Goal: Task Accomplishment & Management: Manage account settings

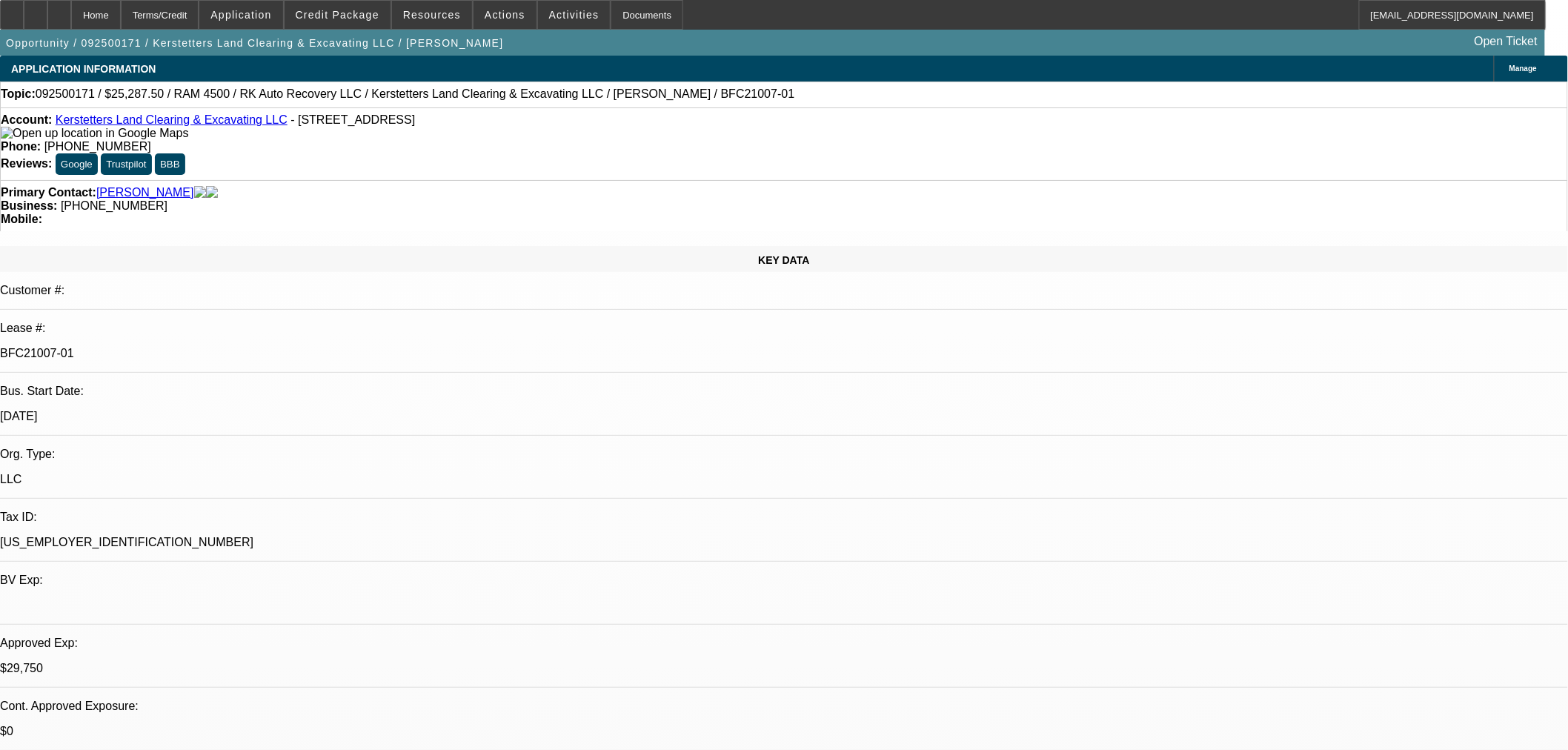
select select "0.15"
select select "2"
select select "0"
select select "0.15"
select select "2"
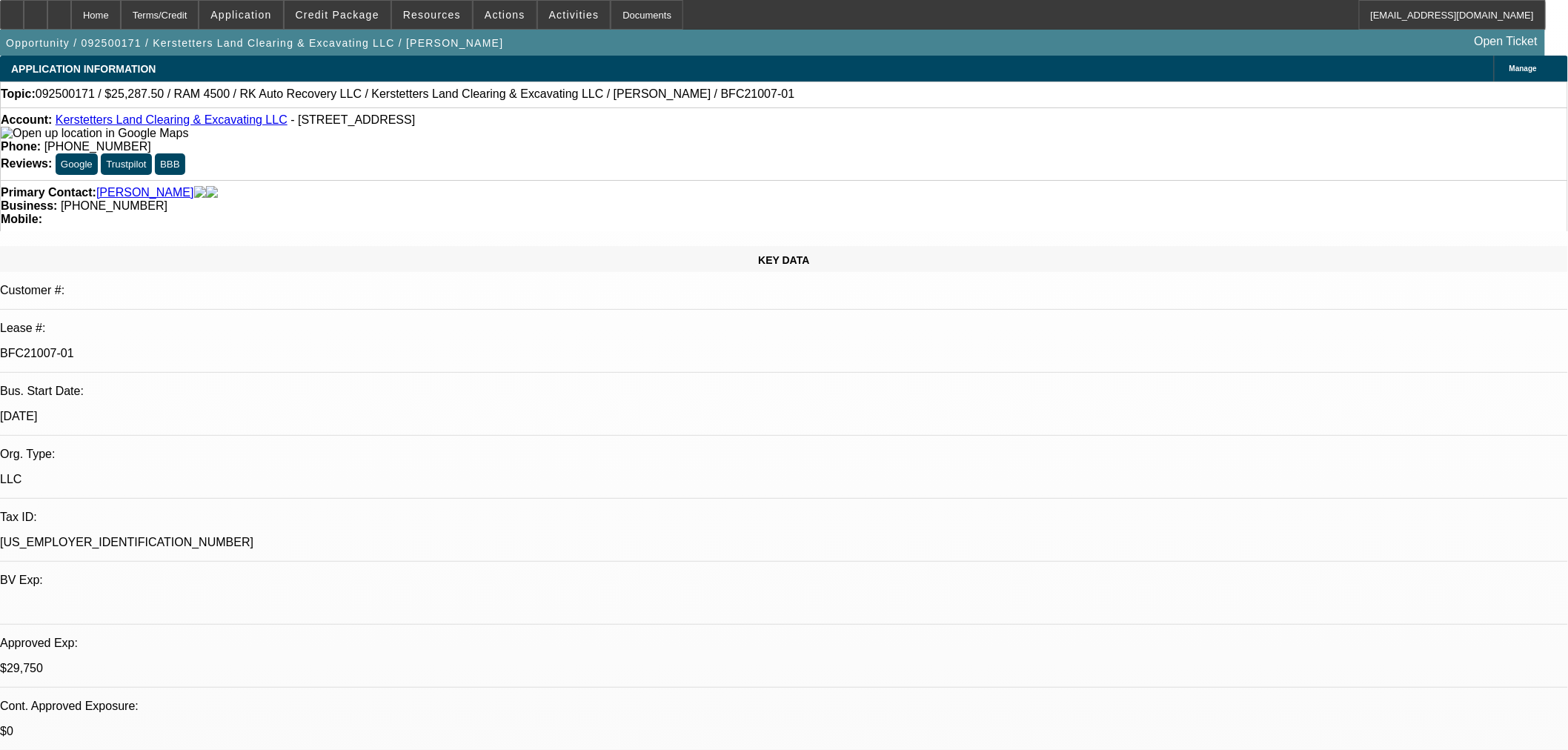
select select "0"
select select "0.15"
select select "2"
select select "0"
select select "0.15"
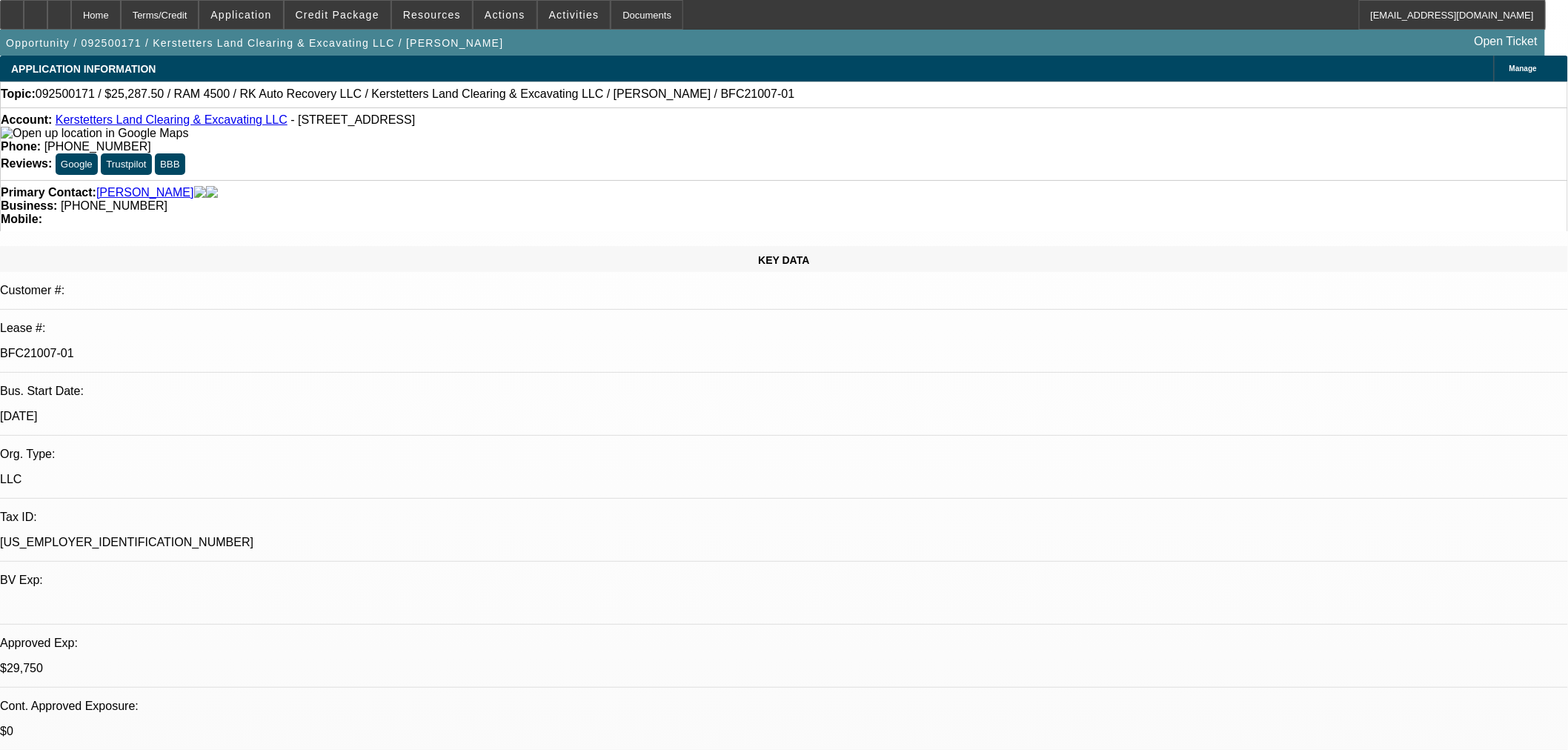
select select "2"
select select "0"
select select "1"
select select "2"
select select "6"
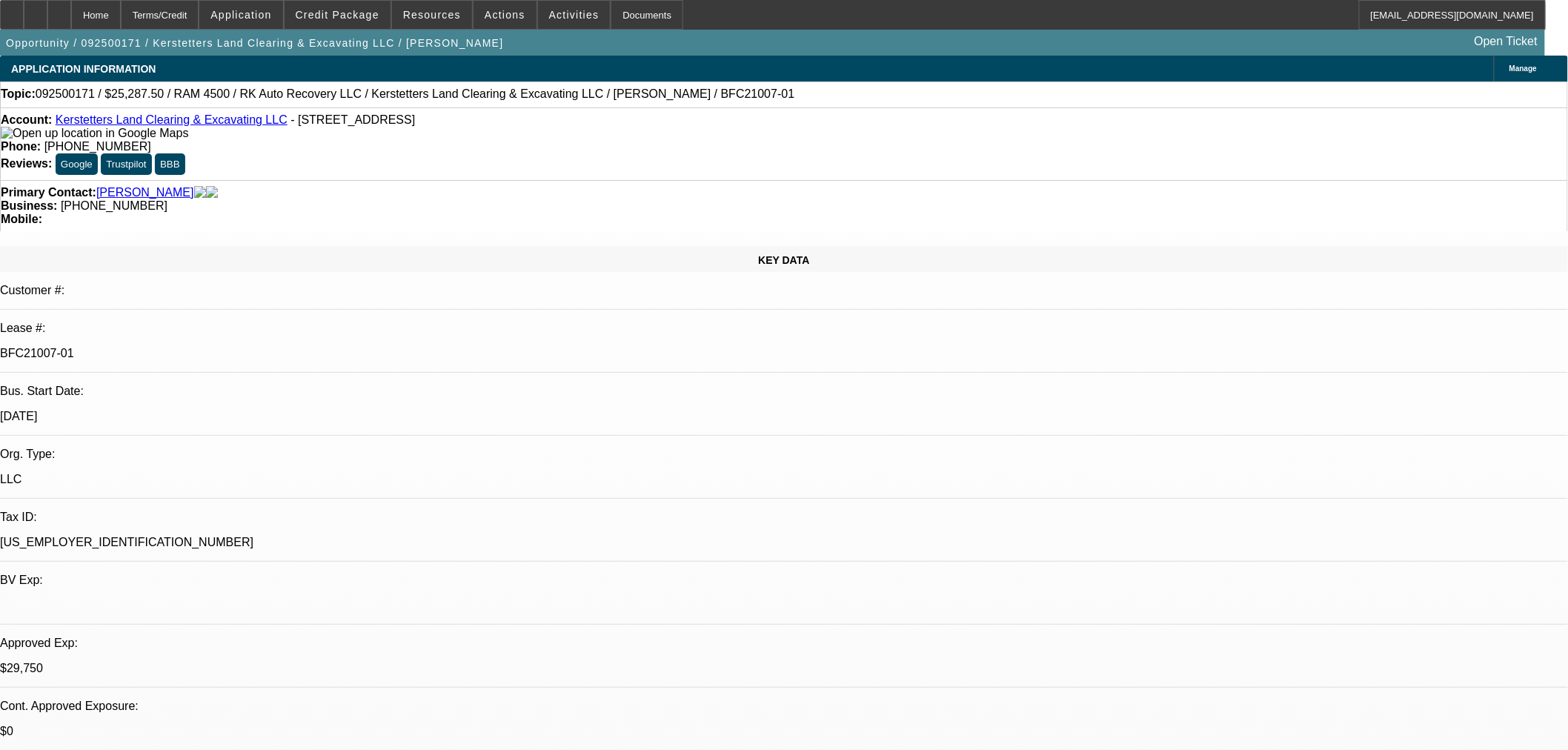
select select "1"
select select "2"
select select "6"
select select "1"
select select "2"
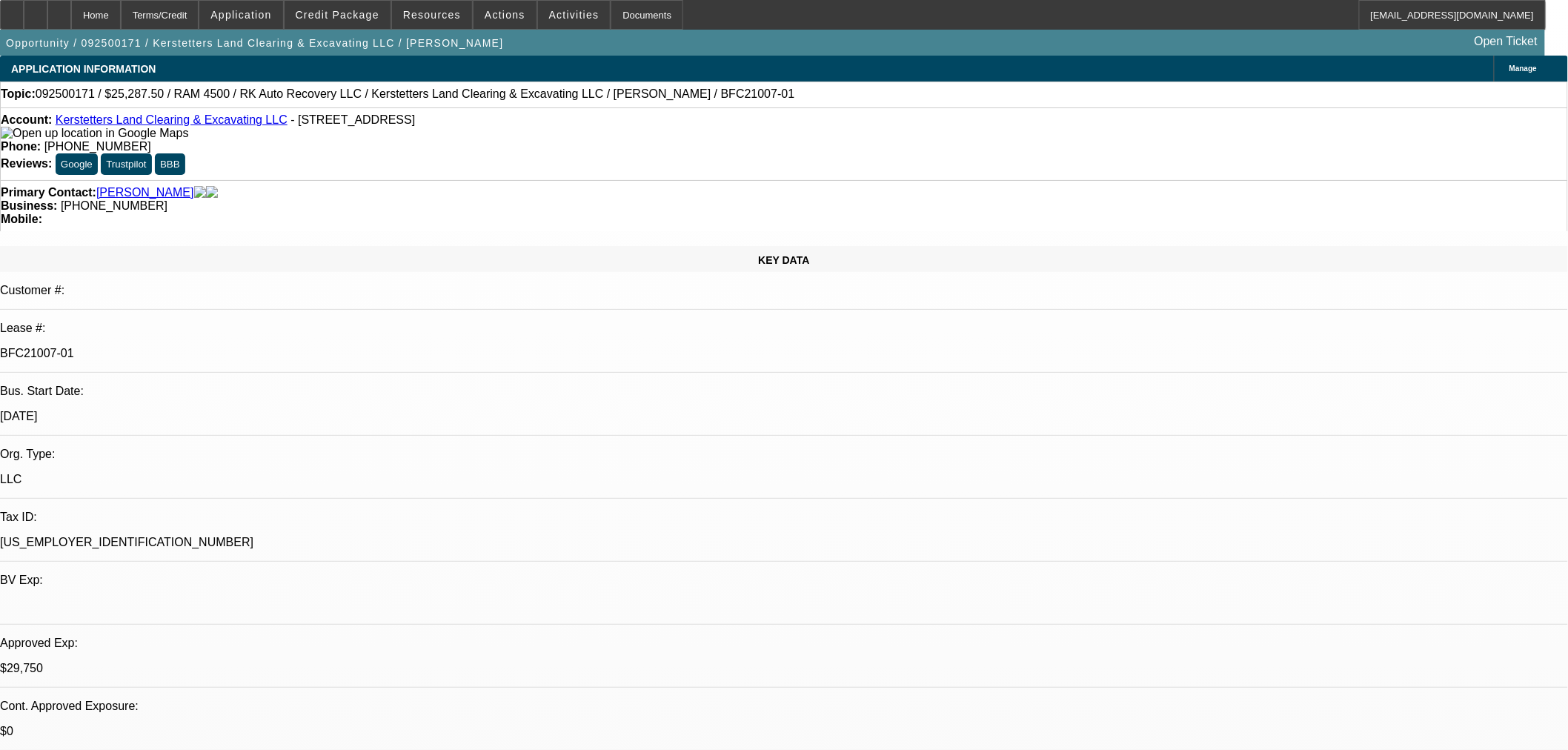
select select "6"
select select "1"
select select "2"
select select "6"
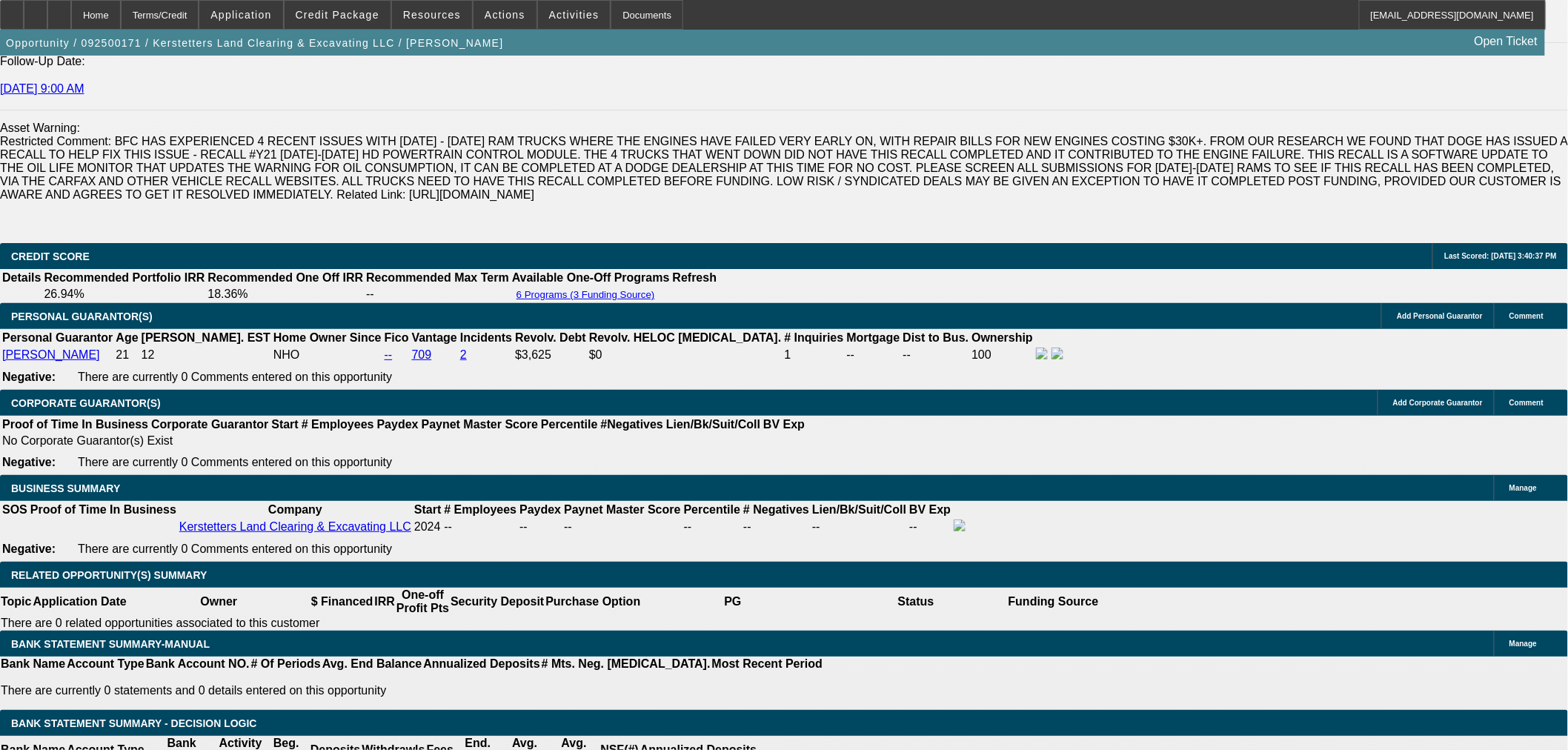
scroll to position [2197, 0]
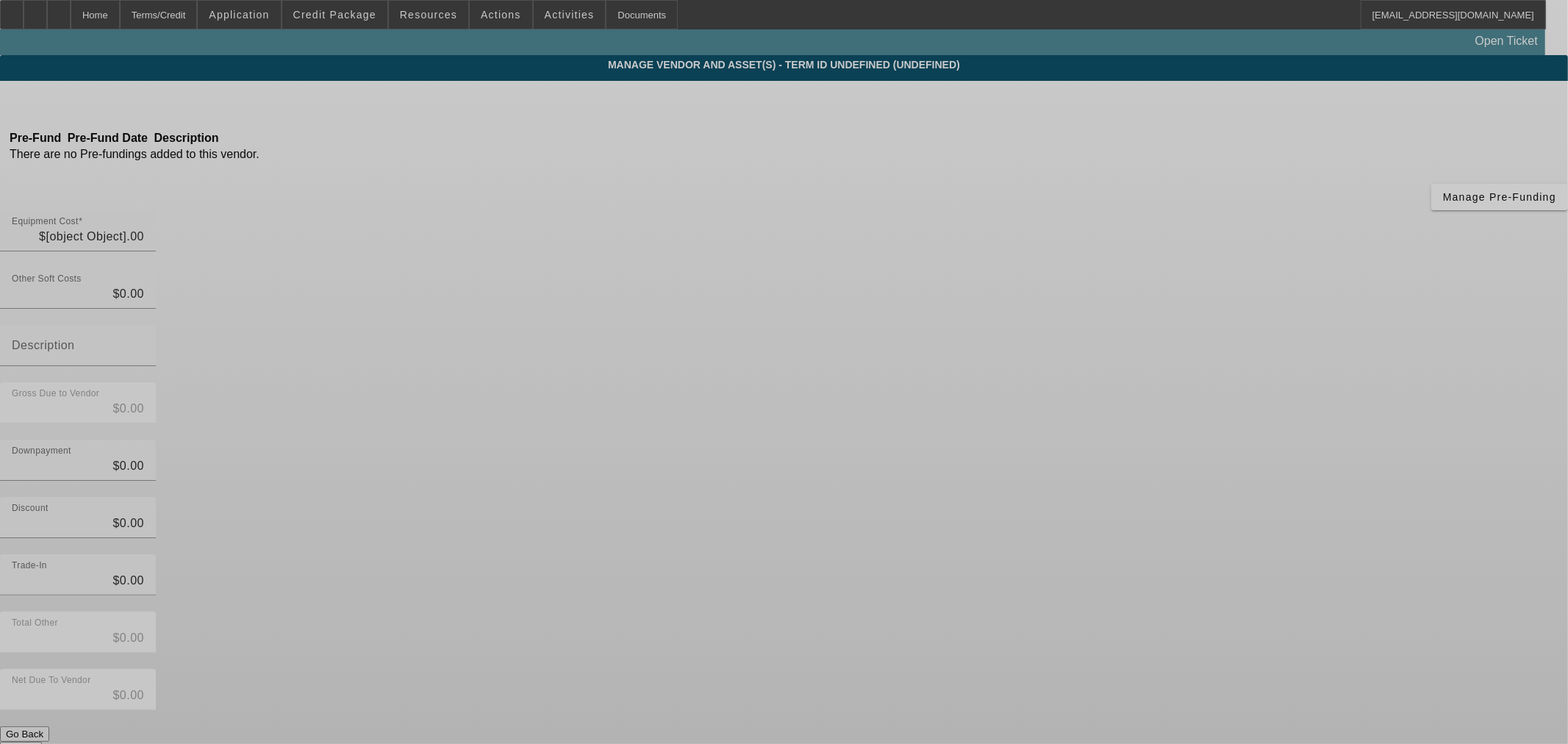
type input "$29,750.00"
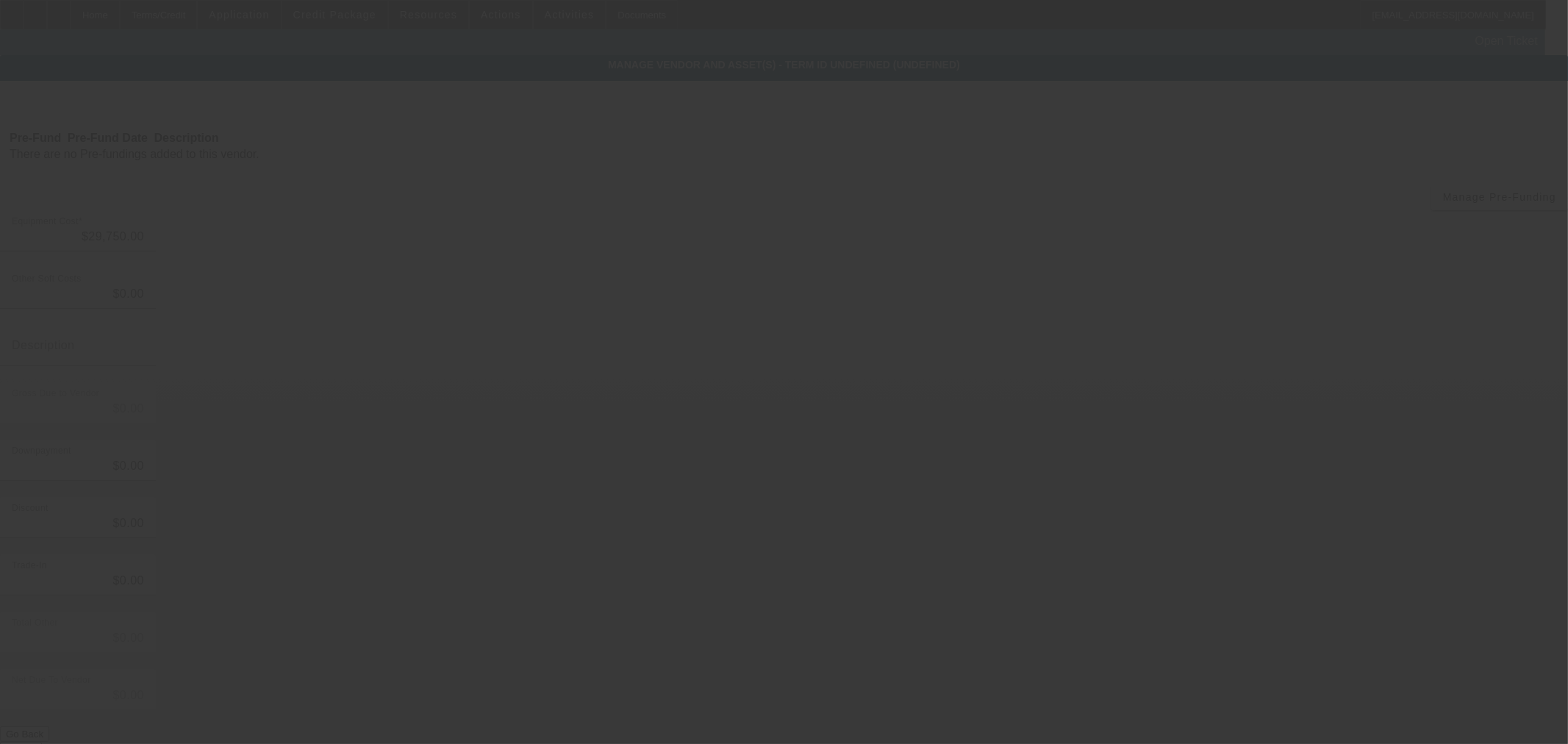
type input "$29,750.00"
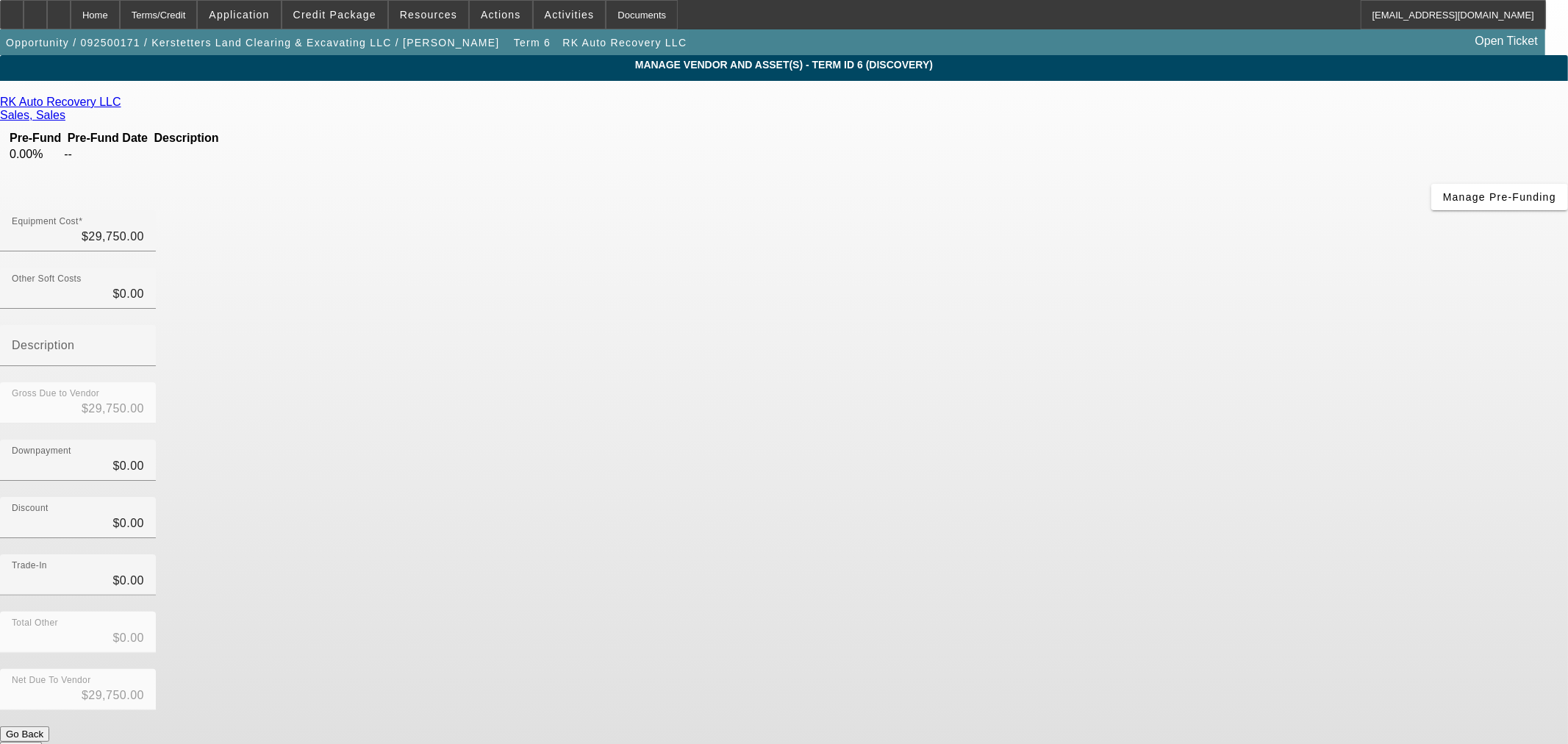
click at [125, 107] on icon at bounding box center [125, 102] width 0 height 13
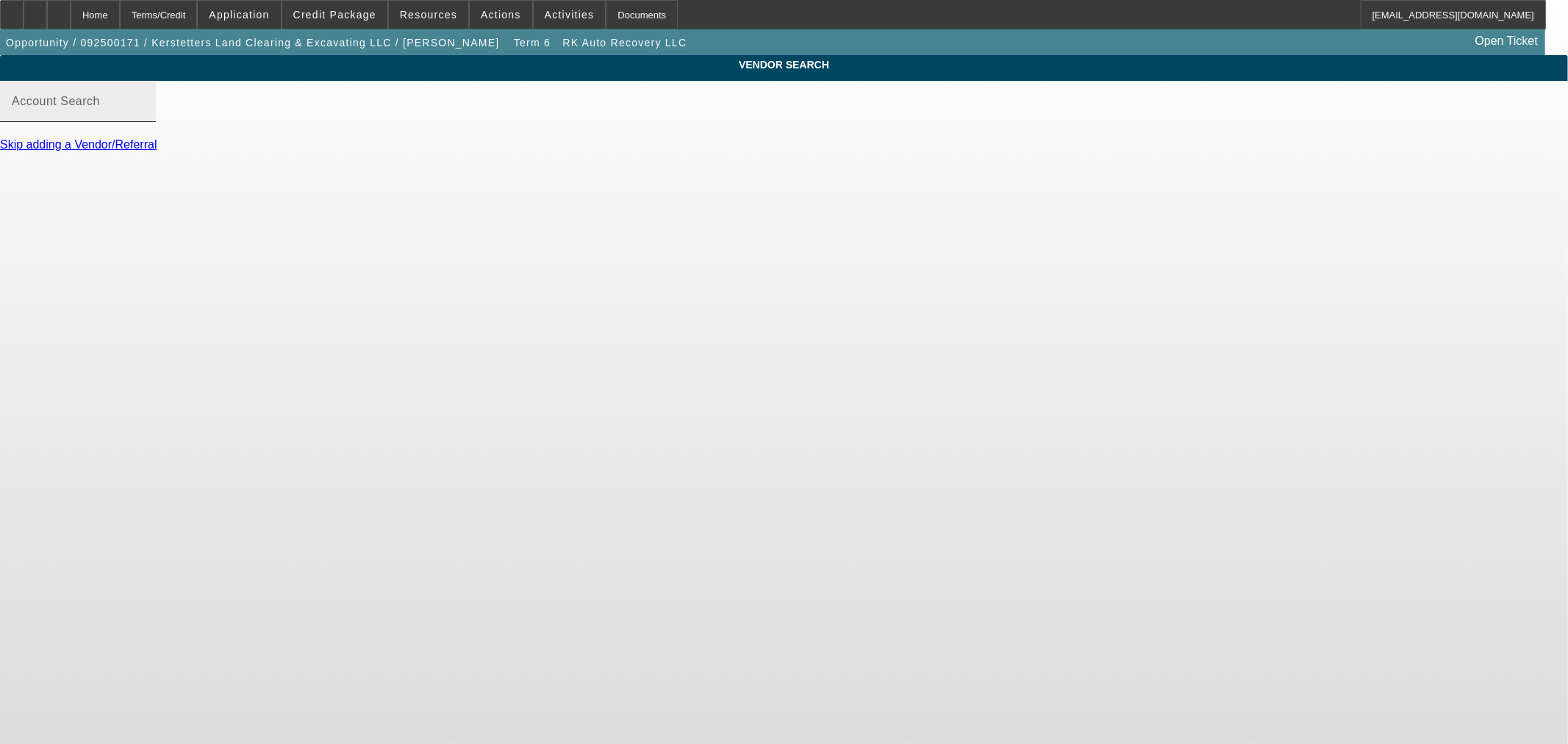
click at [144, 122] on div "Account Search" at bounding box center [77, 101] width 132 height 41
click at [144, 116] on input "Account Search" at bounding box center [77, 108] width 132 height 18
type input "p"
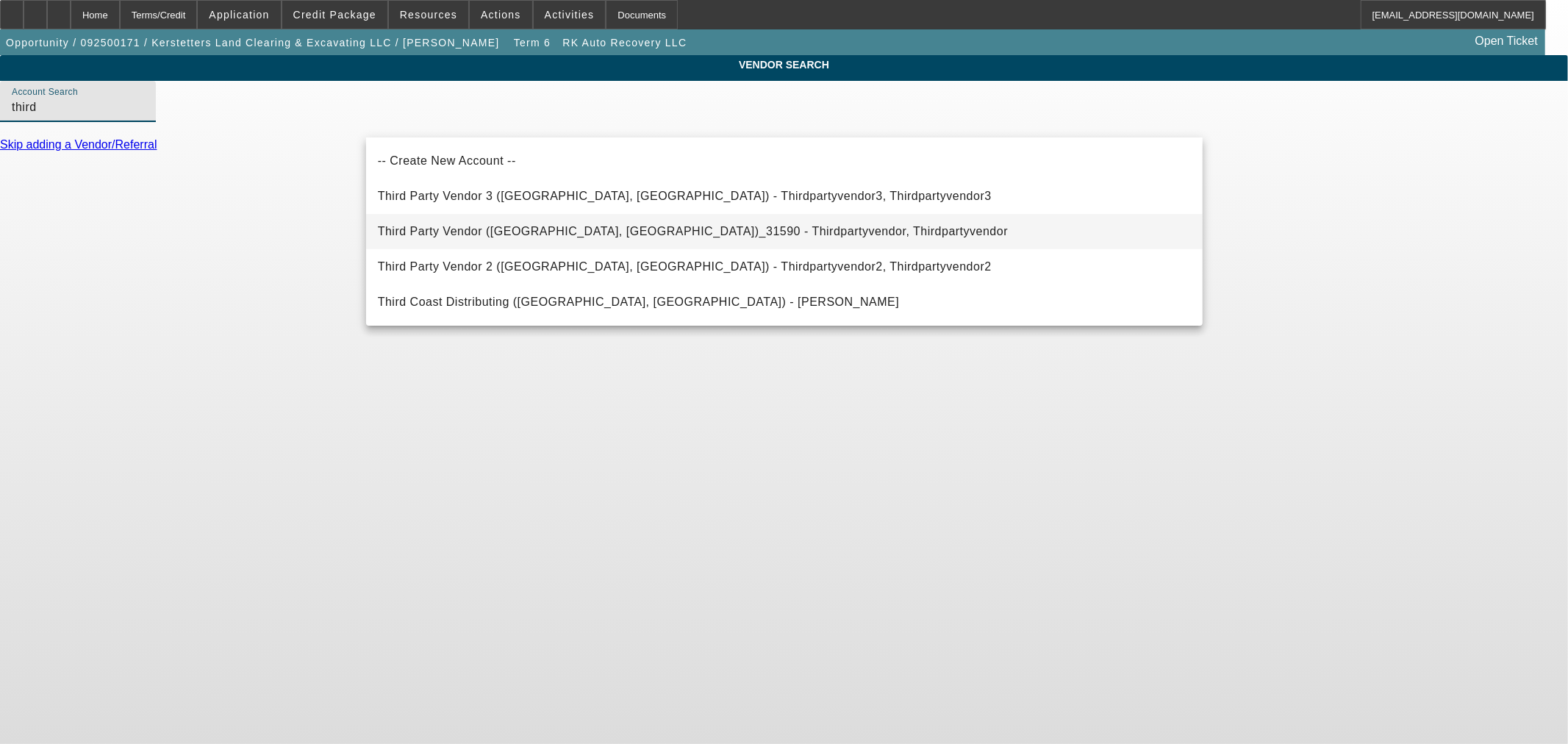
click at [529, 225] on span "Third Party Vendor (Northbrook, IL)_31590 - Thirdpartyvendor, Thirdpartyvendor" at bounding box center [693, 232] width 630 height 18
type input "Third Party Vendor (Northbrook, IL)_31590 - Thirdpartyvendor, Thirdpartyvendor"
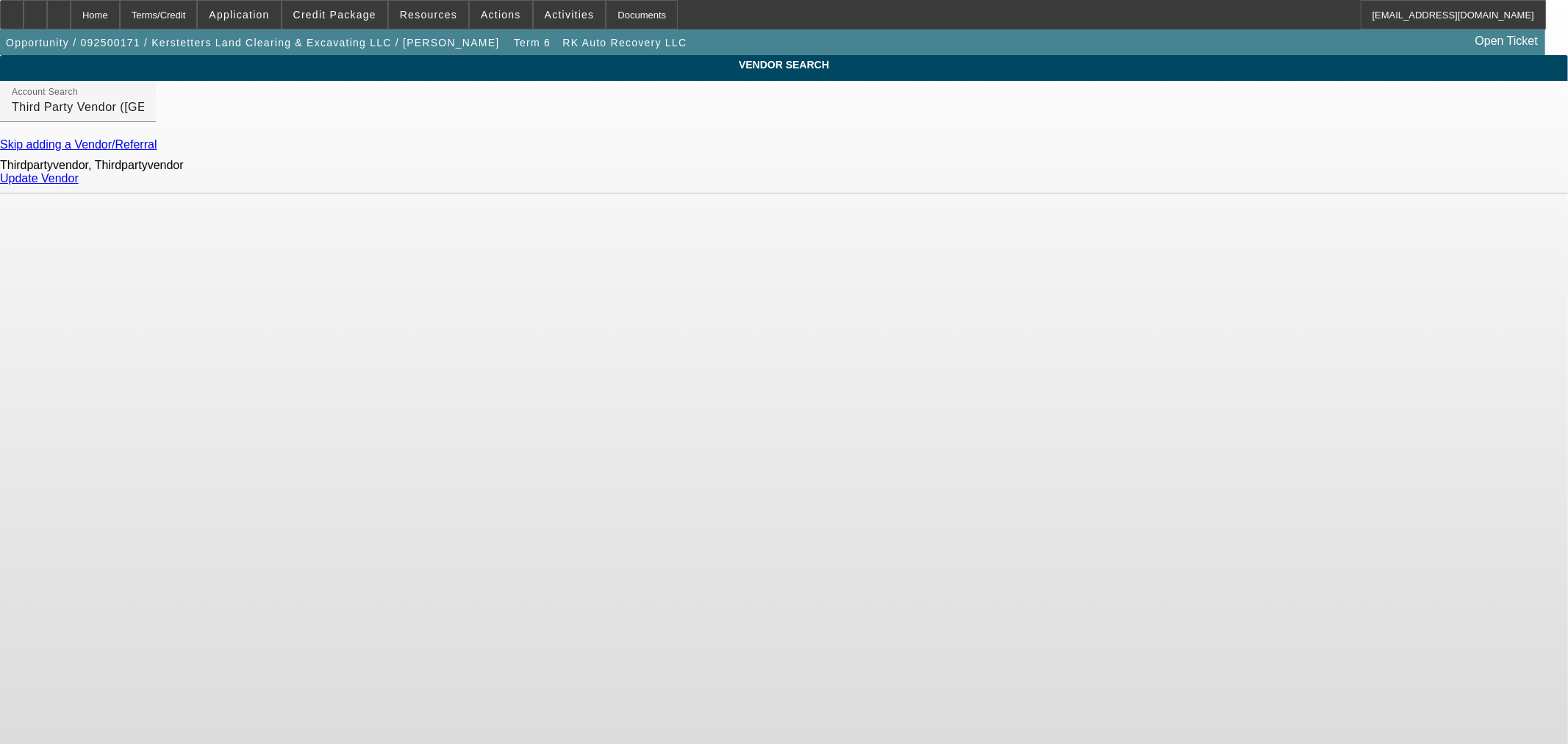
click at [79, 185] on link "Update Vendor" at bounding box center [39, 179] width 79 height 13
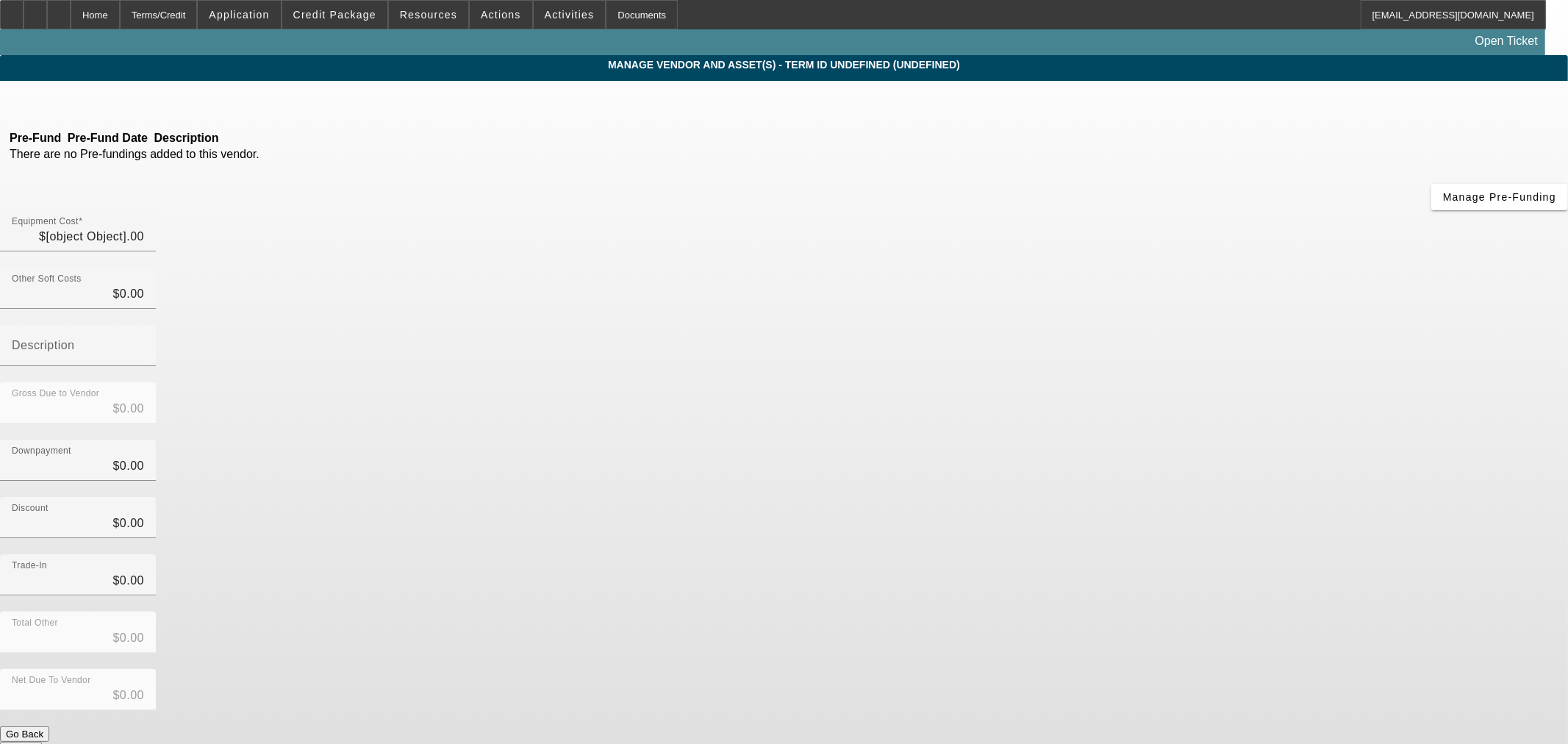
type input "$29,750.00"
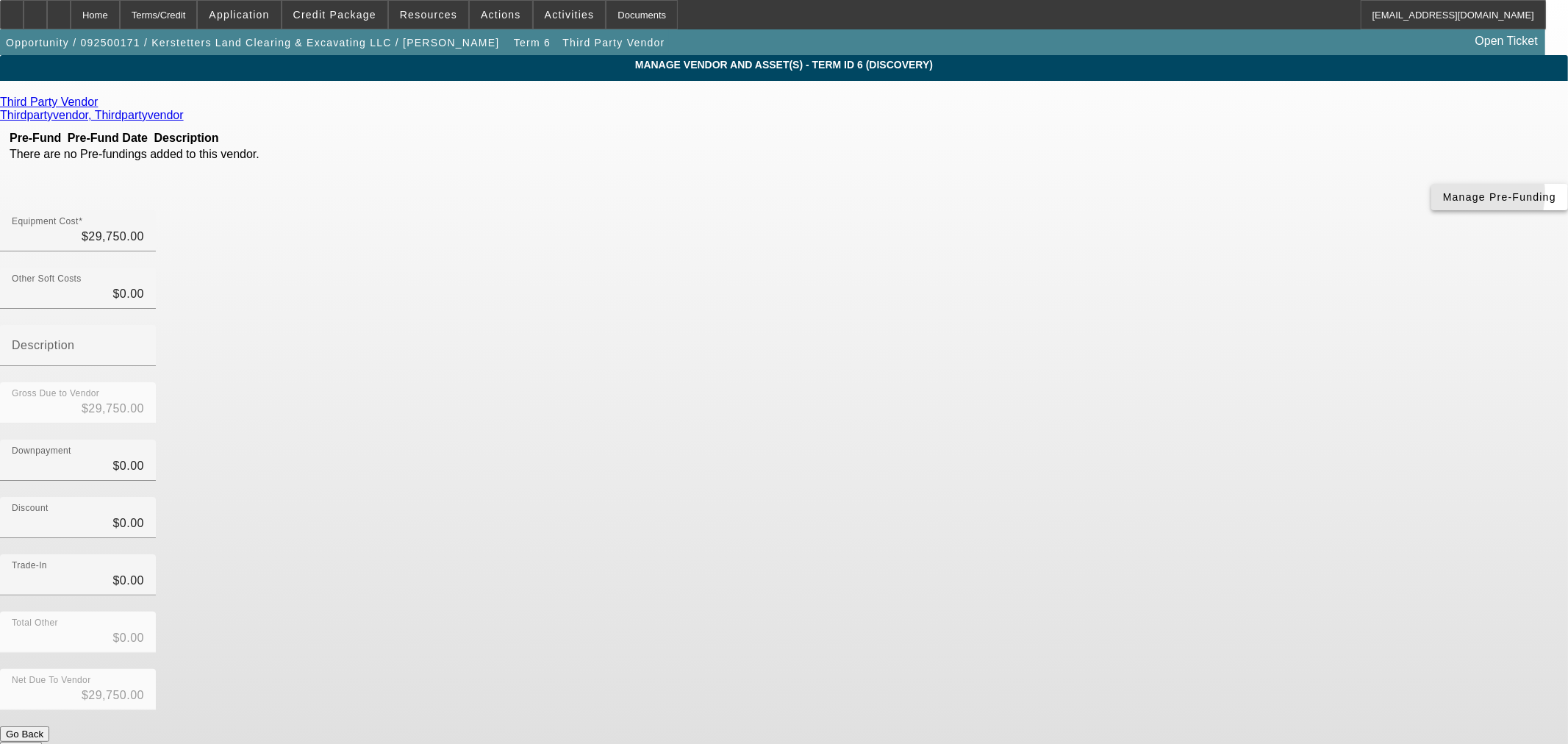
click at [1442, 203] on span "Manage Pre-Funding" at bounding box center [1499, 197] width 113 height 12
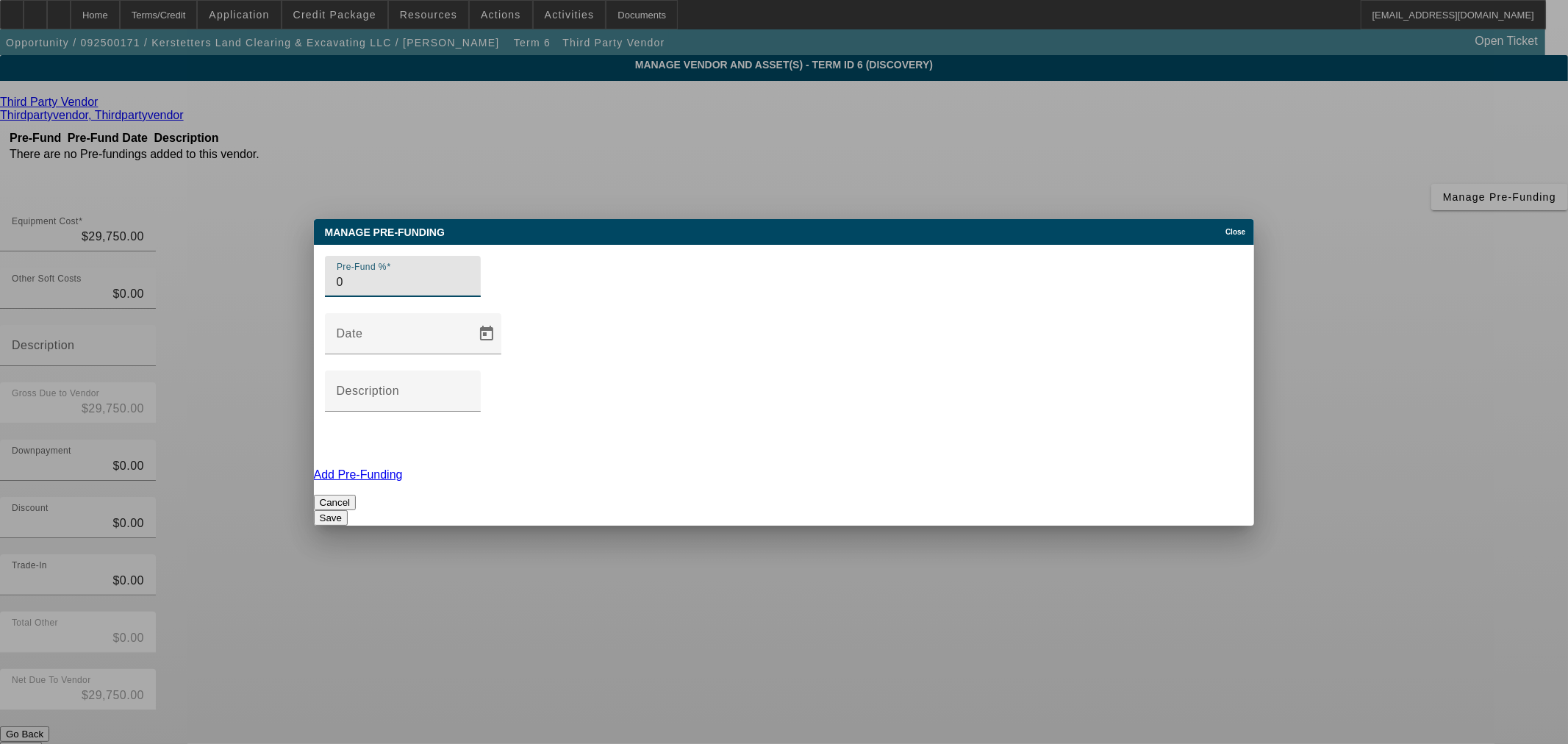
type input "0"
click at [348, 511] on button "Save" at bounding box center [331, 518] width 34 height 15
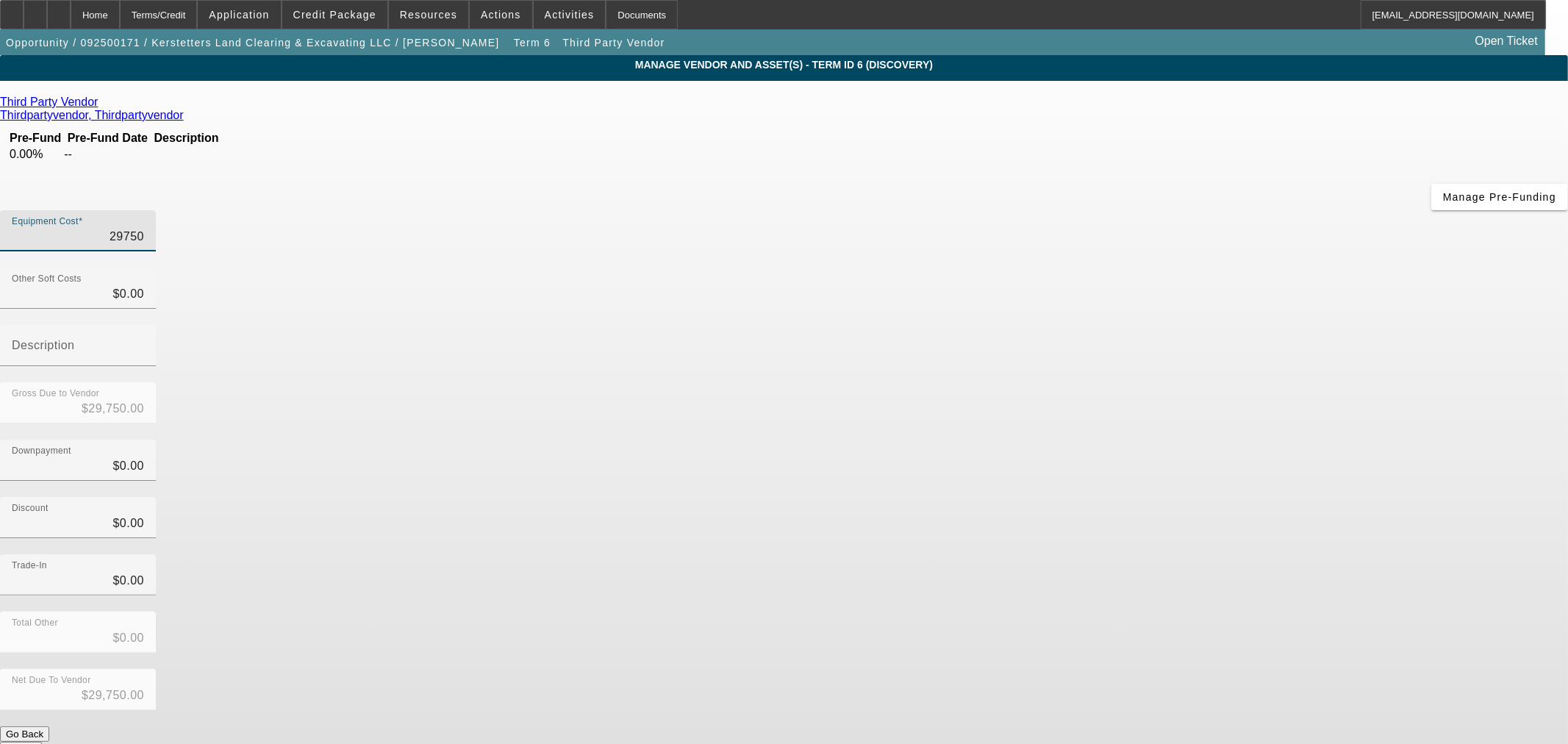
click at [144, 228] on input "29750" at bounding box center [77, 237] width 132 height 18
type input "1"
type input "$1.00"
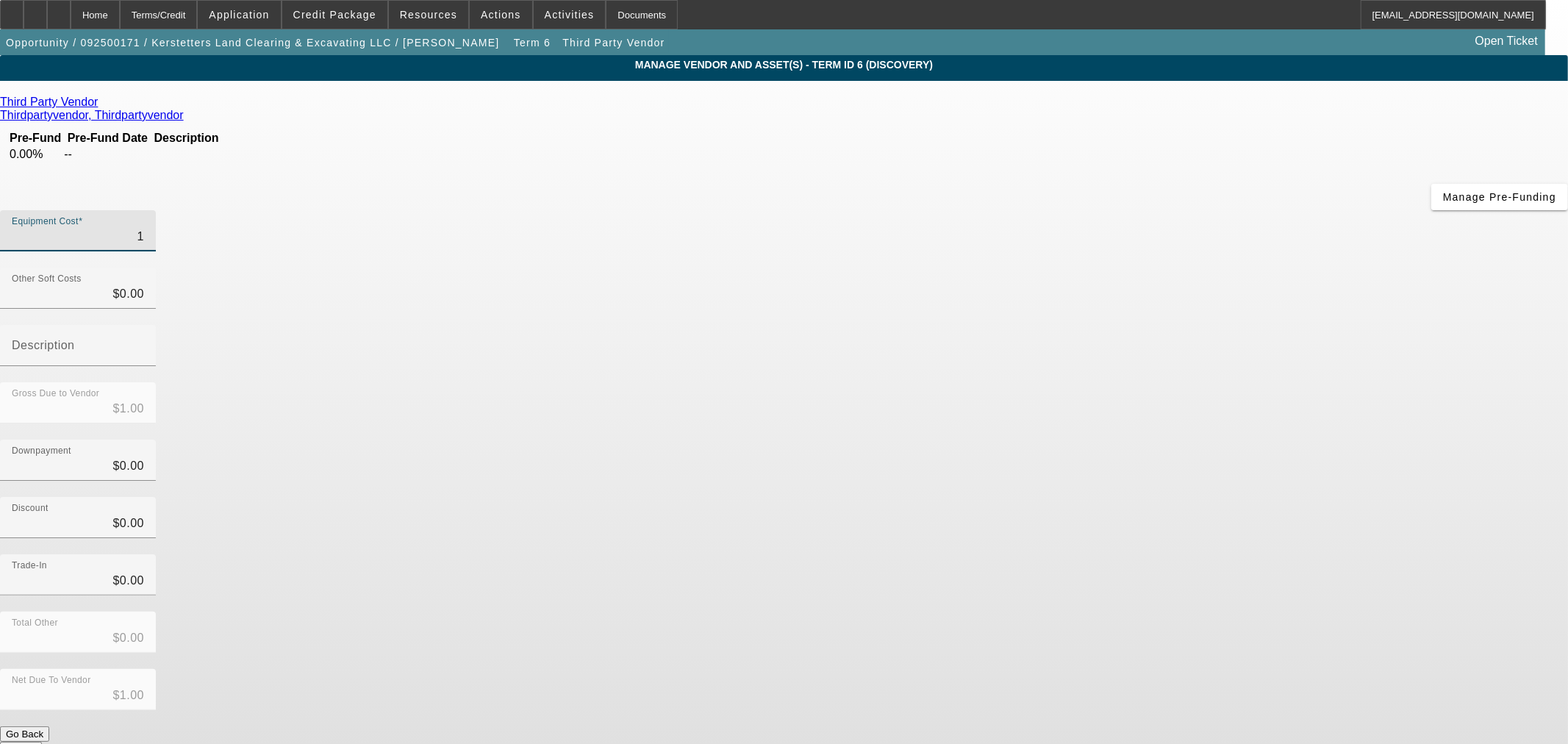
type input "10"
type input "$10.00"
type input "106"
type input "$106.00"
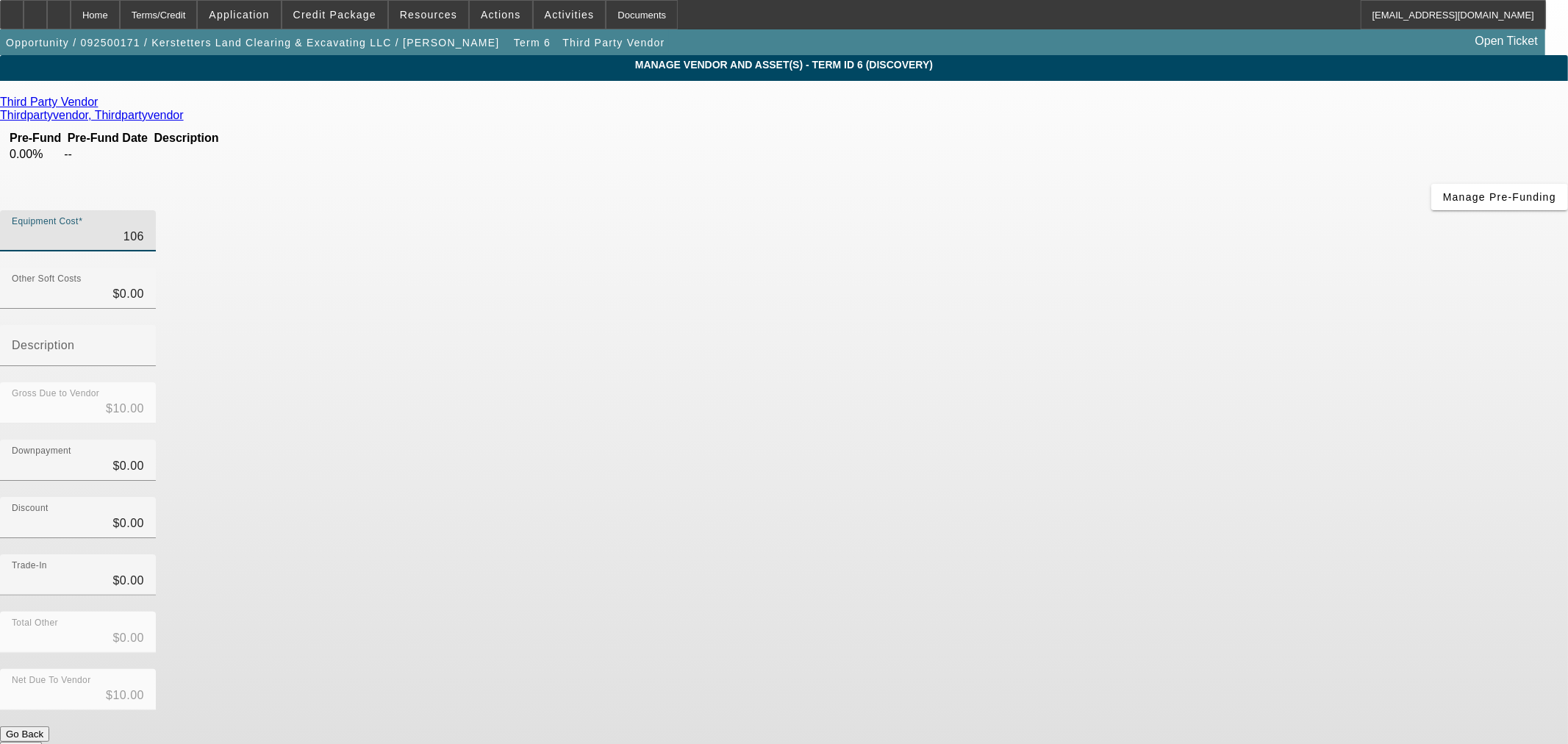
type input "$106.00"
type input "1063"
type input "$1,063.00"
type input "10634"
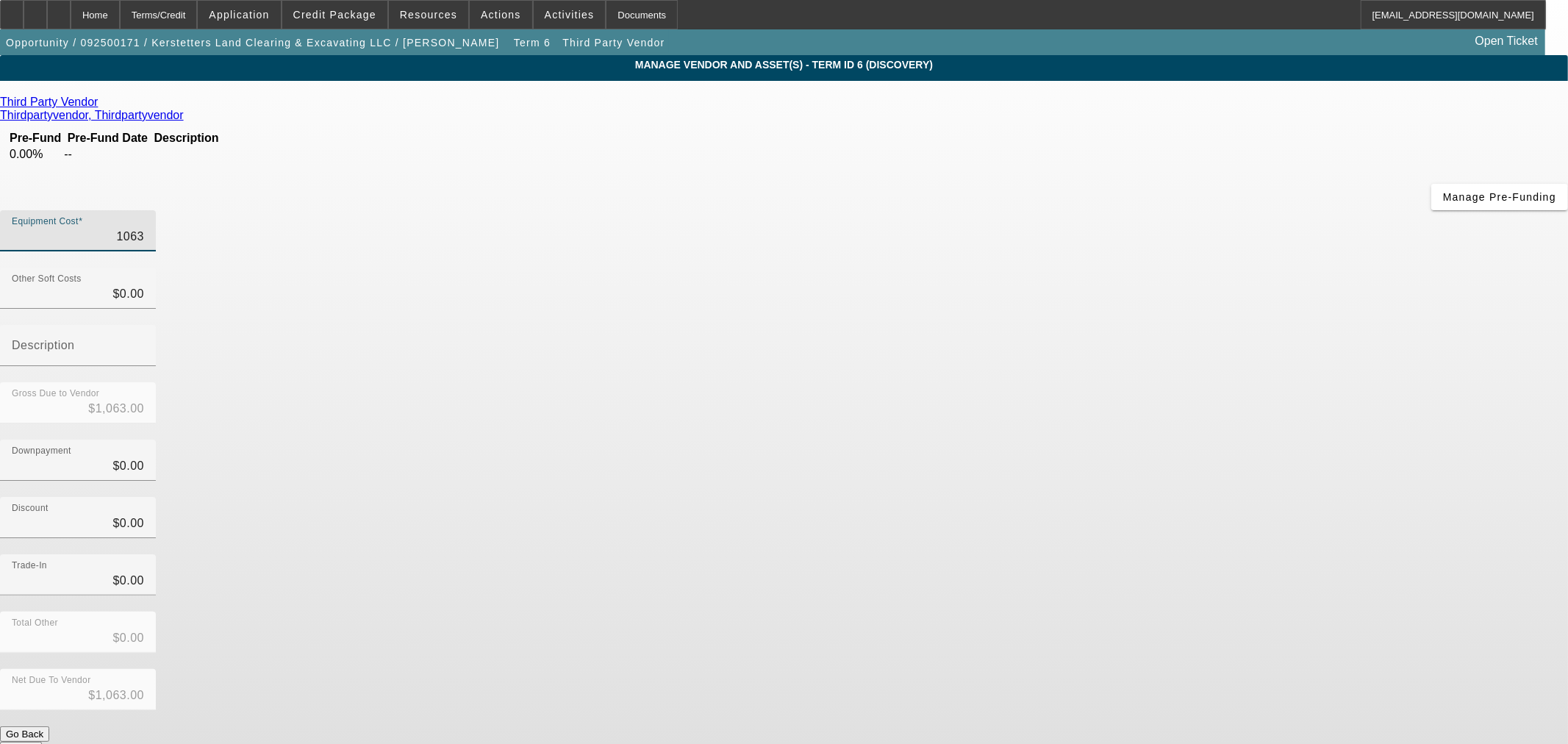
type input "$10,634.00"
type input "10634.8"
type input "$10,634.80"
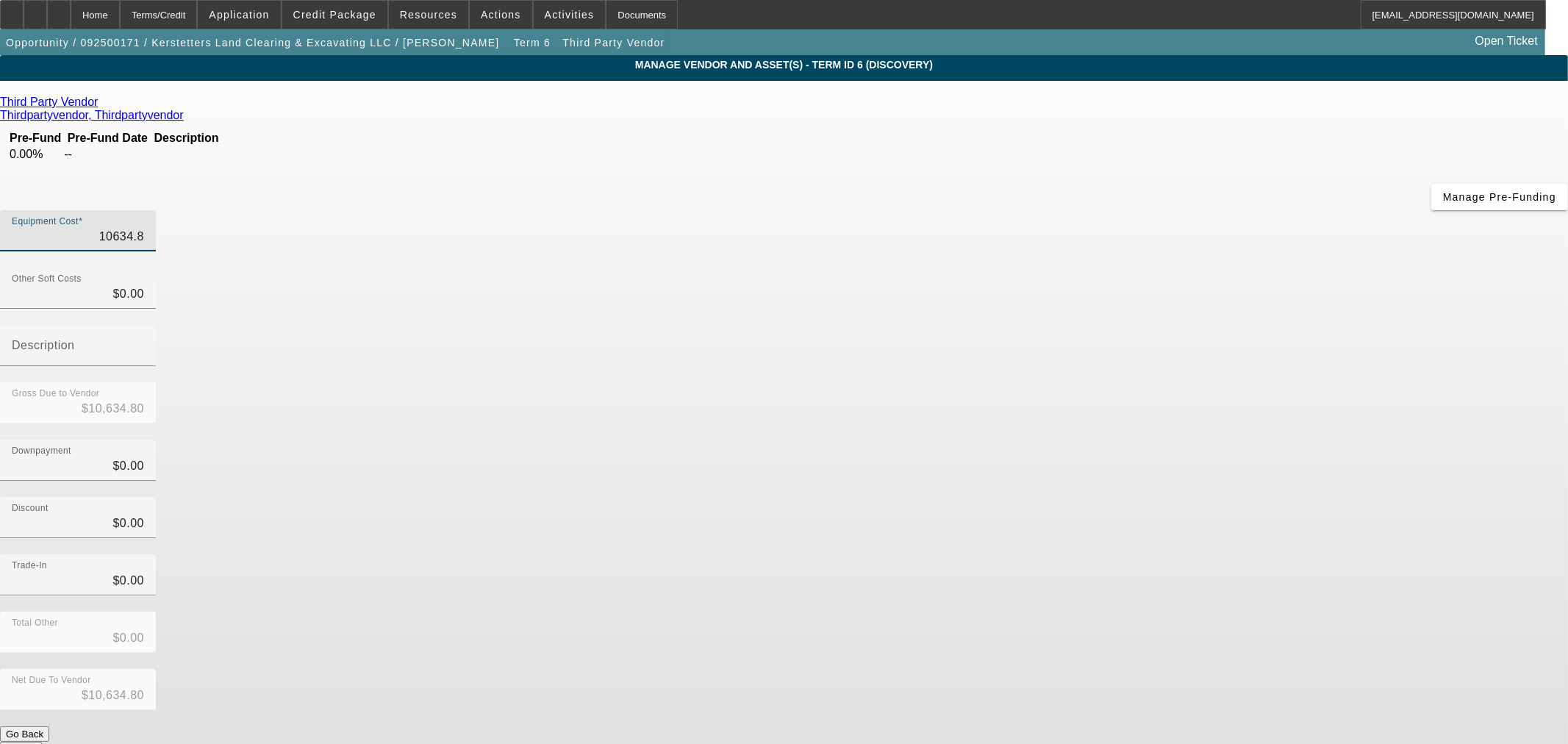
type input "10634.81"
type input "$10,634.81"
click at [1085, 382] on div "Gross Due to Vendor $10,634.81" at bounding box center [784, 411] width 1568 height 57
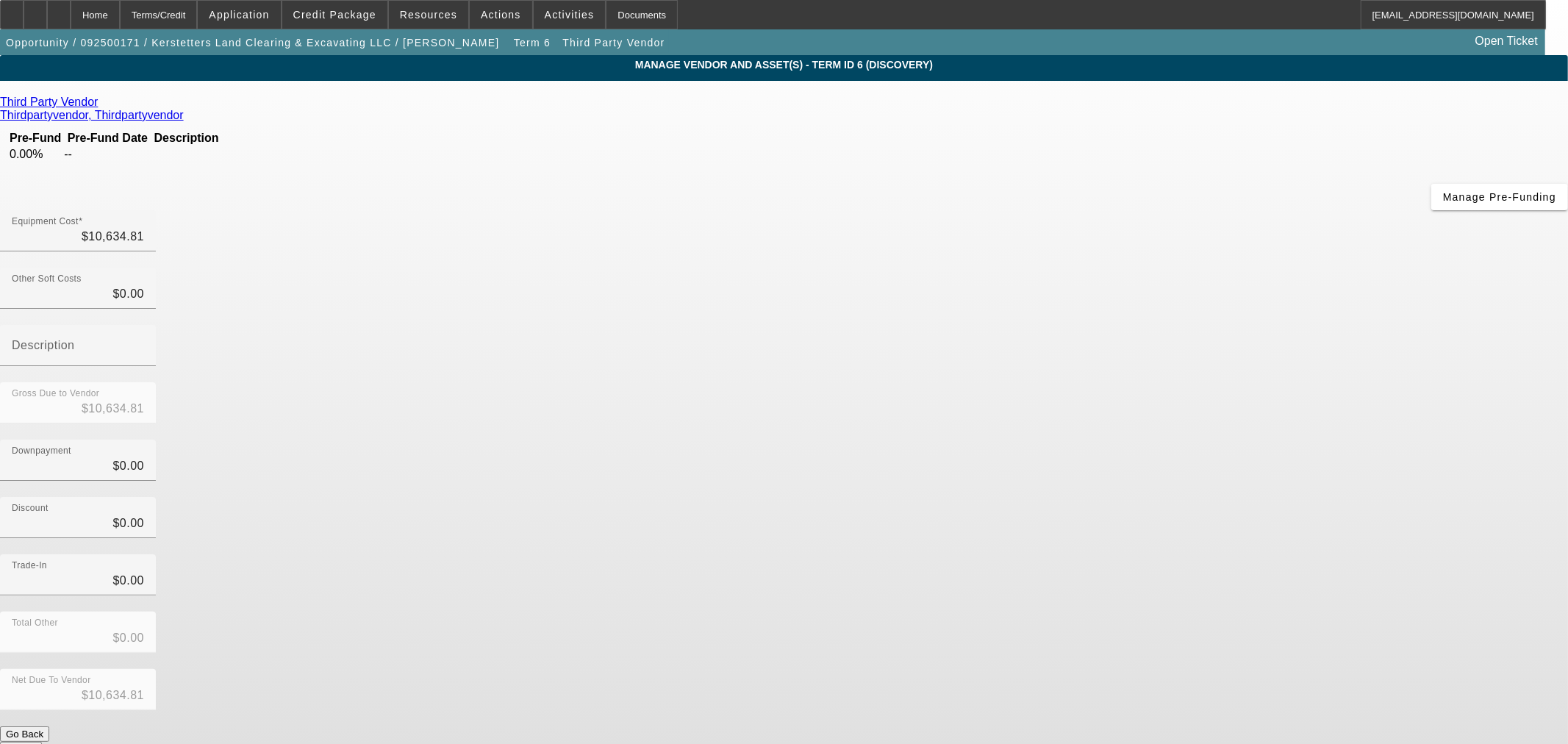
click at [42, 742] on button "Submit" at bounding box center [21, 749] width 42 height 15
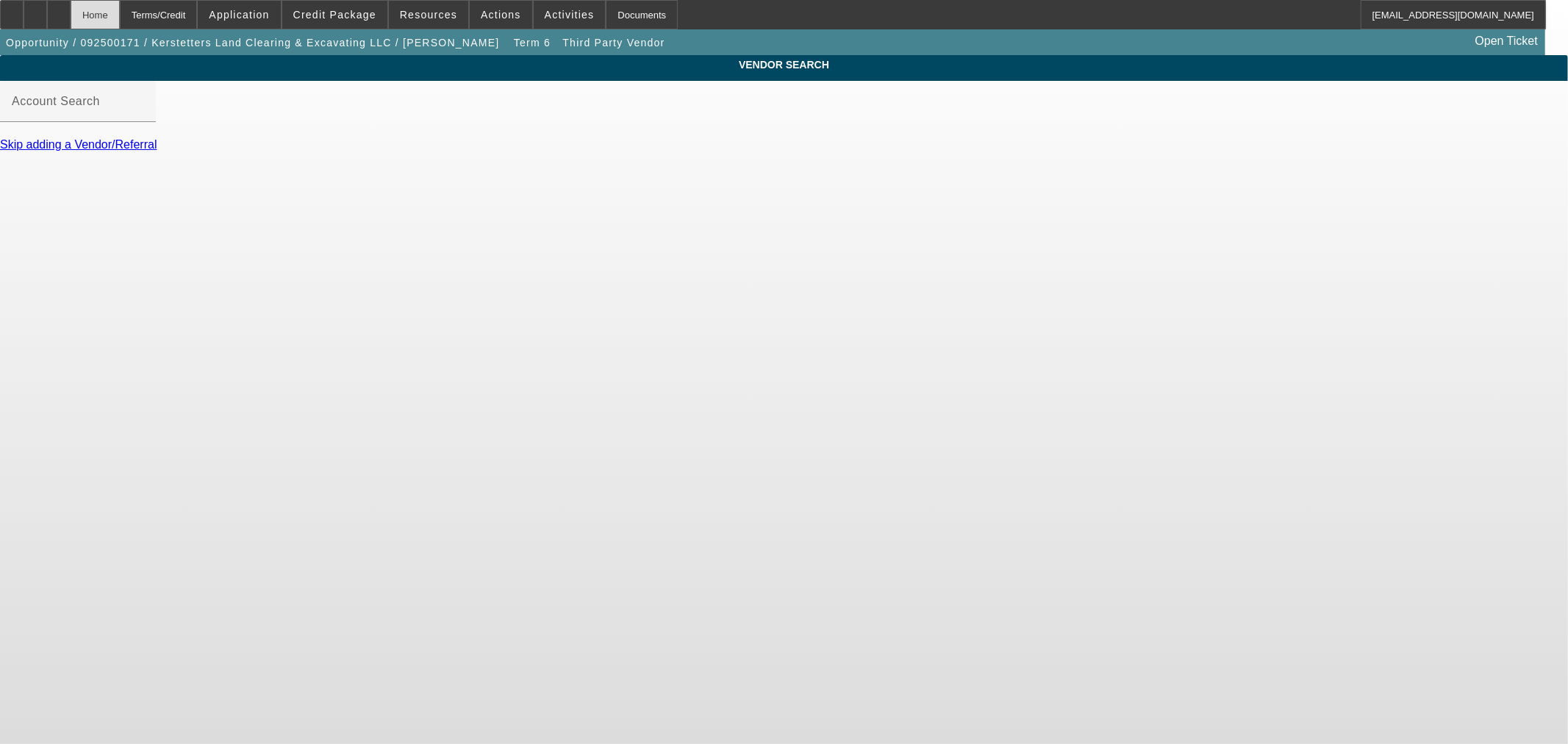
click at [120, 18] on div "Home" at bounding box center [95, 14] width 49 height 30
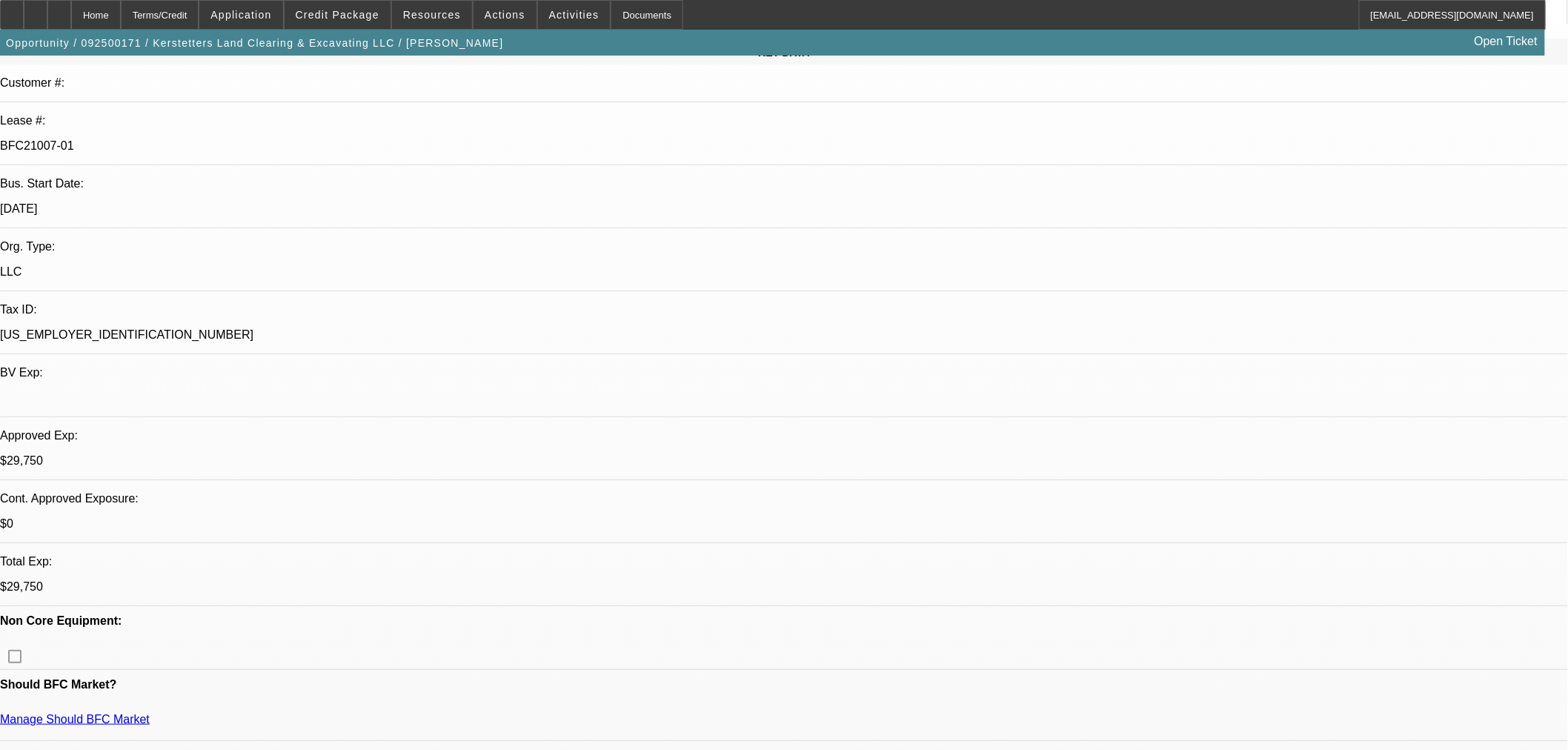
select select "0.15"
select select "2"
select select "0"
select select "6"
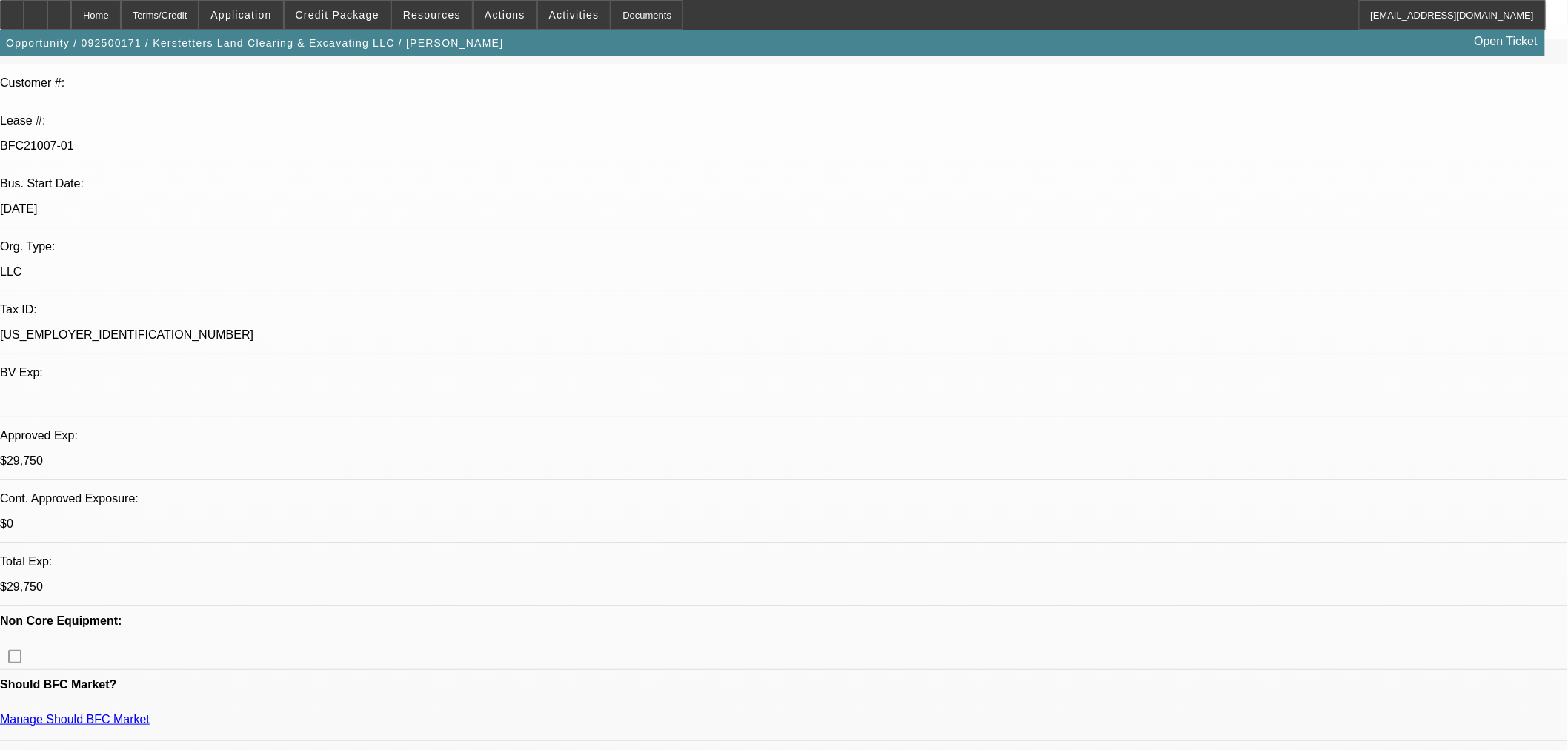
select select "0.15"
select select "2"
select select "0"
select select "6"
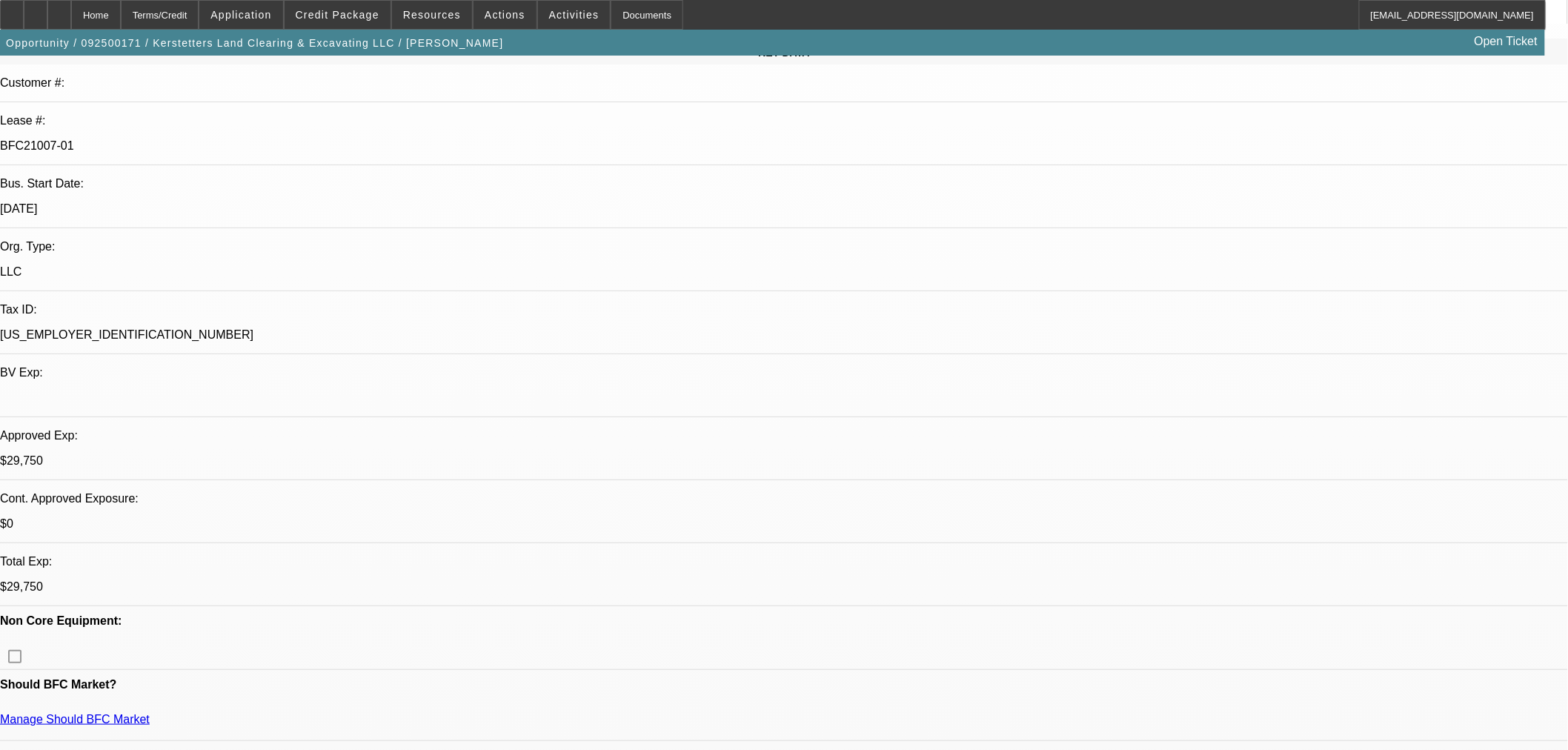
select select "0.15"
select select "2"
select select "0"
select select "6"
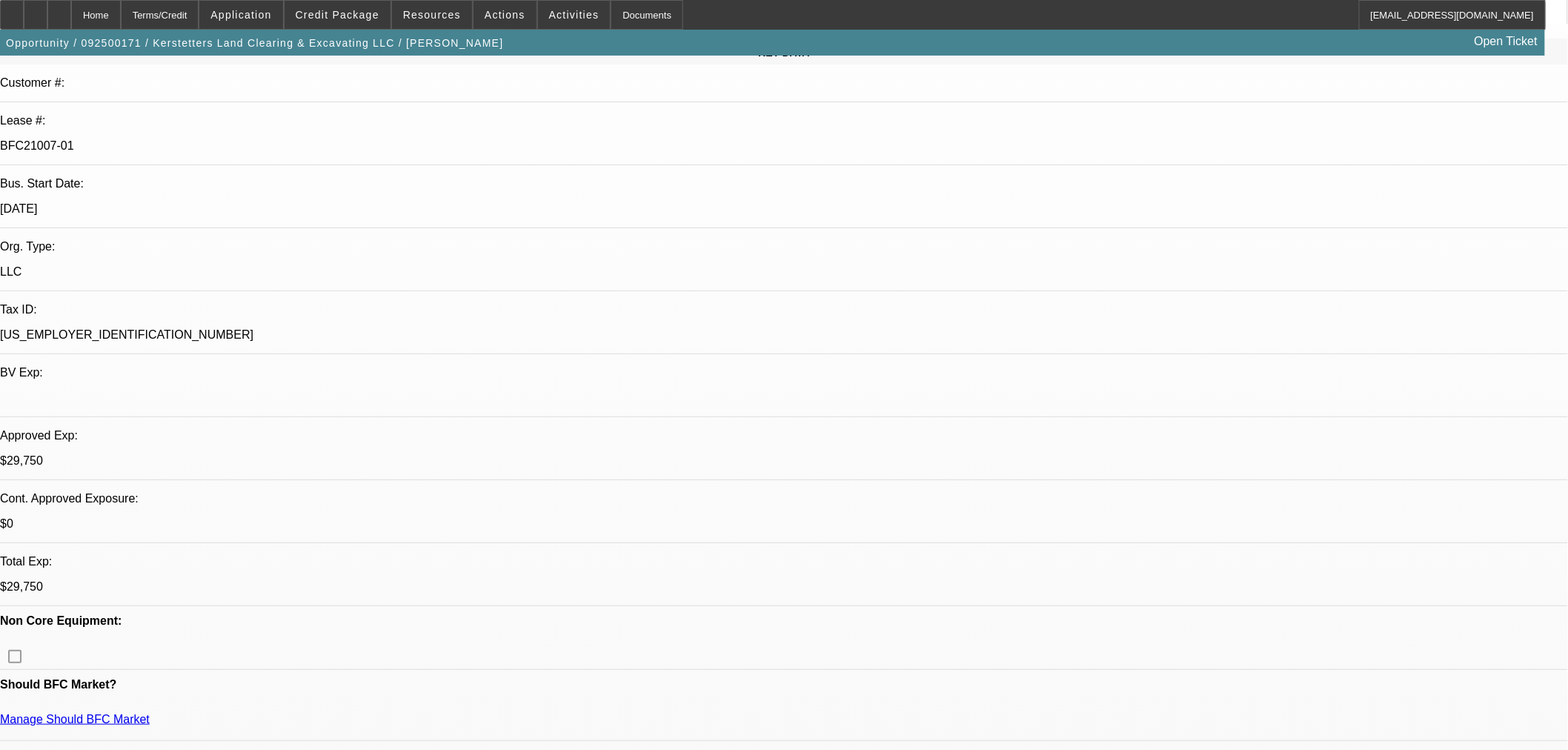
select select "0.15"
select select "2"
select select "0"
select select "6"
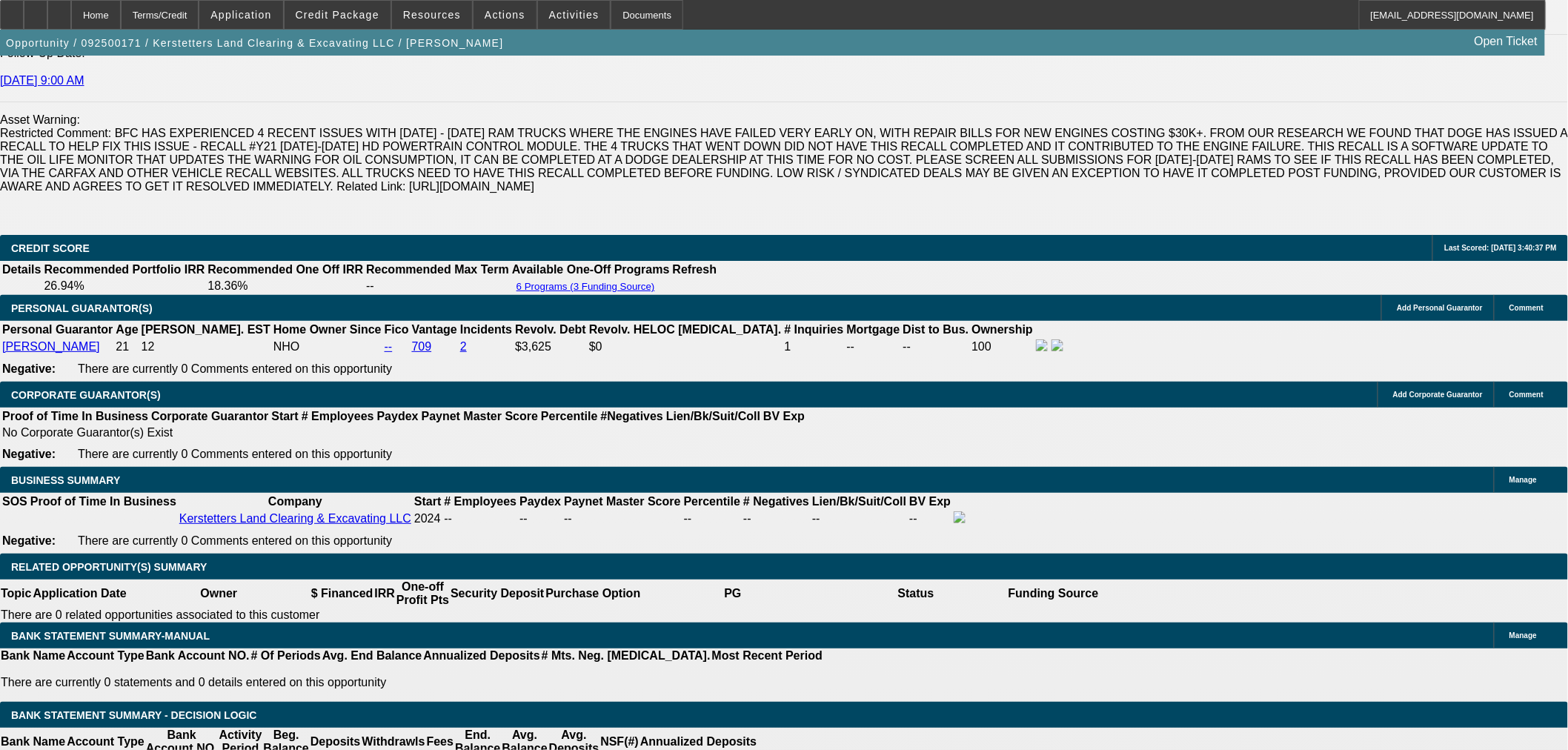
scroll to position [2197, 0]
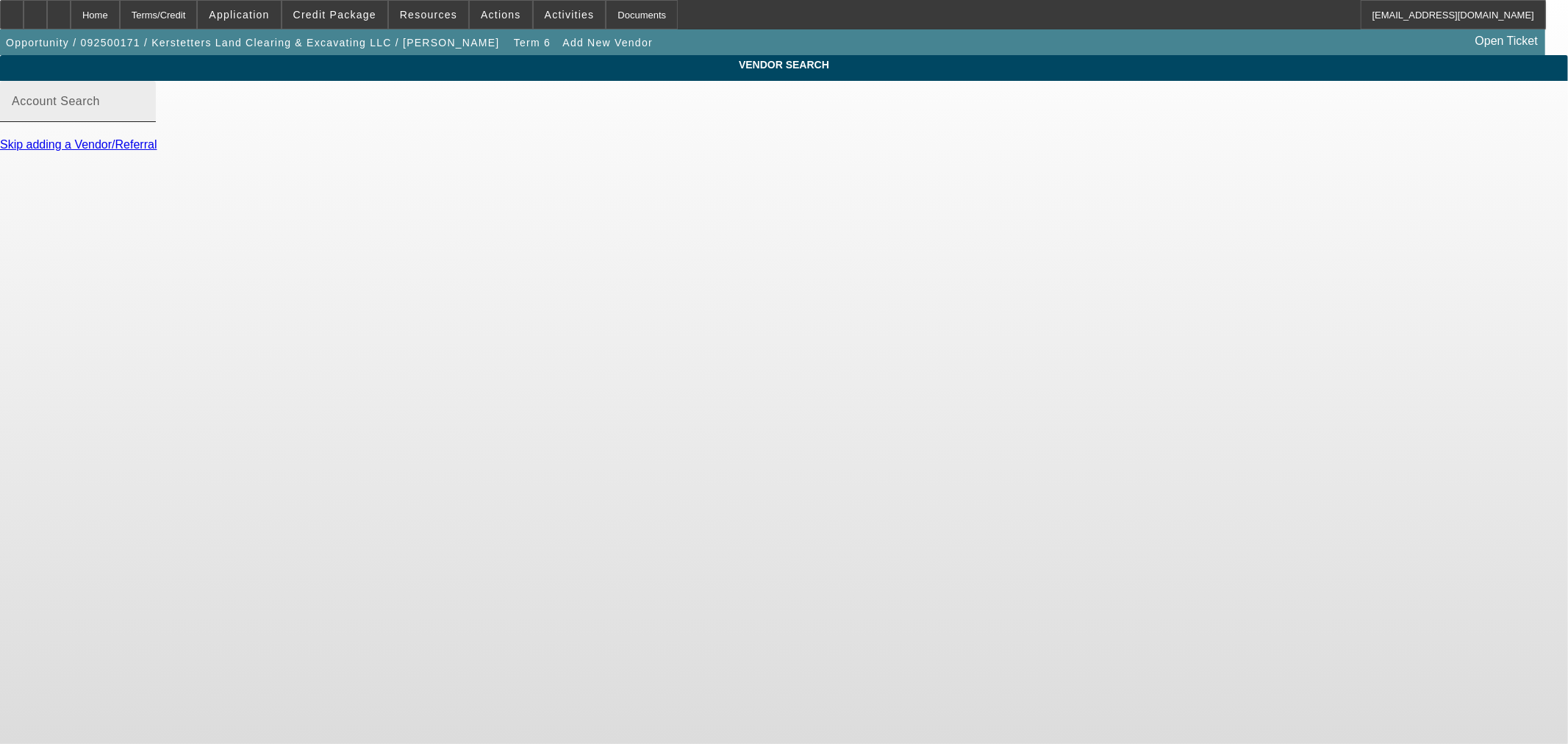
click at [100, 108] on mat-label "Account Search" at bounding box center [56, 101] width 88 height 13
click at [144, 111] on input "Account Search" at bounding box center [77, 108] width 132 height 18
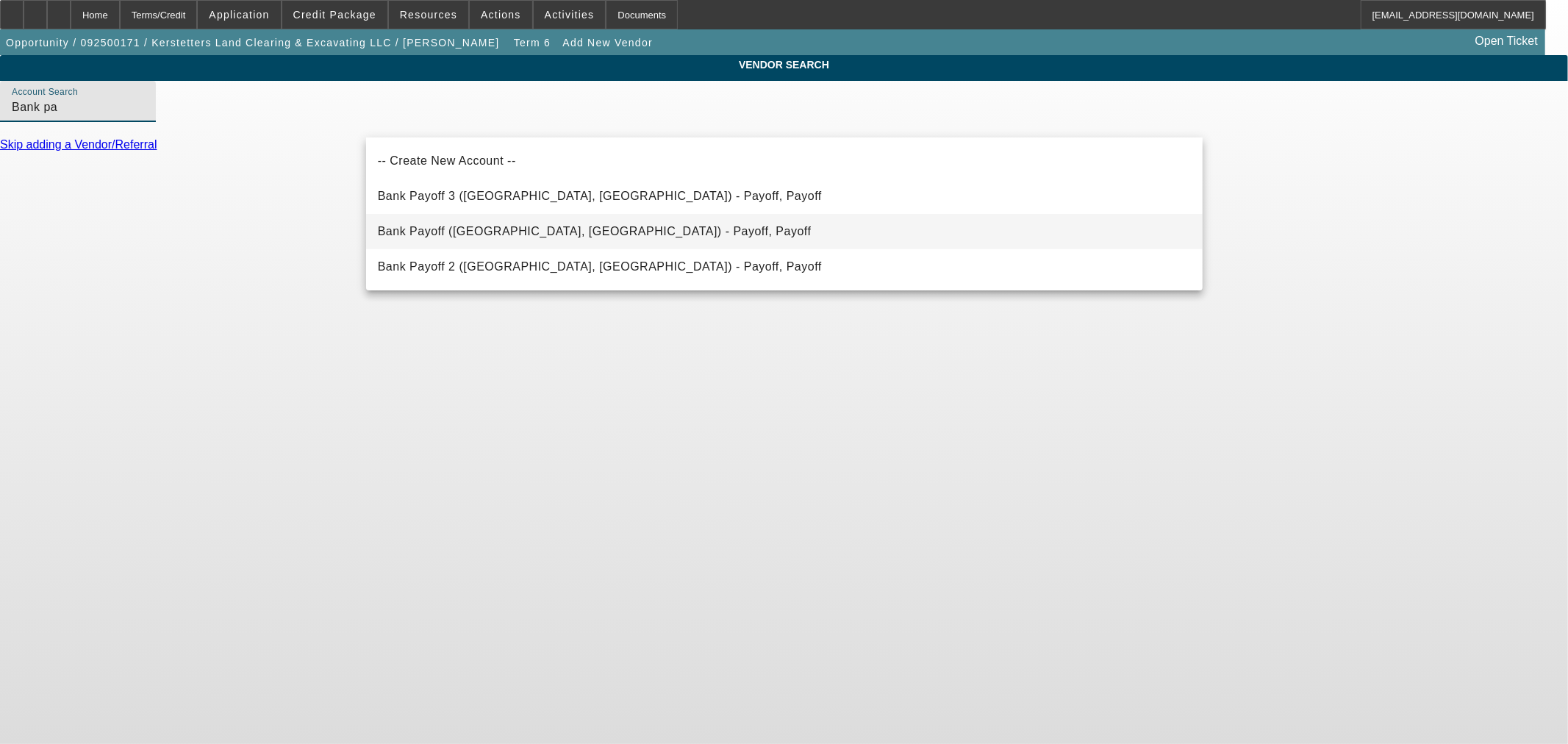
click at [498, 223] on span "Bank Payoff (Northbrook, IL) - Payoff, Payoff" at bounding box center [594, 232] width 433 height 18
type input "Bank Payoff (Northbrook, IL) - Payoff, Payoff"
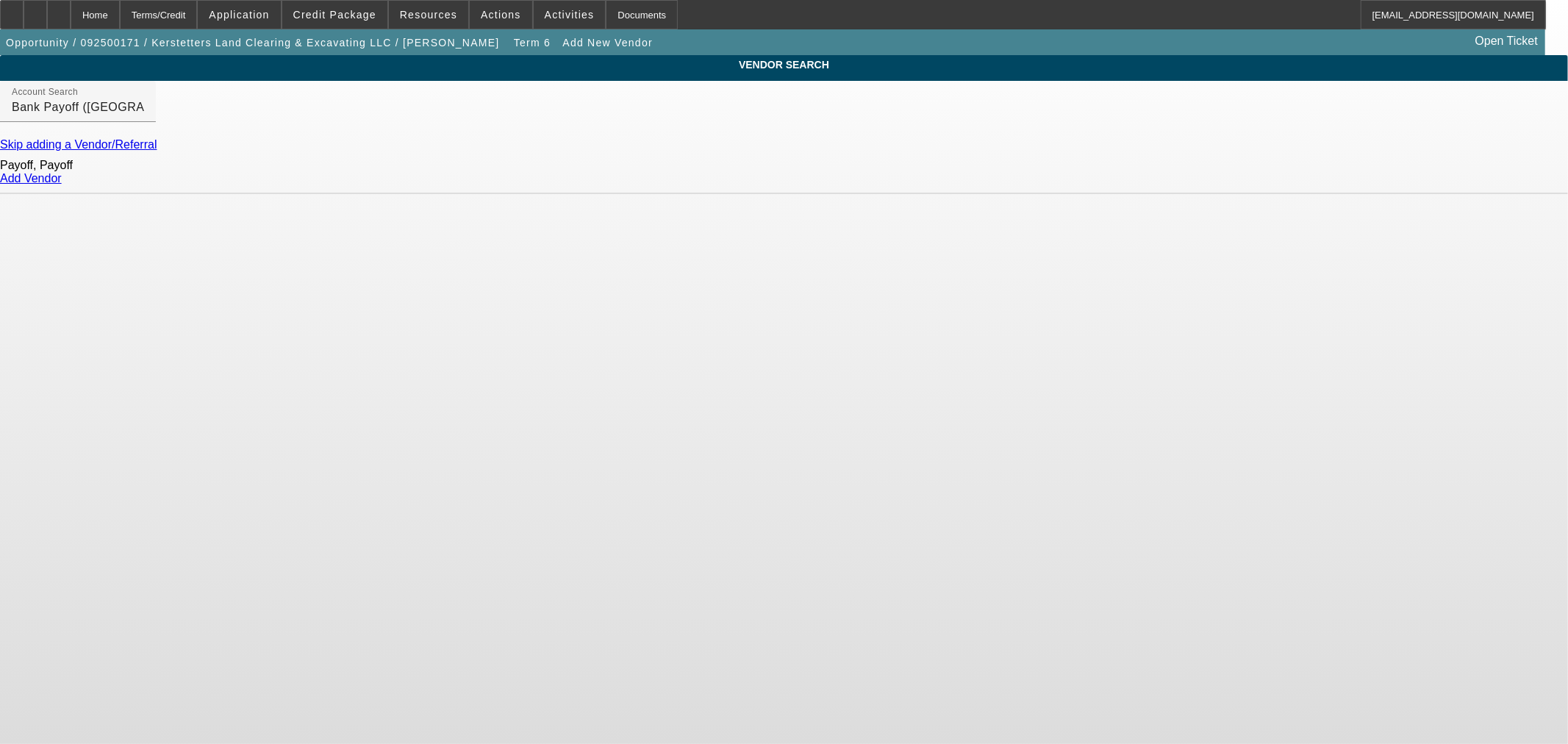
click at [62, 184] on link "Add Vendor" at bounding box center [30, 179] width 62 height 13
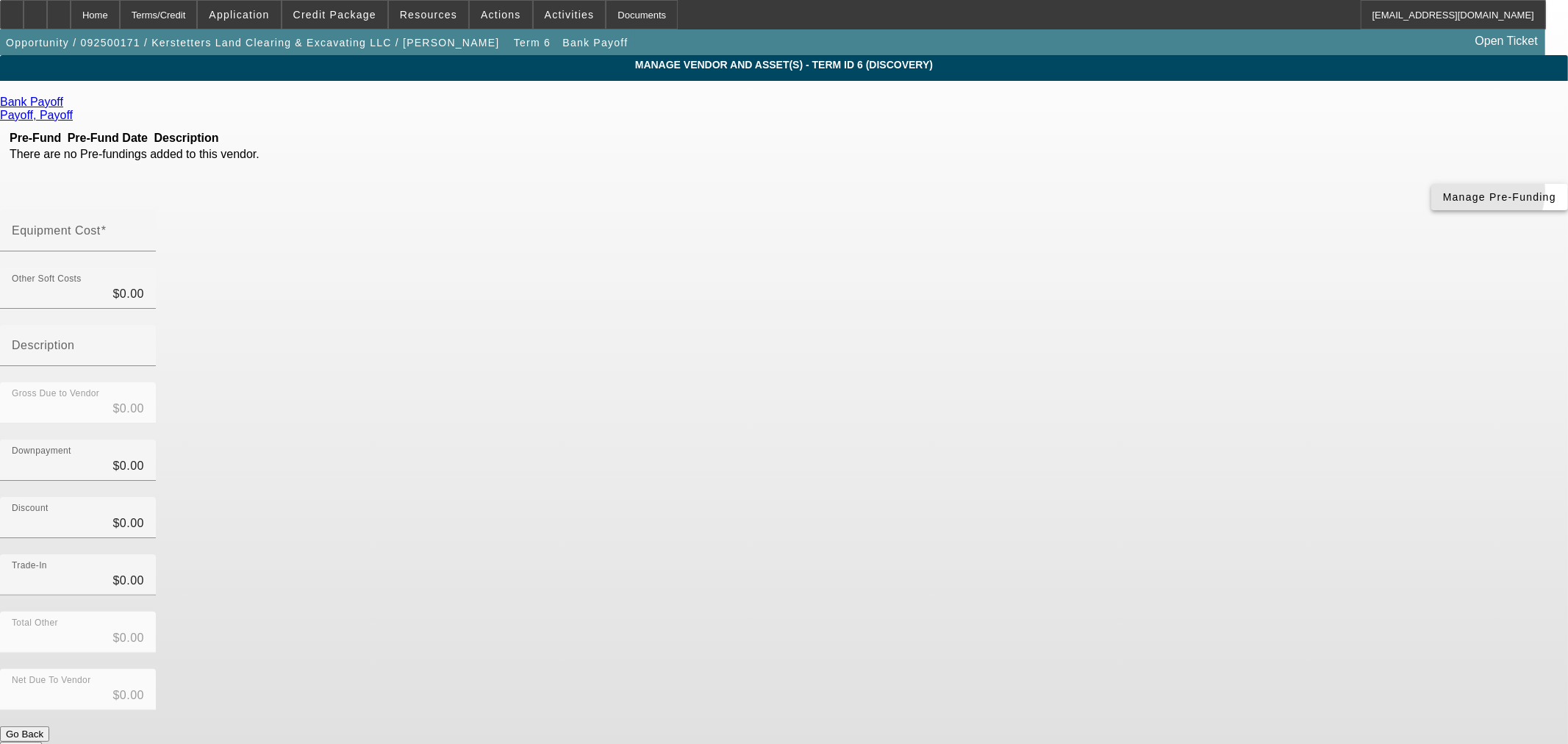
click at [1442, 203] on span "Manage Pre-Funding" at bounding box center [1499, 197] width 113 height 12
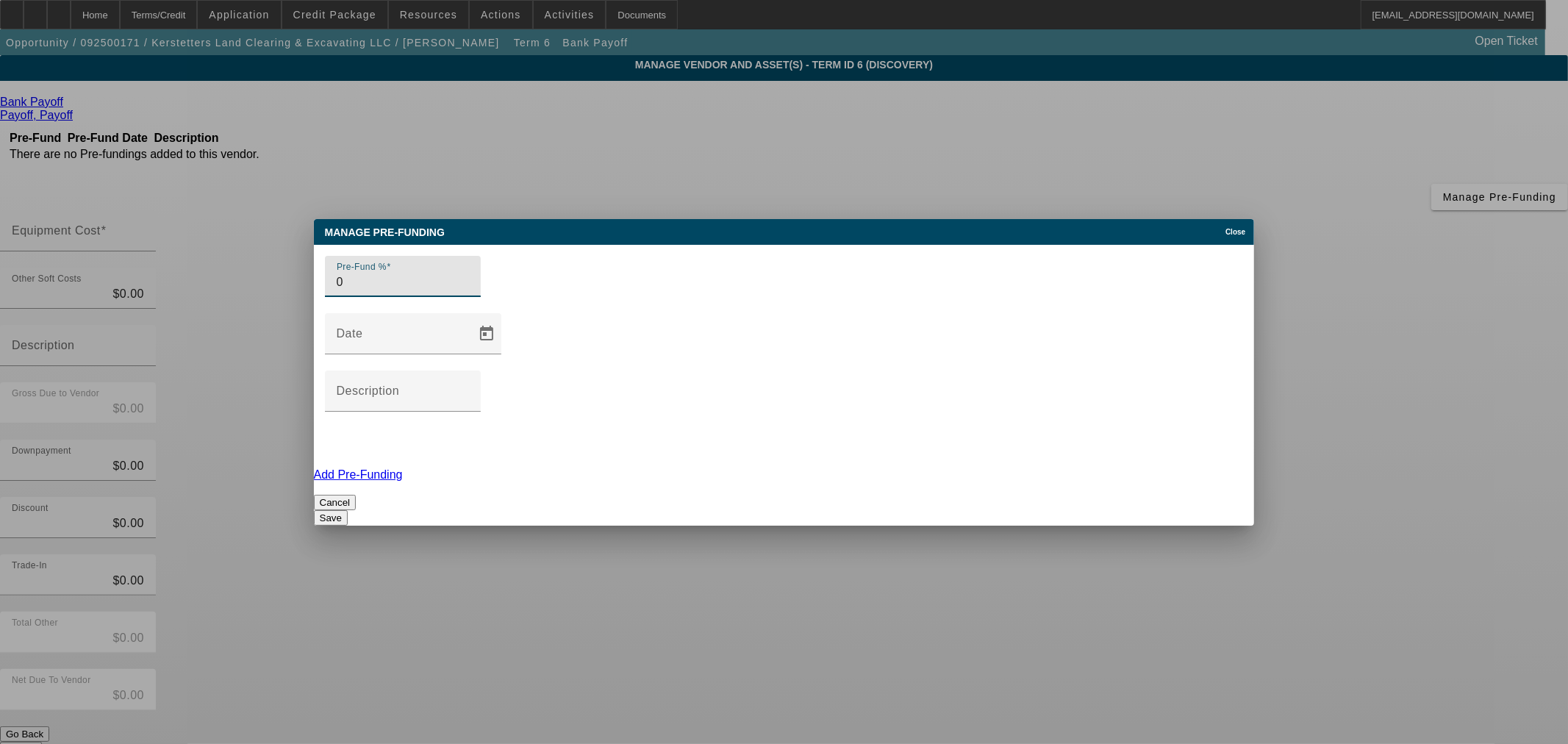
type input "0"
click at [348, 511] on button "Save" at bounding box center [331, 518] width 34 height 15
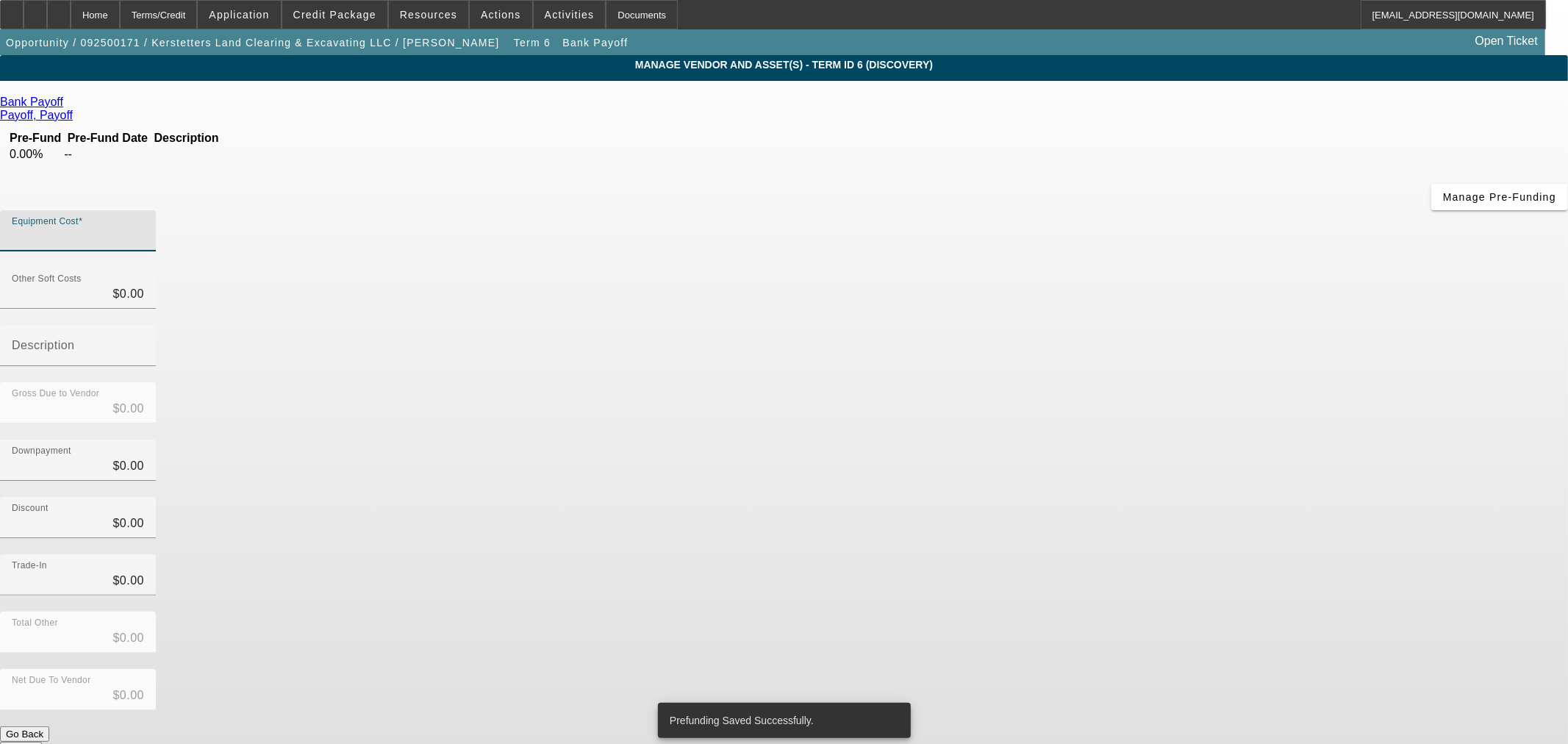
click at [144, 228] on input "Equipment Cost" at bounding box center [77, 237] width 132 height 18
type input "2"
type input "$2.00"
type input "24"
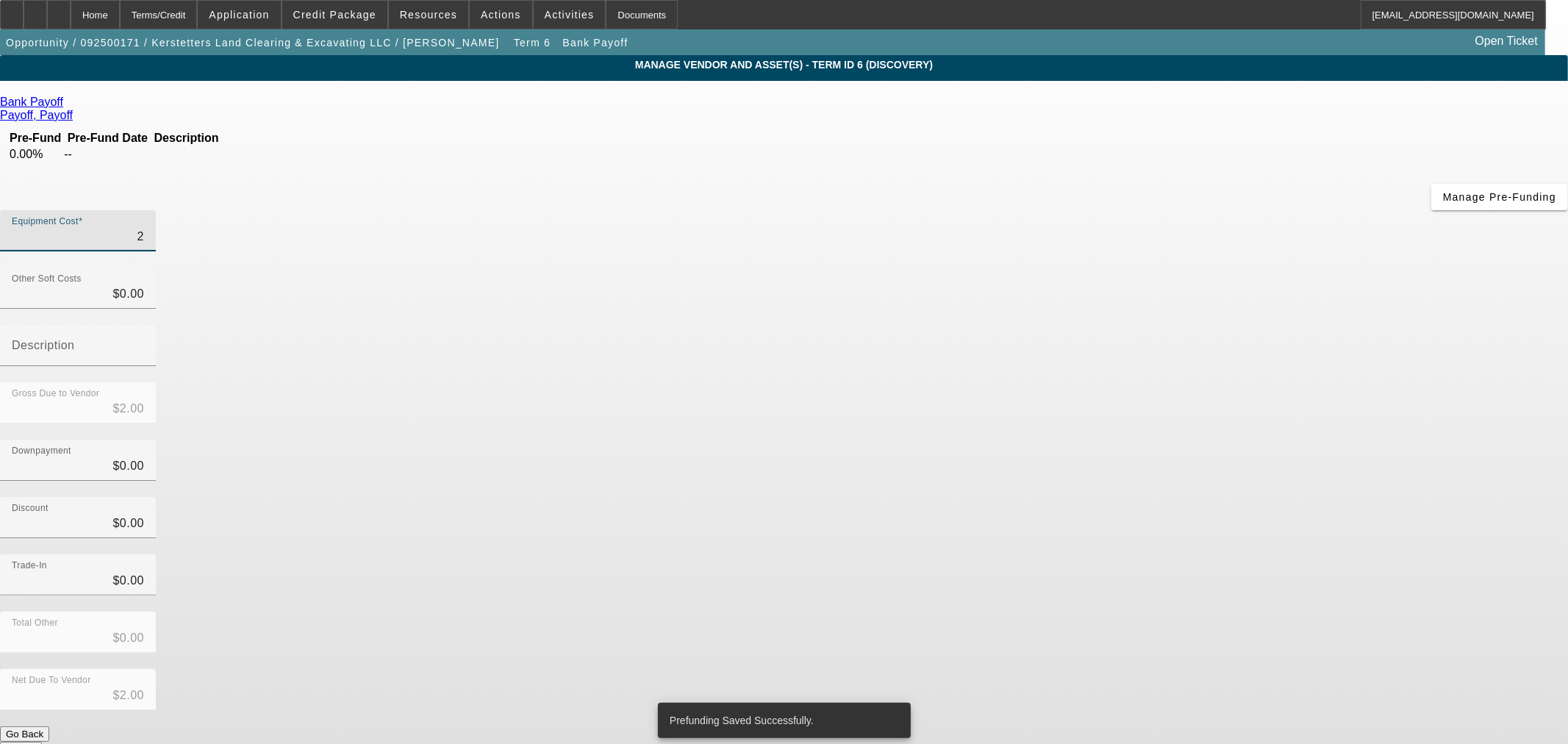
type input "$24.00"
type input "243"
type input "$243.00"
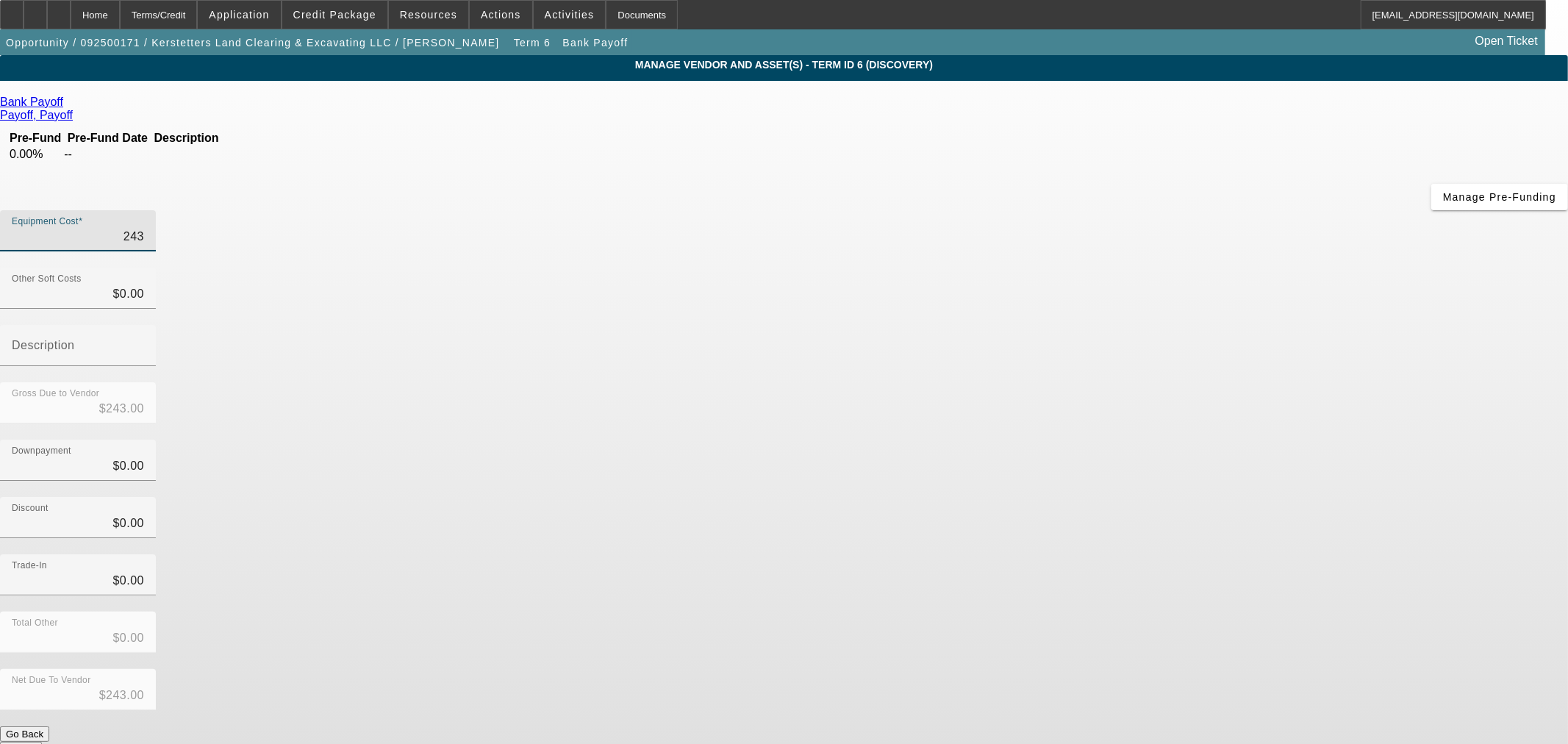
type input "2436"
type input "$2,436.00"
type input "24365"
type input "$24,365.00"
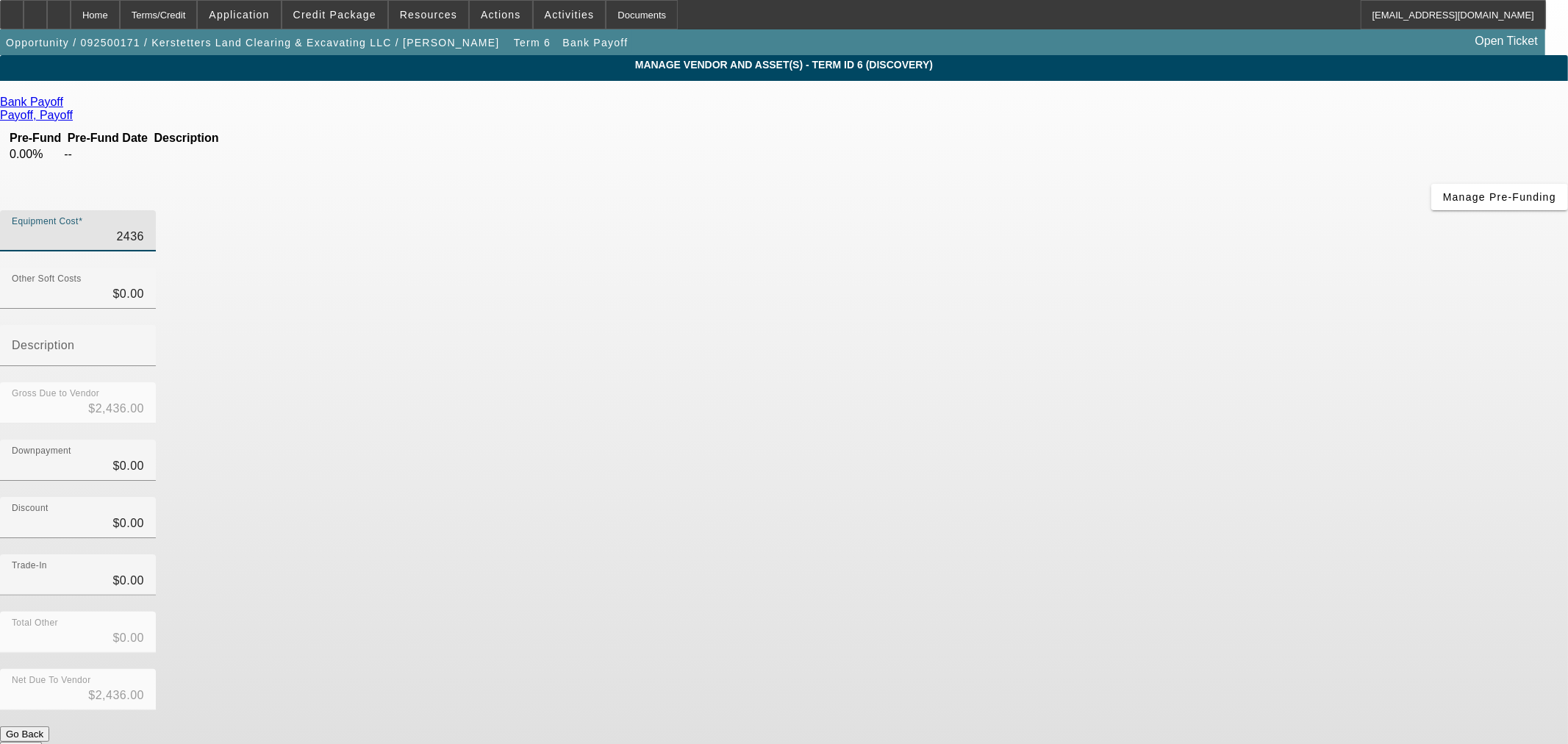
type input "$24,365.00"
type input "24365.1"
type input "$24,365.10"
type input "24365.19"
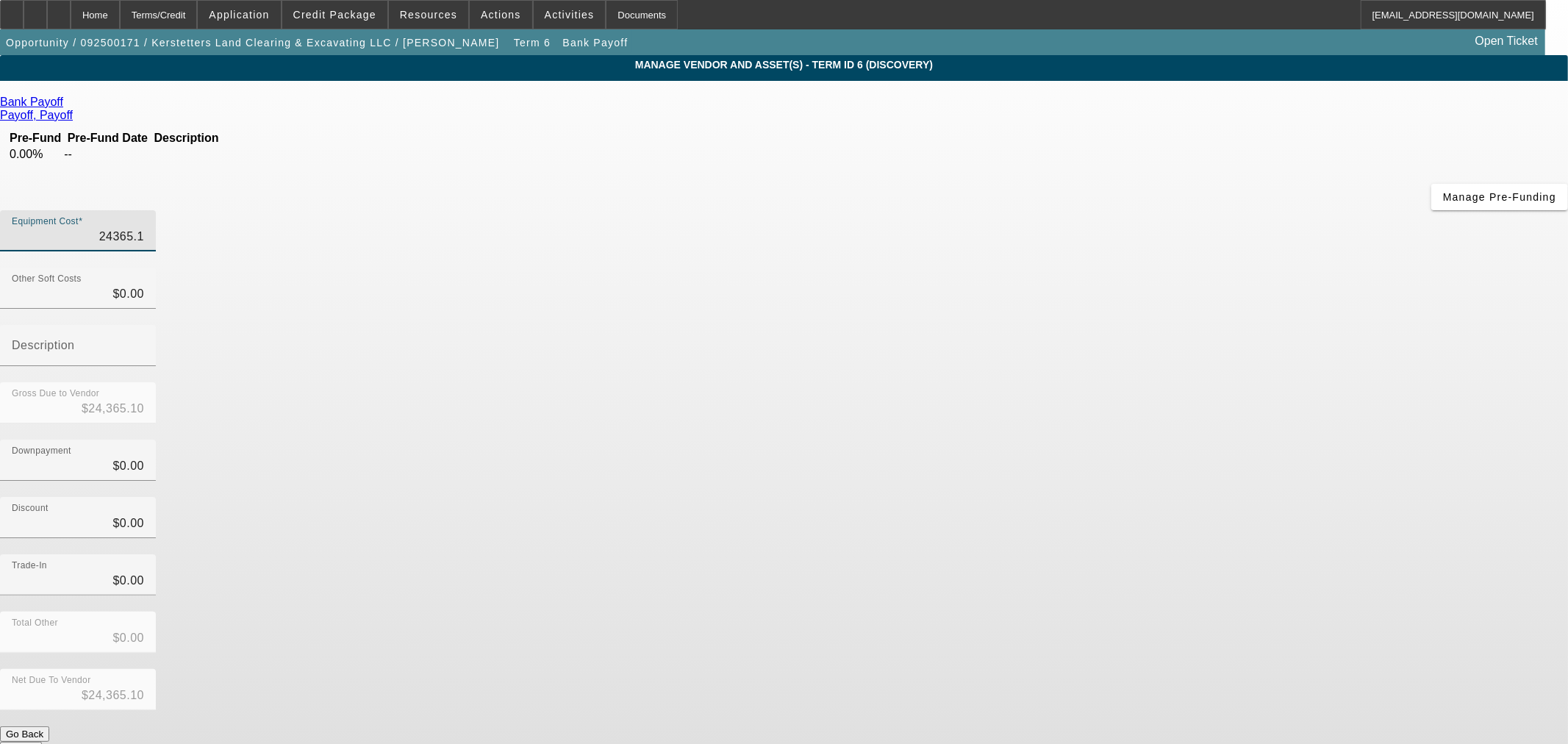
type input "$24,365.19"
click at [42, 742] on button "Submit" at bounding box center [21, 749] width 42 height 15
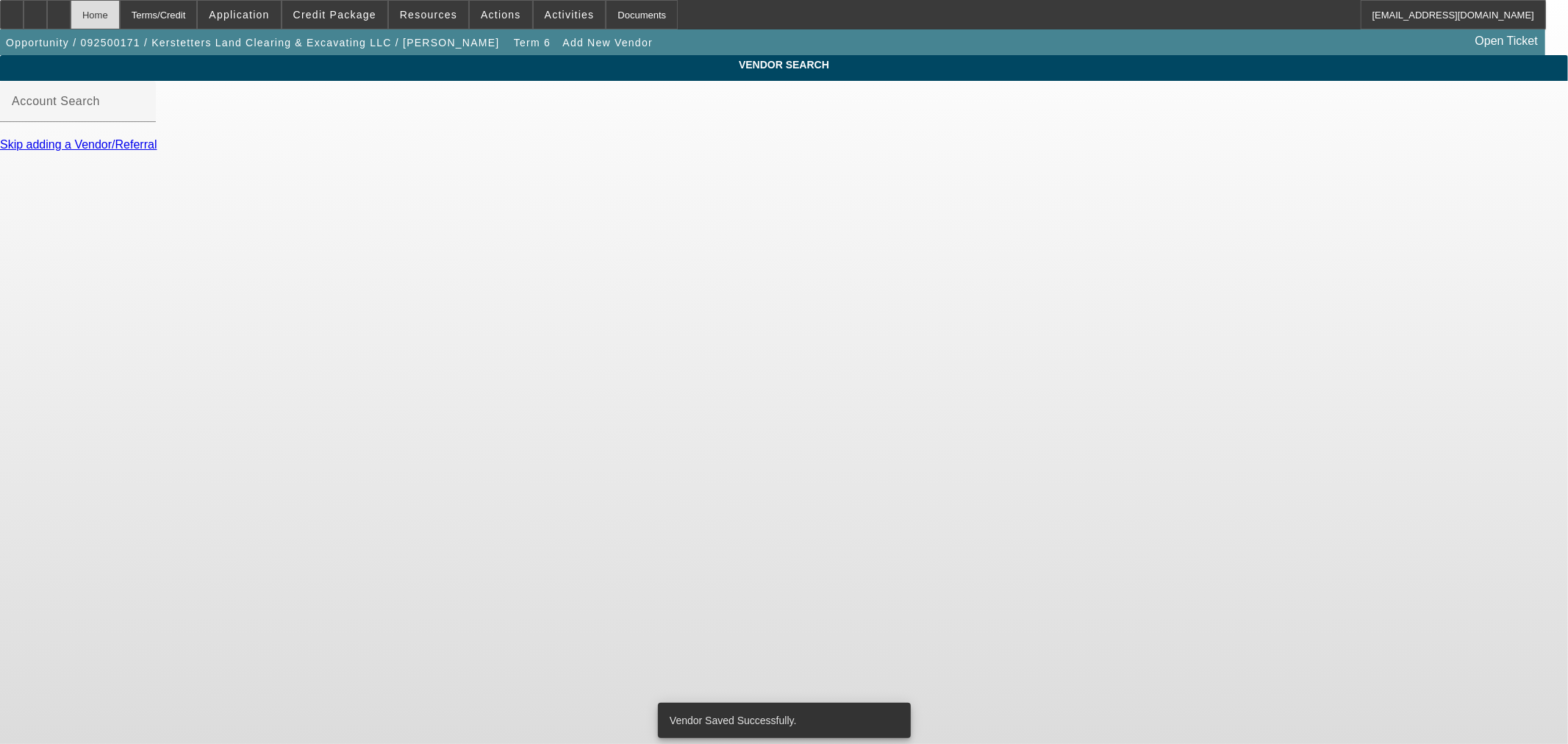
click at [120, 16] on div "Home" at bounding box center [95, 14] width 49 height 30
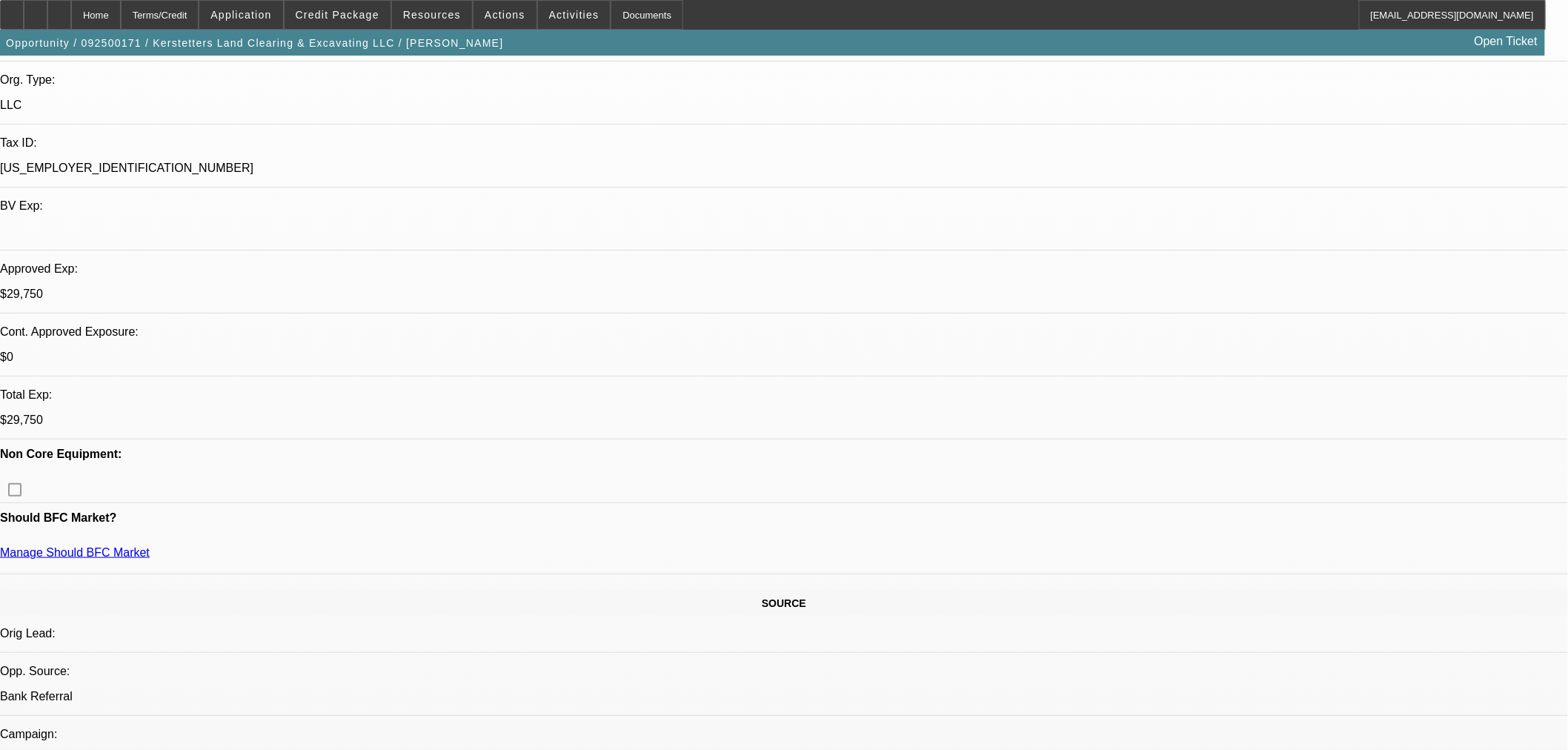
select select "0.15"
select select "2"
select select "0"
select select "6"
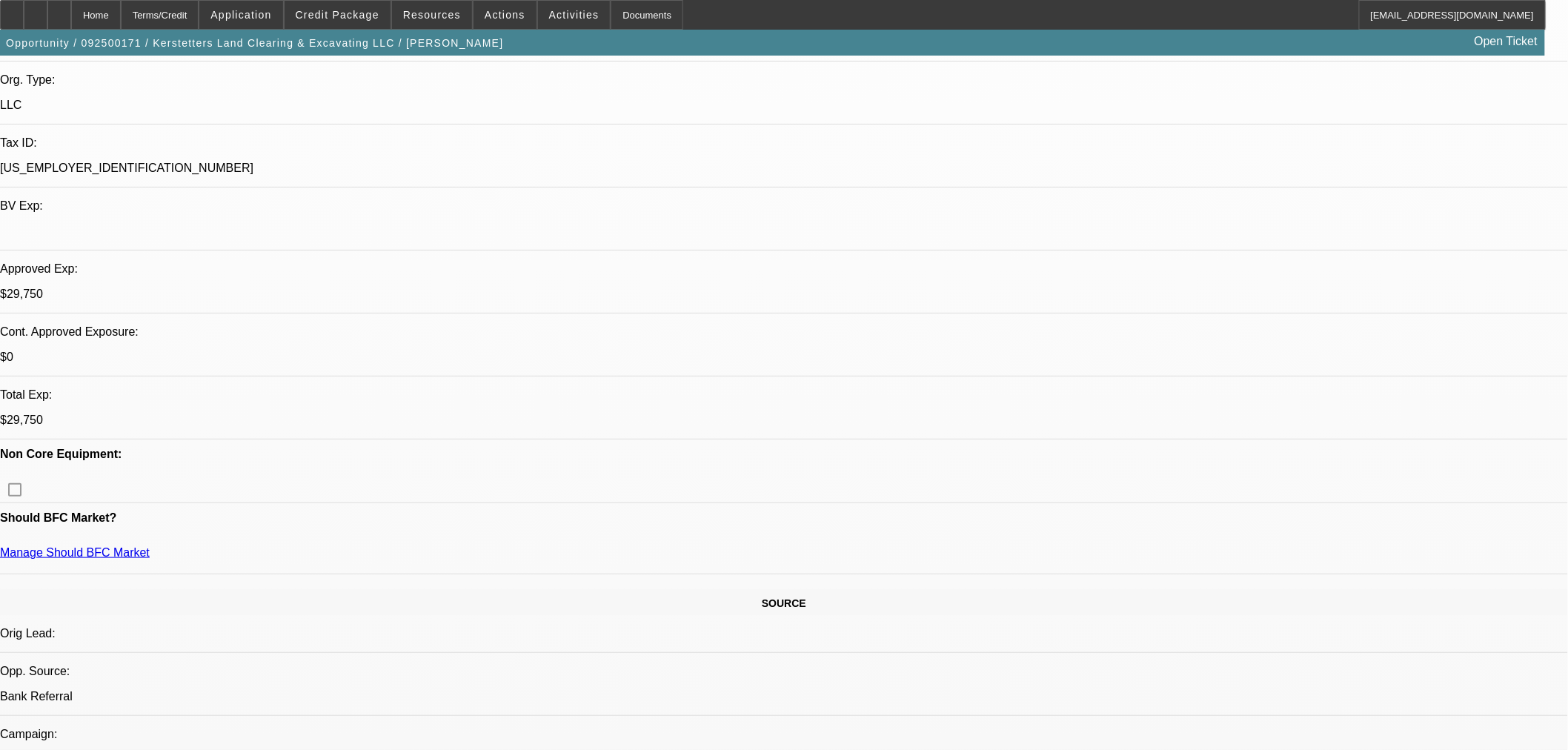
select select "0.15"
select select "2"
select select "0"
select select "6"
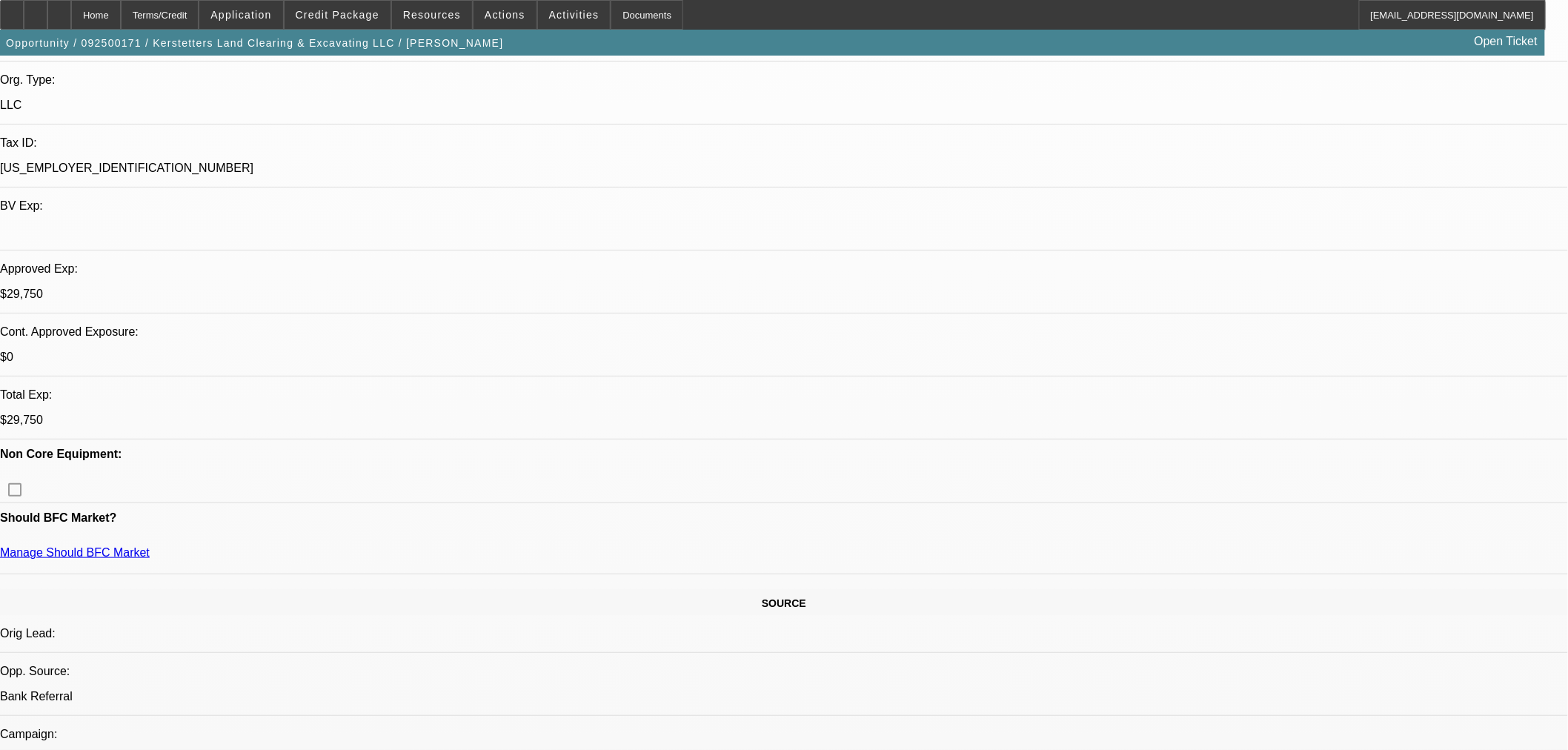
select select "0.15"
select select "2"
select select "0"
select select "6"
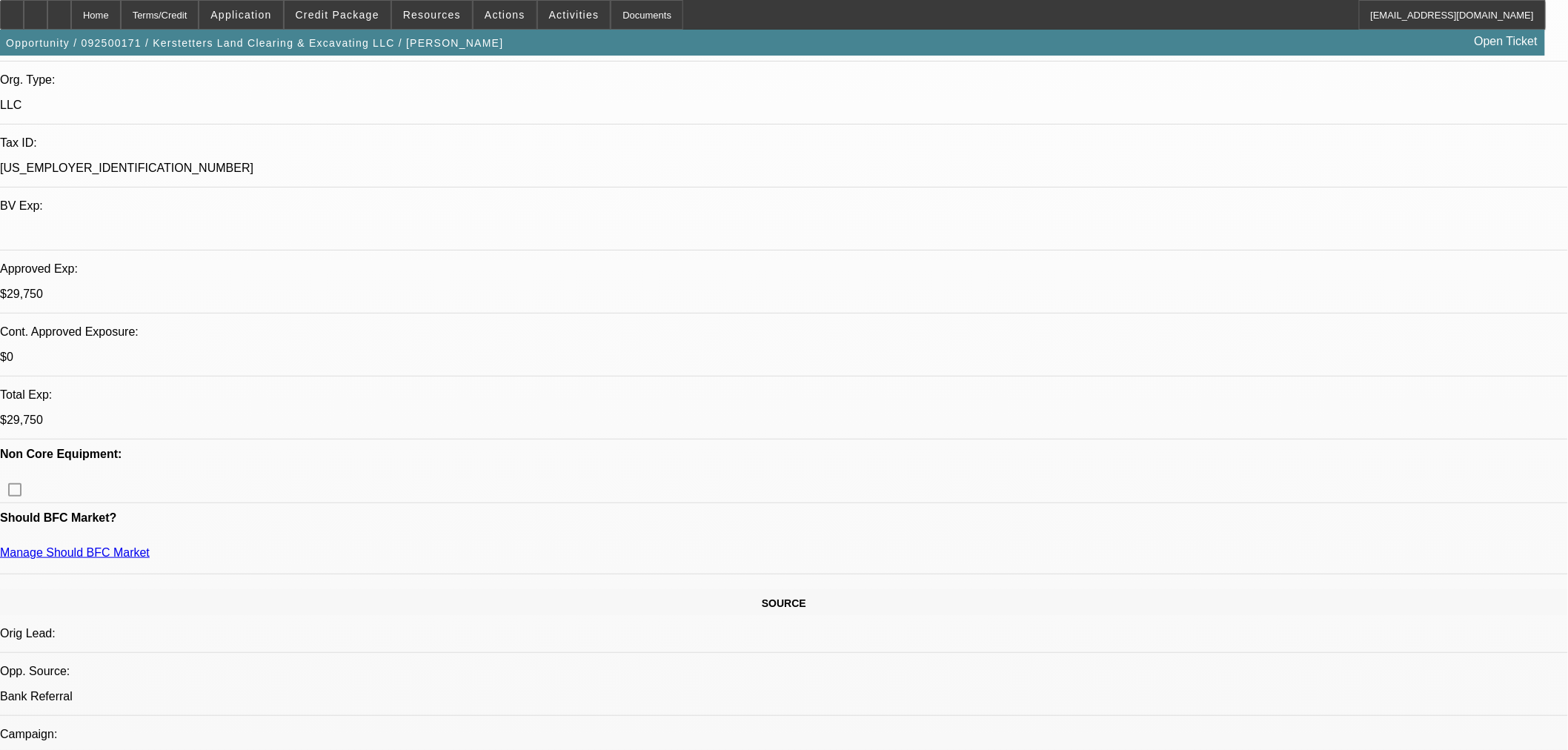
select select "0.15"
select select "2"
select select "0"
select select "6"
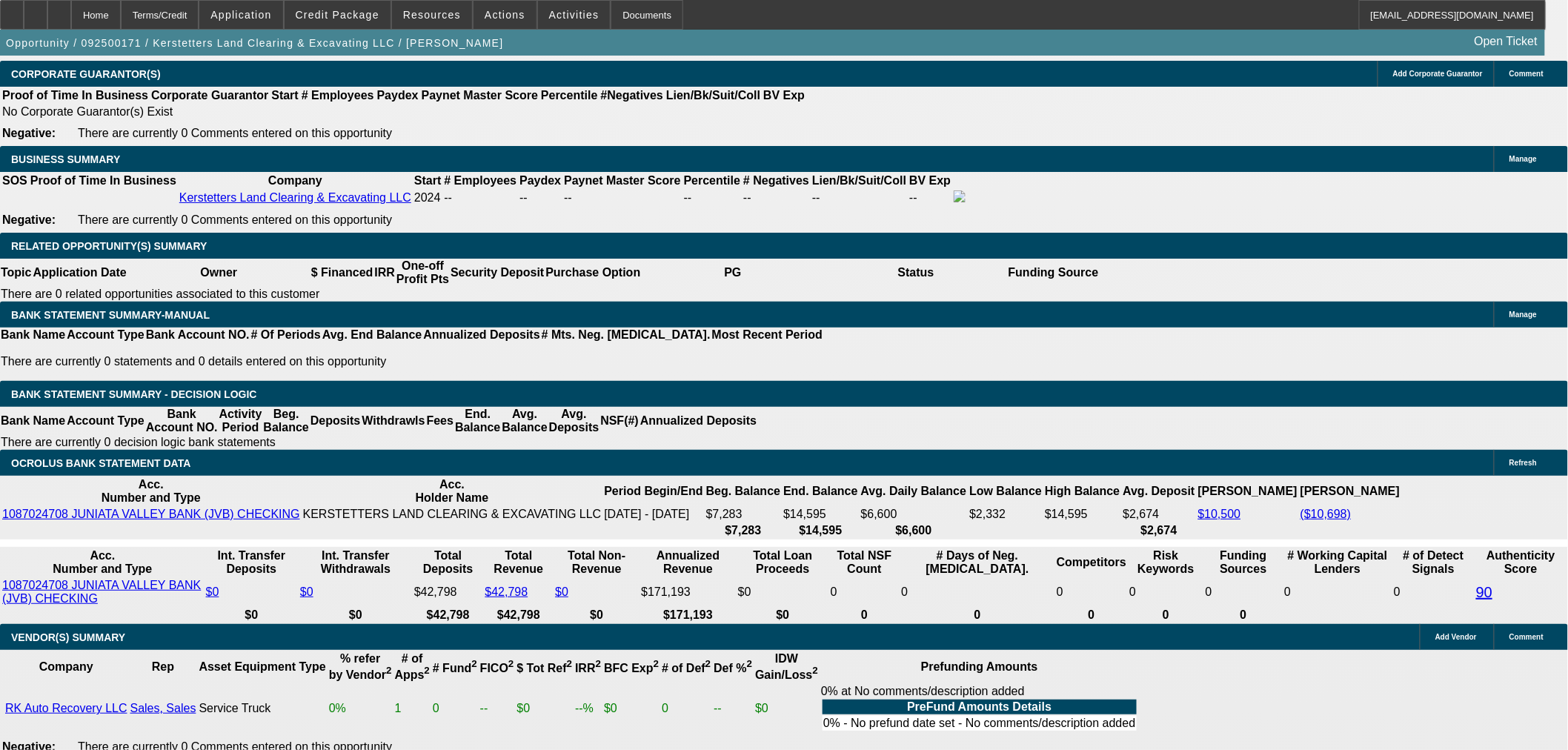
scroll to position [2075, 0]
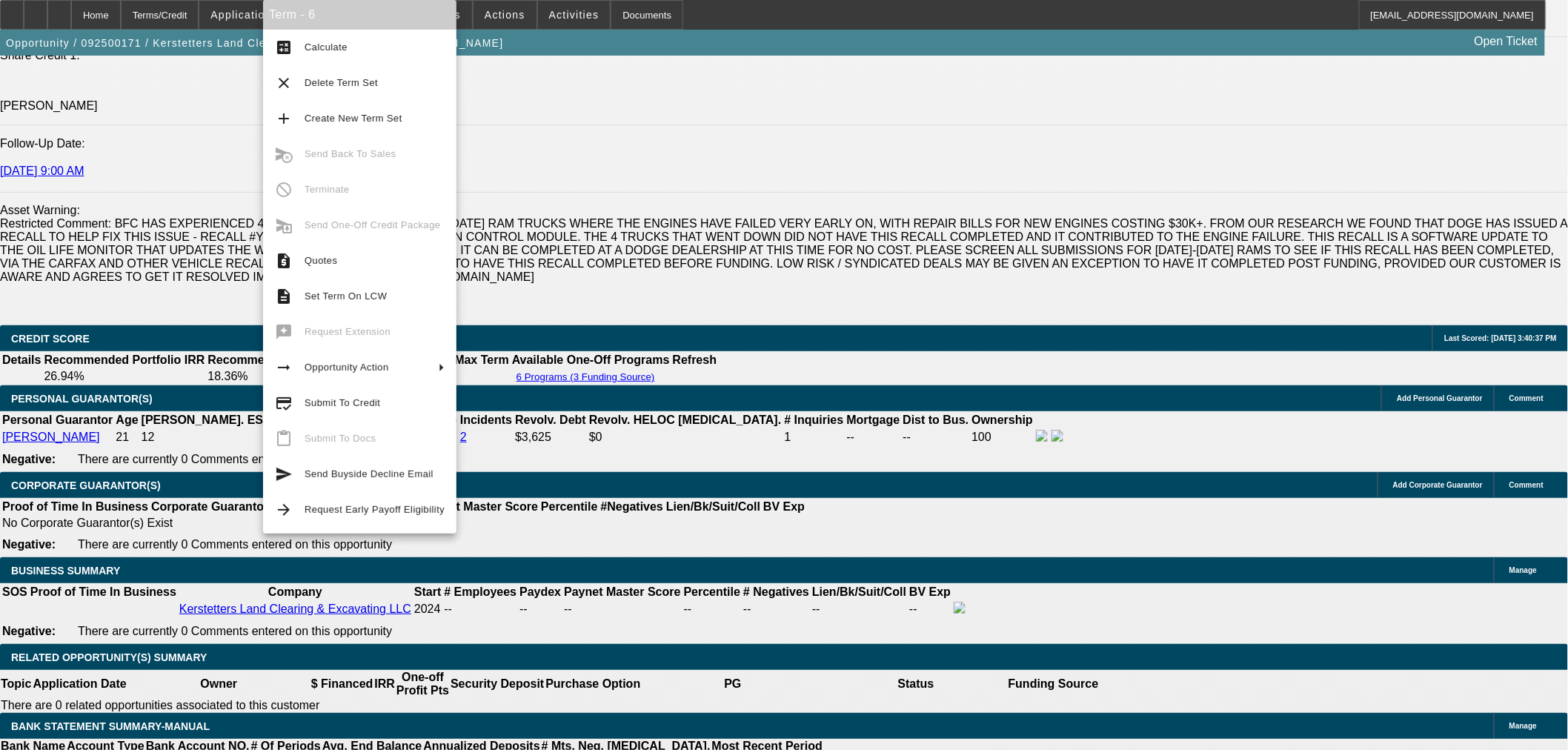
drag, startPoint x: 336, startPoint y: 304, endPoint x: 524, endPoint y: 322, distance: 188.9
click at [336, 304] on span "Set Term On LCW" at bounding box center [374, 297] width 140 height 18
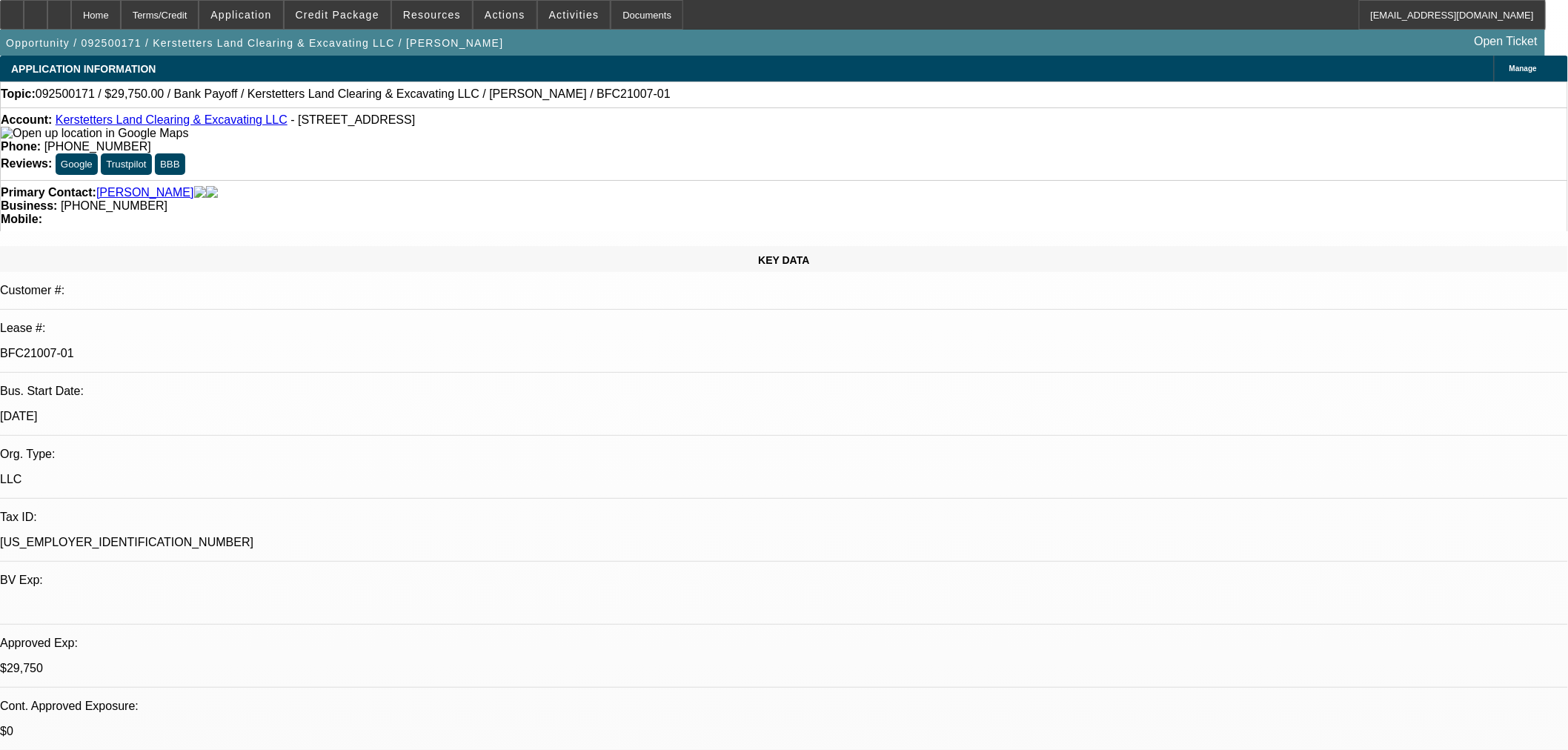
select select "0.15"
select select "2"
select select "0"
select select "6"
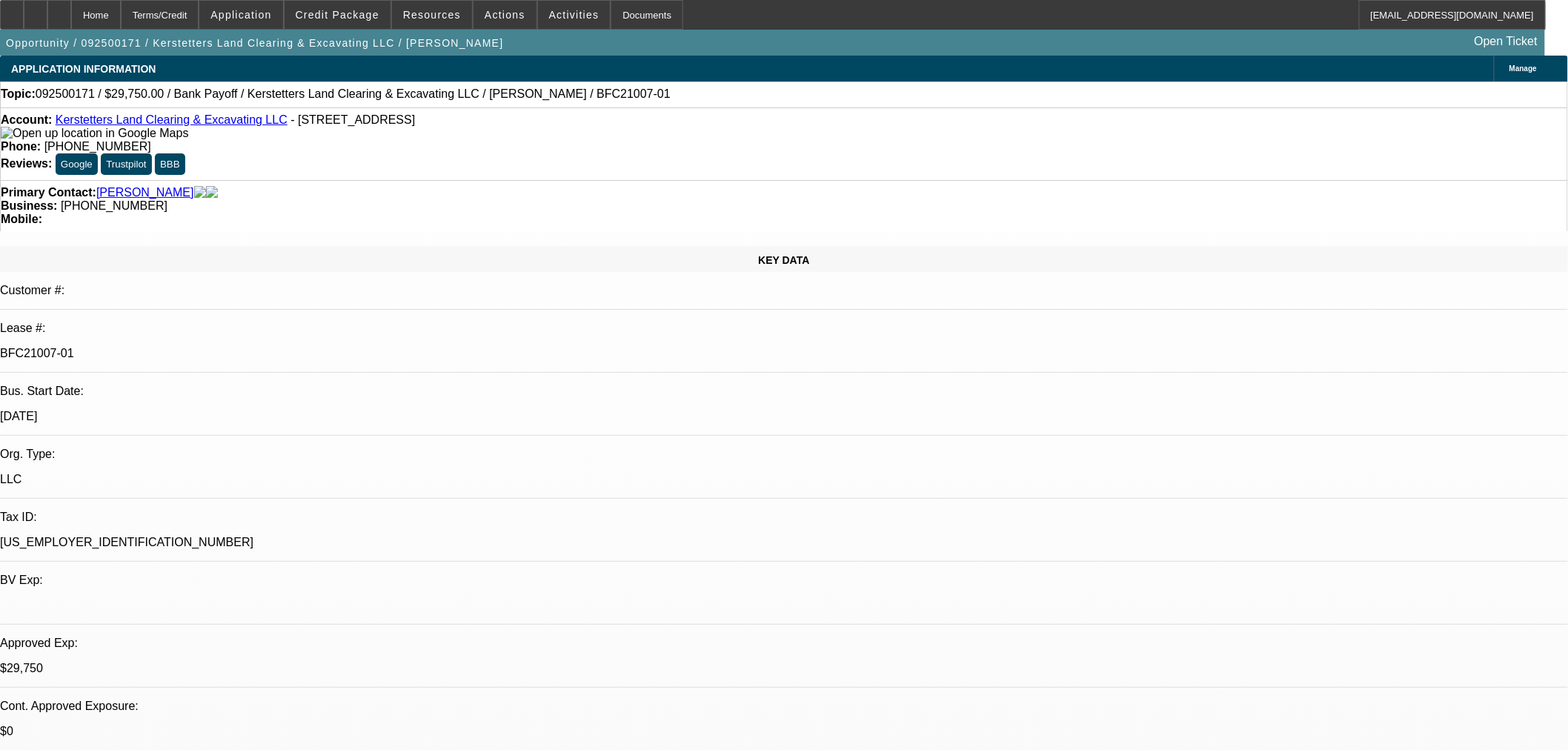
select select "0.15"
select select "2"
select select "0"
select select "6"
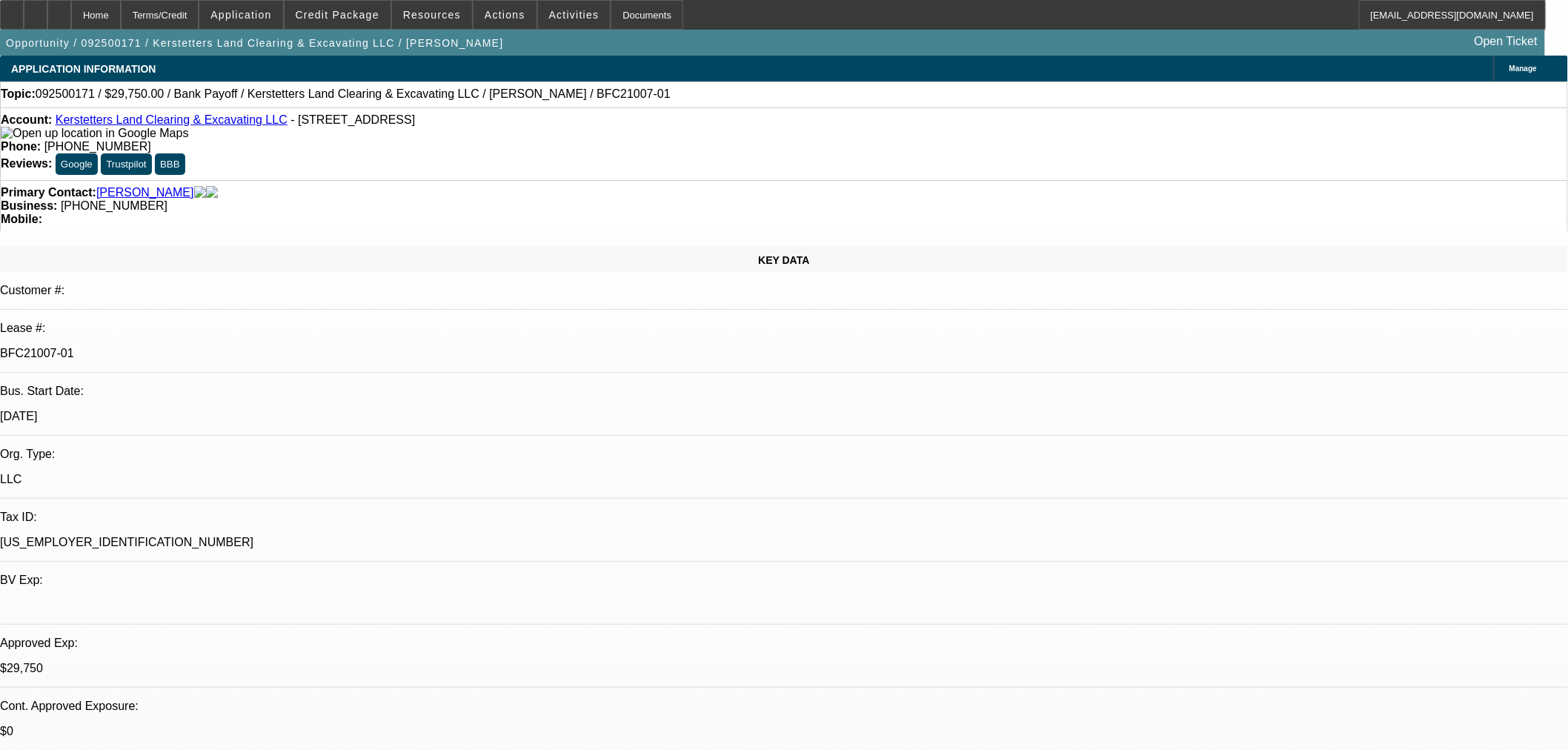
select select "0.15"
select select "2"
select select "0"
select select "6"
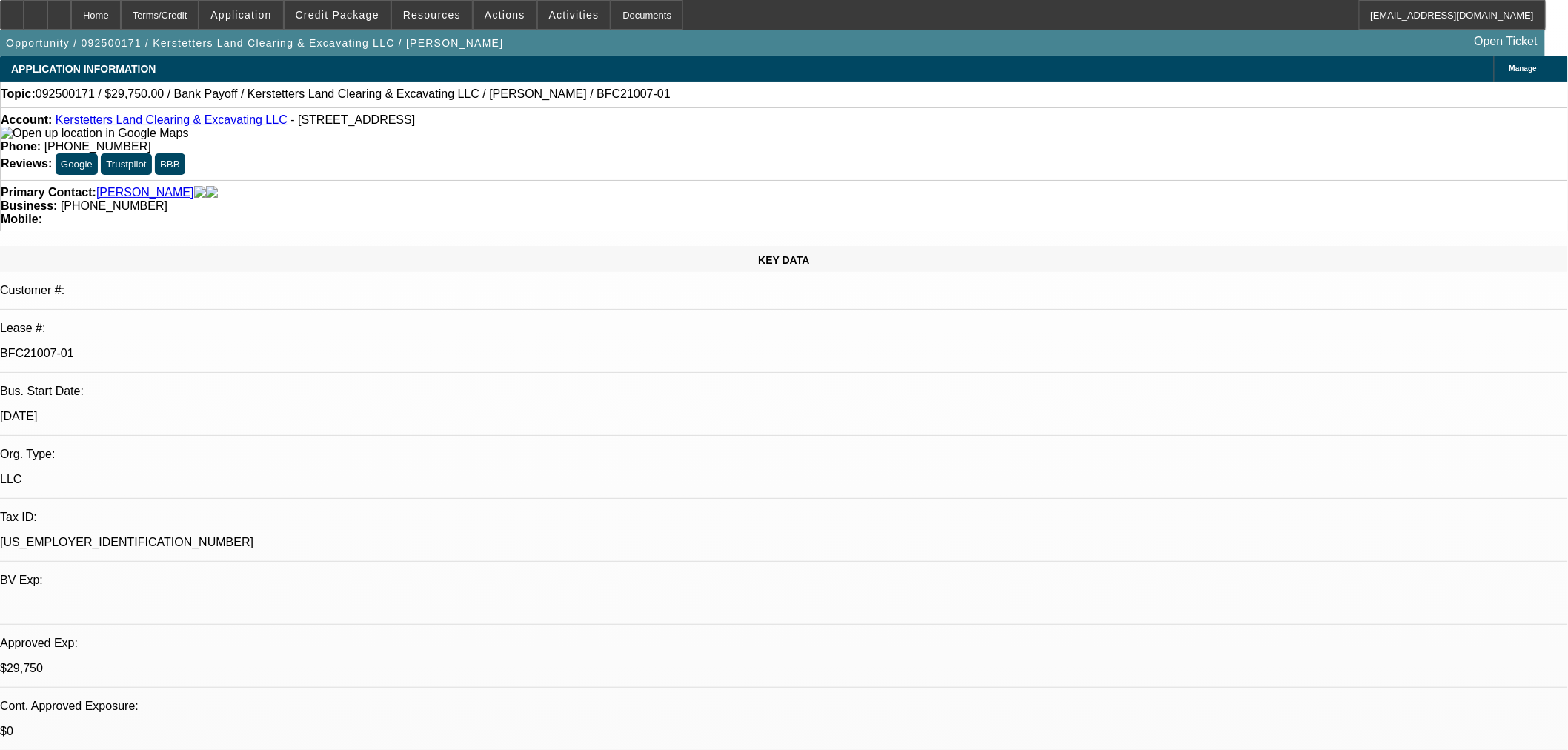
select select "0.15"
select select "2"
select select "0"
select select "6"
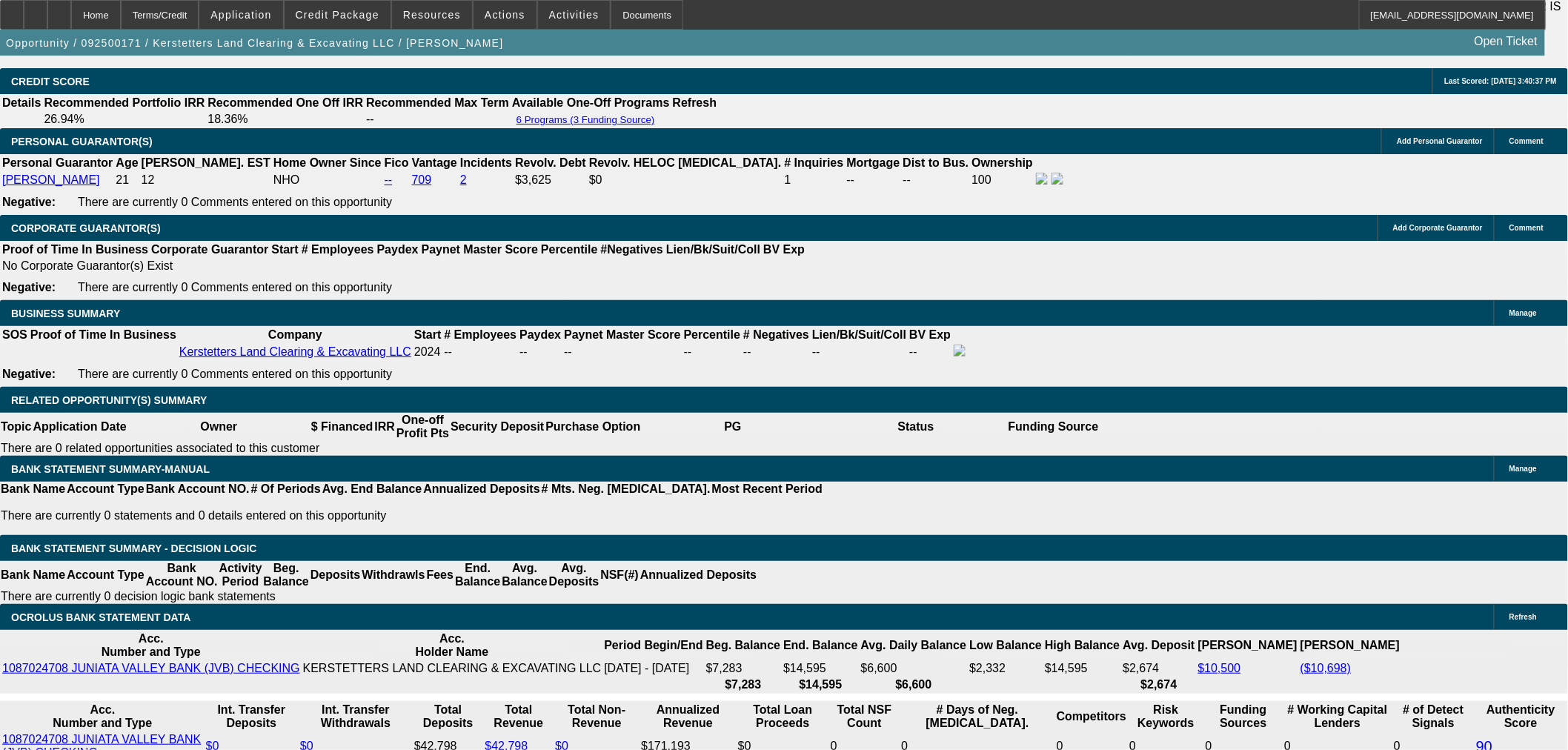
scroll to position [2197, 0]
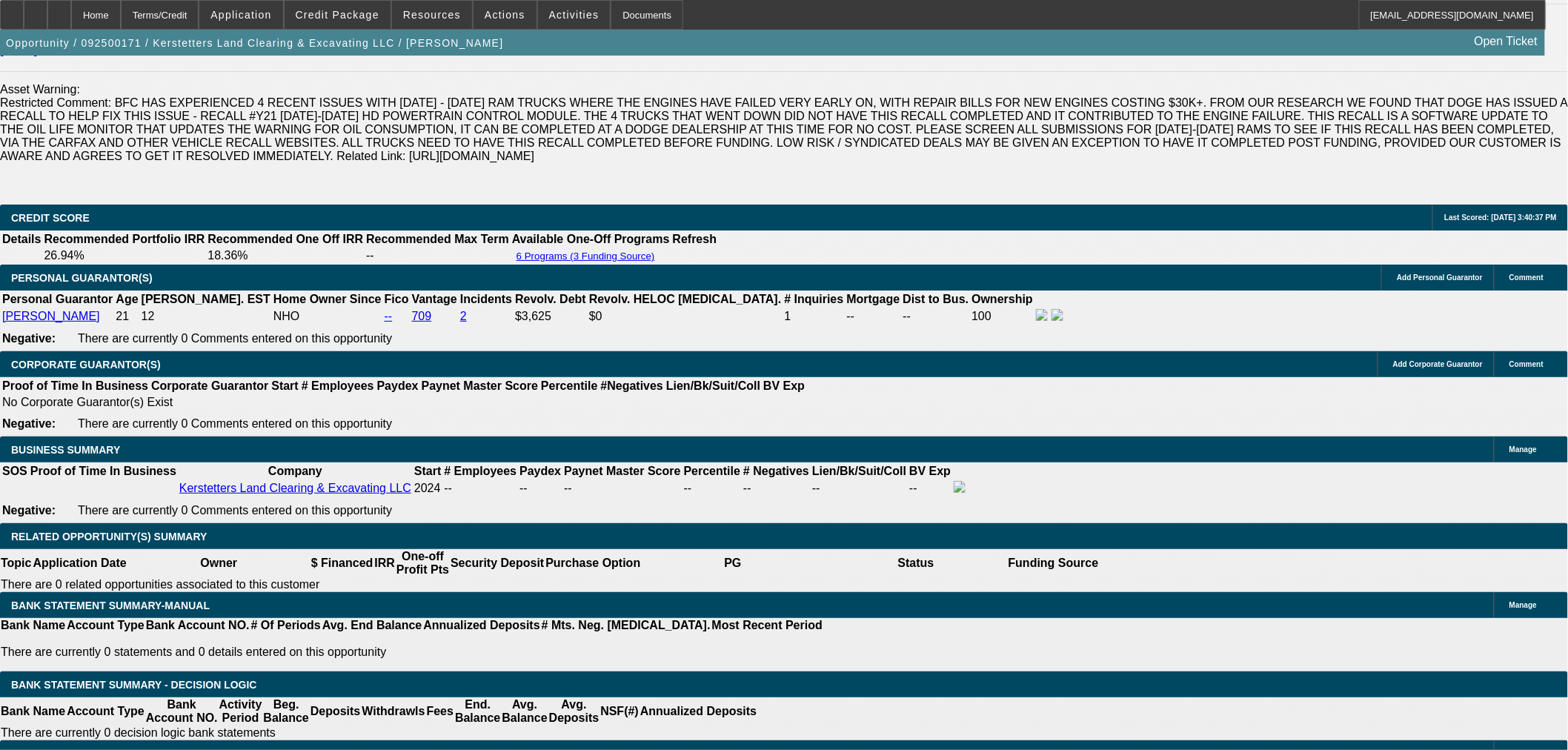
select select "0.15"
select select "2"
select select "0"
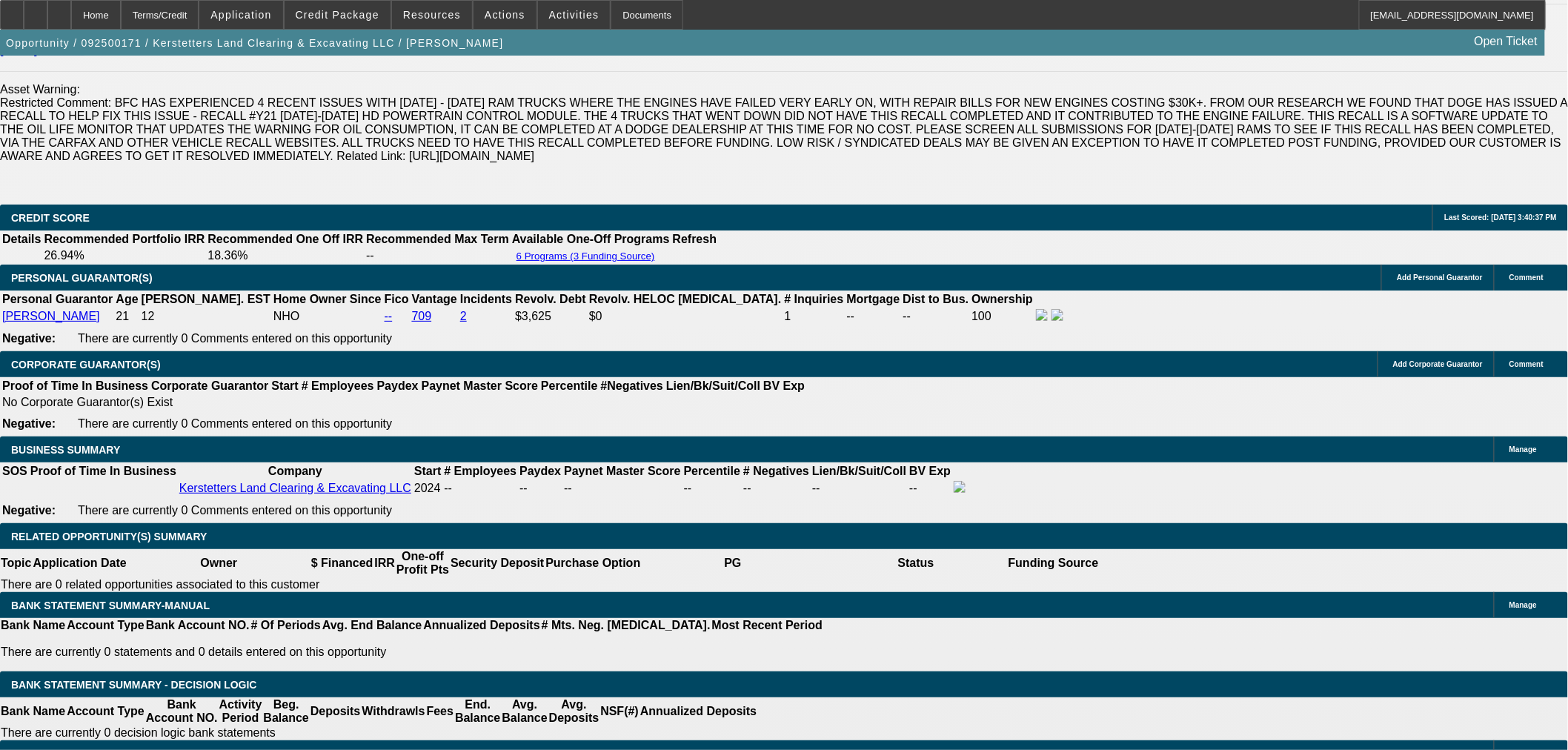
select select "6"
select select "0.15"
select select "2"
select select "0"
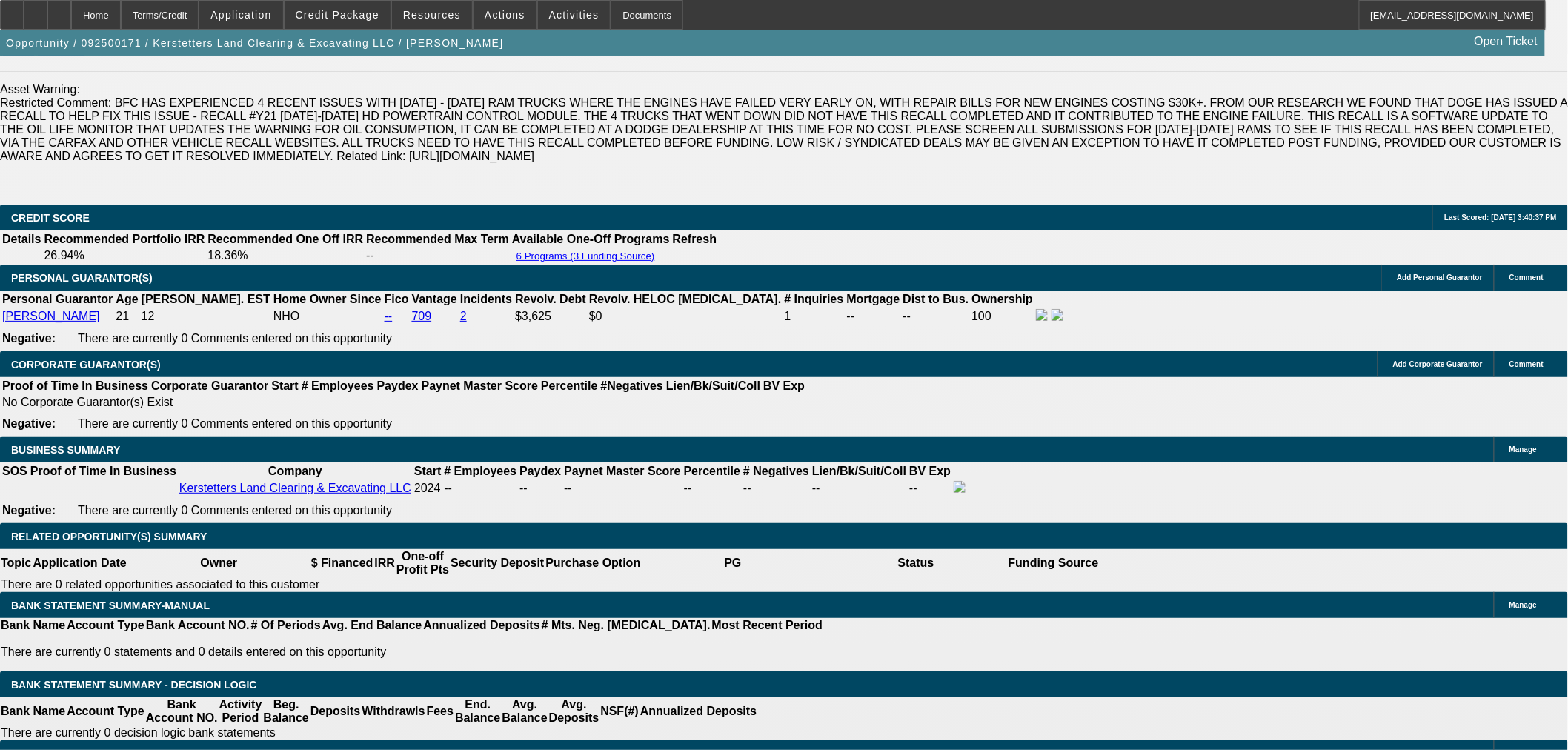
select select "6"
drag, startPoint x: 248, startPoint y: 529, endPoint x: 277, endPoint y: 531, distance: 29.1
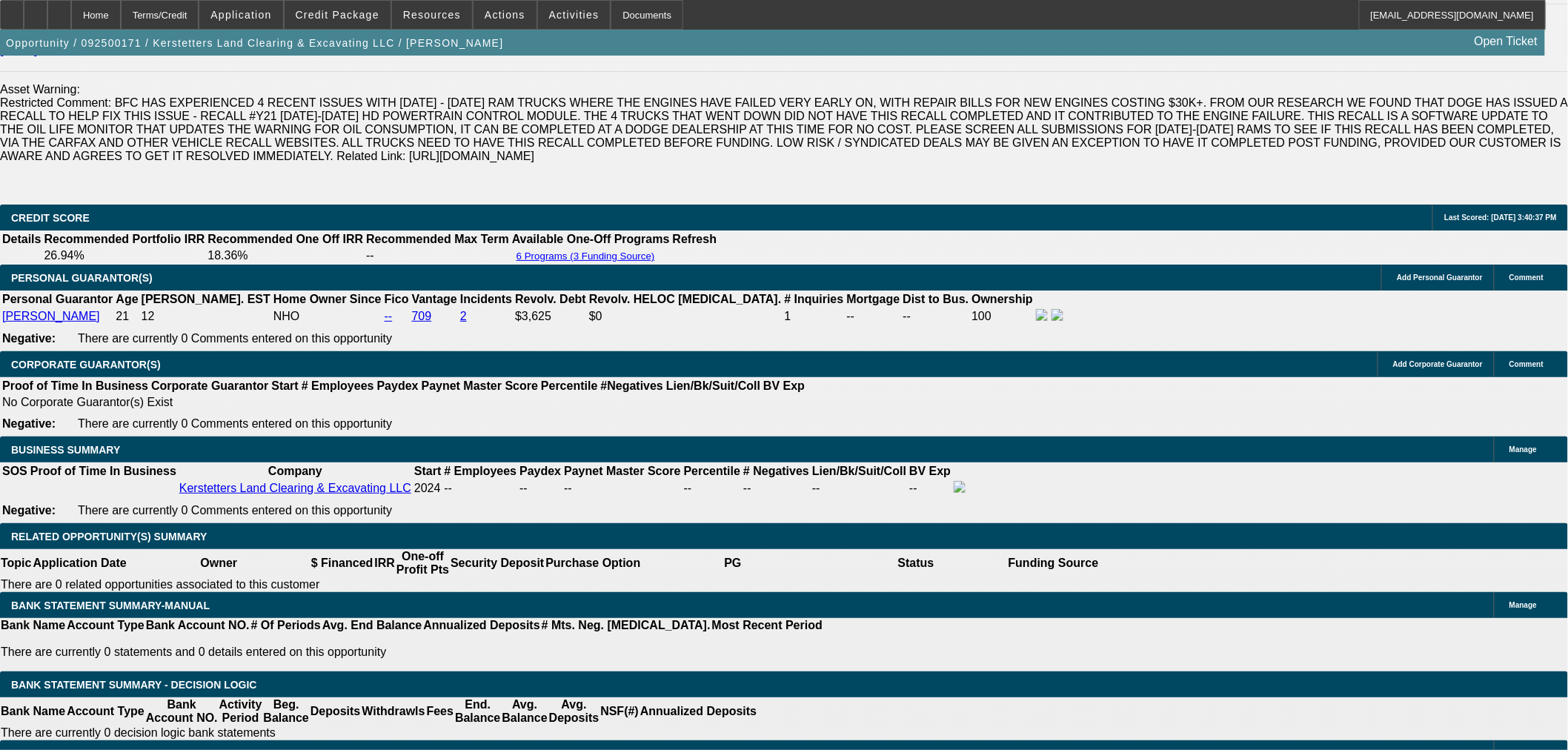
select select "0.15"
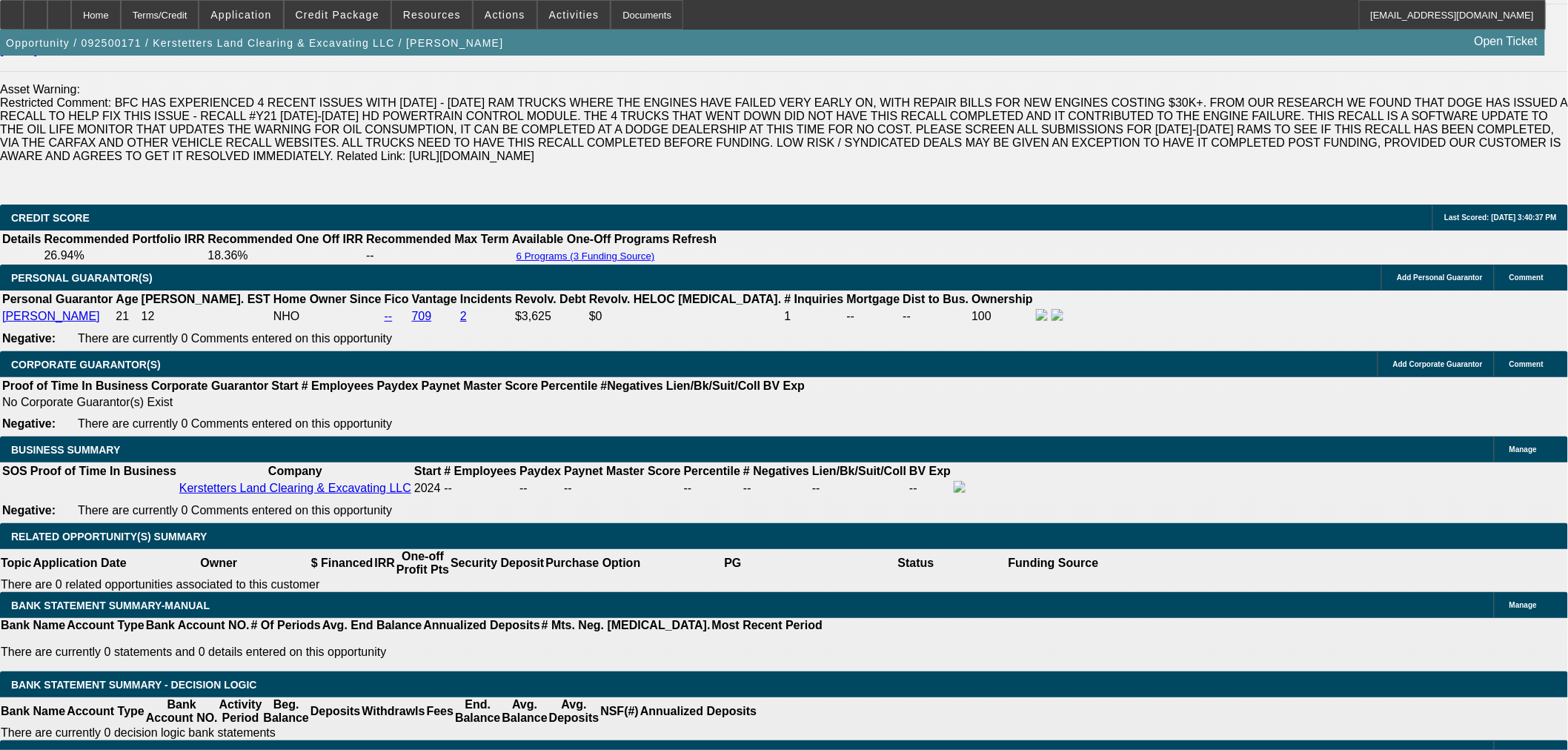
select select "2"
select select "0"
select select "6"
select select "0.15"
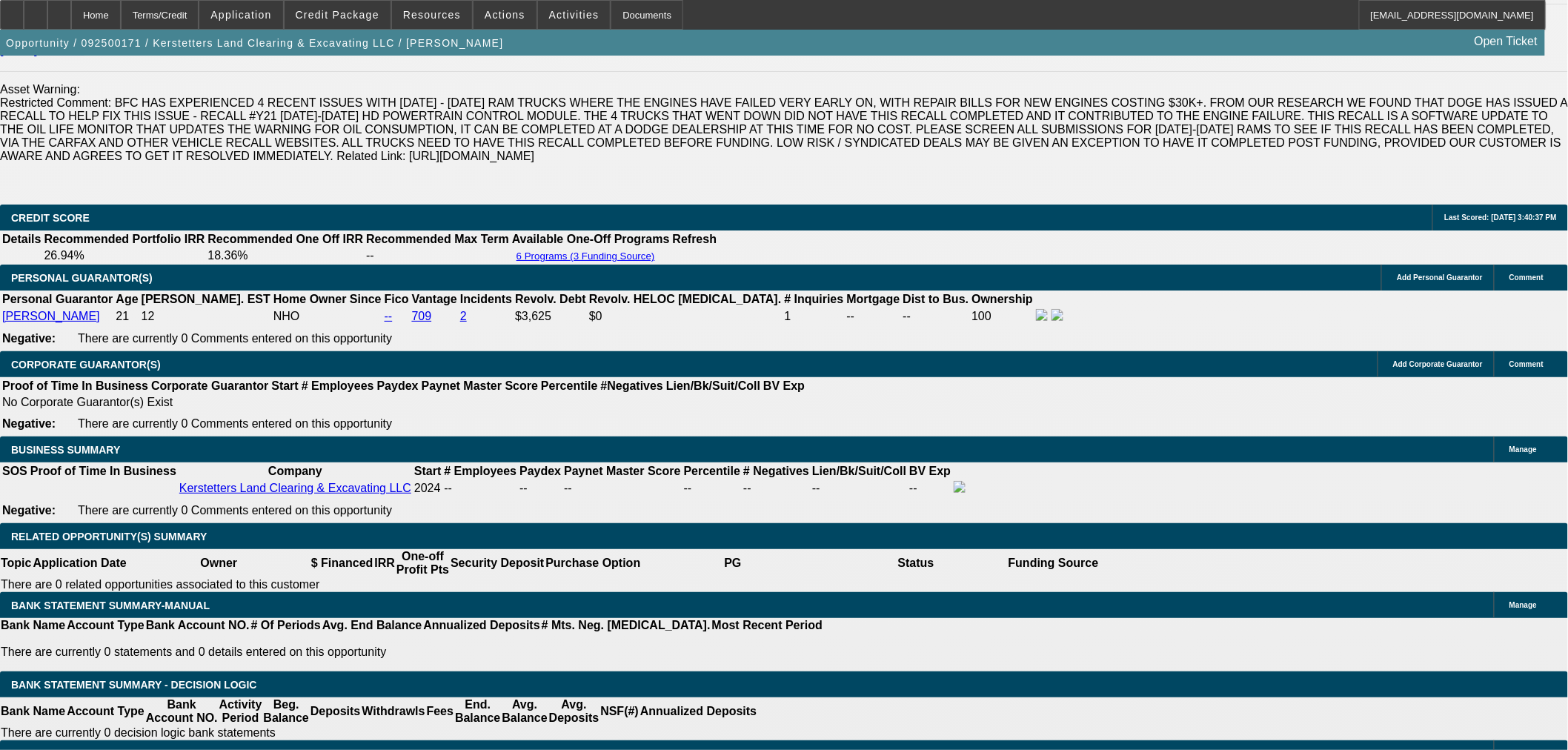
select select "2"
select select "0"
select select "6"
select select "0.15"
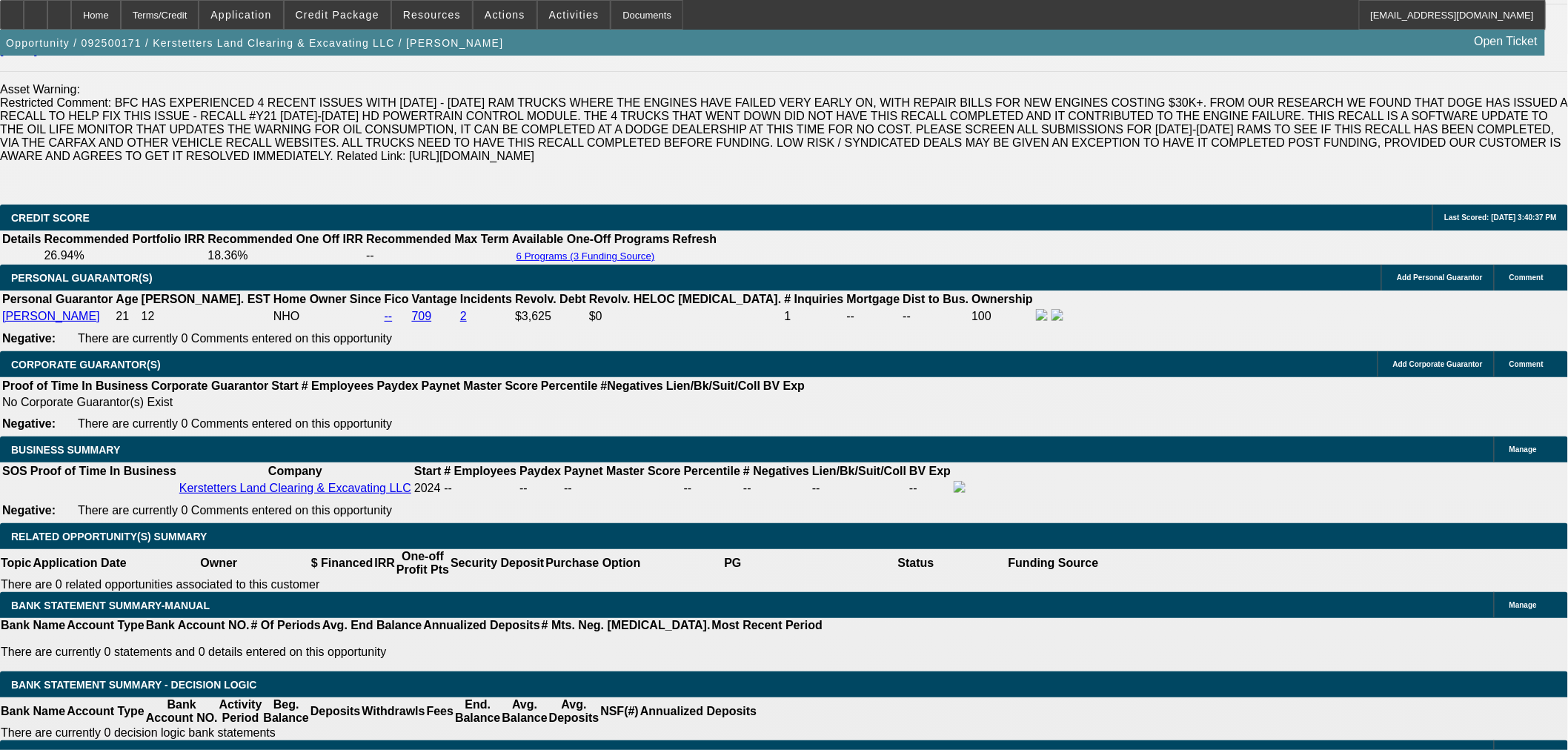
select select "2"
select select "0"
select select "6"
select select "0.15"
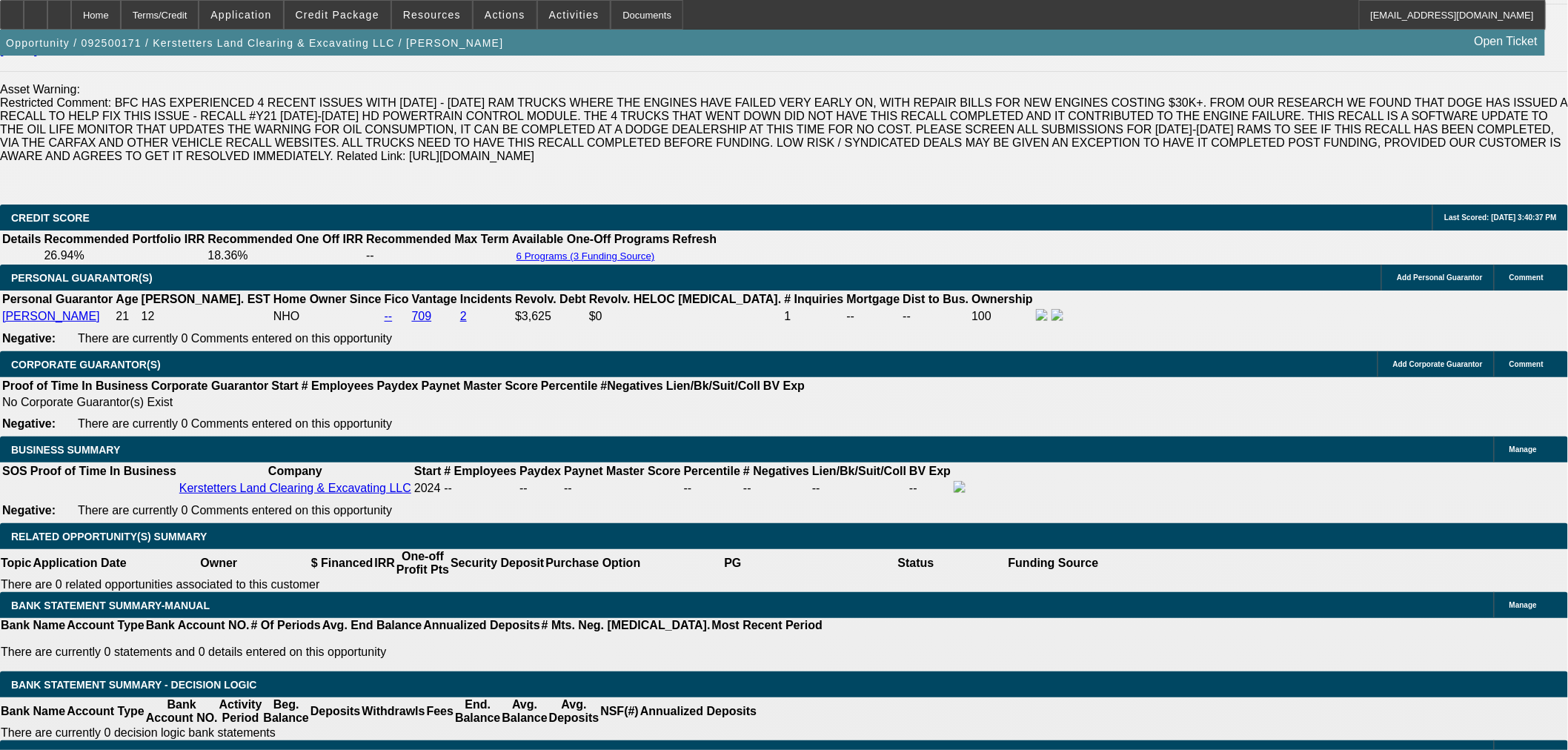
select select "2"
select select "0"
select select "6"
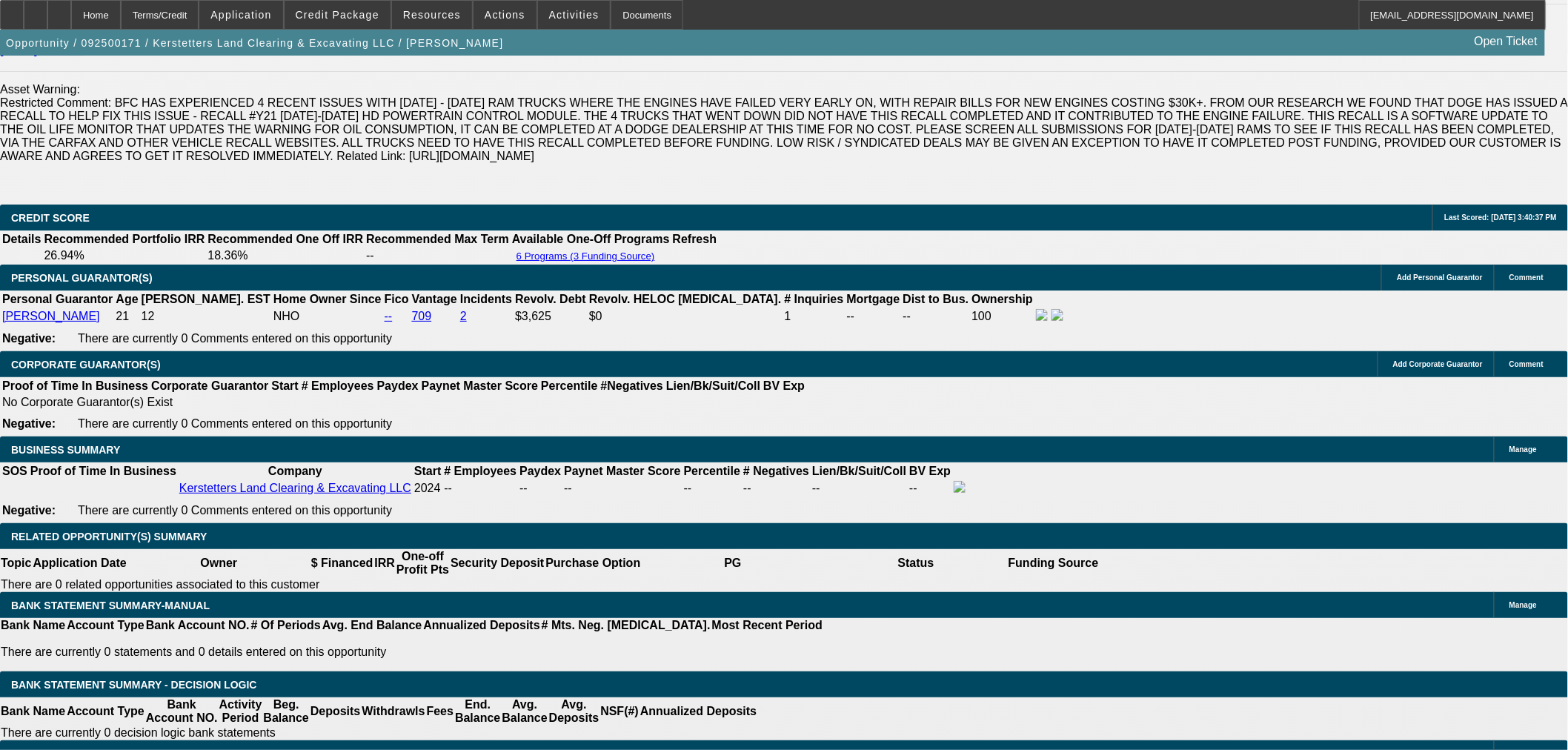
select select "0.15"
select select "2"
select select "0"
select select "6"
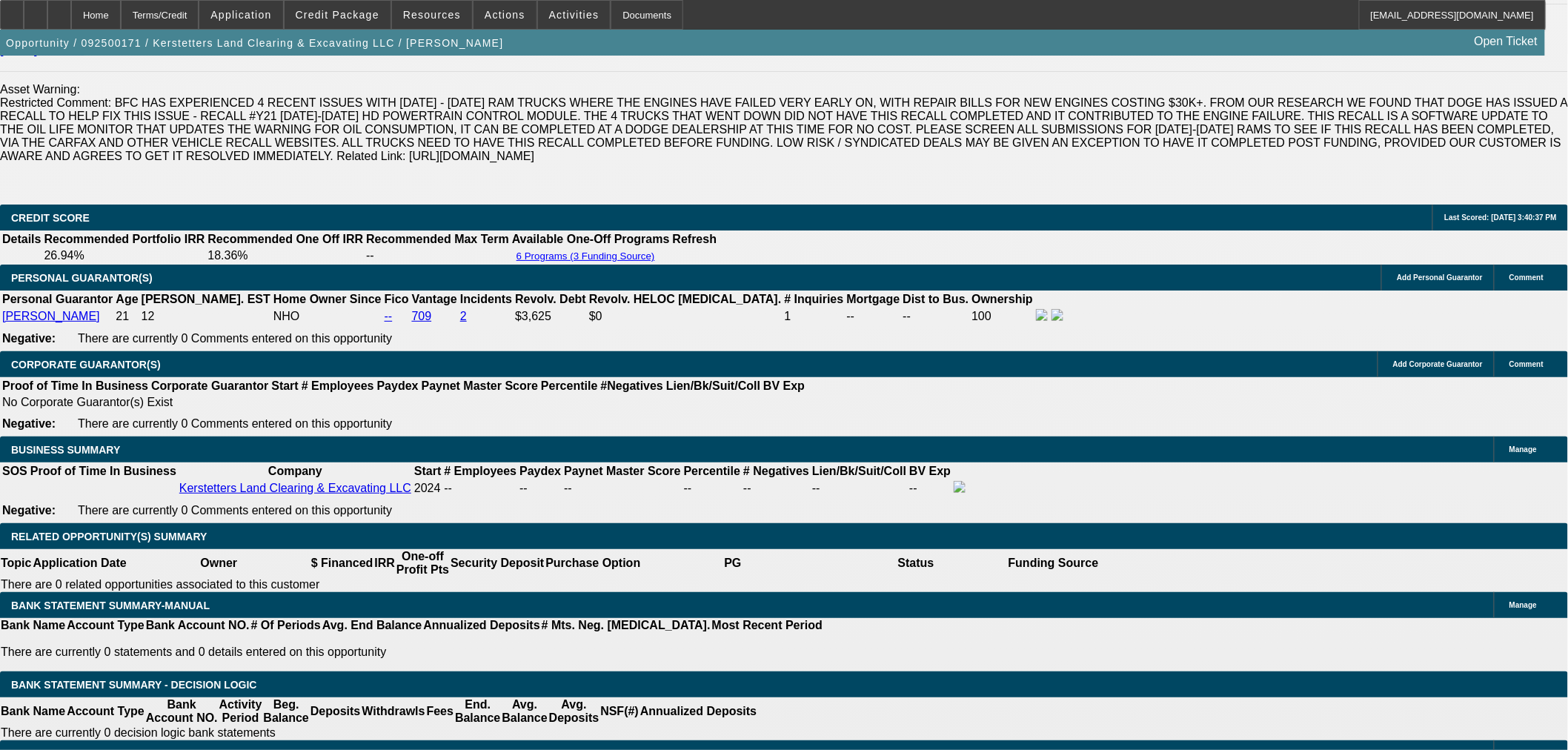
select select "0.15"
select select "2"
select select "0"
select select "6"
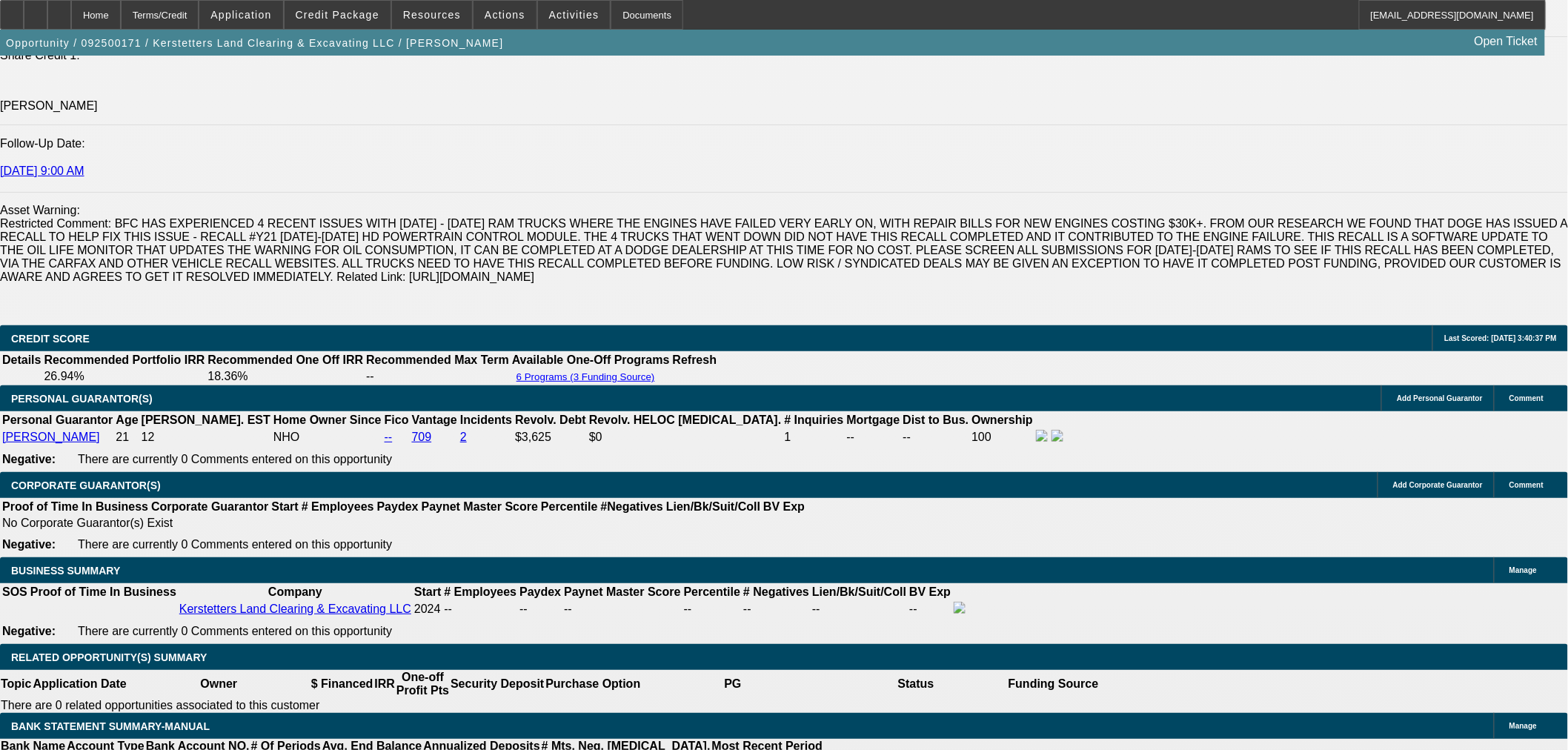
scroll to position [2058, 0]
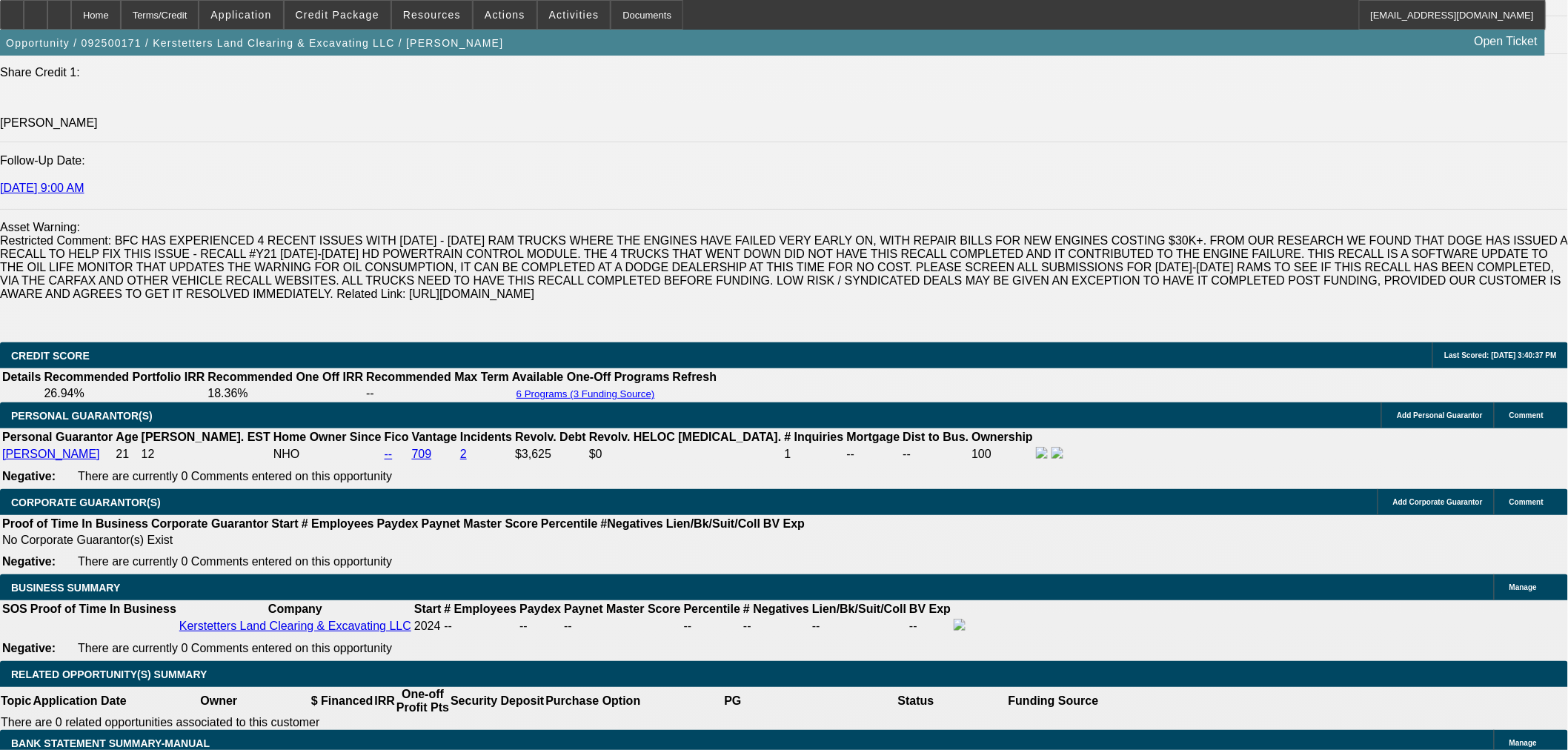
select select "0.15"
select select "2"
select select "0"
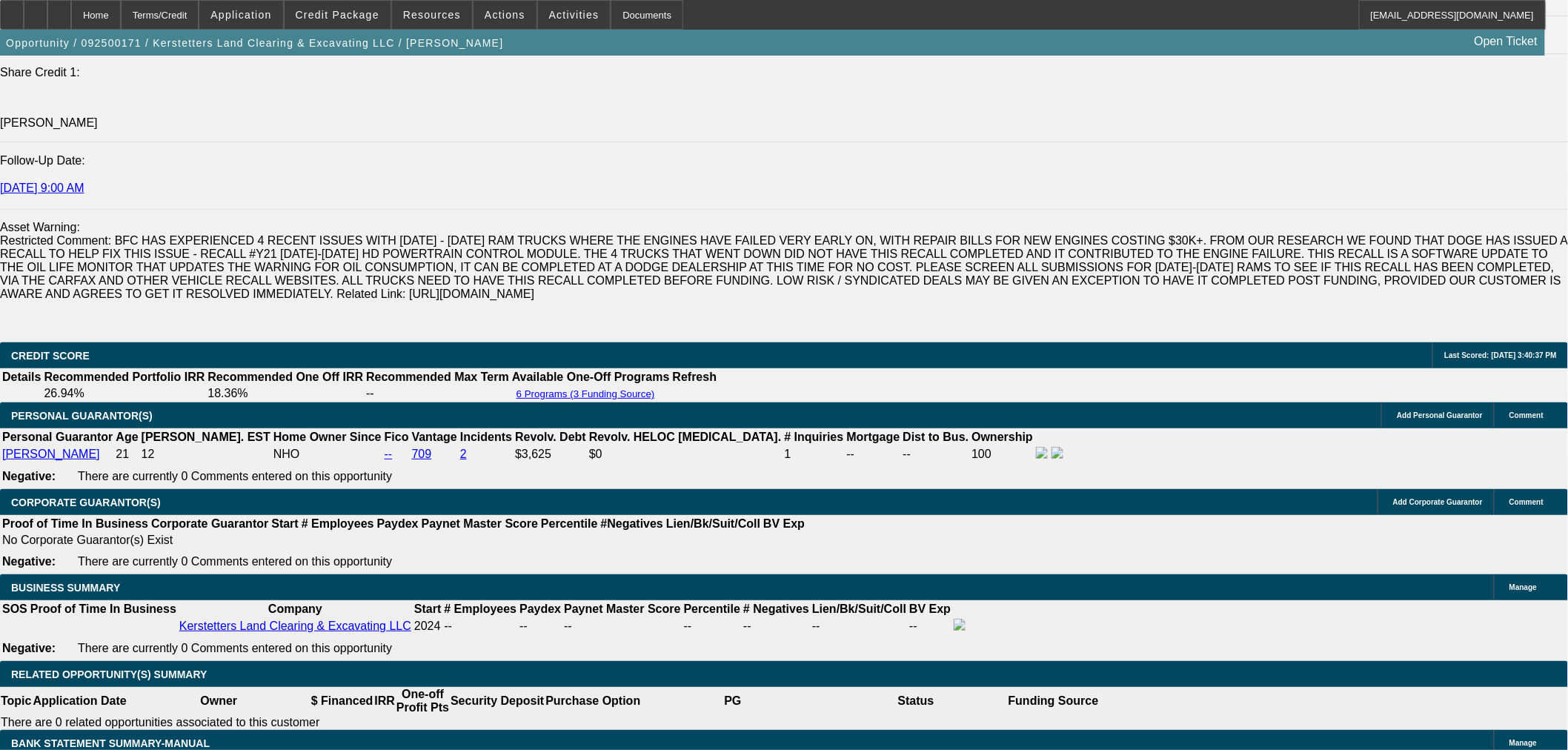
select select "6"
select select "0.15"
select select "2"
select select "0"
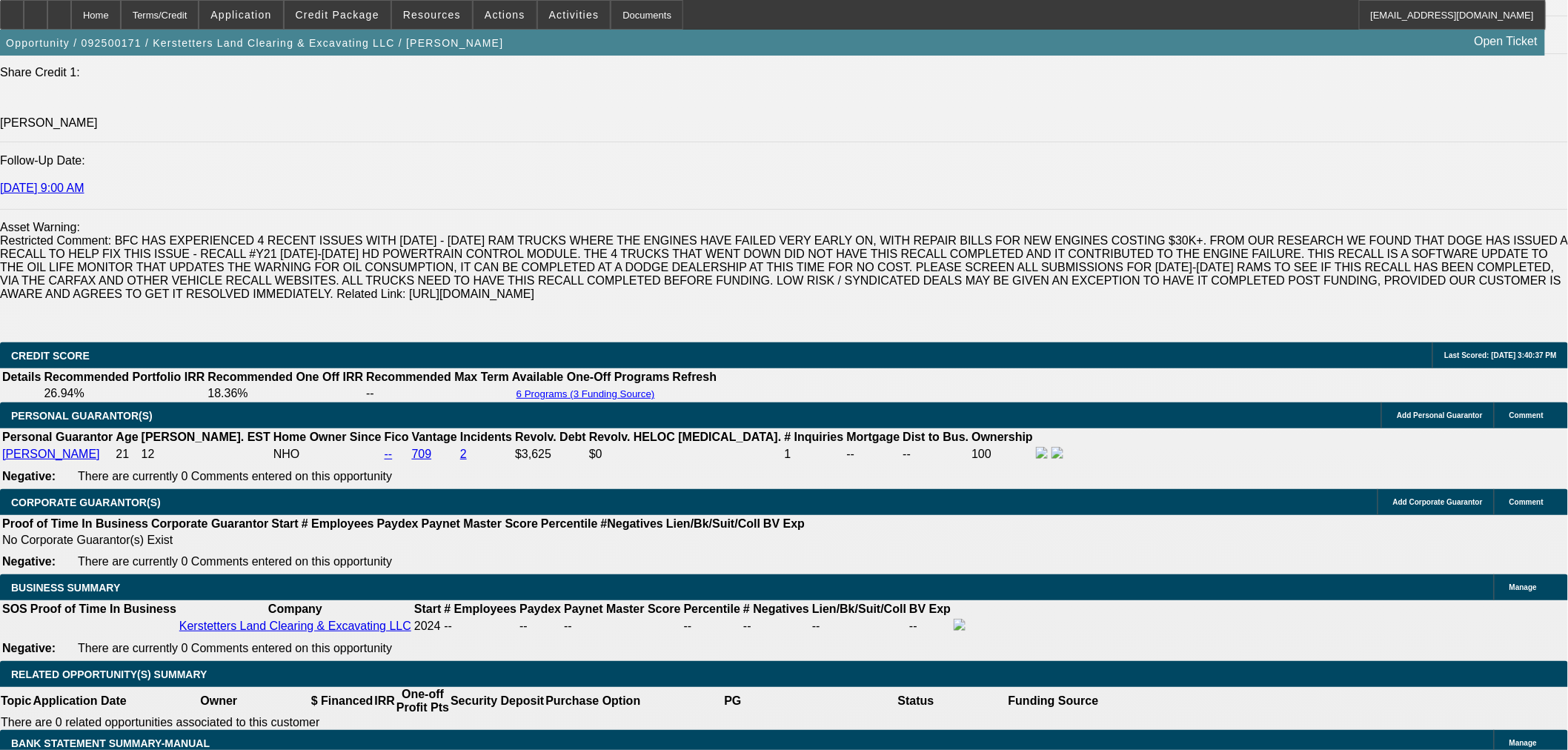
select select "6"
select select "0.15"
select select "2"
select select "0"
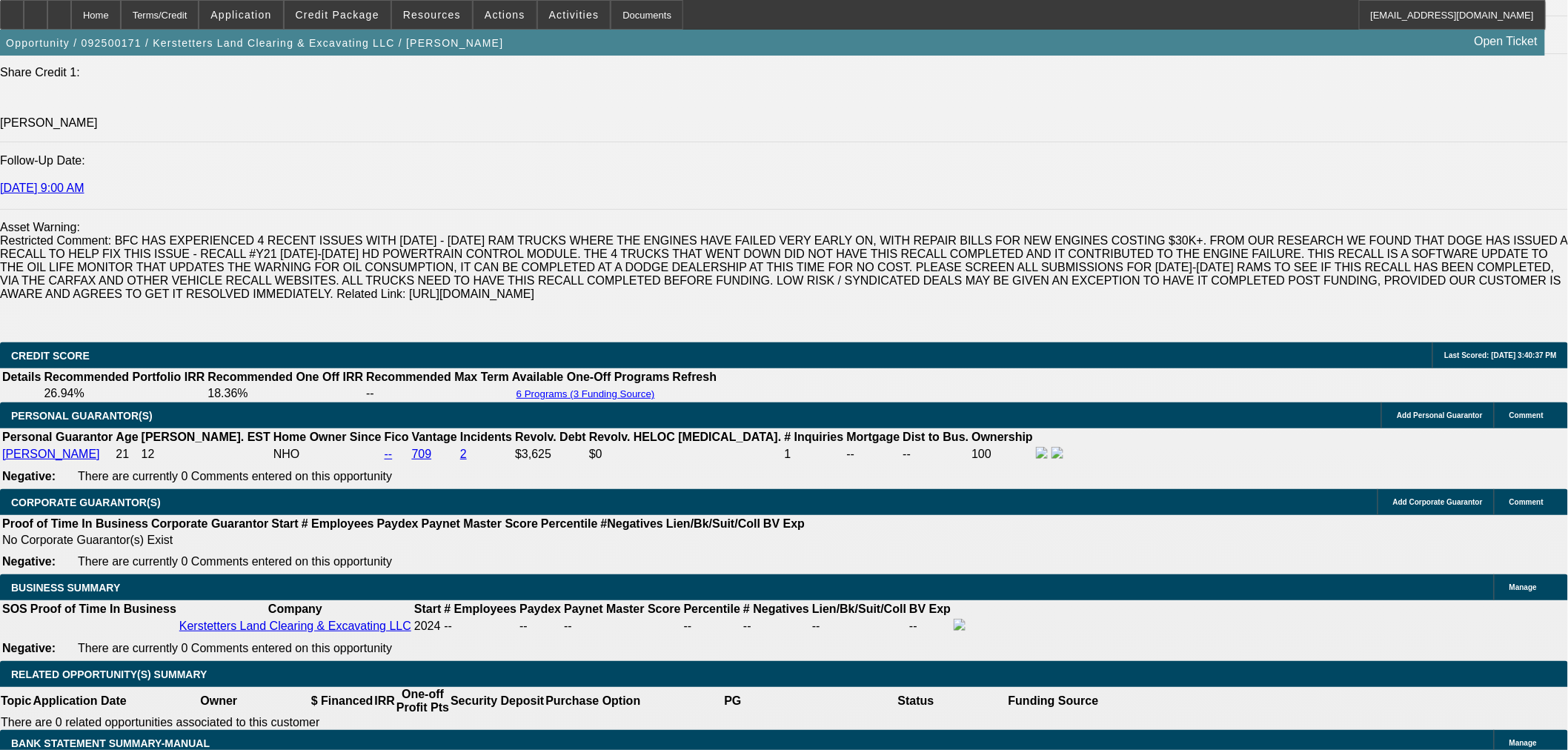
select select "6"
select select "0.15"
select select "2"
select select "0"
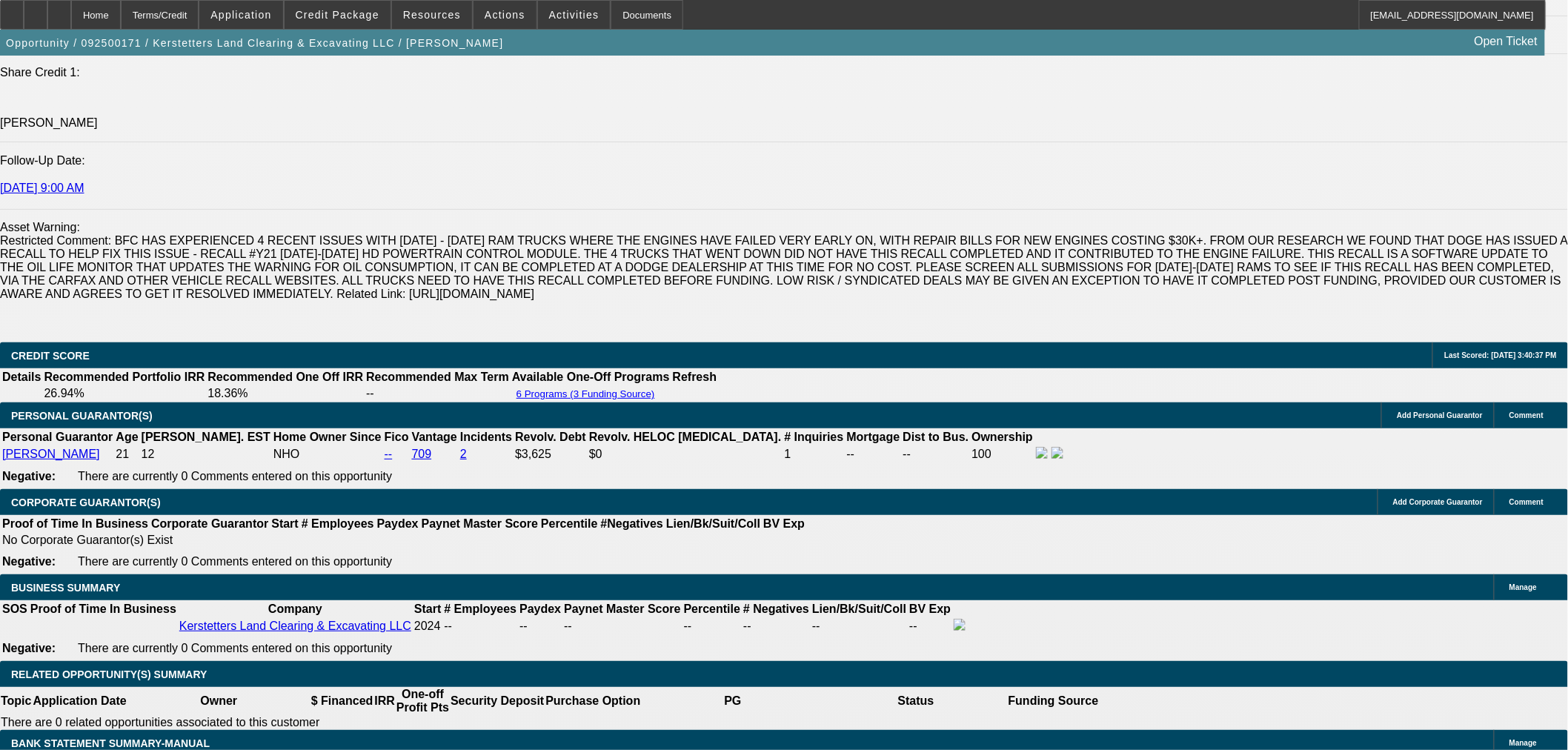
select select "6"
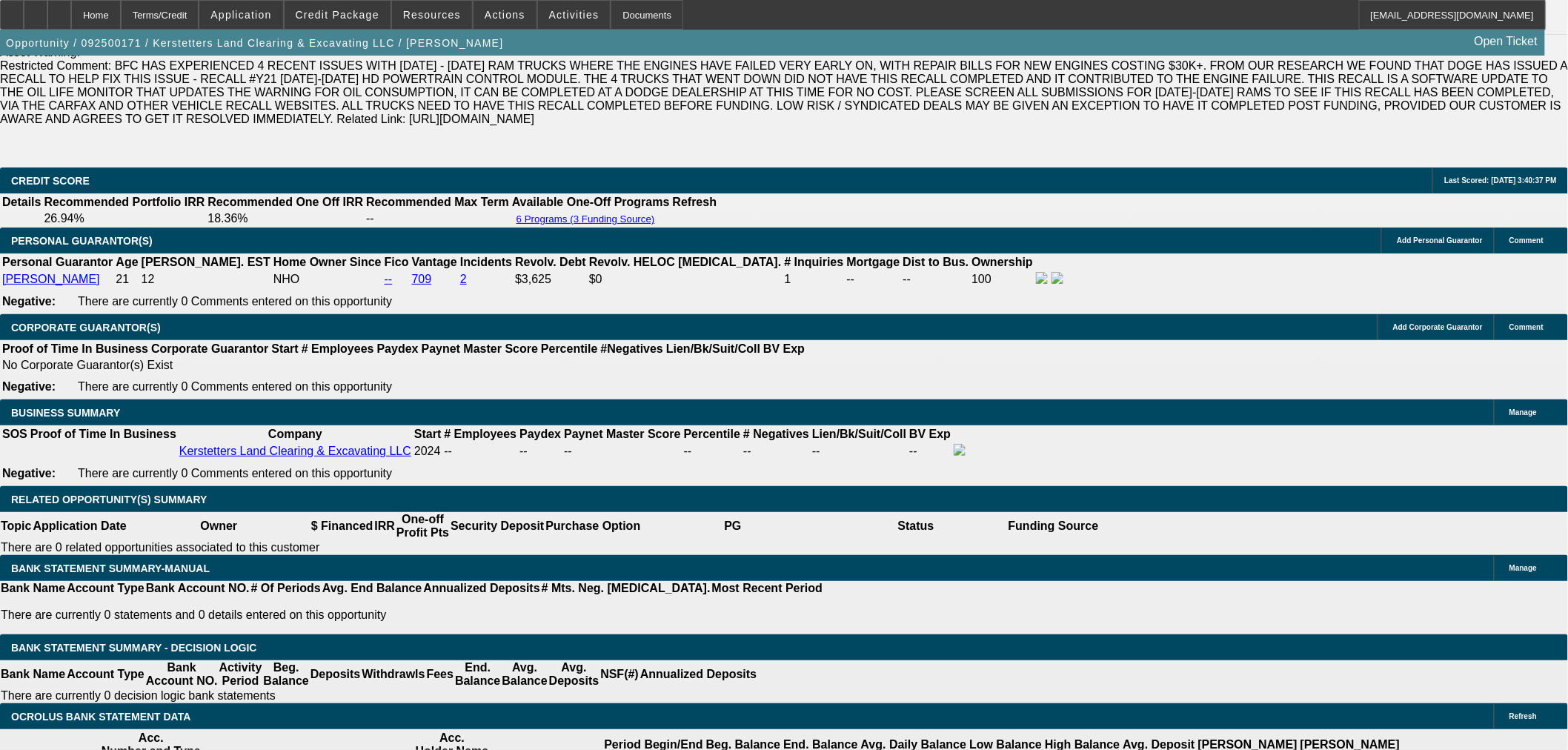
scroll to position [2197, 0]
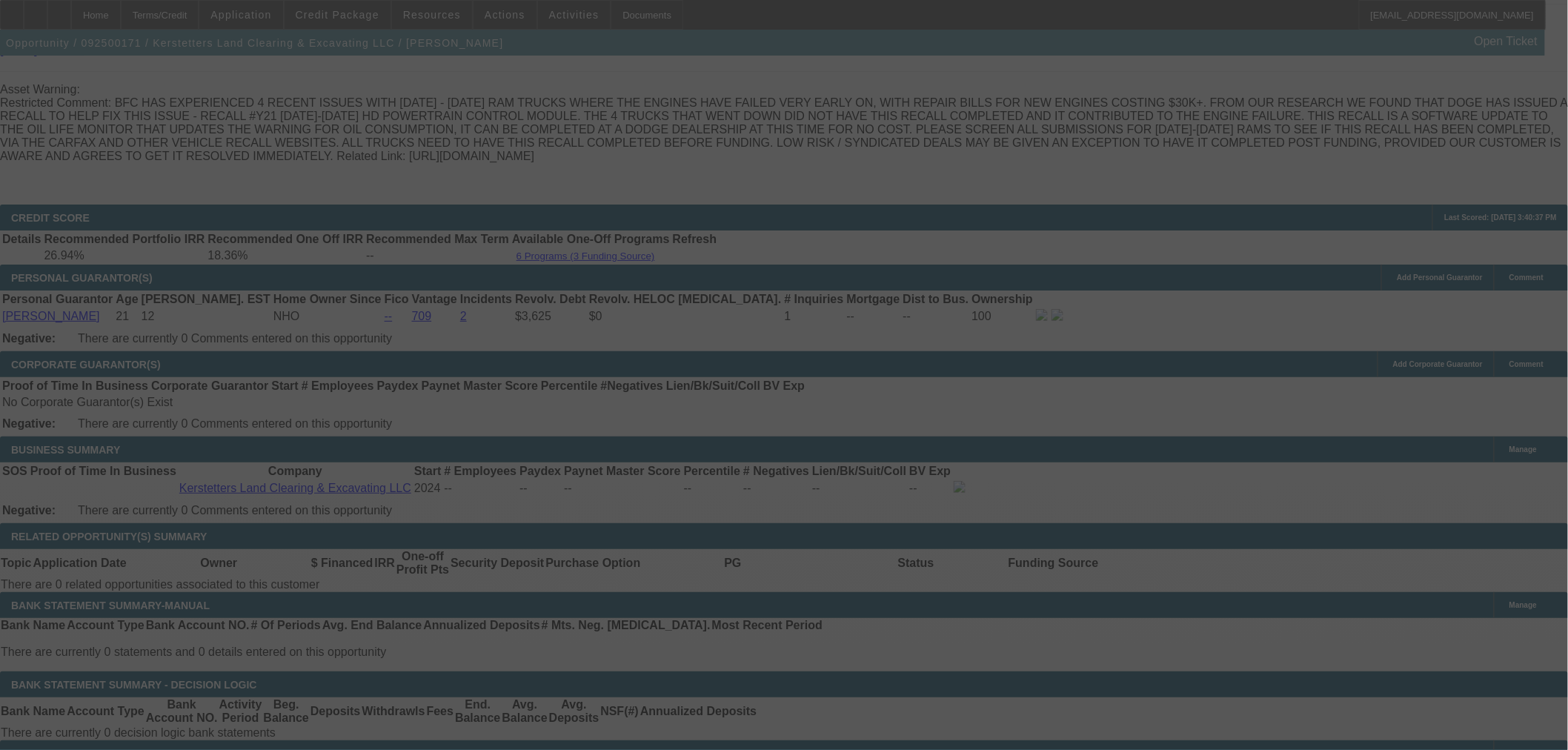
select select "0.15"
select select "2"
select select "0"
select select "6"
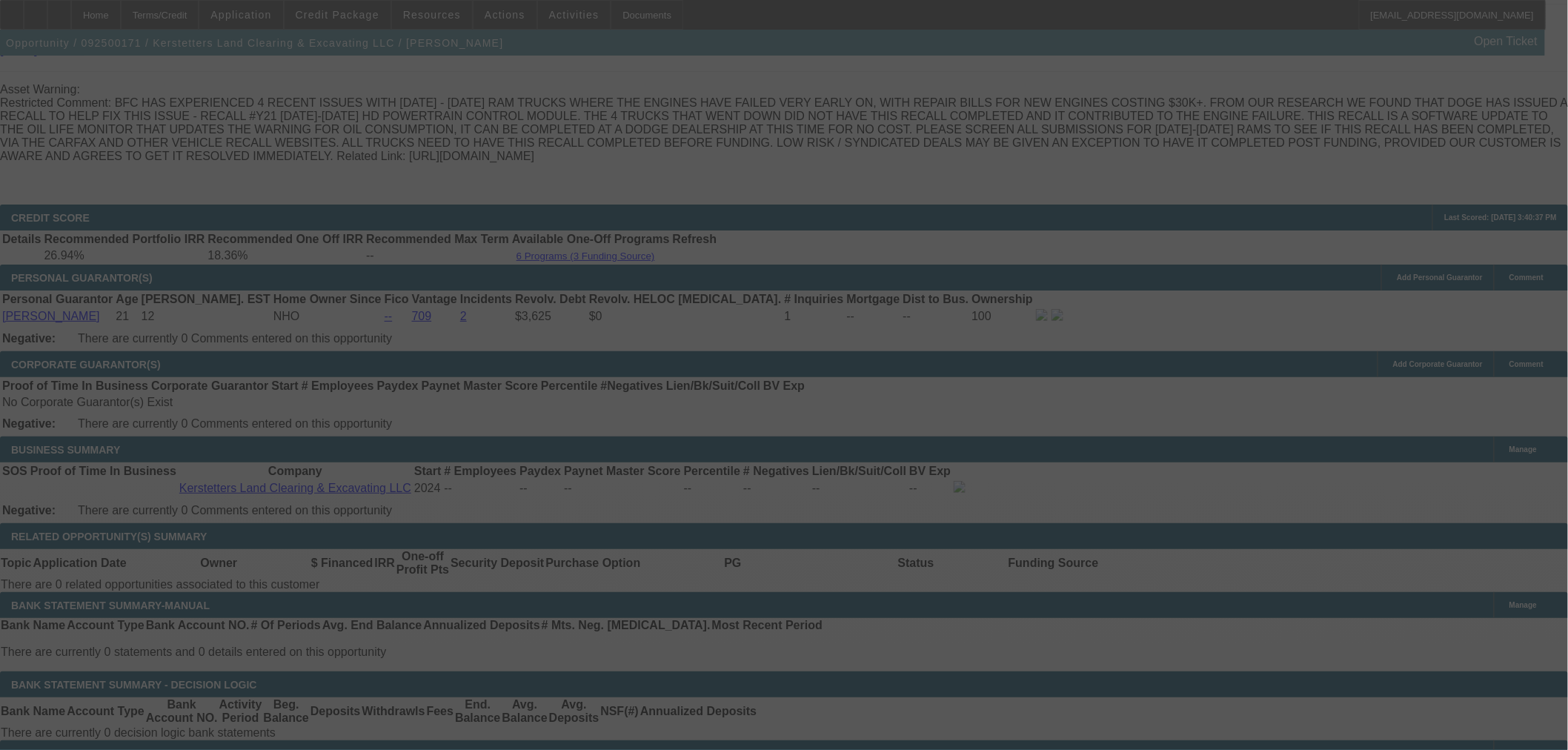
select select "0.15"
select select "2"
select select "0"
select select "6"
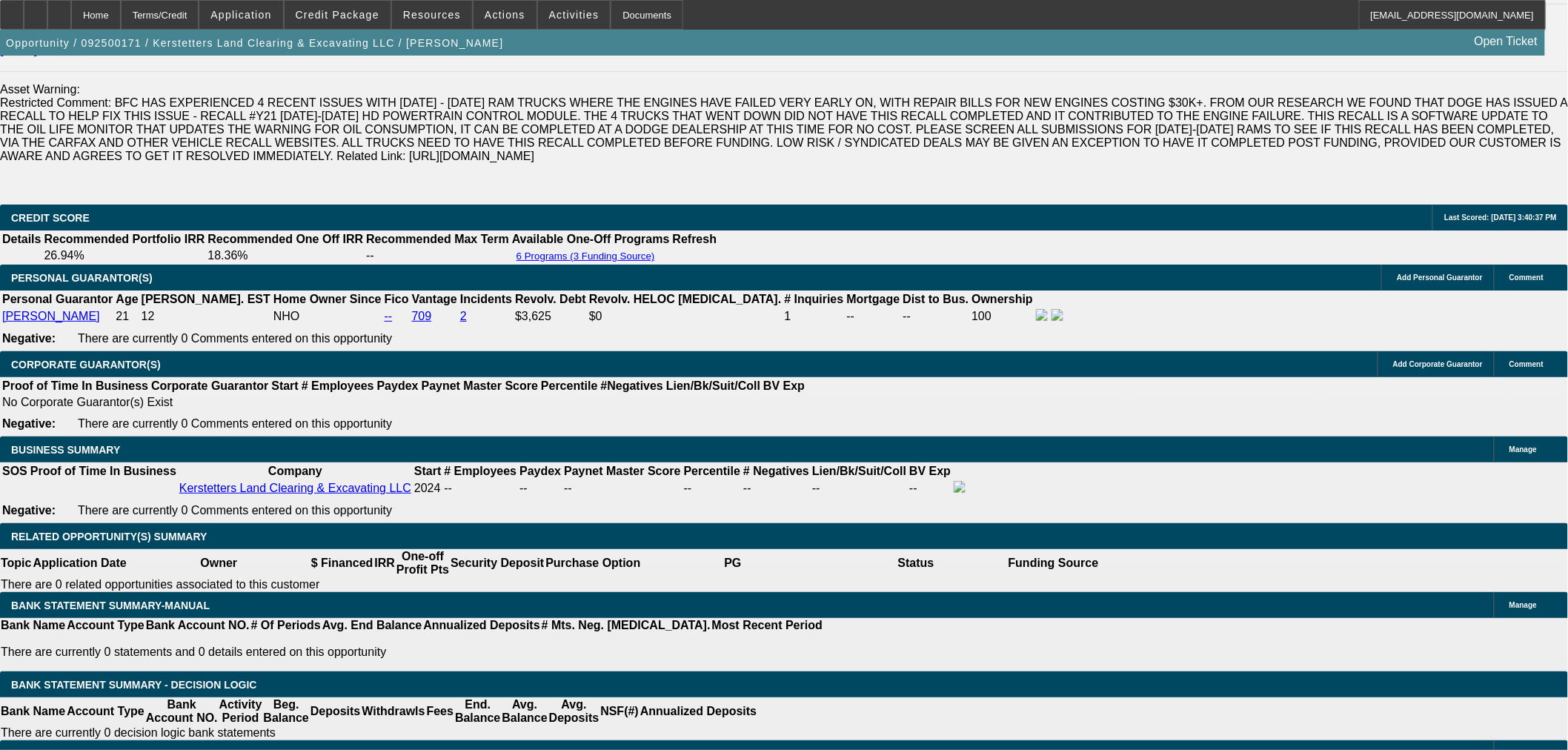
select select "0.15"
select select "2"
select select "0"
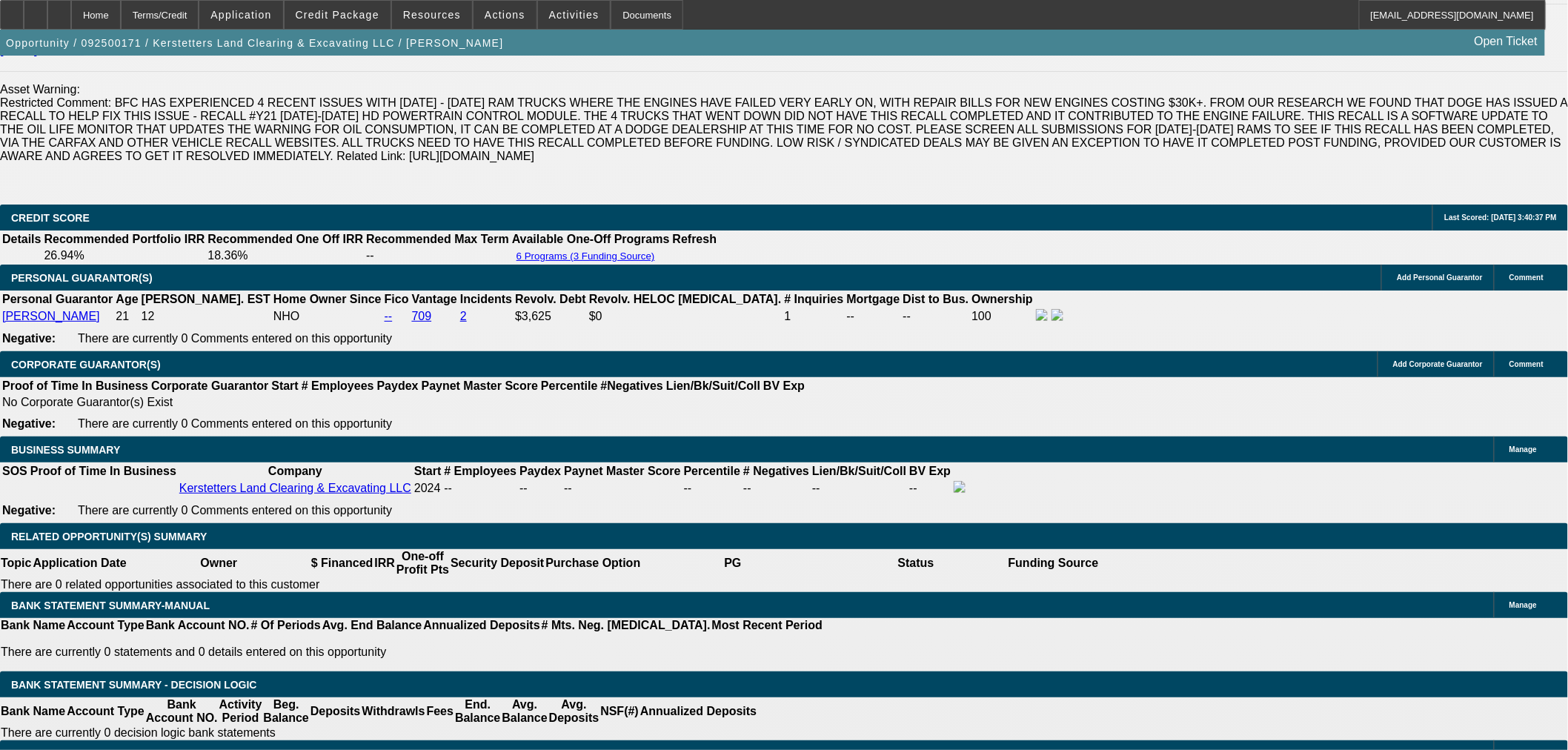
select select "6"
select select "0.15"
select select "2"
select select "0"
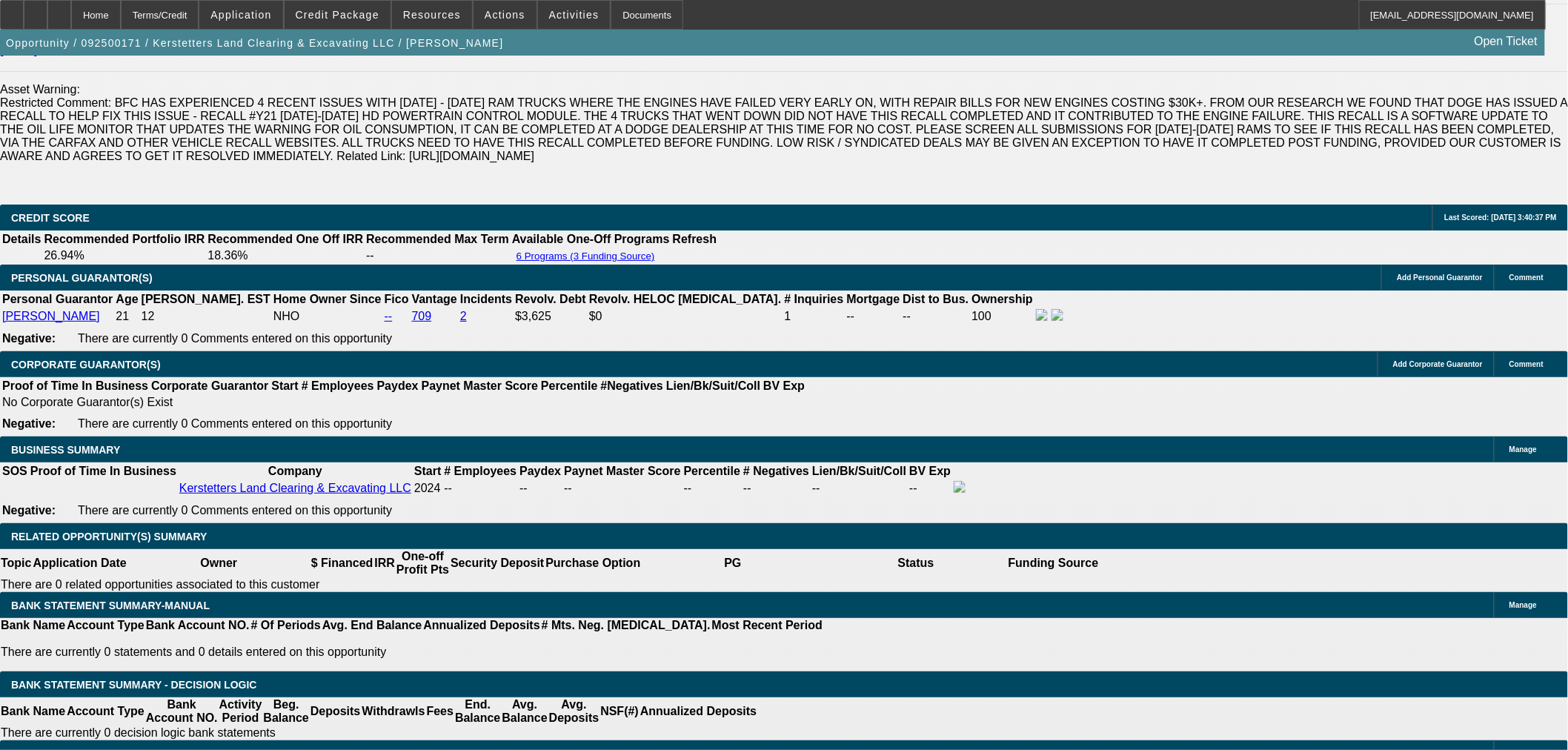
select select "6"
select select "0.15"
select select "2"
select select "0"
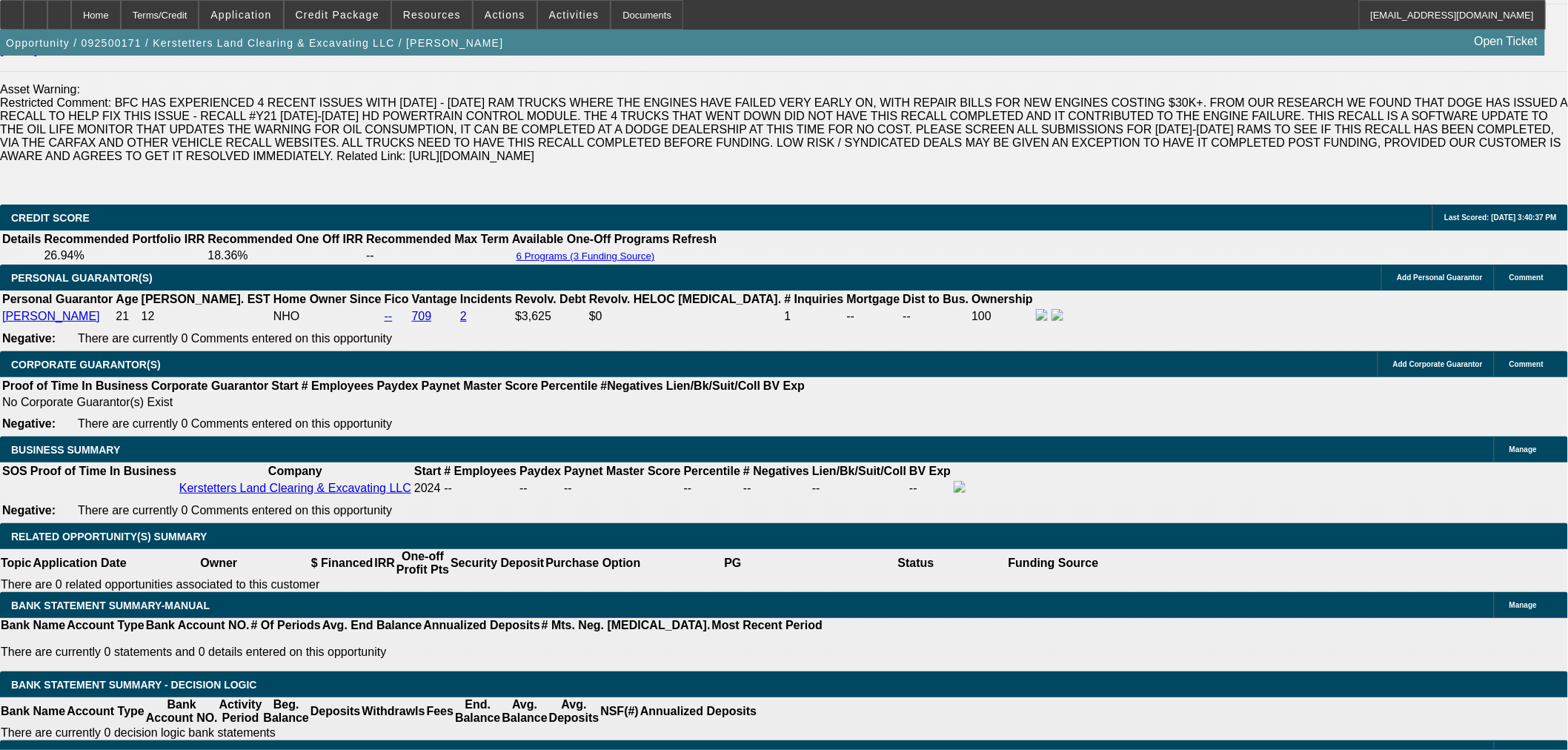
select select "6"
select select "0.15"
select select "2"
select select "0"
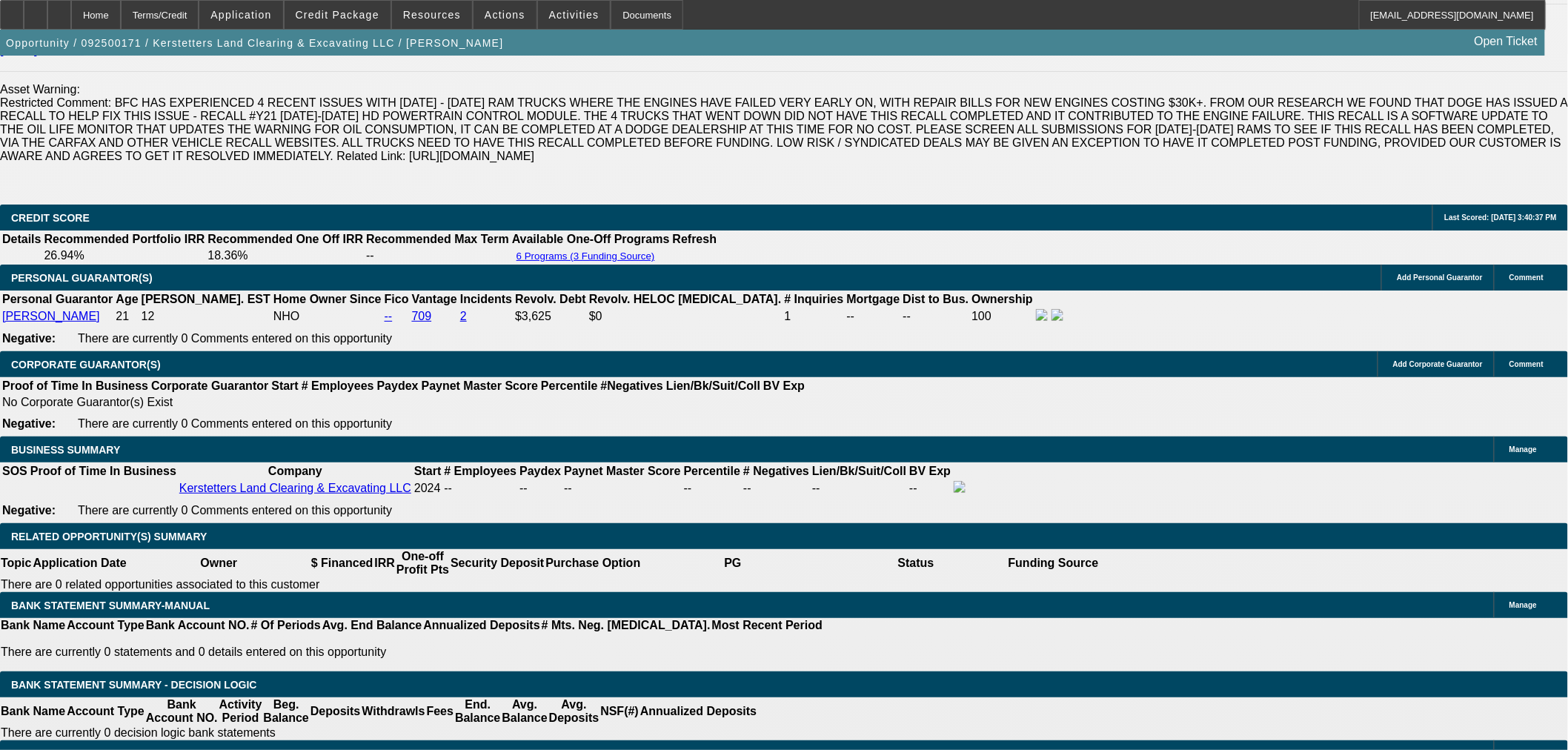
select select "6"
click at [373, 15] on span "Credit Package" at bounding box center [337, 14] width 84 height 12
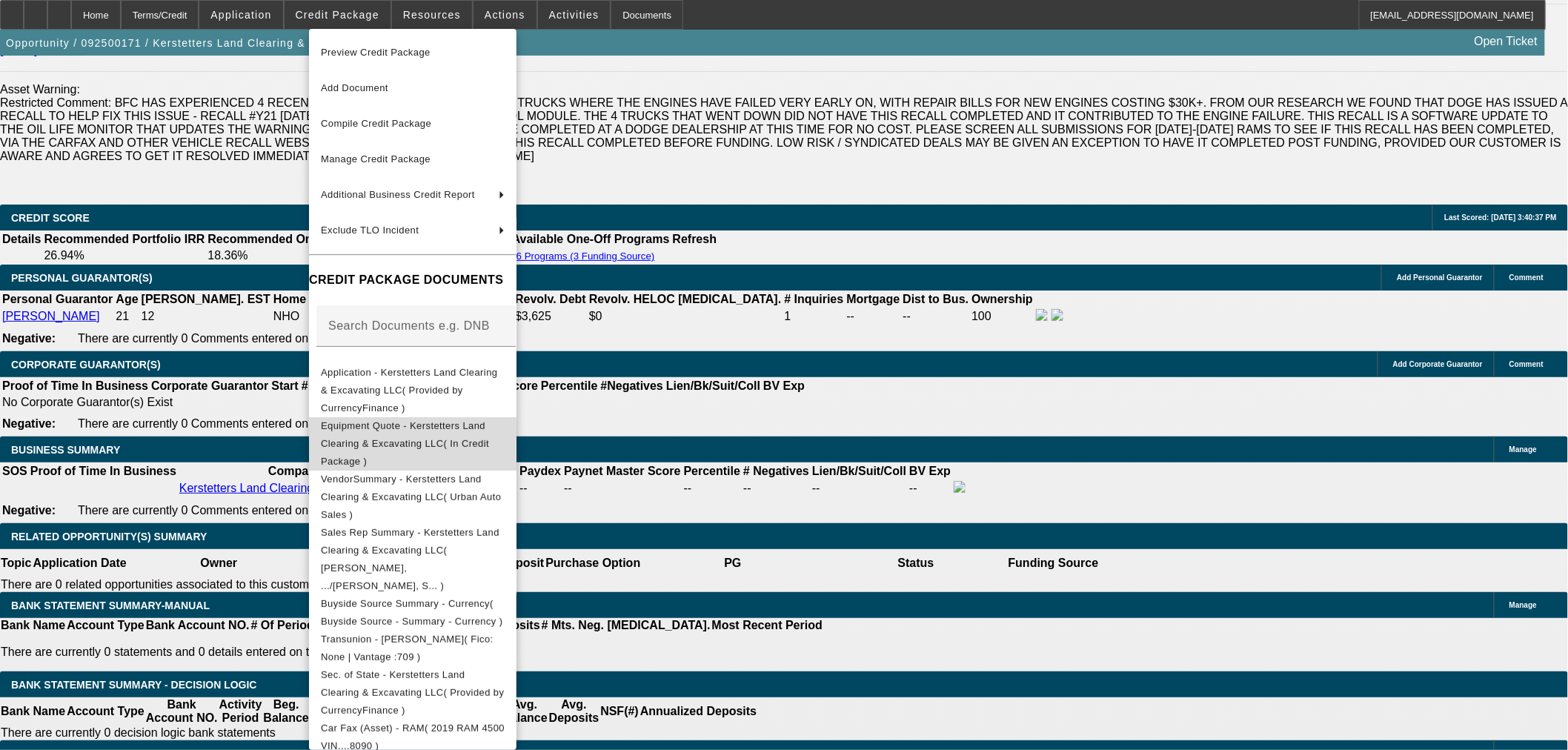
click at [489, 420] on span "Equipment Quote - Kerstetters Land Clearing & Excavating LLC( In Credit Package…" at bounding box center [405, 443] width 168 height 47
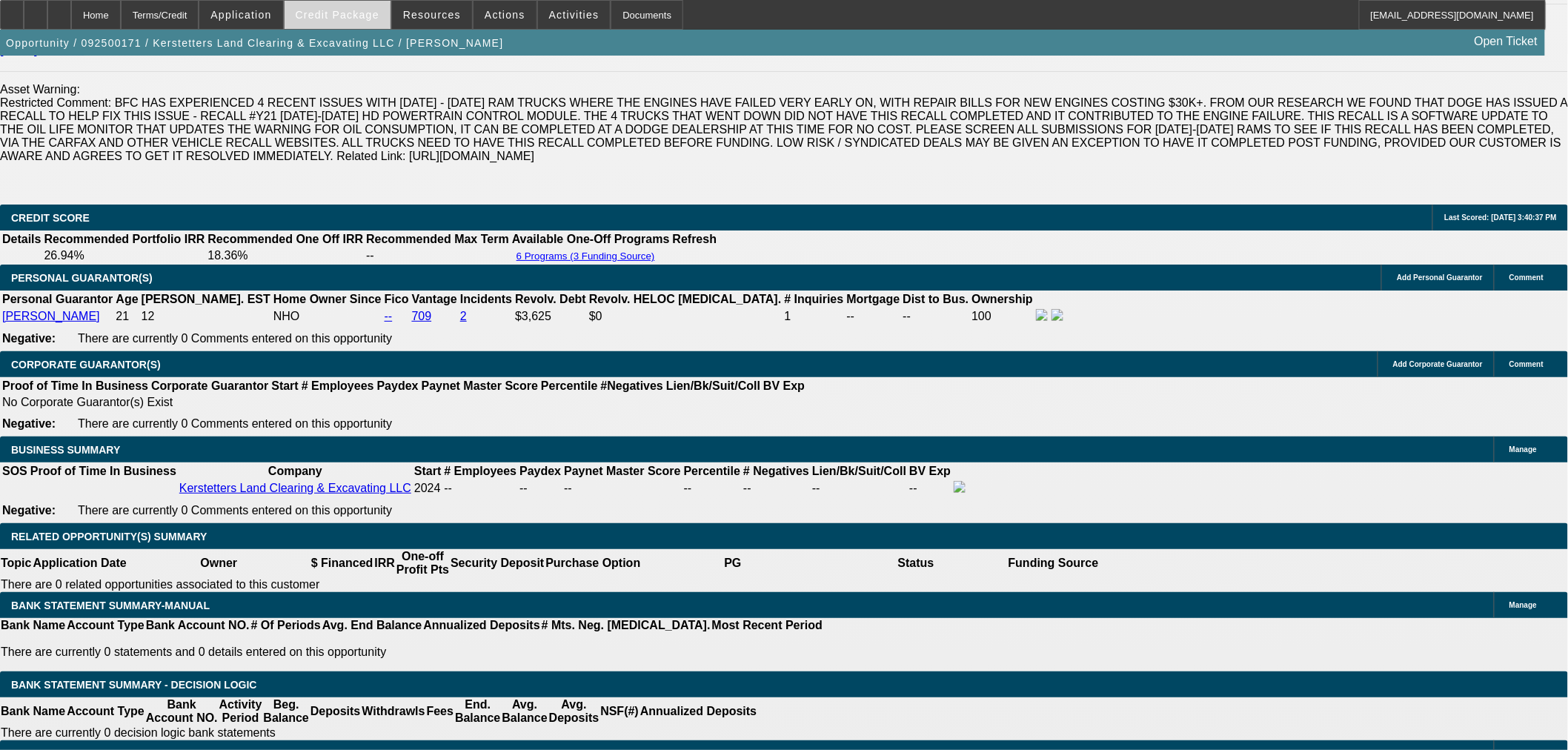
click at [369, 14] on span "Credit Package" at bounding box center [337, 14] width 84 height 12
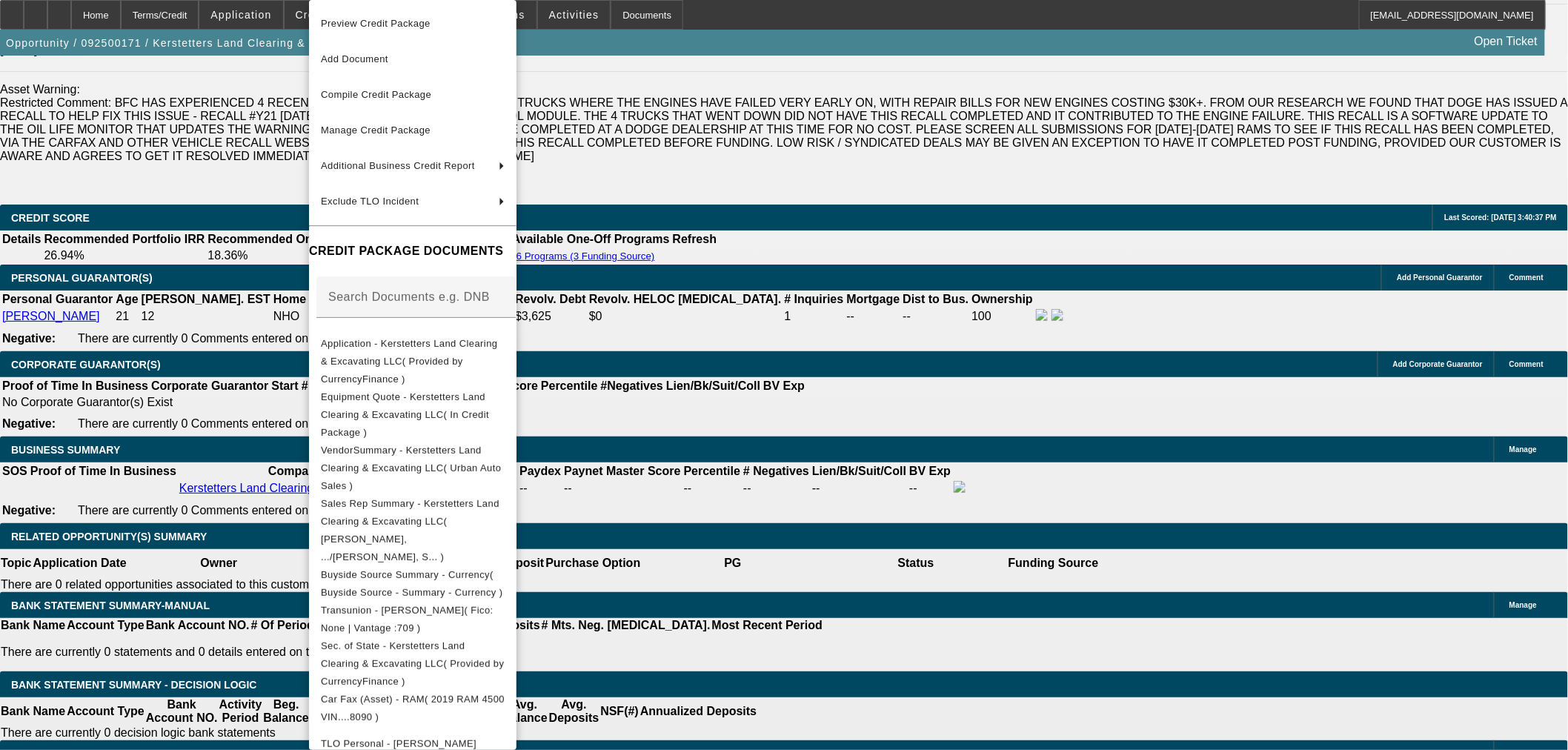
click at [60, 15] on div at bounding box center [784, 375] width 1568 height 750
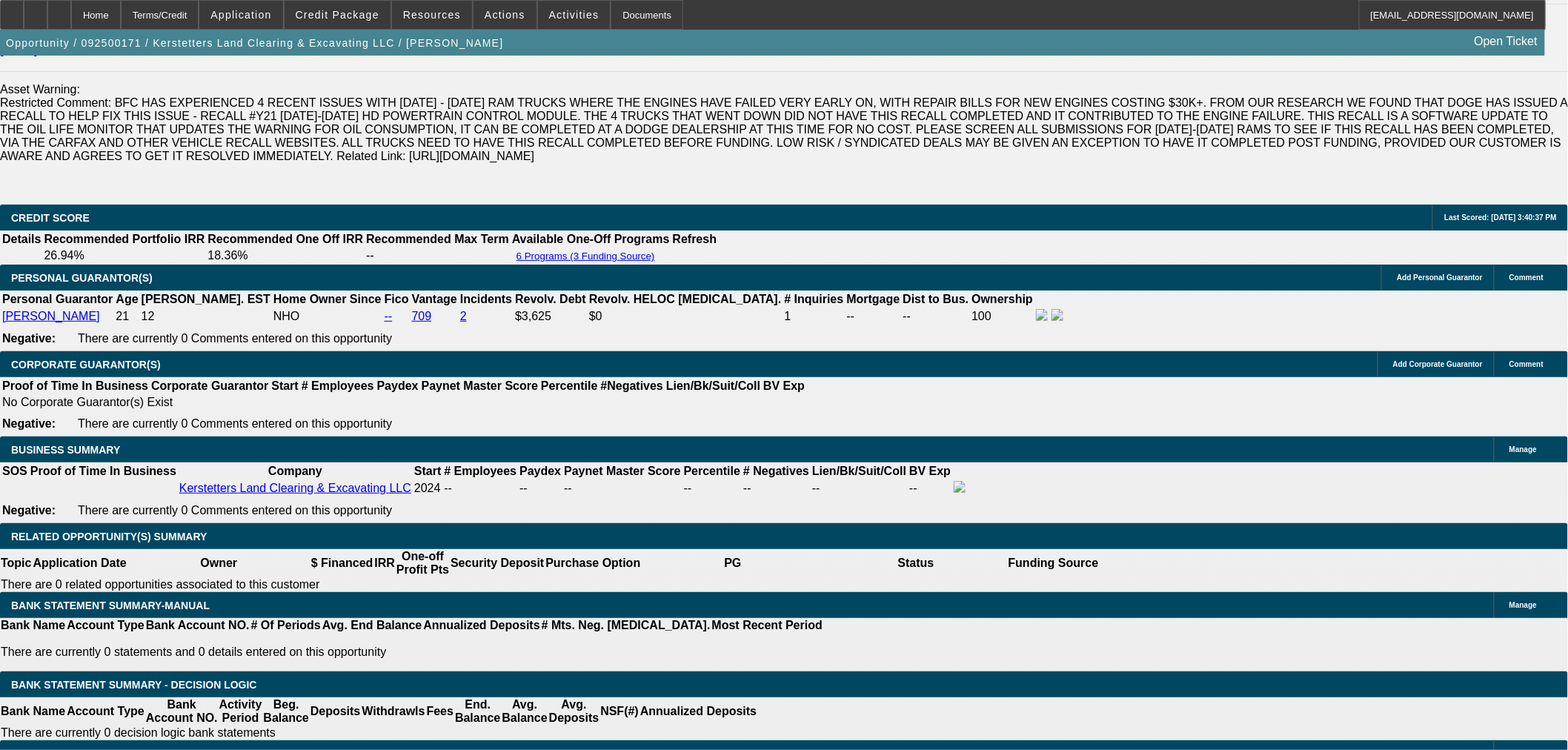
click at [35, 10] on icon at bounding box center [35, 10] width 0 height 0
click at [367, 11] on span "Credit Package" at bounding box center [337, 14] width 84 height 12
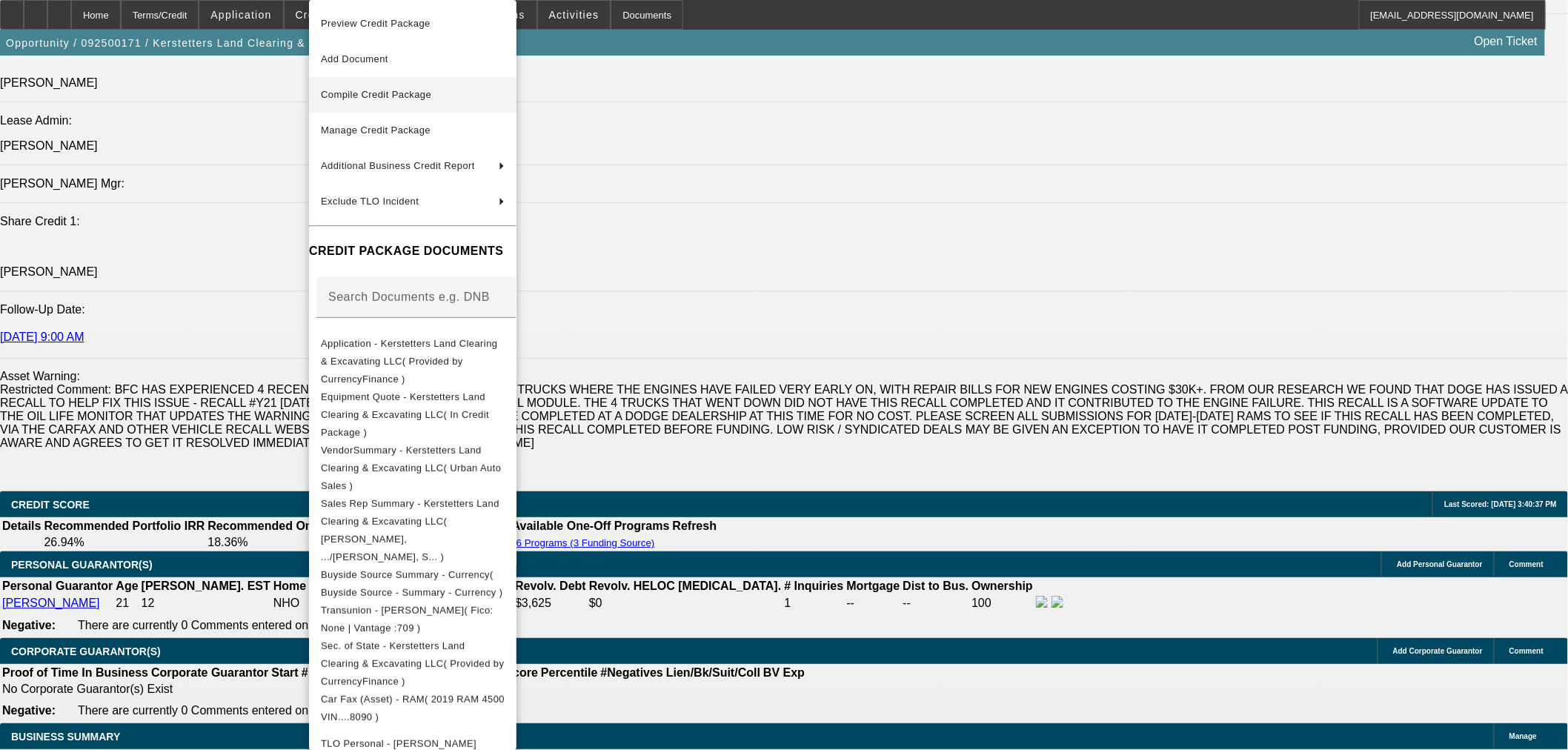
scroll to position [1647, 0]
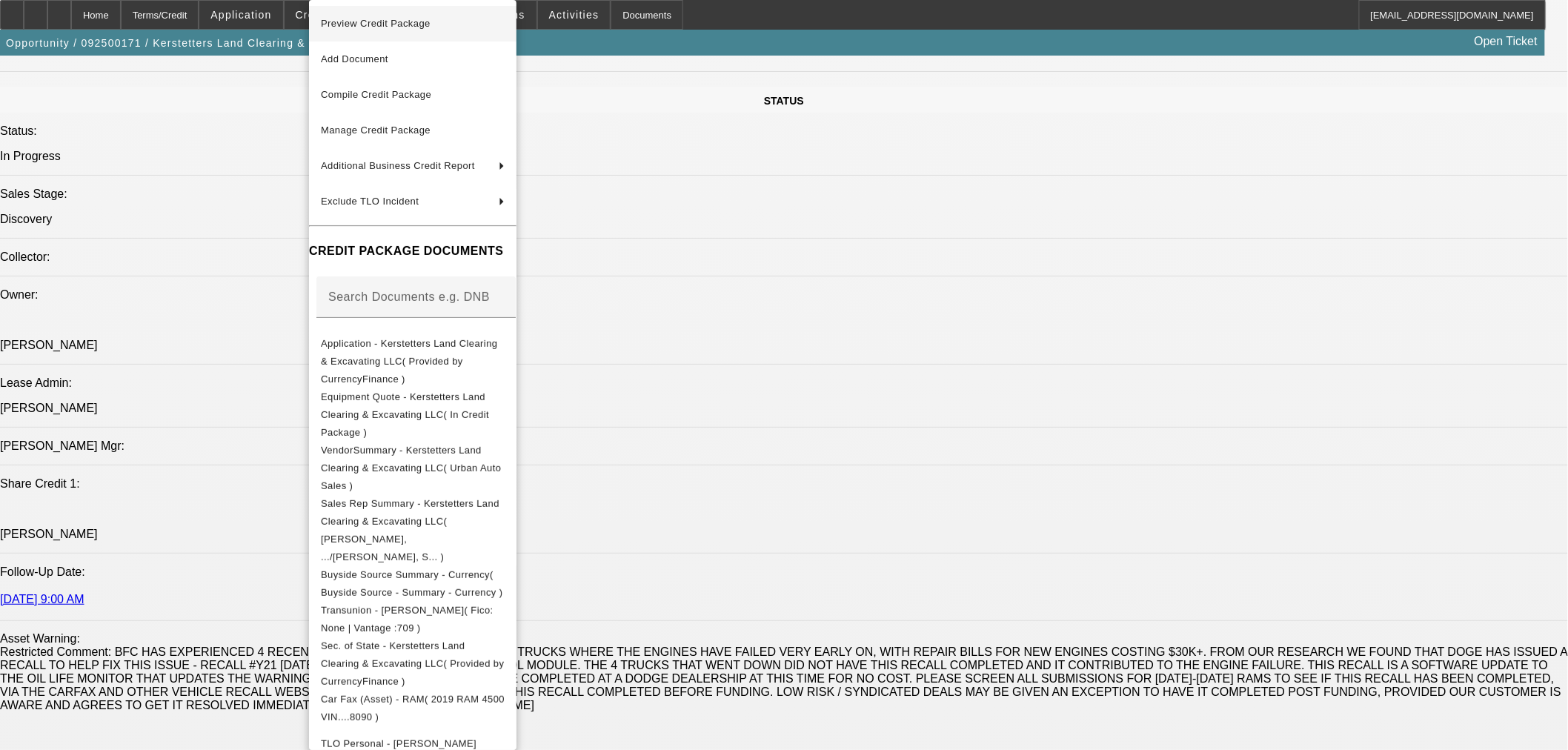
click at [469, 30] on span "Preview Credit Package" at bounding box center [412, 24] width 184 height 18
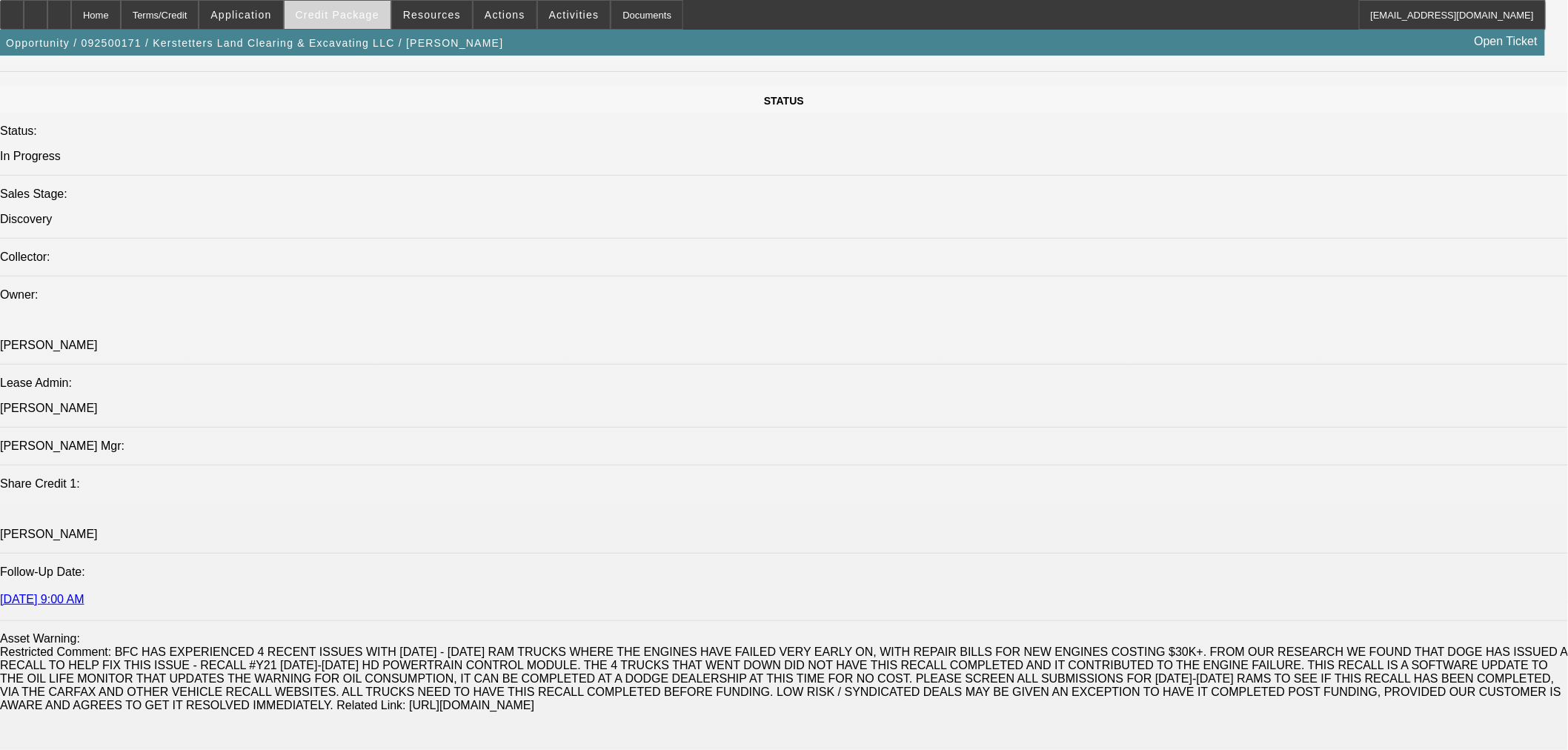
click at [356, 14] on span "Credit Package" at bounding box center [337, 14] width 84 height 12
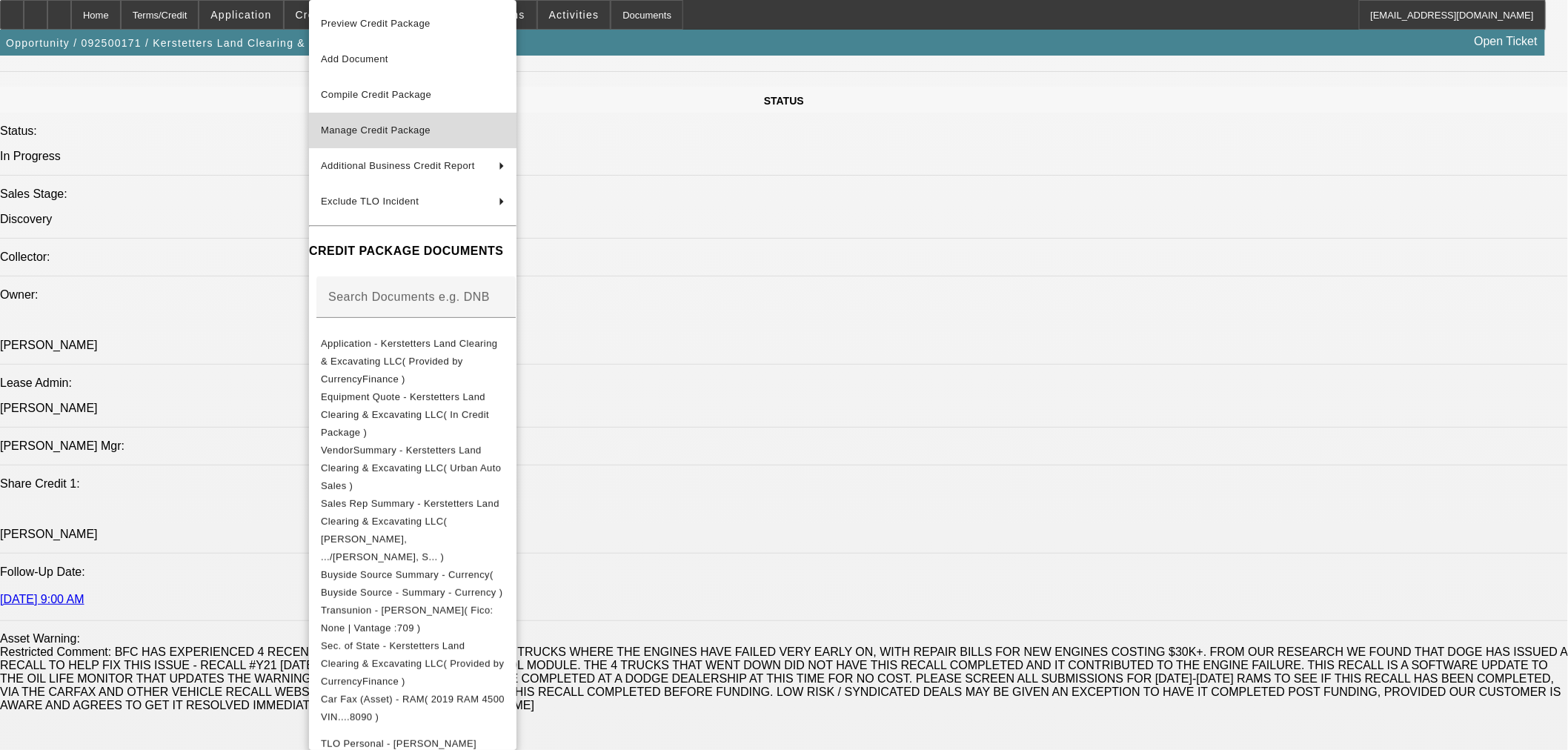
click at [367, 119] on button "Manage Credit Package" at bounding box center [412, 130] width 207 height 35
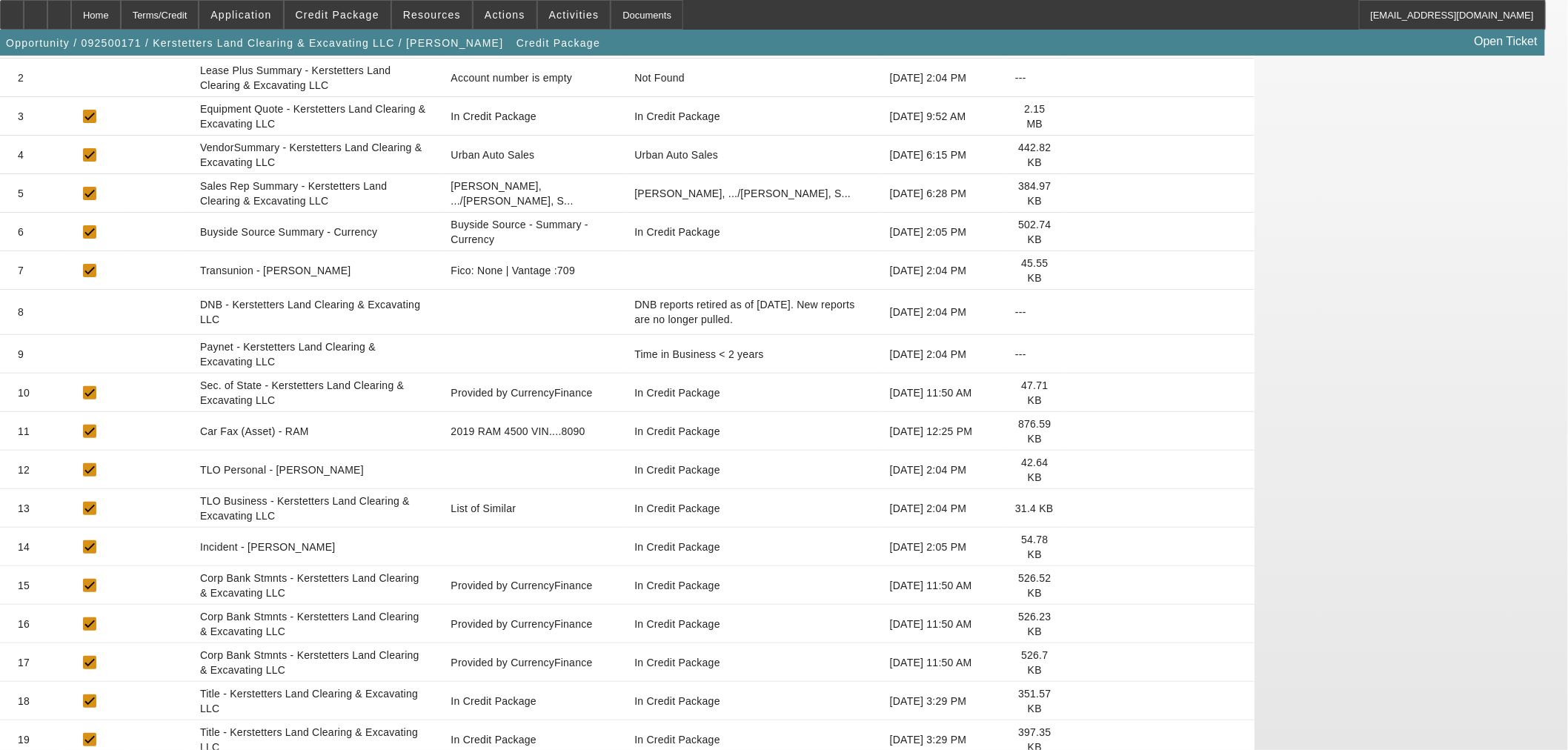
scroll to position [412, 0]
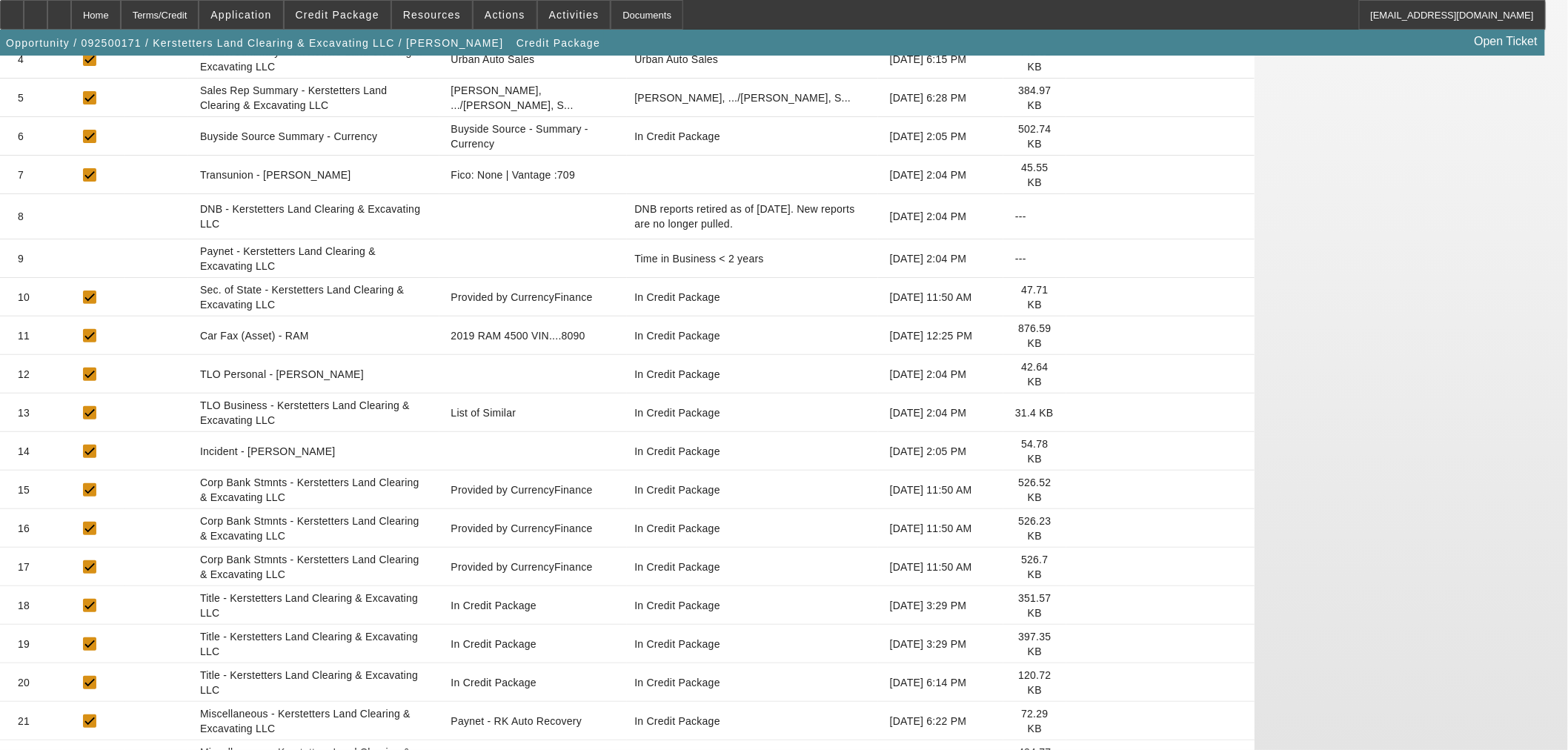
click at [1078, 605] on icon at bounding box center [1078, 605] width 0 height 0
click at [1078, 644] on icon at bounding box center [1078, 644] width 0 height 0
click at [1078, 683] on icon at bounding box center [1078, 683] width 0 height 0
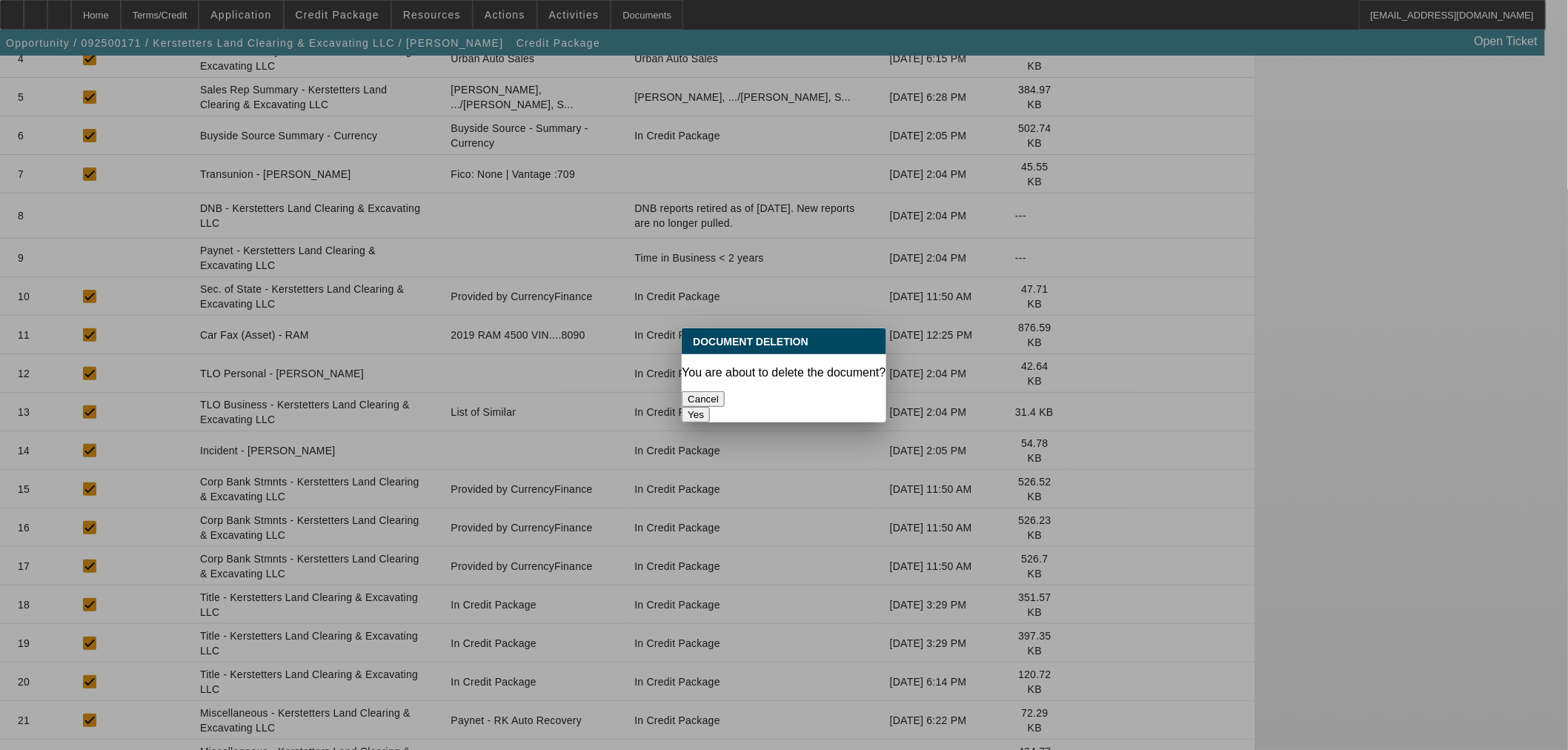
click at [710, 407] on button "Yes" at bounding box center [695, 414] width 28 height 15
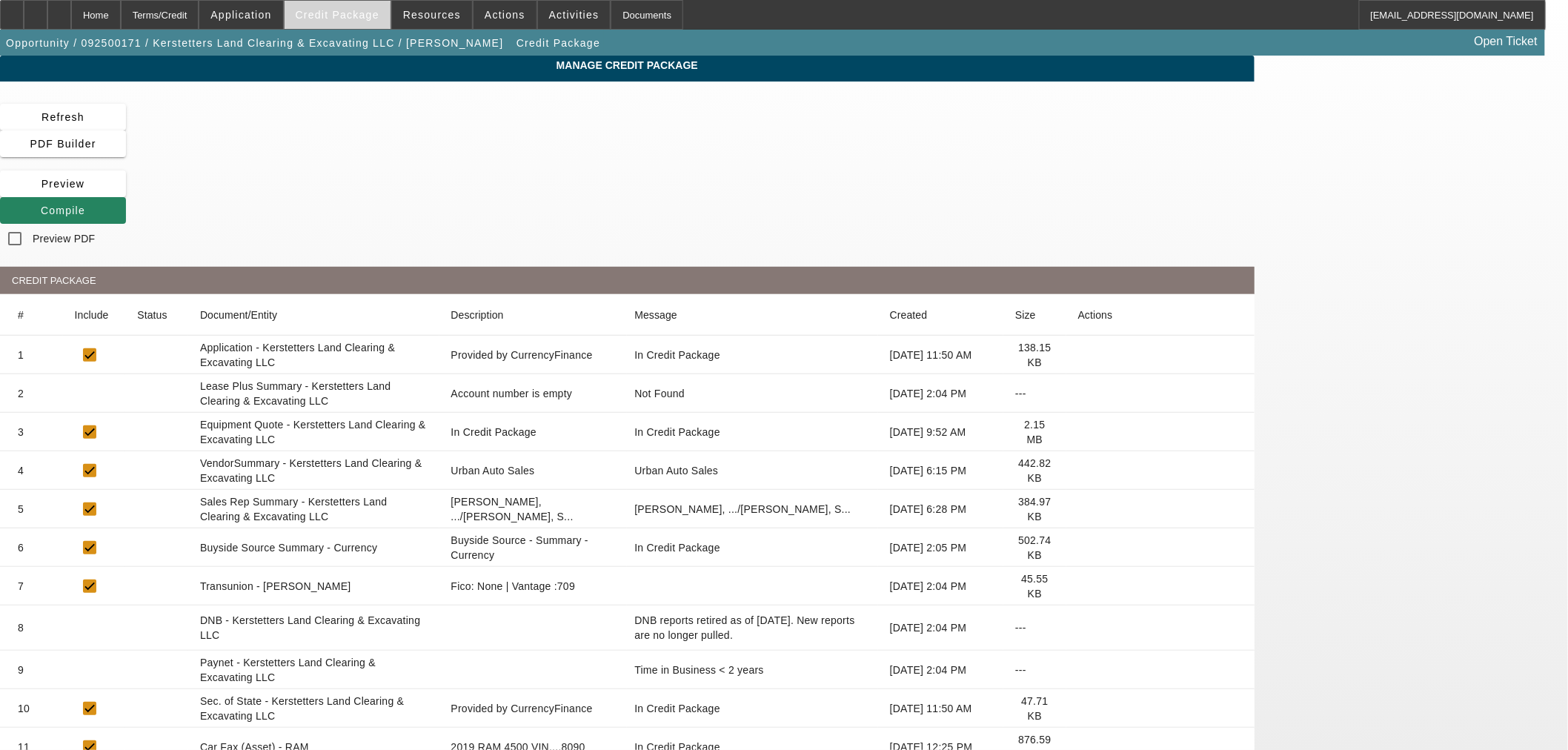
click at [356, 10] on span "Credit Package" at bounding box center [337, 14] width 84 height 12
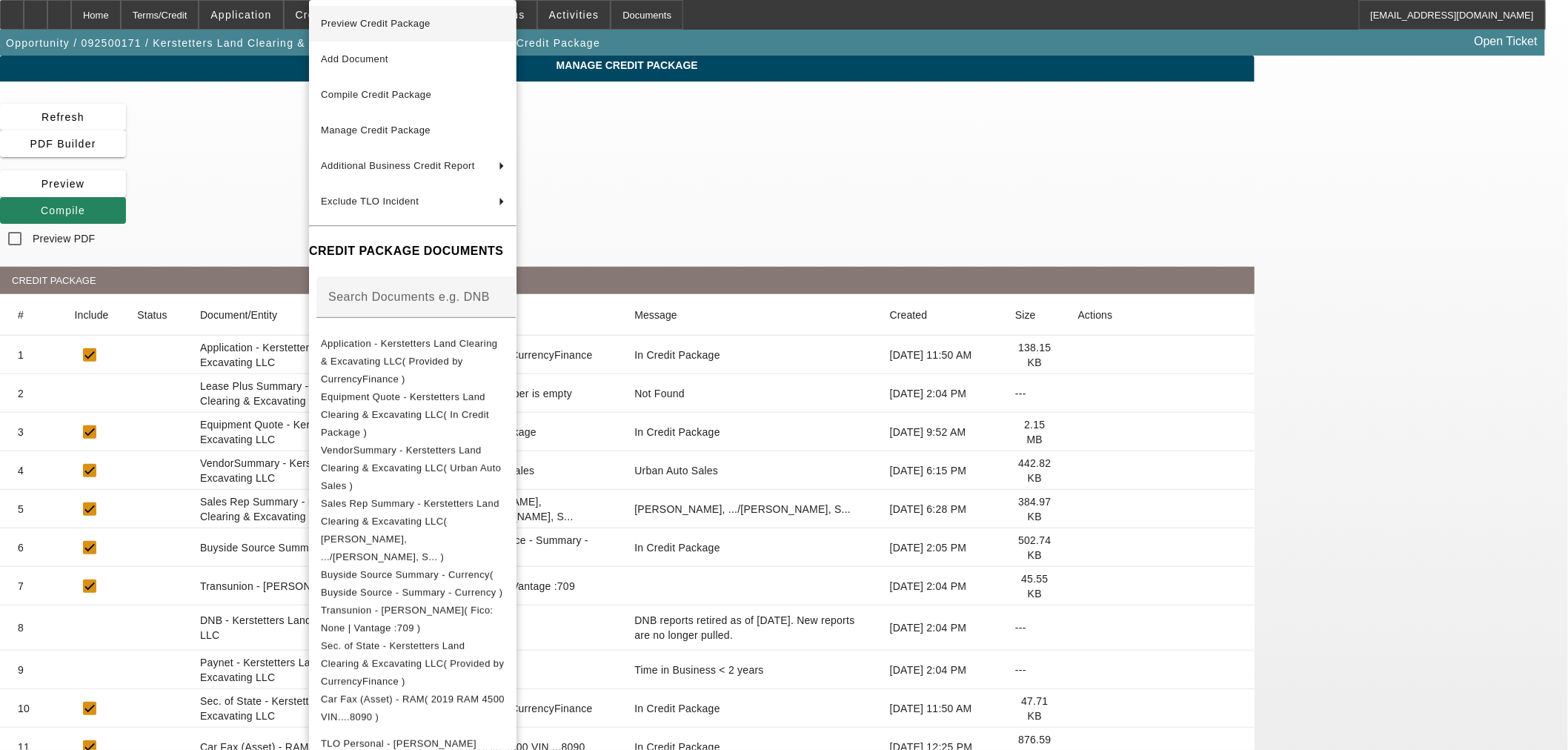
click at [367, 31] on span "Preview Credit Package" at bounding box center [412, 24] width 184 height 18
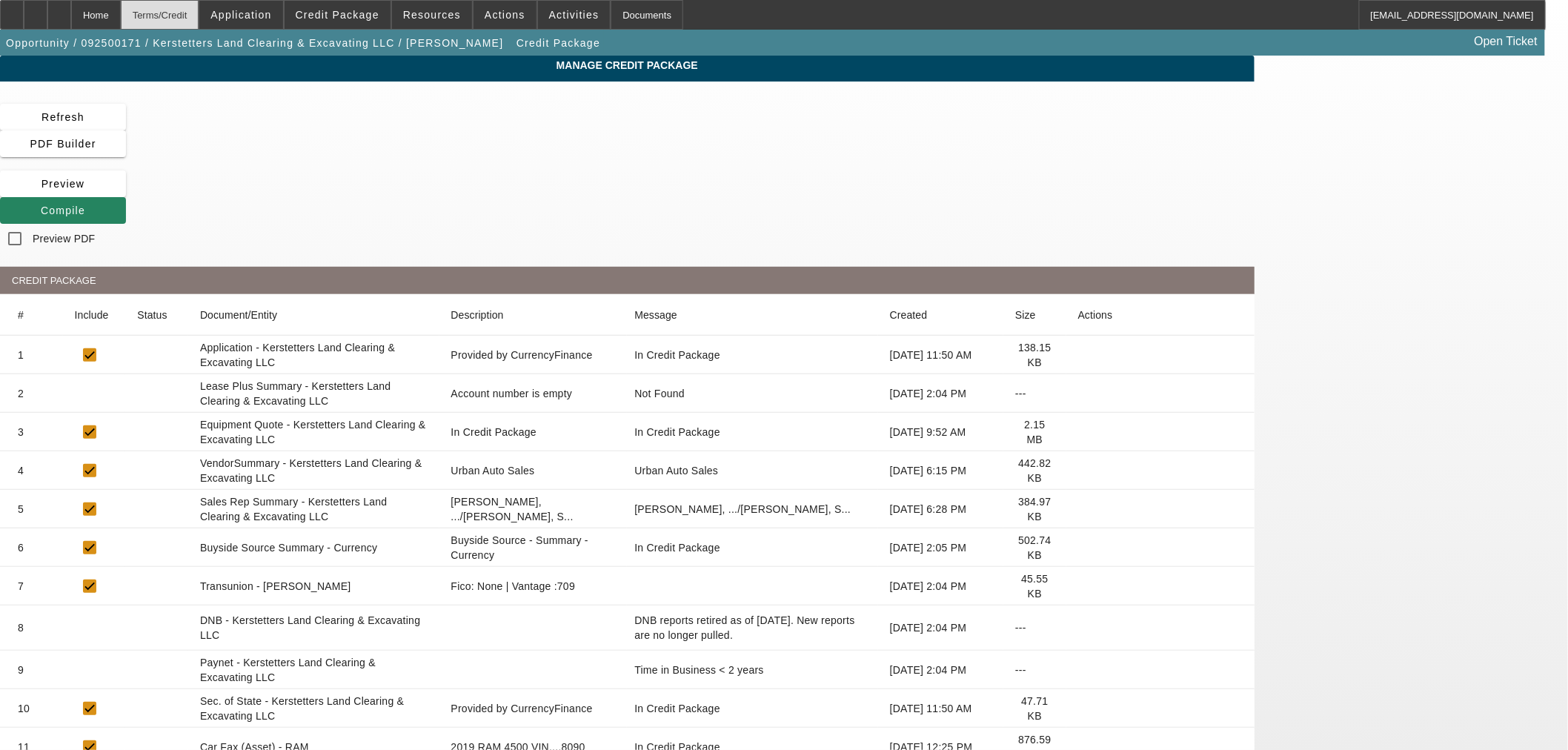
drag, startPoint x: 195, startPoint y: 11, endPoint x: 226, endPoint y: 26, distance: 34.4
click at [196, 10] on div "Terms/Credit" at bounding box center [160, 14] width 79 height 30
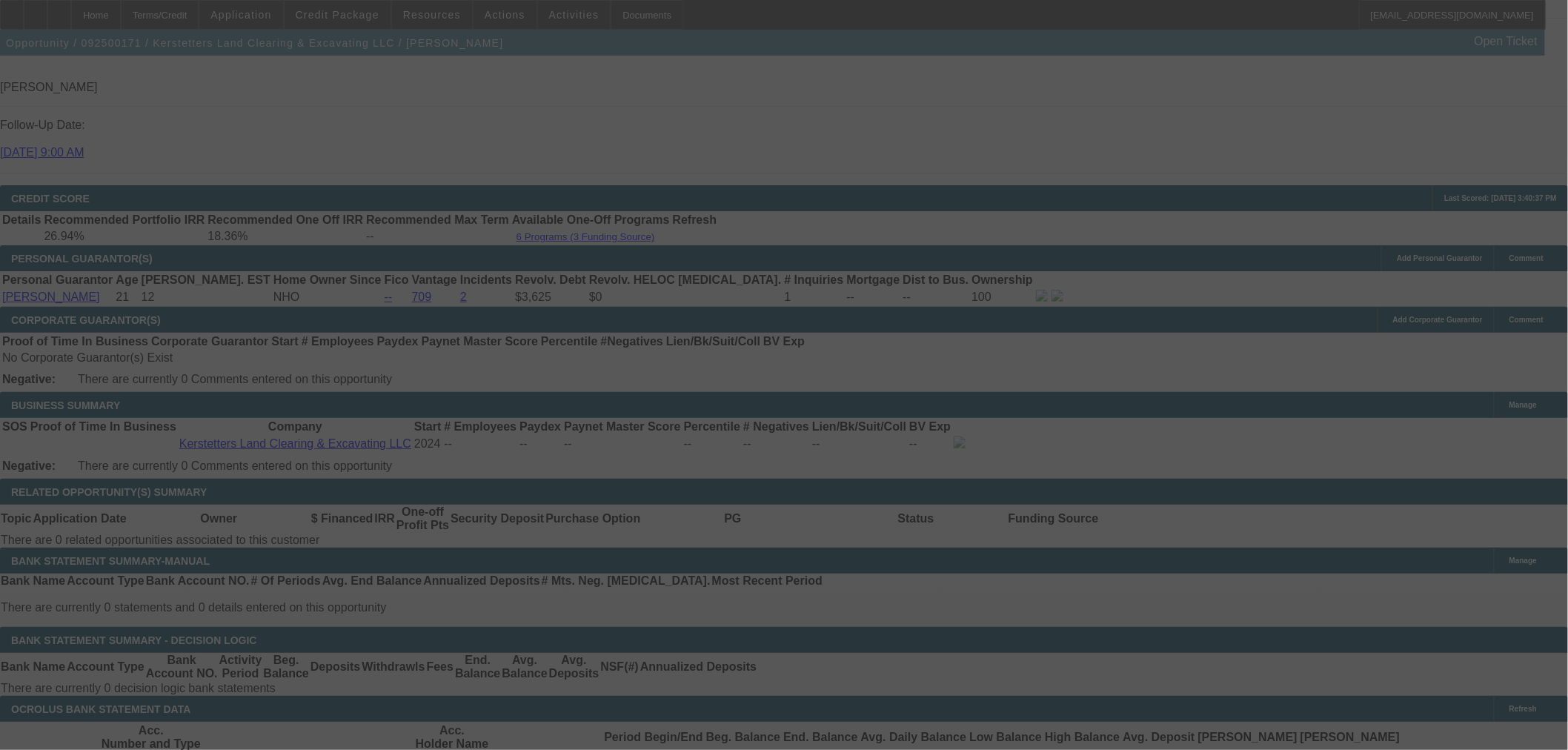
scroll to position [2271, 0]
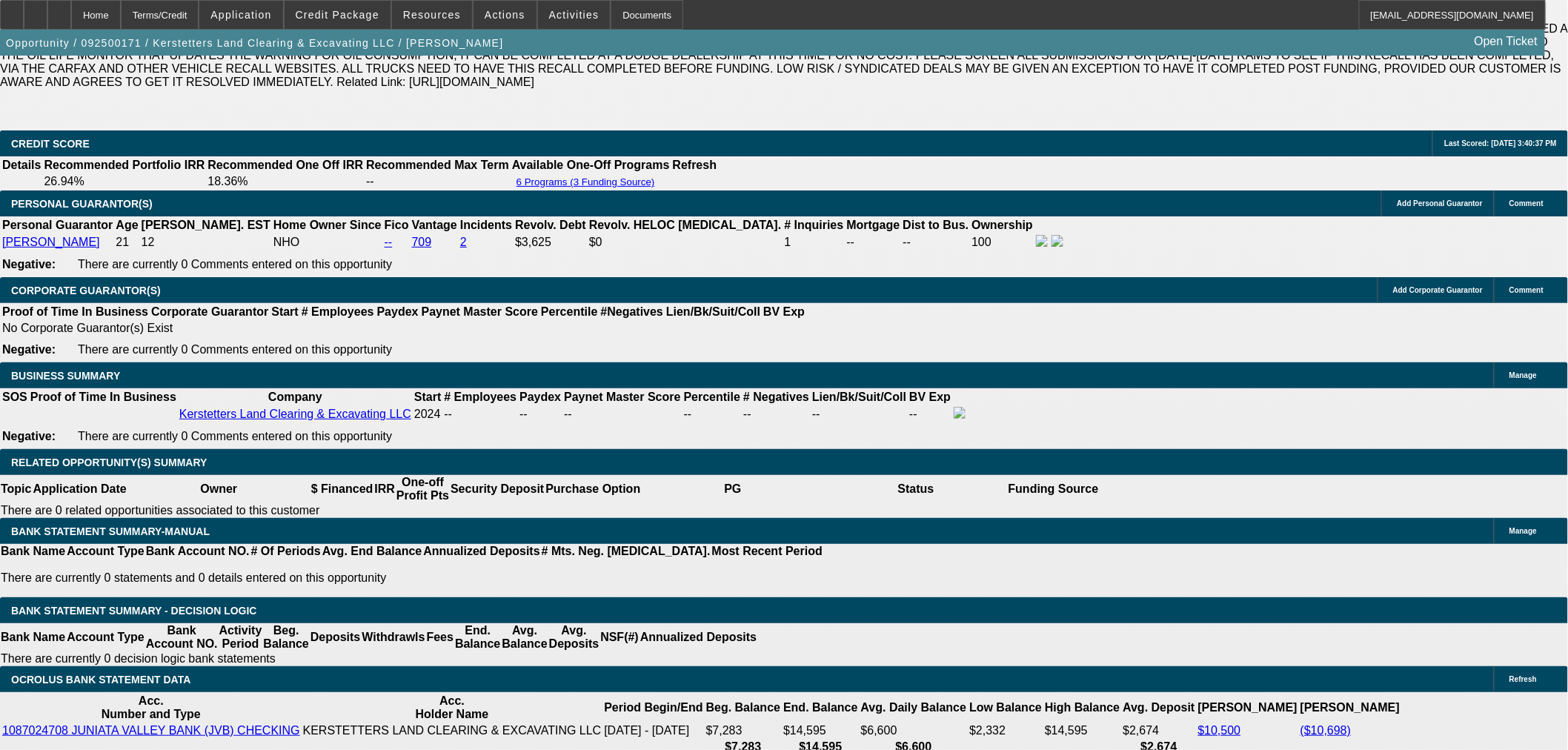
select select "0.15"
select select "2"
select select "0"
select select "6"
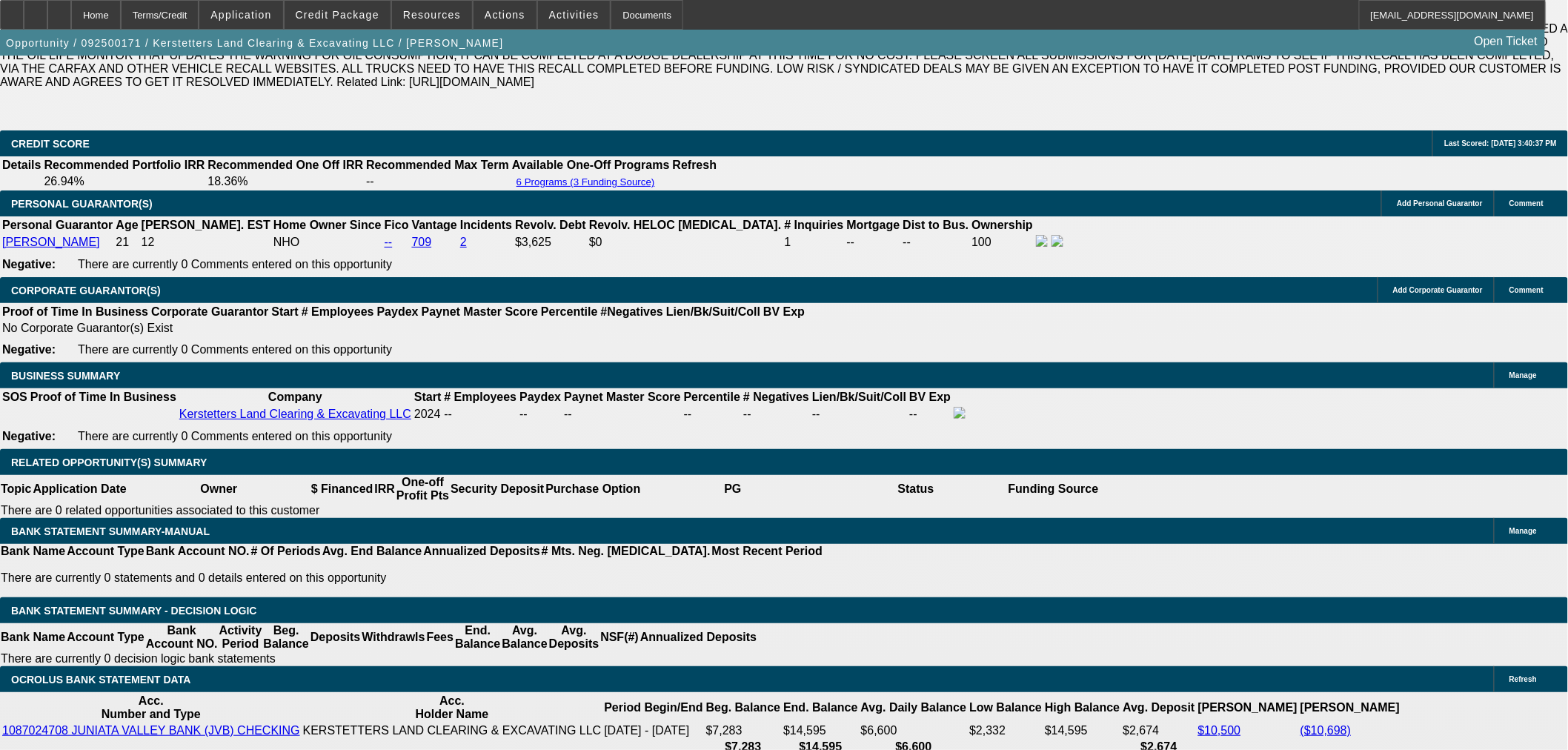
select select "0.15"
select select "2"
select select "0"
select select "6"
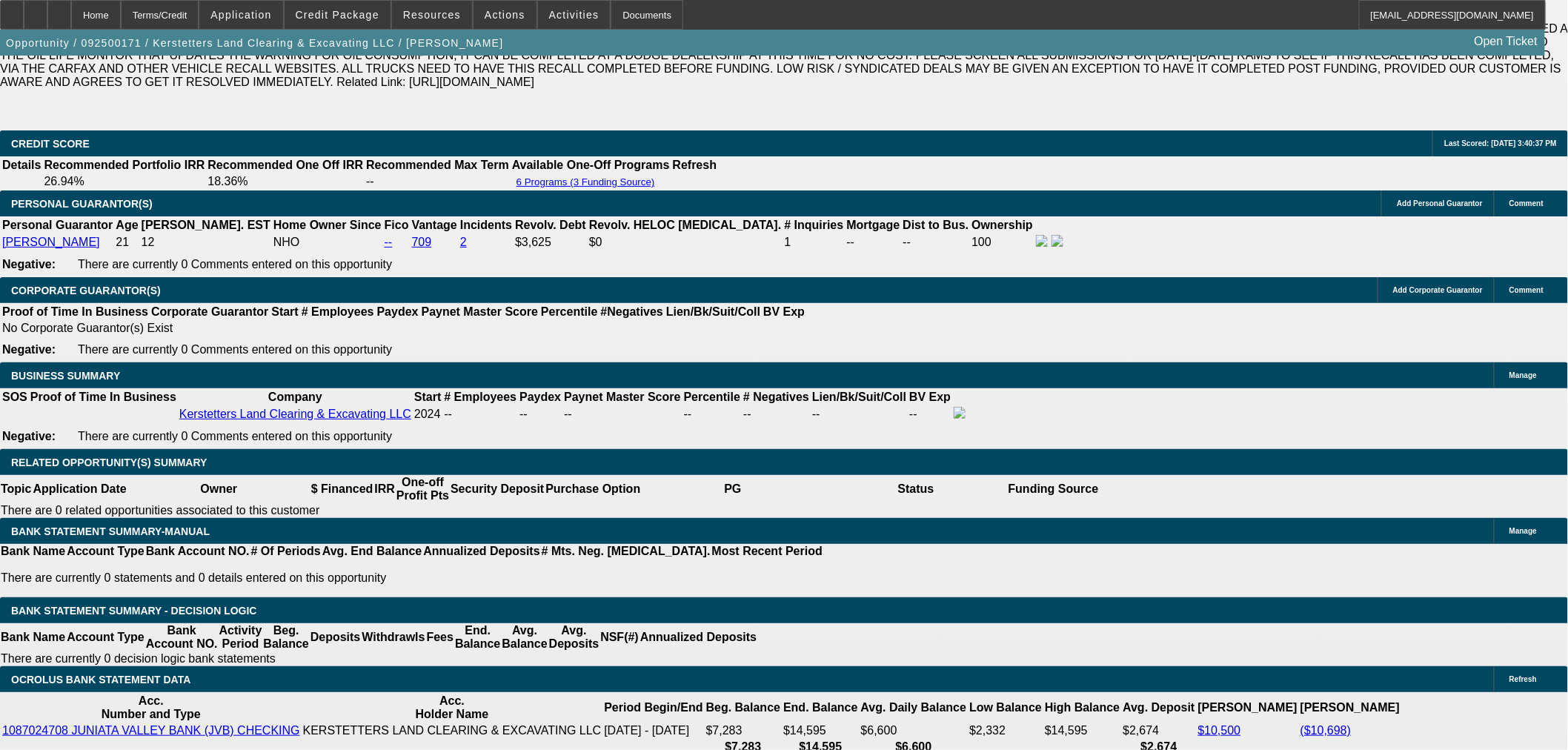
select select "0.15"
select select "2"
select select "0"
select select "6"
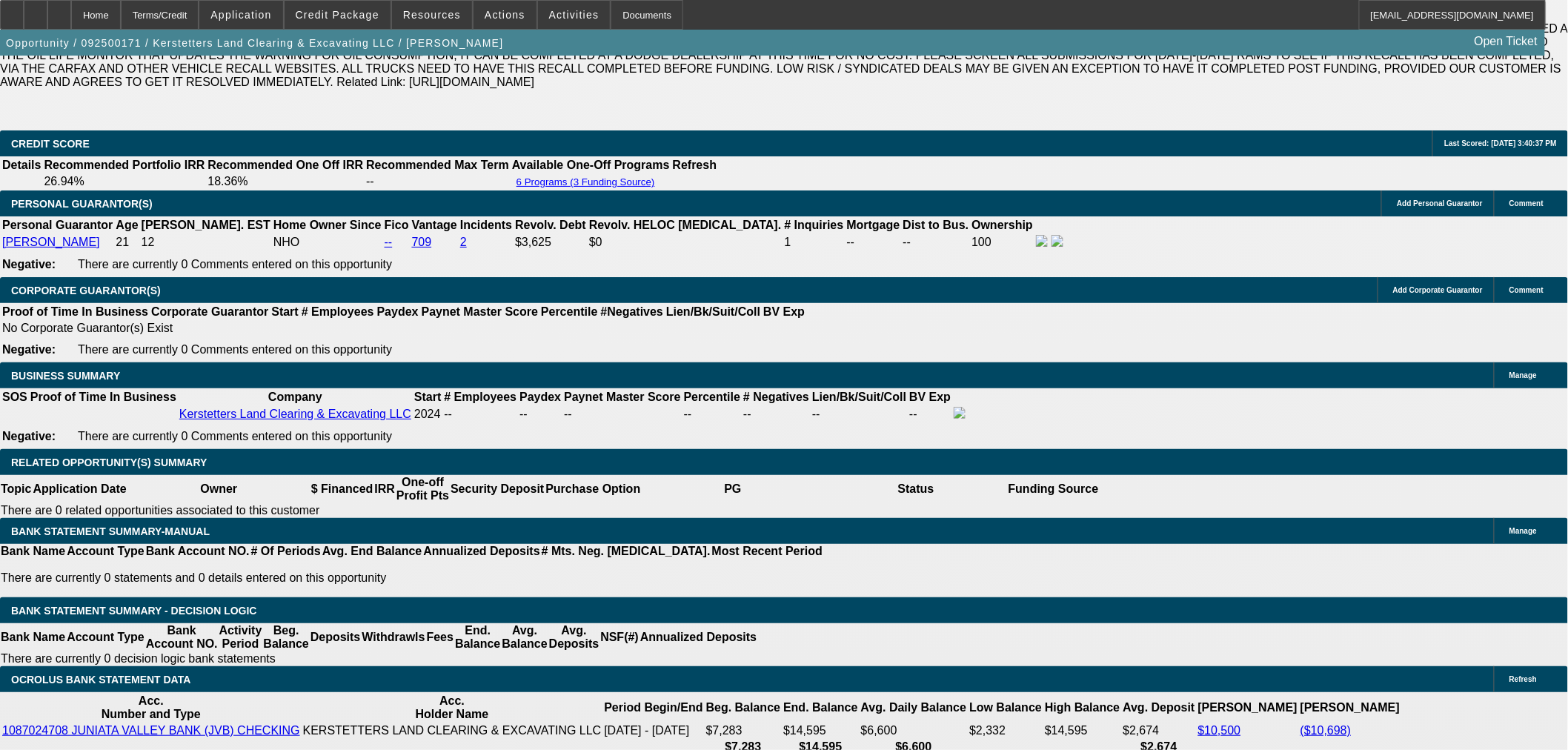
select select "0.15"
select select "2"
select select "0"
select select "6"
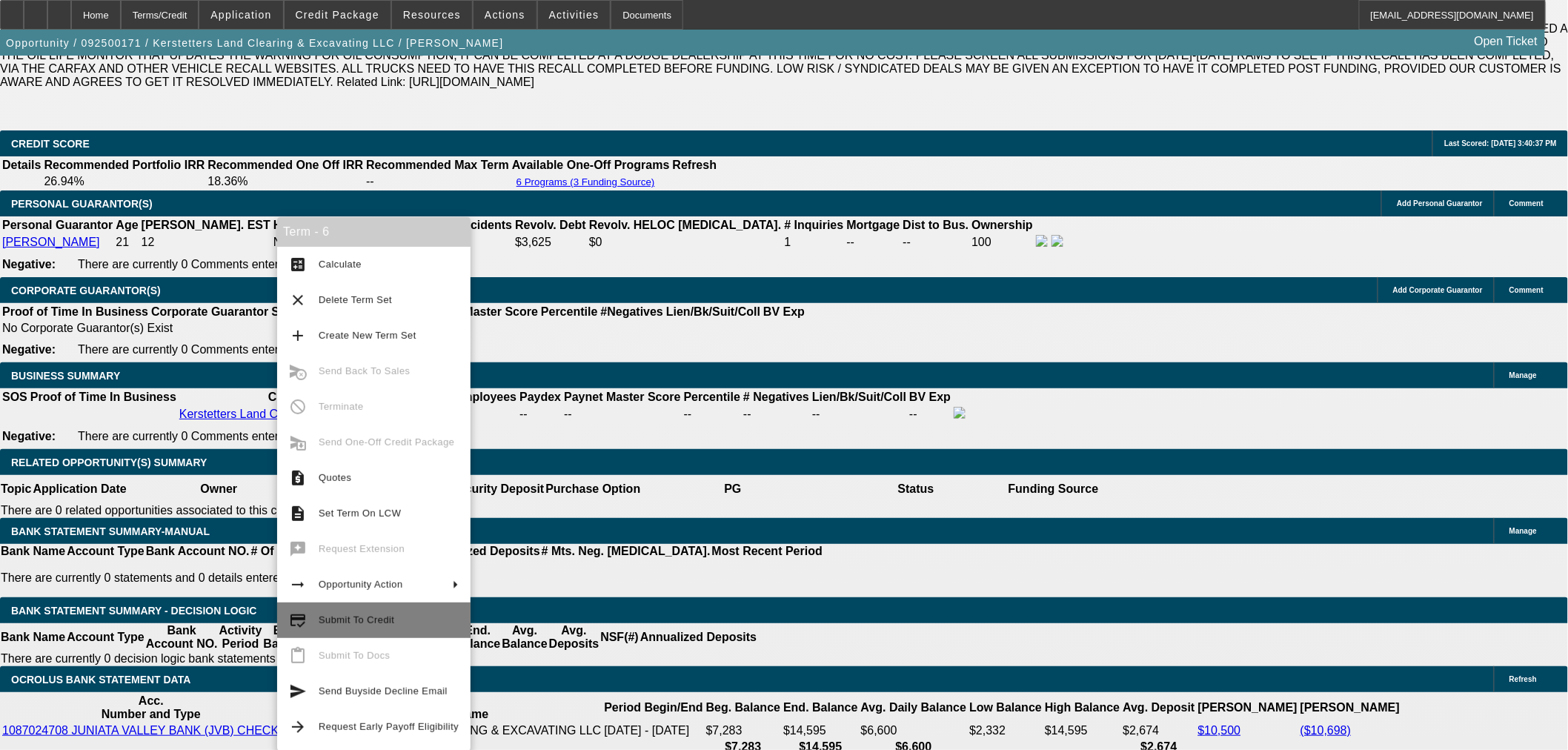
click at [385, 613] on span "Submit To Credit" at bounding box center [388, 621] width 140 height 18
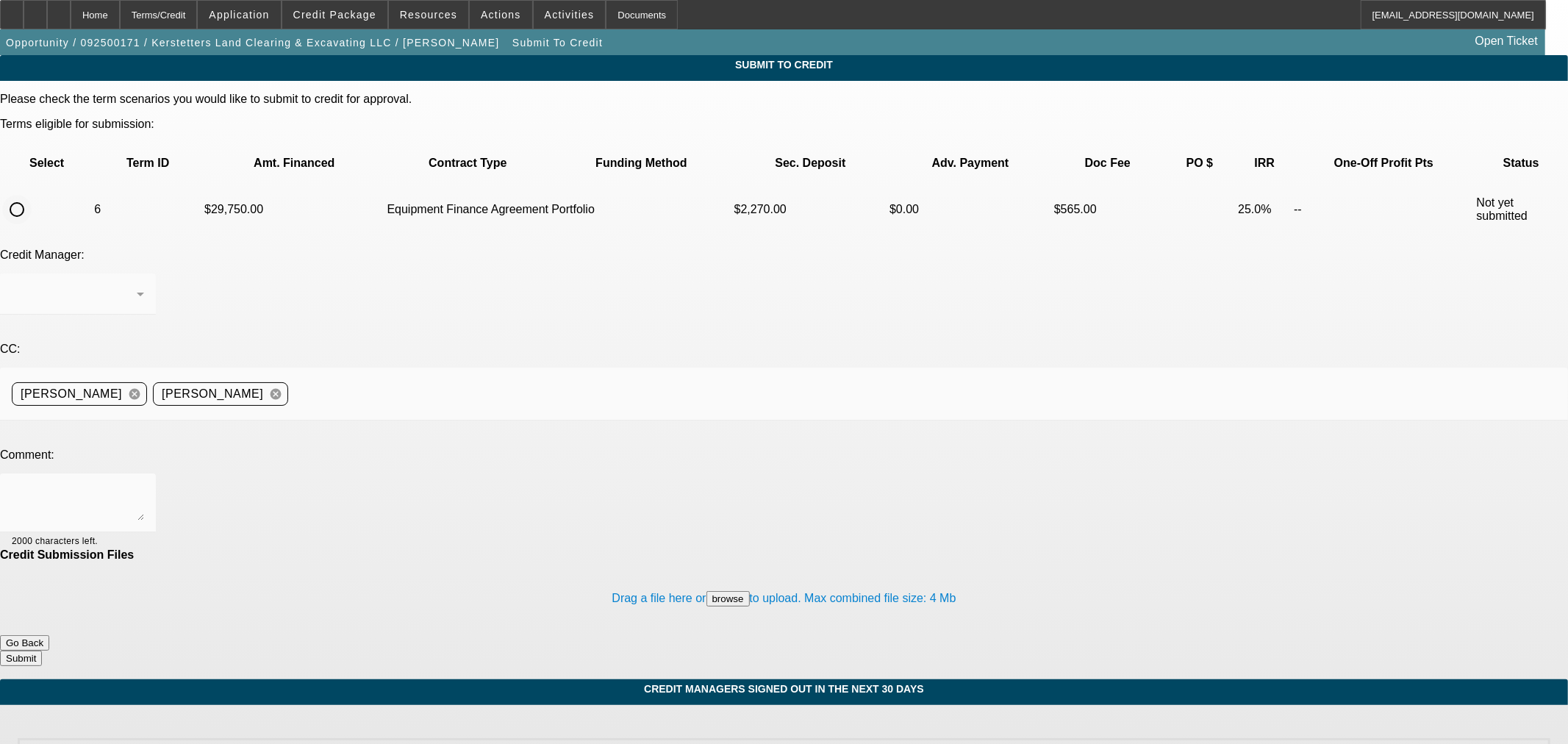
click at [31, 195] on input "radio" at bounding box center [16, 209] width 30 height 30
radio input "true"
click at [136, 285] on div "Arida, George" at bounding box center [74, 294] width 125 height 18
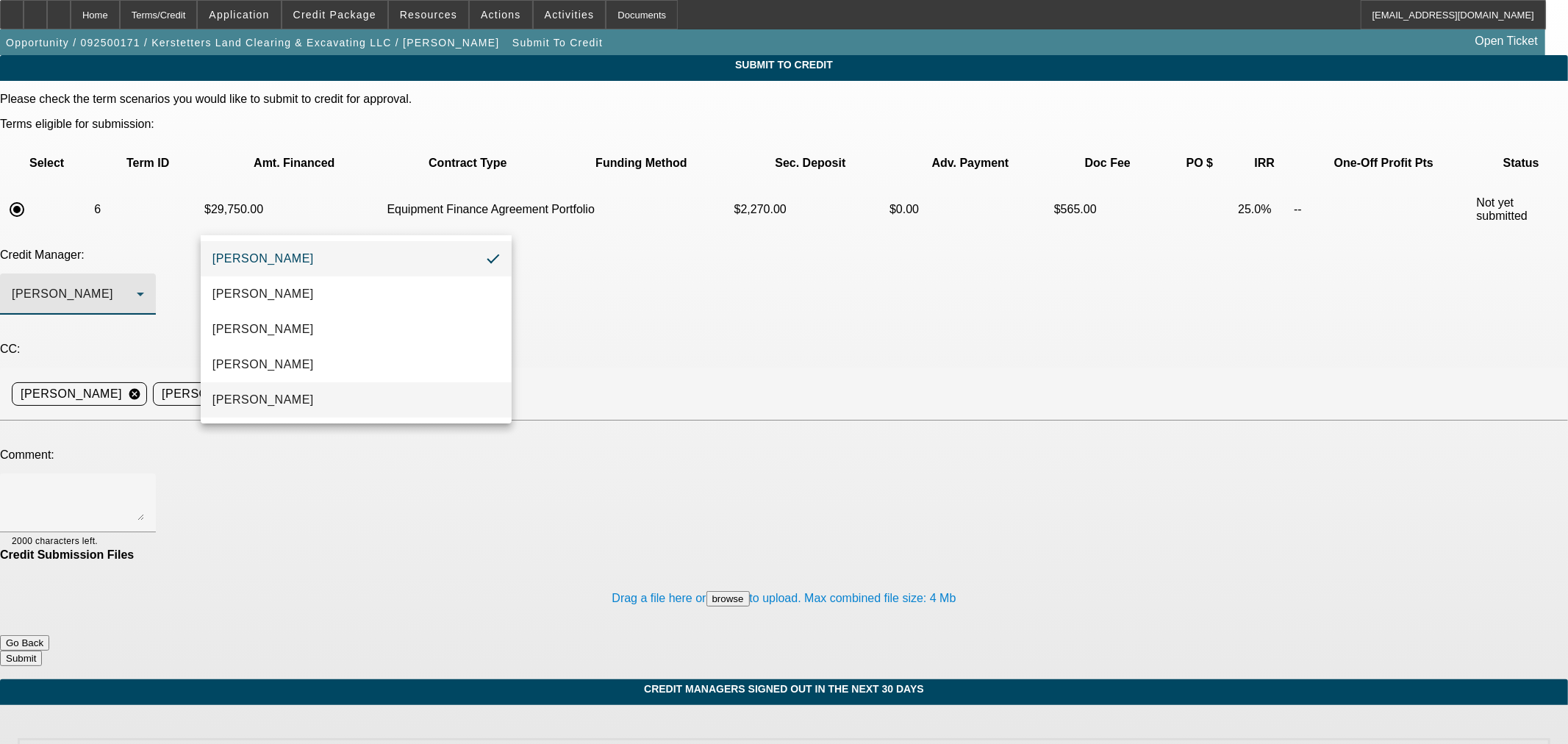
click at [451, 401] on mat-option "Oliva, Samuel" at bounding box center [356, 399] width 311 height 35
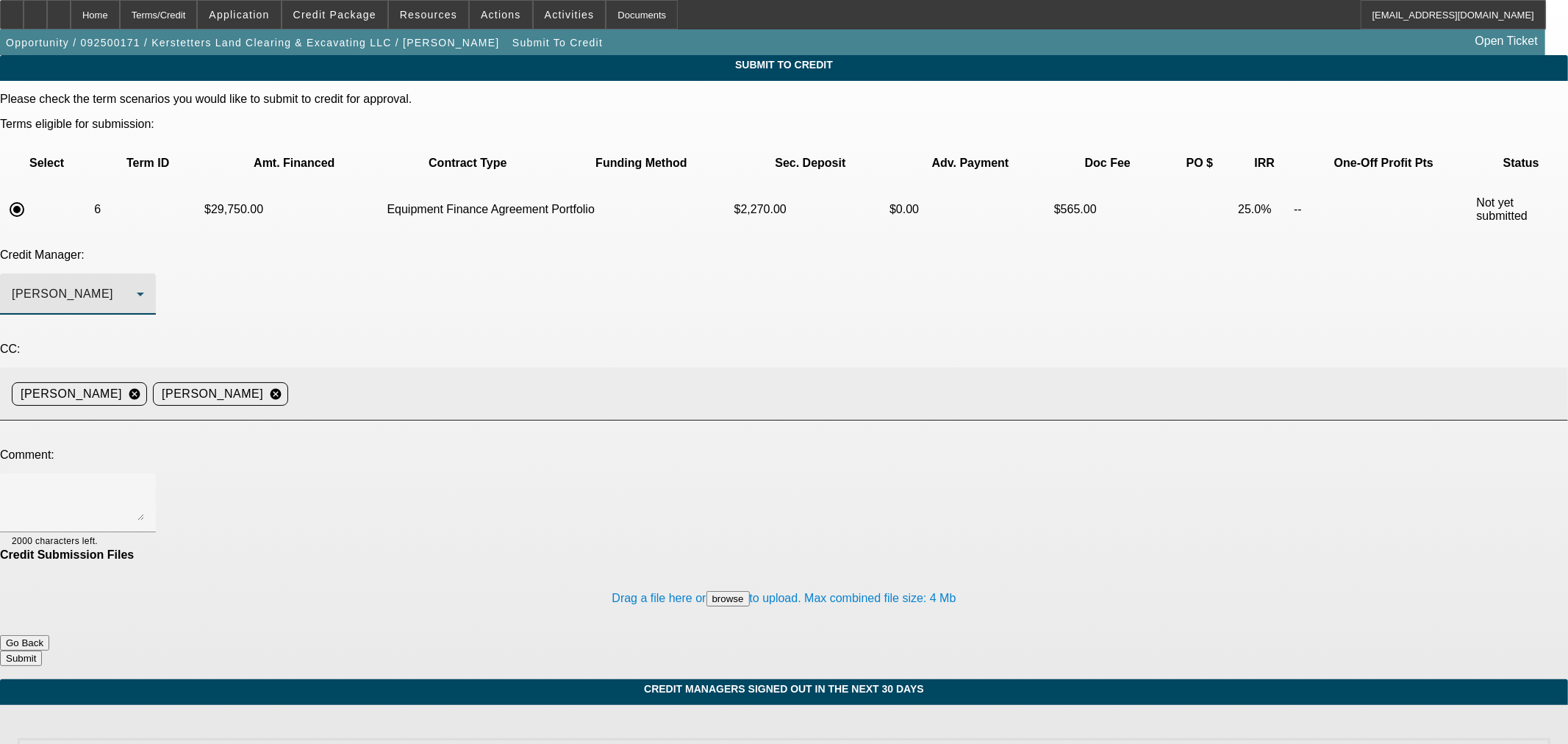
click at [540, 380] on input at bounding box center [922, 394] width 1256 height 30
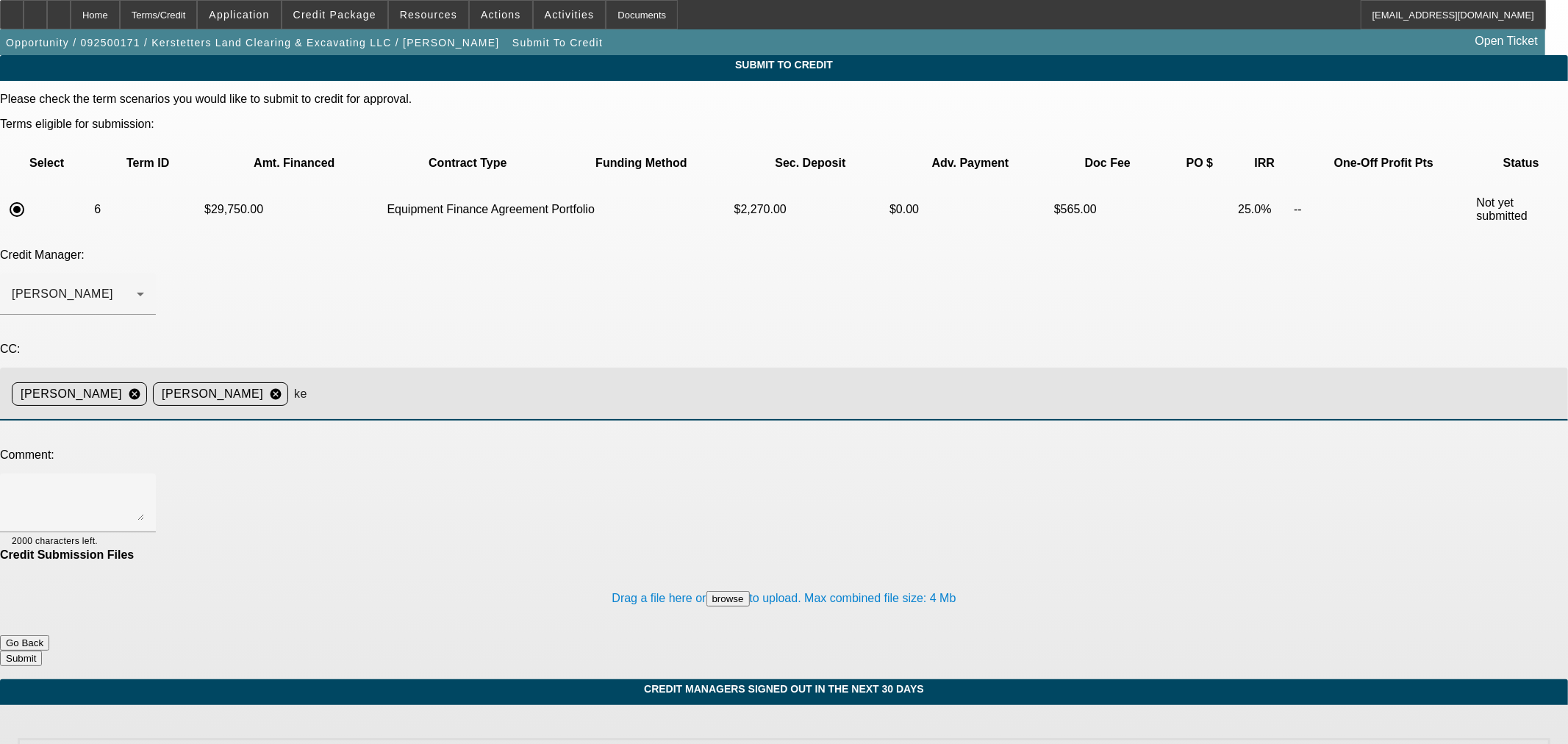
type input "kev"
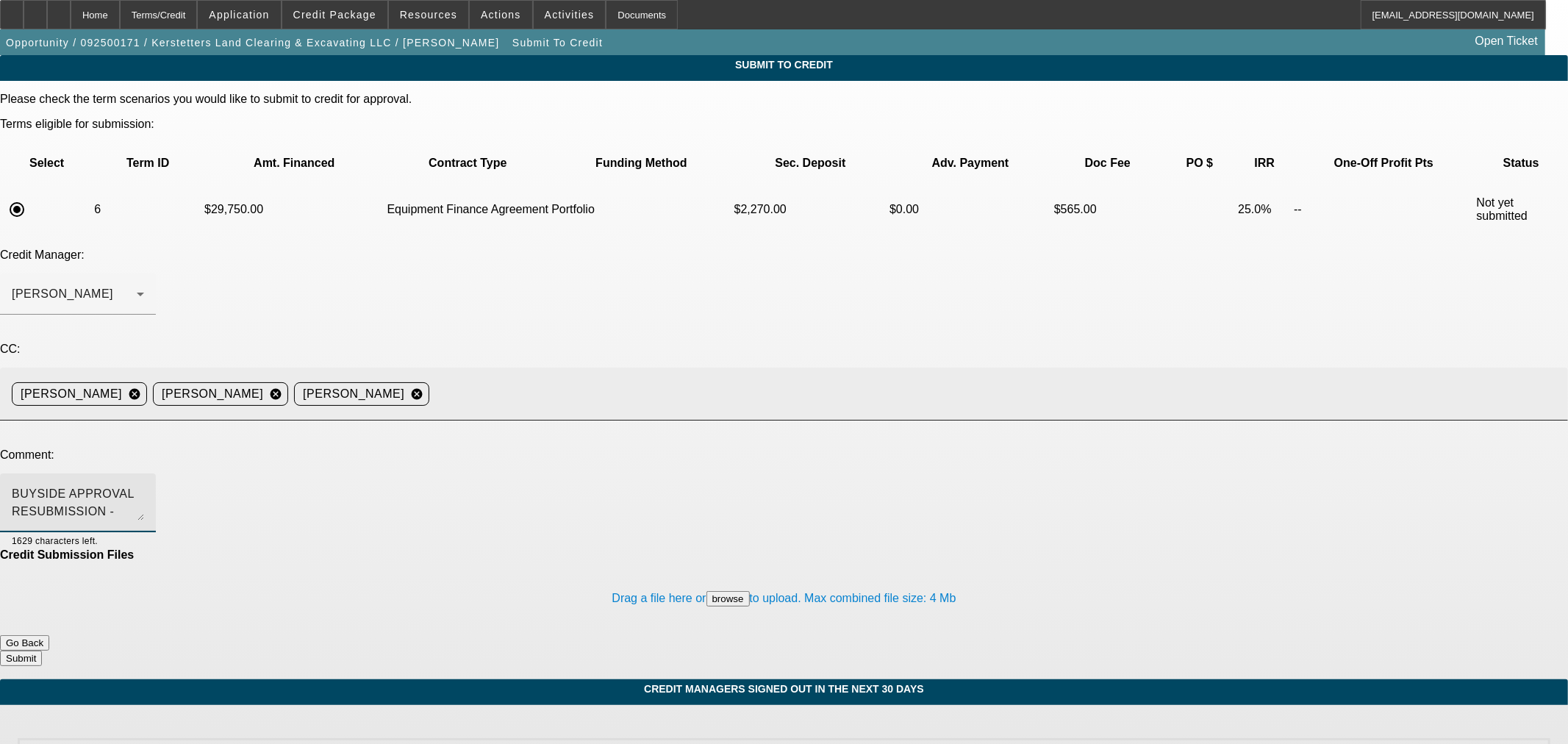
scroll to position [14, 0]
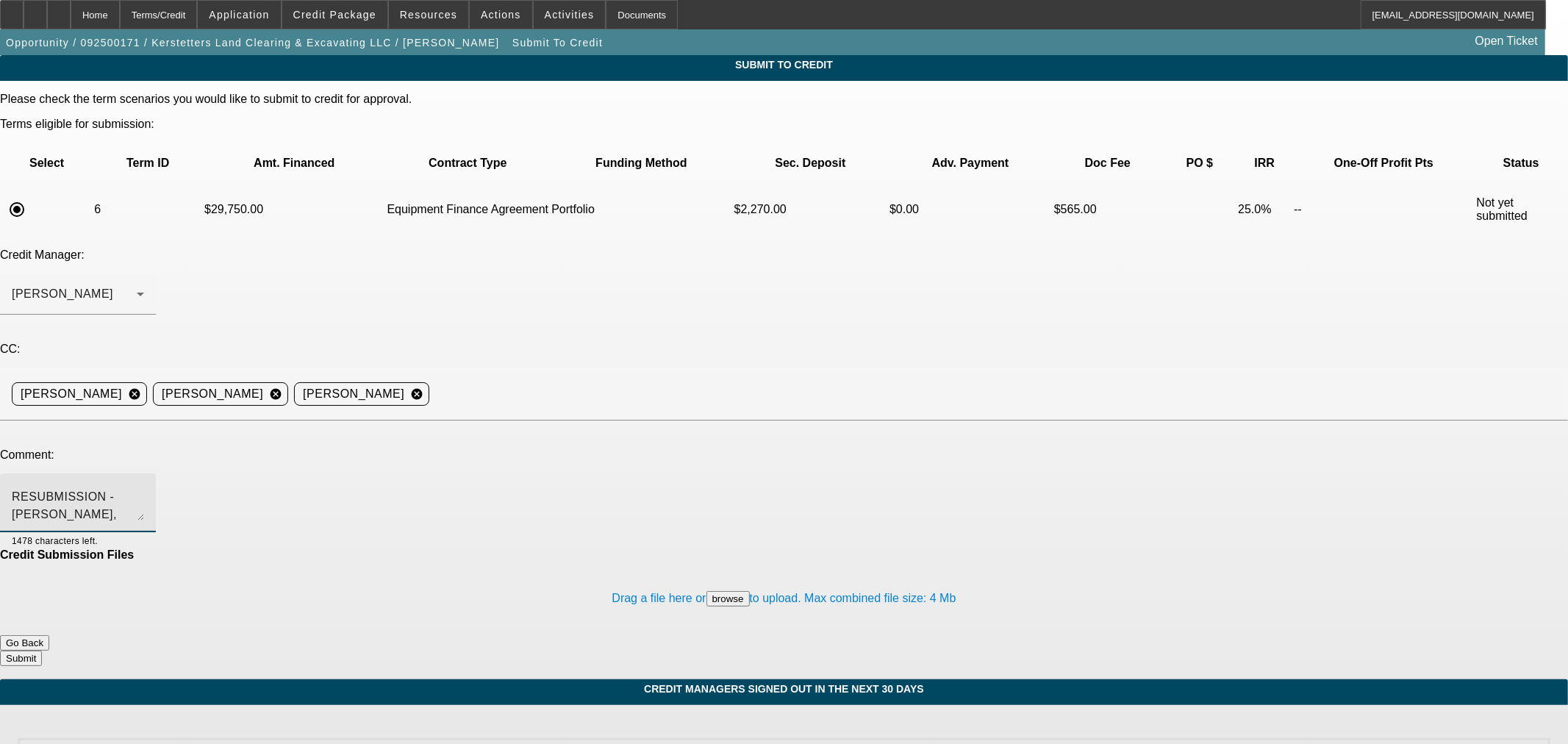
drag, startPoint x: 717, startPoint y: 358, endPoint x: 724, endPoint y: 354, distance: 8.1
click at [144, 486] on textarea "BUYSIDE APPROVAL RESUBMISSION - Sam, customer wants to move forward. We submitt…" at bounding box center [77, 503] width 132 height 35
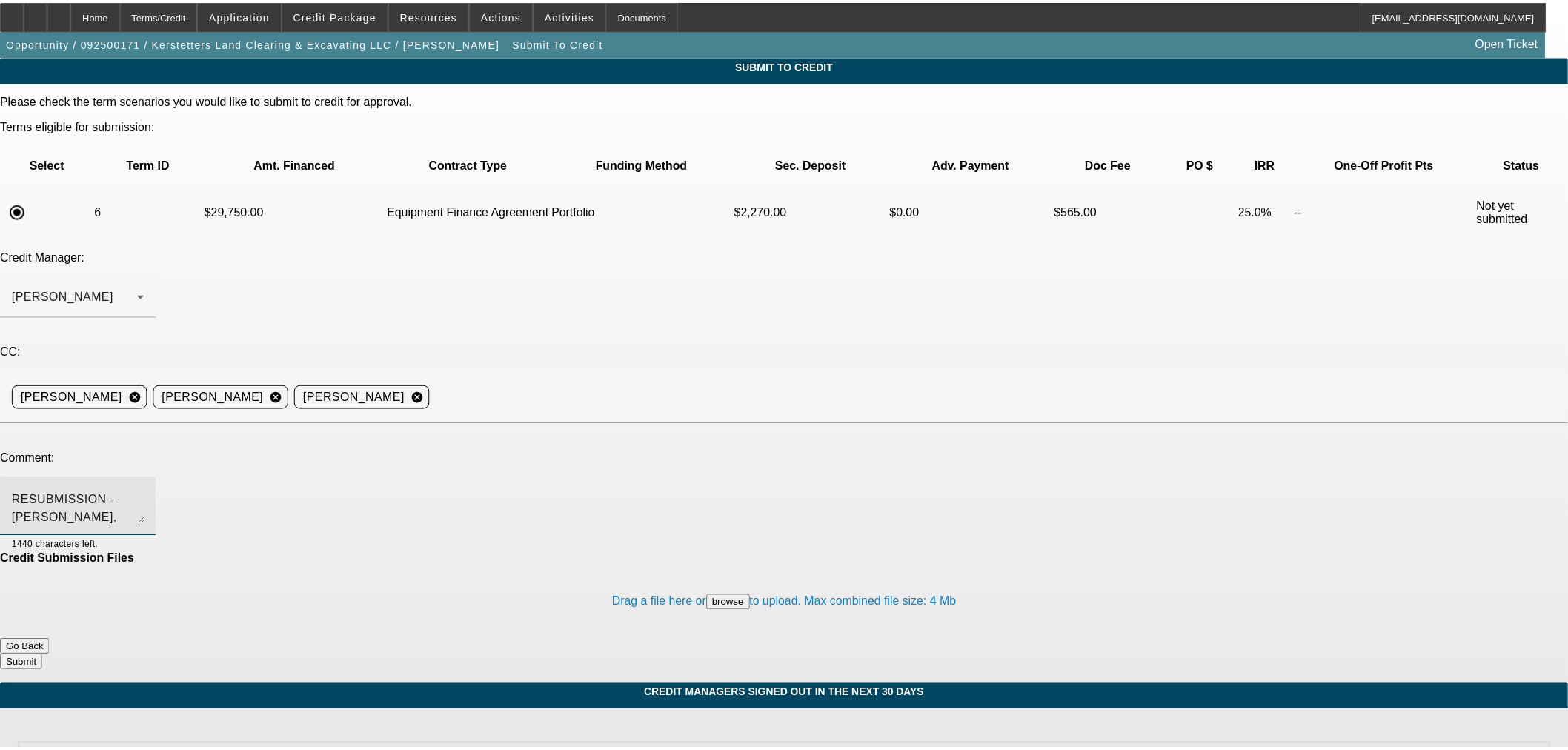
scroll to position [35, 0]
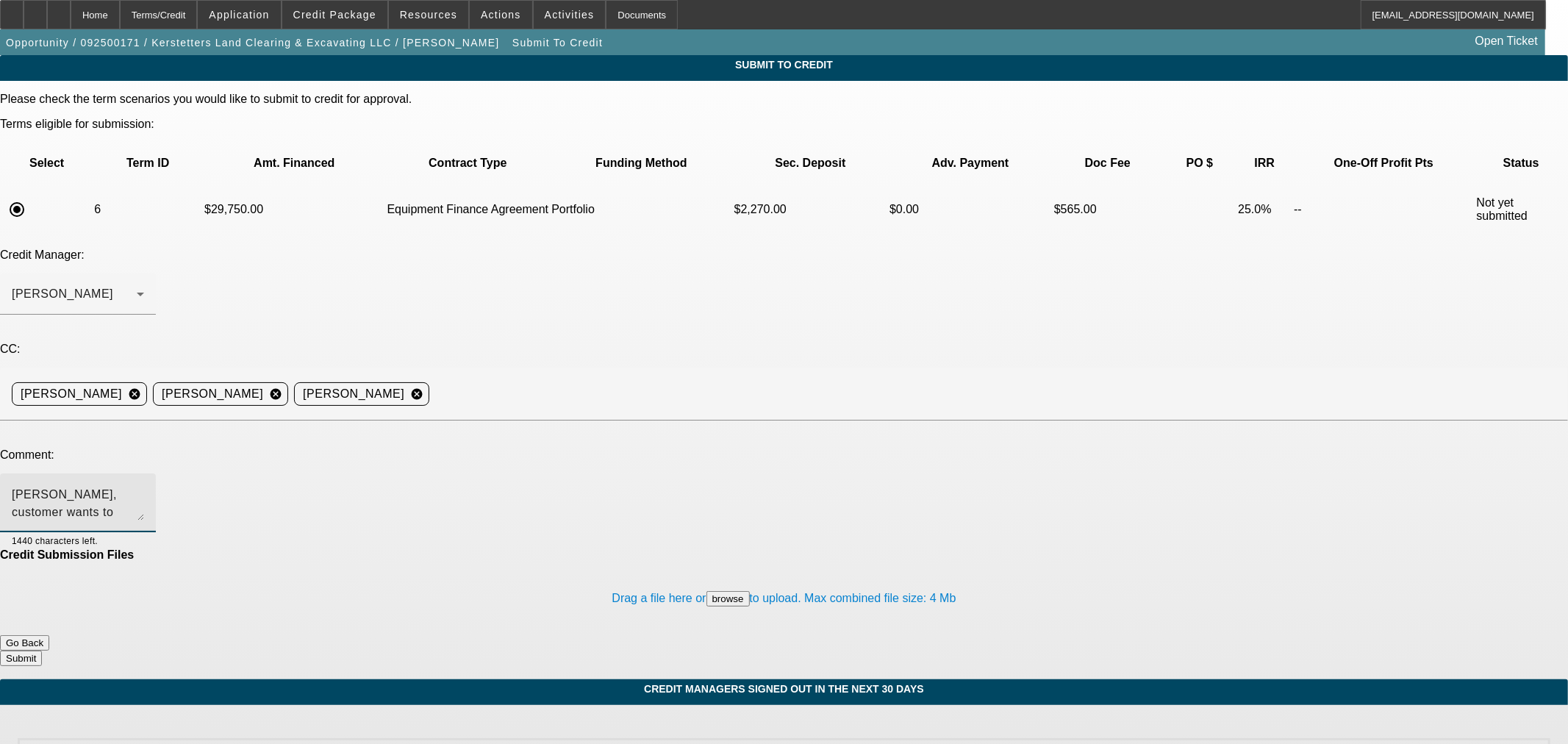
type textarea "BUYSIDE APPROVAL RESUBMISSION - Sam, customer wants to move forward. We submitt…"
click at [42, 651] on button "Submit" at bounding box center [21, 658] width 42 height 15
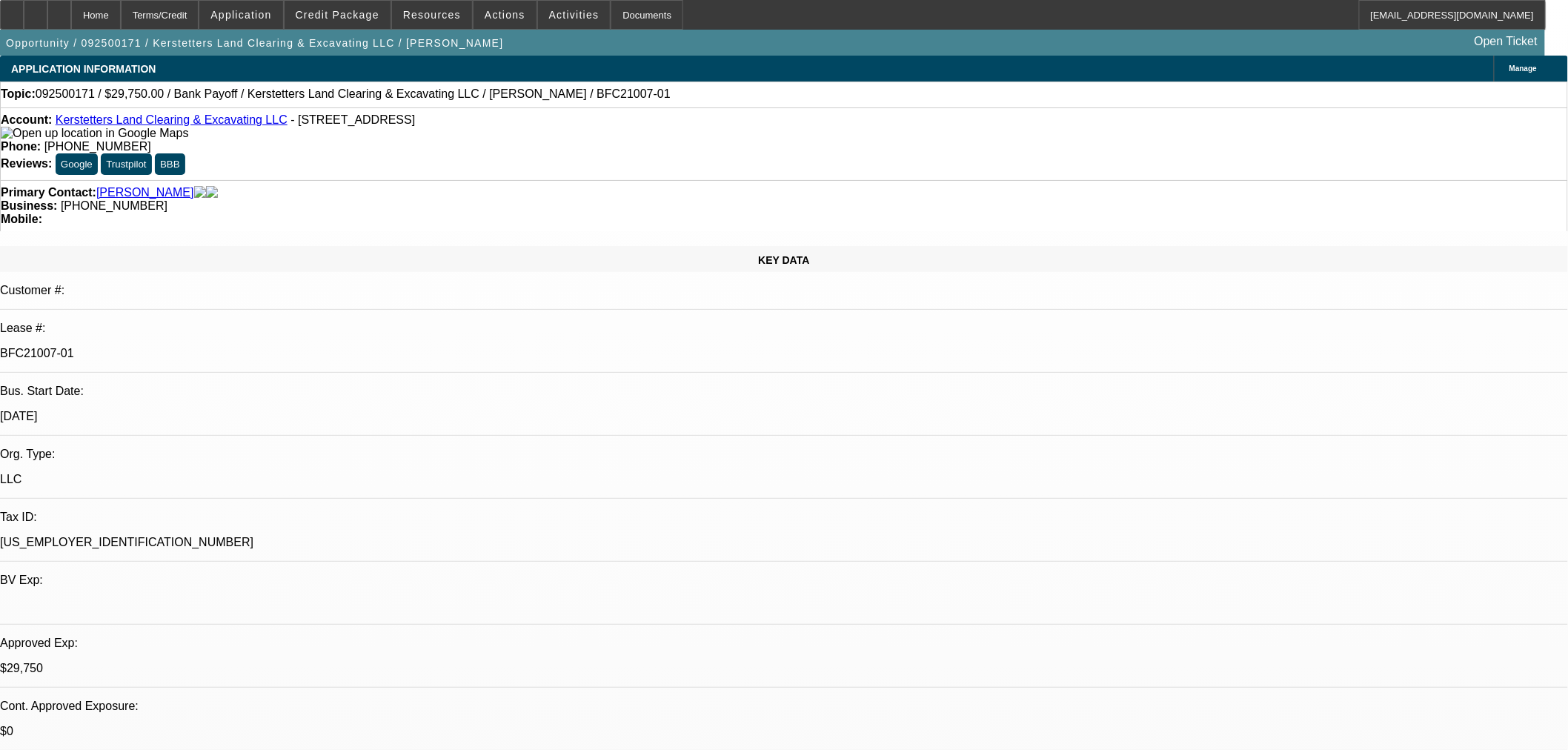
select select "0.15"
select select "2"
select select "0"
select select "6"
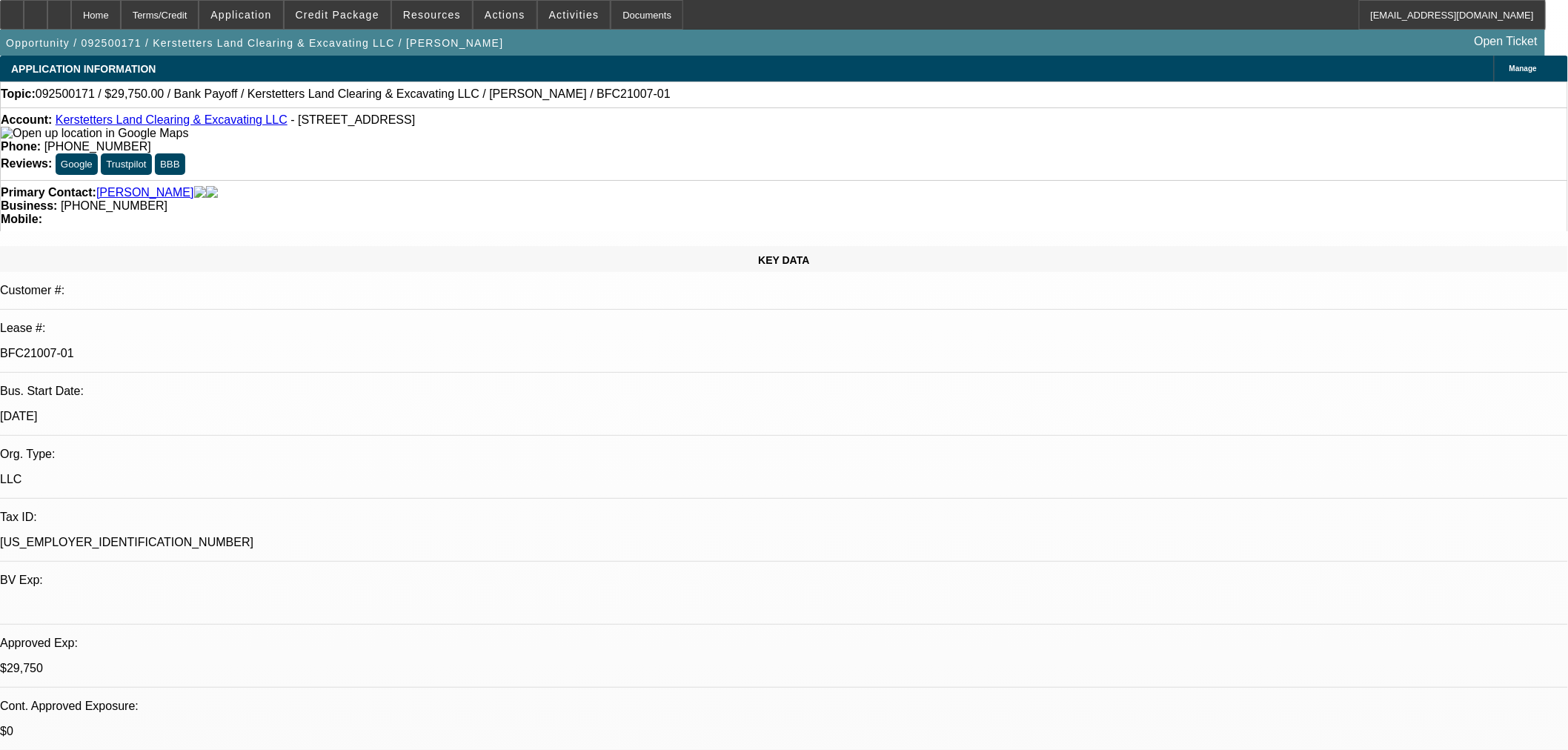
select select "0.15"
select select "2"
select select "0"
select select "6"
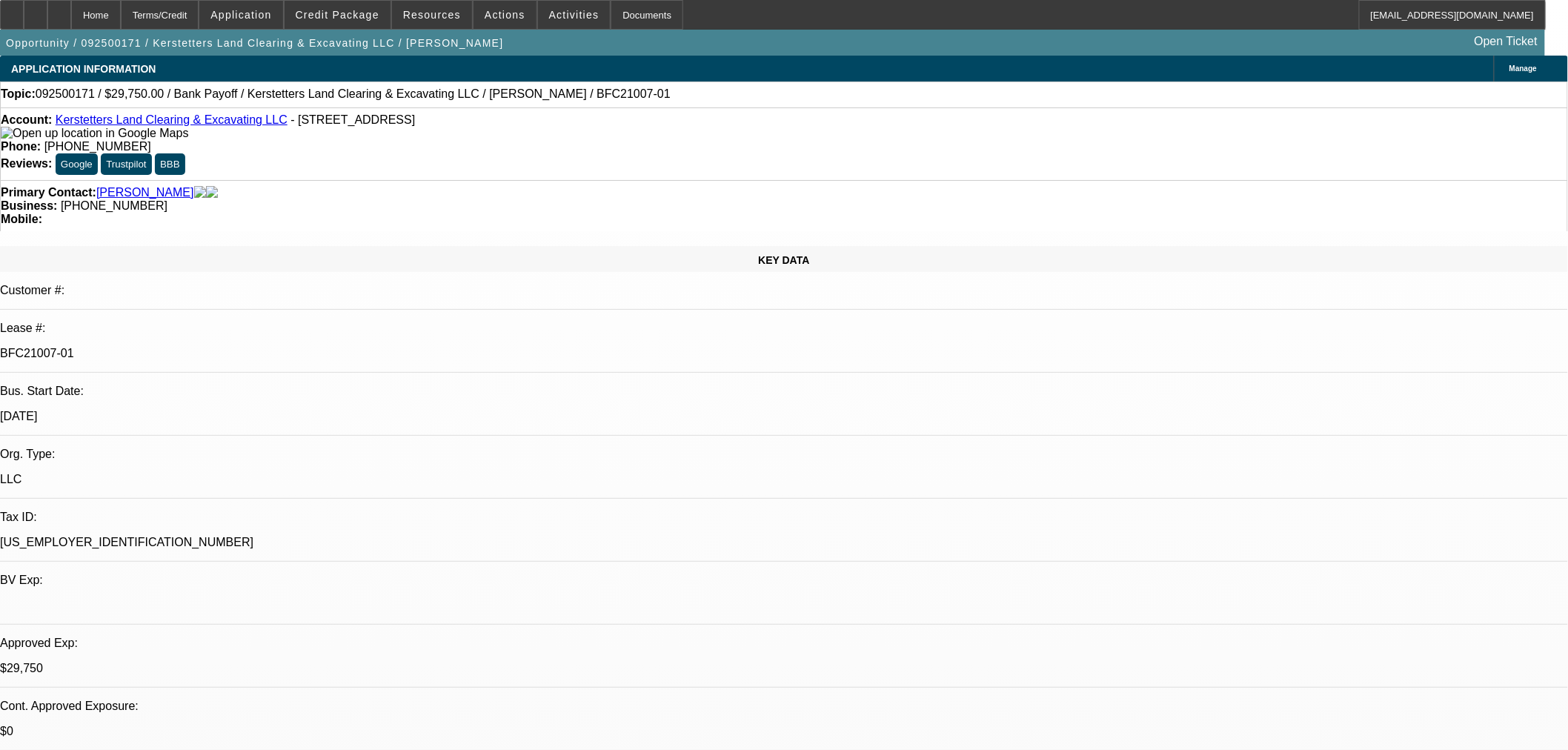
select select "0.15"
select select "2"
select select "0"
select select "6"
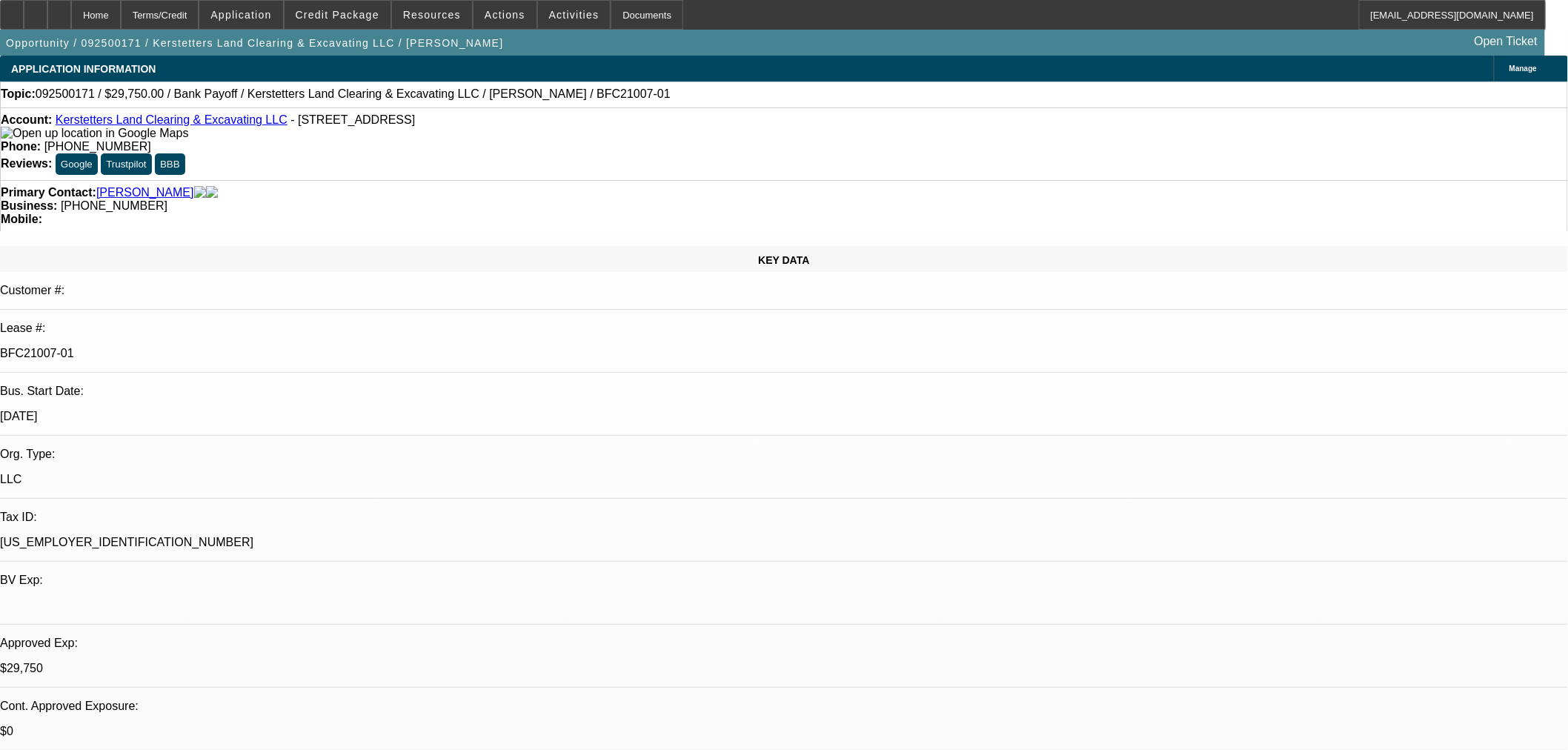
select select "0.15"
select select "2"
select select "0"
select select "6"
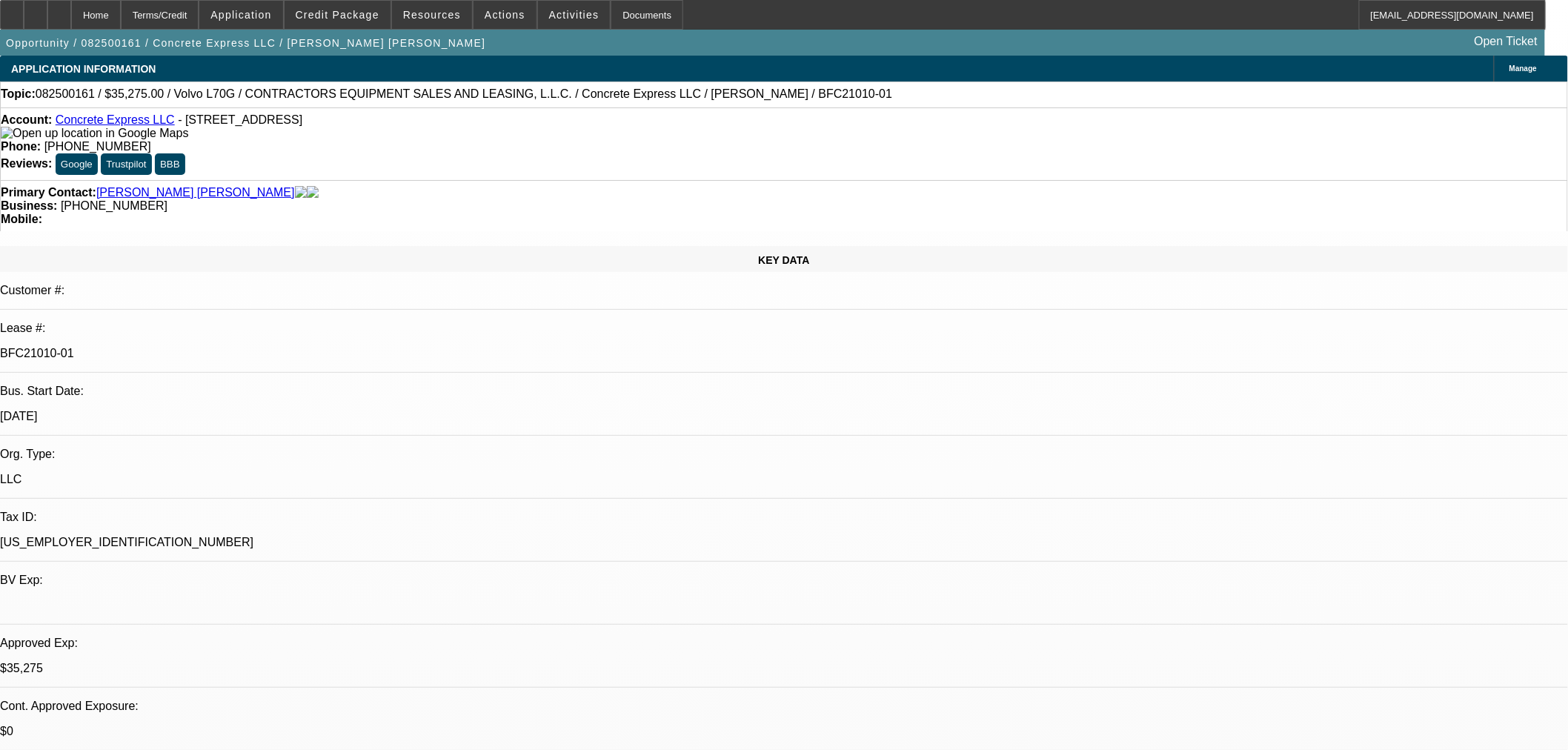
select select "0.15"
select select "2"
select select "0"
select select "6"
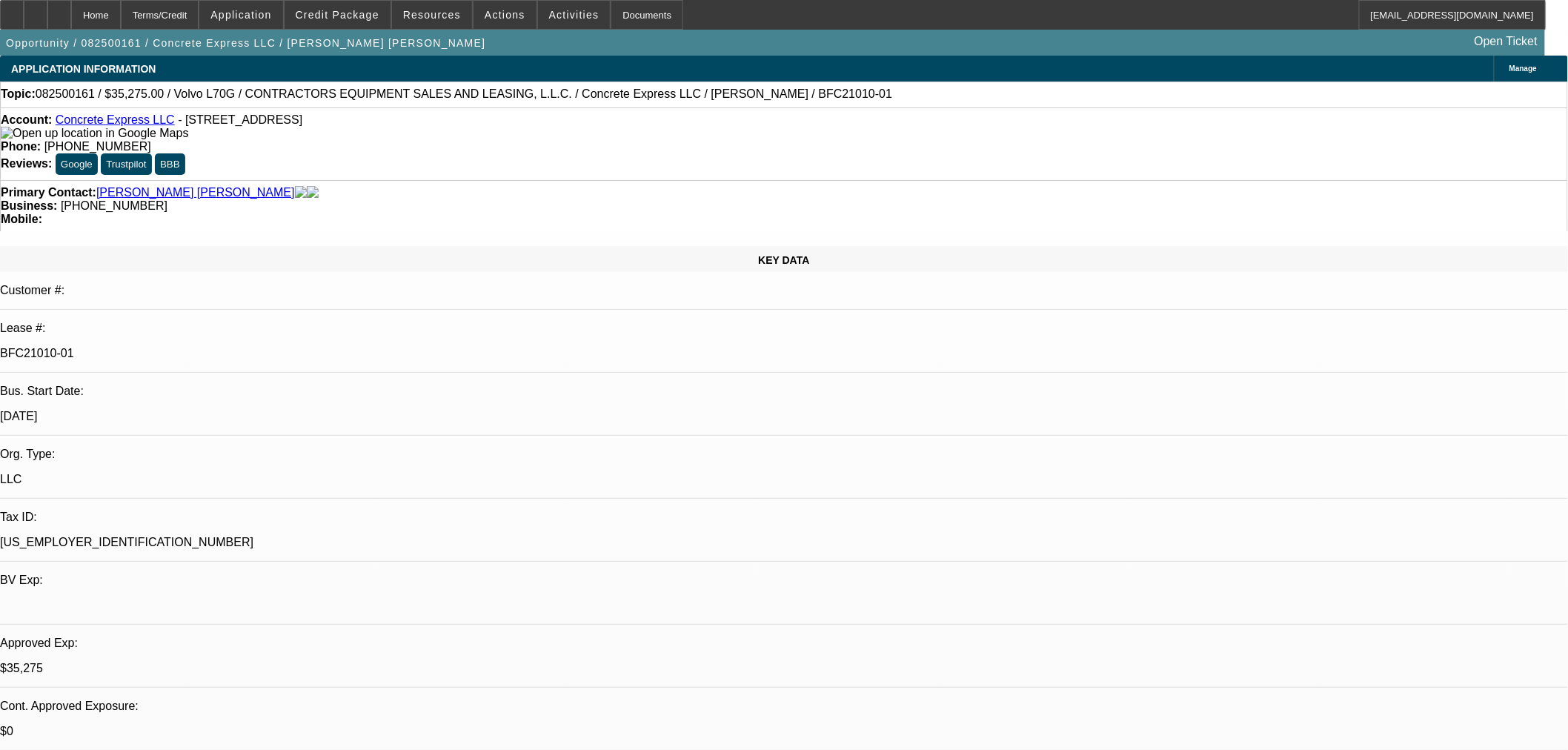
select select "0.15"
select select "2"
select select "0"
select select "6"
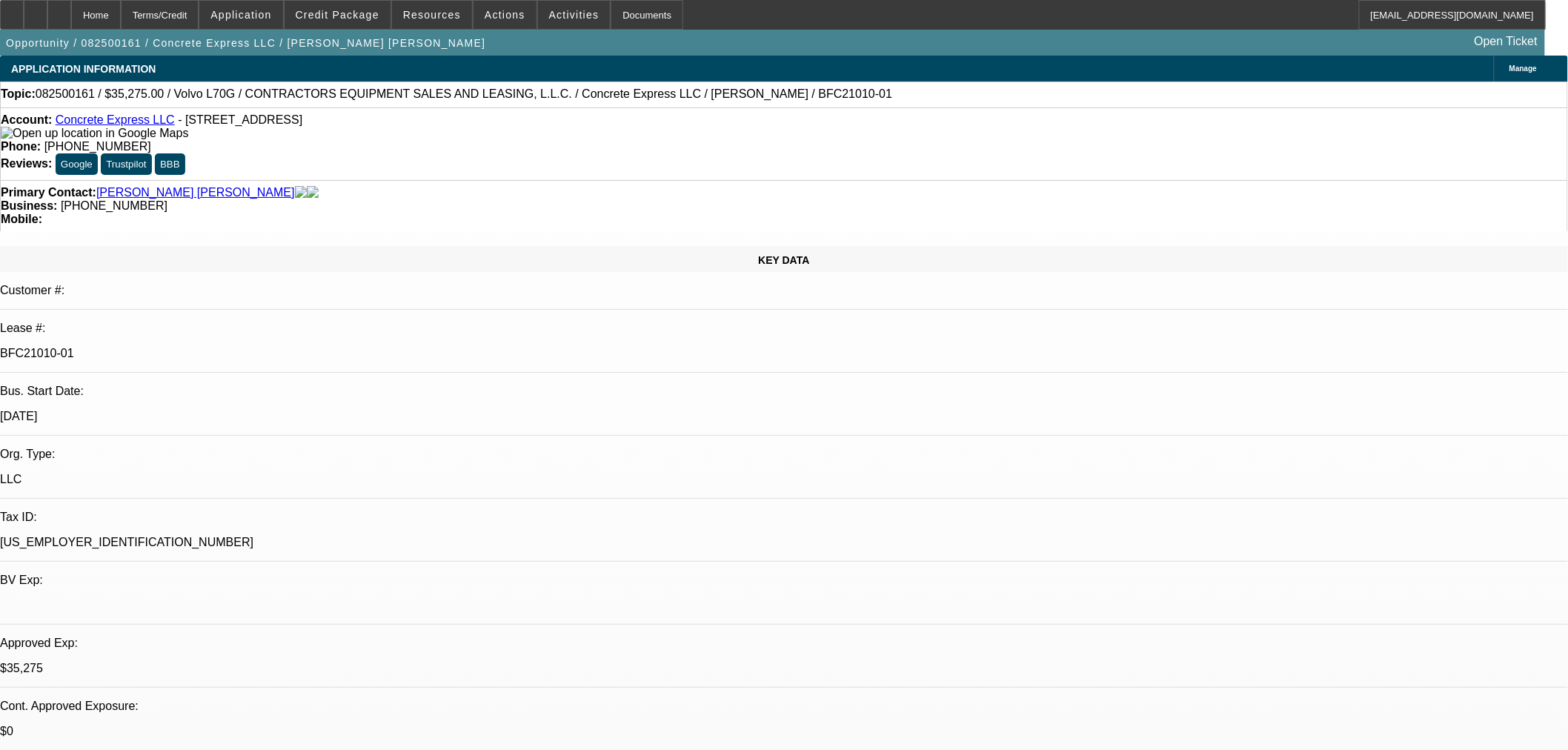
select select "0.2"
select select "2"
select select "0"
select select "6"
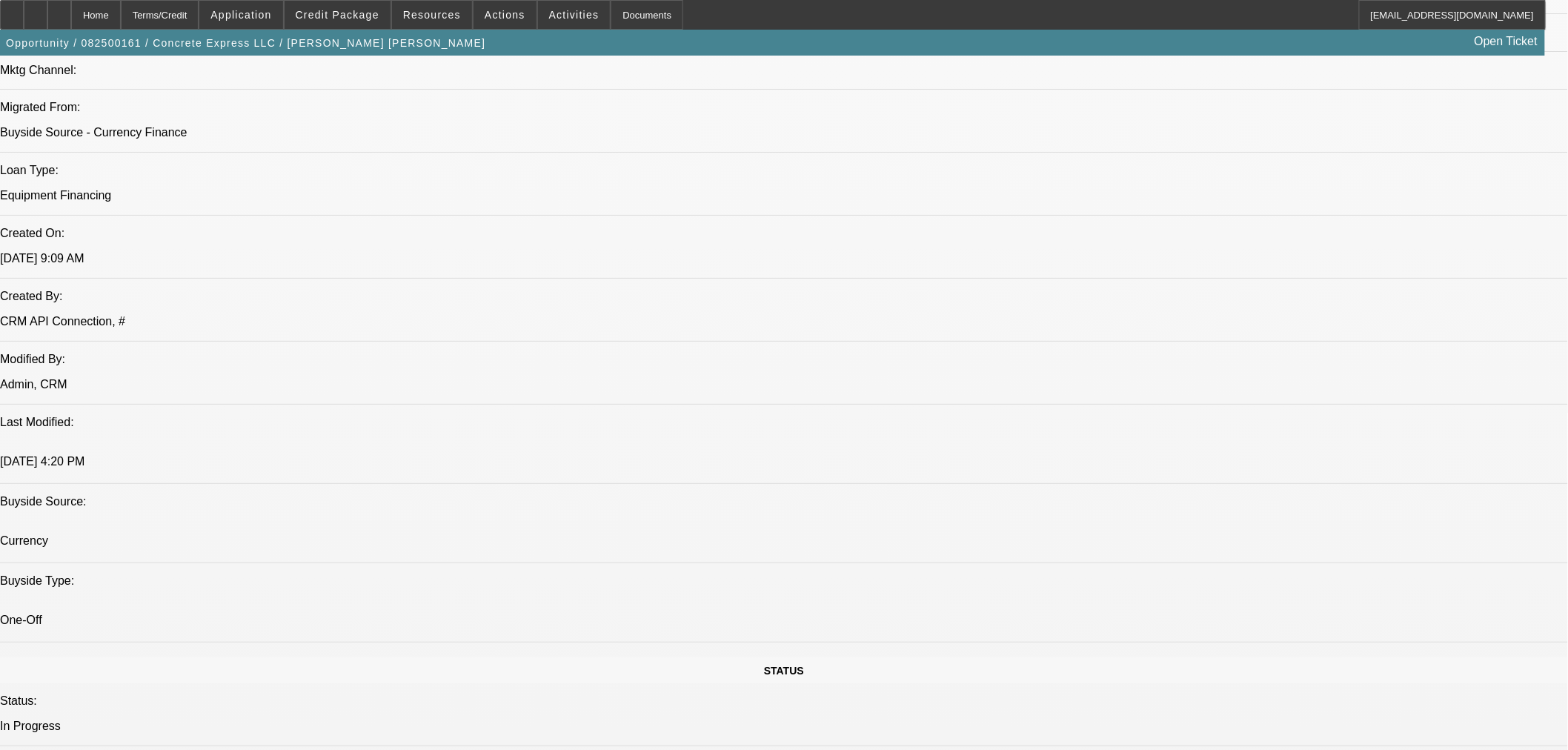
scroll to position [1097, 0]
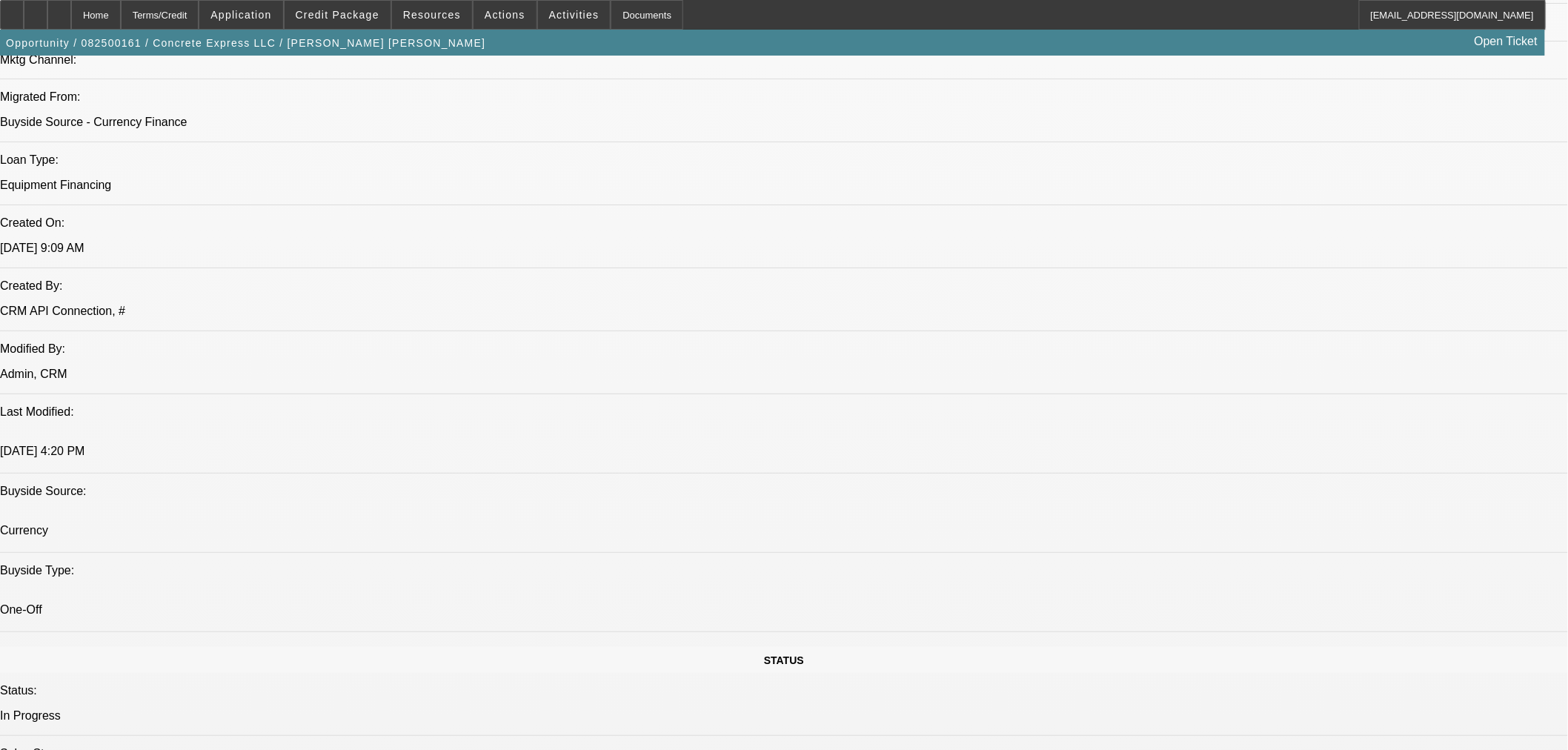
click at [47, 14] on div at bounding box center [35, 14] width 24 height 30
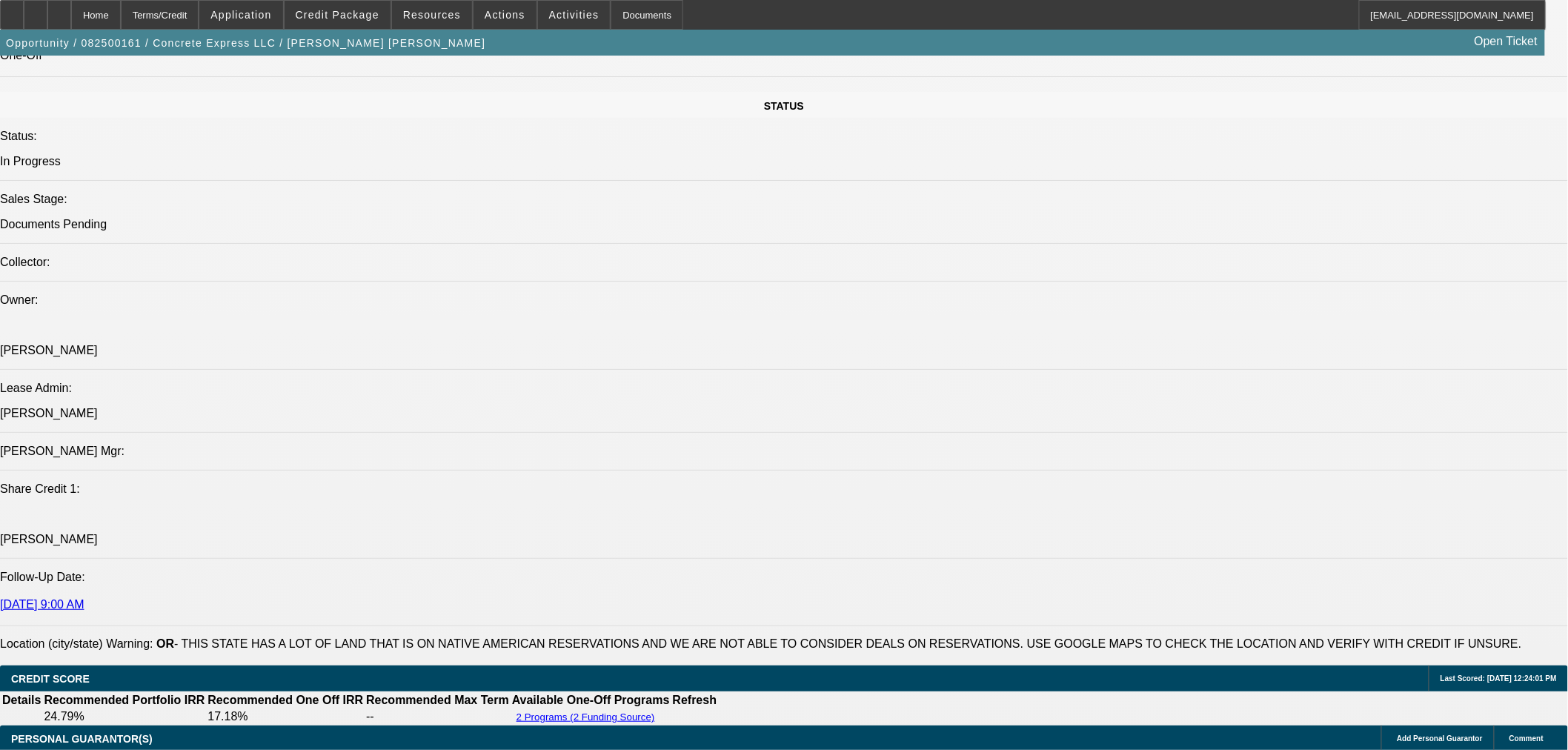
scroll to position [1922, 0]
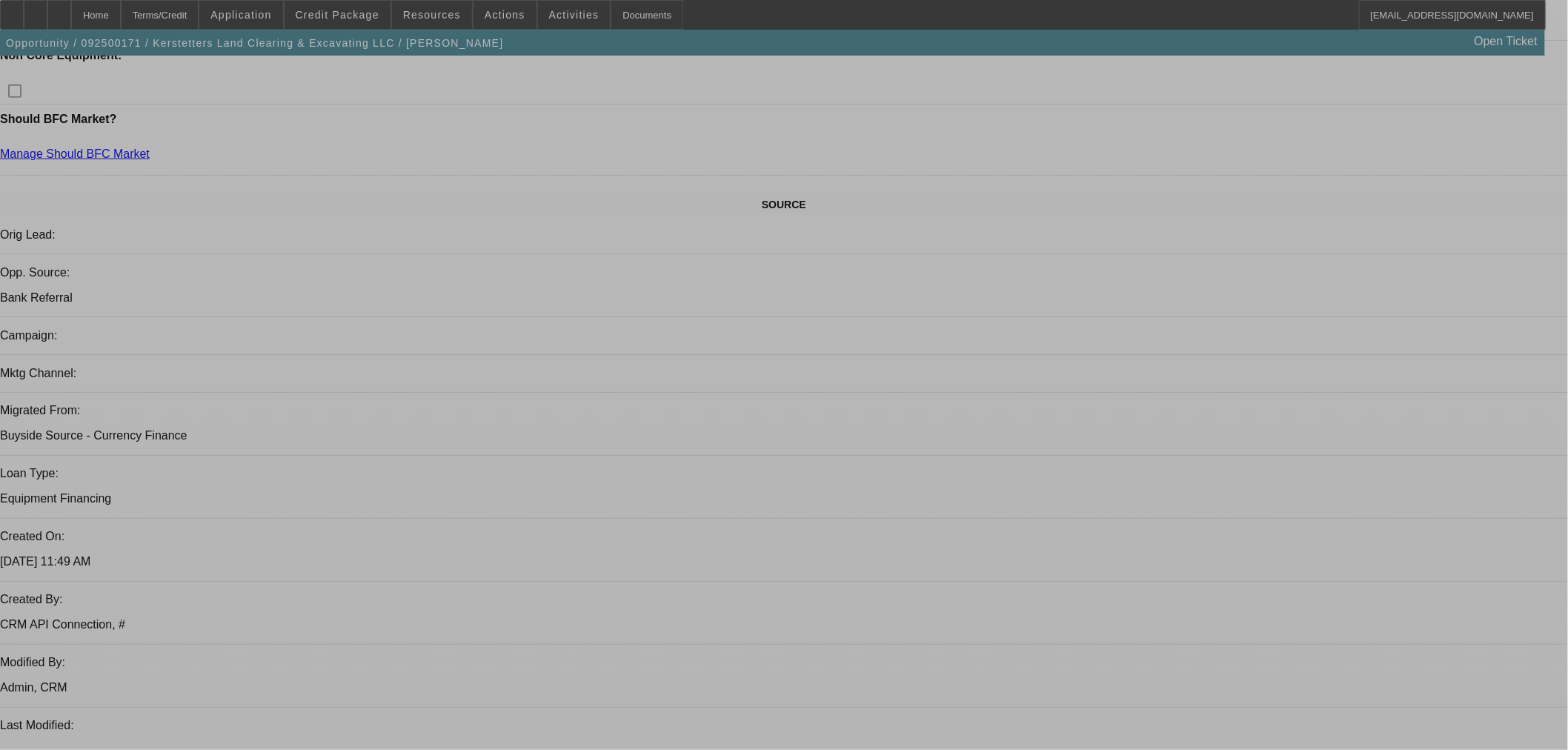
select select "0.15"
select select "2"
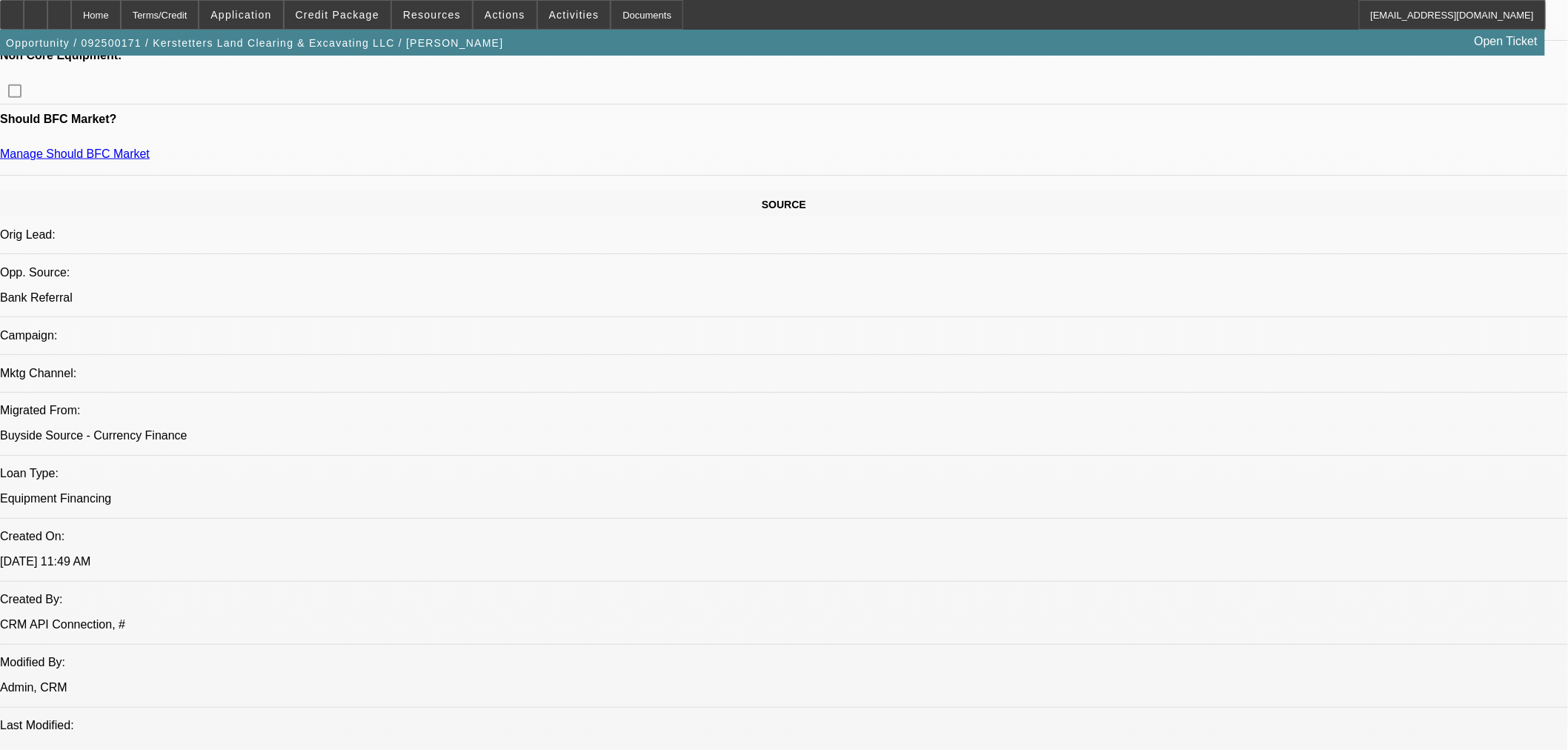
select select "2"
select select "0"
select select "6"
select select "0.15"
select select "2"
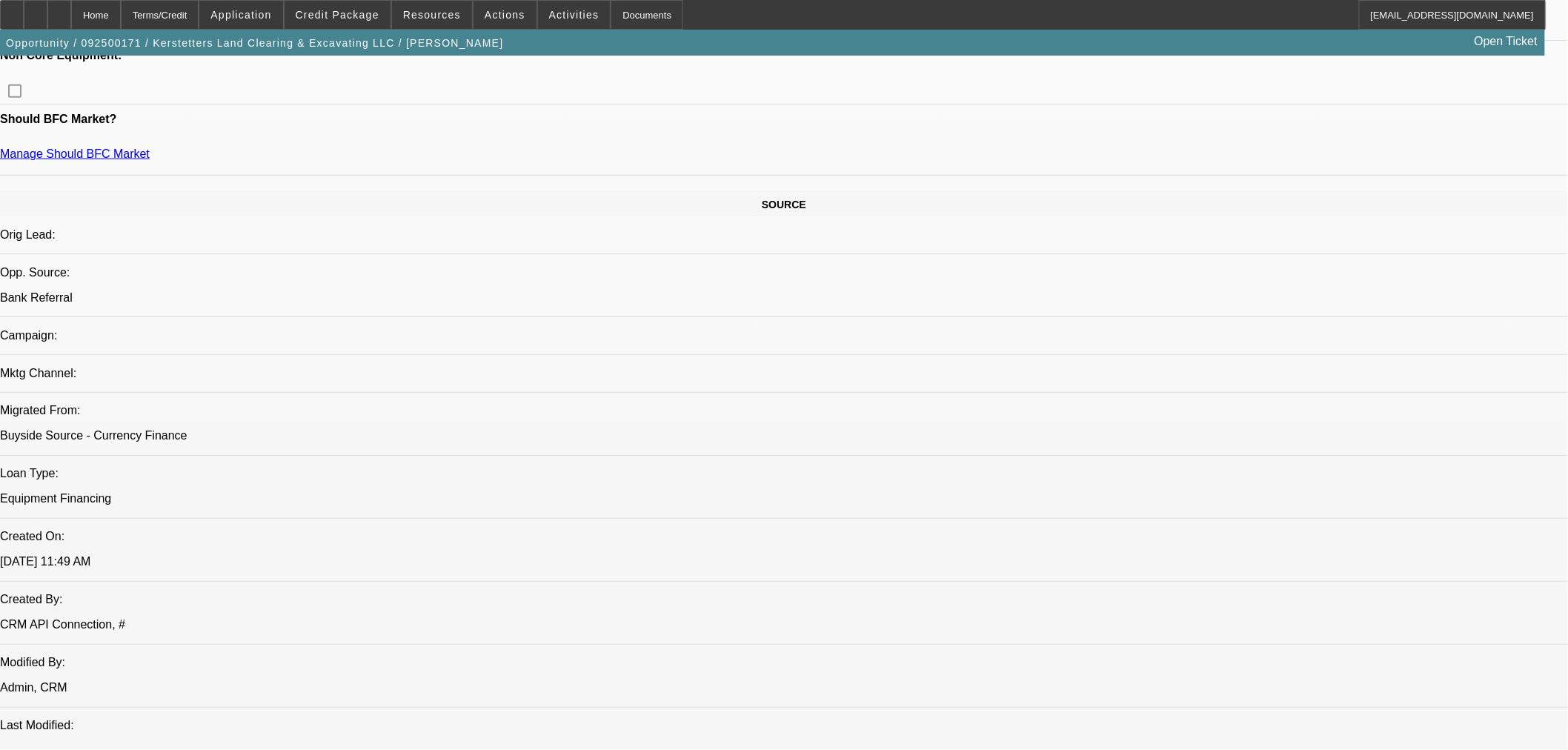
select select "2"
select select "0"
select select "6"
select select "0.15"
select select "2"
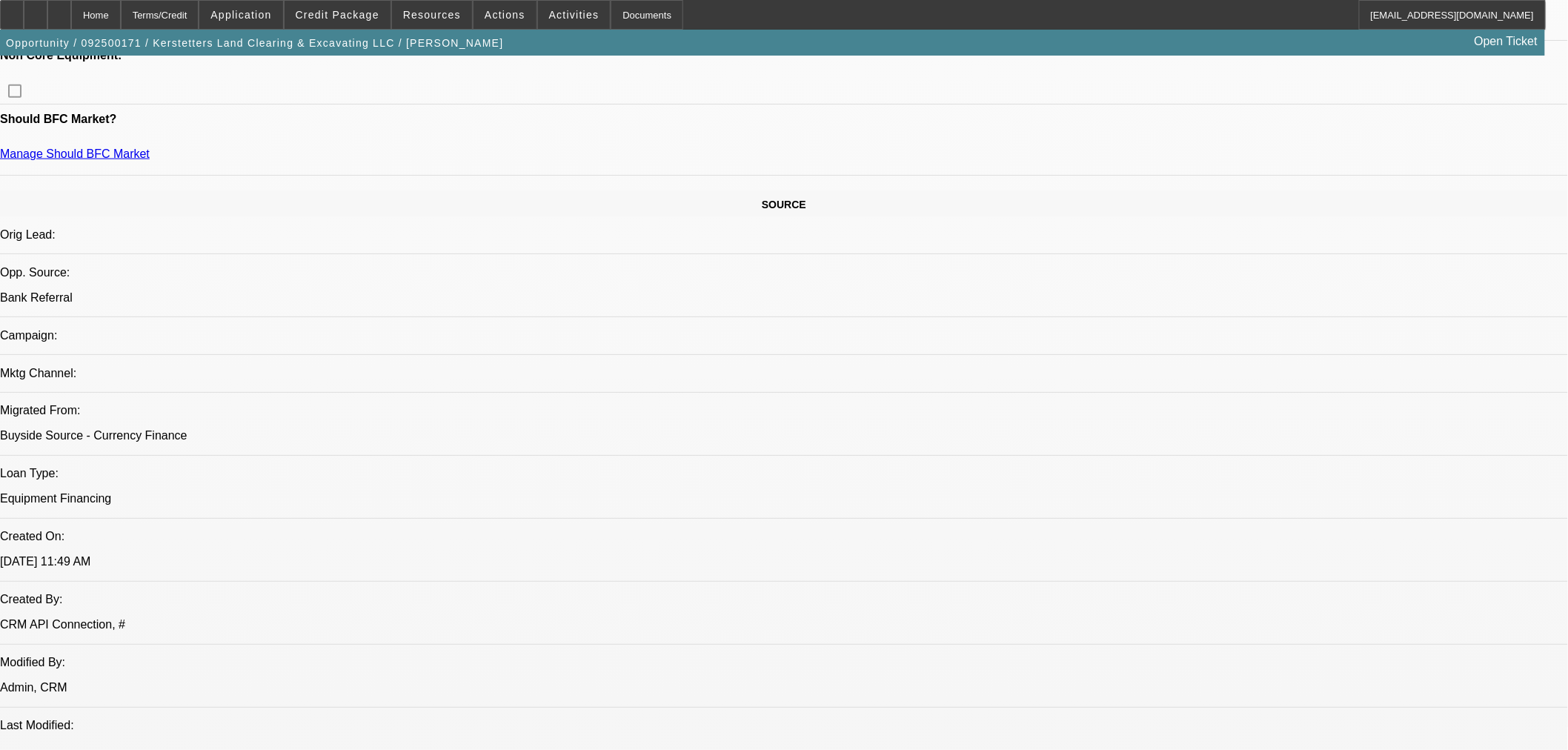
select select "2"
select select "0"
select select "6"
select select "0.15"
select select "2"
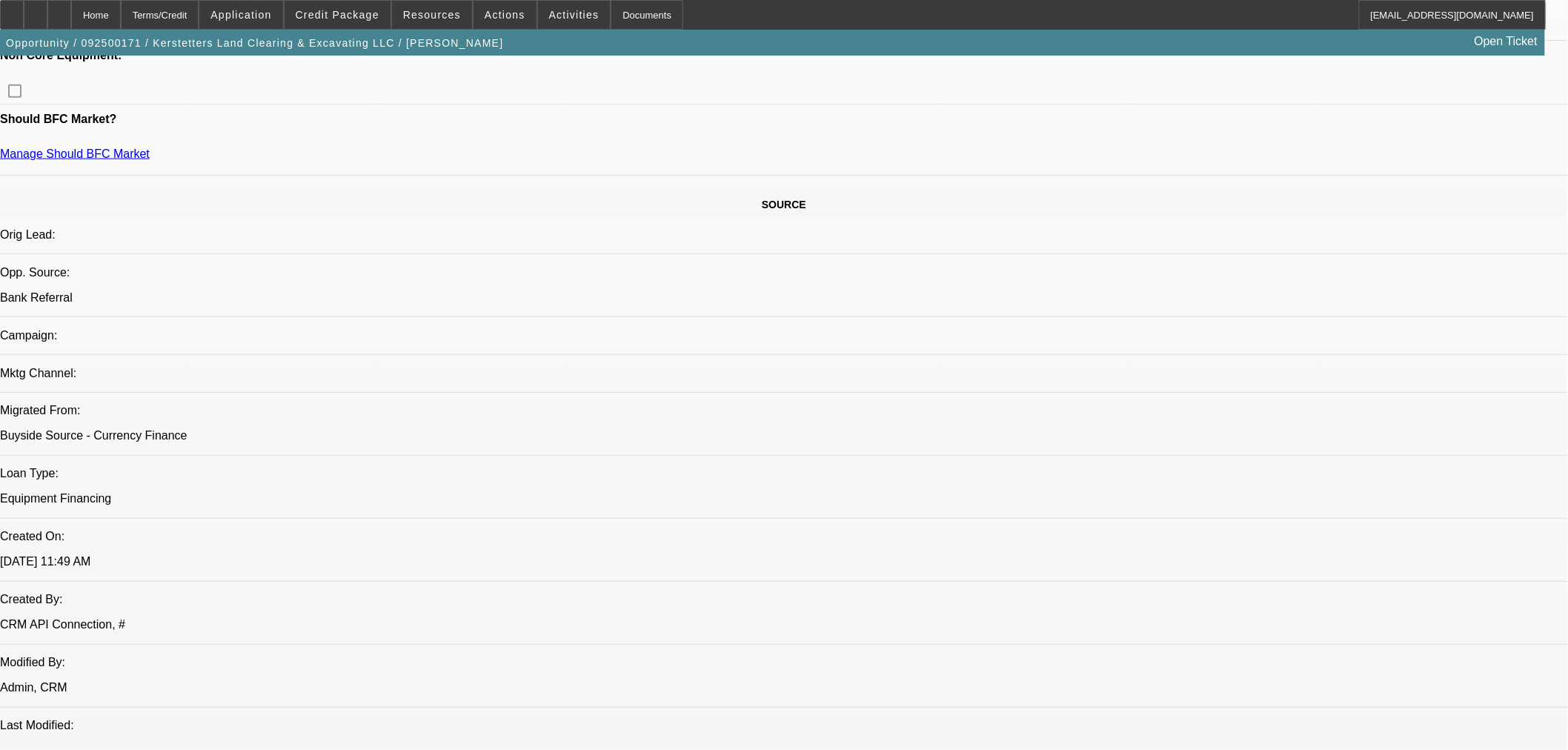
select select "2"
select select "0"
select select "6"
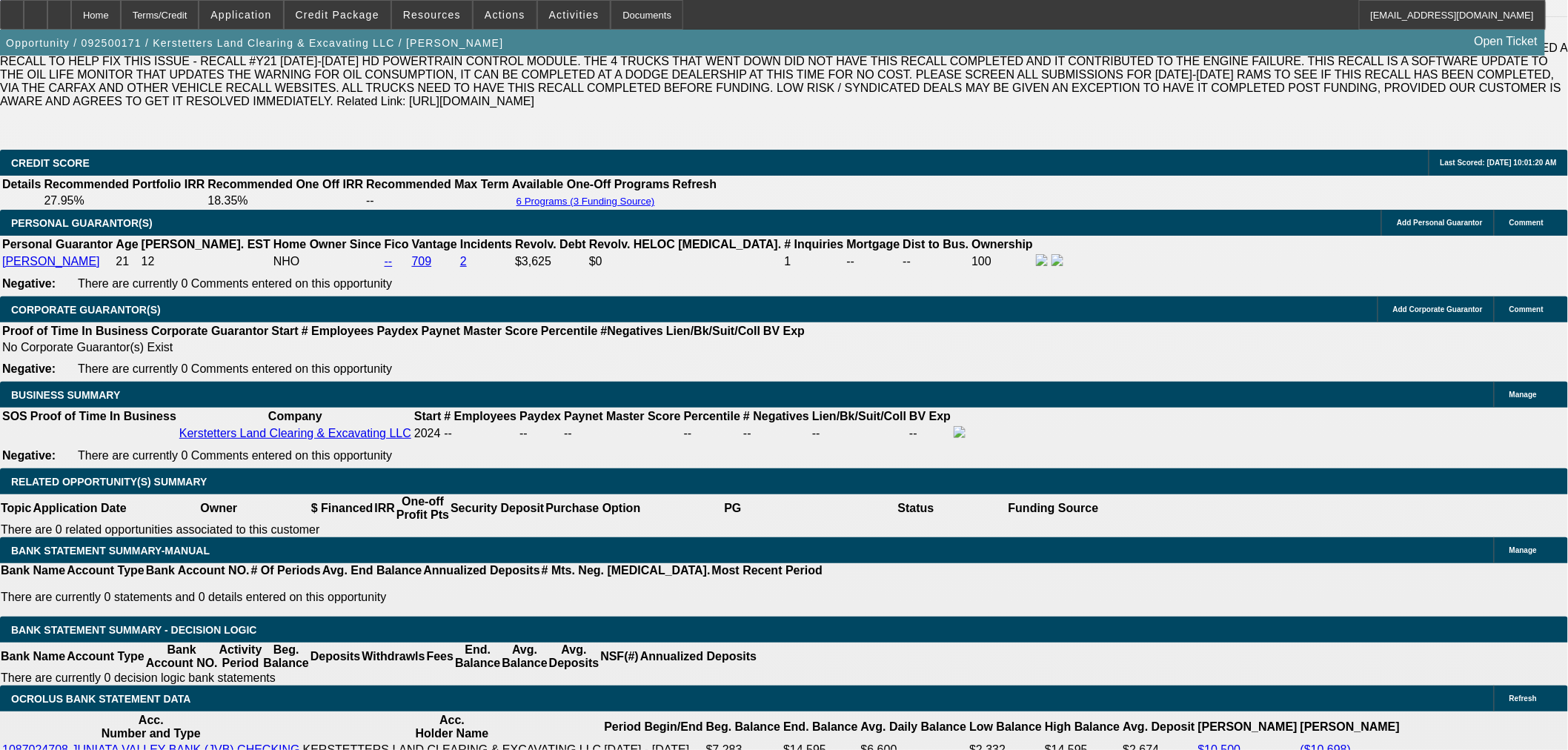
scroll to position [2197, 0]
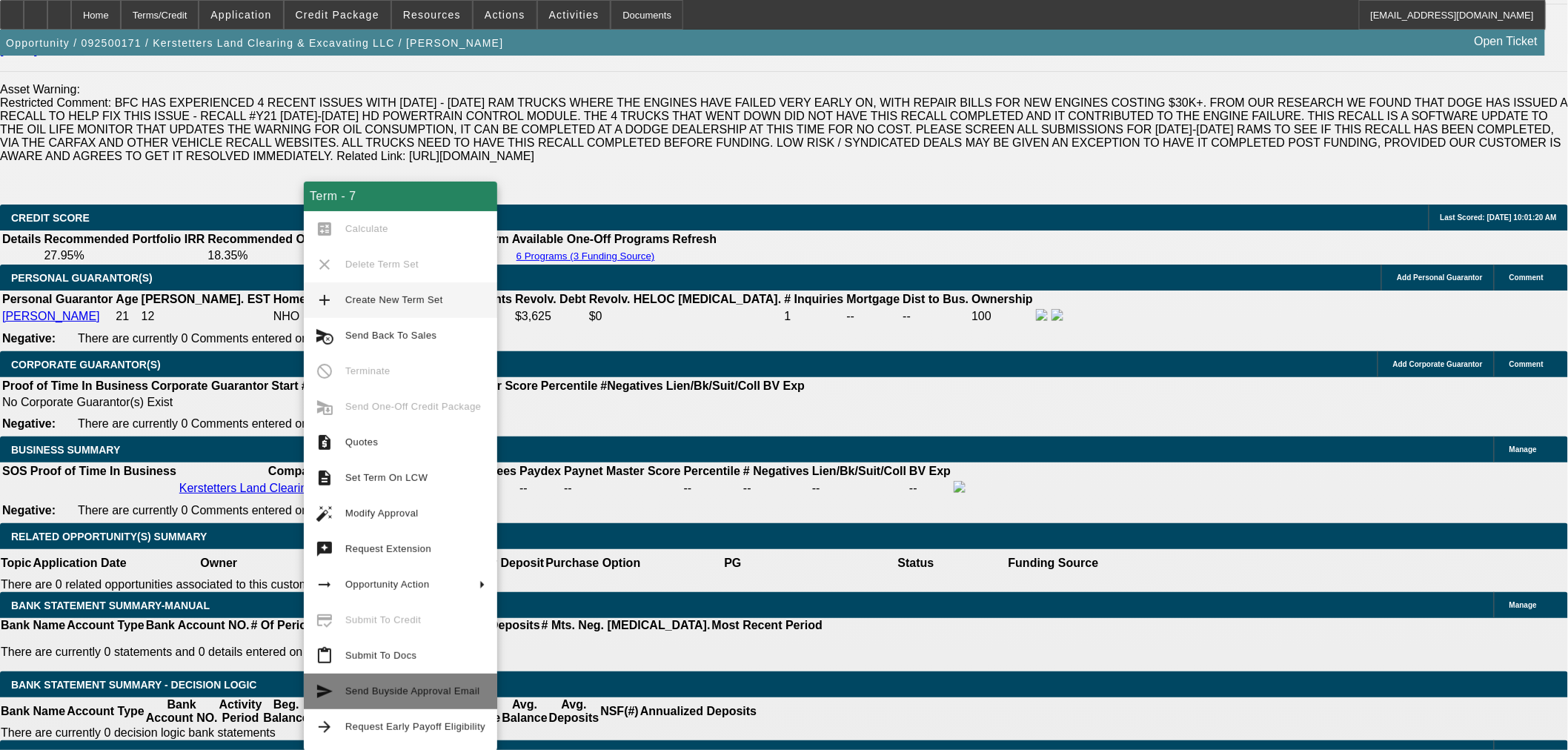
drag, startPoint x: 434, startPoint y: 699, endPoint x: 439, endPoint y: 692, distance: 8.6
click at [434, 699] on span "Send Buyside Approval Email" at bounding box center [415, 692] width 140 height 18
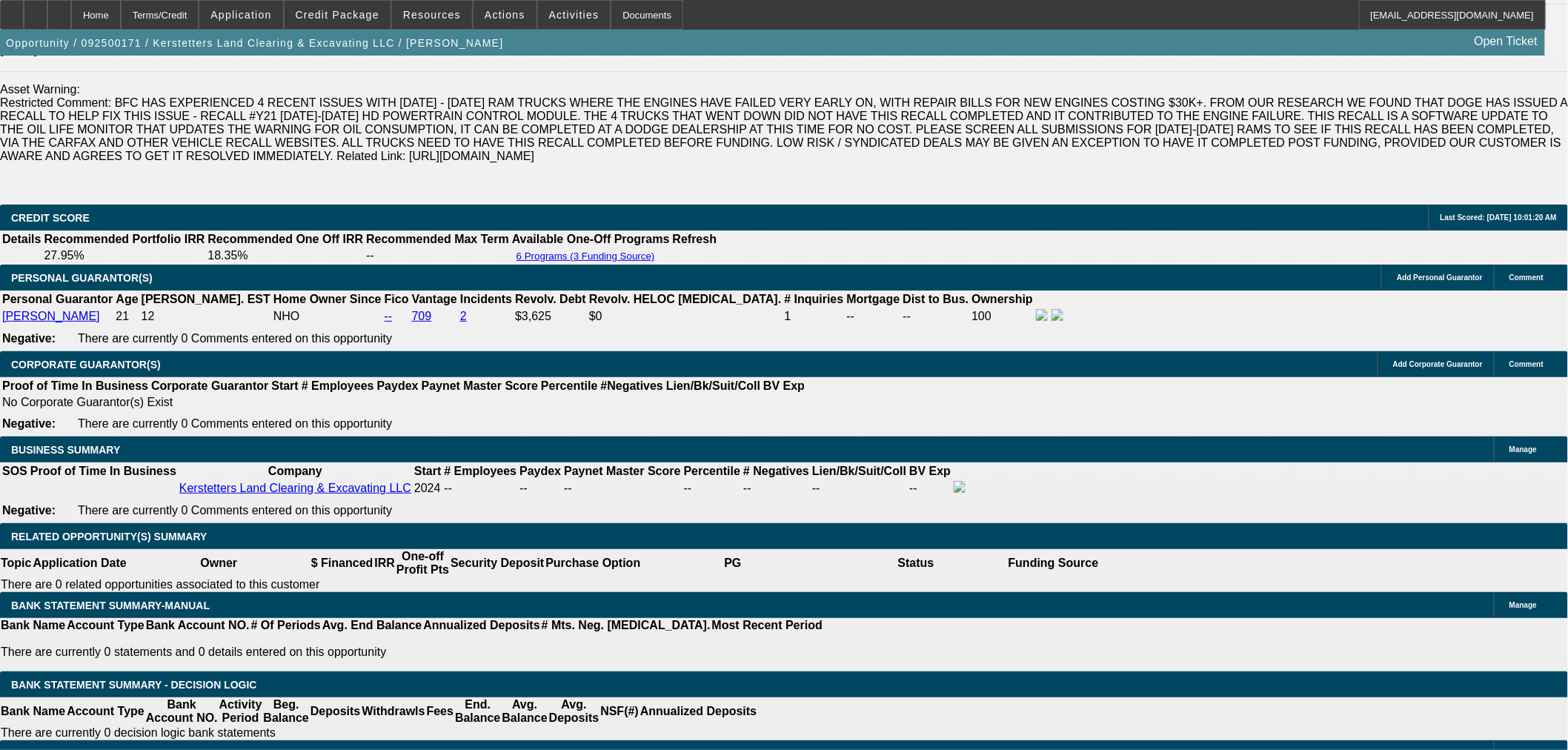
scroll to position [0, 0]
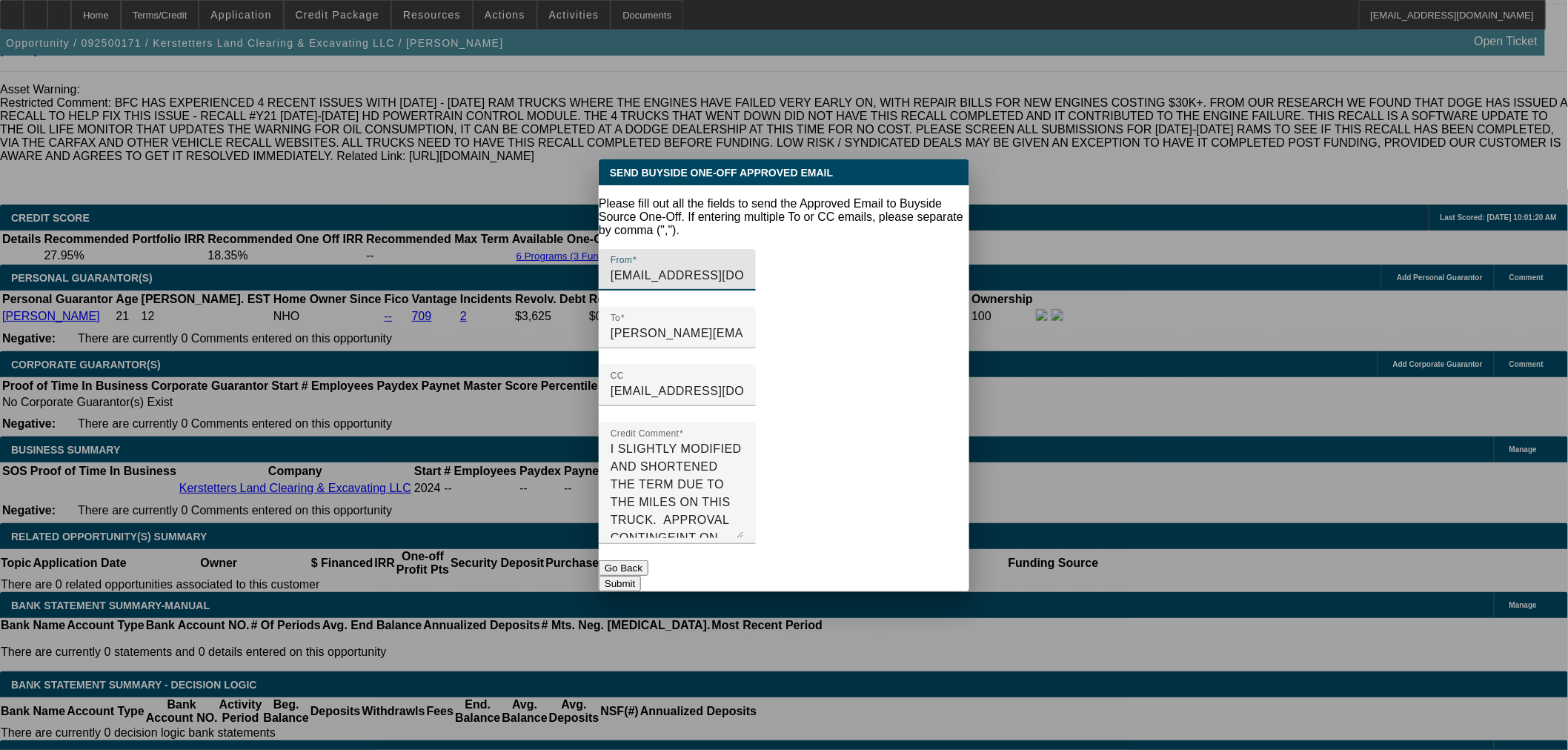
drag, startPoint x: 943, startPoint y: 484, endPoint x: 944, endPoint y: 546, distance: 62.0
click at [944, 546] on form "Please fill out all the fields to send the Approved Email to Buyside Source One…" at bounding box center [784, 394] width 371 height 394
click at [641, 576] on button "Submit" at bounding box center [619, 584] width 43 height 15
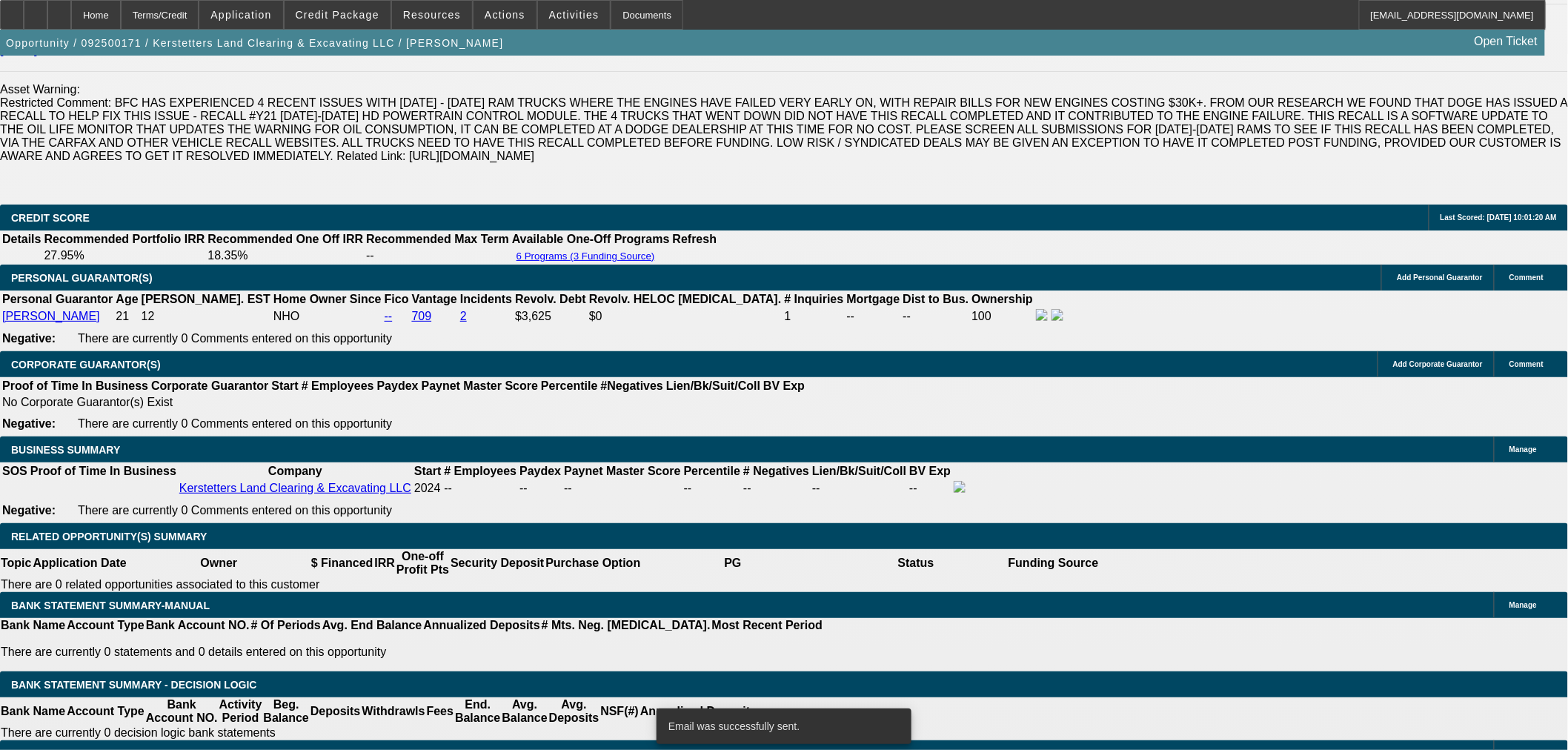
scroll to position [2197, 0]
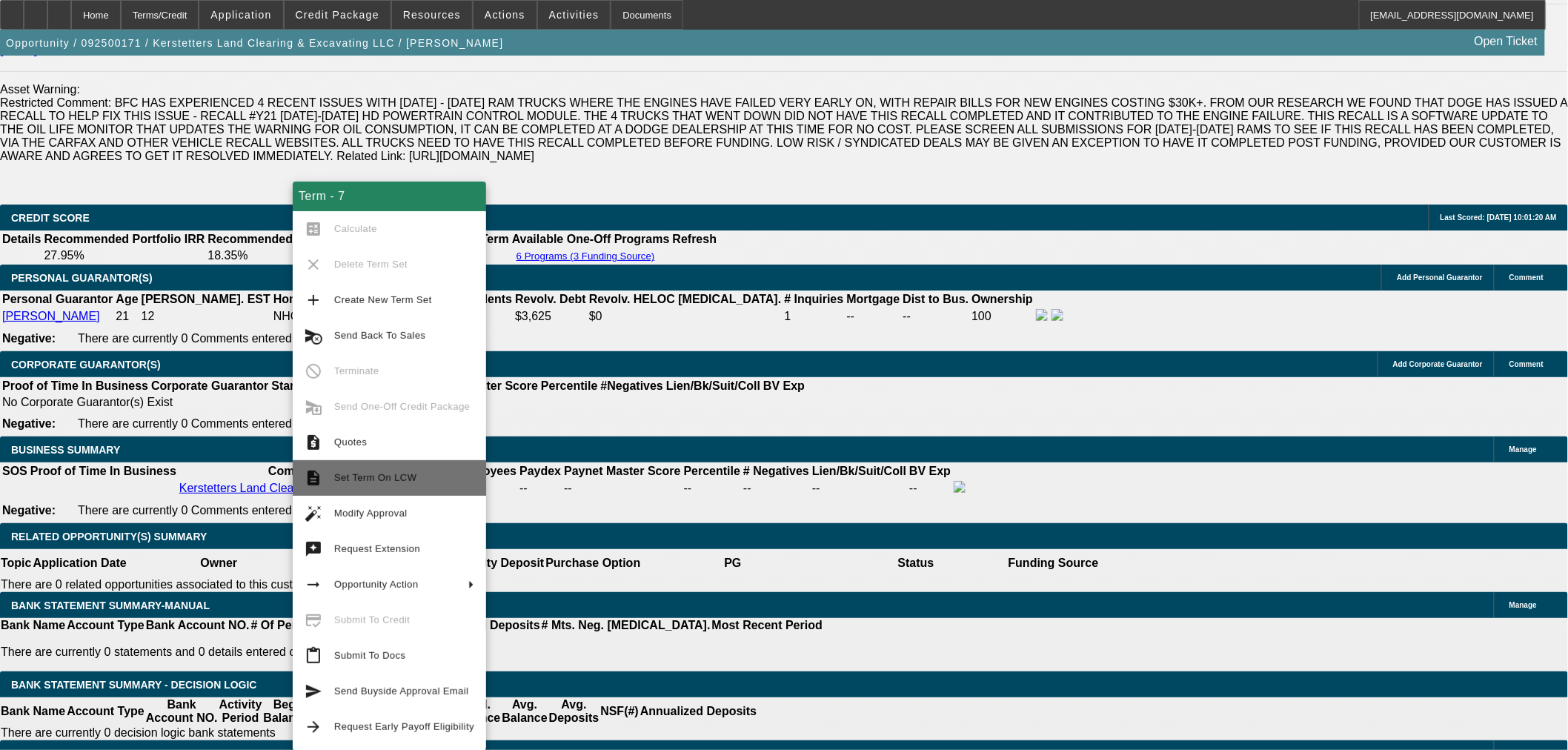
click at [418, 486] on span "Set Term On LCW" at bounding box center [404, 479] width 140 height 18
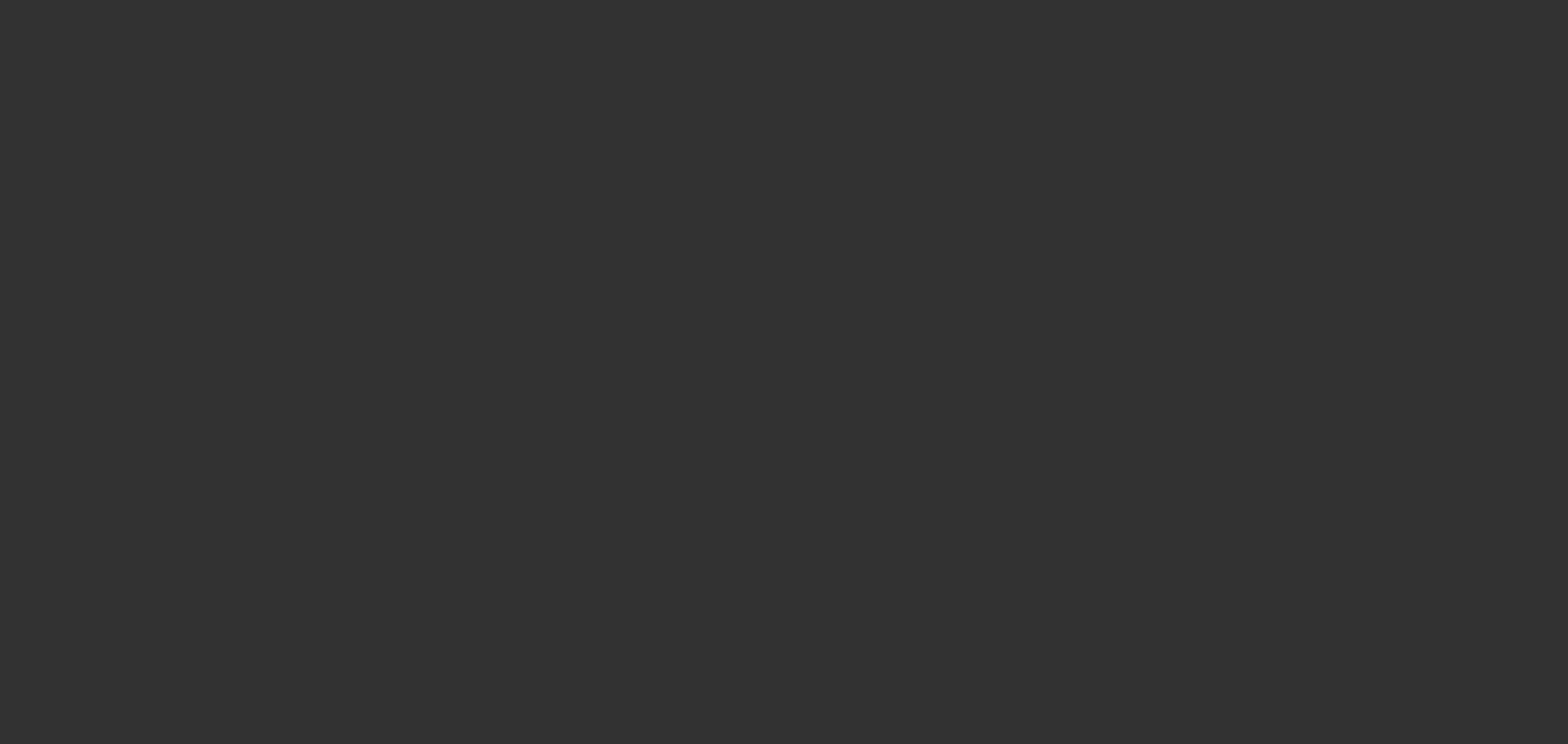
select select "0.15"
select select "2"
select select "0"
select select "6"
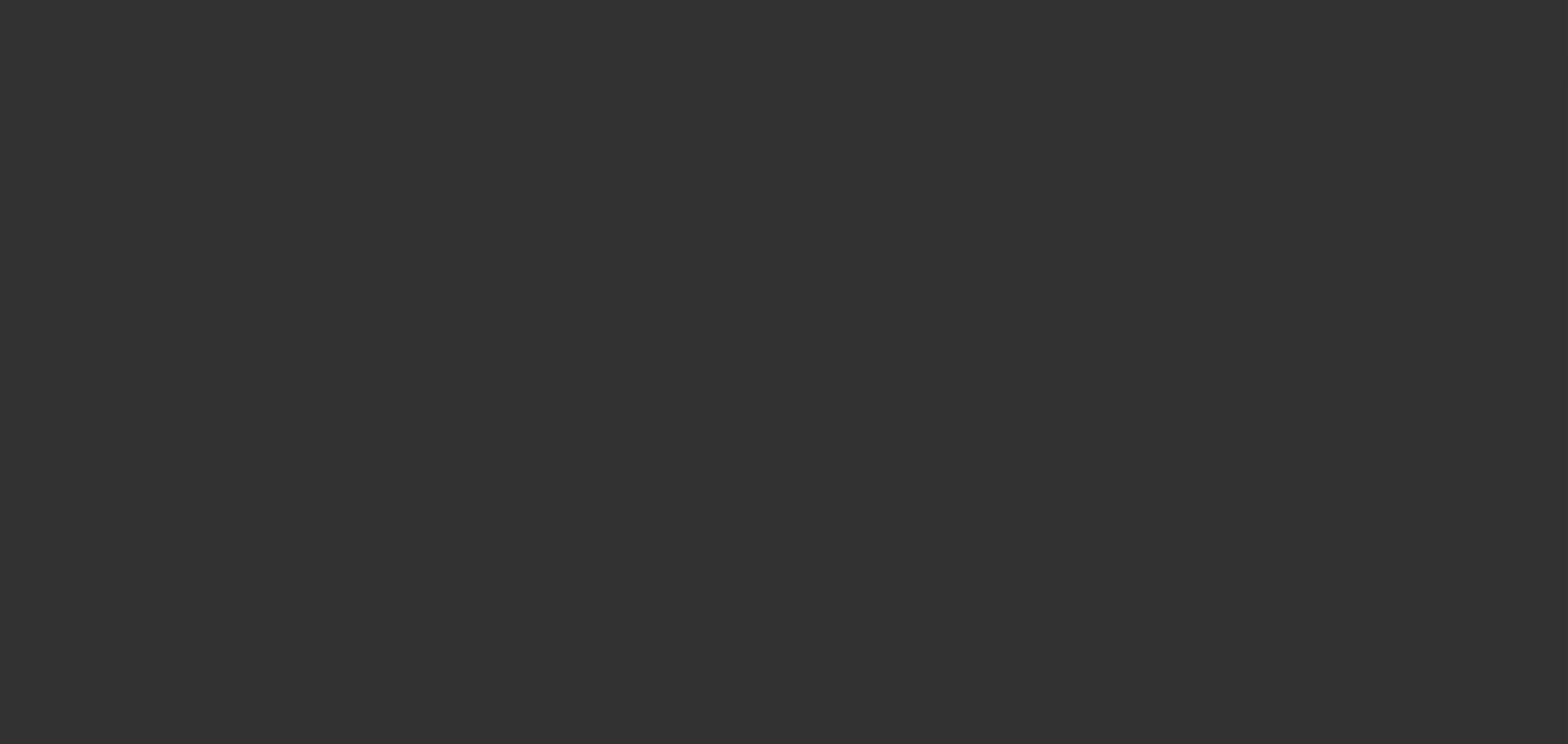
select select "0.15"
select select "2"
select select "0"
select select "6"
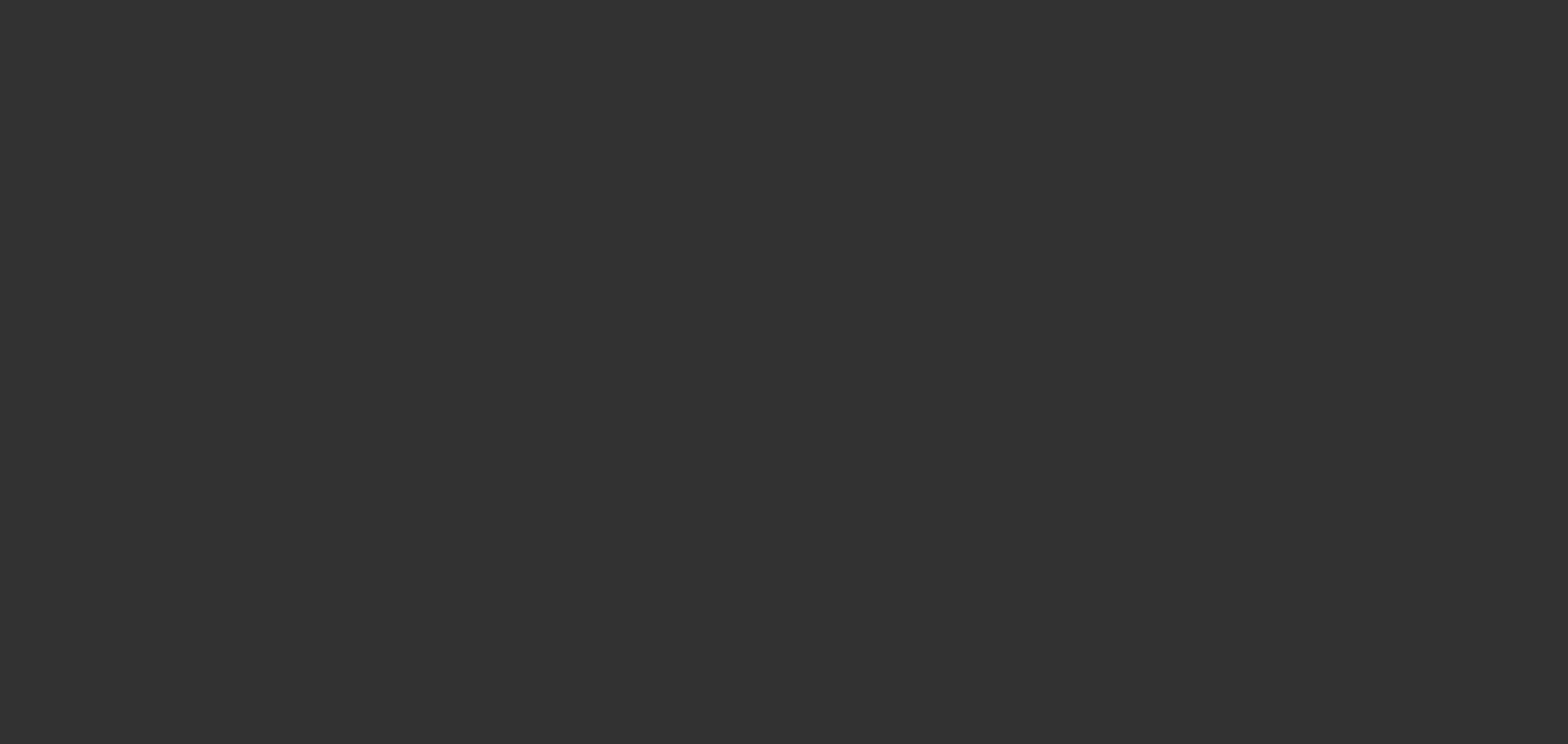
select select "0.15"
select select "2"
select select "0"
select select "6"
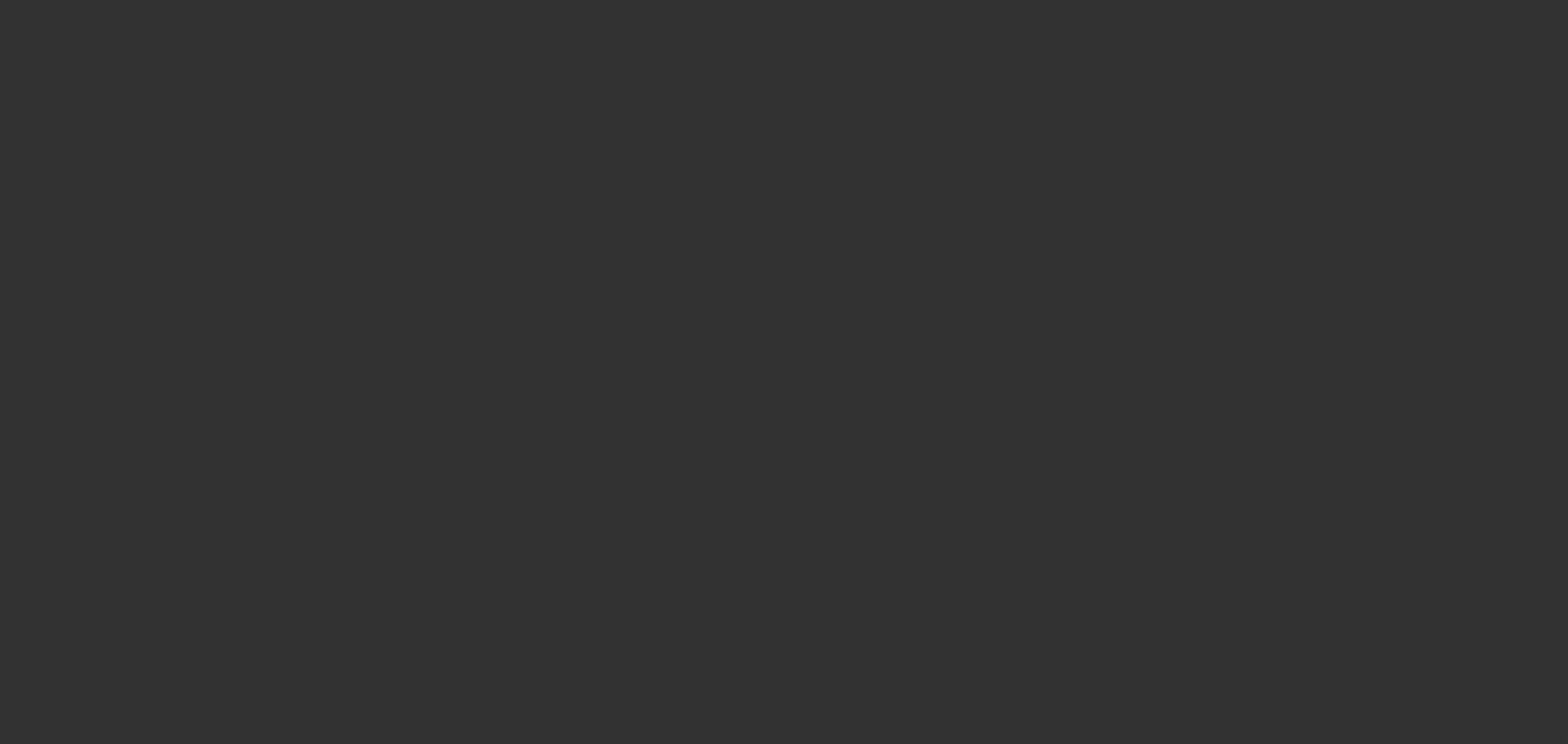
select select "0.15"
select select "2"
select select "0"
select select "6"
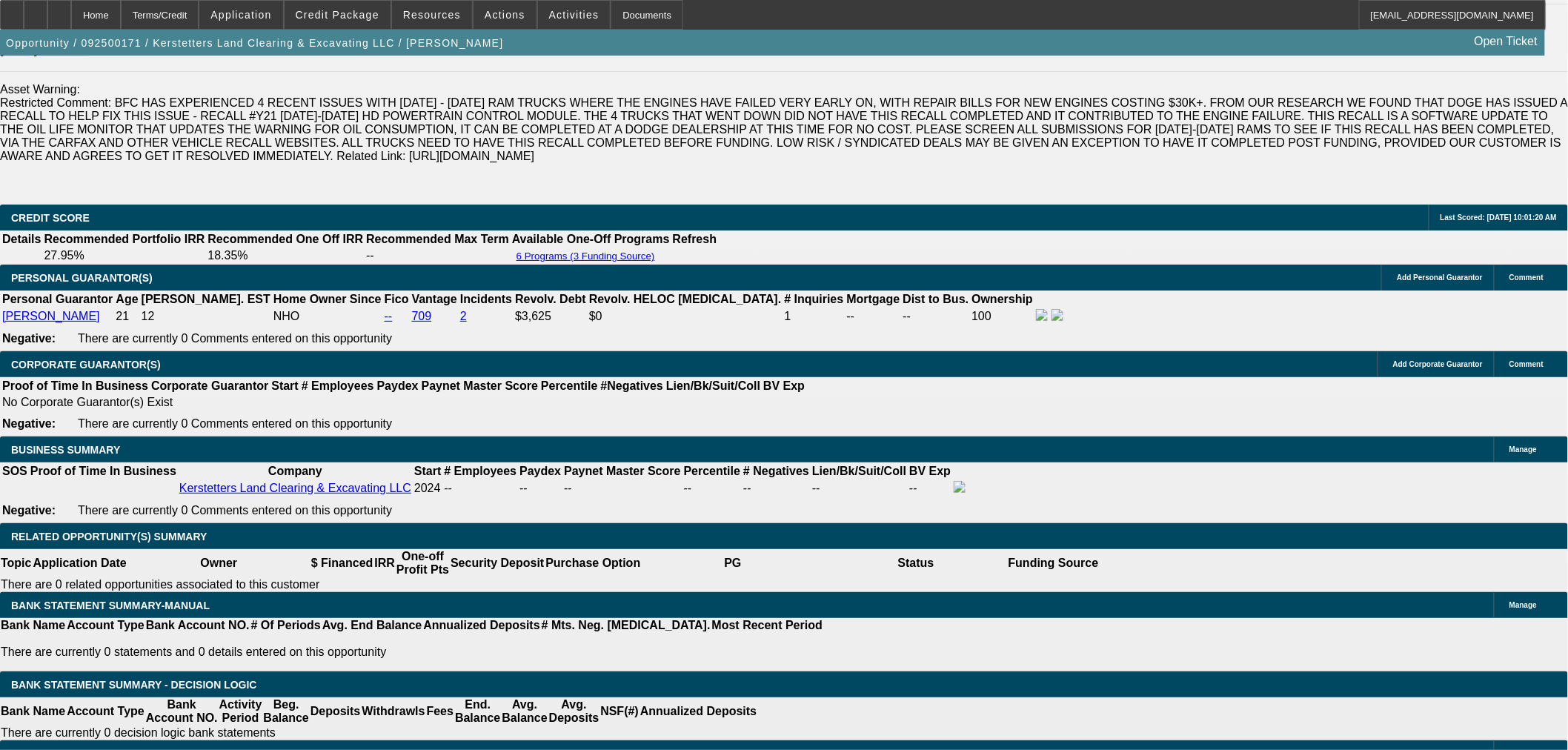
scroll to position [1372, 0]
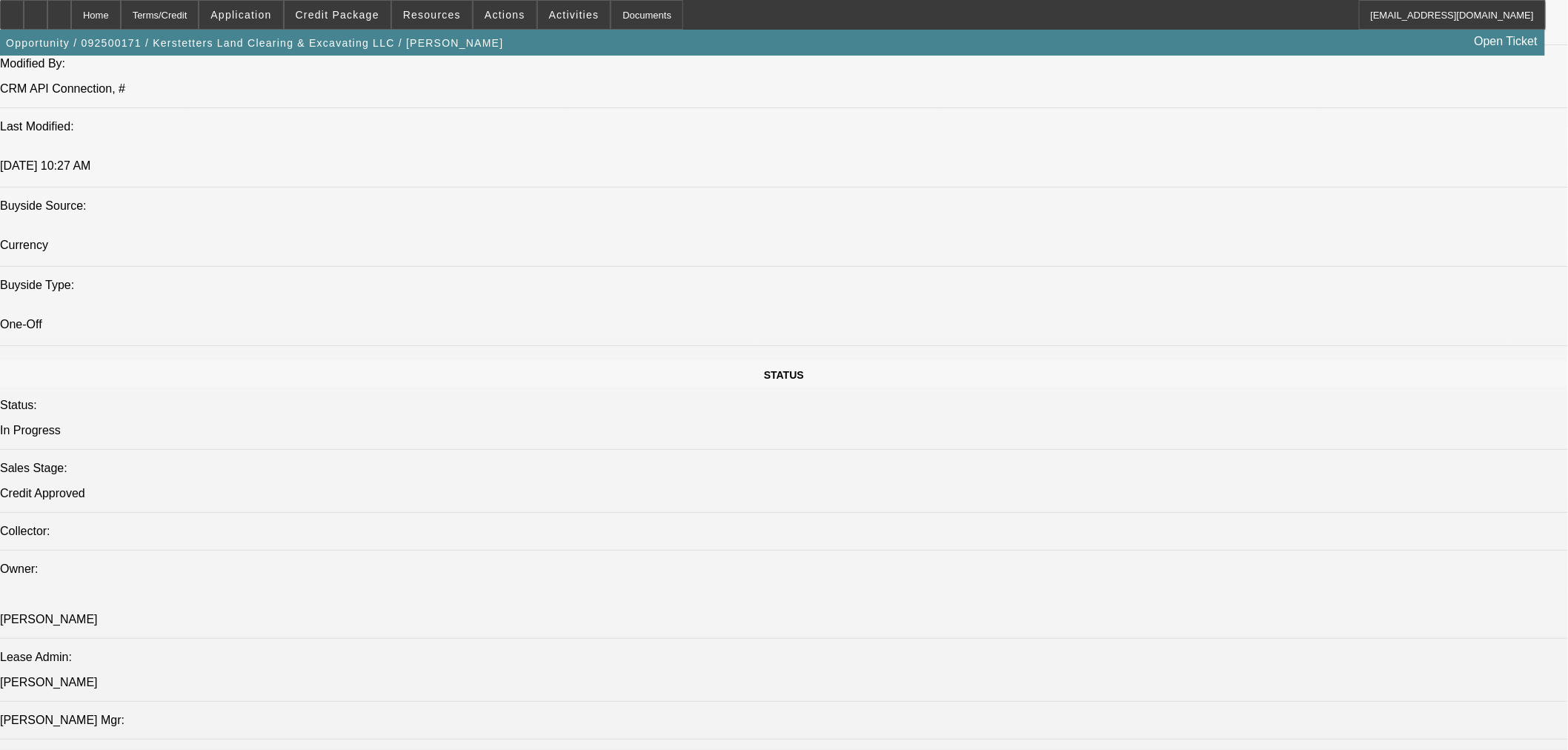
radio input "true"
type textarea "Sent approval to [PERSON_NAME]. Docs [DATE]?"
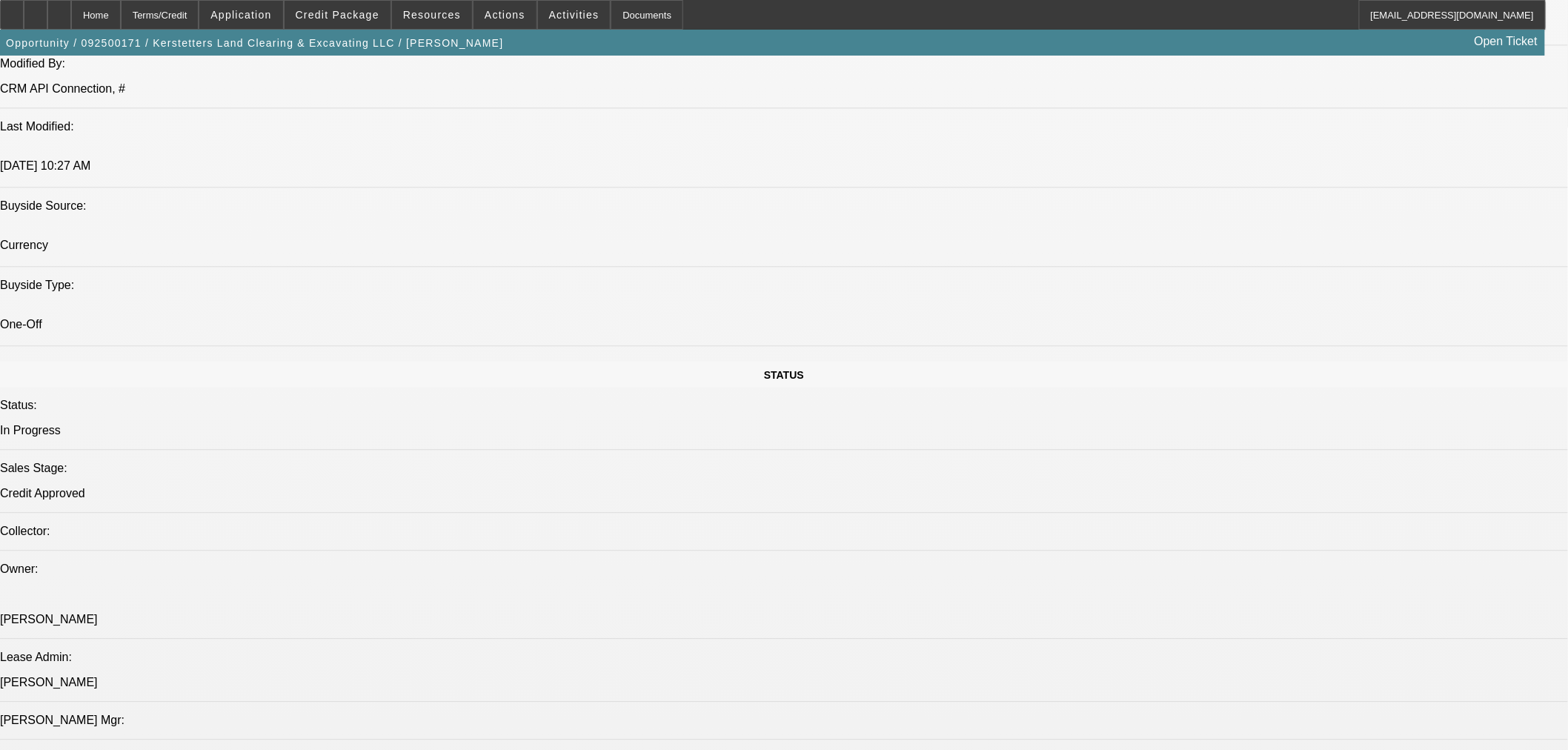
radio input "true"
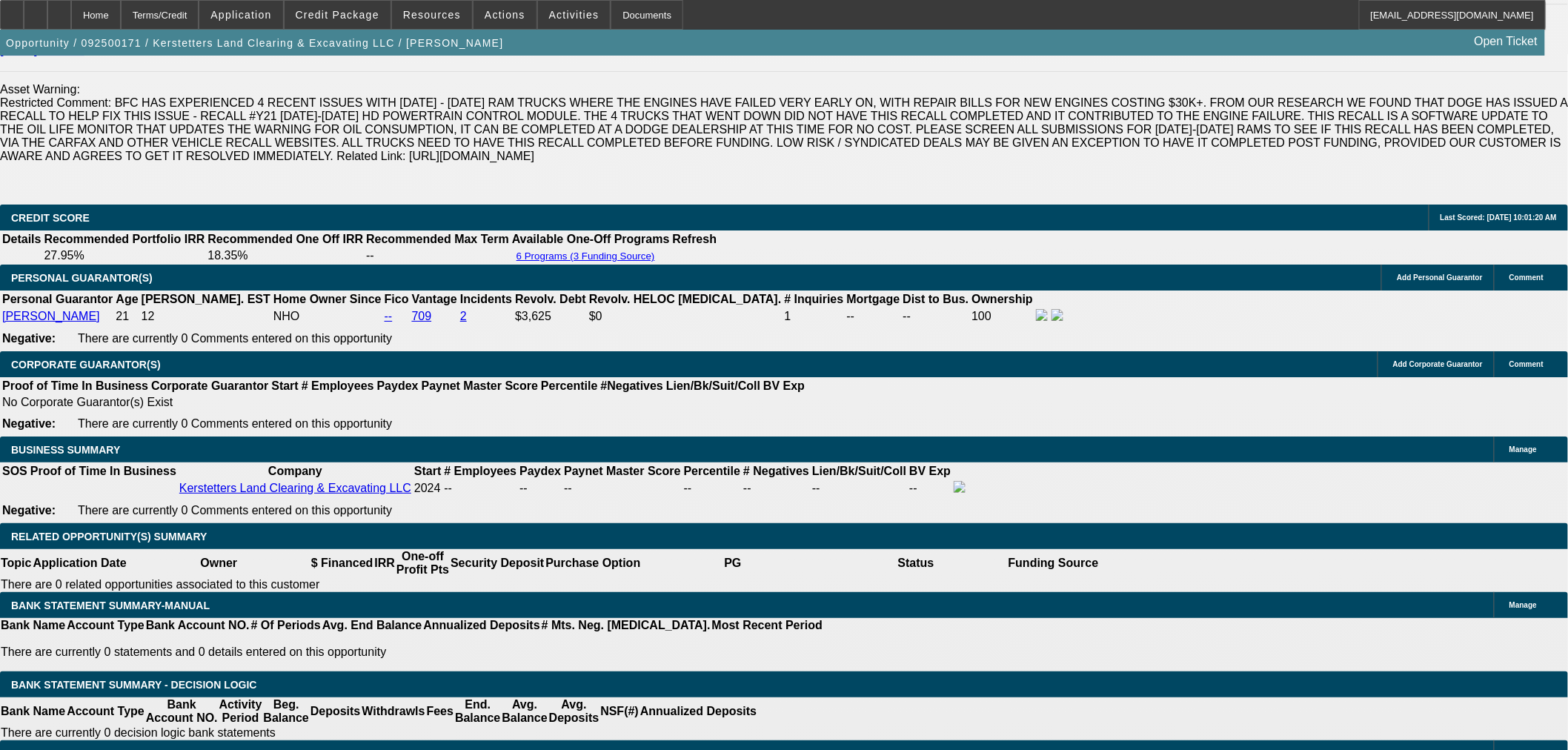
scroll to position [2333, 0]
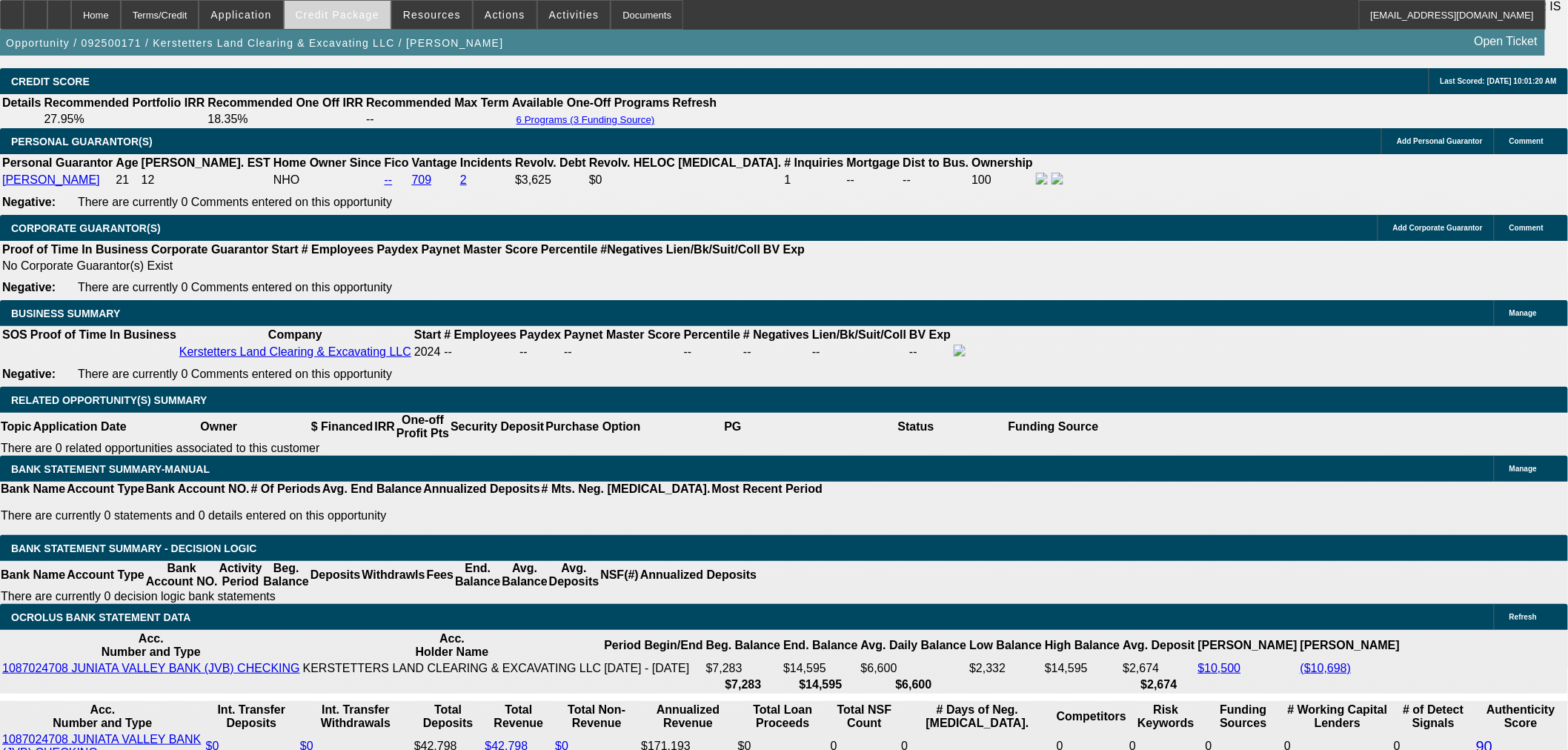
click at [365, 11] on span "Credit Package" at bounding box center [337, 14] width 84 height 12
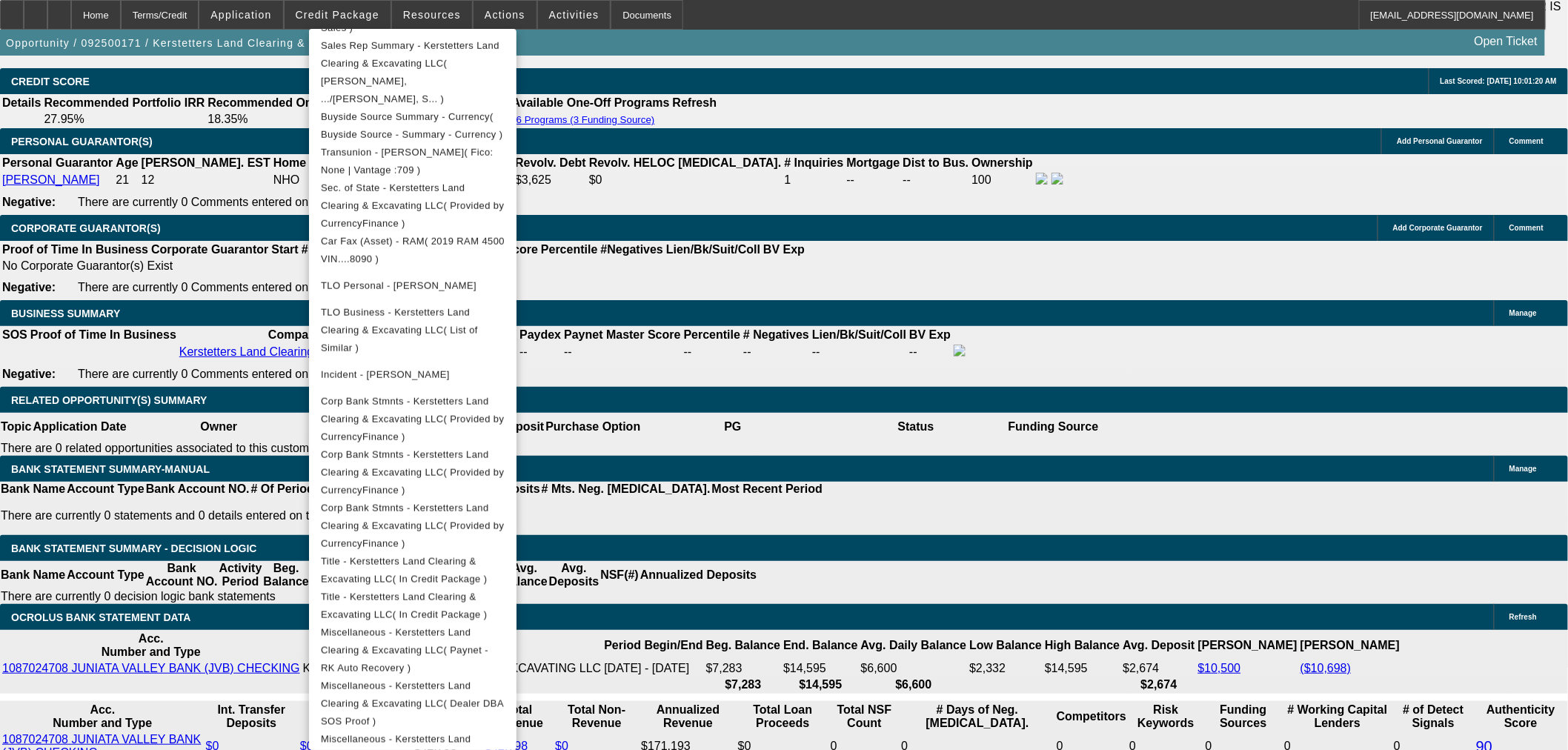
scroll to position [598, 0]
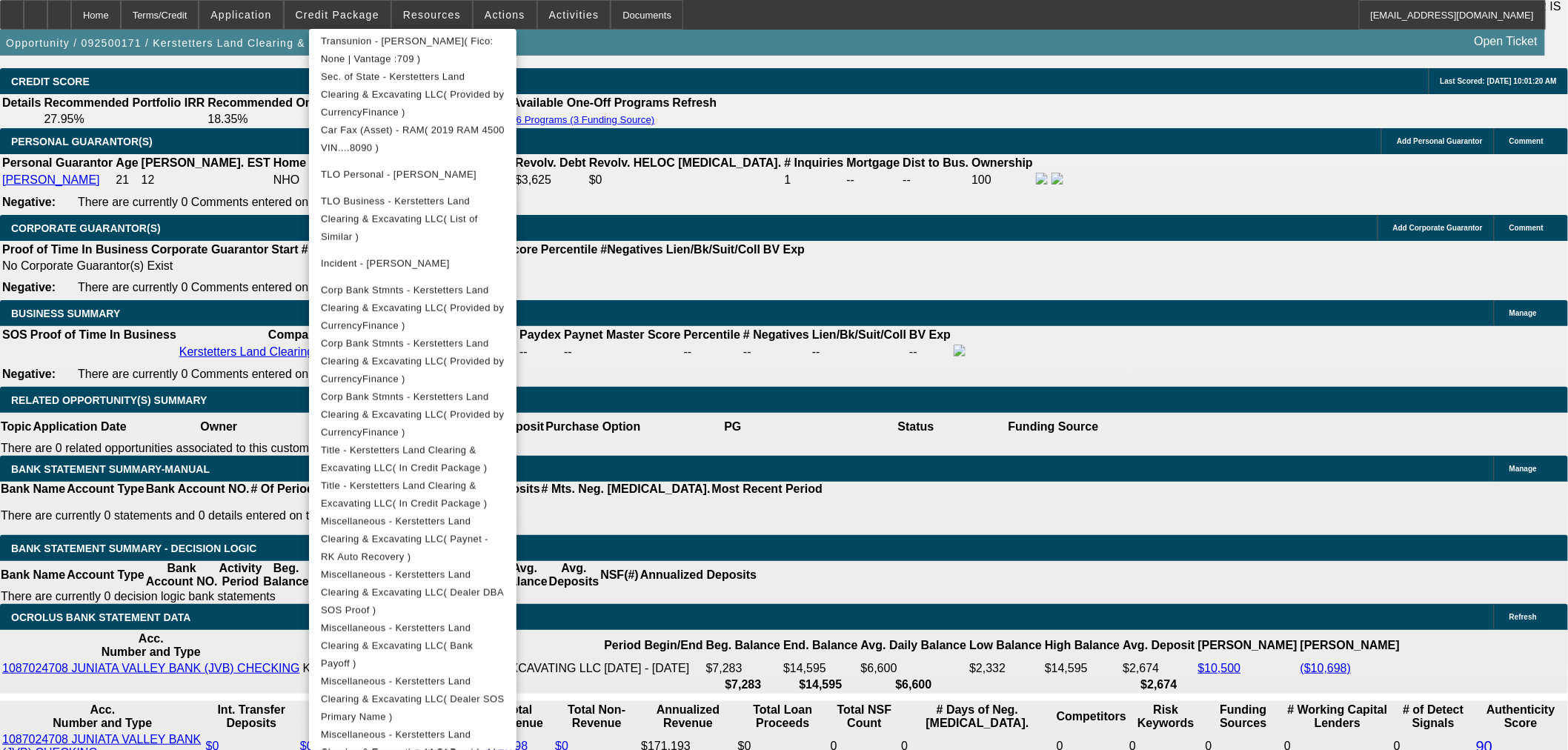
click at [265, 206] on div at bounding box center [784, 375] width 1568 height 750
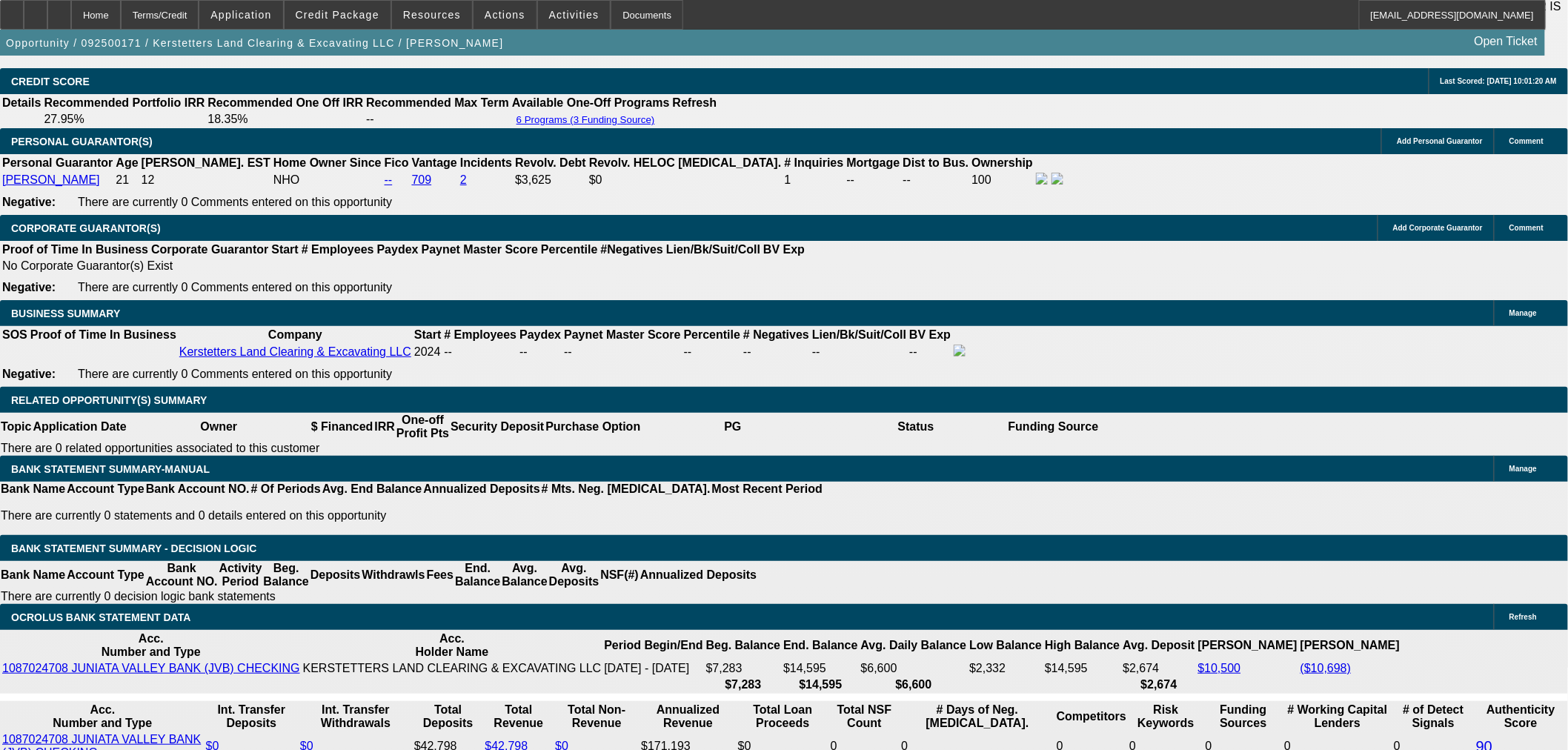
click at [1124, 645] on div "APPLICATION INFORMATION [GEOGRAPHIC_DATA] Topic: 092500171 / $29,750.00 / Bank …" at bounding box center [784, 528] width 1568 height 5612
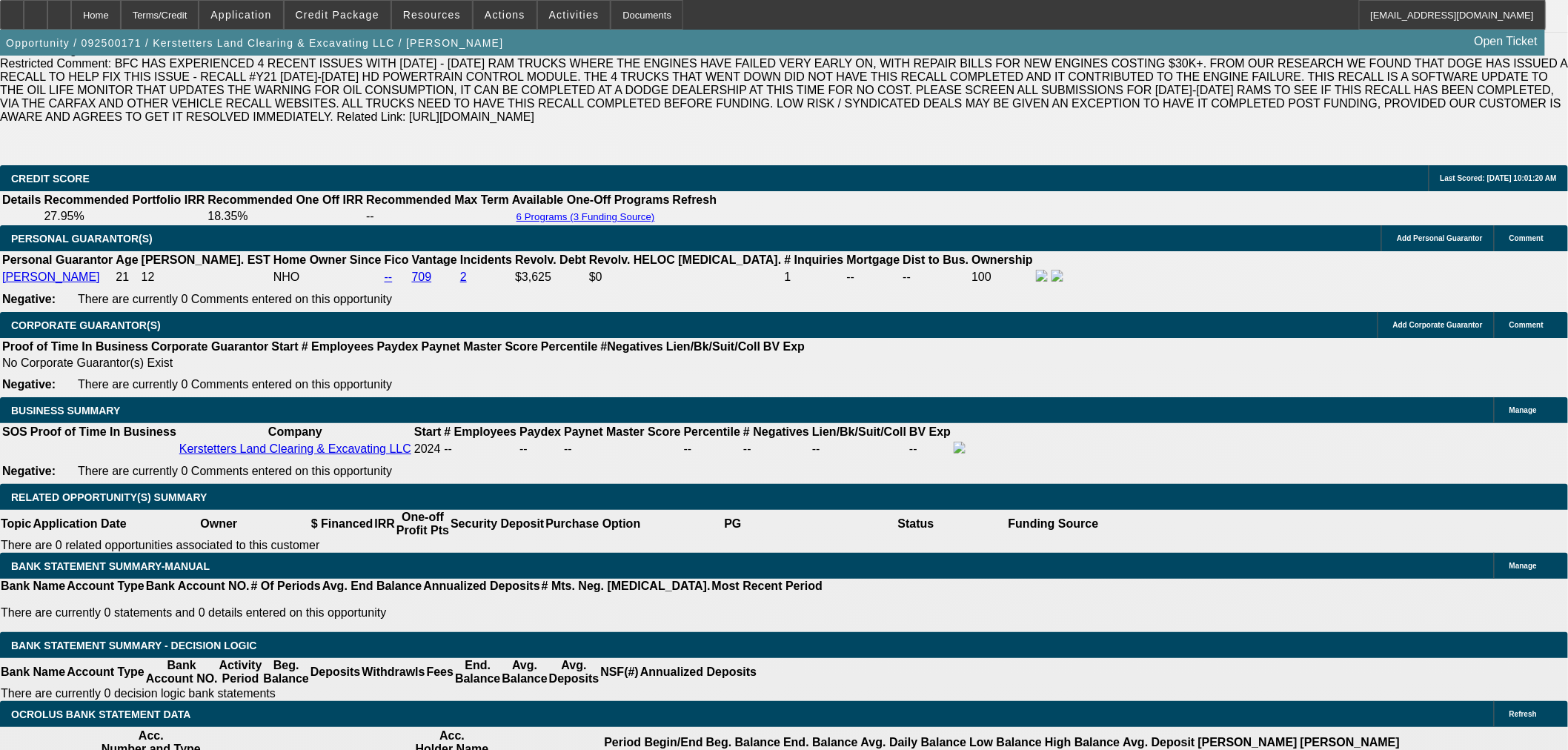
scroll to position [2197, 0]
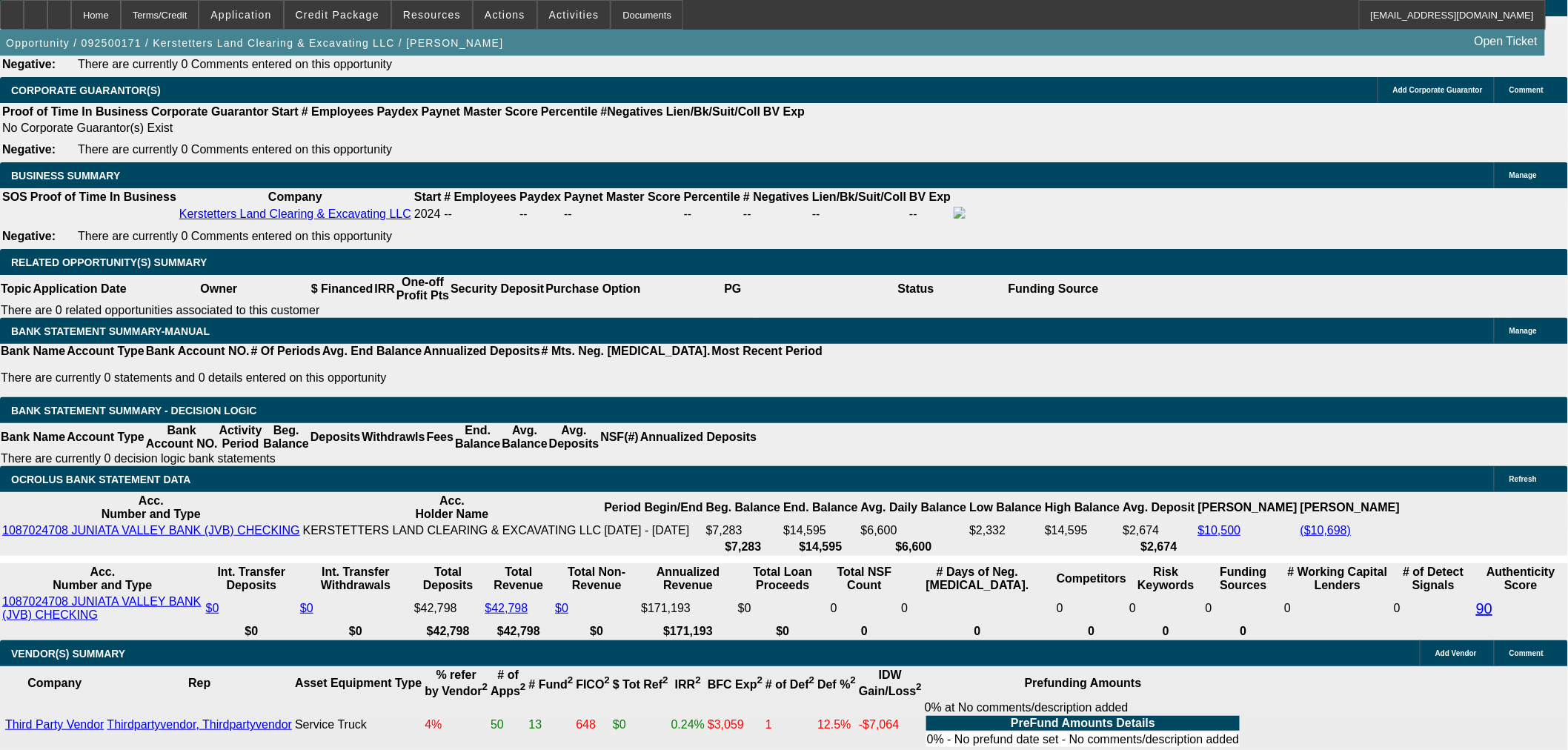
scroll to position [138, 0]
drag, startPoint x: 1504, startPoint y: 606, endPoint x: 1254, endPoint y: 516, distance: 265.7
copy td "BUYSIDE DOCS REQUEST CURRENCY - Hi, customer would like to move forward. [PERSO…"
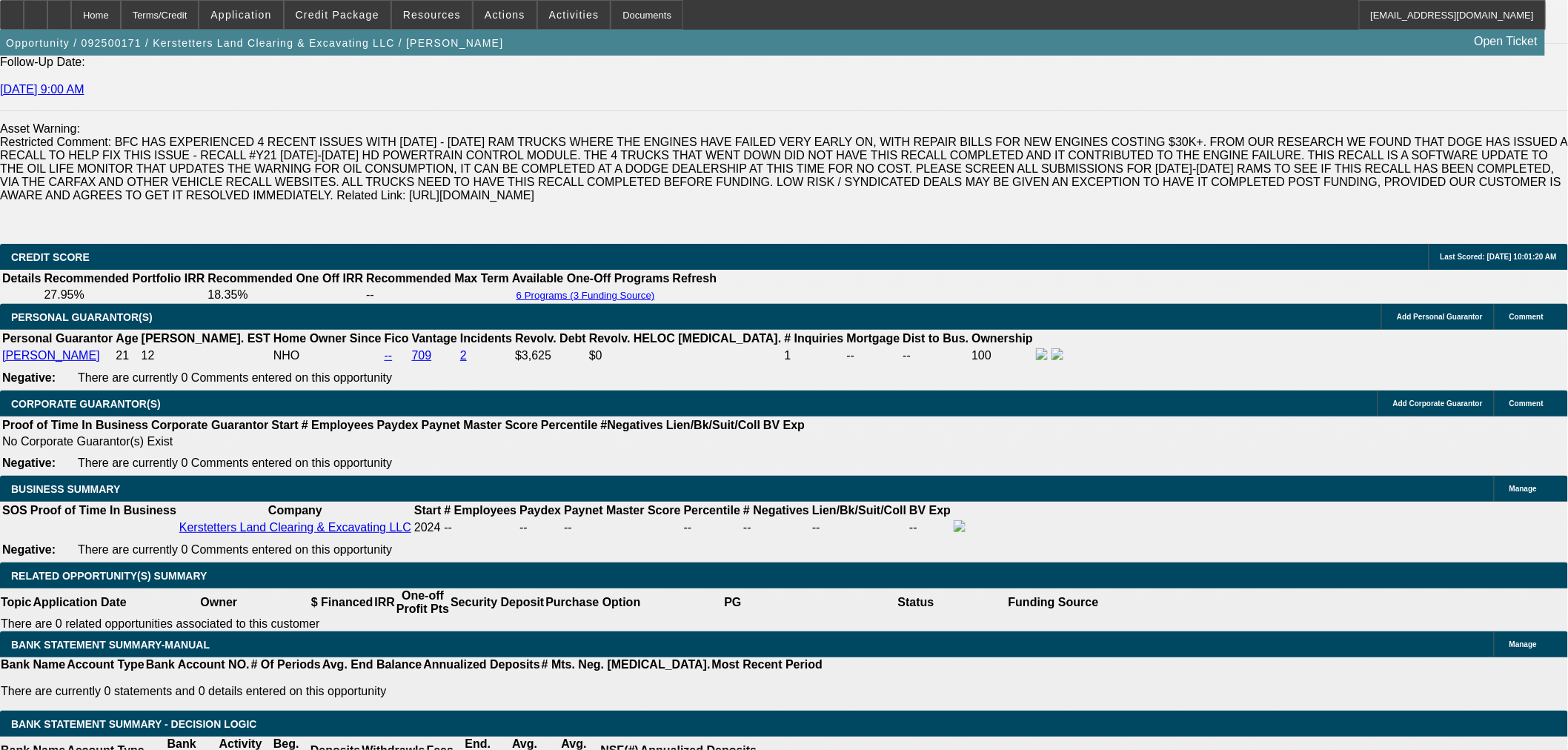
scroll to position [2197, 0]
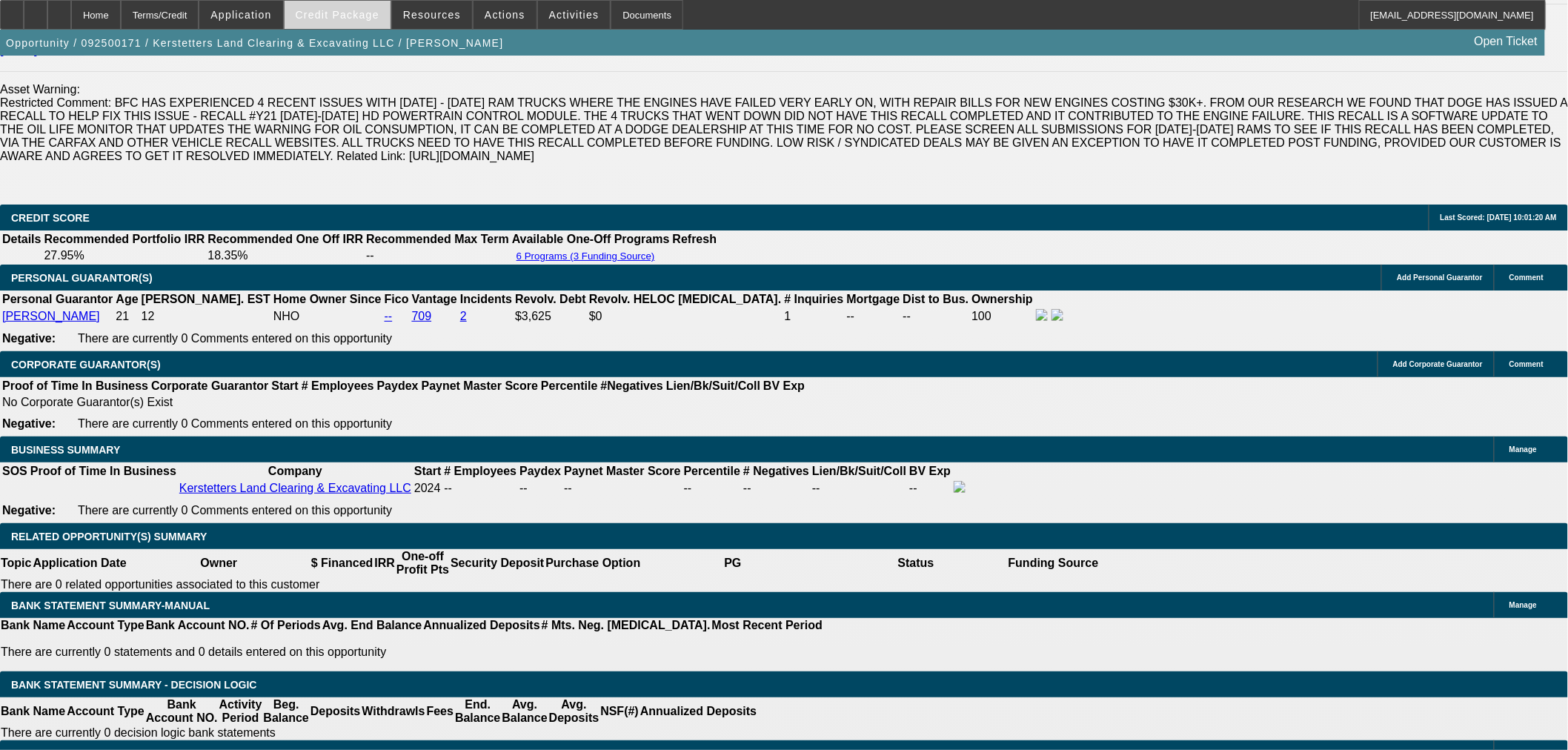
click at [349, 9] on span "Credit Package" at bounding box center [337, 14] width 84 height 12
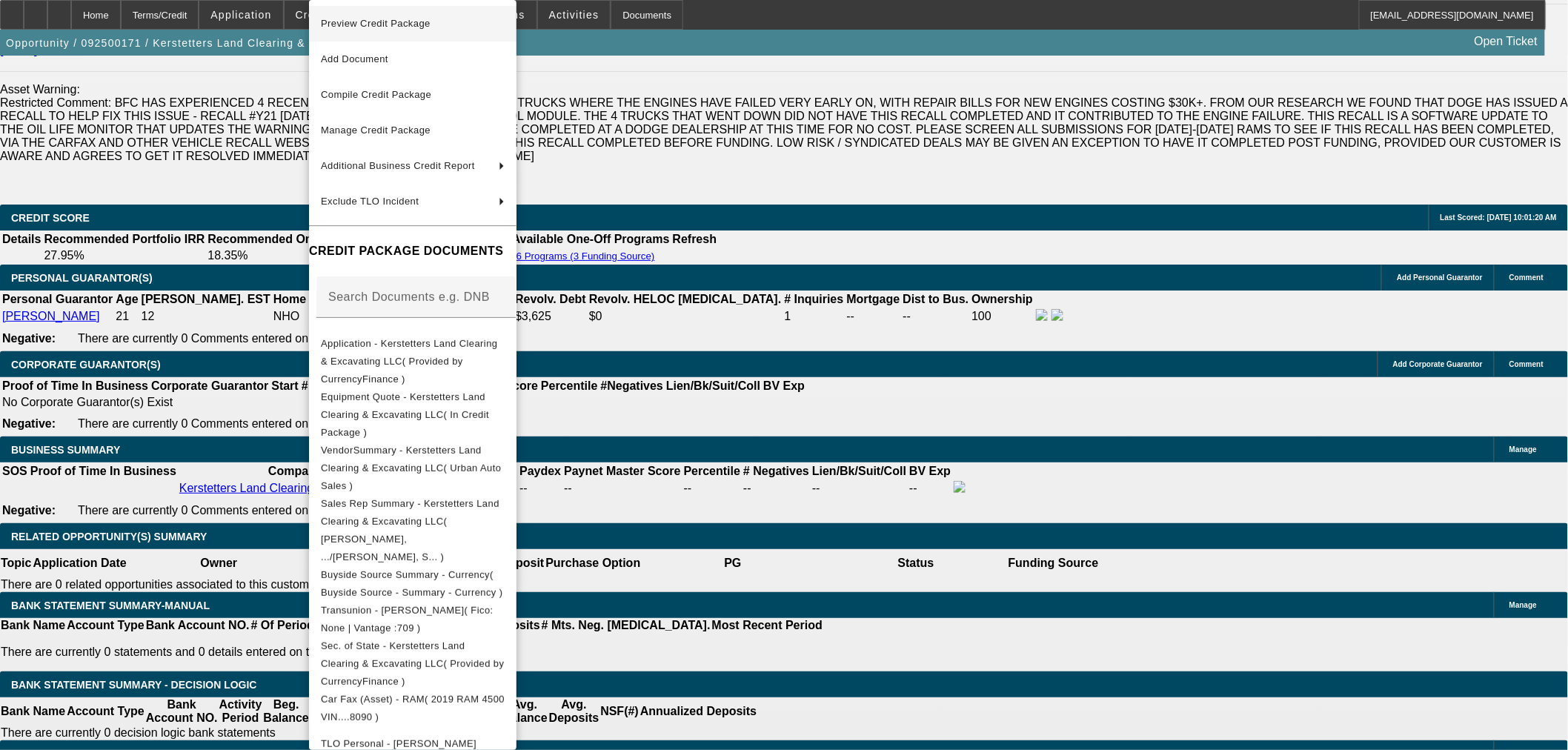
click at [453, 19] on span "Preview Credit Package" at bounding box center [412, 24] width 184 height 18
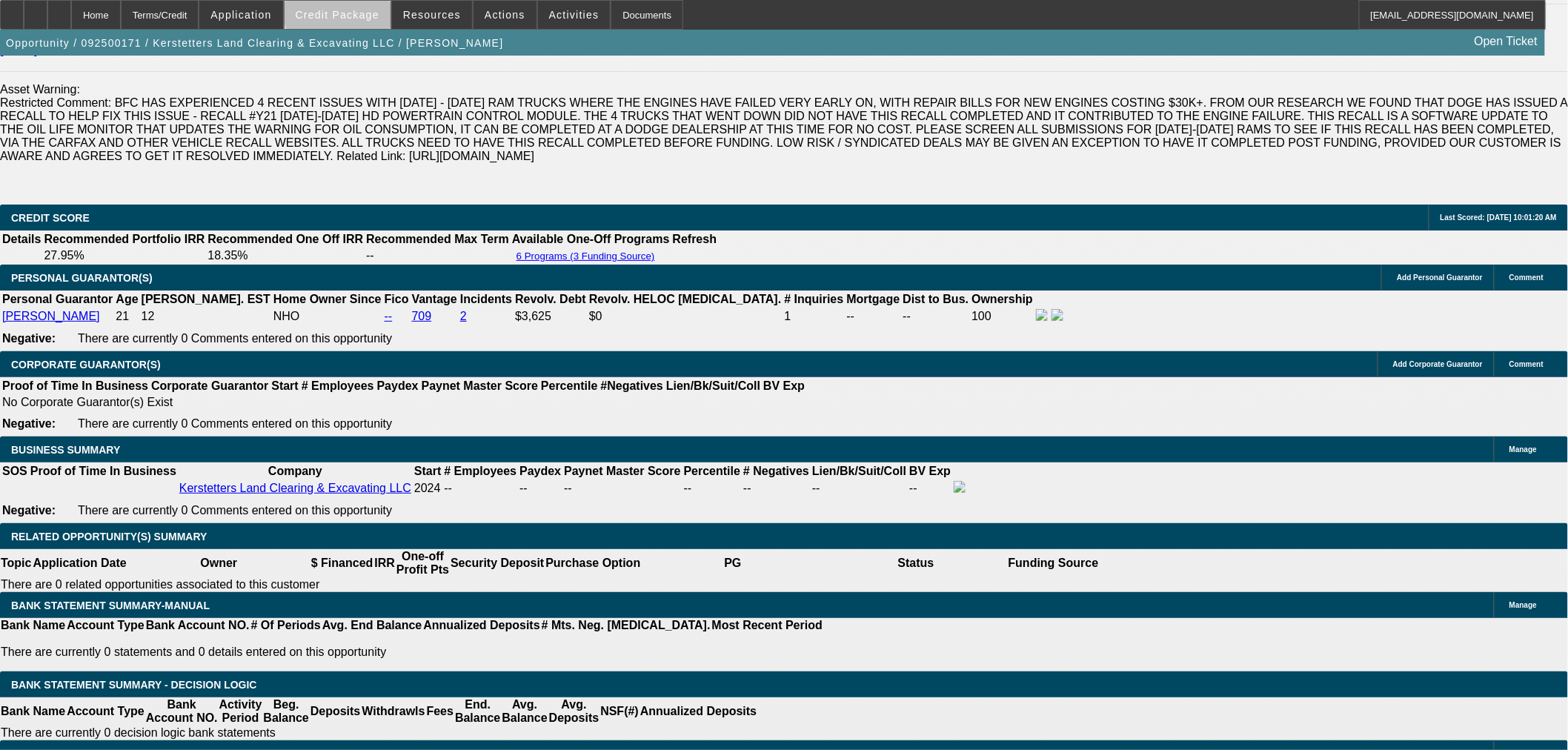
click at [367, 11] on span "Credit Package" at bounding box center [337, 14] width 84 height 12
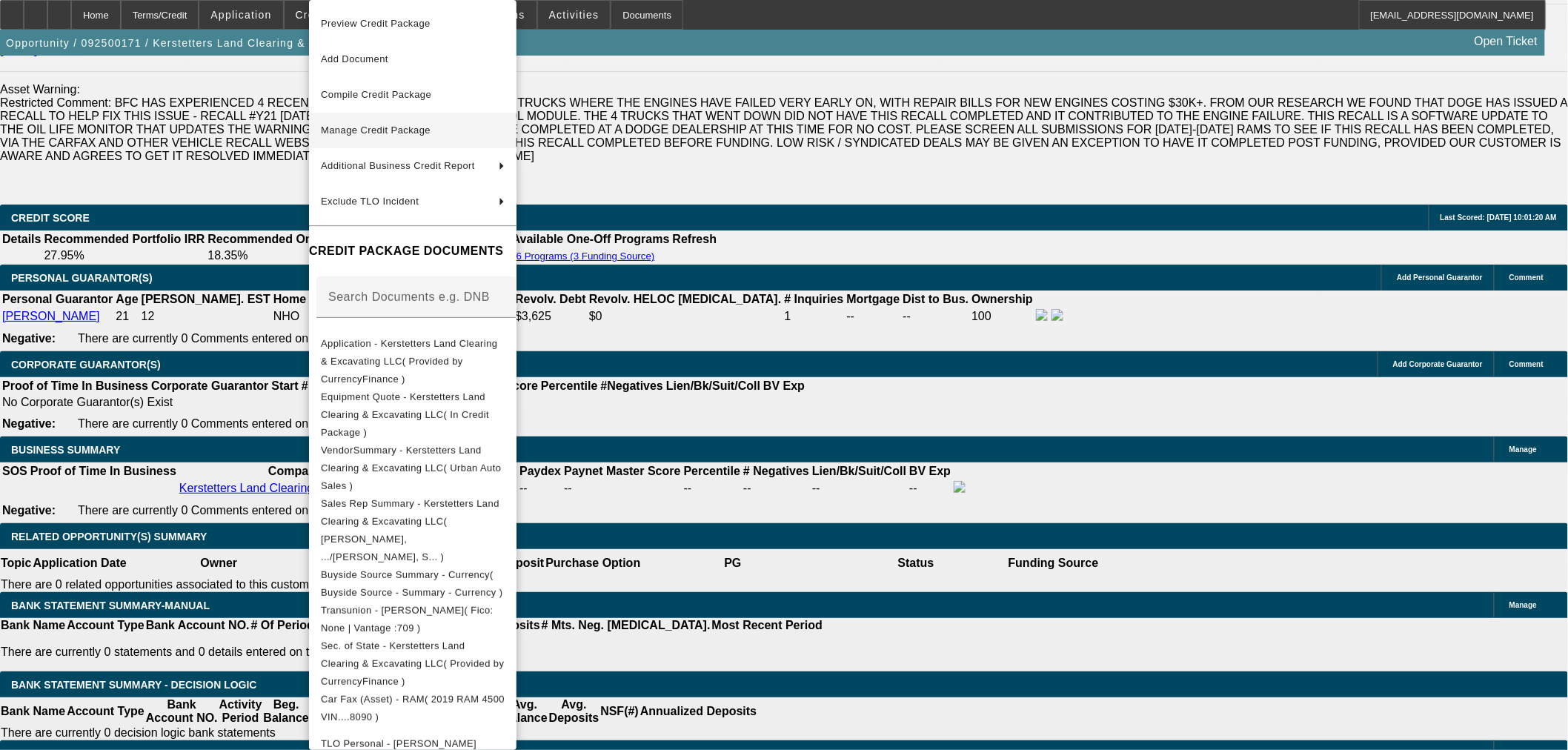
click at [458, 134] on span "Manage Credit Package" at bounding box center [412, 130] width 184 height 18
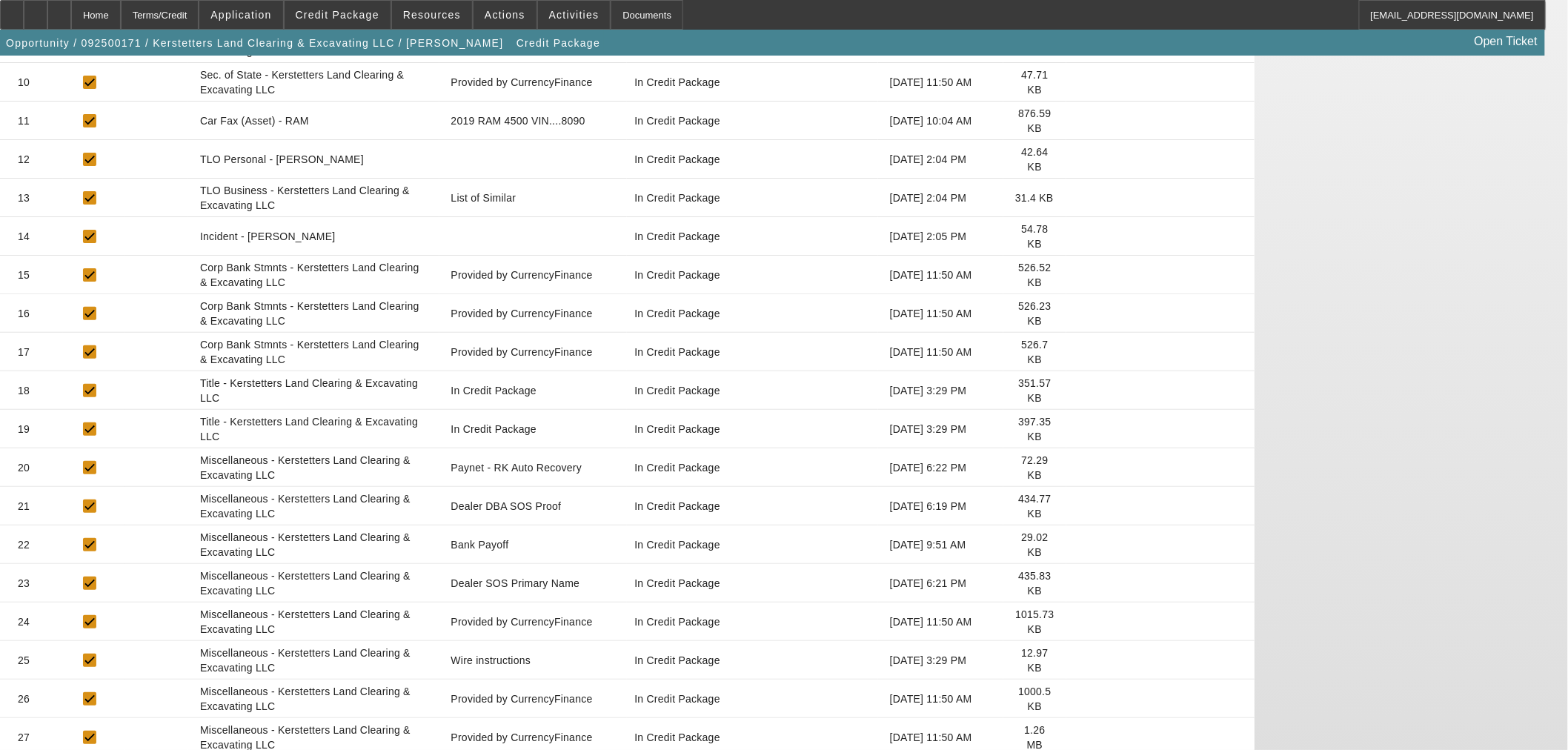
scroll to position [627, 0]
click at [1078, 467] on icon at bounding box center [1078, 467] width 0 height 0
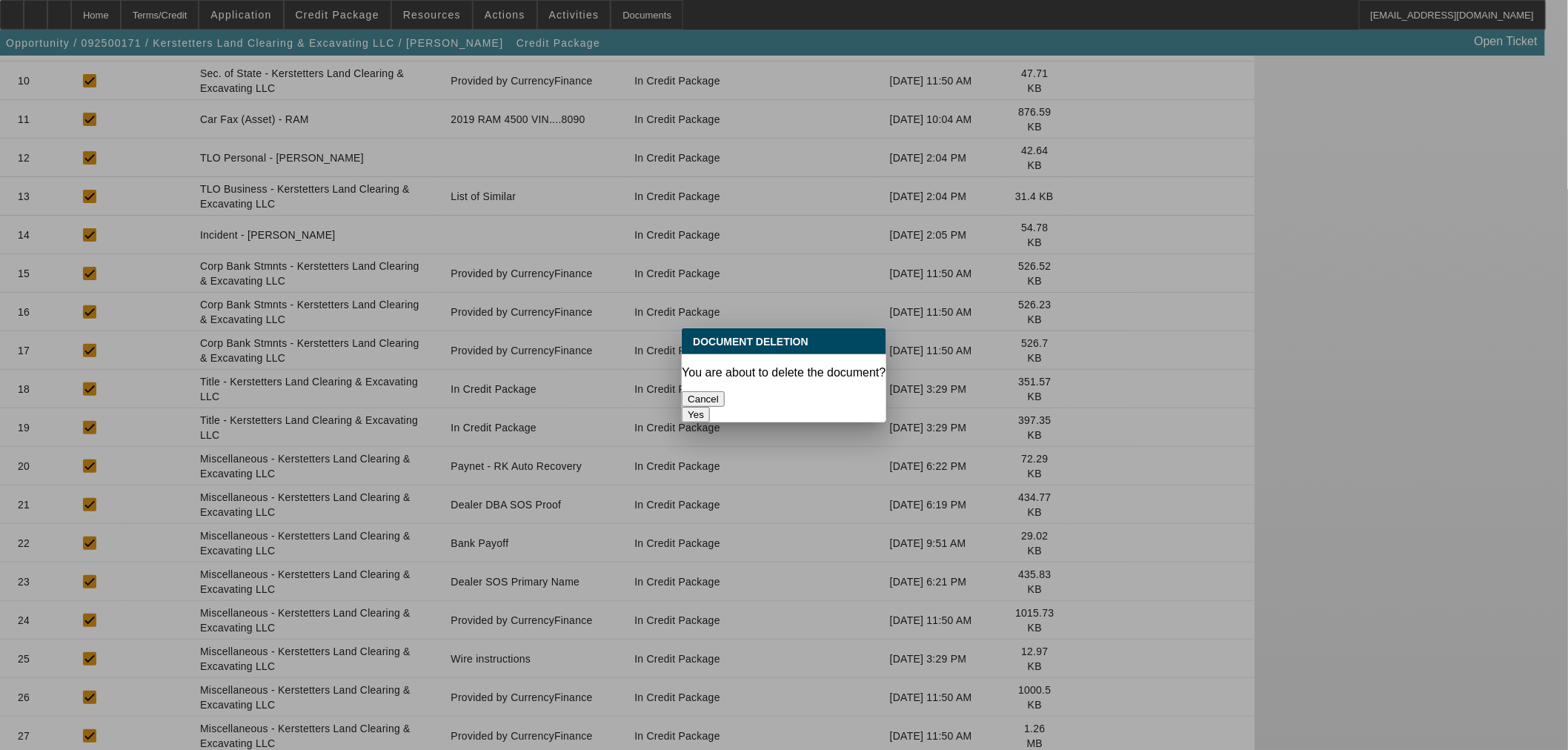
drag, startPoint x: 855, startPoint y: 398, endPoint x: 876, endPoint y: 398, distance: 21.0
click at [710, 407] on button "Yes" at bounding box center [695, 414] width 28 height 15
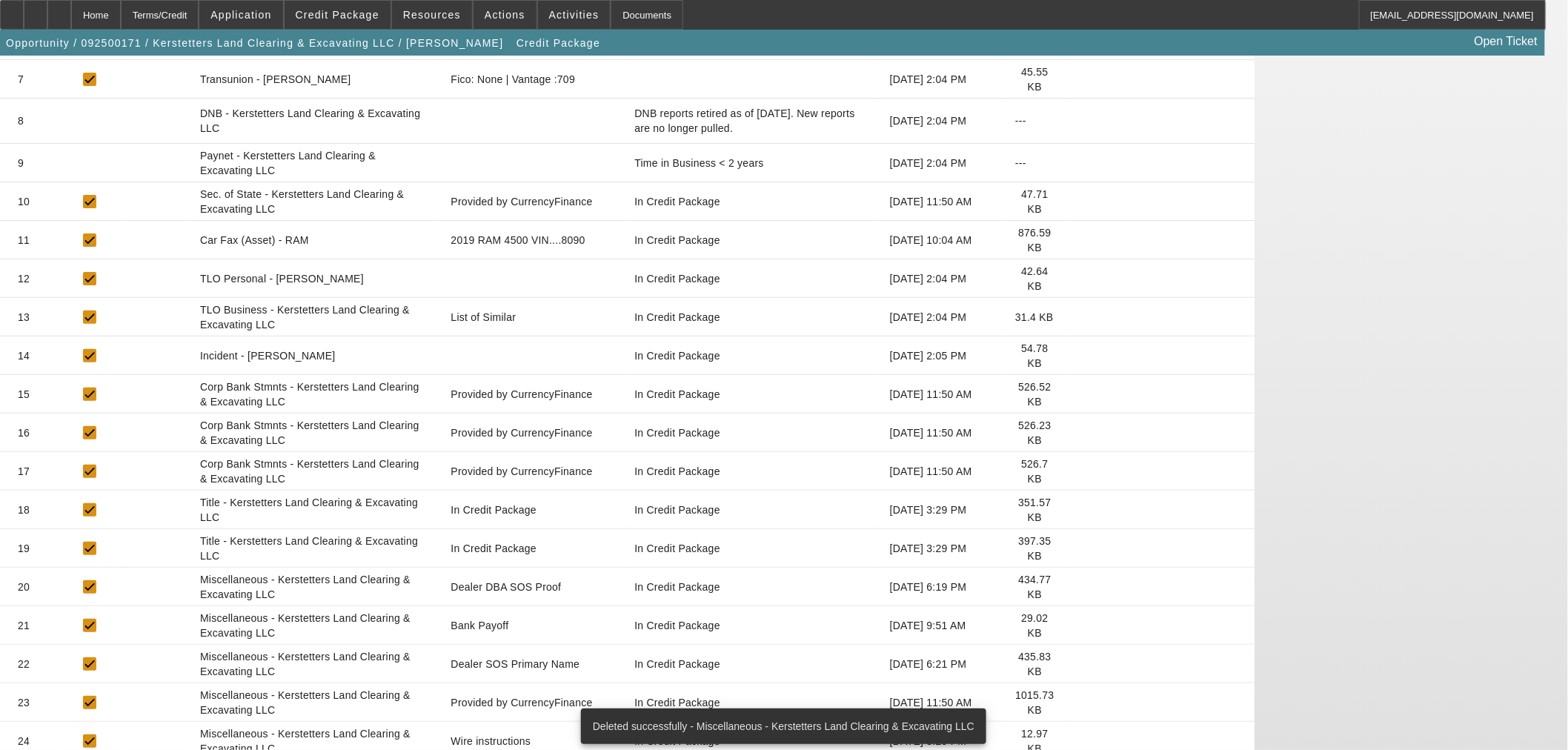
scroll to position [589, 0]
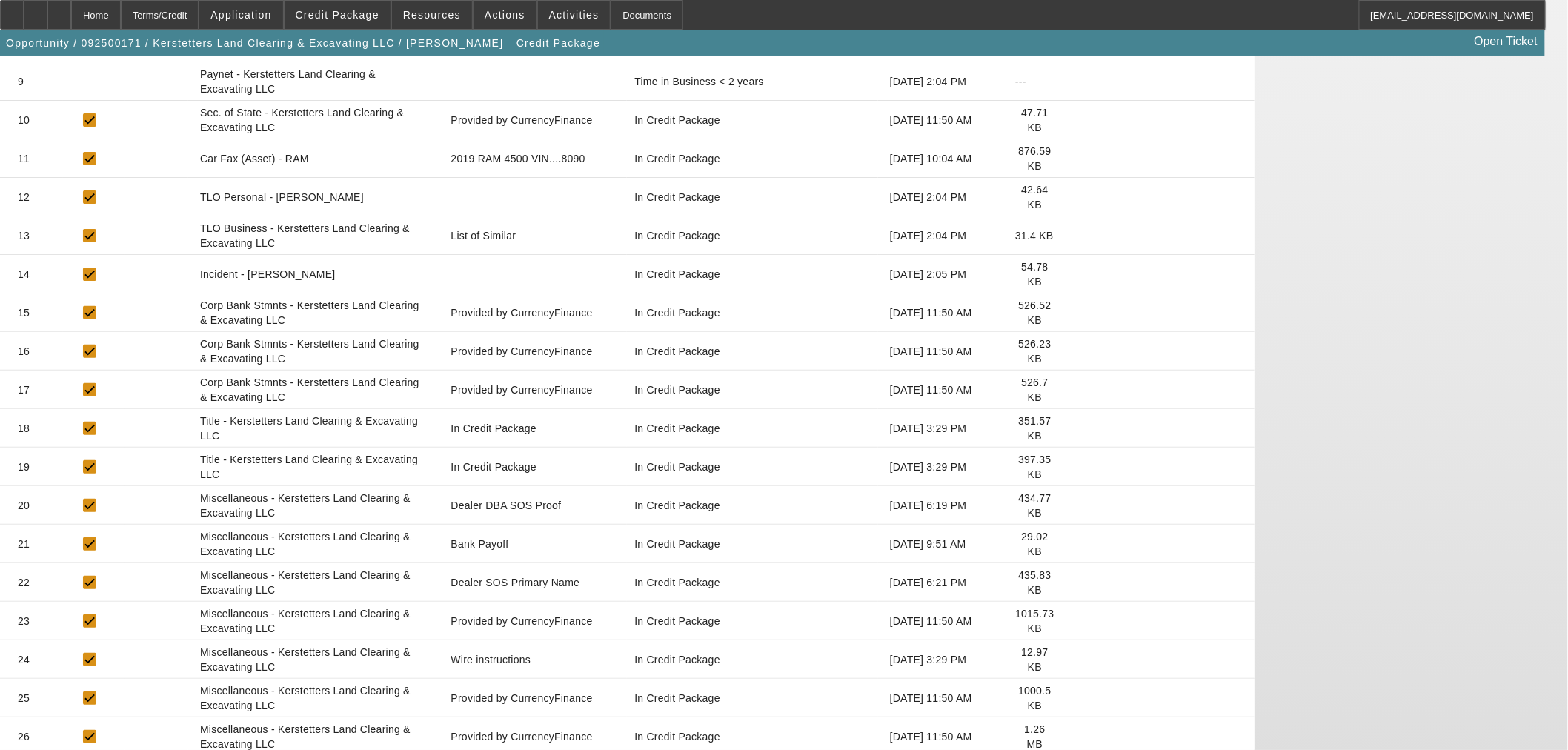
click at [1078, 506] on icon at bounding box center [1078, 506] width 0 height 0
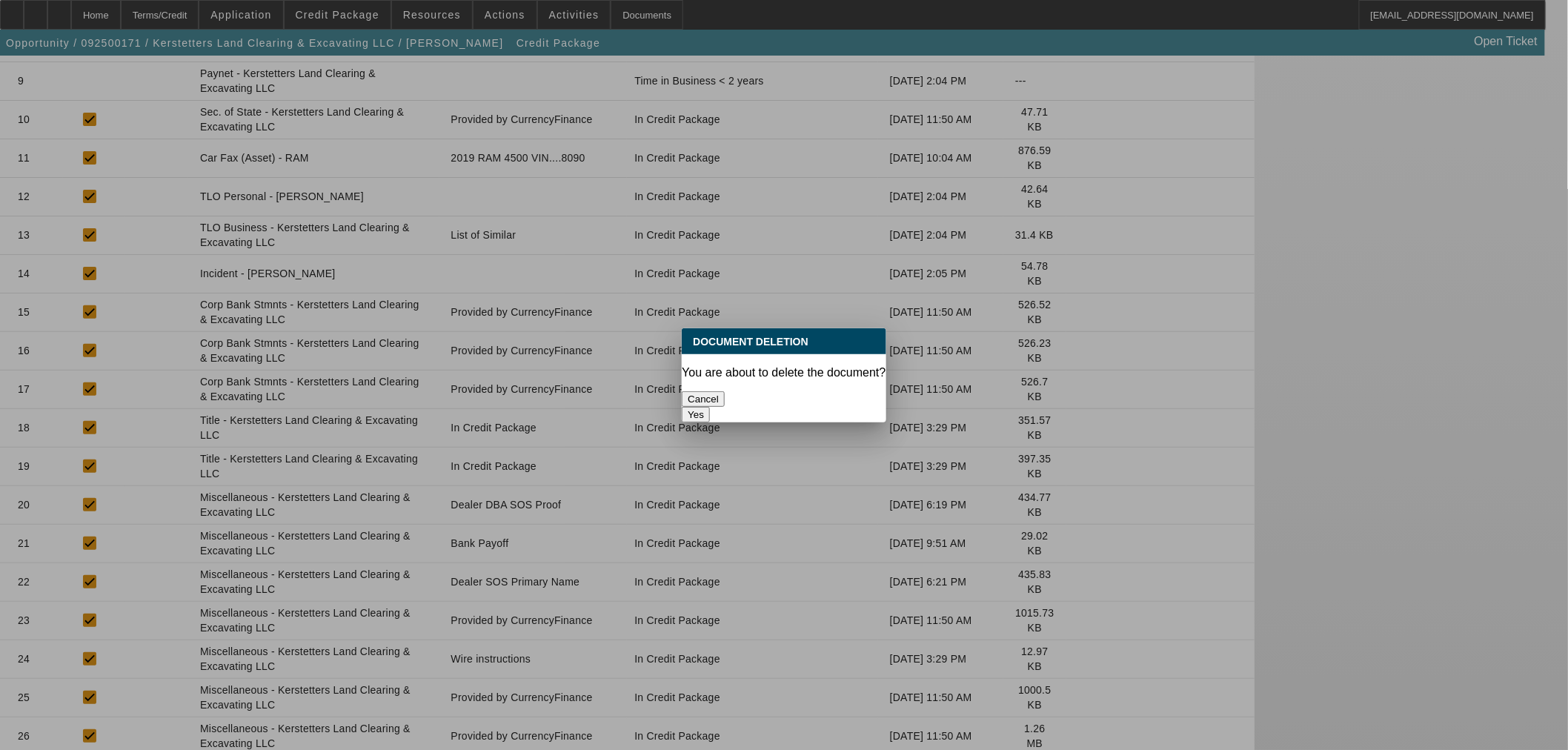
scroll to position [0, 0]
click at [710, 407] on button "Yes" at bounding box center [695, 414] width 28 height 15
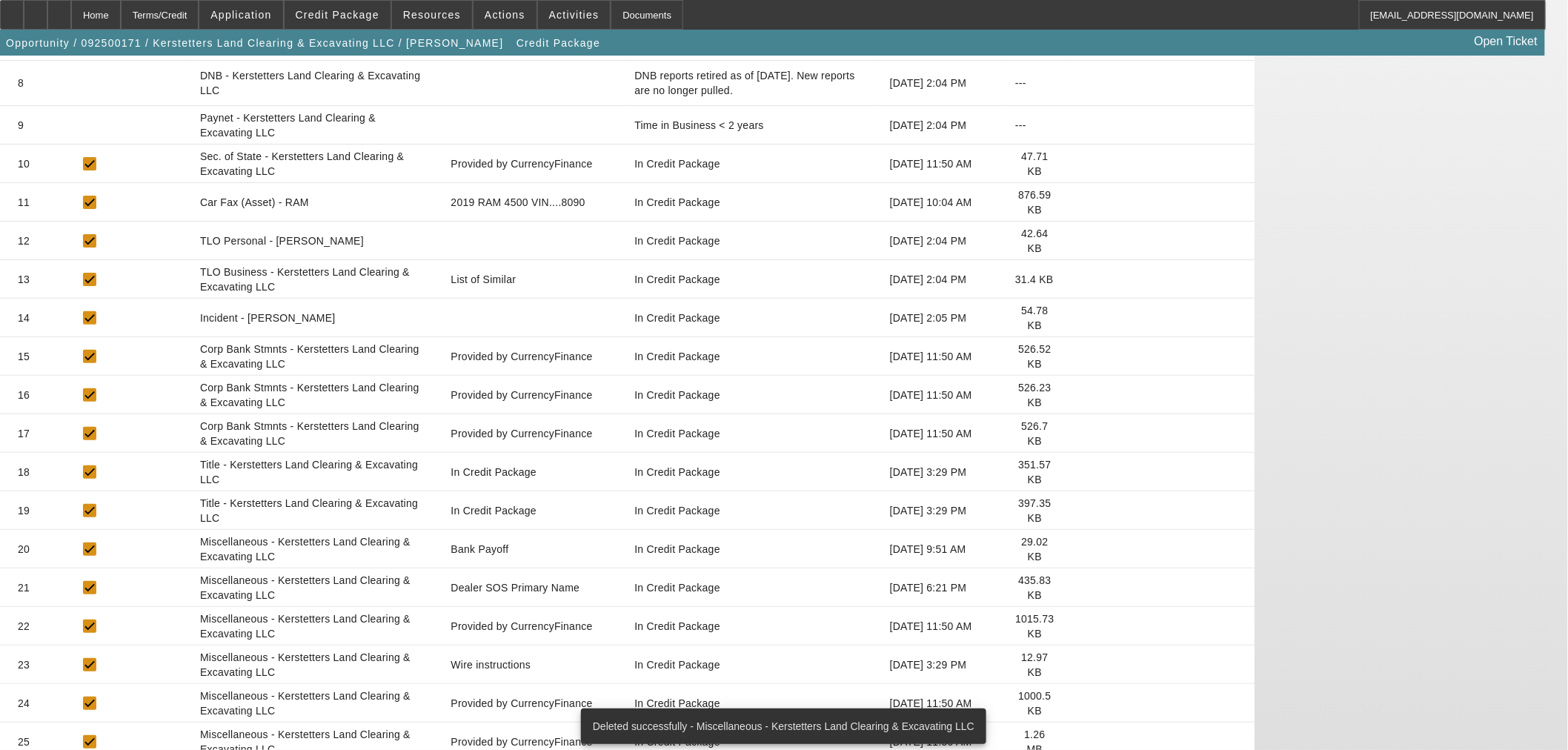
scroll to position [550, 0]
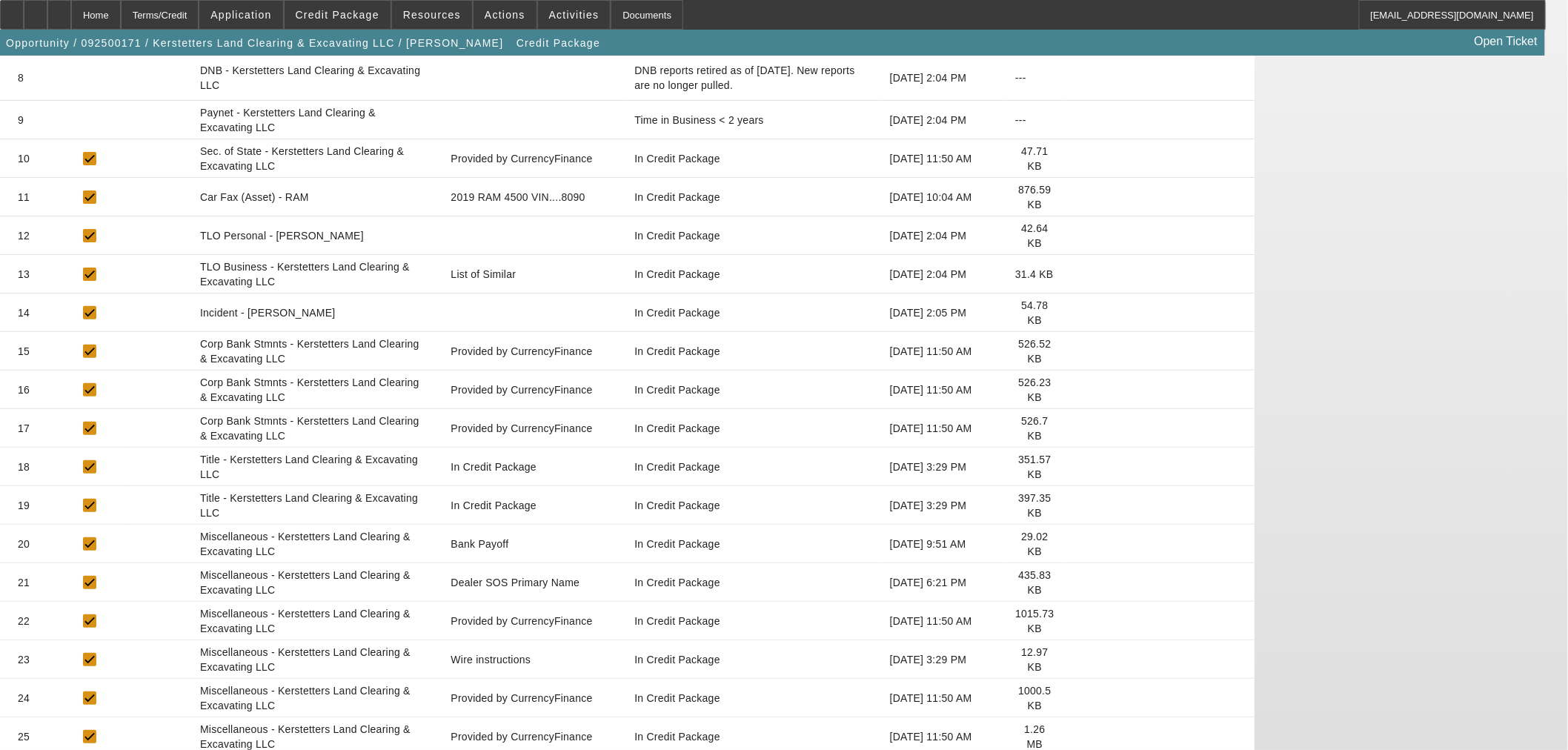
click at [1078, 583] on icon at bounding box center [1078, 583] width 0 height 0
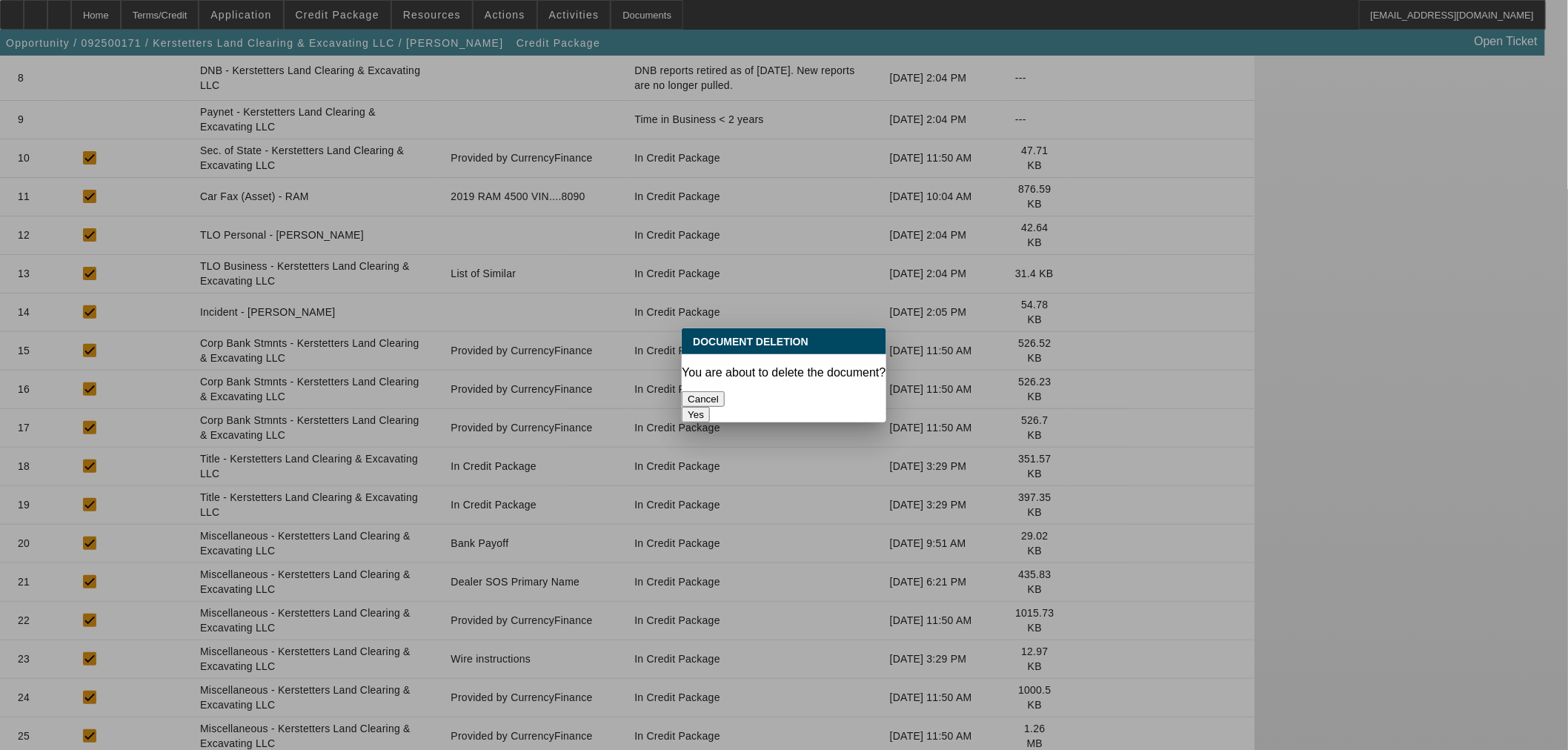
scroll to position [0, 0]
click at [710, 407] on button "Yes" at bounding box center [695, 414] width 28 height 15
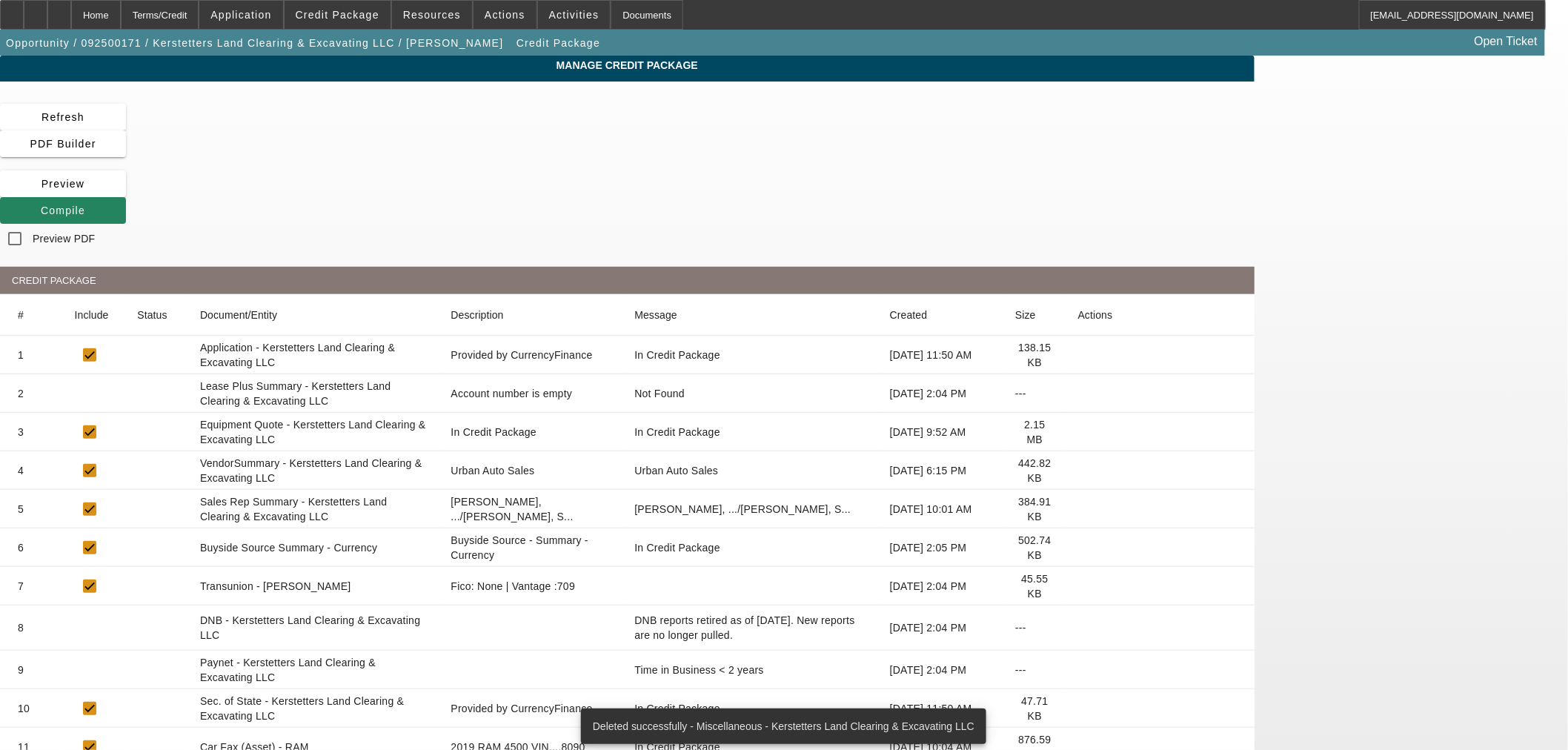
scroll to position [511, 0]
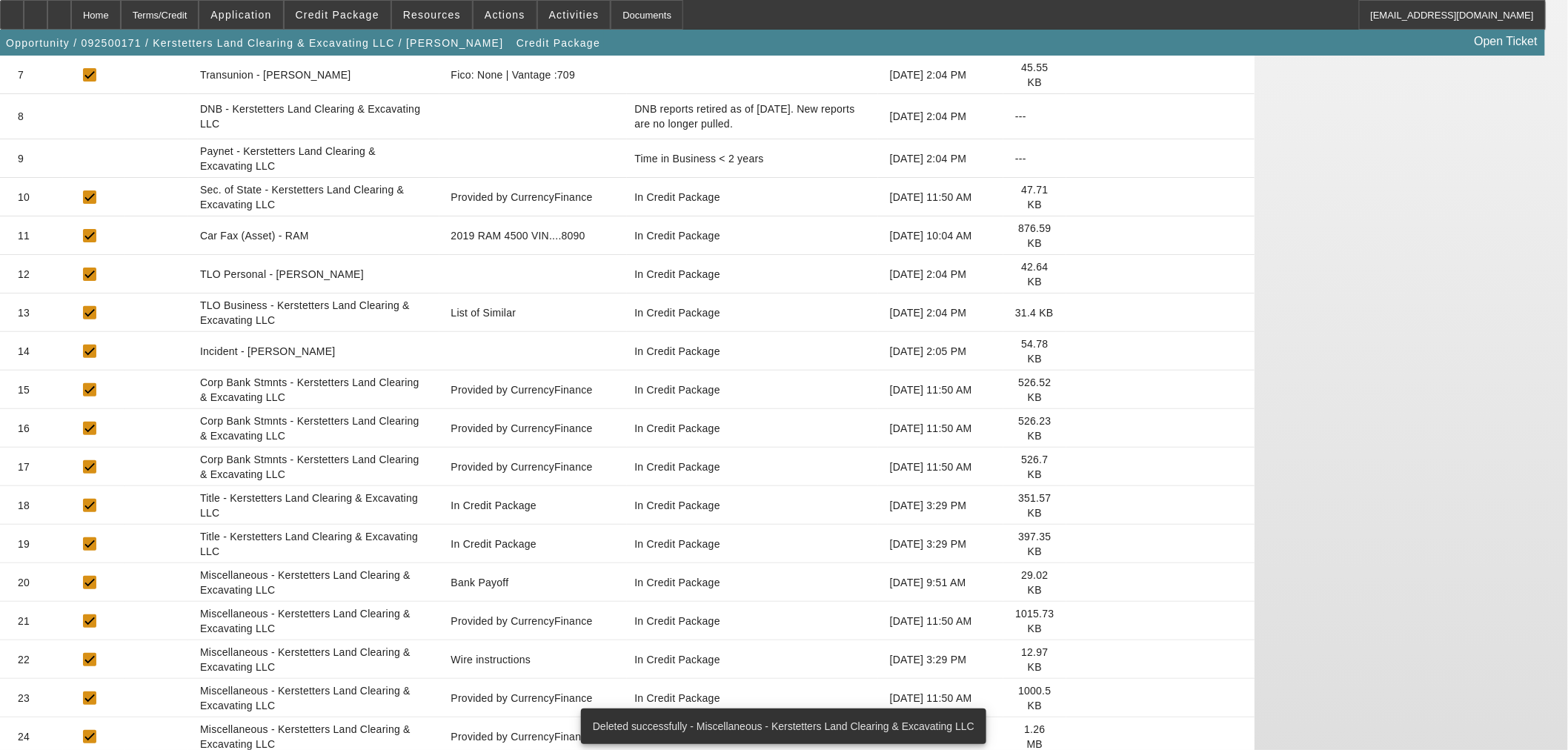
click at [1078, 660] on icon at bounding box center [1078, 660] width 0 height 0
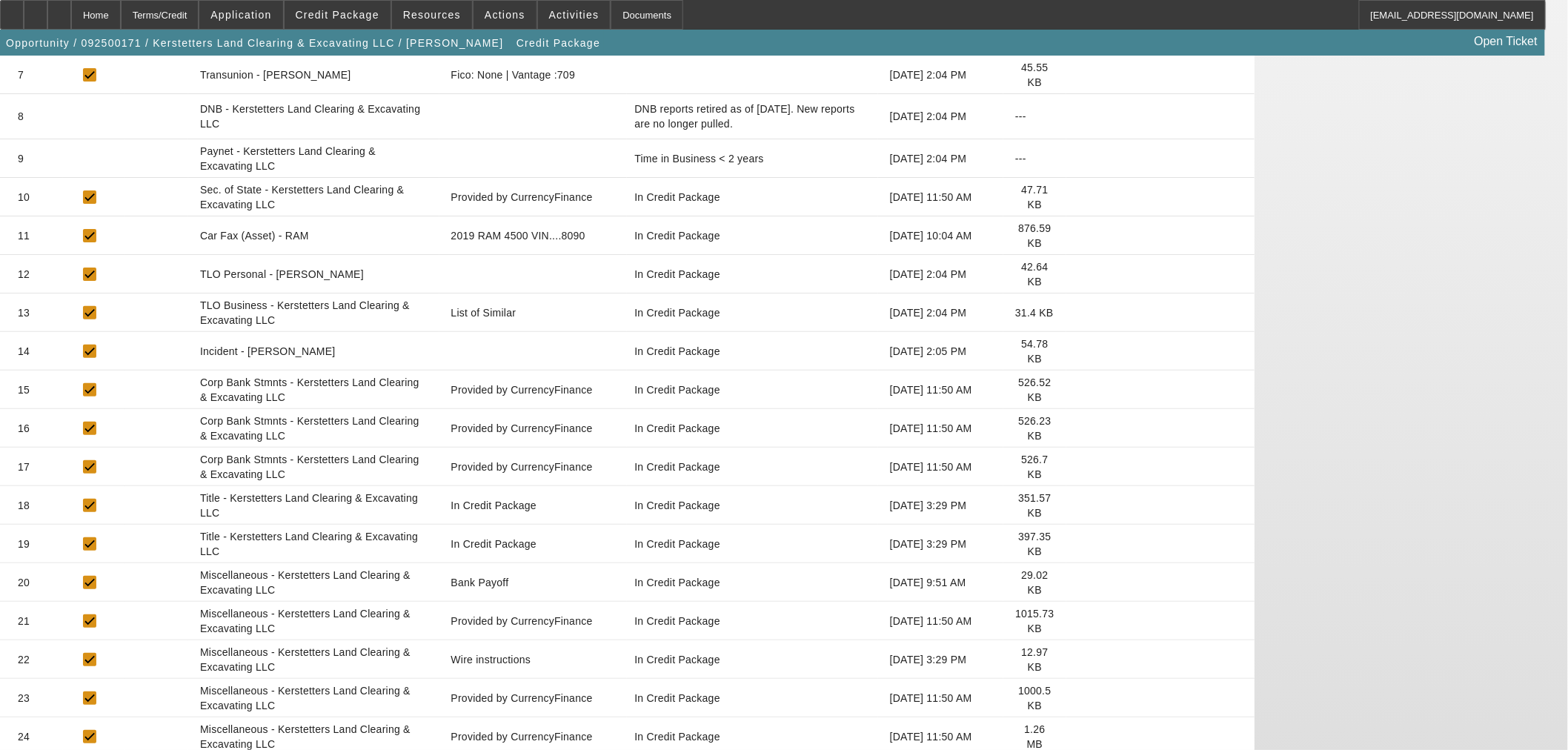
click at [1078, 660] on icon at bounding box center [1078, 660] width 0 height 0
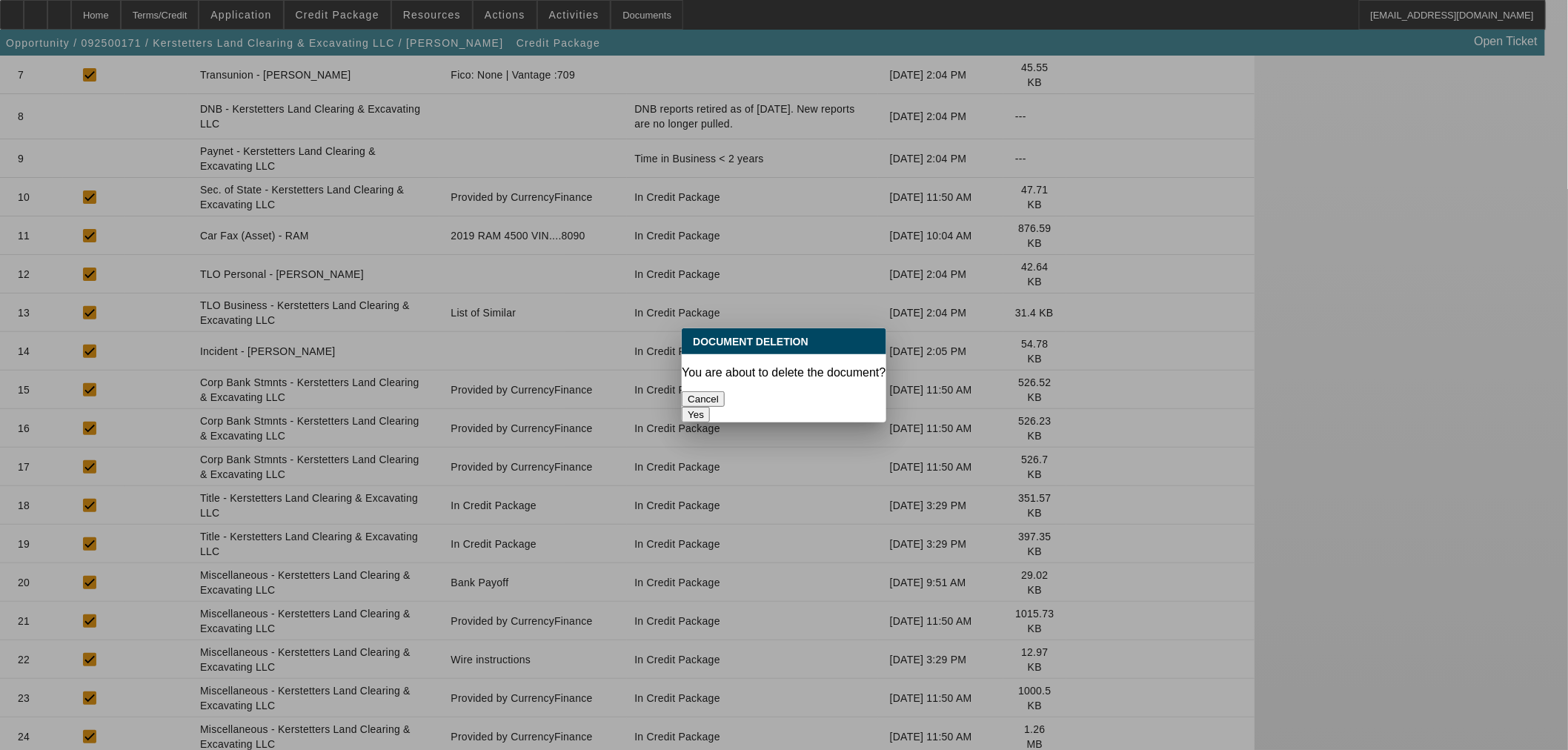
scroll to position [0, 0]
click at [710, 407] on button "Yes" at bounding box center [695, 414] width 28 height 15
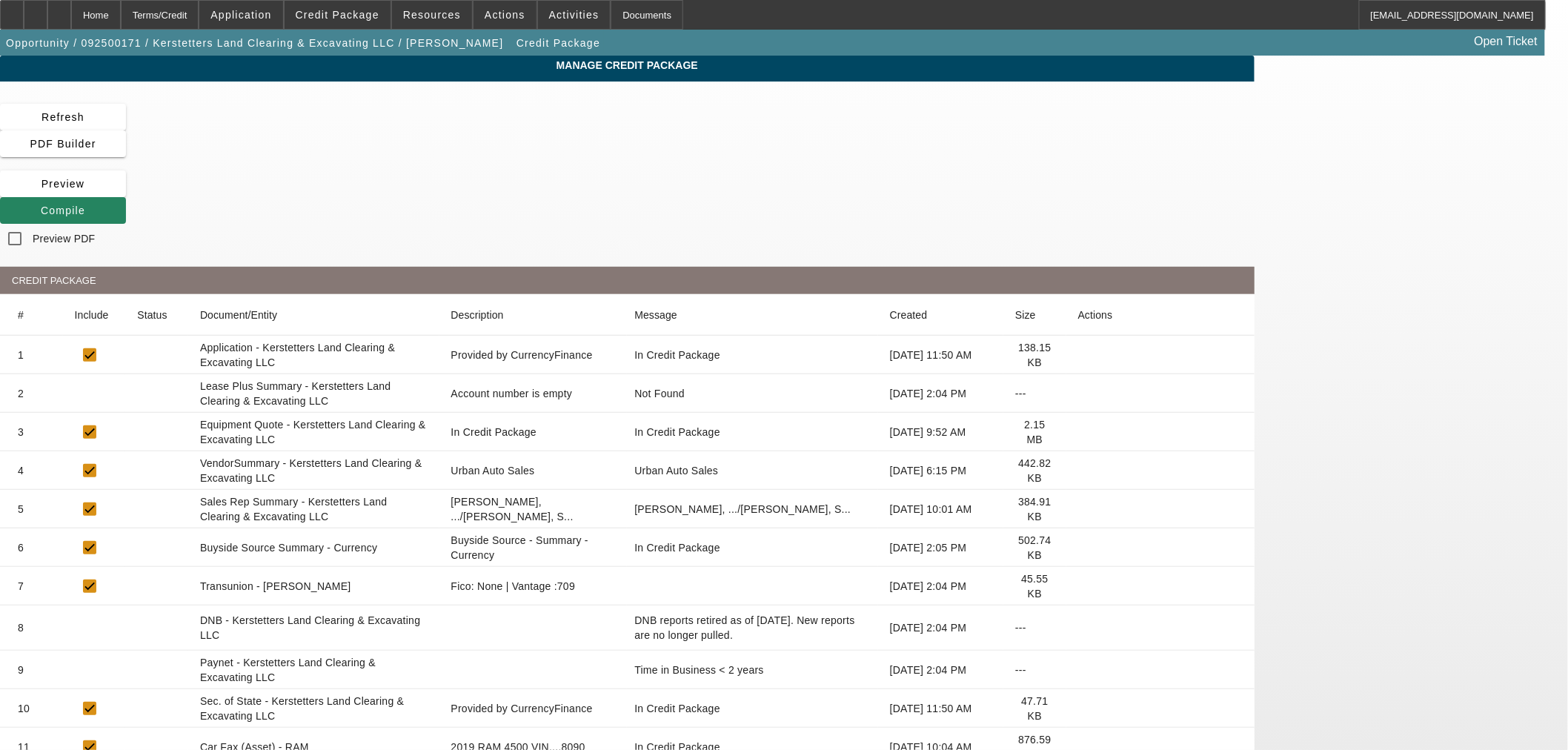
click at [1078, 470] on icon at bounding box center [1078, 470] width 0 height 0
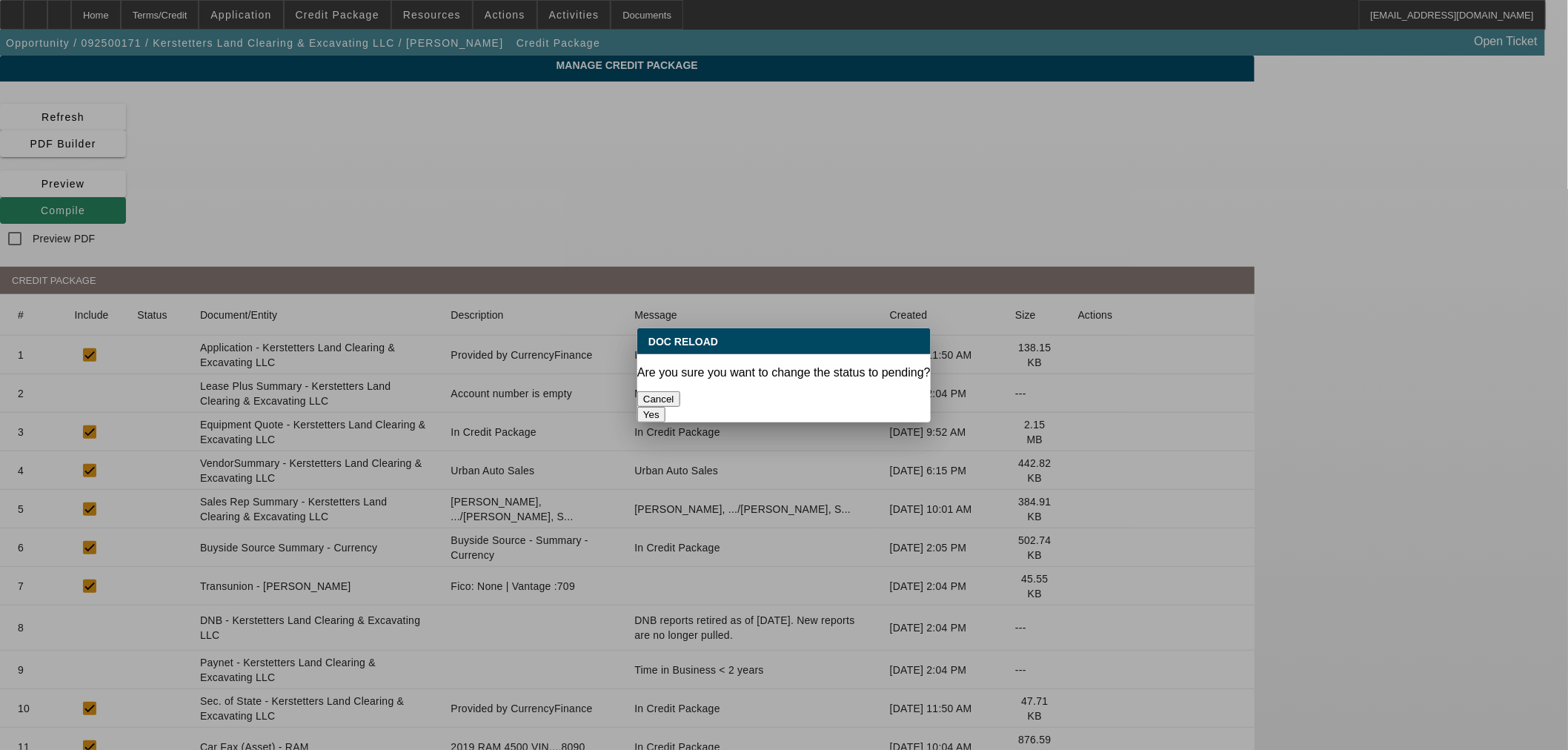
drag, startPoint x: 858, startPoint y: 383, endPoint x: 872, endPoint y: 380, distance: 14.3
click at [666, 407] on button "Yes" at bounding box center [651, 414] width 28 height 15
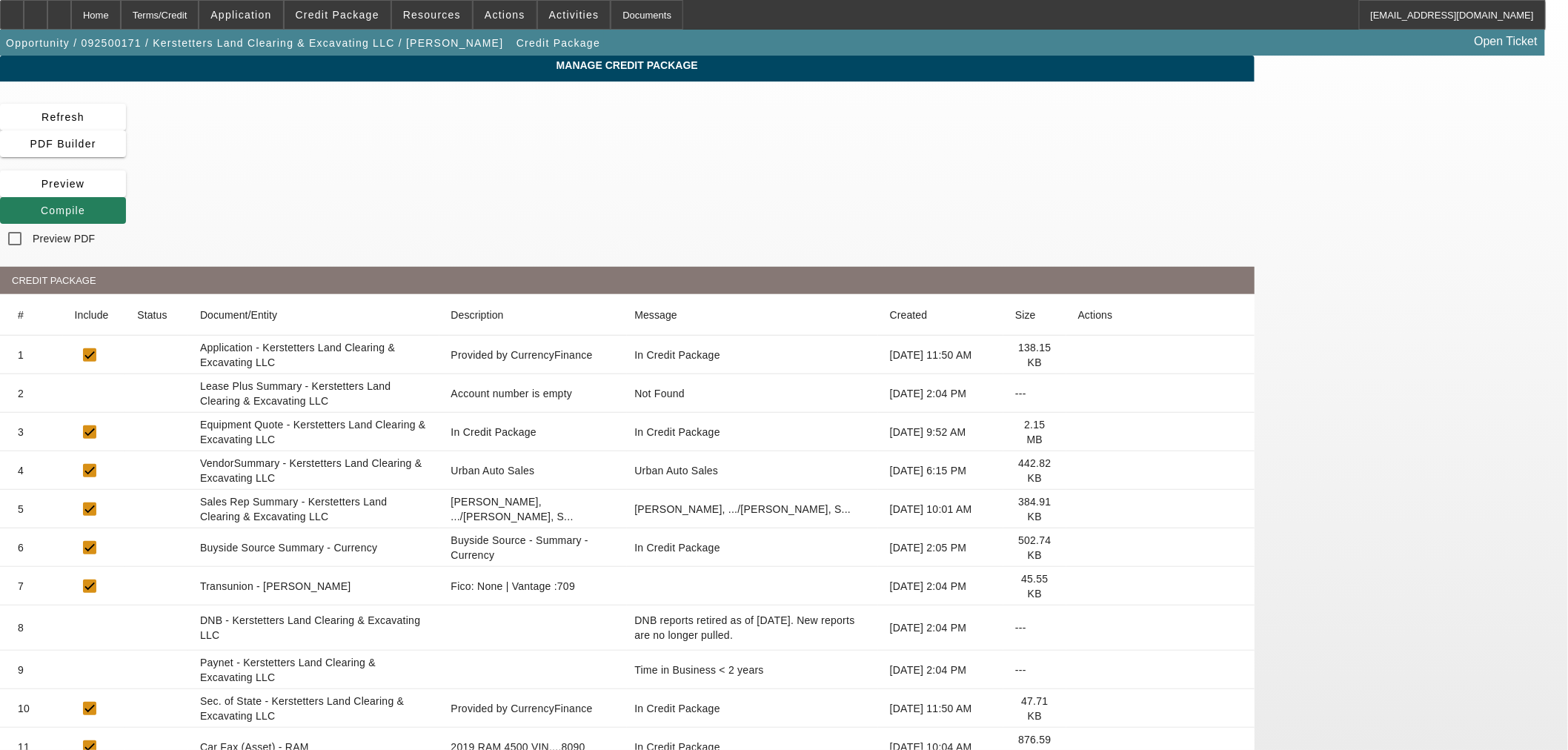
click at [85, 204] on span "Compile" at bounding box center [62, 210] width 44 height 12
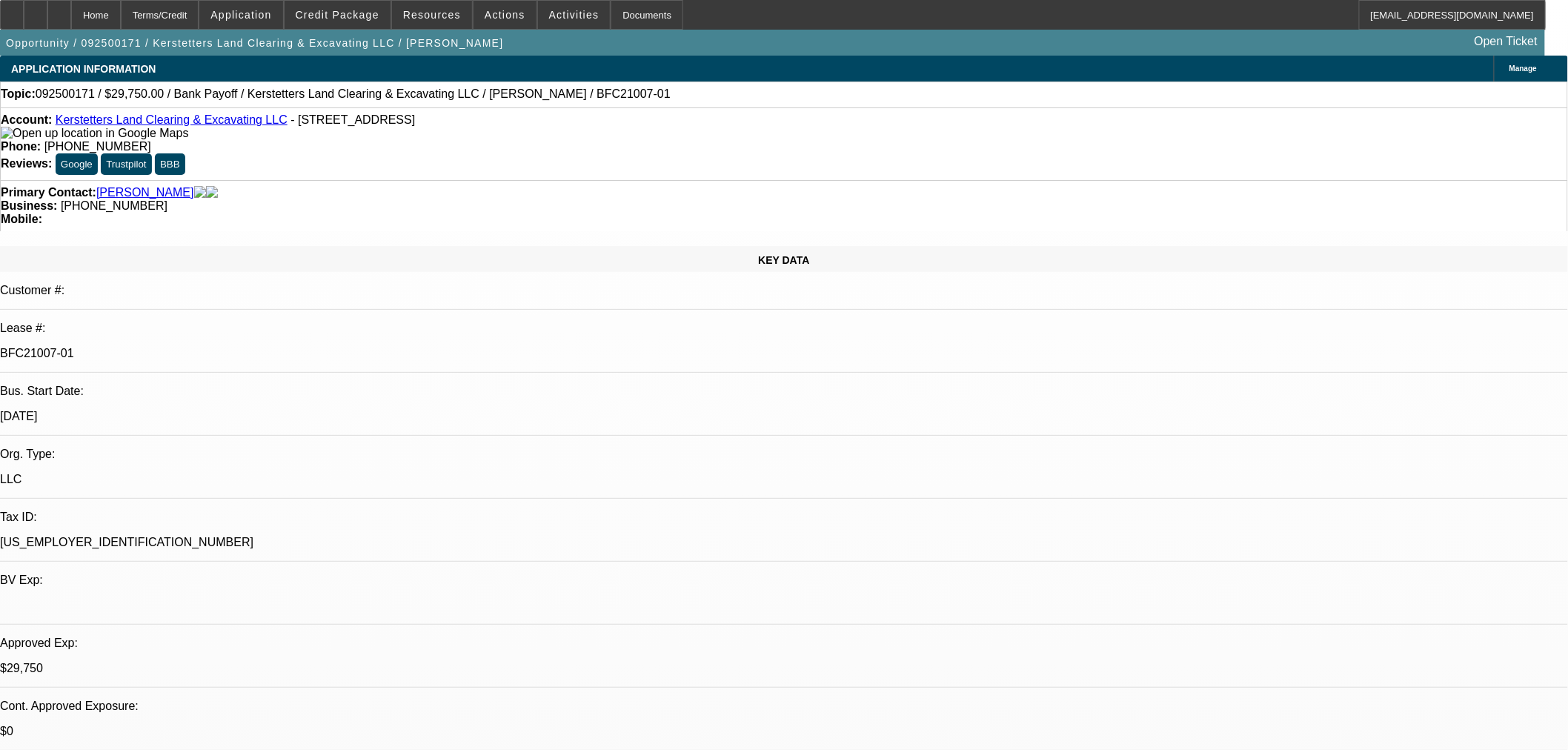
select select "0.15"
select select "2"
select select "0"
select select "6"
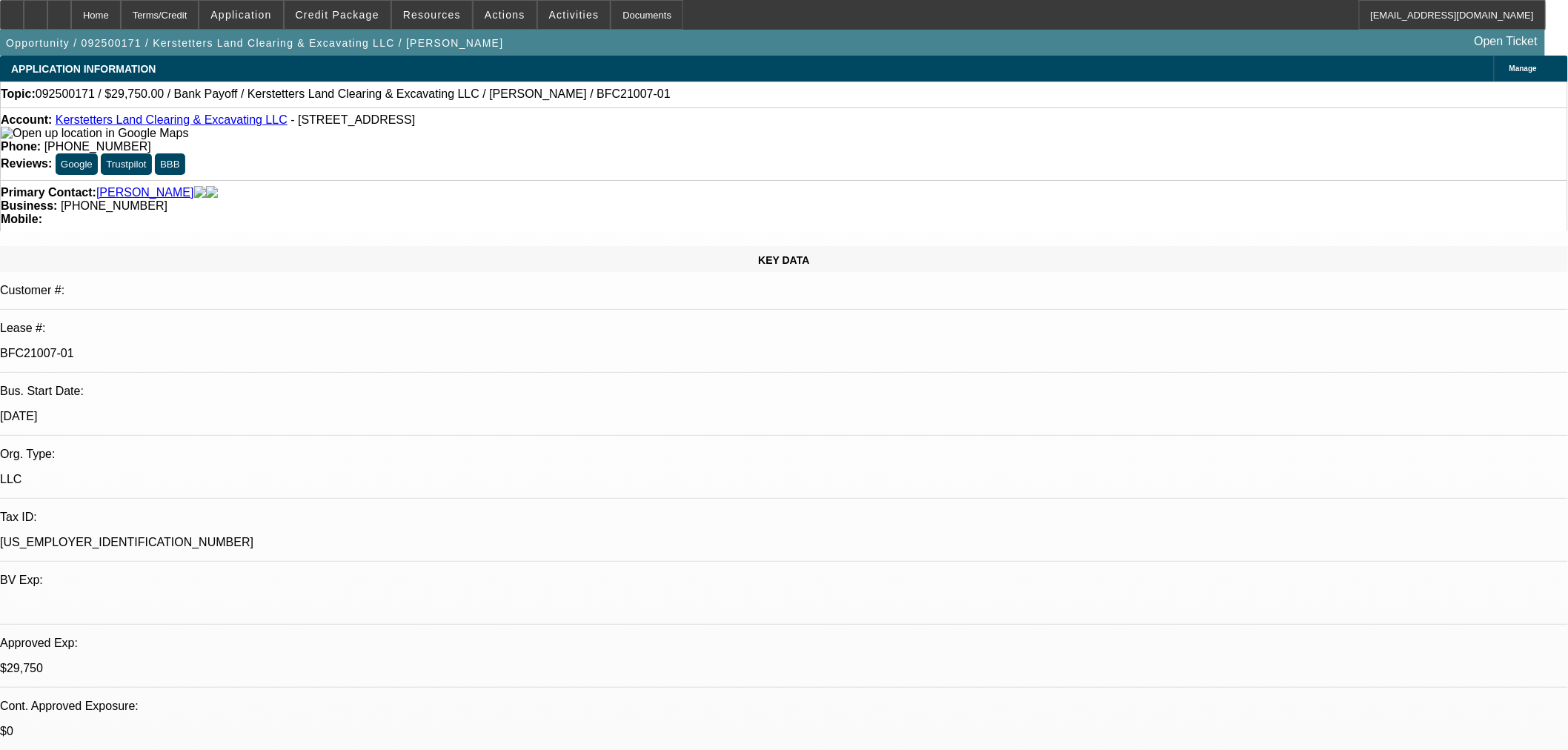
select select "0.15"
select select "2"
select select "0"
select select "6"
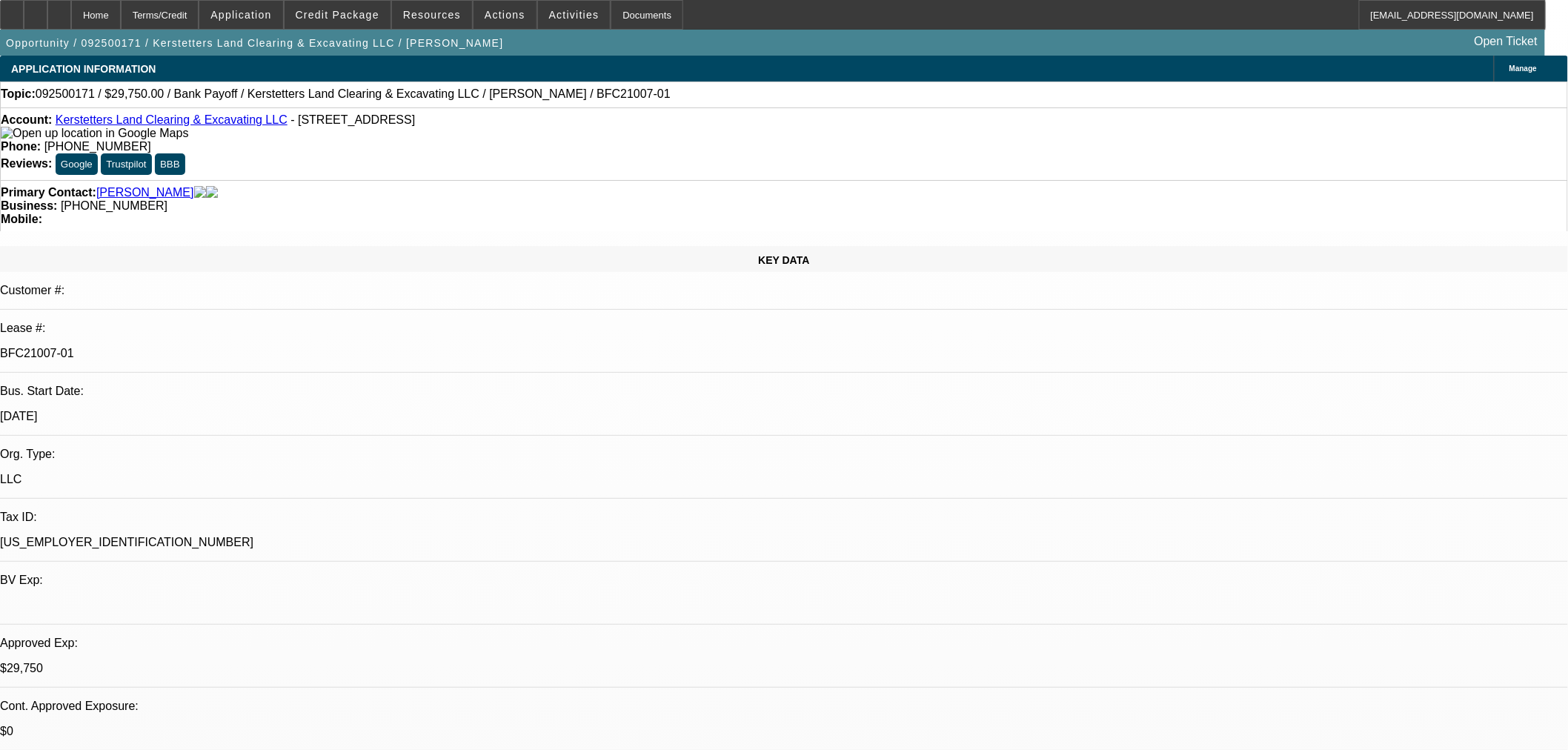
select select "0.15"
select select "2"
select select "0"
select select "6"
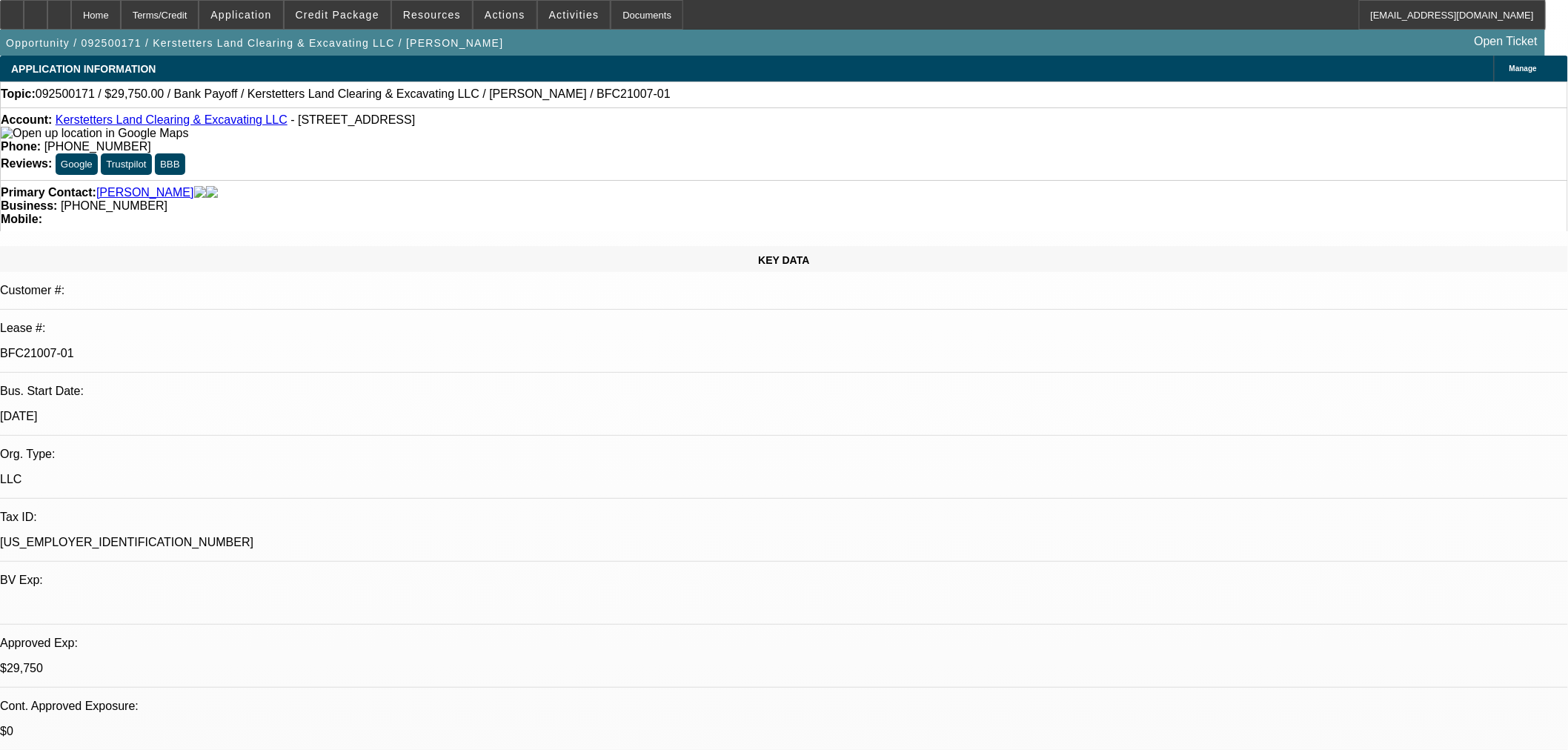
select select "0.15"
select select "2"
select select "0"
select select "6"
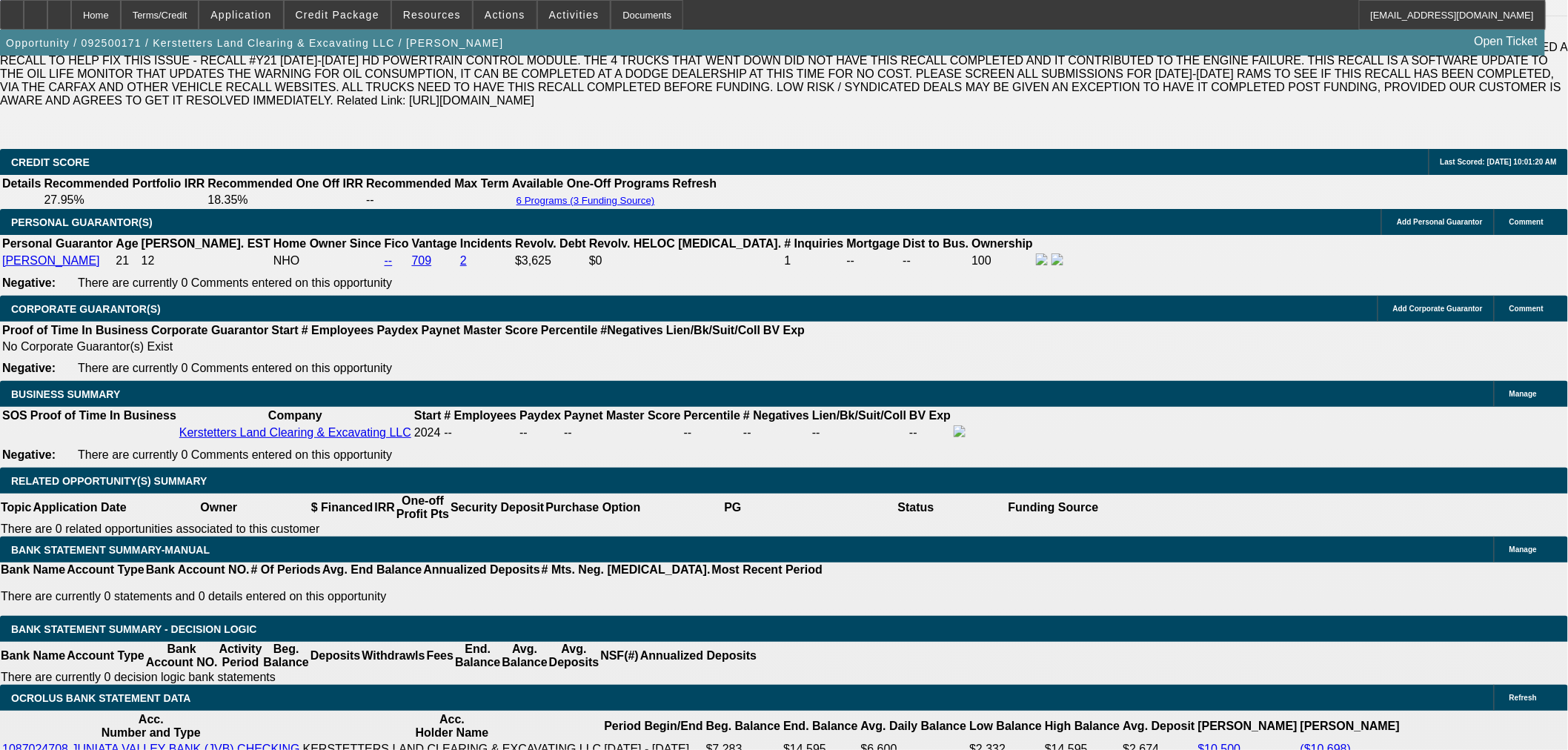
scroll to position [2197, 0]
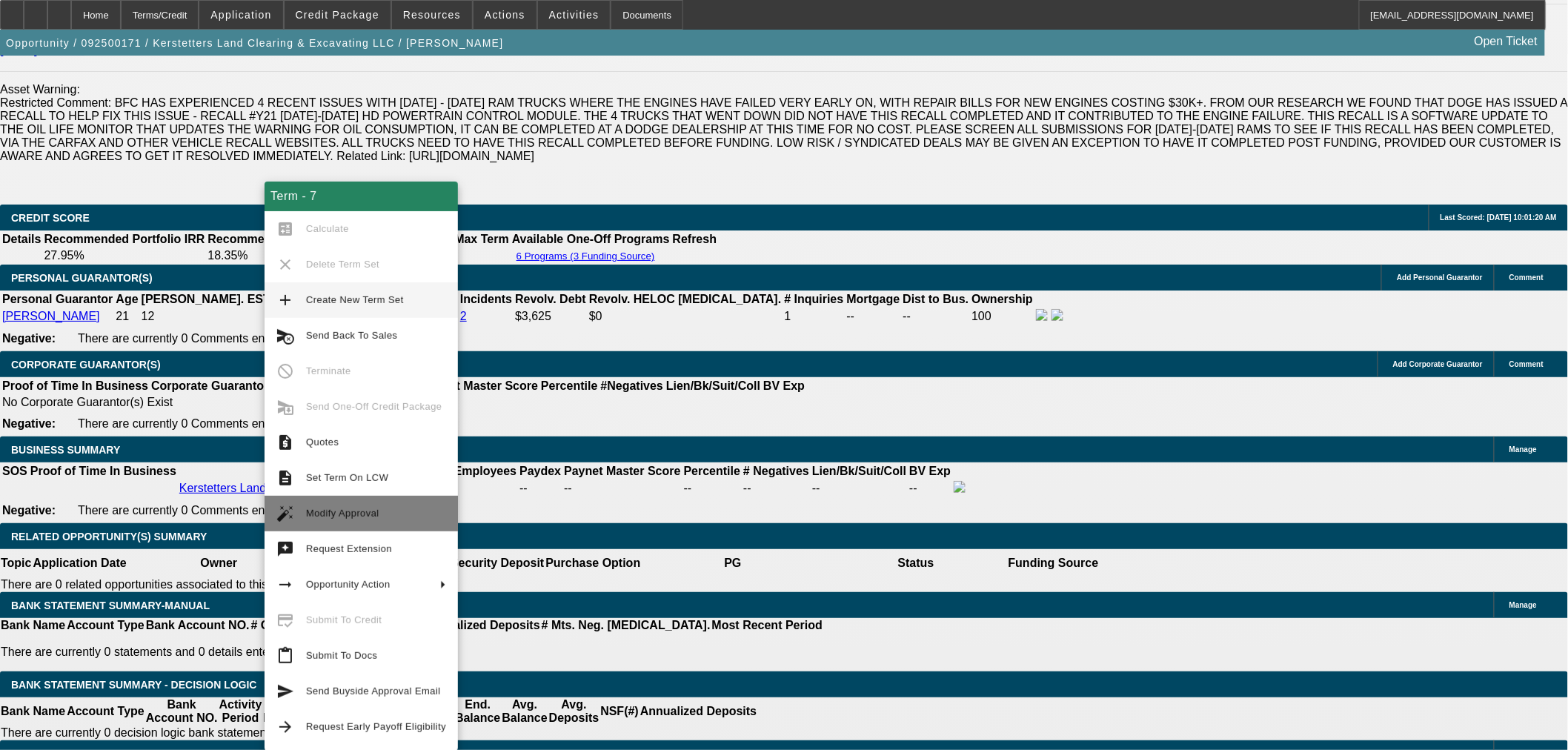
click at [375, 504] on button "auto_fix_high Modify Approval" at bounding box center [362, 513] width 194 height 35
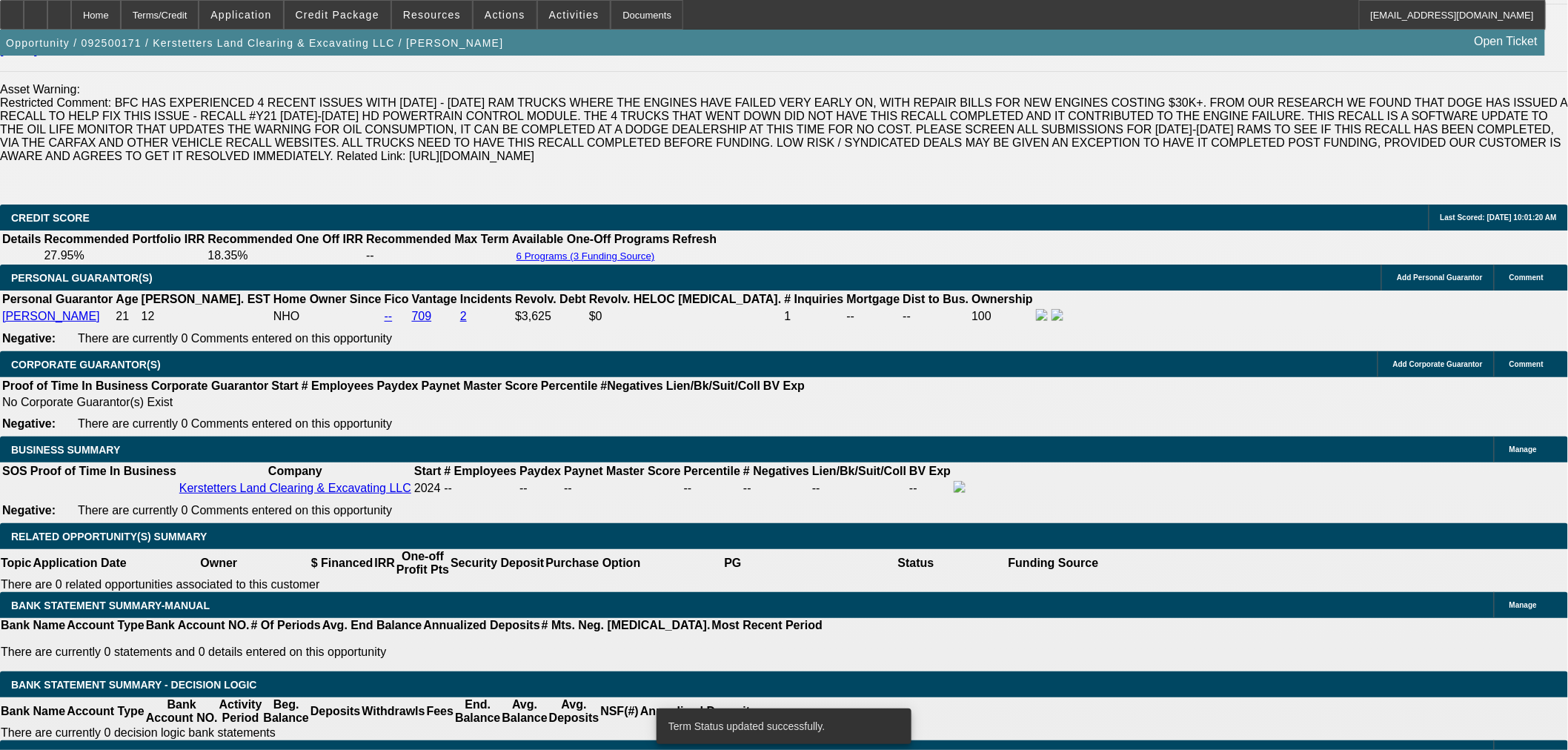
select select "0.15"
select select "2"
select select "0"
select select "6"
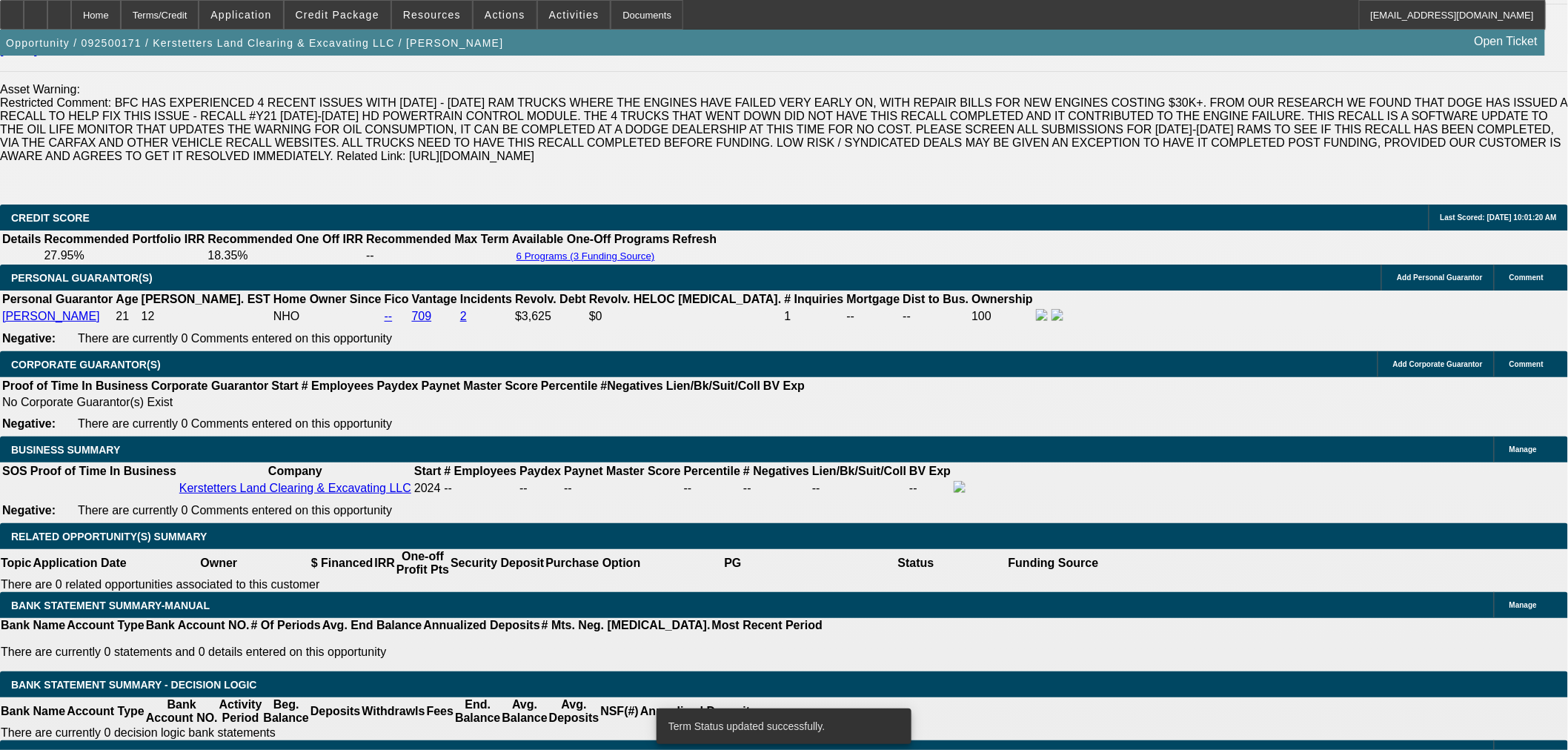
select select "0.15"
select select "2"
select select "0"
select select "6"
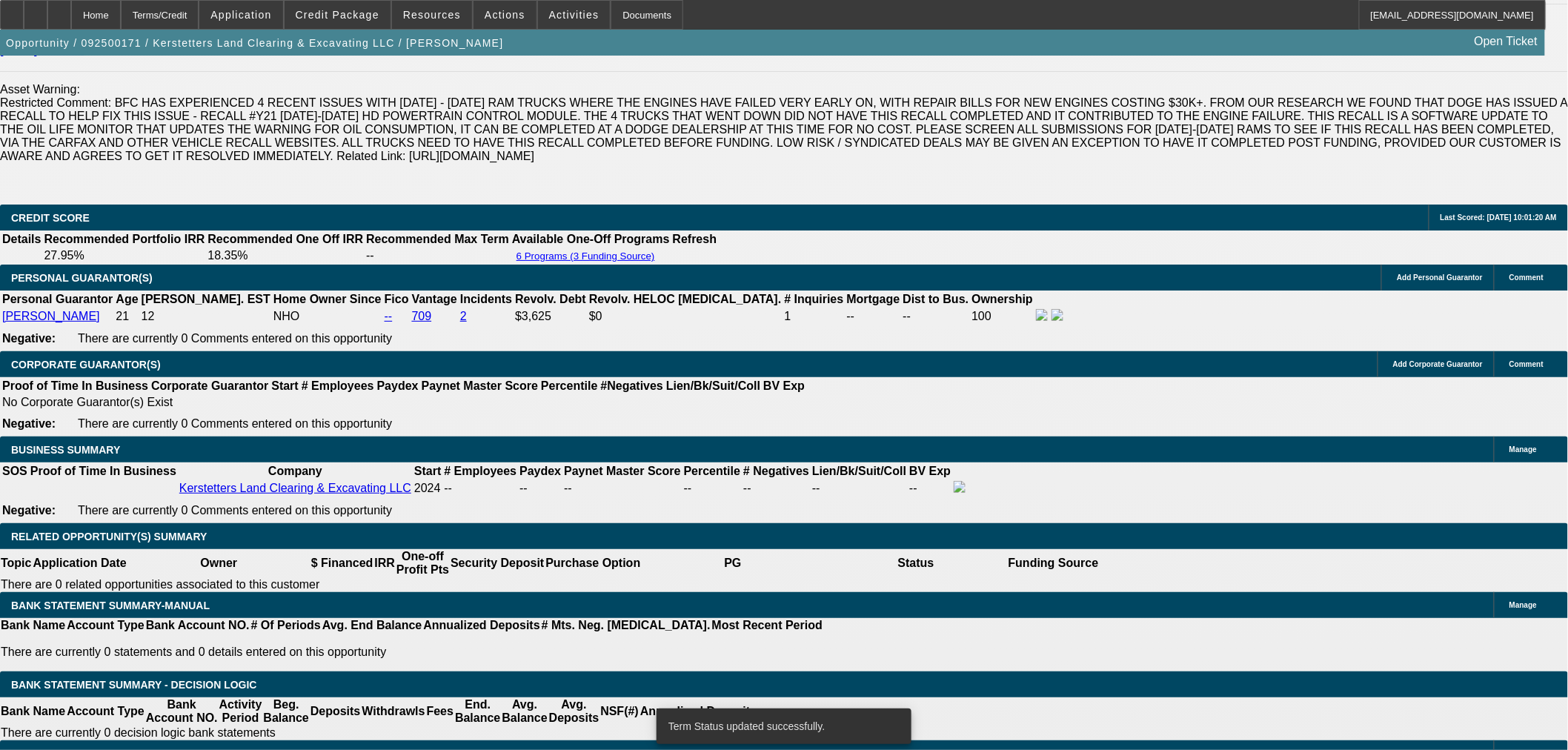
select select "0.15"
select select "2"
select select "0"
select select "6"
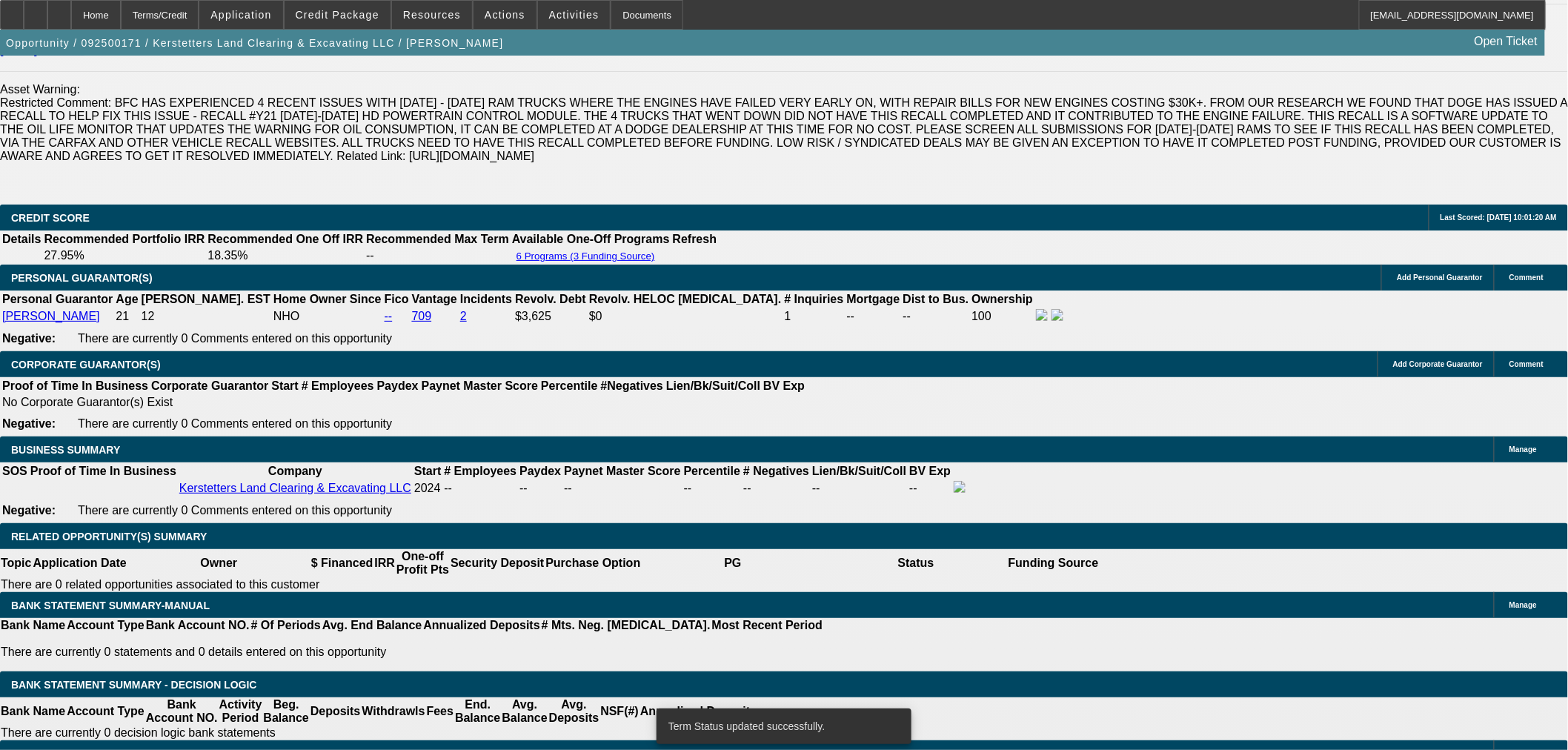
select select "0.15"
select select "2"
select select "0"
select select "6"
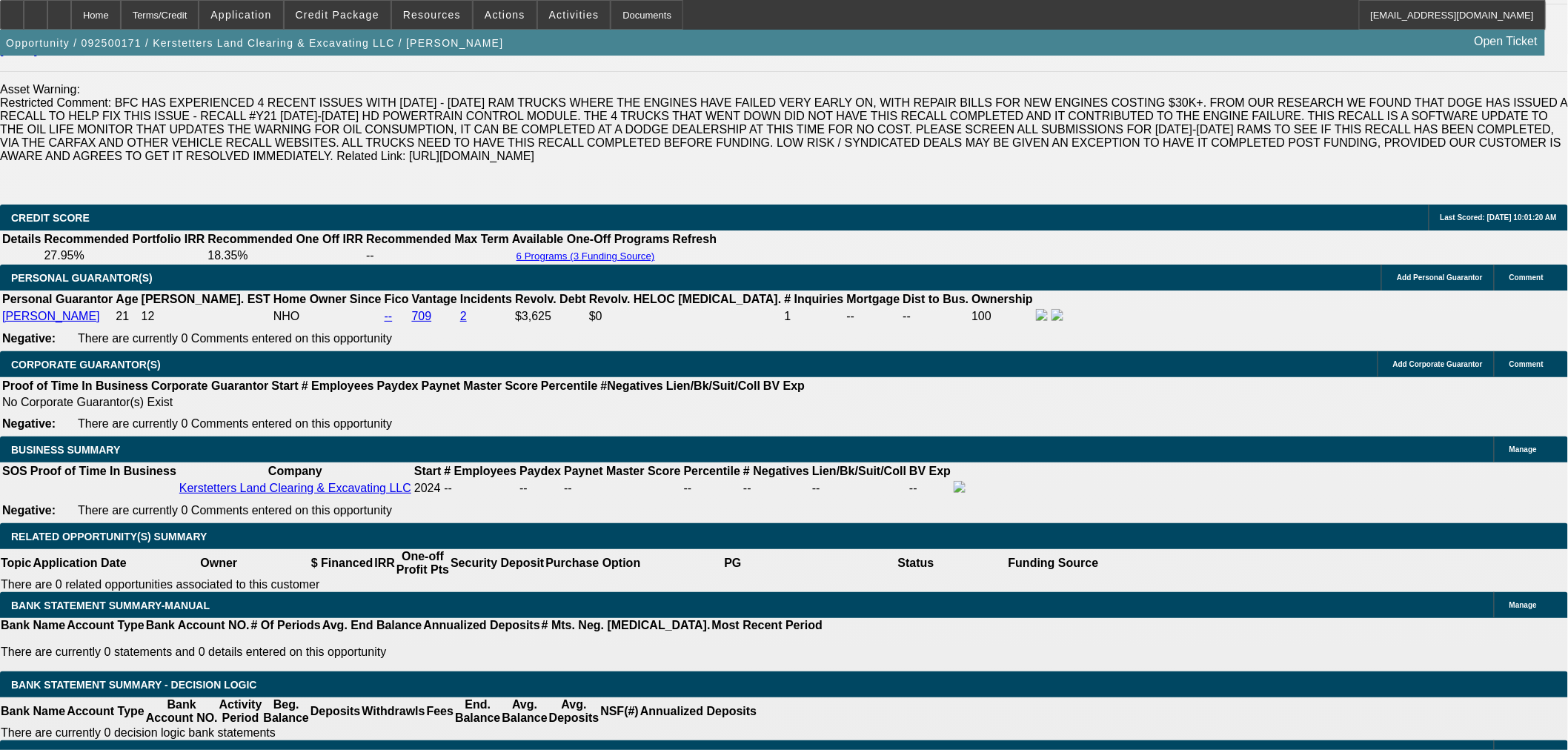
paste input ",334.90"
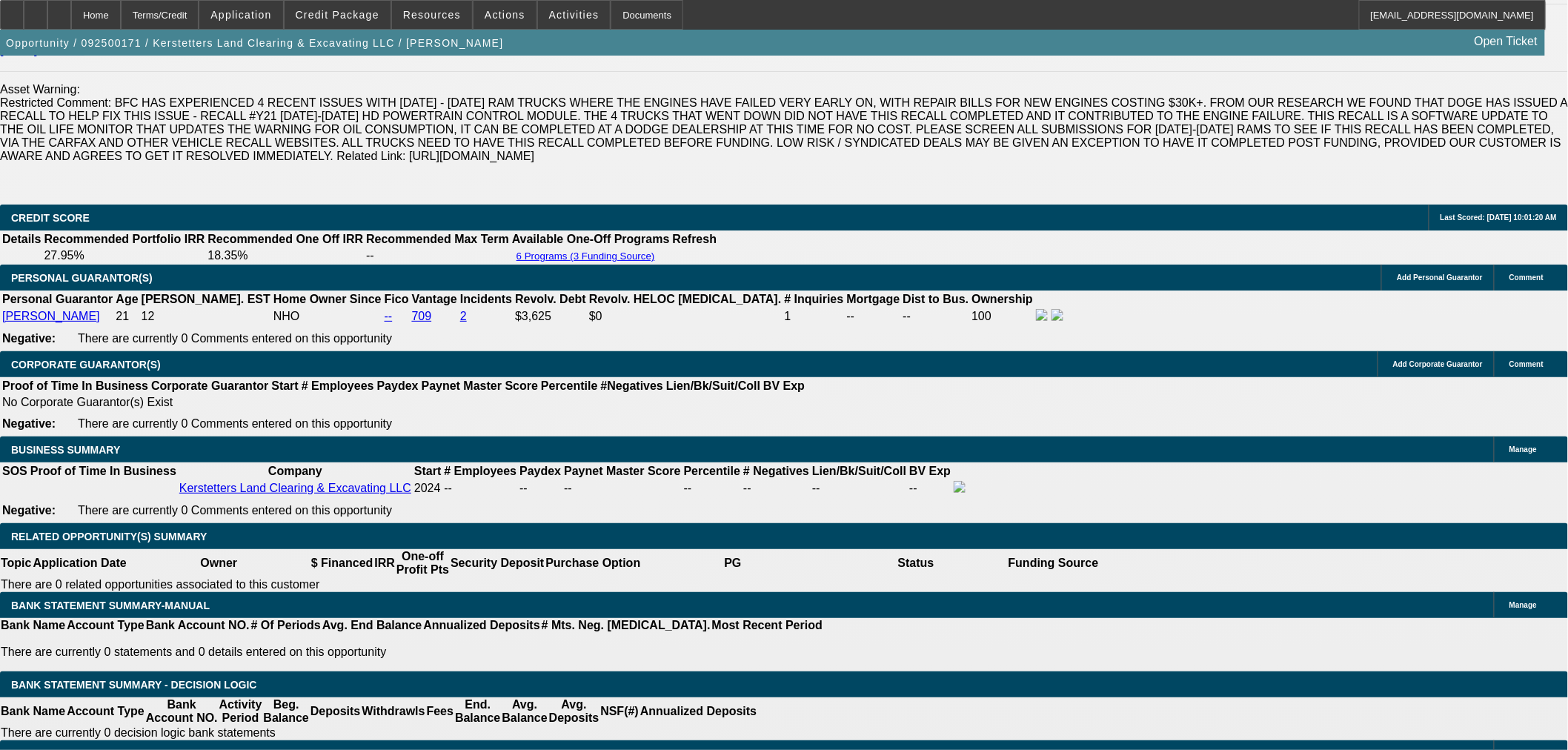
type input "1,334.90"
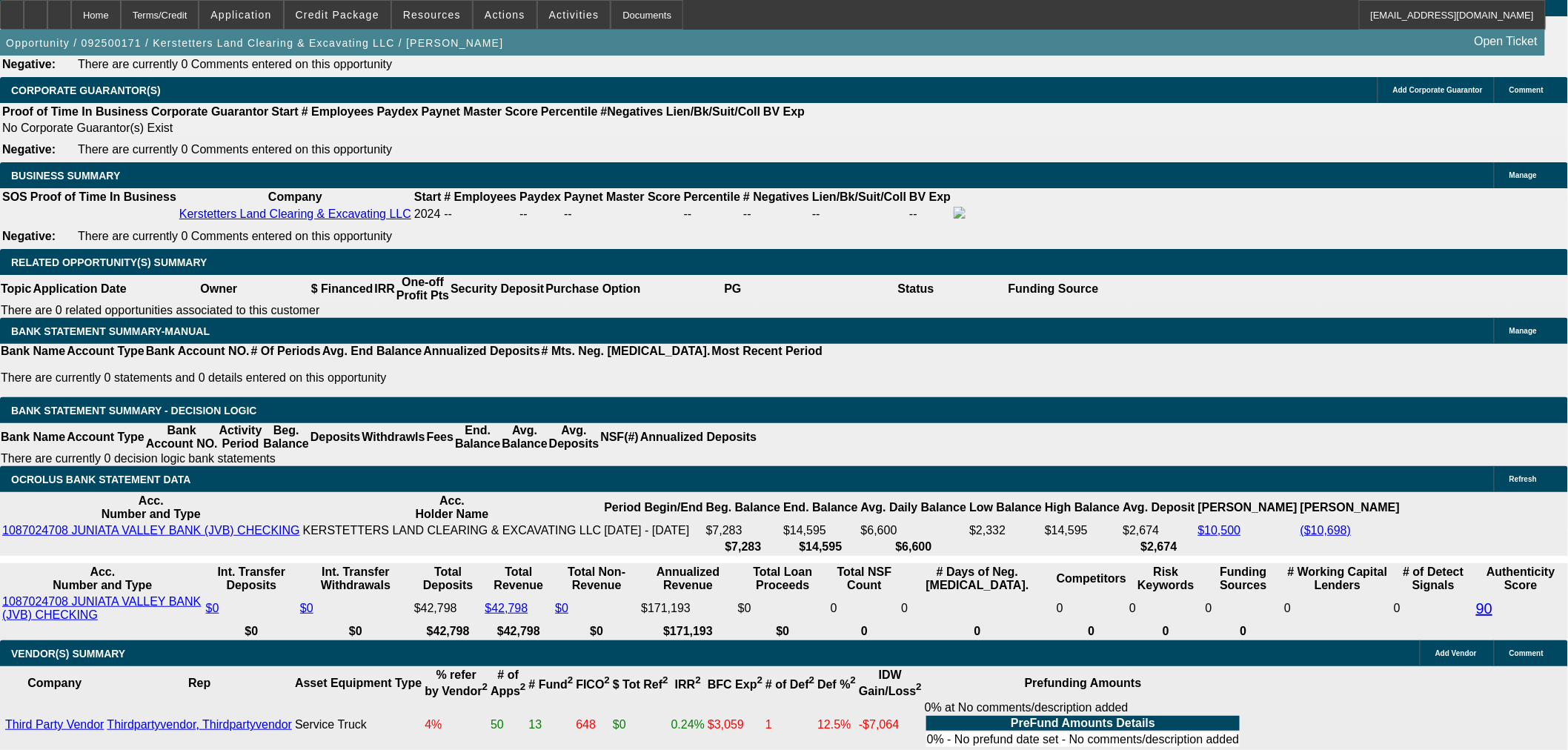
type input "28.3"
type input "$2,669.80"
type input "UNKNOWN"
type input "$1,334.90"
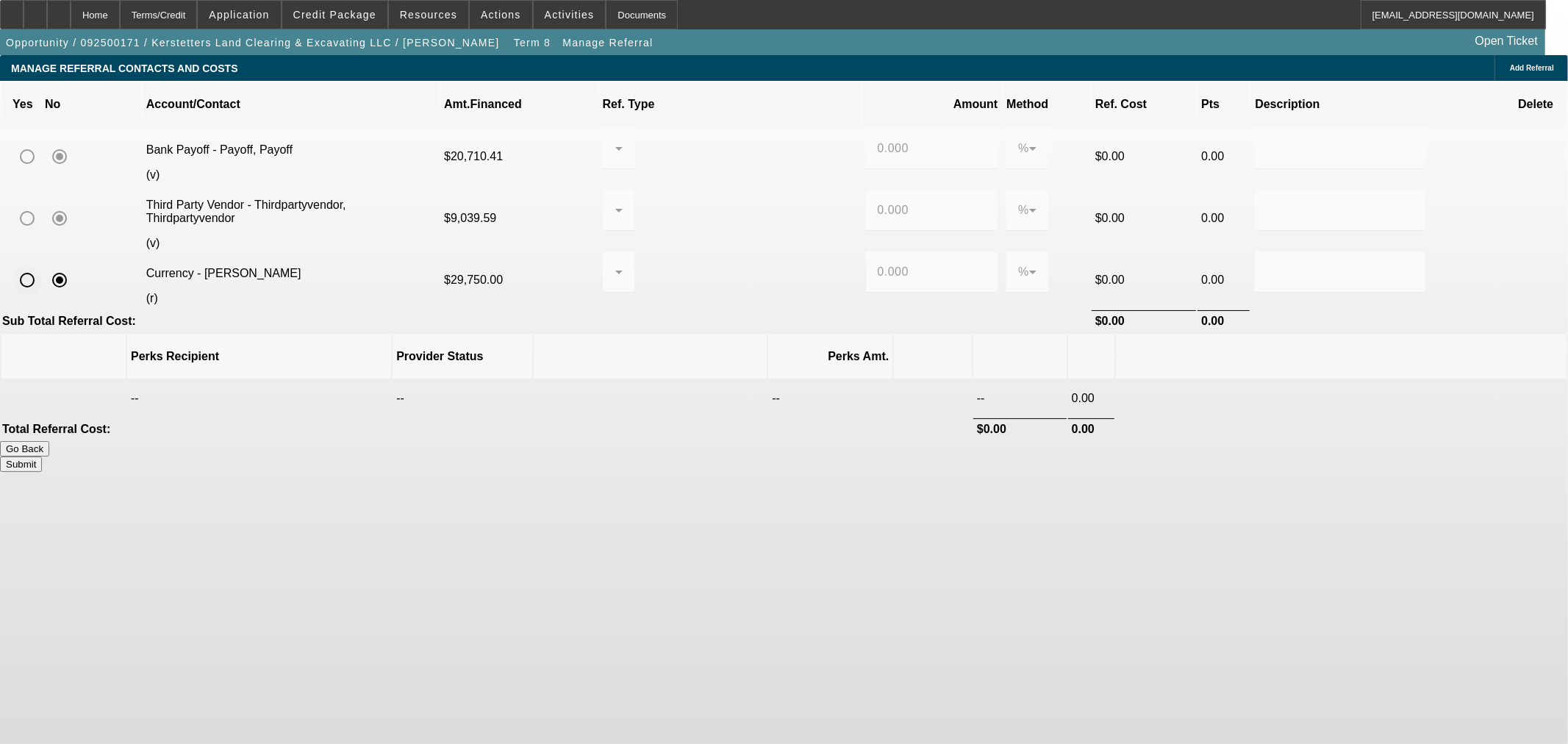
click at [42, 266] on input "radio" at bounding box center [27, 280] width 30 height 30
radio input "true"
click at [615, 263] on div at bounding box center [614, 272] width 1 height 18
click at [757, 326] on span "Pay vendor COMPANY" at bounding box center [738, 321] width 128 height 18
click at [866, 251] on div "0.000" at bounding box center [931, 272] width 132 height 41
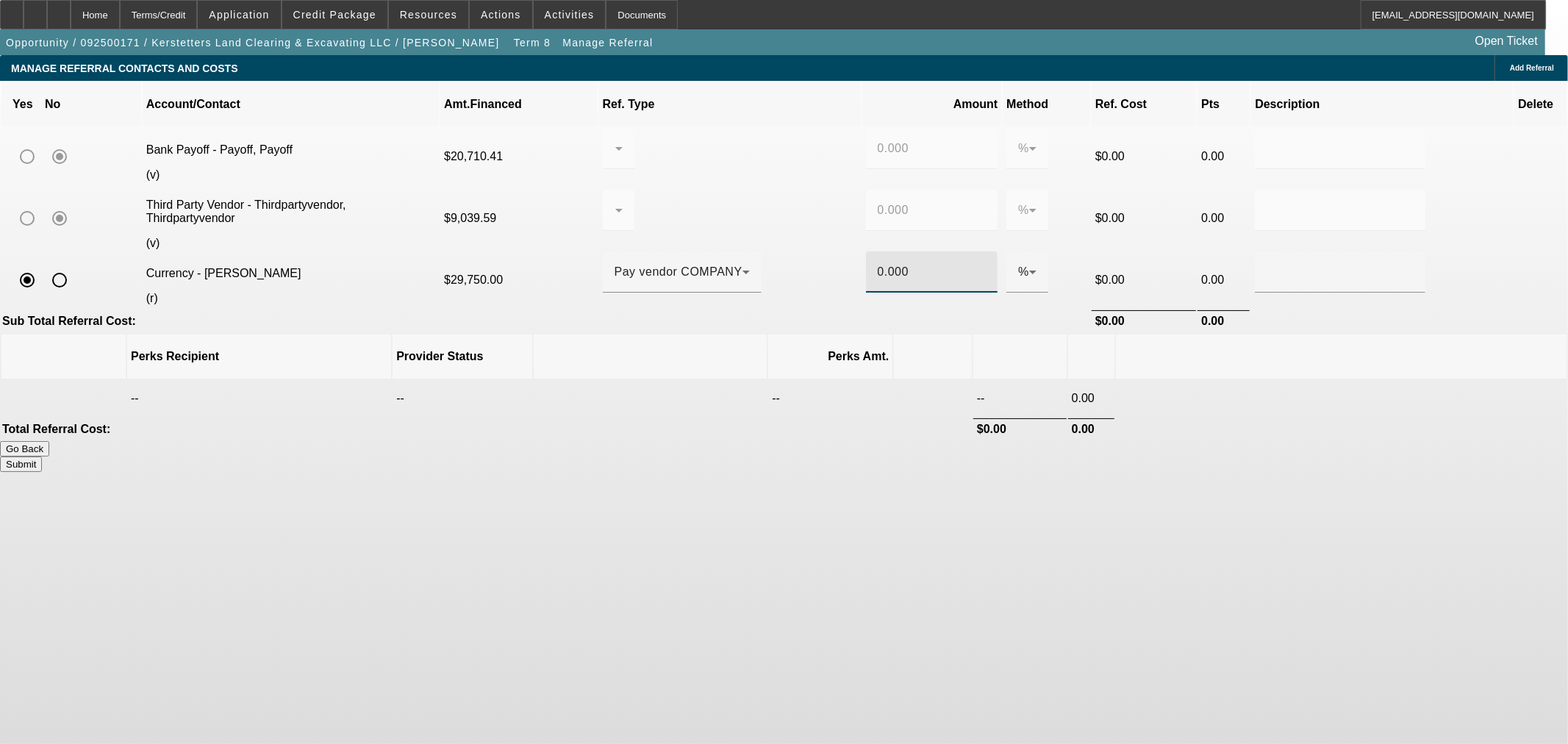
click at [866, 251] on div "0.000" at bounding box center [931, 272] width 132 height 41
click at [877, 263] on input "0.000" at bounding box center [931, 272] width 109 height 18
type input "8"
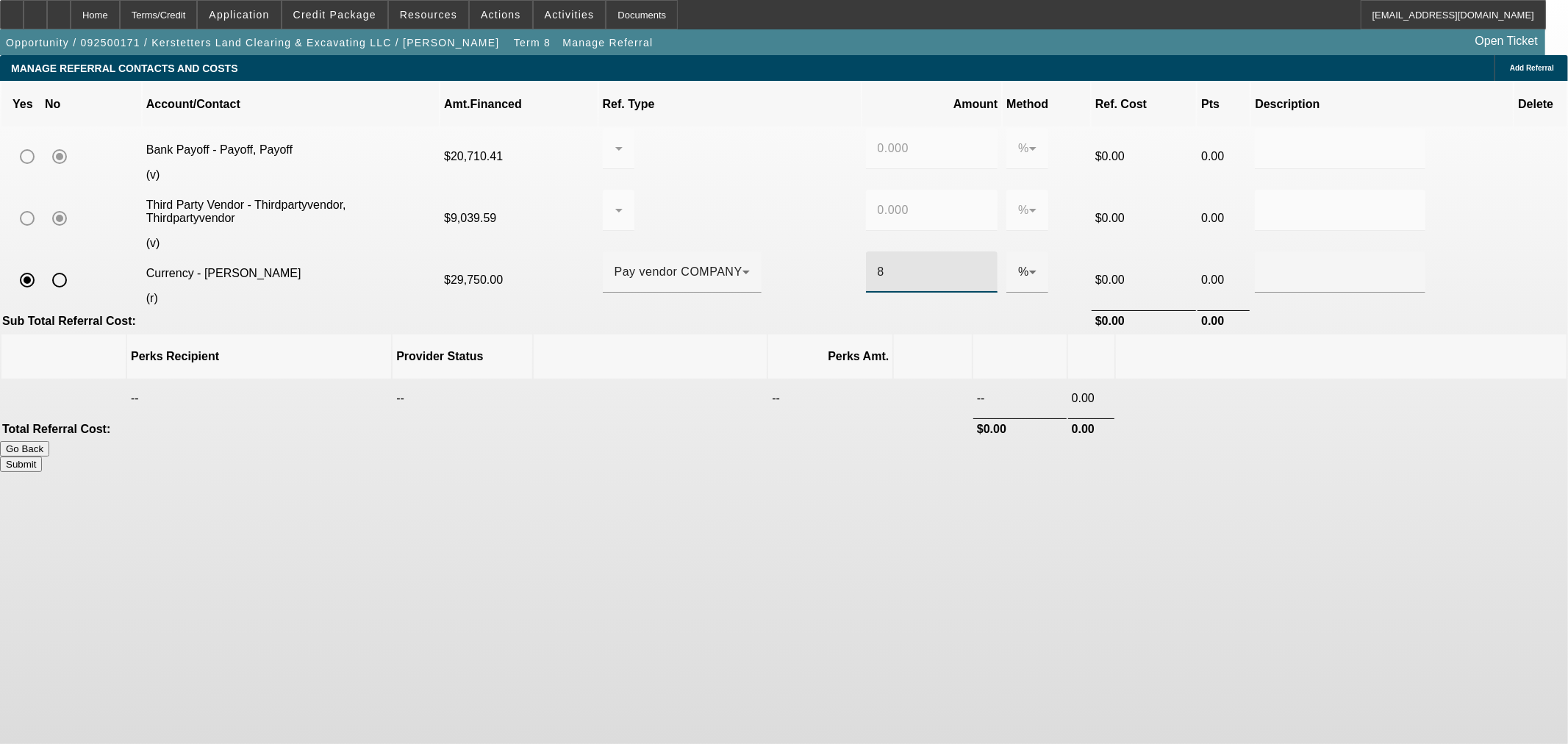
click at [42, 457] on button "Submit" at bounding box center [21, 464] width 42 height 15
type input "0.000"
type input "8.000"
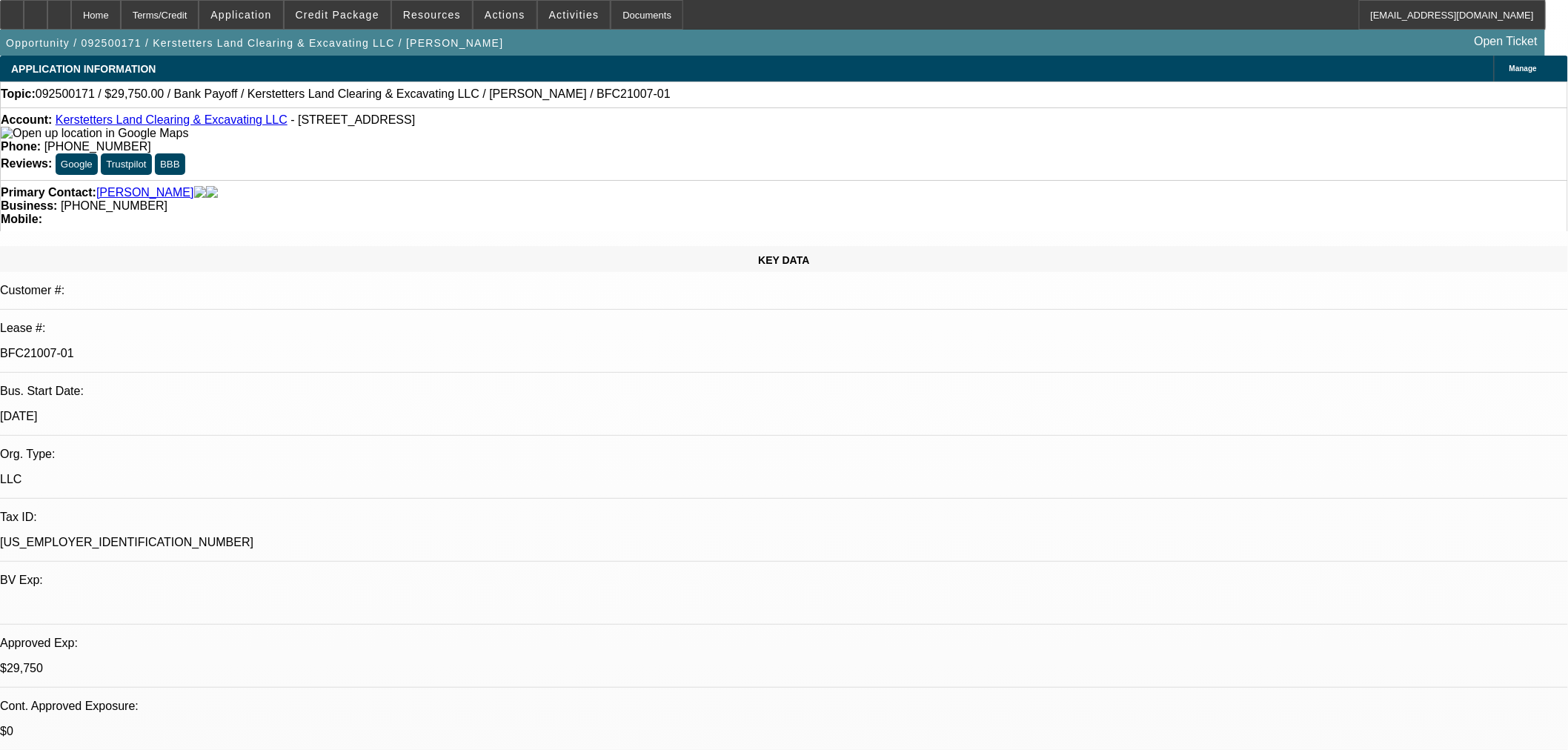
select select "0.15"
select select "2"
select select "0"
select select "6"
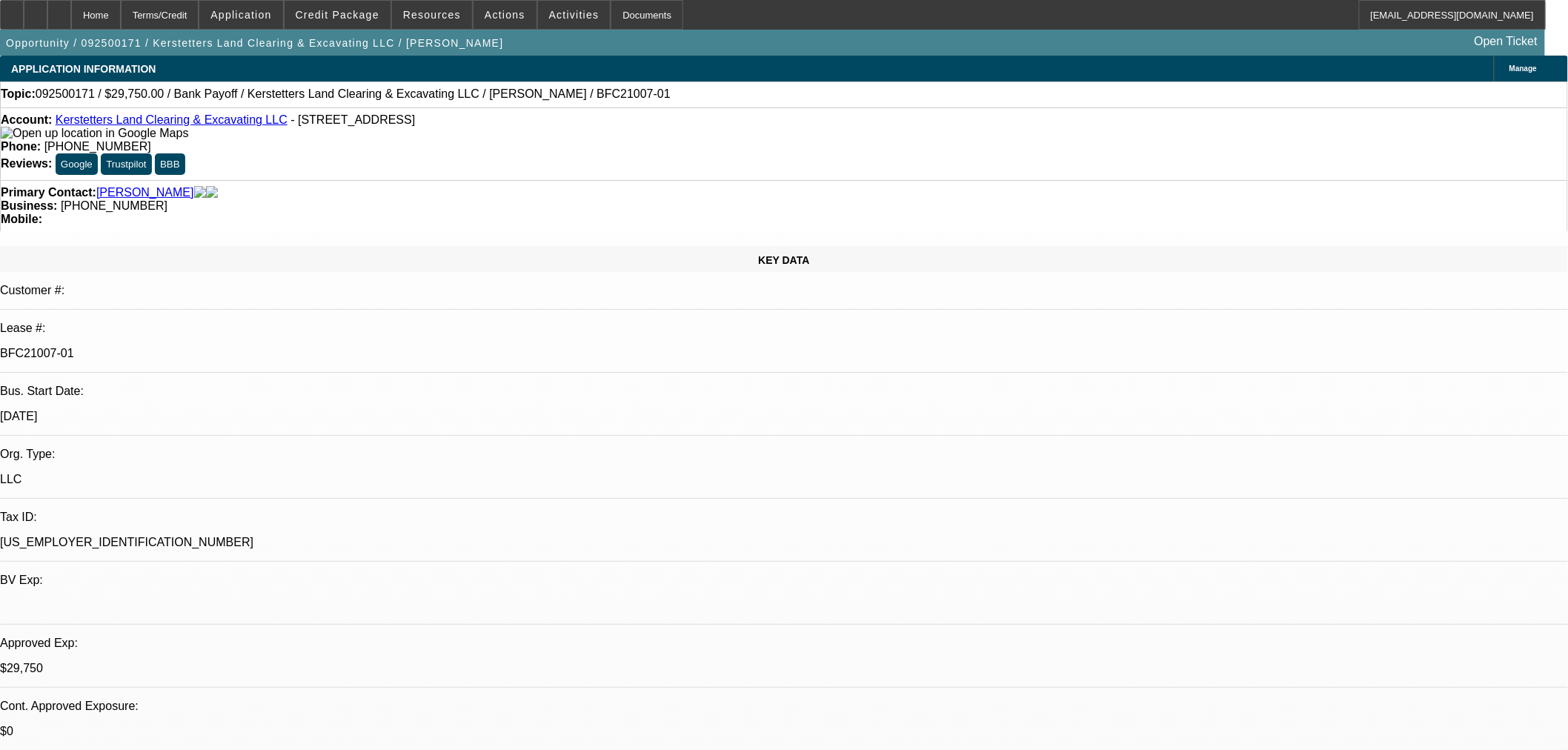
select select "0.15"
select select "2"
select select "0"
select select "6"
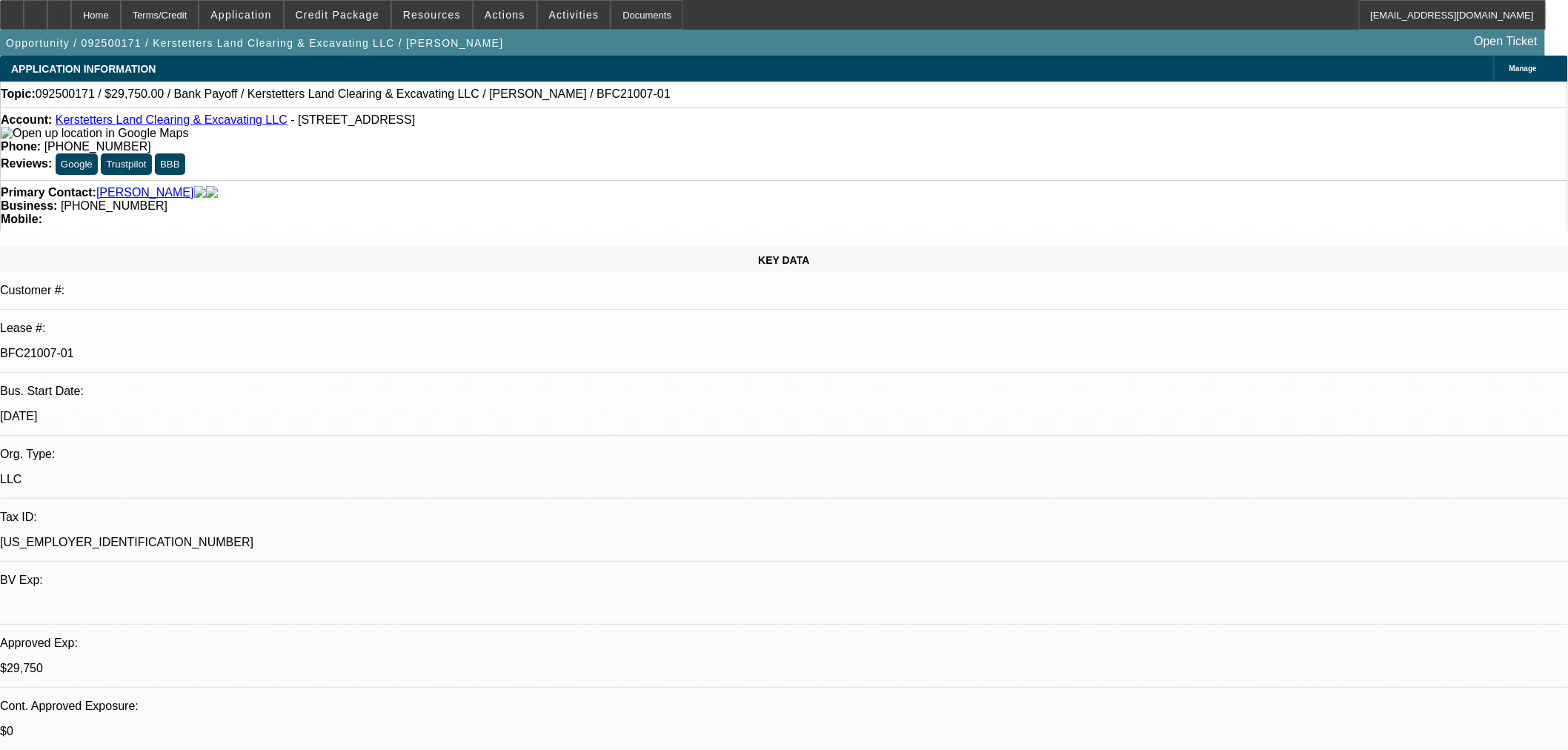
select select "0.15"
select select "2"
select select "0"
select select "6"
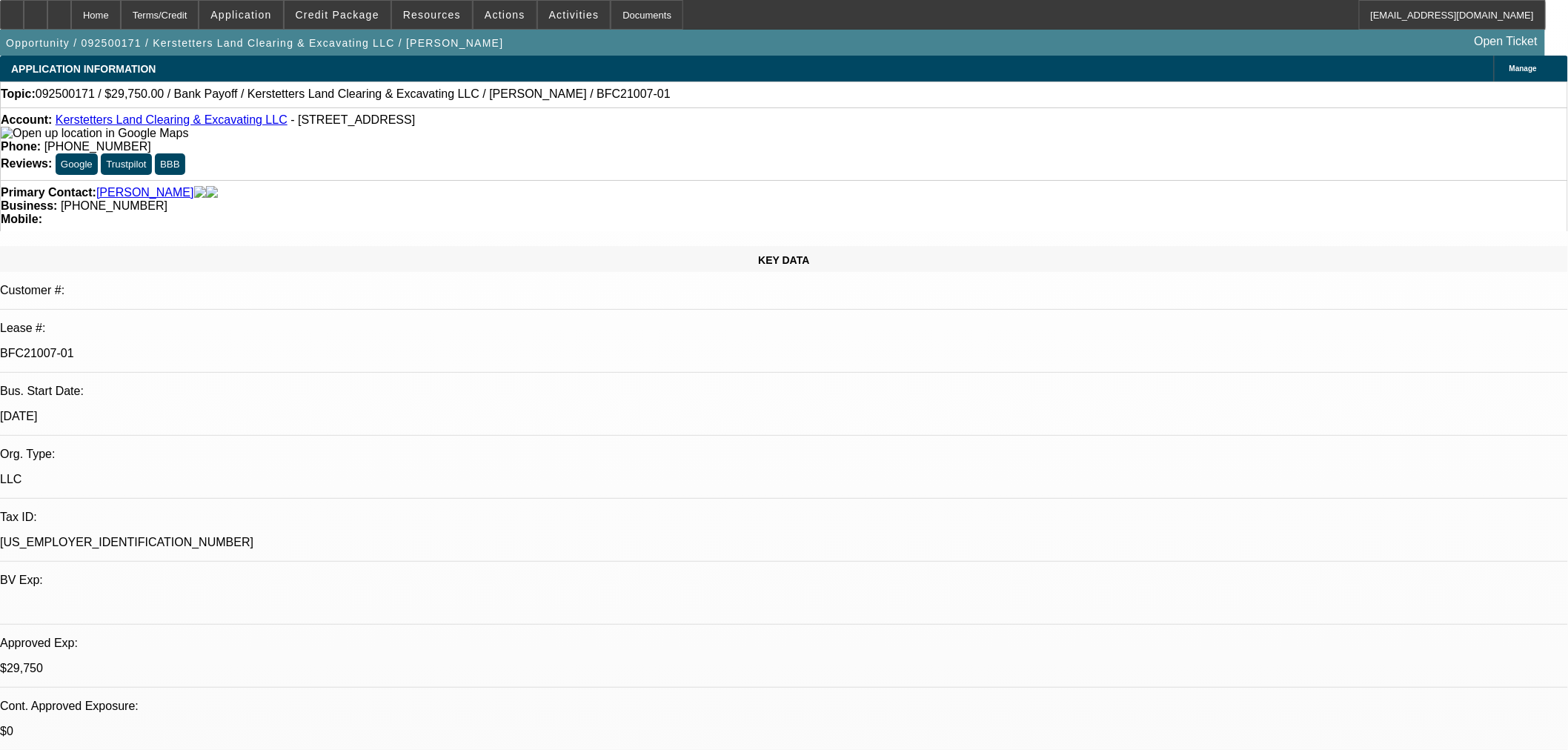
select select "0.15"
select select "2"
select select "0"
select select "6"
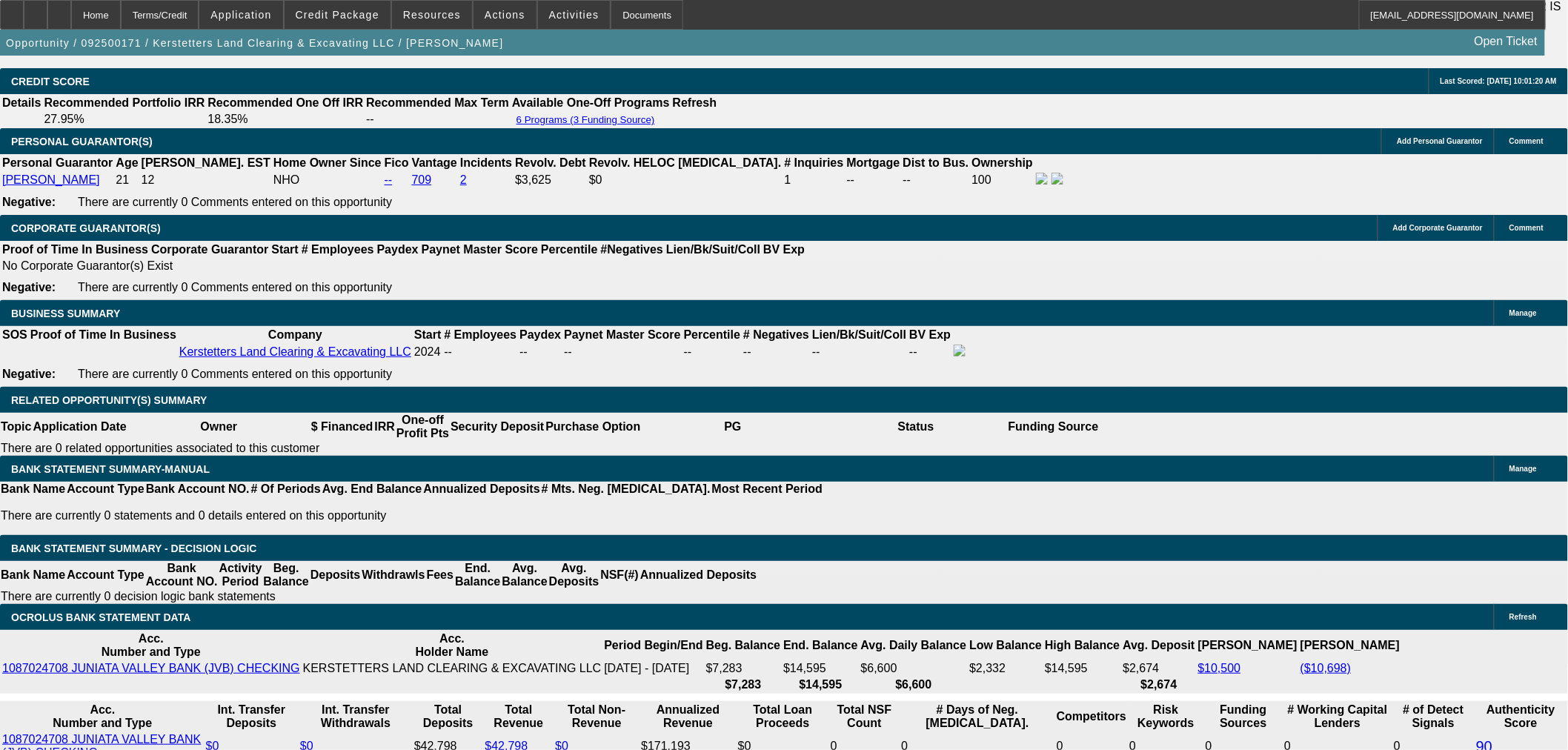
scroll to position [138, 0]
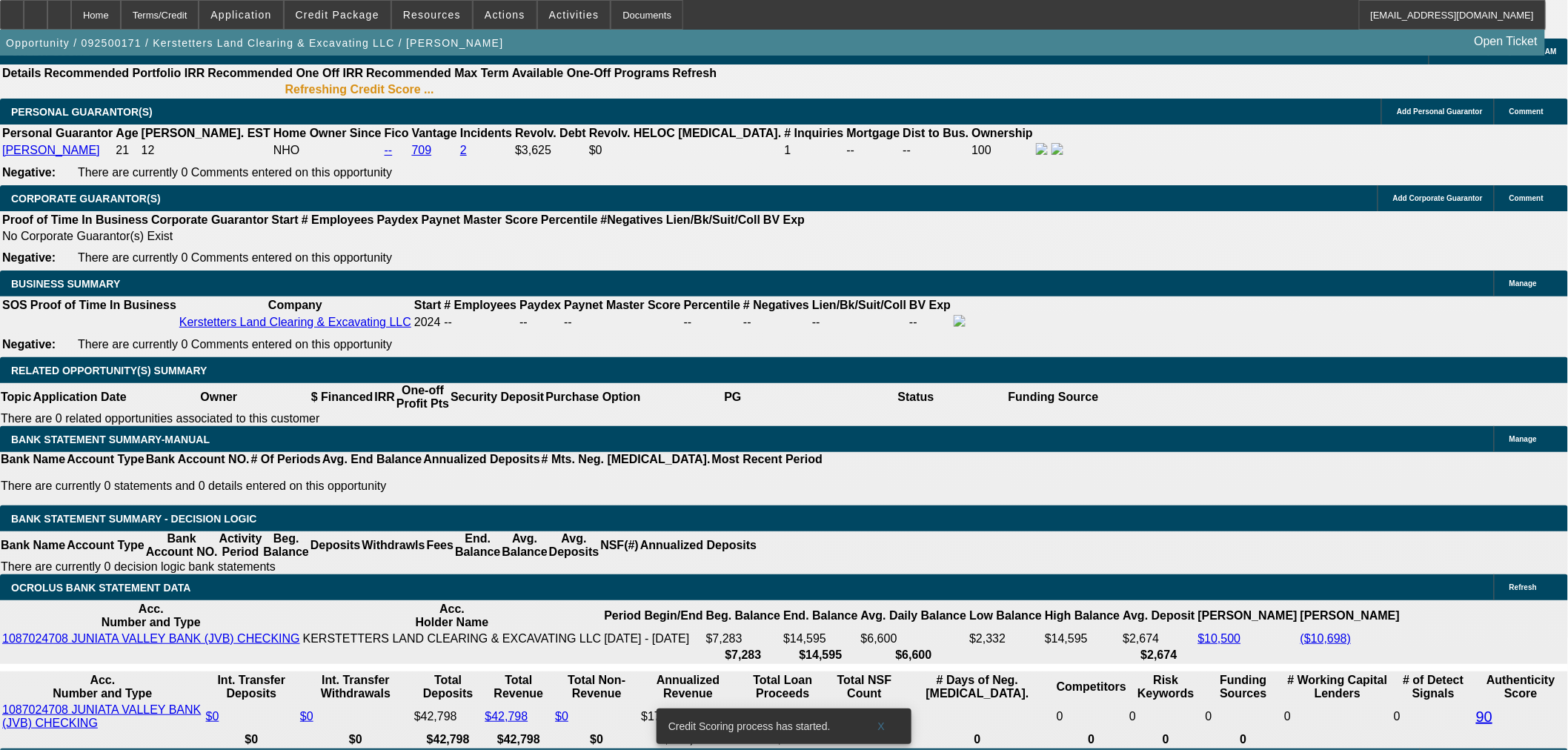
drag, startPoint x: 1502, startPoint y: 604, endPoint x: 1260, endPoint y: 517, distance: 257.2
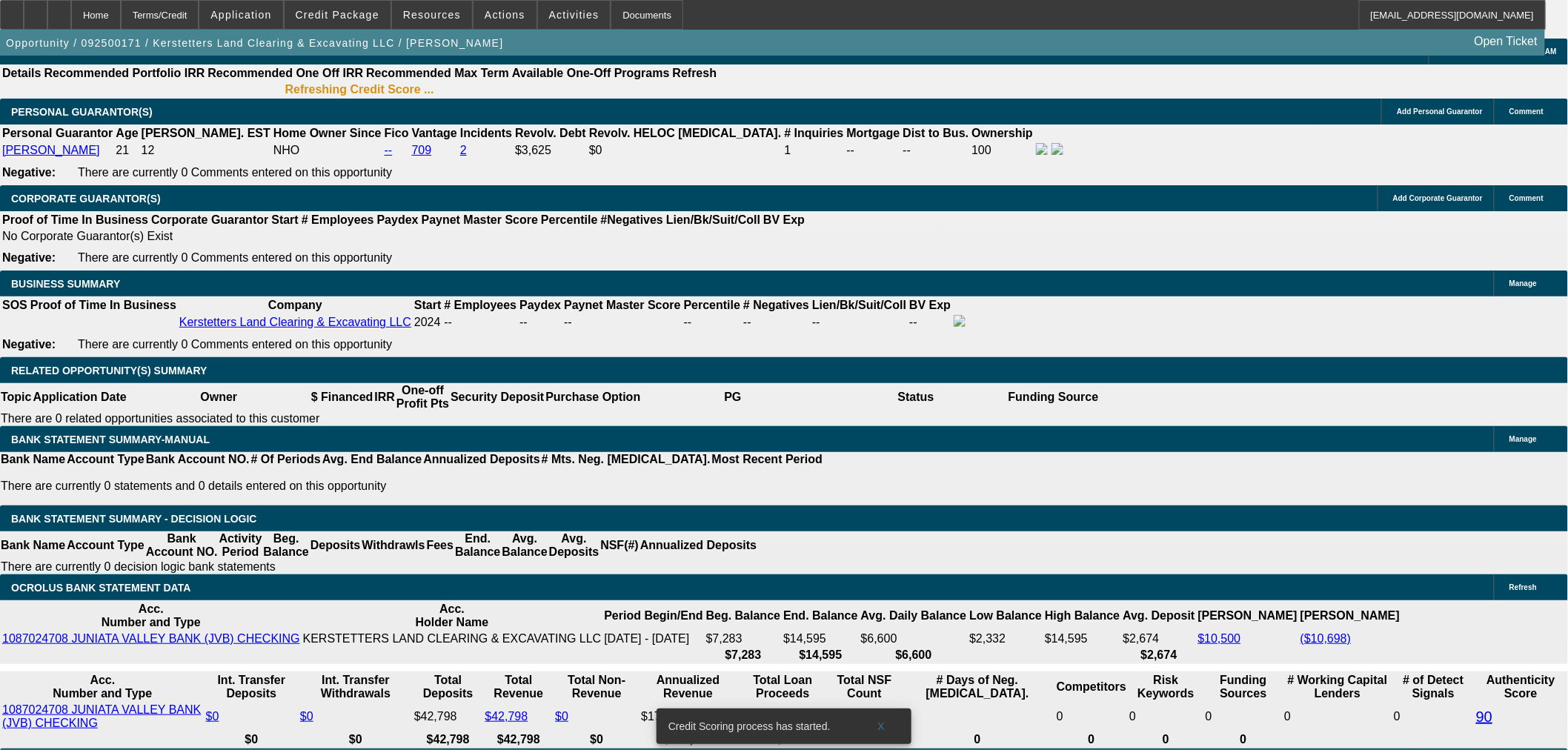
copy td "UYSIDE DOCS REQUEST CURRENCY - Hi, customer would like to move forward. Sam ok'…"
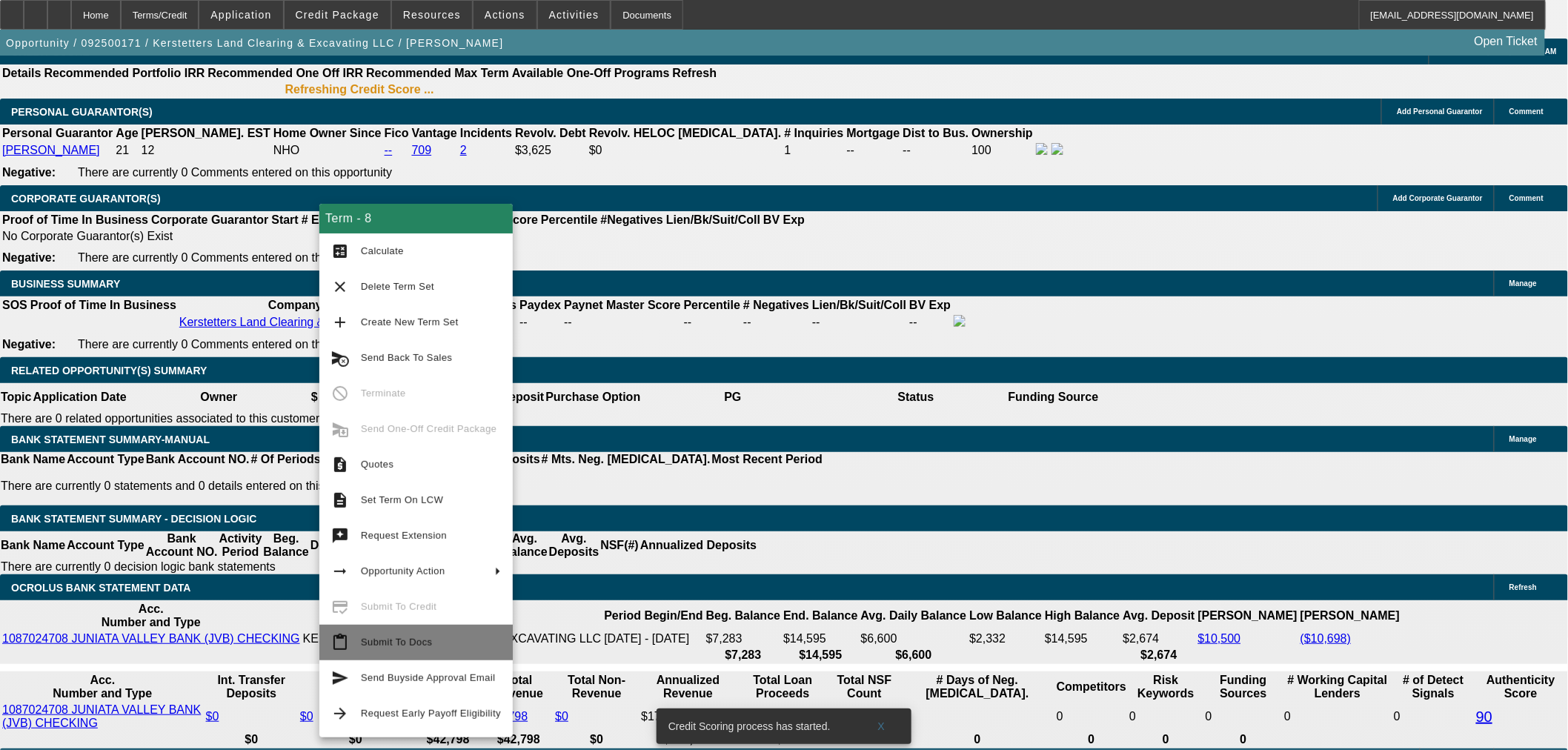
click at [436, 642] on span "Submit To Docs" at bounding box center [430, 643] width 140 height 18
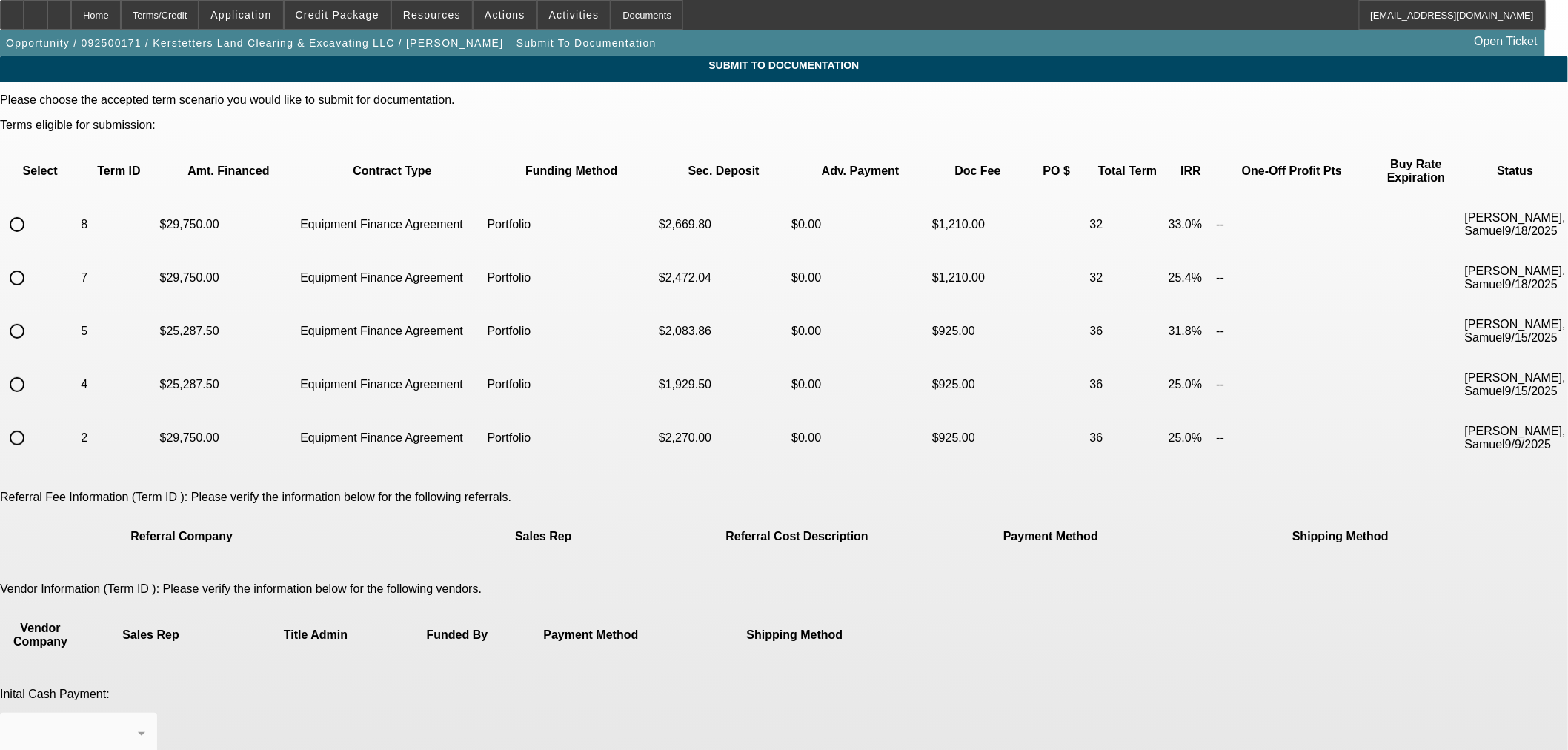
scroll to position [121, 0]
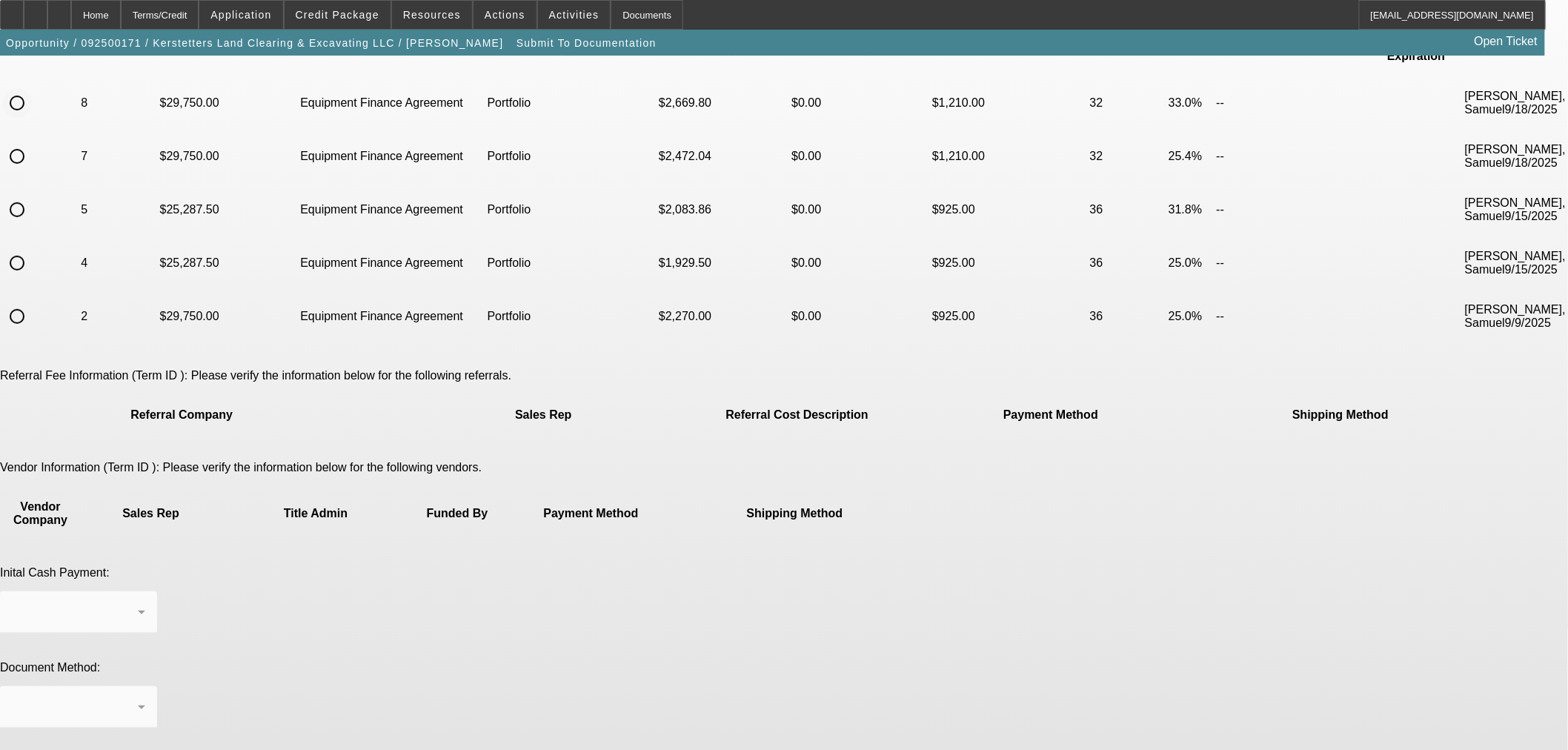
click at [32, 89] on input "radio" at bounding box center [16, 103] width 30 height 30
radio input "true"
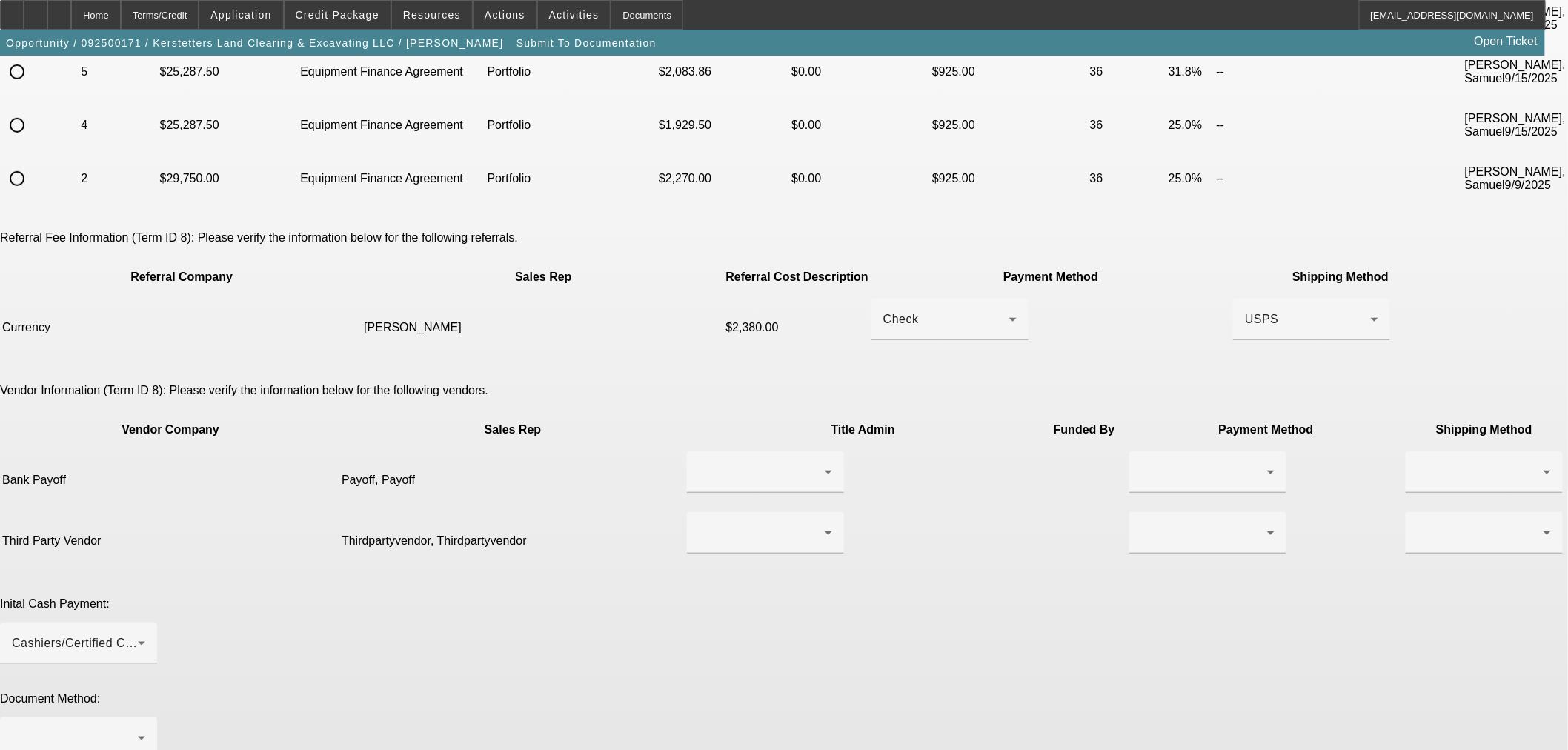
scroll to position [396, 0]
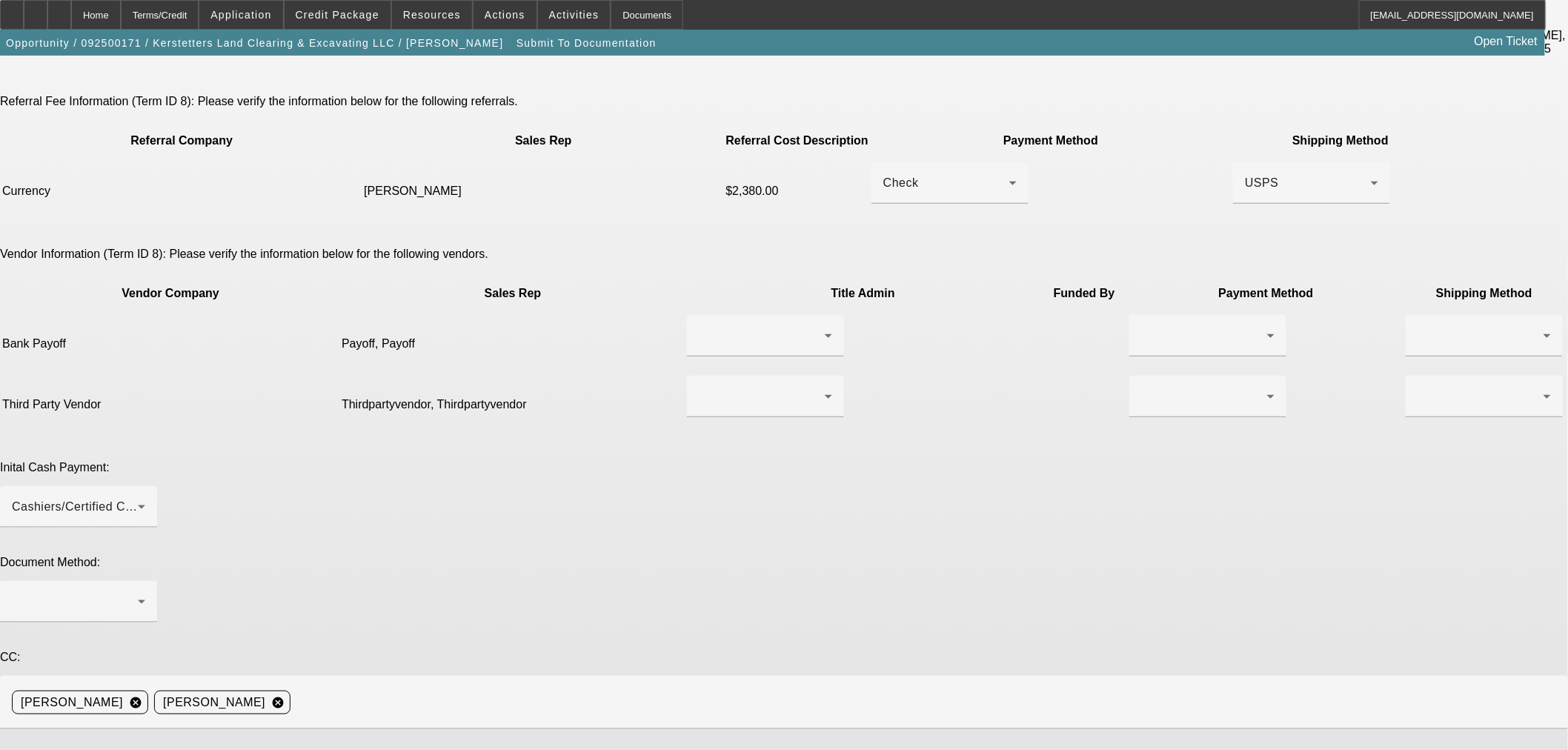
paste textarea "UYSIDE DOCS REQUEST CURRENCY - Hi, customer would like to move forward. Sam ok'…"
drag, startPoint x: 1176, startPoint y: 597, endPoint x: 1151, endPoint y: 749, distance: 154.0
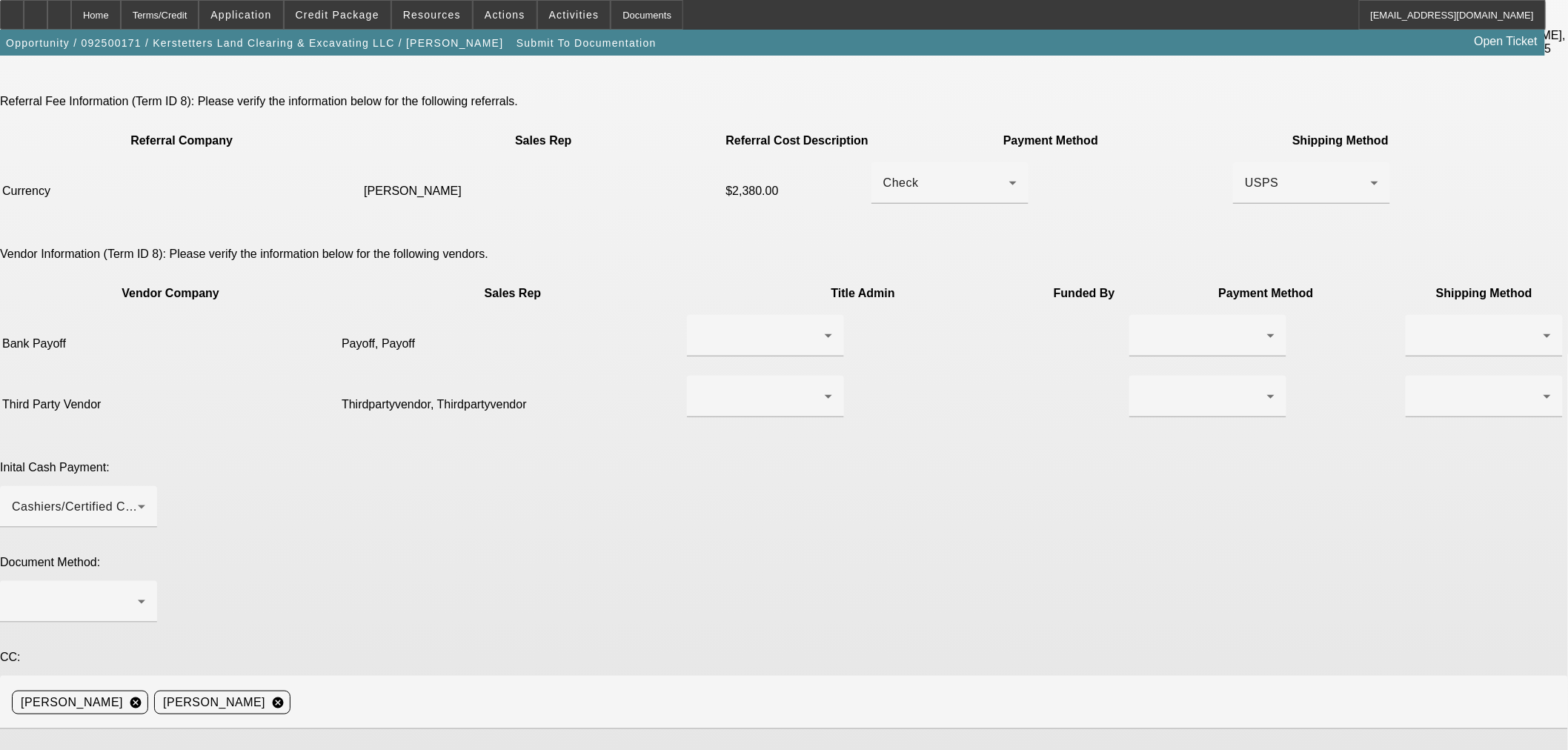
drag, startPoint x: 798, startPoint y: 591, endPoint x: 569, endPoint y: 592, distance: 229.0
drag, startPoint x: 1154, startPoint y: 591, endPoint x: 1077, endPoint y: 595, distance: 77.1
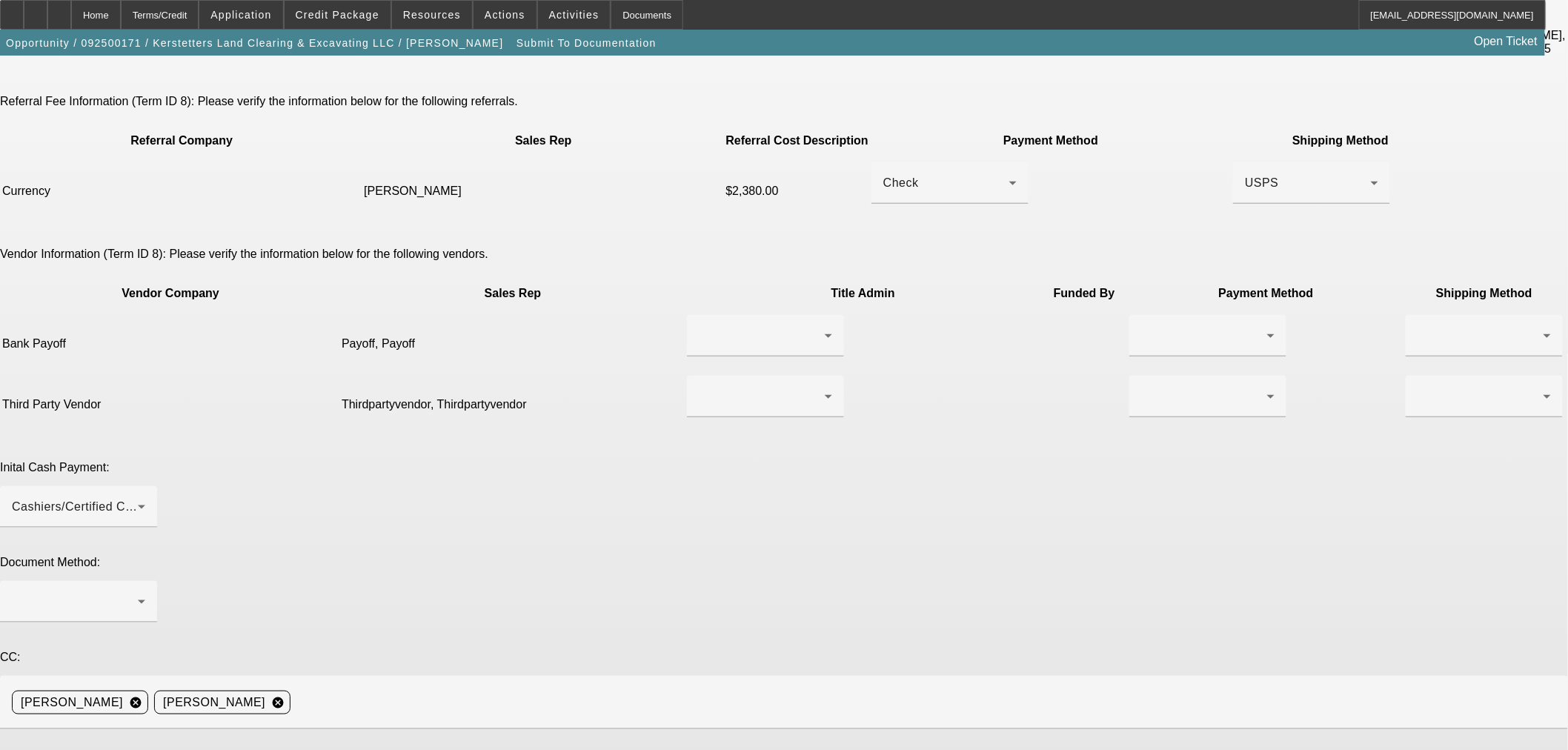
drag, startPoint x: 939, startPoint y: 589, endPoint x: 573, endPoint y: 590, distance: 366.0
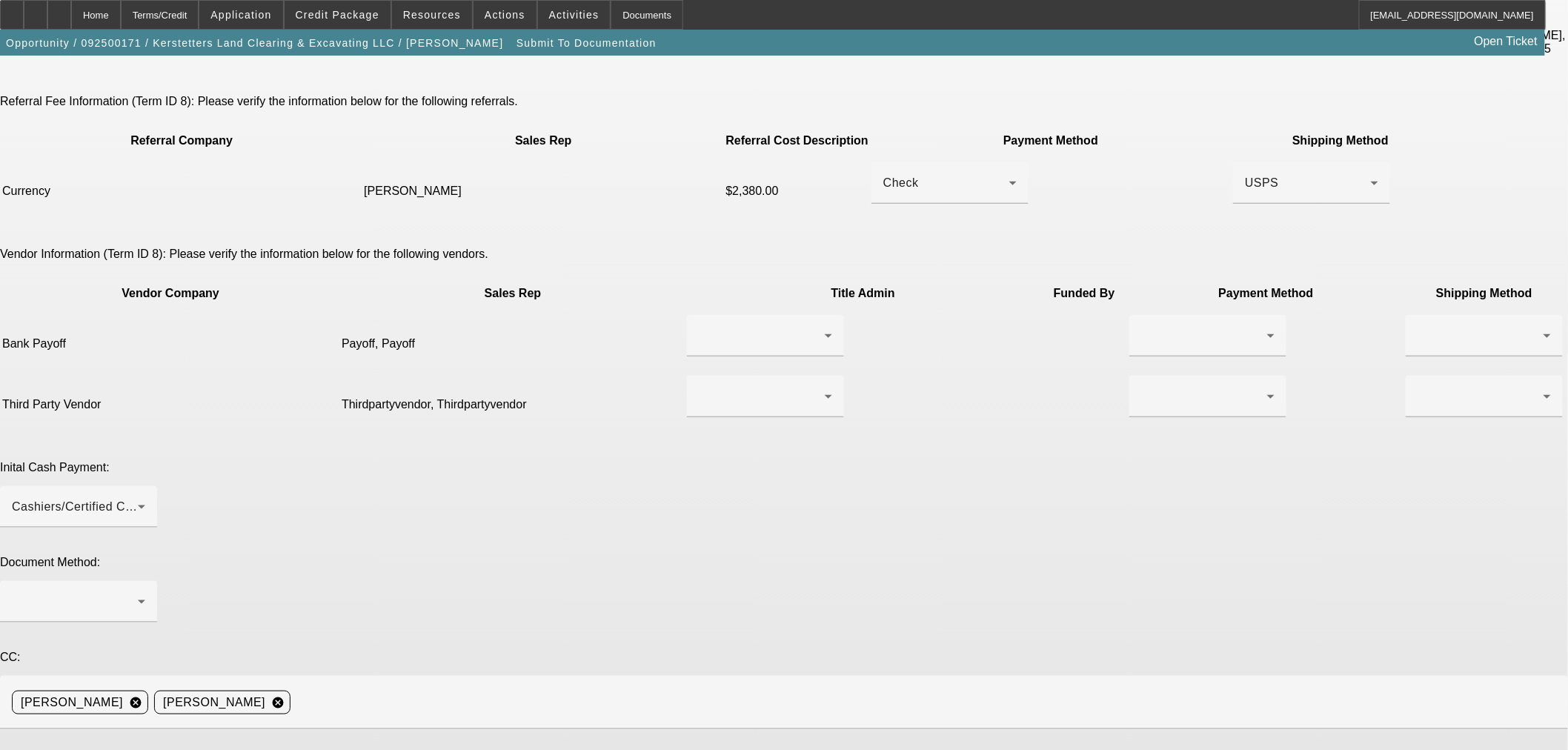
drag, startPoint x: 786, startPoint y: 605, endPoint x: 756, endPoint y: 603, distance: 30.1
click at [47, 11] on div at bounding box center [35, 14] width 24 height 30
click at [1508, 450] on app-submit-to-documentation "Submit To Documentation Please choose the accepted term scenario you would like…" at bounding box center [784, 438] width 1568 height 1557
drag, startPoint x: 908, startPoint y: 591, endPoint x: 869, endPoint y: 590, distance: 39.0
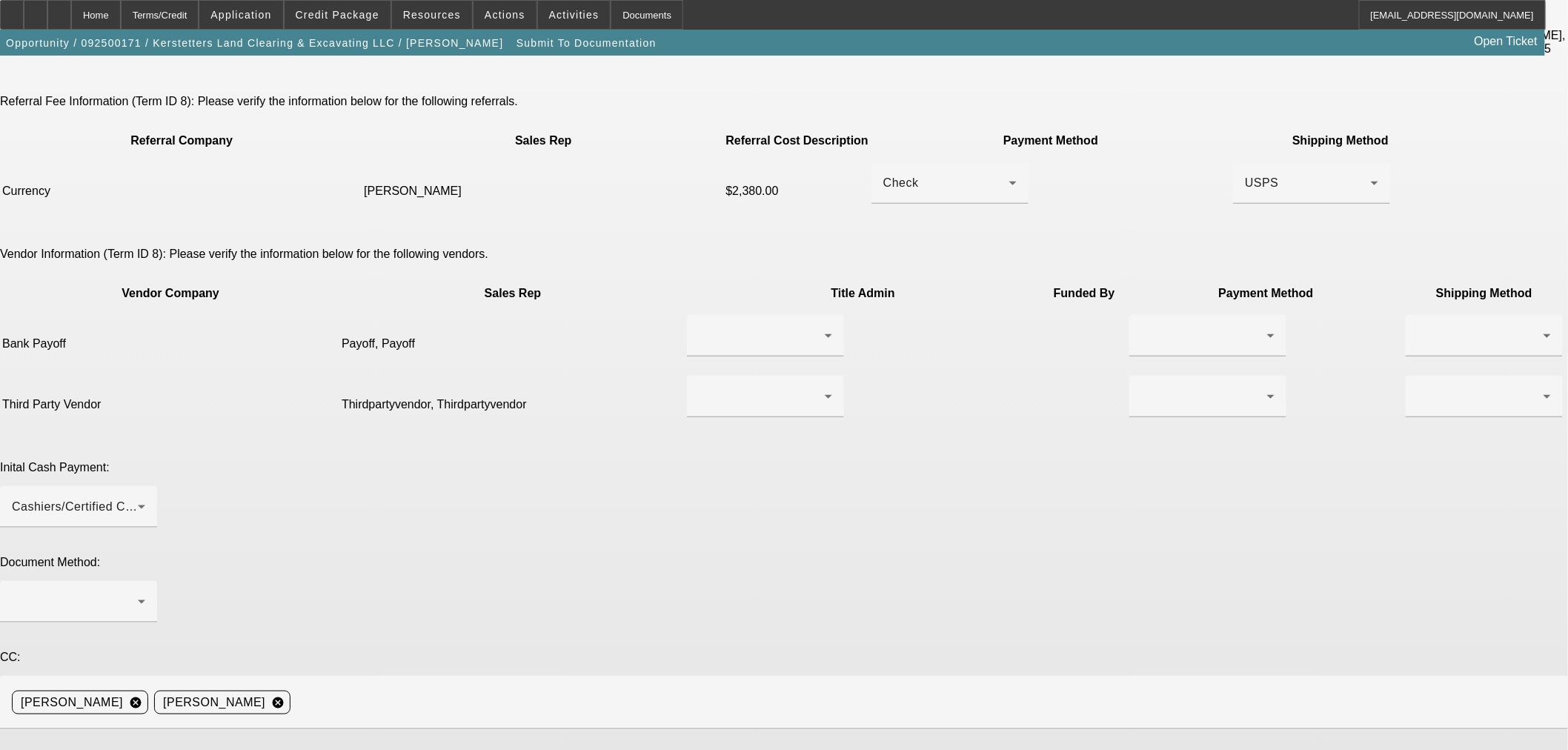
drag, startPoint x: 906, startPoint y: 588, endPoint x: 1100, endPoint y: 585, distance: 194.0
click at [345, 16] on span "Credit Package" at bounding box center [337, 14] width 84 height 12
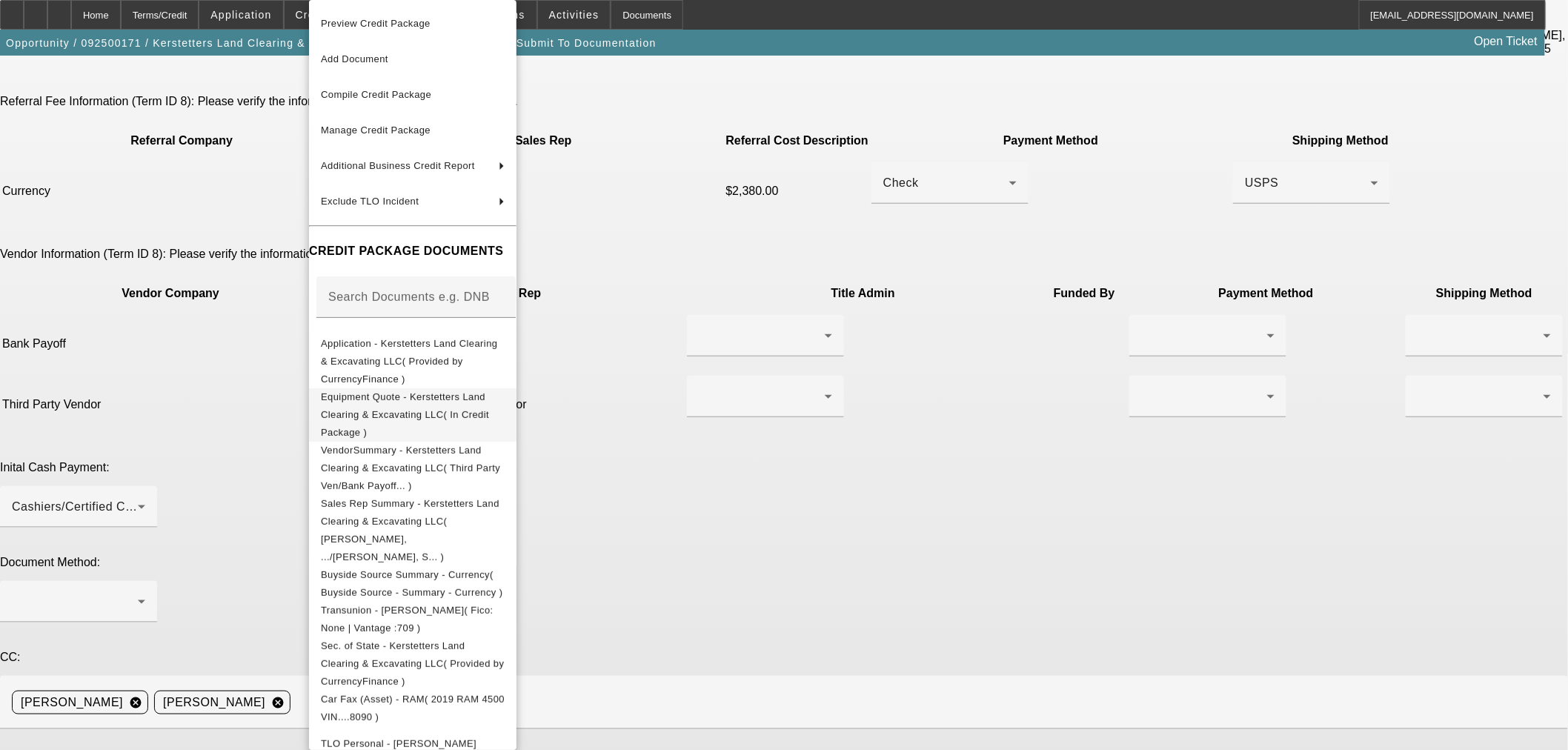
click at [420, 394] on span "Equipment Quote - Kerstetters Land Clearing & Excavating LLC( In Credit Package…" at bounding box center [412, 414] width 184 height 53
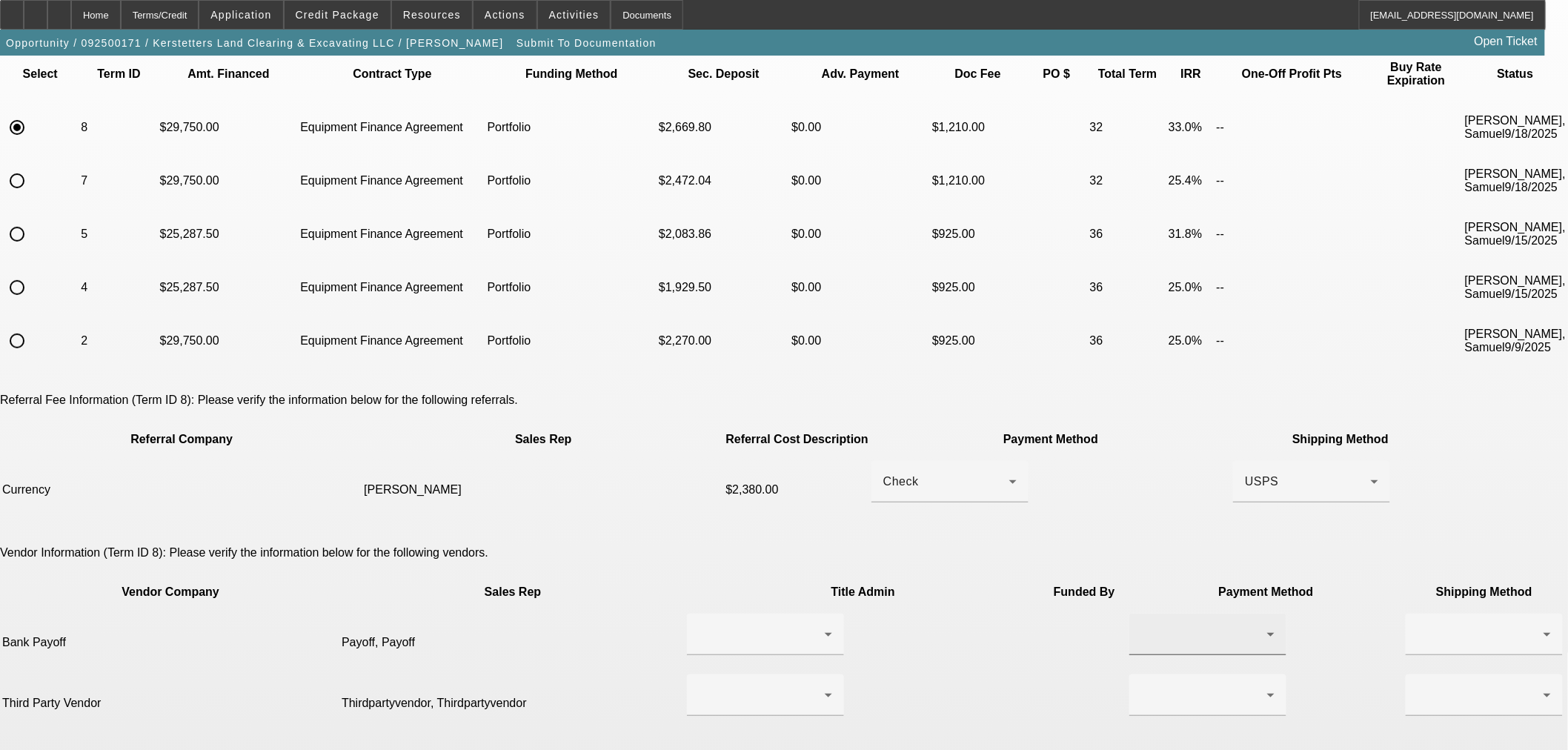
scroll to position [138, 0]
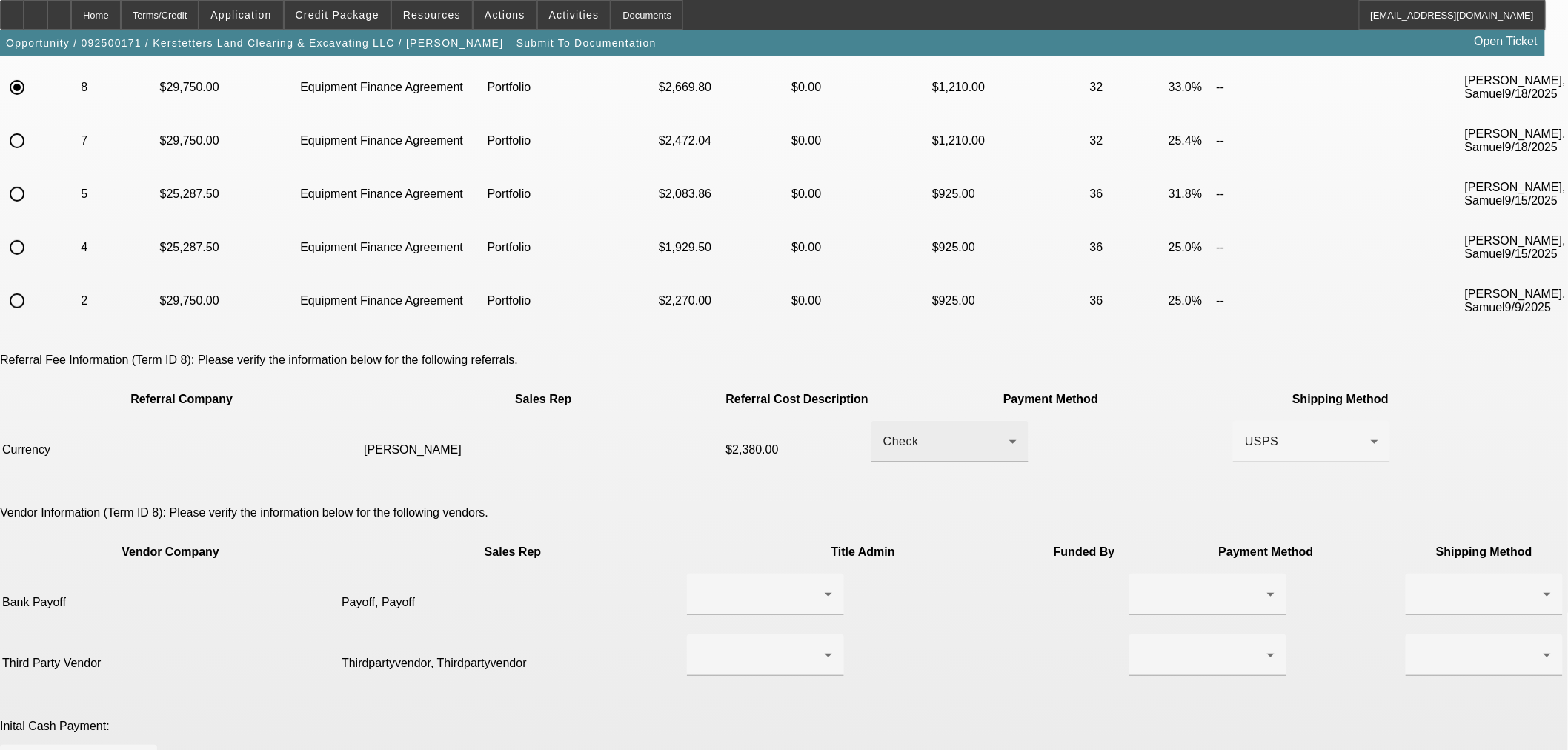
type textarea "DOCS RESUBMISSION BUYSIDE CURRENCY - Got the current title. Turns out to be a P…"
click at [954, 433] on div "Check" at bounding box center [946, 442] width 126 height 18
click at [929, 446] on mat-option "ACH" at bounding box center [922, 444] width 187 height 35
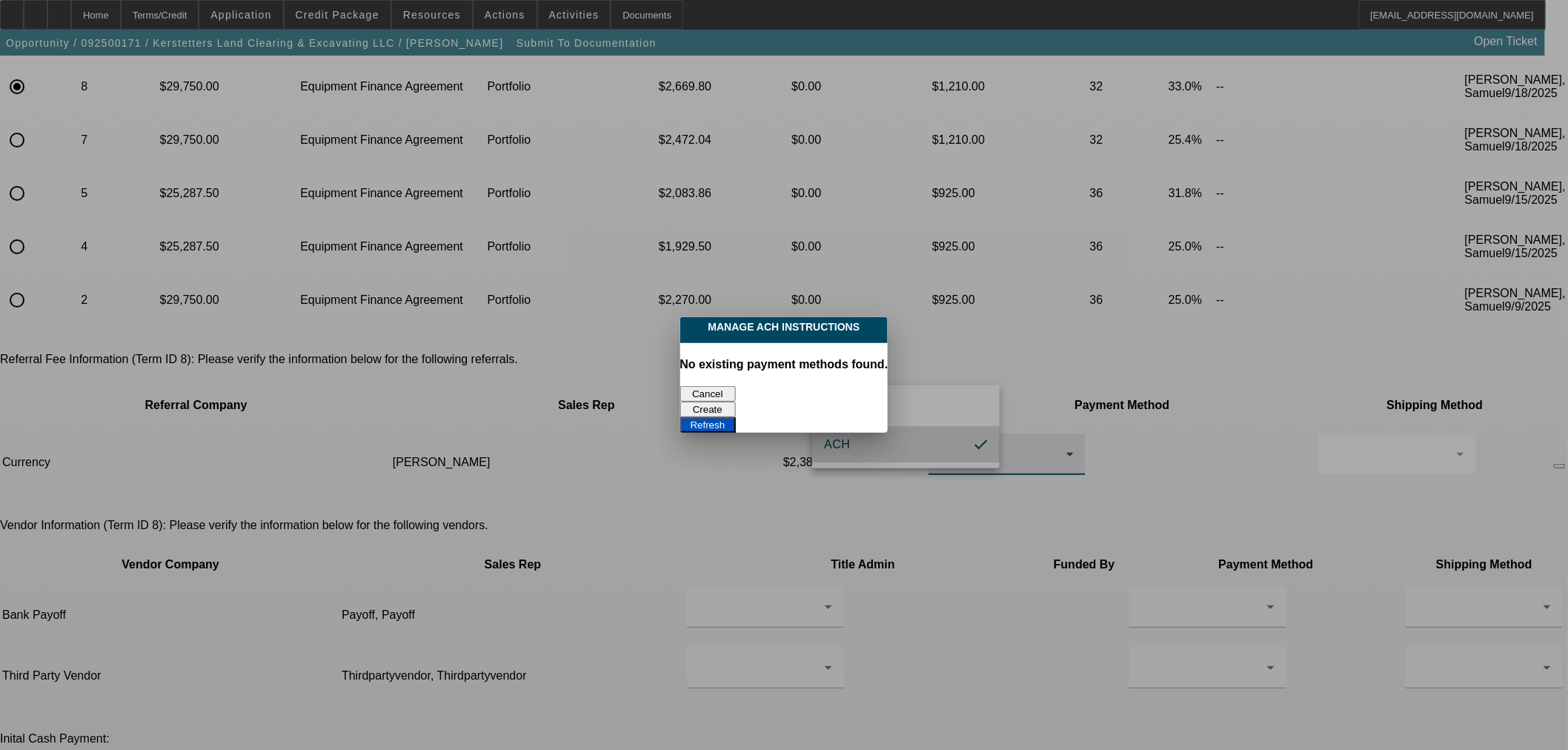
scroll to position [0, 0]
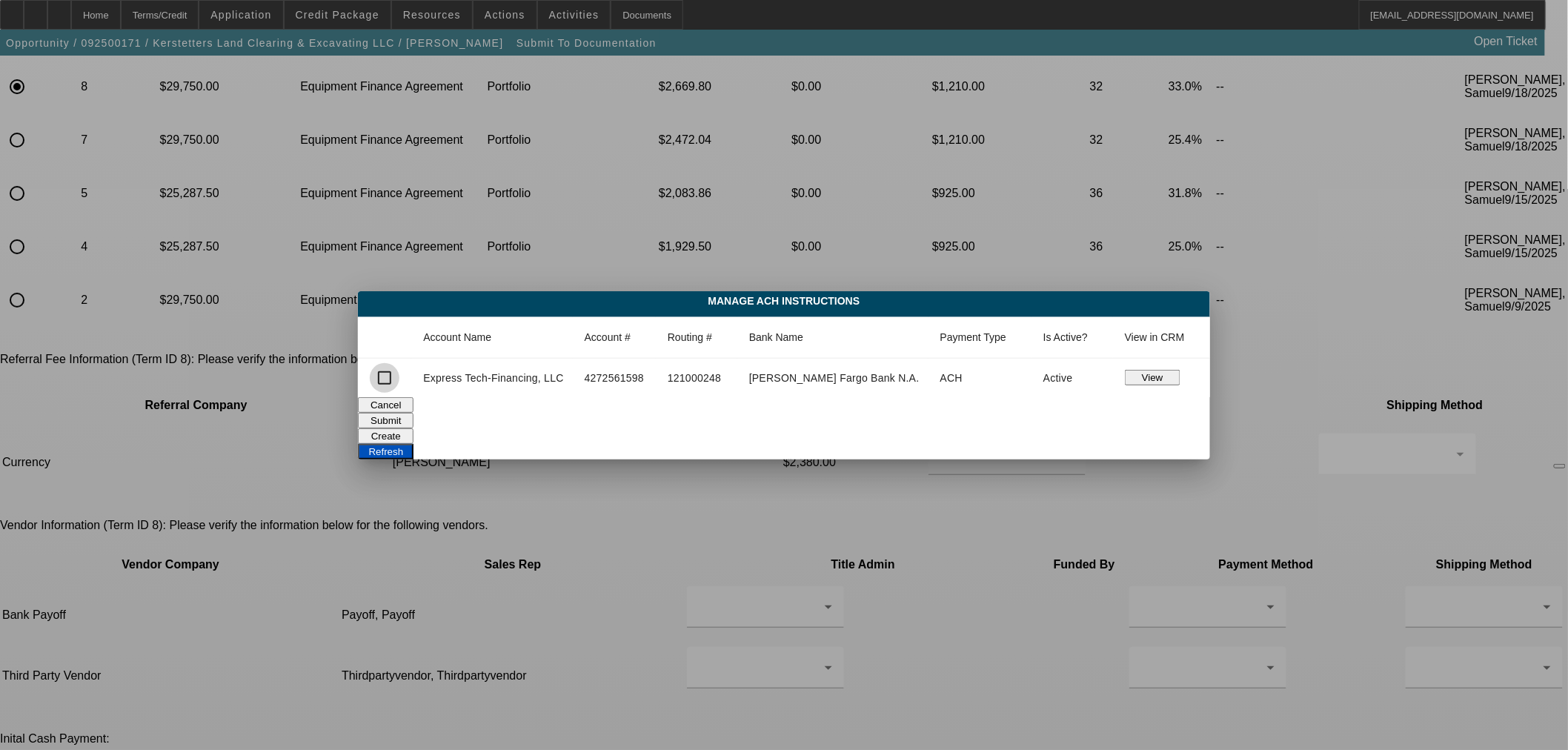
click at [400, 380] on input "checkbox" at bounding box center [384, 377] width 30 height 30
checkbox input "true"
click at [413, 413] on button "Submit" at bounding box center [385, 420] width 55 height 15
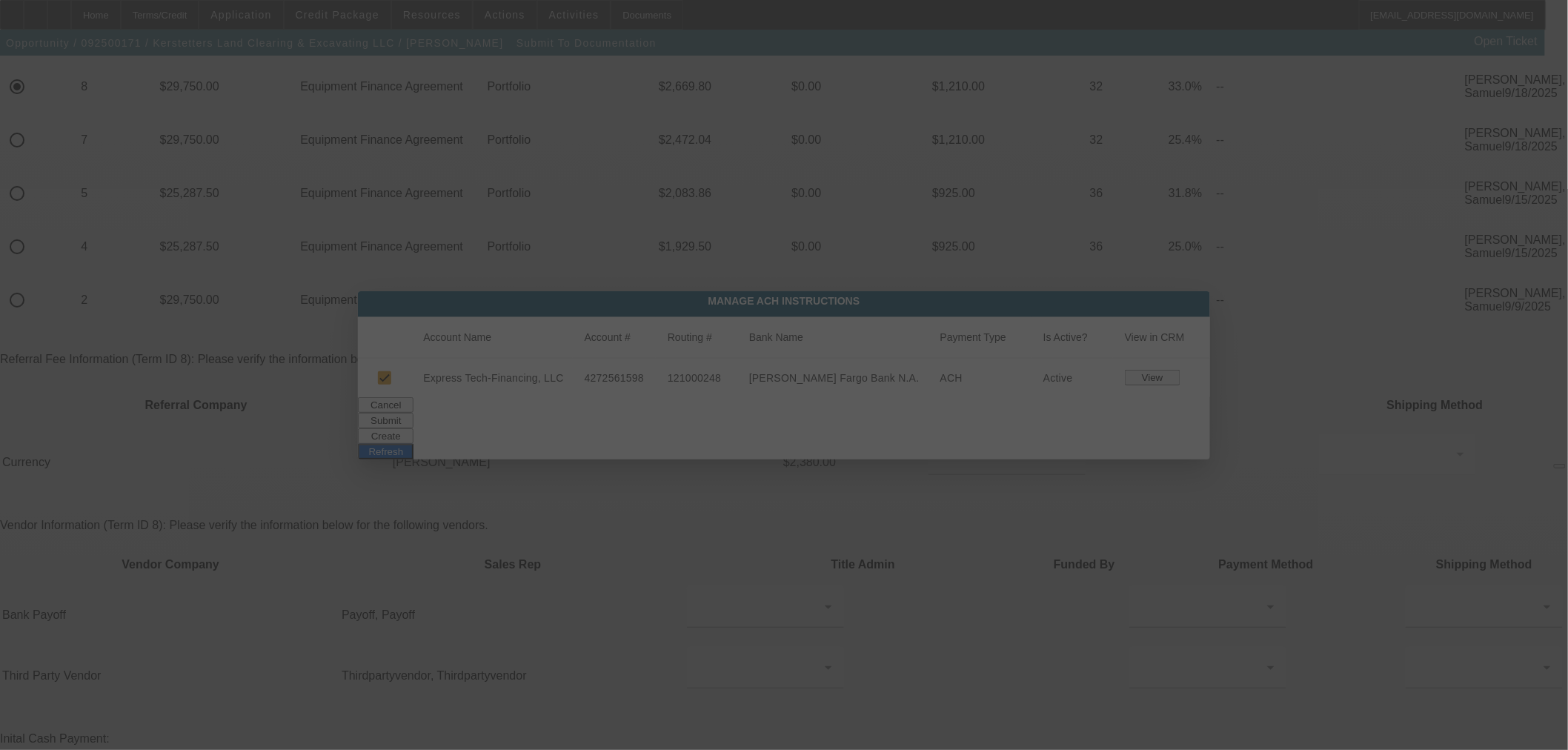
scroll to position [138, 0]
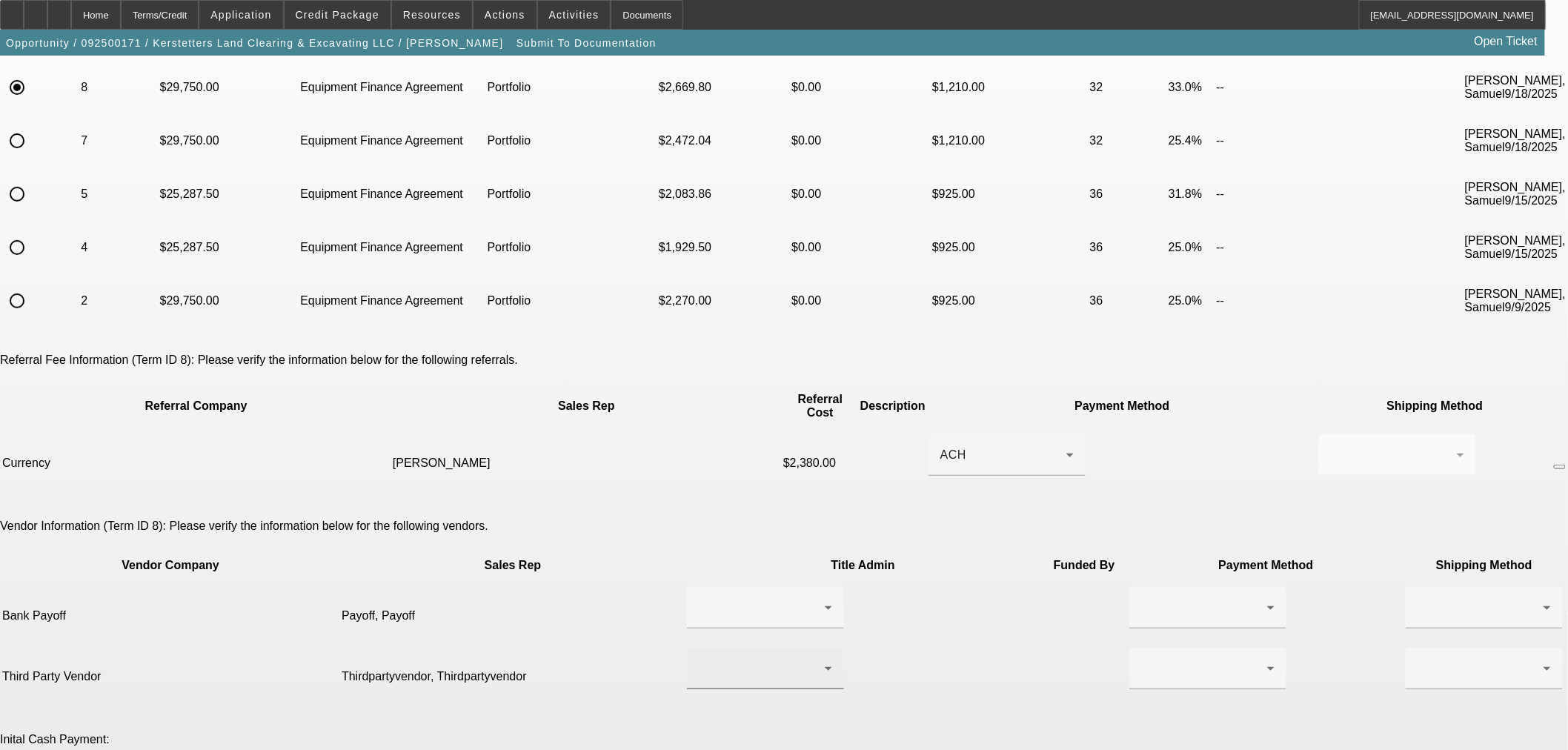
click at [819, 660] on icon at bounding box center [828, 669] width 18 height 18
click at [980, 621] on div at bounding box center [784, 375] width 1568 height 750
click at [1261, 660] on icon at bounding box center [1270, 669] width 18 height 18
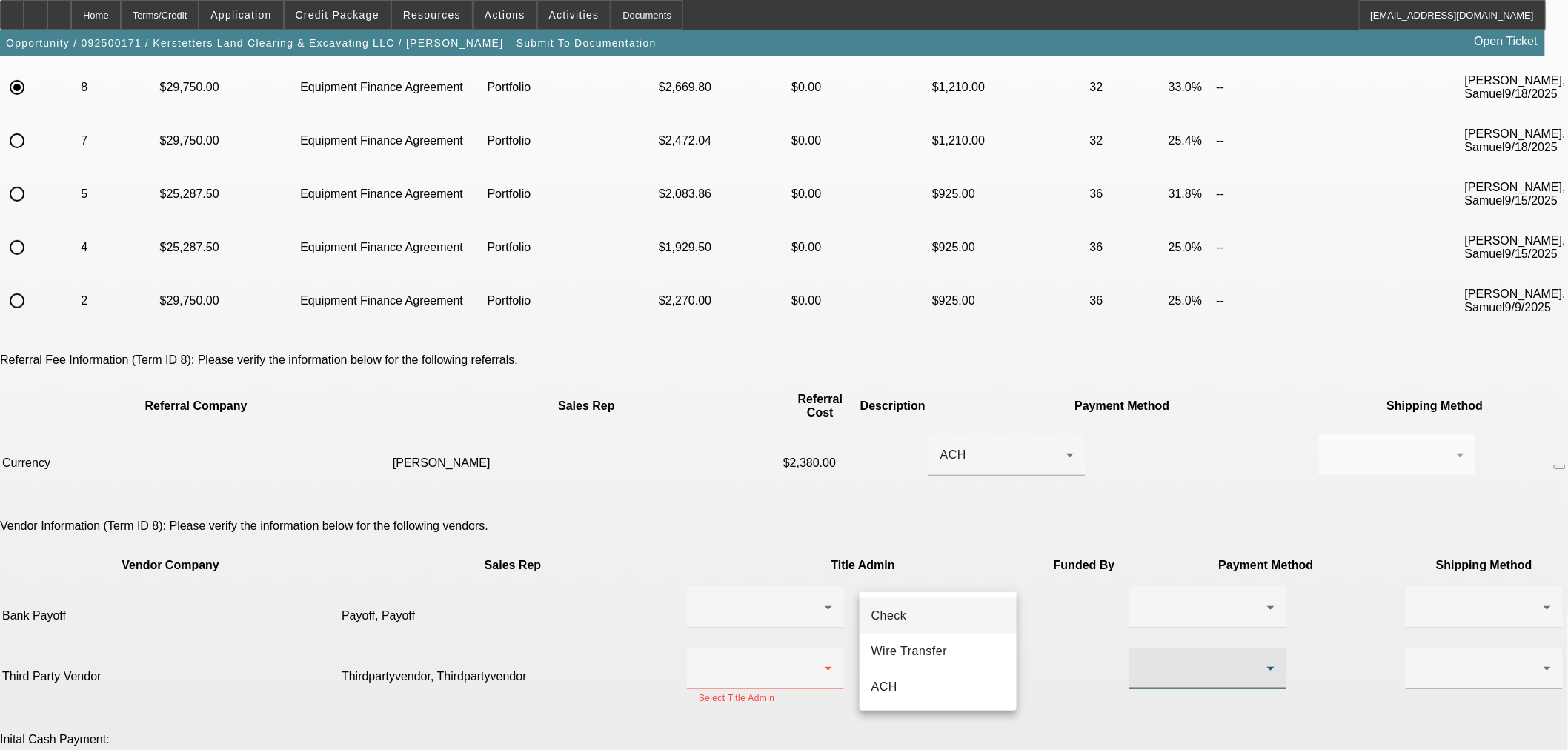
click at [360, 15] on div at bounding box center [784, 375] width 1568 height 750
click at [360, 15] on span "Credit Package" at bounding box center [337, 14] width 84 height 12
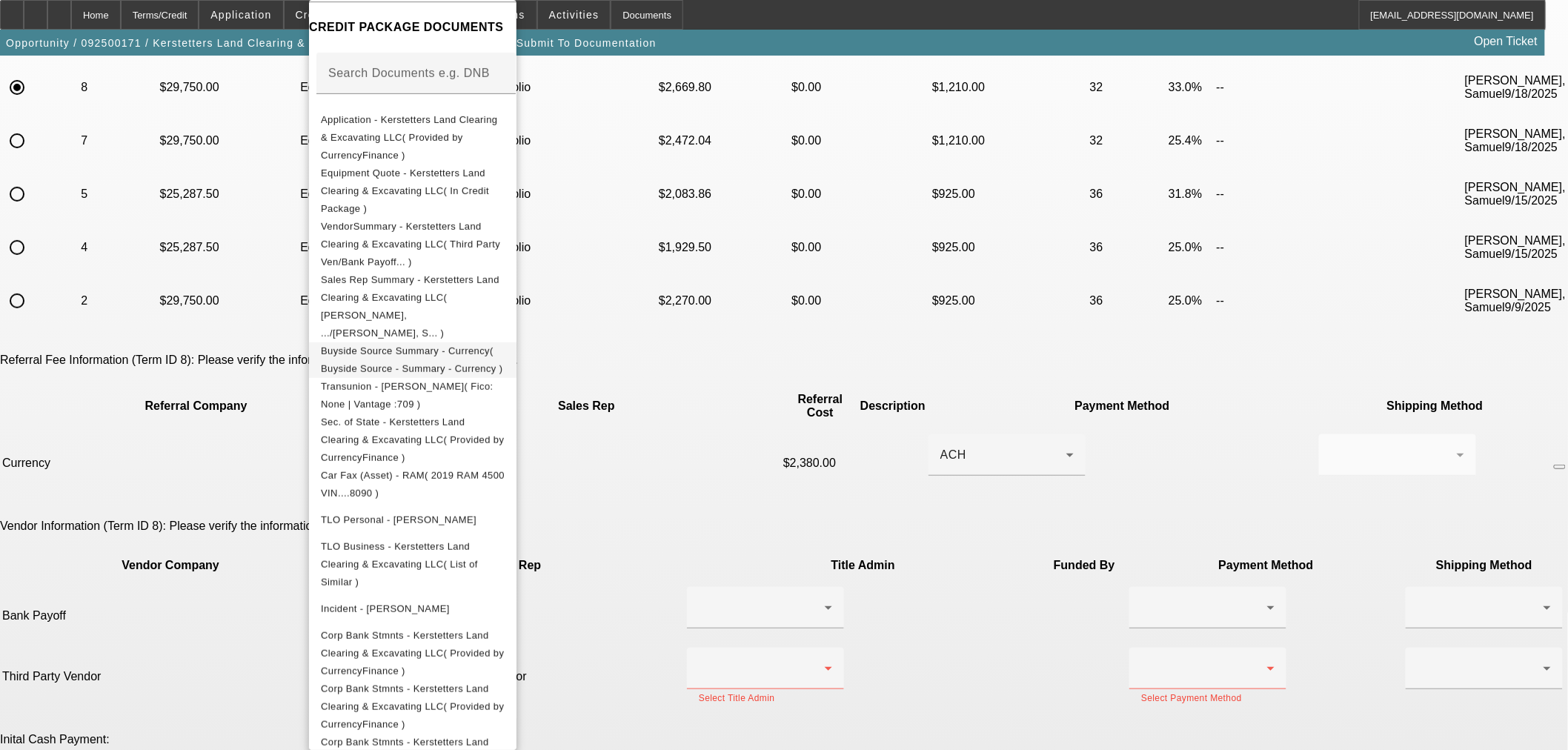
scroll to position [274, 0]
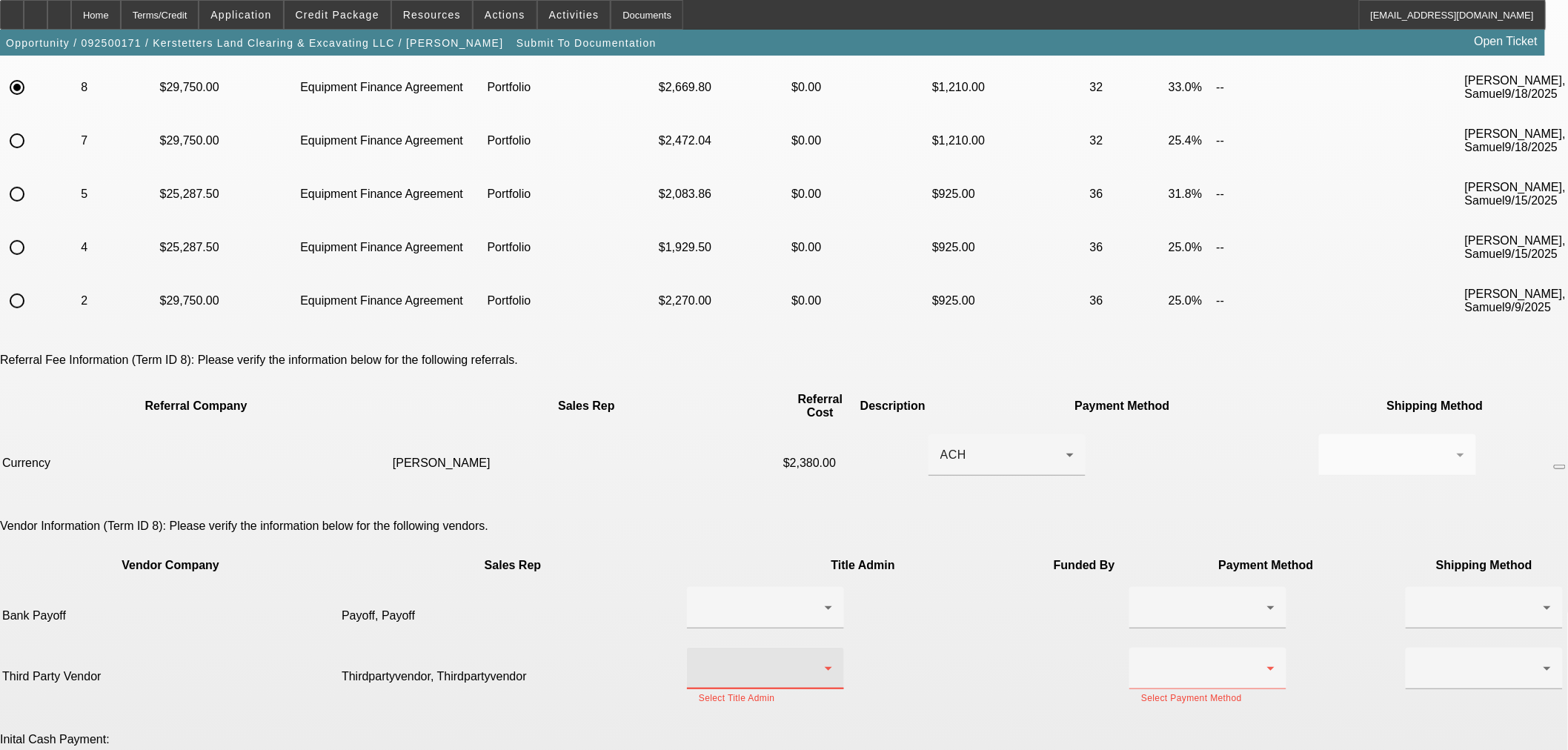
click at [819, 660] on icon at bounding box center [828, 669] width 18 height 18
click at [1043, 696] on div at bounding box center [784, 375] width 1568 height 750
click at [1141, 648] on div at bounding box center [1207, 669] width 133 height 42
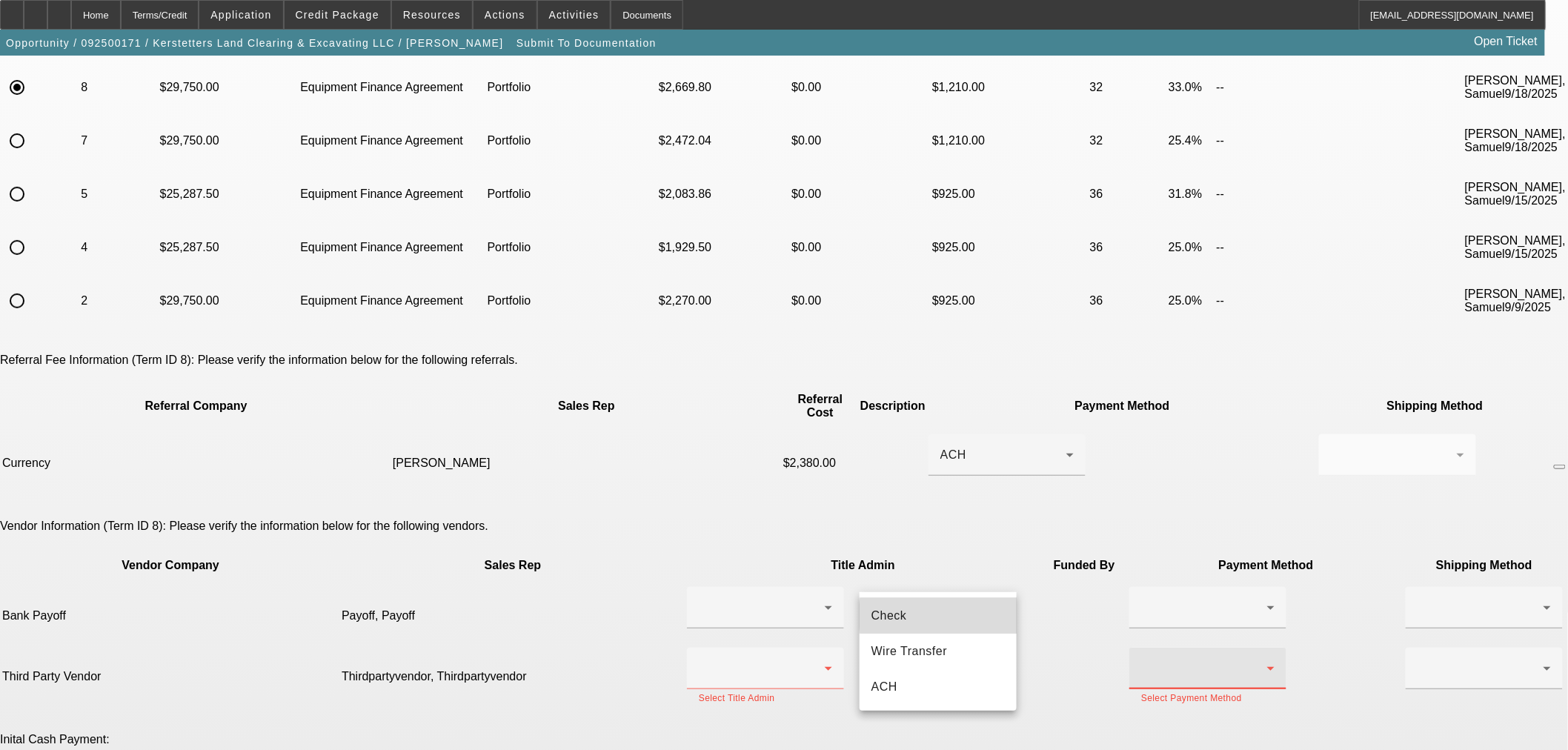
click at [966, 616] on mat-option "Check" at bounding box center [938, 615] width 157 height 35
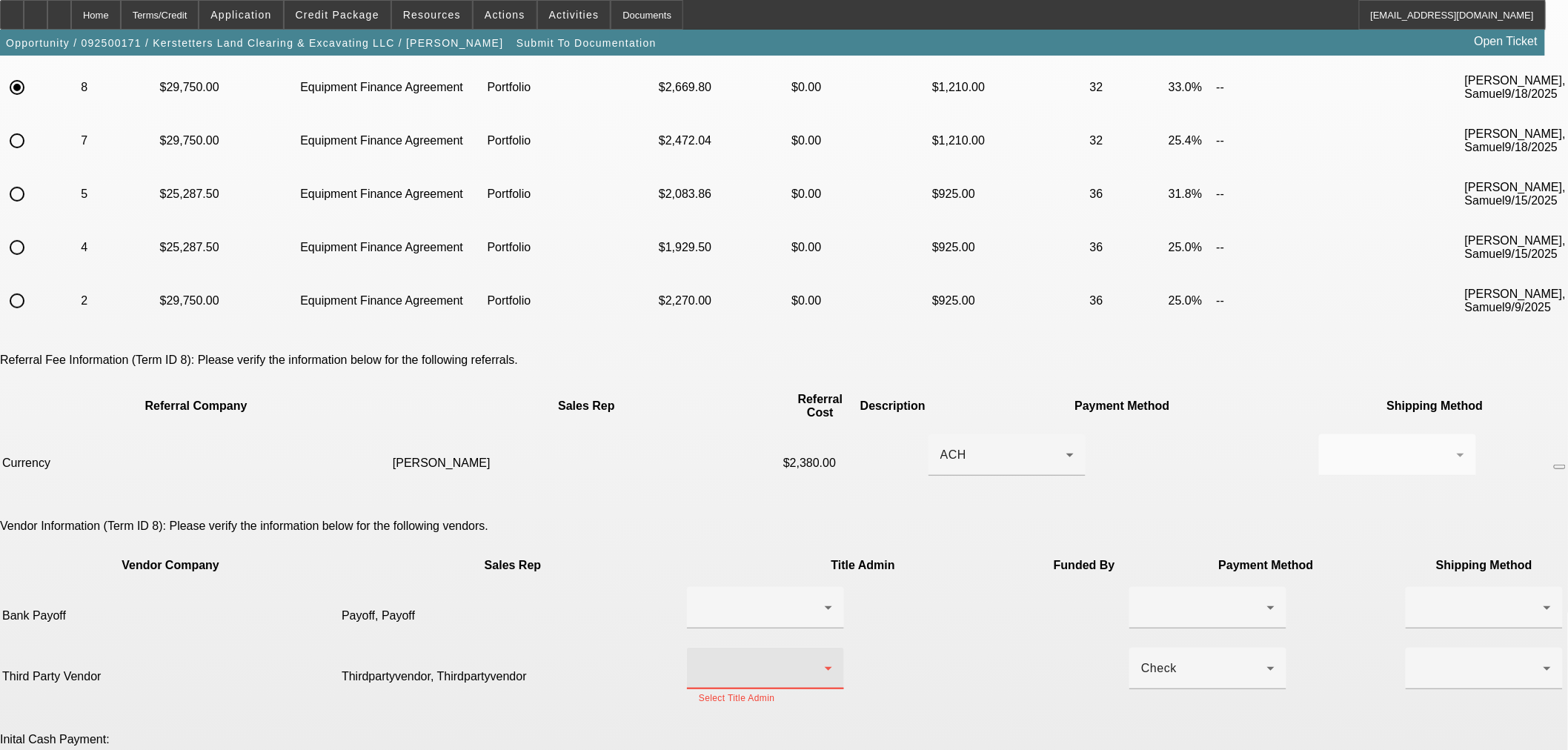
click at [819, 660] on icon at bounding box center [828, 669] width 18 height 18
click at [760, 612] on span "Thirdpartyvendor, Thirdpartyvendor" at bounding box center [718, 615] width 150 height 35
click at [1141, 599] on div at bounding box center [1204, 608] width 126 height 18
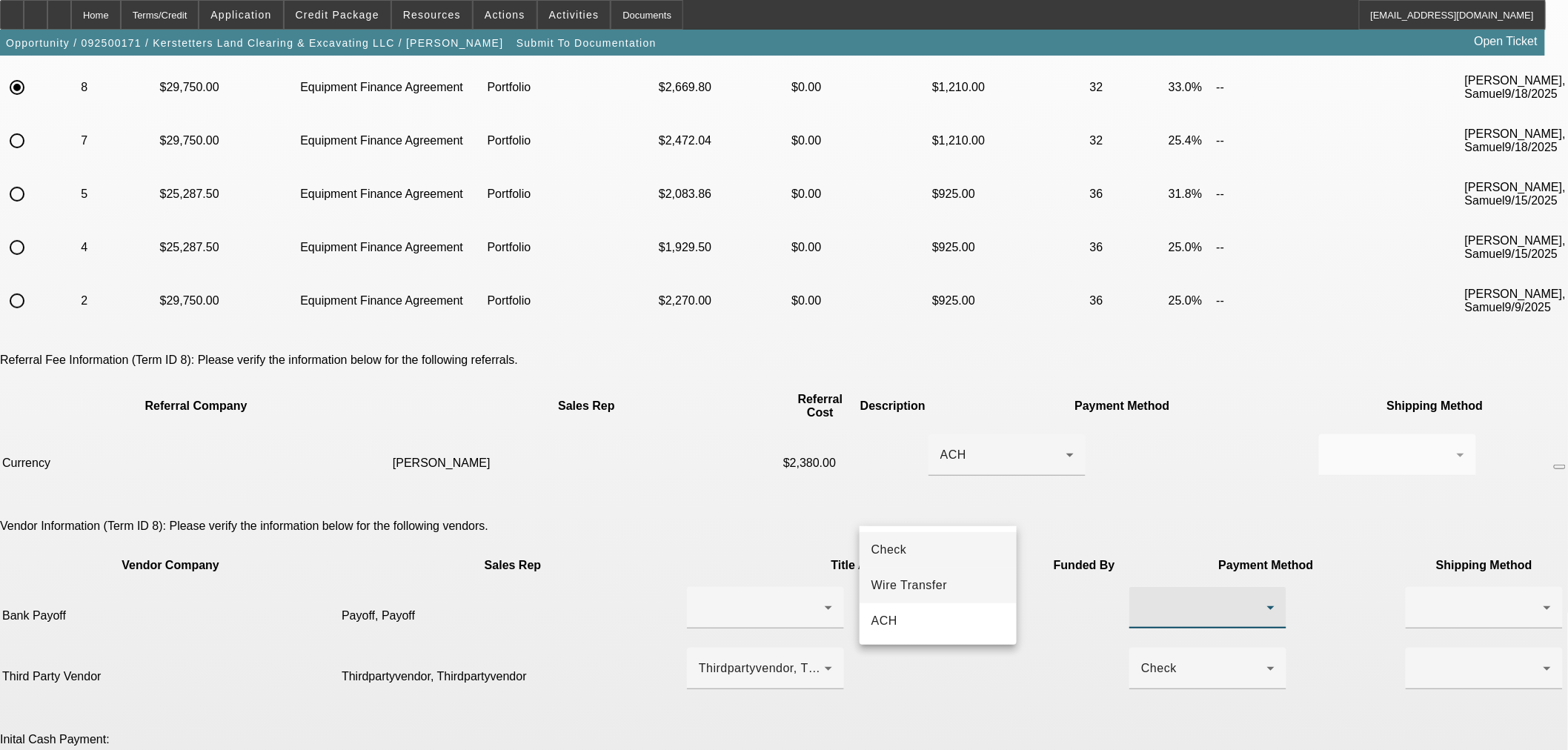
click at [982, 585] on mat-option "Wire Transfer" at bounding box center [938, 585] width 157 height 35
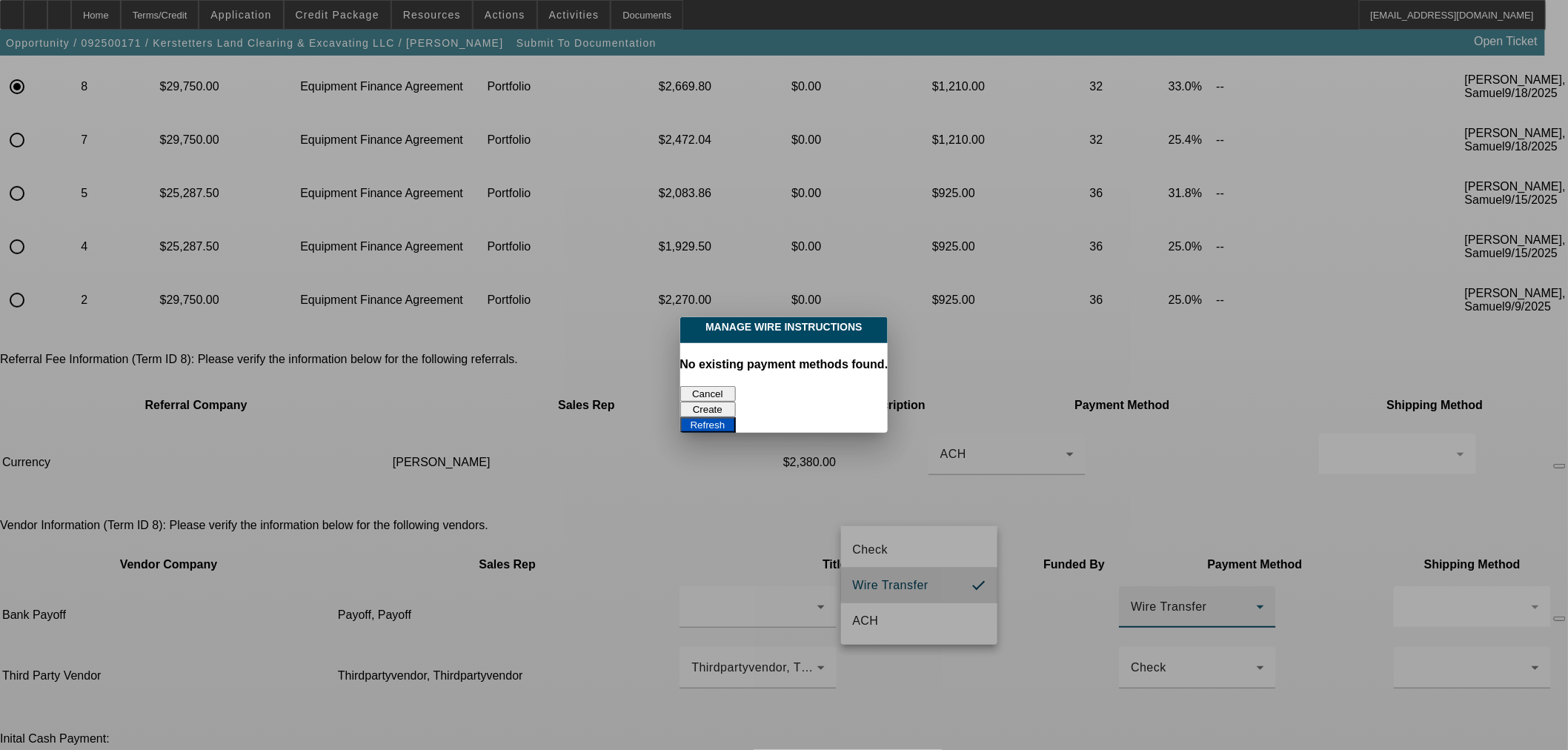
scroll to position [0, 0]
drag, startPoint x: 707, startPoint y: 387, endPoint x: 728, endPoint y: 390, distance: 21.2
click at [707, 387] on button "Cancel" at bounding box center [707, 394] width 55 height 15
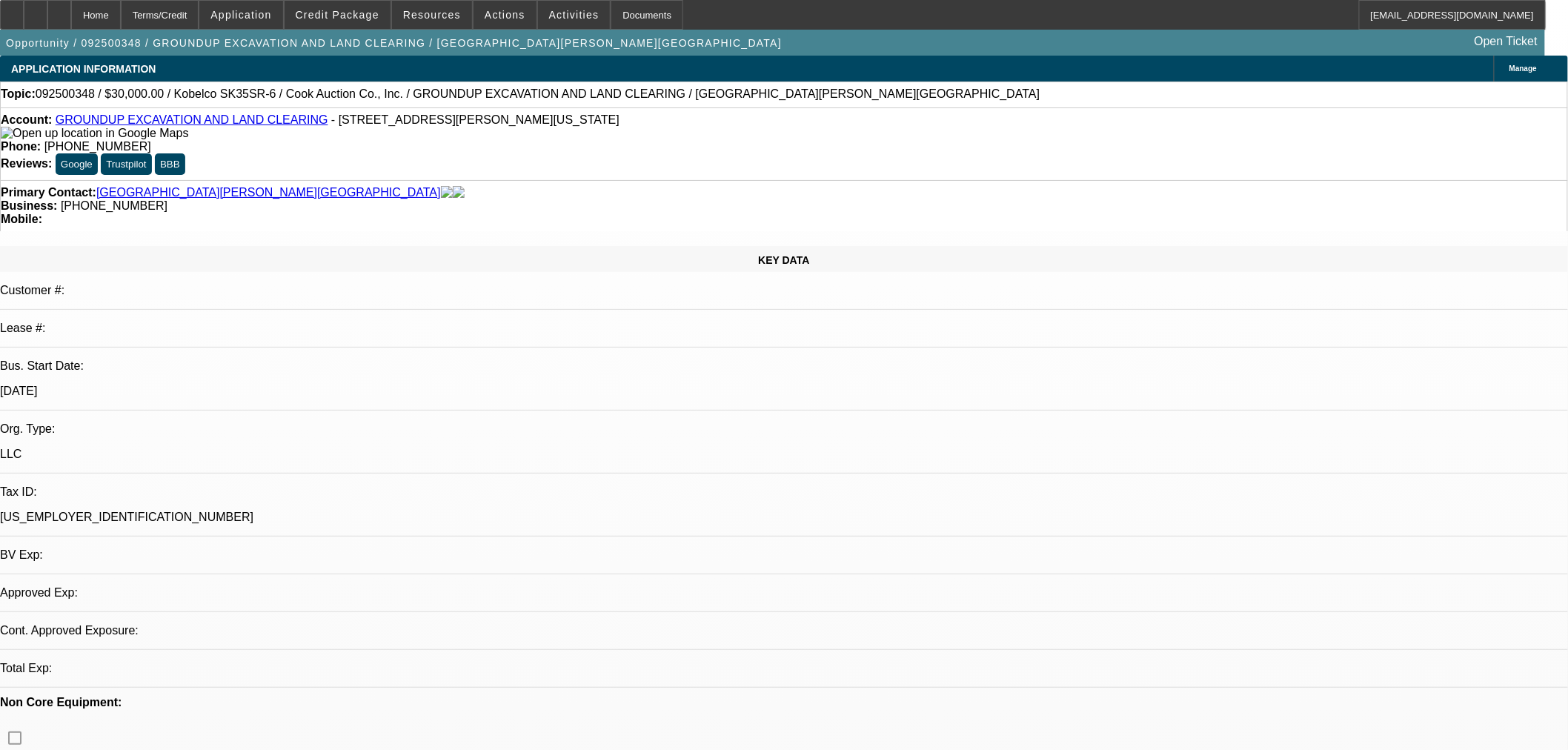
select select "0"
select select "2"
select select "0"
select select "6"
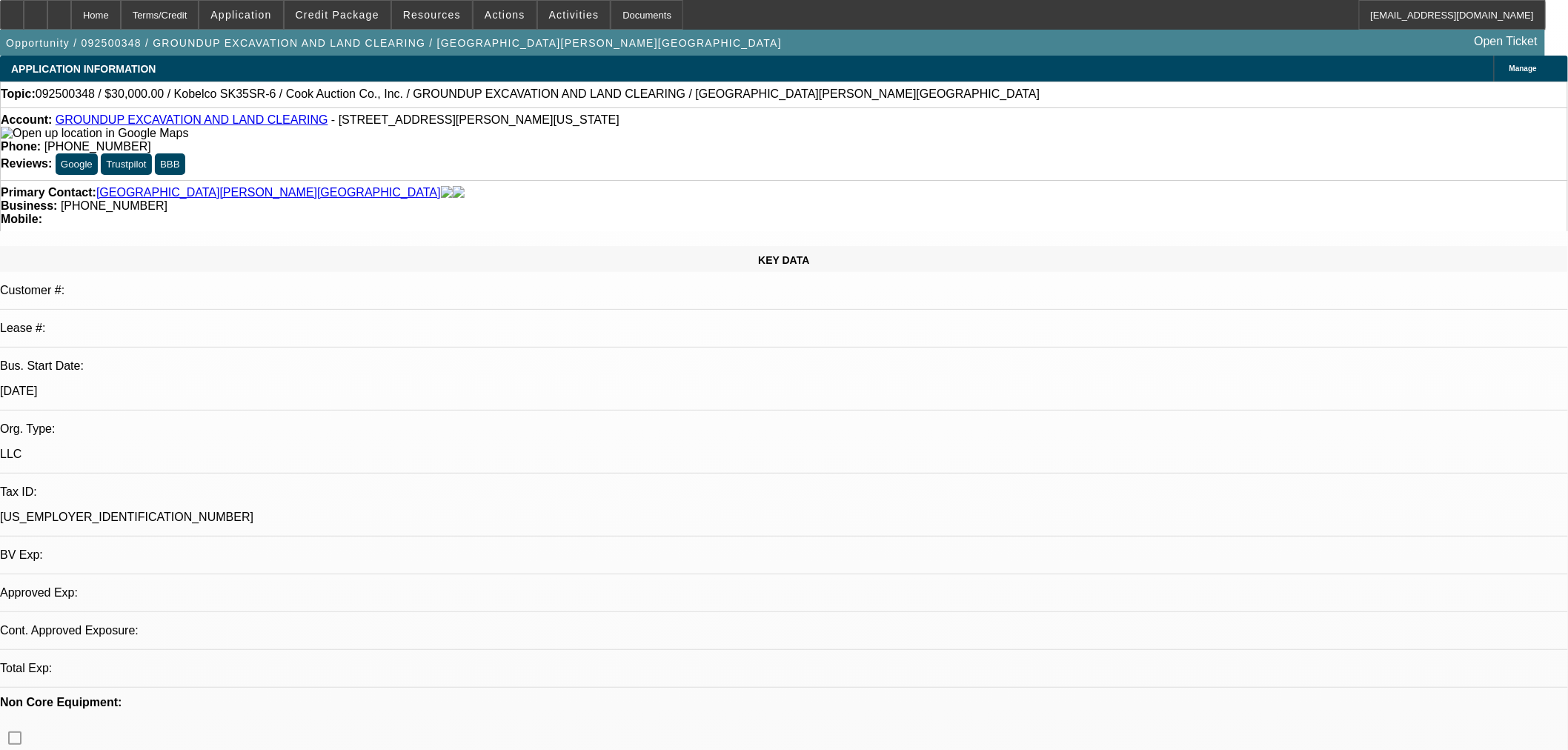
select select "0"
select select "2"
select select "0"
select select "6"
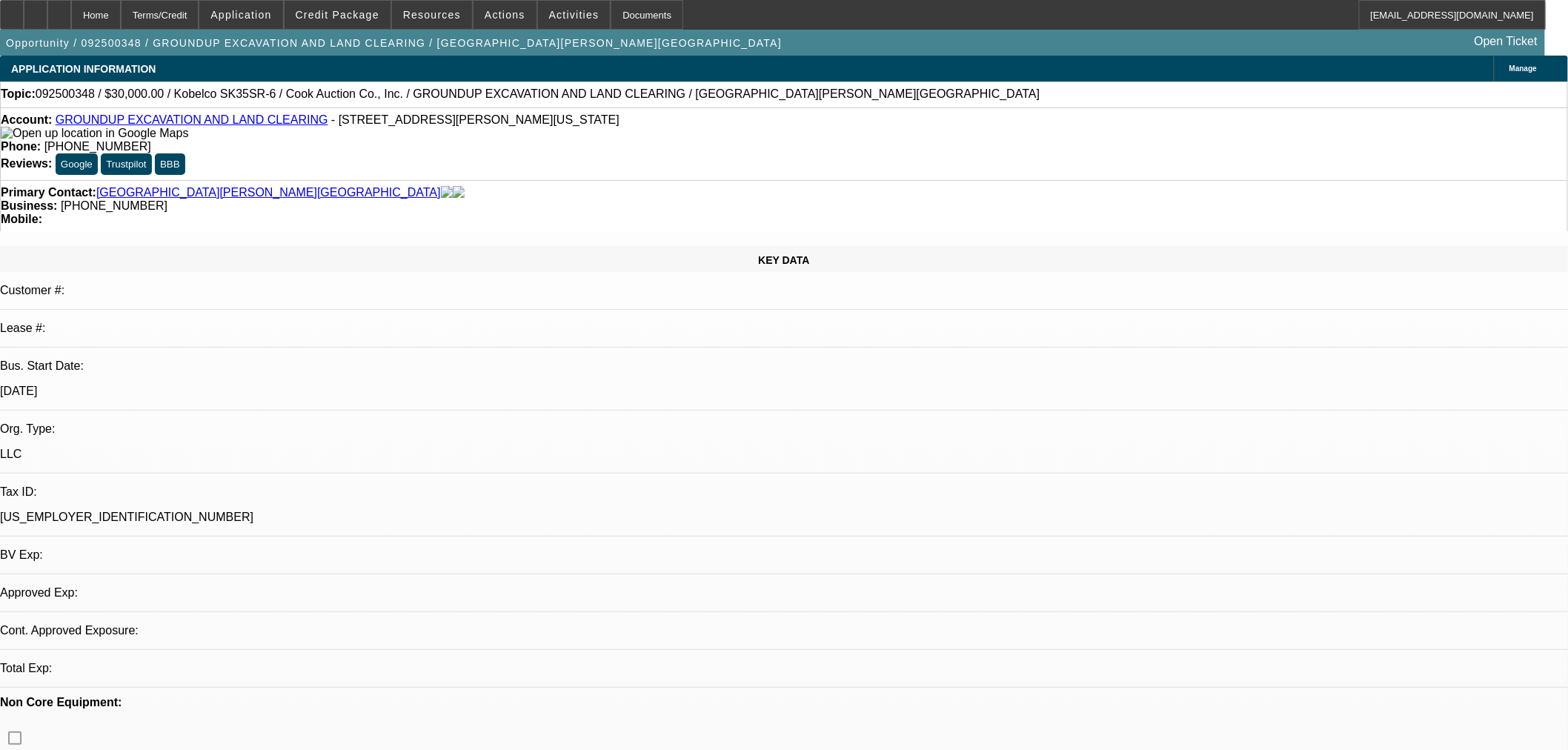
select select "0"
select select "2"
select select "0"
select select "6"
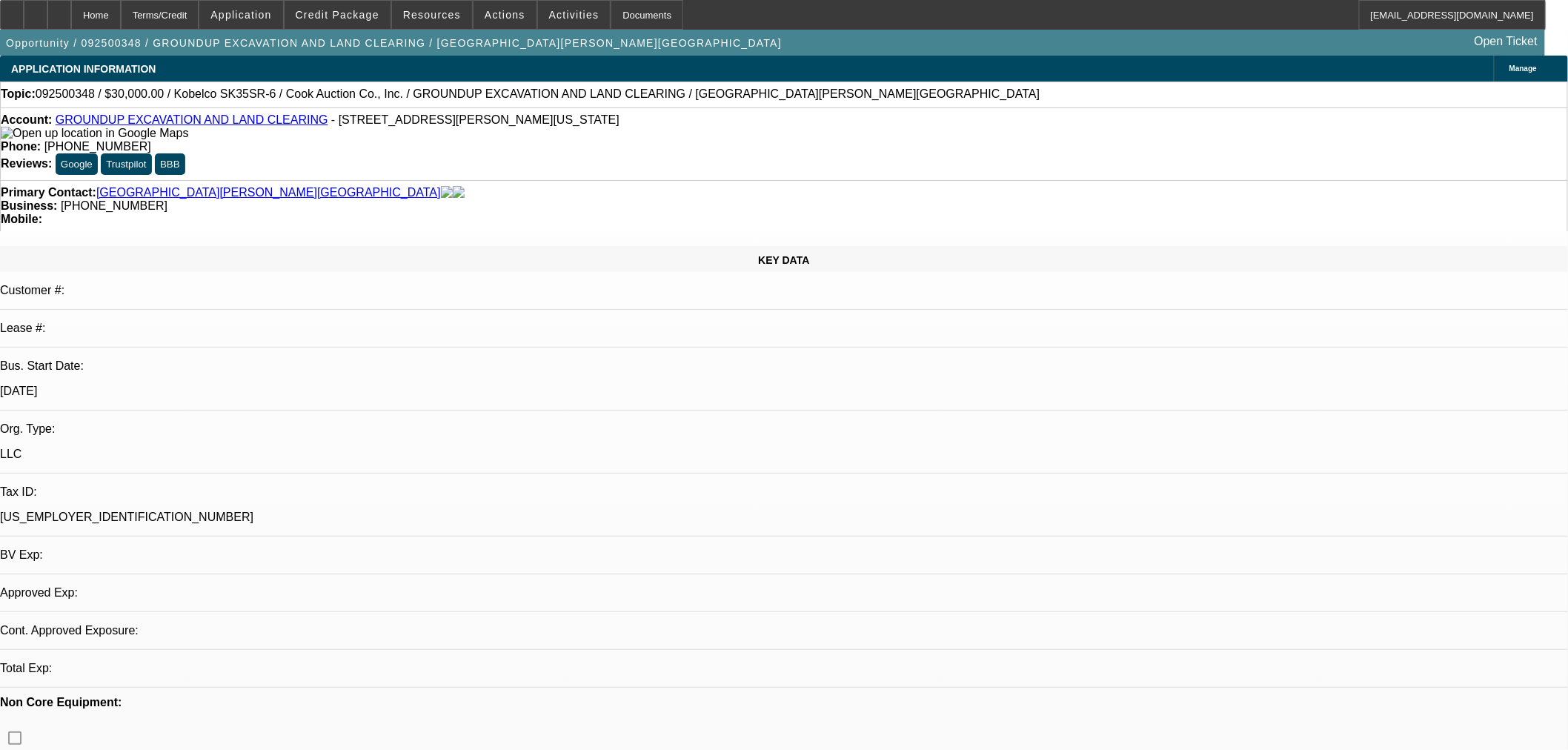
select select "0.15"
select select "2"
select select "0"
select select "6"
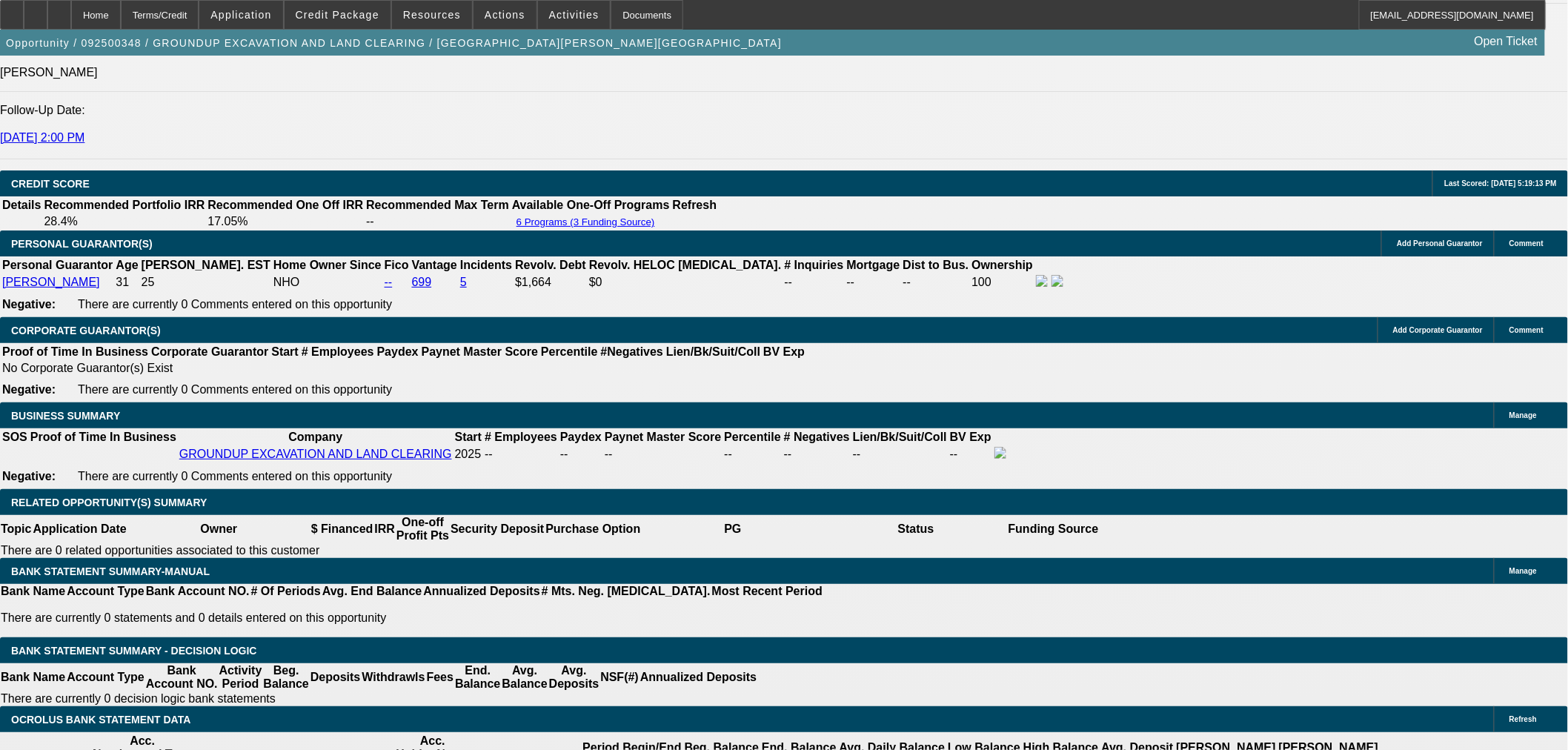
scroll to position [2197, 0]
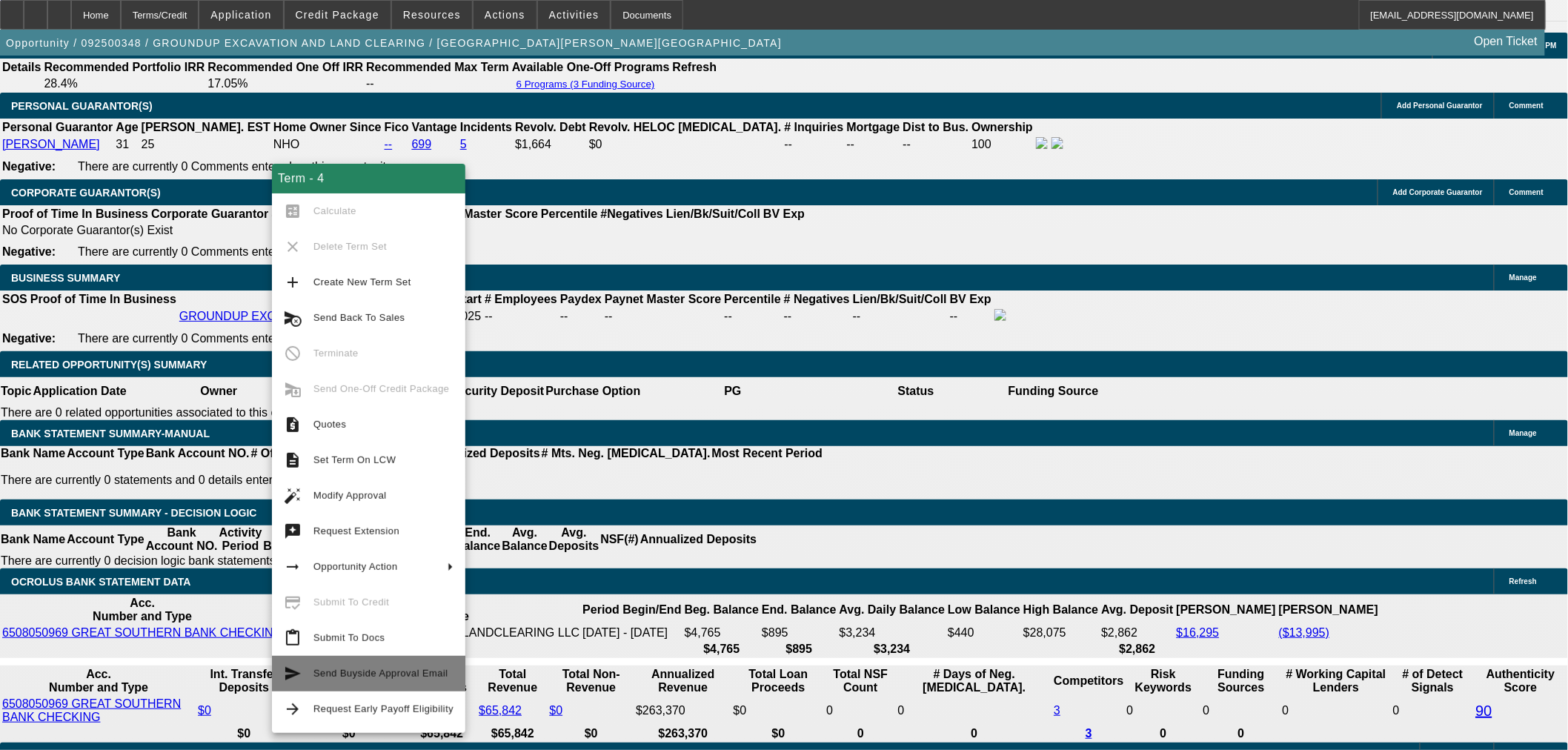
click at [385, 679] on span "Send Buyside Approval Email" at bounding box center [383, 674] width 140 height 18
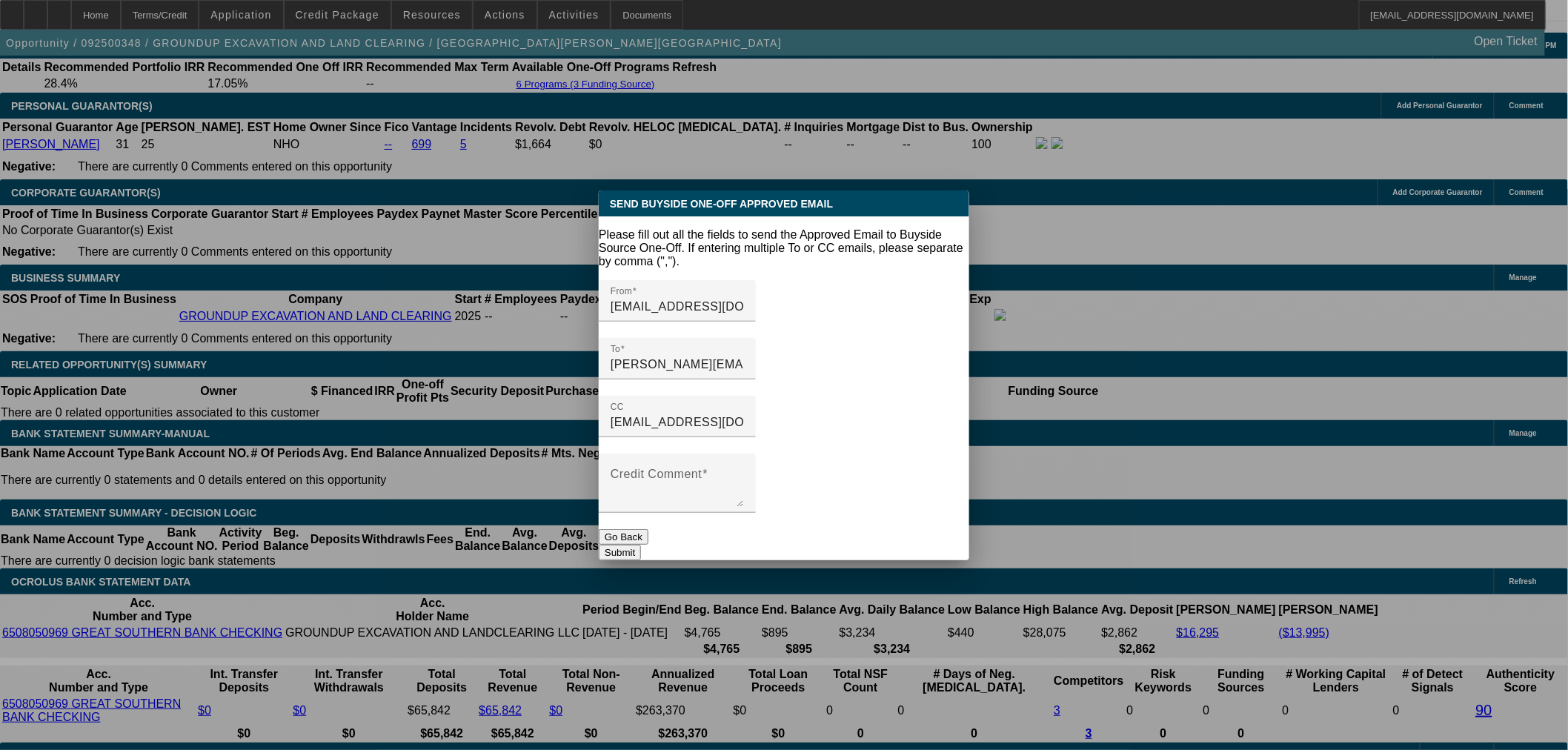
scroll to position [0, 0]
click at [744, 471] on textarea "Credit Comment" at bounding box center [676, 489] width 133 height 35
type textarea "Approved"
click at [641, 545] on button "Submit" at bounding box center [619, 552] width 43 height 15
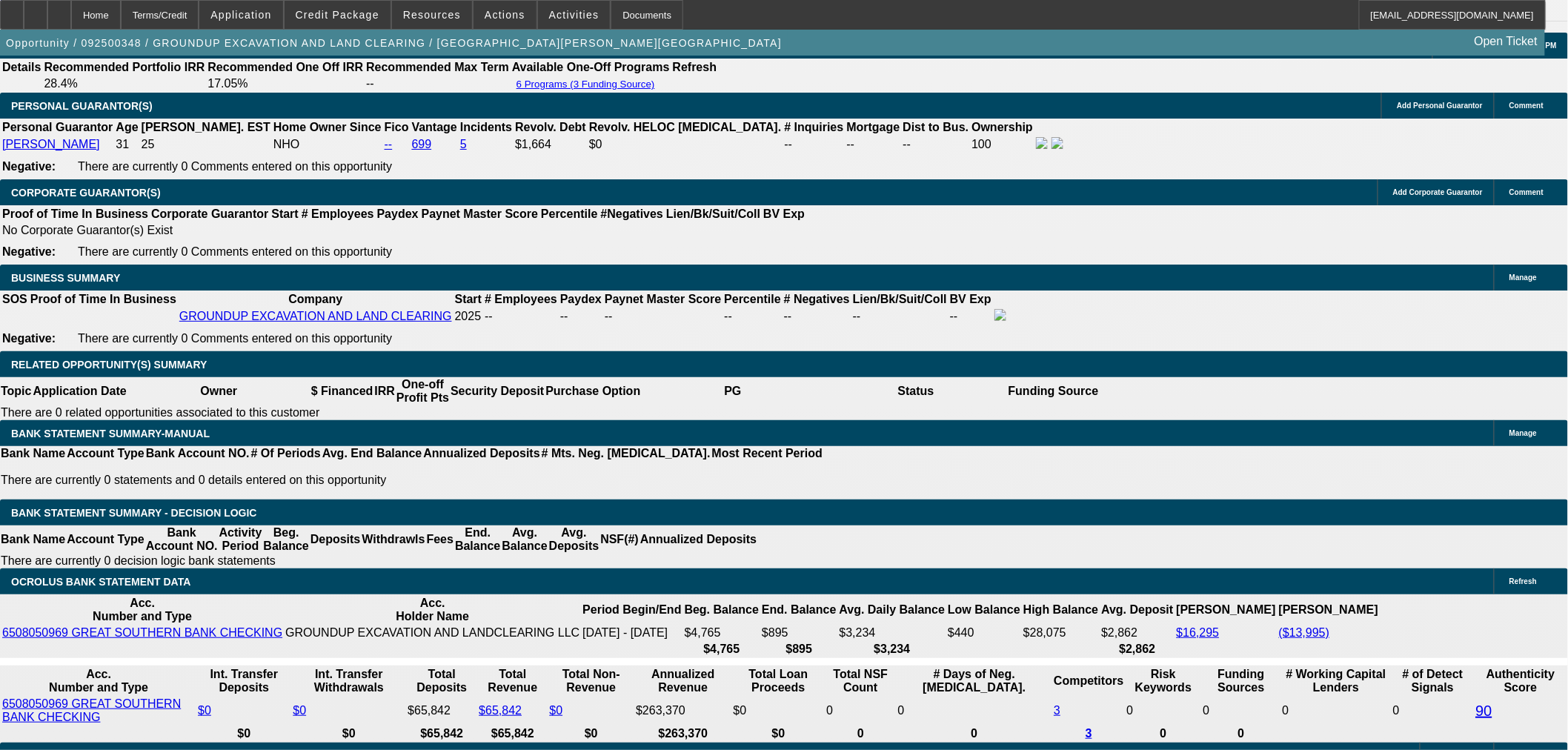
scroll to position [2058, 0]
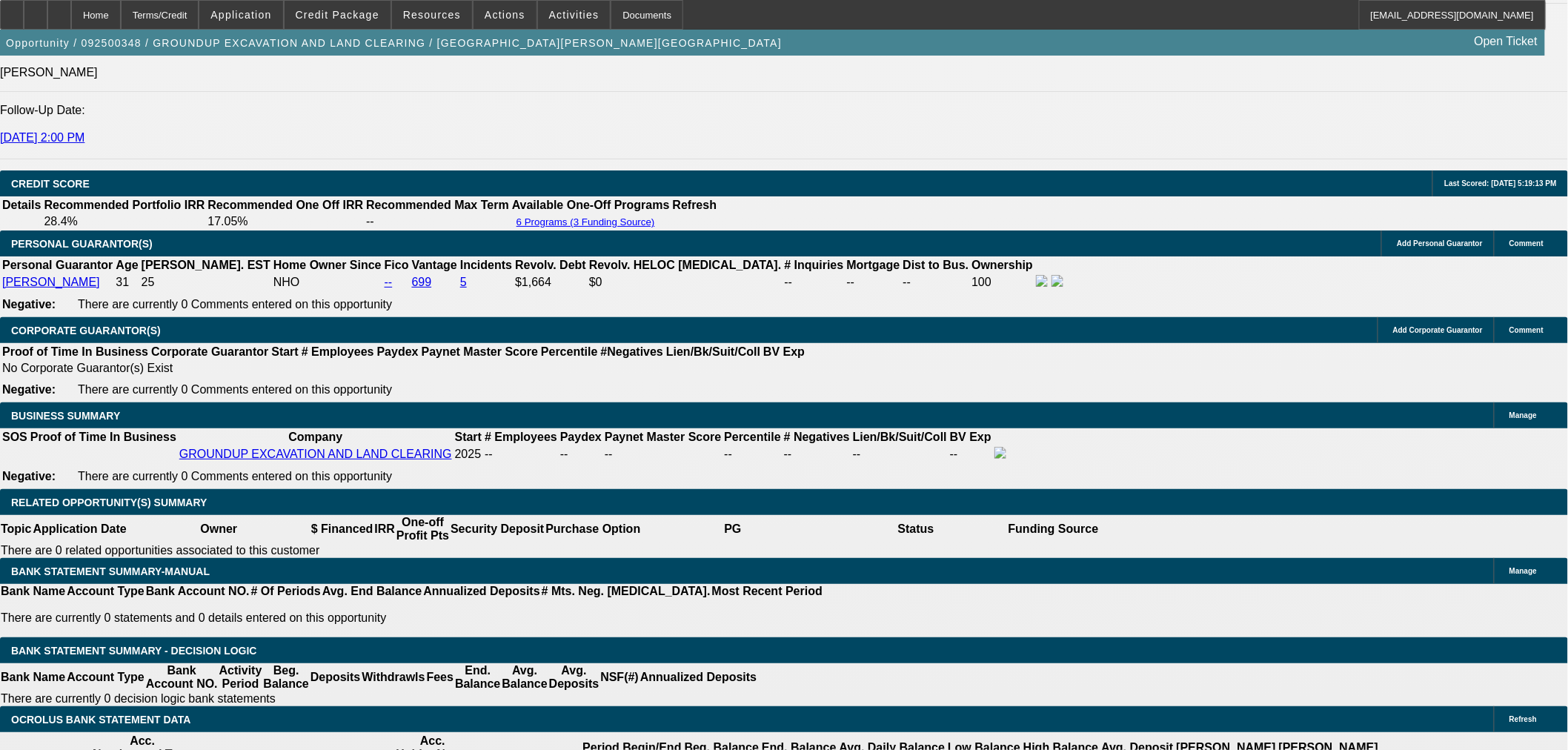
radio input "false"
radio input "true"
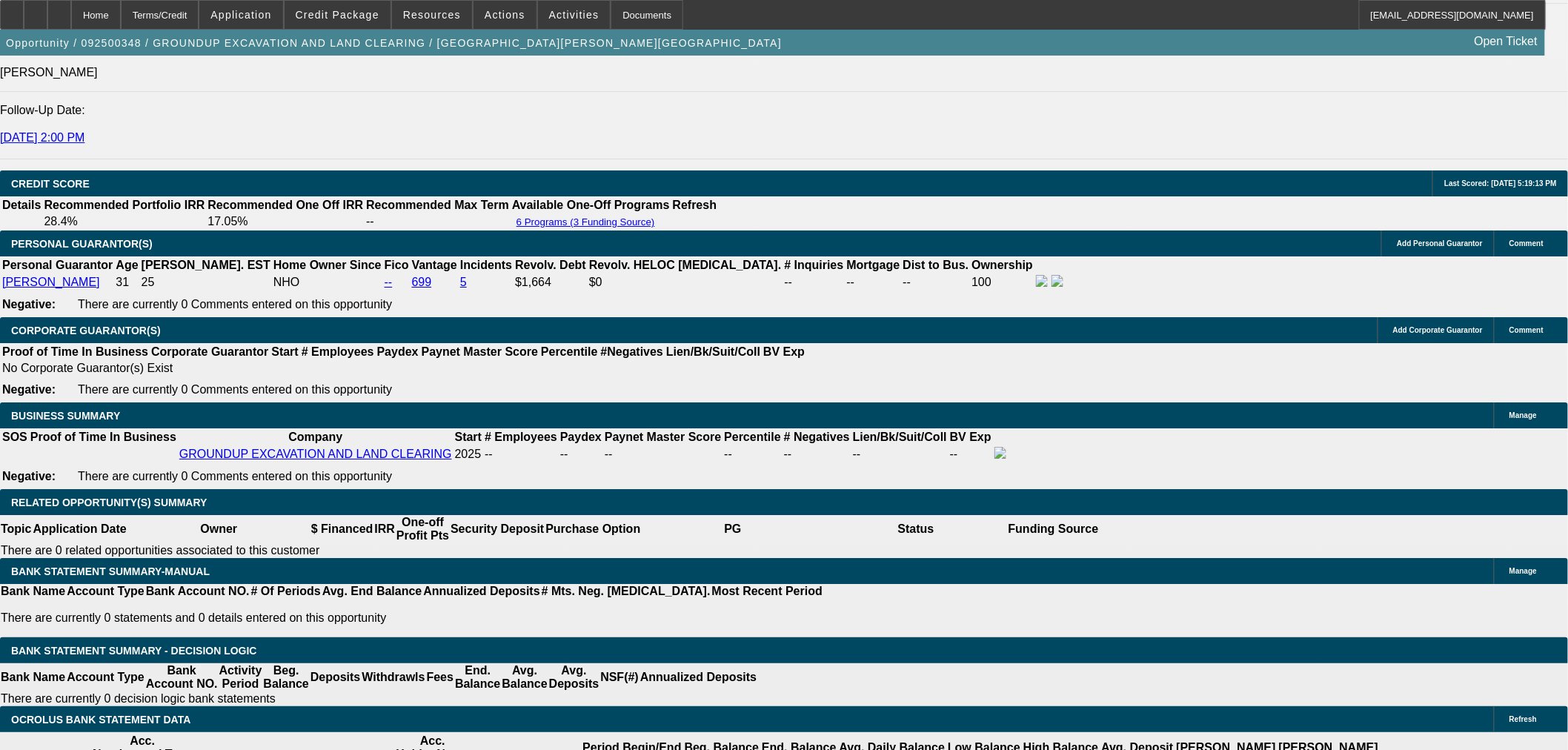
type textarea "Sent to [PERSON_NAME]. Docs [DATE]?"
radio input "true"
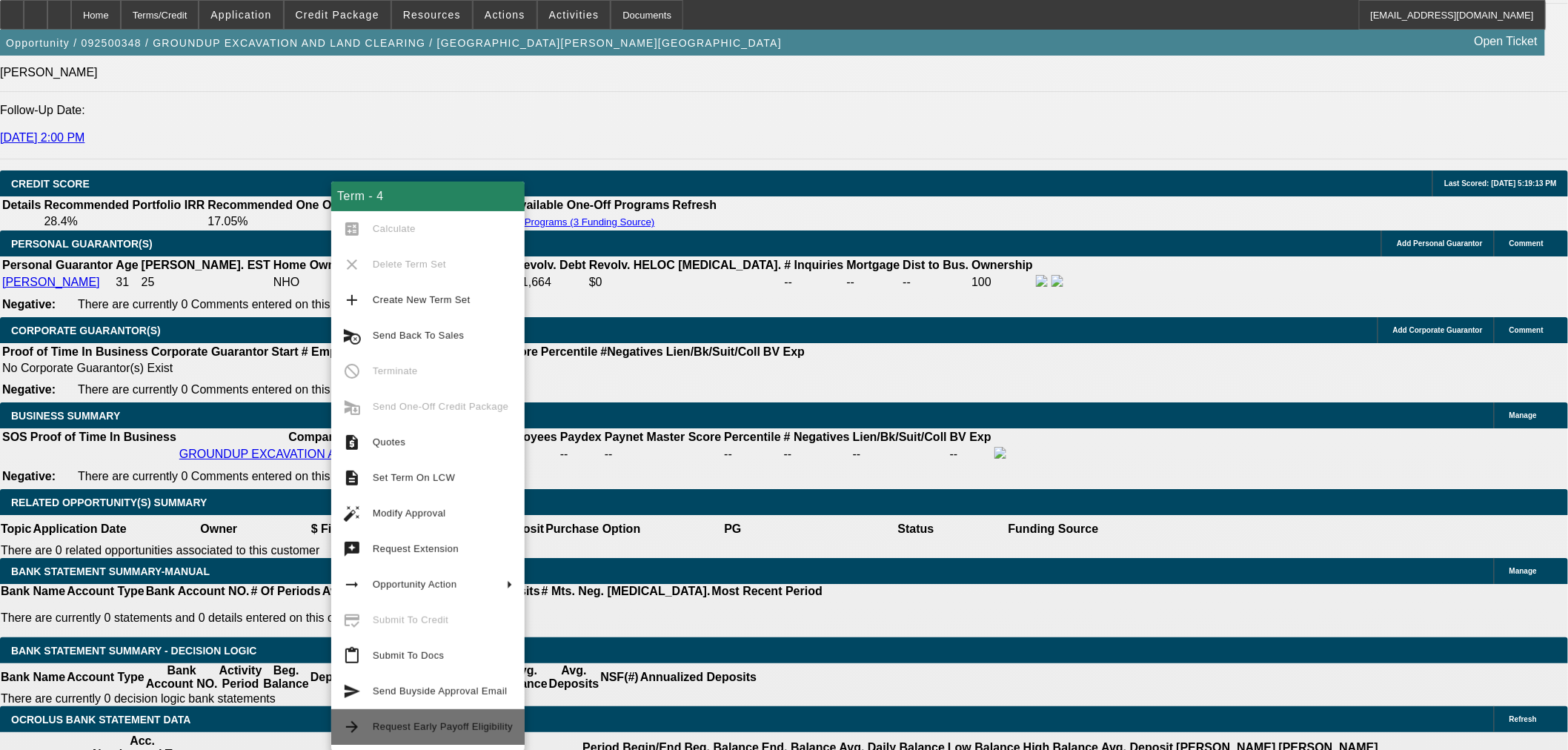
click at [461, 736] on span "Request Early Payoff Eligibility" at bounding box center [442, 727] width 140 height 18
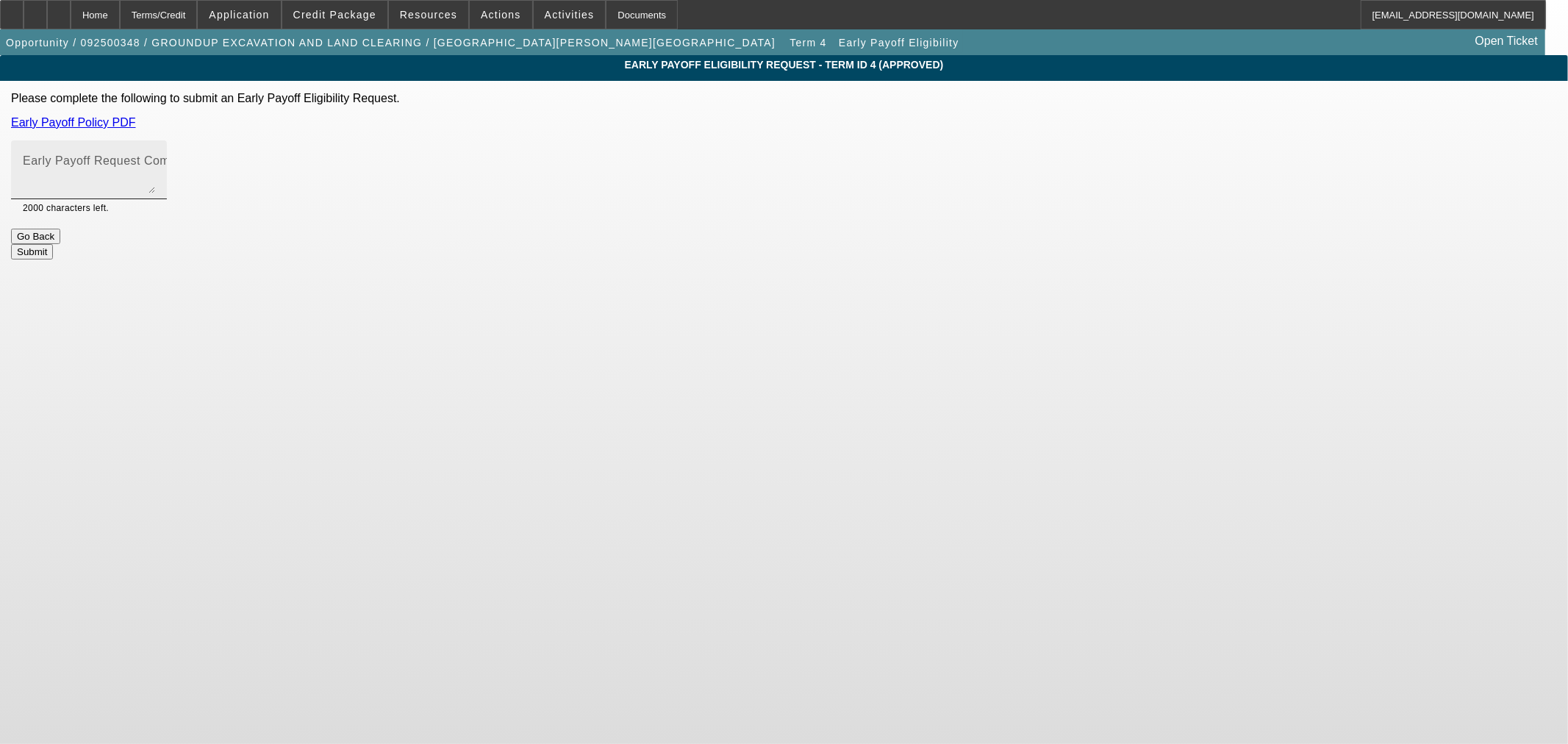
click at [197, 156] on mat-label "Early Payoff Request Comment" at bounding box center [109, 161] width 175 height 13
click at [155, 158] on textarea "Early Payoff Request Comment" at bounding box center [88, 175] width 132 height 35
type textarea "Can we get the EPO on the new approval. Customer still wants this."
click at [53, 244] on button "Submit" at bounding box center [31, 251] width 42 height 15
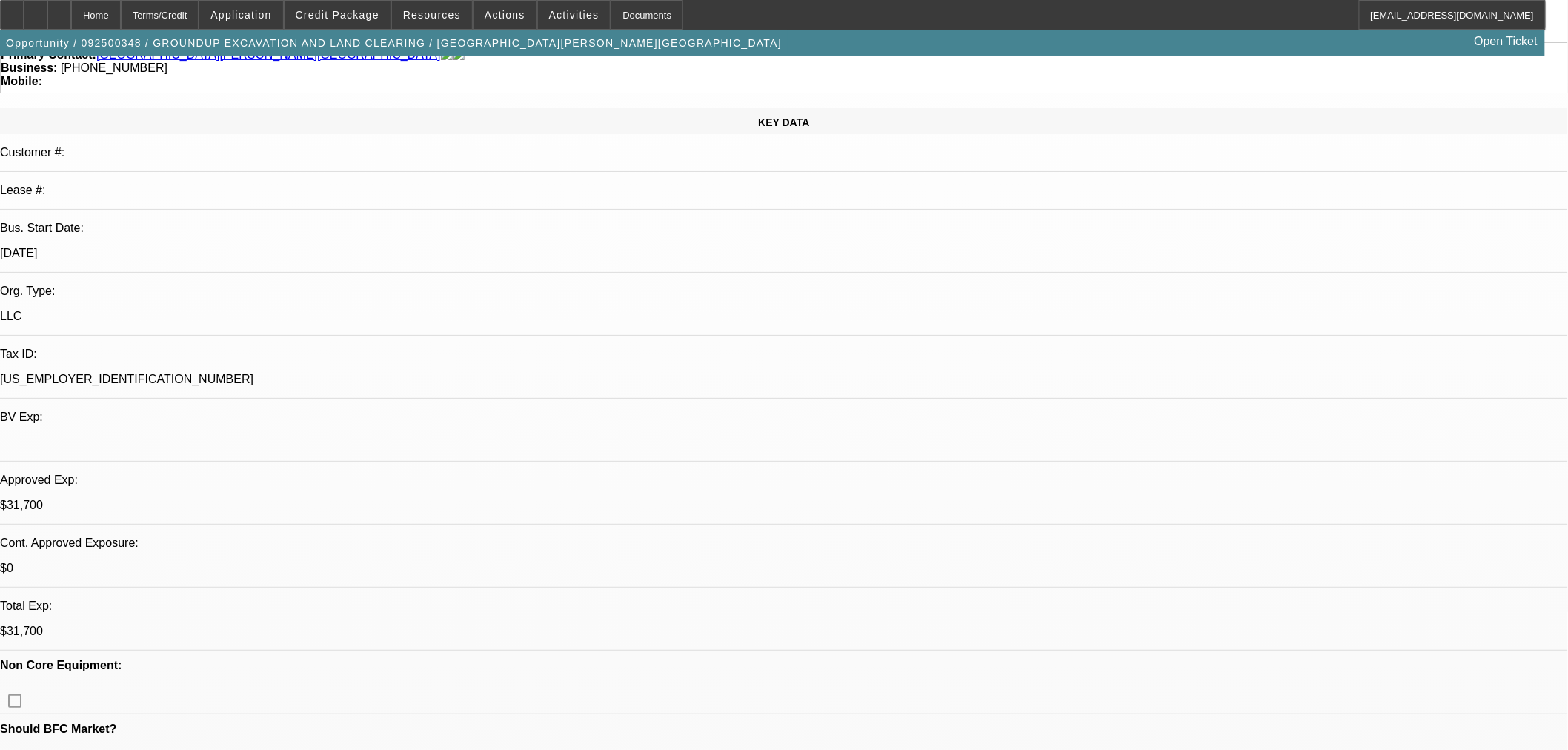
select select "0"
select select "2"
select select "0"
select select "6"
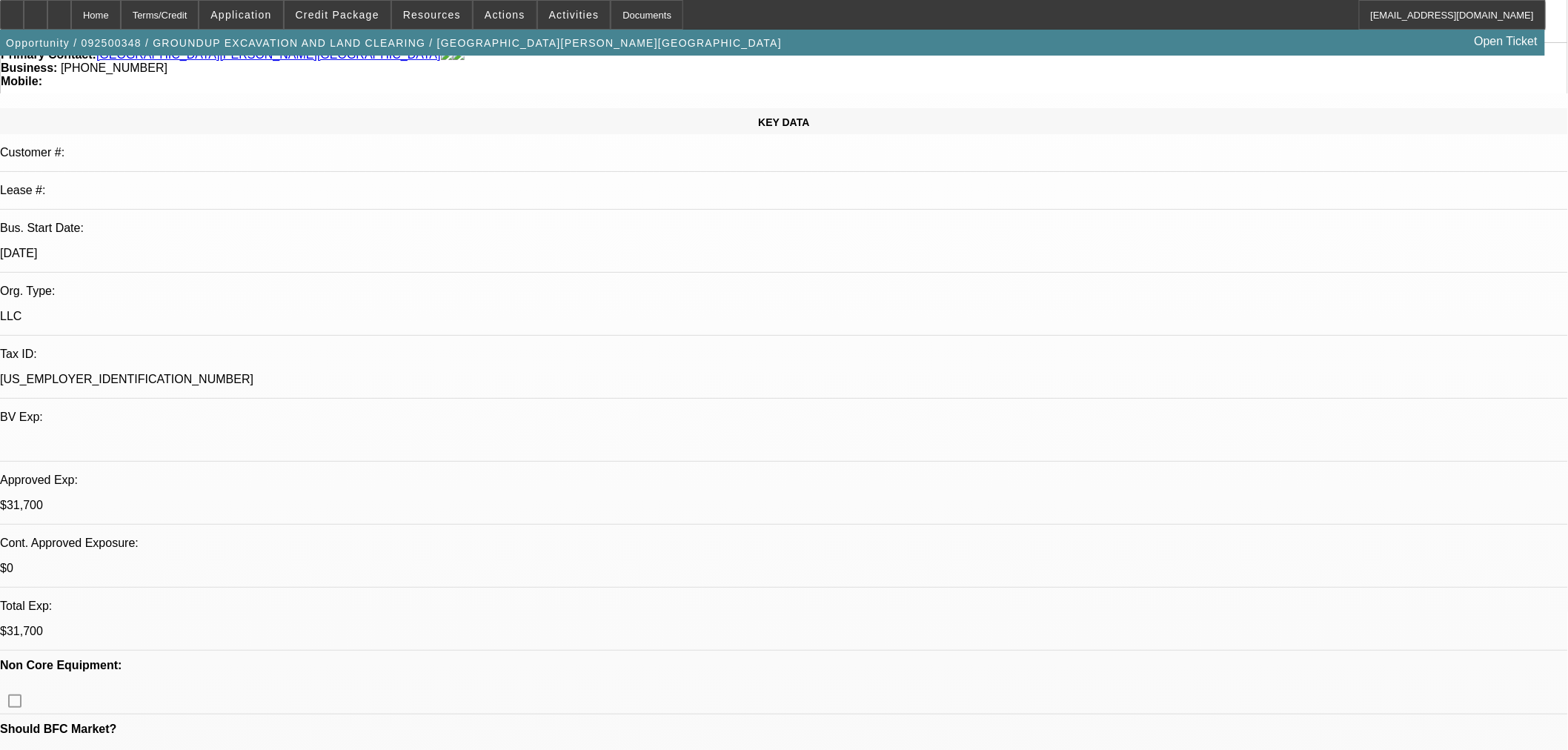
select select "0"
select select "2"
select select "0"
select select "6"
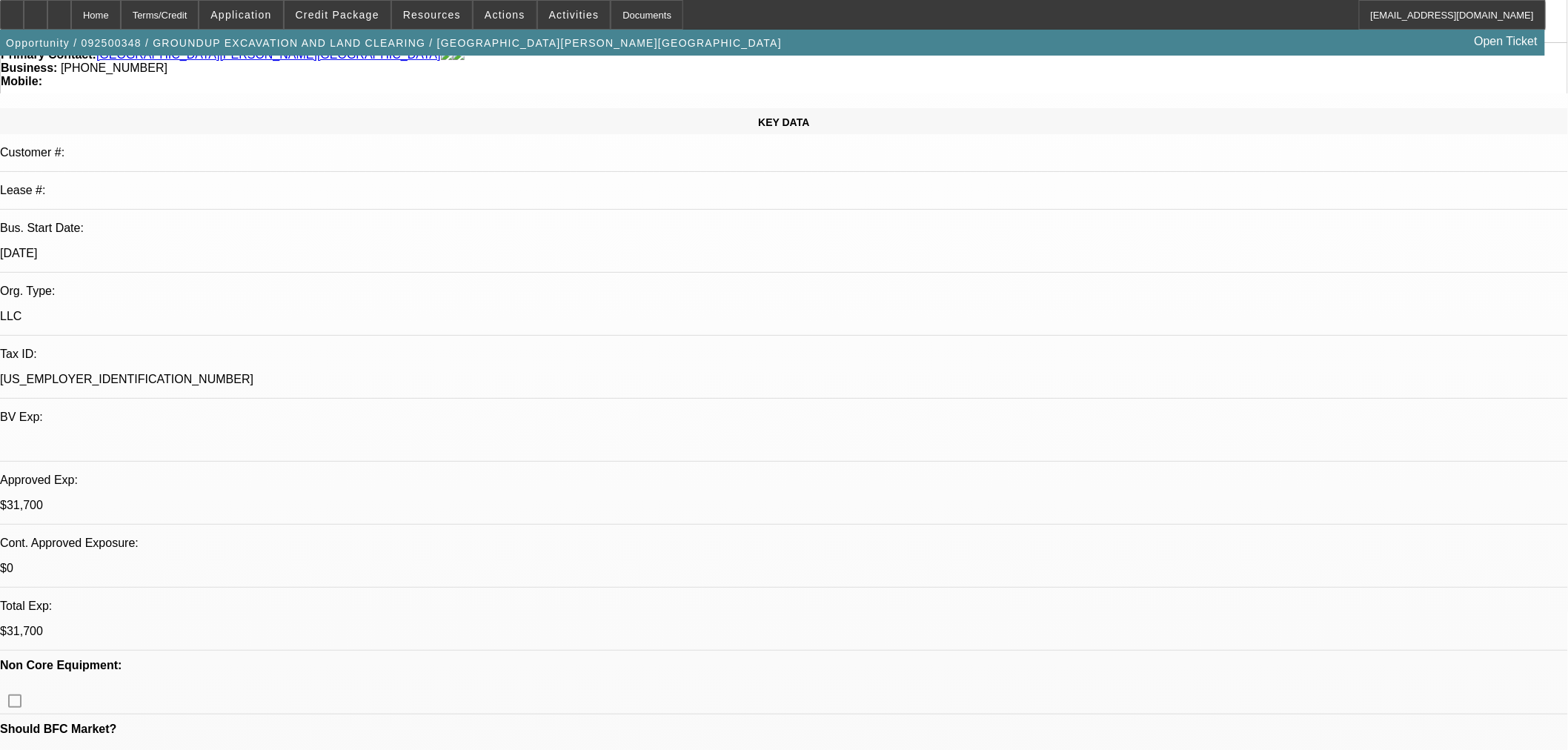
select select "0"
select select "2"
select select "0"
select select "6"
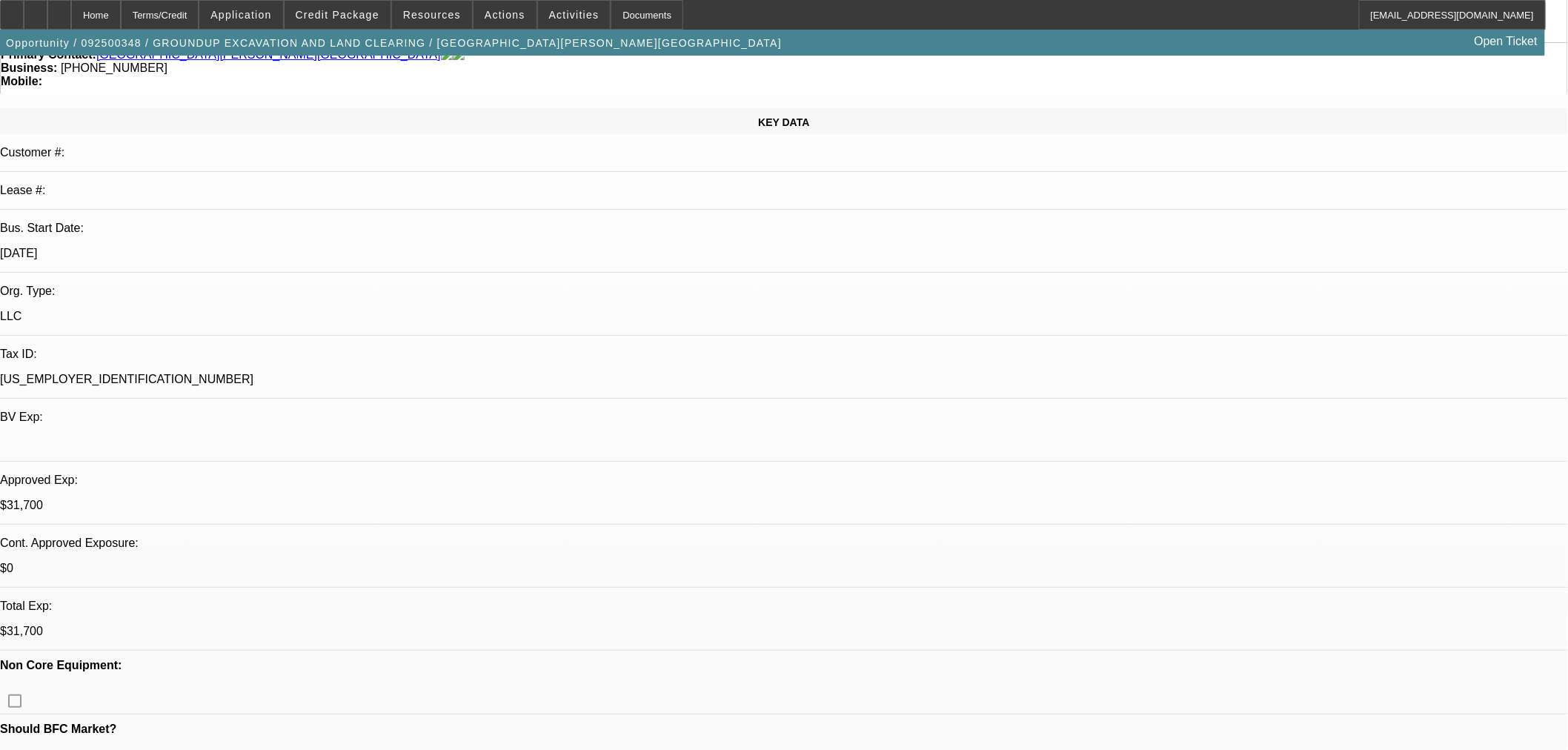
select select "0.15"
select select "2"
select select "0"
select select "6"
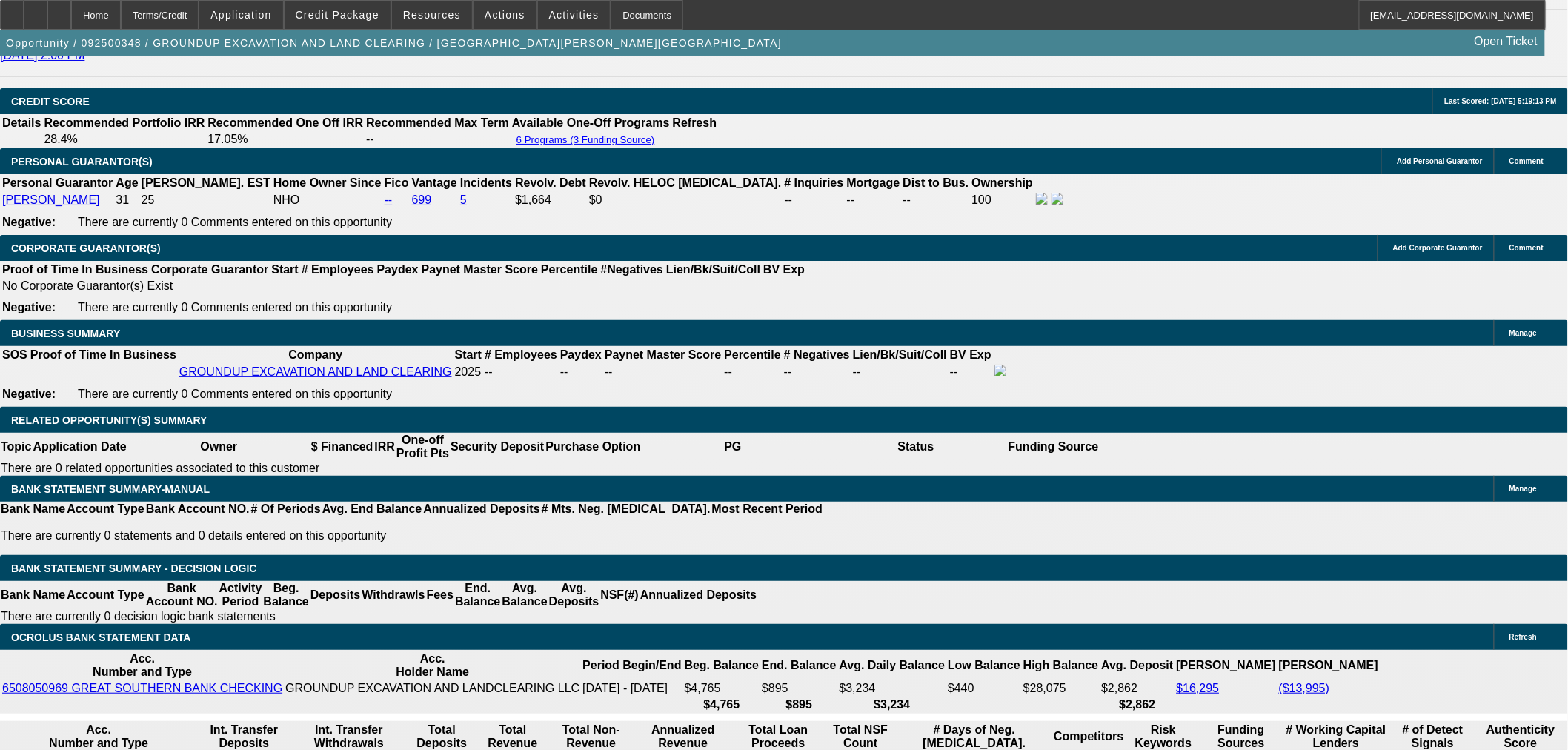
scroll to position [2197, 0]
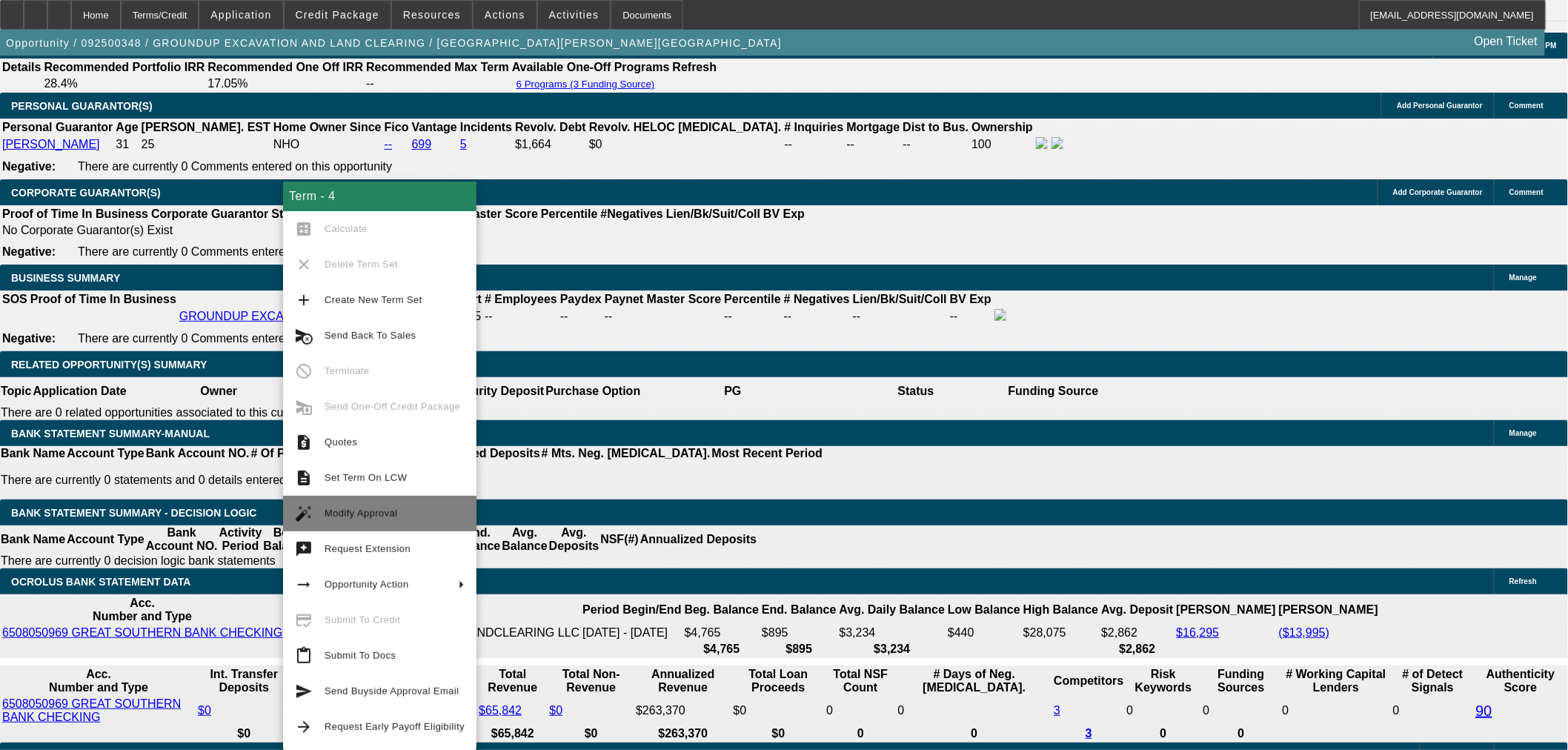
click at [395, 517] on span "Modify Approval" at bounding box center [394, 514] width 140 height 18
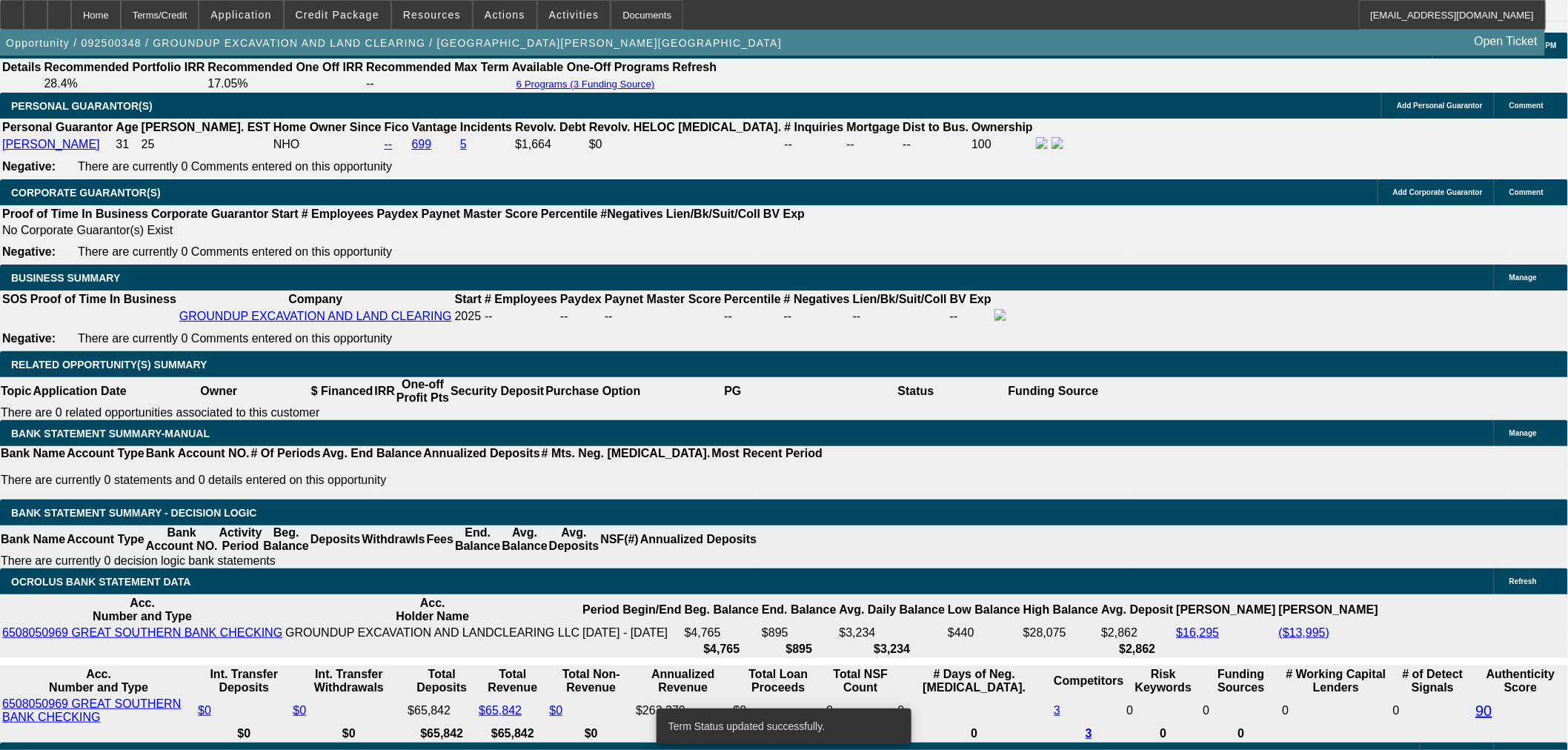
select select "0"
select select "2"
select select "0"
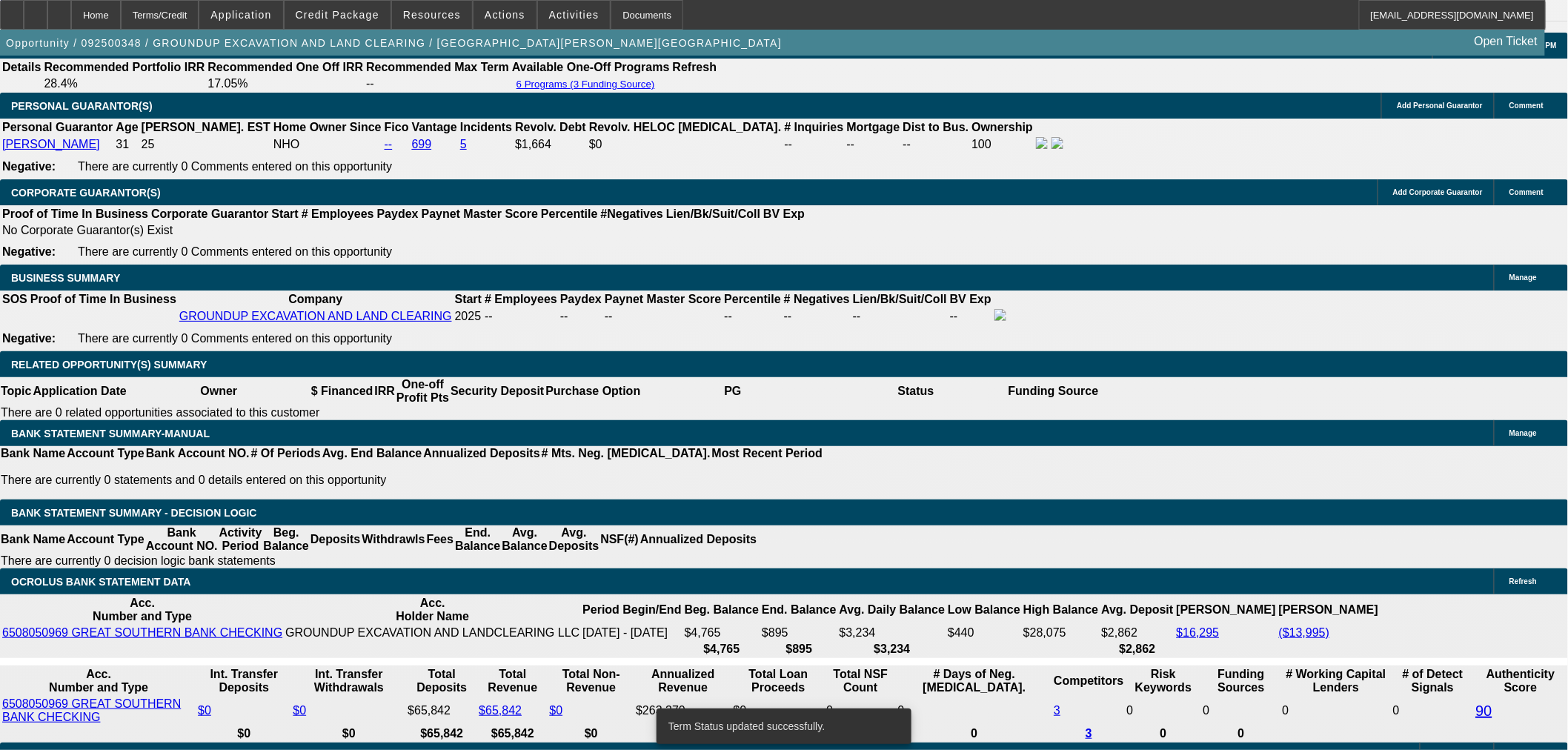
select select "6"
select select "0"
select select "2"
select select "0"
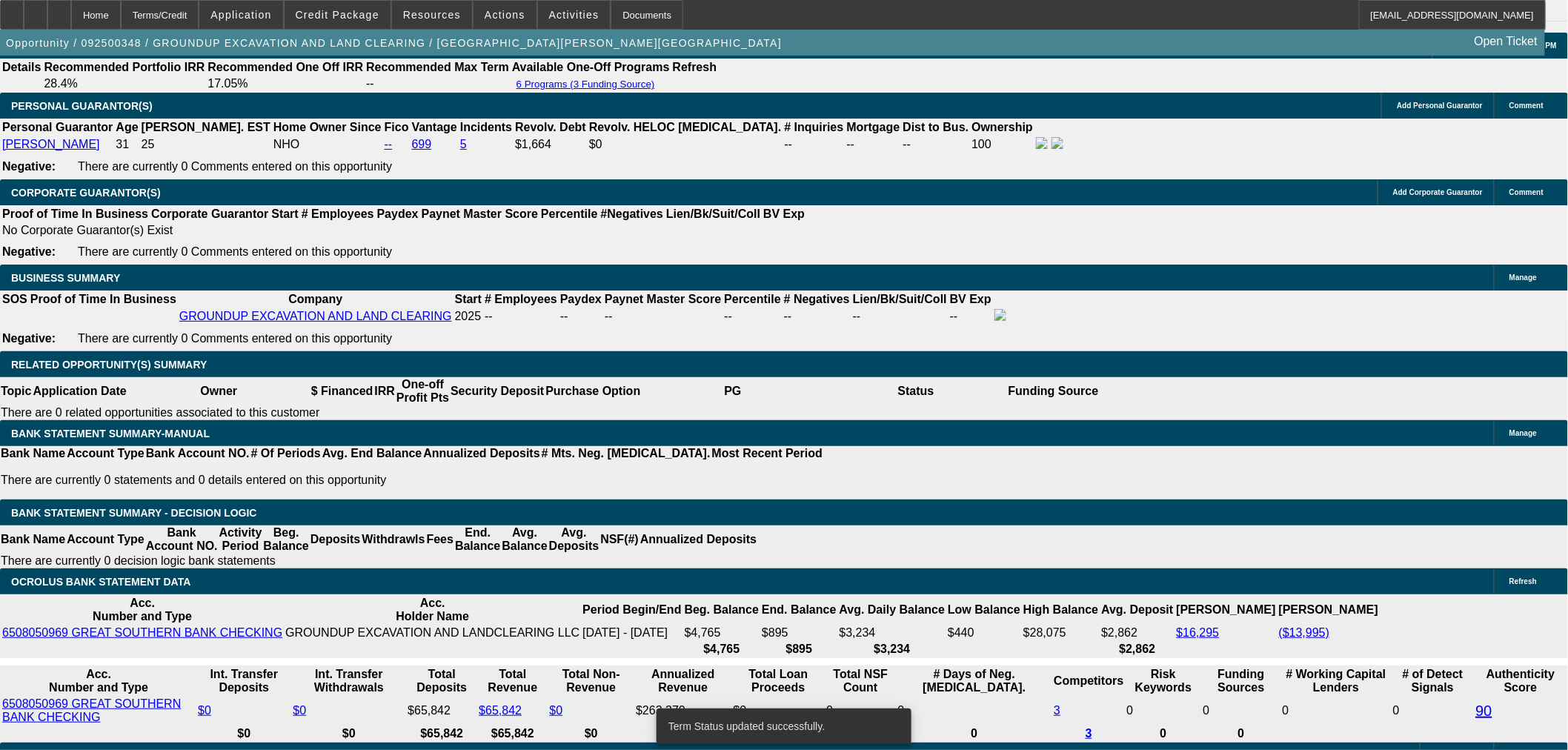
select select "6"
select select "0"
select select "2"
select select "0"
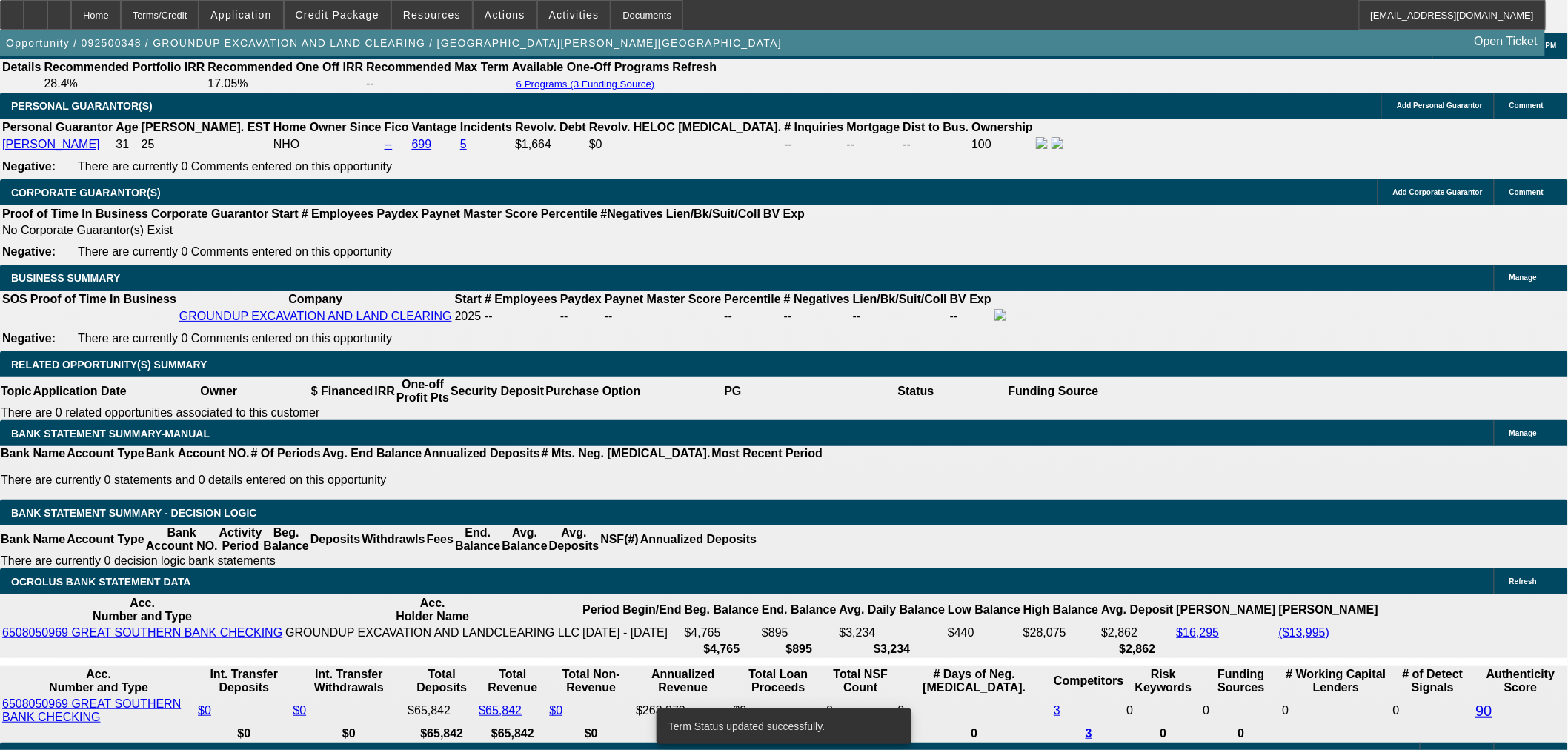
select select "6"
select select "0"
select select "2"
select select "0"
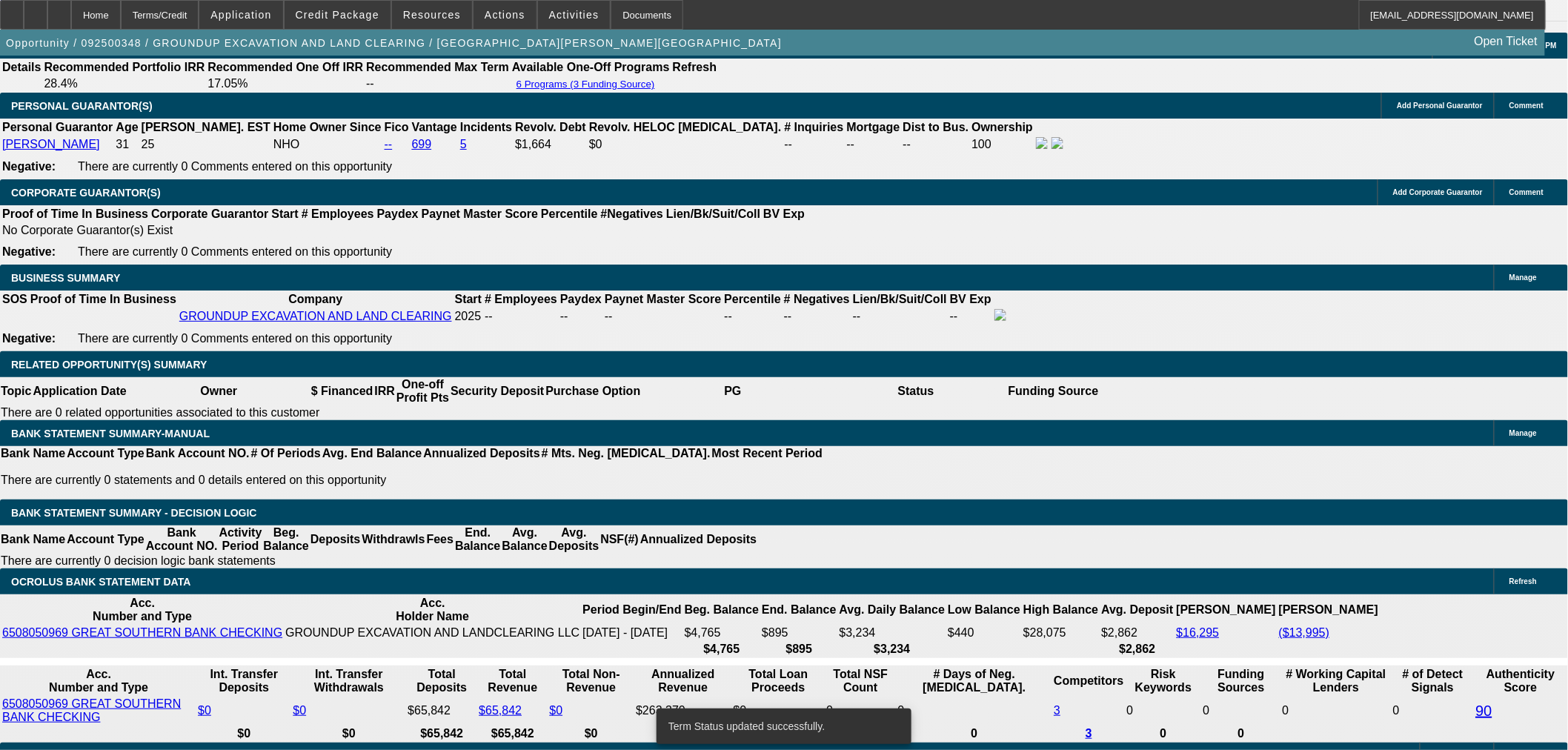
select select "6"
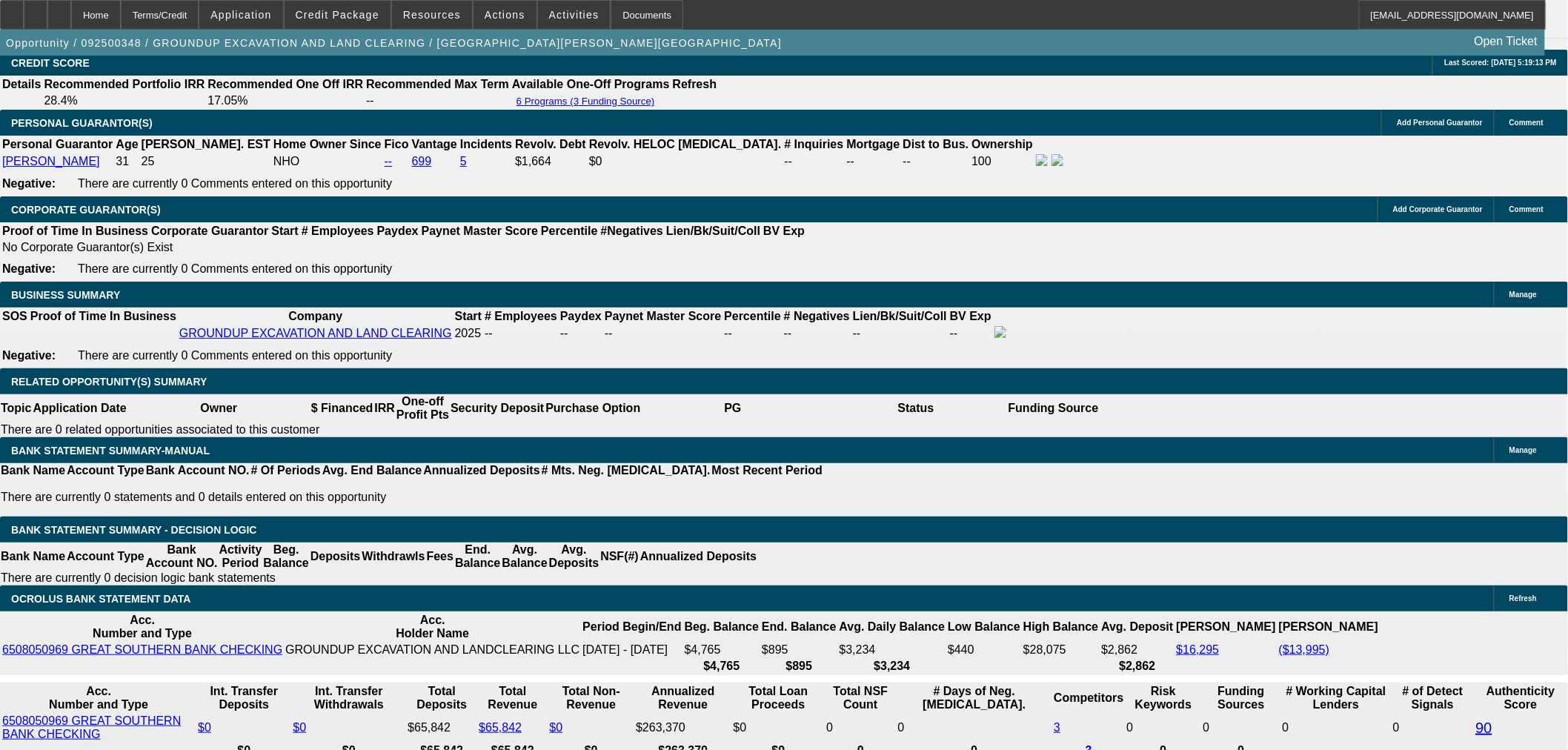
paste input ",358.0"
type input "1,358.07"
type input "30.7"
type input "$2,716.14"
type input "UNKNOWN"
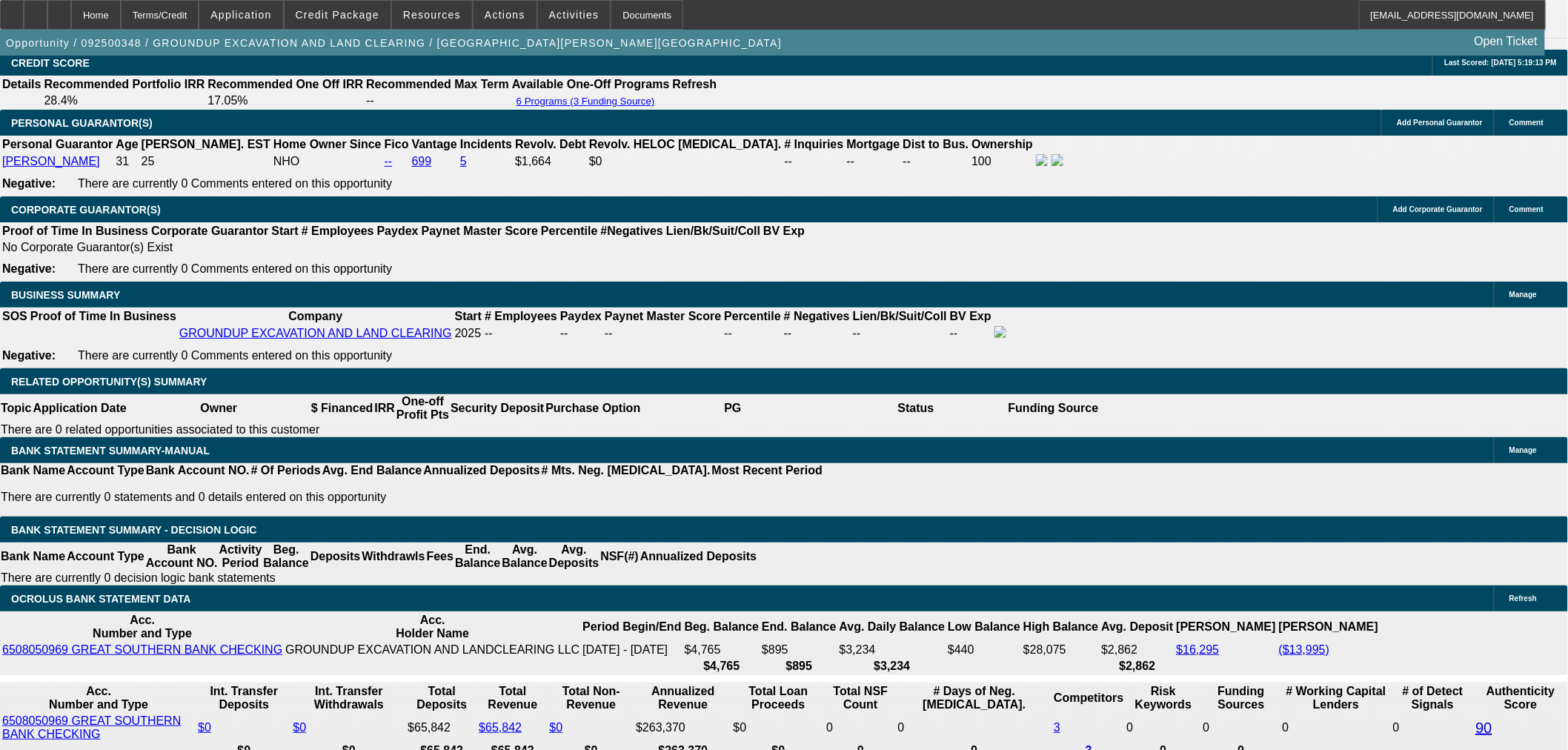
type input "$1,358.07"
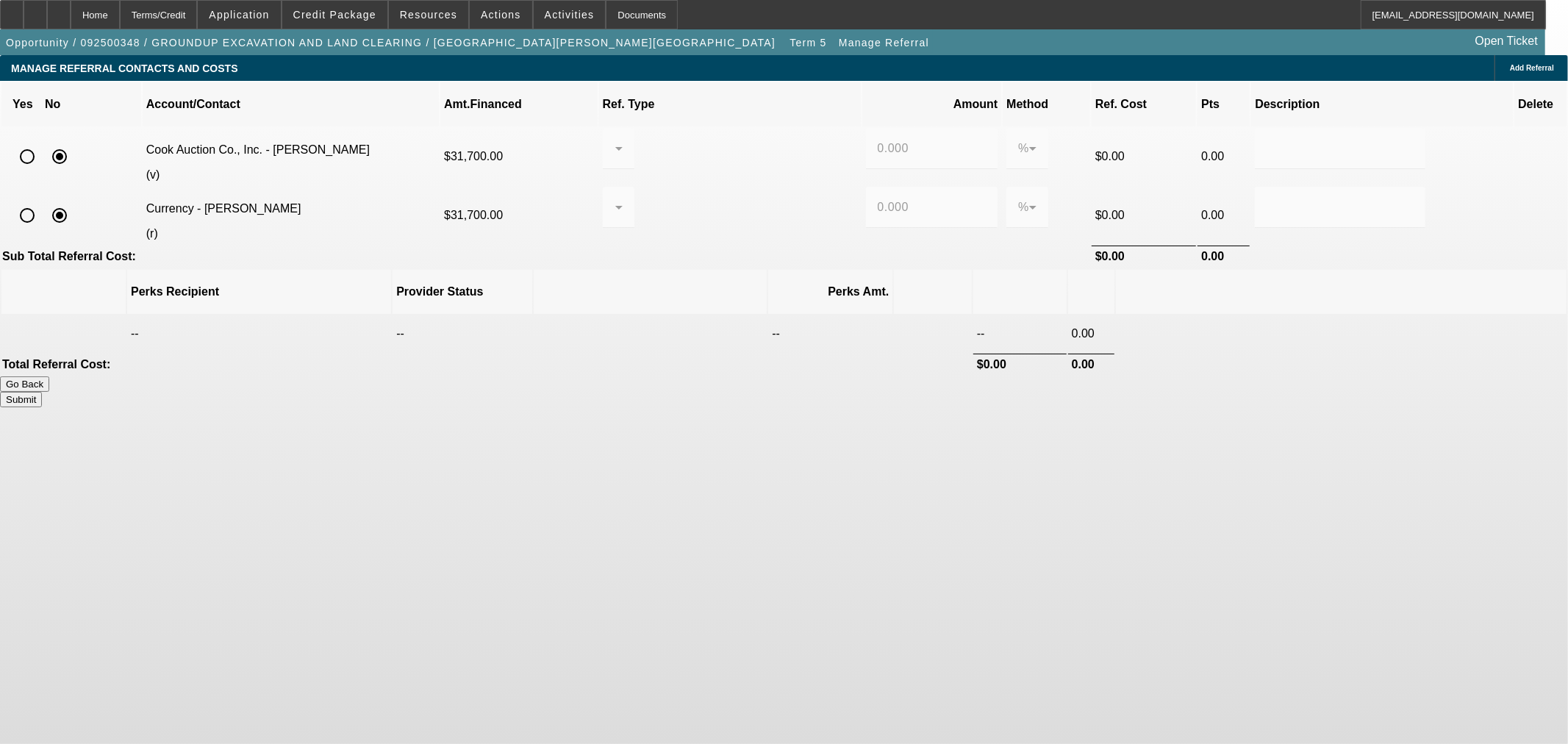
click at [42, 201] on input "radio" at bounding box center [27, 215] width 30 height 30
radio input "true"
click at [615, 198] on div at bounding box center [614, 207] width 1 height 18
click at [751, 263] on span "Pay vendor COMPANY" at bounding box center [738, 265] width 128 height 18
click at [828, 187] on td "Pay vendor COMPANY" at bounding box center [730, 215] width 262 height 57
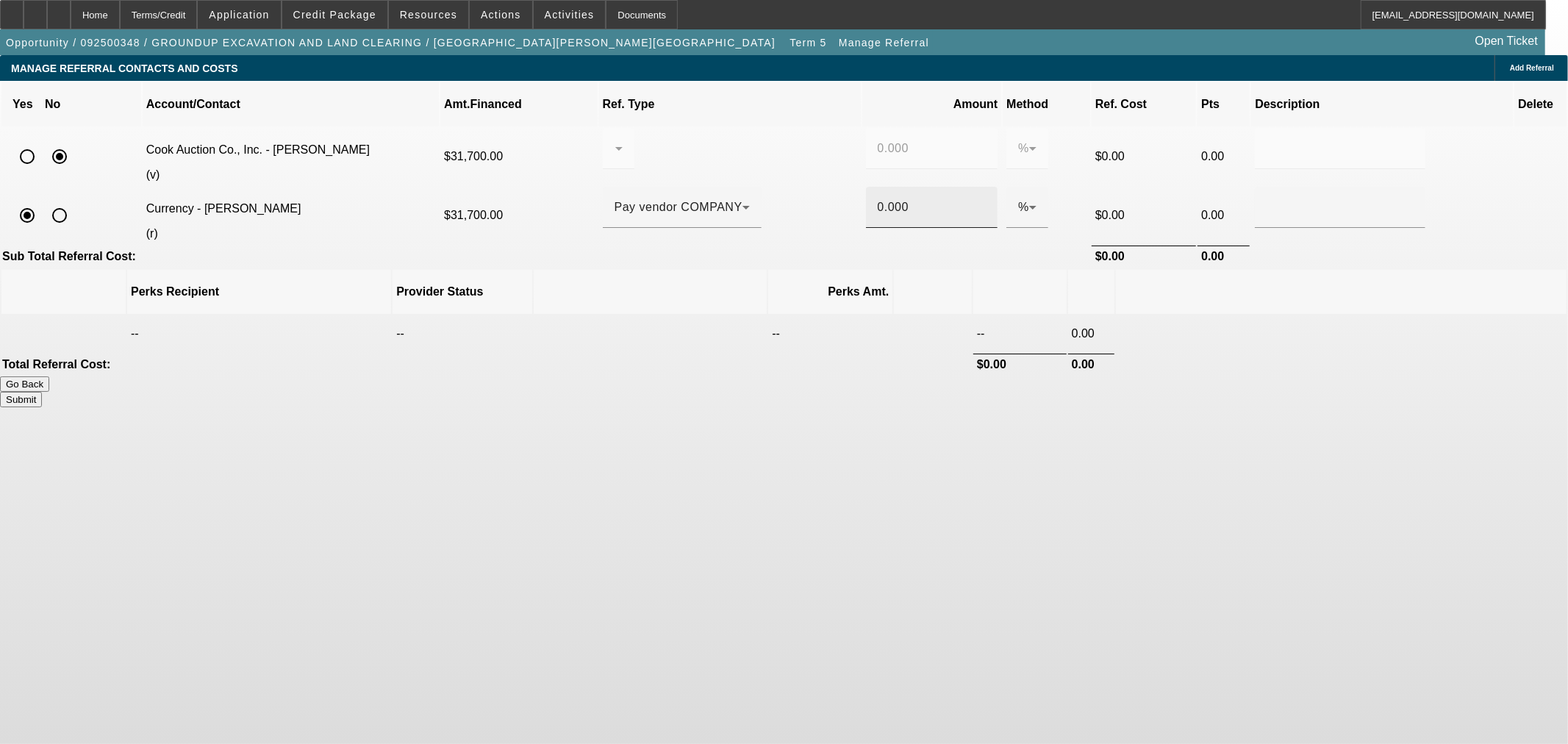
click at [866, 187] on div "0.000" at bounding box center [931, 207] width 132 height 41
click at [42, 392] on button "Submit" at bounding box center [21, 399] width 42 height 15
click at [877, 198] on input "0.0008" at bounding box center [931, 207] width 109 height 18
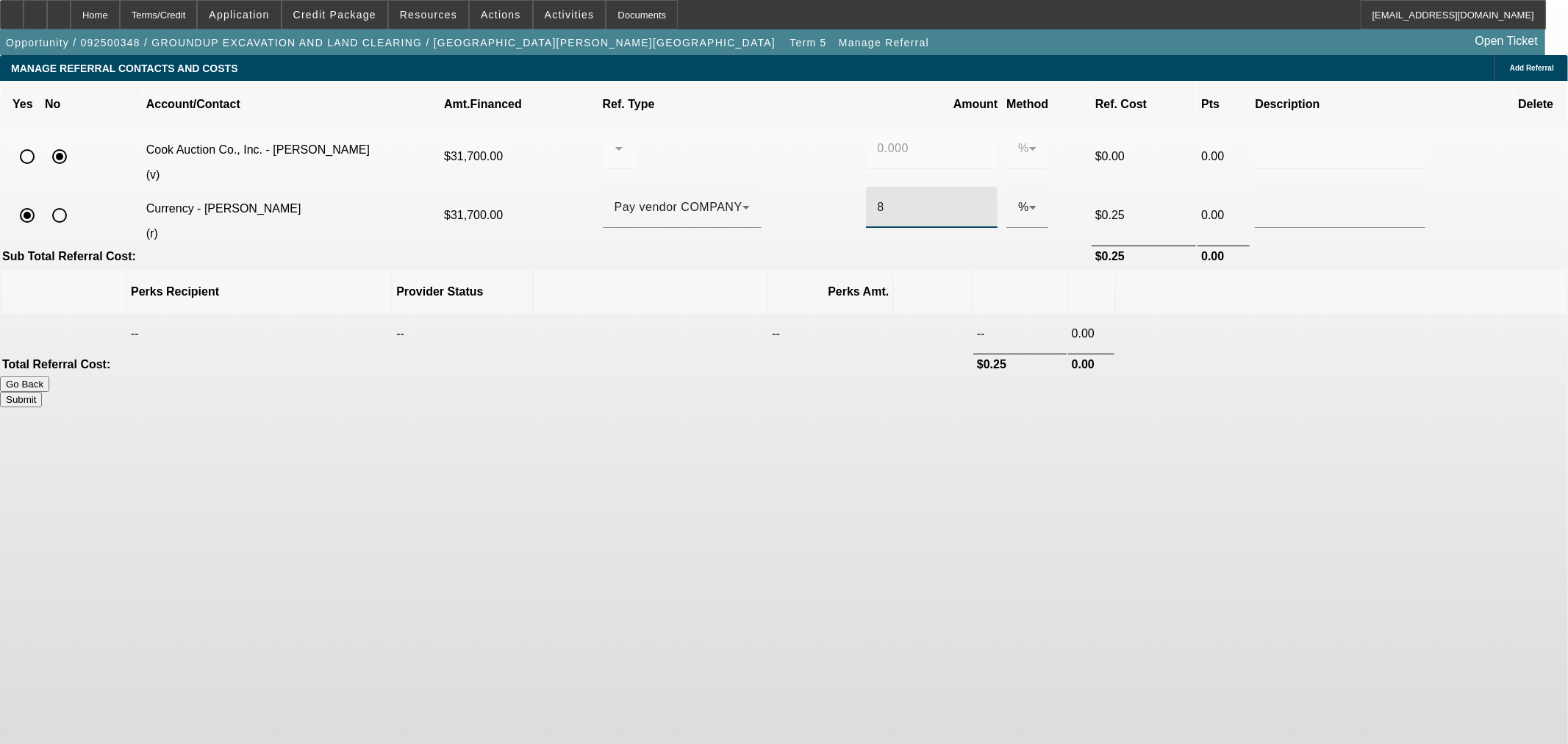
type input "8"
click at [42, 392] on button "Submit" at bounding box center [21, 399] width 42 height 15
type input "0.000"
type input "8.000"
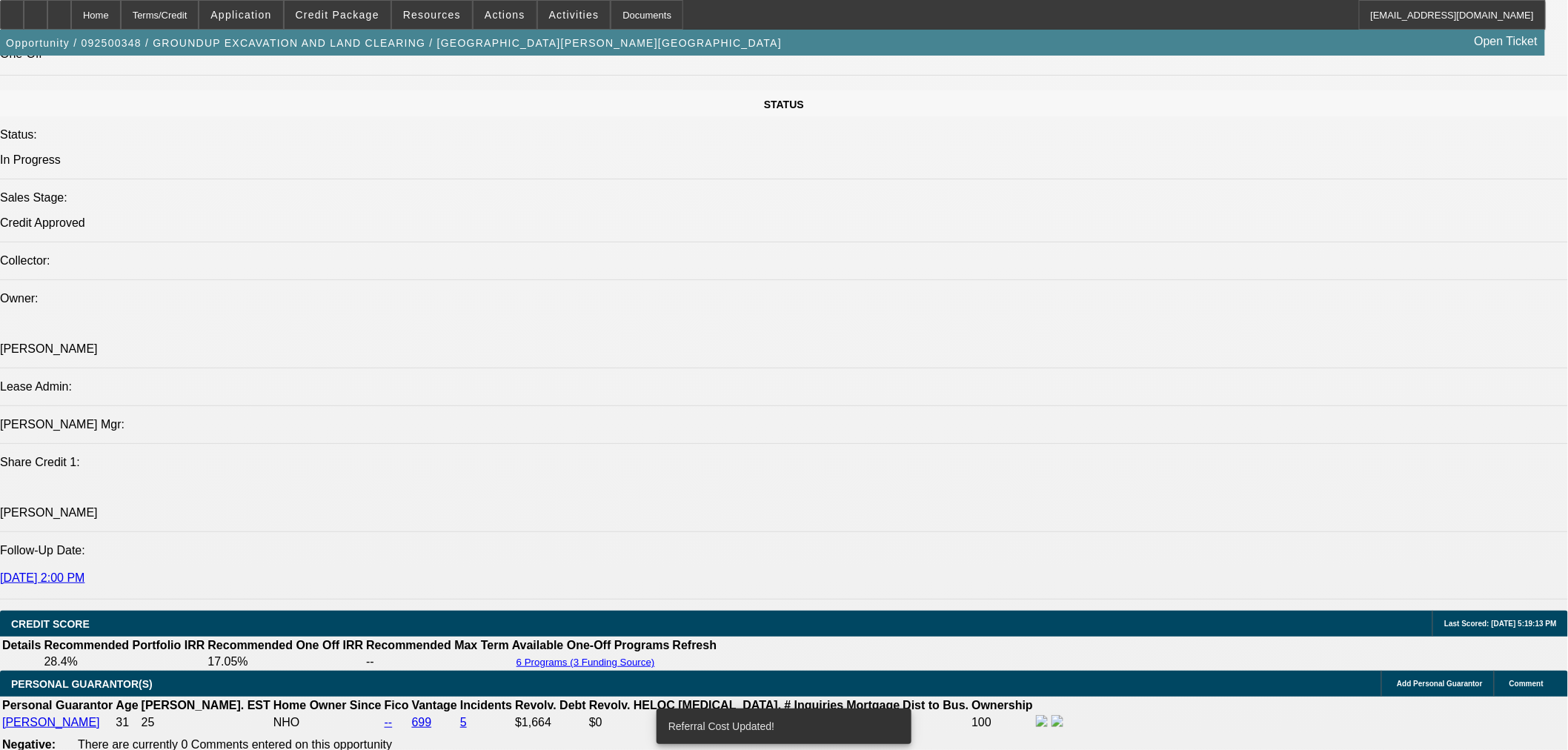
select select "0"
select select "2"
select select "0"
select select "6"
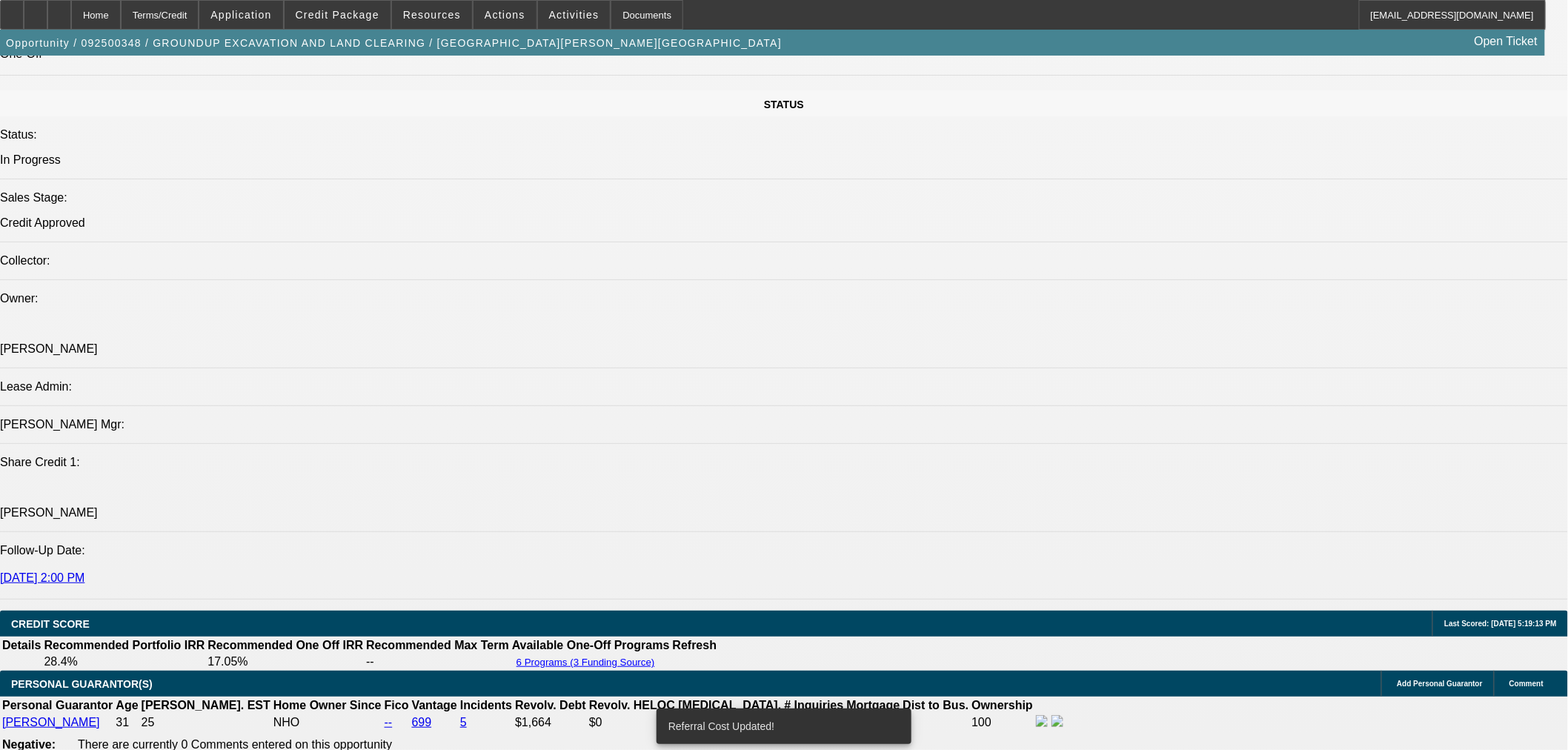
select select "0"
select select "2"
select select "0"
select select "6"
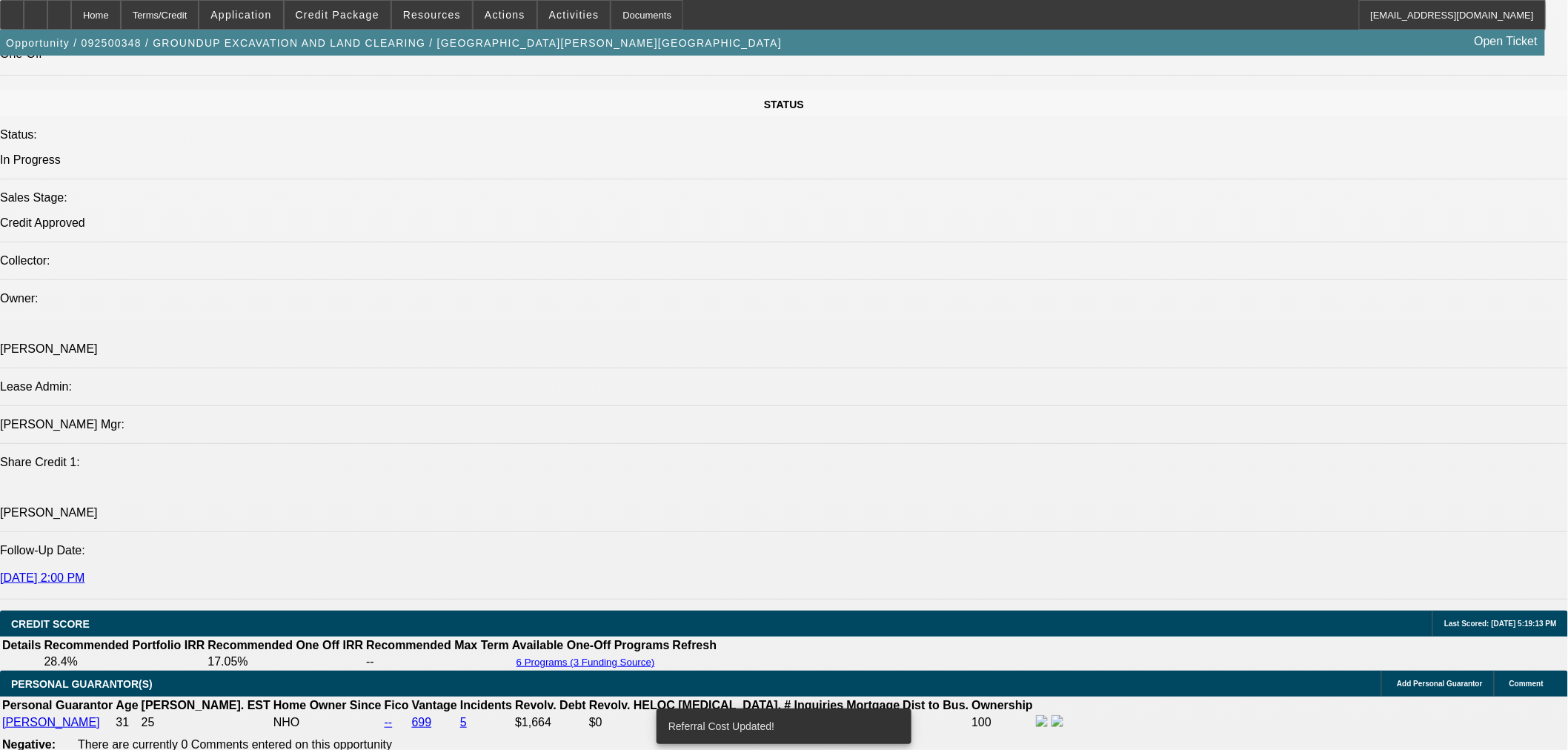
select select "0"
select select "2"
select select "0"
select select "6"
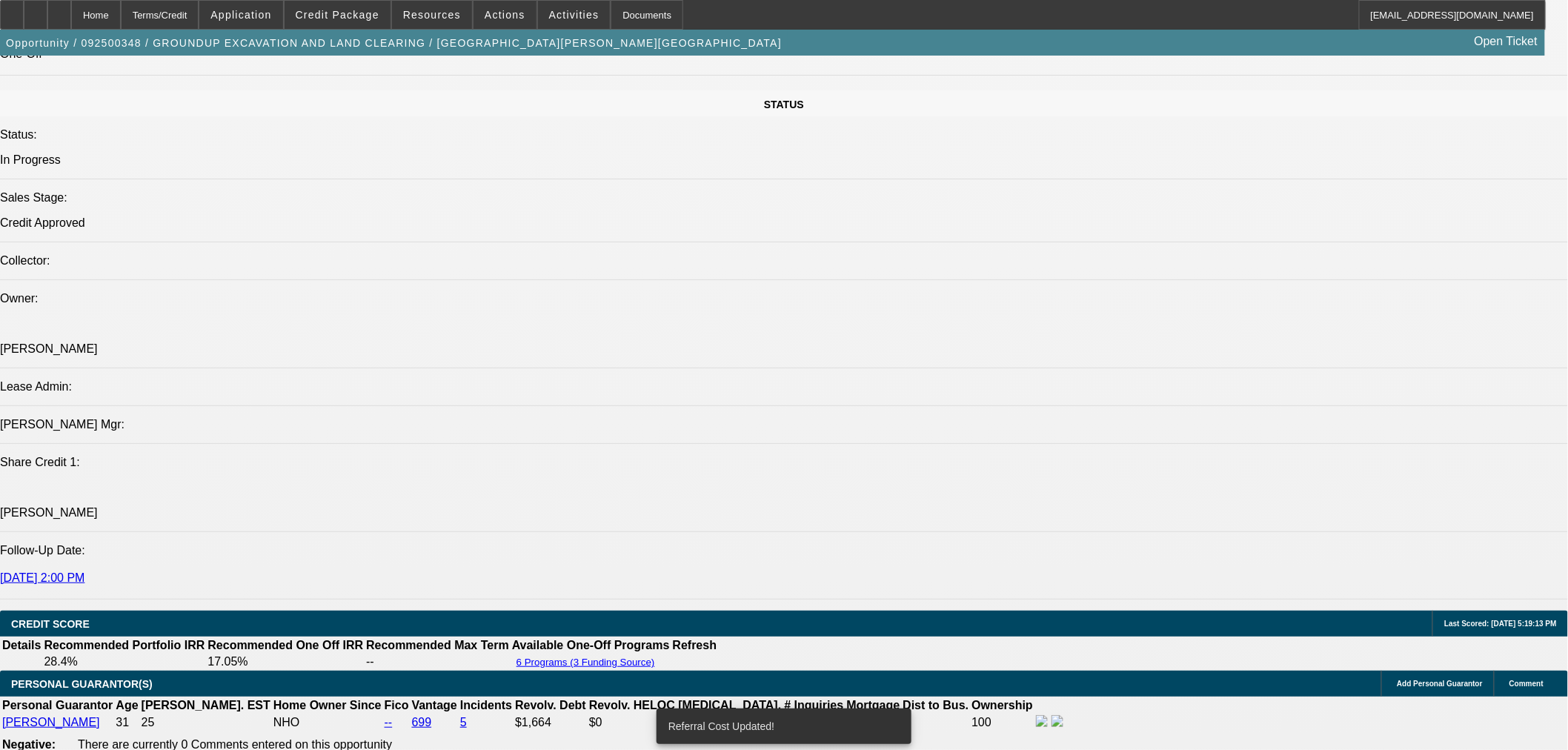
select select "0"
select select "2"
select select "0"
select select "6"
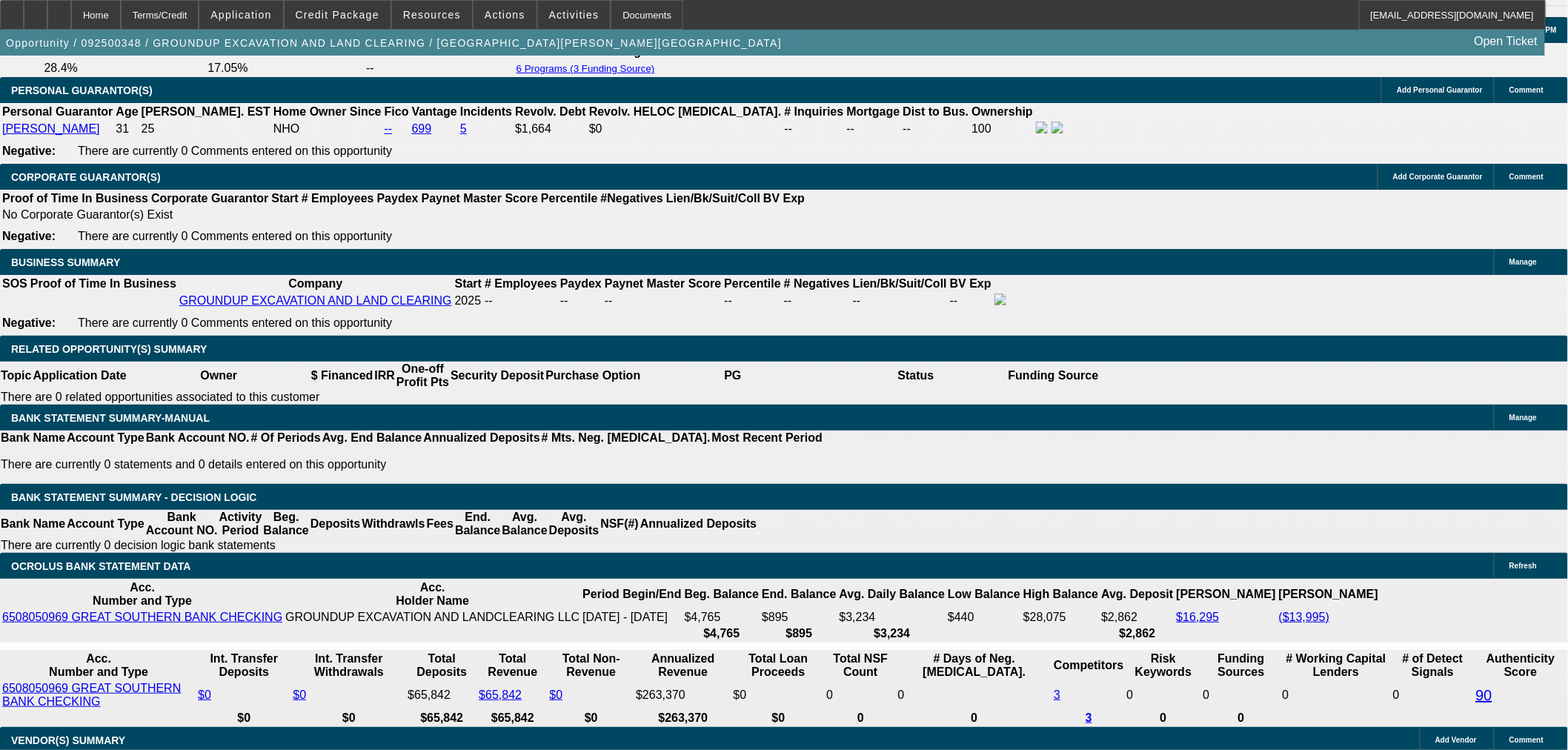
scroll to position [2074, 0]
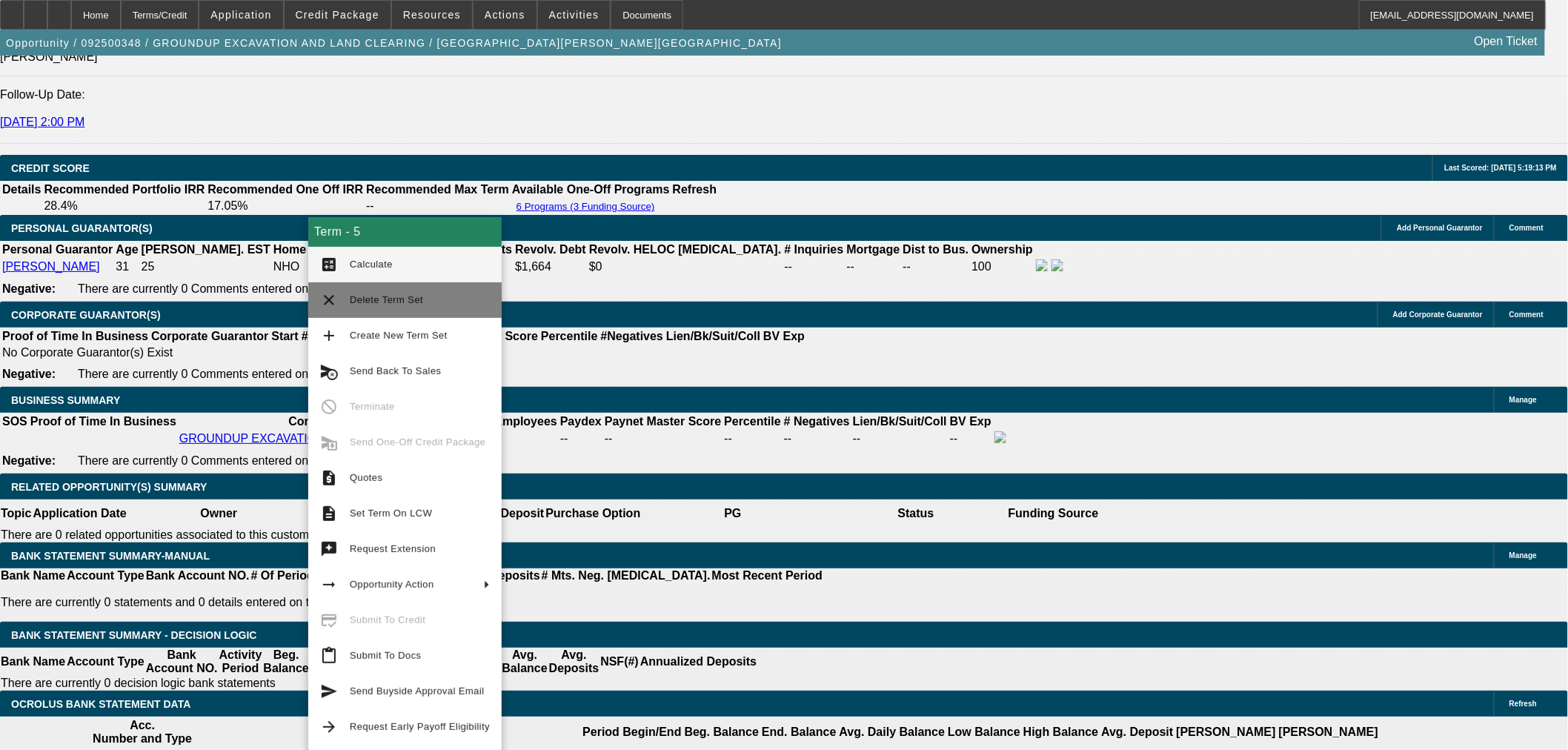
click at [413, 302] on span "Delete Term Set" at bounding box center [386, 299] width 73 height 11
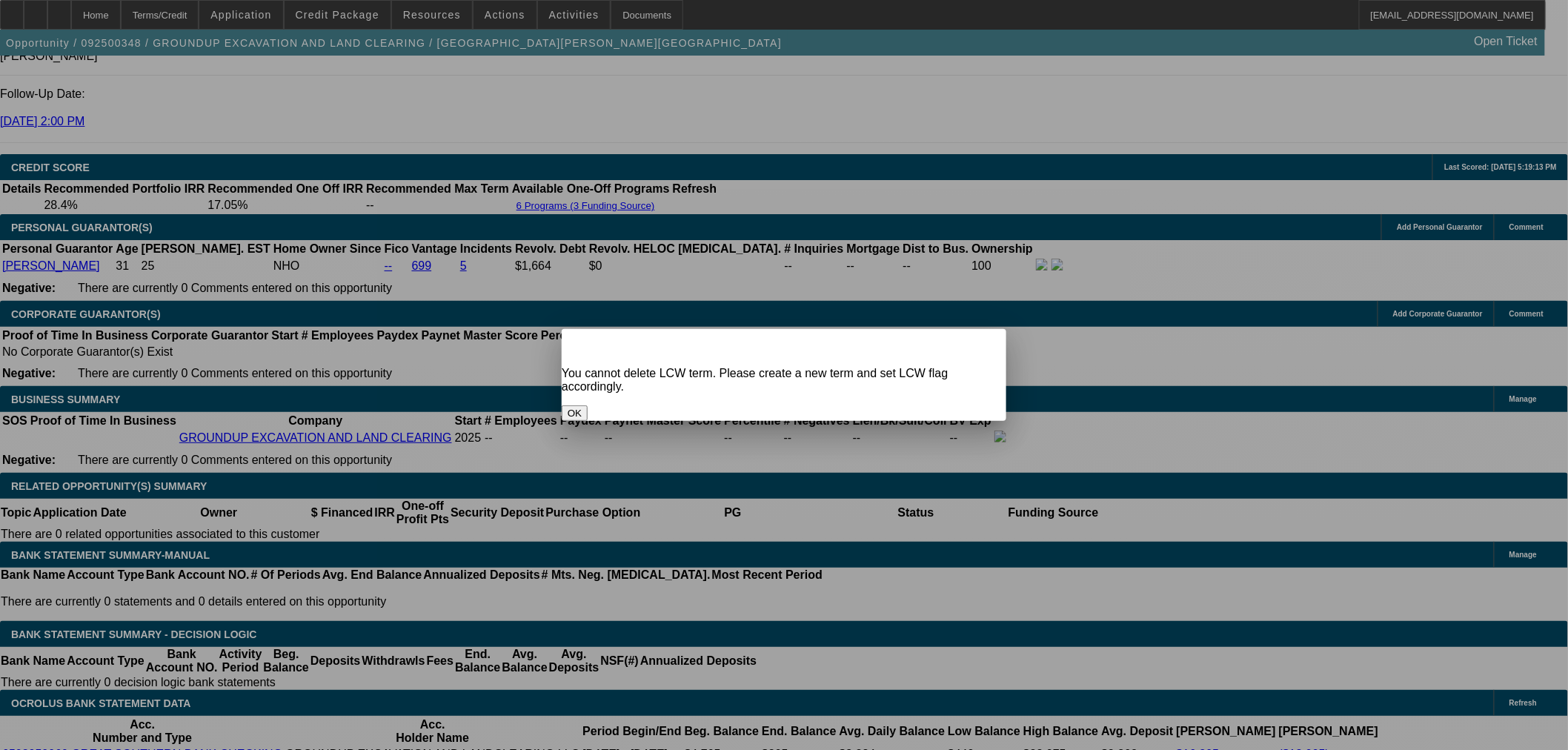
scroll to position [0, 0]
click at [974, 341] on div "Close" at bounding box center [990, 337] width 33 height 17
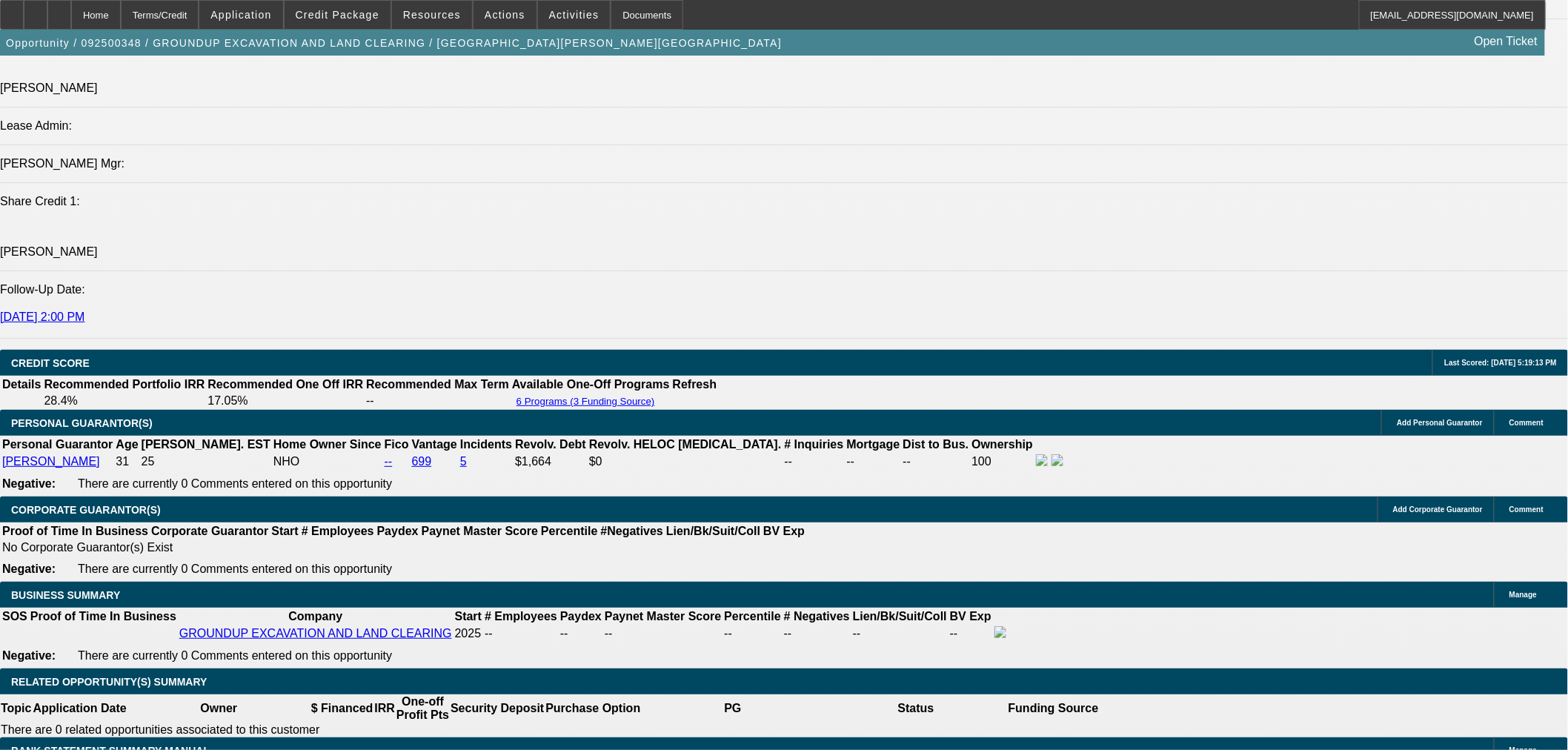
scroll to position [1937, 0]
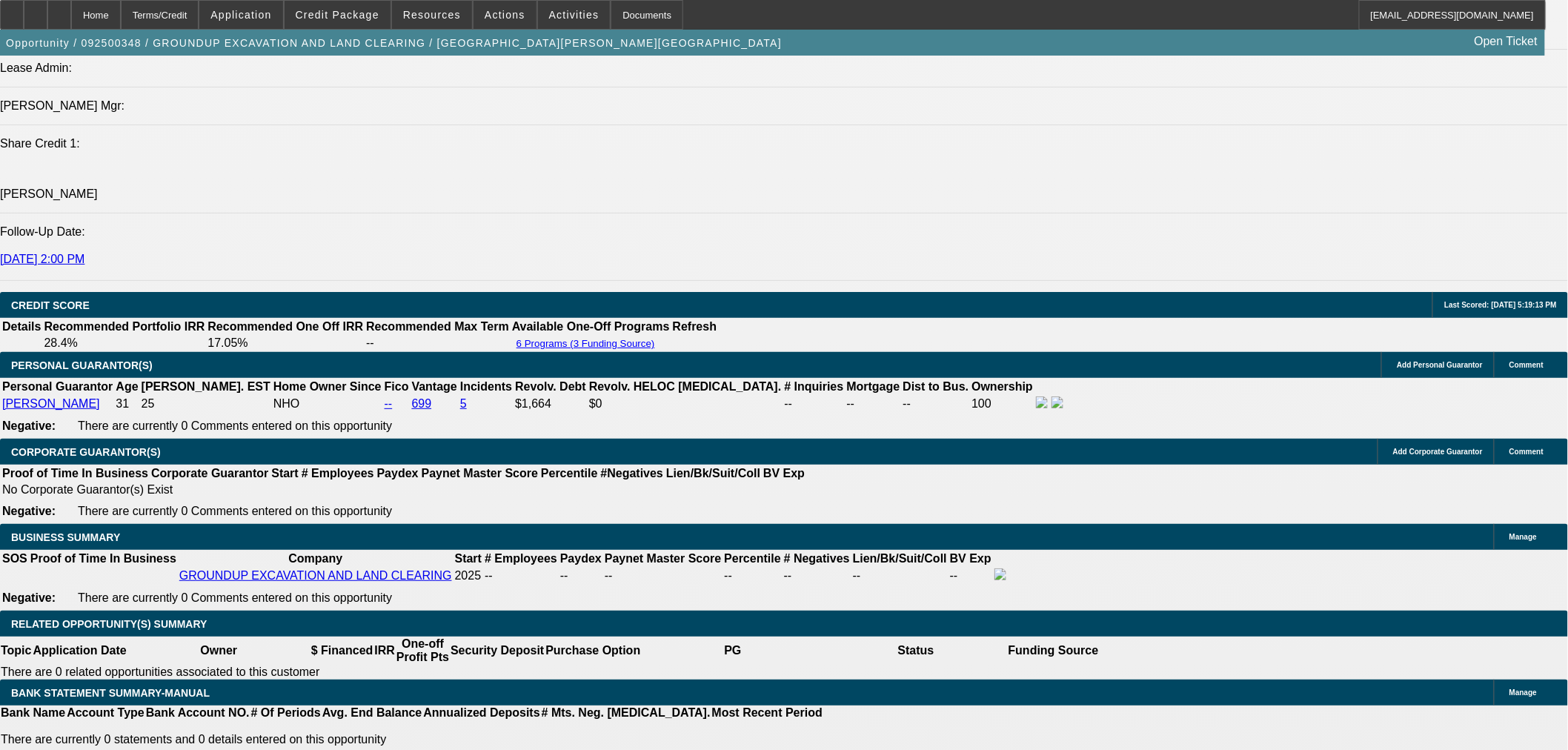
click at [71, 11] on div at bounding box center [59, 14] width 24 height 30
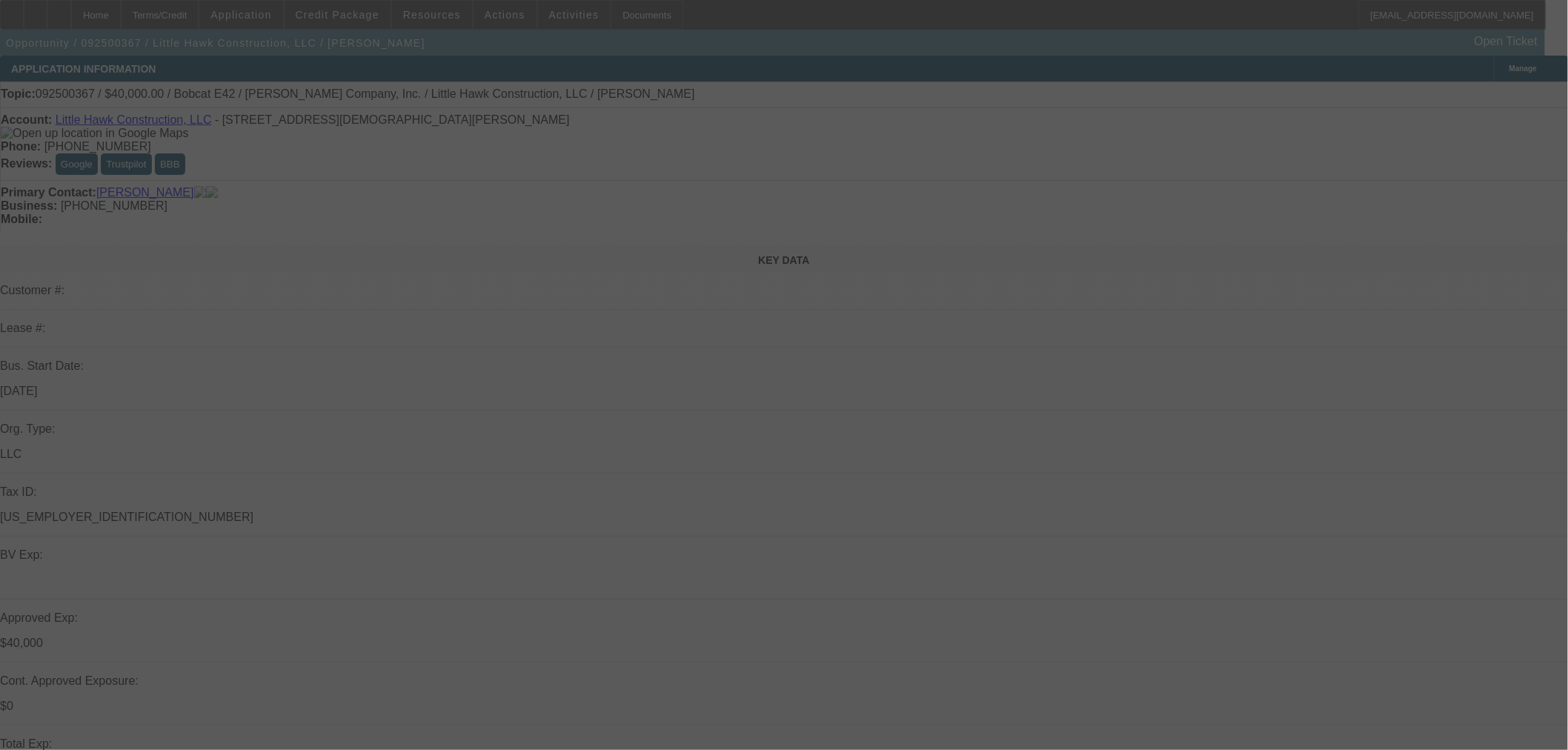
select select "0"
select select "2"
select select "0"
select select "6"
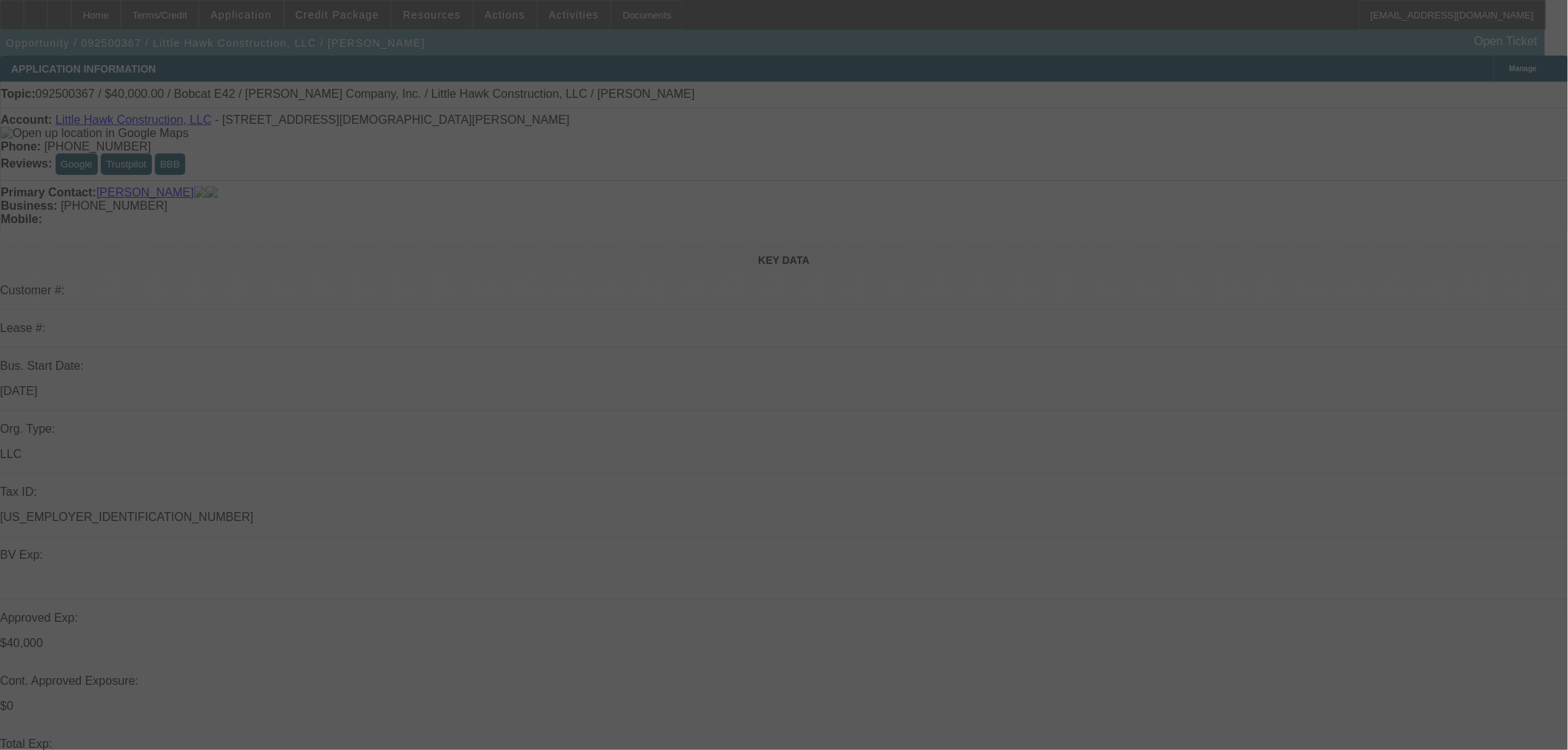
select select "0.1"
select select "2"
select select "0"
select select "6"
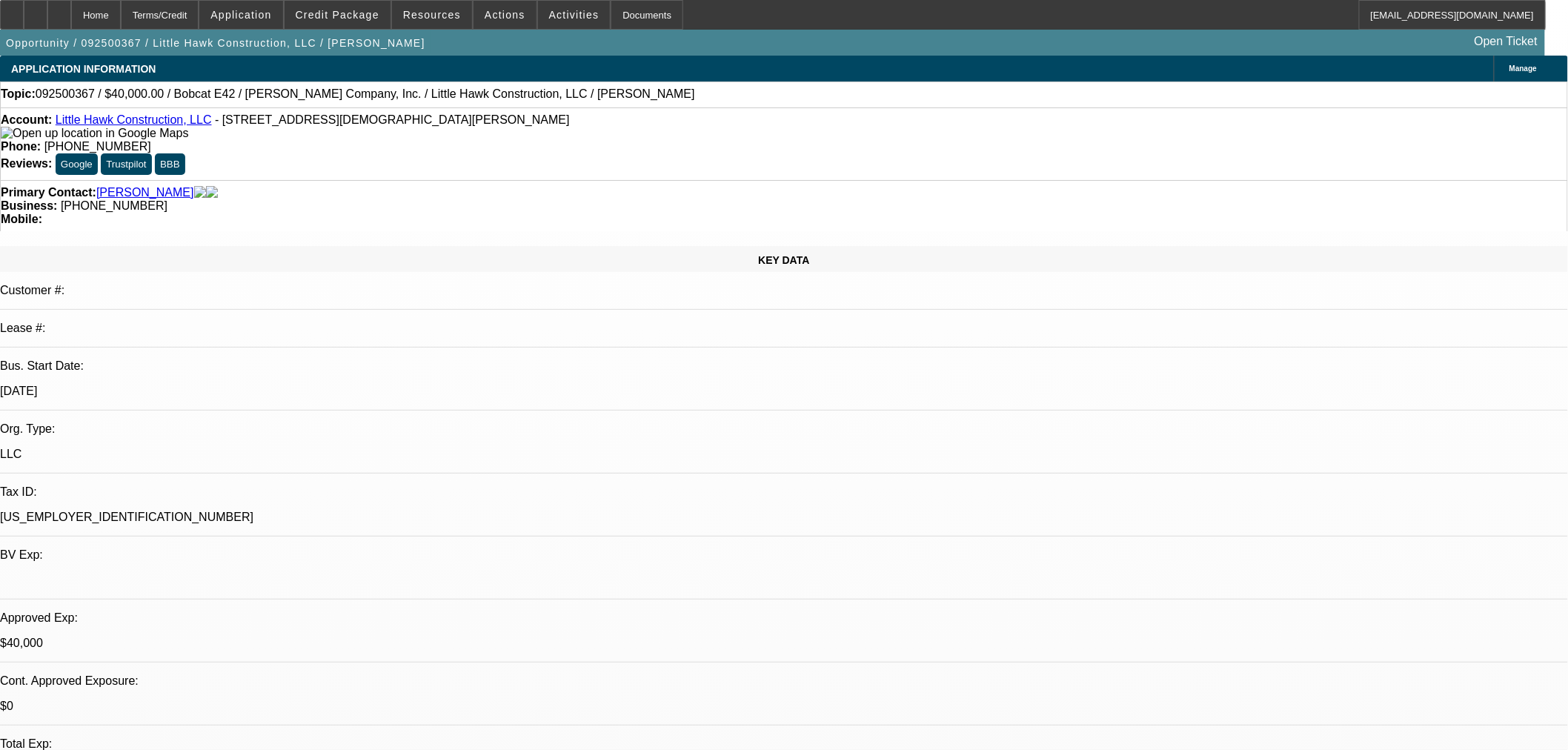
scroll to position [107, 0]
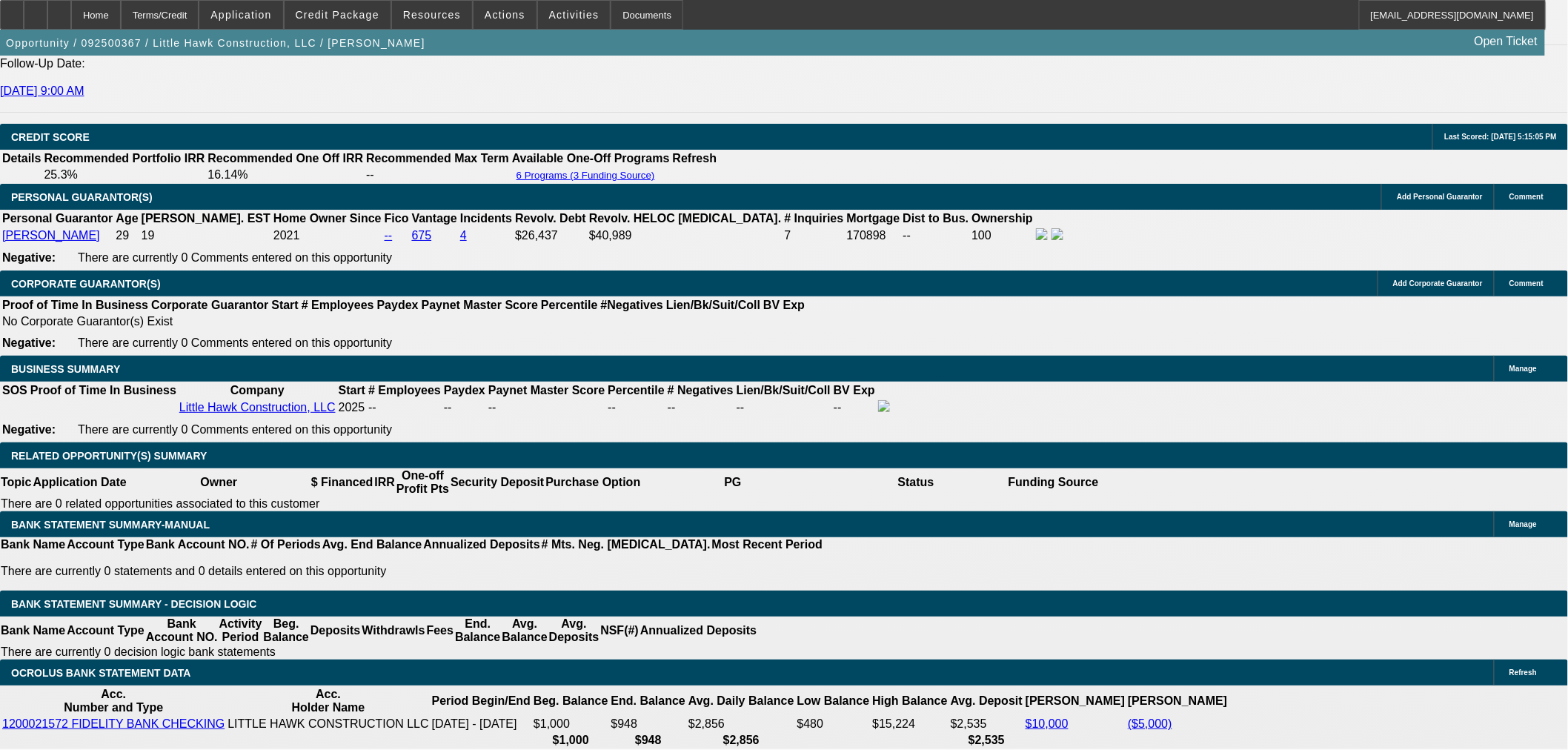
scroll to position [1922, 0]
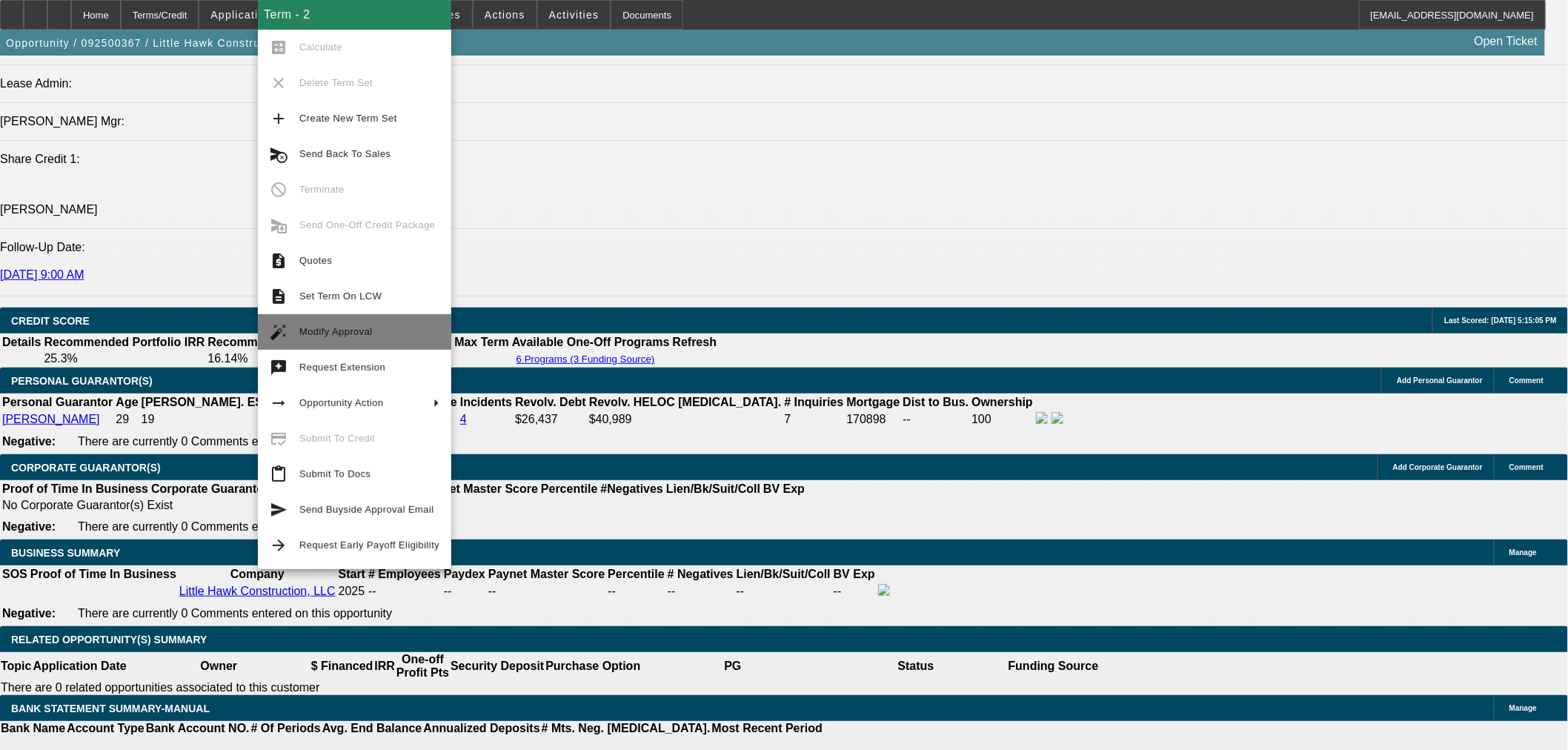
click at [378, 331] on span "Modify Approval" at bounding box center [369, 332] width 140 height 18
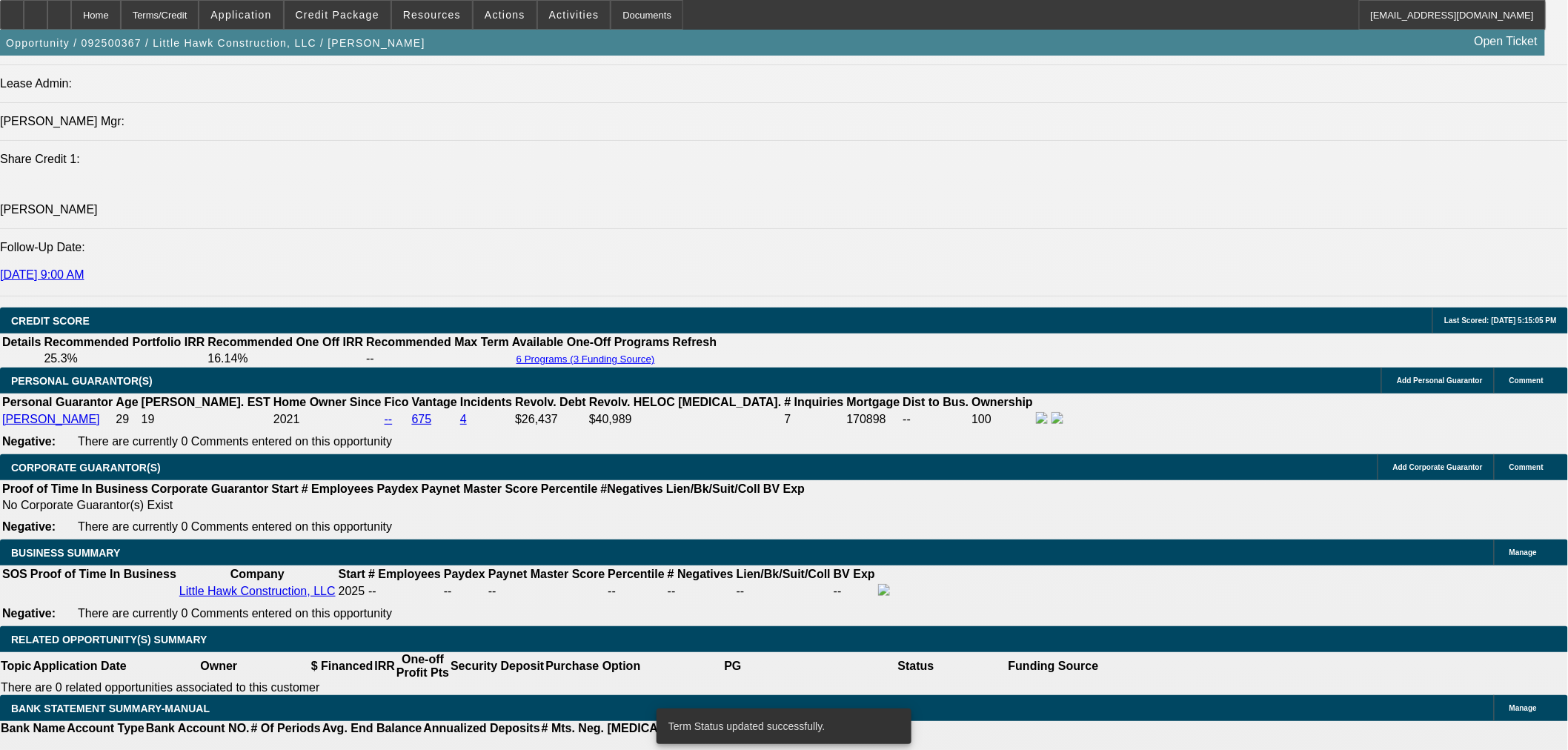
select select "0"
select select "2"
select select "0"
select select "6"
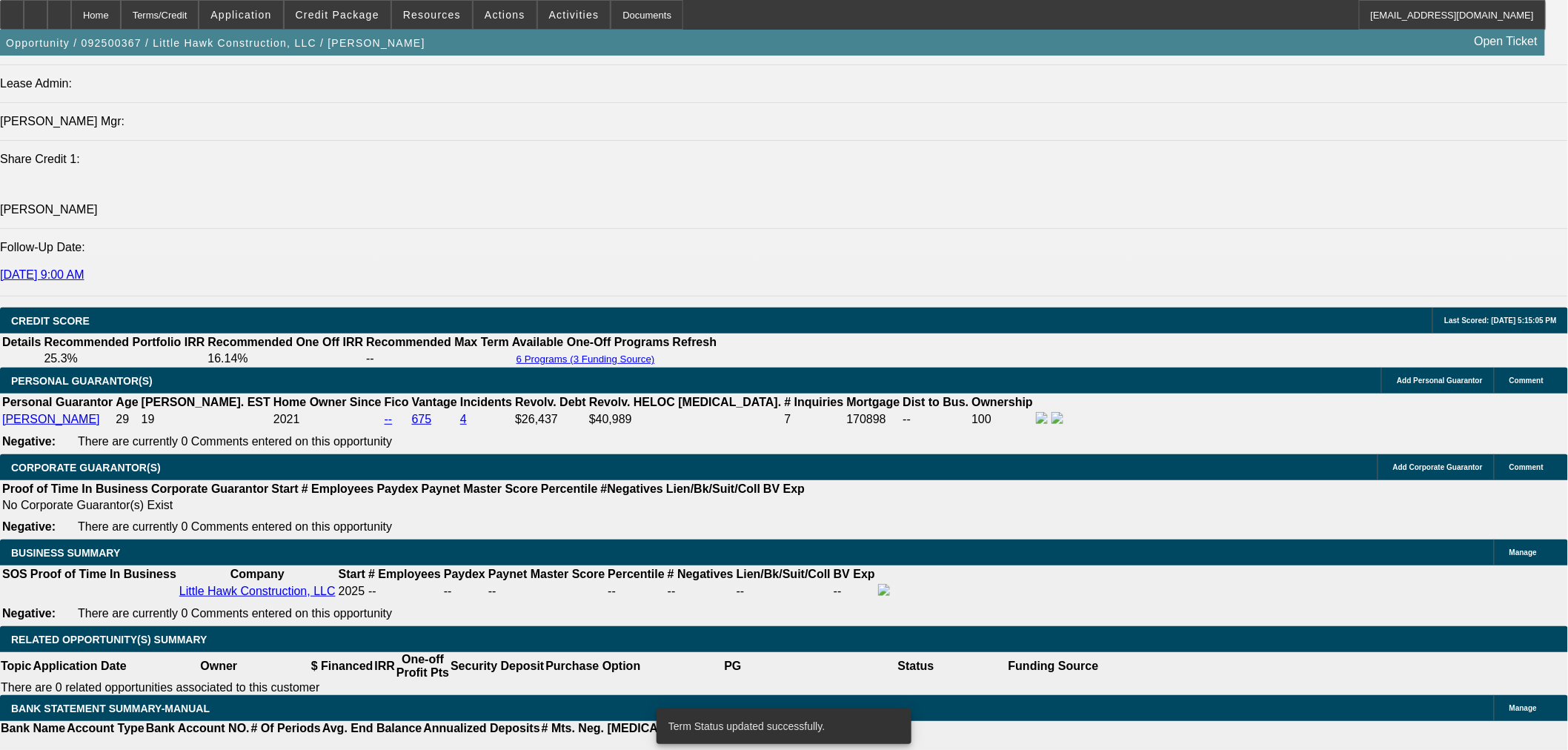
select select "0"
select select "2"
select select "0"
select select "6"
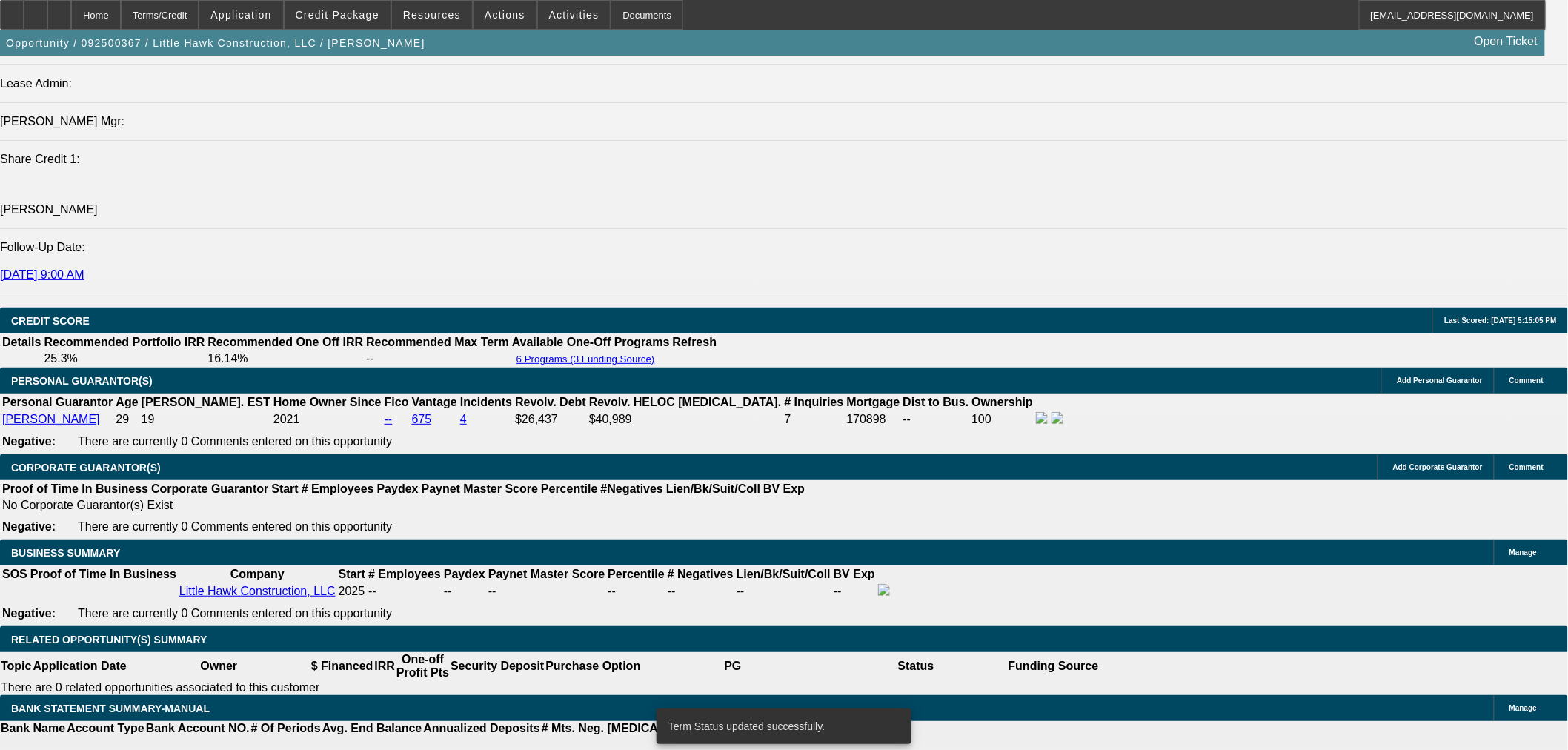
select select "0.1"
select select "2"
select select "0"
select select "6"
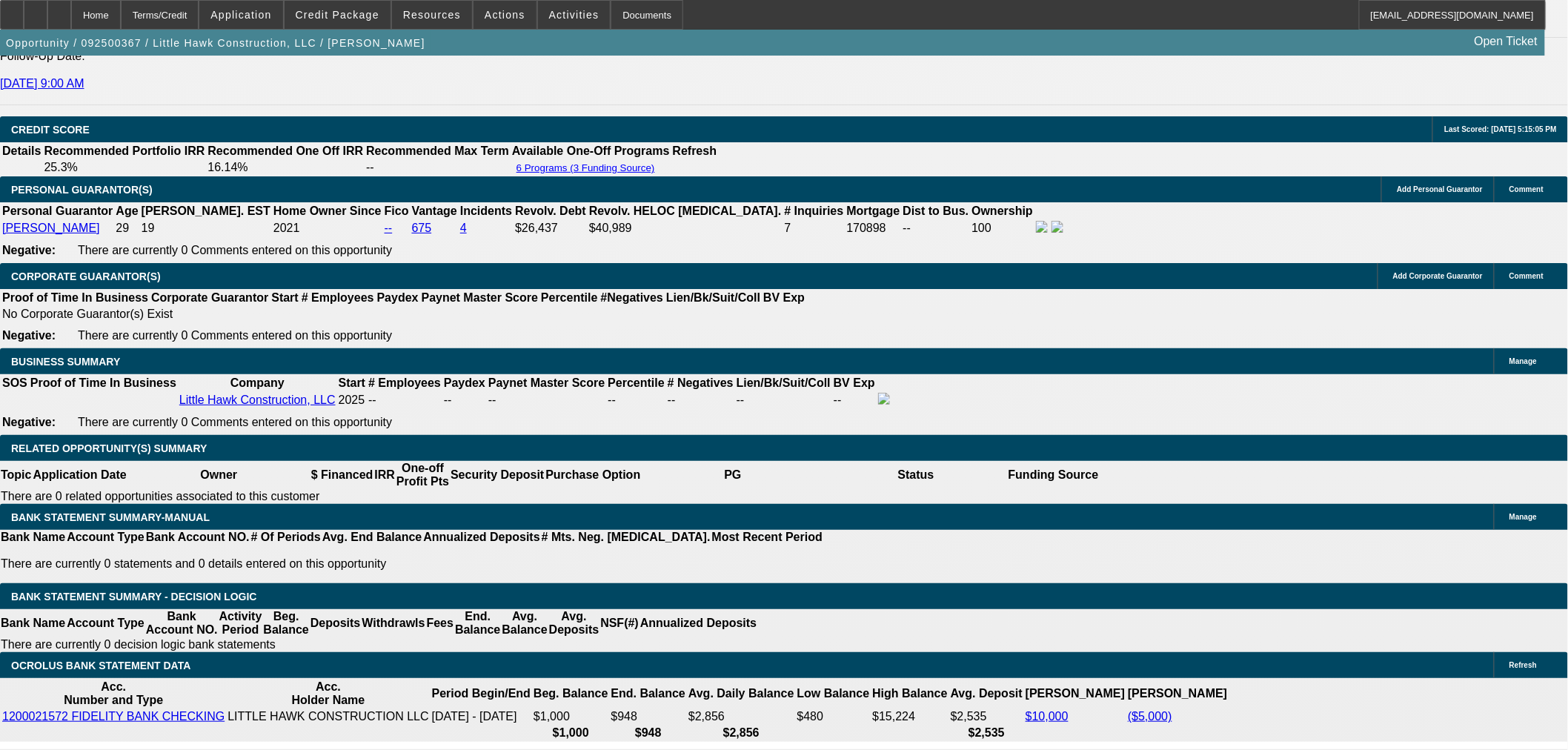
scroll to position [2058, 0]
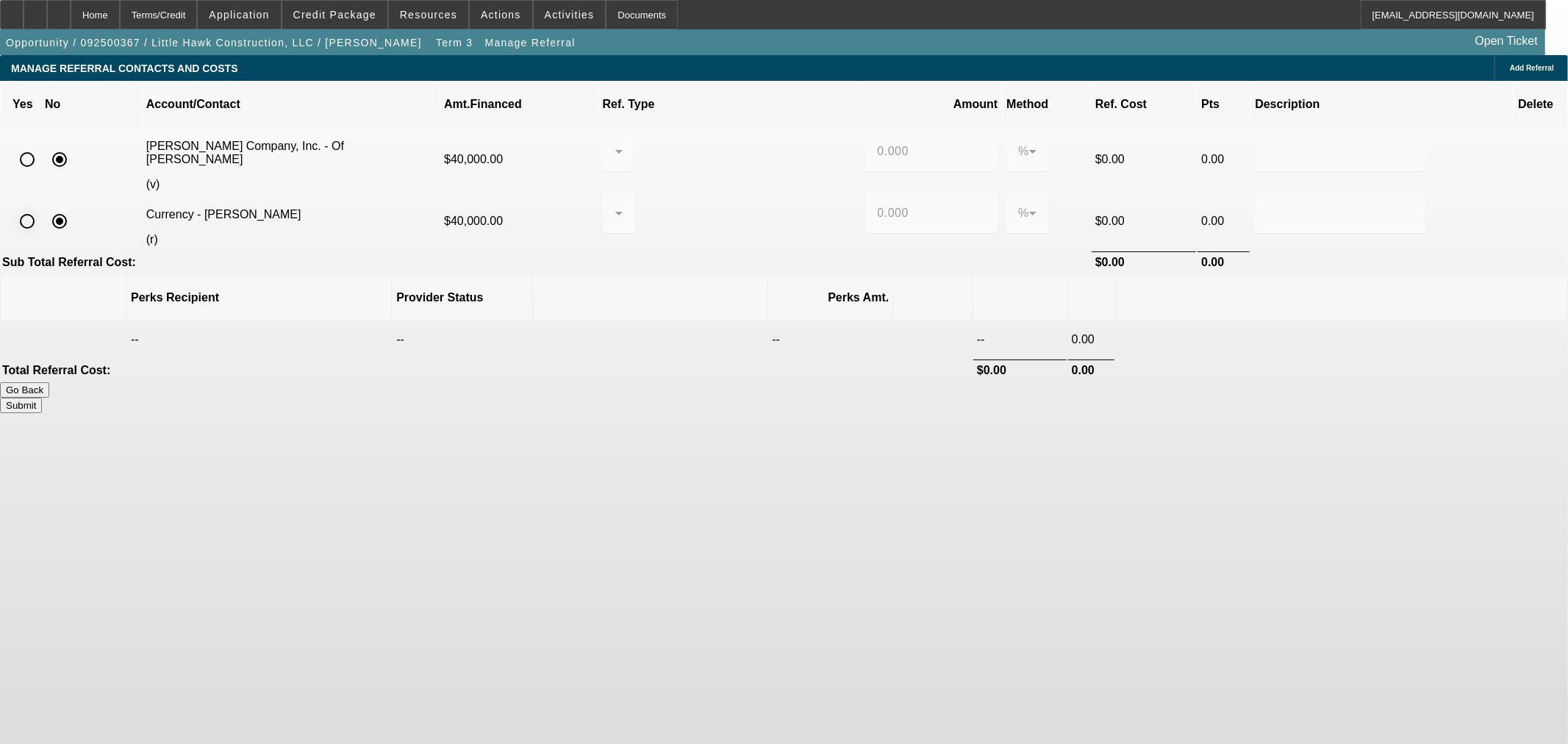
click at [42, 206] on input "radio" at bounding box center [27, 221] width 30 height 30
radio input "true"
click at [615, 205] on div at bounding box center [614, 214] width 1 height 18
click at [767, 270] on span "Pay vendor COMPANY" at bounding box center [738, 265] width 128 height 18
click at [866, 193] on div "0.000" at bounding box center [931, 214] width 132 height 41
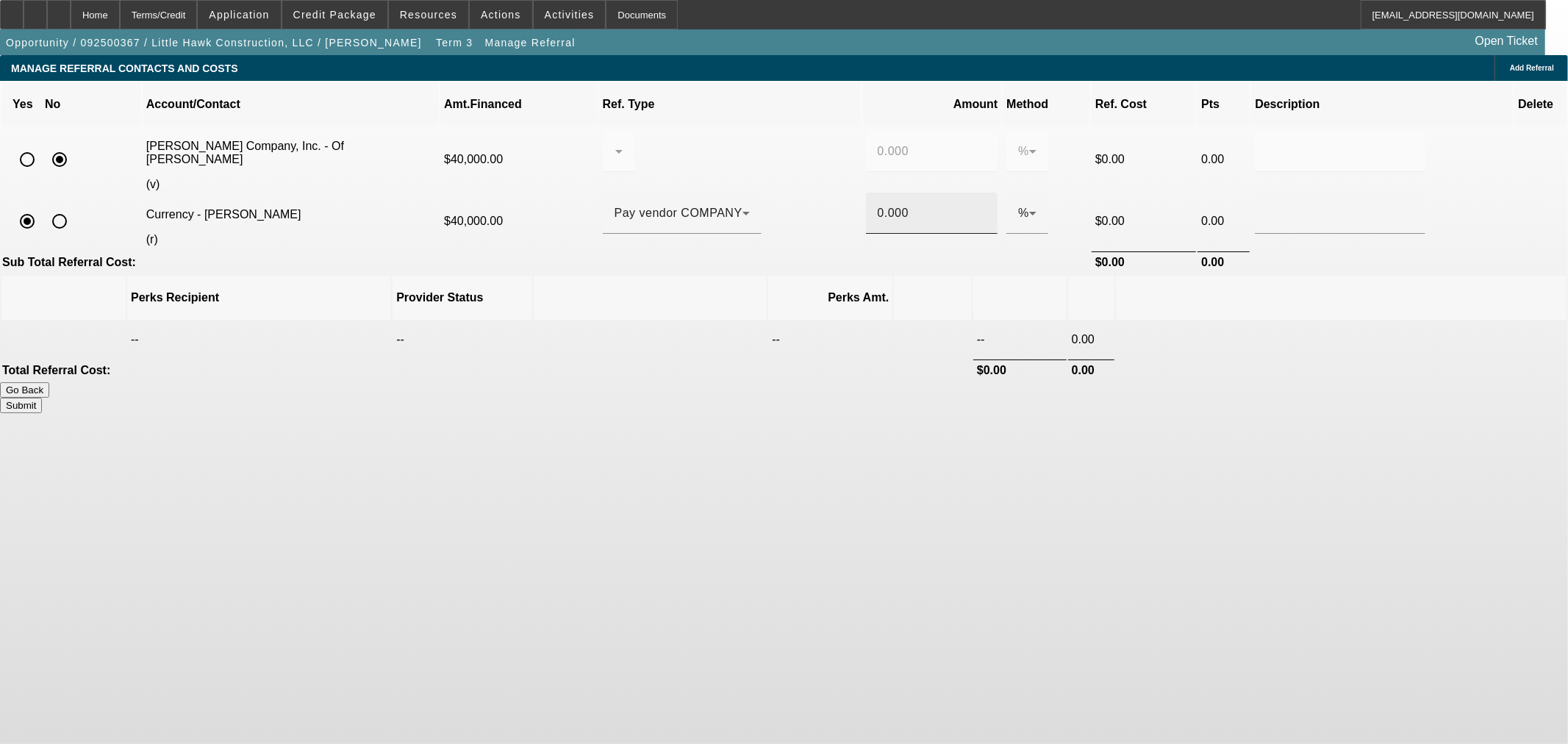
click at [866, 193] on div "0.000" at bounding box center [931, 214] width 132 height 41
click at [877, 205] on input "0.000" at bounding box center [931, 214] width 109 height 18
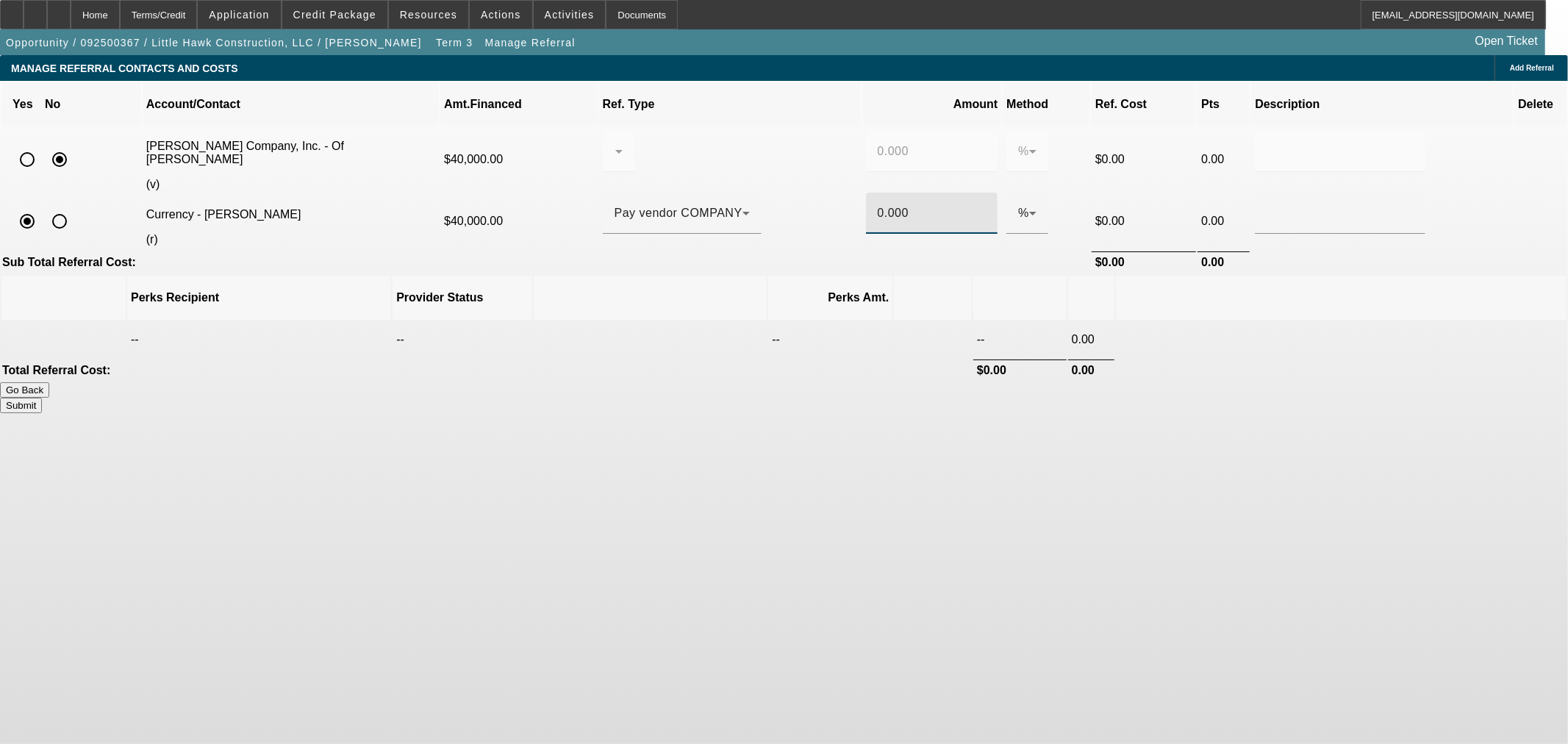
click at [877, 205] on input "0.000" at bounding box center [931, 214] width 109 height 18
type input "8"
click at [42, 398] on button "Submit" at bounding box center [21, 405] width 42 height 15
type input "0.000"
type input "8.000"
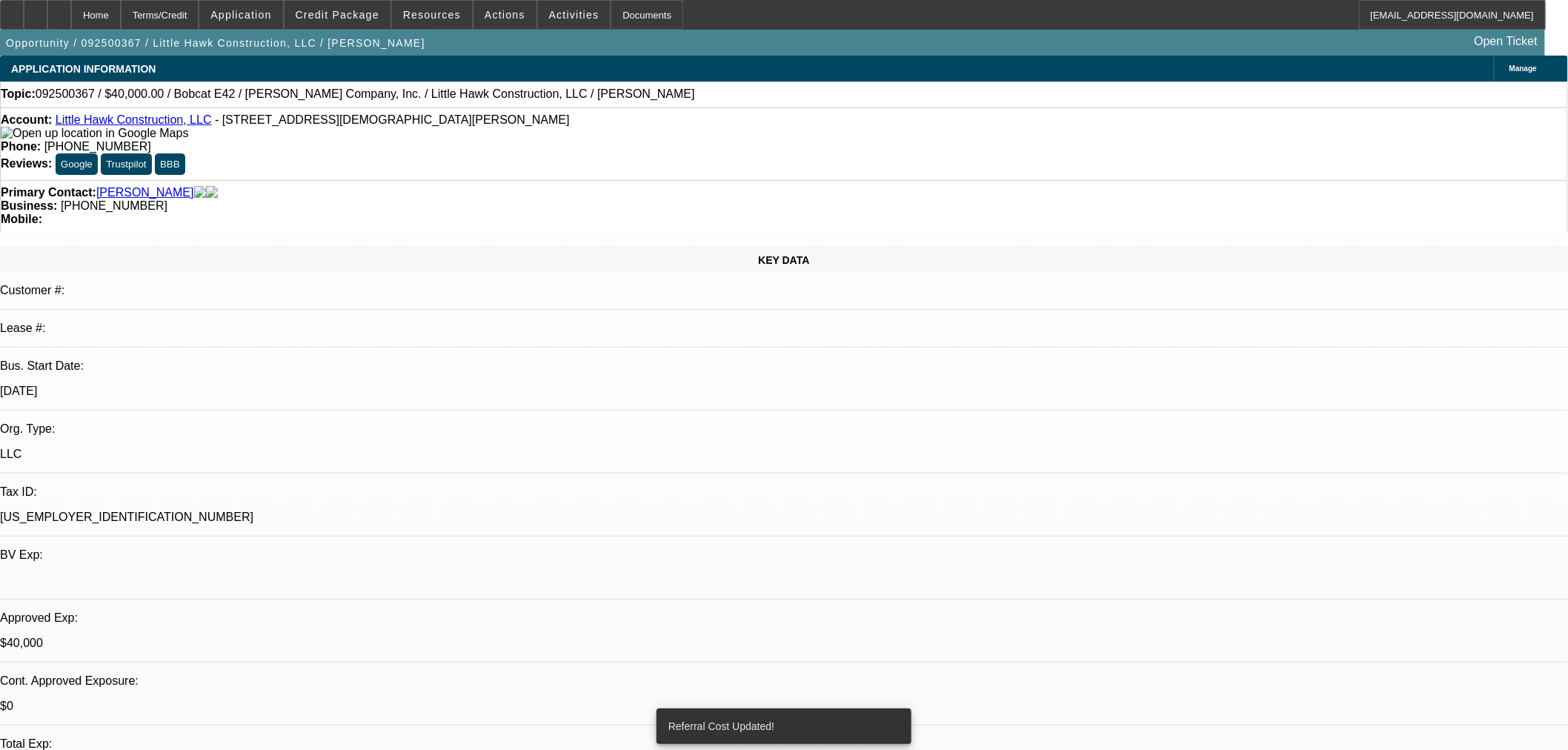
select select "0"
select select "2"
select select "0"
select select "6"
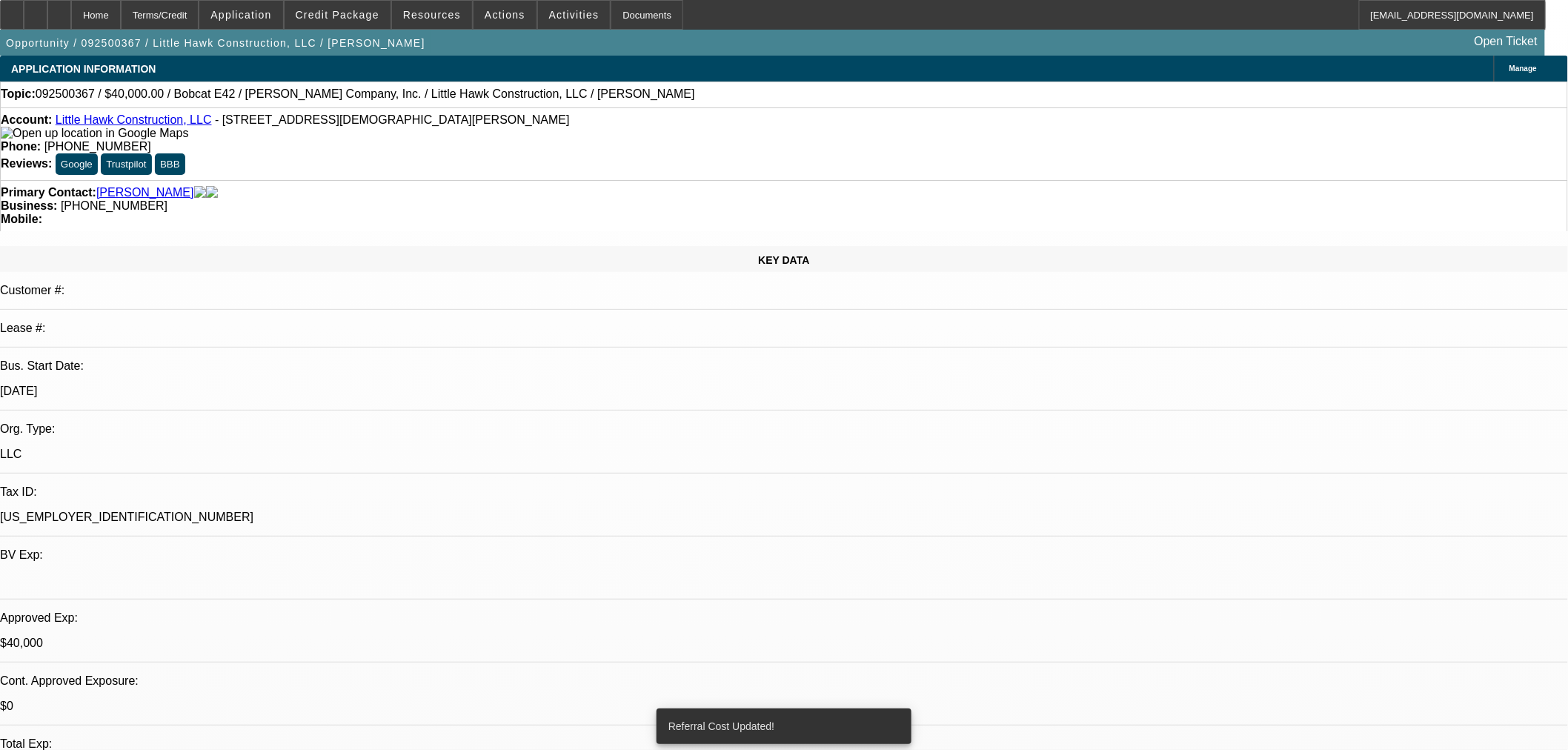
select select "0"
select select "2"
select select "0"
select select "6"
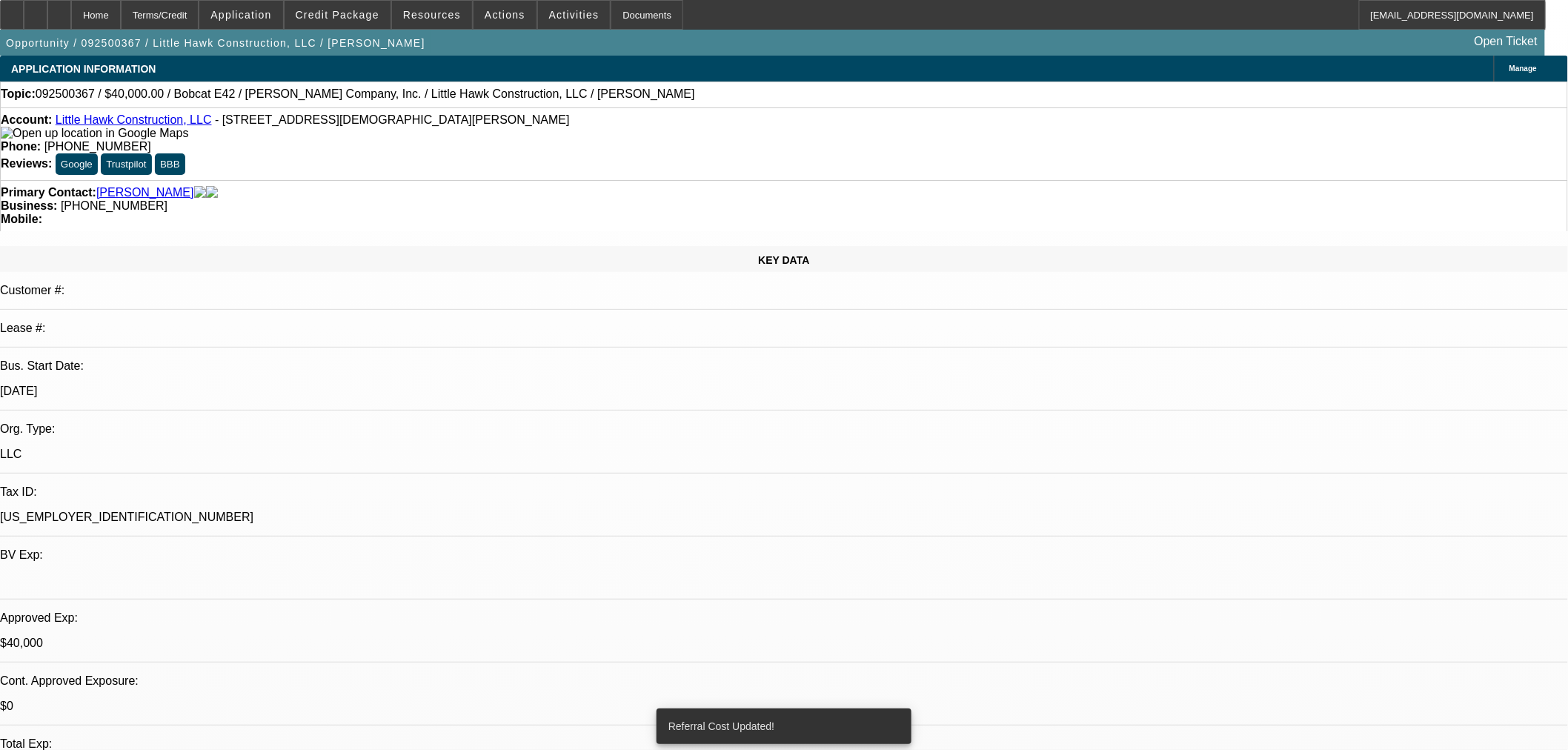
select select "0.1"
select select "2"
select select "0"
select select "6"
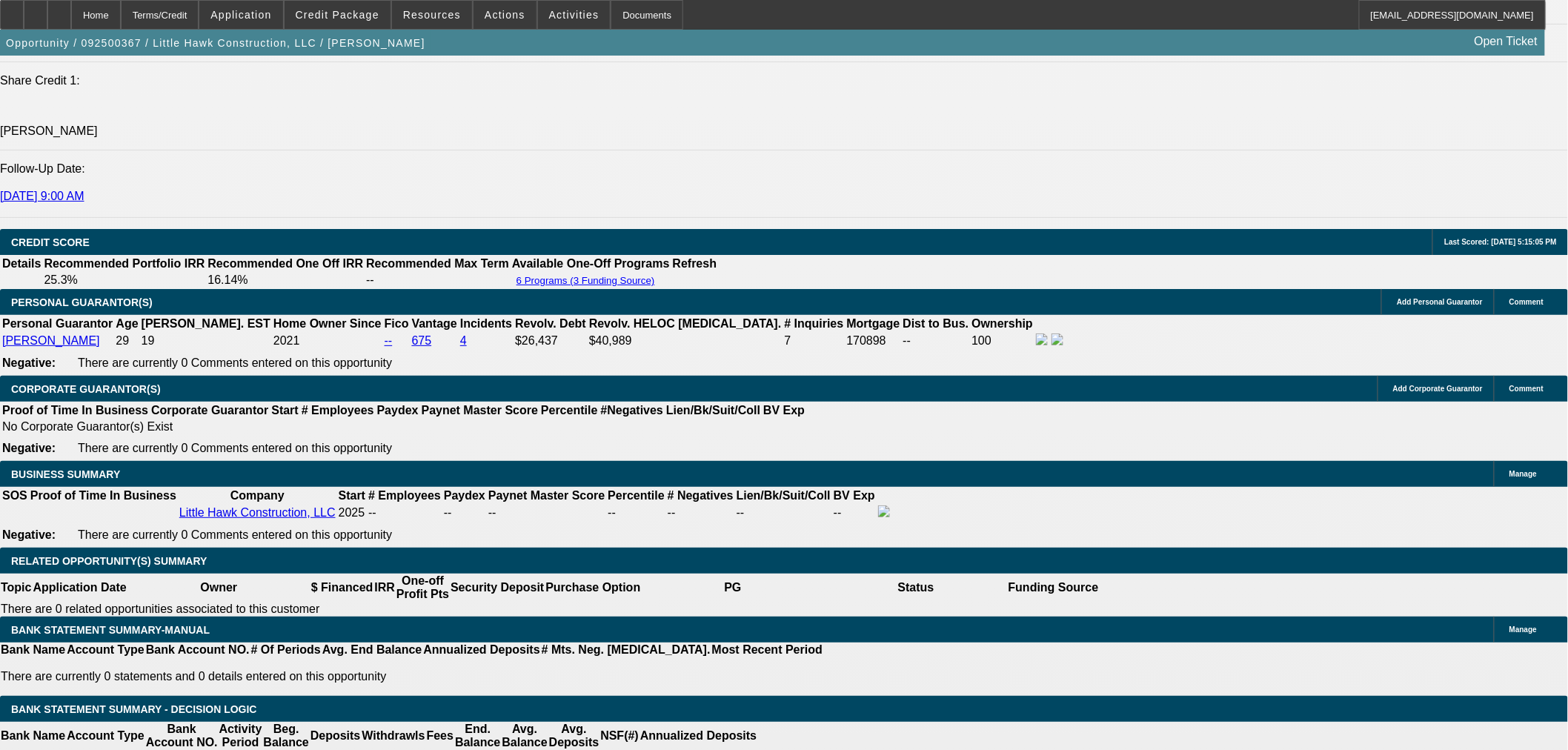
scroll to position [2058, 0]
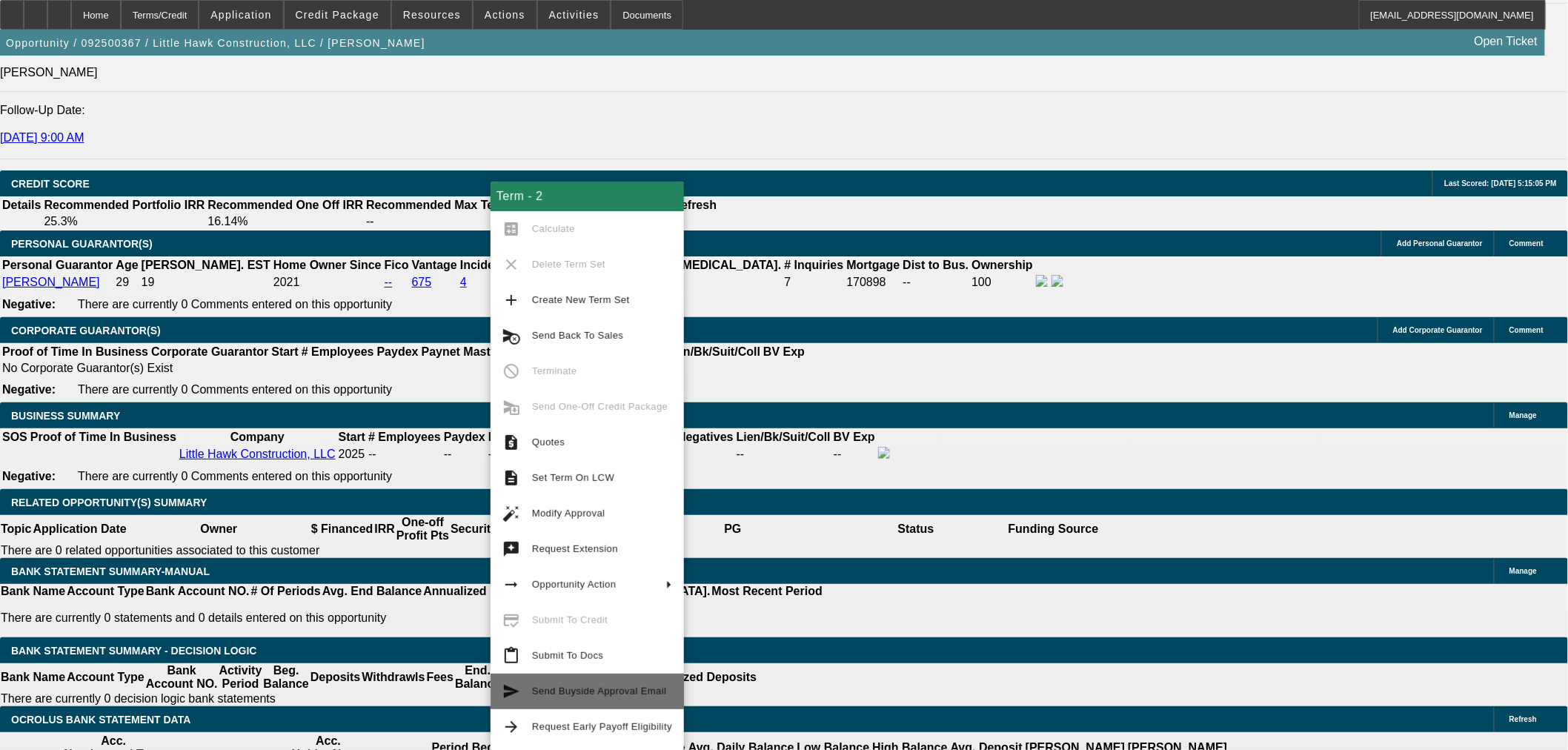
click at [626, 693] on span "Send Buyside Approval Email" at bounding box center [599, 691] width 135 height 11
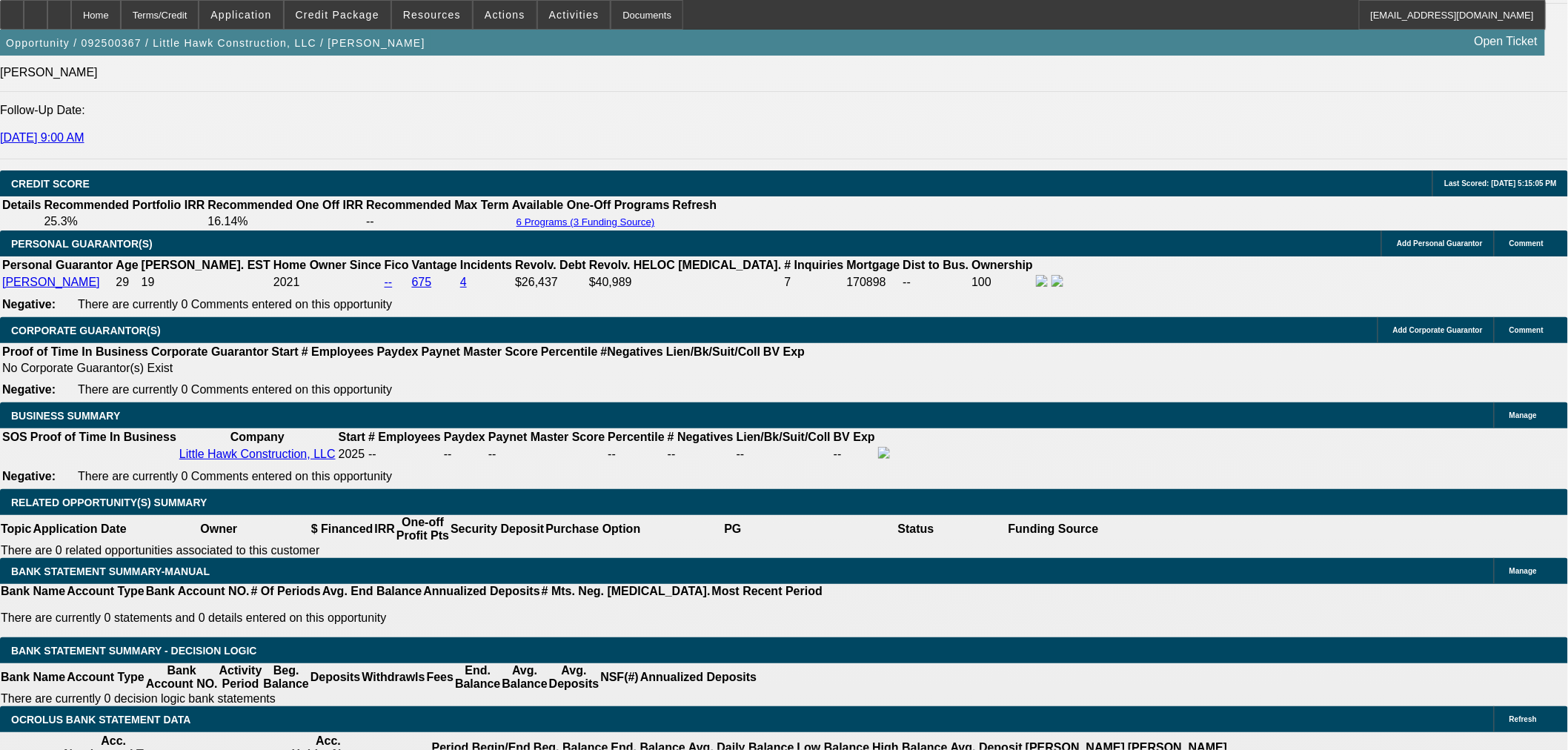
scroll to position [0, 0]
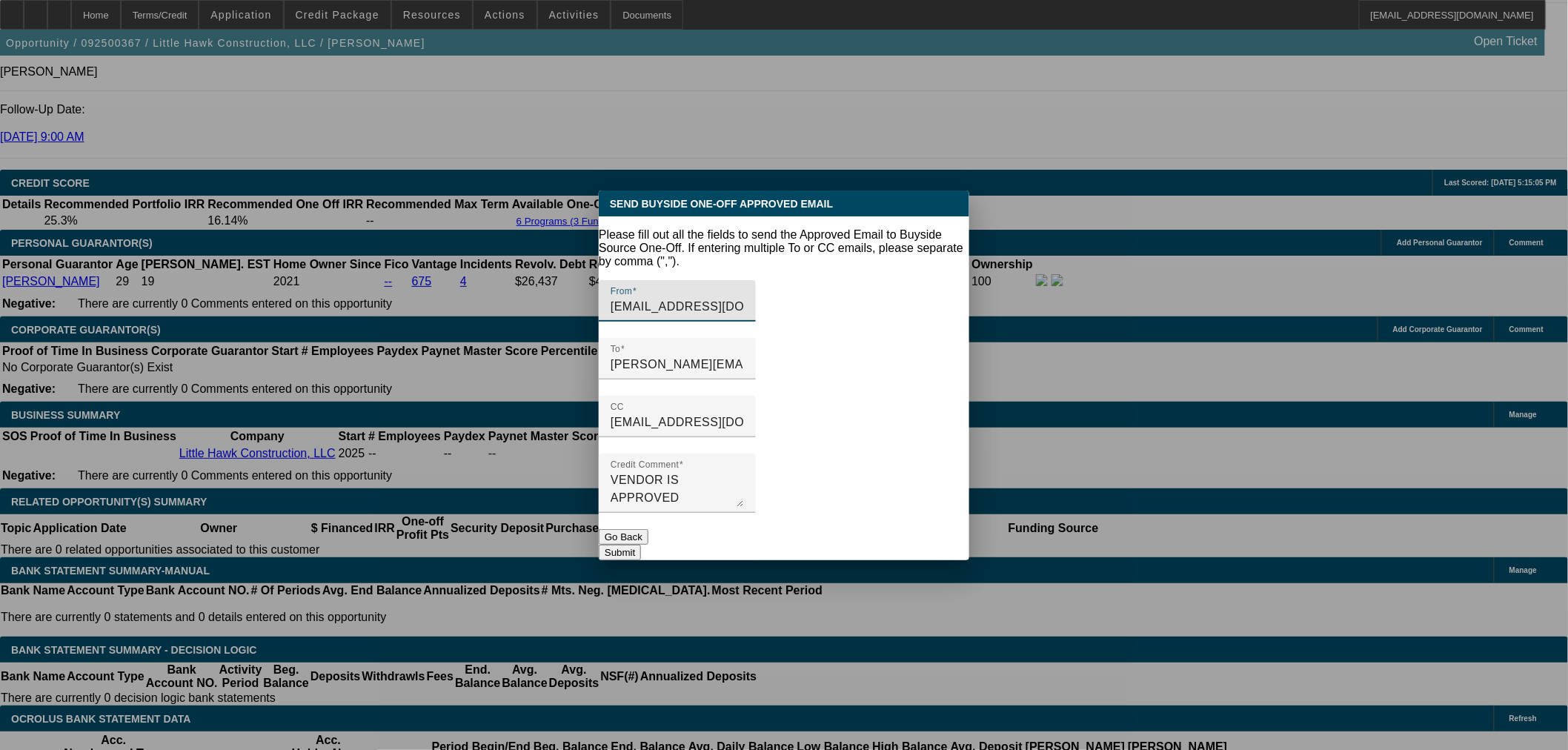
click at [641, 545] on button "Submit" at bounding box center [619, 552] width 43 height 15
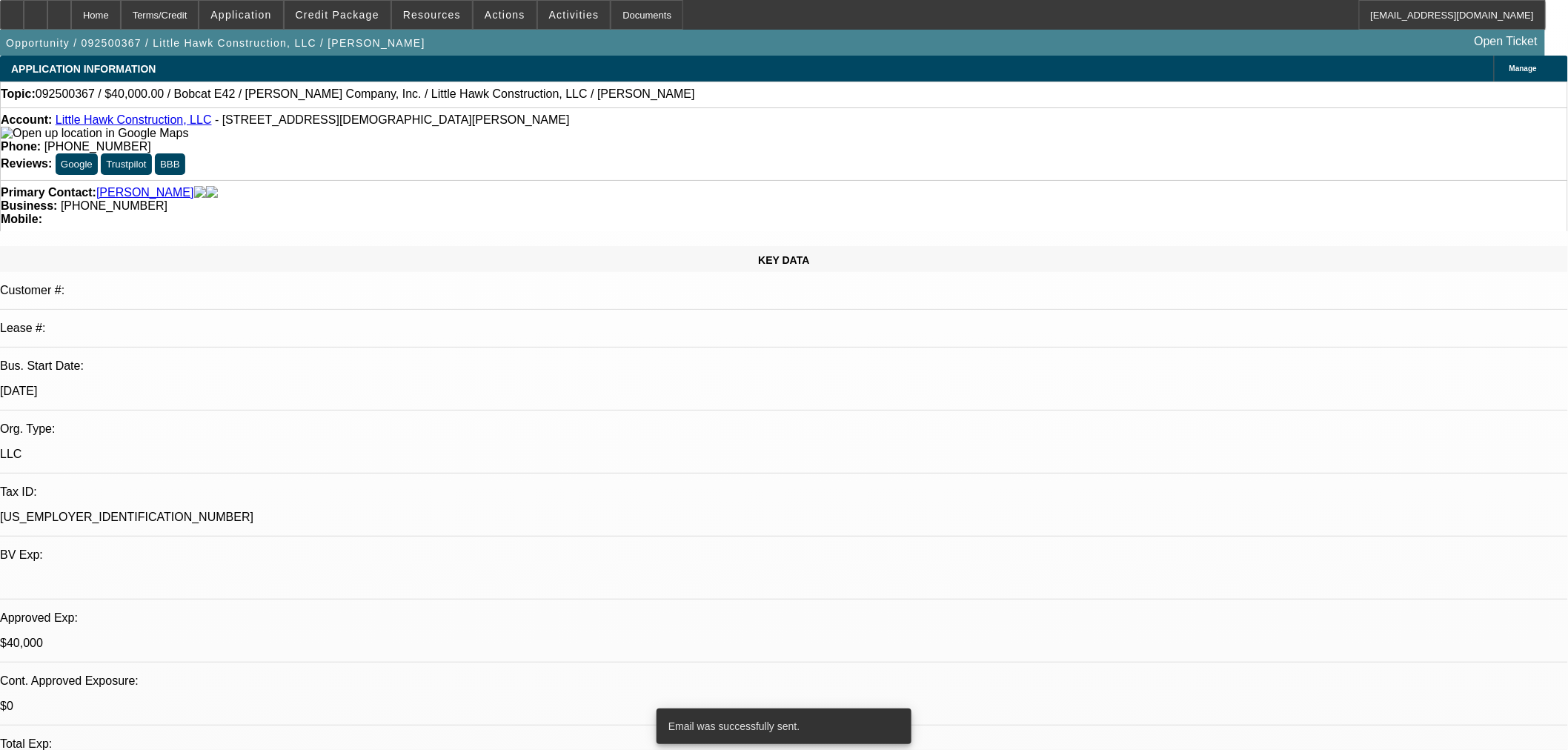
scroll to position [2058, 0]
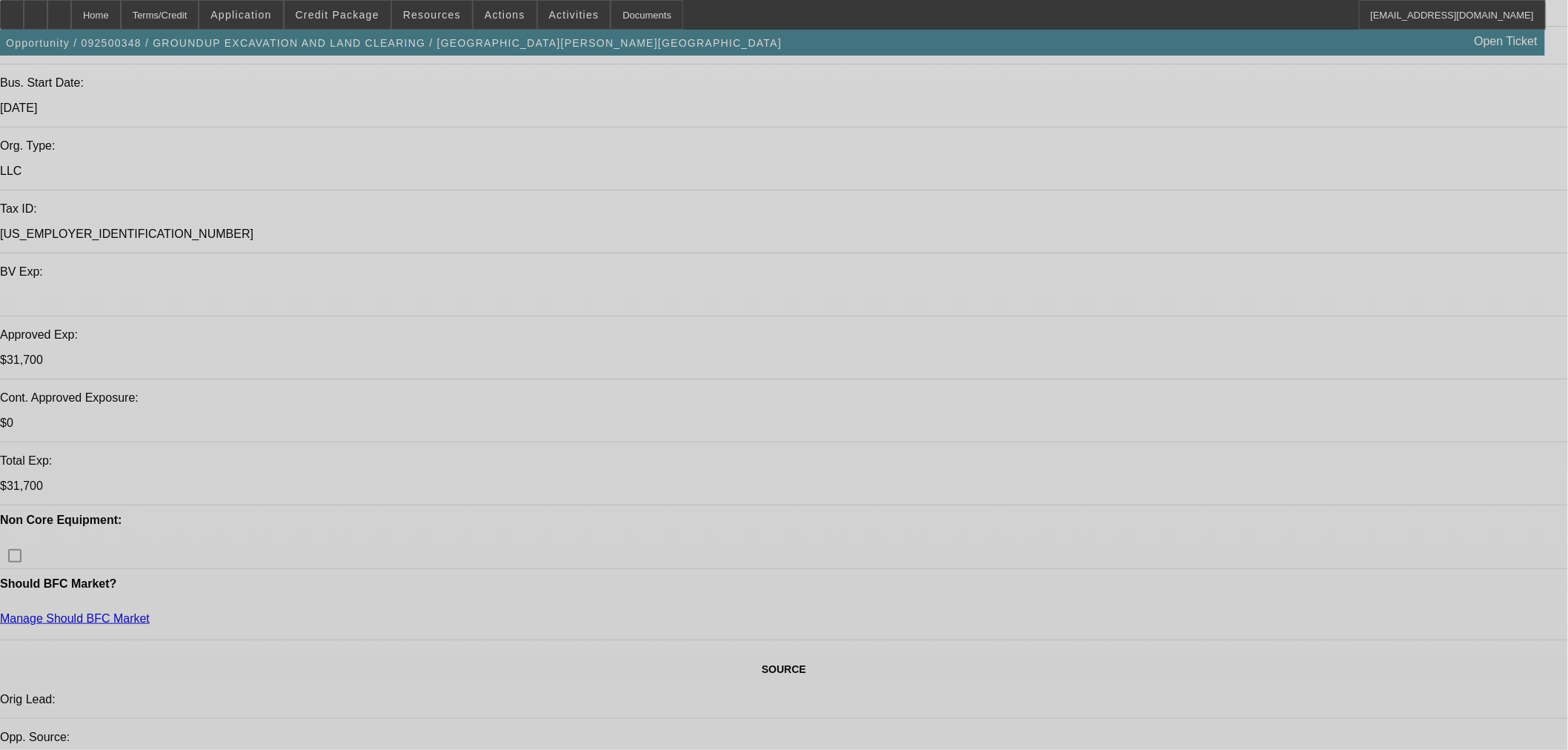
select select "0"
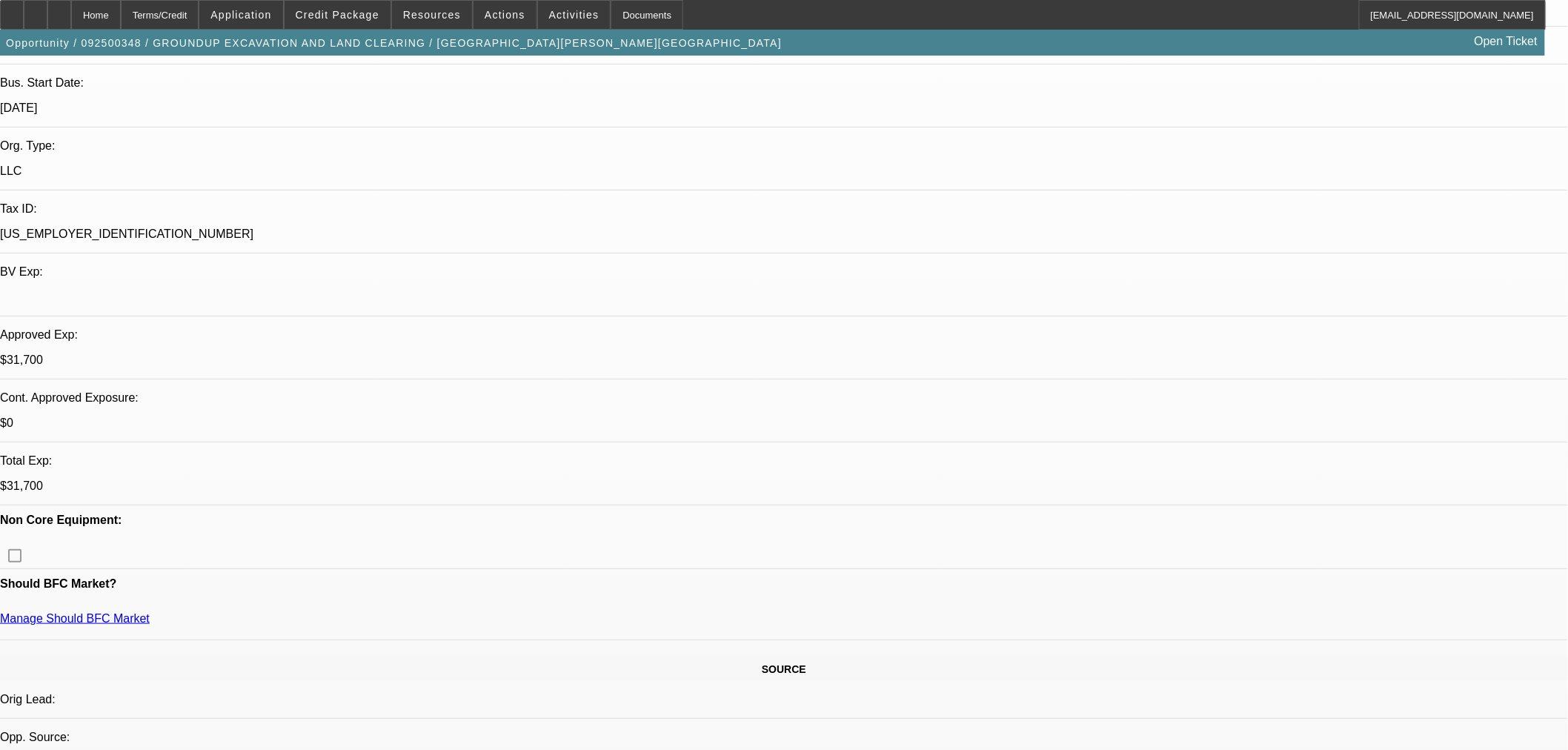
select select "2"
select select "0"
select select "6"
select select "0"
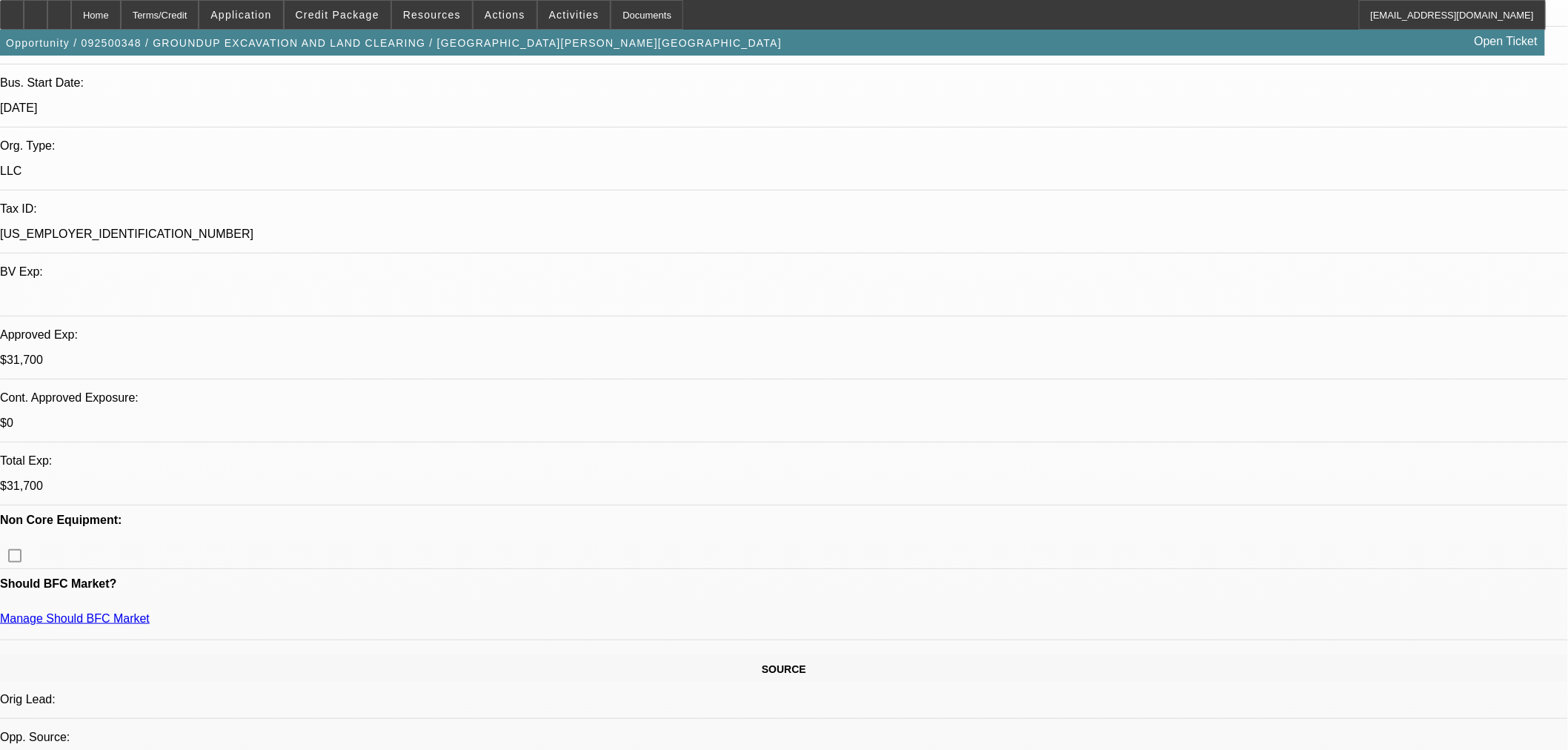
select select "2"
select select "0"
select select "6"
select select "0"
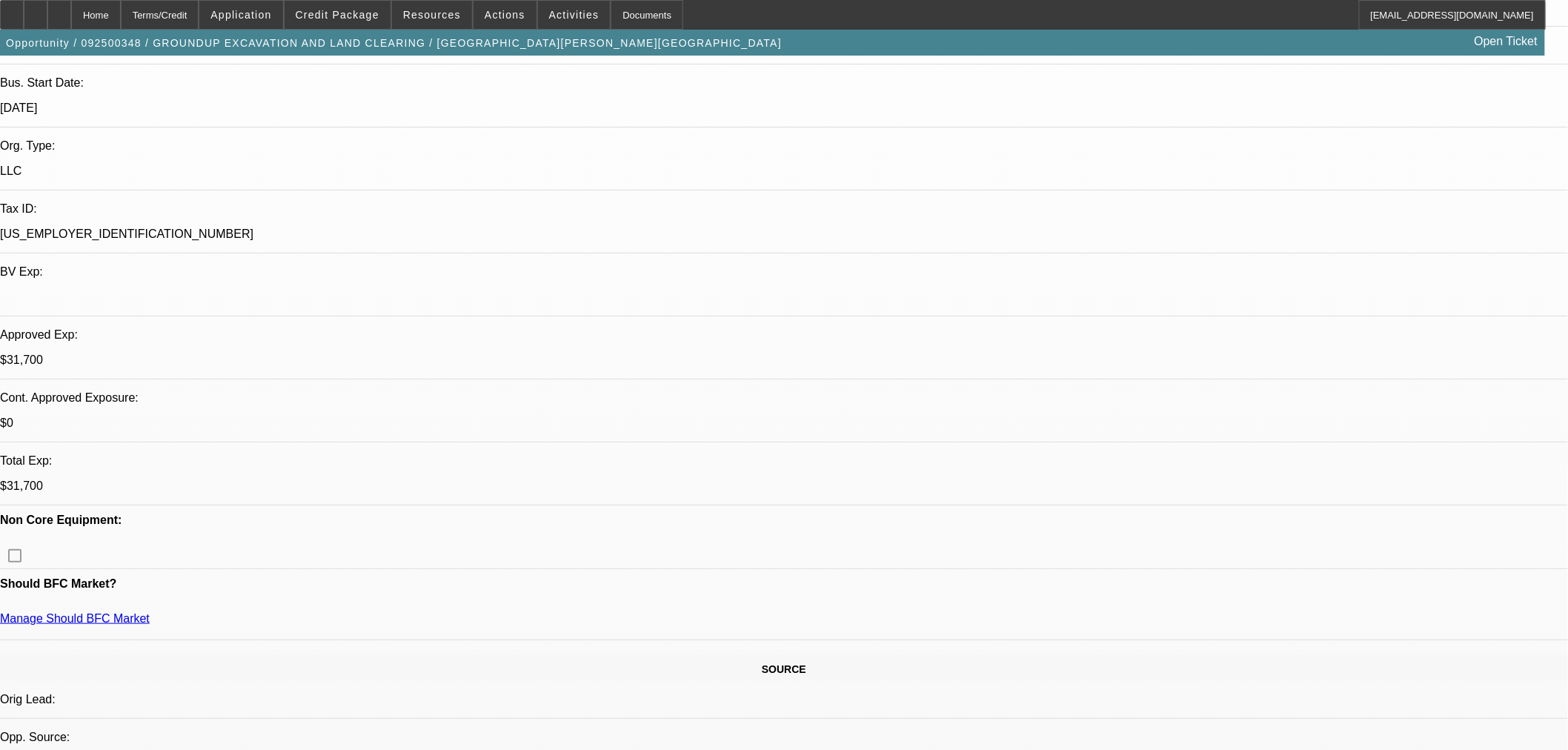
select select "2"
select select "0"
select select "6"
select select "0"
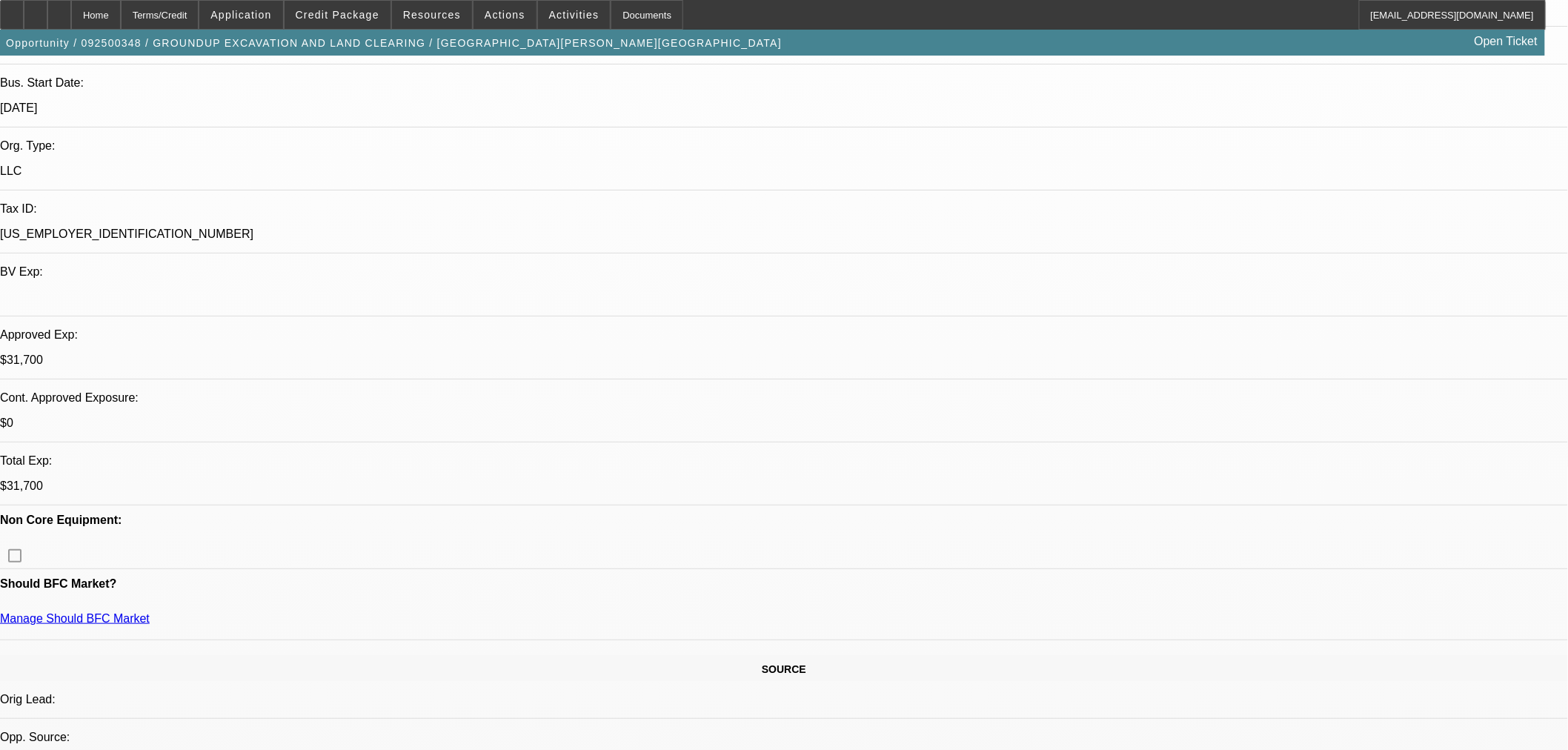
select select "2"
select select "0"
select select "6"
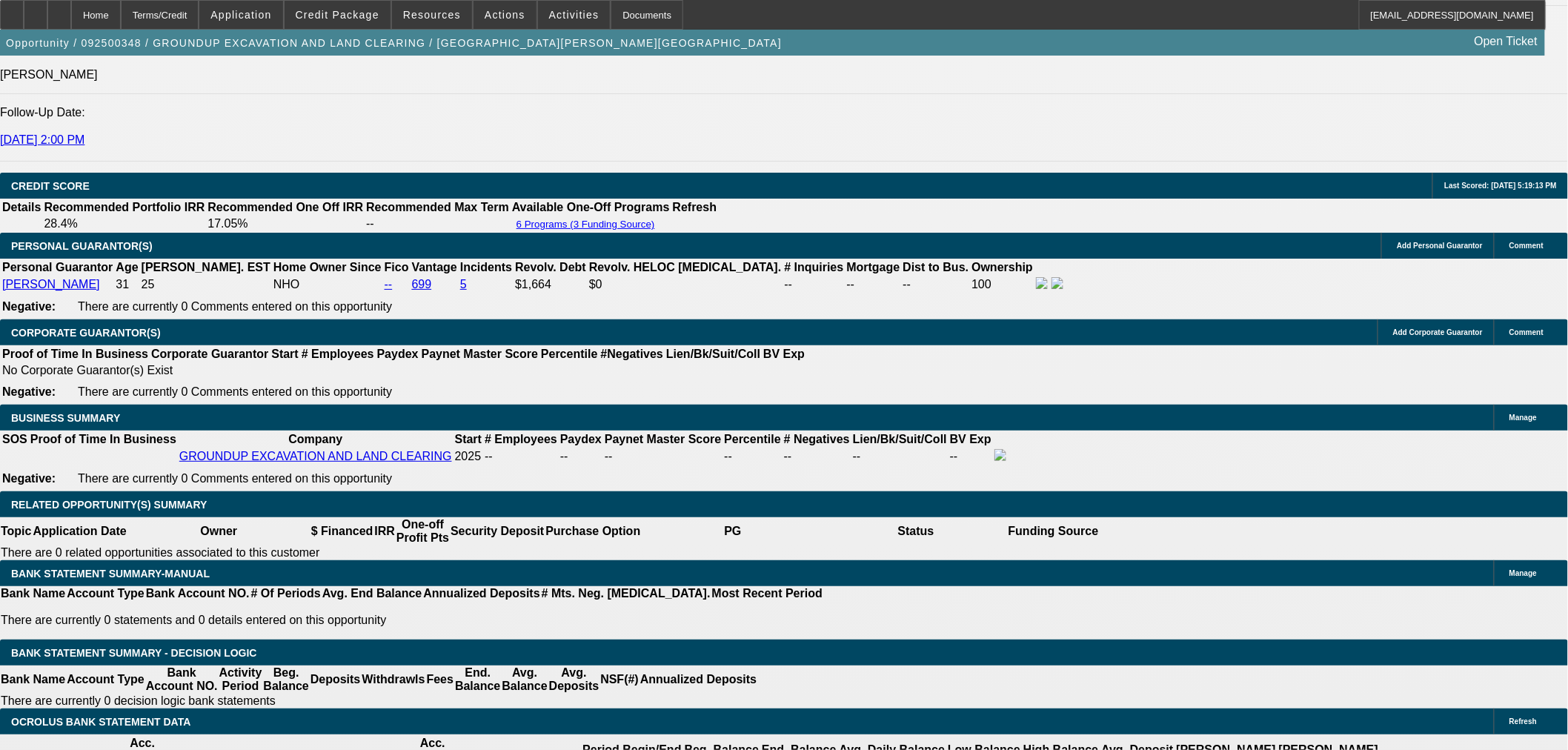
scroll to position [2058, 0]
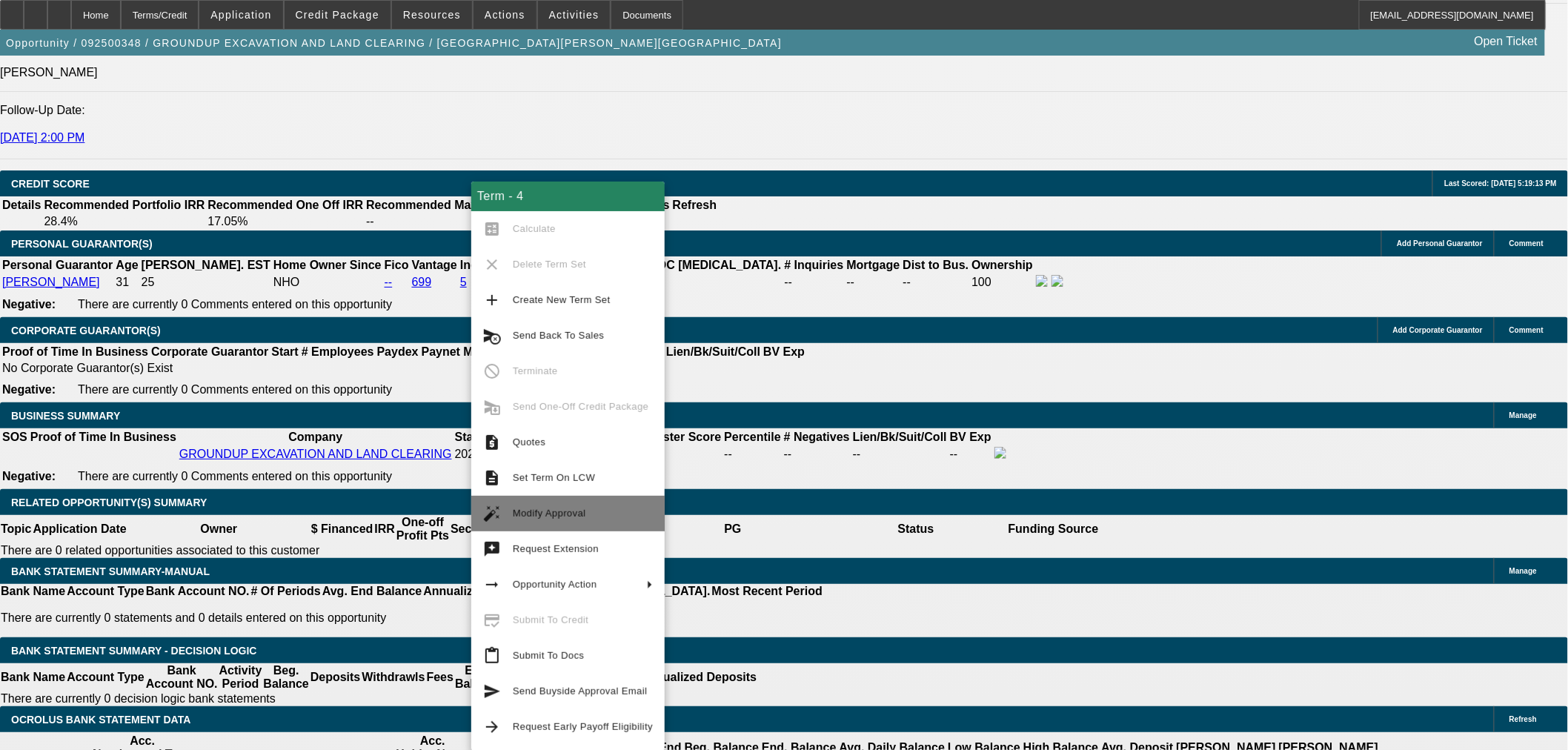
click at [581, 507] on span "Modify Approval" at bounding box center [582, 514] width 140 height 18
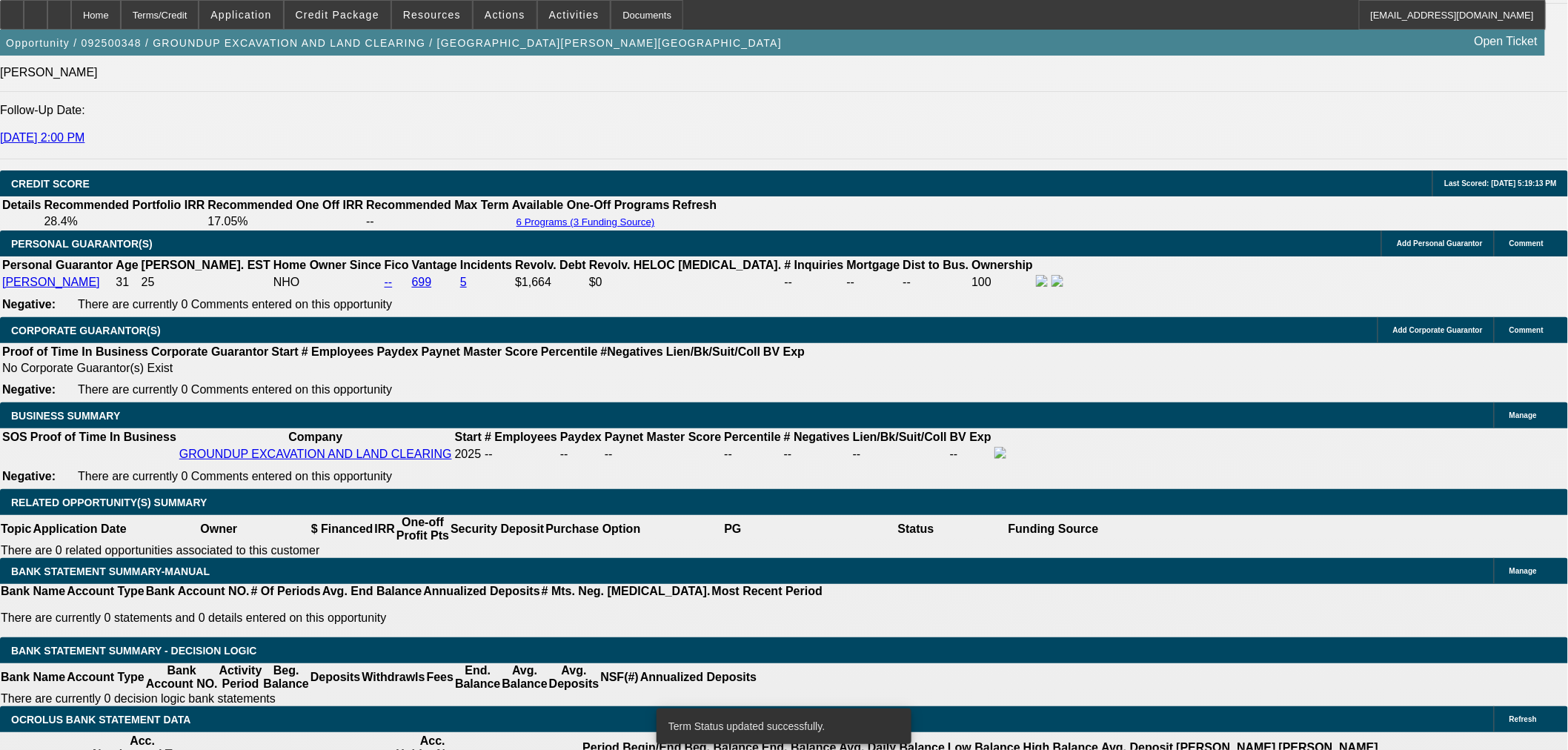
select select "0"
select select "2"
select select "0"
select select "6"
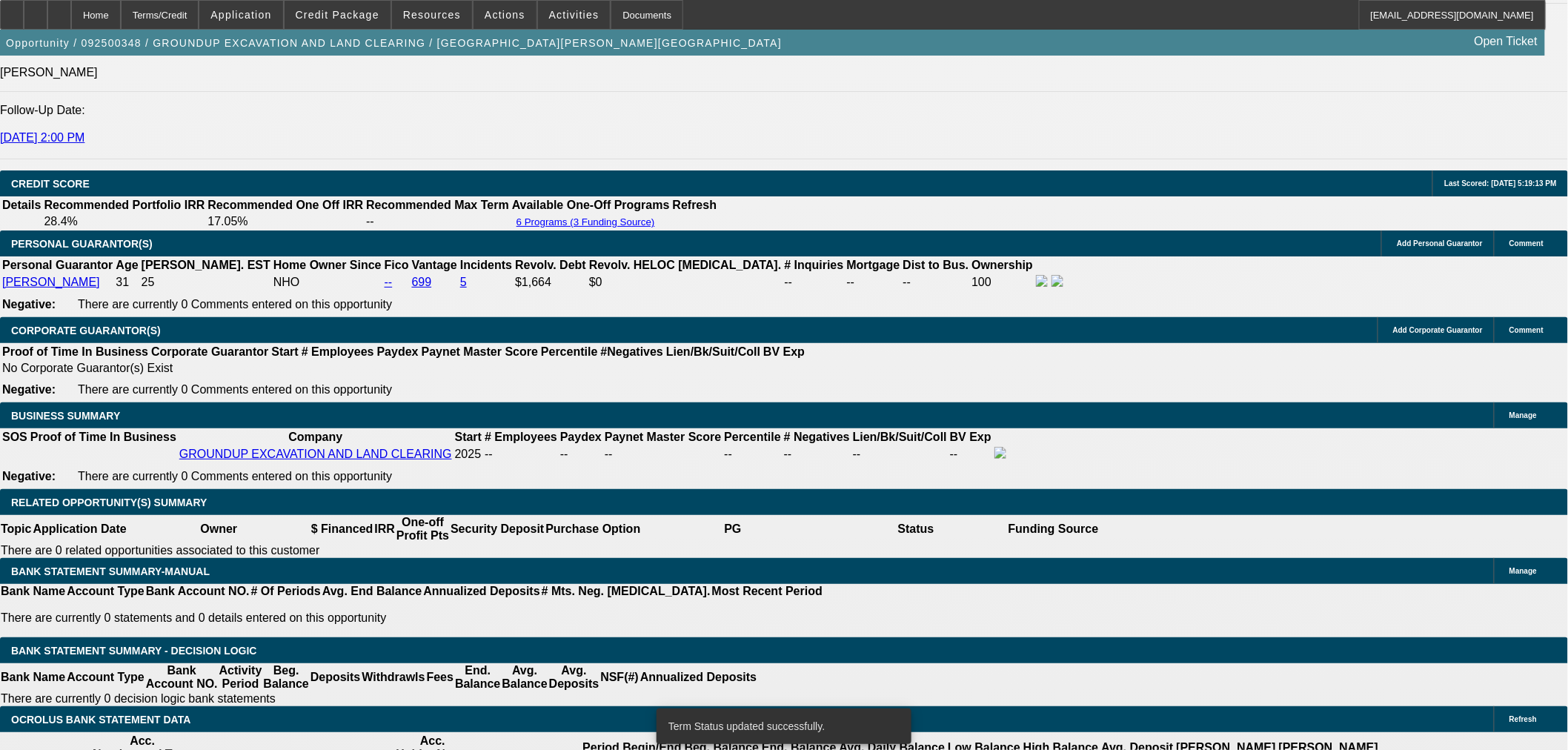
select select "0"
select select "2"
select select "0"
select select "6"
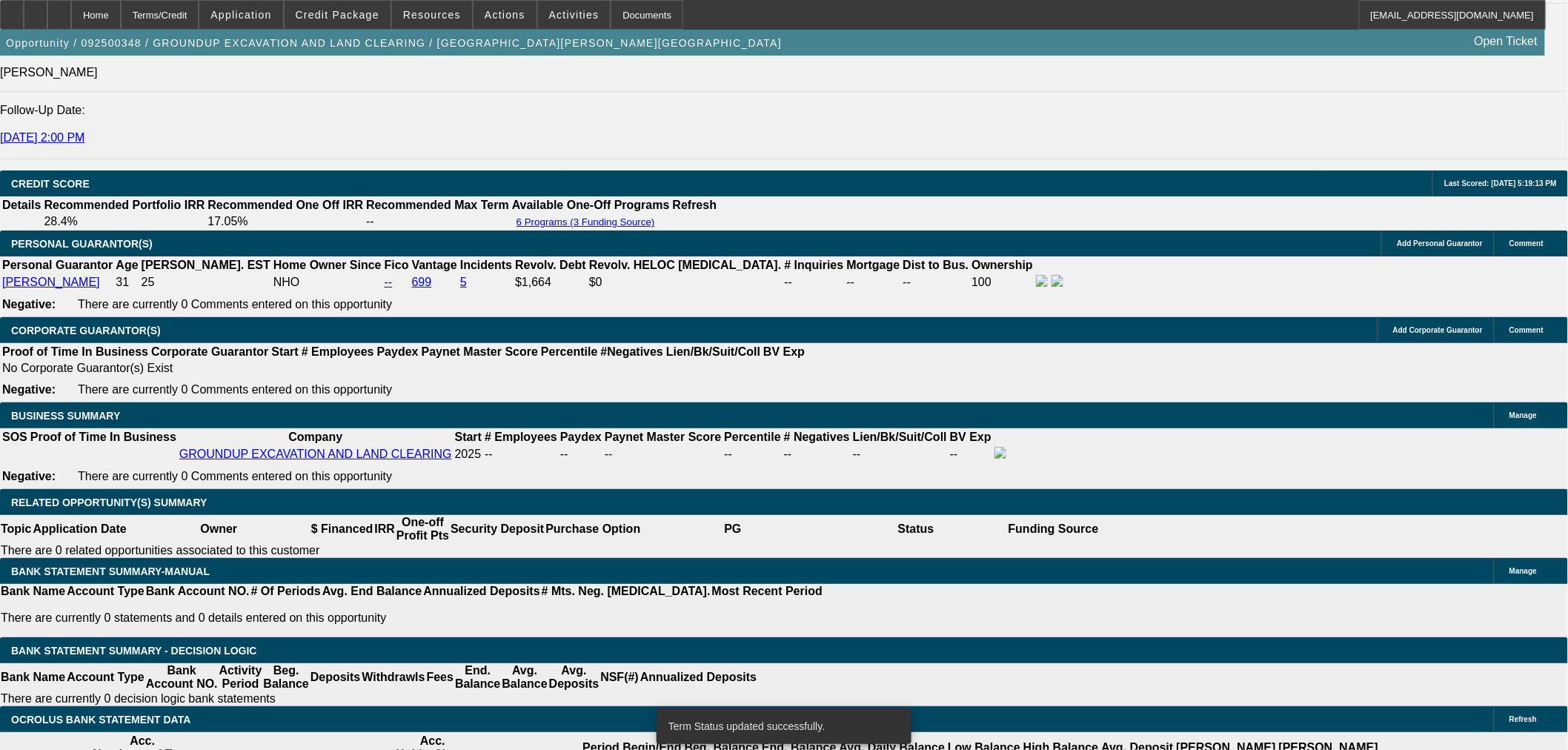
select select "0"
select select "2"
select select "0"
select select "6"
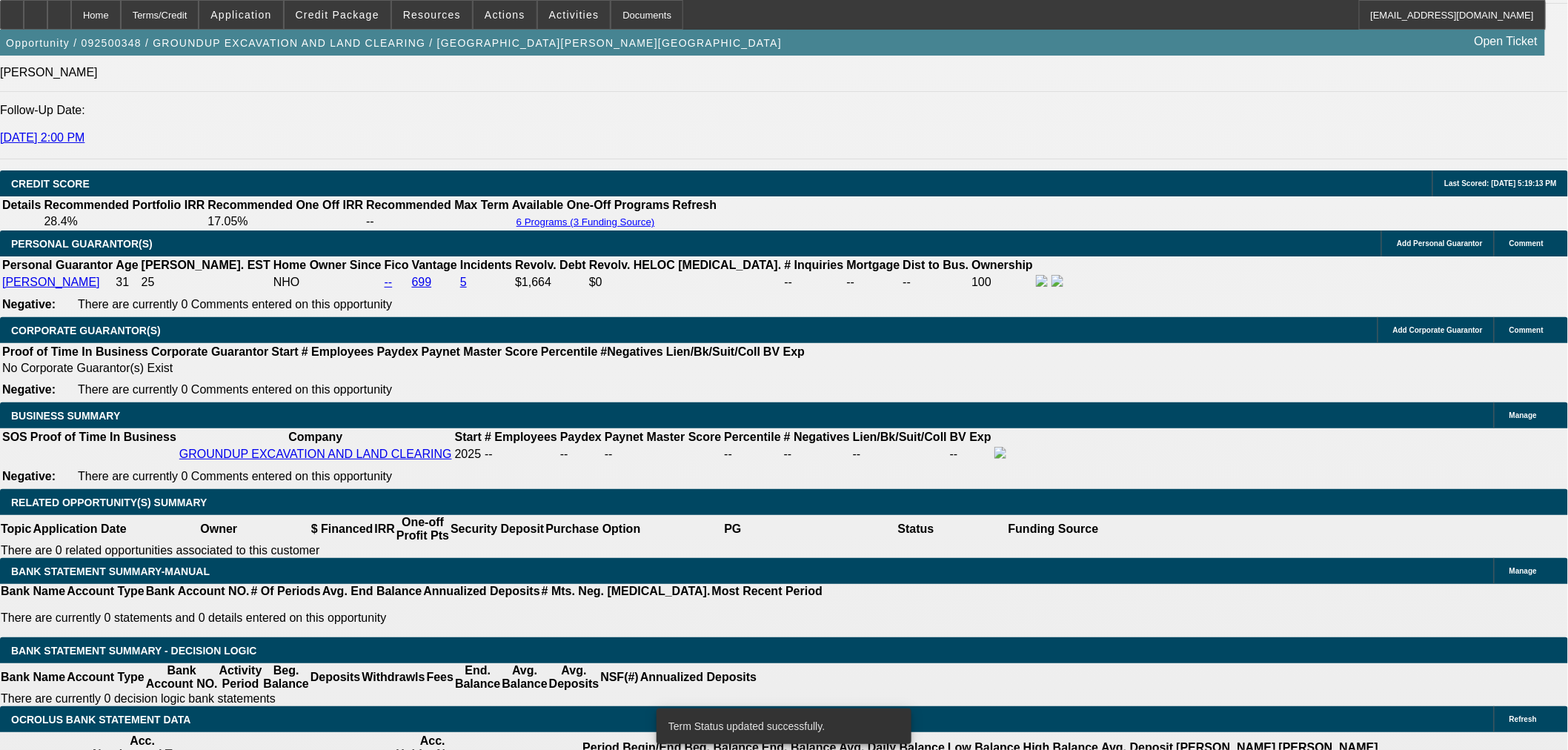
select select "0"
select select "2"
select select "0"
select select "6"
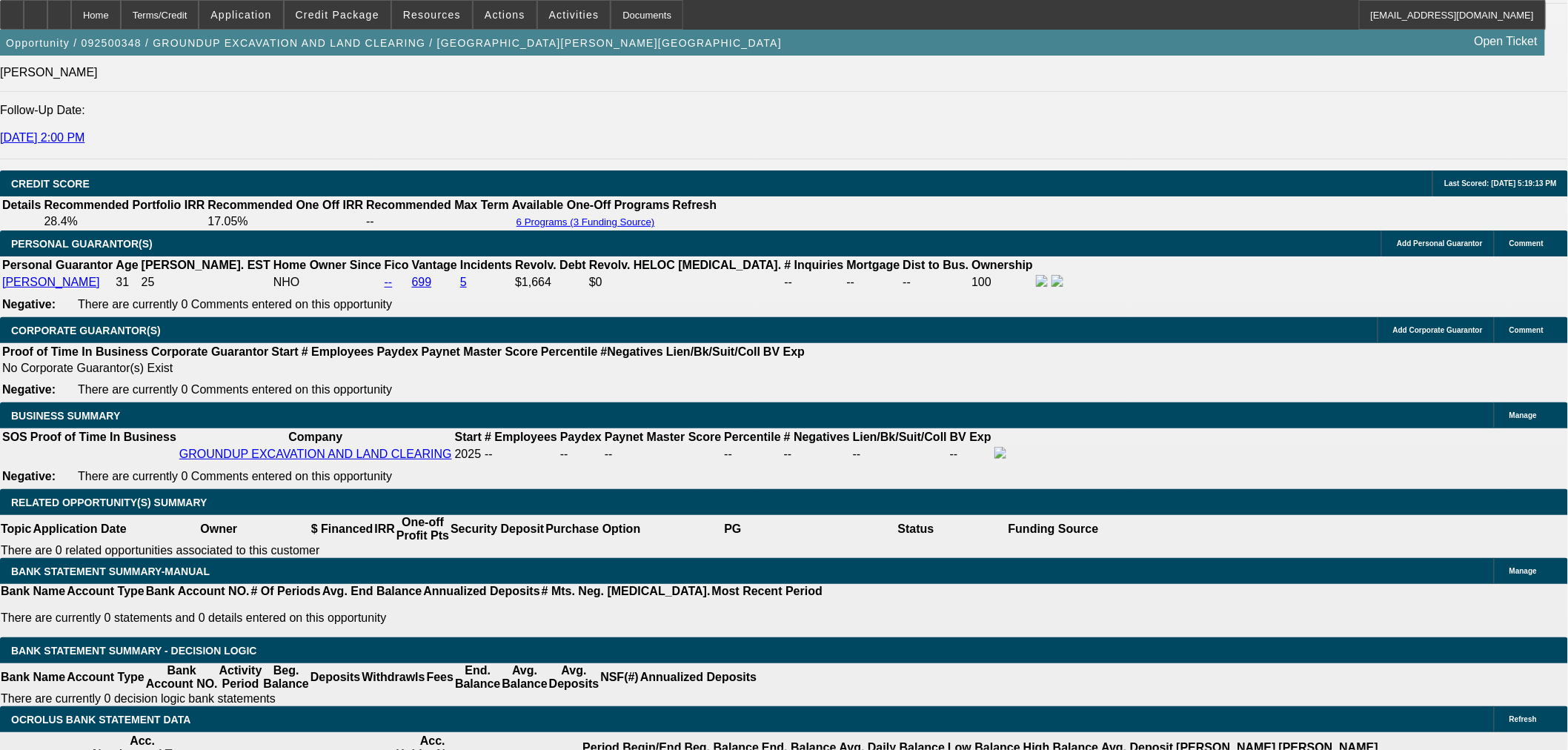
type input "1358.07"
drag, startPoint x: 435, startPoint y: 507, endPoint x: 505, endPoint y: 503, distance: 70.1
type input "1257.47"
type input "$1,358.07"
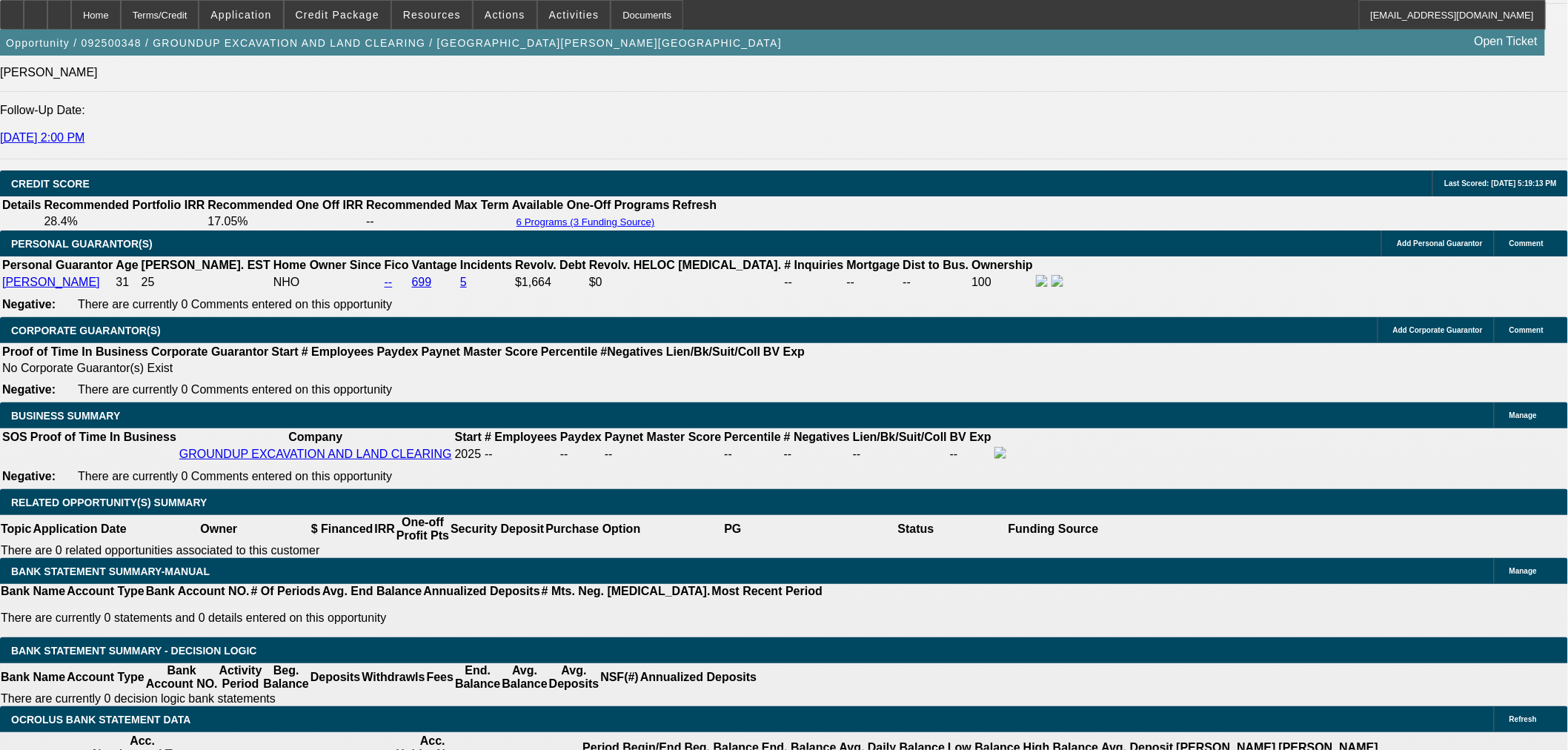
paste input "358.0"
type input "1358.07"
type input "30.7"
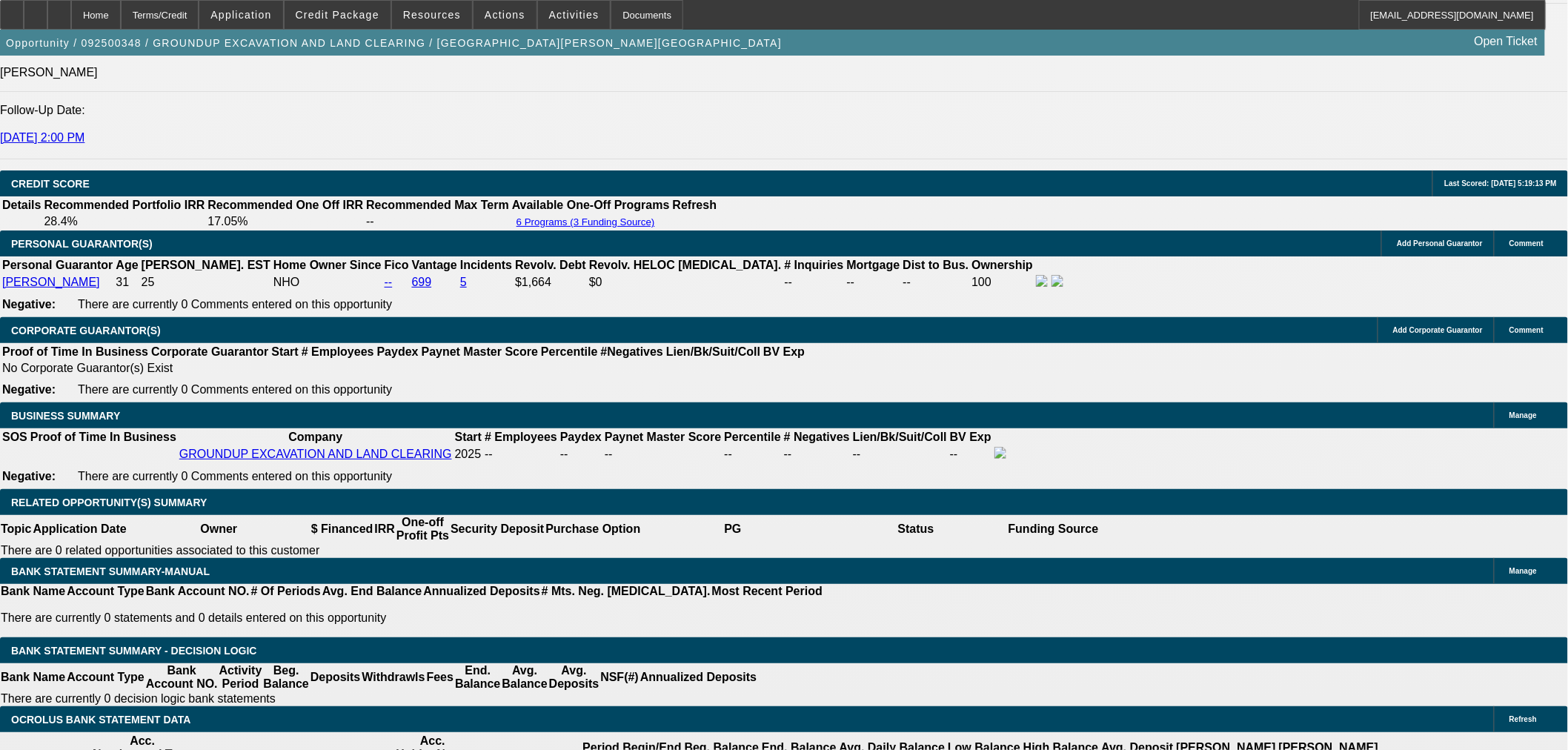
type input "$2,716.14"
type input "UNKNOWN"
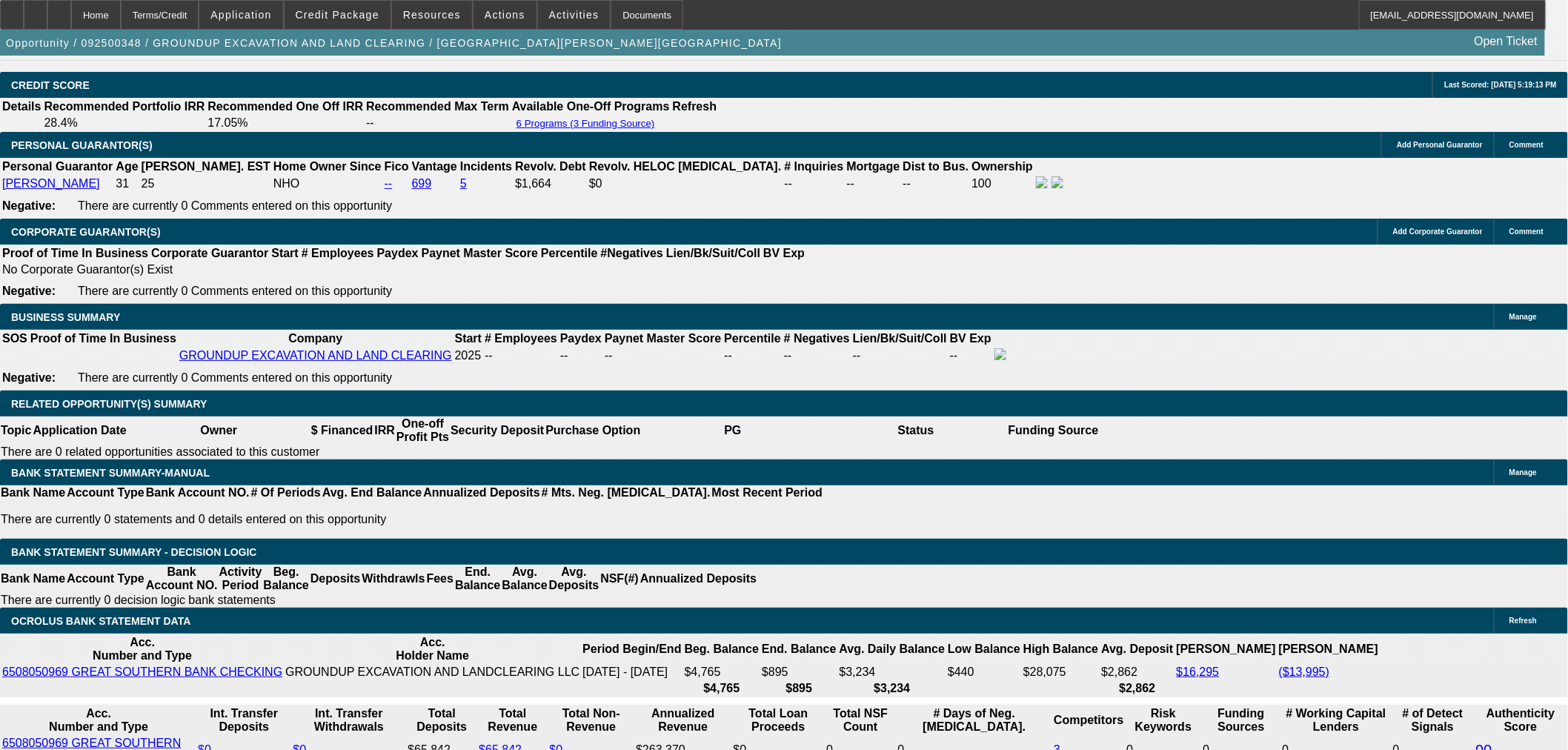
scroll to position [2197, 0]
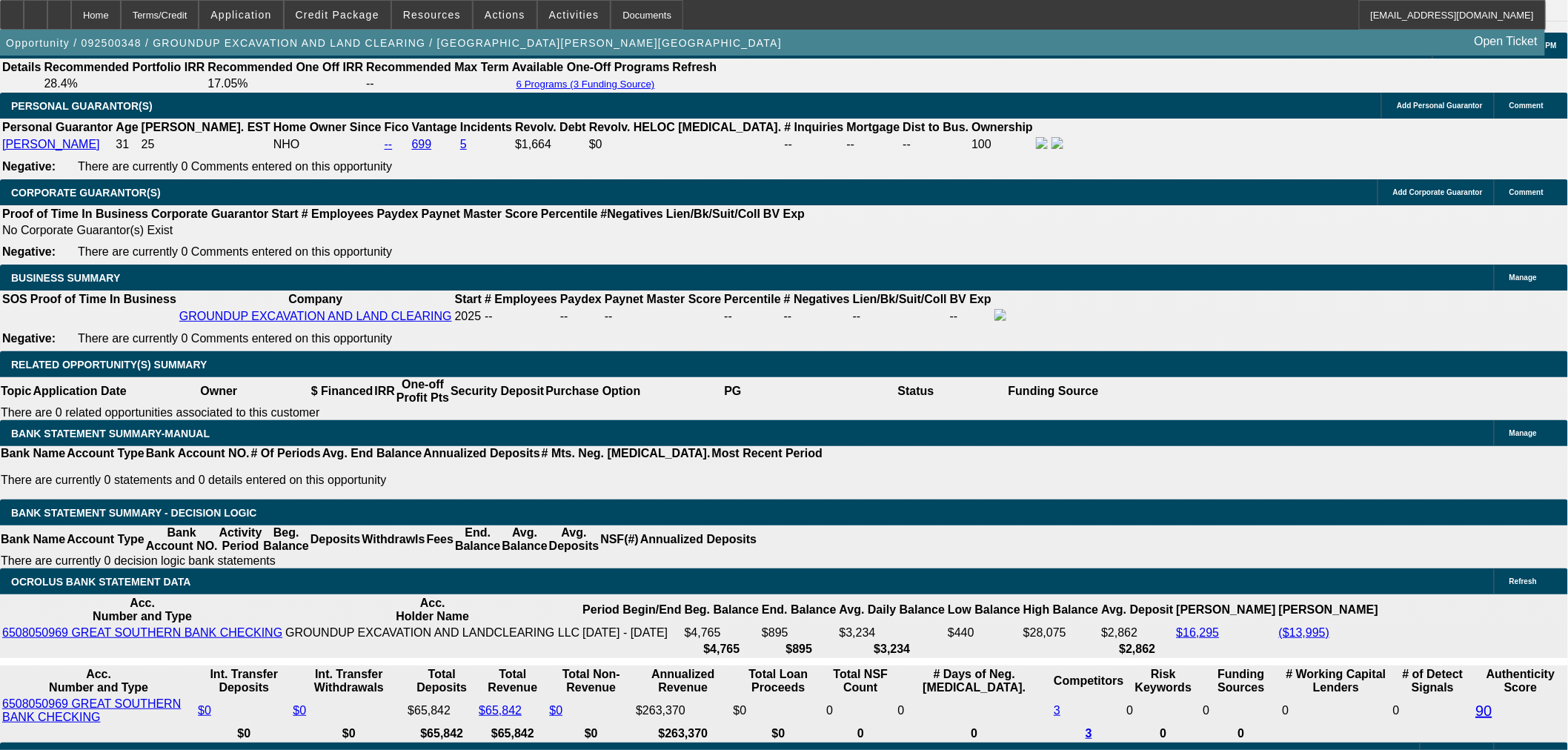
type input "$1,358.07"
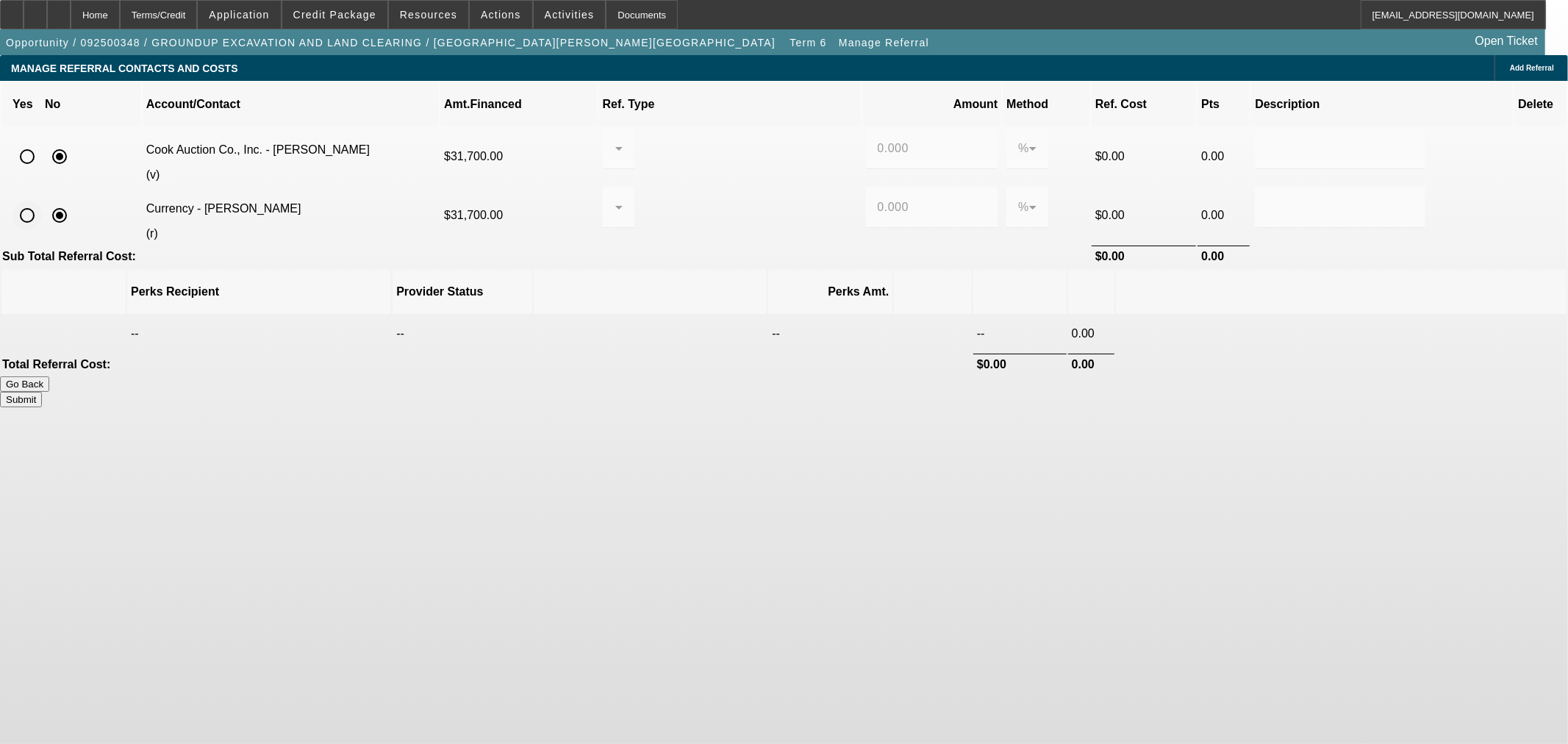
click at [42, 201] on input "radio" at bounding box center [27, 215] width 30 height 30
radio input "true"
click at [623, 202] on div at bounding box center [618, 207] width 8 height 41
click at [763, 263] on span "Pay vendor COMPANY" at bounding box center [738, 265] width 128 height 18
click at [877, 194] on div "0.000" at bounding box center [931, 207] width 109 height 41
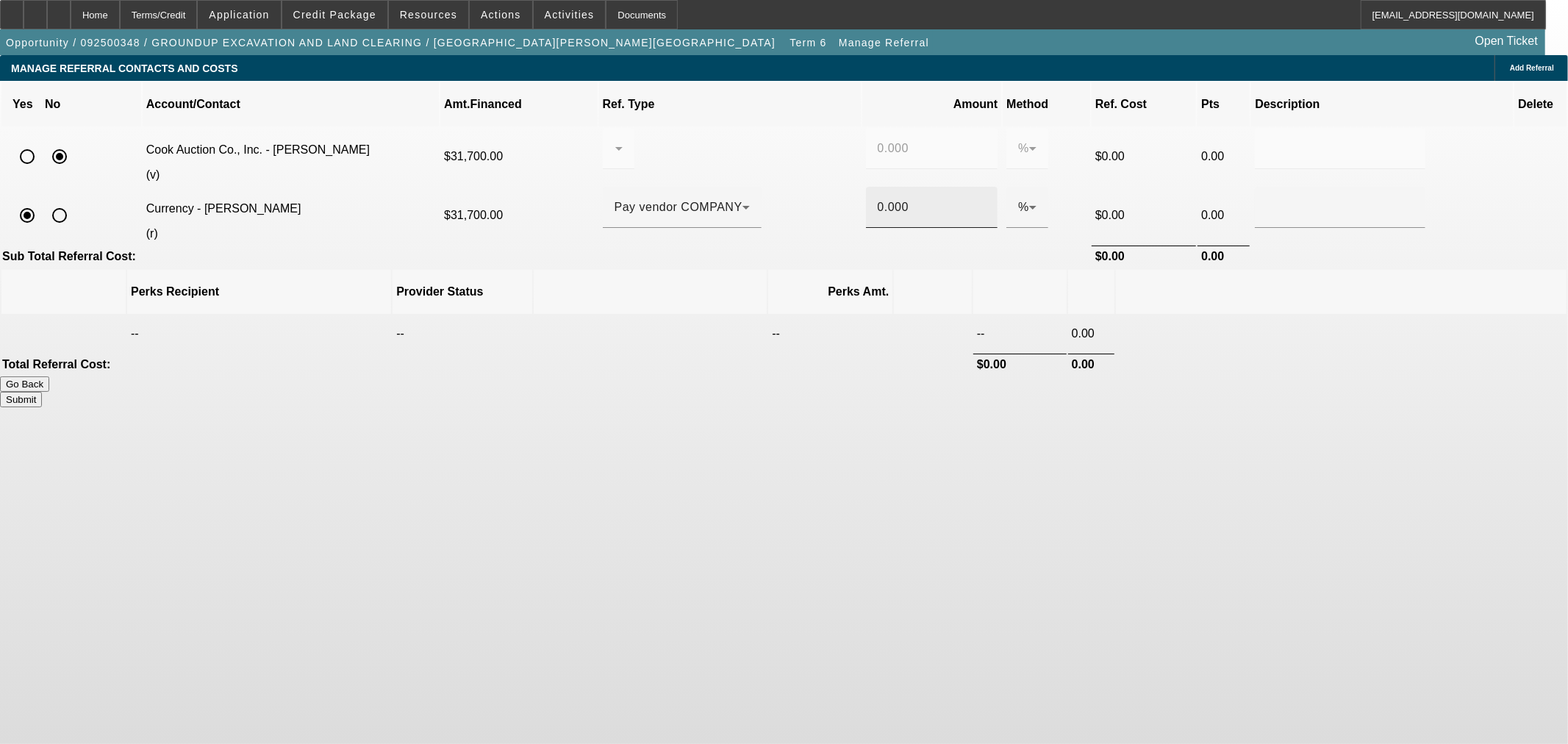
click at [877, 194] on div "0.000" at bounding box center [931, 207] width 109 height 41
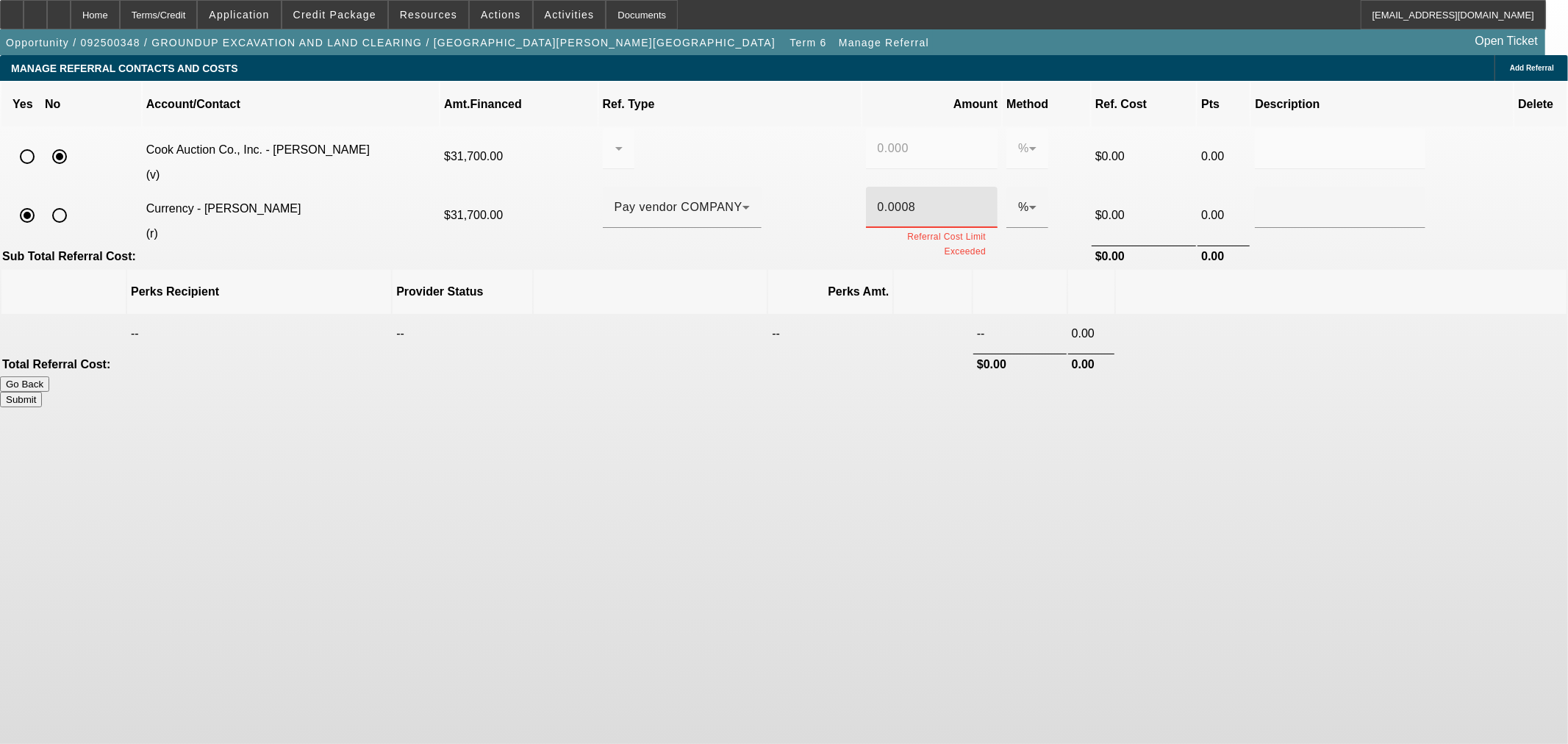
click at [877, 194] on div "0.0008" at bounding box center [931, 207] width 109 height 41
click at [877, 194] on div "0.00088" at bounding box center [931, 207] width 109 height 41
type input "0"
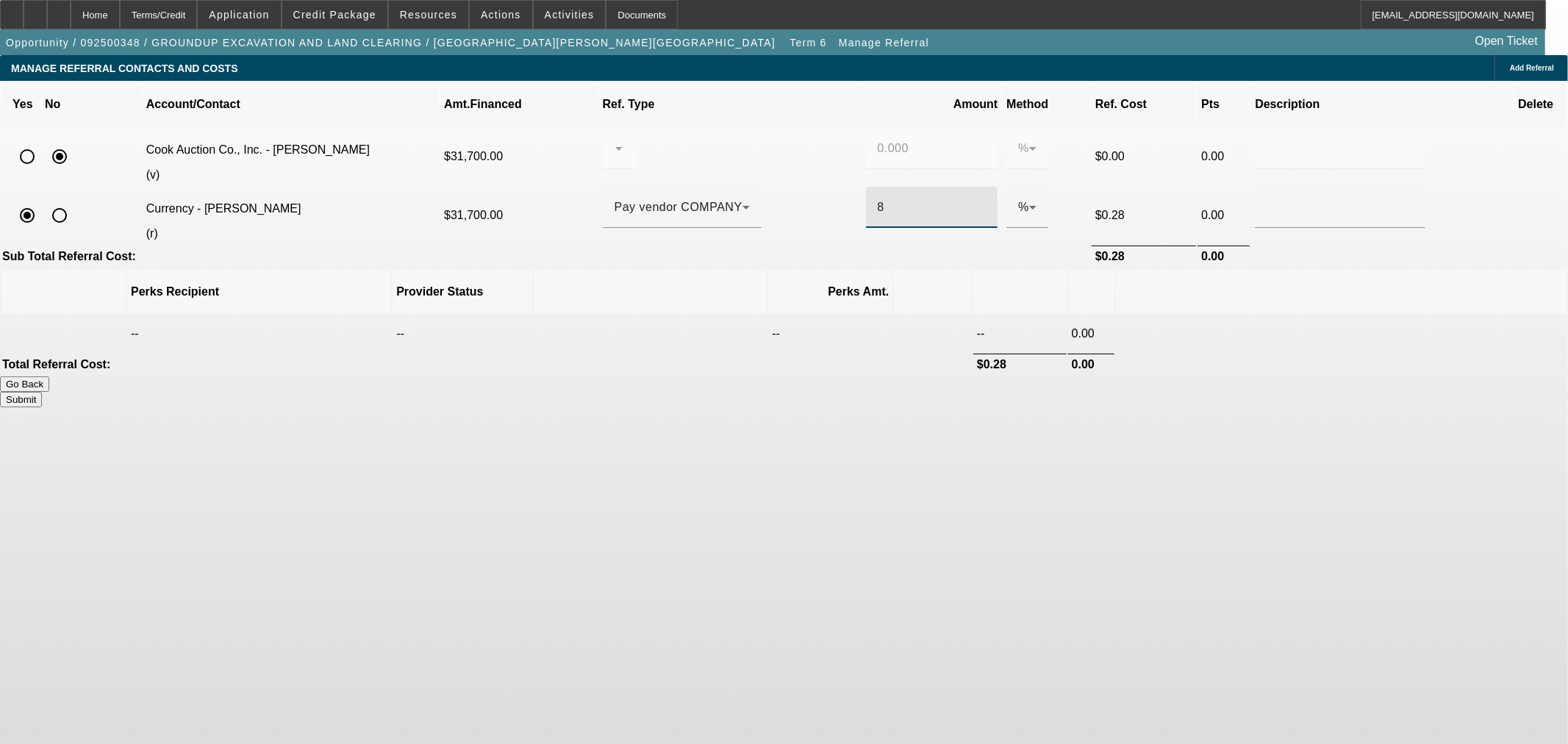
type input "8"
click at [42, 392] on button "Submit" at bounding box center [21, 399] width 42 height 15
type input "0.000"
type input "8.000"
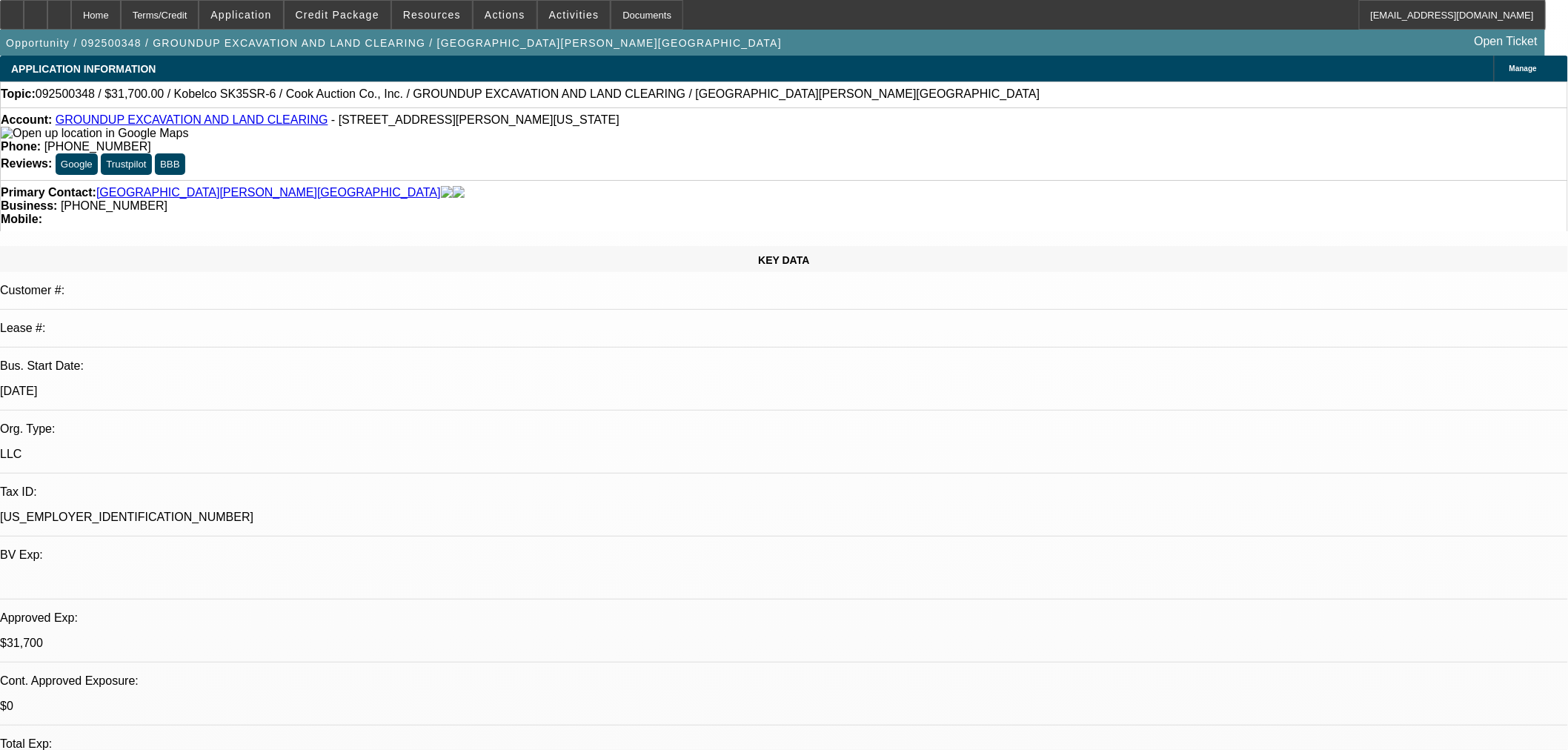
select select "0"
select select "2"
select select "0"
select select "6"
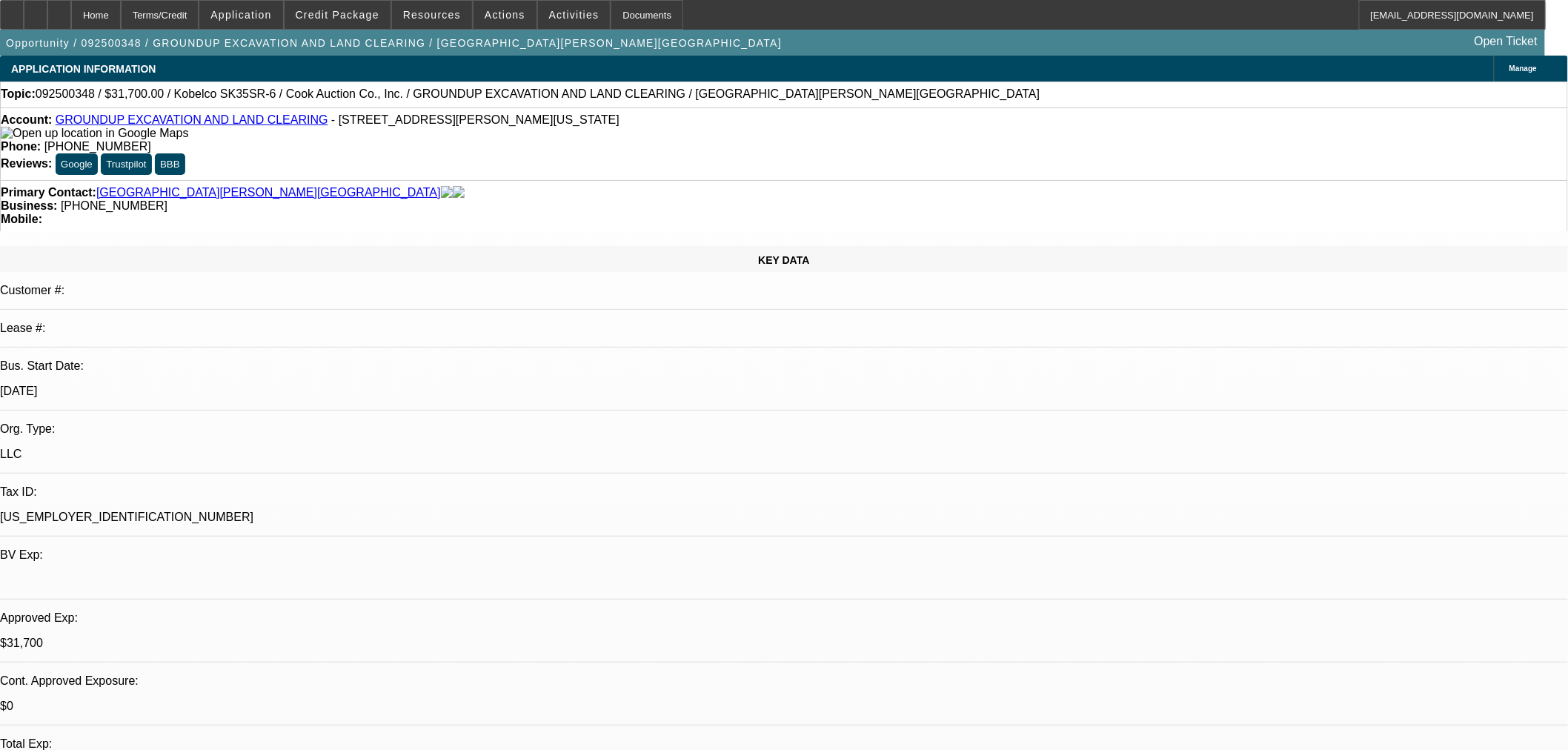
select select "0"
select select "2"
select select "0"
select select "6"
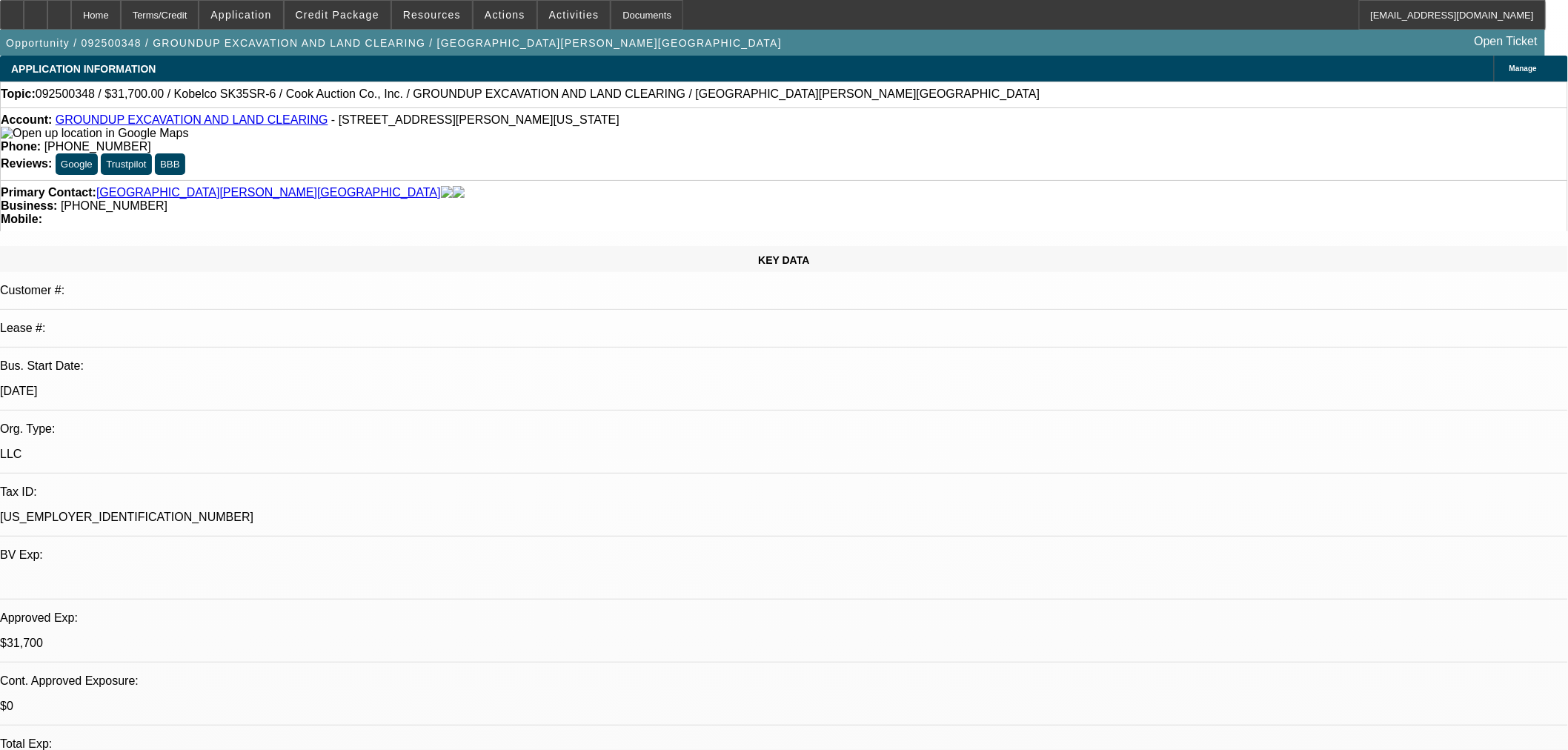
select select "0"
select select "2"
select select "0"
select select "6"
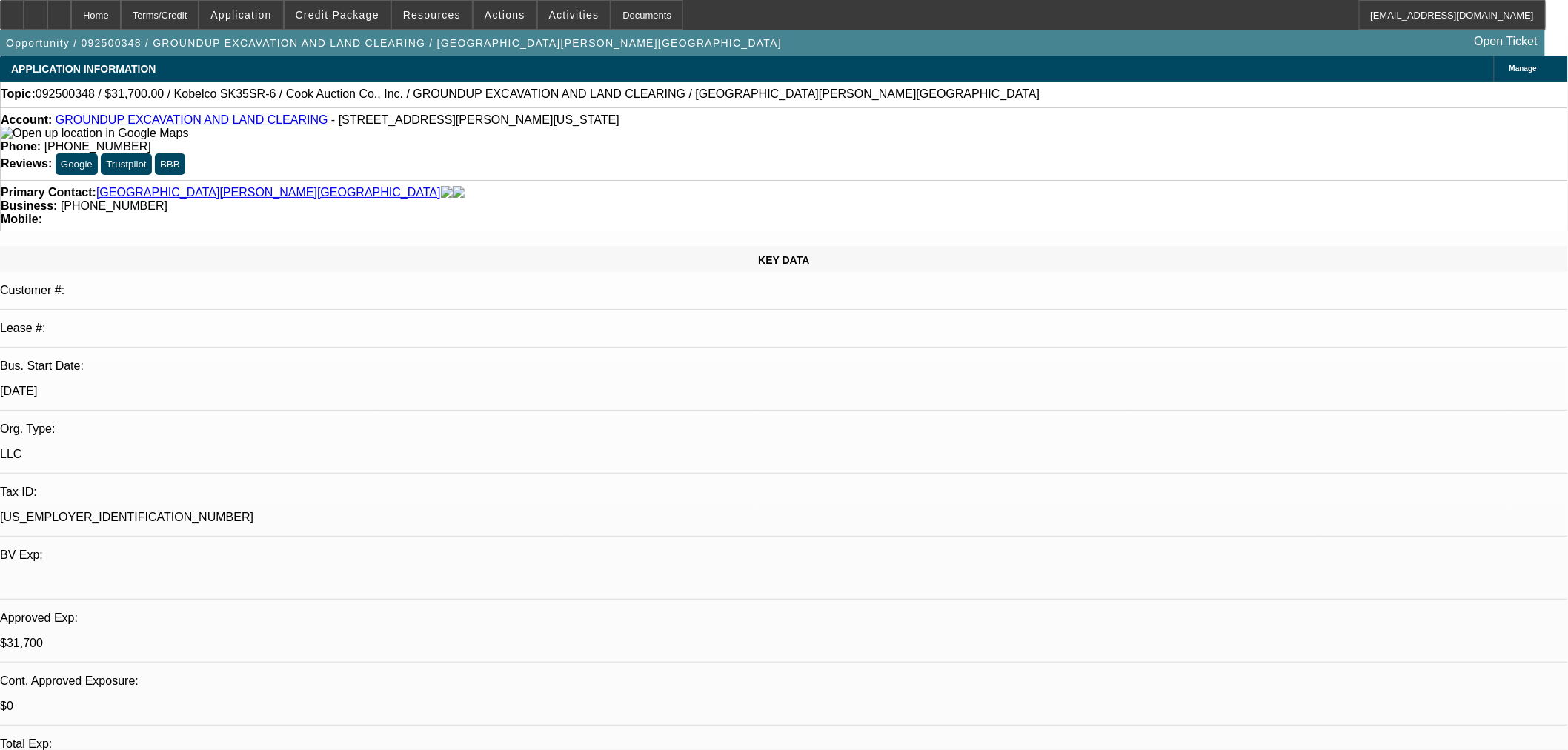
select select "0"
select select "2"
select select "0"
select select "6"
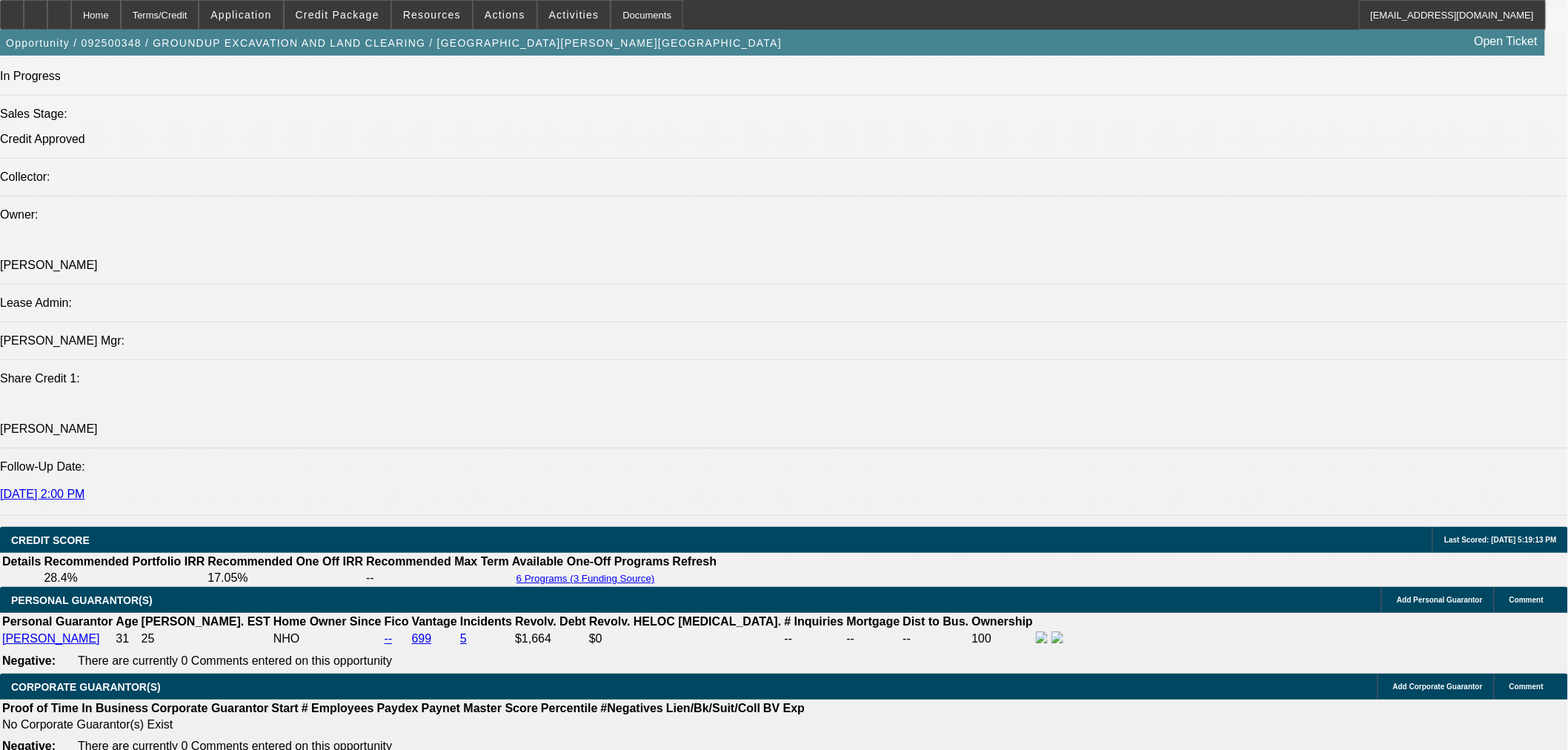
scroll to position [1647, 0]
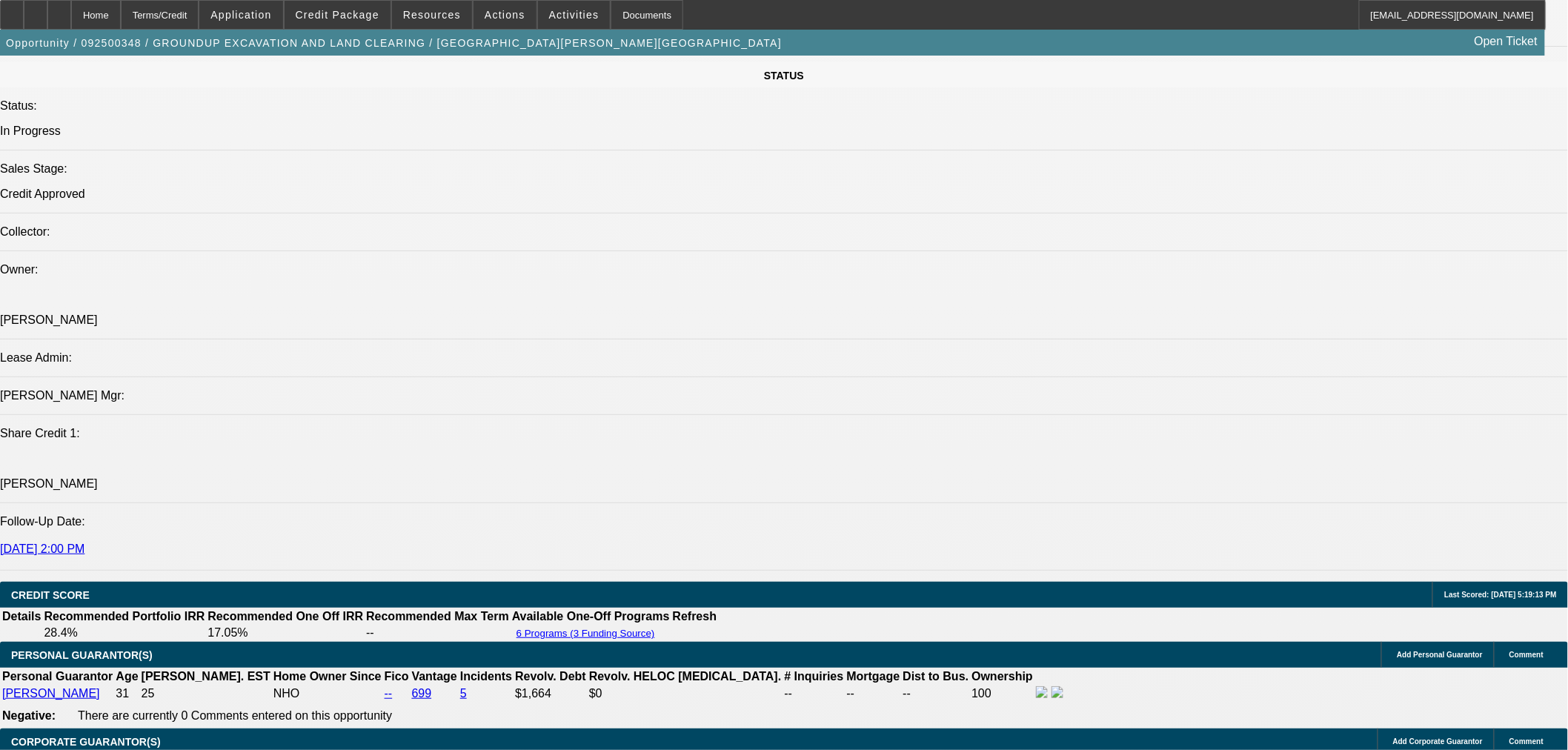
drag, startPoint x: 1286, startPoint y: 660, endPoint x: 1062, endPoint y: 632, distance: 225.7
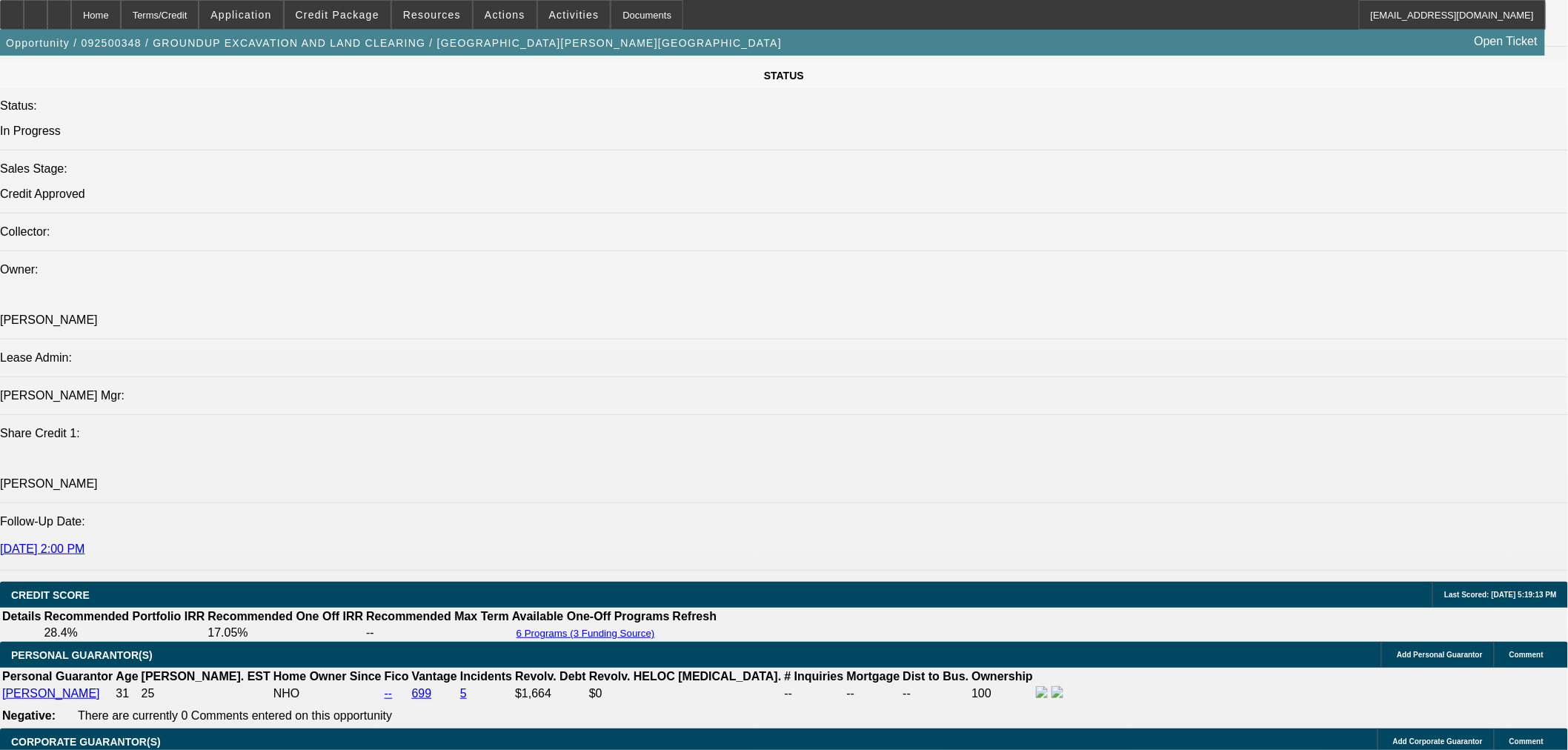
copy tbody "Currency Rep Name [PERSON_NAME] Rep Email [PERSON_NAME][EMAIL_ADDRESS][DOMAIN_N…"
drag, startPoint x: 1336, startPoint y: 657, endPoint x: 1063, endPoint y: 622, distance: 275.2
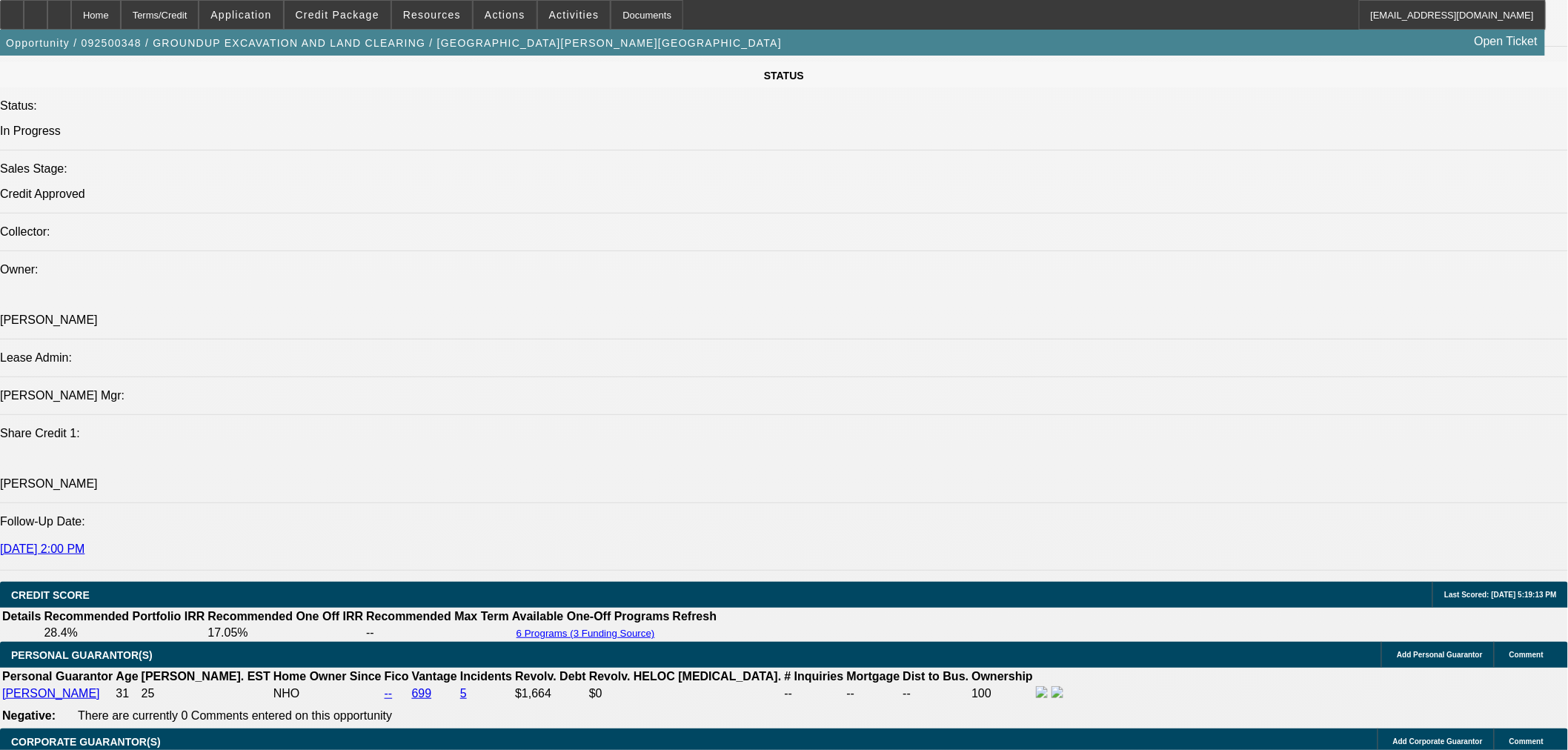
copy tbody "Vendor Name Cook Auction Co., Inc. Phone Number [PHONE_NUMBER] Email Address [E…"
drag, startPoint x: 1328, startPoint y: 531, endPoint x: 1242, endPoint y: 468, distance: 106.6
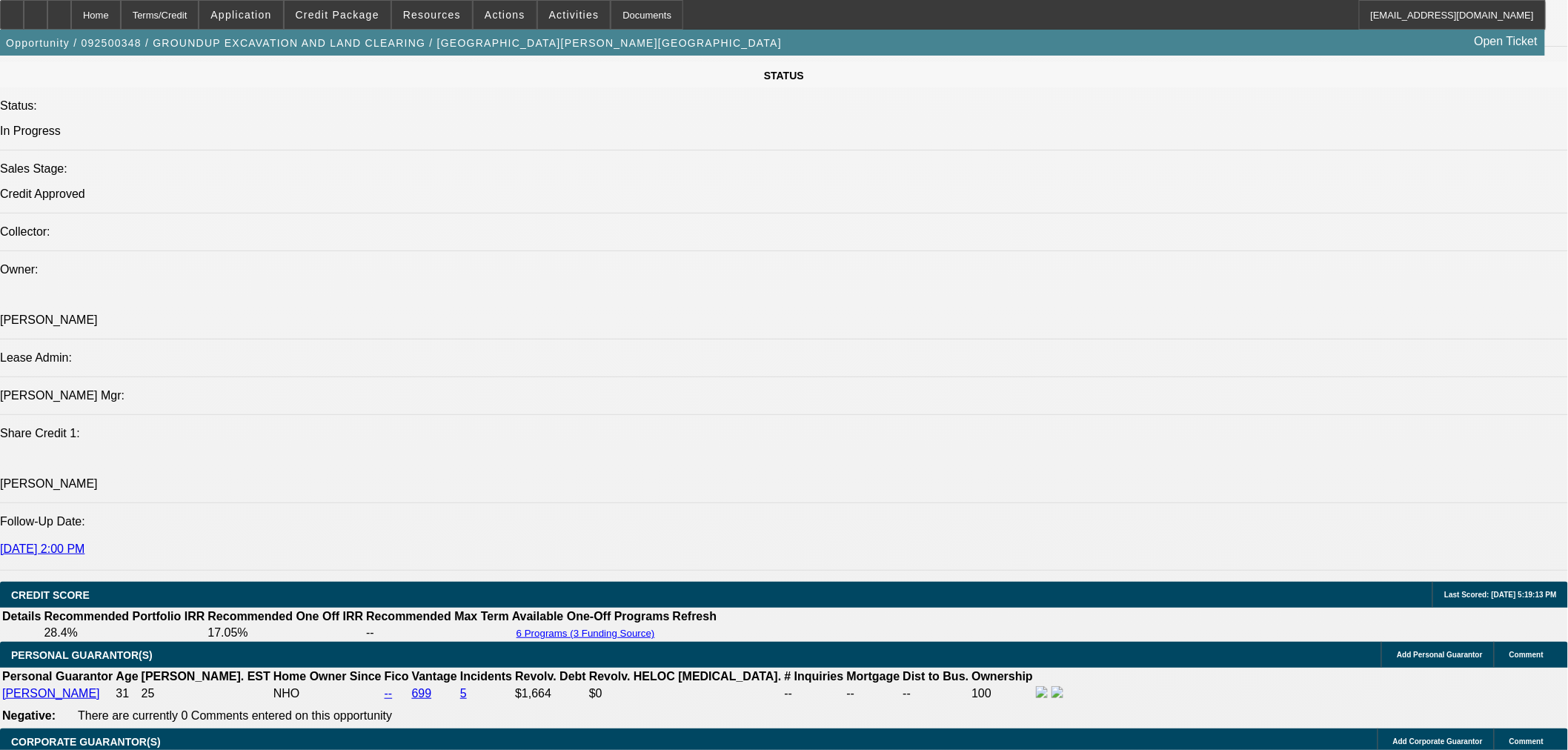
copy tbody "Lawton I Middleton Is Primary? Yes Role Guarantor Email lmiddleton@groundupexci…"
click at [366, 13] on span "Credit Package" at bounding box center [337, 14] width 84 height 12
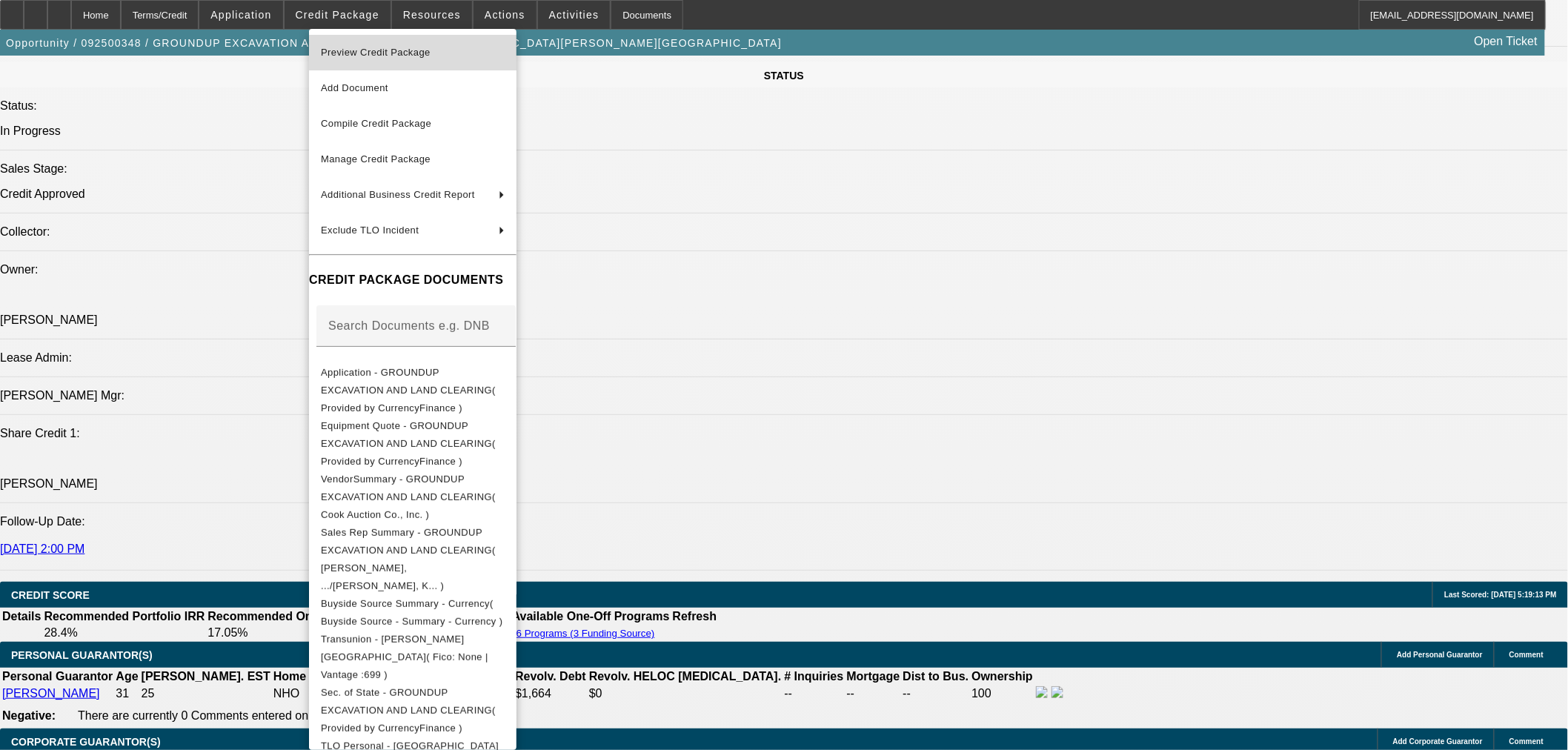
click at [399, 54] on span "Preview Credit Package" at bounding box center [375, 52] width 109 height 11
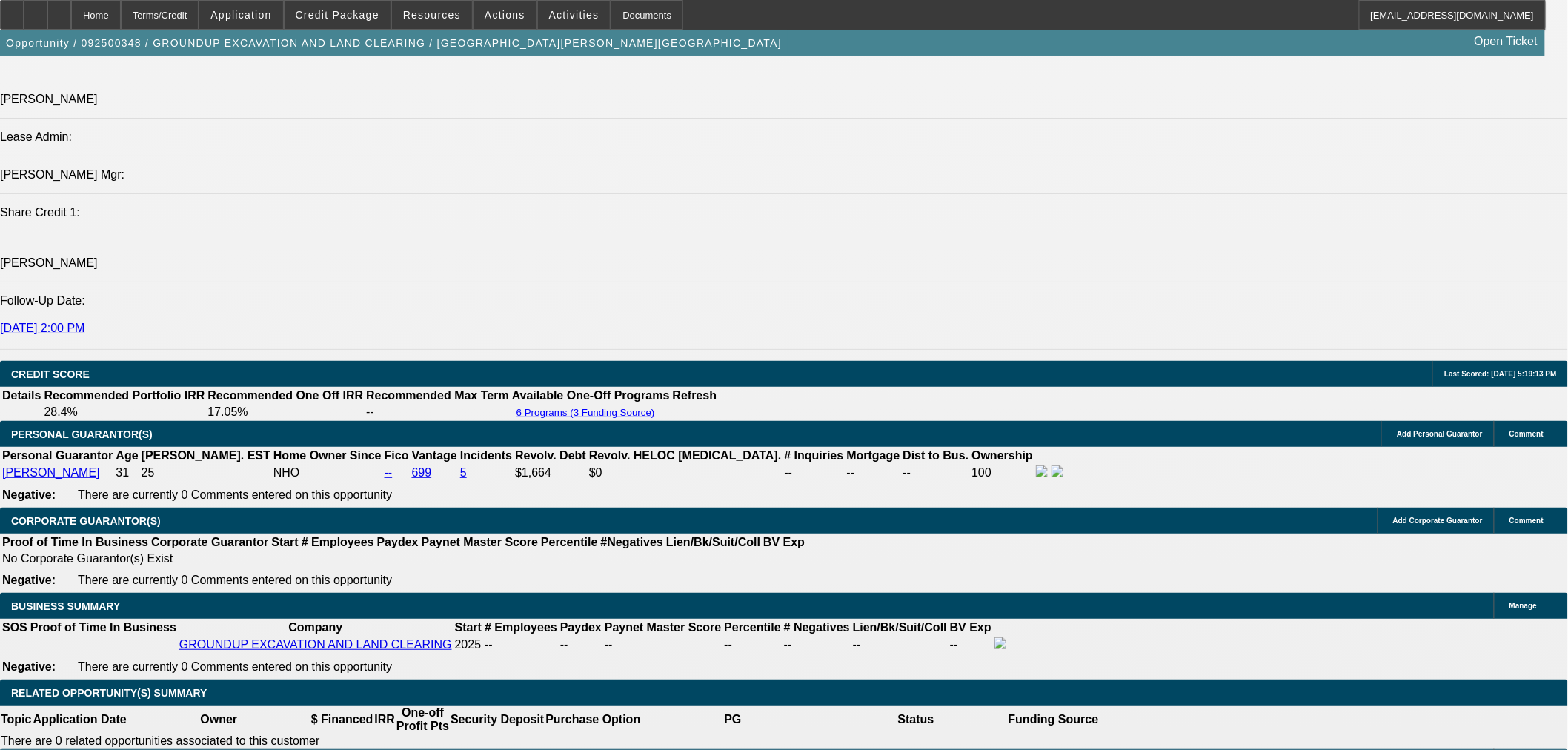
scroll to position [1922, 0]
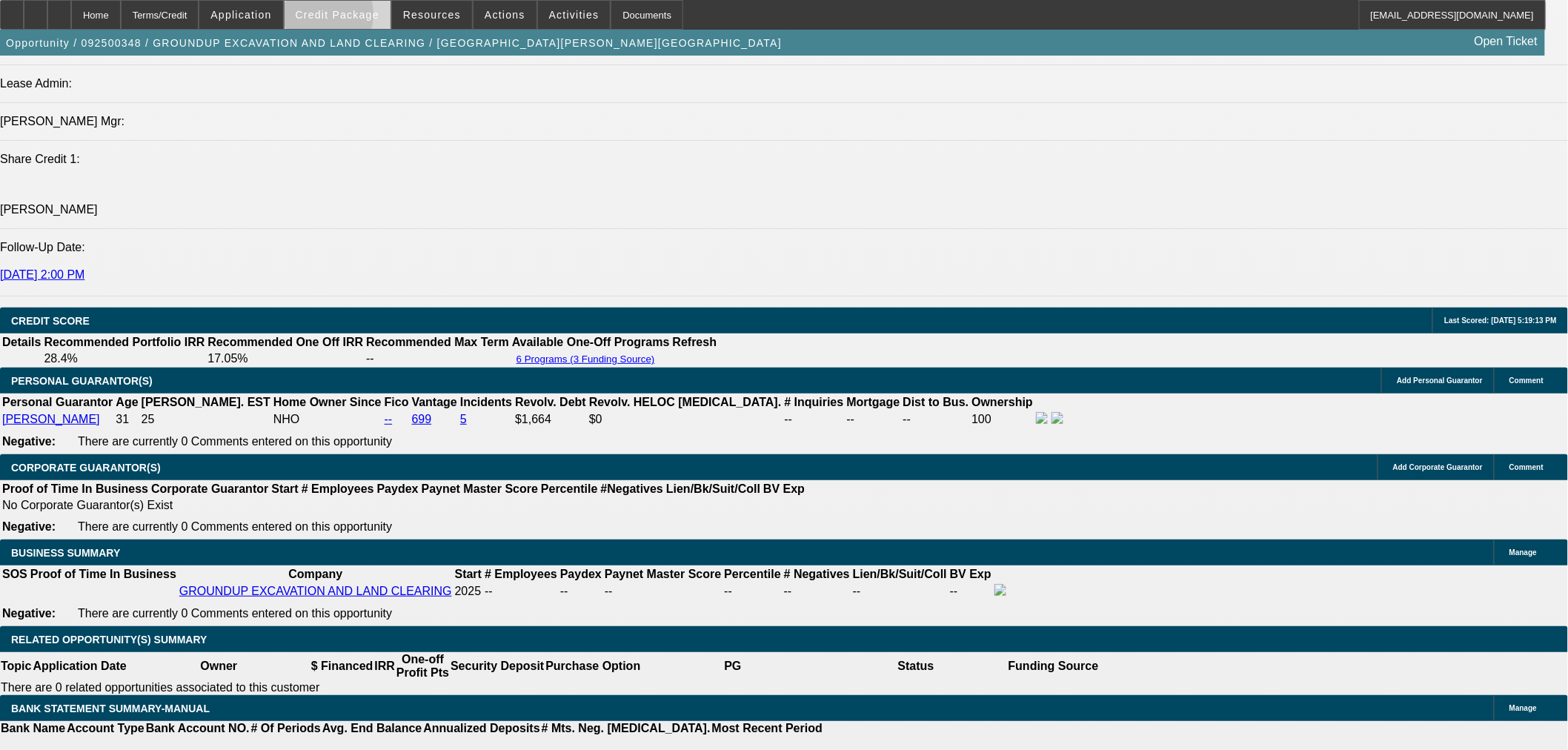
click at [336, 18] on span "Credit Package" at bounding box center [337, 14] width 84 height 12
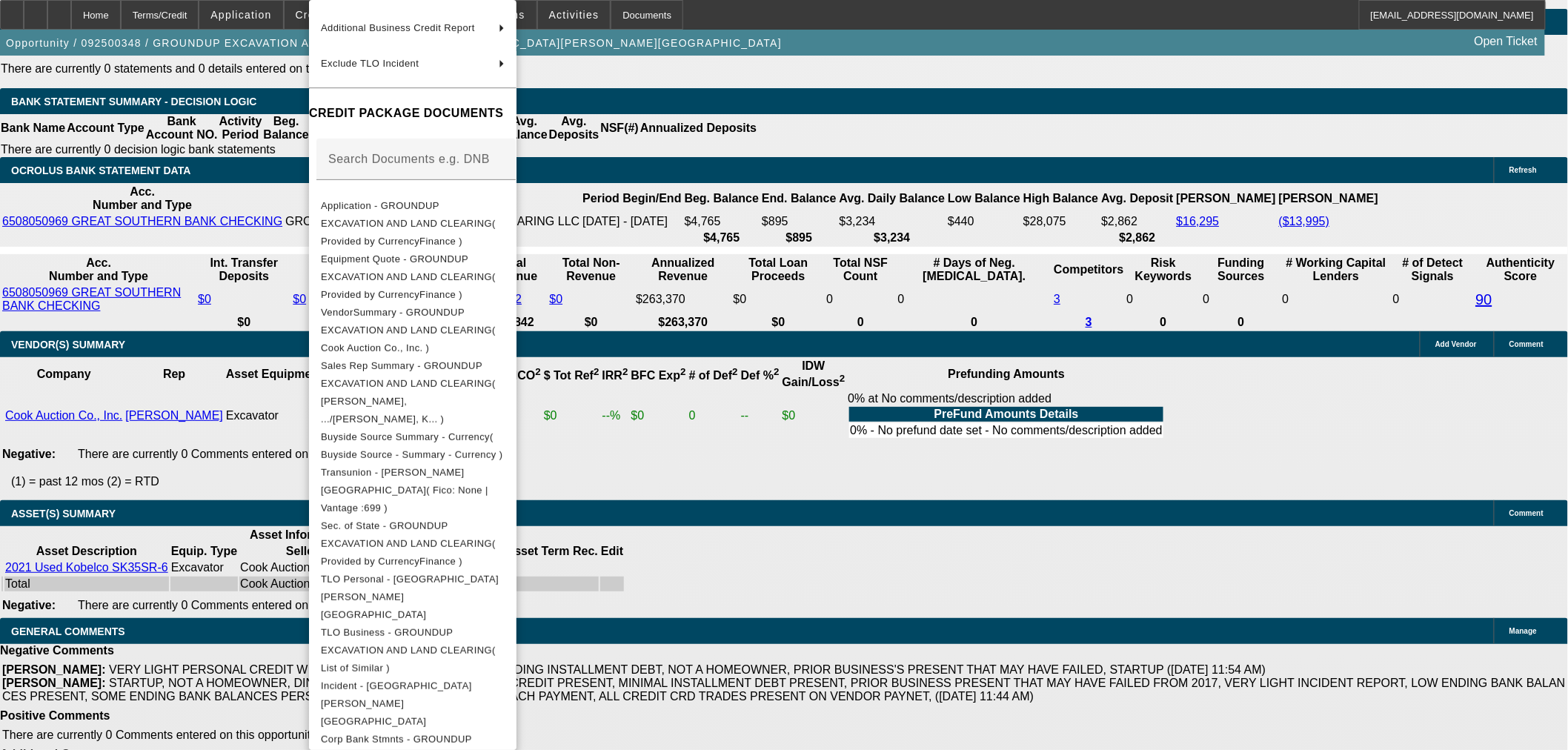
scroll to position [0, 0]
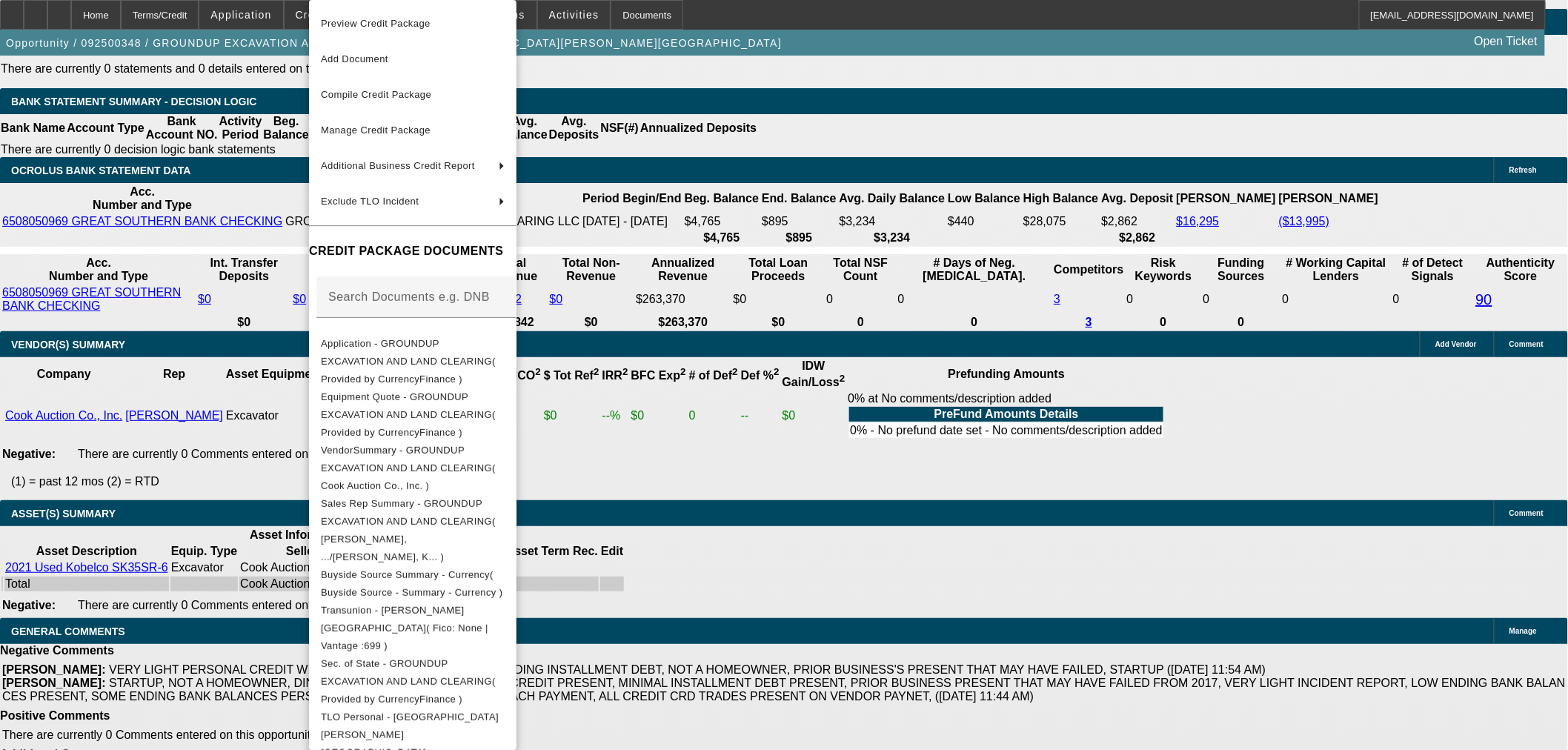
click at [151, 178] on div at bounding box center [784, 375] width 1568 height 750
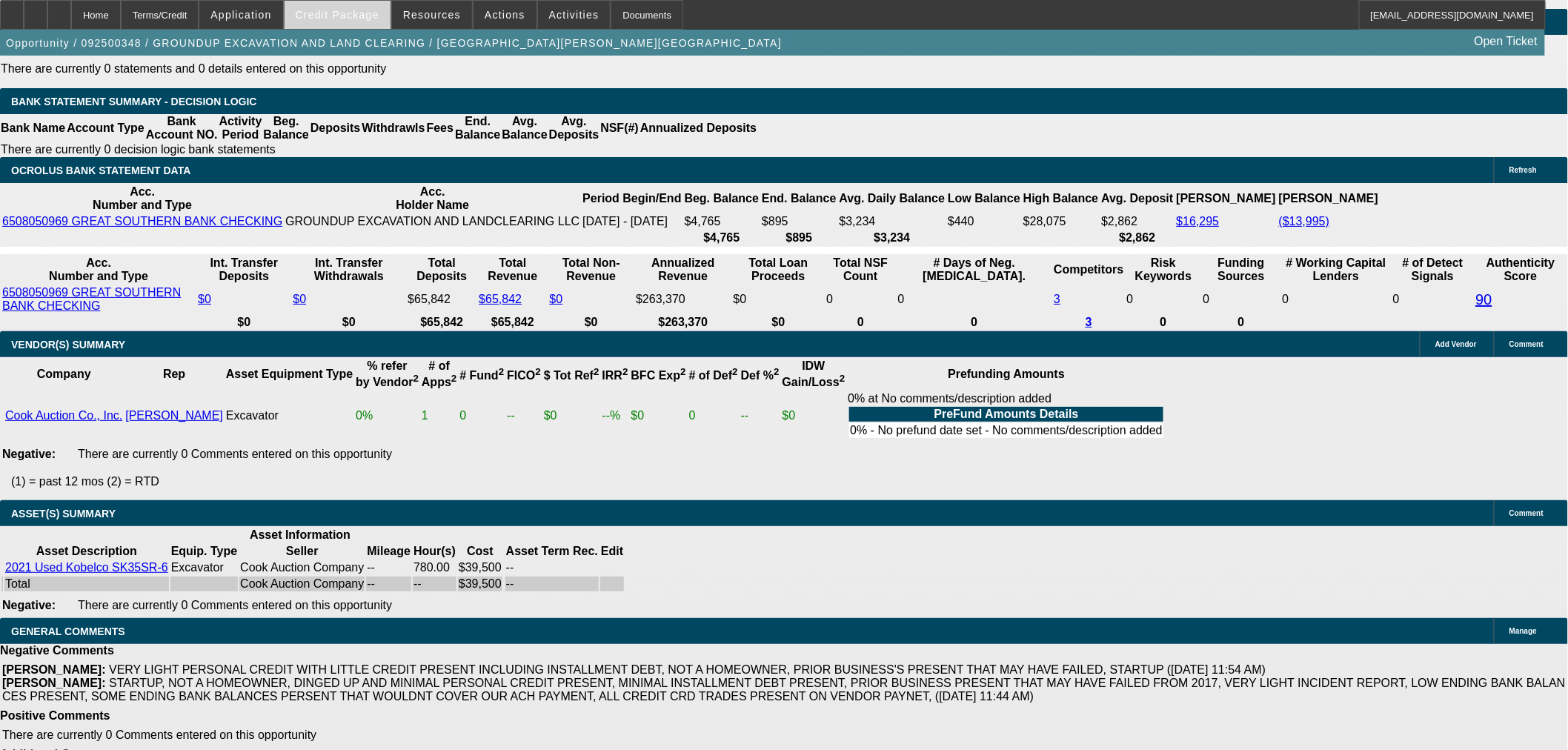
click at [351, 19] on span "Credit Package" at bounding box center [337, 14] width 84 height 12
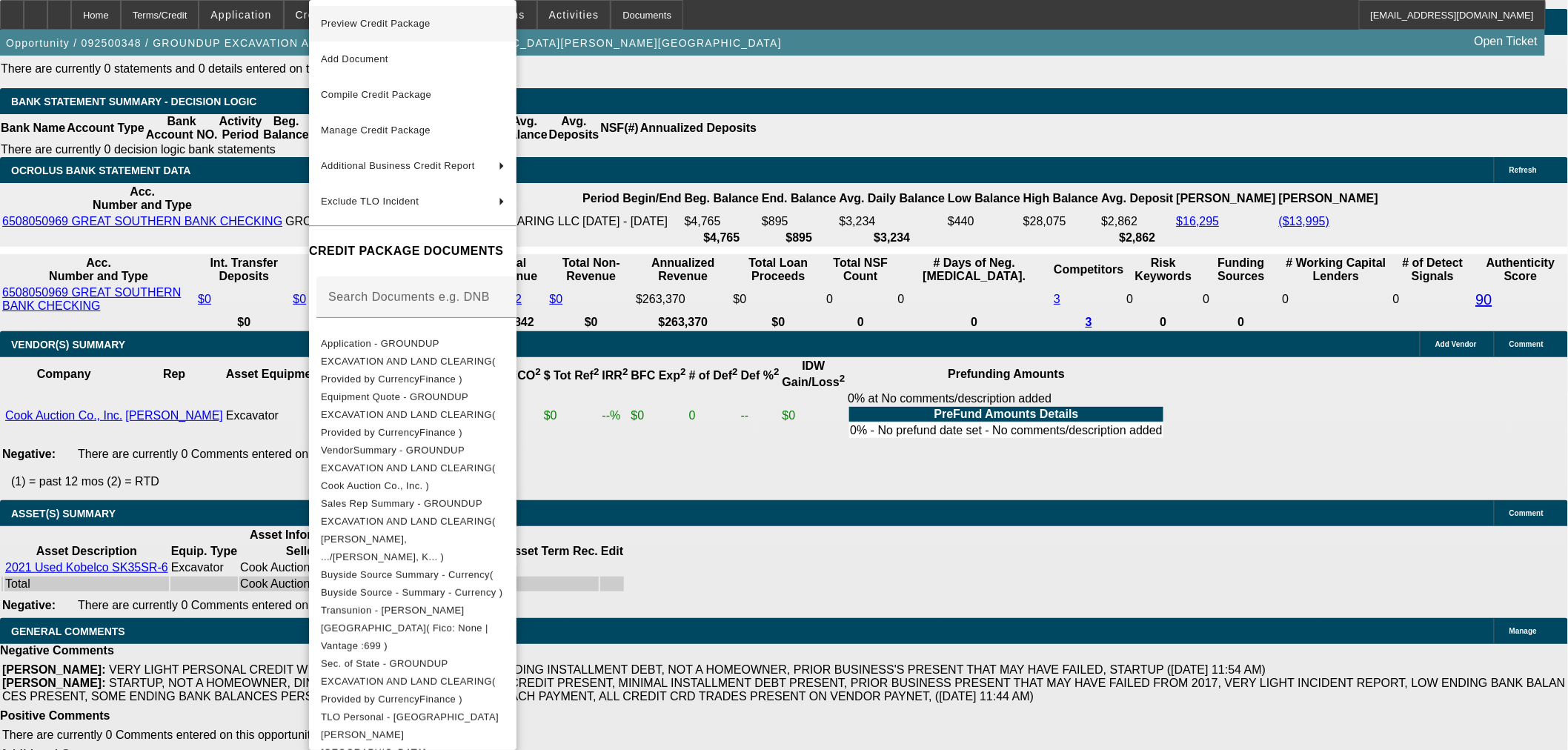
click at [373, 23] on span "Preview Credit Package" at bounding box center [375, 24] width 109 height 11
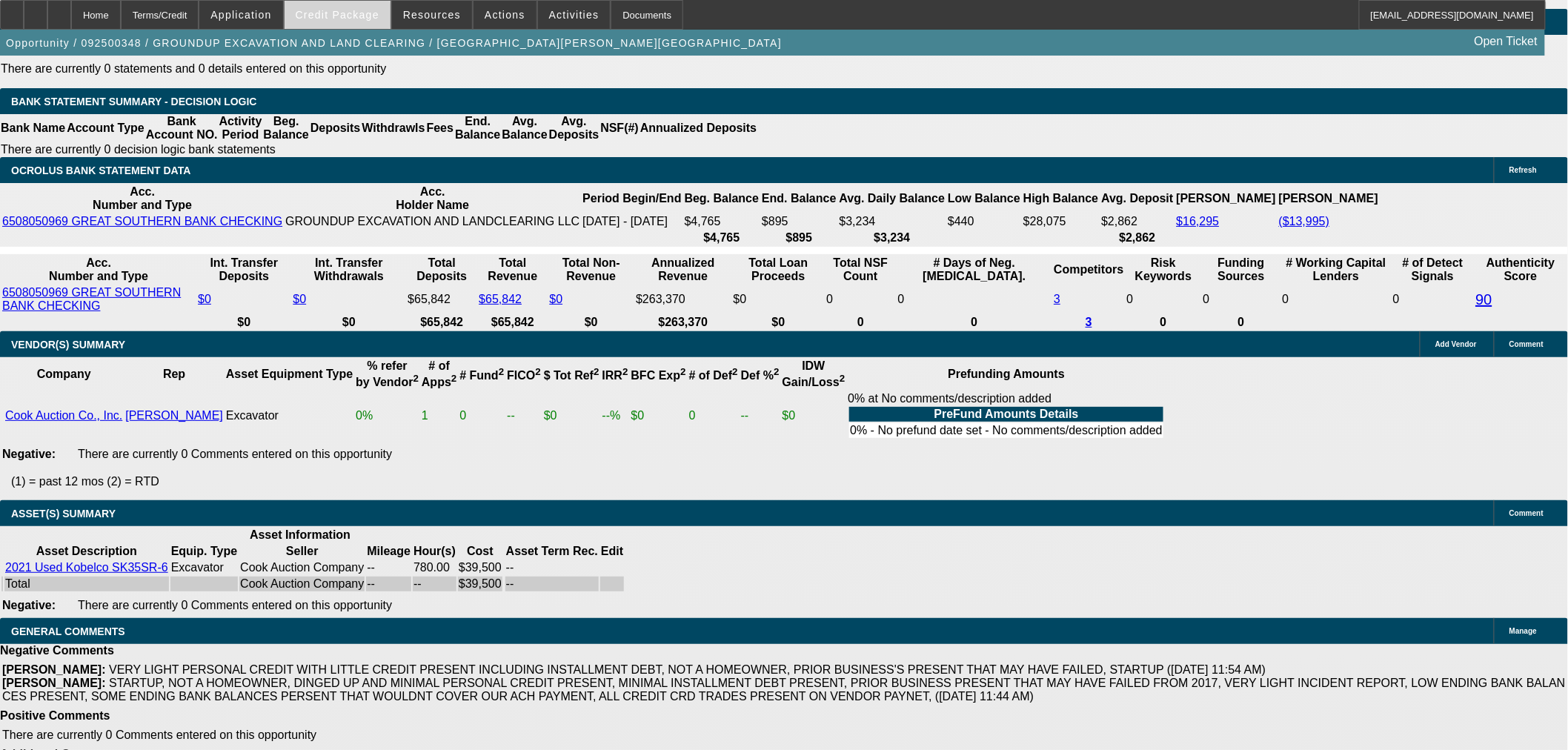
click at [371, 7] on span at bounding box center [337, 14] width 106 height 35
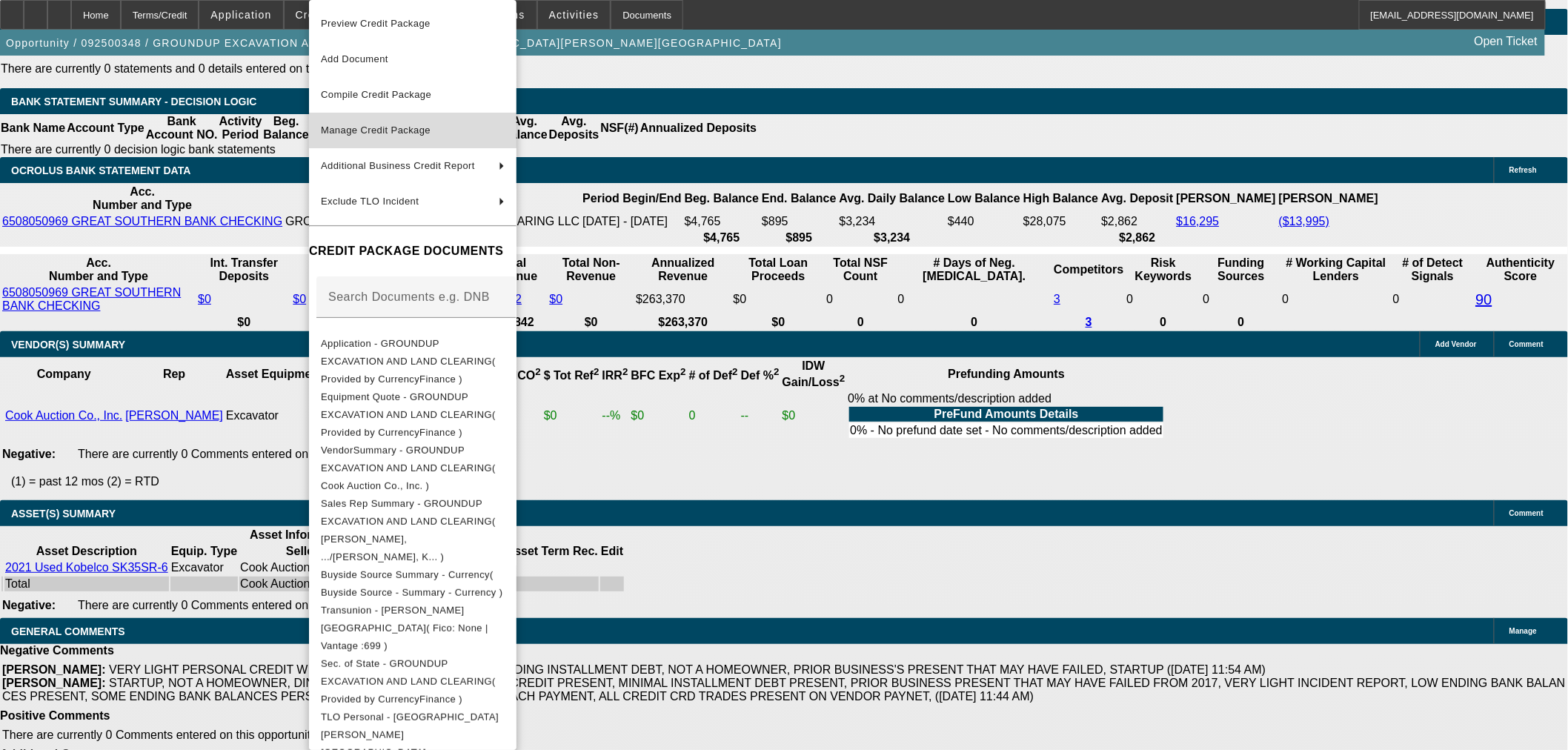
click at [411, 129] on span "Manage Credit Package" at bounding box center [375, 130] width 109 height 11
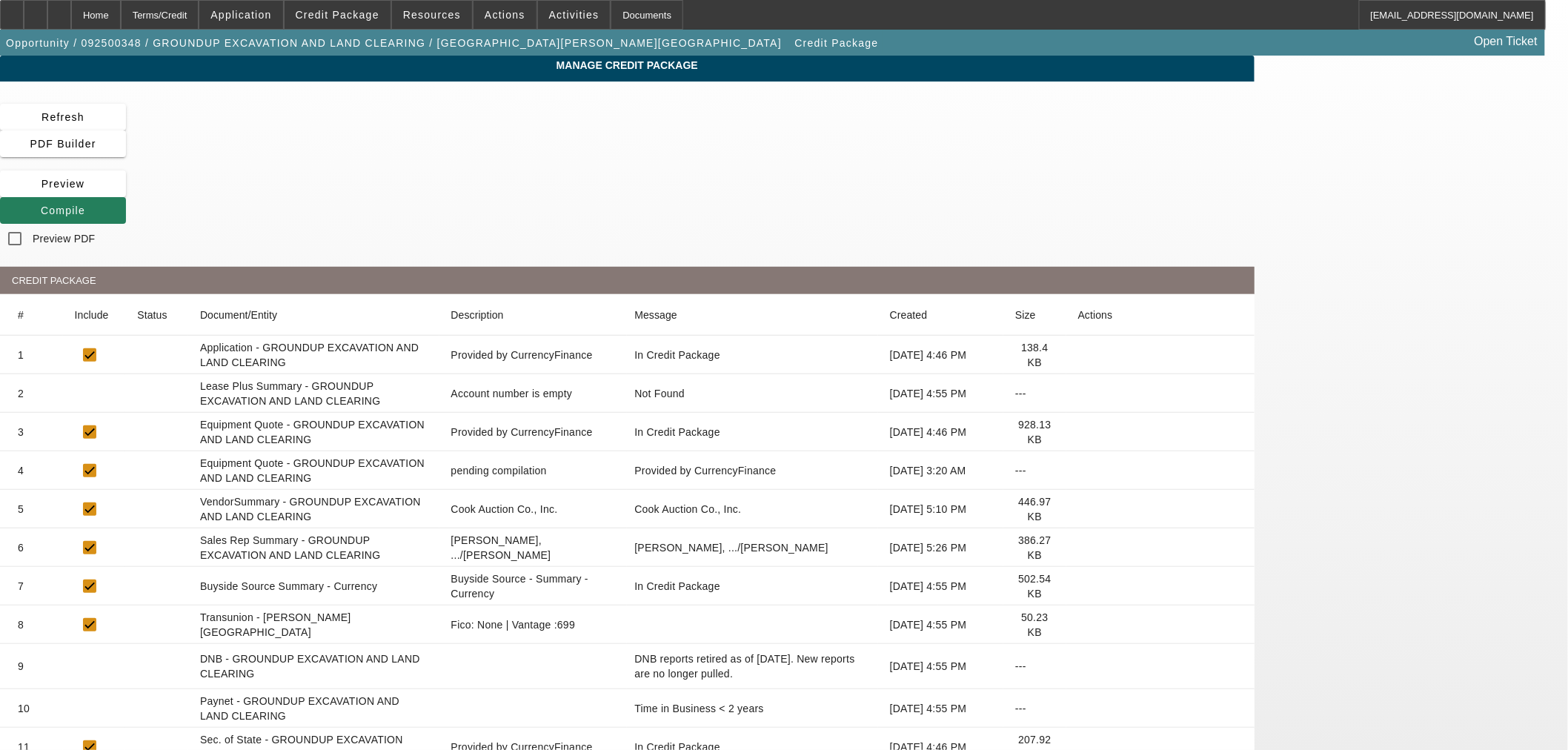
click at [85, 204] on span "Compile" at bounding box center [62, 210] width 44 height 12
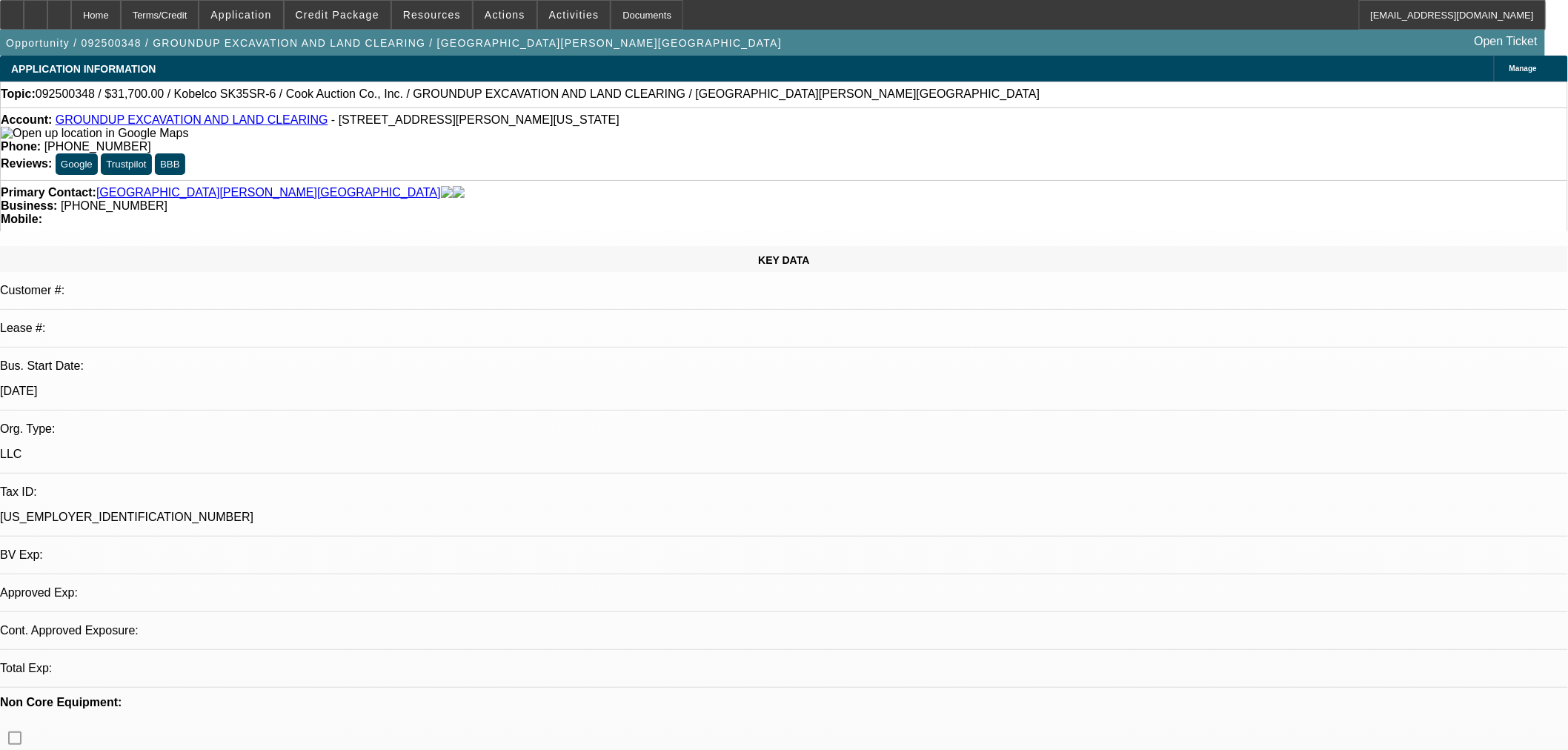
select select "0"
select select "2"
select select "0"
select select "6"
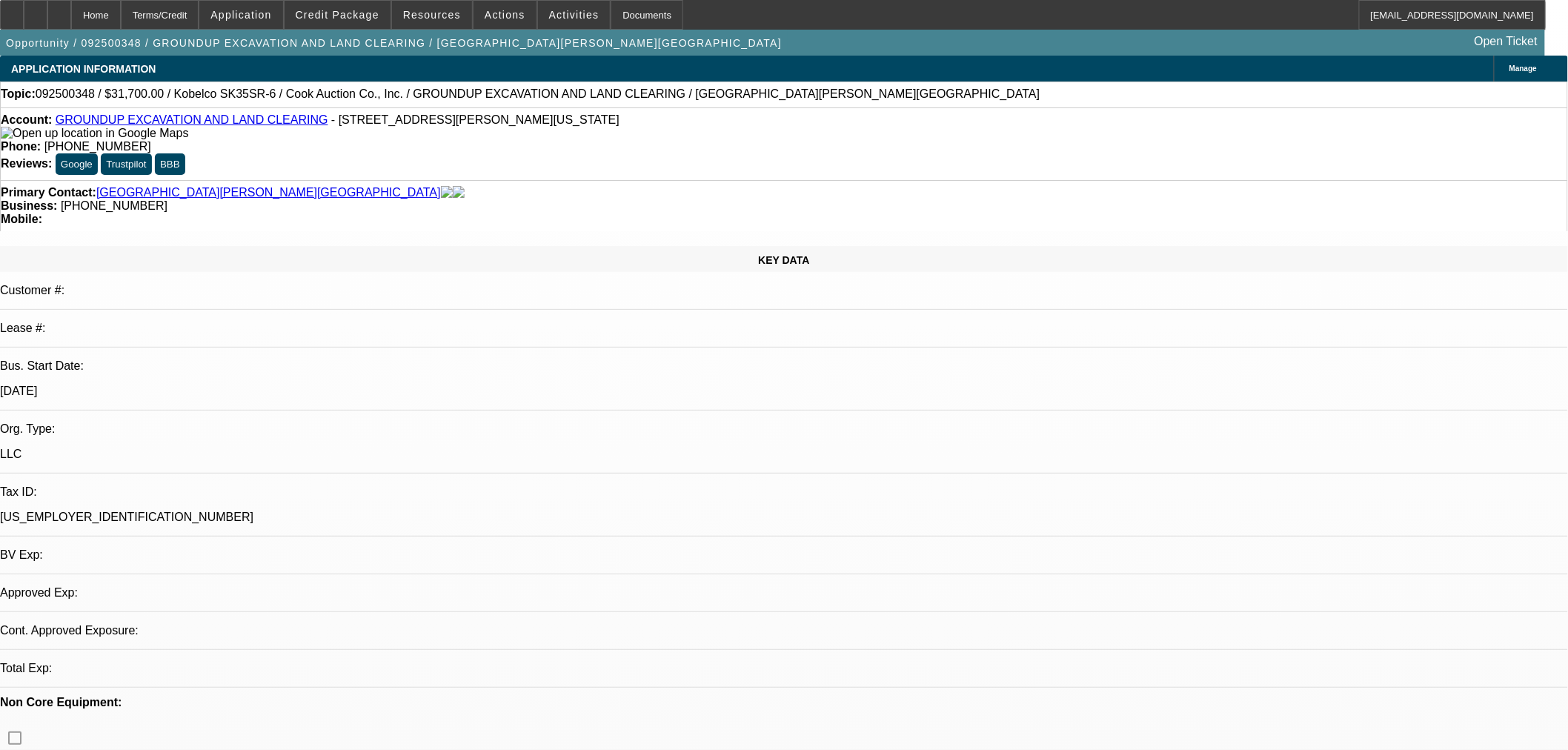
select select "0"
select select "2"
select select "0"
select select "6"
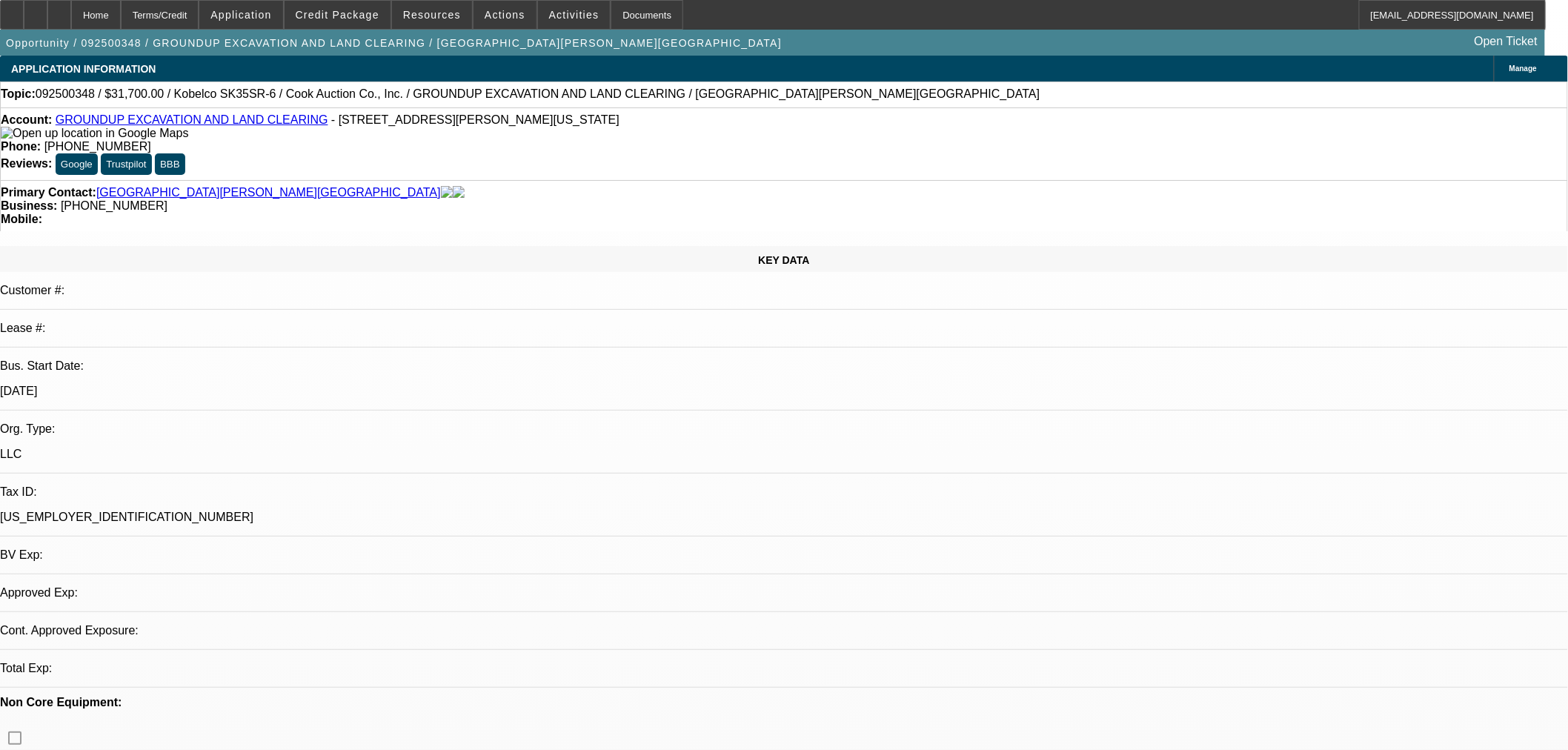
select select "0"
select select "2"
select select "0"
select select "6"
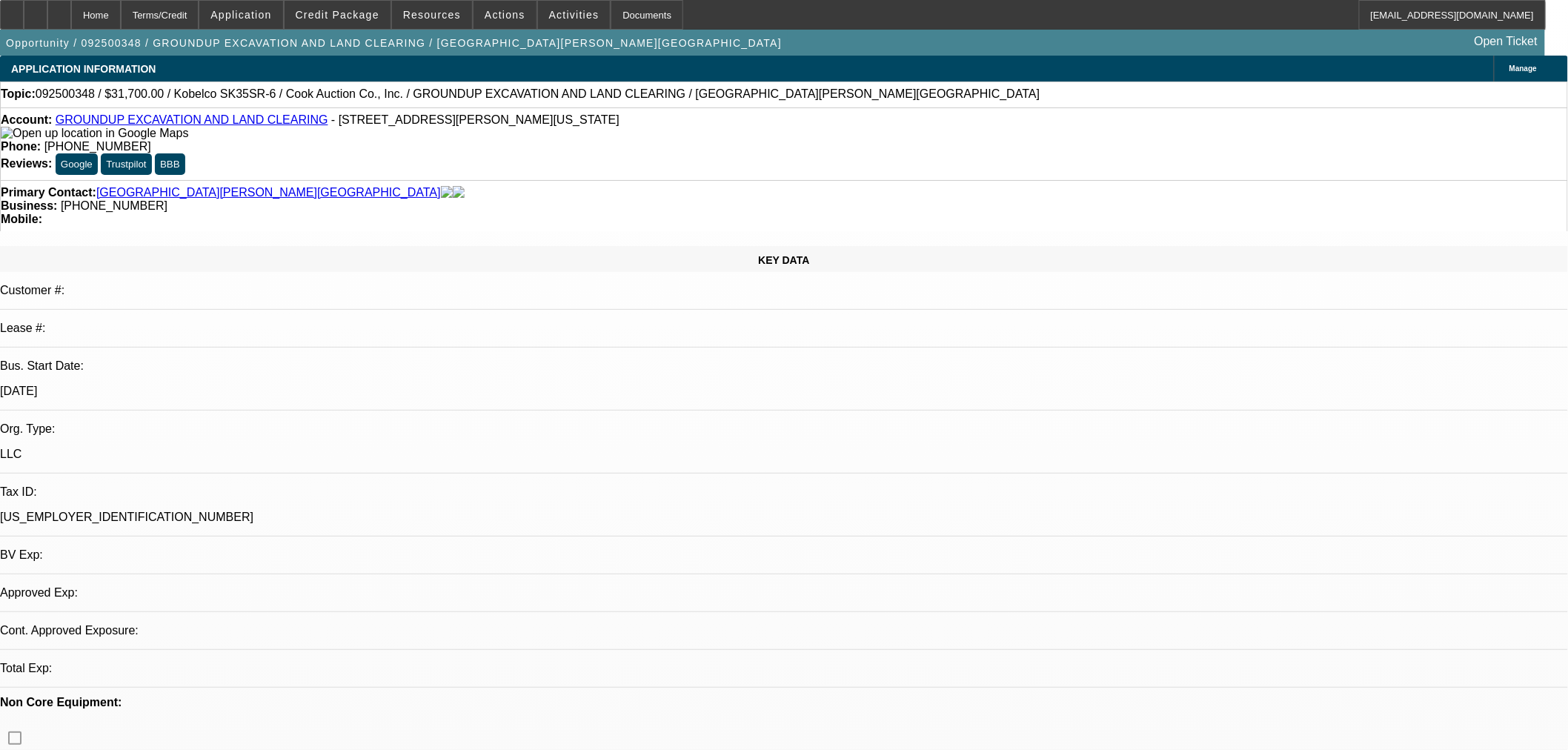
select select "0"
select select "2"
select select "0"
select select "6"
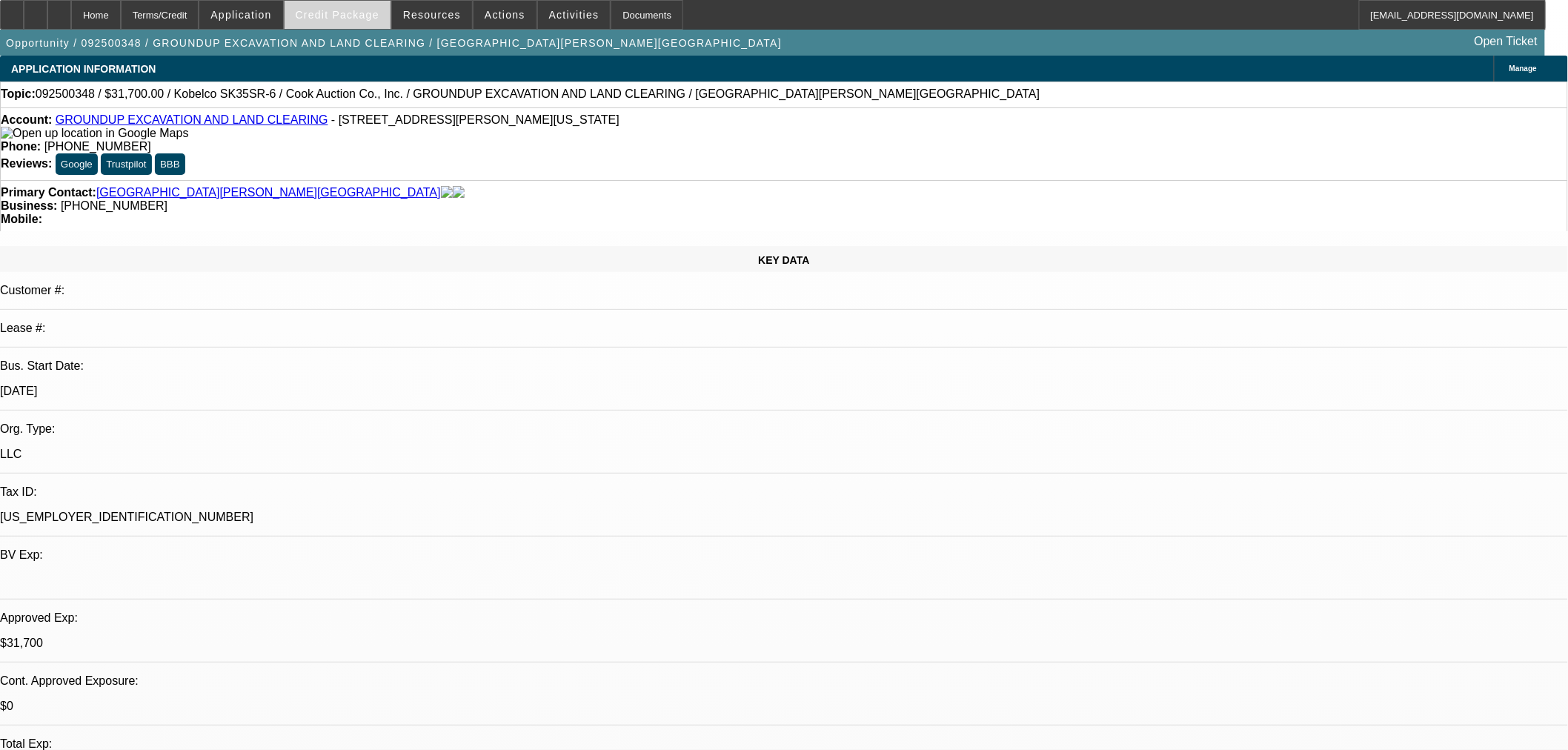
click at [363, 12] on span "Credit Package" at bounding box center [337, 14] width 84 height 12
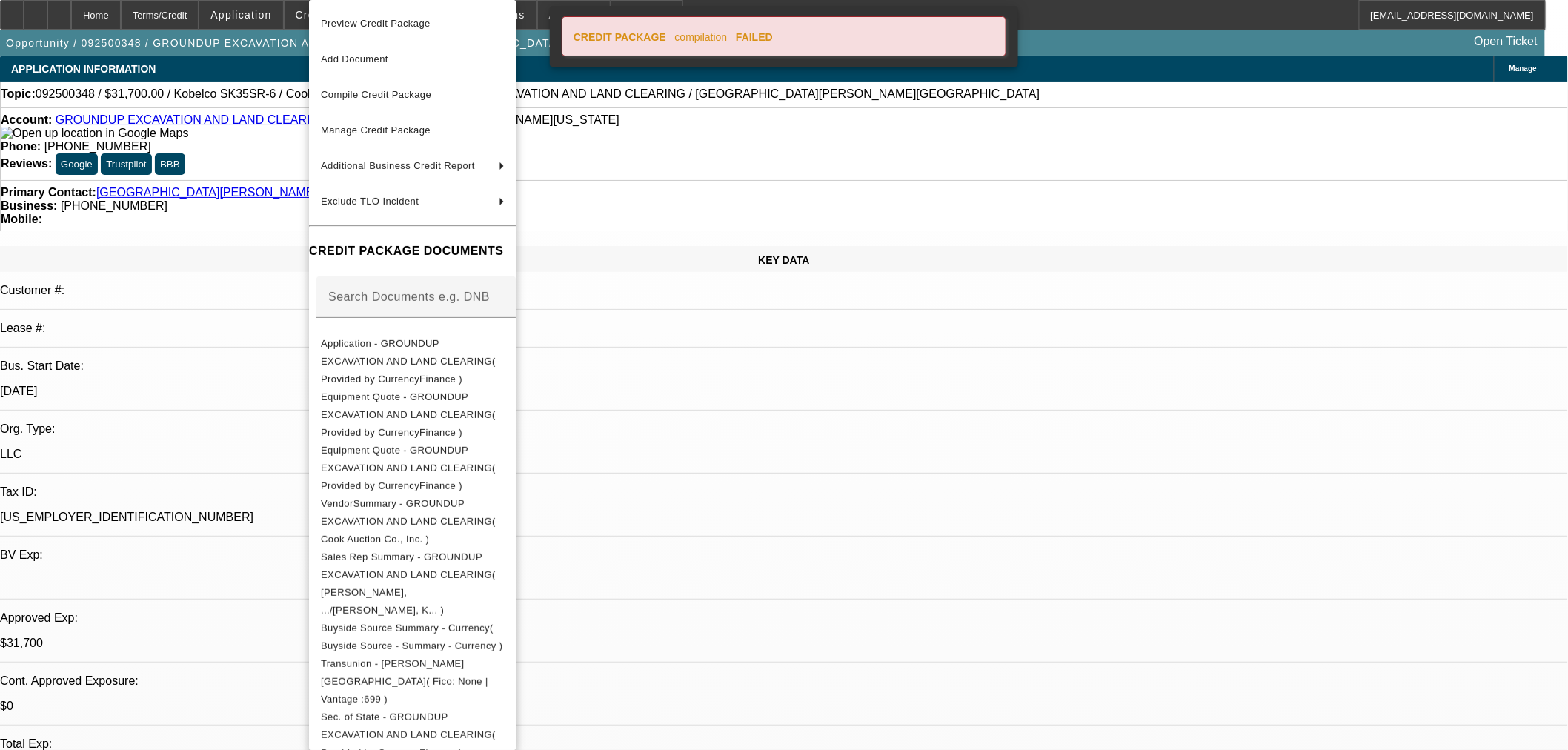
click at [995, 32] on icon at bounding box center [995, 32] width 0 height 0
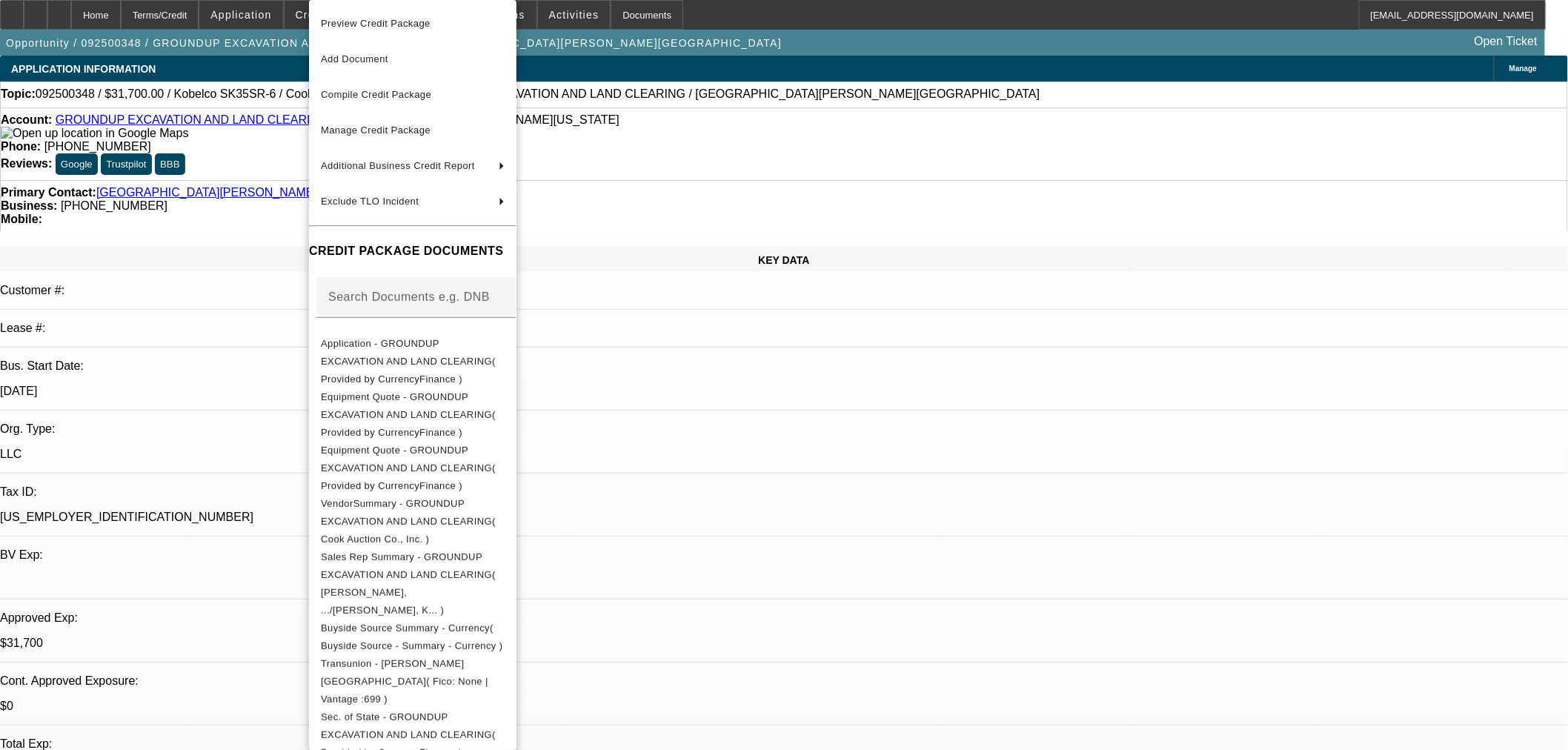
click at [97, 7] on div at bounding box center [784, 375] width 1568 height 750
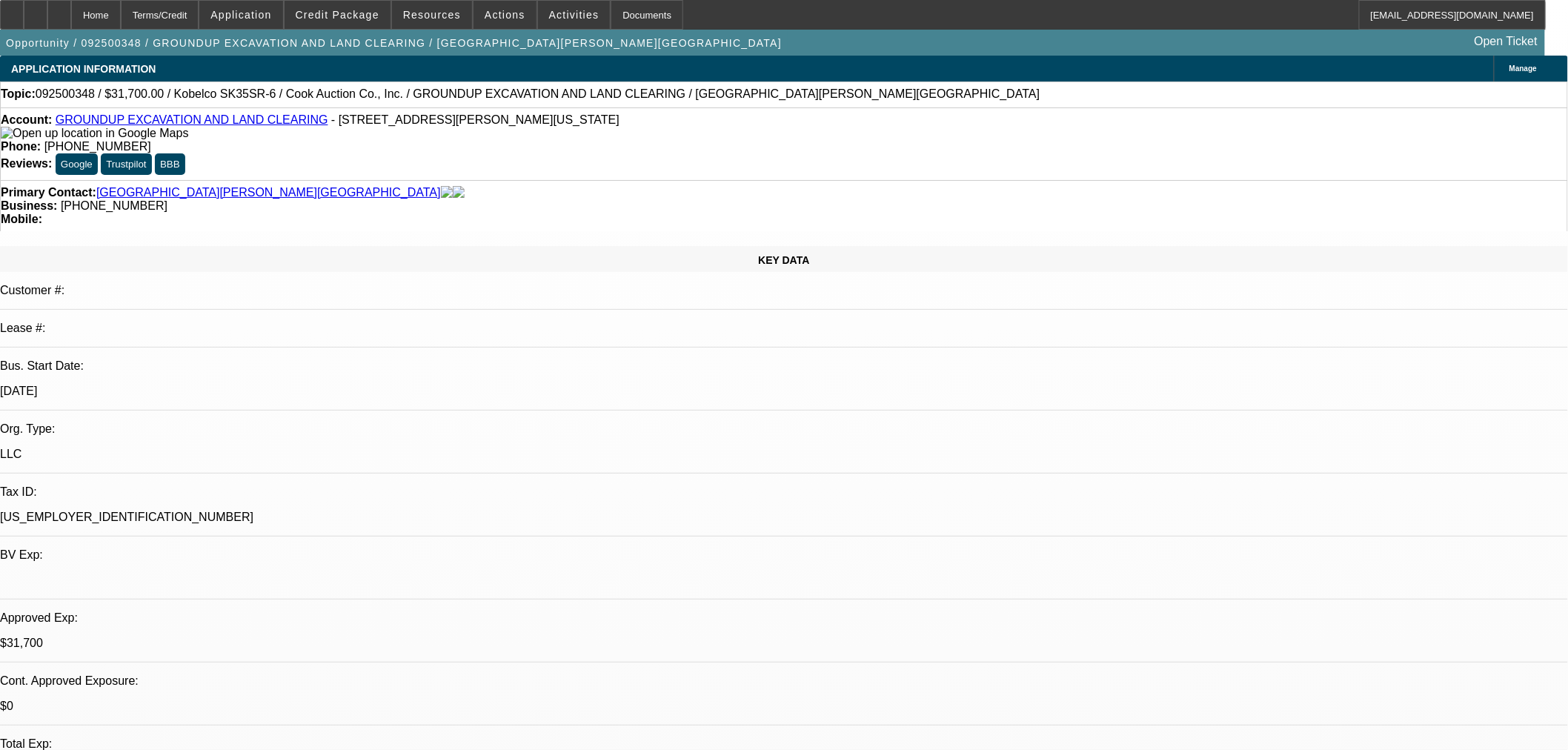
click at [60, 10] on icon at bounding box center [60, 10] width 0 height 0
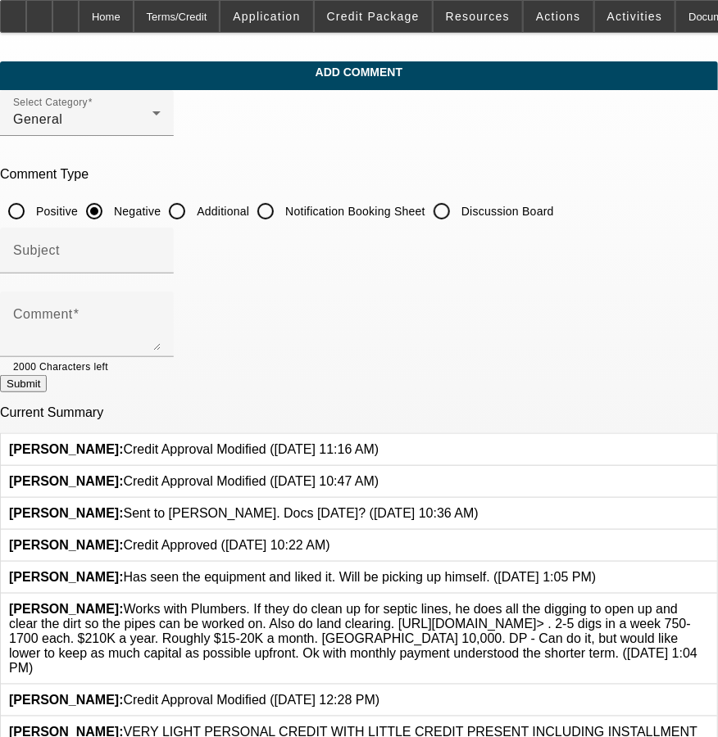
drag, startPoint x: 505, startPoint y: 211, endPoint x: 454, endPoint y: 297, distance: 100.6
click at [458, 211] on input "Discussion Board" at bounding box center [441, 211] width 33 height 33
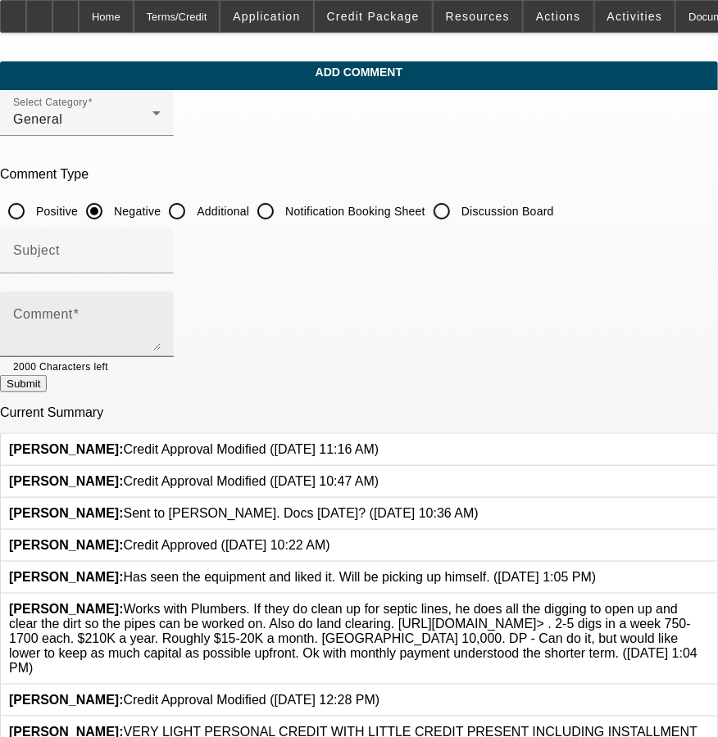
radio input "true"
click at [161, 311] on textarea "Comment" at bounding box center [86, 330] width 147 height 39
paste textarea "Currency Rep Name [PERSON_NAME] Rep Email [PERSON_NAME][EMAIL_ADDRESS][DOMAIN_N…"
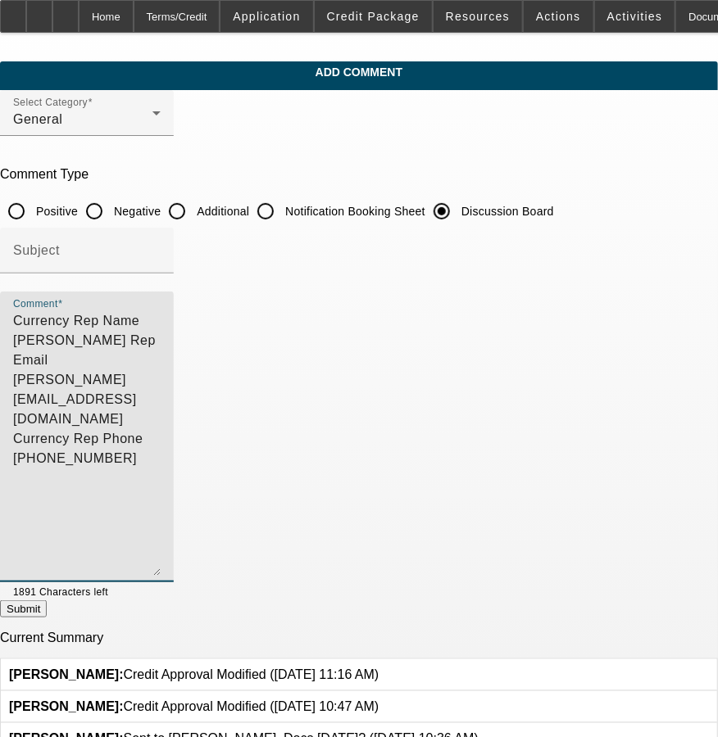
drag, startPoint x: 634, startPoint y: 342, endPoint x: 659, endPoint y: 590, distance: 249.5
click at [659, 590] on div "Comment Currency Rep Name [PERSON_NAME] Rep Email [PERSON_NAME][EMAIL_ADDRESS][…" at bounding box center [359, 446] width 718 height 309
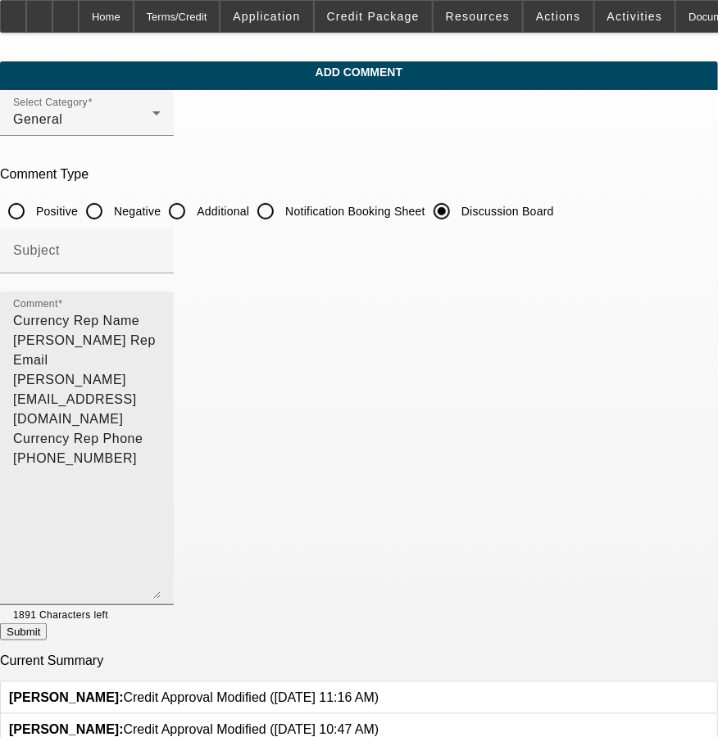
click at [161, 386] on textarea "Currency Rep Name [PERSON_NAME] Rep Email [PERSON_NAME][EMAIL_ADDRESS][DOMAIN_N…" at bounding box center [86, 455] width 147 height 288
paste textarea "Vendor Name Cook Auction Co., Inc. Phone Number [PHONE_NUMBER] Email Address [E…"
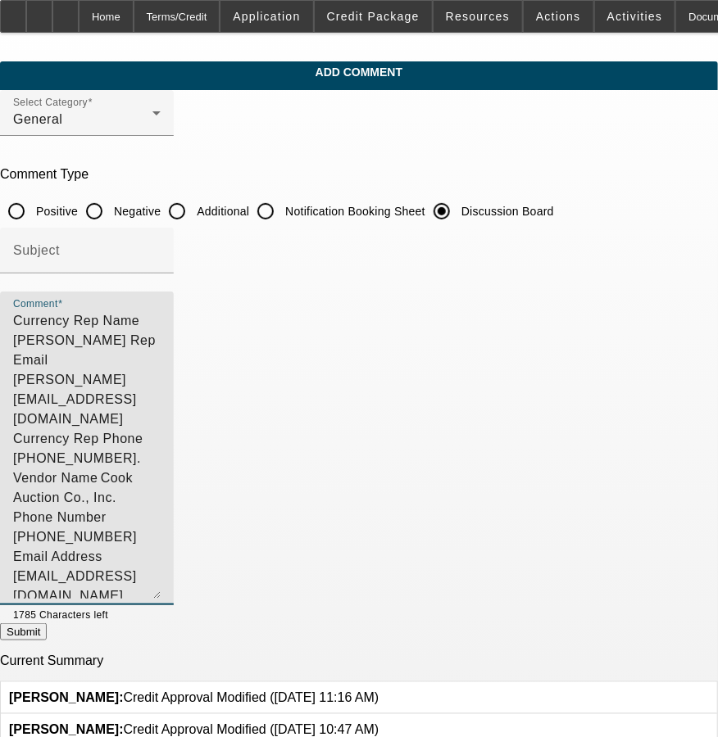
click at [161, 397] on textarea "Currency Rep Name [PERSON_NAME] Rep Email [PERSON_NAME][EMAIL_ADDRESS][DOMAIN_N…" at bounding box center [86, 455] width 147 height 288
paste textarea "[PERSON_NAME][GEOGRAPHIC_DATA]? Yes Role Guarantor Email [EMAIL_ADDRESS][DOMAIN…"
drag, startPoint x: 195, startPoint y: 316, endPoint x: 121, endPoint y: 315, distance: 73.7
click at [121, 315] on textarea "Currency Rep Name [PERSON_NAME] Rep Email [PERSON_NAME][EMAIL_ADDRESS][DOMAIN_N…" at bounding box center [86, 455] width 147 height 288
click at [161, 314] on textarea "Currency= [PERSON_NAME] Rep Email [PERSON_NAME][EMAIL_ADDRESS][DOMAIN_NAME] Cur…" at bounding box center [86, 455] width 147 height 288
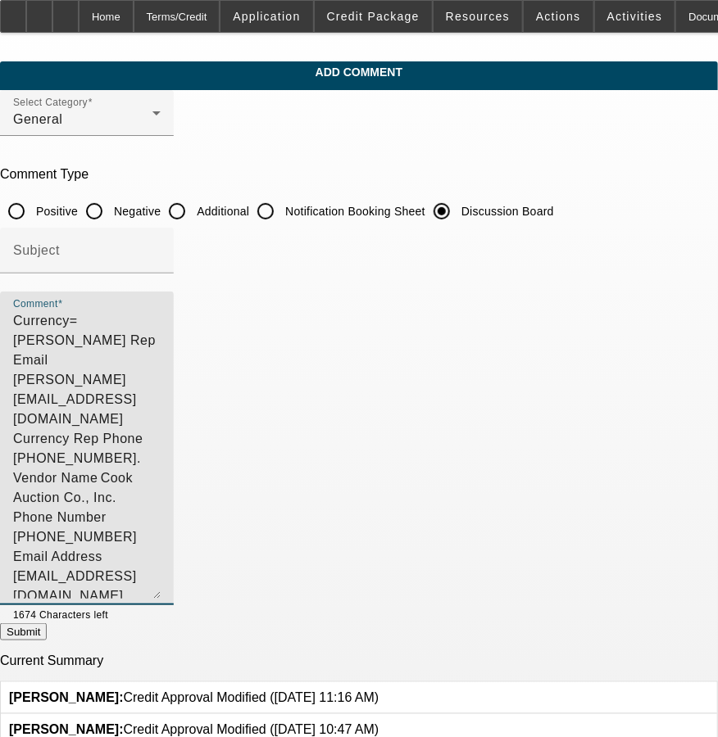
drag, startPoint x: 197, startPoint y: 319, endPoint x: 189, endPoint y: 341, distance: 23.6
click at [161, 341] on textarea "Currency= [PERSON_NAME] Rep Email [PERSON_NAME][EMAIL_ADDRESS][DOMAIN_NAME] Cur…" at bounding box center [86, 455] width 147 height 288
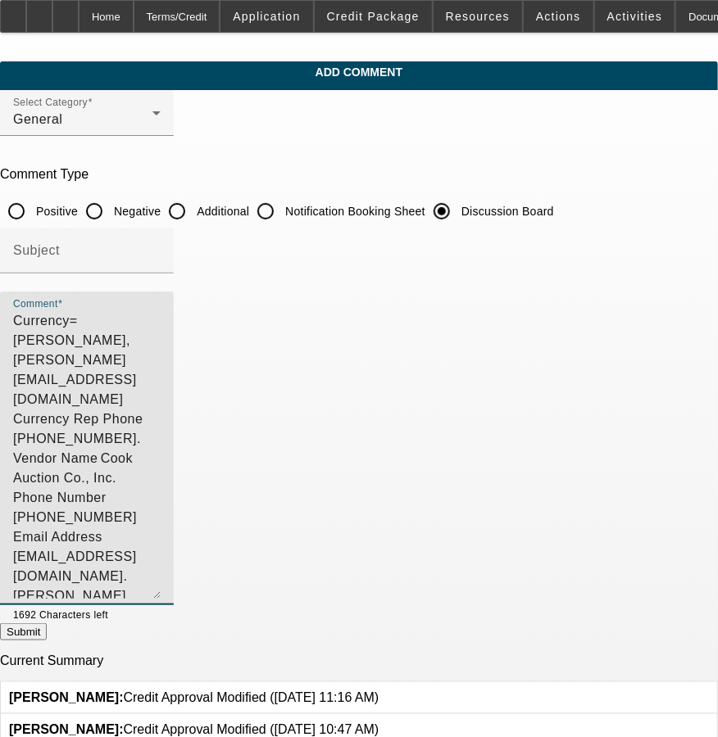
drag, startPoint x: 336, startPoint y: 316, endPoint x: 197, endPoint y: 346, distance: 142.4
click at [161, 346] on textarea "Currency= [PERSON_NAME], [PERSON_NAME][EMAIL_ADDRESS][DOMAIN_NAME] Currency Rep…" at bounding box center [86, 455] width 147 height 288
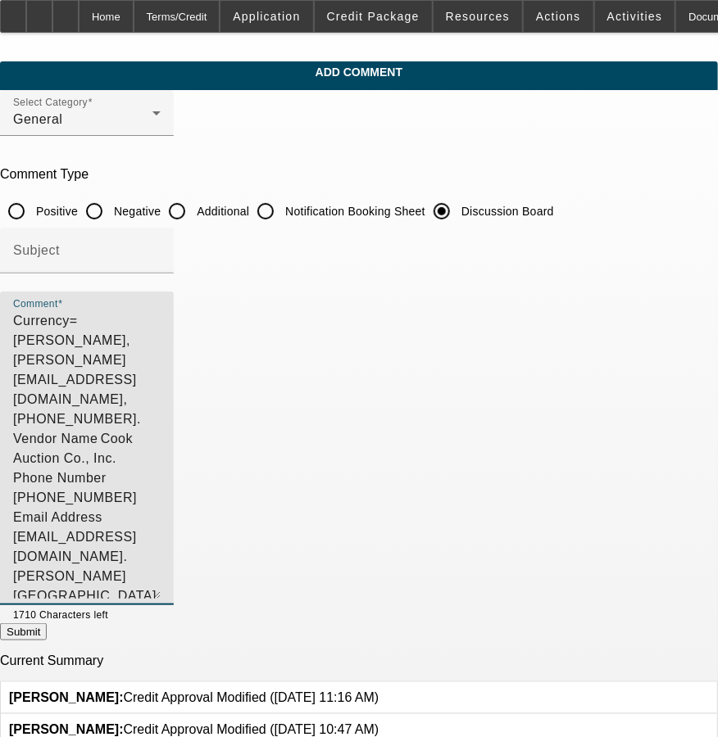
drag, startPoint x: 447, startPoint y: 320, endPoint x: 497, endPoint y: 326, distance: 49.6
click at [161, 326] on textarea "Currency= [PERSON_NAME], [PERSON_NAME][EMAIL_ADDRESS][DOMAIN_NAME], [PHONE_NUMB…" at bounding box center [86, 455] width 147 height 288
drag, startPoint x: 170, startPoint y: 343, endPoint x: 568, endPoint y: 324, distance: 397.8
click at [161, 324] on textarea "Currency= [PERSON_NAME], [PERSON_NAME][EMAIL_ADDRESS][DOMAIN_NAME], [PHONE_NUMB…" at bounding box center [86, 455] width 147 height 288
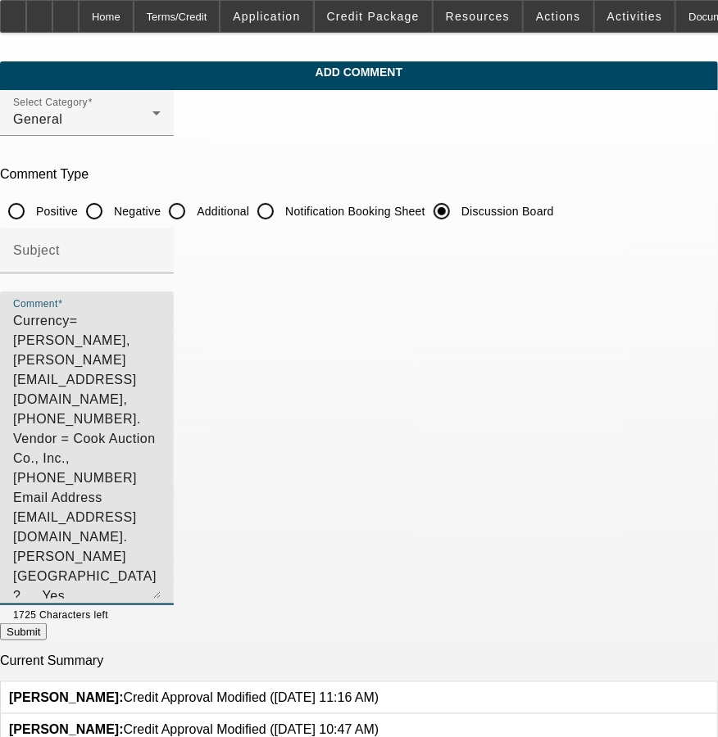
drag, startPoint x: 148, startPoint y: 361, endPoint x: 137, endPoint y: 342, distance: 22.1
click at [137, 342] on textarea "Currency= [PERSON_NAME], [PERSON_NAME][EMAIL_ADDRESS][DOMAIN_NAME], [PHONE_NUMB…" at bounding box center [86, 455] width 147 height 288
click at [161, 339] on textarea "Currency= [PERSON_NAME], [PERSON_NAME][EMAIL_ADDRESS][DOMAIN_NAME], [PHONE_NUMB…" at bounding box center [86, 455] width 147 height 288
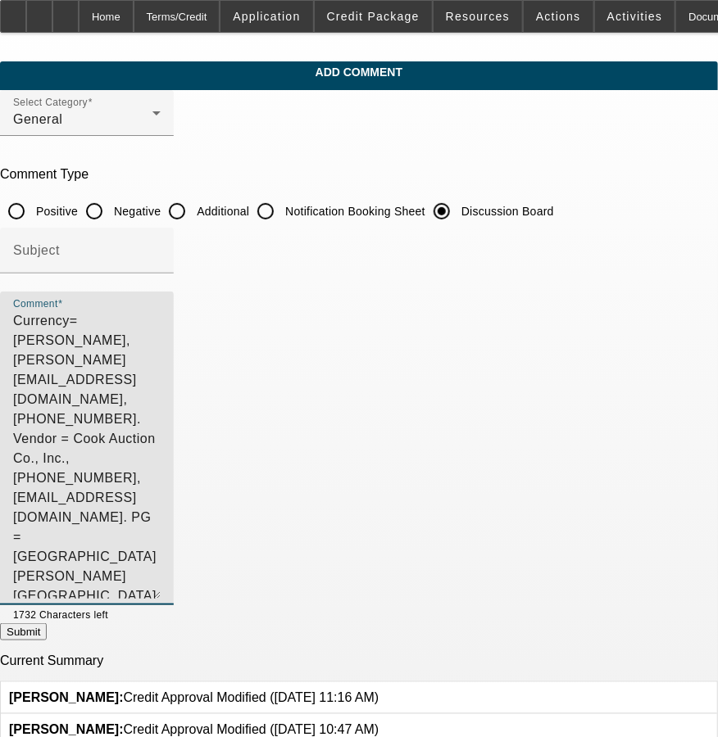
drag, startPoint x: 392, startPoint y: 341, endPoint x: 120, endPoint y: 393, distance: 277.8
click at [120, 393] on textarea "Currency= [PERSON_NAME], [PERSON_NAME][EMAIL_ADDRESS][DOMAIN_NAME], [PHONE_NUMB…" at bounding box center [86, 455] width 147 height 288
drag, startPoint x: 553, startPoint y: 343, endPoint x: 150, endPoint y: 372, distance: 404.1
click at [150, 372] on textarea "Currency= [PERSON_NAME], [PERSON_NAME][EMAIL_ADDRESS][DOMAIN_NAME], [PHONE_NUMB…" at bounding box center [86, 455] width 147 height 288
click at [161, 342] on textarea "Currency= [PERSON_NAME], [PERSON_NAME][EMAIL_ADDRESS][DOMAIN_NAME], [PHONE_NUMB…" at bounding box center [86, 455] width 147 height 288
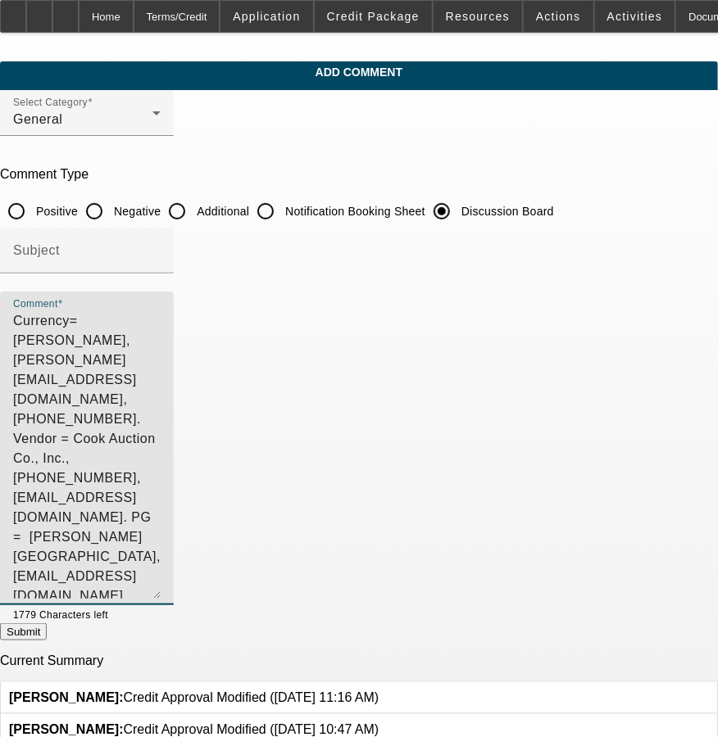
type textarea "Currency= [PERSON_NAME], [PERSON_NAME][EMAIL_ADDRESS][DOMAIN_NAME], [PHONE_NUMB…"
click at [47, 634] on button "Submit" at bounding box center [23, 632] width 47 height 17
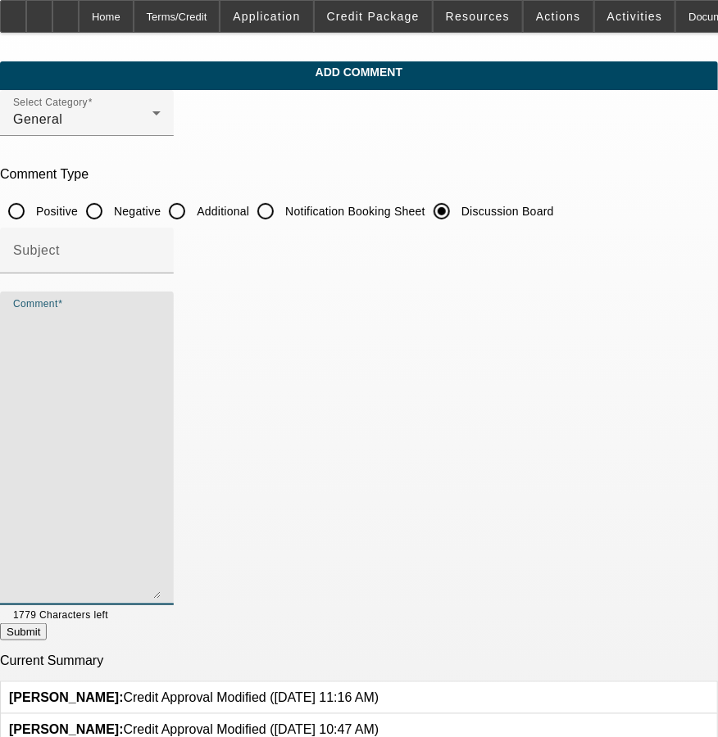
radio input "true"
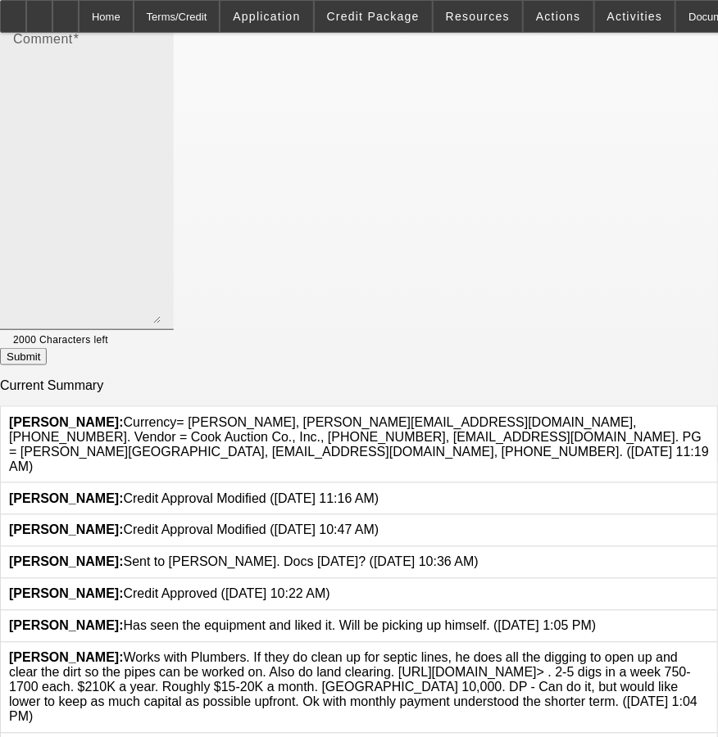
scroll to position [303, 0]
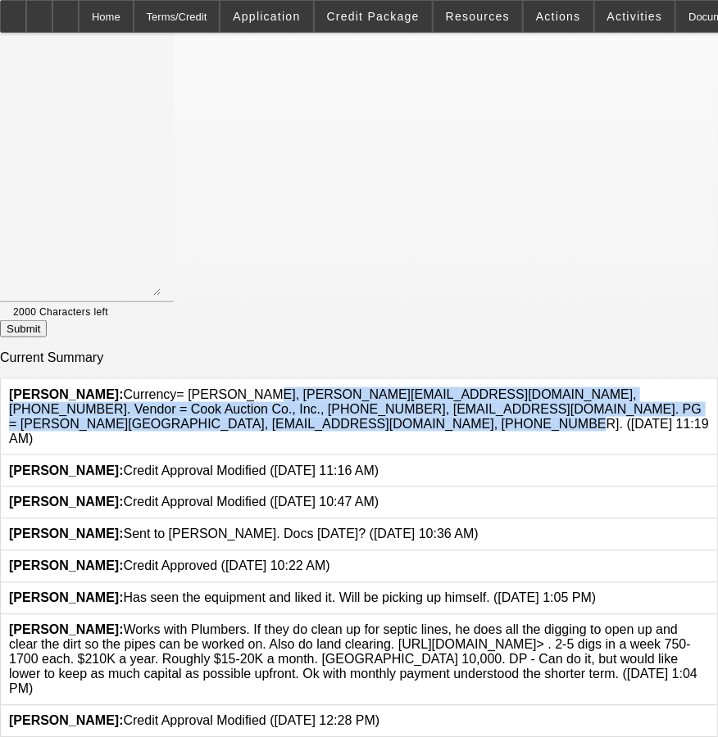
drag, startPoint x: 203, startPoint y: 382, endPoint x: 339, endPoint y: 422, distance: 141.8
click at [339, 422] on div "[PERSON_NAME]: Currency= [PERSON_NAME], [PERSON_NAME][EMAIL_ADDRESS][DOMAIN_NAM…" at bounding box center [359, 417] width 716 height 76
copy span "Currency= [PERSON_NAME], [PERSON_NAME][EMAIL_ADDRESS][DOMAIN_NAME], [PHONE_NUMB…"
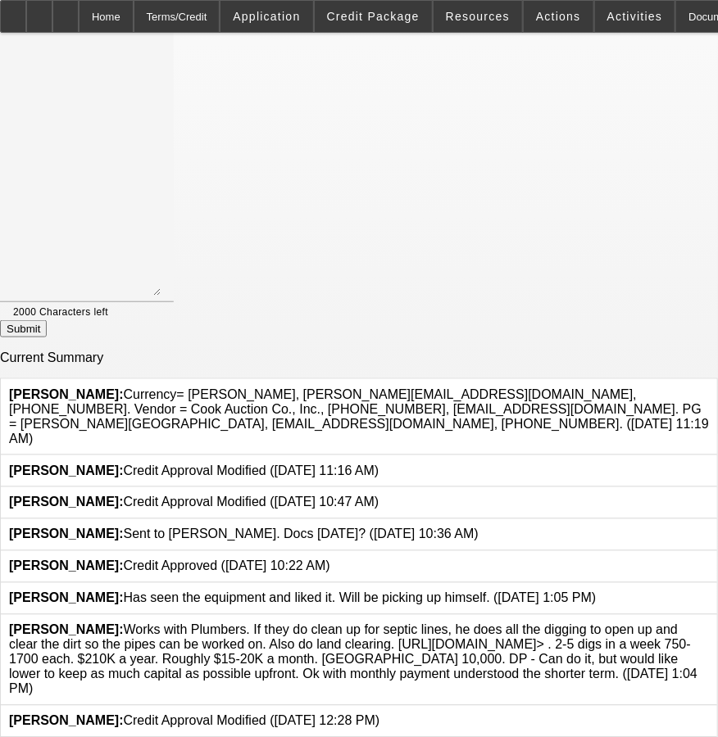
click at [683, 655] on app-comments-manage "Add Comment Select Category General Comment Type Positive Negative Additional N…" at bounding box center [359, 737] width 718 height 1959
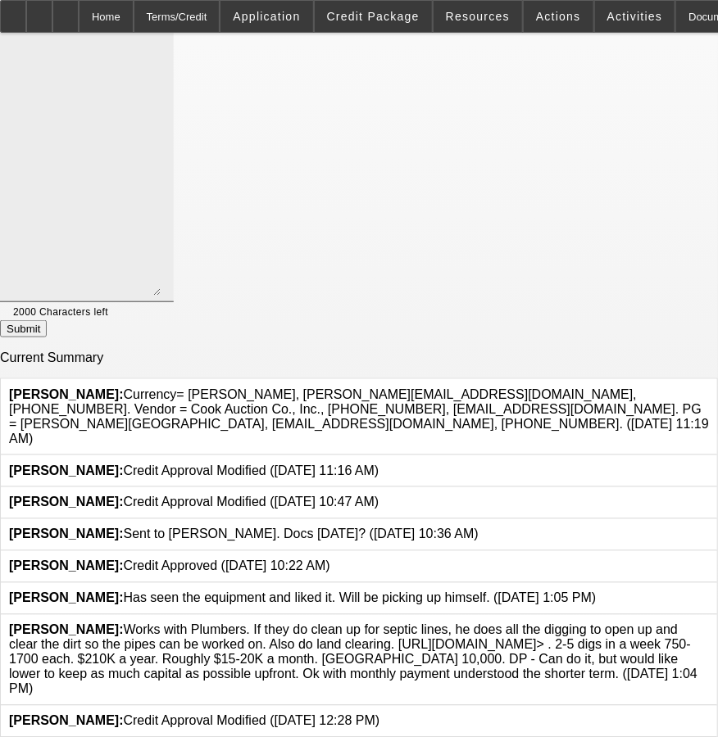
scroll to position [0, 0]
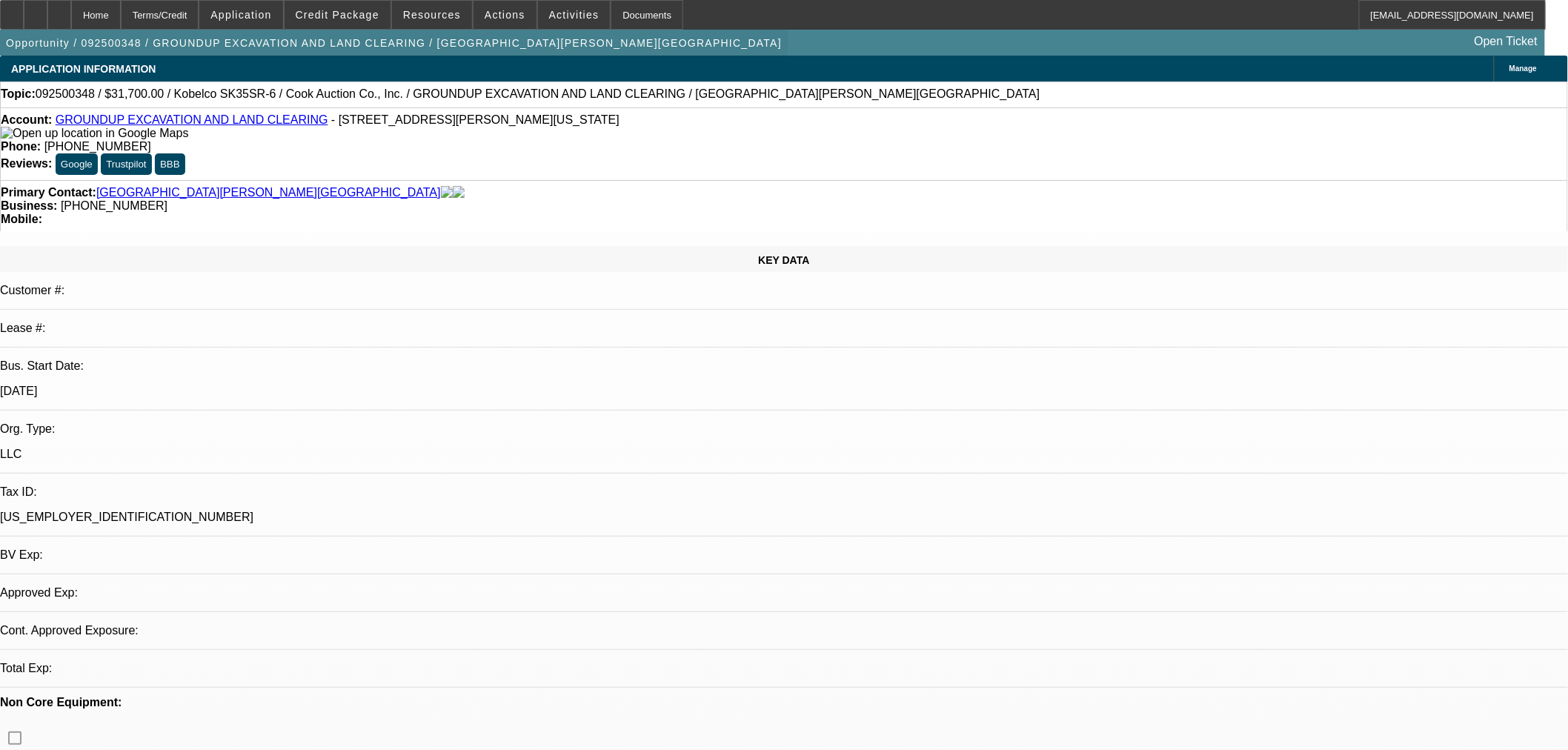
select select "0"
select select "2"
select select "0"
select select "6"
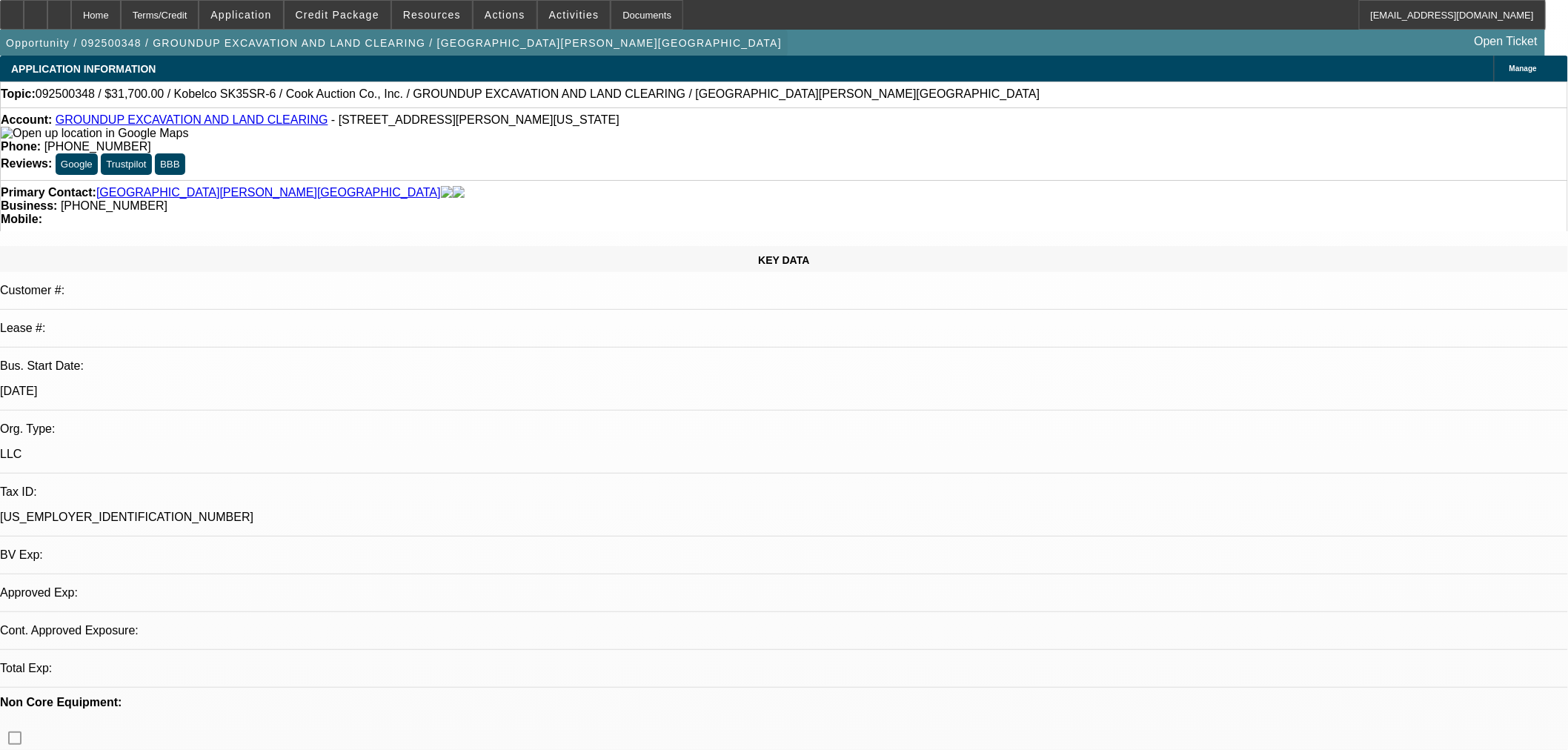
select select "0"
select select "2"
select select "0"
select select "6"
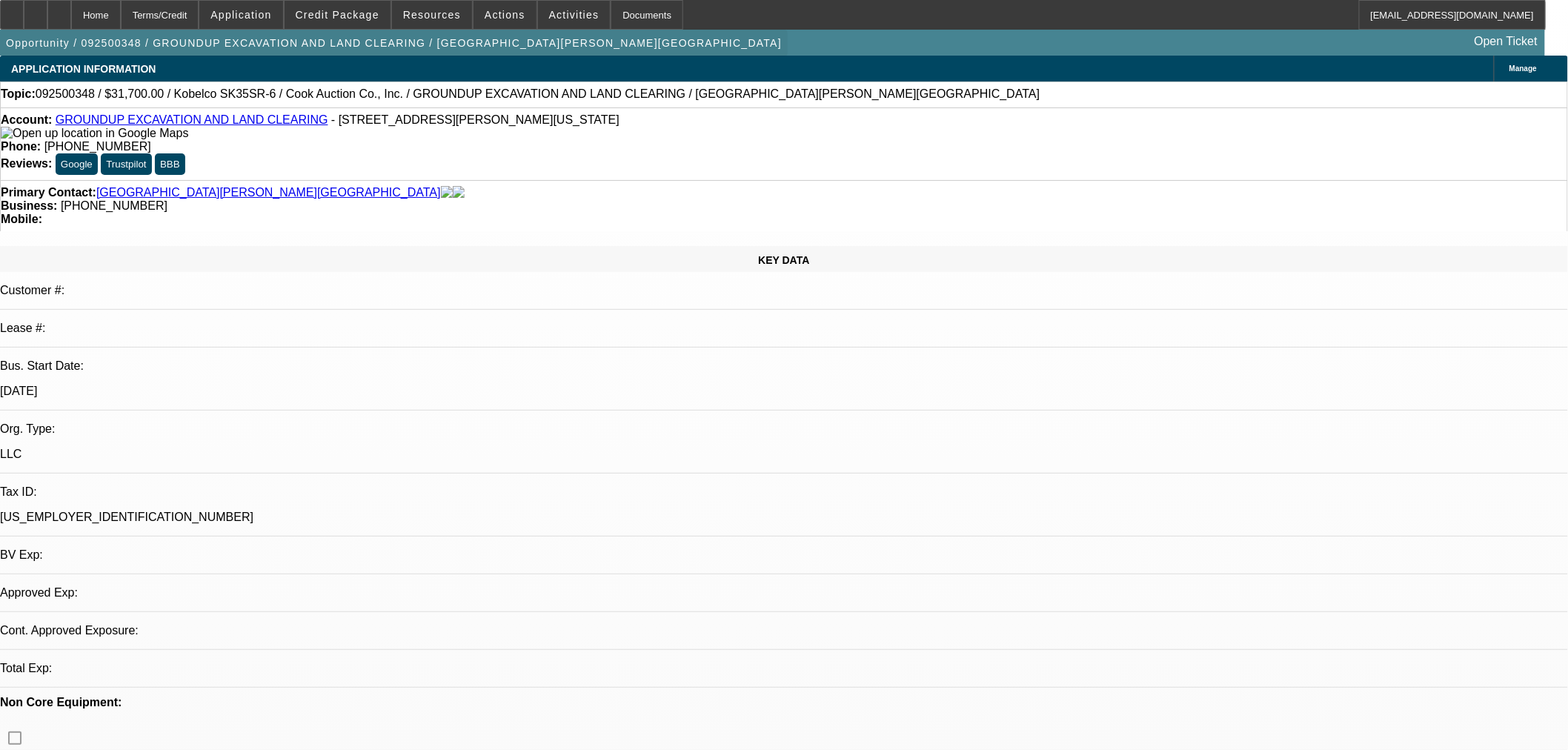
select select "0"
select select "2"
select select "0"
select select "6"
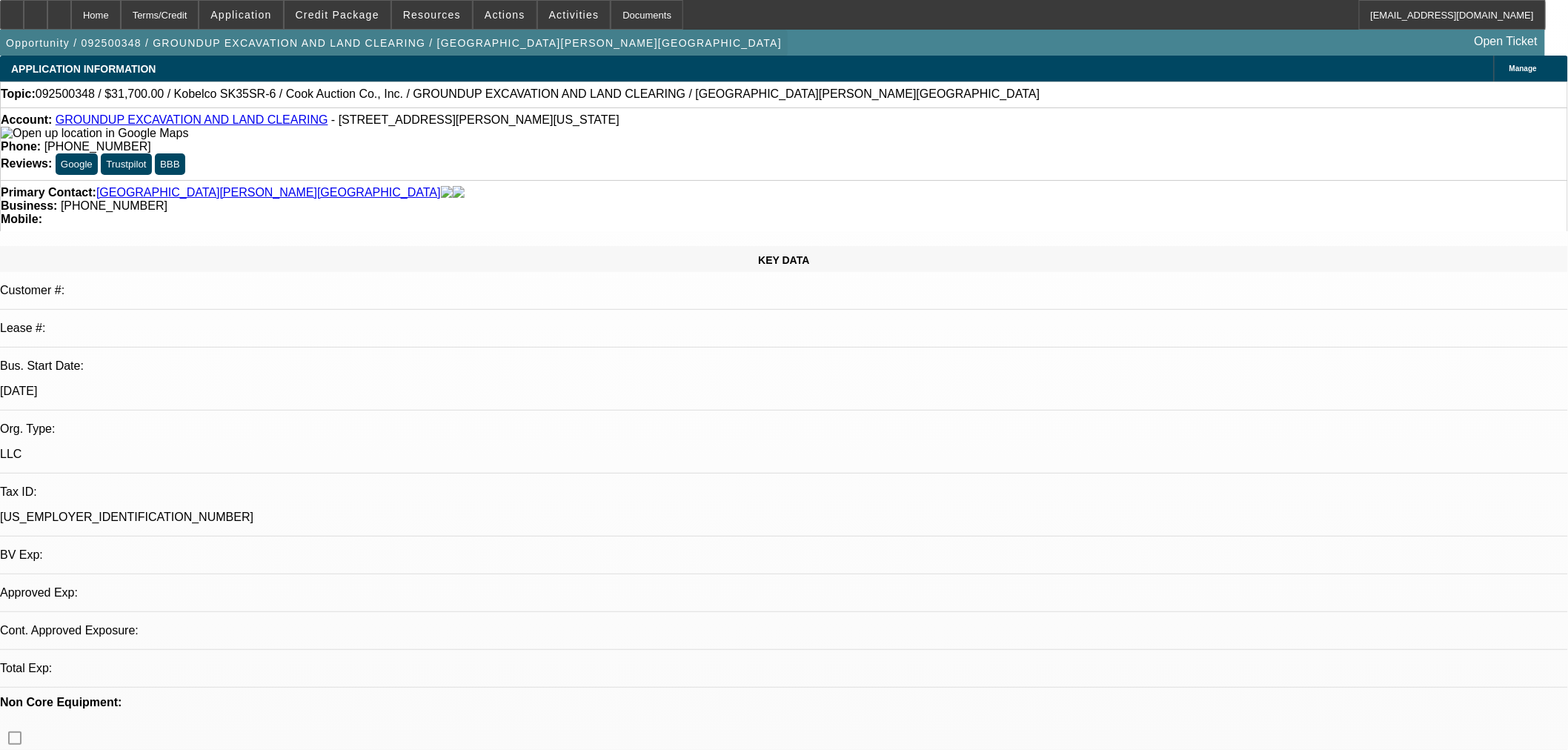
select select "0"
select select "2"
select select "0"
select select "6"
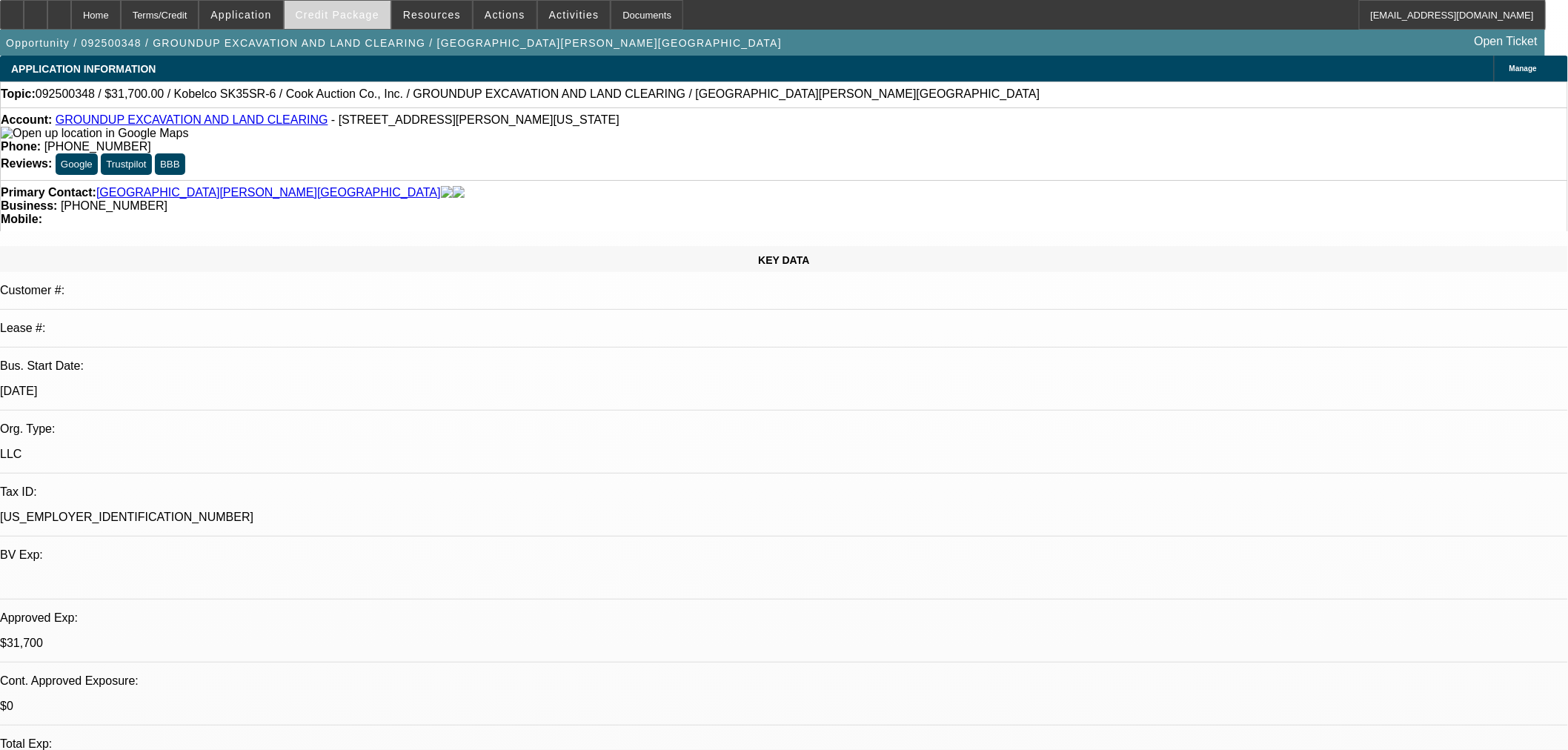
click at [367, 17] on span "Credit Package" at bounding box center [337, 14] width 84 height 12
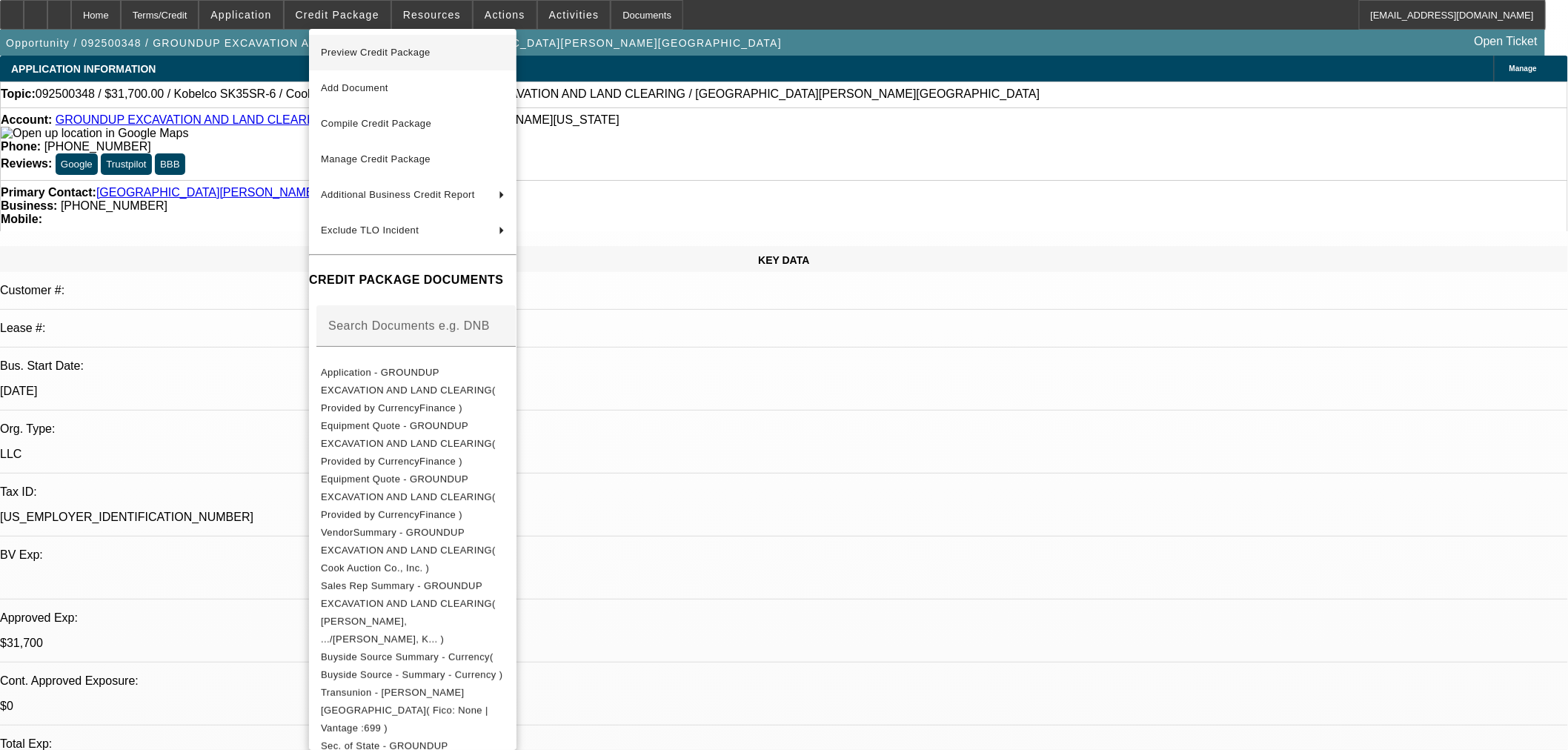
click at [387, 52] on span "Preview Credit Package" at bounding box center [375, 52] width 109 height 11
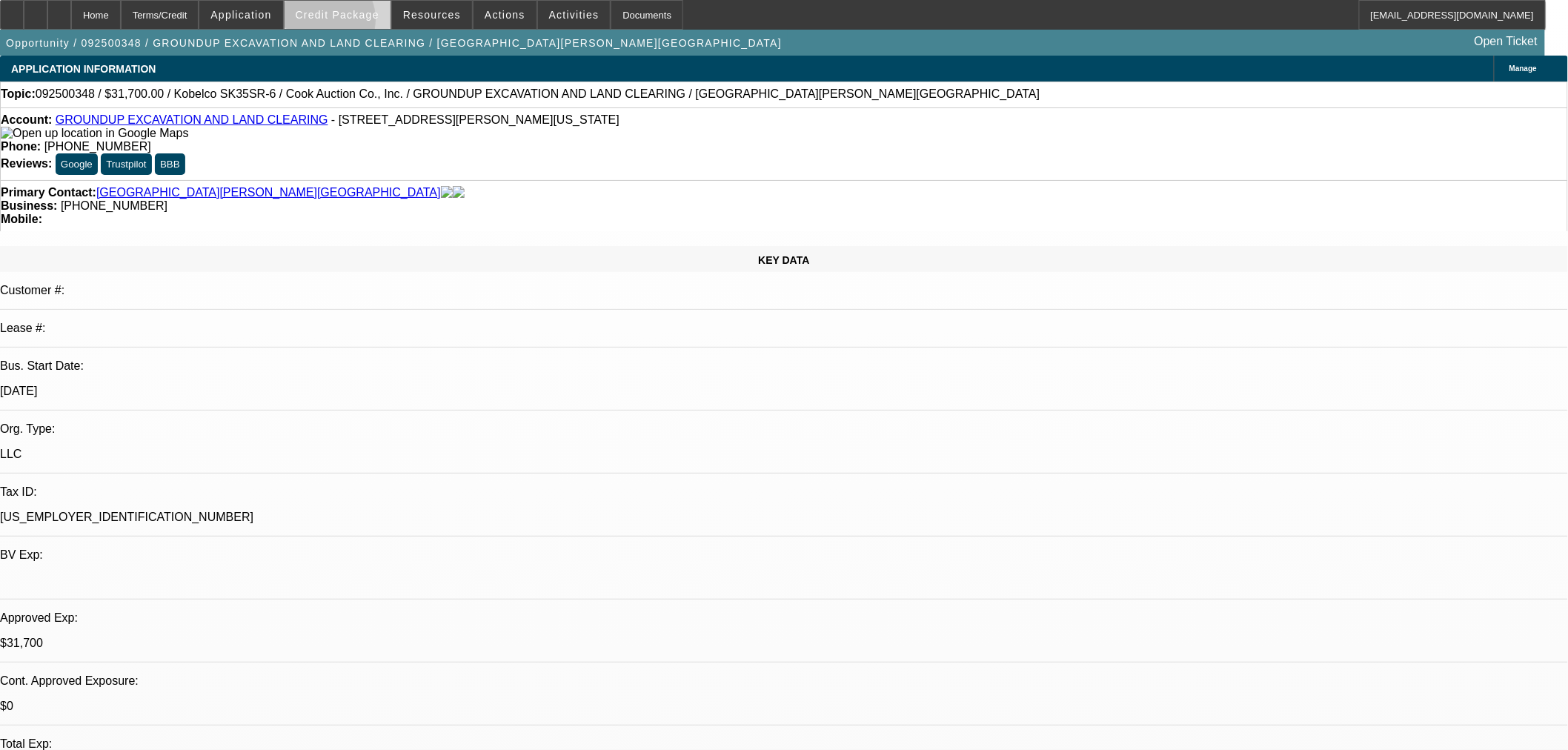
click at [346, 23] on span at bounding box center [337, 14] width 106 height 35
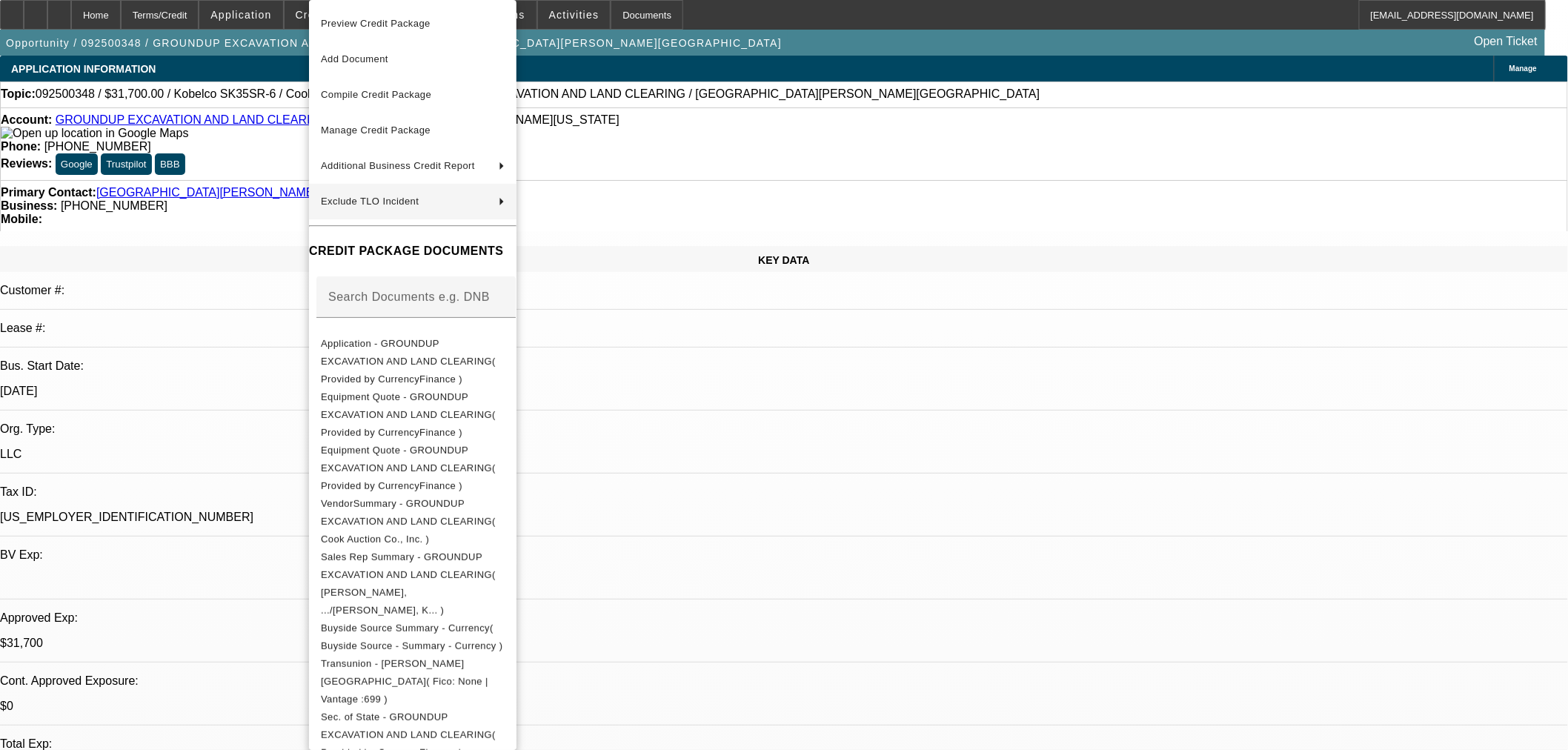
click at [394, 136] on span "Manage Credit Package" at bounding box center [412, 130] width 184 height 18
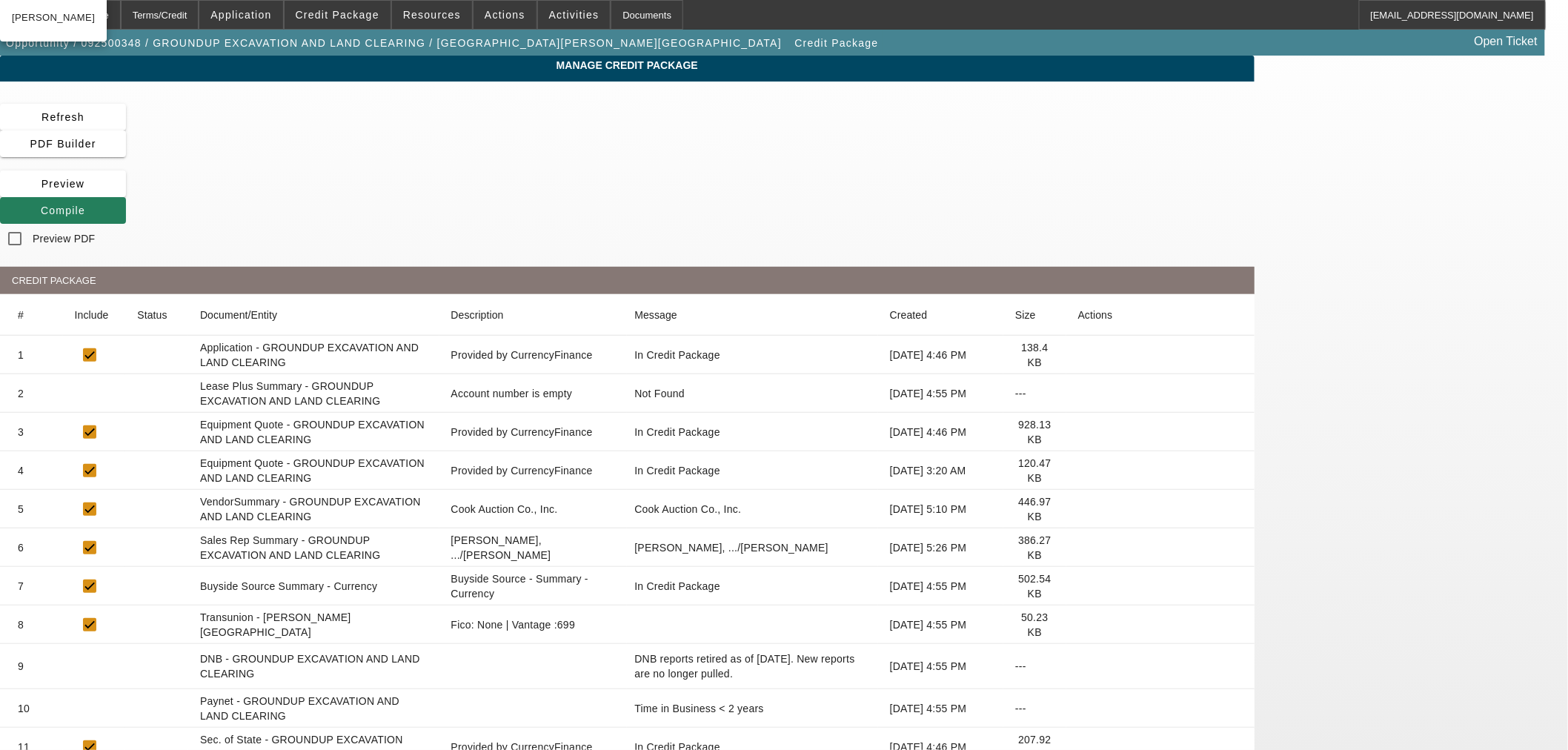
click at [85, 204] on span "Compile" at bounding box center [62, 210] width 44 height 12
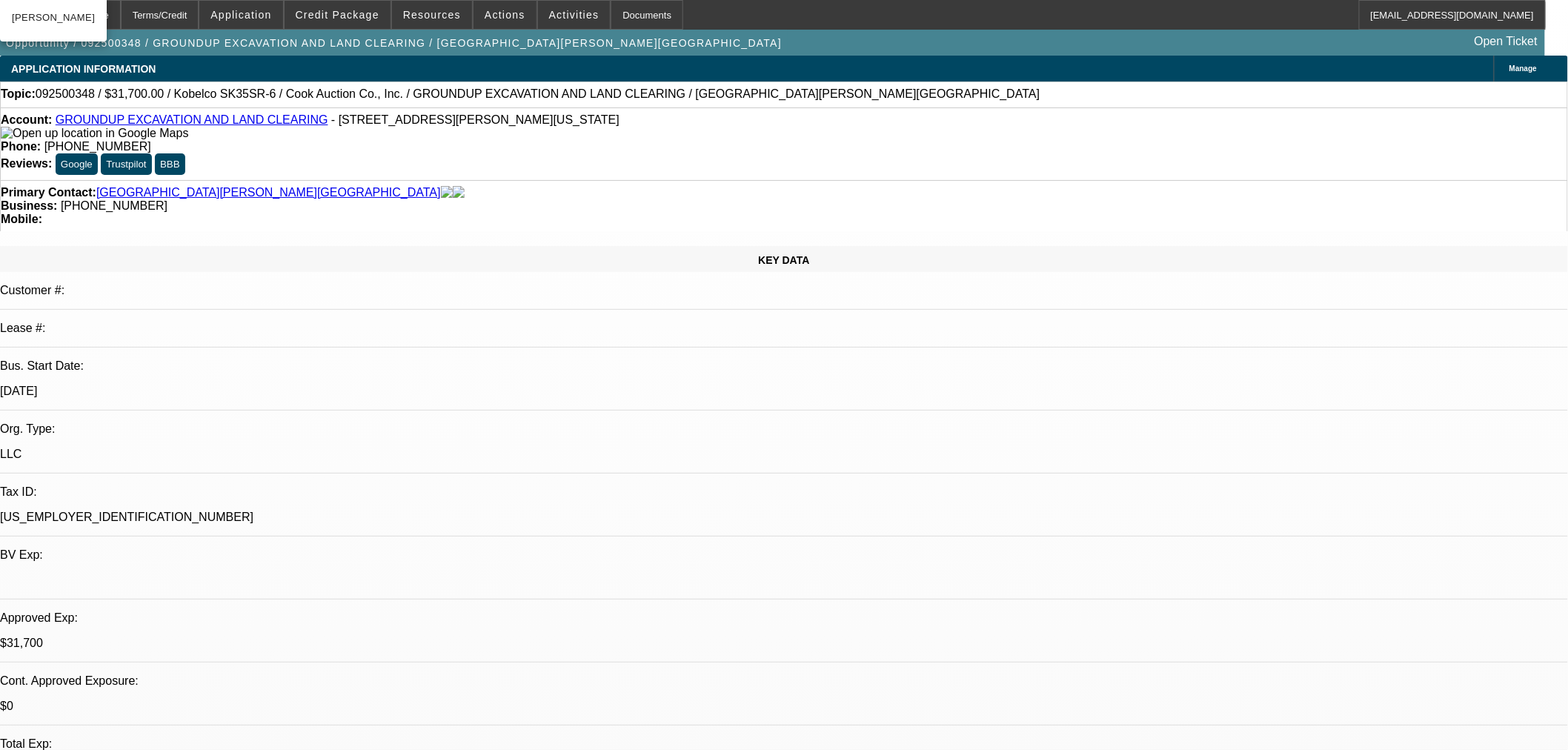
select select "0"
select select "2"
select select "0"
select select "6"
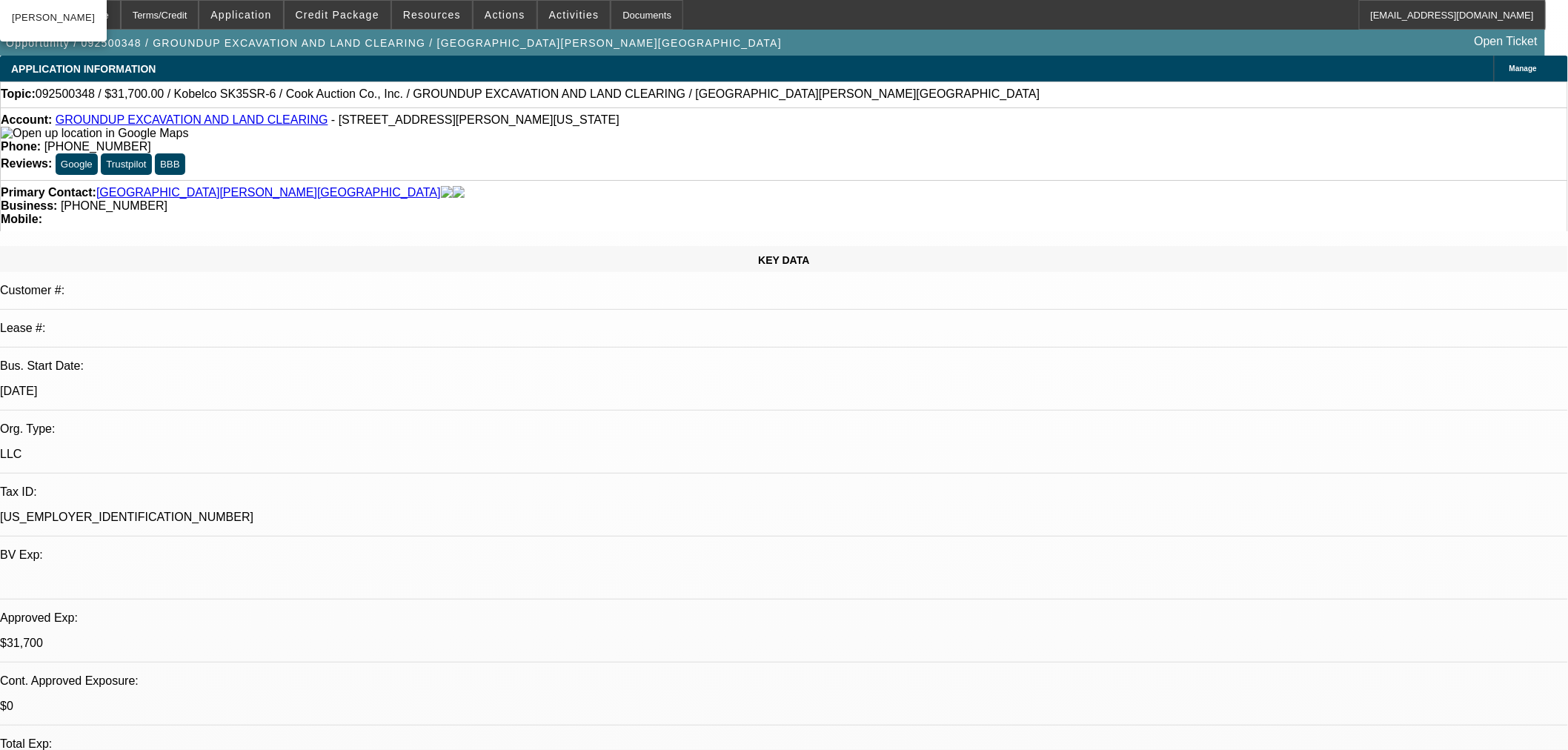
select select "0"
select select "2"
select select "0"
select select "6"
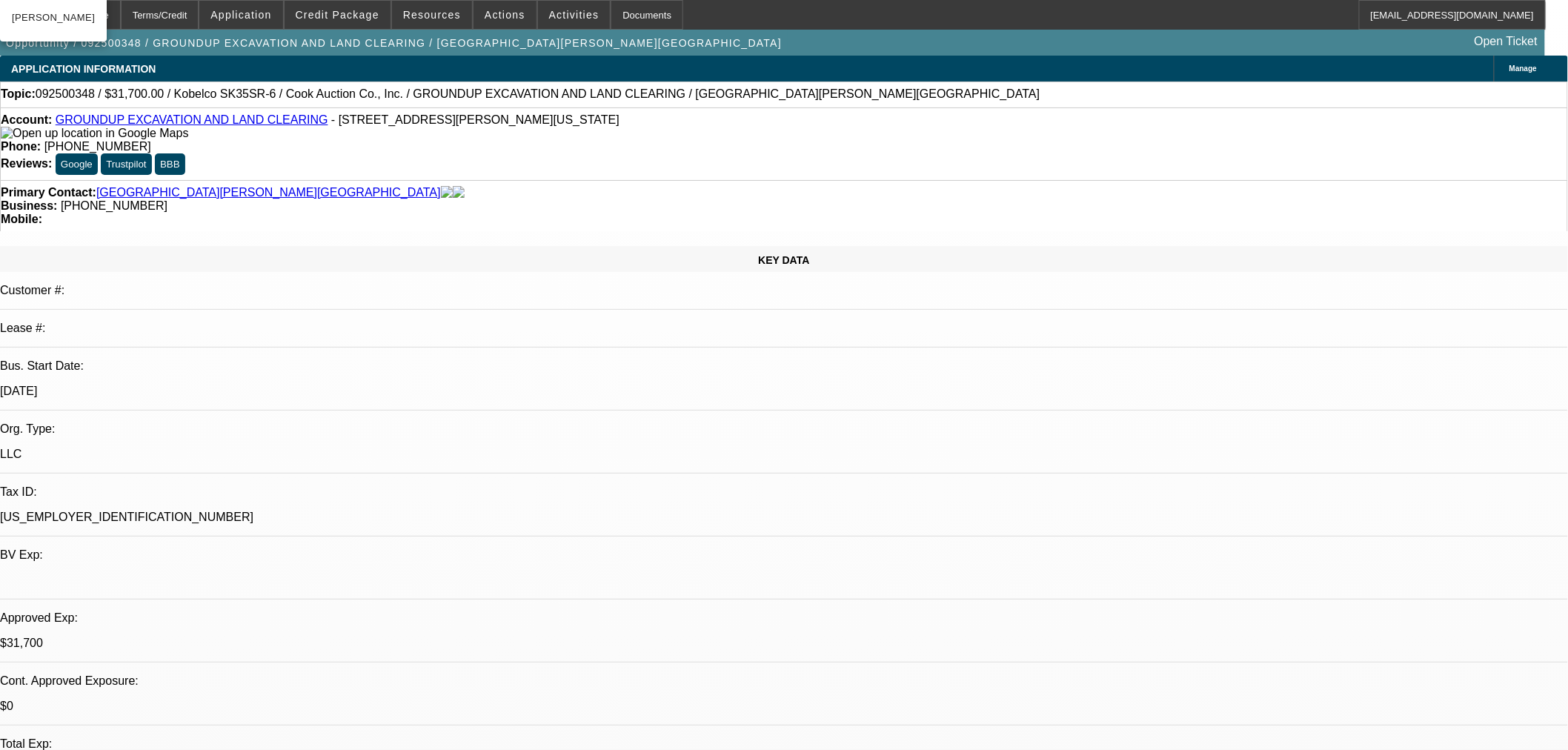
select select "0"
select select "2"
select select "0"
select select "6"
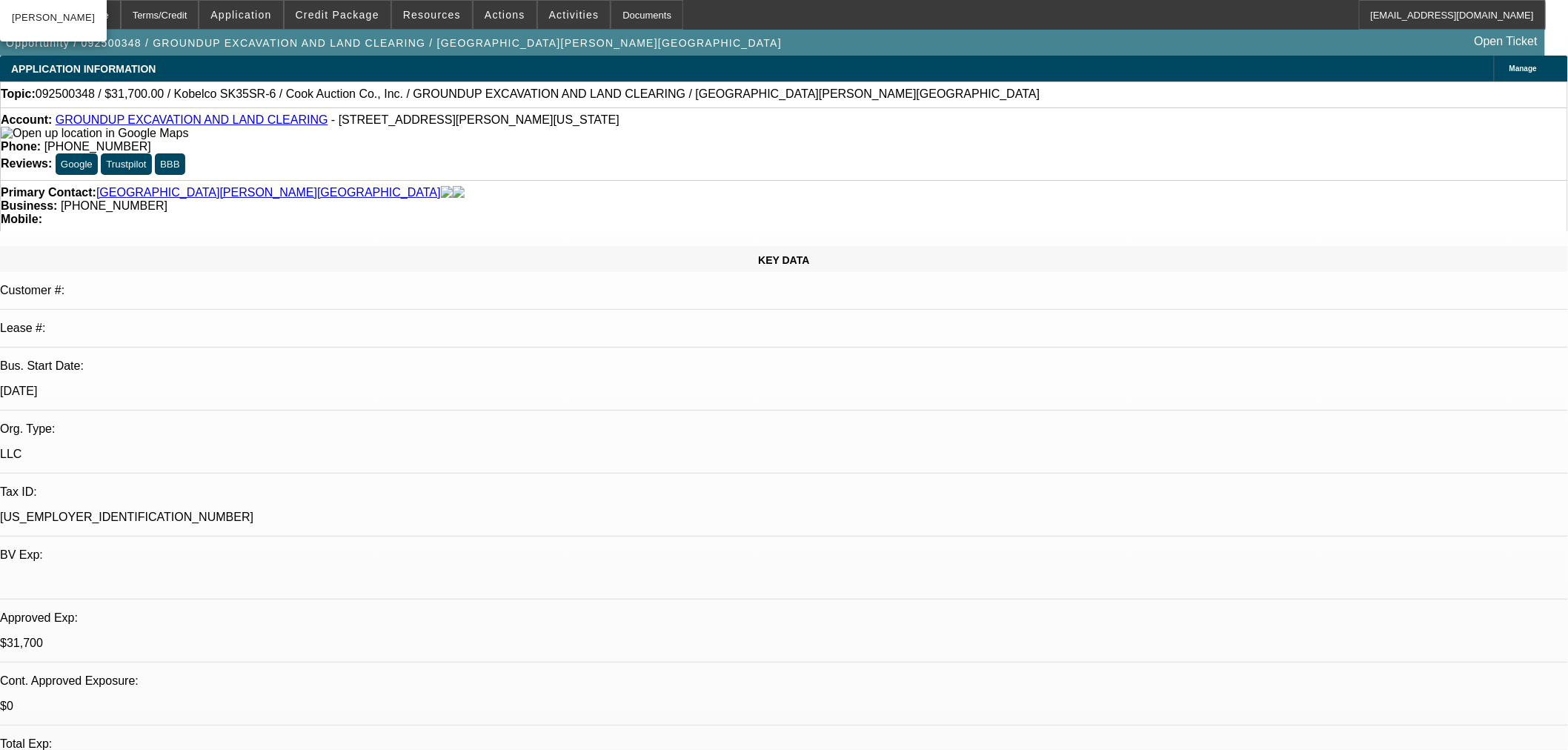
select select "0"
select select "2"
select select "0"
select select "6"
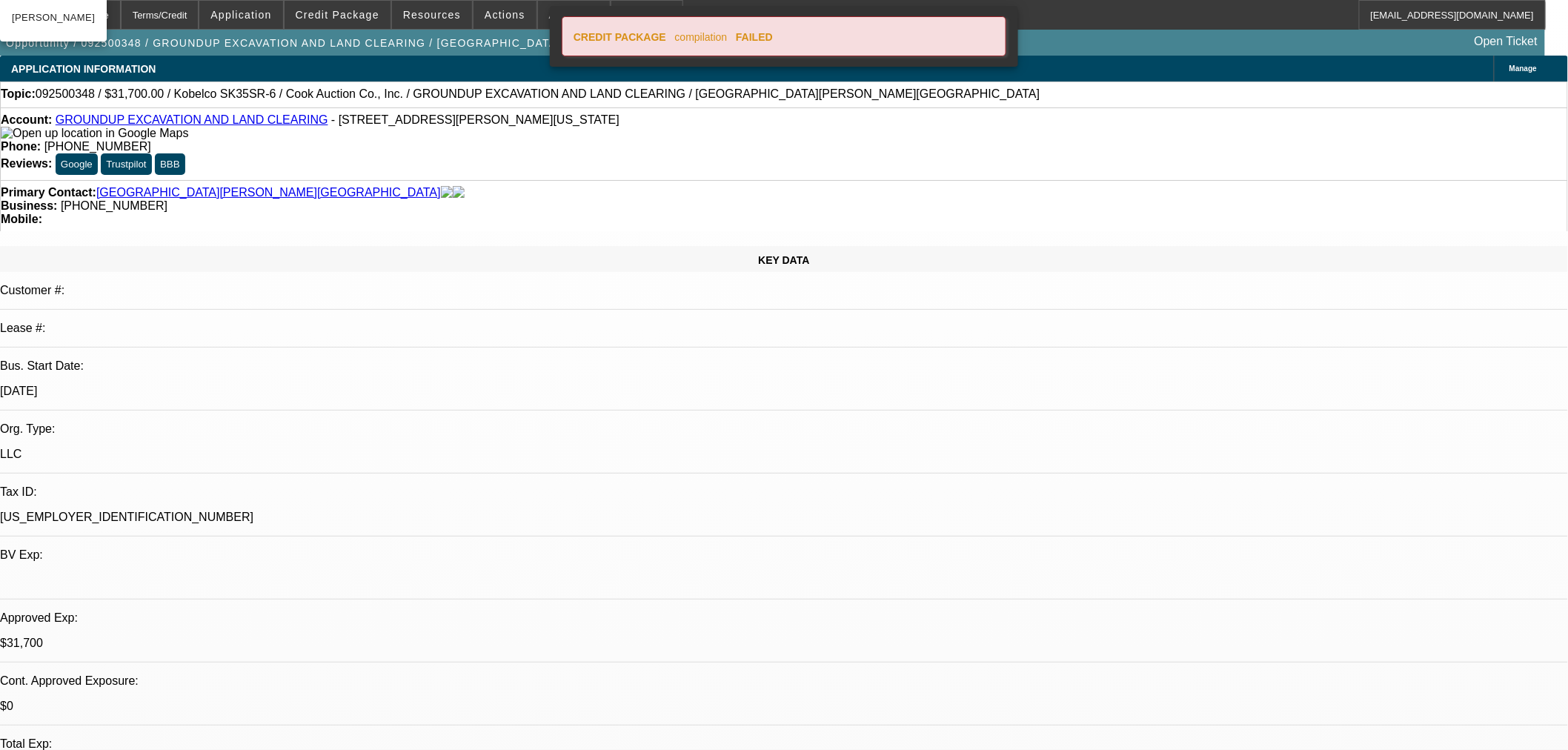
click at [995, 32] on icon at bounding box center [995, 32] width 0 height 0
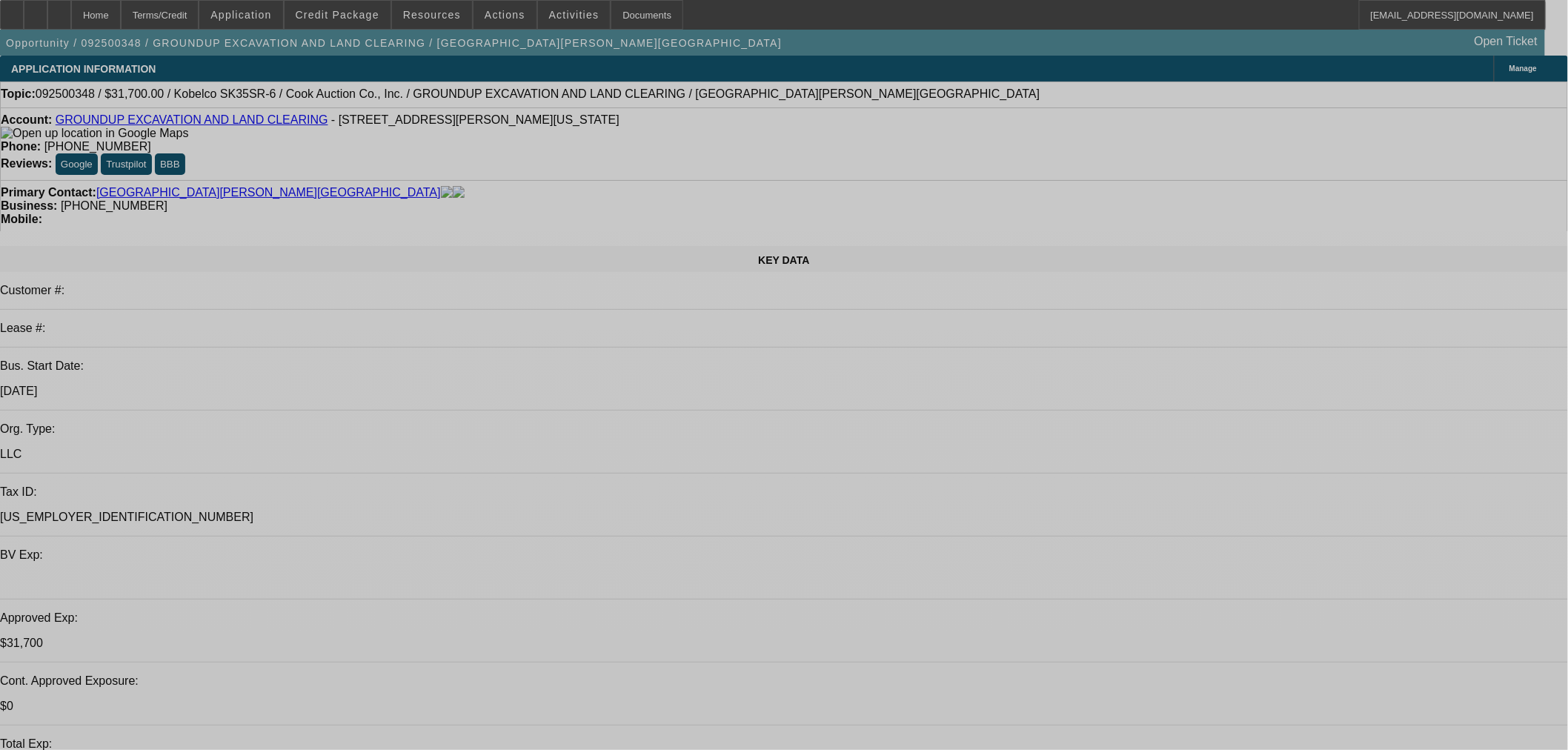
select select "0"
select select "2"
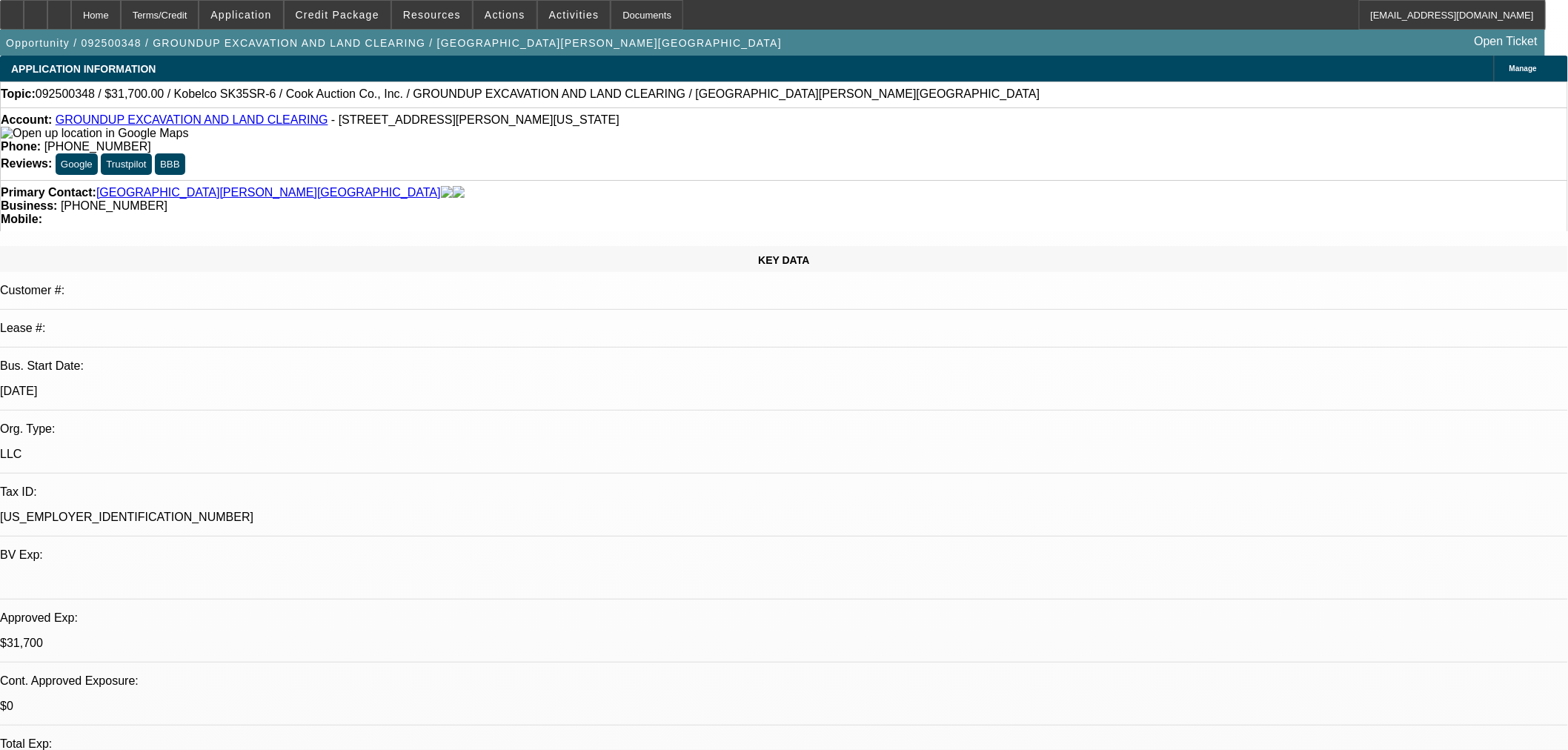
select select "2"
select select "0"
select select "6"
select select "0"
select select "2"
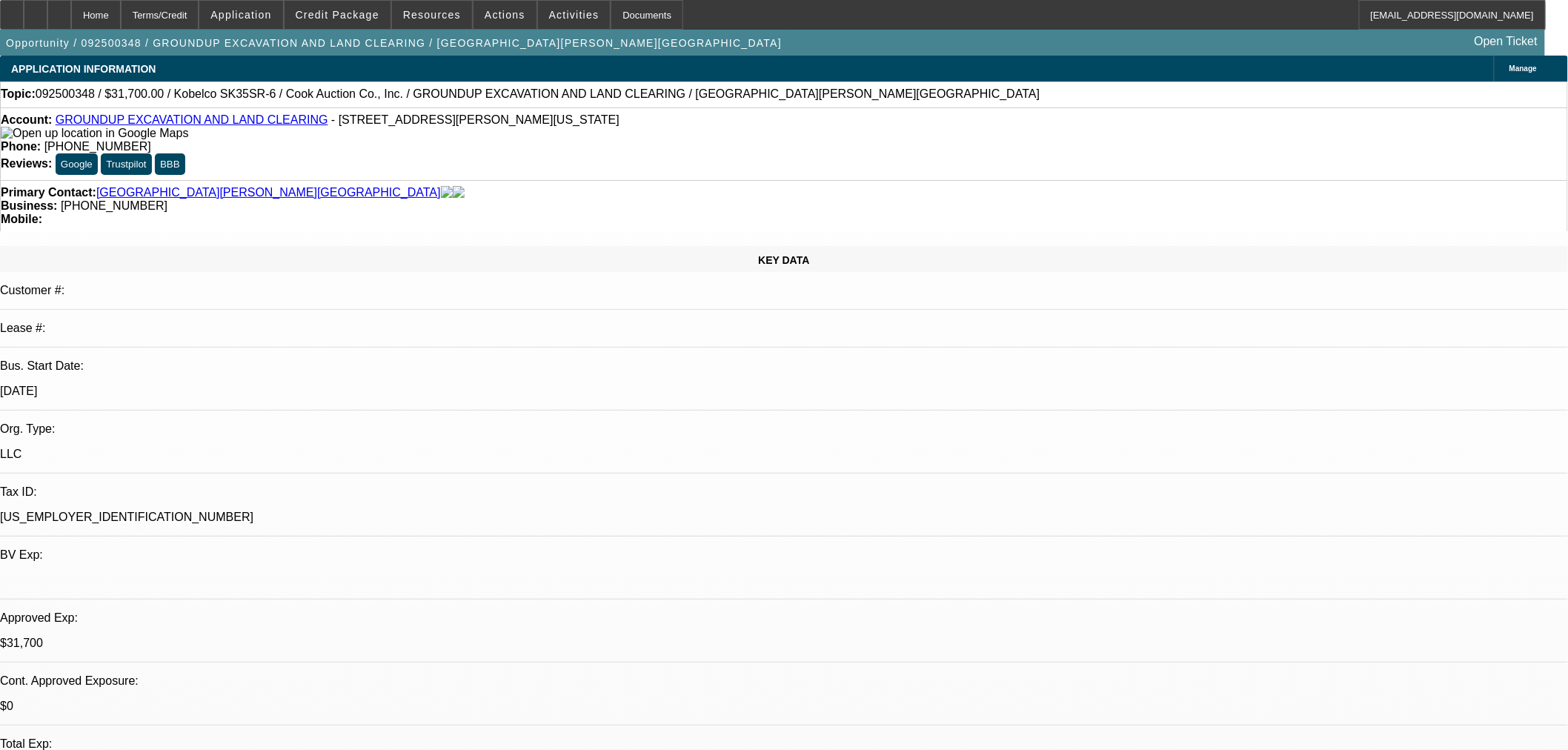
select select "2"
select select "0"
select select "6"
select select "0"
select select "2"
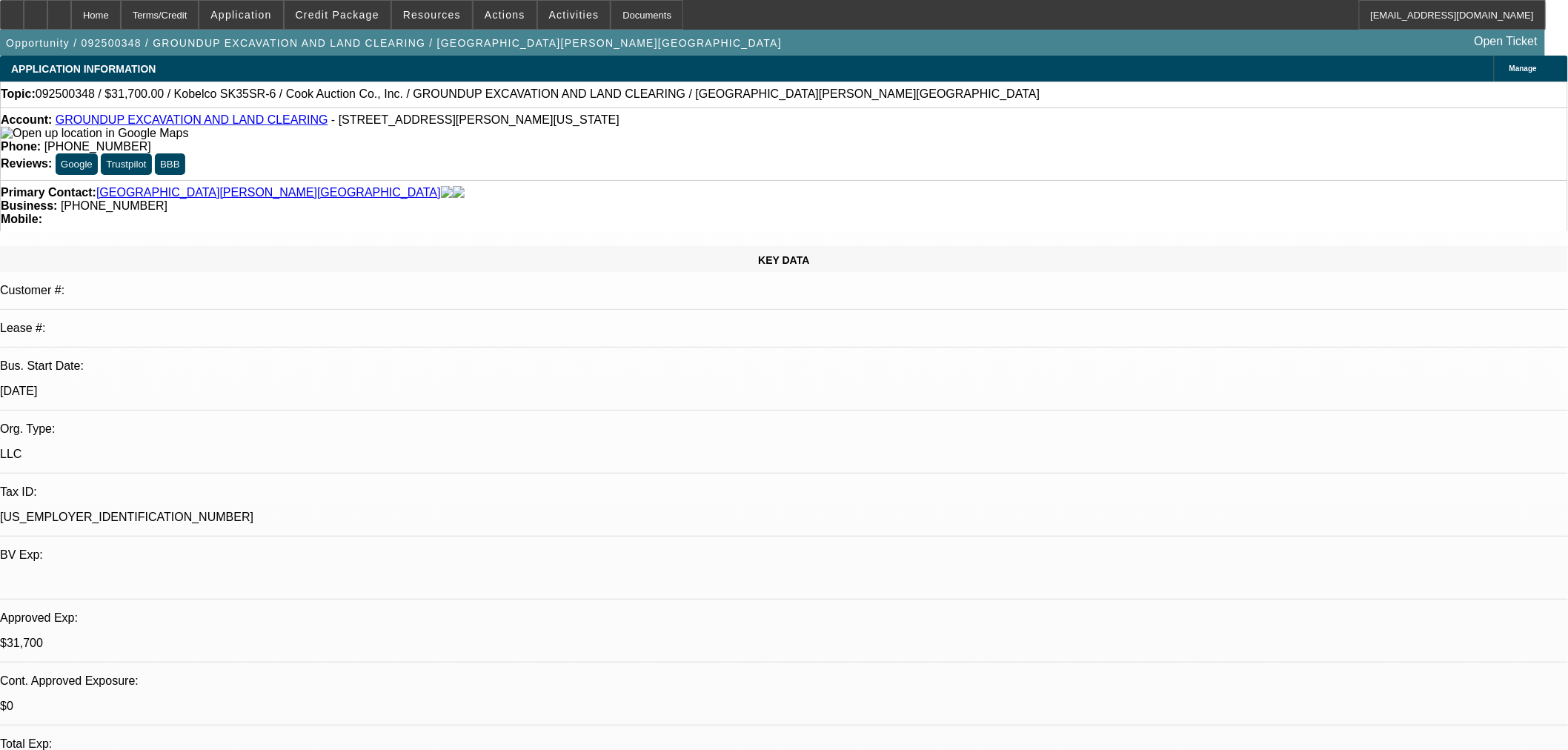
select select "2"
select select "0"
select select "6"
select select "0"
select select "2"
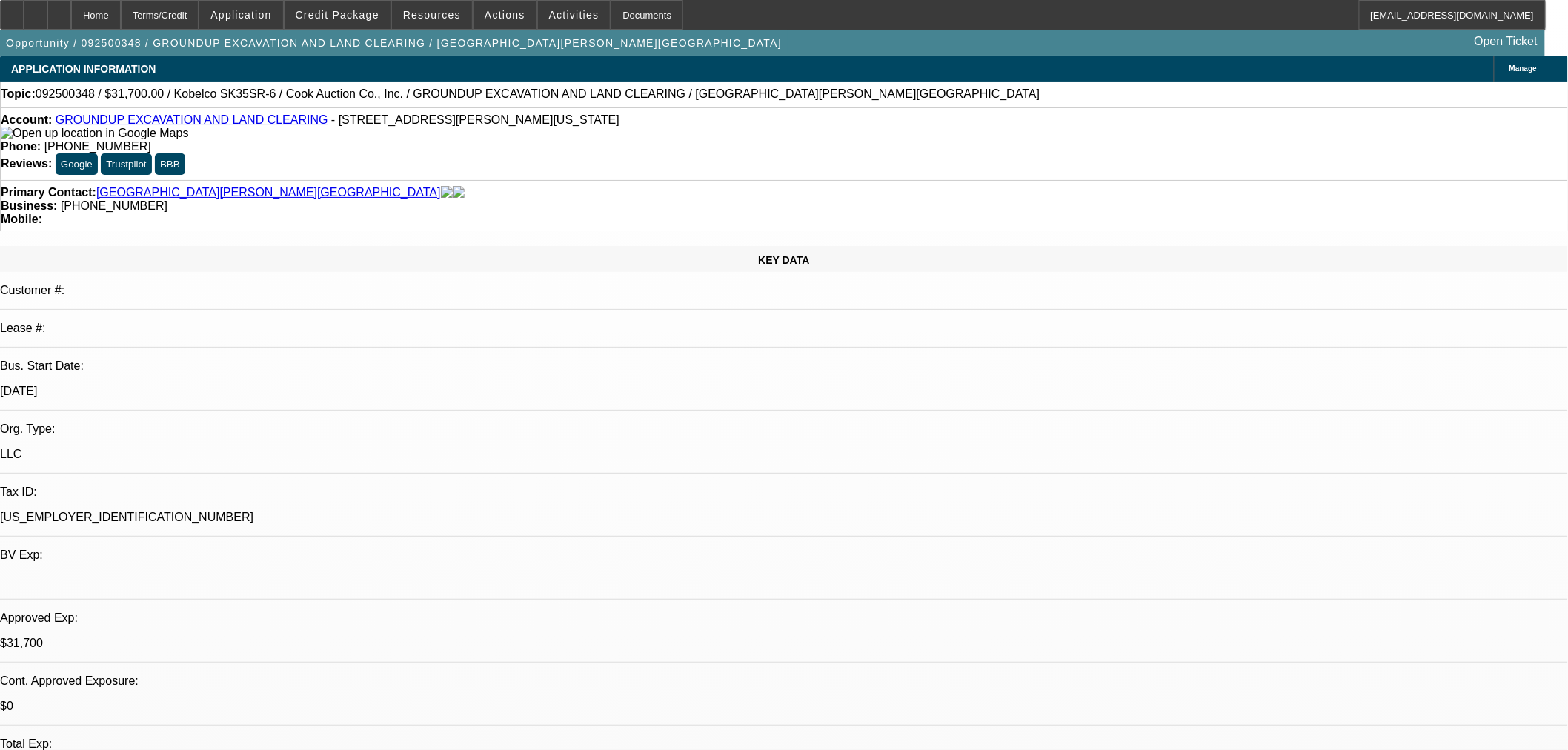
select select "2"
select select "0"
select select "6"
click at [369, 16] on span "Credit Package" at bounding box center [337, 14] width 84 height 12
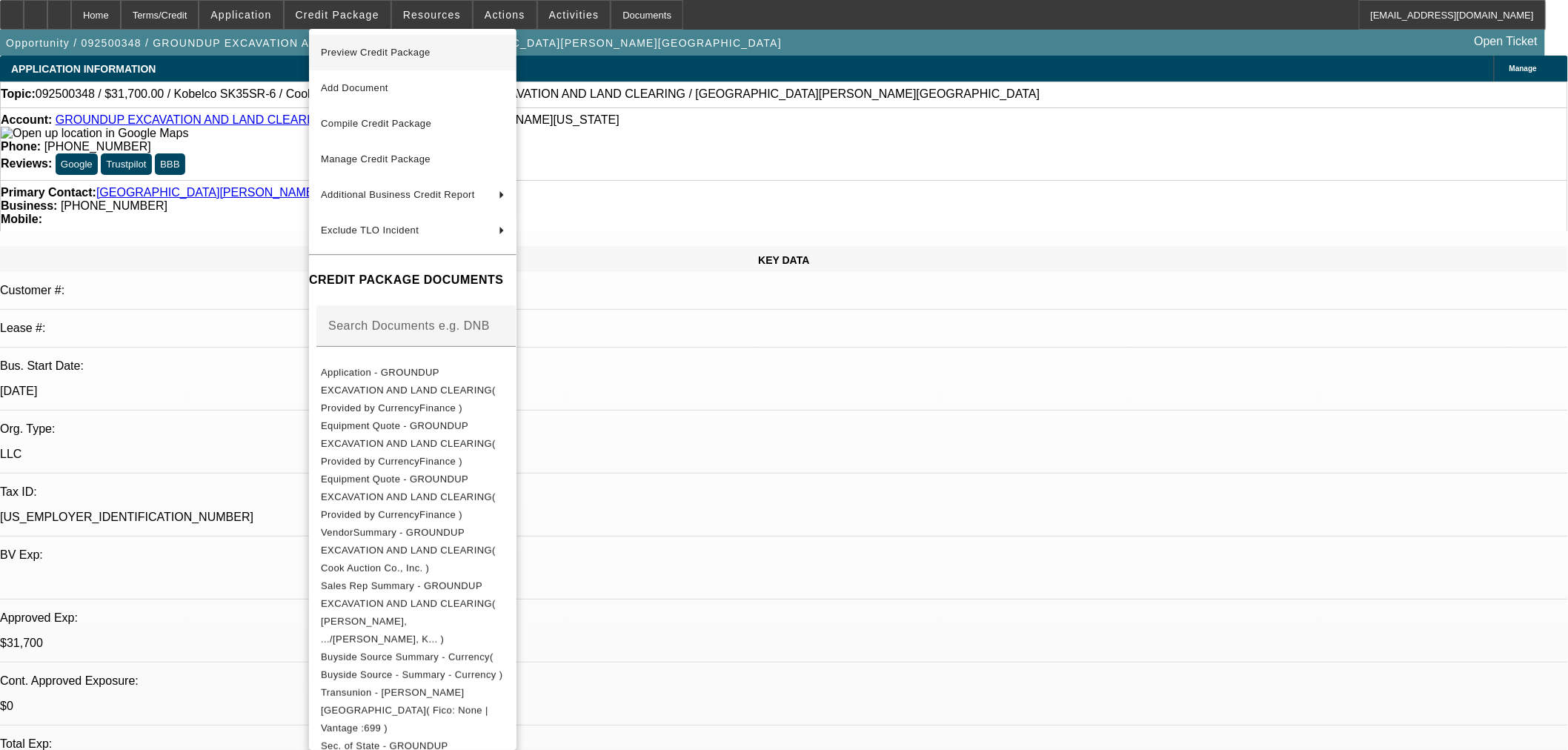
click at [403, 48] on span "Preview Credit Package" at bounding box center [375, 52] width 109 height 11
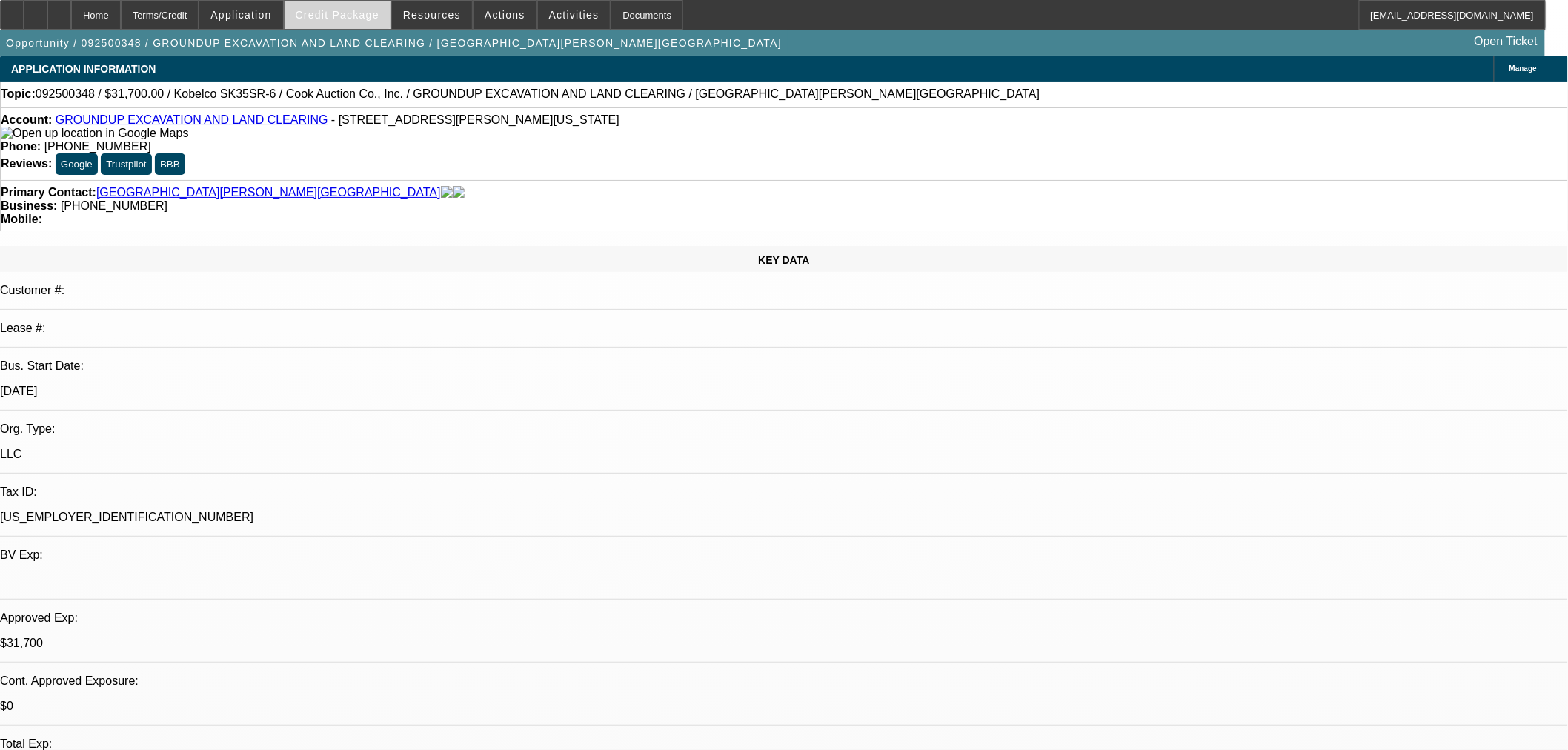
click at [317, 18] on span at bounding box center [337, 14] width 106 height 35
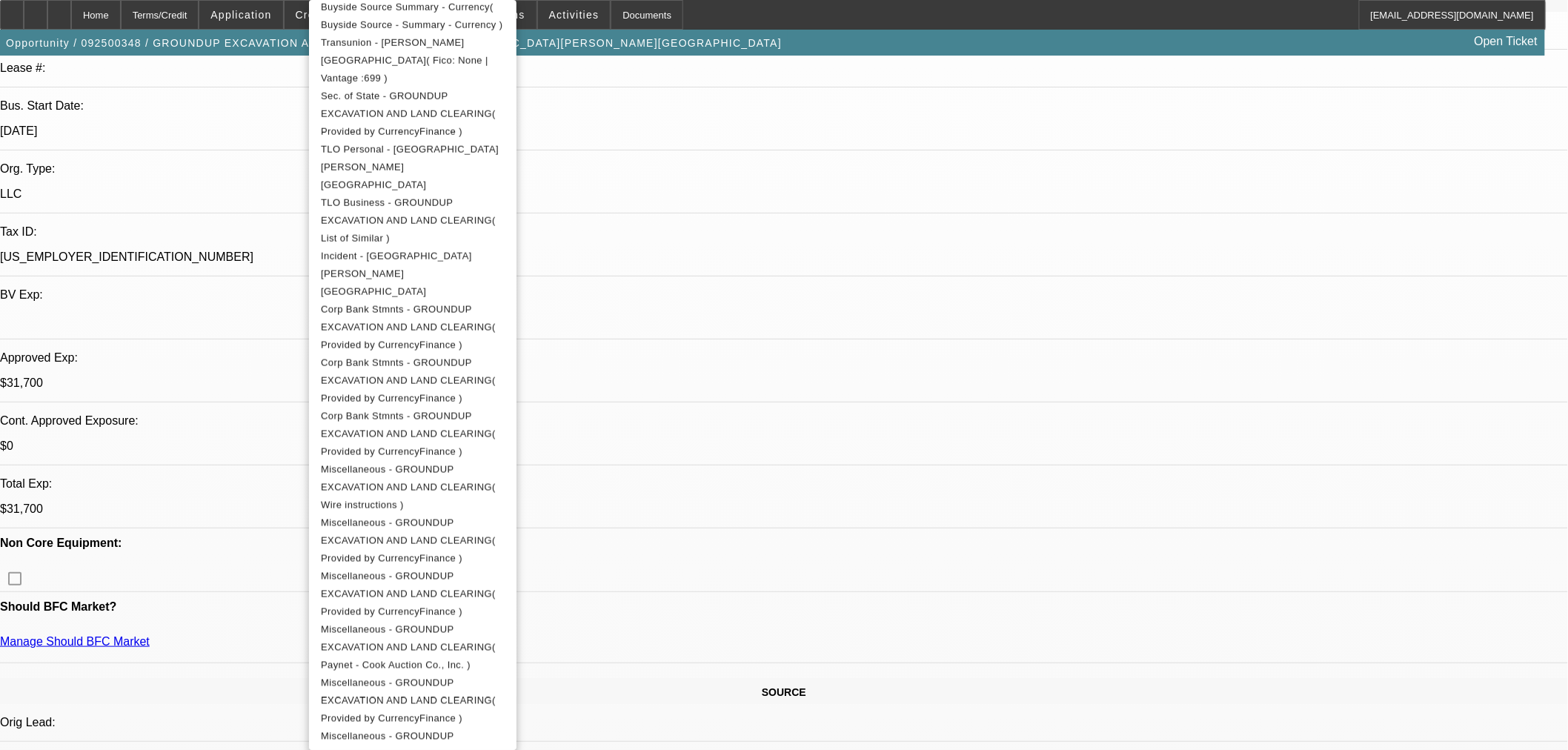
scroll to position [274, 0]
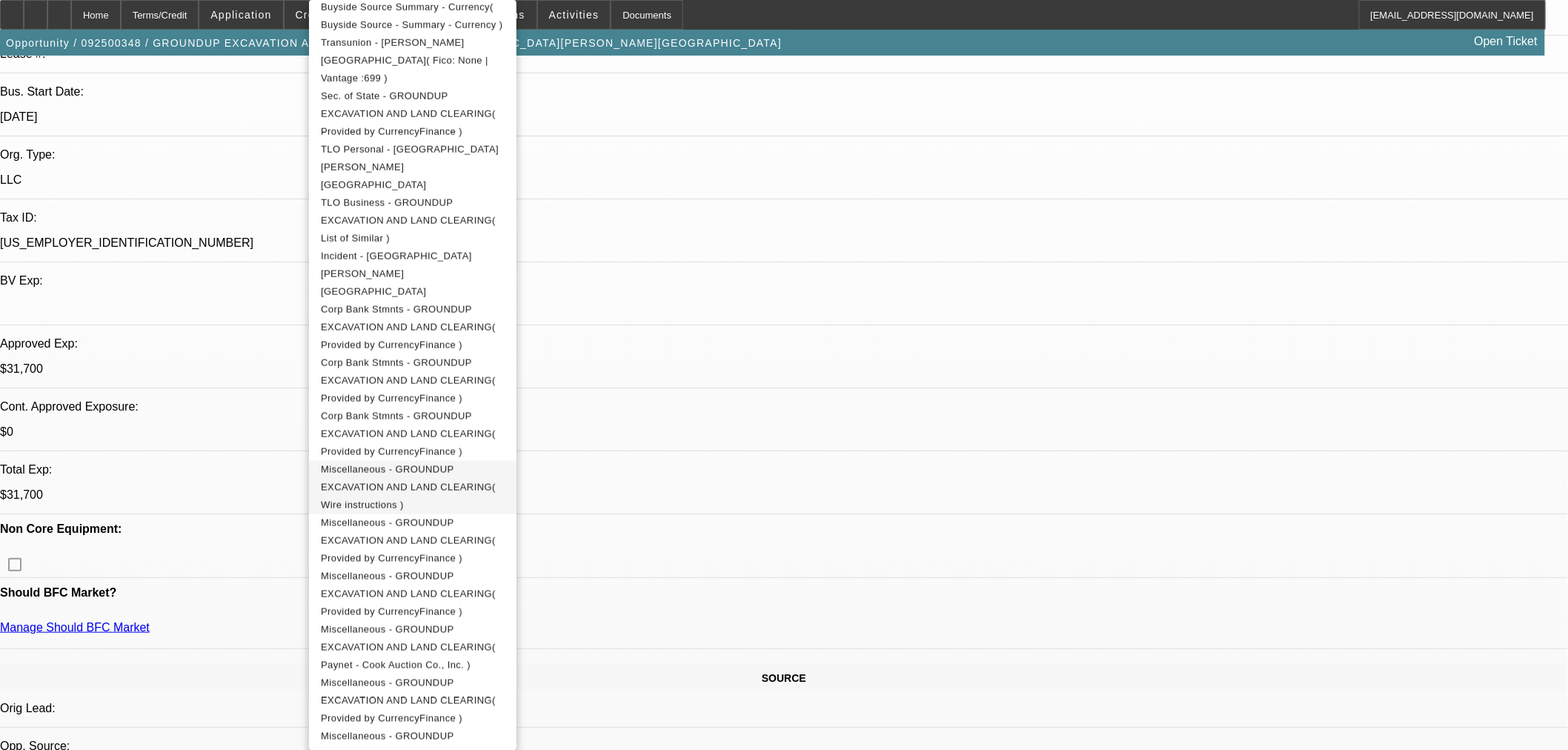
click at [496, 464] on span "Miscellaneous - GROUNDUP EXCAVATION AND LAND CLEARING( Wire instructions )" at bounding box center [408, 488] width 175 height 47
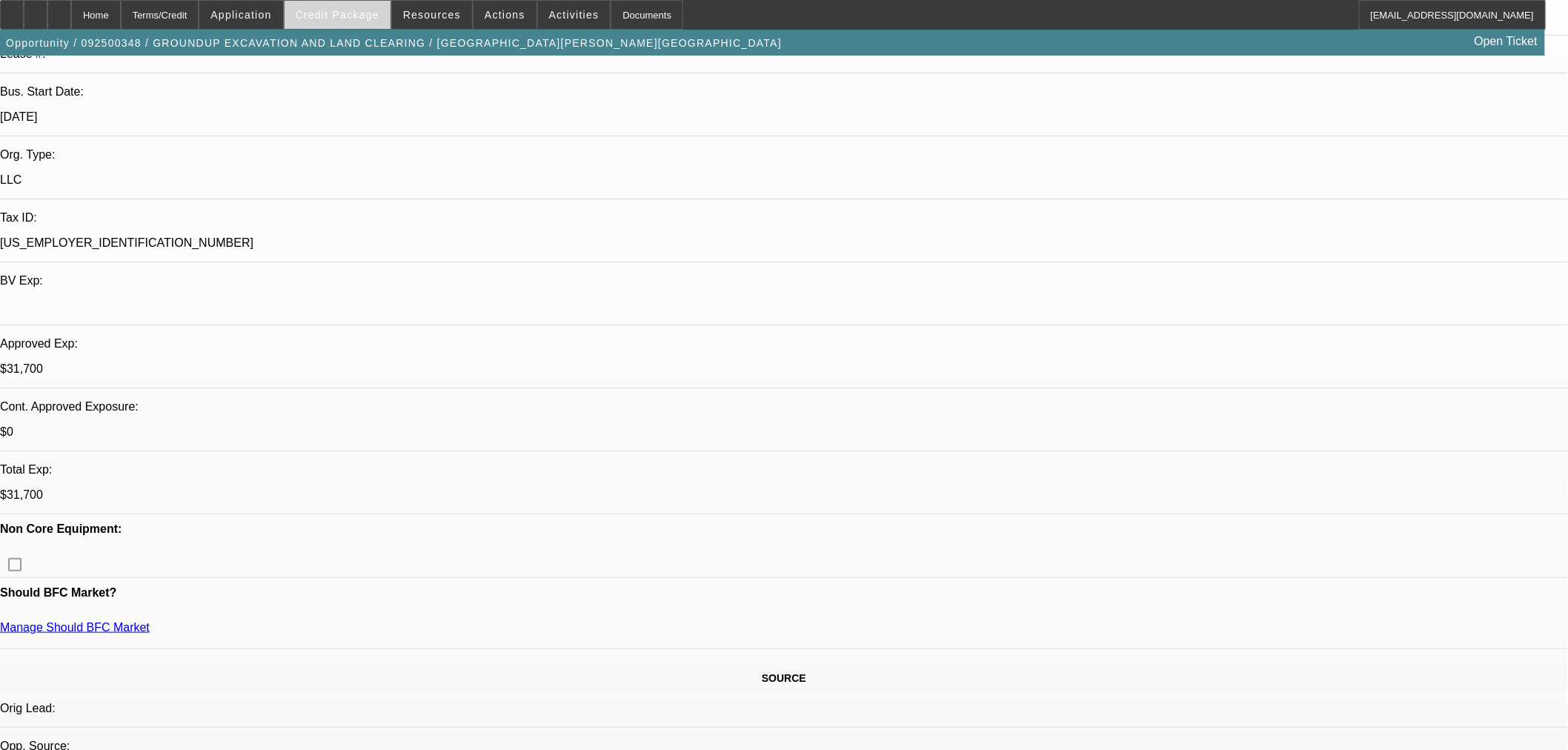
click at [341, 14] on span "Credit Package" at bounding box center [337, 14] width 84 height 12
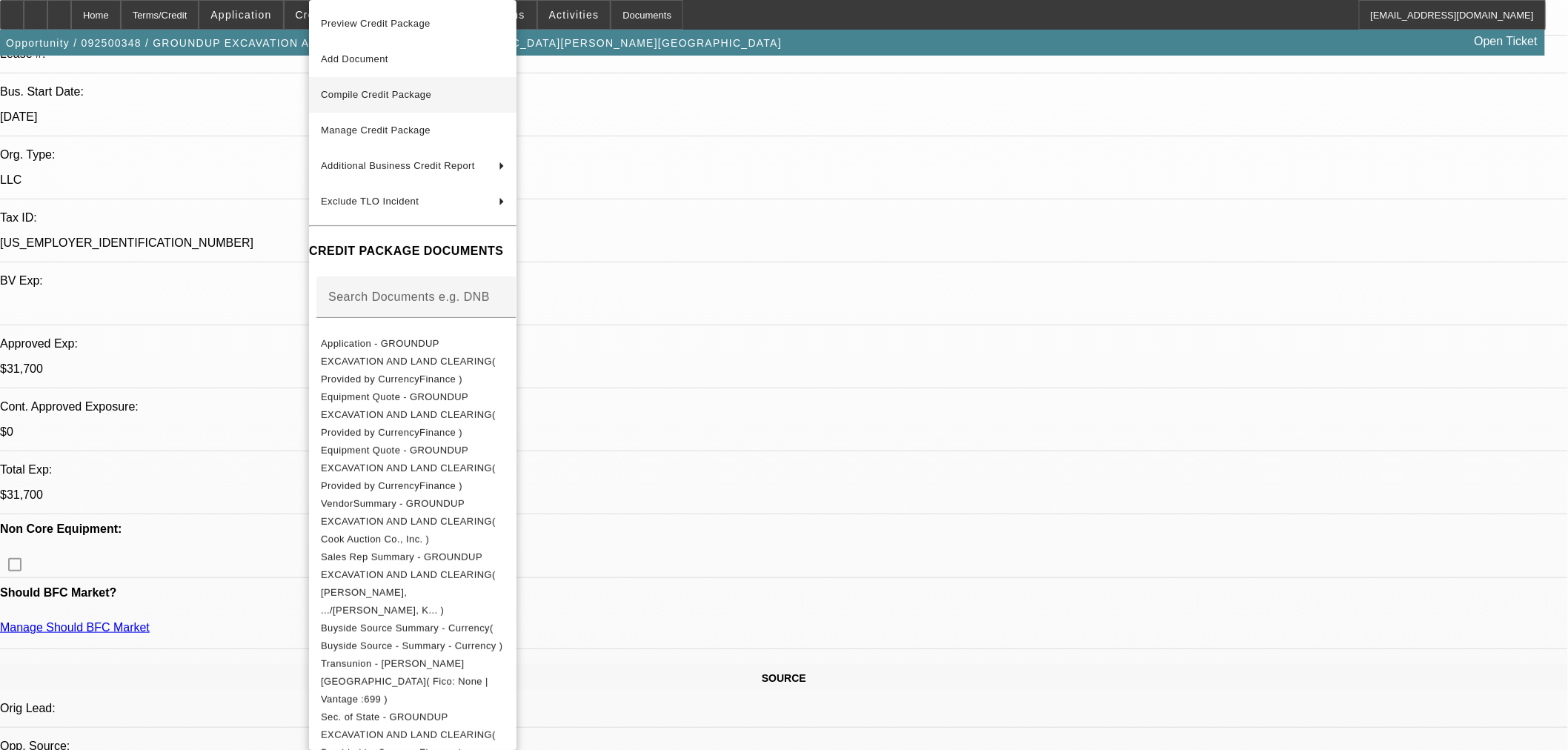
click at [467, 90] on span "Compile Credit Package" at bounding box center [412, 95] width 184 height 18
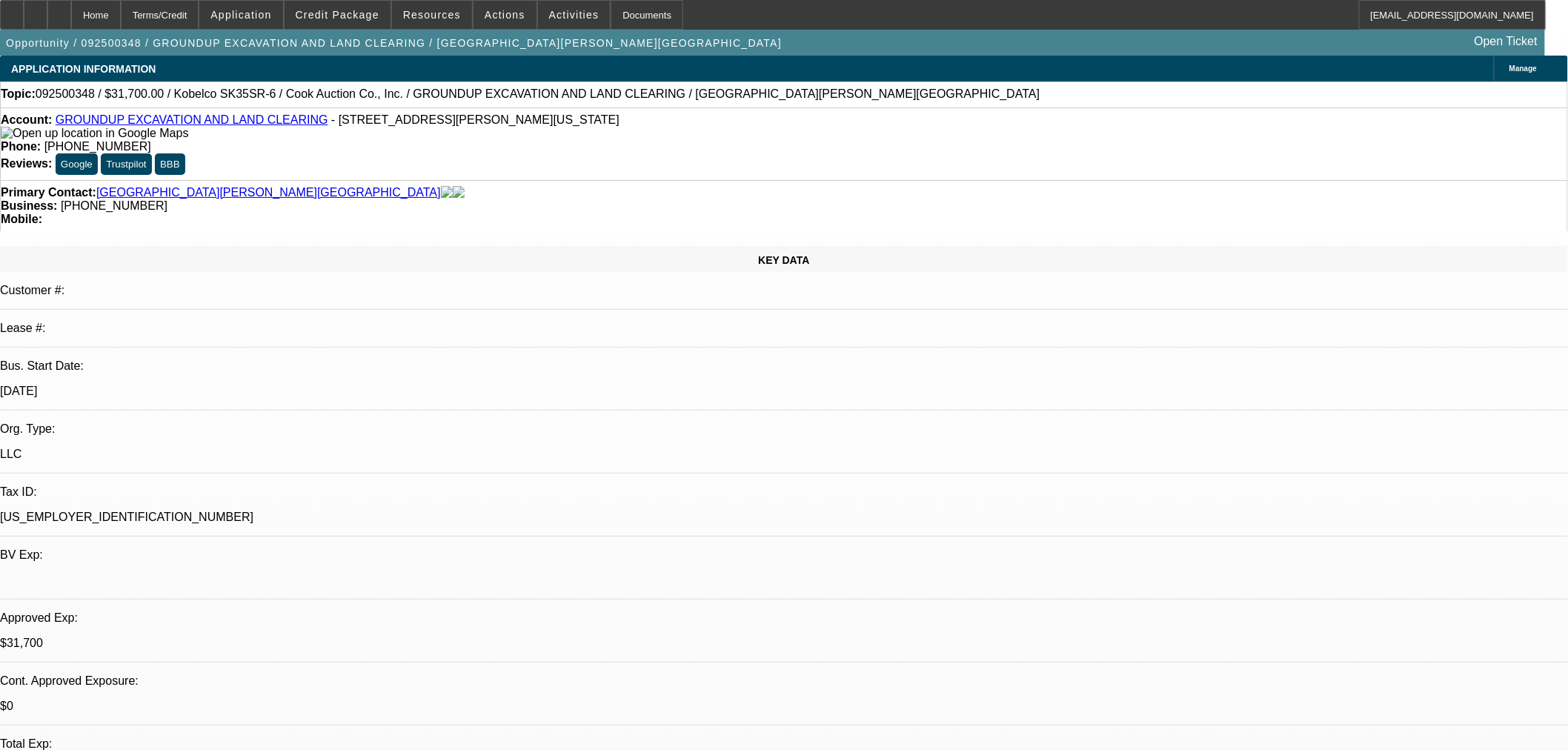
select select "0"
select select "2"
select select "0"
select select "6"
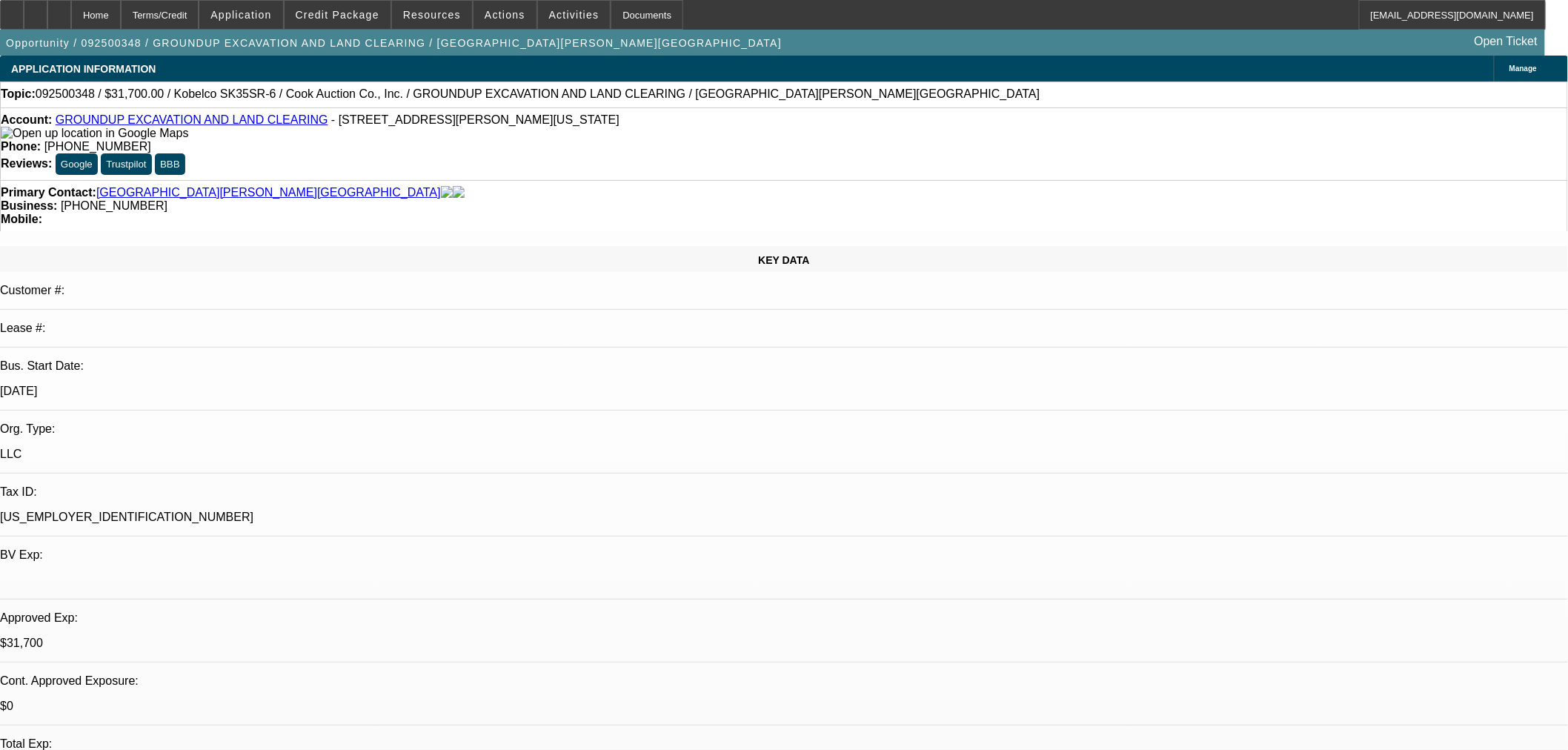
select select "0"
select select "2"
select select "0"
select select "6"
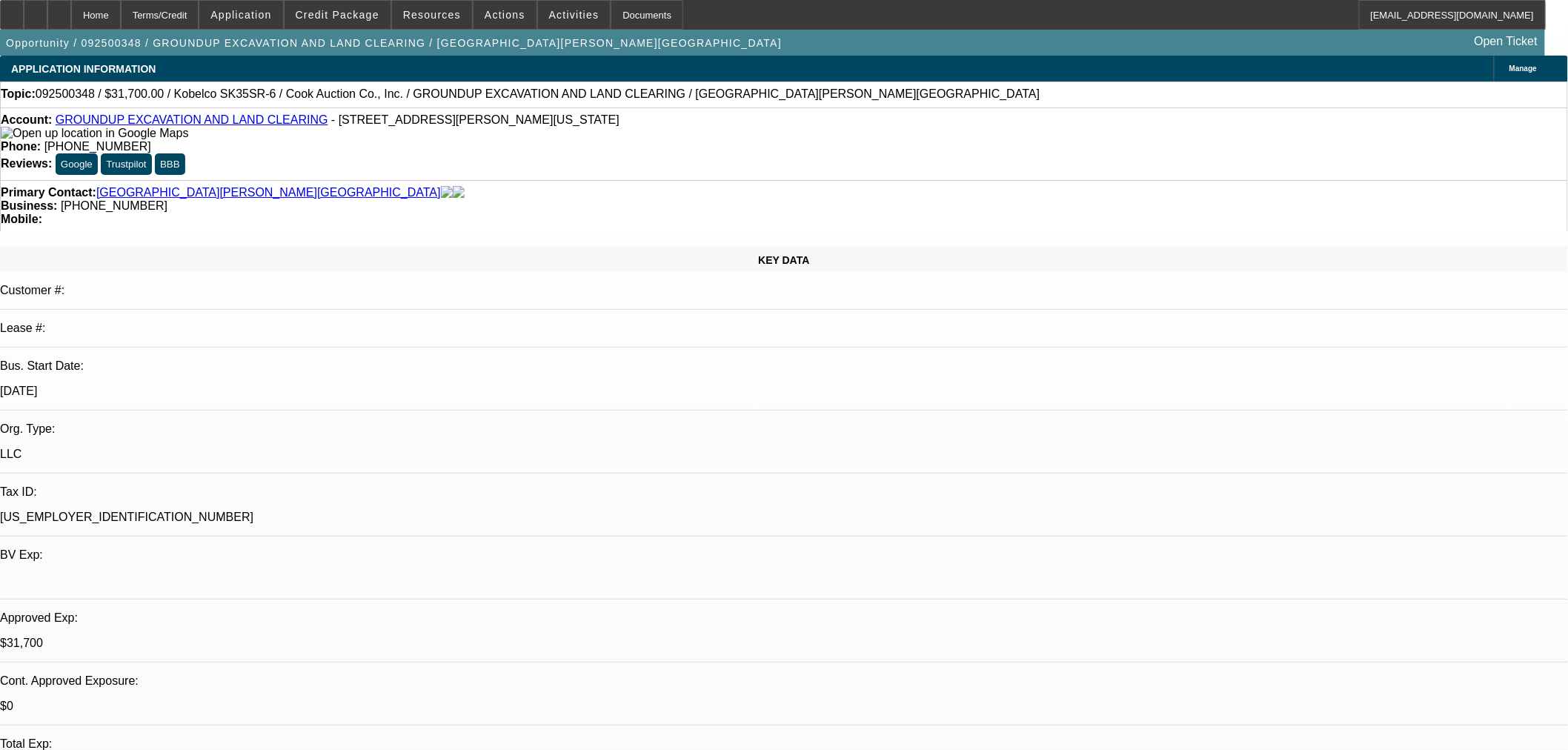
select select "0"
select select "2"
select select "0"
select select "6"
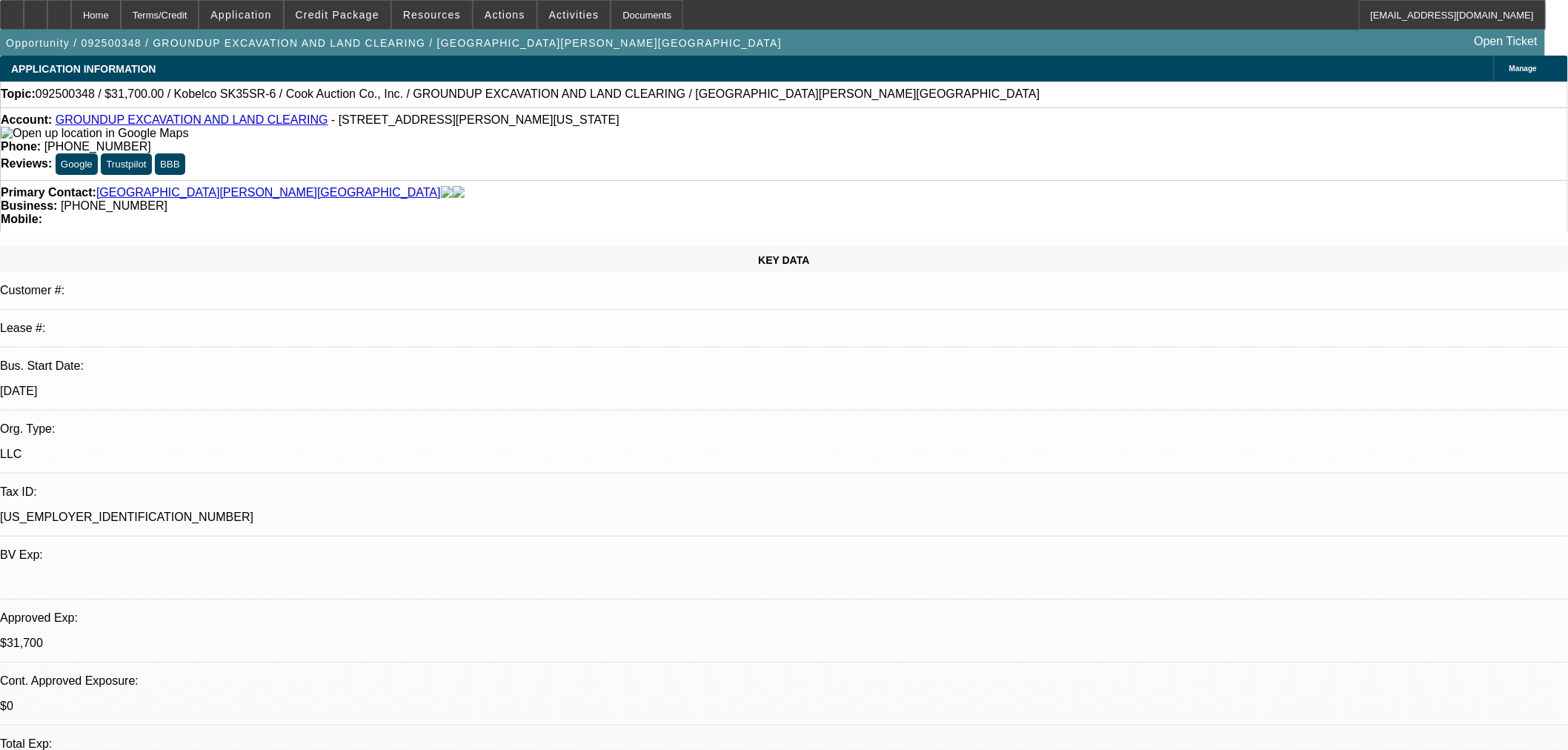
select select "0"
select select "2"
select select "0"
select select "6"
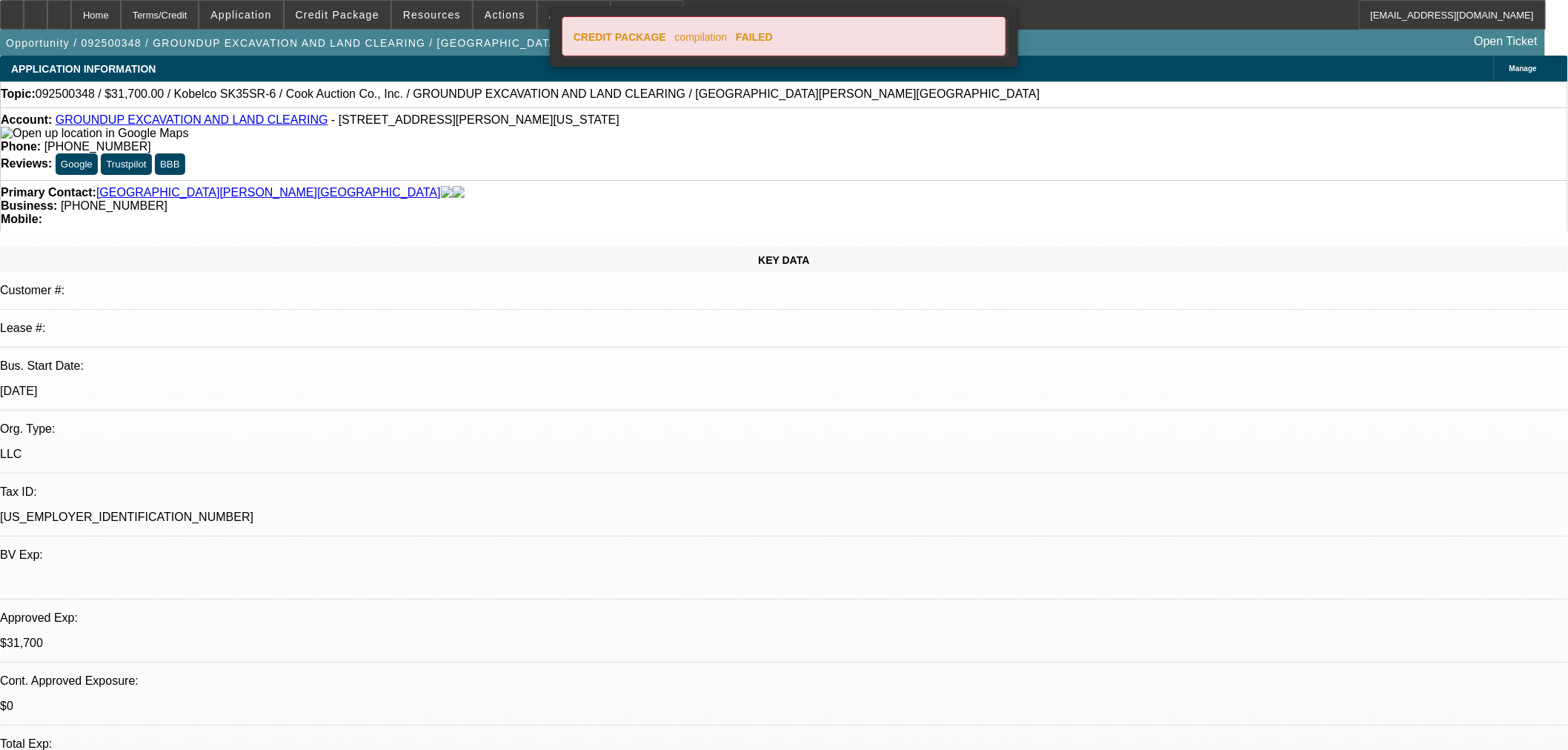
click at [995, 32] on icon at bounding box center [995, 32] width 0 height 0
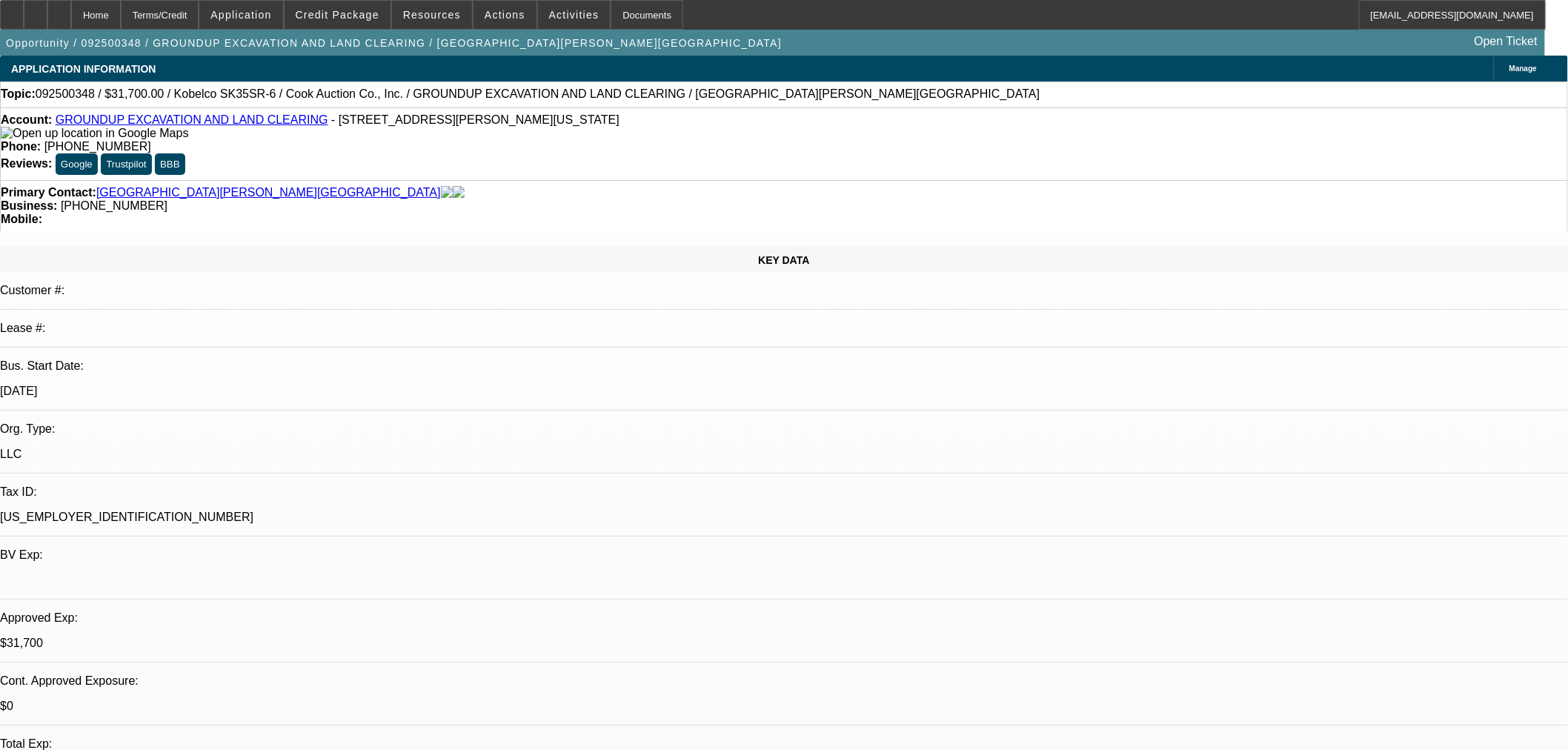
click at [1516, 33] on link "Open Ticket" at bounding box center [1506, 42] width 75 height 25
drag, startPoint x: 100, startPoint y: 97, endPoint x: 52, endPoint y: 98, distance: 48.0
click at [52, 98] on span "092500348 / $31,700.00 / Kobelco SK35SR-6 / Cook Auction Co., Inc. / GROUNDUP E…" at bounding box center [537, 94] width 1004 height 14
copy span "092500348"
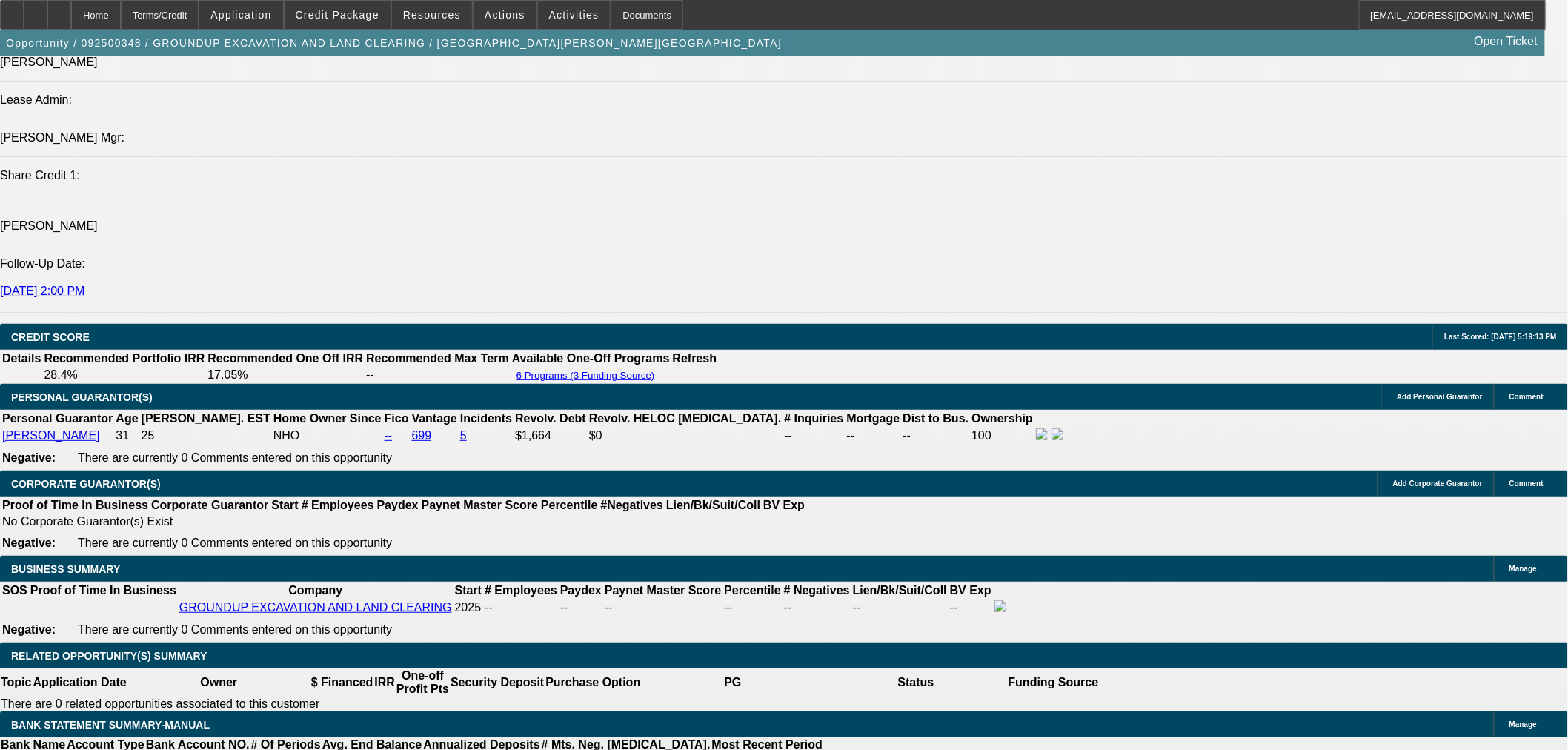
scroll to position [2058, 0]
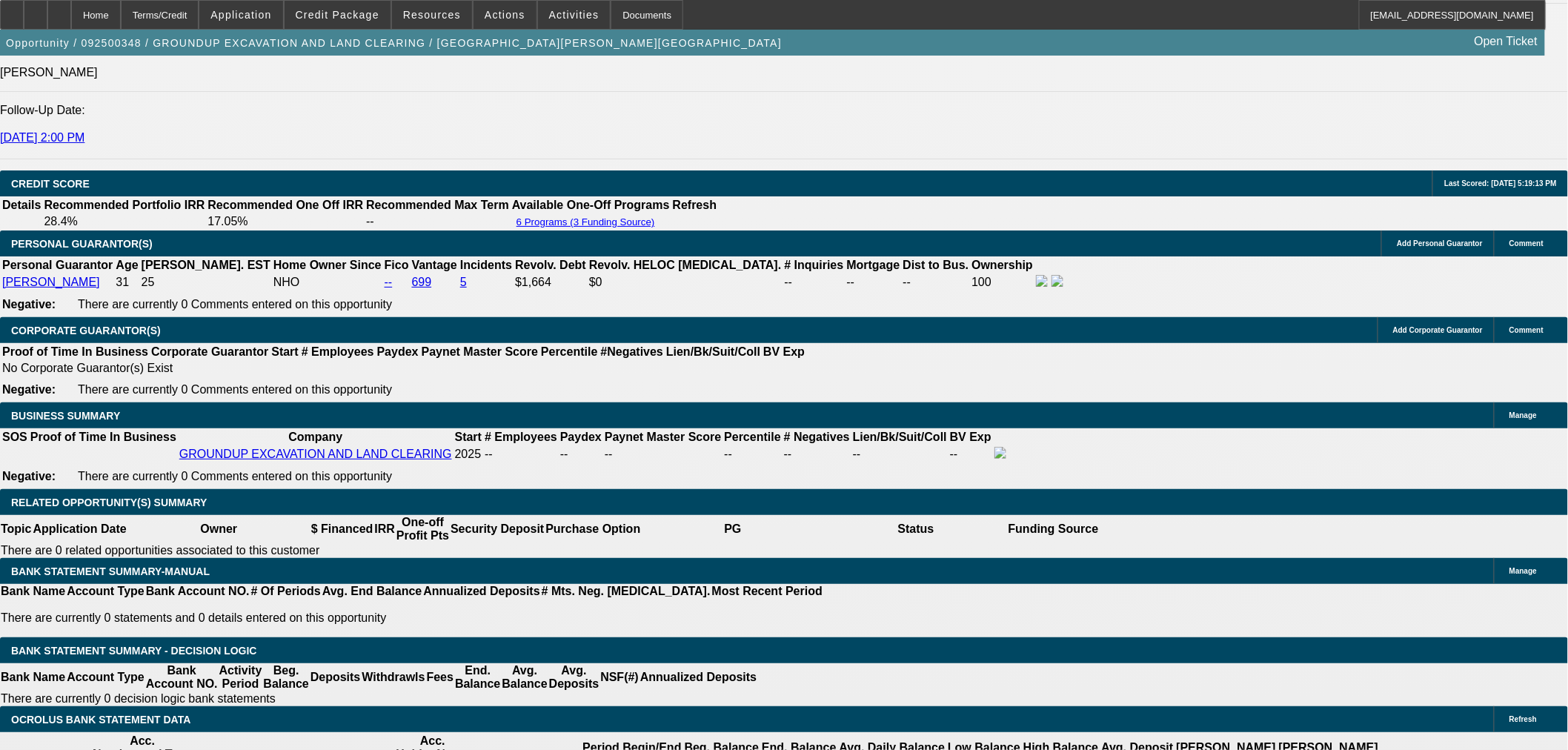
drag, startPoint x: 1344, startPoint y: 516, endPoint x: 1061, endPoint y: 492, distance: 284.0
copy div "Currency= Trevor Ryan, trevor-ryan@gocurrency.com, (480) 680-1168. Vendor = Coo…"
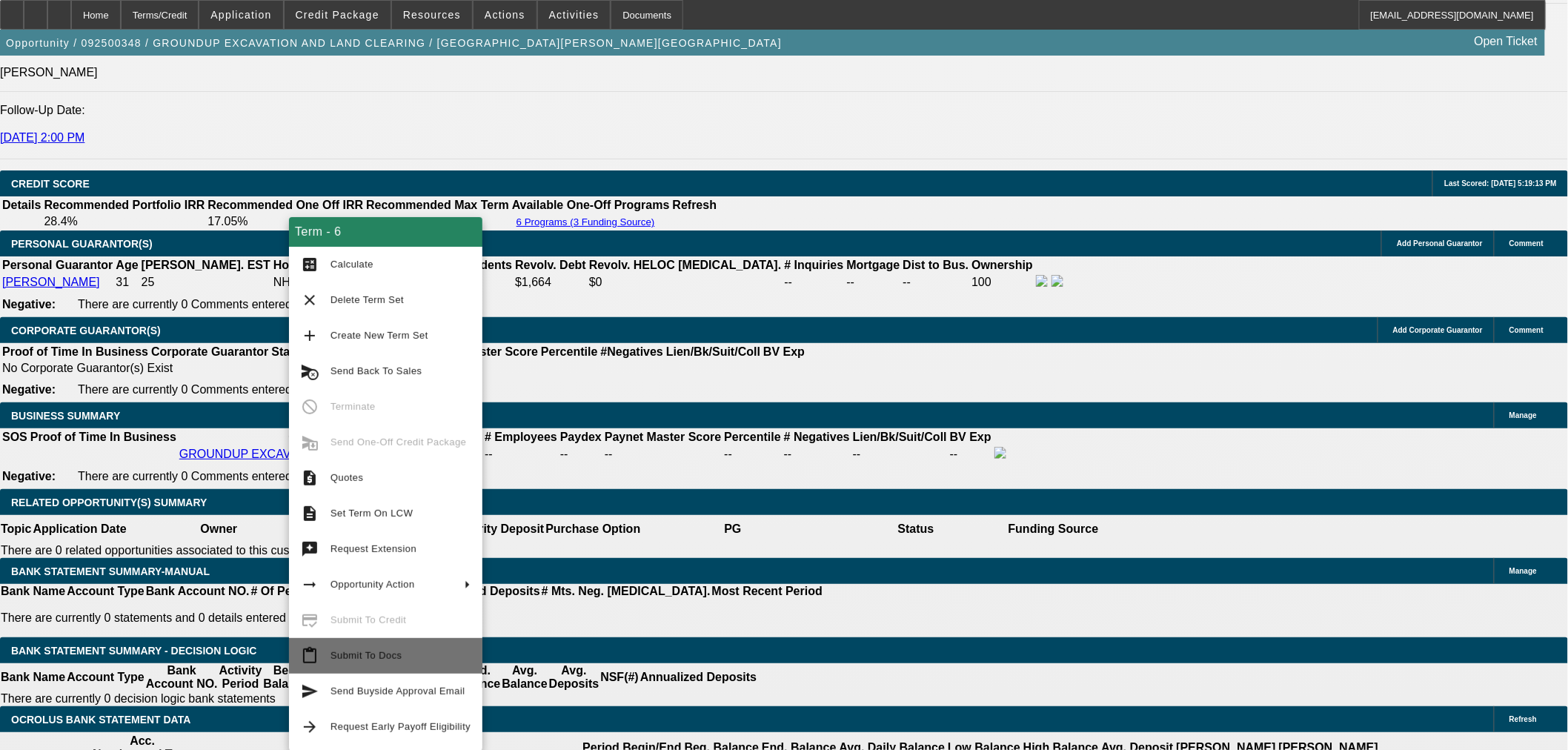
click at [416, 665] on button "content_paste Submit To Docs" at bounding box center [386, 655] width 194 height 35
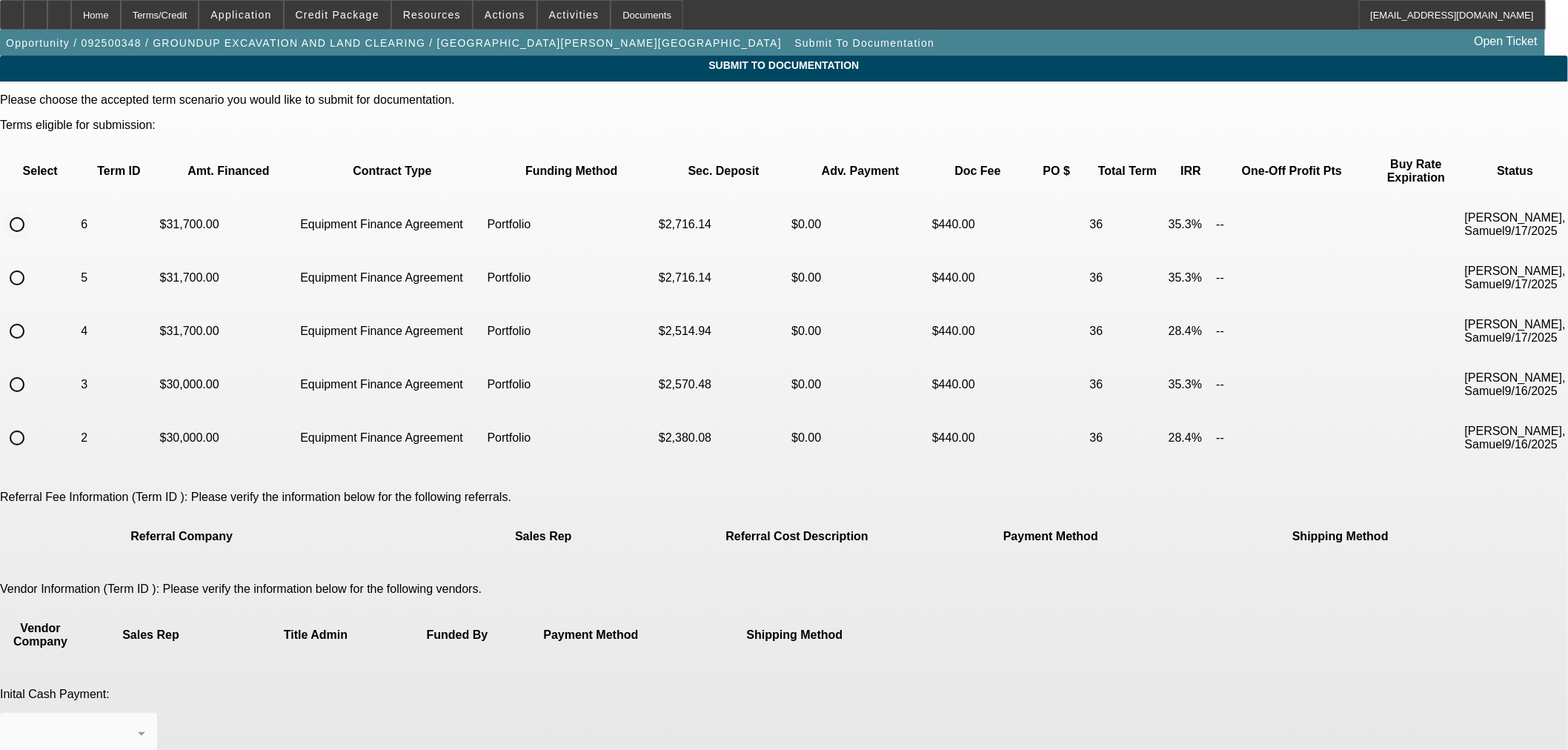
click at [32, 210] on input "radio" at bounding box center [16, 224] width 30 height 30
radio input "true"
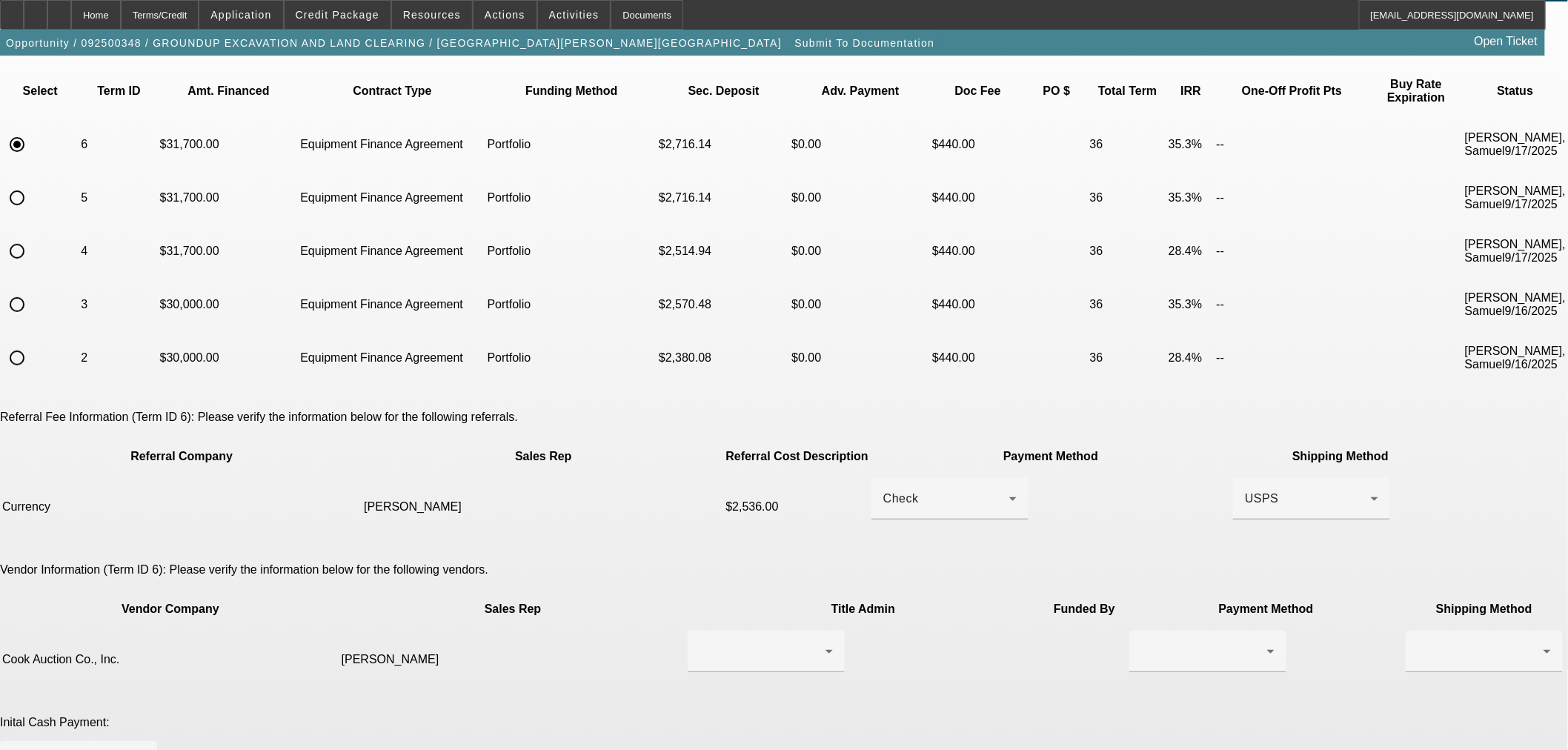
scroll to position [138, 0]
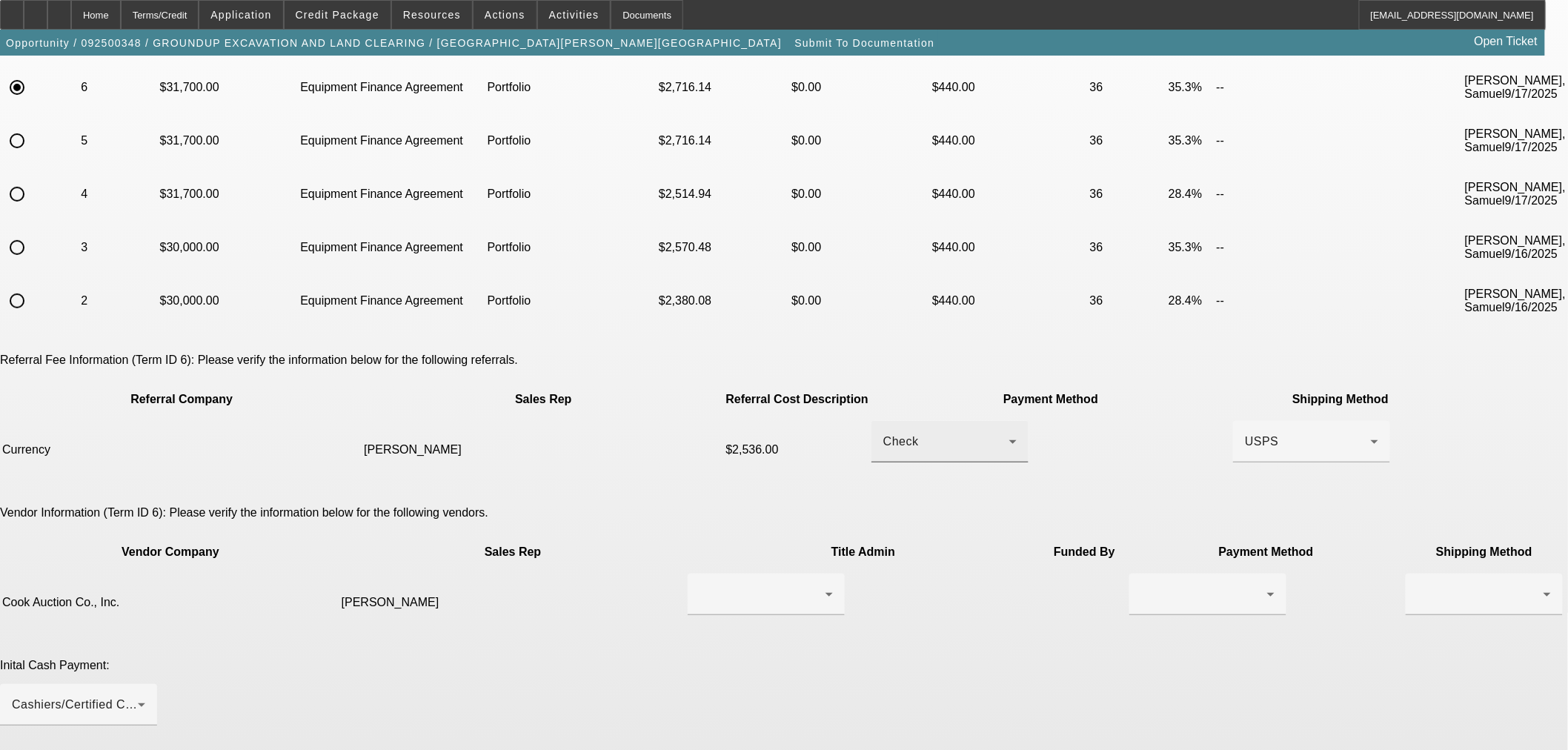
click at [982, 433] on div "Check" at bounding box center [946, 442] width 126 height 18
click at [935, 440] on mat-option "ACH" at bounding box center [922, 444] width 188 height 35
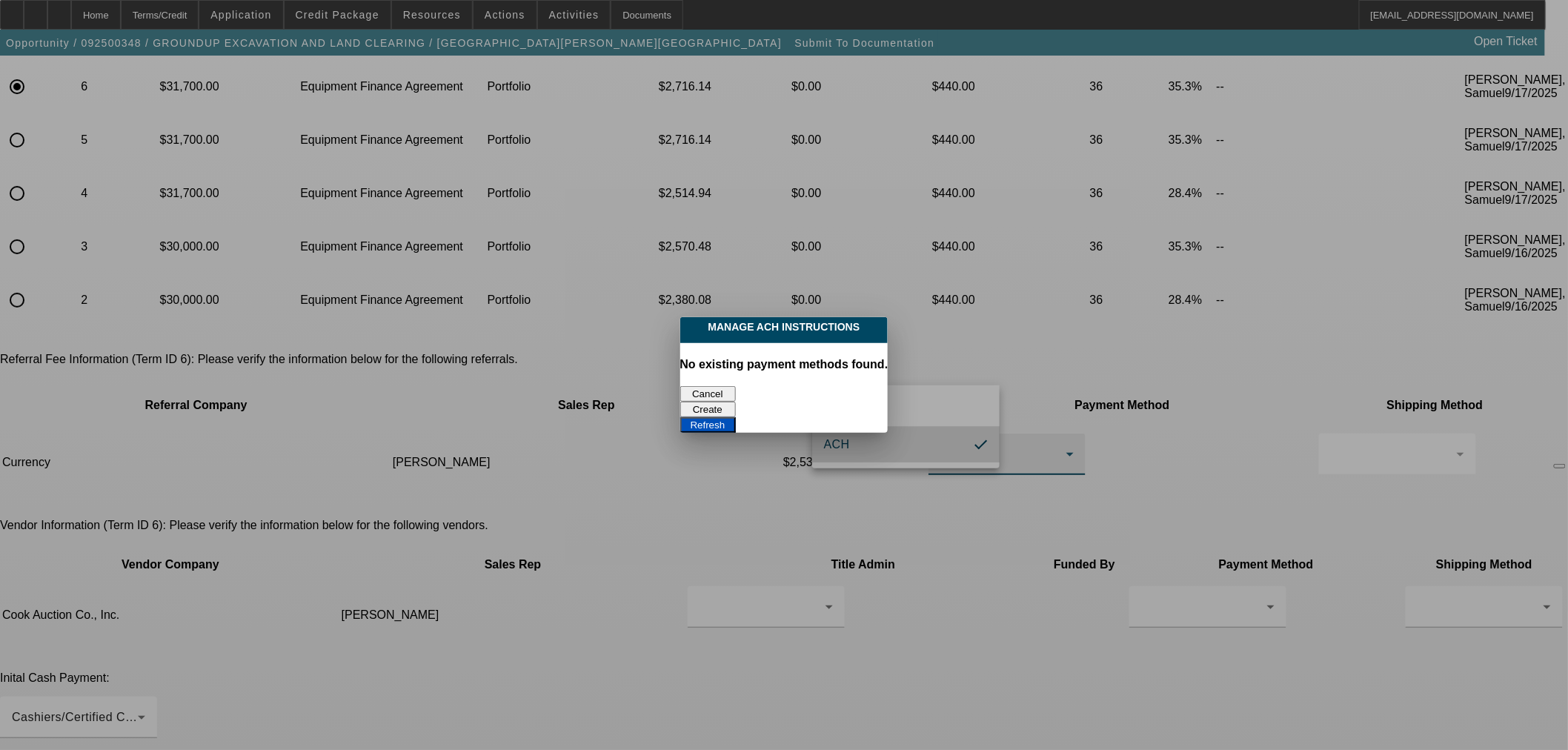
scroll to position [0, 0]
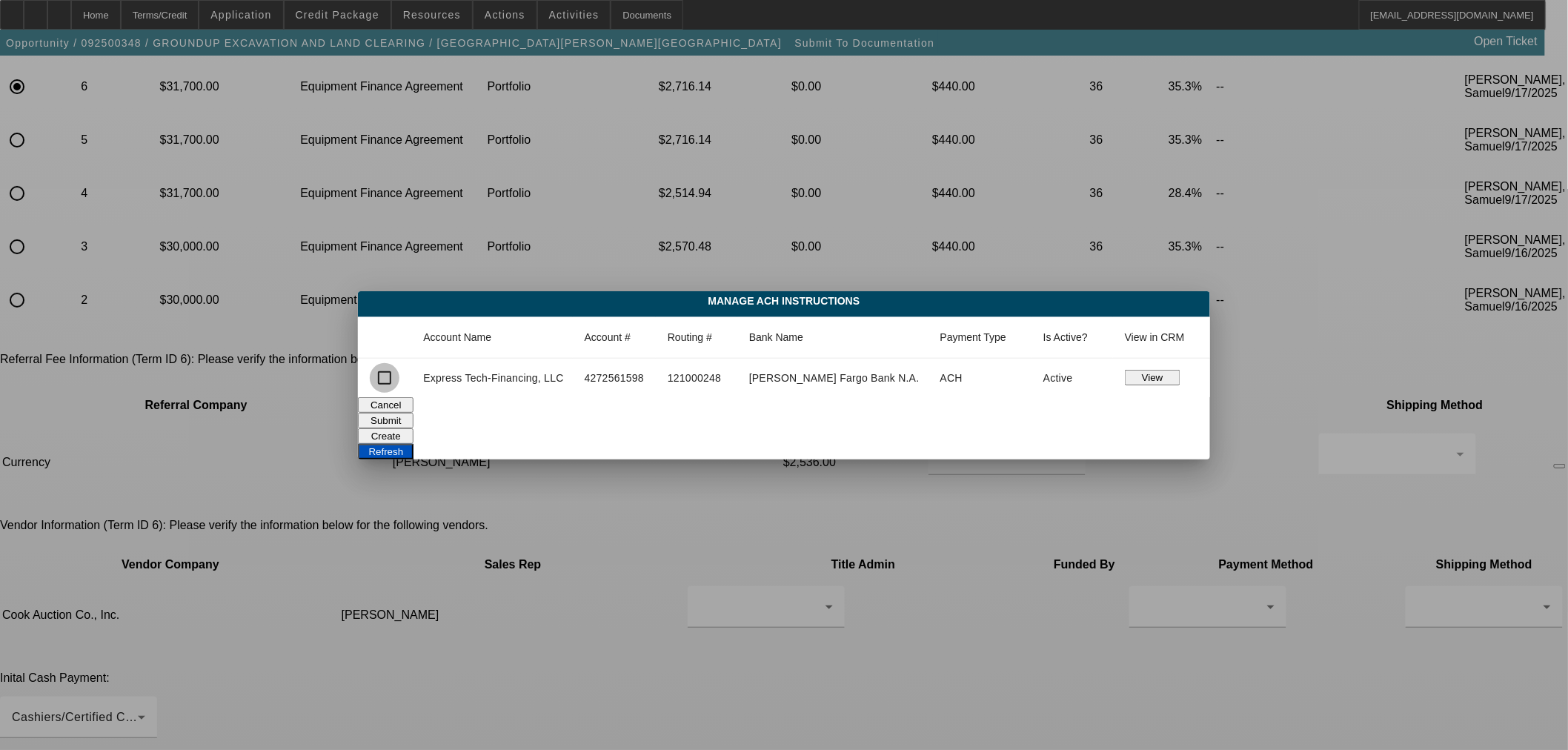
click at [400, 382] on input "checkbox" at bounding box center [384, 377] width 30 height 30
checkbox input "true"
click at [413, 417] on button "Submit" at bounding box center [385, 420] width 55 height 15
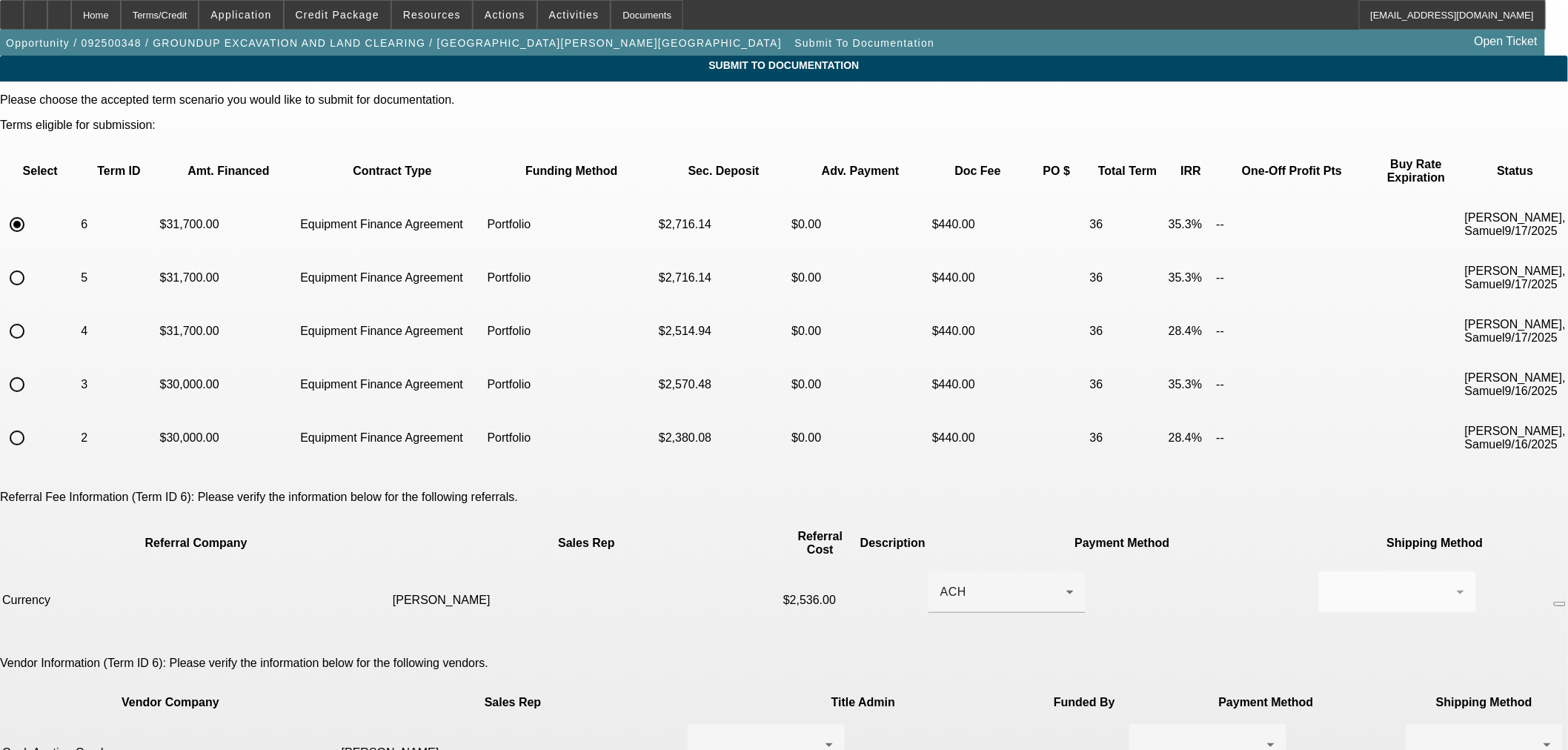
scroll to position [138, 0]
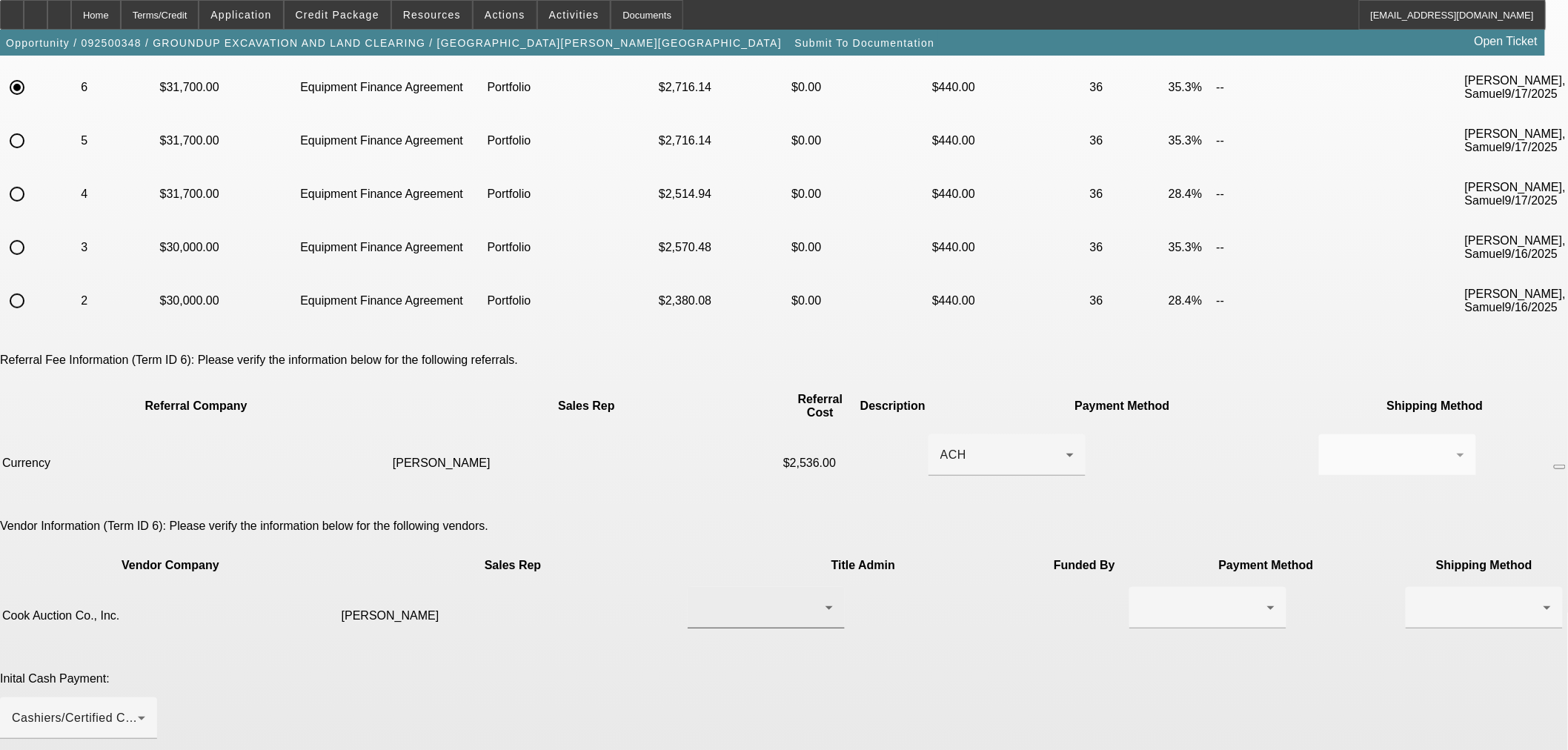
click at [820, 599] on icon at bounding box center [829, 608] width 18 height 18
click at [1121, 619] on div at bounding box center [784, 375] width 1568 height 750
click at [1141, 587] on div at bounding box center [1207, 608] width 133 height 42
click at [976, 584] on mat-option "Wire Transfer" at bounding box center [938, 585] width 157 height 35
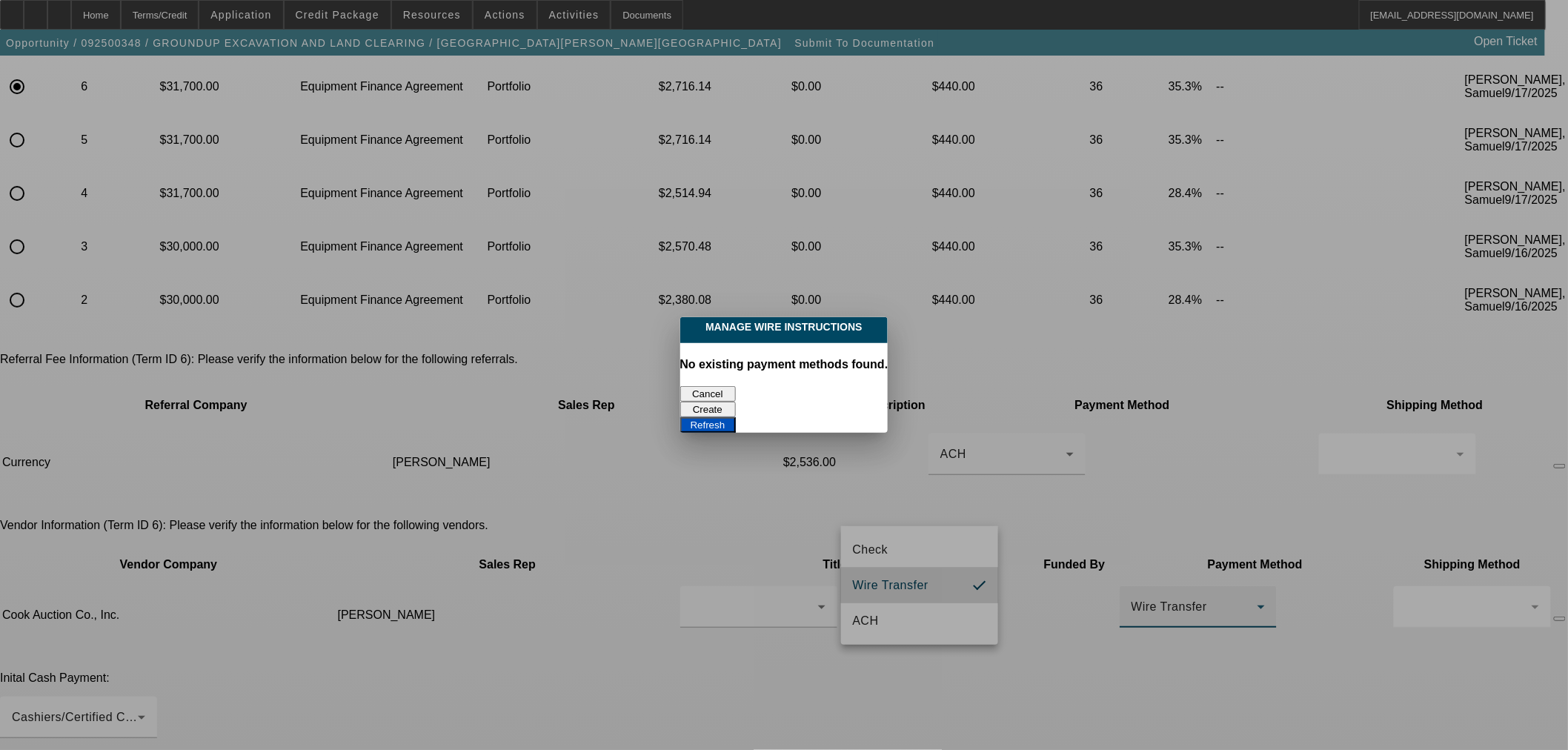
scroll to position [0, 0]
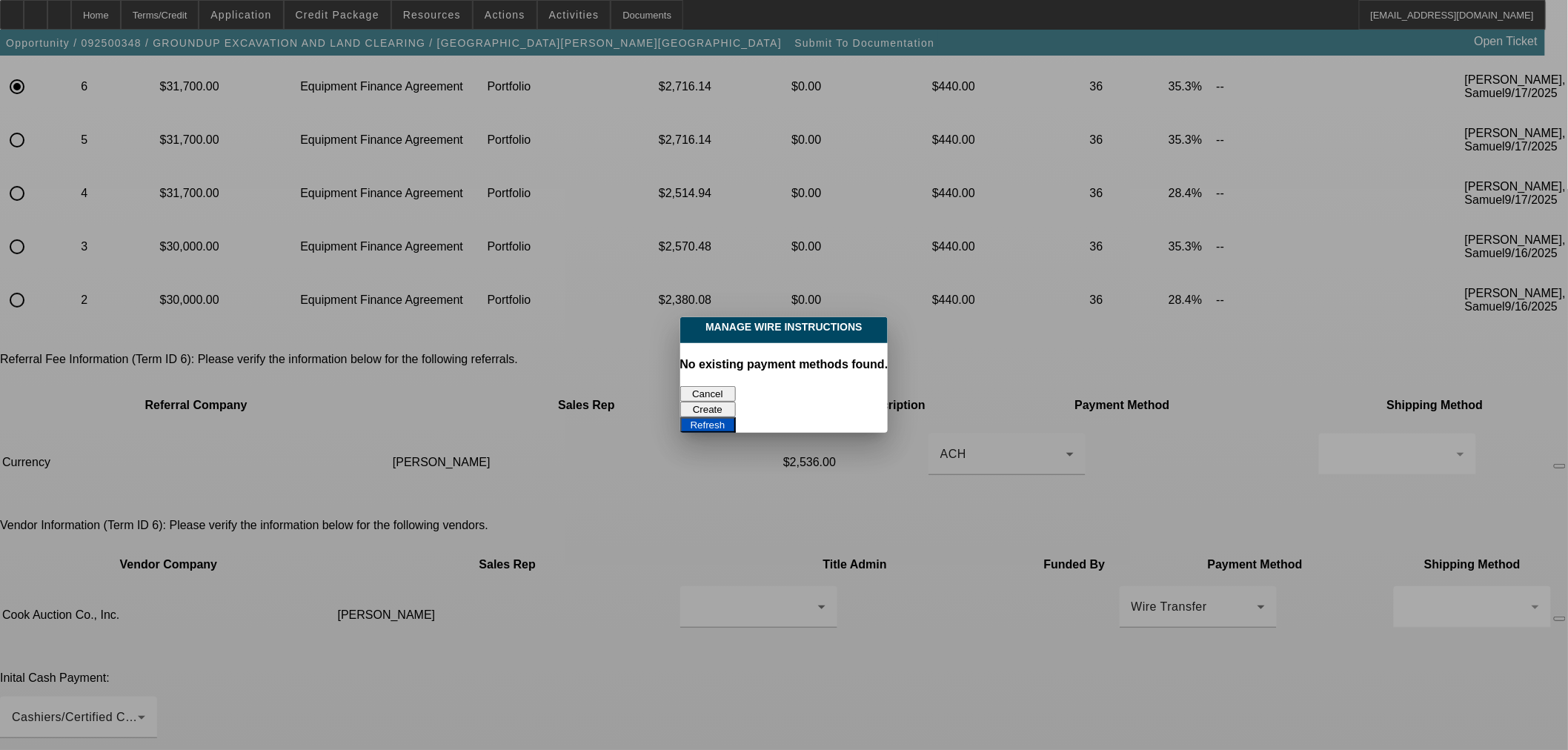
click at [356, 17] on div at bounding box center [784, 375] width 1568 height 750
click at [712, 388] on button "Cancel" at bounding box center [707, 394] width 55 height 15
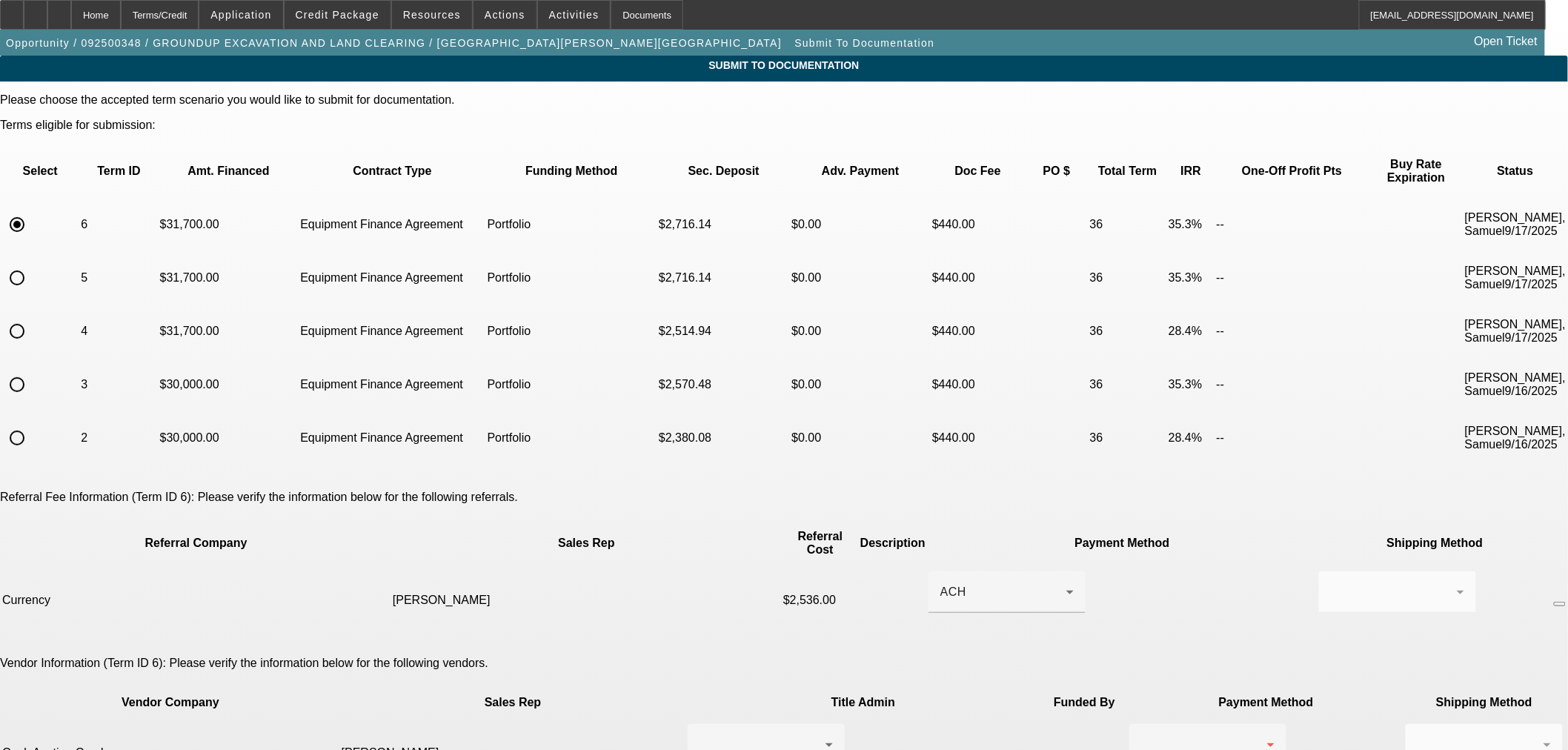
scroll to position [138, 0]
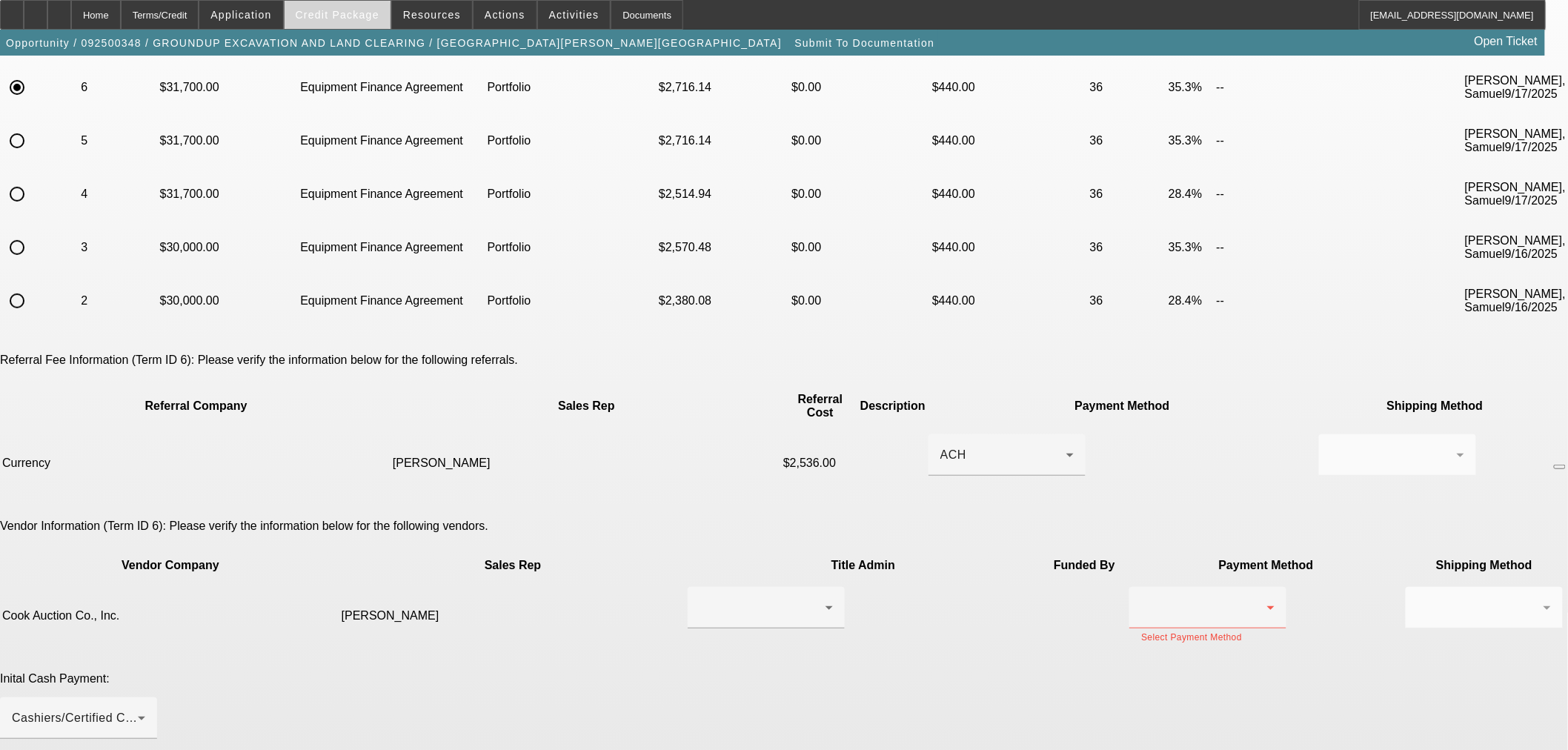
click at [378, 14] on span "Credit Package" at bounding box center [337, 14] width 84 height 12
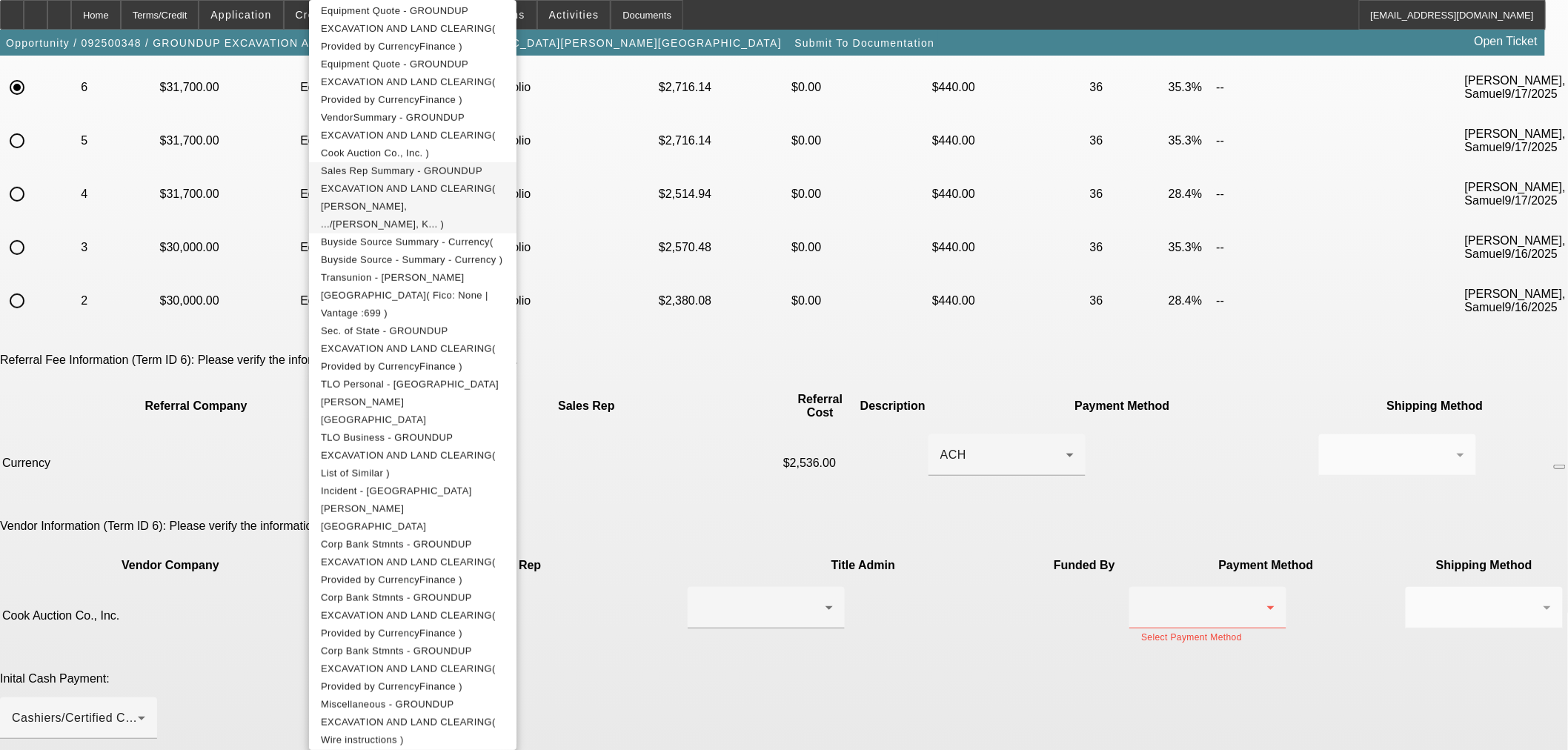
scroll to position [412, 0]
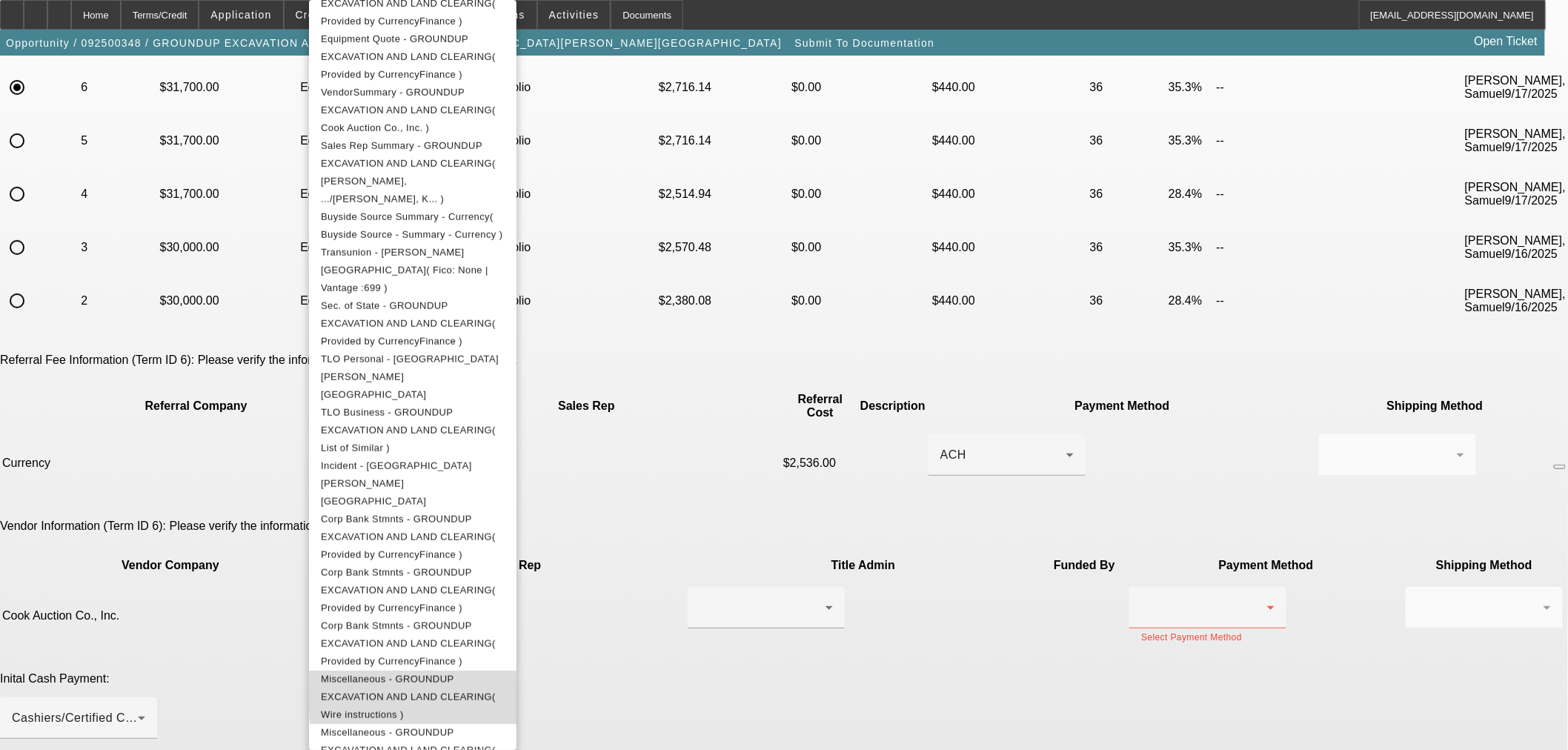
click at [505, 671] on span "Miscellaneous - GROUNDUP EXCAVATION AND LAND CLEARING( Wire instructions )" at bounding box center [412, 698] width 184 height 53
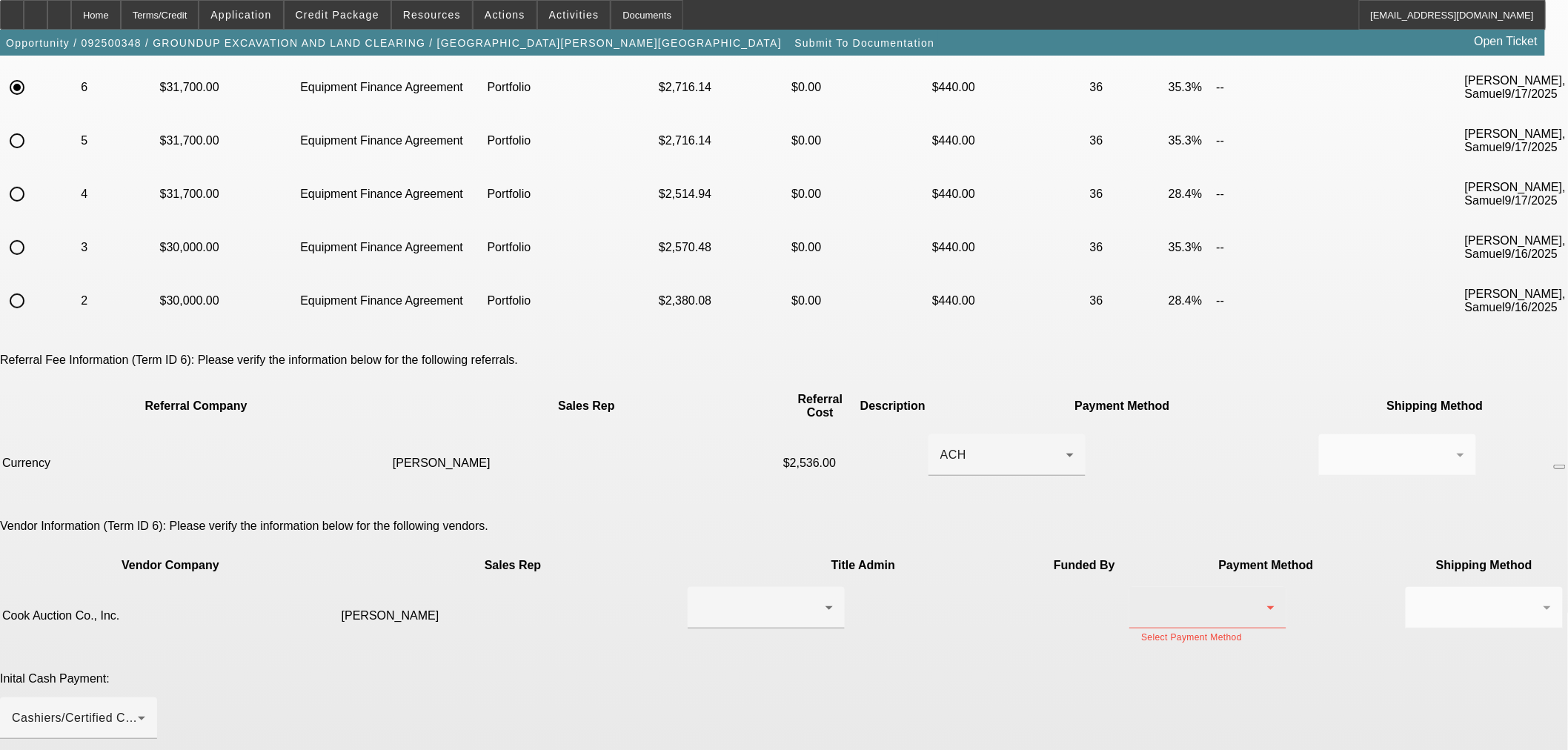
click at [1141, 587] on div at bounding box center [1207, 608] width 133 height 42
click at [962, 582] on mat-option "Wire Transfer" at bounding box center [938, 585] width 157 height 35
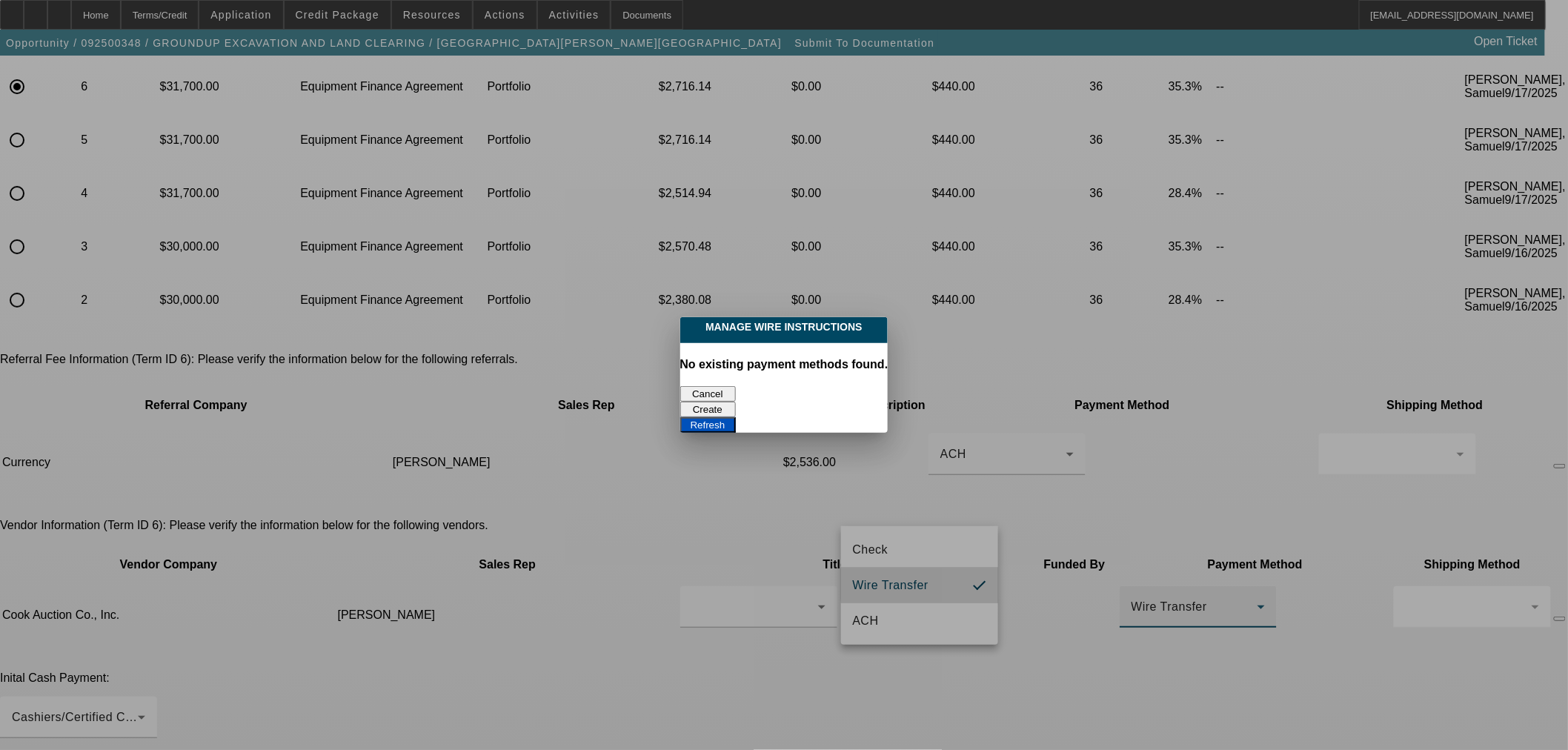
scroll to position [0, 0]
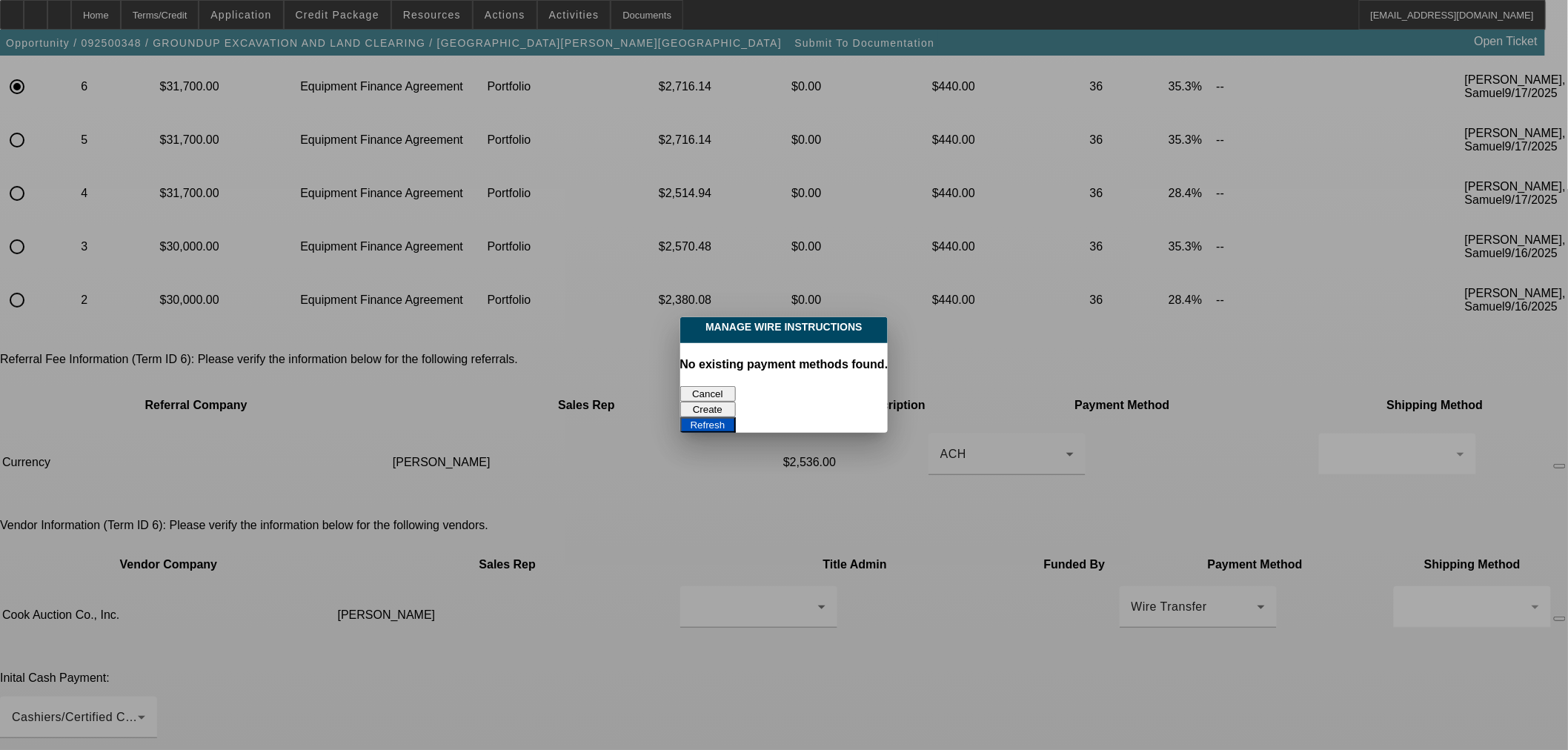
click at [736, 417] on button "Refresh" at bounding box center [707, 424] width 55 height 15
click at [736, 402] on button "Create" at bounding box center [707, 409] width 55 height 15
click at [736, 417] on button "Refresh" at bounding box center [707, 424] width 55 height 15
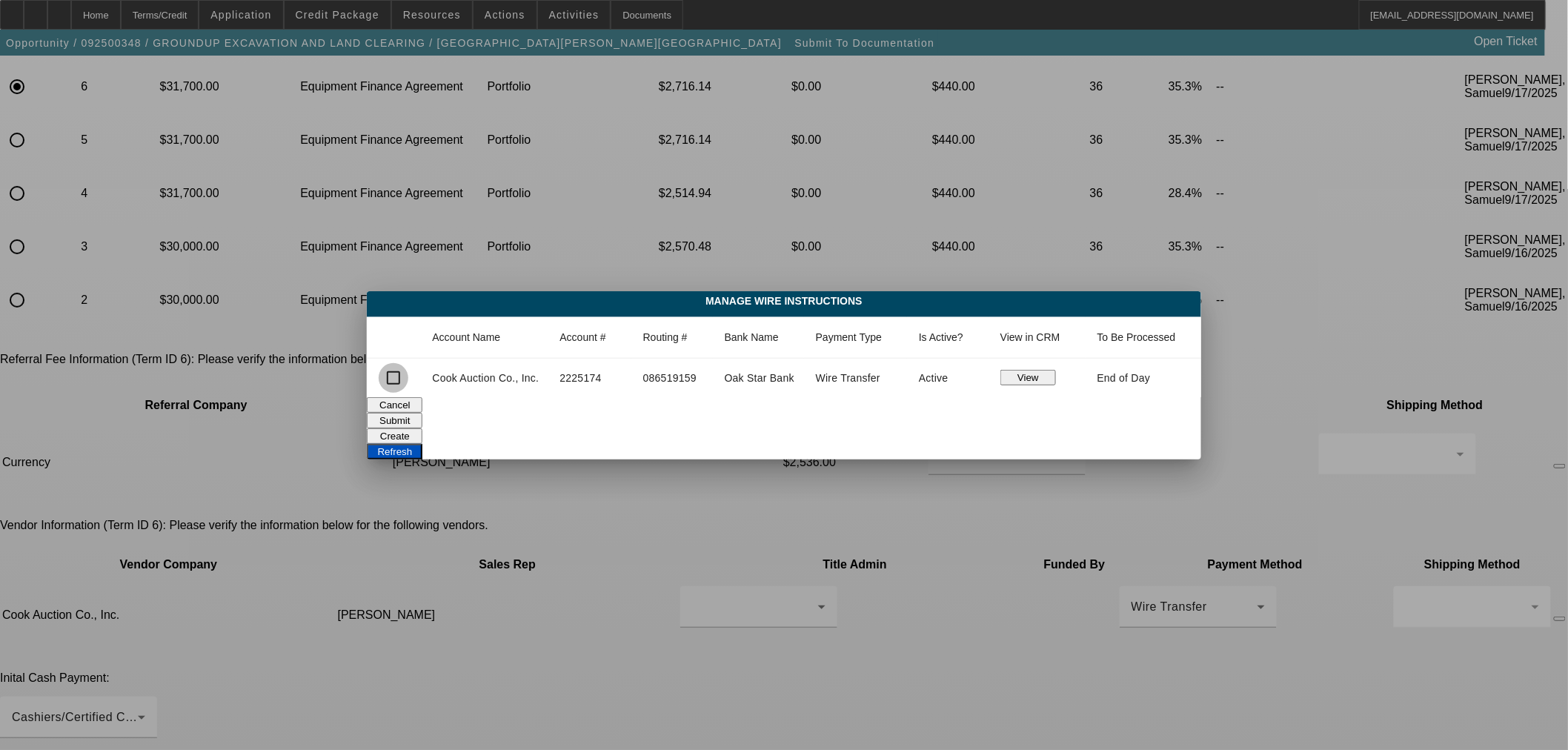
click at [395, 379] on input "checkbox" at bounding box center [393, 377] width 30 height 30
checkbox input "true"
click at [422, 418] on button "Submit" at bounding box center [394, 420] width 55 height 15
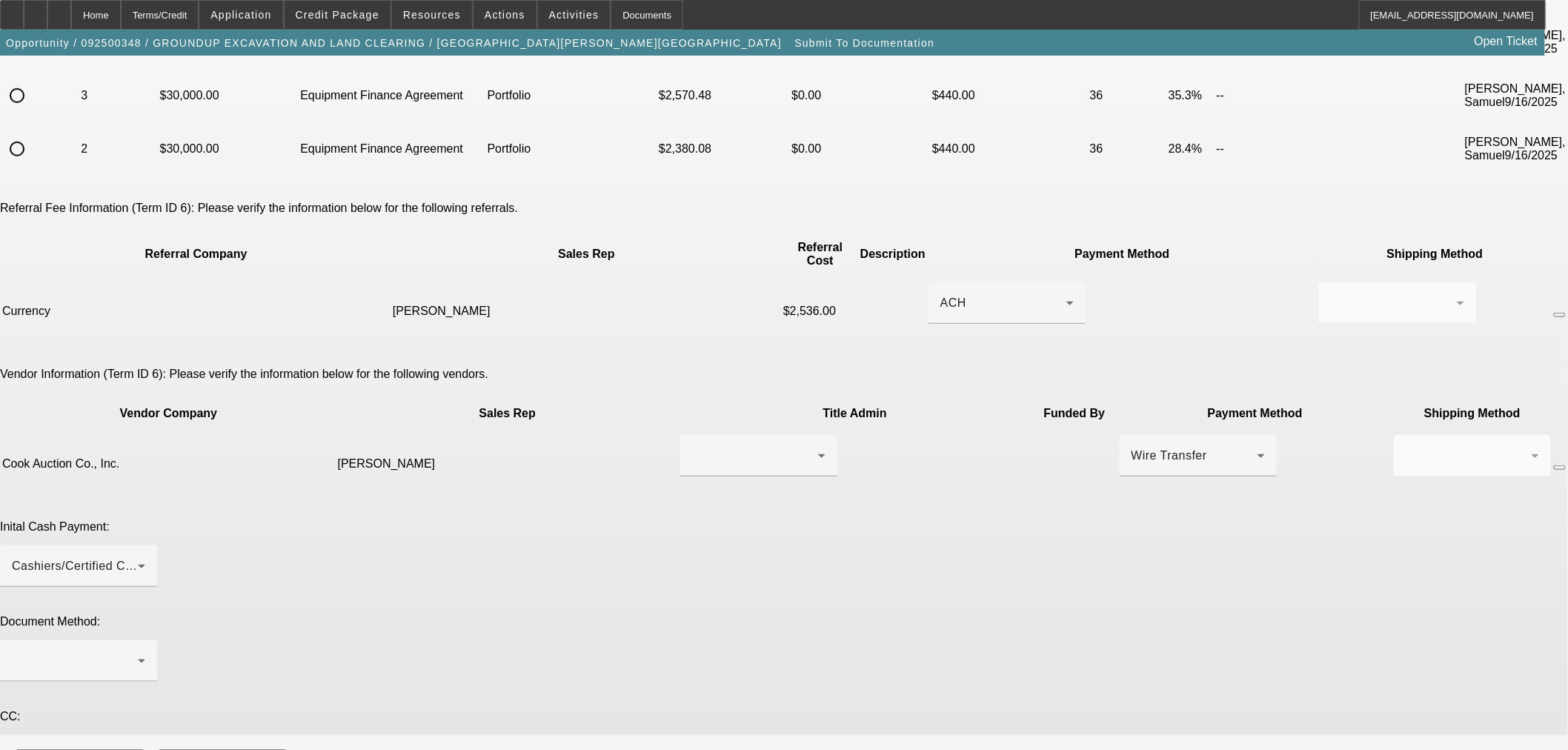
scroll to position [372, 0]
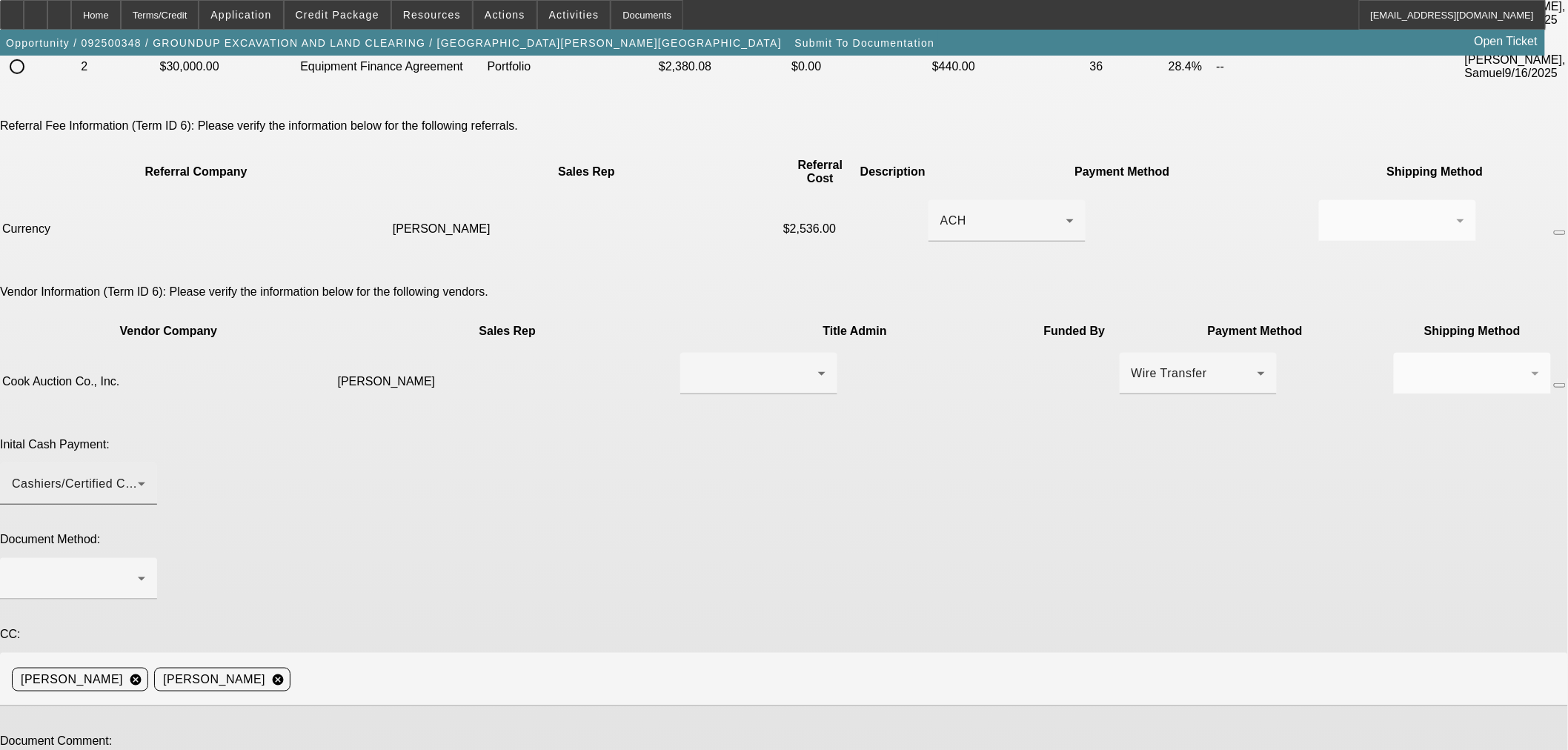
click at [146, 463] on div "Cashiers/Certified Check" at bounding box center [78, 484] width 133 height 42
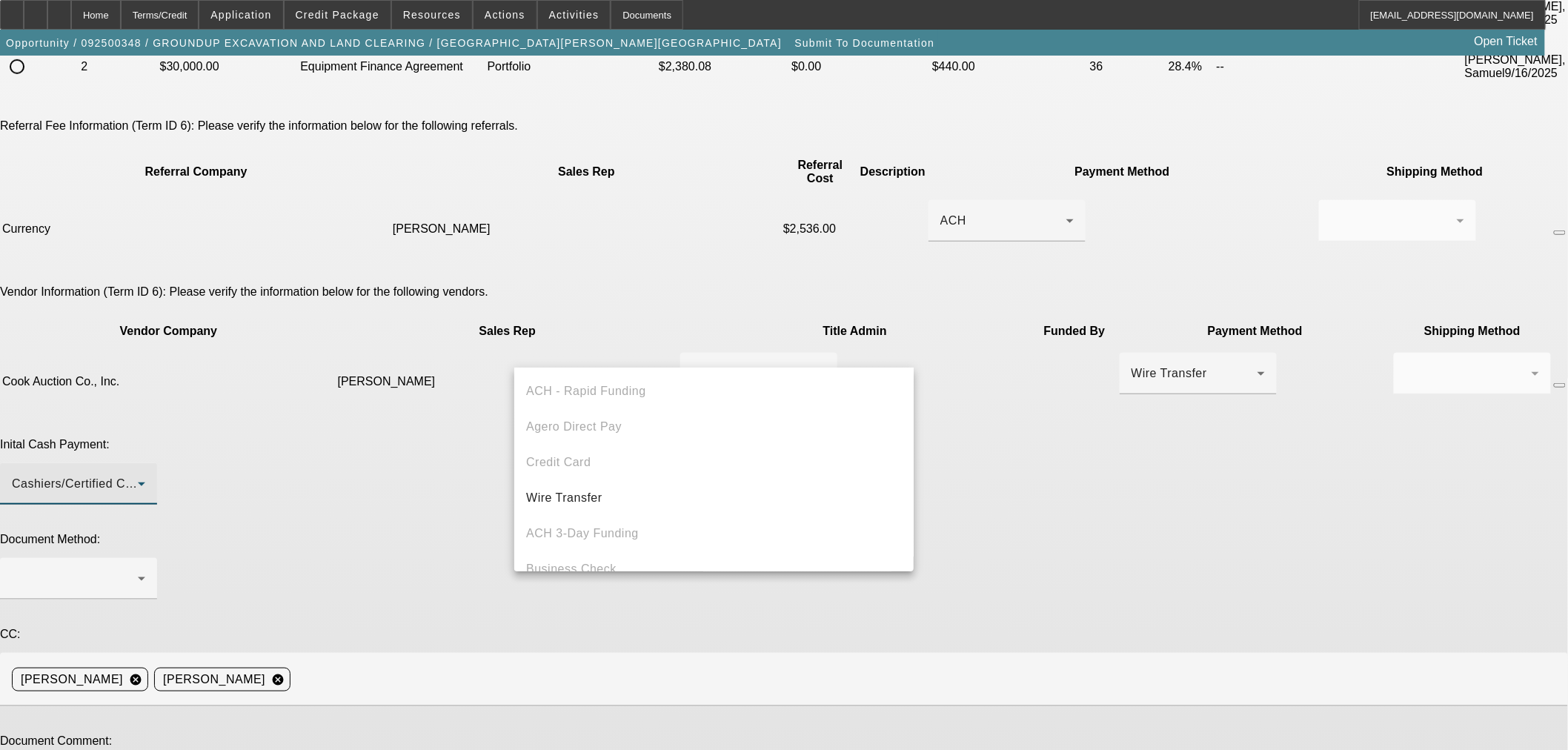
scroll to position [51, 0]
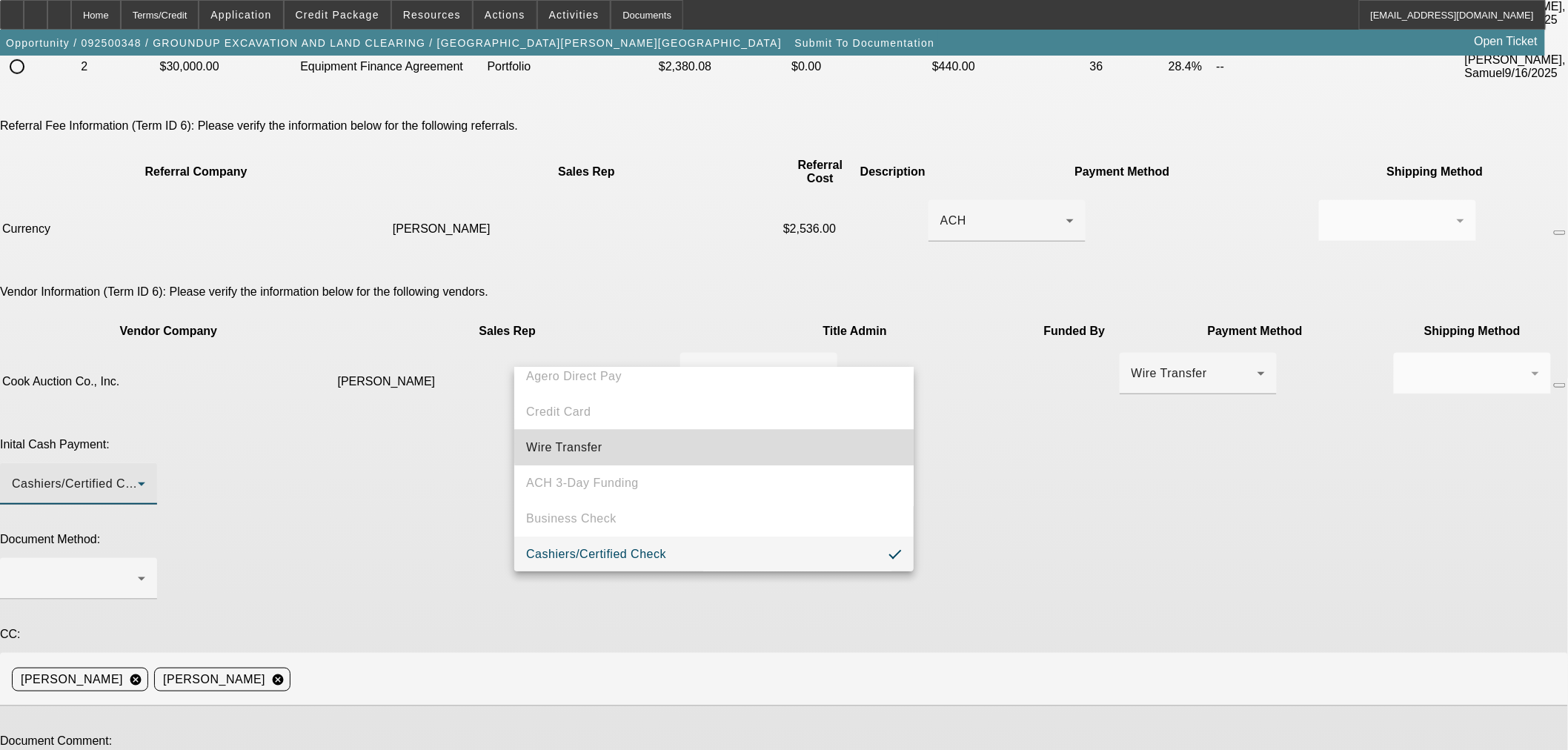
click at [775, 442] on mat-option "Wire Transfer" at bounding box center [714, 447] width 400 height 35
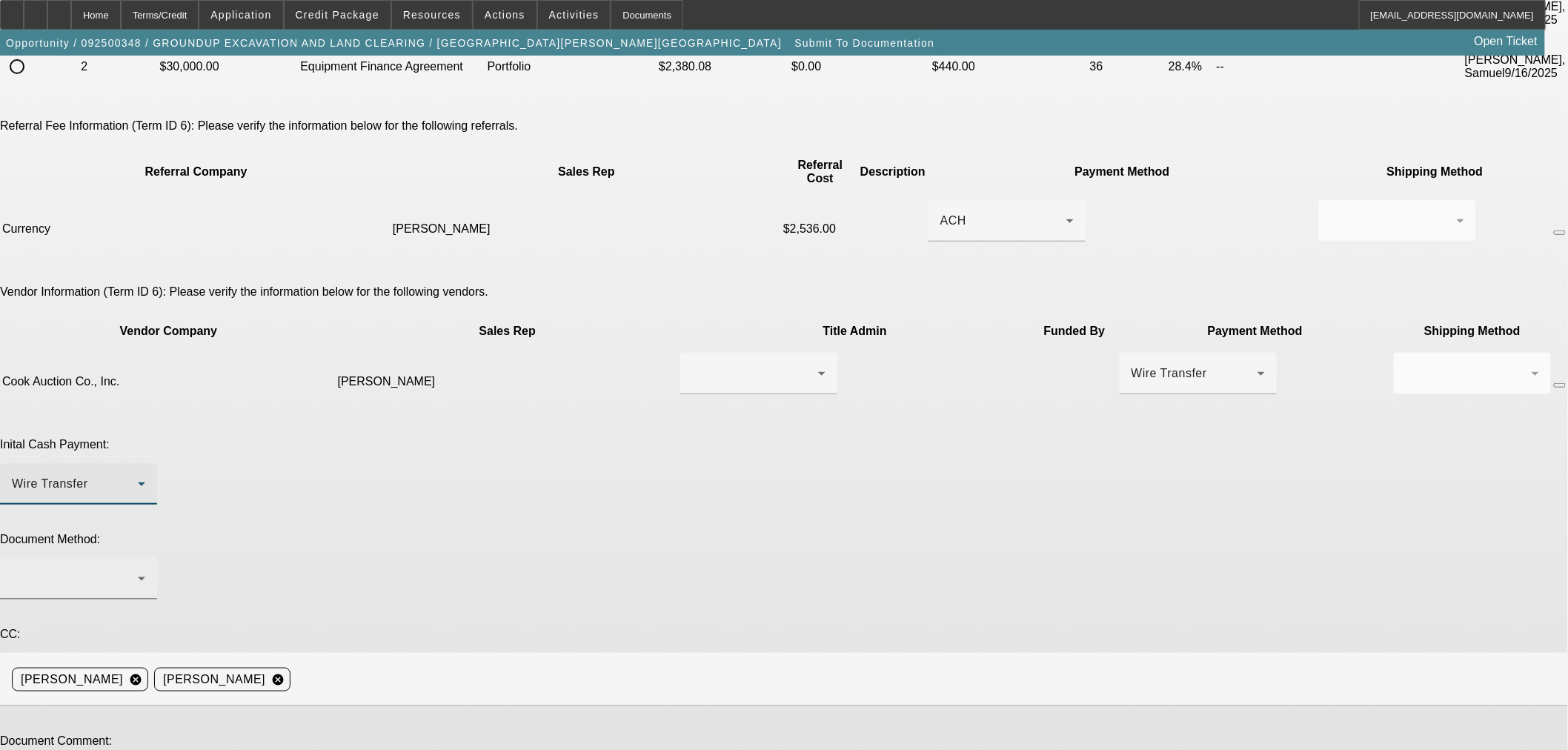
click at [137, 570] on div at bounding box center [74, 579] width 126 height 18
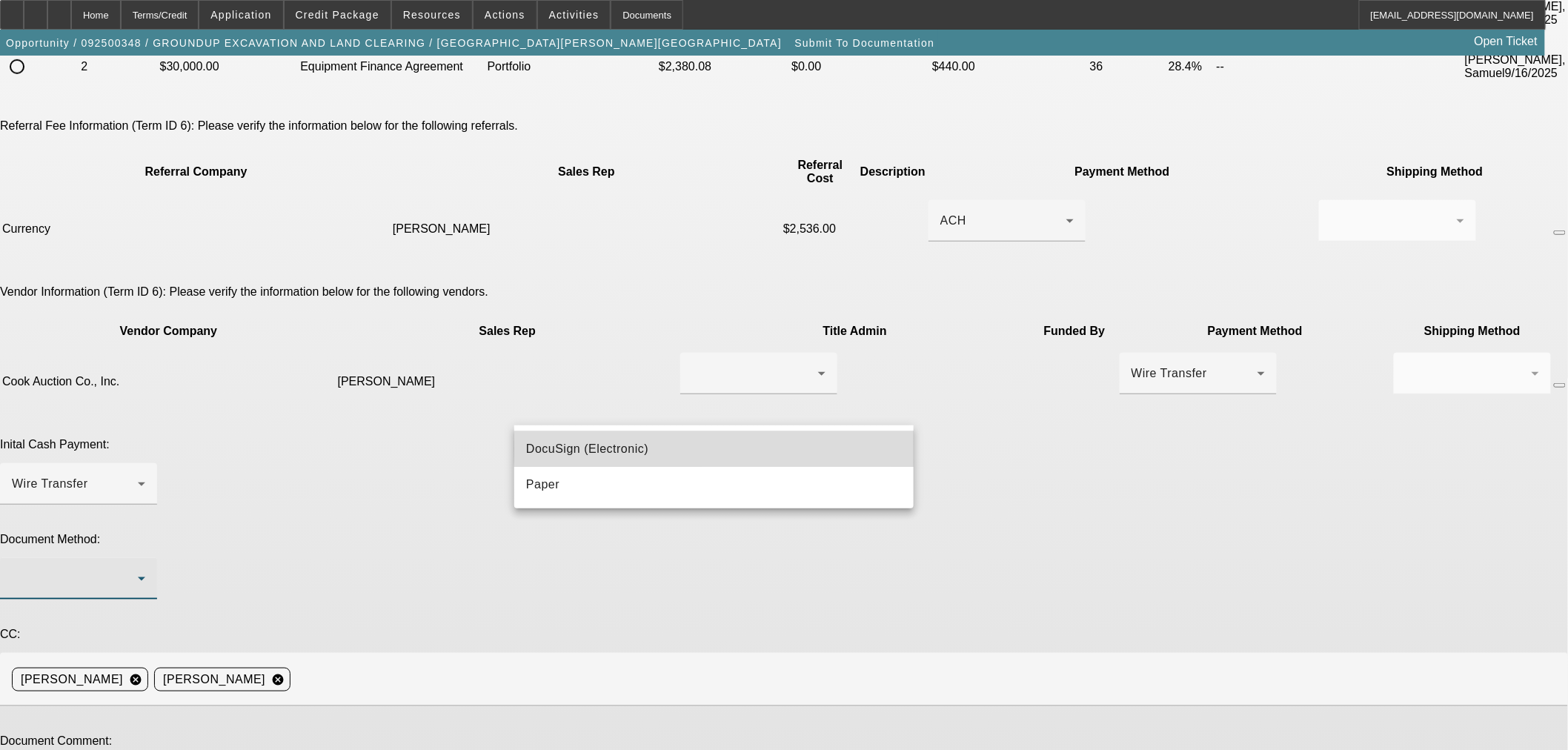
click at [789, 449] on mat-option "DocuSign (Electronic)" at bounding box center [714, 449] width 400 height 35
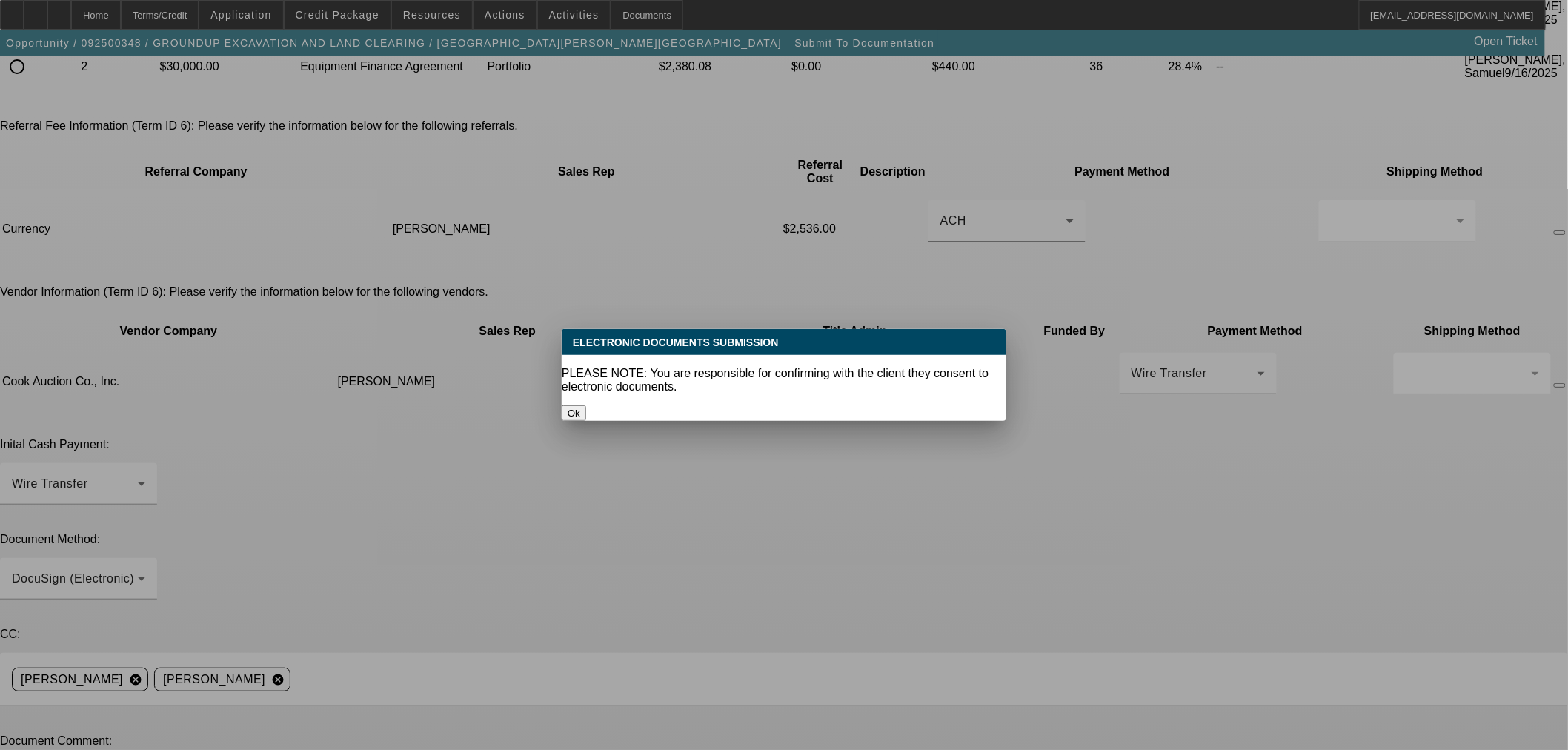
click at [586, 405] on button "Ok" at bounding box center [573, 413] width 24 height 15
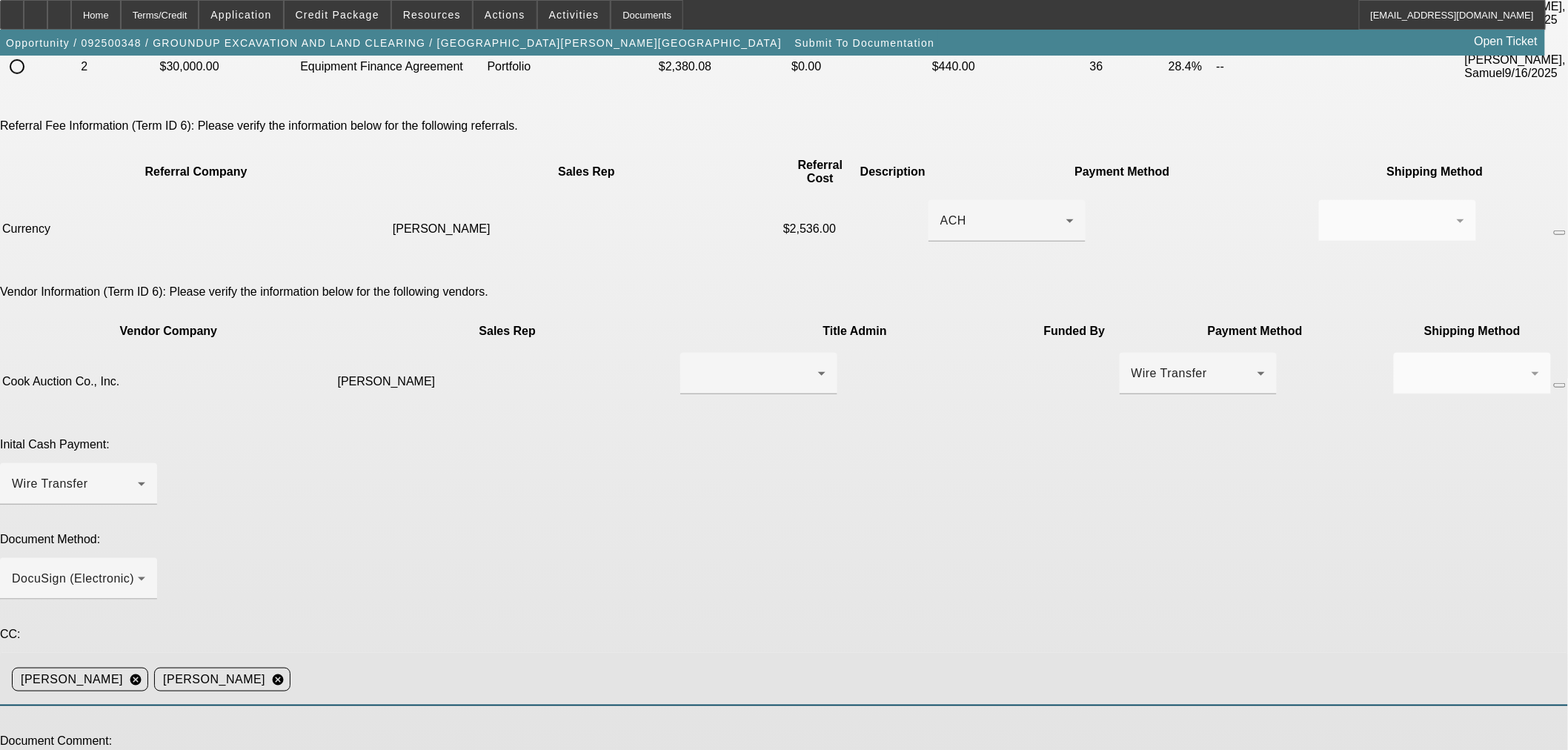
click at [916, 665] on input at bounding box center [923, 679] width 1253 height 30
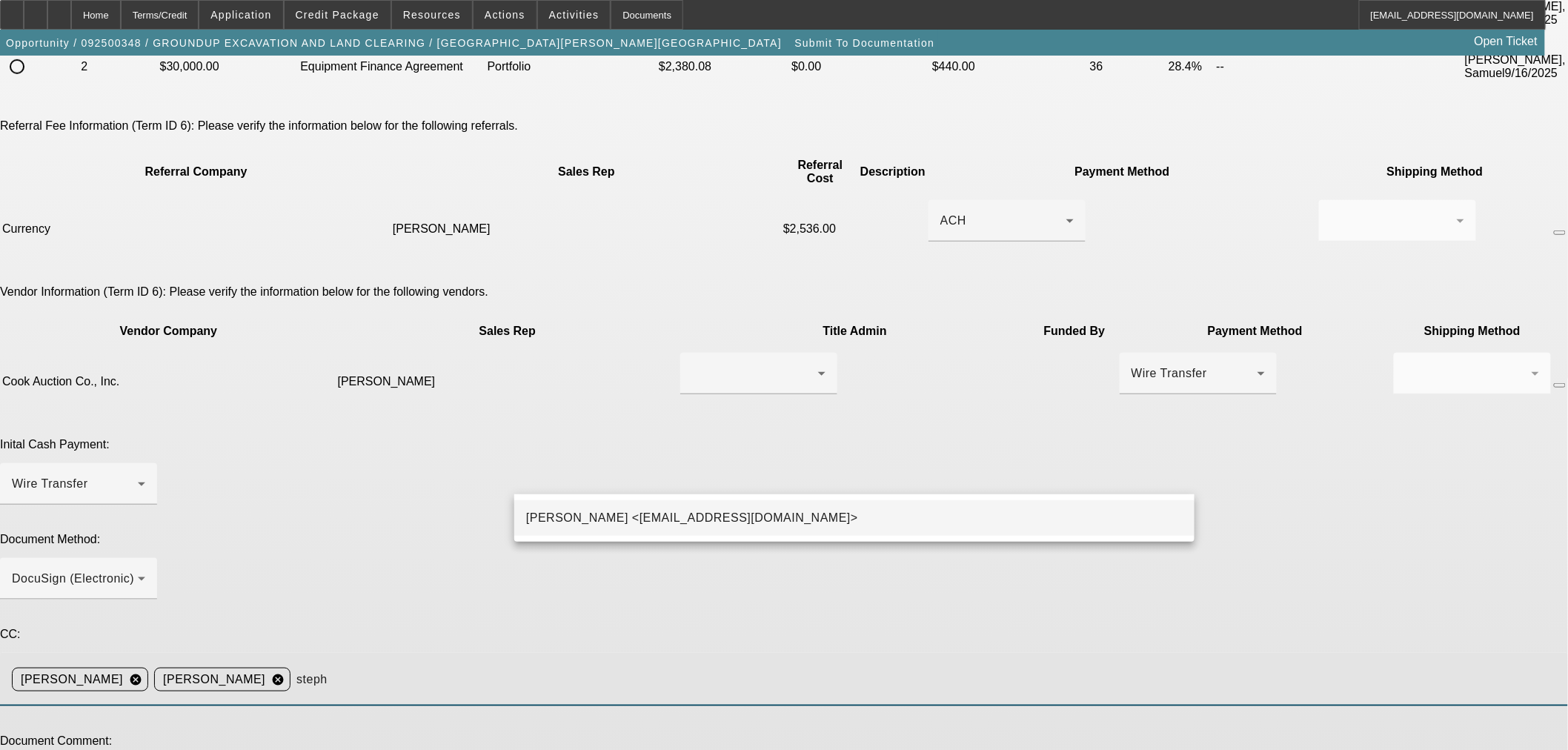
type input "steph"
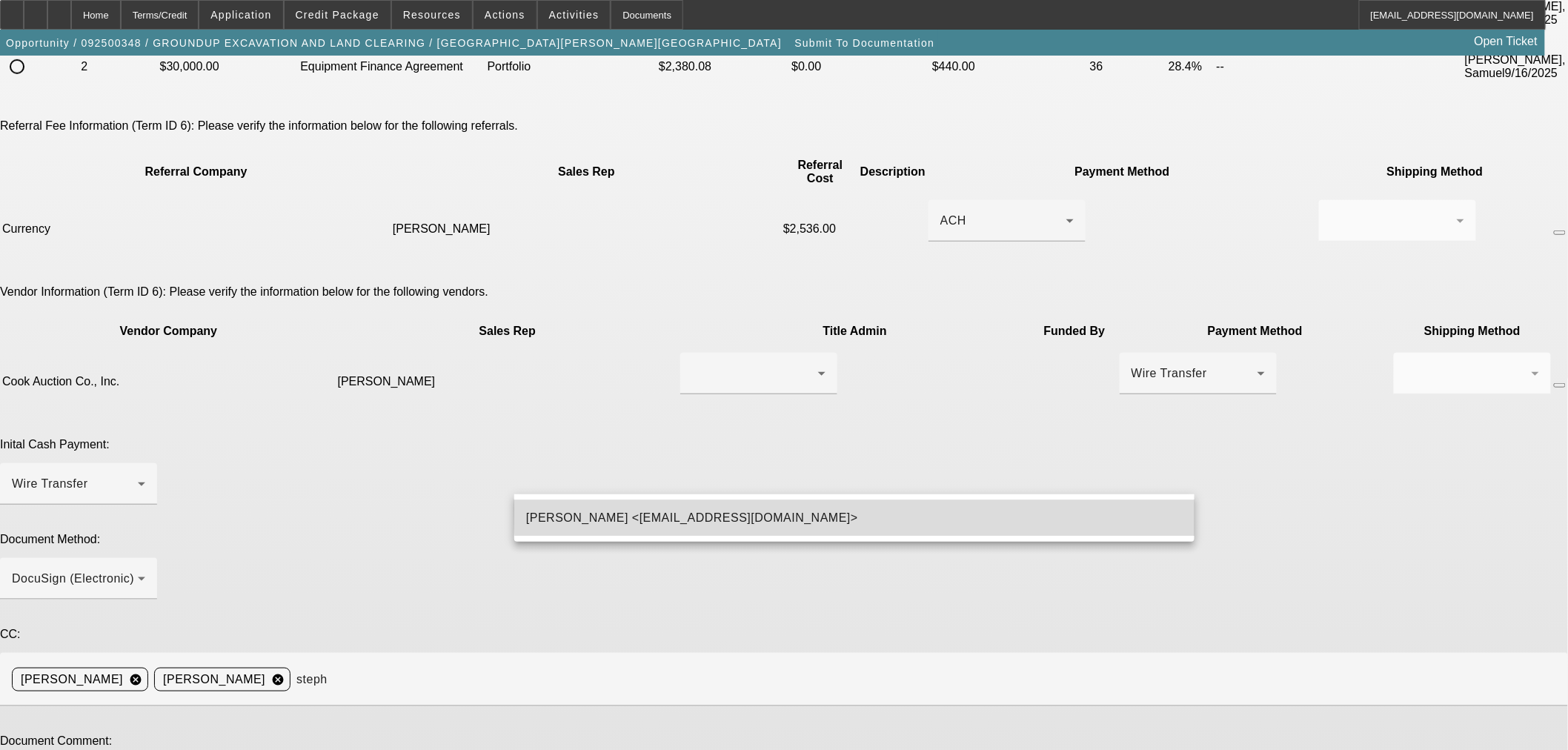
click at [914, 509] on mat-option "[PERSON_NAME] <[EMAIL_ADDRESS][DOMAIN_NAME]>" at bounding box center [855, 517] width 680 height 35
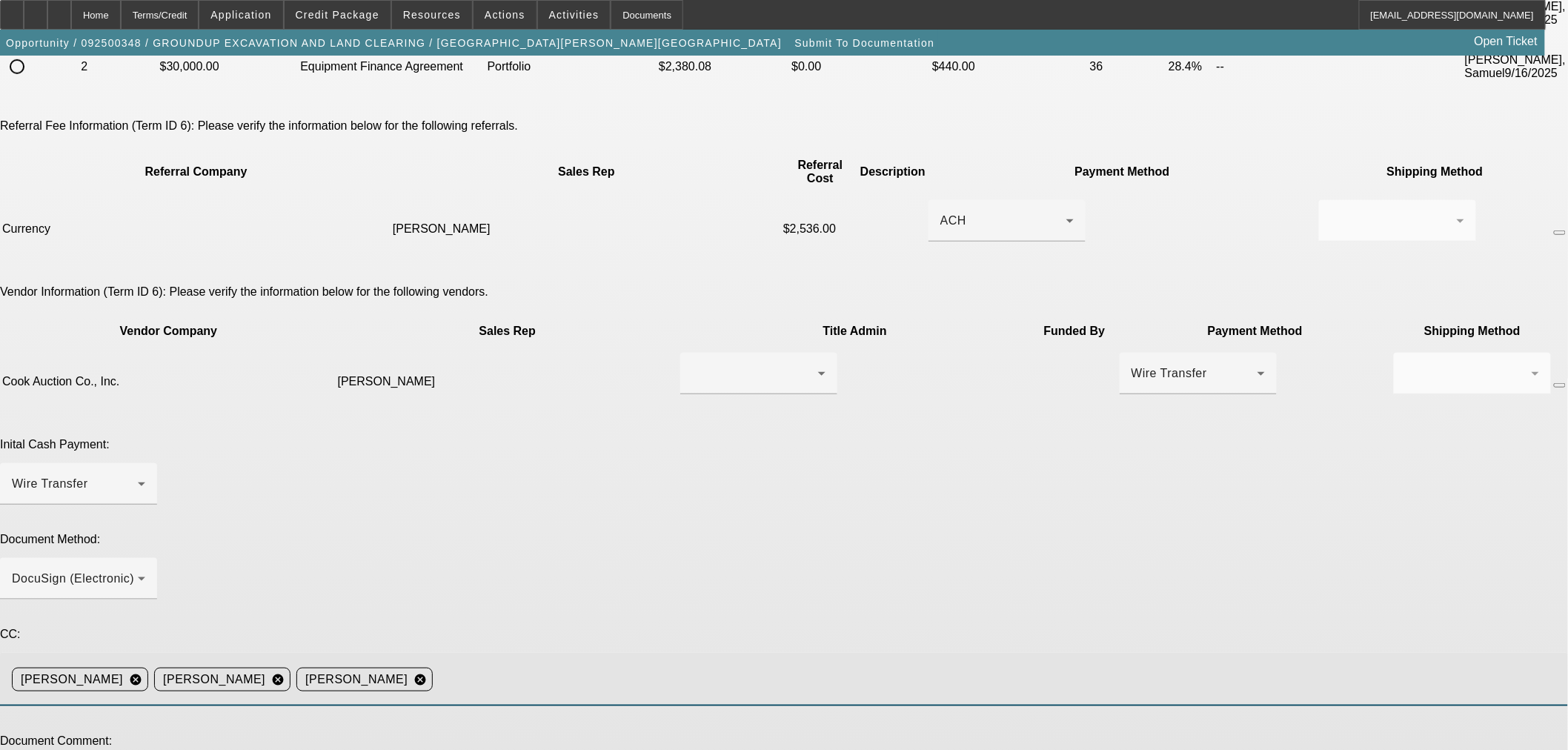
drag, startPoint x: 1176, startPoint y: 554, endPoint x: 1158, endPoint y: 630, distance: 78.1
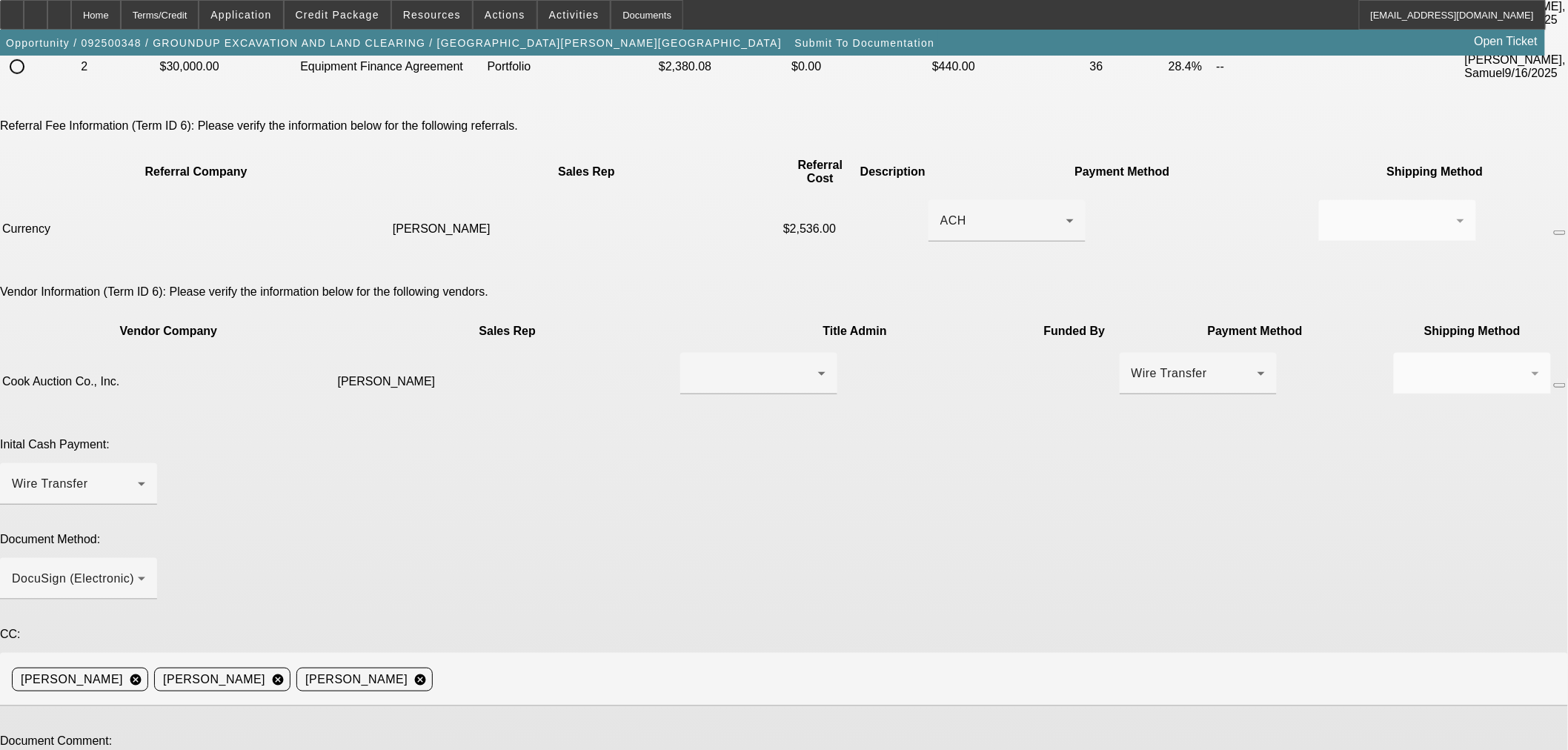
paste textarea "Please include your invoice number & buyer name"
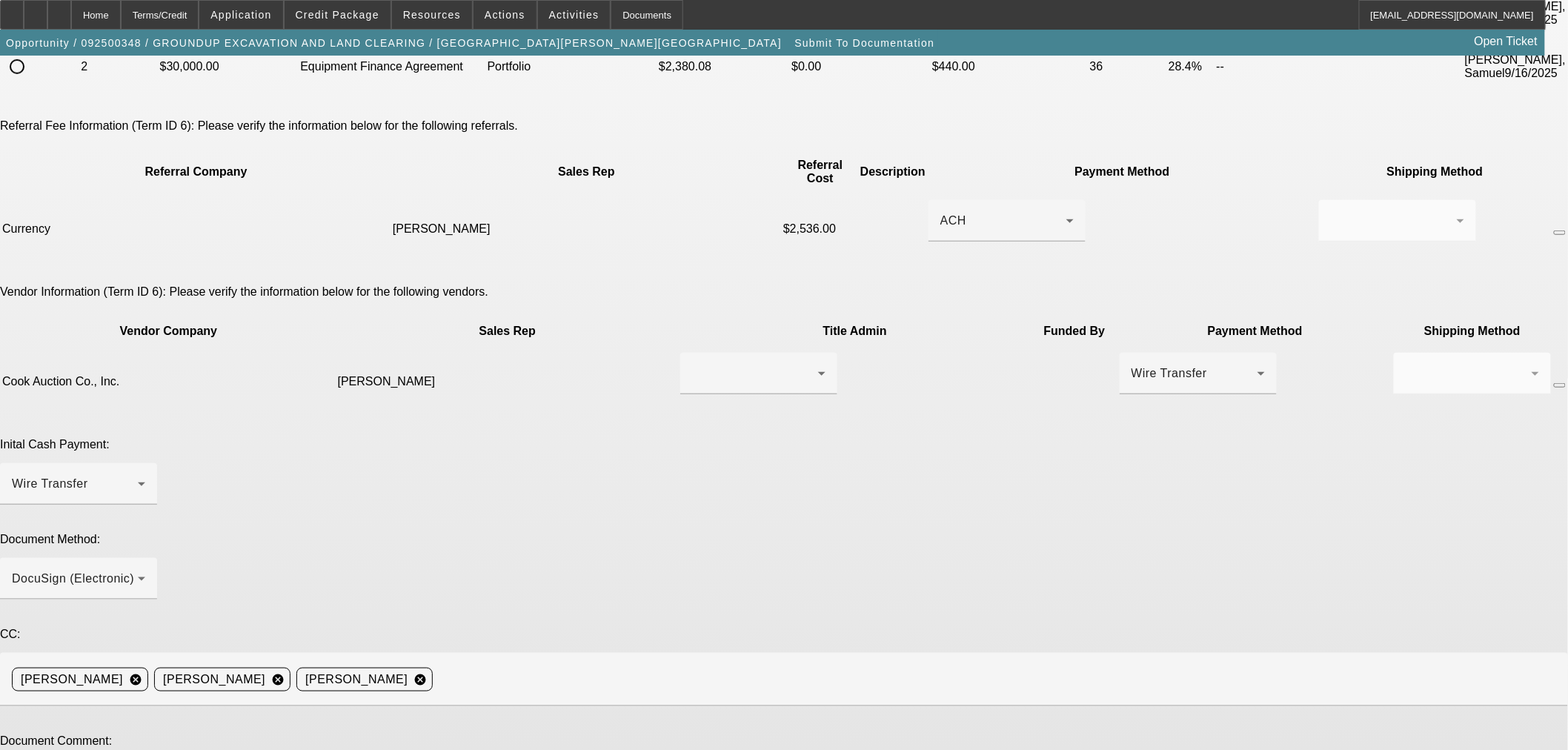
paste textarea "Currency= Trevor Ryan, trevor-ryan@gocurrency.com, (480) 680-1168. Vendor = Coo…"
type textarea "BUYSIDE DOCS SUBMISSION CURRENCY - [PERSON_NAME] ok'd new vendor if customer is…"
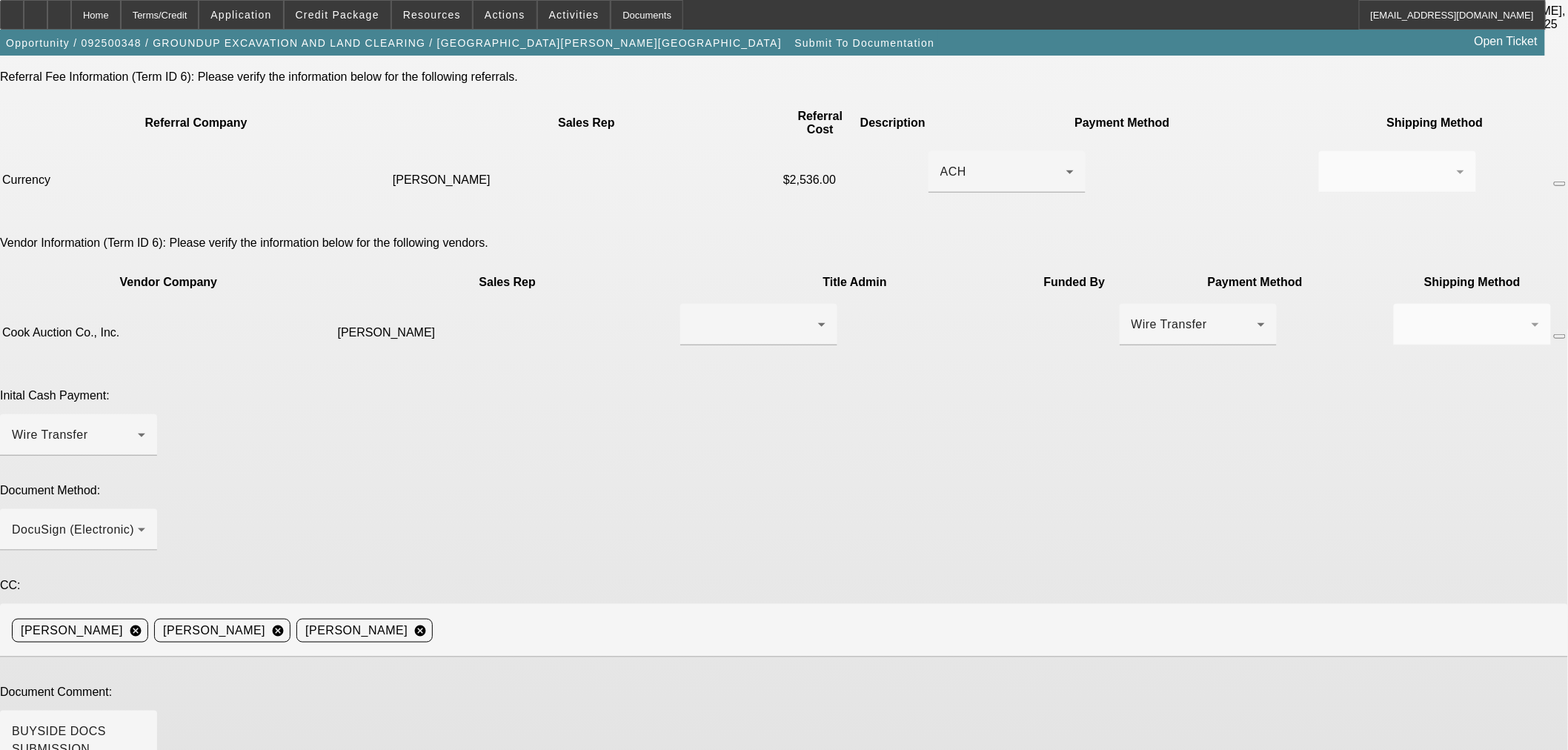
scroll to position [464, 0]
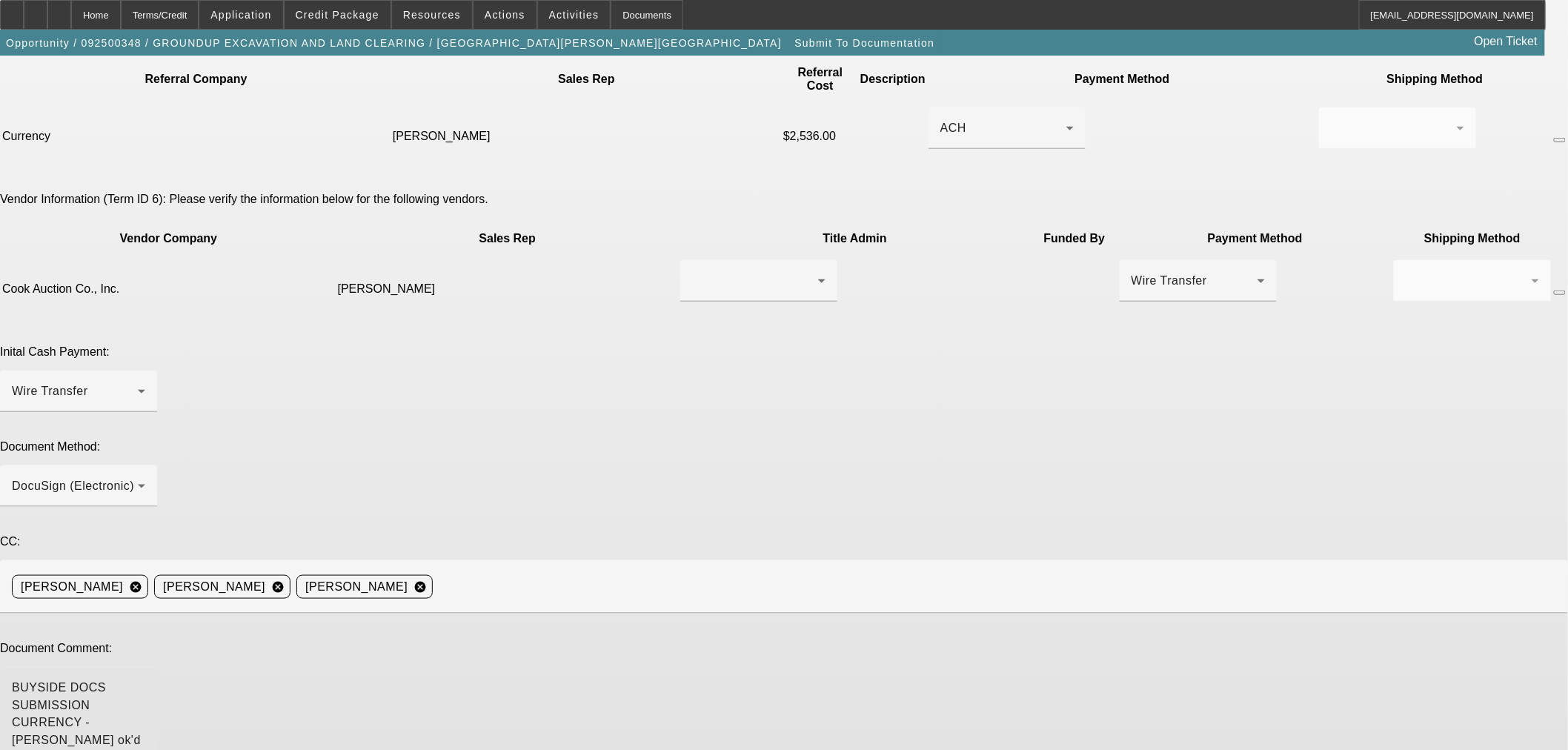
drag, startPoint x: 675, startPoint y: 627, endPoint x: 841, endPoint y: 627, distance: 166.0
type textarea "Added 8 points for currency and marked up payment."
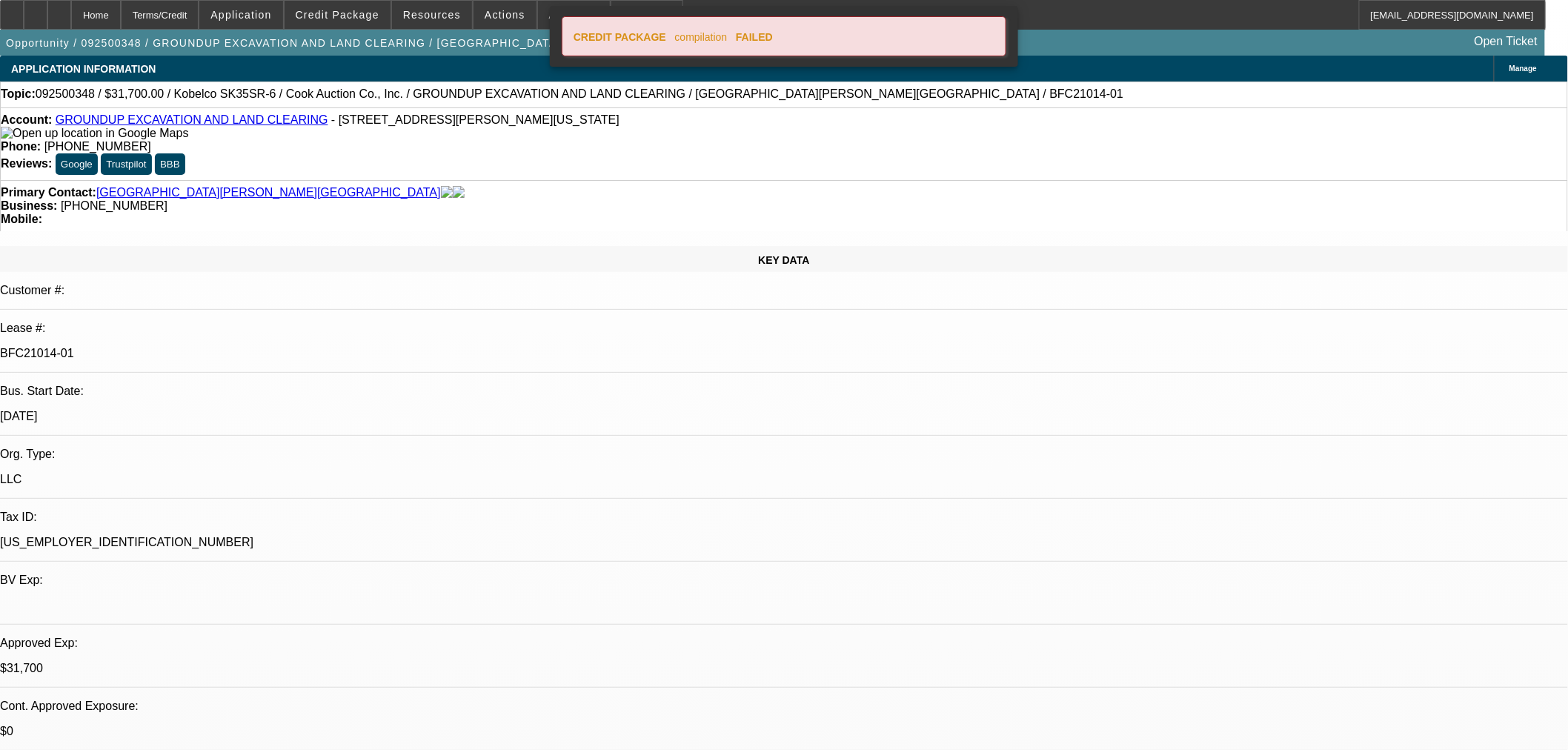
select select "0"
select select "2"
select select "0"
select select "6"
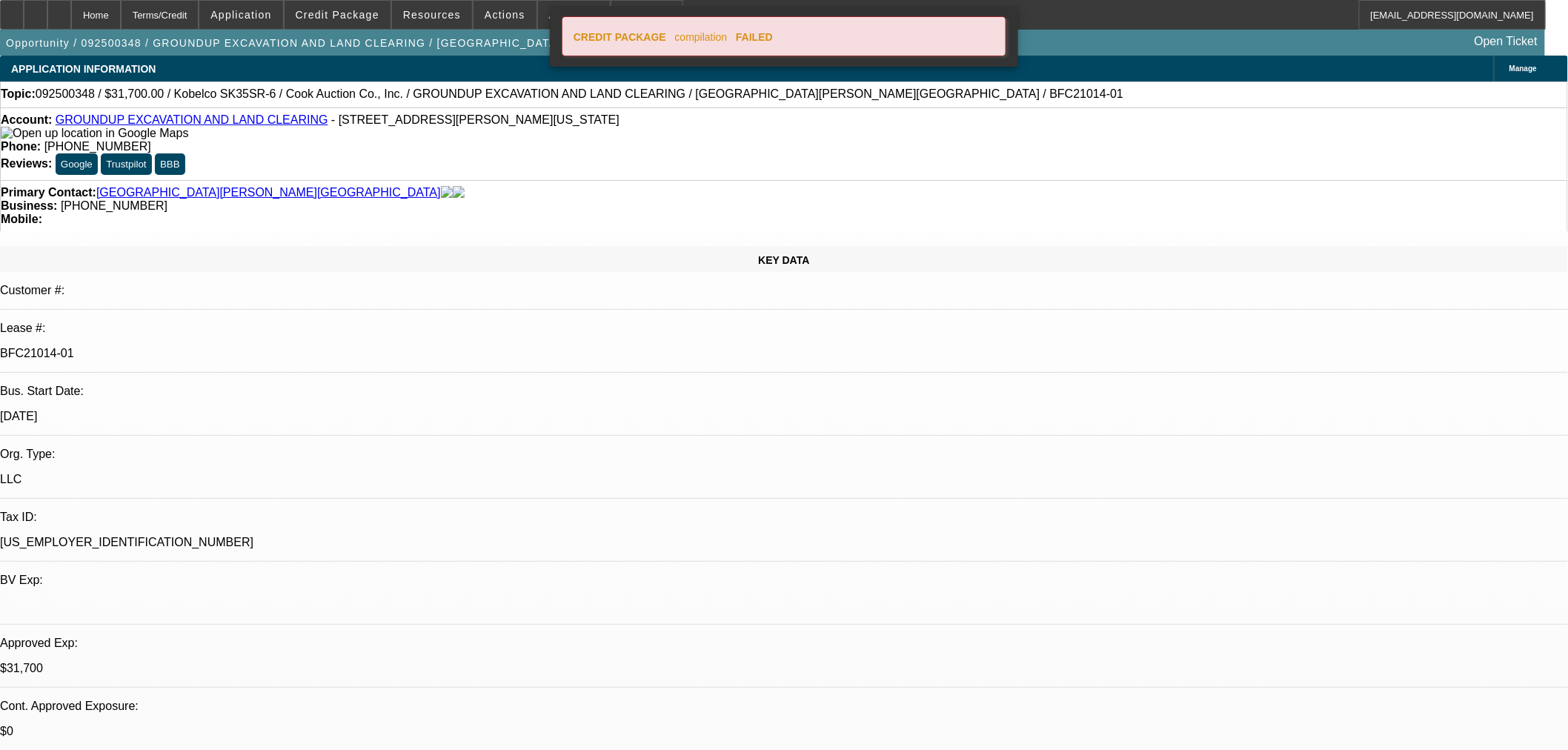
select select "0"
select select "2"
select select "0"
select select "6"
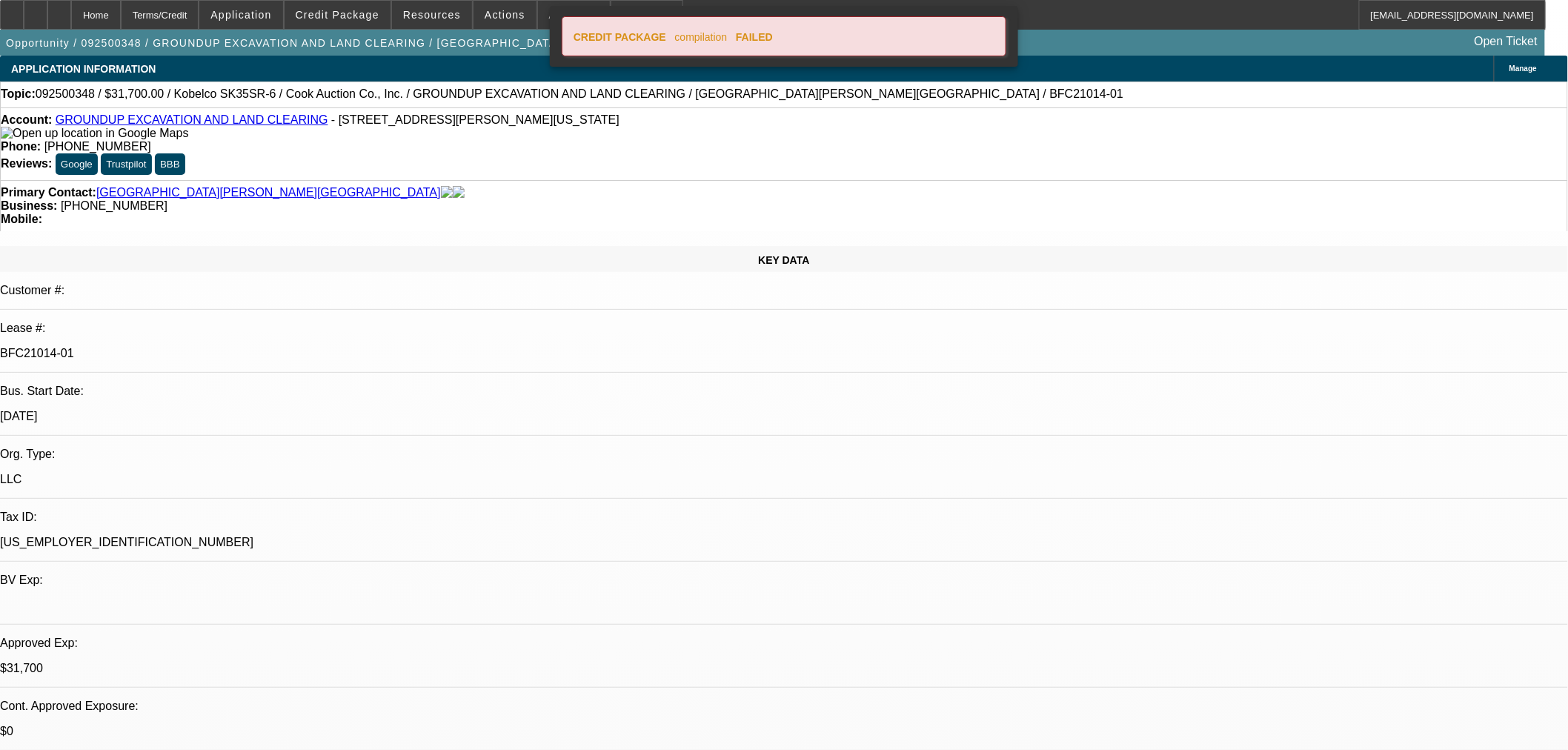
select select "0"
select select "2"
select select "0"
select select "6"
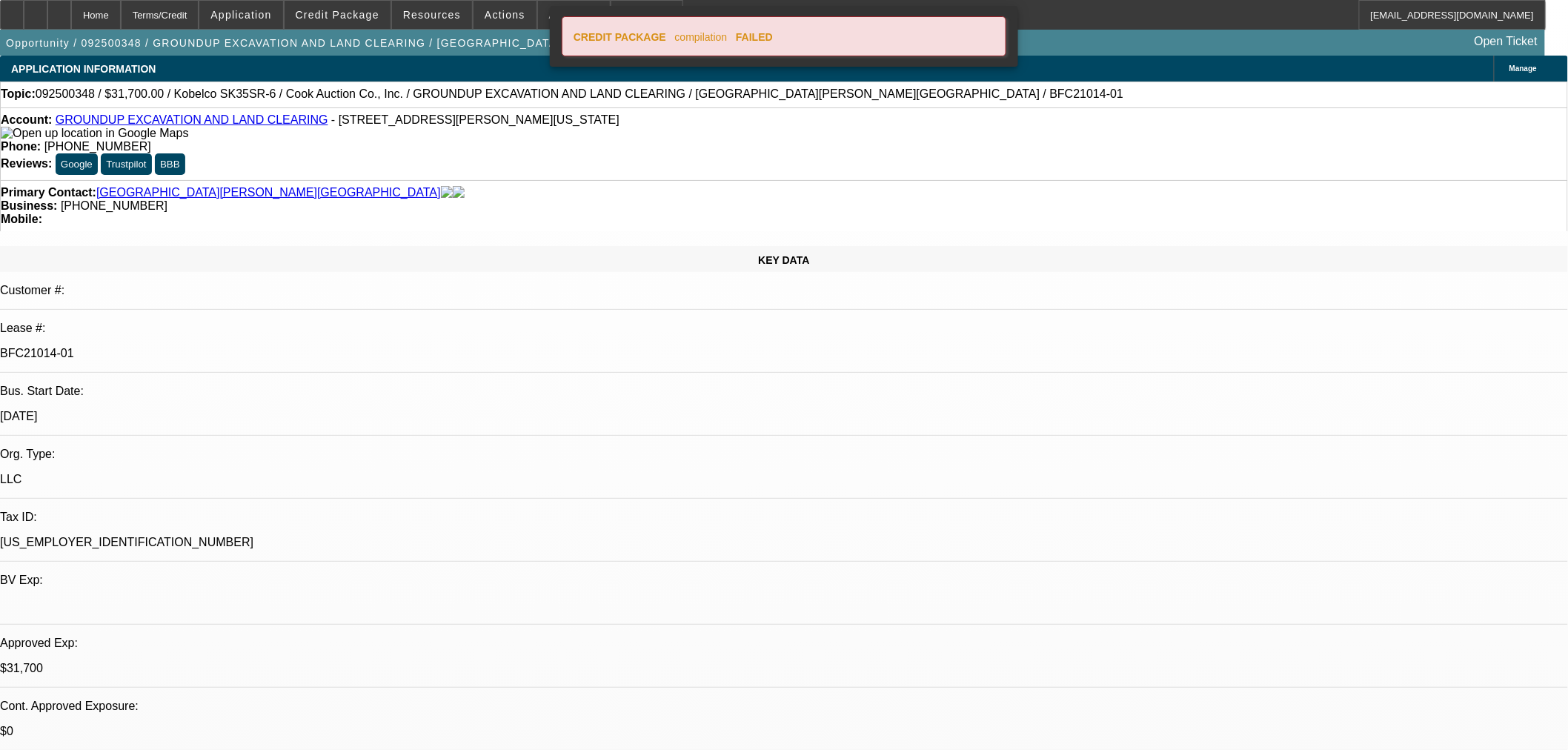
select select "0"
select select "2"
select select "0"
select select "6"
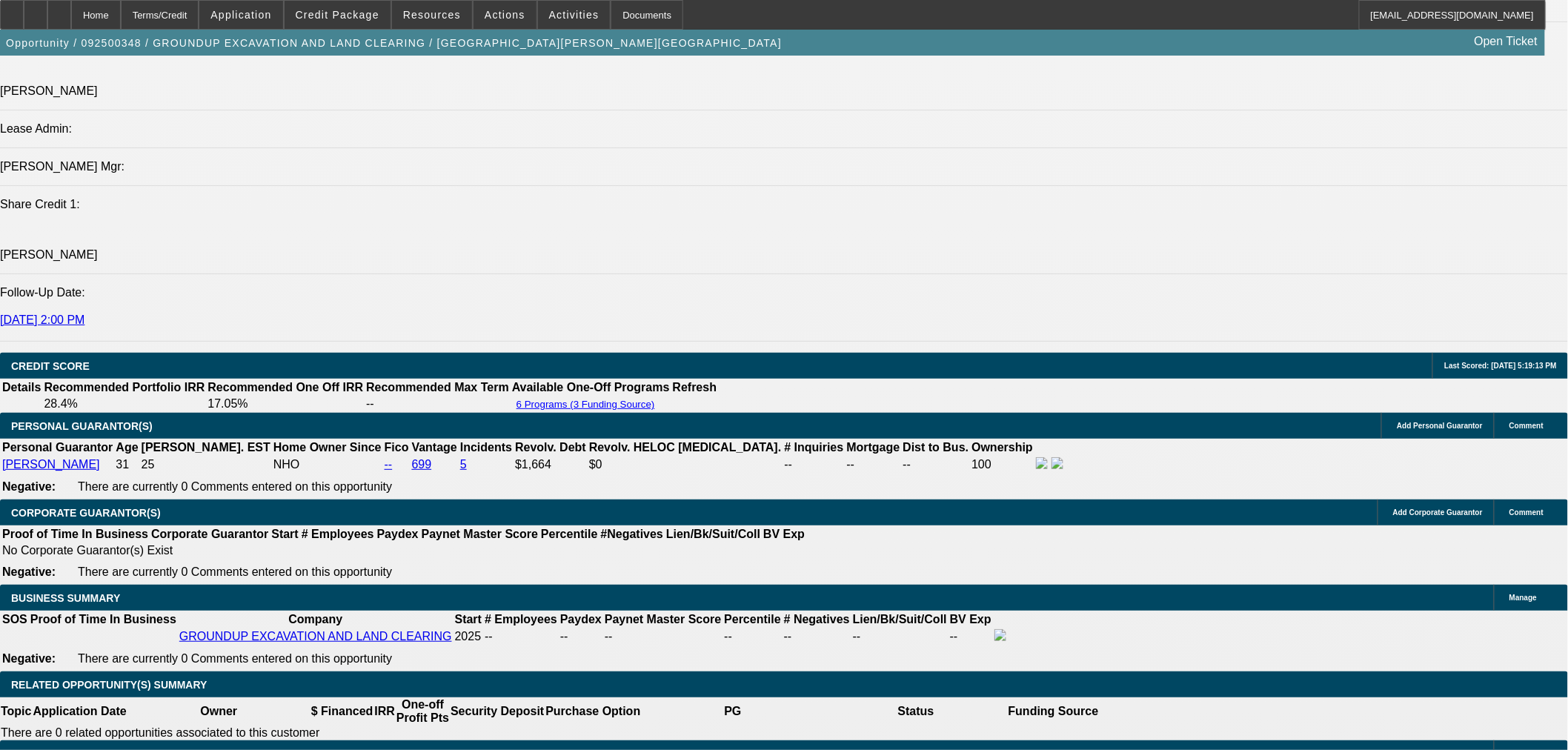
scroll to position [1922, 0]
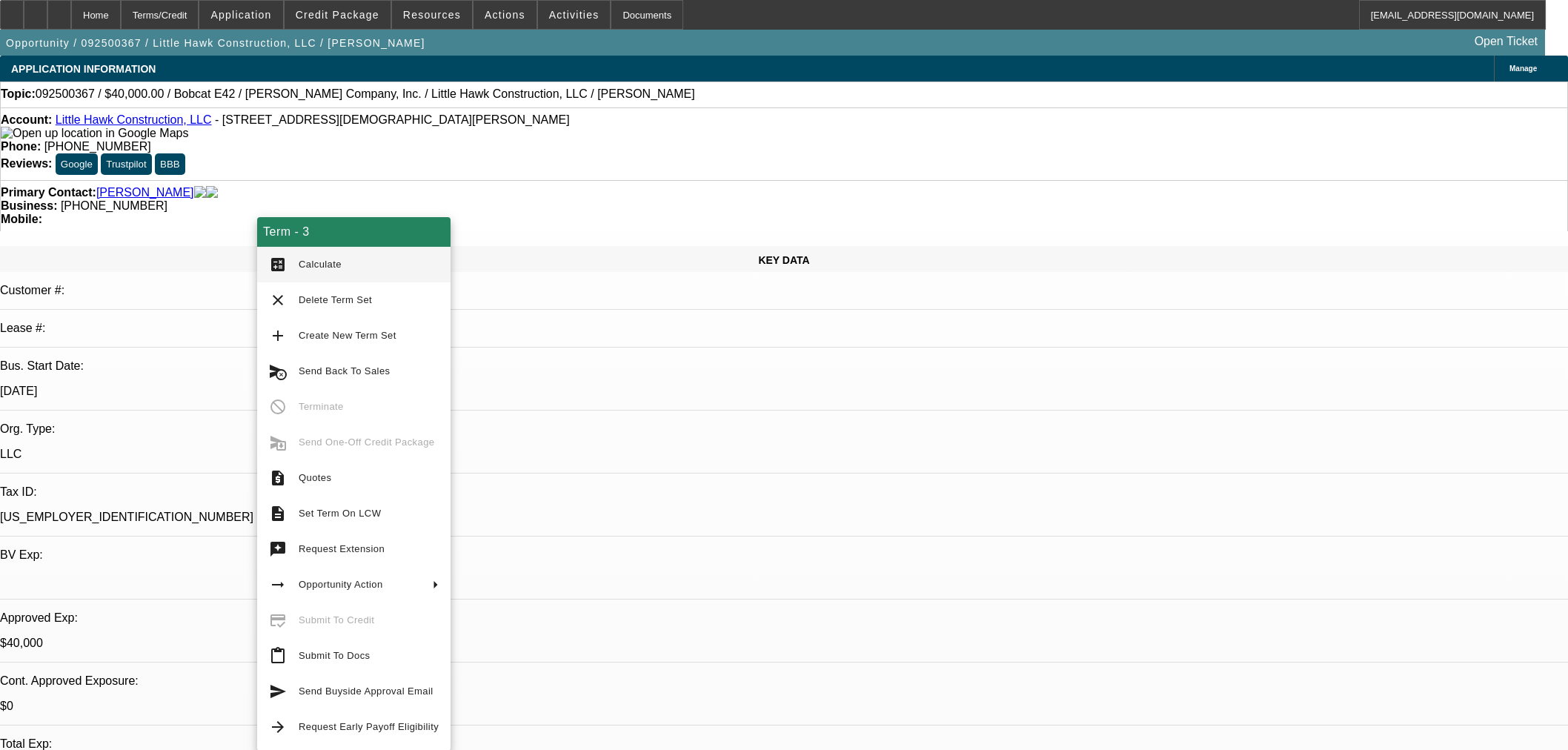
select select "0"
select select "2"
select select "0"
select select "6"
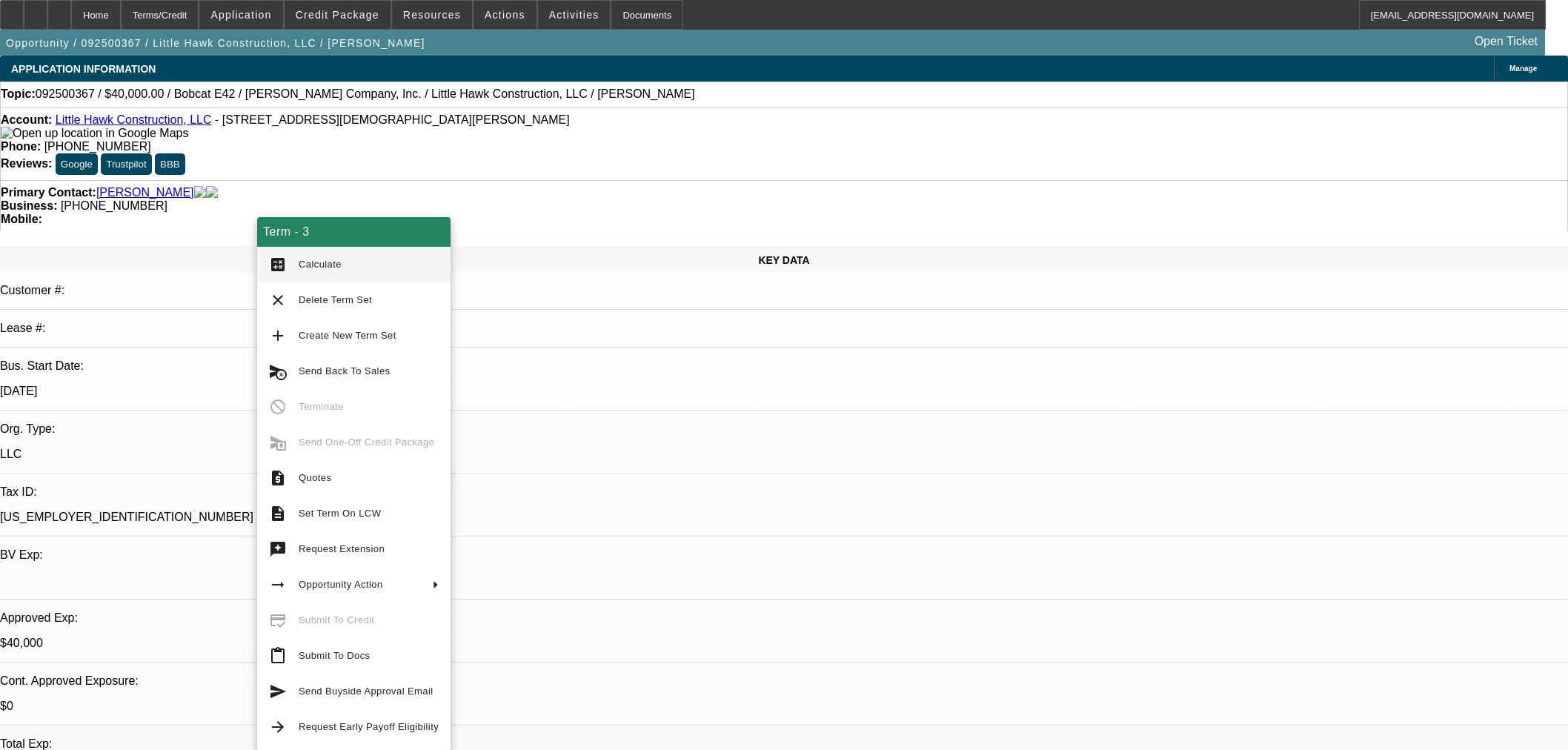
select select "0"
select select "2"
select select "0"
select select "6"
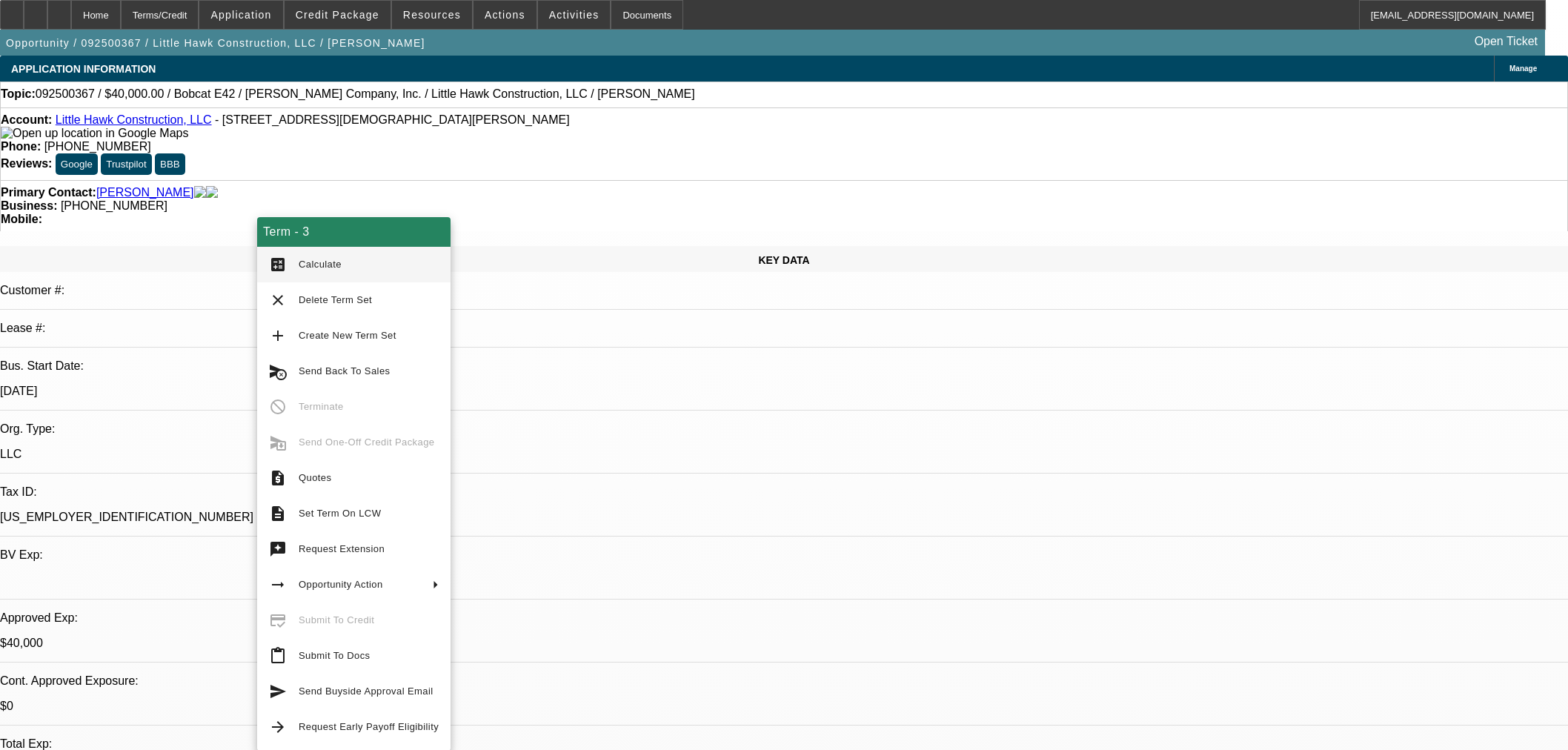
select select "0.1"
select select "2"
select select "0"
select select "6"
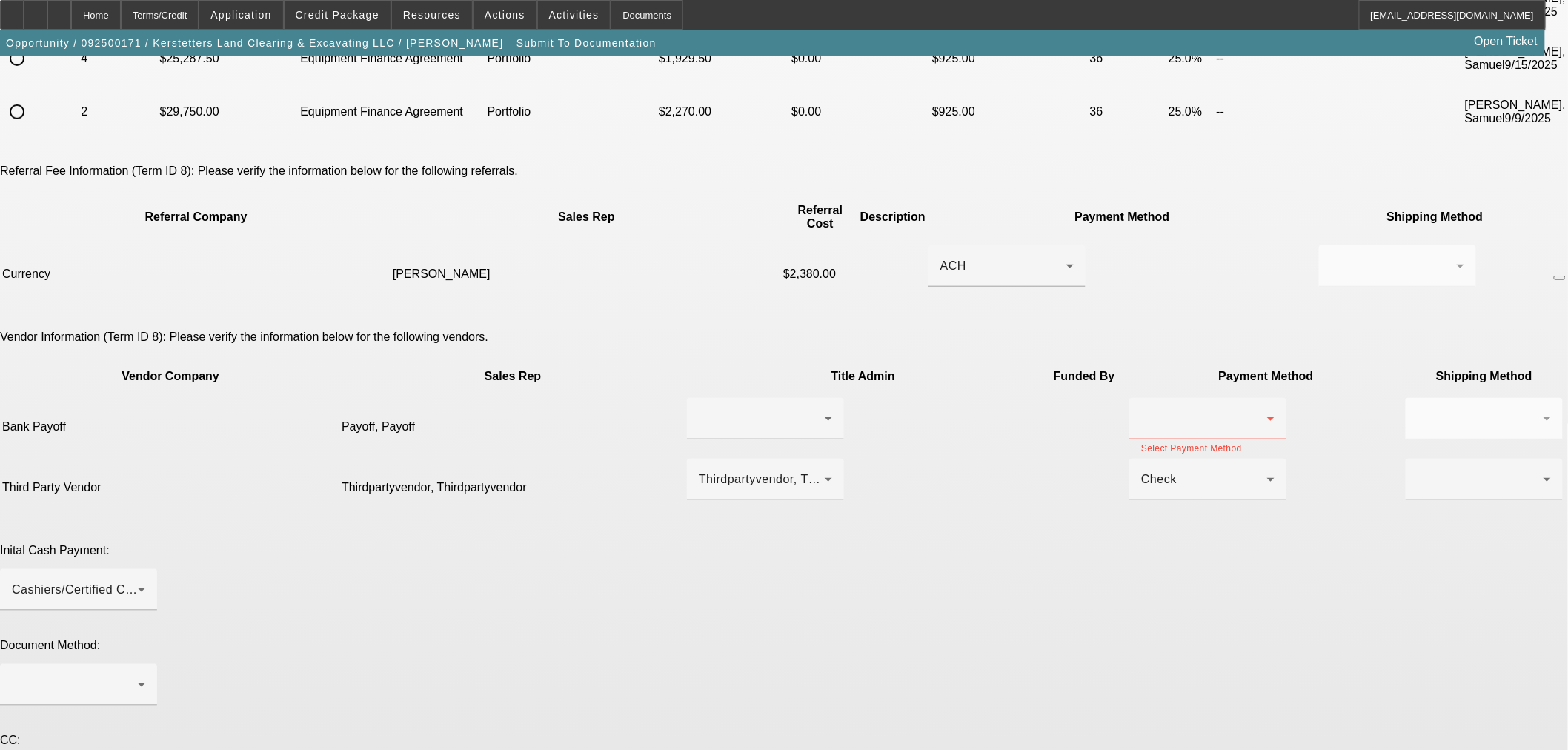
scroll to position [412, 0]
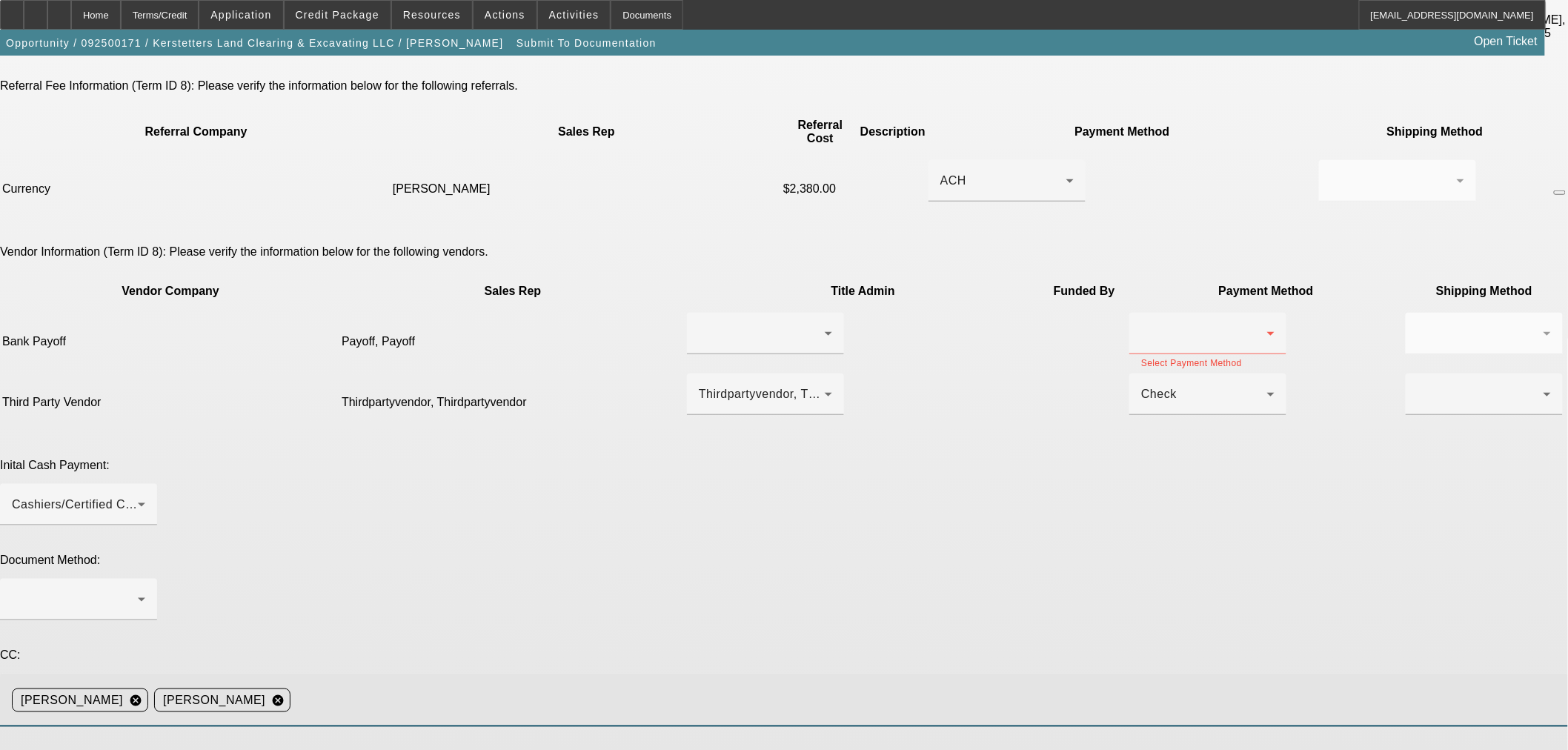
click at [832, 686] on input at bounding box center [923, 700] width 1253 height 30
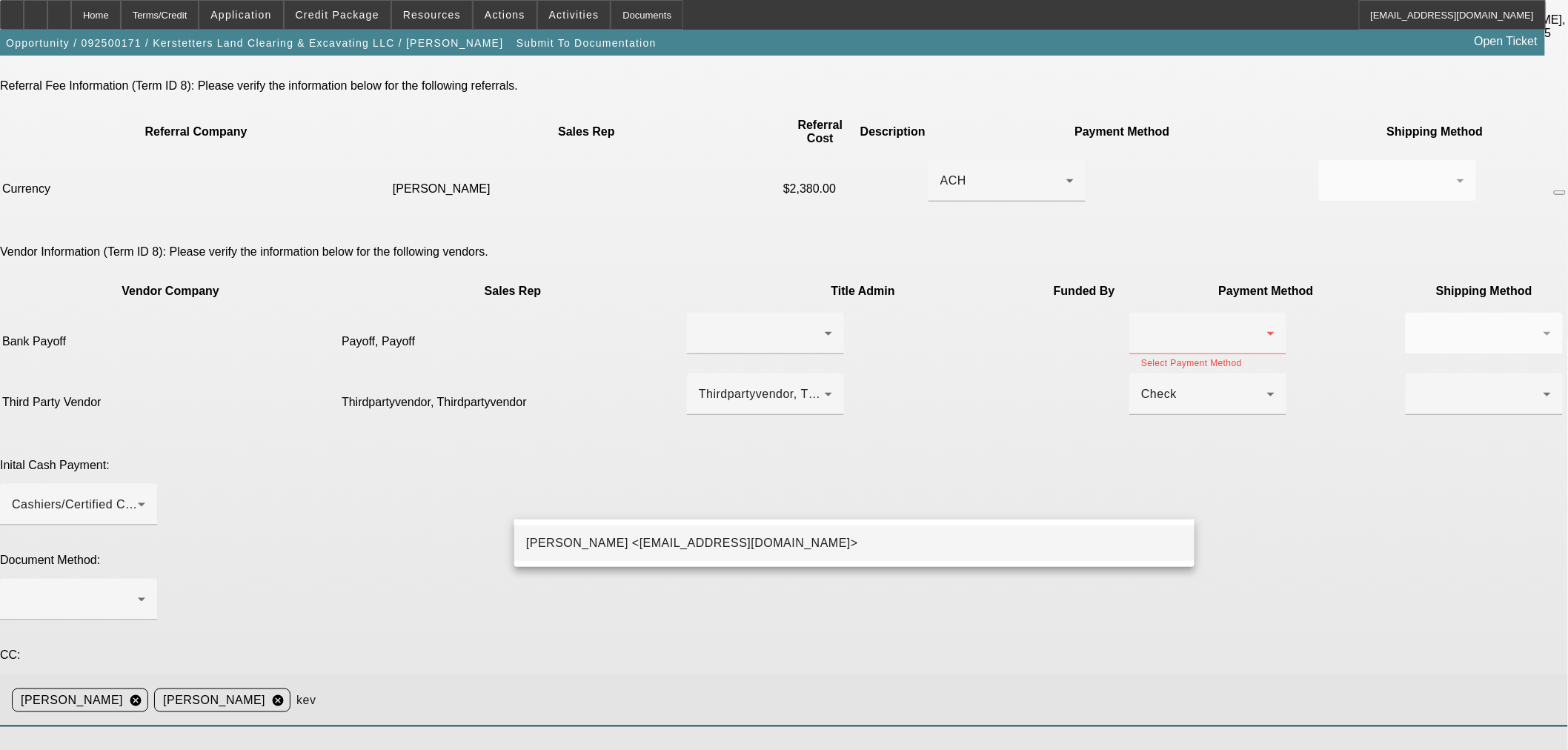
type input "kev"
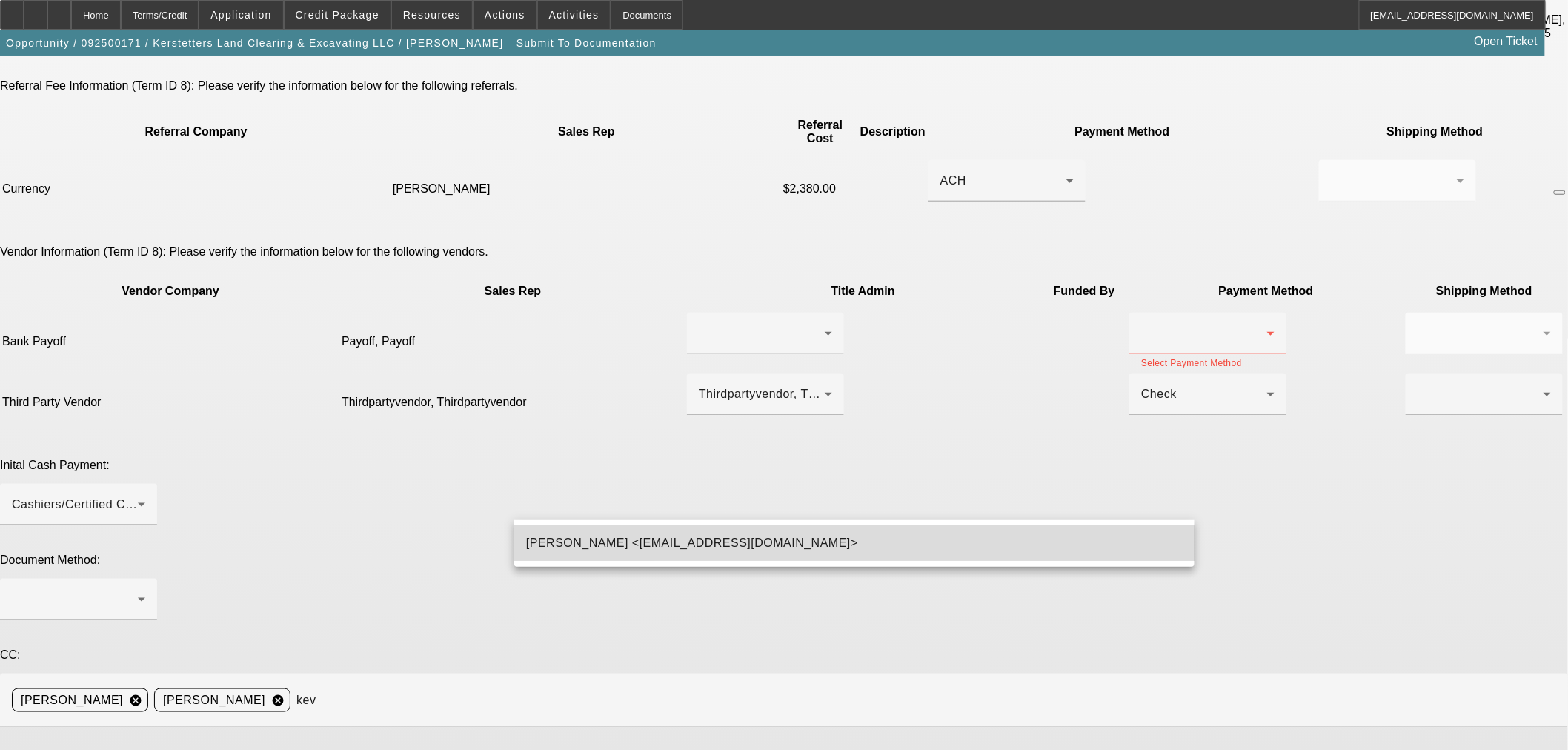
click at [830, 552] on mat-option "[PERSON_NAME] <[EMAIL_ADDRESS][DOMAIN_NAME]>" at bounding box center [855, 543] width 680 height 35
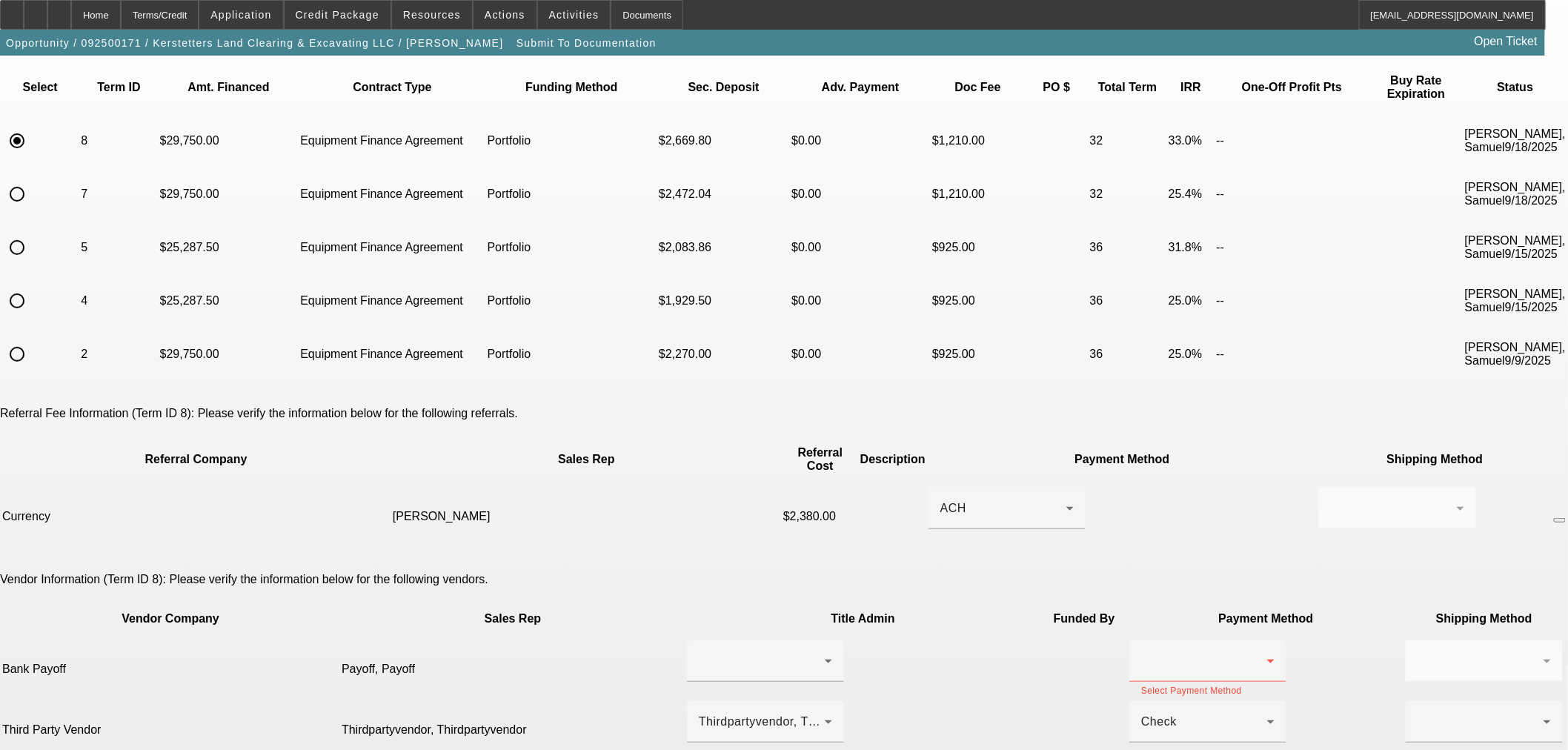
scroll to position [138, 0]
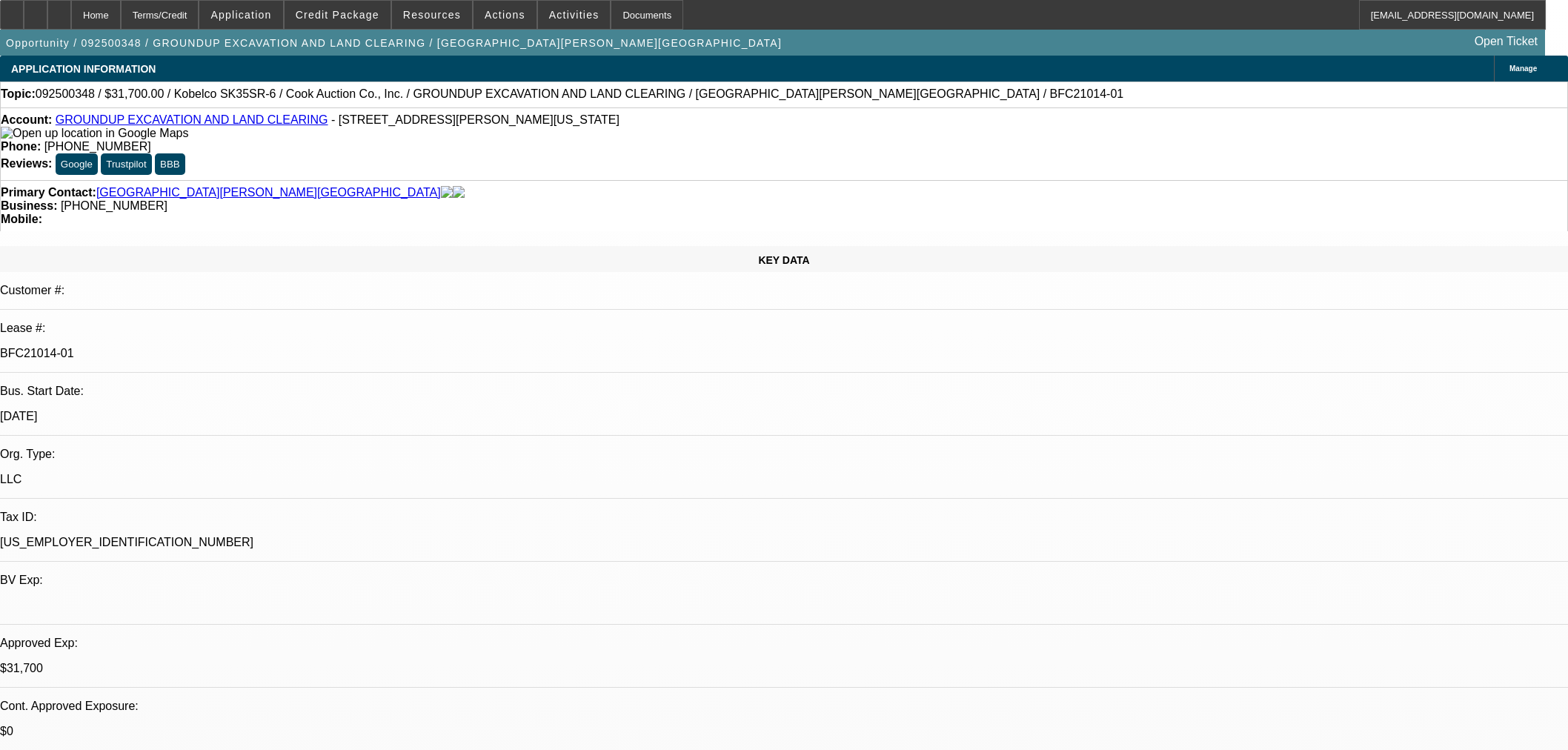
select select "0"
select select "2"
select select "0"
select select "6"
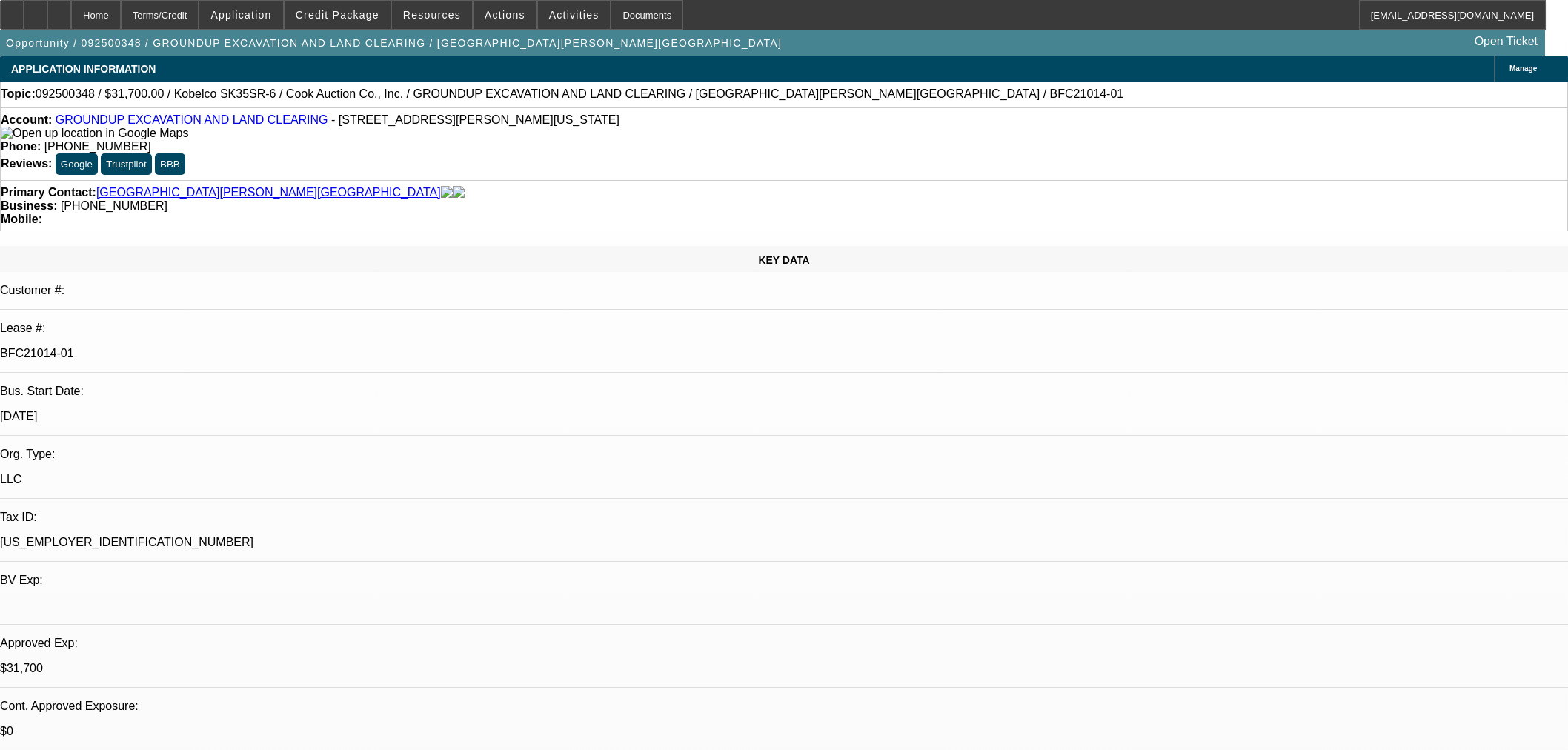
select select "0"
select select "2"
select select "0"
select select "6"
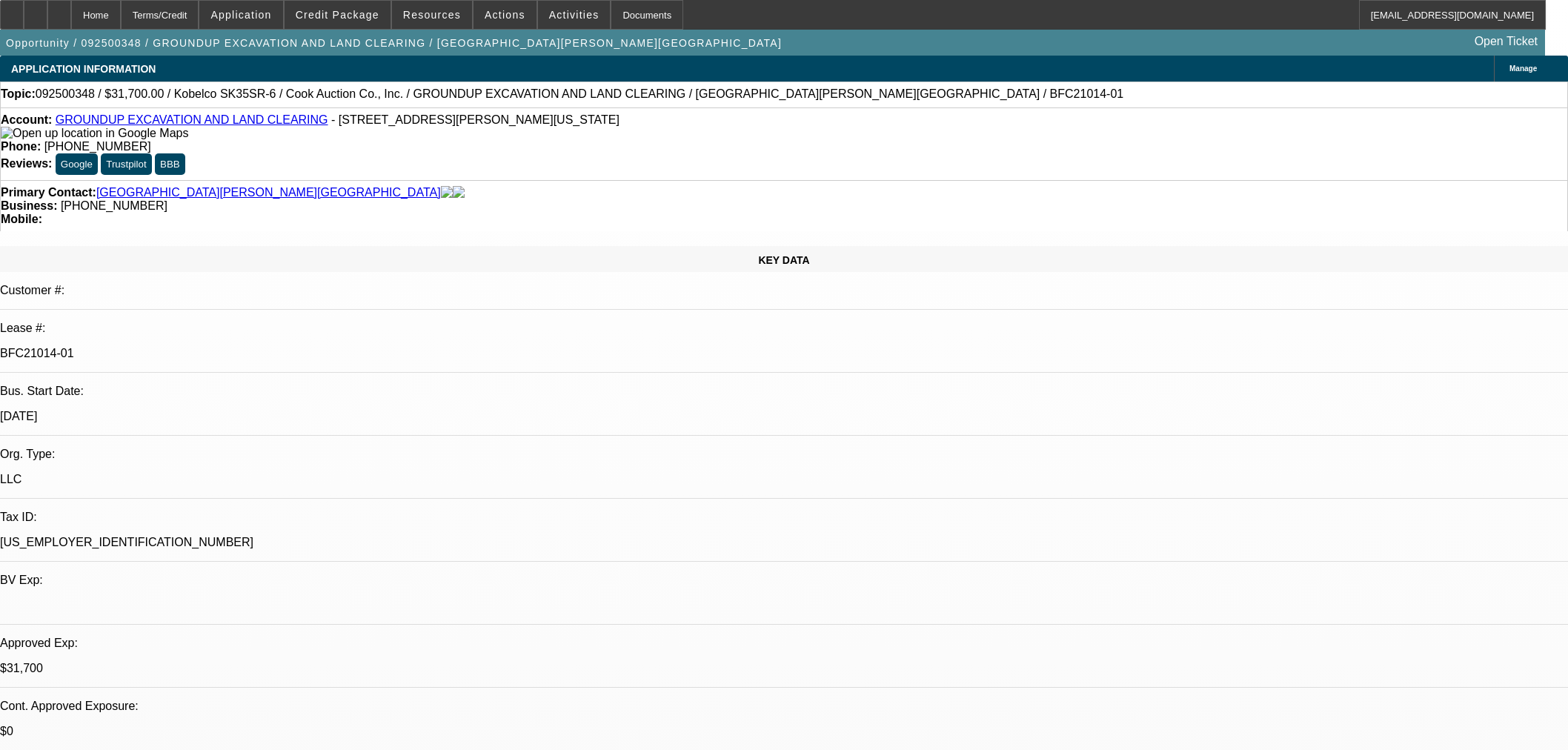
select select "0"
select select "2"
select select "0"
select select "6"
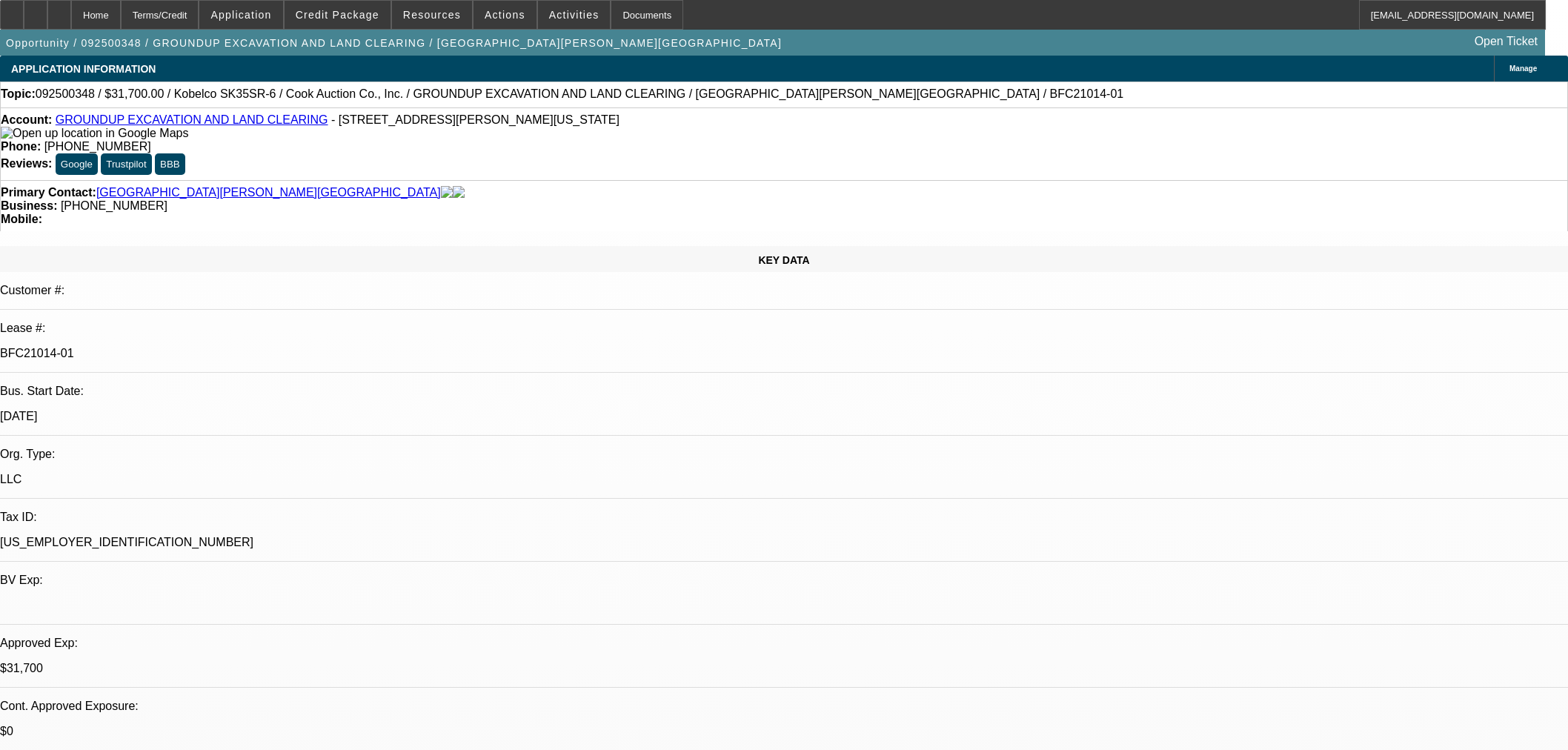
select select "0"
select select "2"
select select "0"
select select "6"
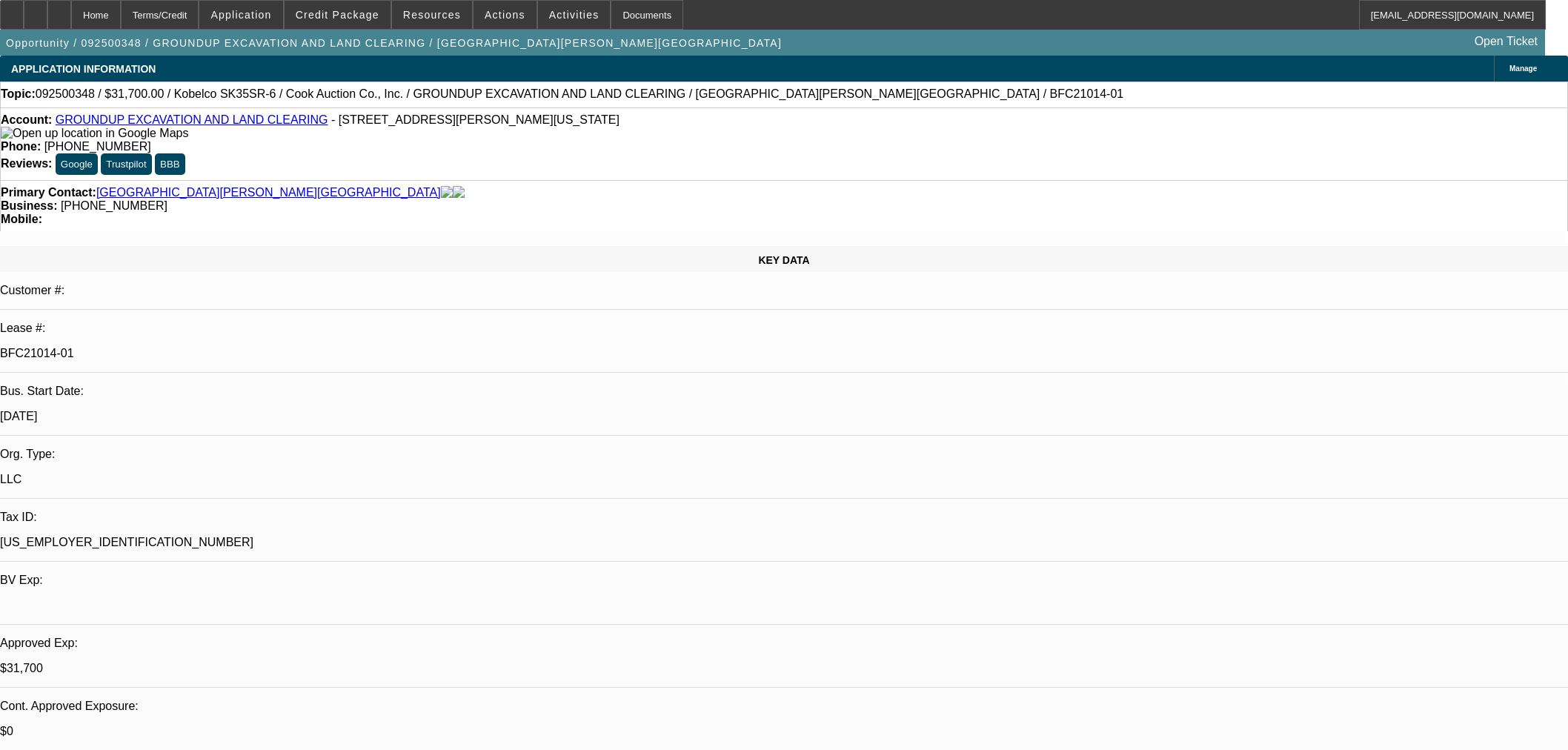
scroll to position [1922, 0]
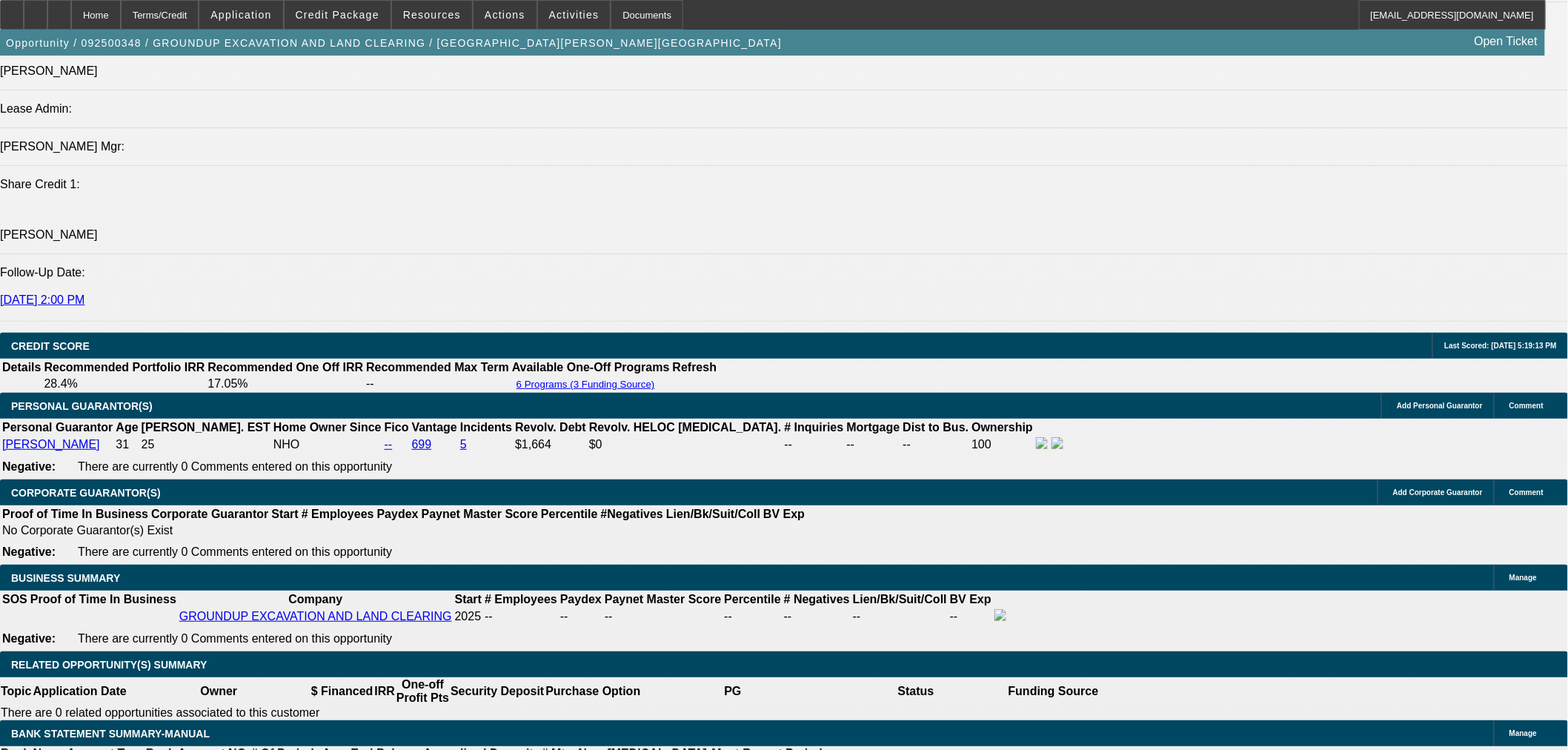
click at [71, 16] on div at bounding box center [59, 14] width 24 height 30
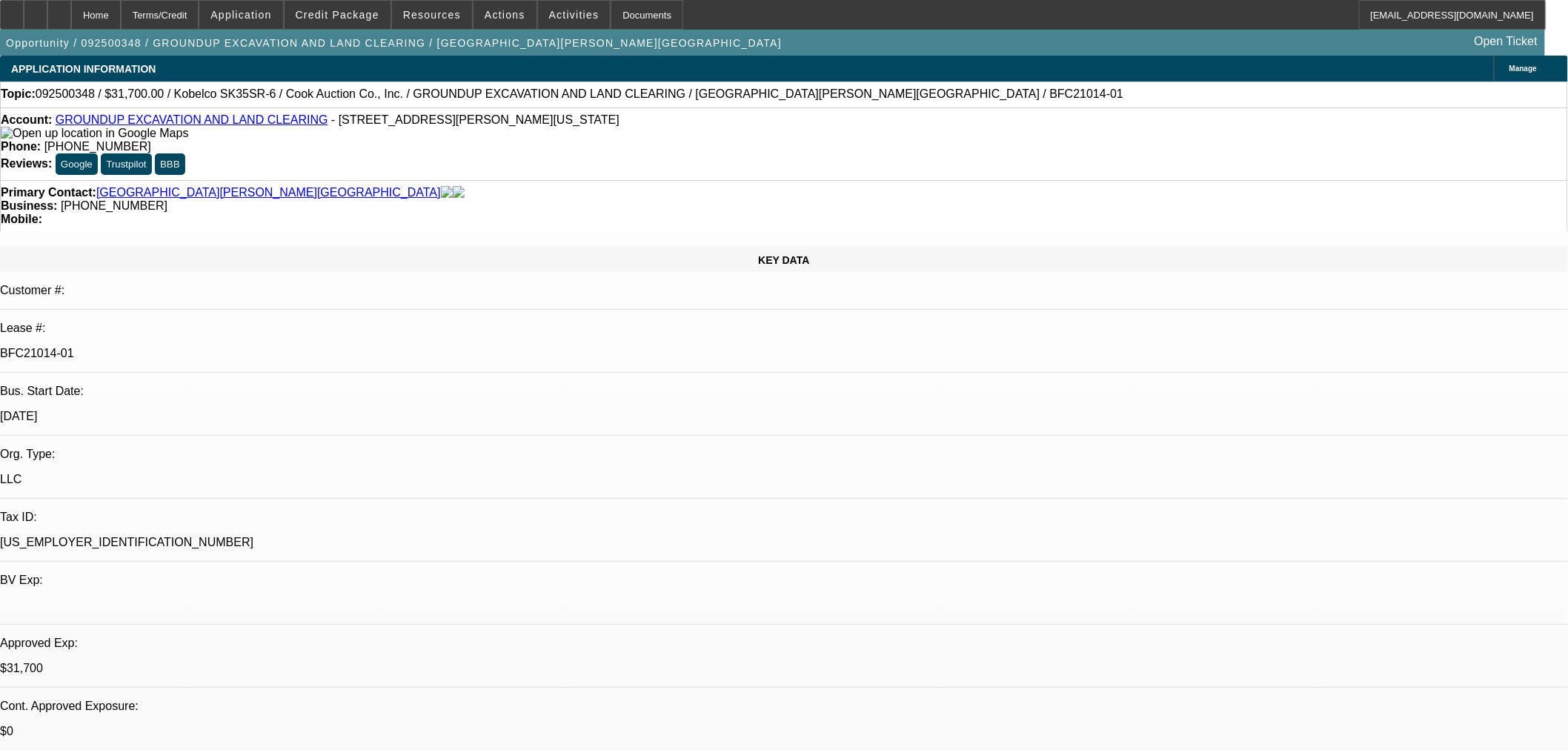
select select "0"
select select "2"
select select "0"
select select "6"
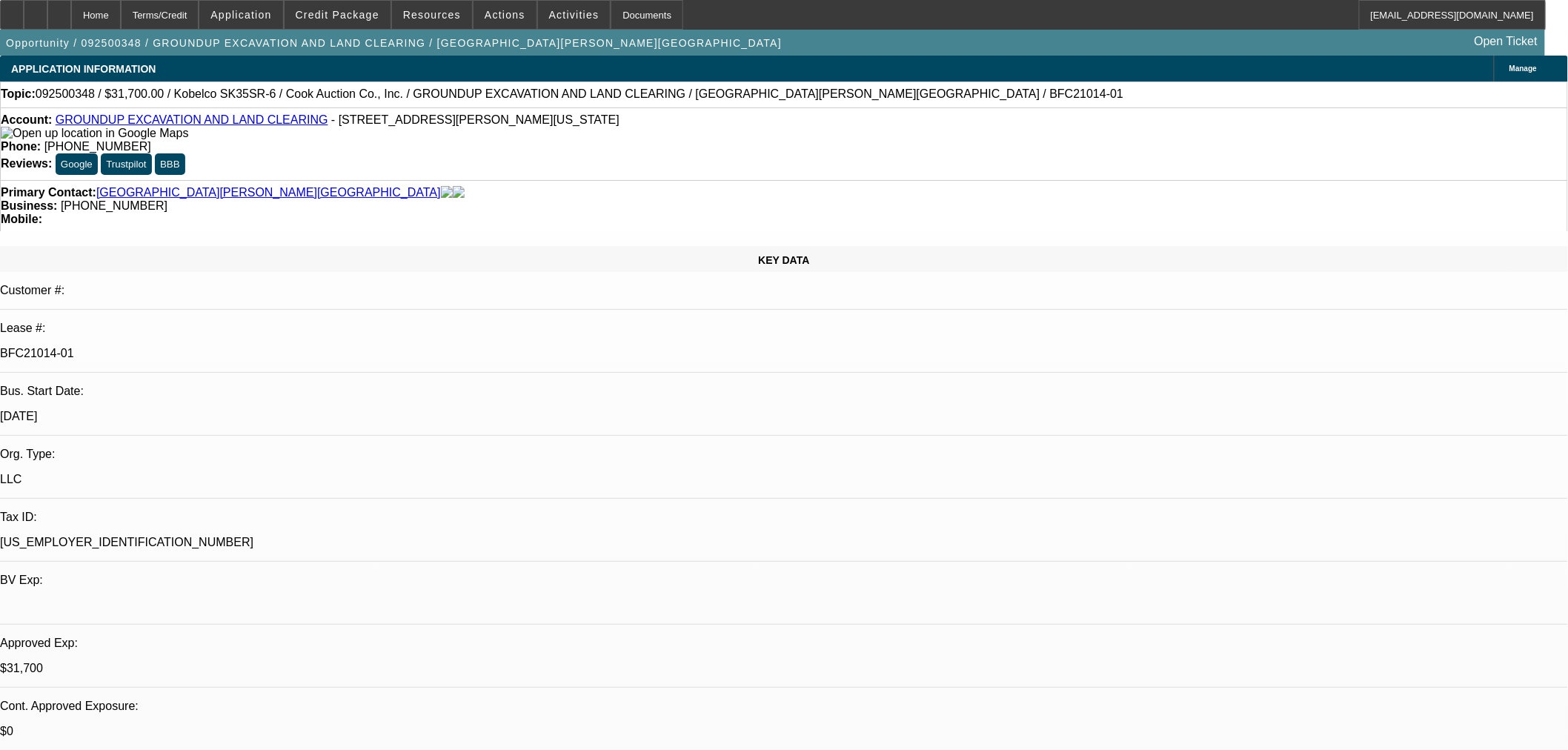
select select "0"
select select "2"
select select "0"
select select "6"
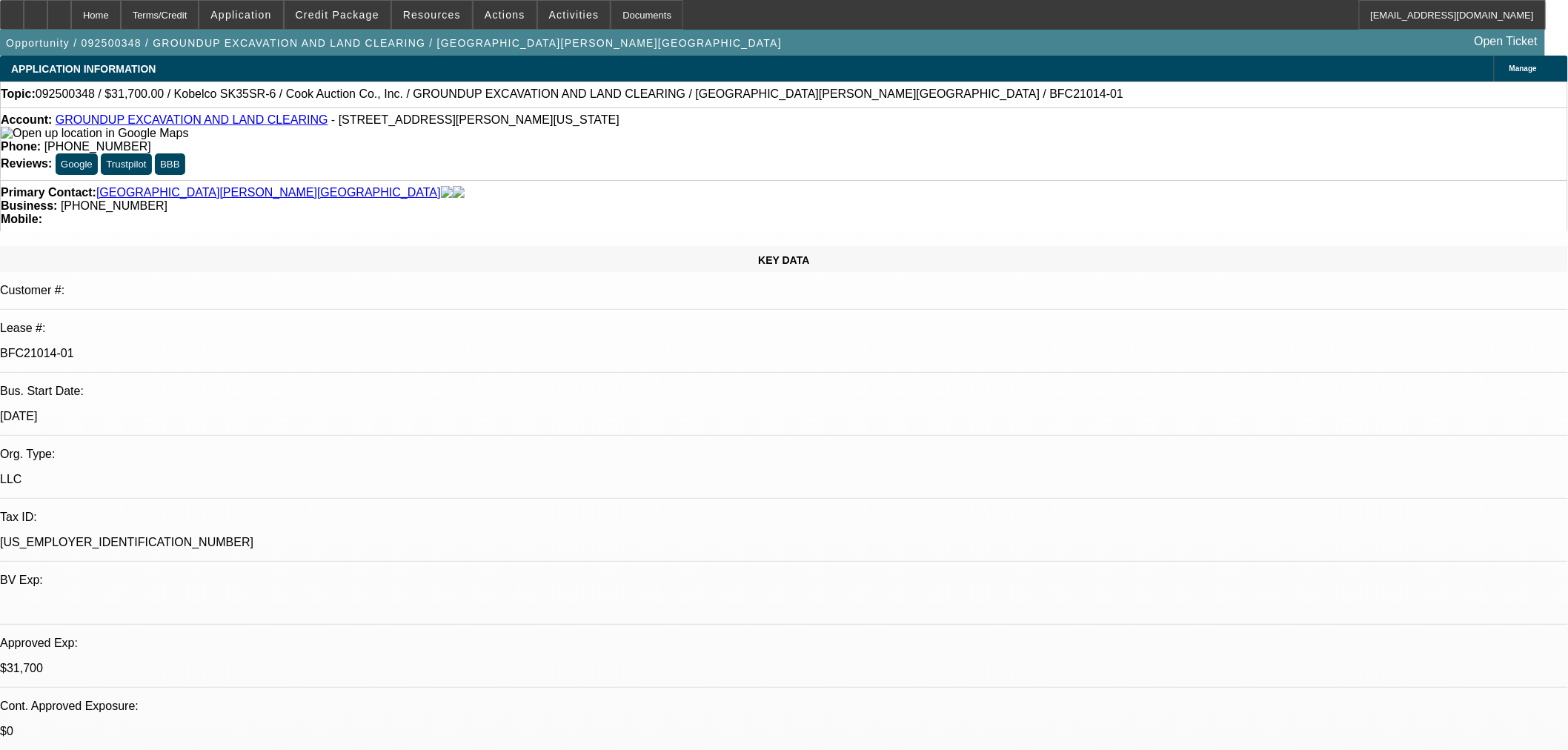
select select "0"
select select "2"
select select "0"
select select "6"
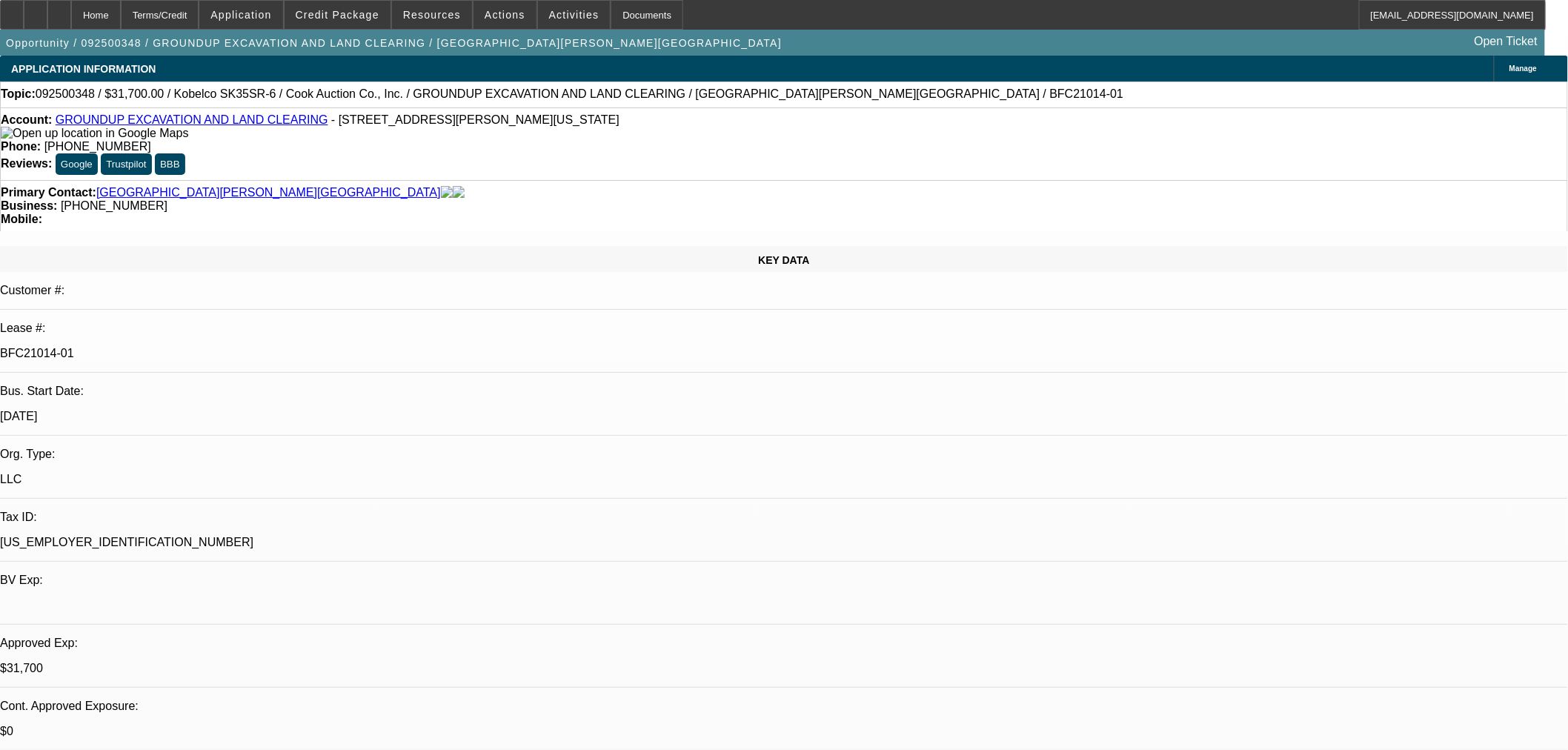
select select "0"
select select "2"
select select "0"
select select "6"
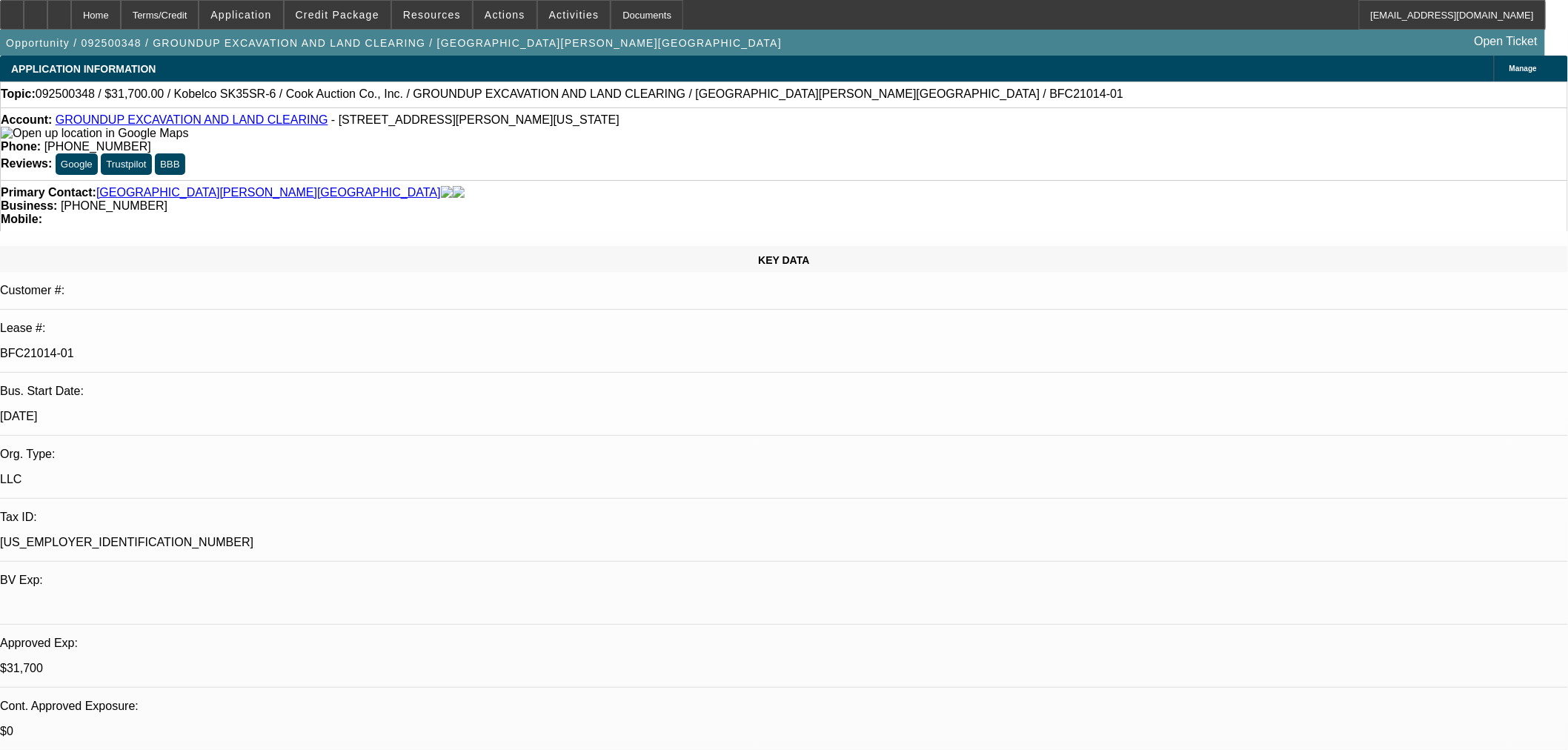
click at [343, 19] on span "Credit Package" at bounding box center [337, 14] width 84 height 12
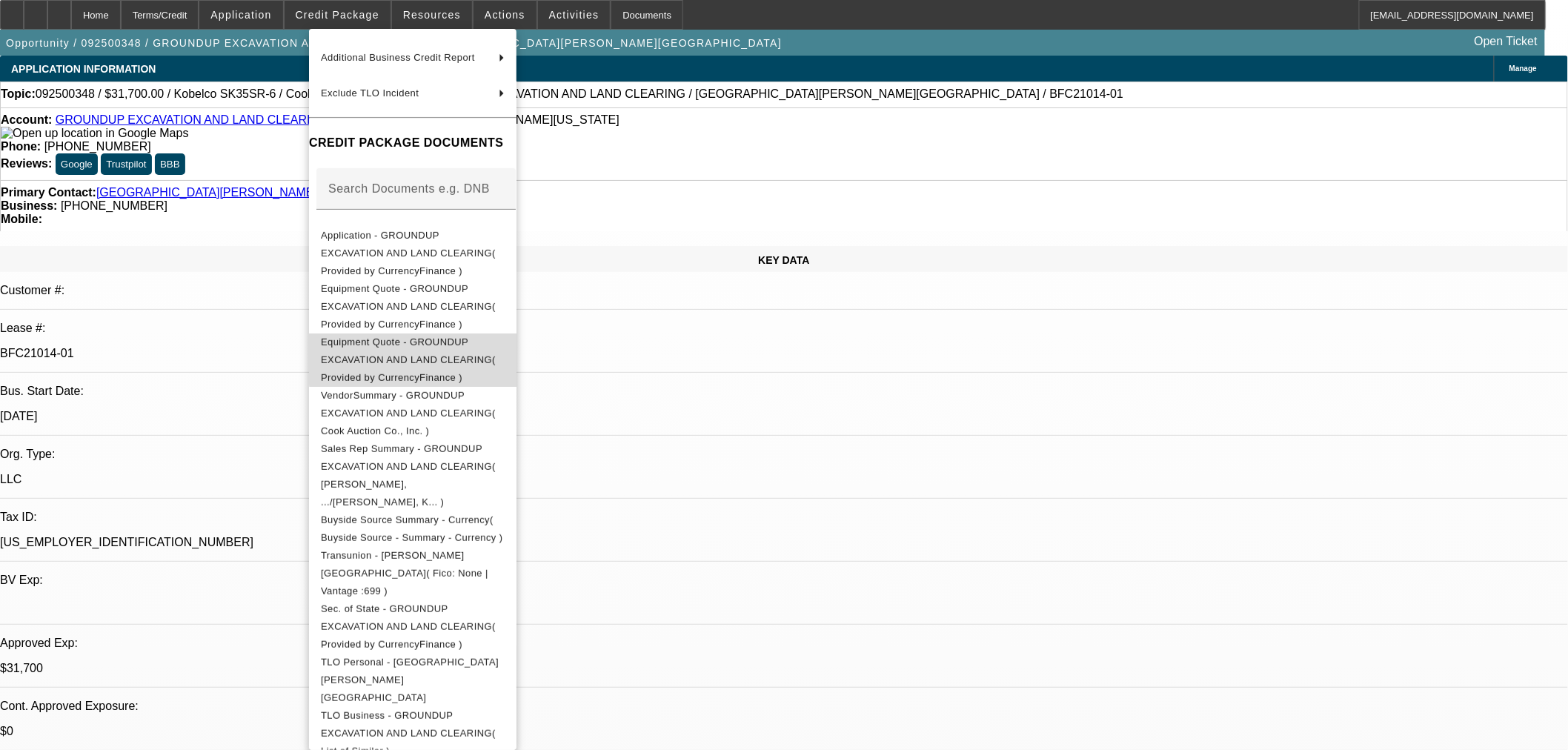
click at [505, 333] on span "Equipment Quote - GROUNDUP EXCAVATION AND LAND CLEARING( Provided by CurrencyFi…" at bounding box center [412, 359] width 184 height 53
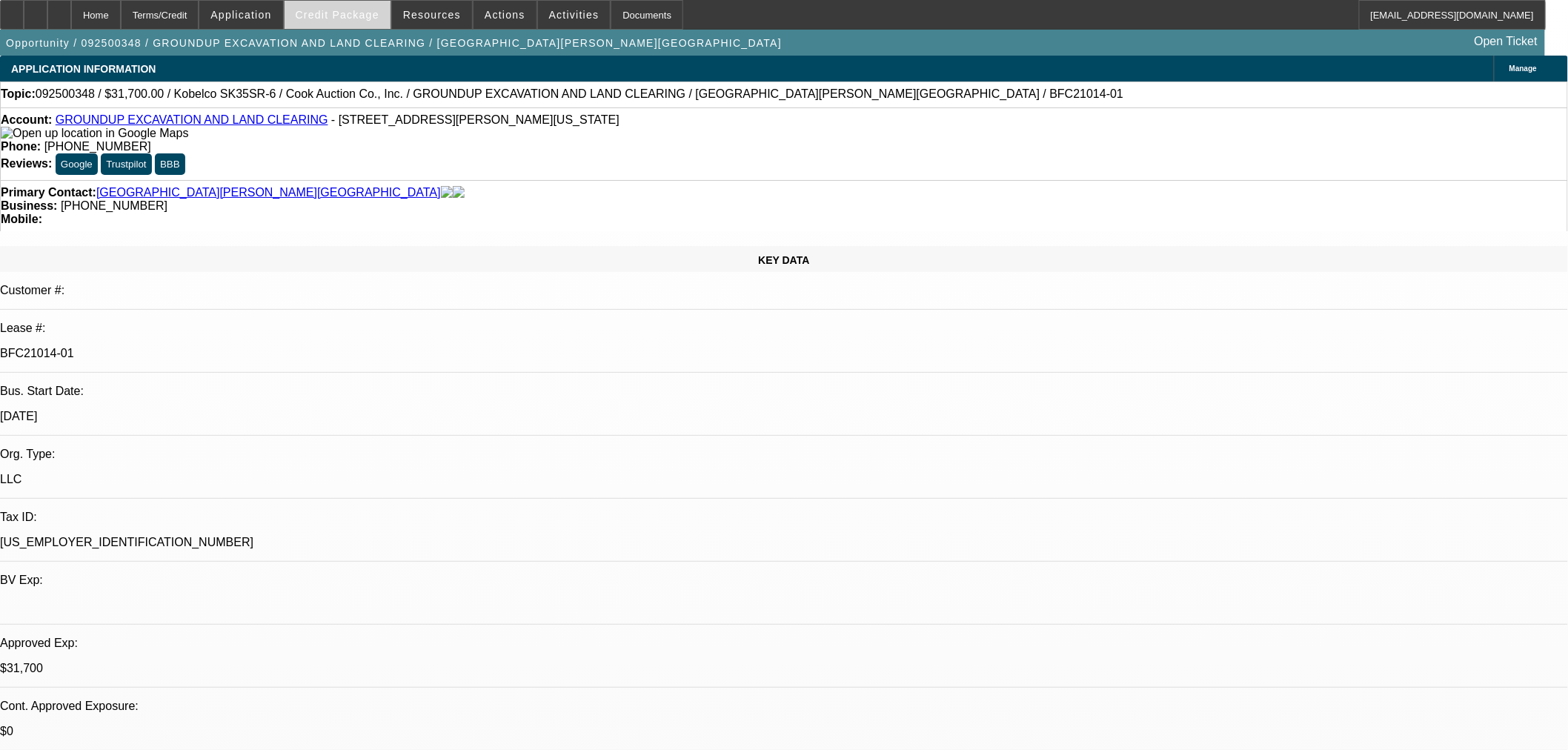
click at [336, 14] on span "Credit Package" at bounding box center [337, 14] width 84 height 12
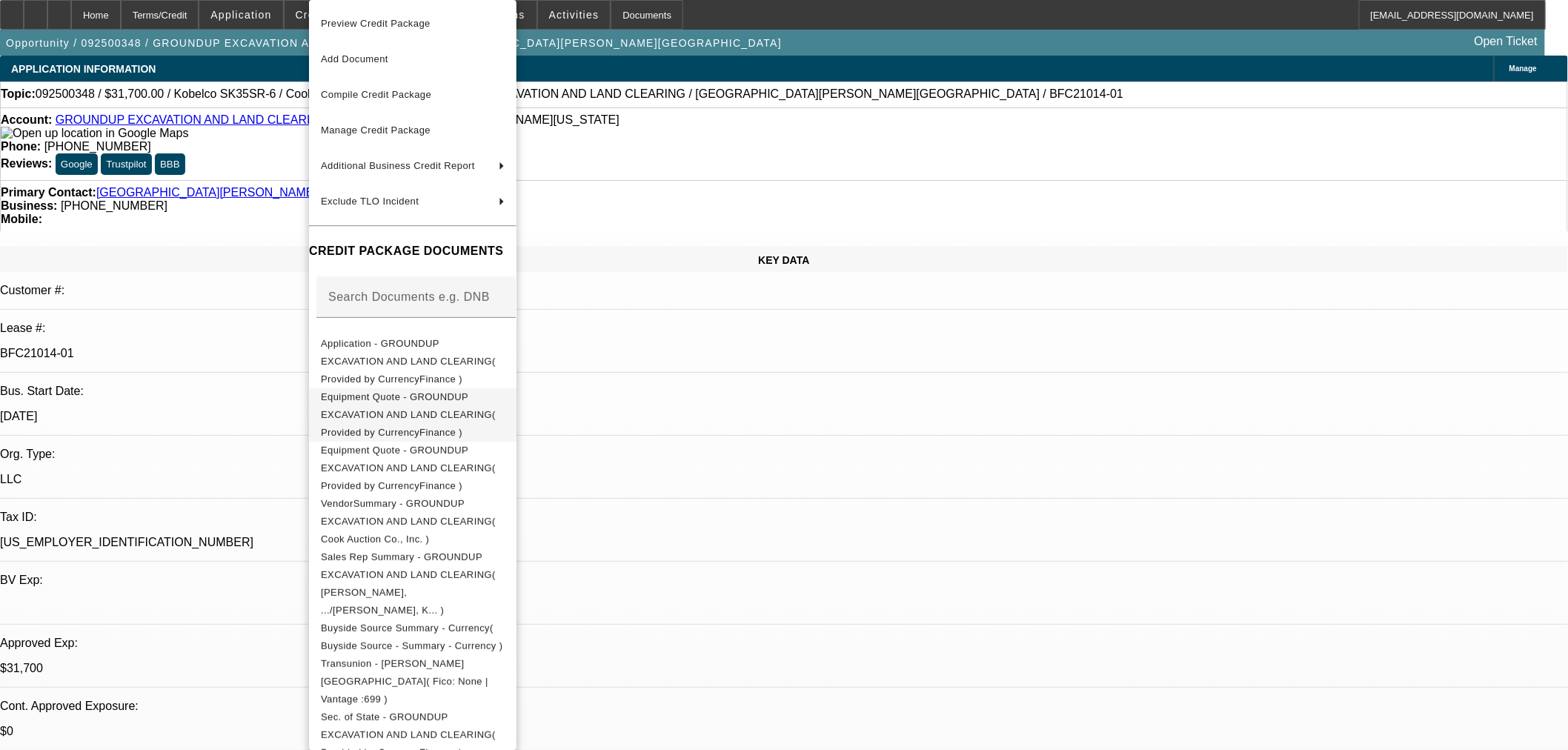
click at [436, 403] on span "Equipment Quote - GROUNDUP EXCAVATION AND LAND CLEARING( Provided by CurrencyFi…" at bounding box center [412, 414] width 184 height 53
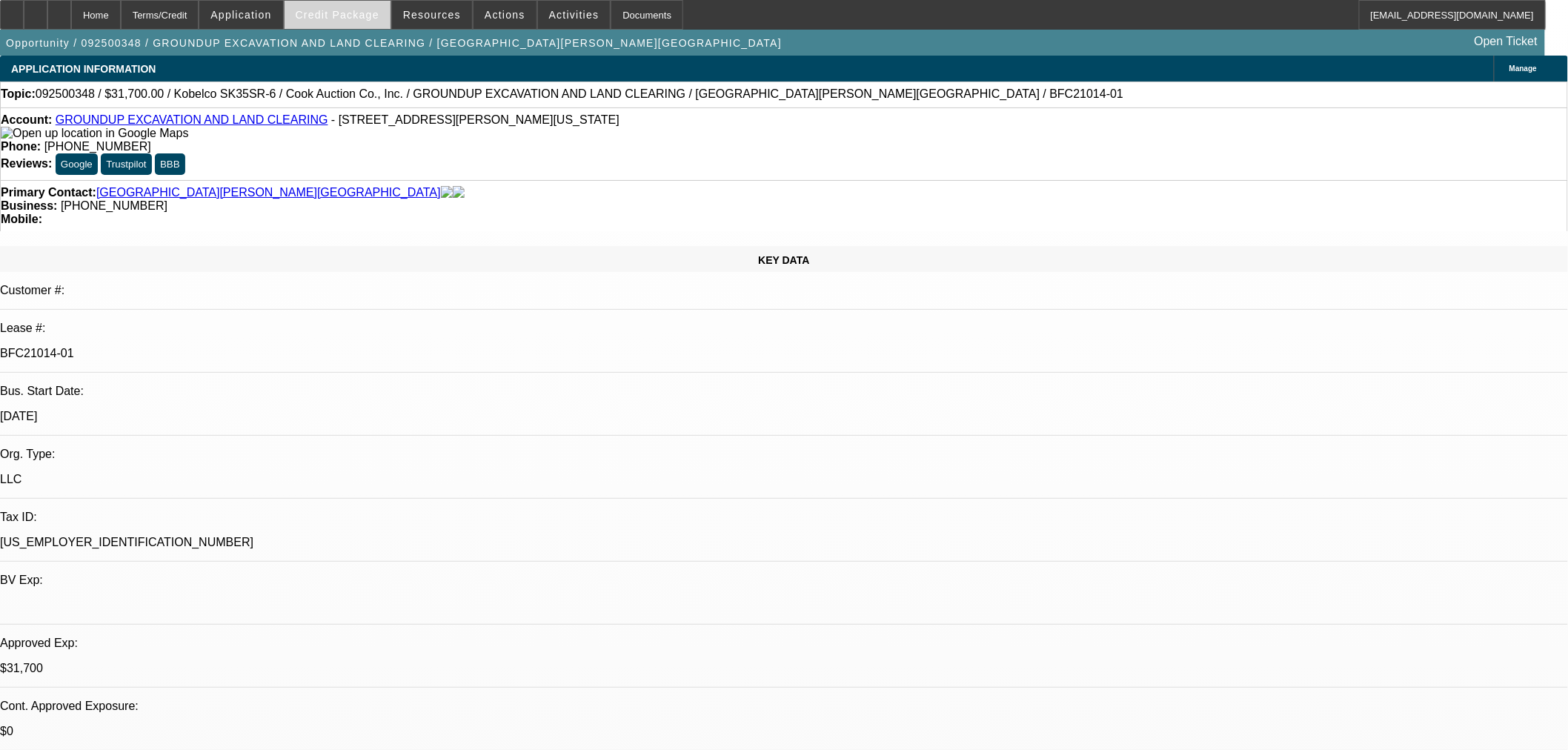
click at [354, 14] on span "Credit Package" at bounding box center [337, 14] width 84 height 12
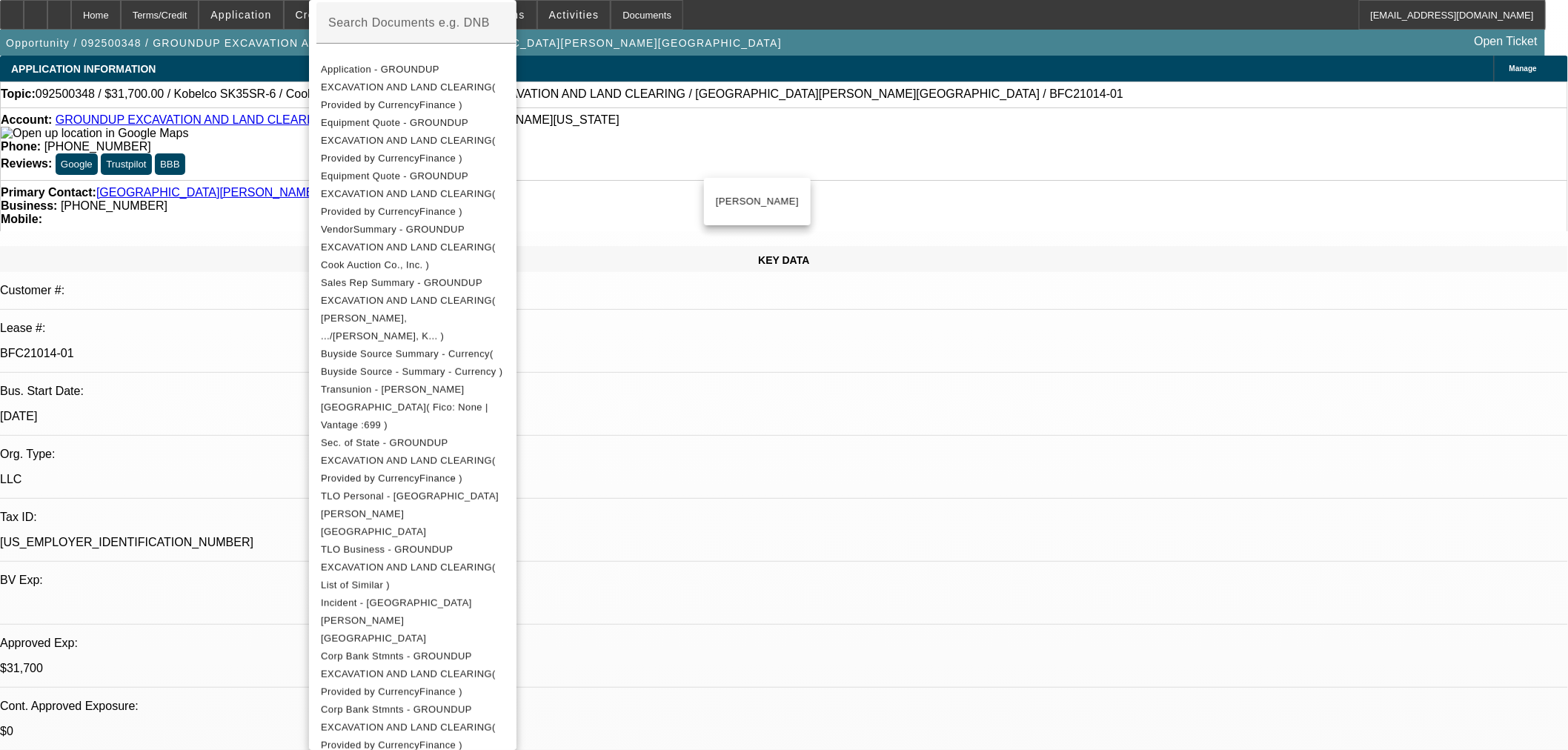
scroll to position [549, 0]
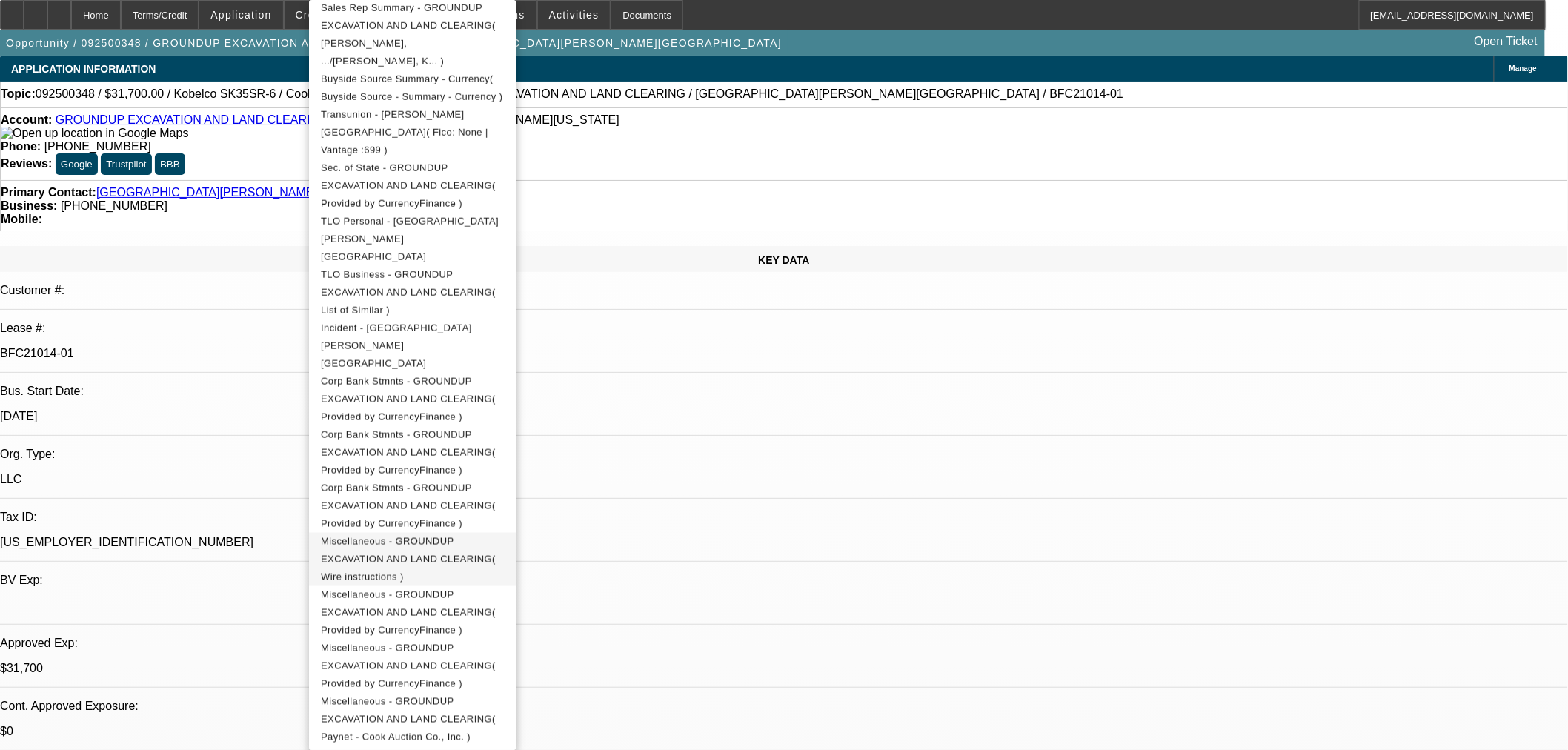
click at [505, 533] on span "Miscellaneous - GROUNDUP EXCAVATION AND LAND CLEARING( Wire instructions )" at bounding box center [412, 559] width 184 height 53
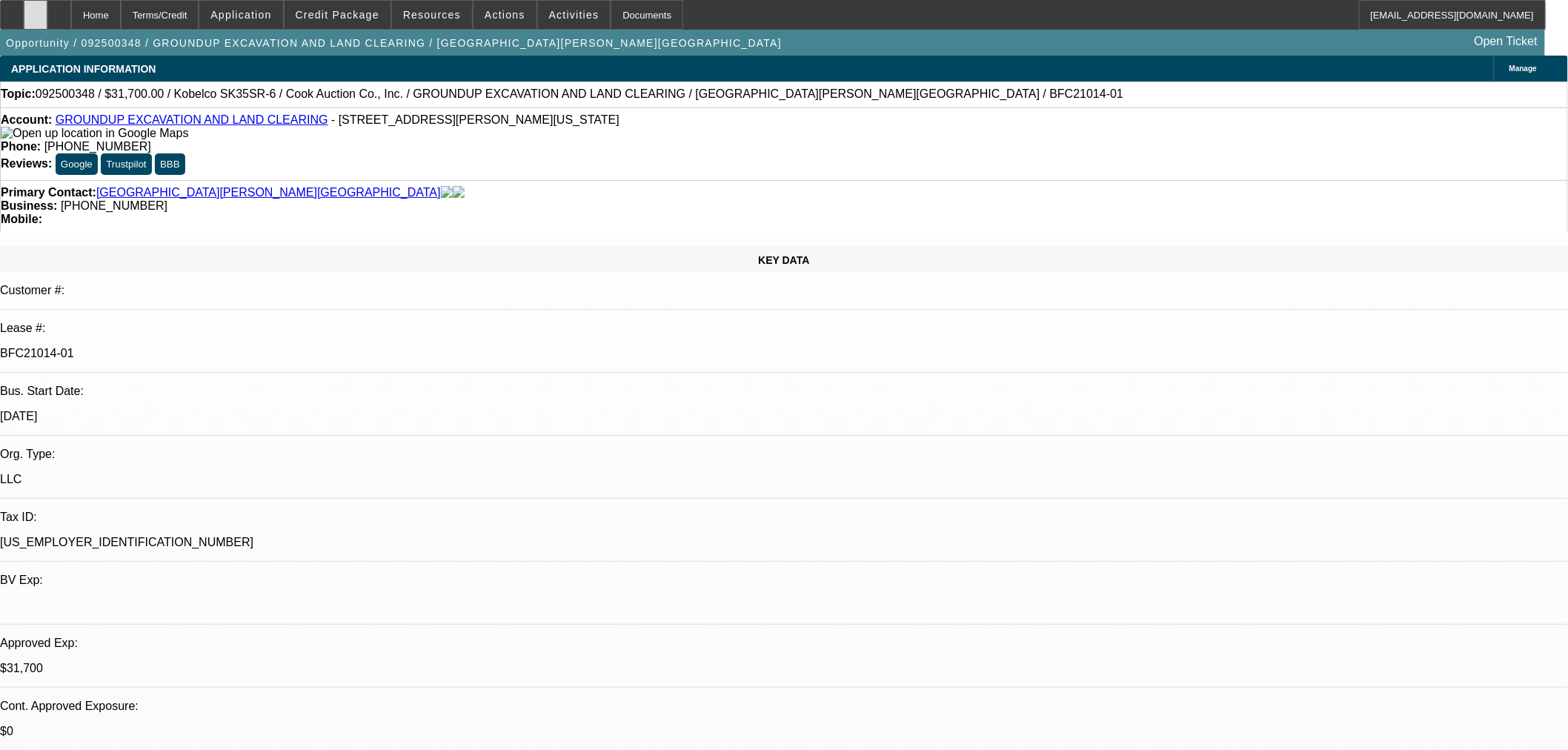
click at [35, 10] on icon at bounding box center [35, 10] width 0 height 0
click at [356, 17] on span "Credit Package" at bounding box center [337, 14] width 84 height 12
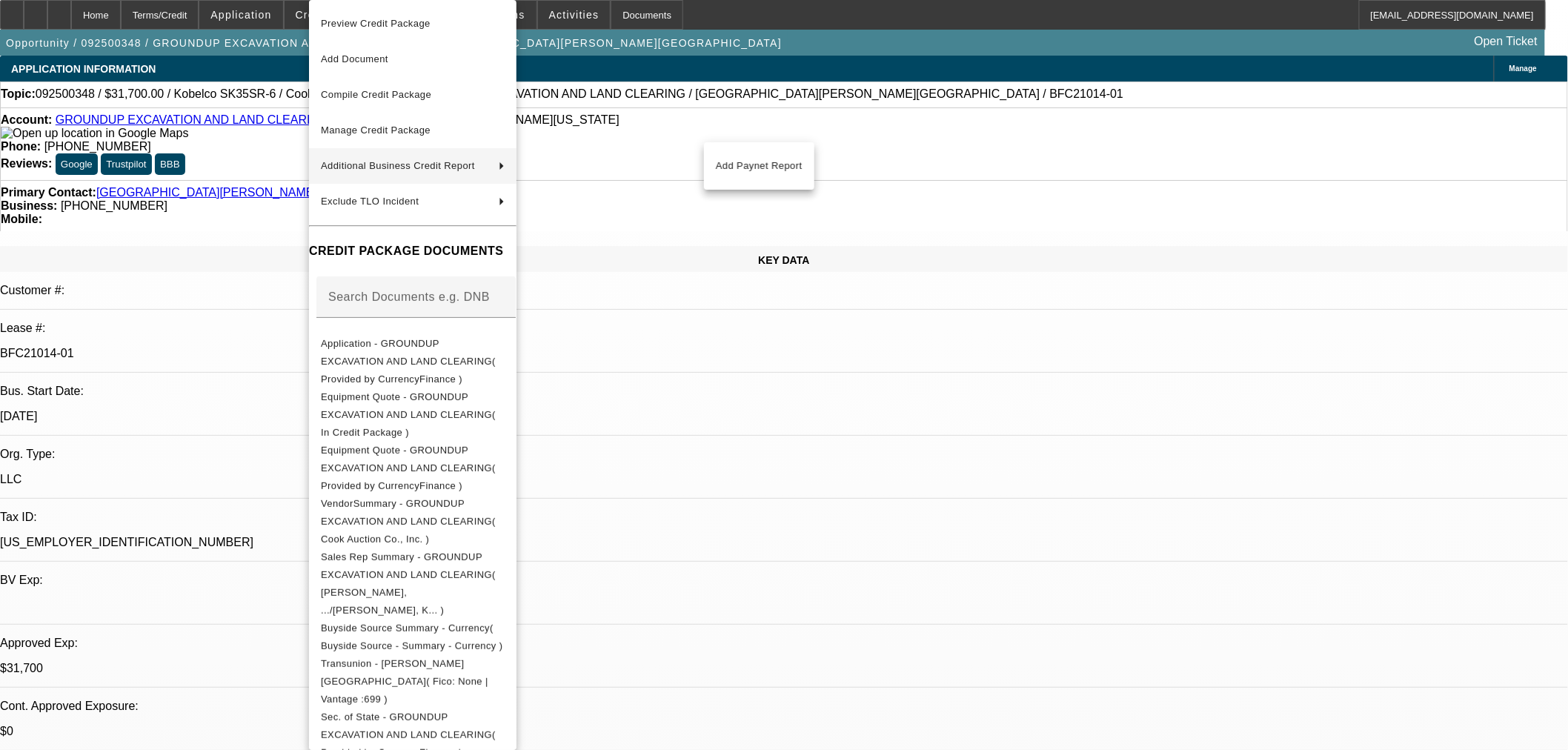
click at [465, 130] on span "Manage Credit Package" at bounding box center [412, 130] width 184 height 18
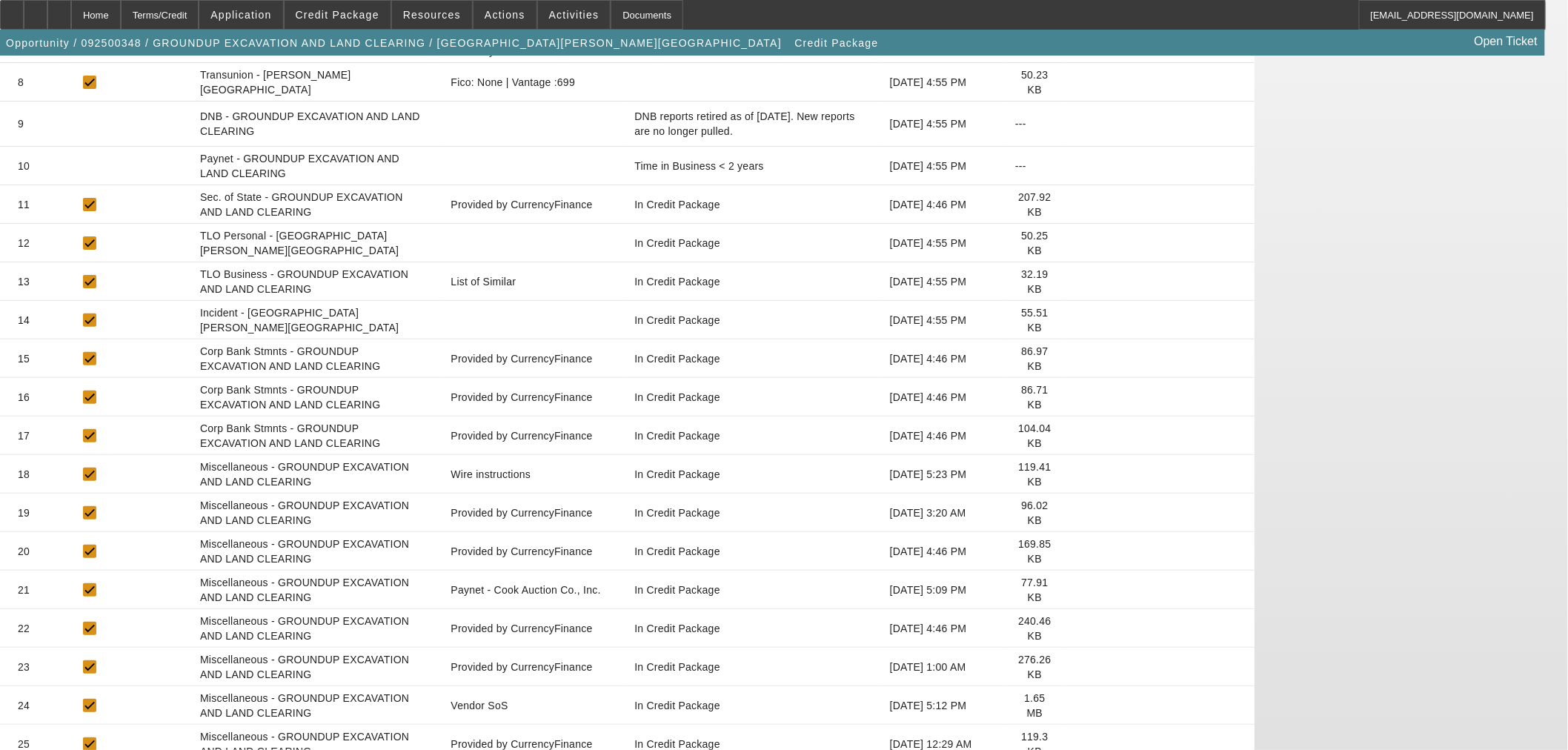
scroll to position [627, 0]
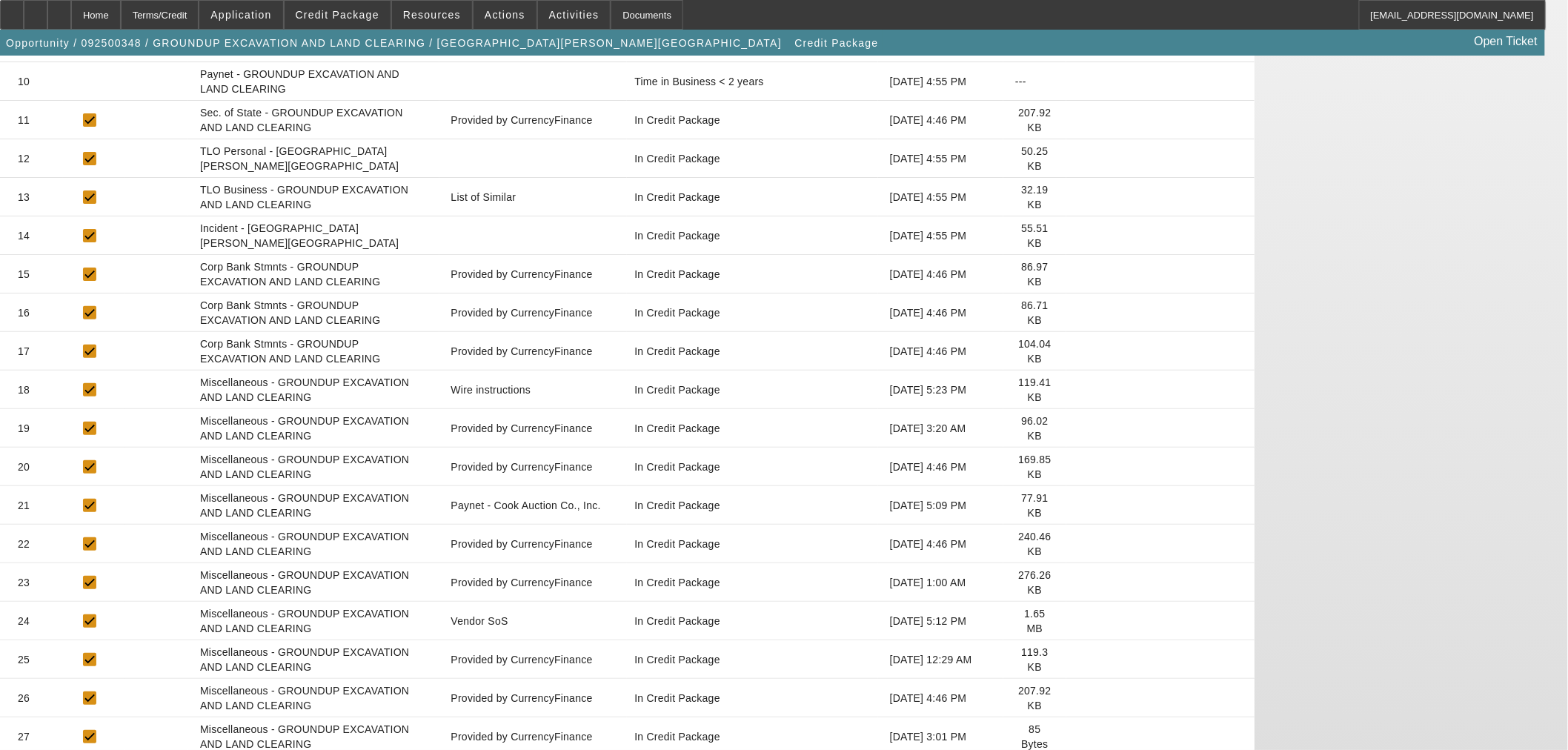
click at [1078, 736] on icon at bounding box center [1078, 736] width 0 height 0
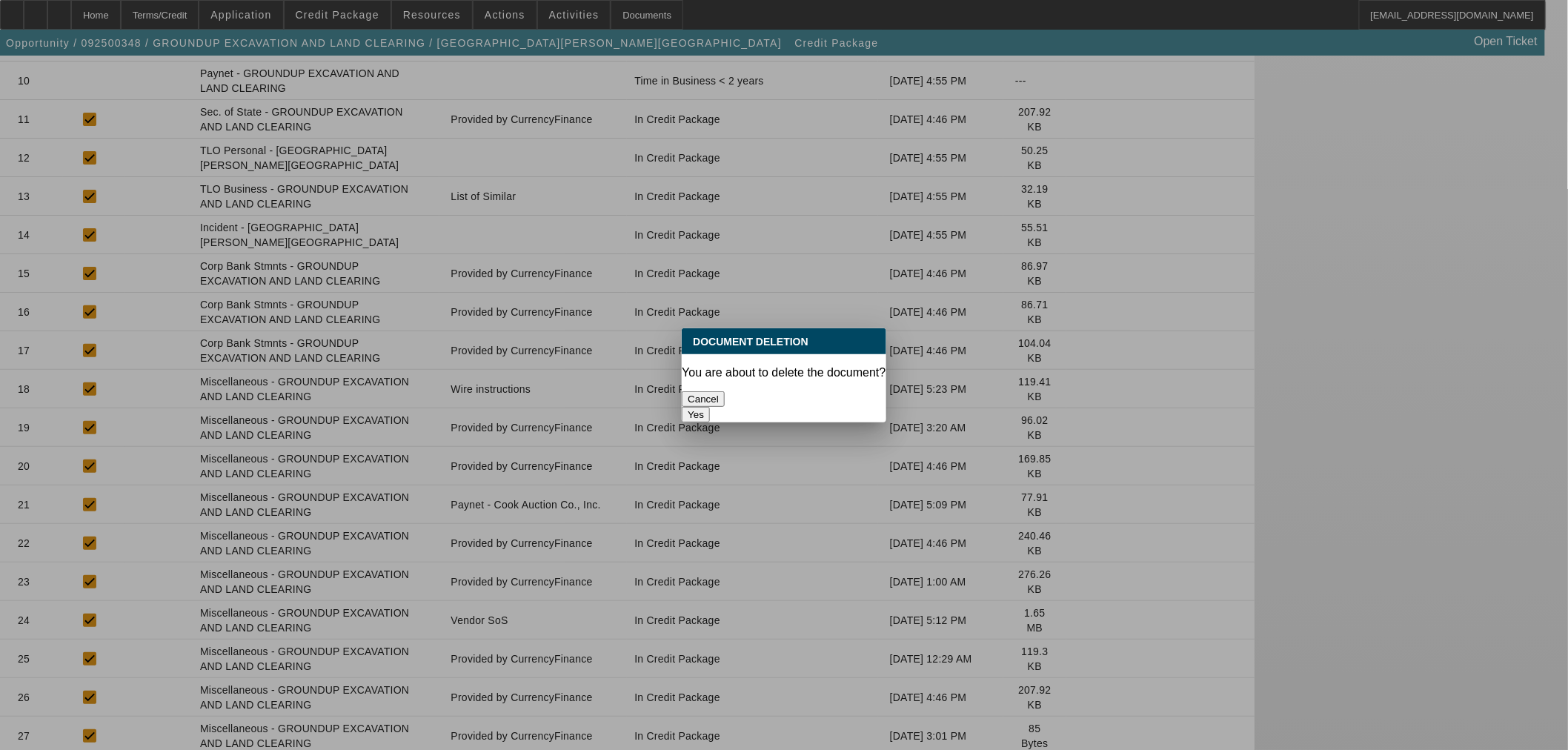
click at [710, 407] on button "Yes" at bounding box center [695, 414] width 28 height 15
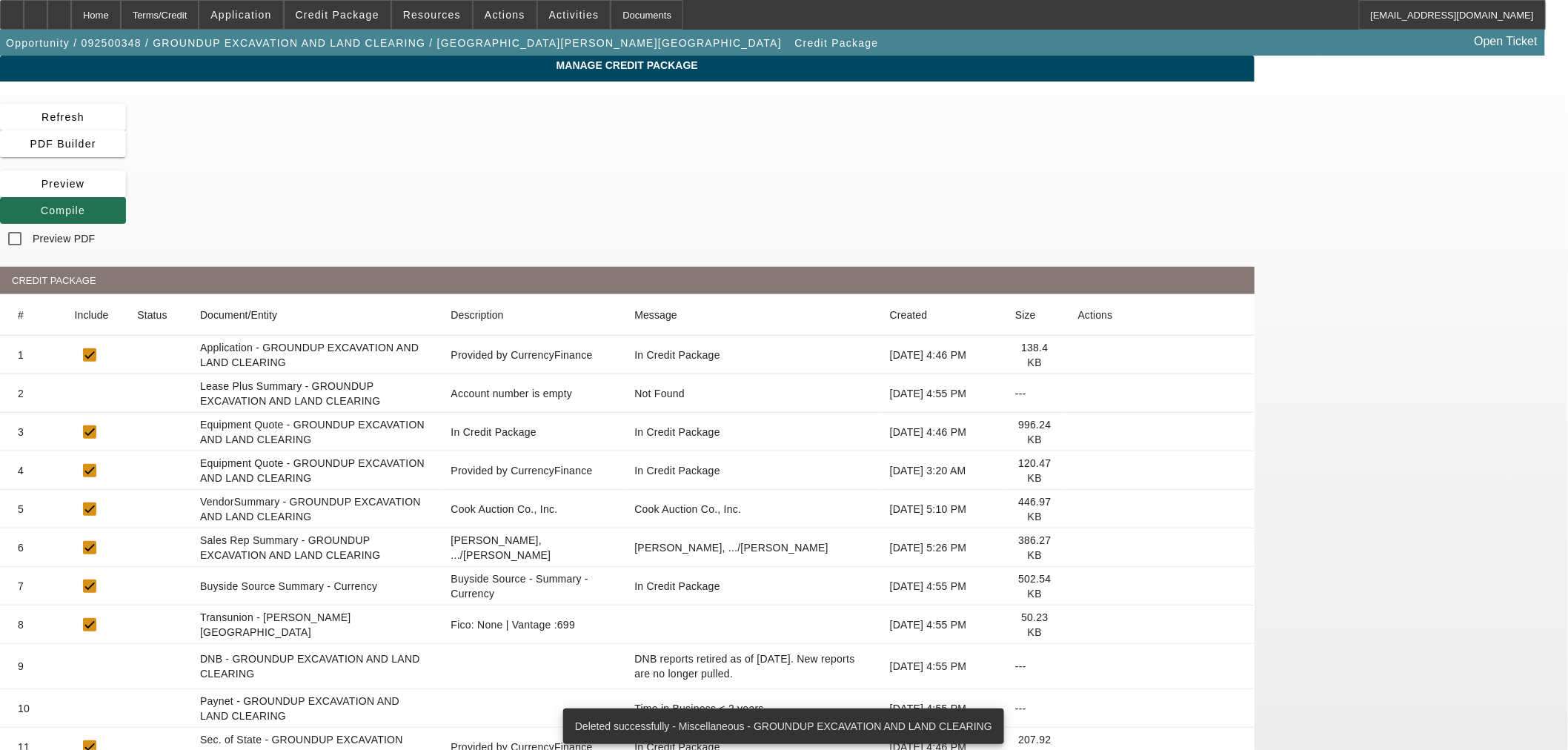
click at [85, 204] on span "Compile" at bounding box center [62, 210] width 44 height 12
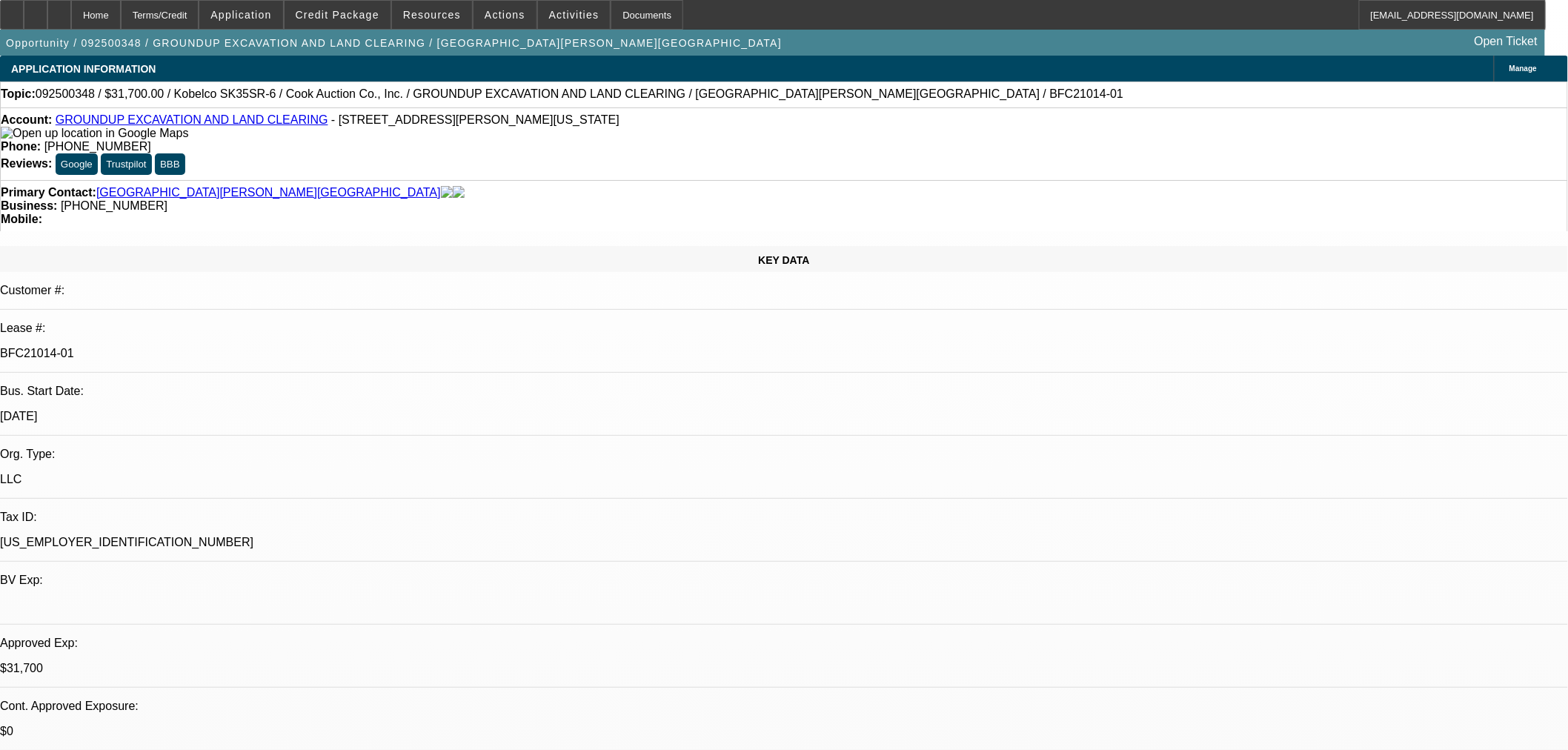
select select "0"
select select "2"
select select "0"
select select "6"
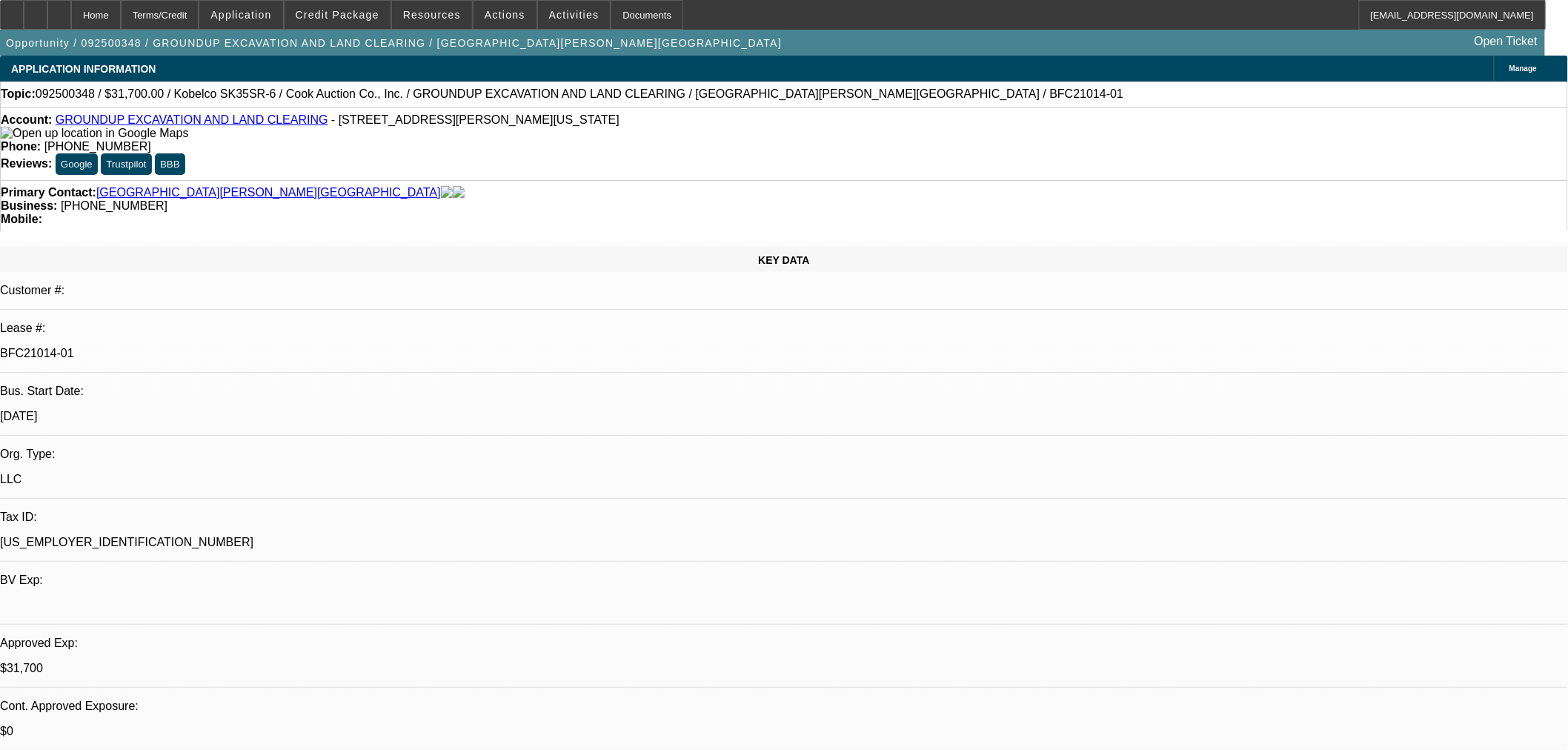
select select "0"
select select "2"
select select "0"
select select "6"
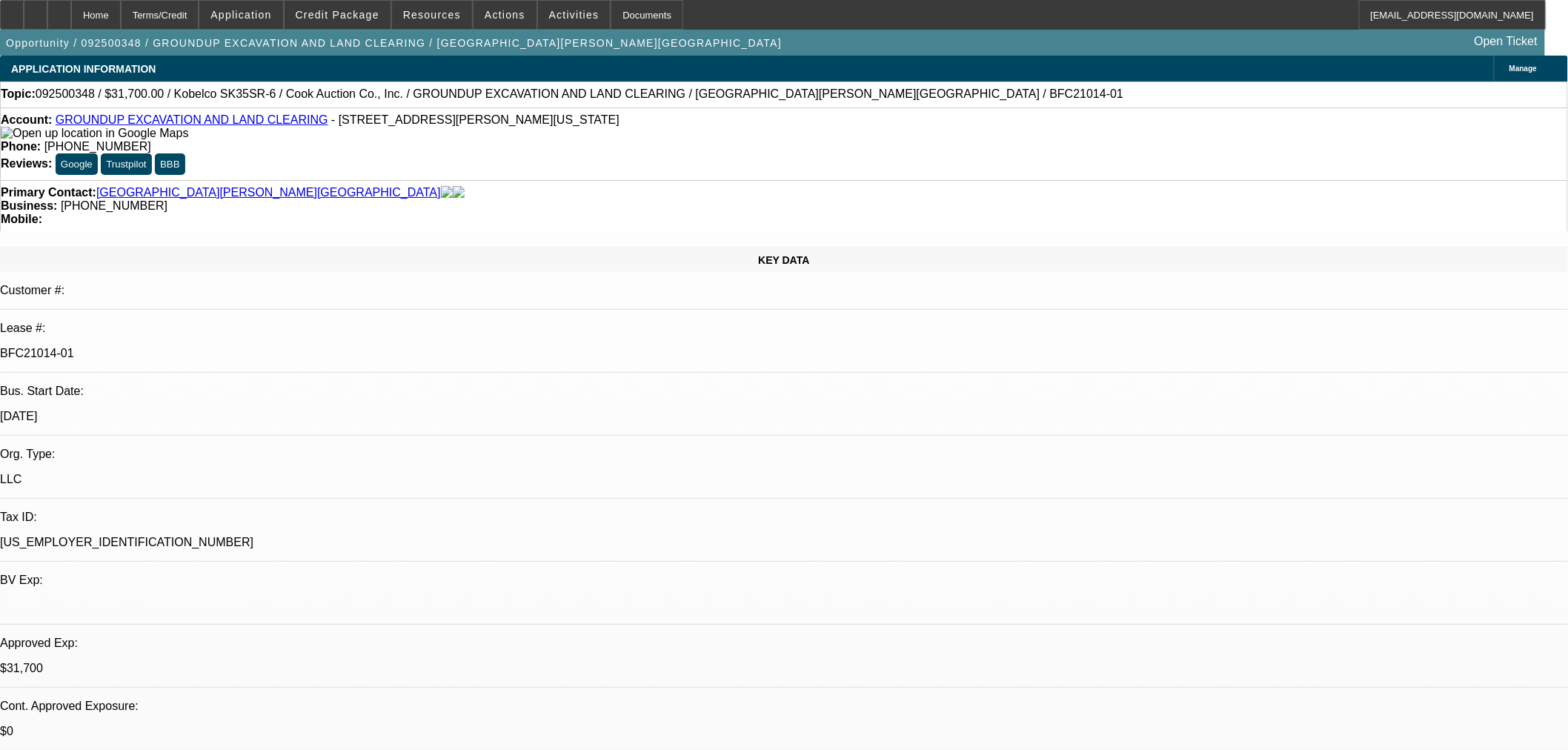
select select "0"
select select "2"
select select "0"
select select "6"
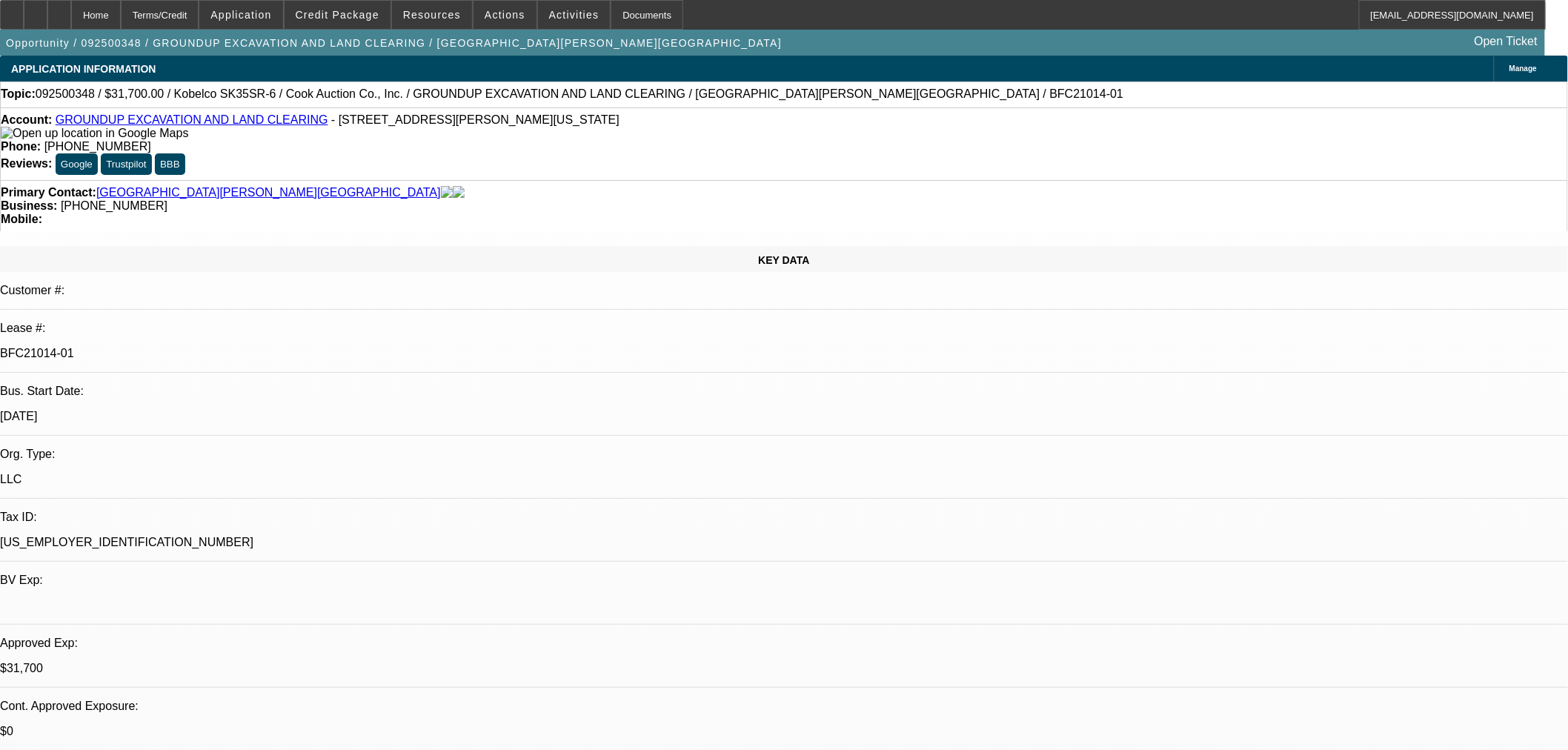
select select "0"
select select "2"
select select "0"
select select "6"
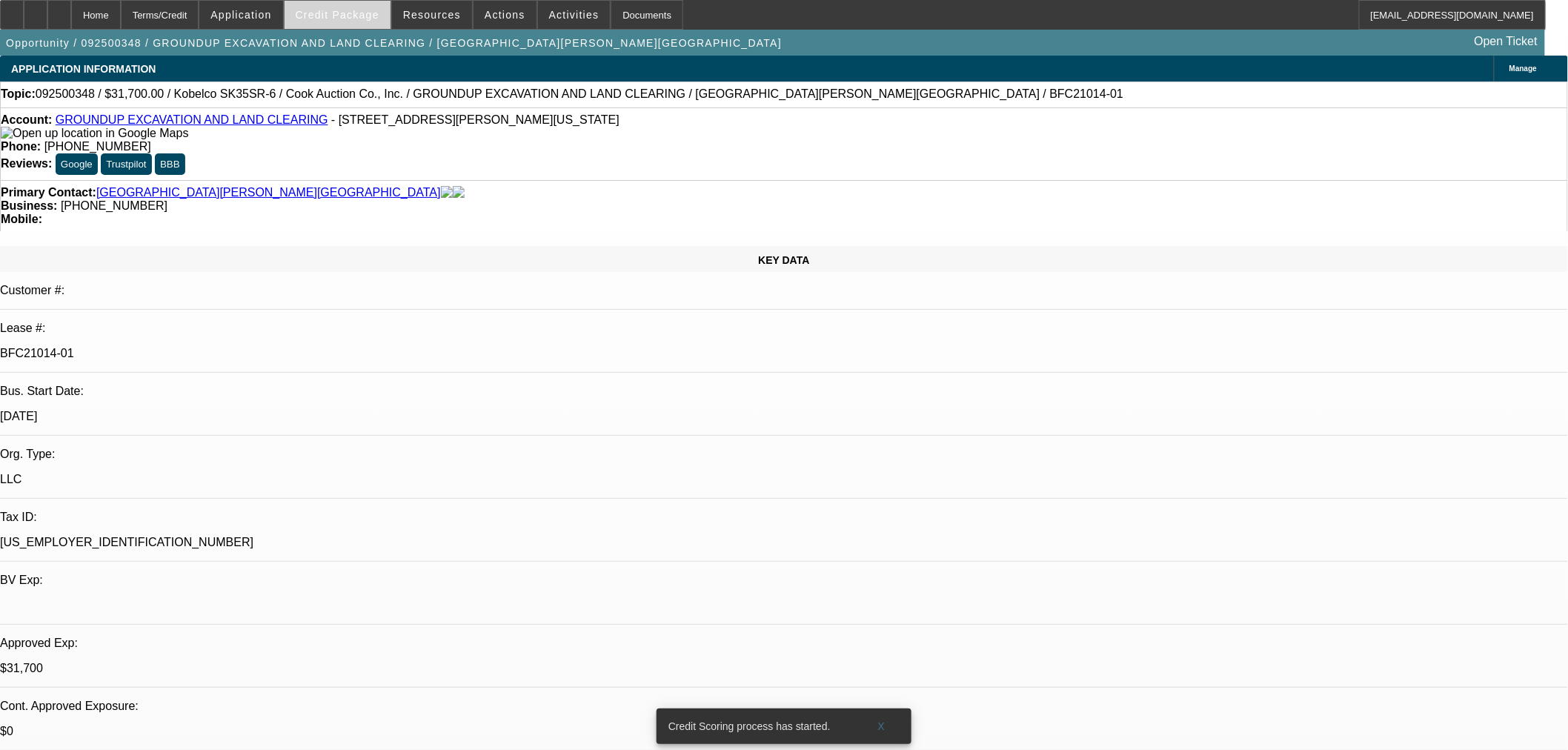
click at [352, 20] on span at bounding box center [337, 14] width 106 height 35
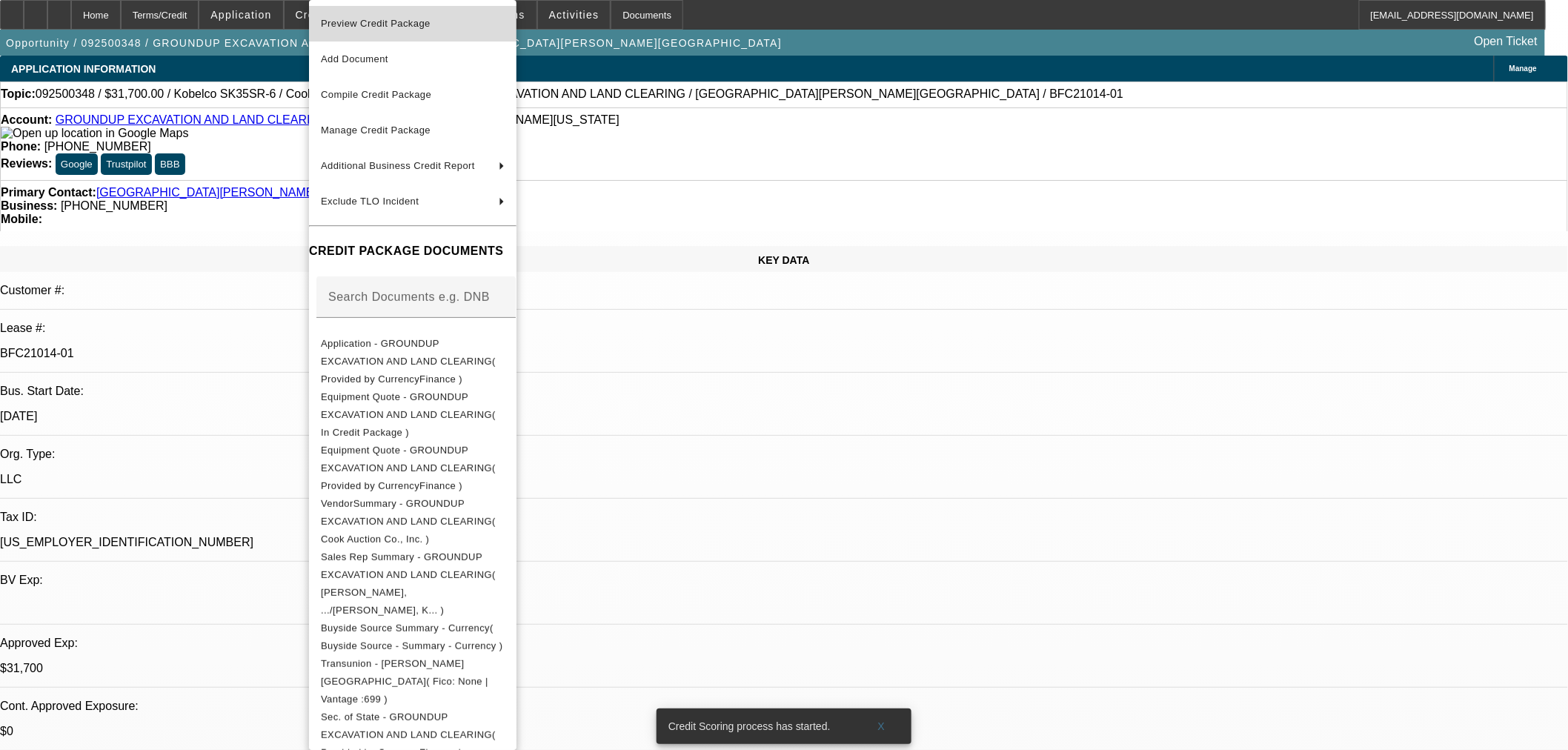
click at [413, 28] on span "Preview Credit Package" at bounding box center [412, 24] width 184 height 18
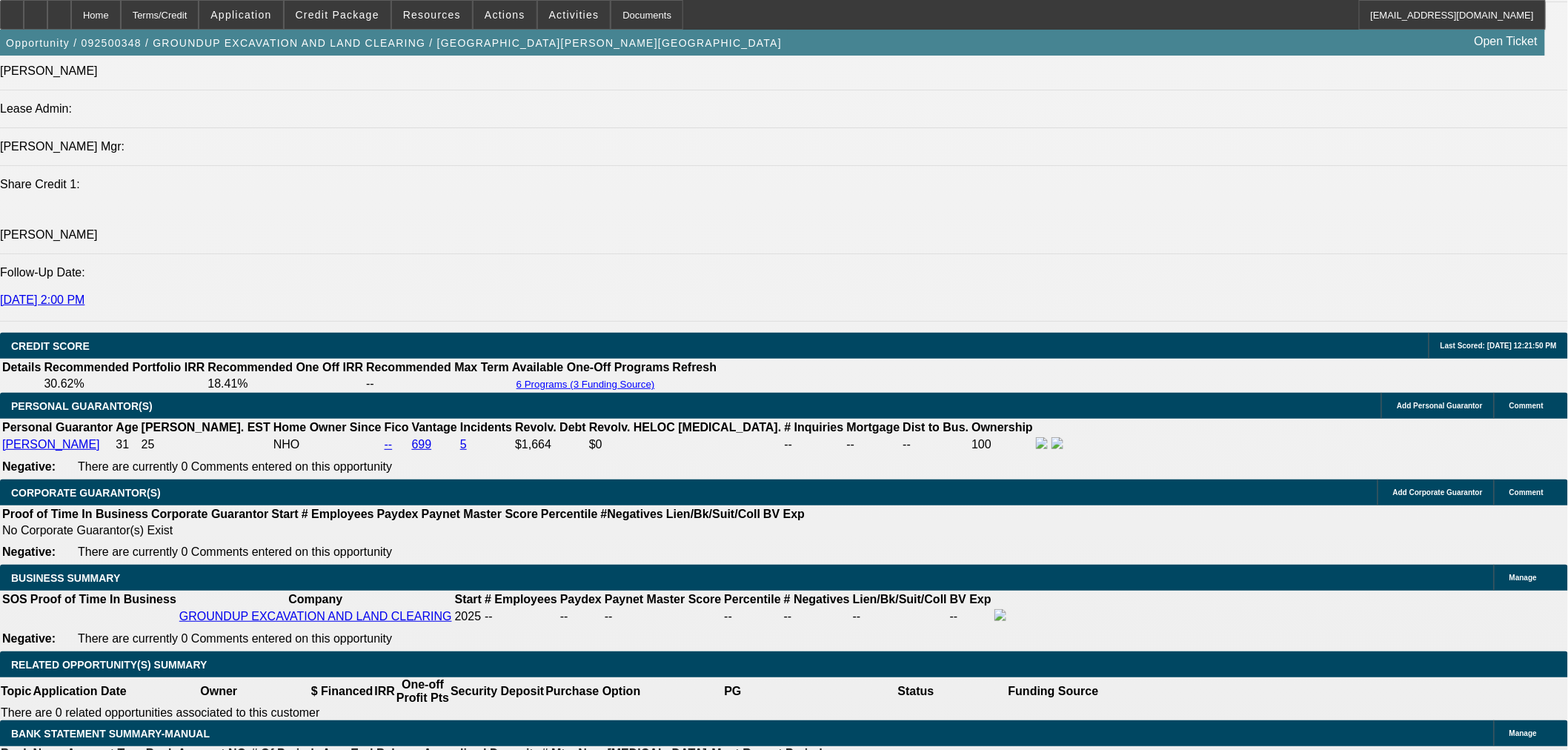
drag, startPoint x: 1470, startPoint y: 605, endPoint x: 1256, endPoint y: 523, distance: 229.2
copy td "BUYSIDE DOCS SUBMISSION CURRENCY - Sam ok'd new vendor if customer is onsite to…"
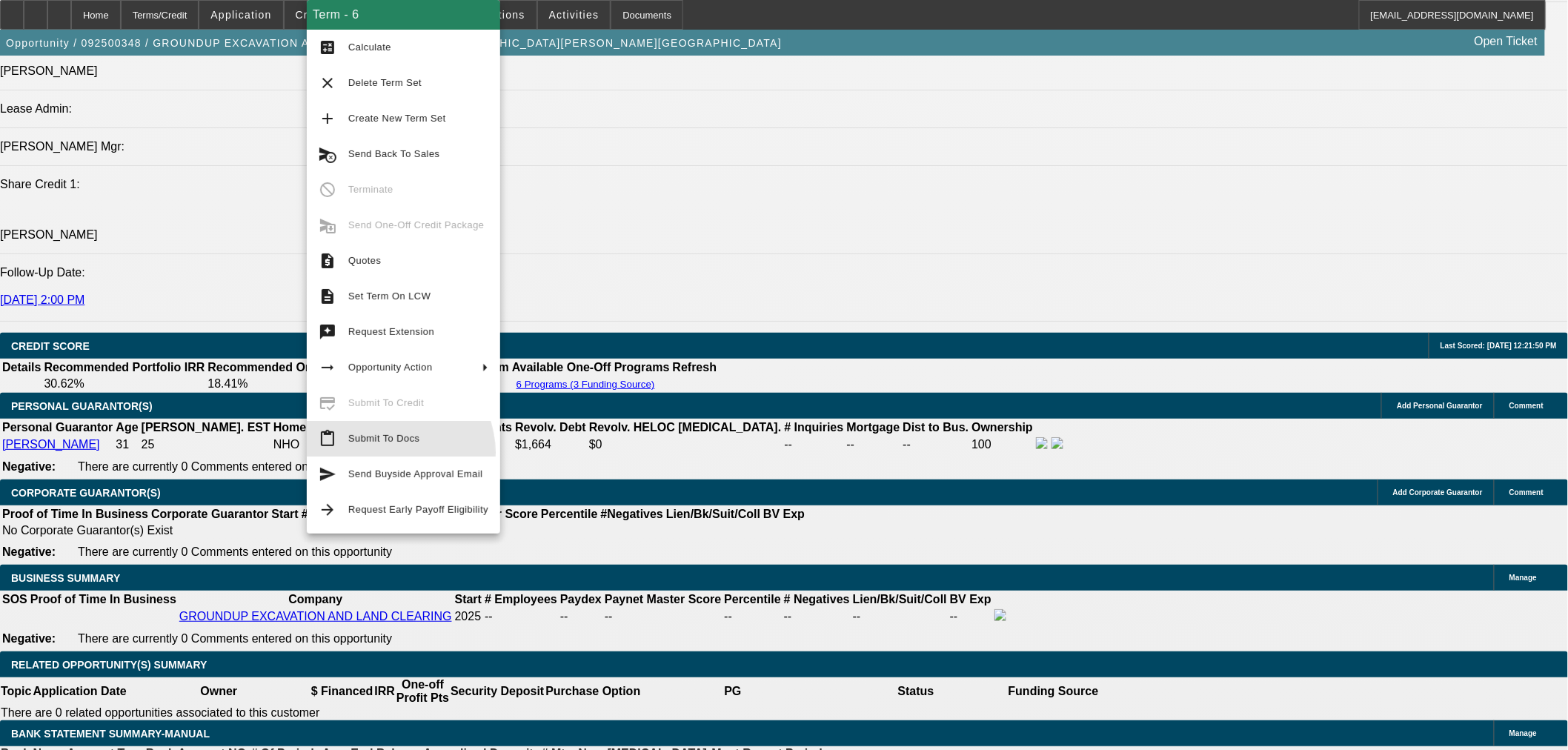
drag, startPoint x: 390, startPoint y: 453, endPoint x: 736, endPoint y: 508, distance: 350.3
click at [390, 453] on button "content_paste Submit To Docs" at bounding box center [403, 438] width 194 height 35
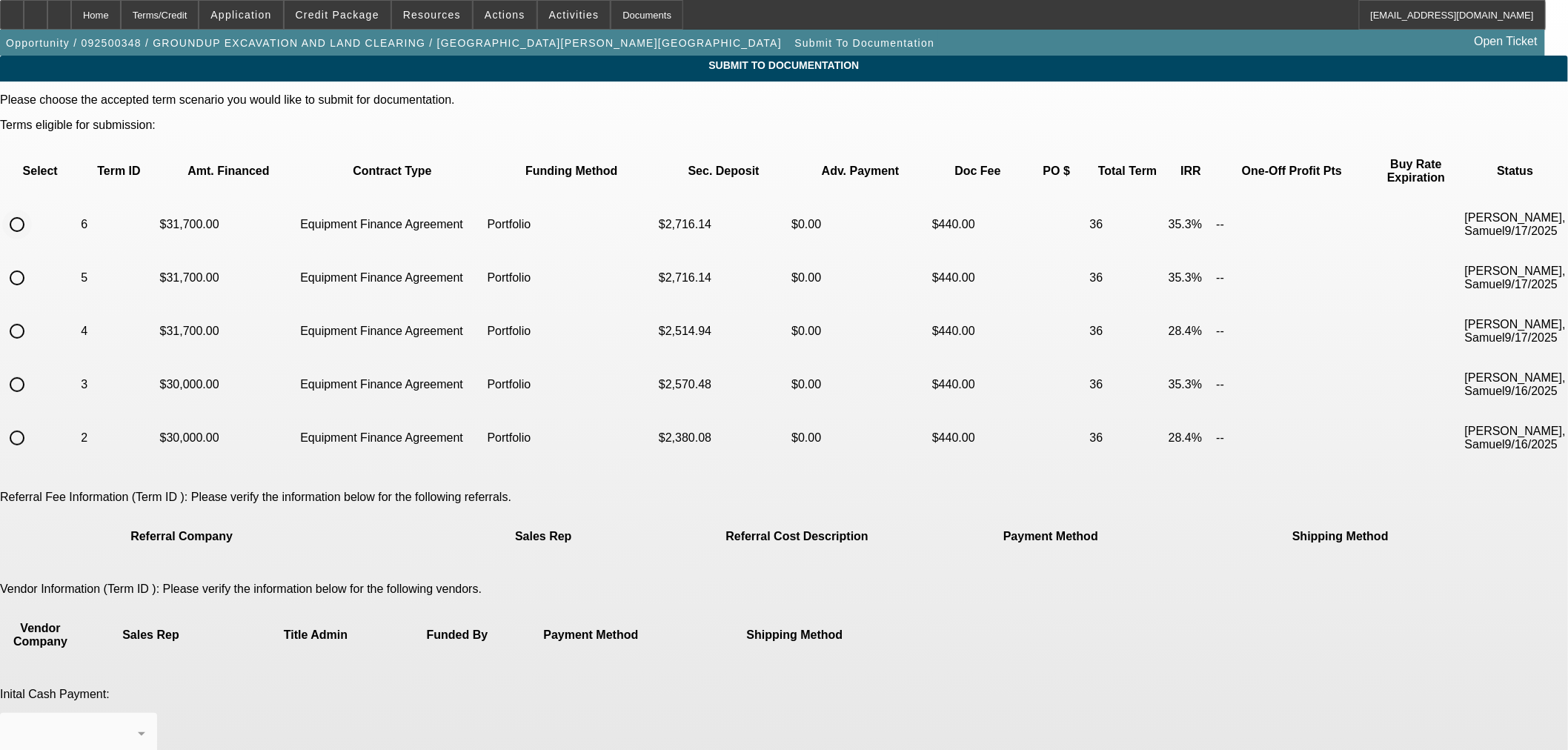
click at [32, 210] on input "radio" at bounding box center [16, 224] width 30 height 30
radio input "true"
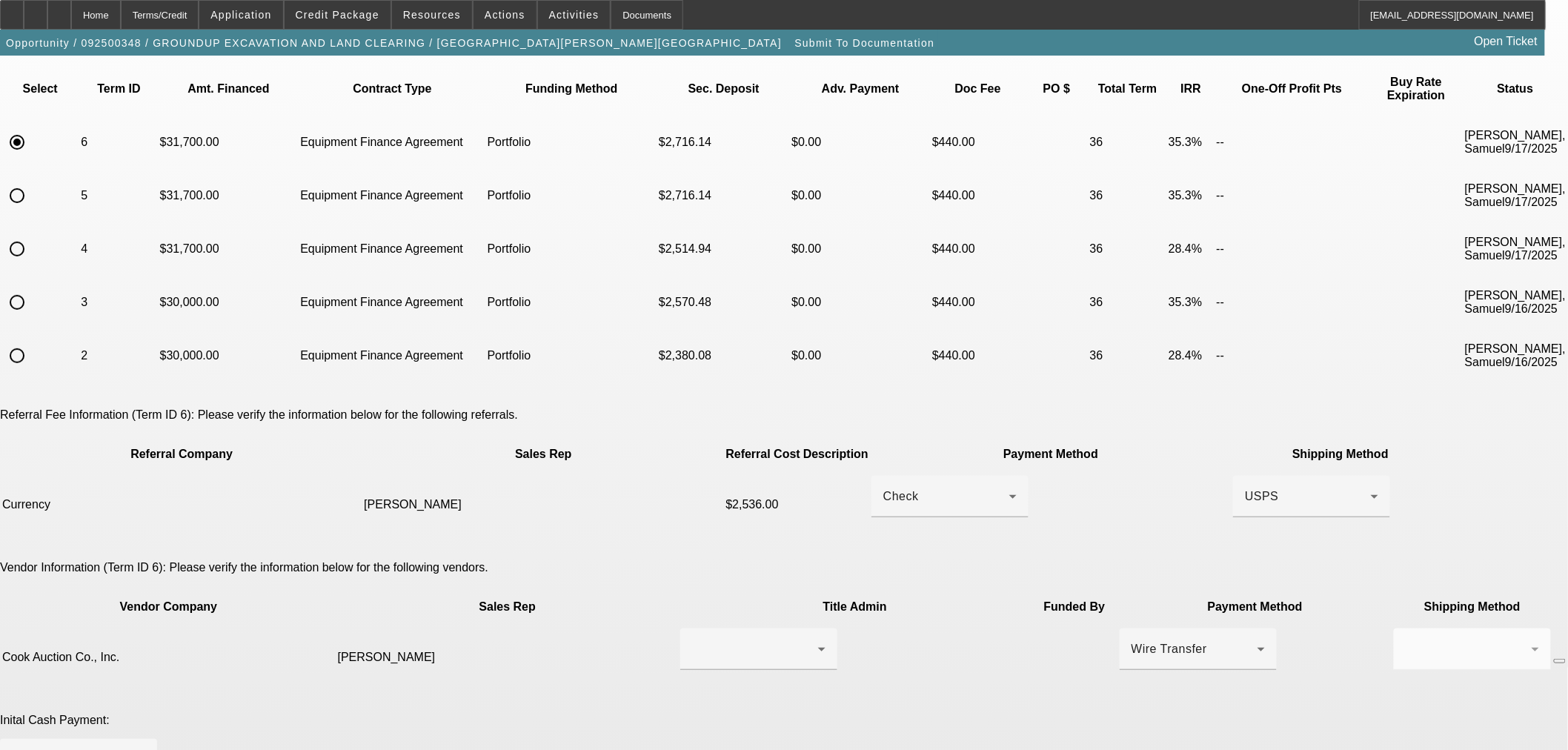
scroll to position [138, 0]
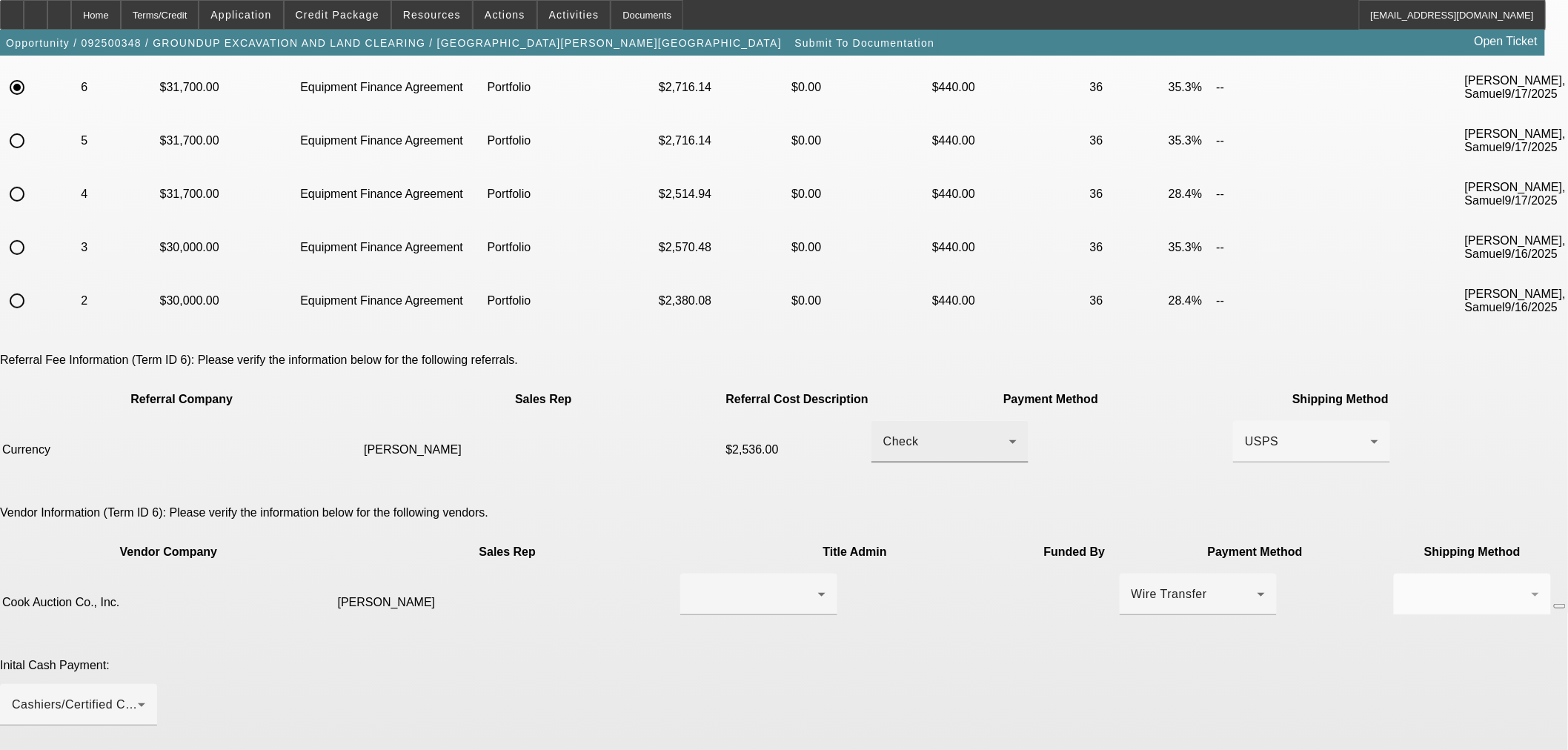
click at [1006, 433] on icon at bounding box center [1013, 442] width 18 height 18
click at [963, 432] on mat-option "ACH" at bounding box center [922, 444] width 188 height 35
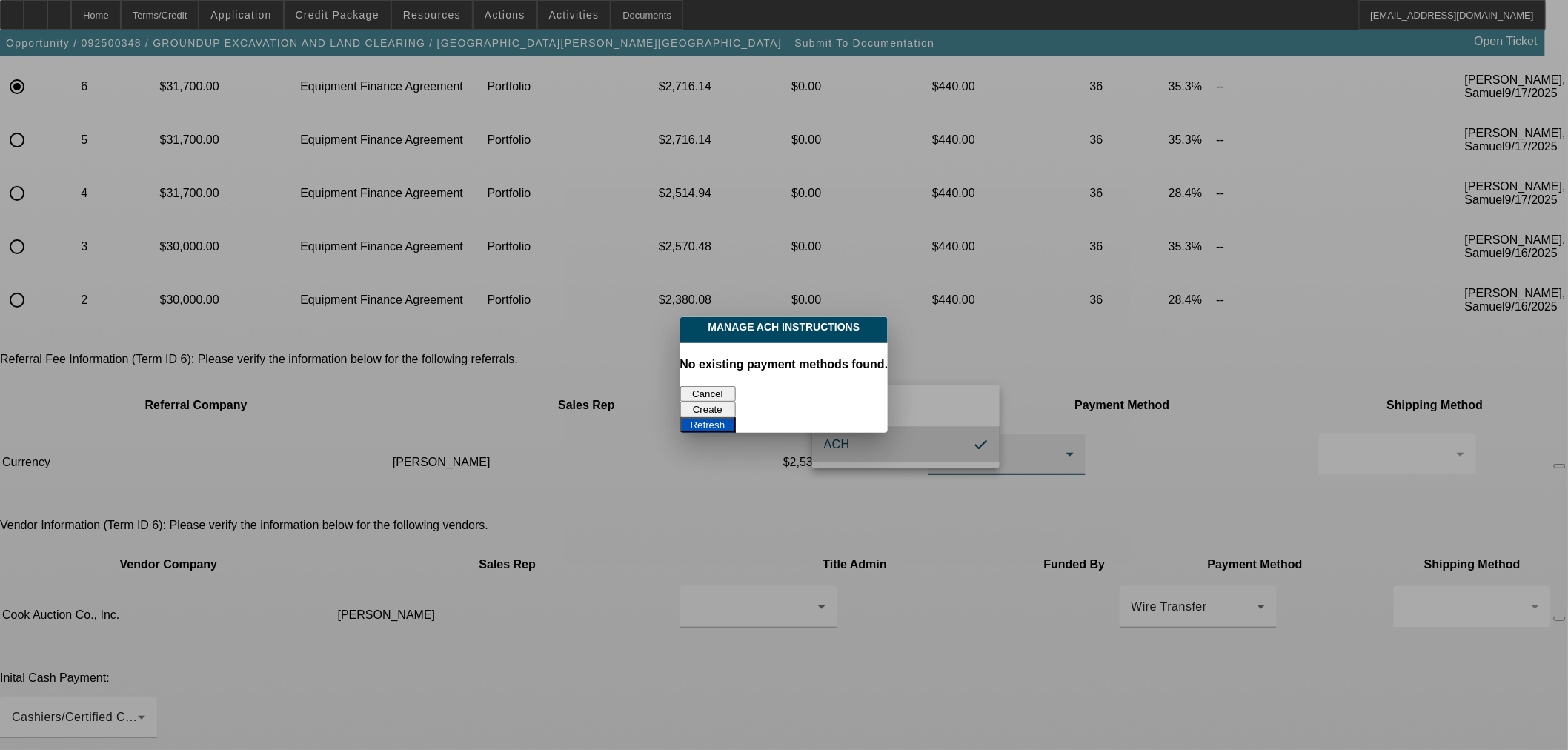
scroll to position [0, 0]
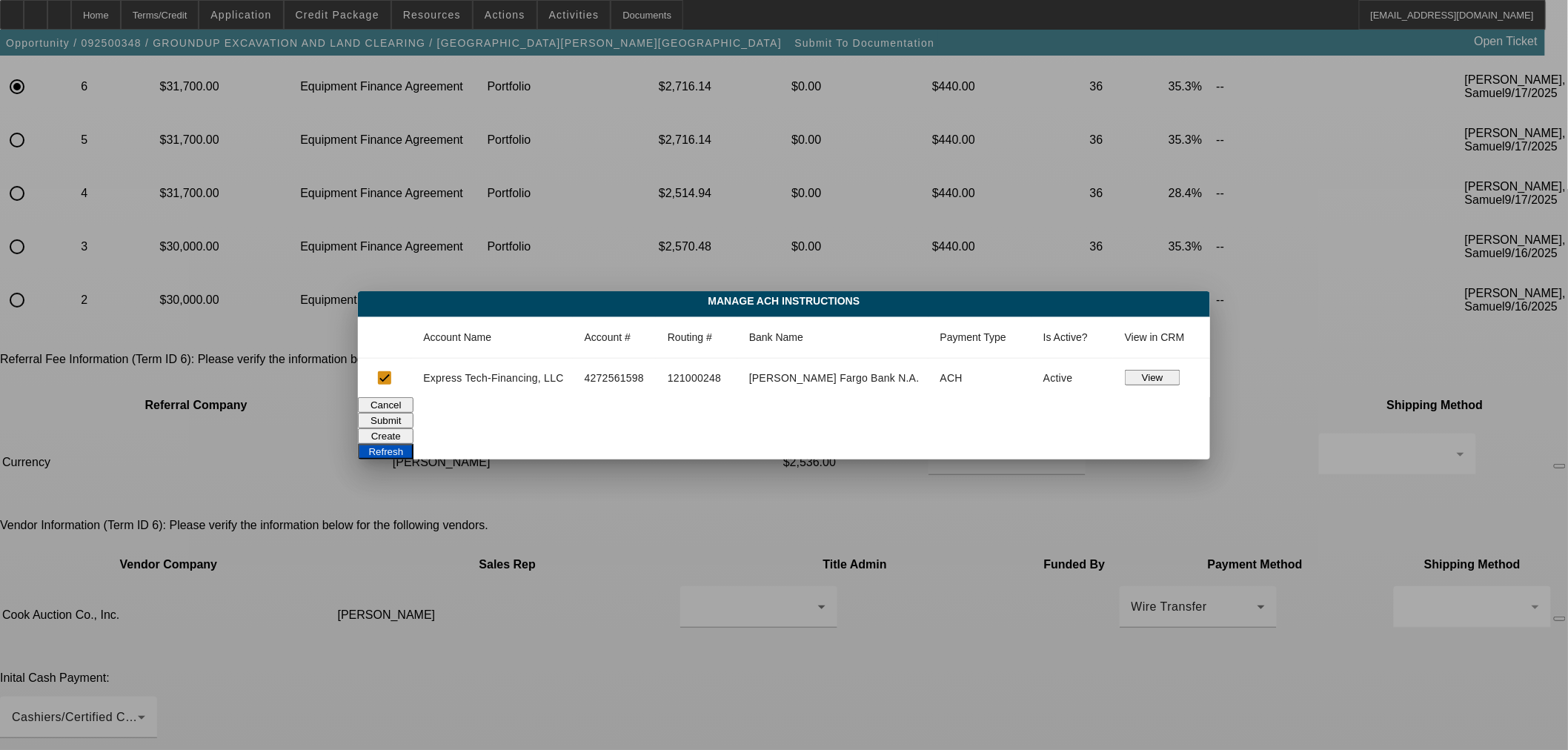
click at [413, 420] on button "Submit" at bounding box center [385, 420] width 55 height 15
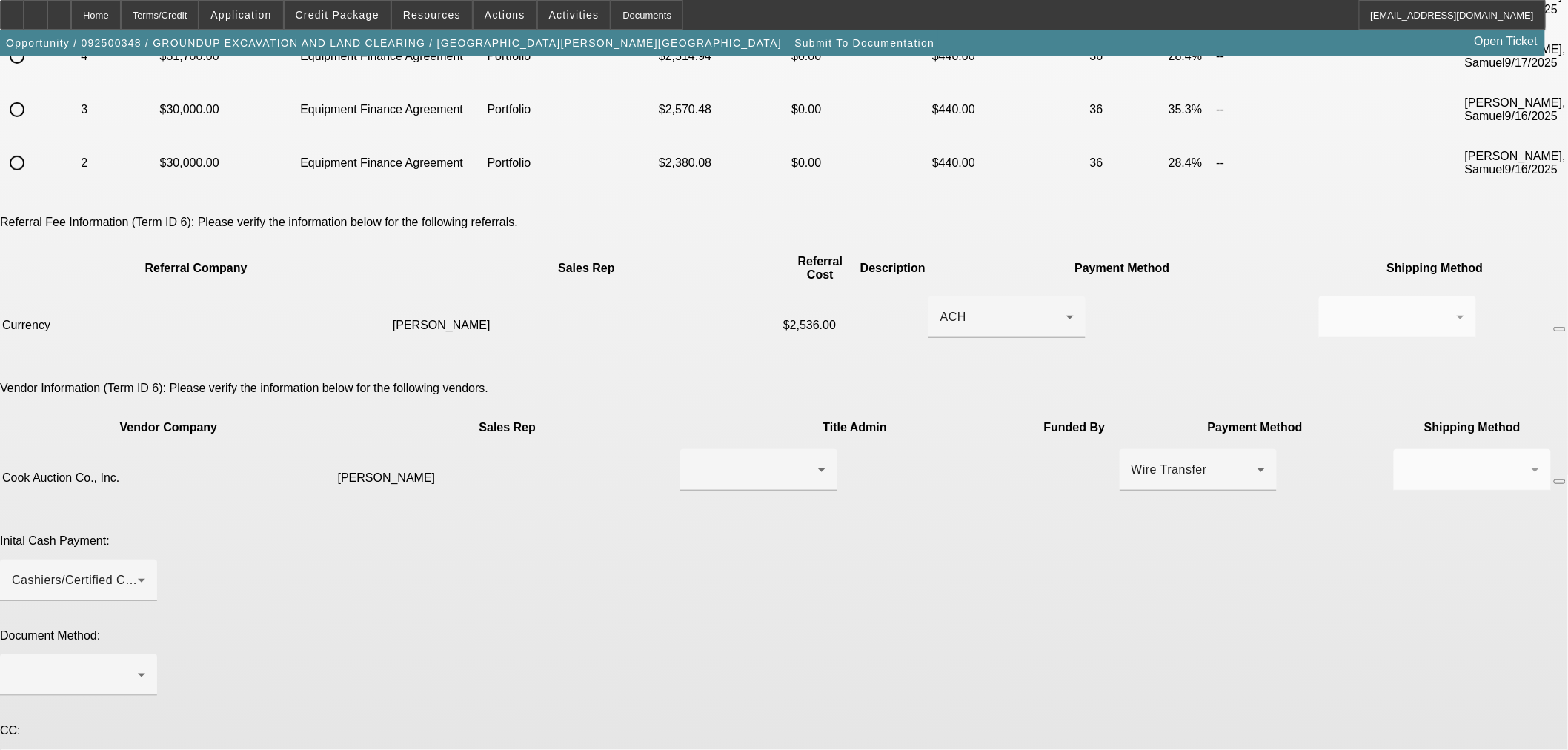
scroll to position [372, 0]
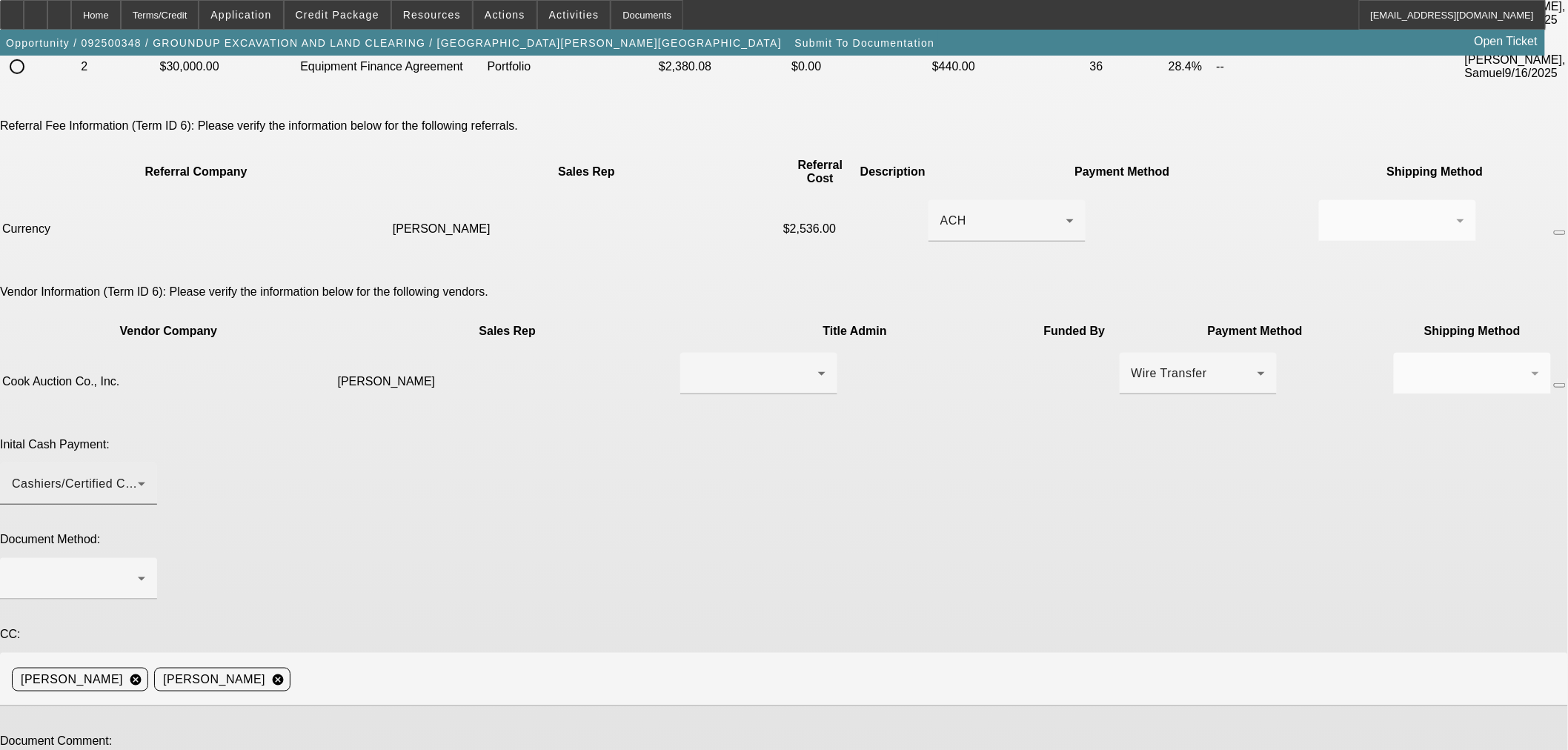
click at [137, 475] on div "Cashiers/Certified Check" at bounding box center [74, 484] width 126 height 18
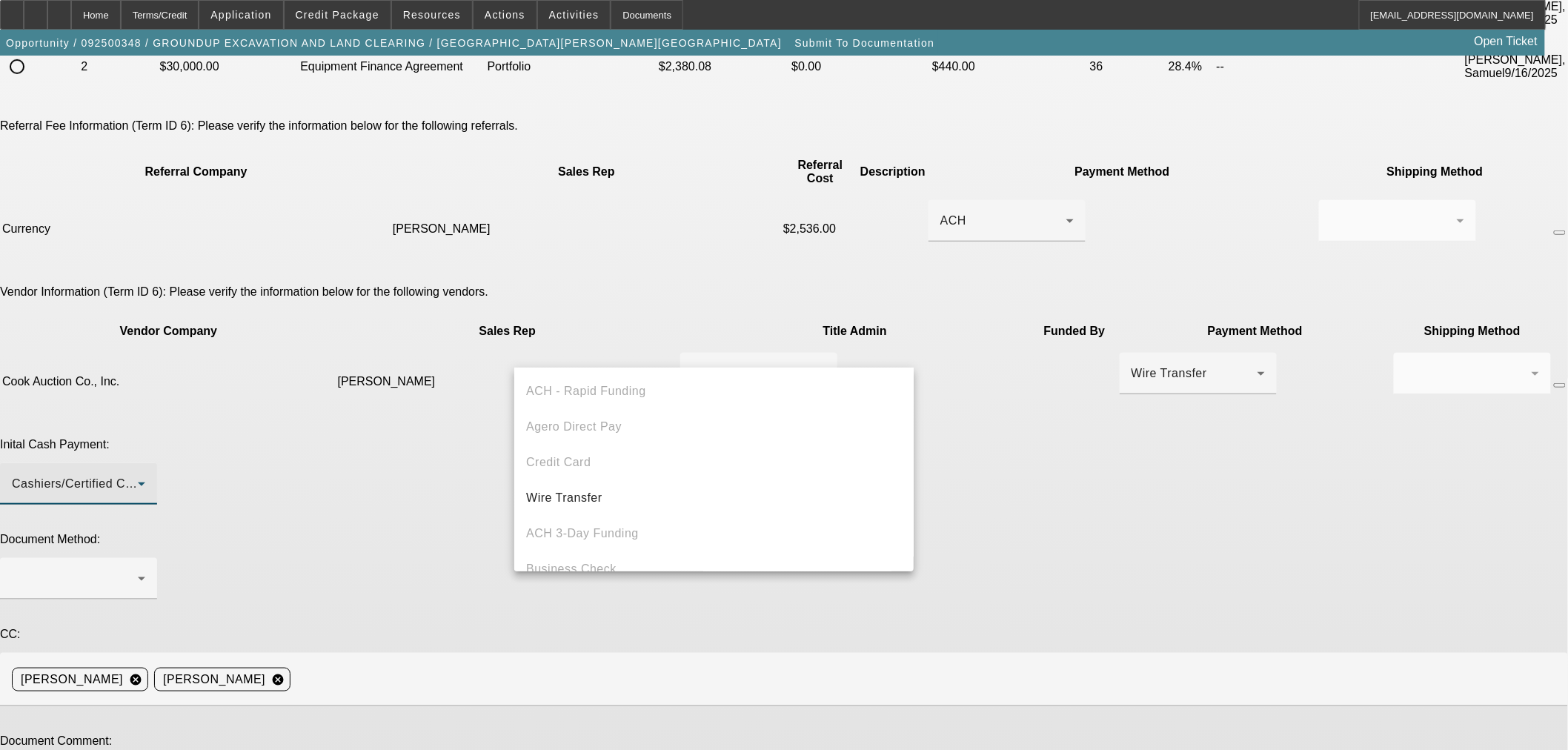
scroll to position [51, 0]
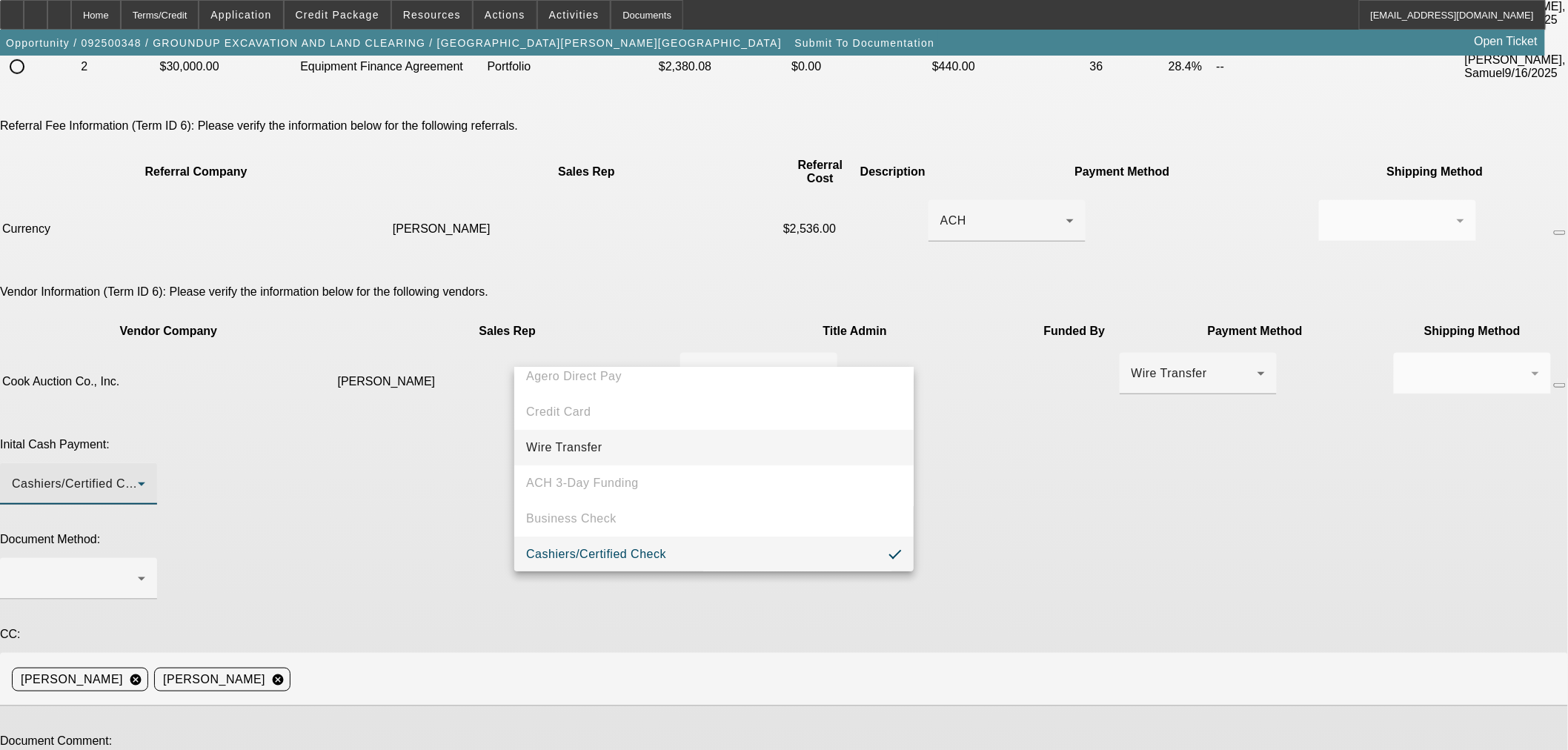
click at [742, 442] on mat-option "Wire Transfer" at bounding box center [714, 447] width 400 height 35
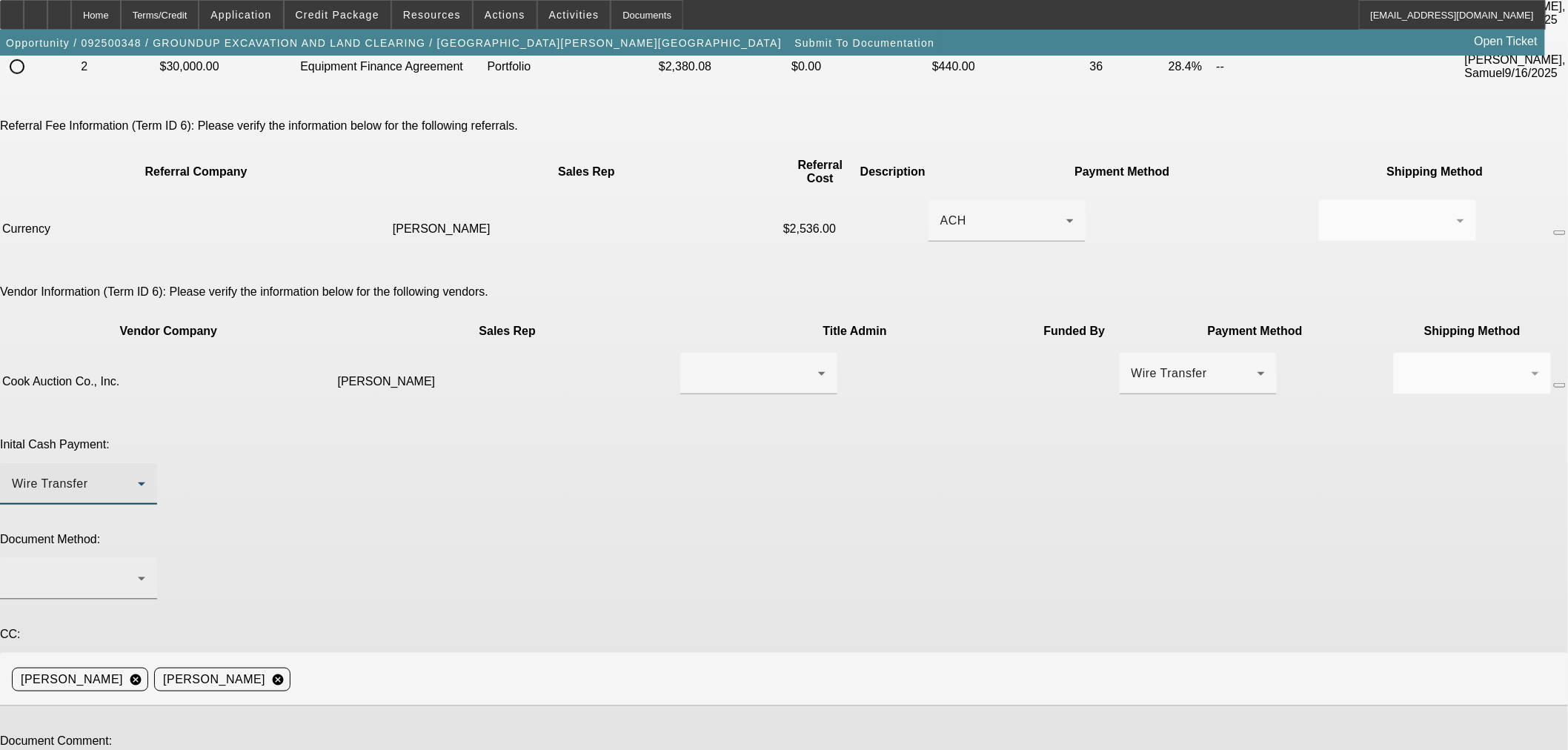
click at [137, 570] on div at bounding box center [74, 579] width 126 height 18
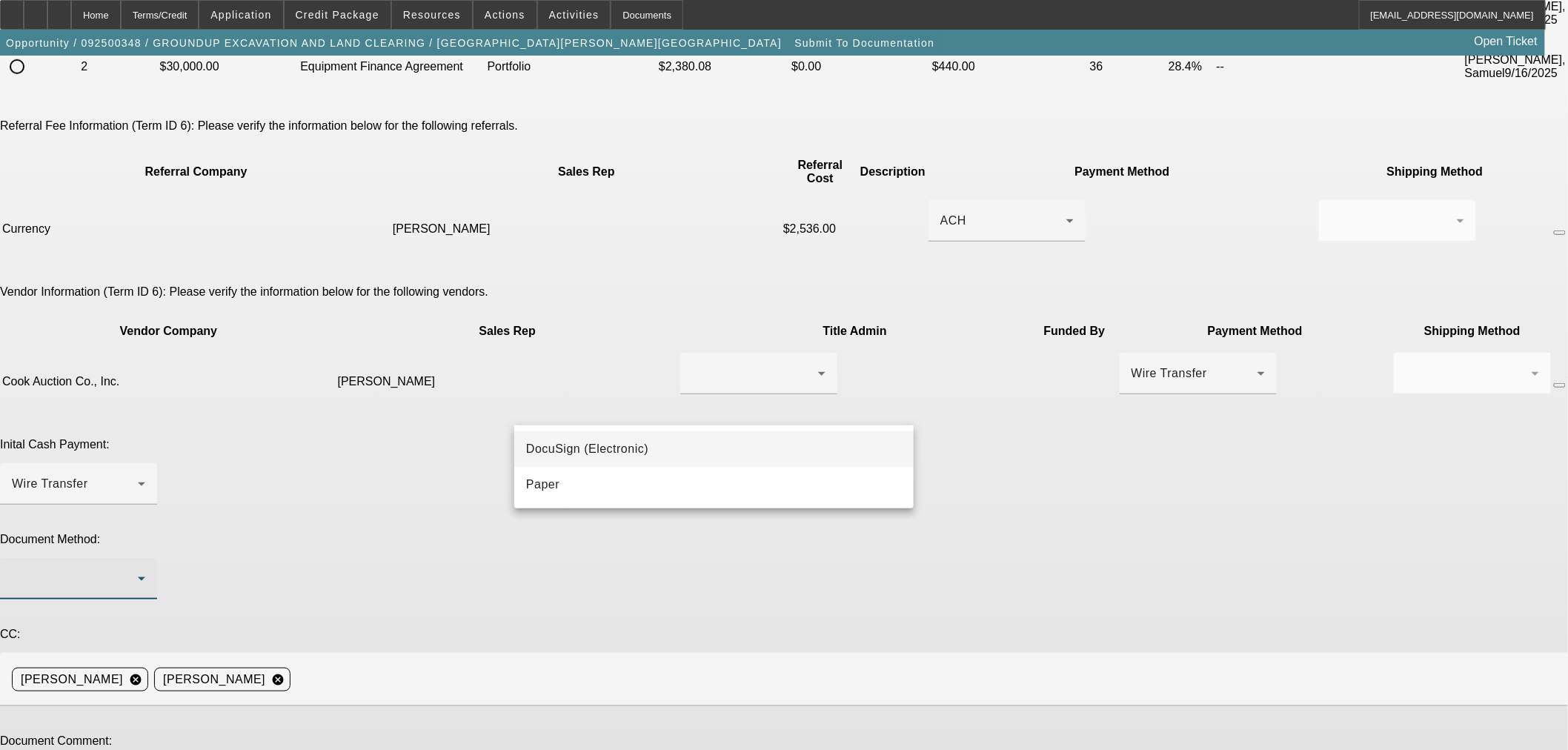
click at [733, 452] on mat-option "DocuSign (Electronic)" at bounding box center [714, 449] width 400 height 35
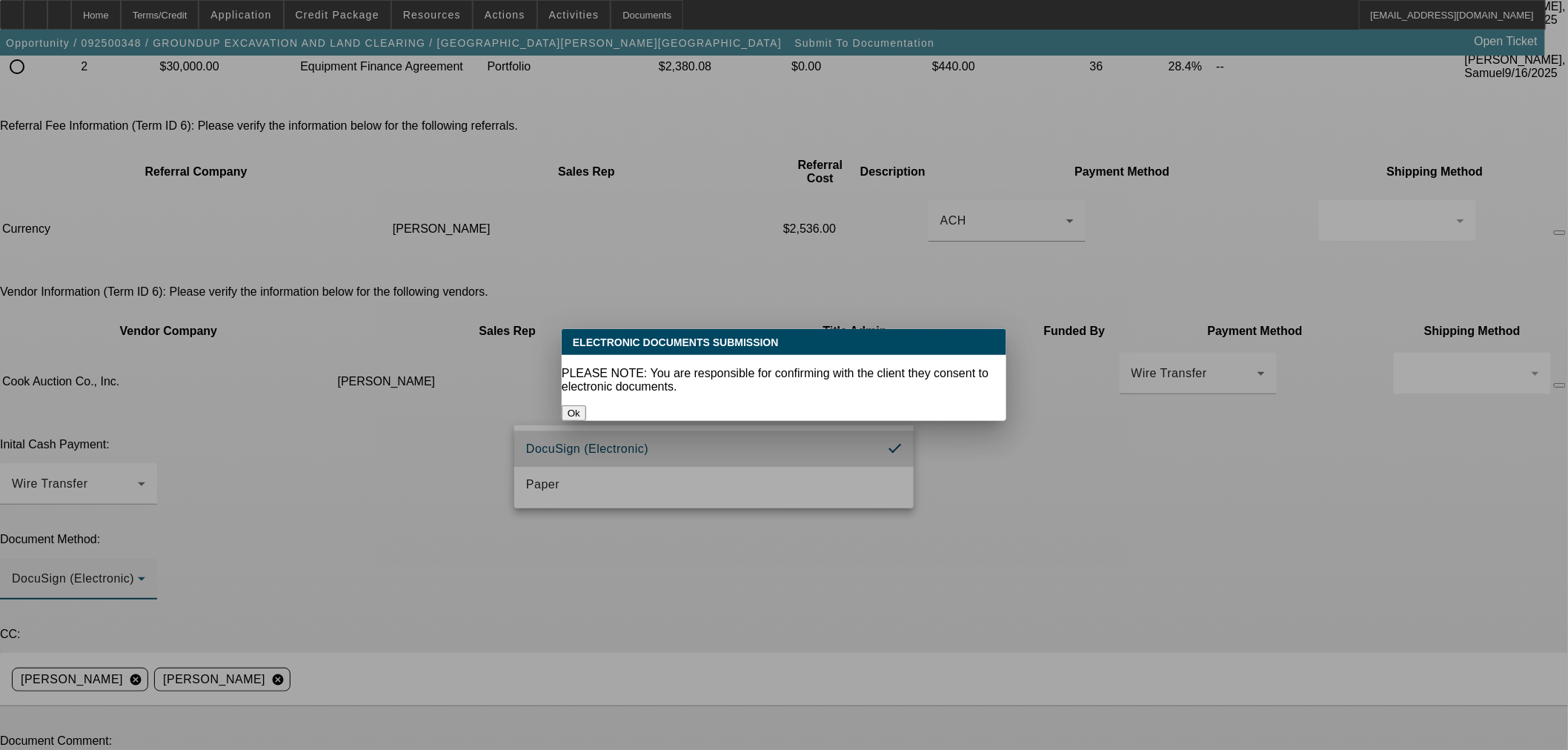
scroll to position [0, 0]
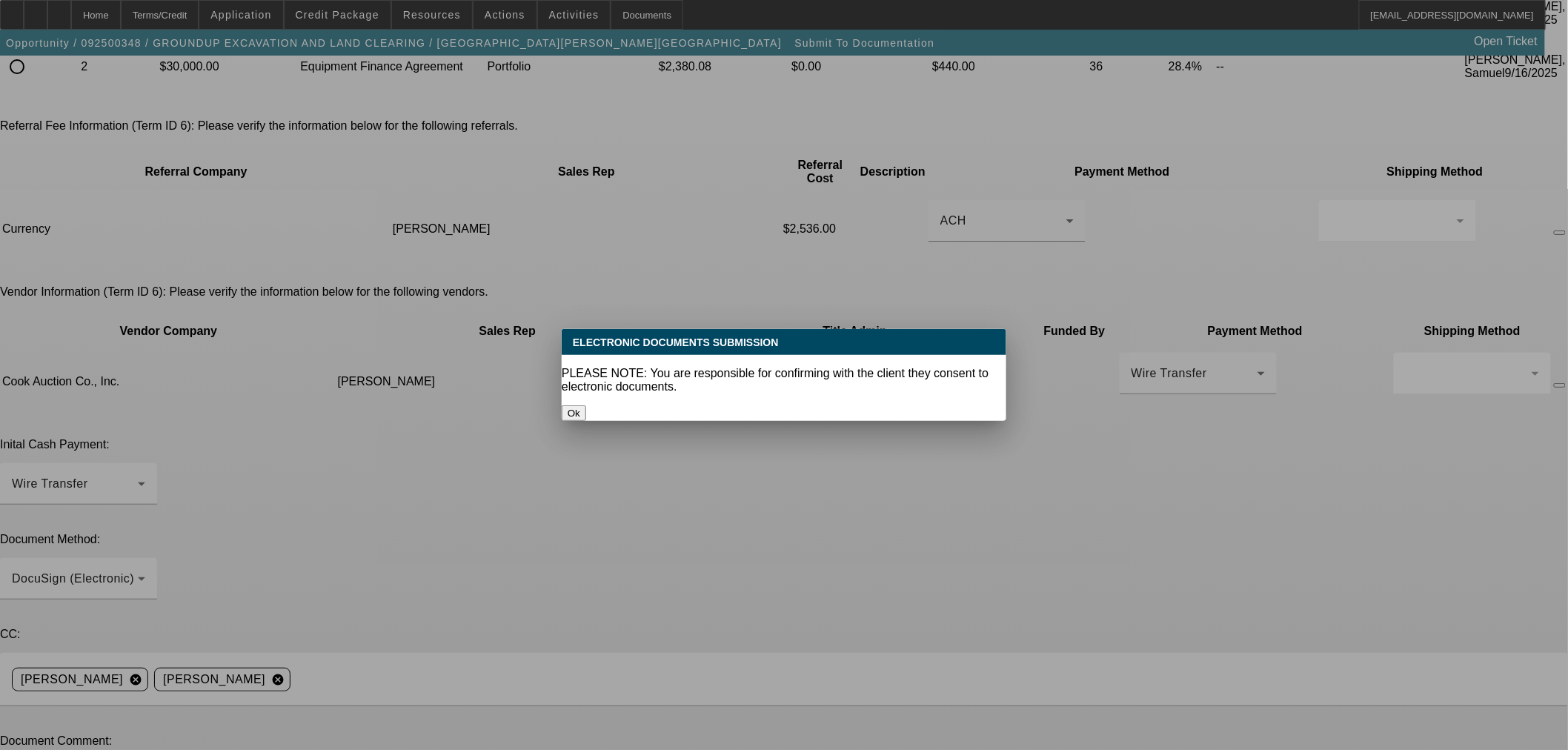
click at [586, 405] on button "Ok" at bounding box center [573, 413] width 24 height 15
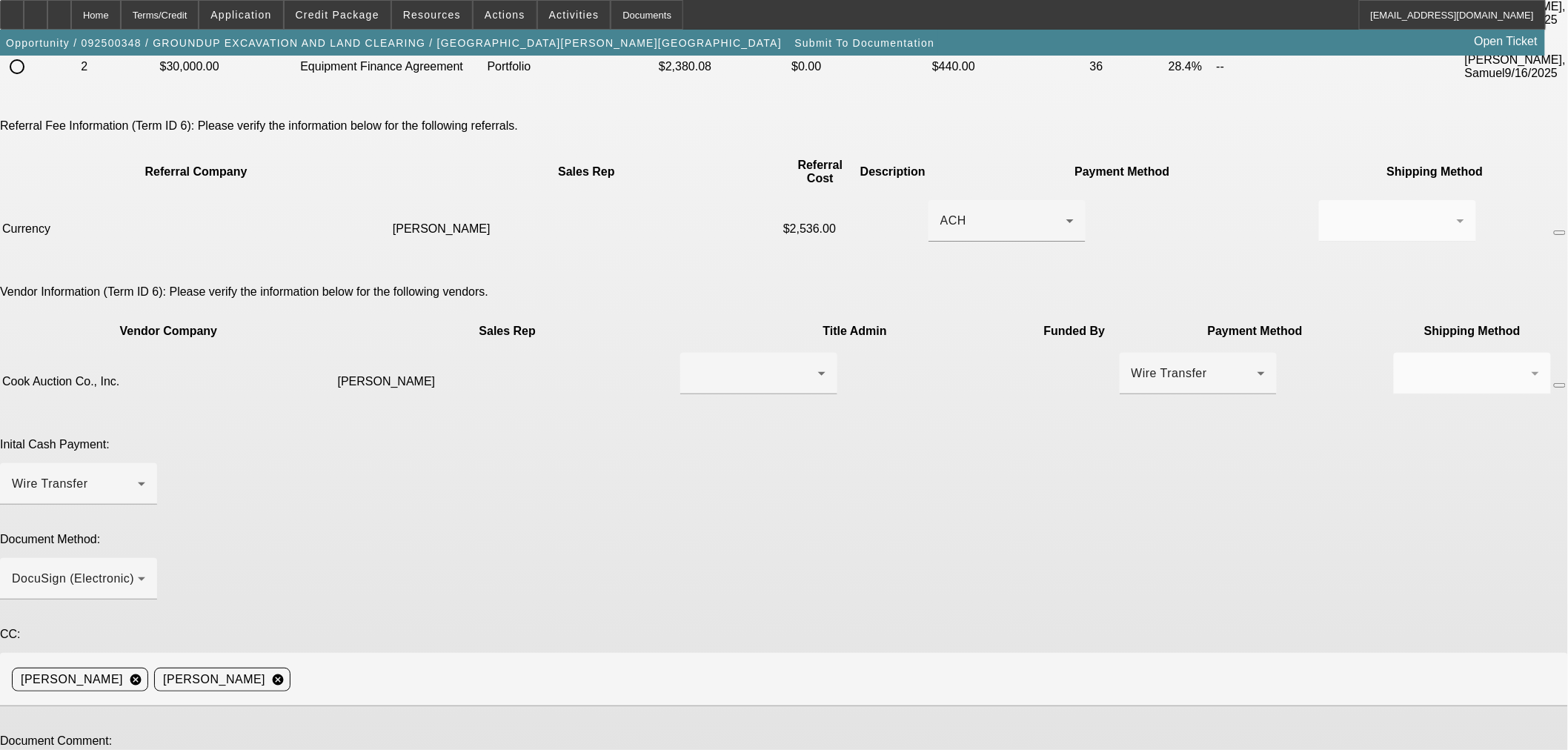
scroll to position [372, 0]
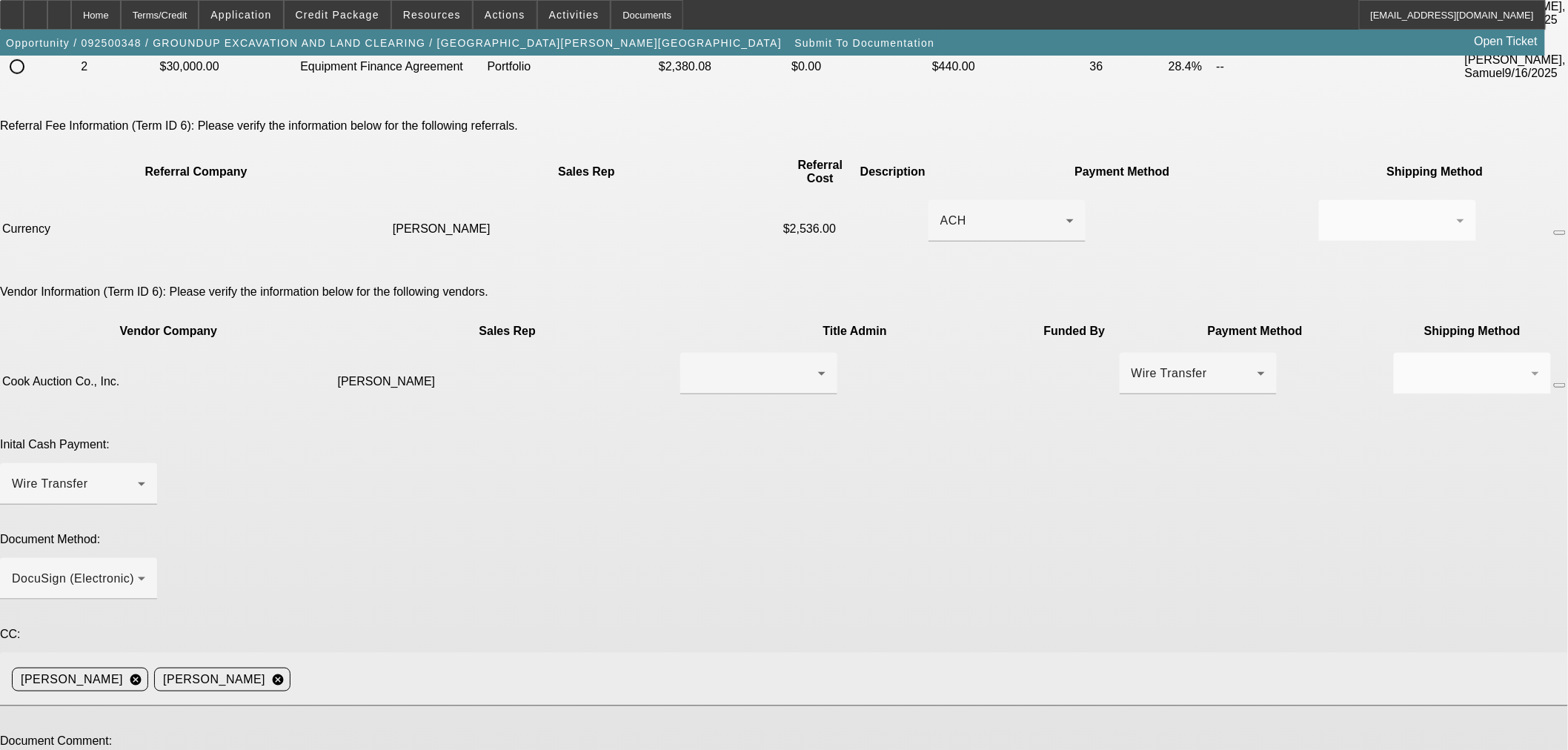
click at [981, 665] on input at bounding box center [923, 679] width 1253 height 30
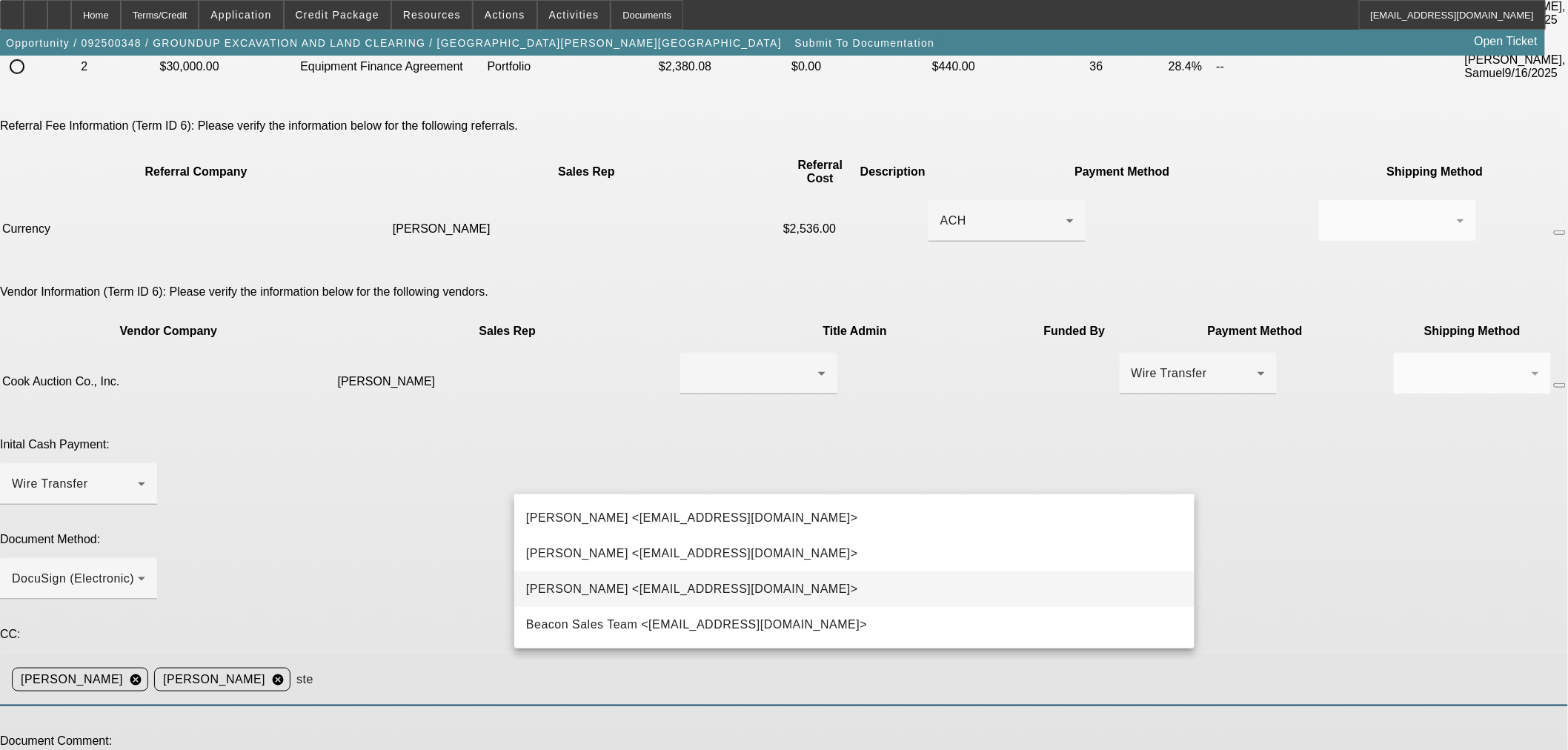
type input "ste"
click at [930, 578] on mat-option "Stephanie Richards <srichards@beaconfunding.com>" at bounding box center [855, 589] width 680 height 35
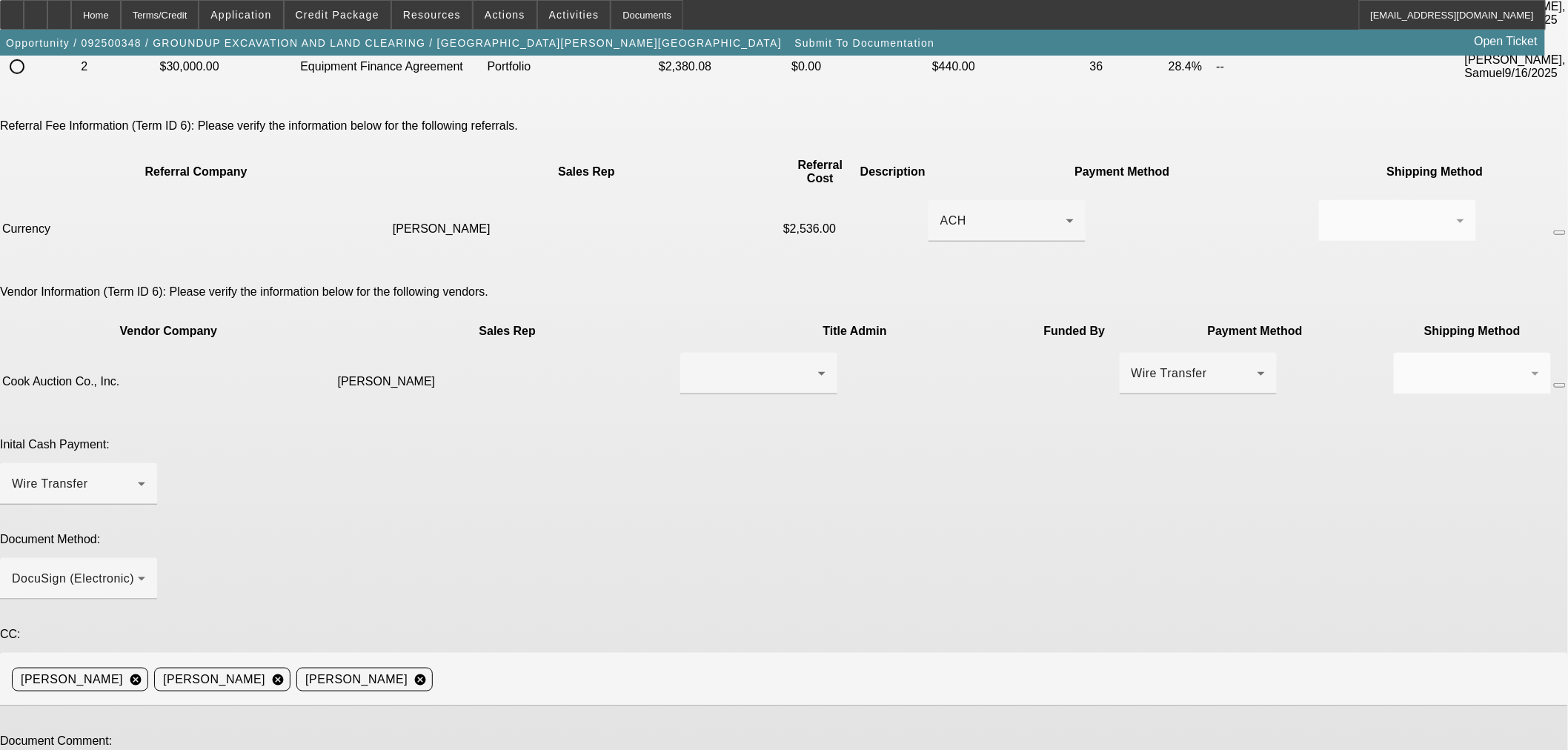
paste textarea "BUYSIDE DOCS SUBMISSION CURRENCY - Sam ok'd new vendor if customer is onsite to…"
drag, startPoint x: 1176, startPoint y: 556, endPoint x: 1178, endPoint y: 766, distance: 210.0
click at [1178, 379] on html "Home Terms/Credit Application Credit Package Resources Actions Activities Docum…" at bounding box center [784, 3] width 1568 height 750
drag, startPoint x: 527, startPoint y: 531, endPoint x: 534, endPoint y: 539, distance: 10.6
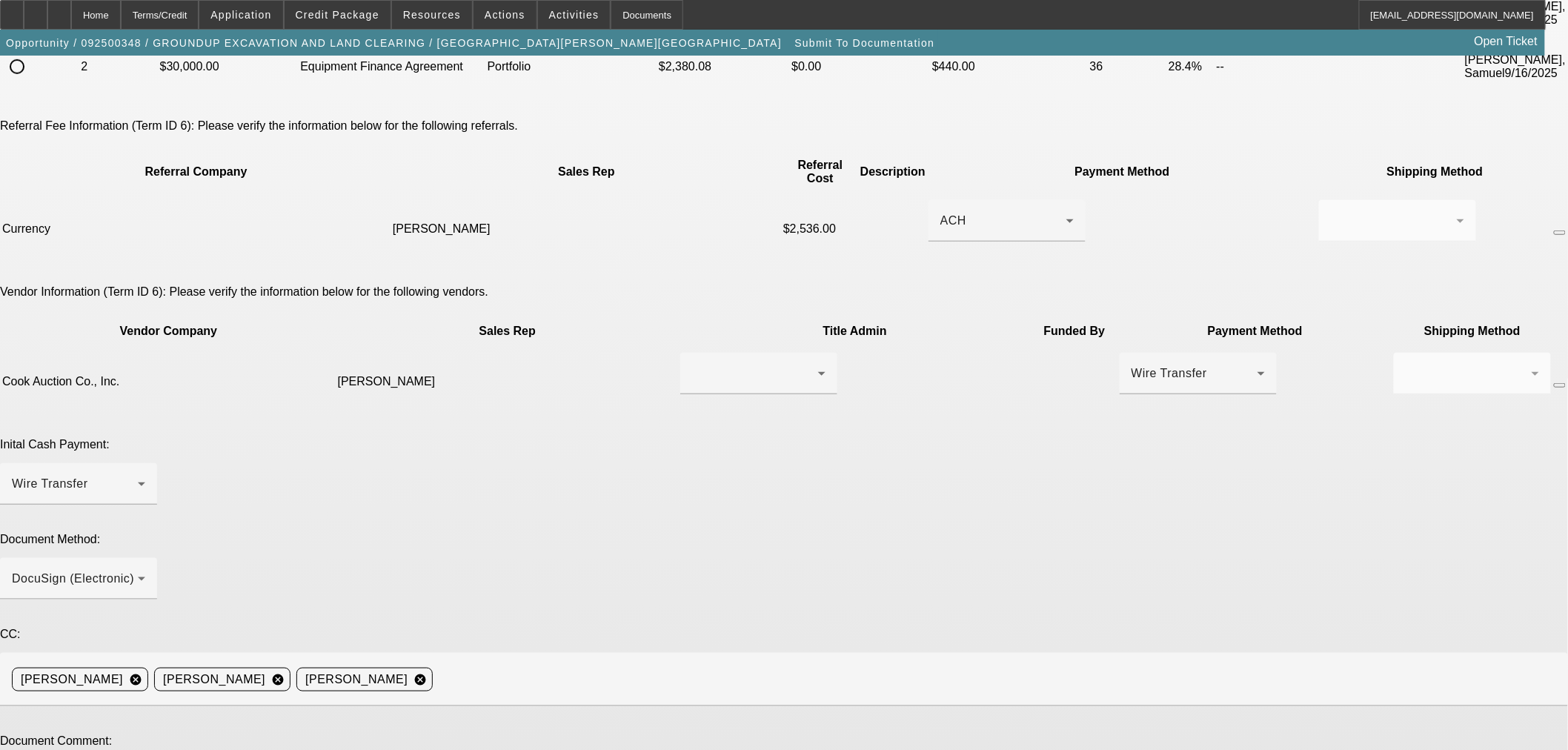
drag, startPoint x: 953, startPoint y: 583, endPoint x: 962, endPoint y: 603, distance: 21.9
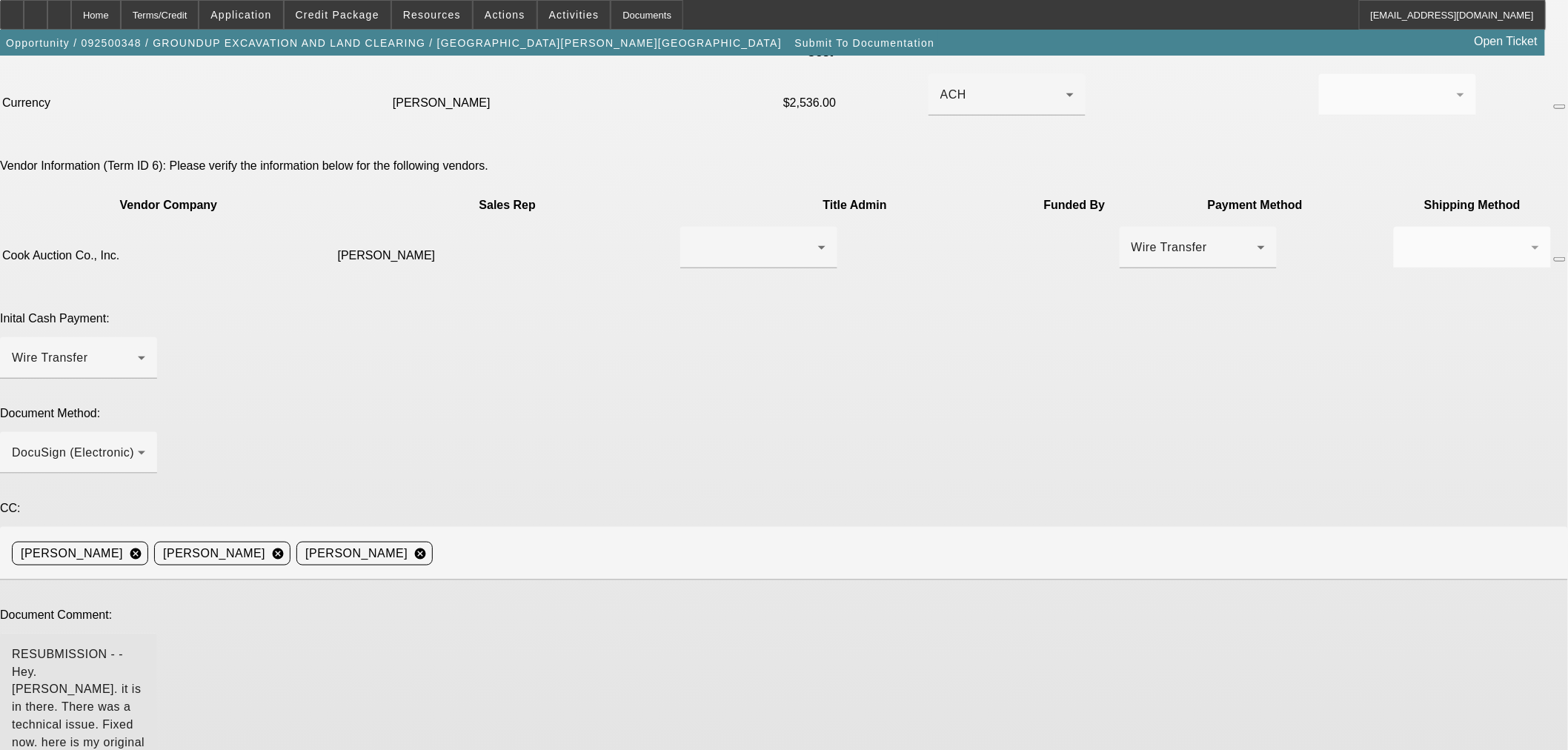
scroll to position [581, 0]
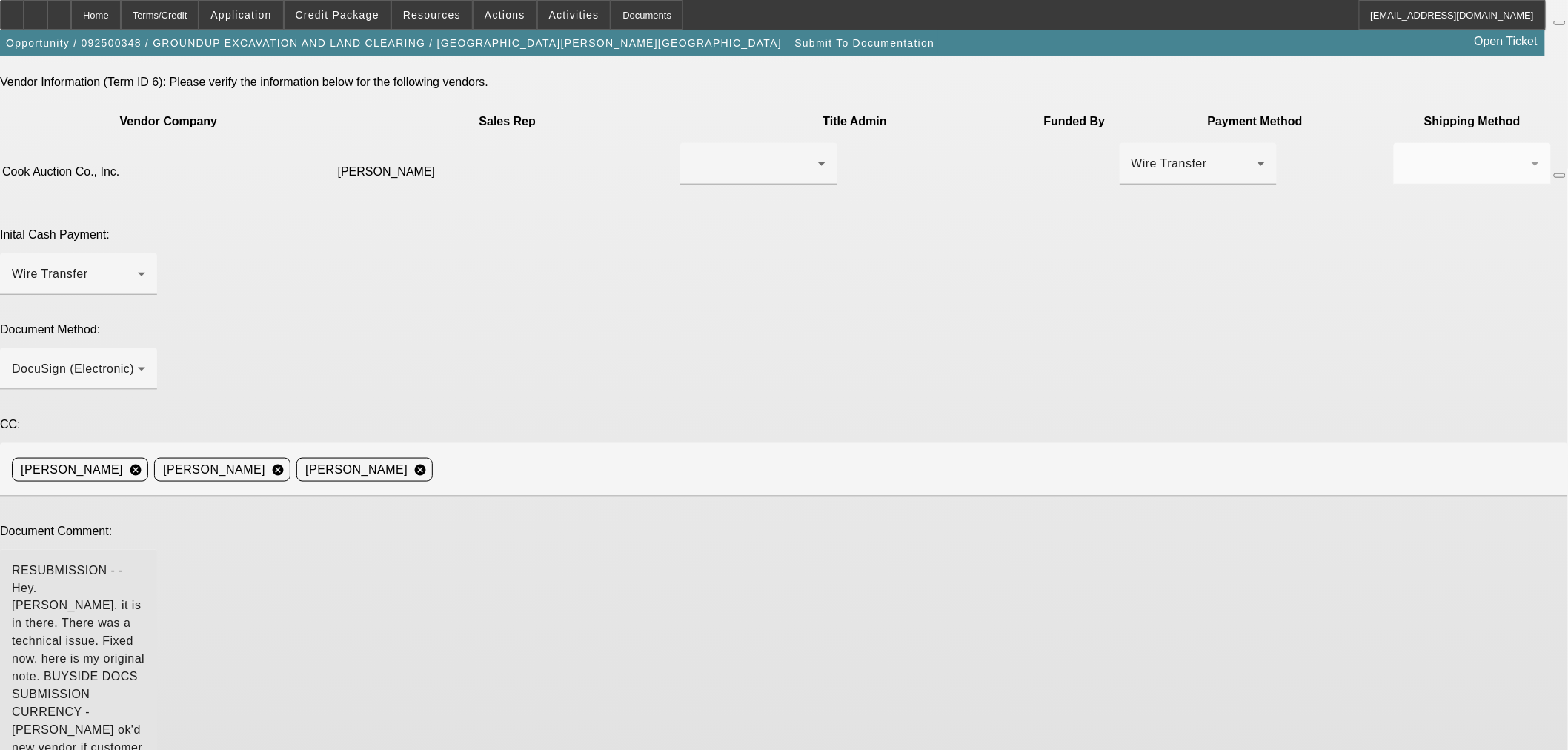
type textarea "RESUBMISSION - - Hey. Sarah. it is in there. There was a technical issue. Fixed…"
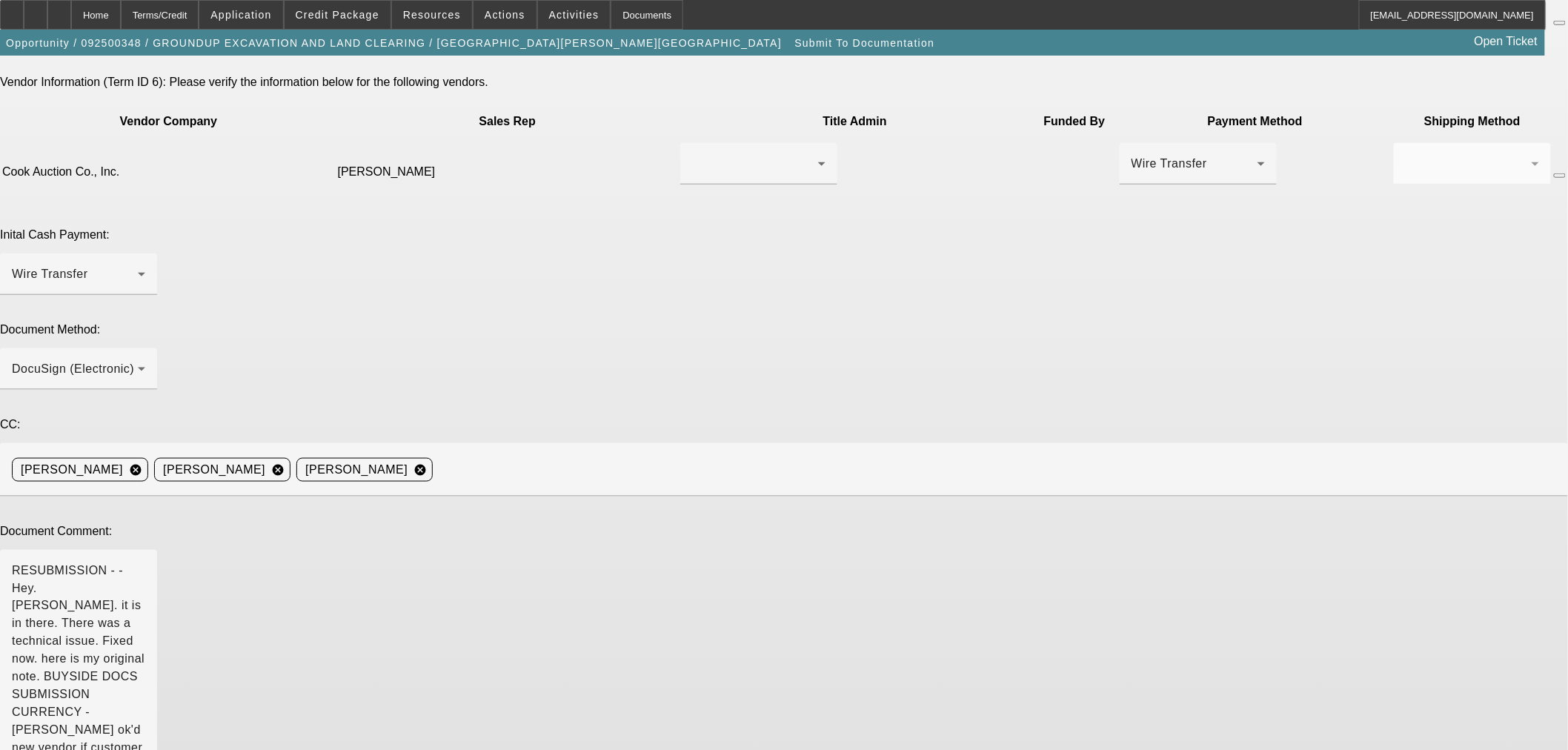
type textarea "8 points for currency payment marked up."
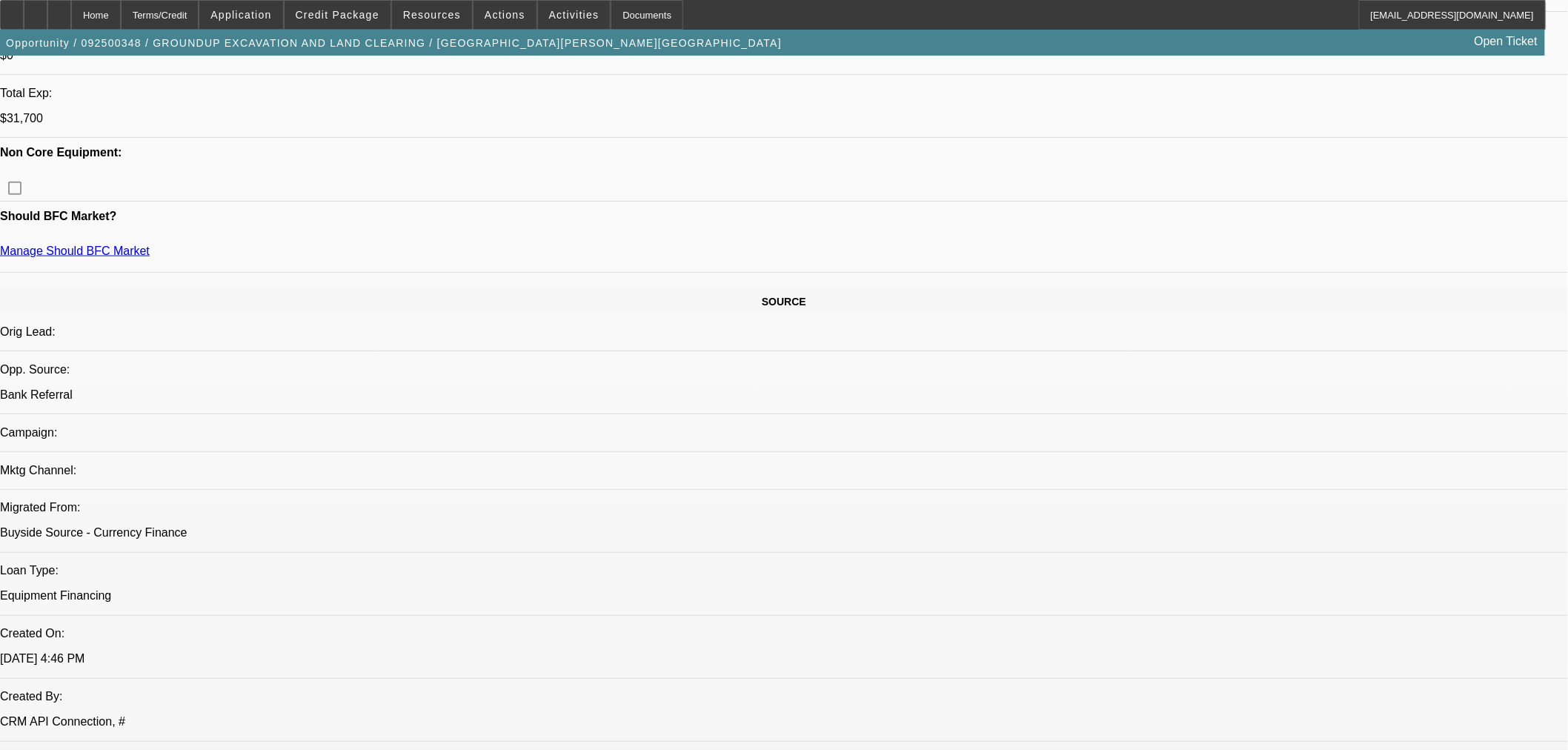
select select "0"
select select "2"
select select "0"
select select "6"
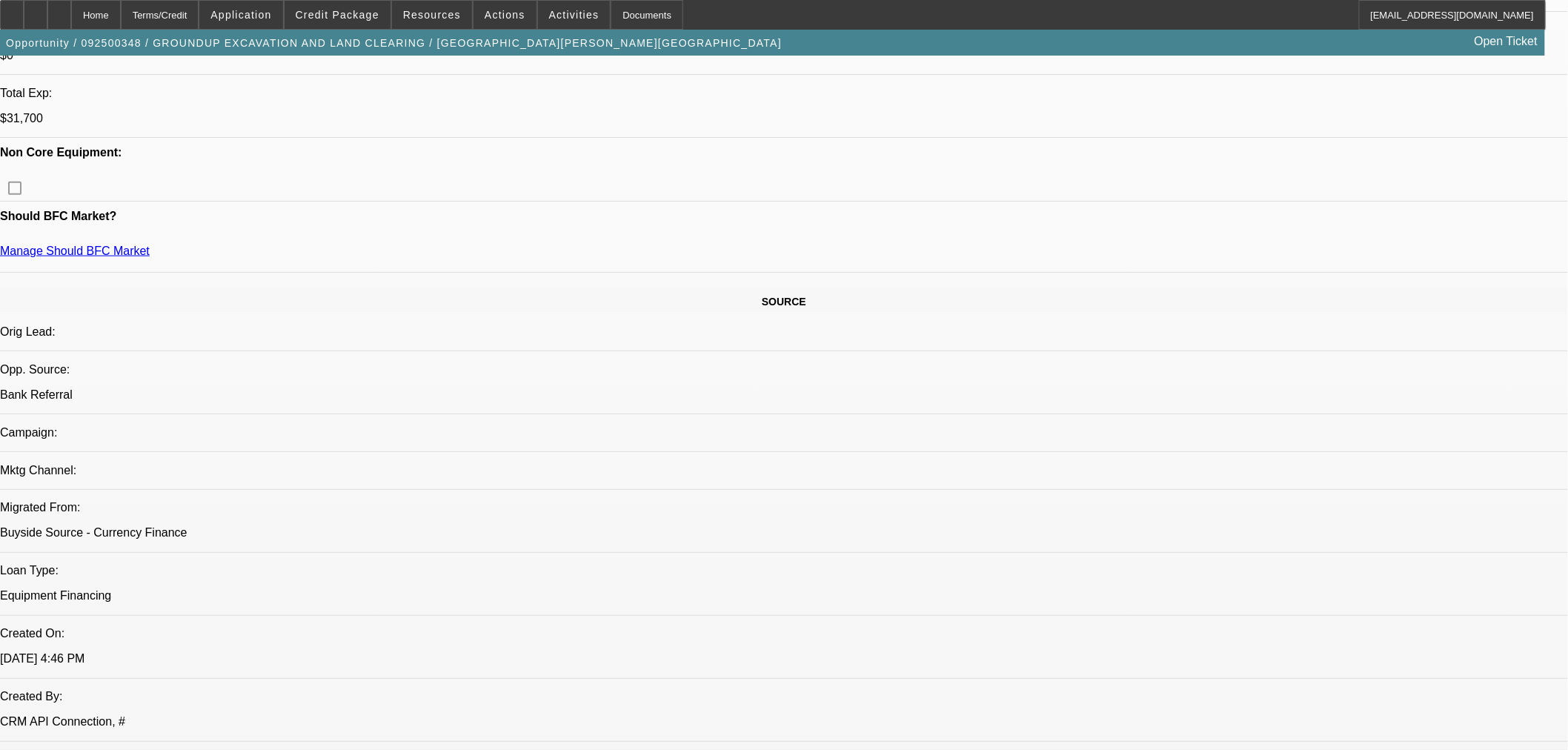
select select "0"
select select "2"
select select "0"
select select "6"
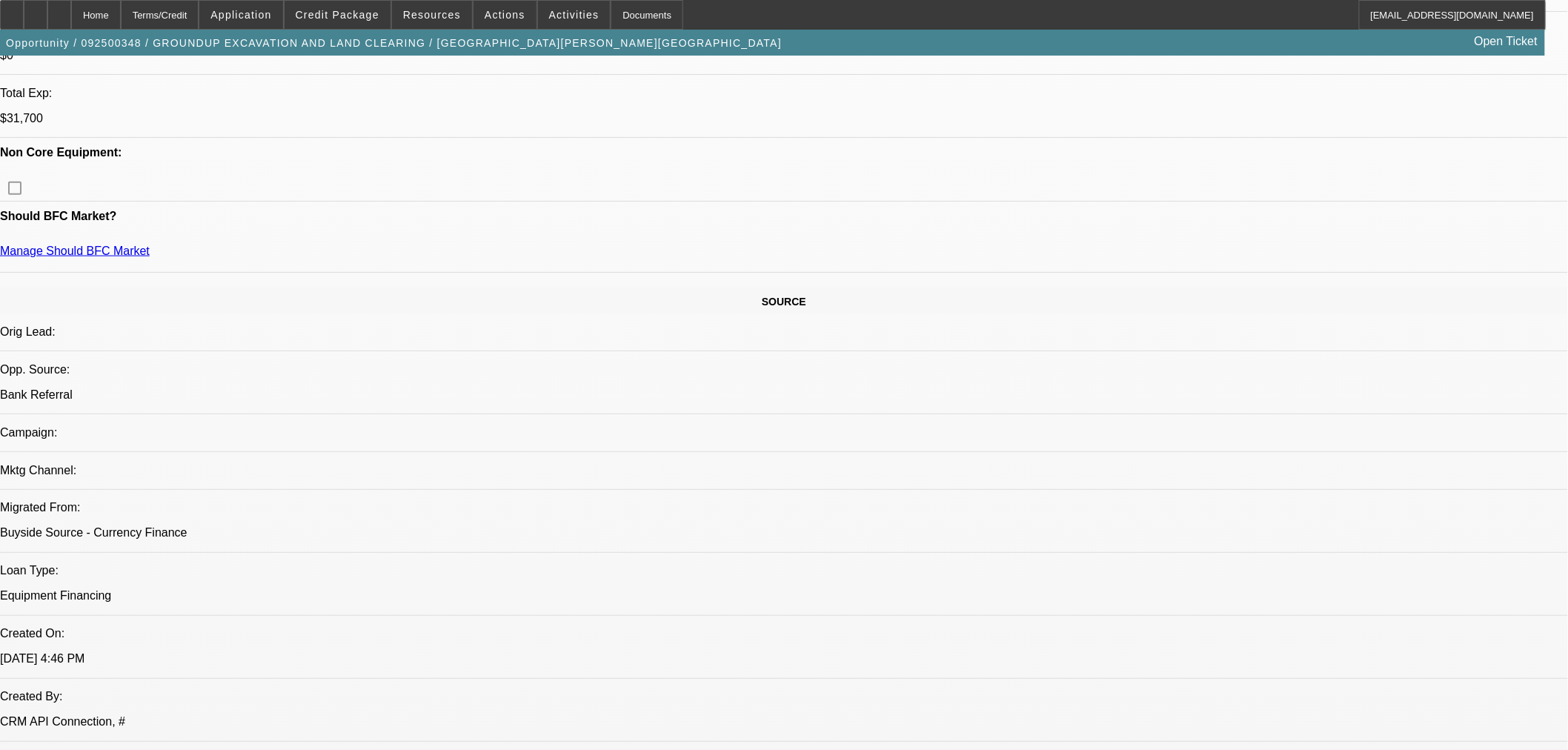
select select "0"
select select "2"
select select "0"
select select "6"
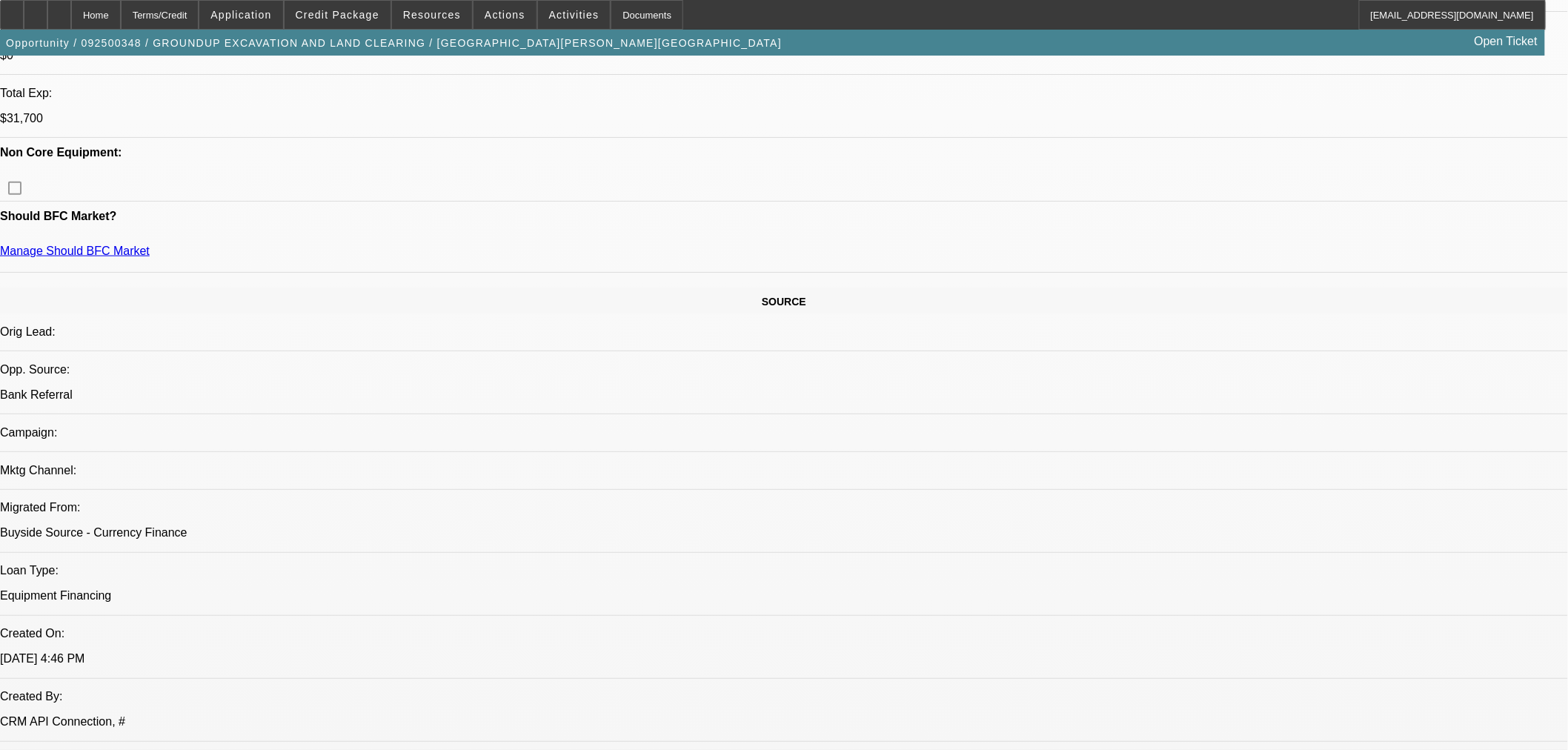
select select "0"
select select "2"
select select "0"
select select "6"
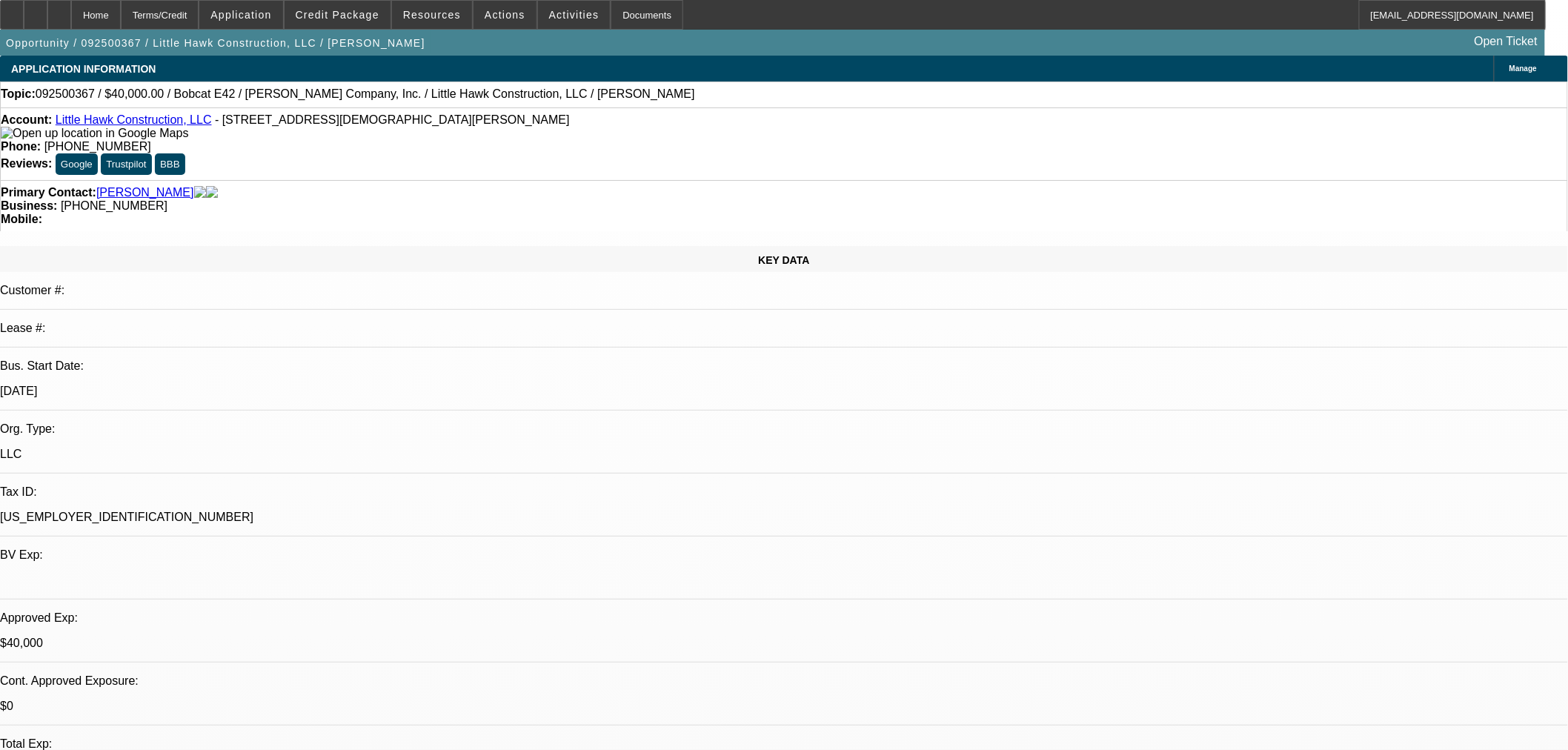
select select "0"
select select "2"
select select "0"
select select "6"
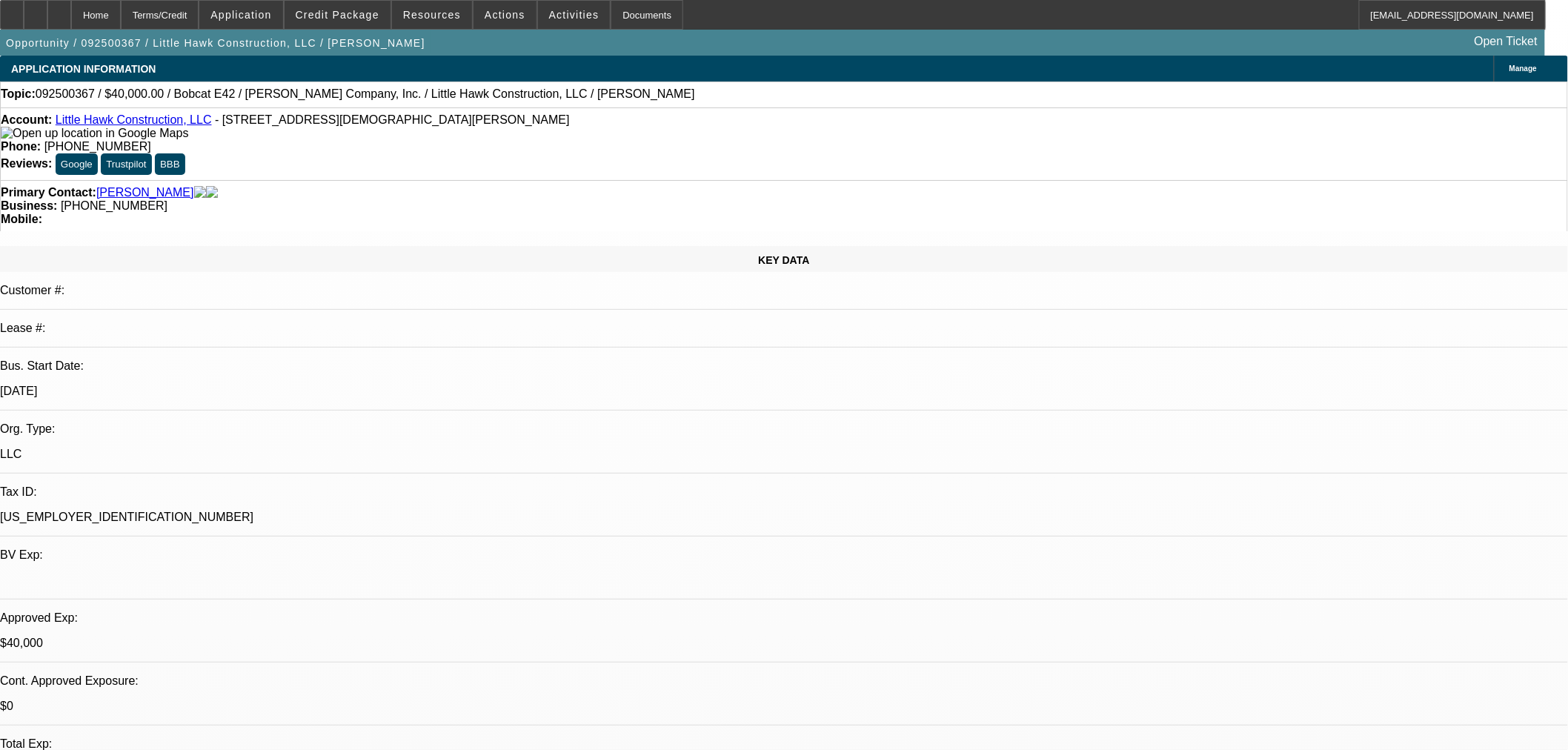
select select "0"
select select "2"
select select "0"
select select "6"
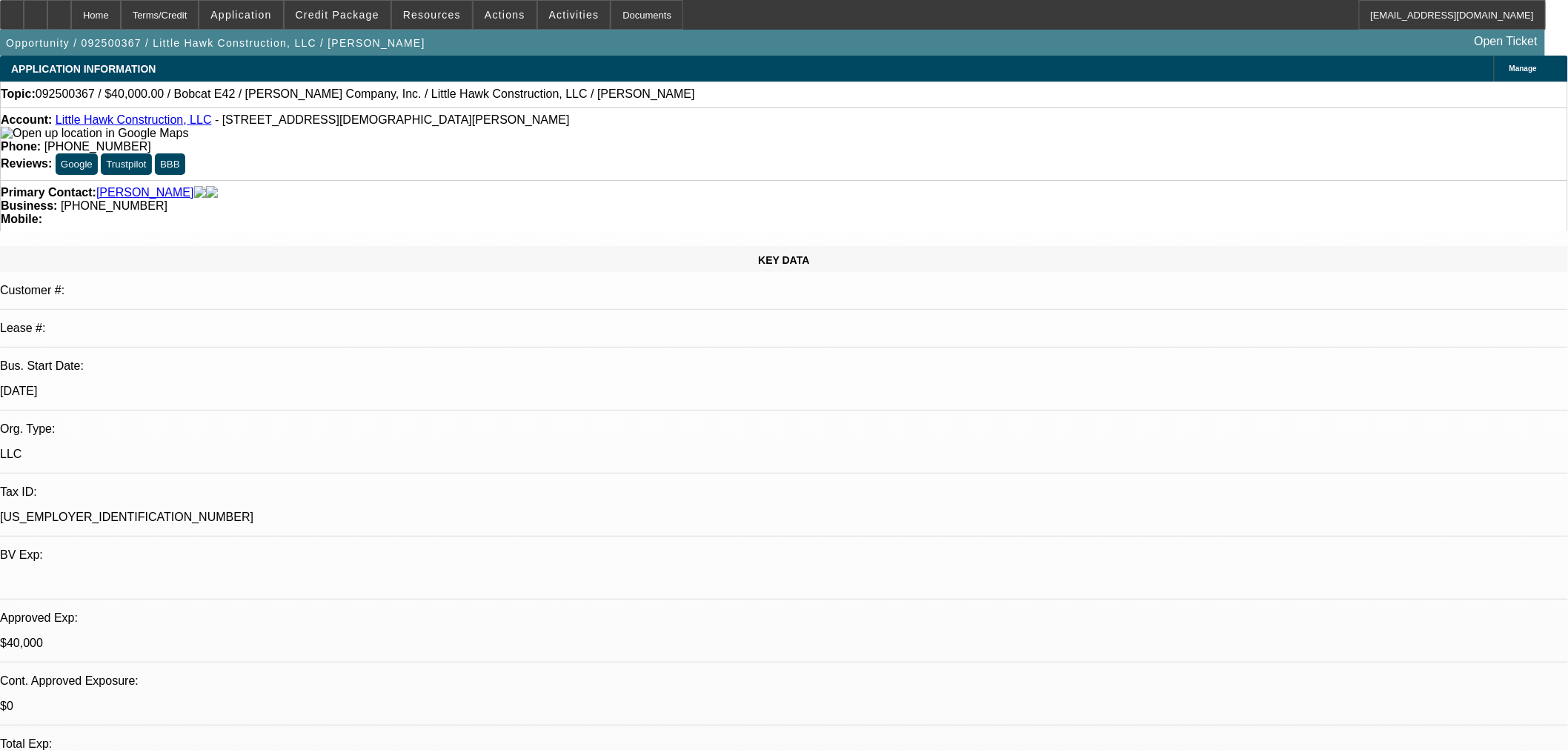
select select "0.1"
select select "2"
select select "0"
select select "6"
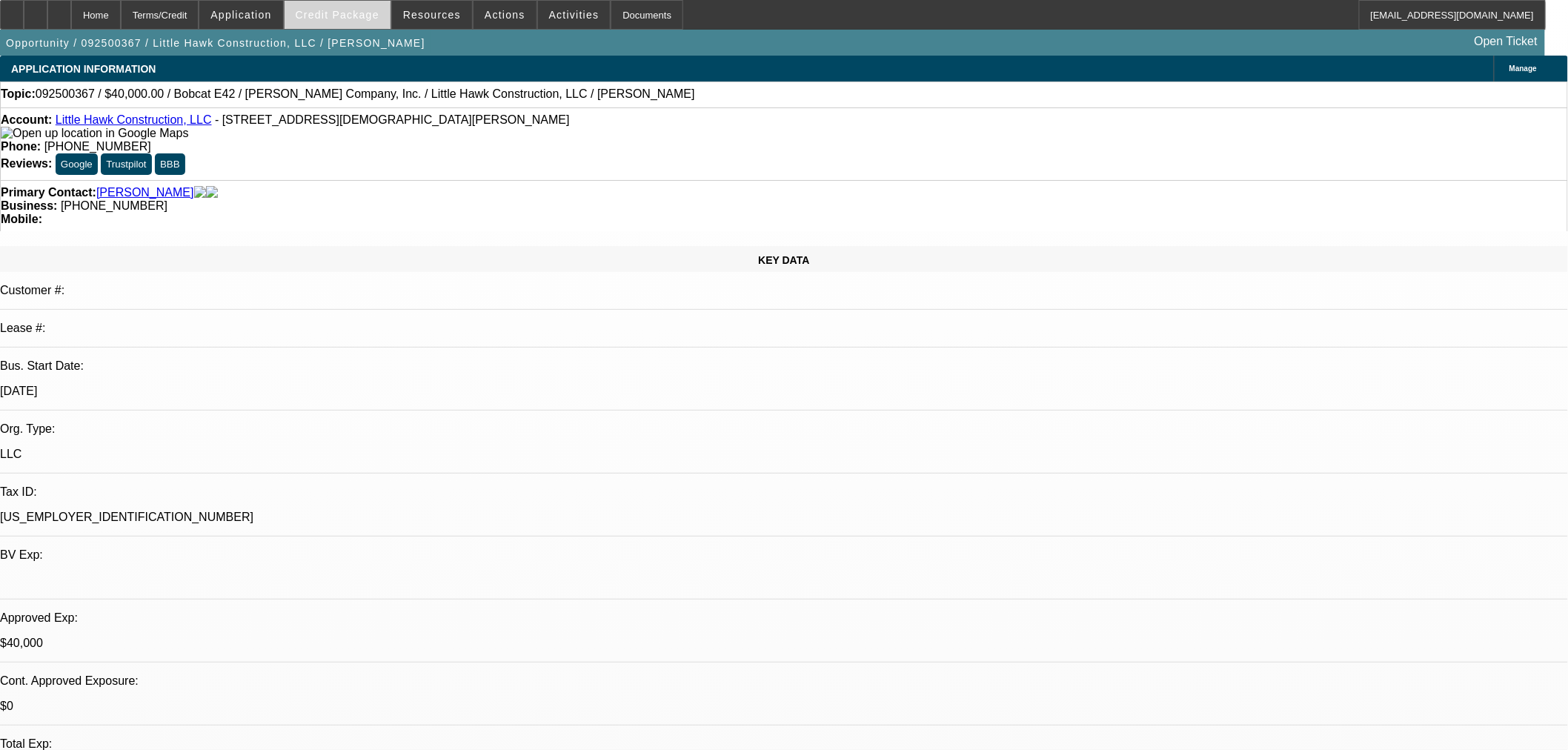
click at [351, 21] on span at bounding box center [337, 14] width 106 height 35
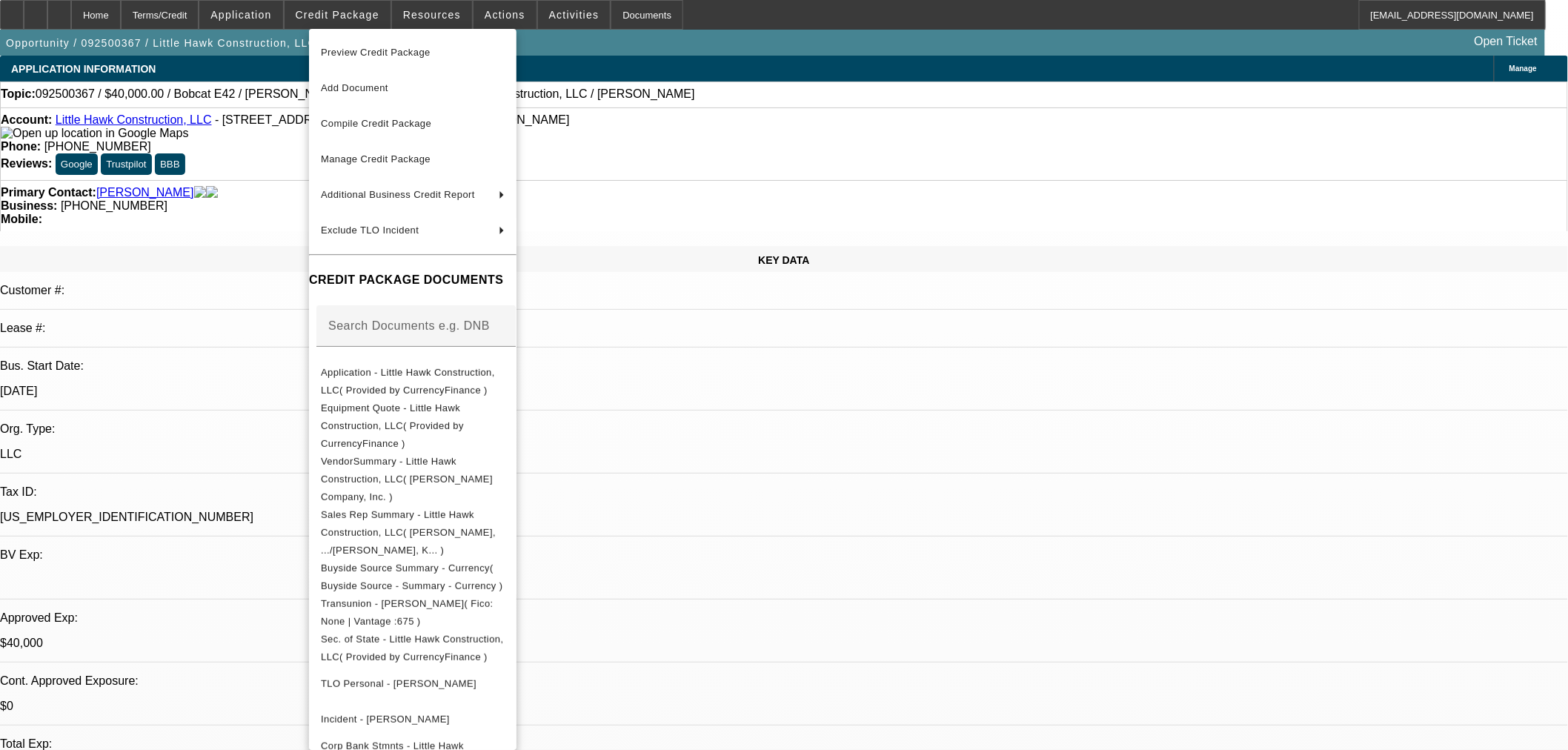
click at [487, 18] on div at bounding box center [784, 375] width 1568 height 750
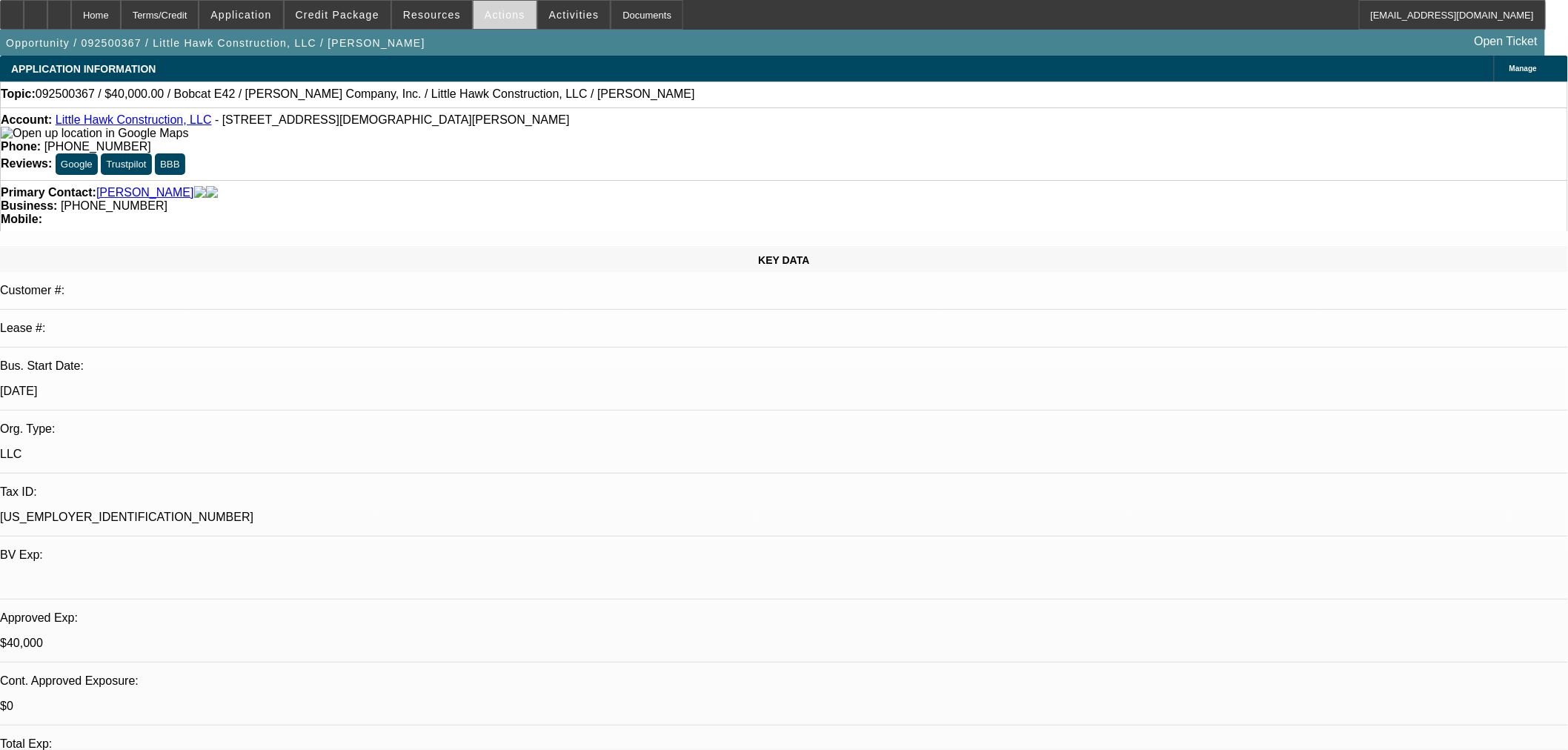
click at [493, 16] on span "Actions" at bounding box center [505, 14] width 41 height 12
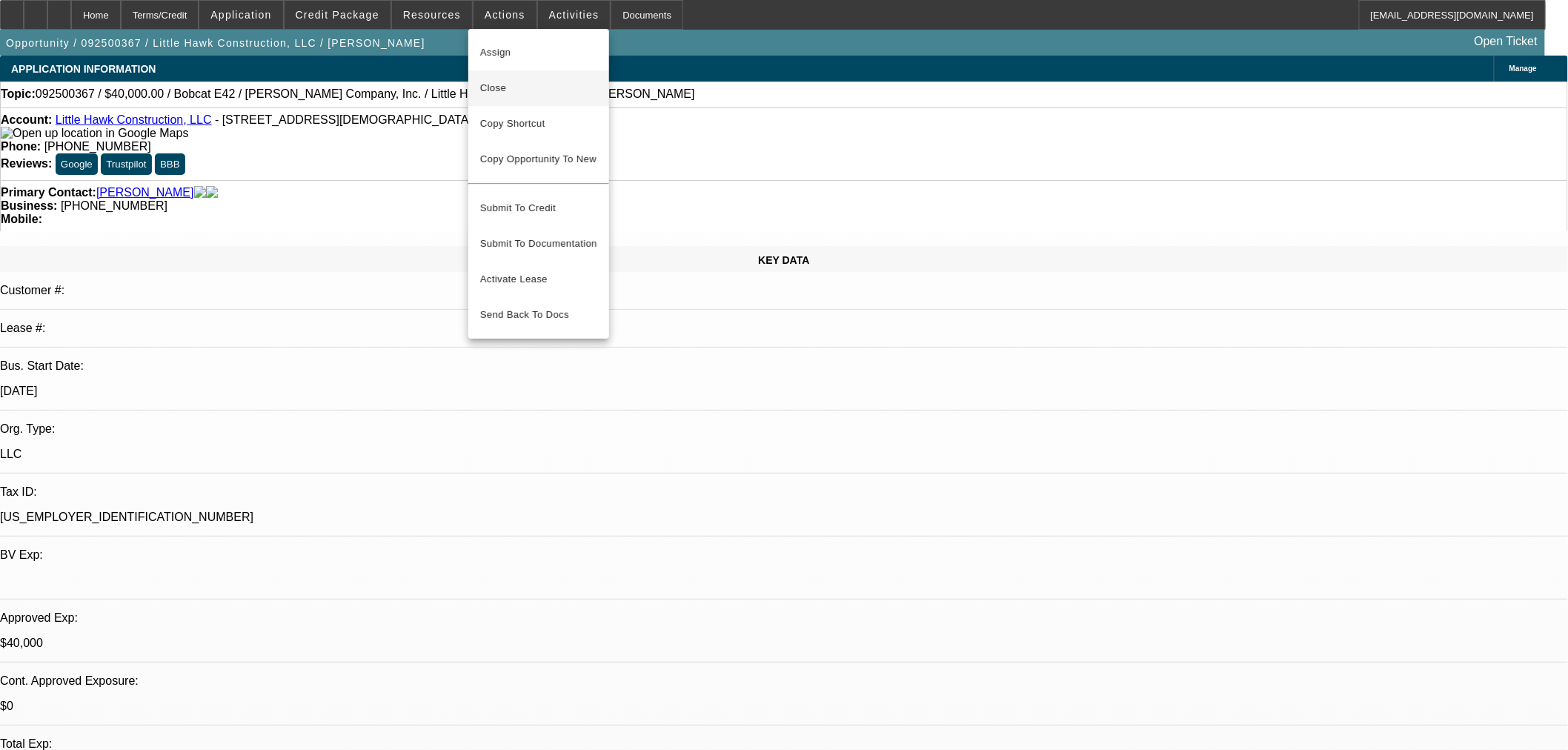
click at [502, 84] on span "Close" at bounding box center [538, 89] width 117 height 18
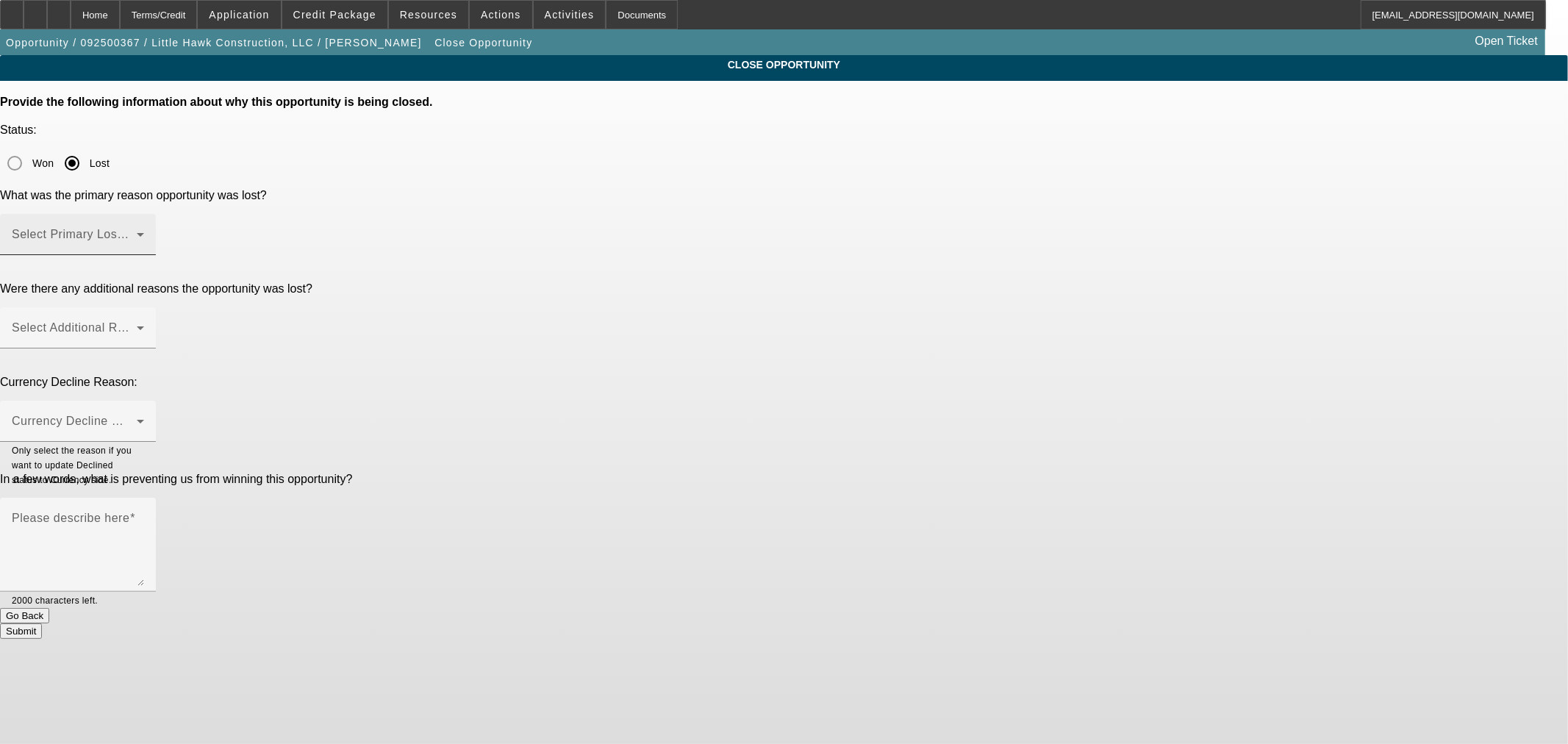
click at [136, 232] on span at bounding box center [74, 241] width 125 height 18
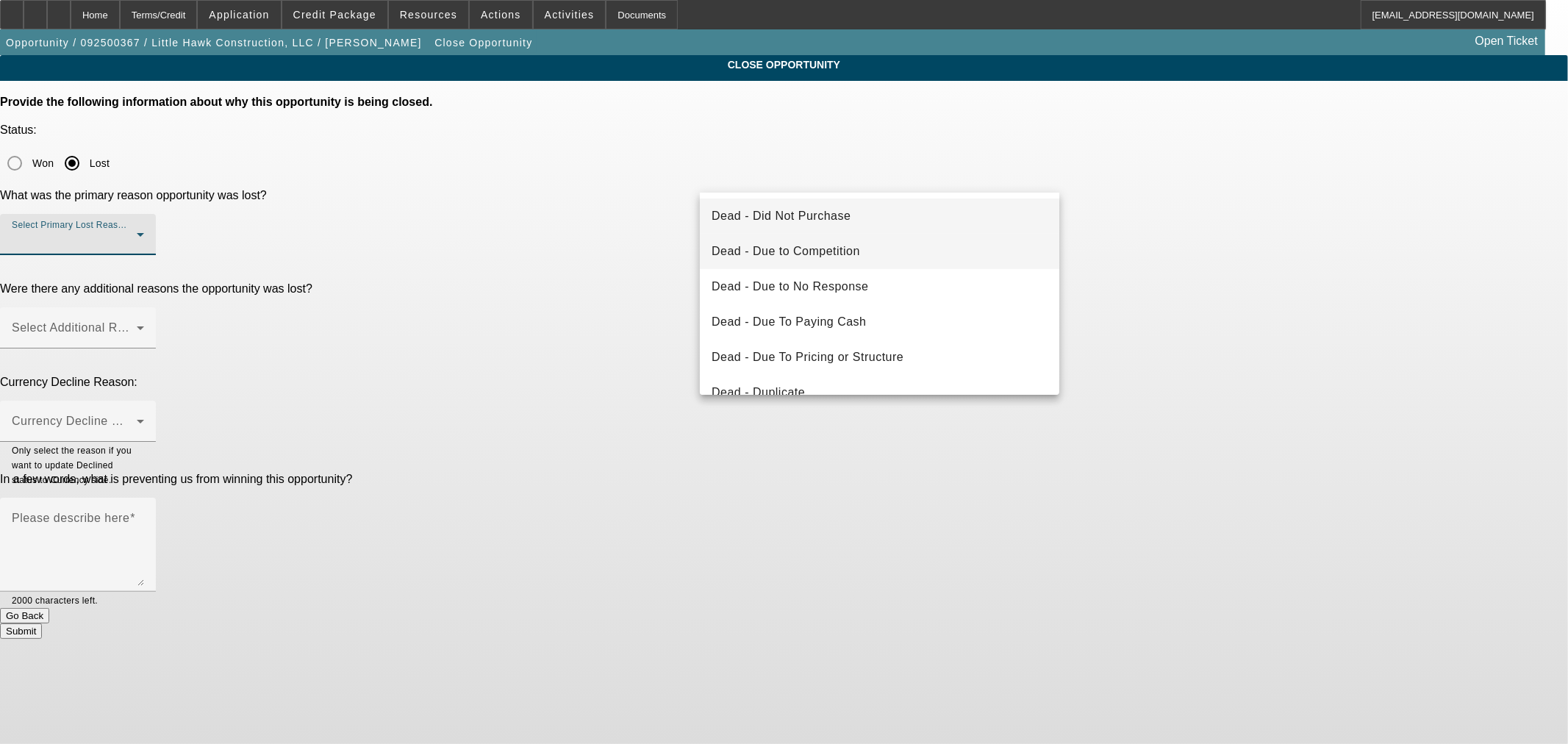
click at [841, 255] on span "Dead - Due to Competition" at bounding box center [786, 251] width 149 height 18
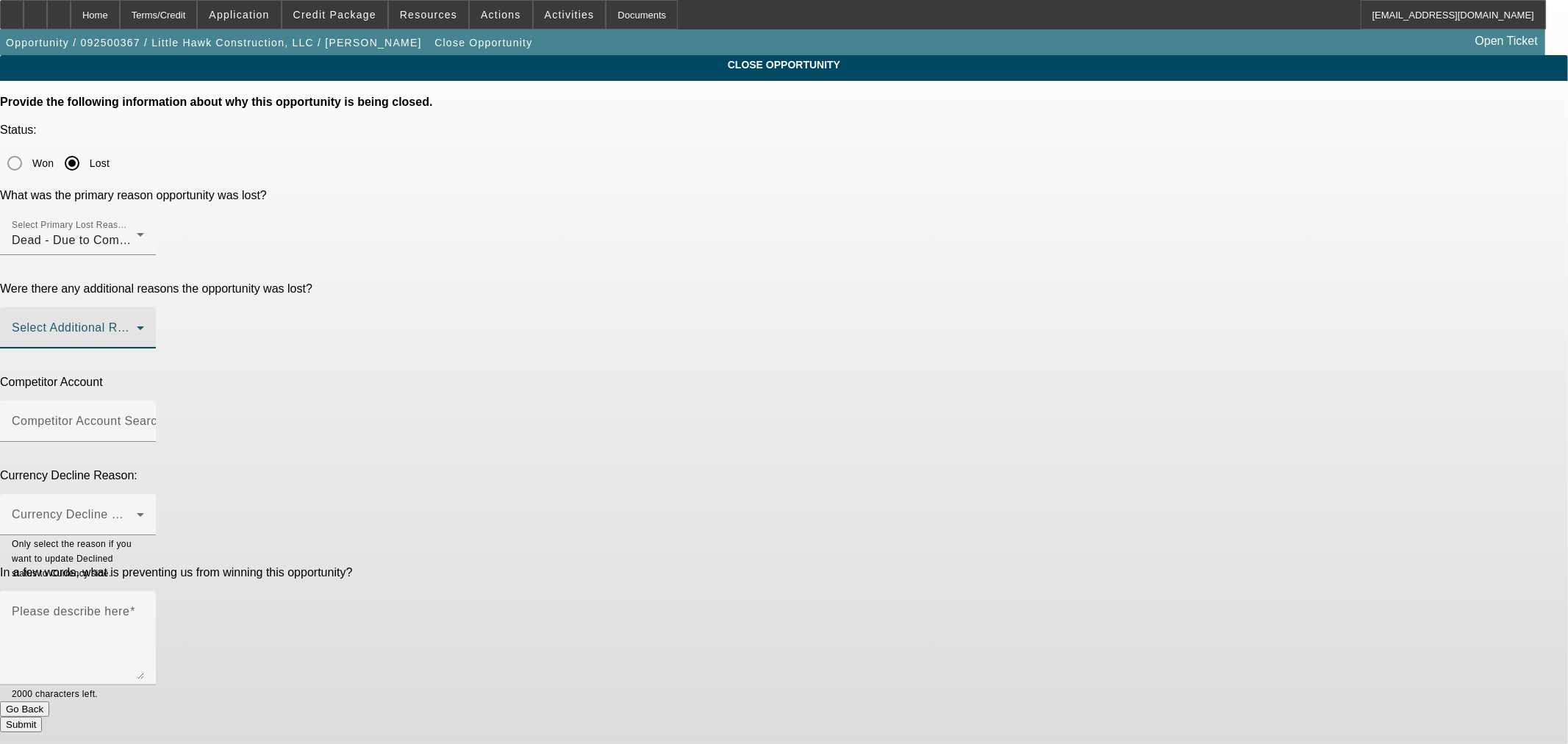
click at [136, 325] on span at bounding box center [74, 334] width 125 height 18
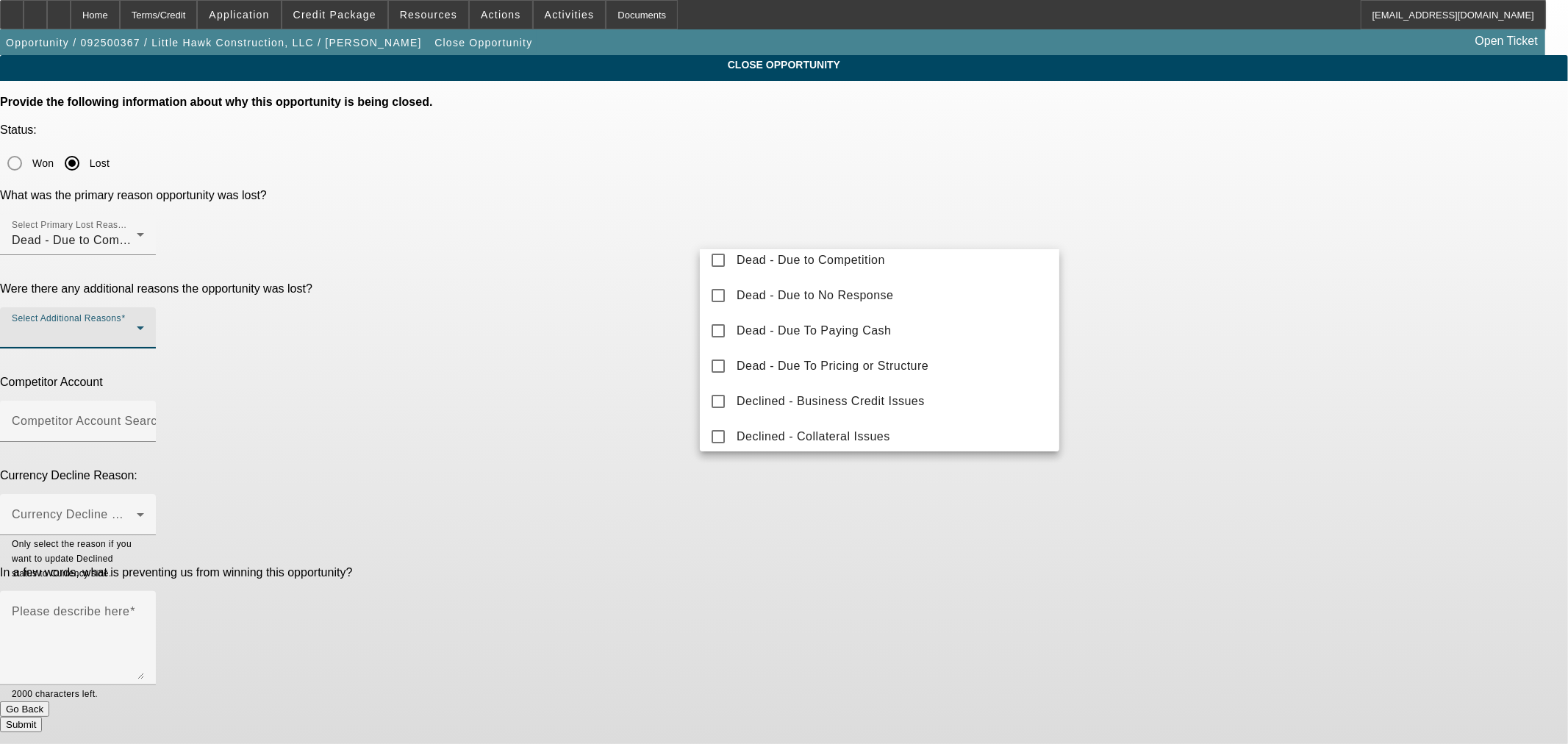
scroll to position [136, 0]
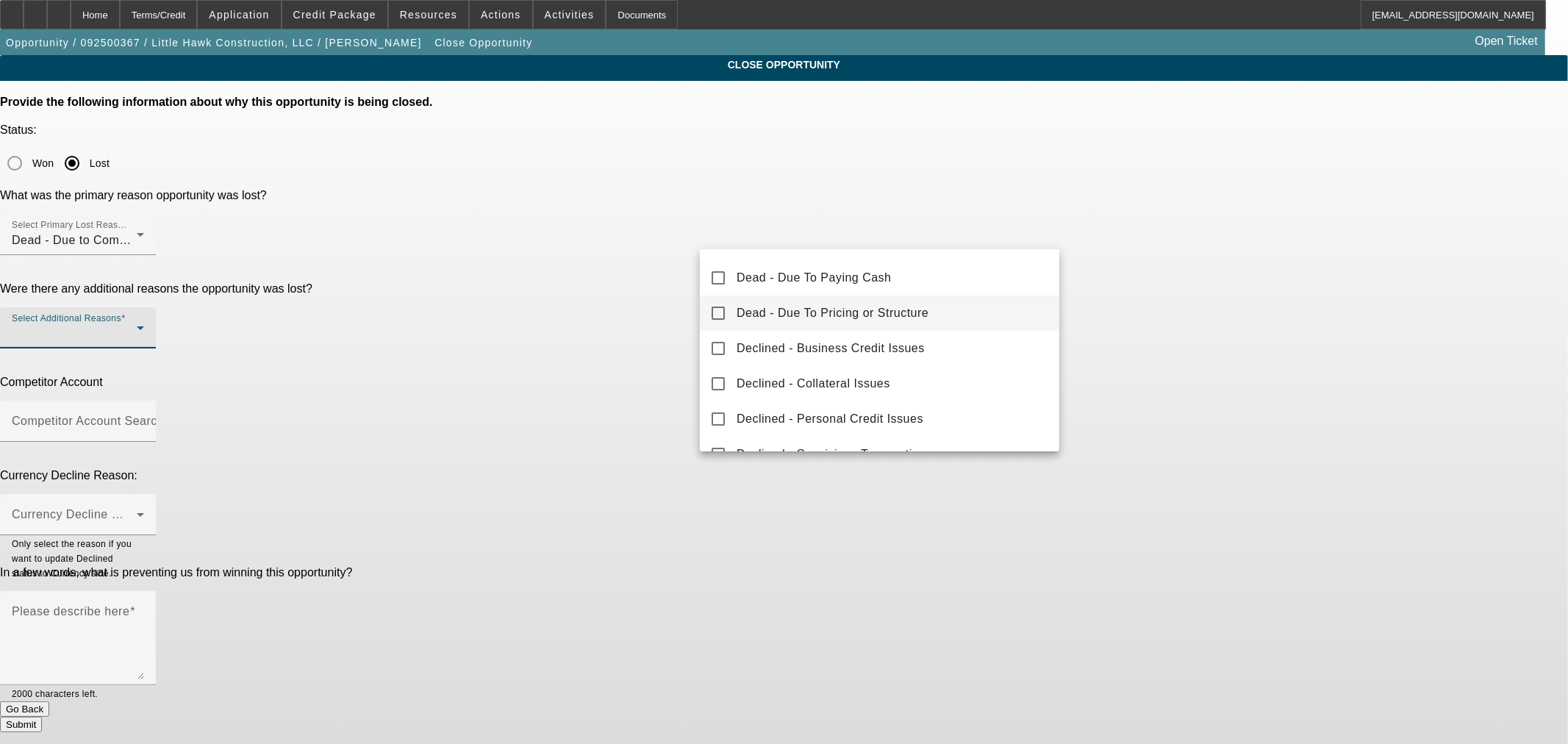
click at [846, 312] on span "Dead - Due To Pricing or Structure" at bounding box center [832, 313] width 192 height 18
click at [643, 277] on div at bounding box center [784, 372] width 1568 height 744
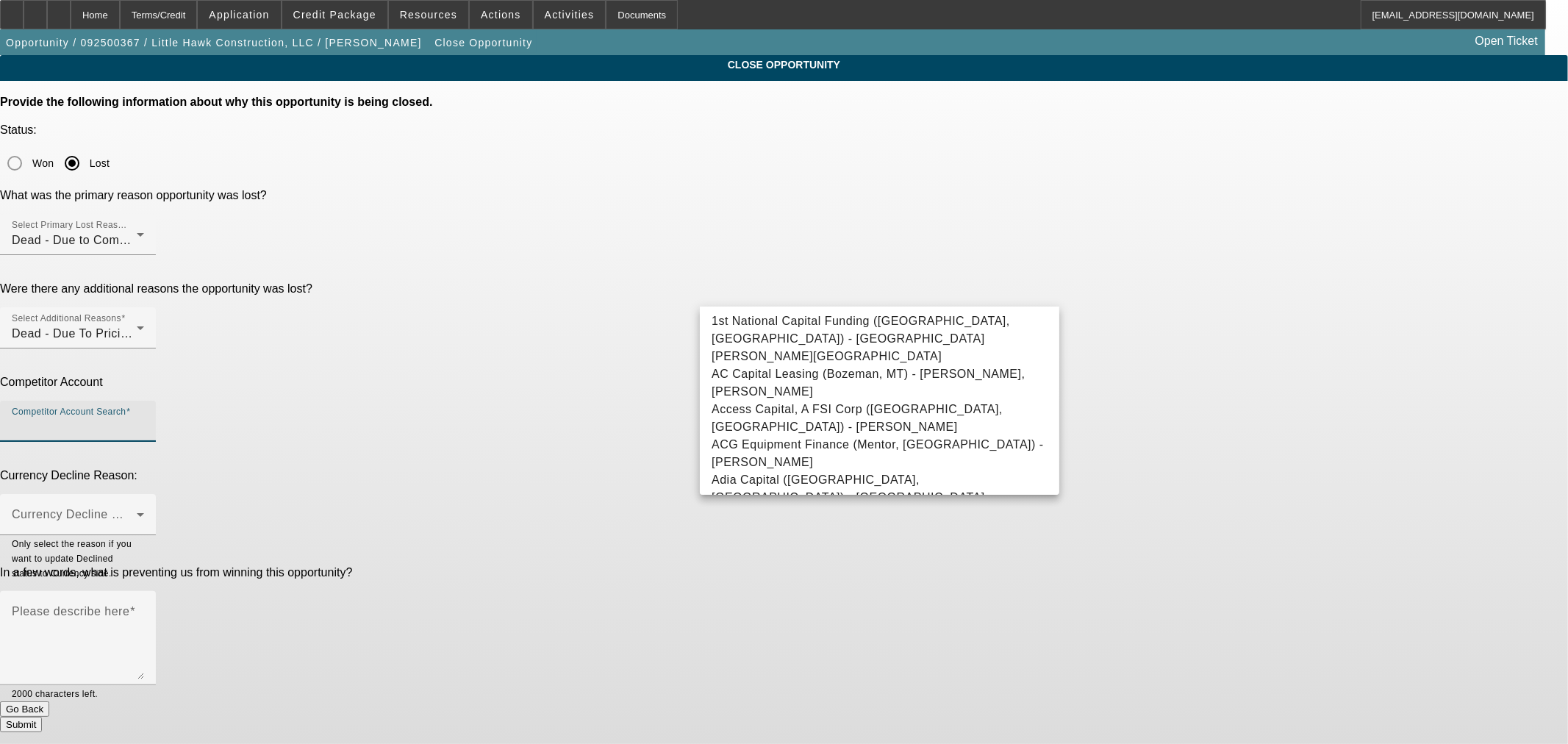
click at [144, 418] on input "Competitor Account Search" at bounding box center [77, 427] width 132 height 18
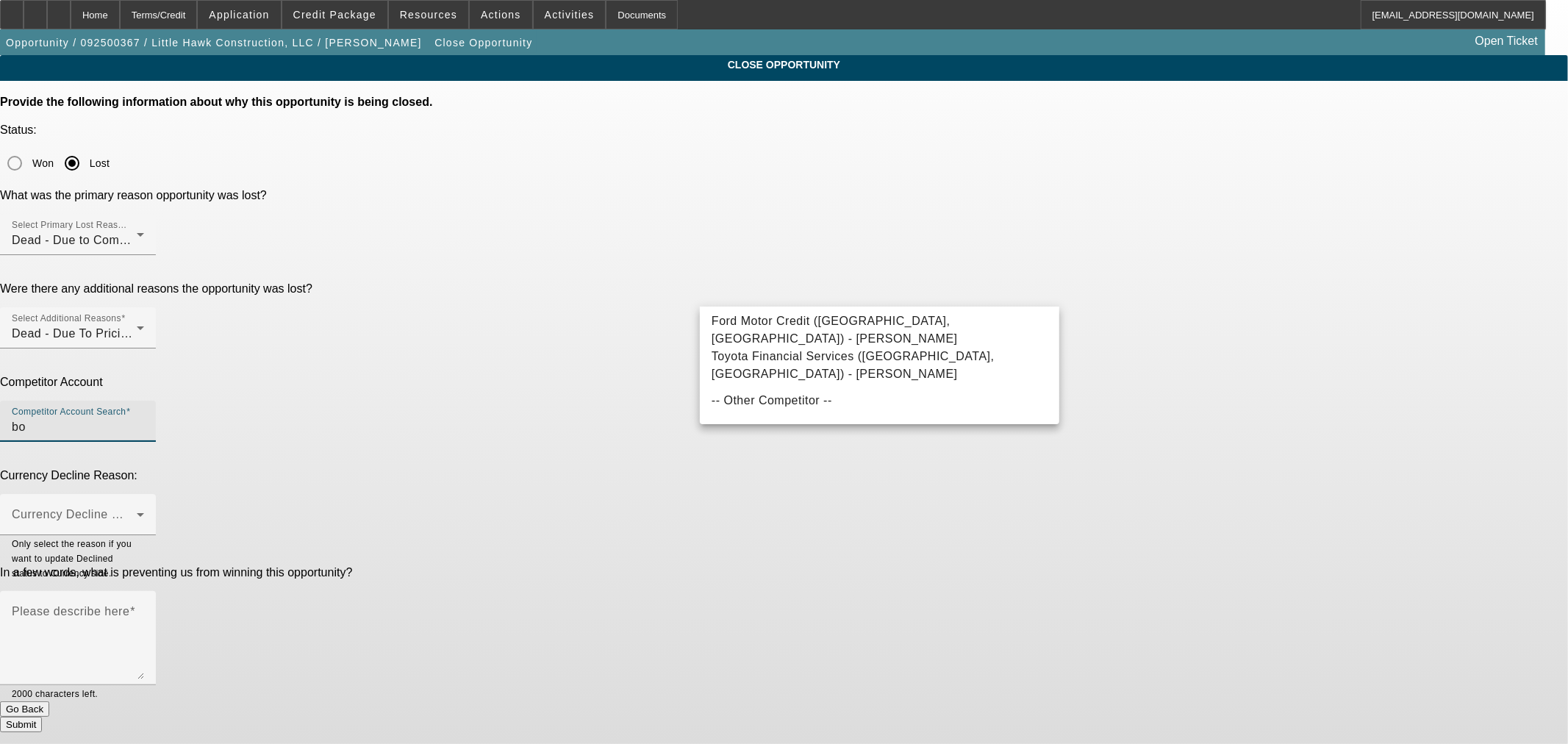
type input "b"
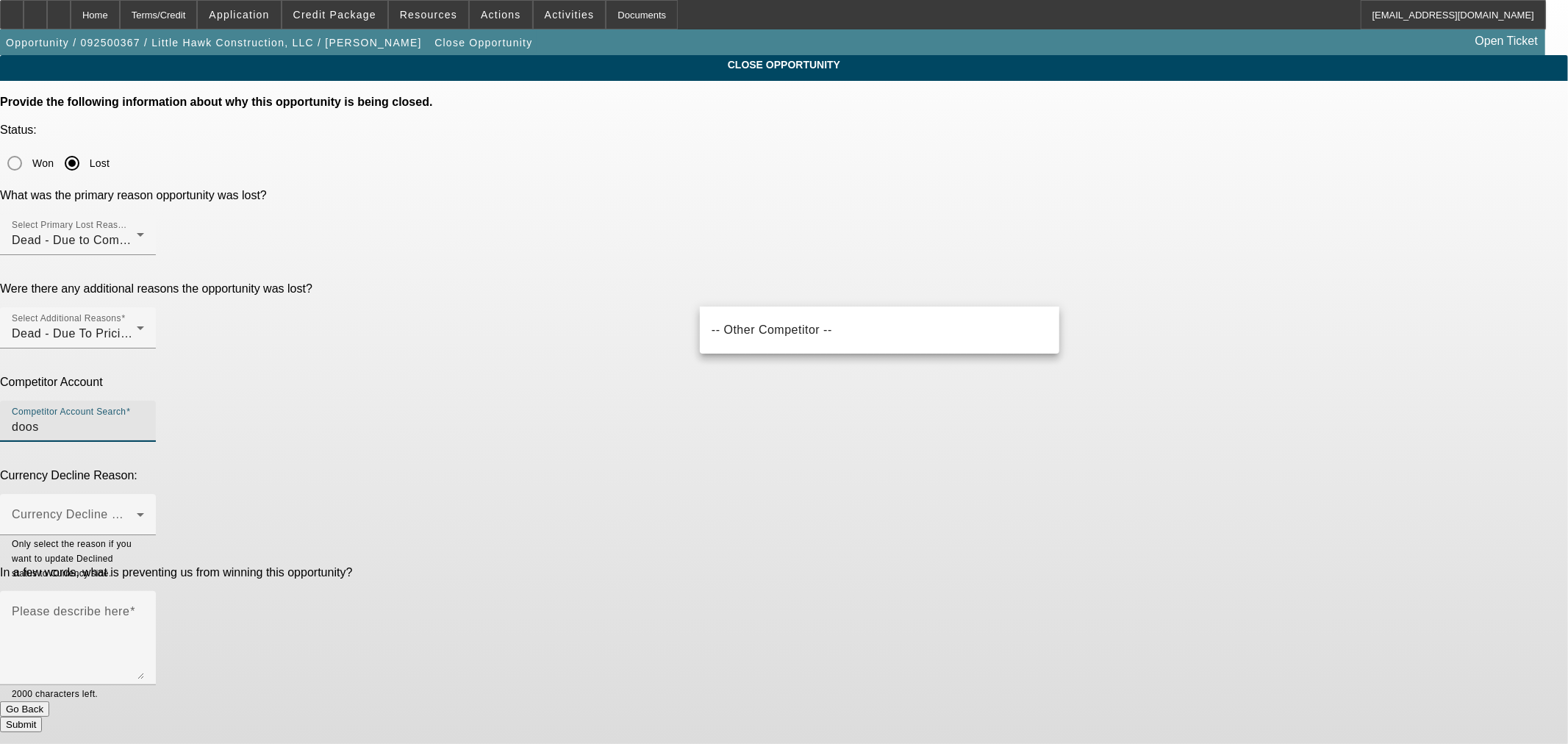
click at [144, 418] on input "doos" at bounding box center [77, 427] width 132 height 18
type input "d"
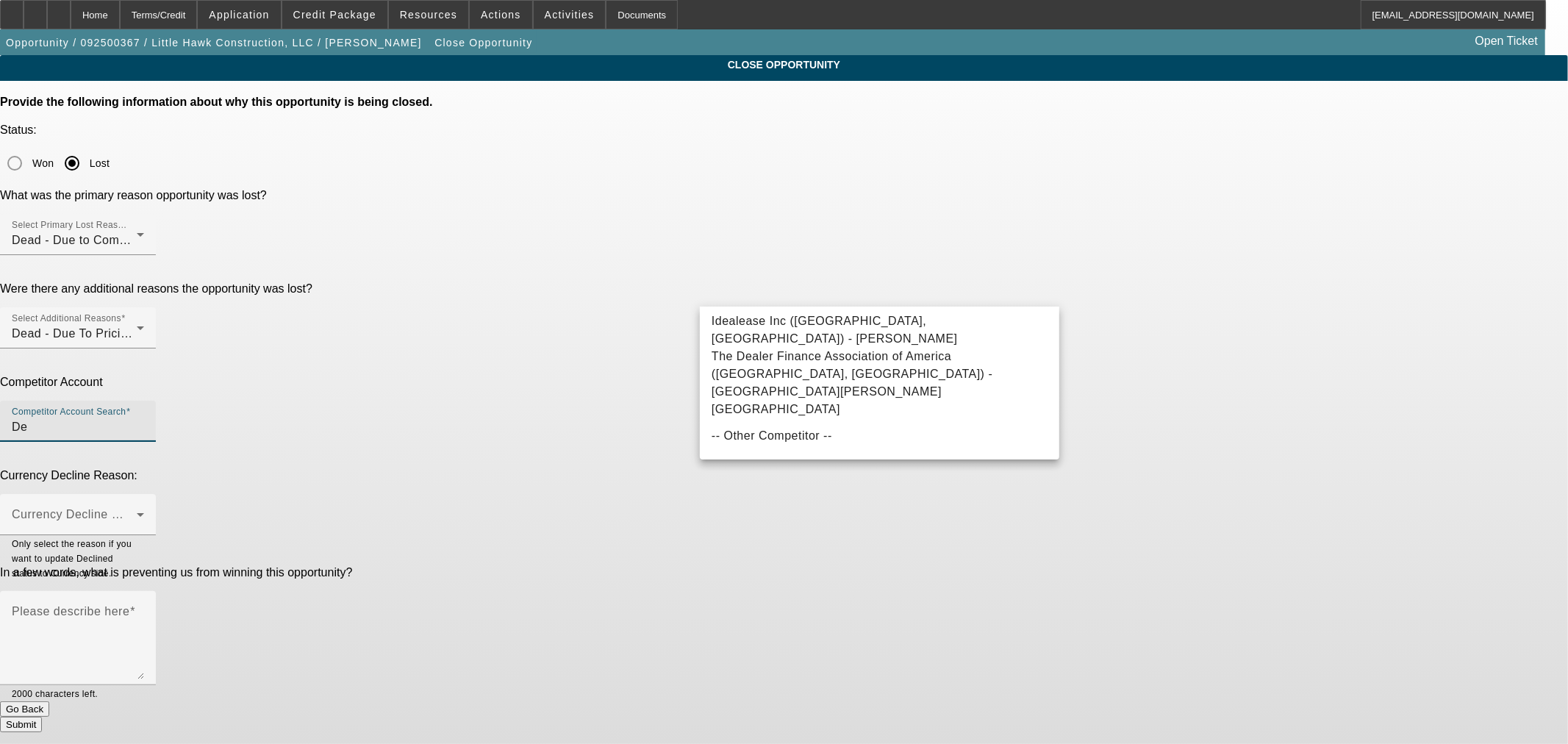
type input "D"
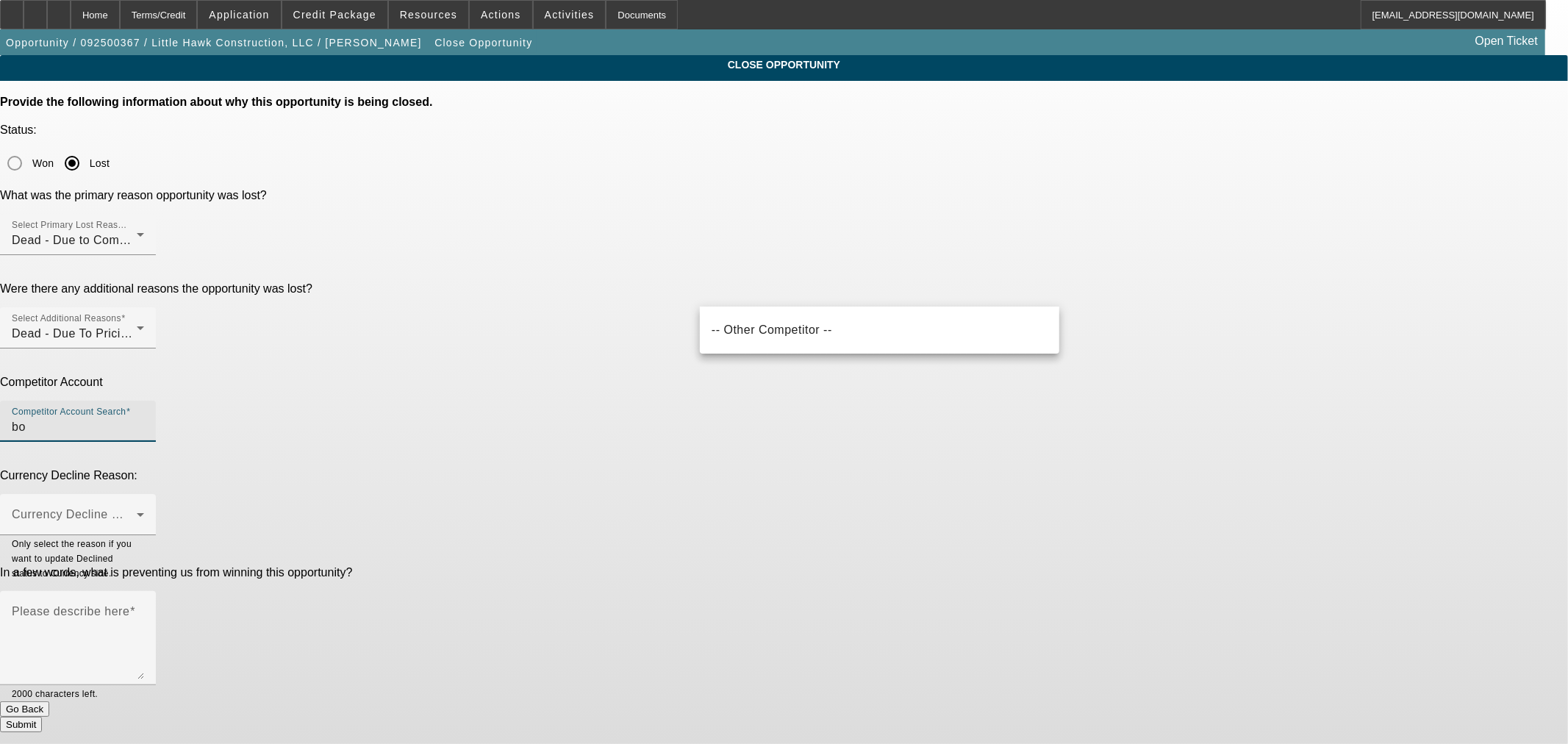
type input "b"
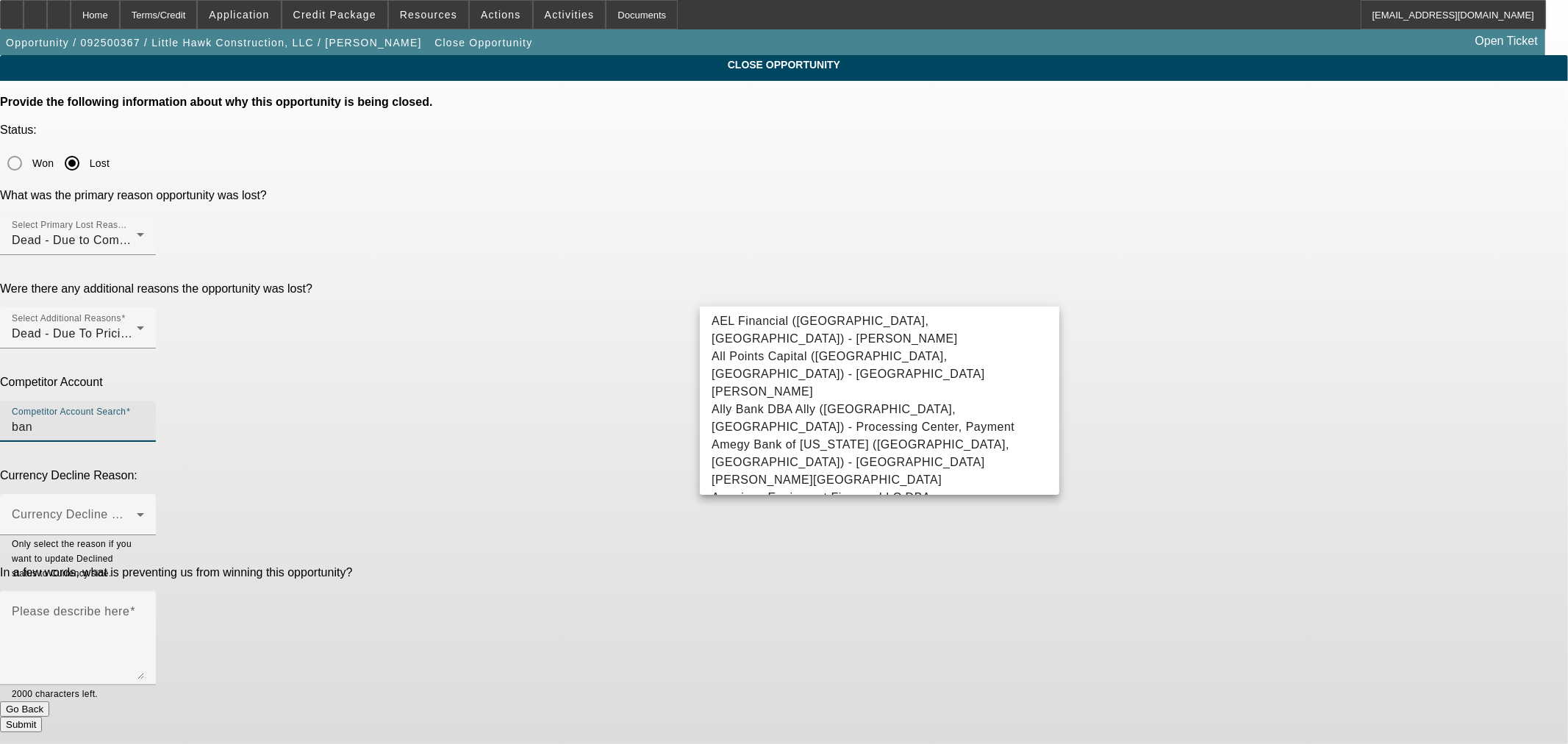
type input "bank"
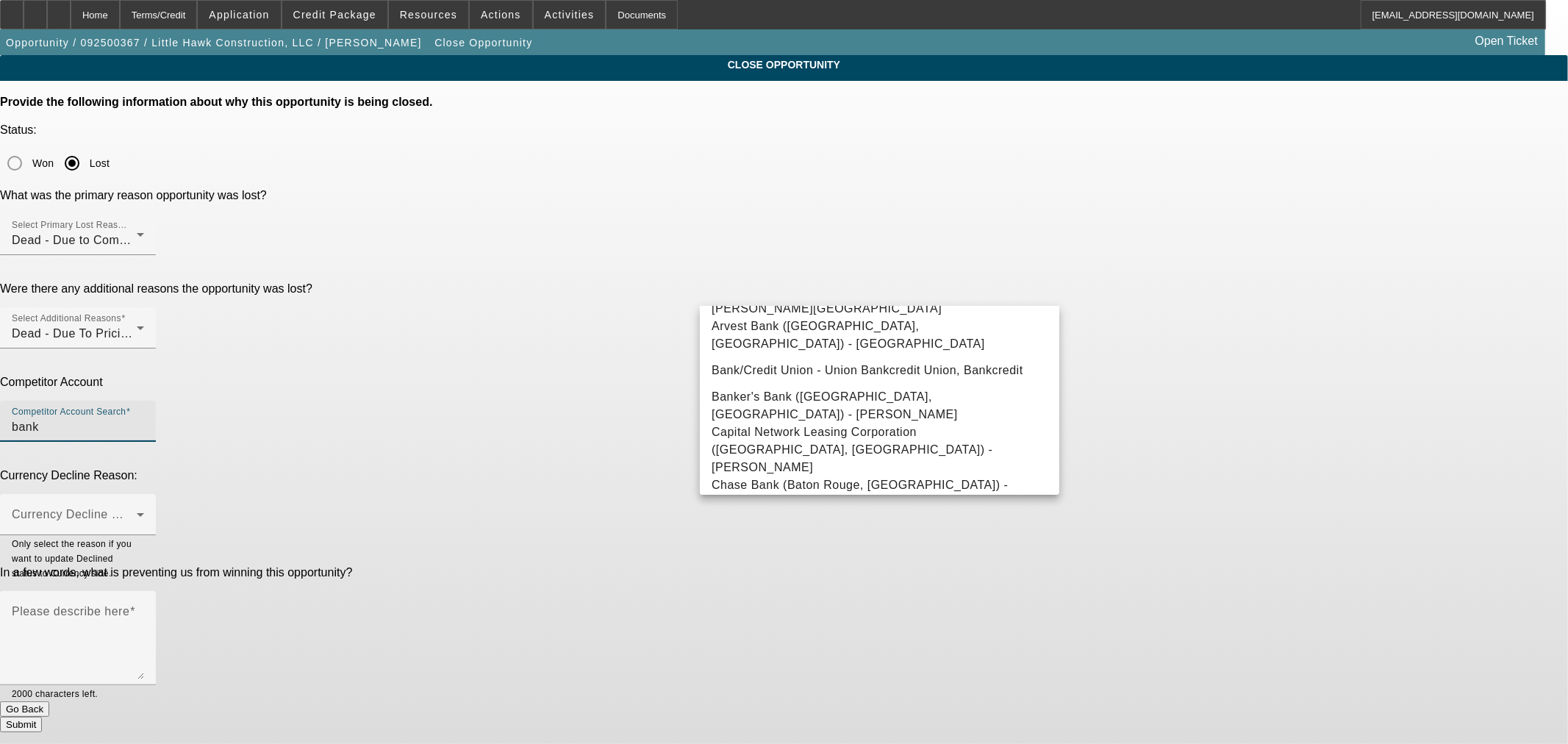
click at [144, 418] on input "bank" at bounding box center [77, 427] width 132 height 18
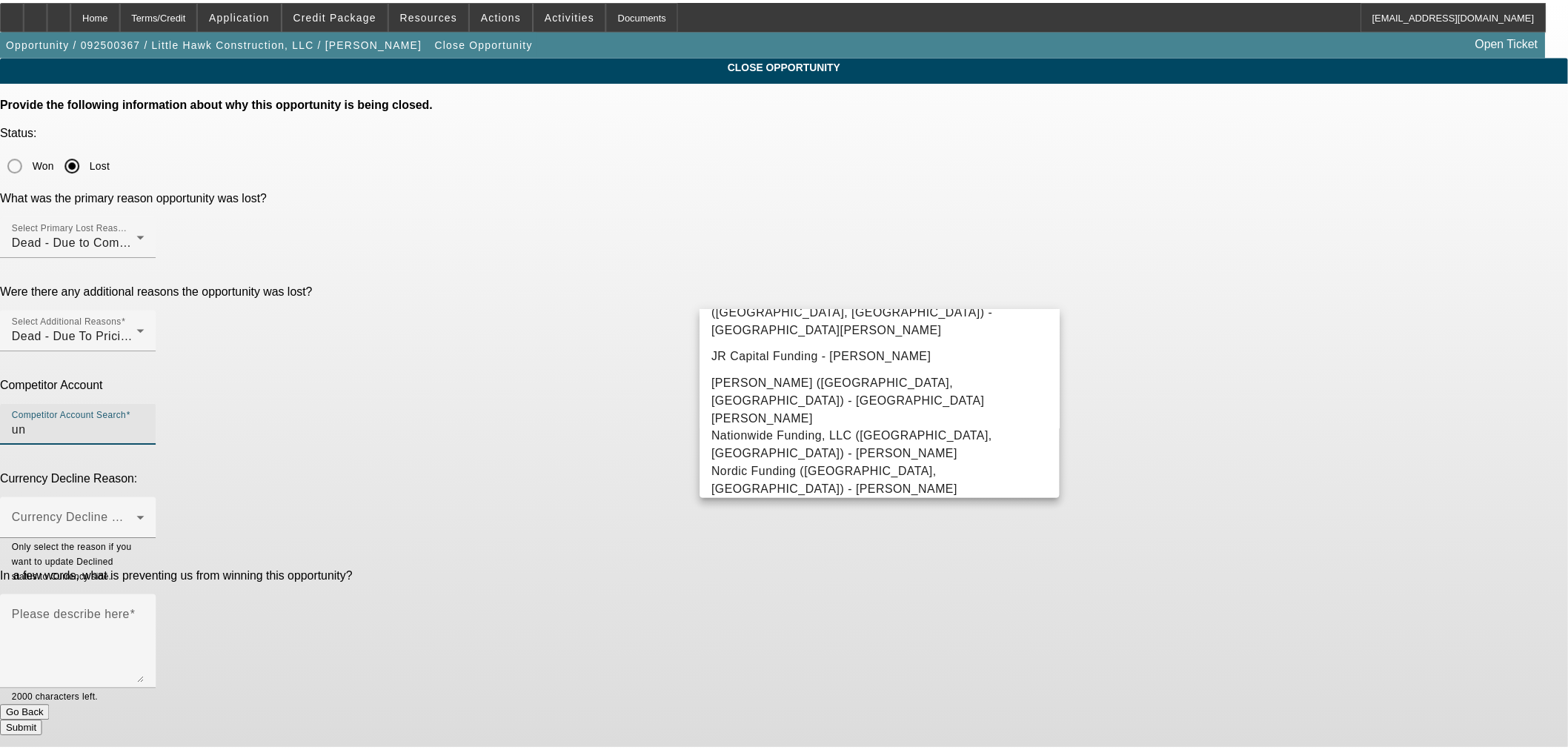
scroll to position [1361, 0]
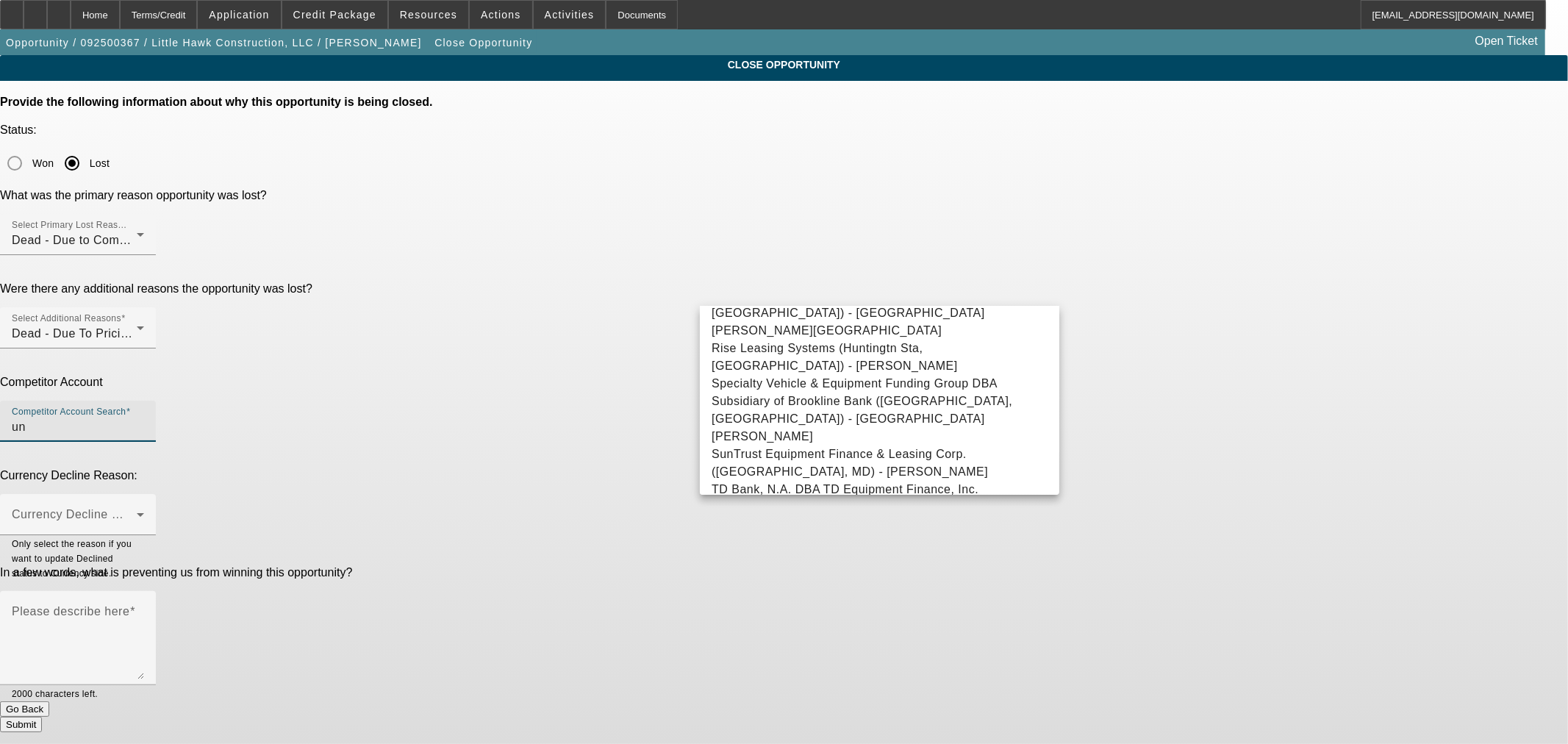
type input "-- Other Competitor --"
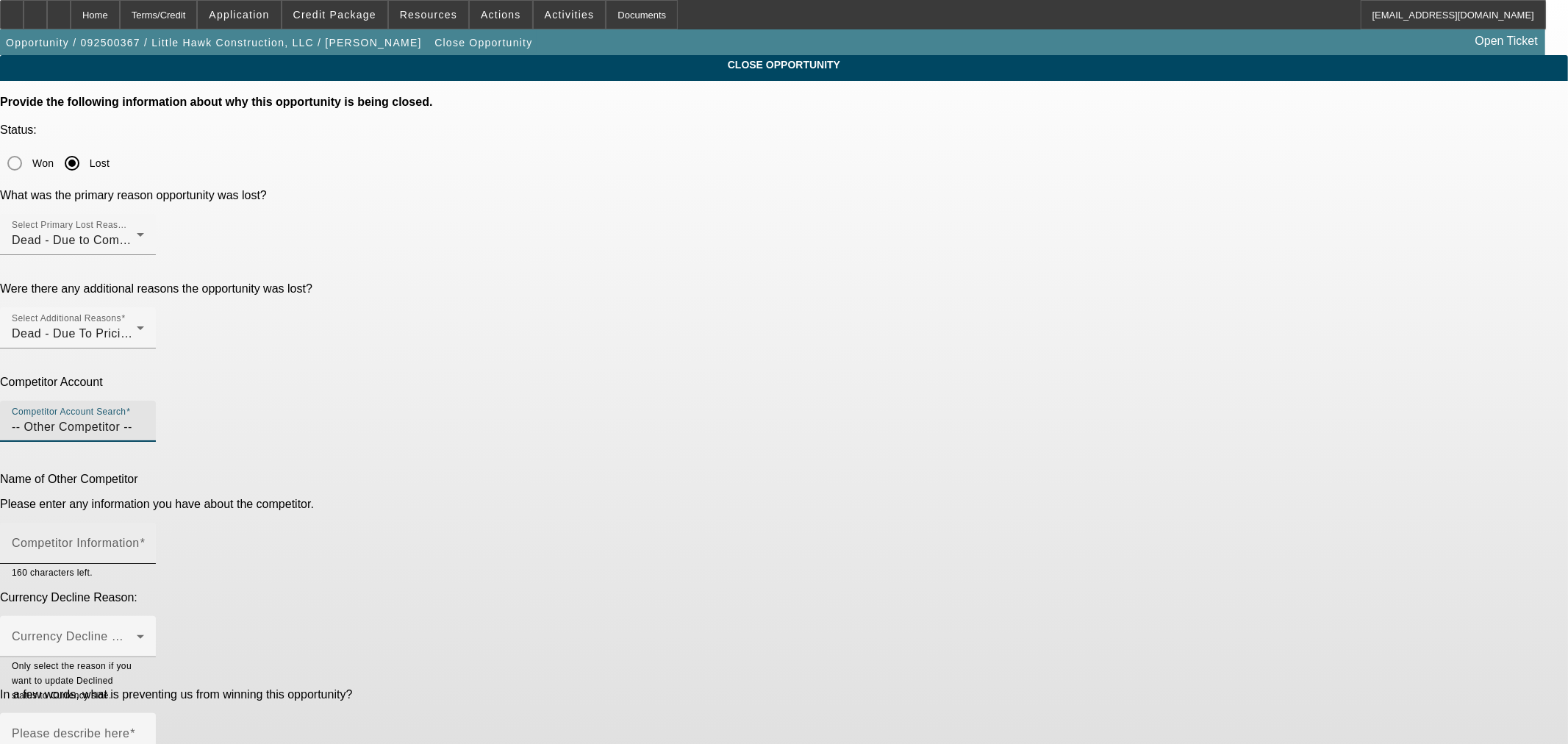
click at [144, 540] on input "Competitor Information" at bounding box center [77, 549] width 132 height 18
type input "Bobcat Dealer financing. (Not sure how we can set a comp account for that)"
paste textarea "I wanted to verify before we gave him a call. He said he talked to the dealer a…"
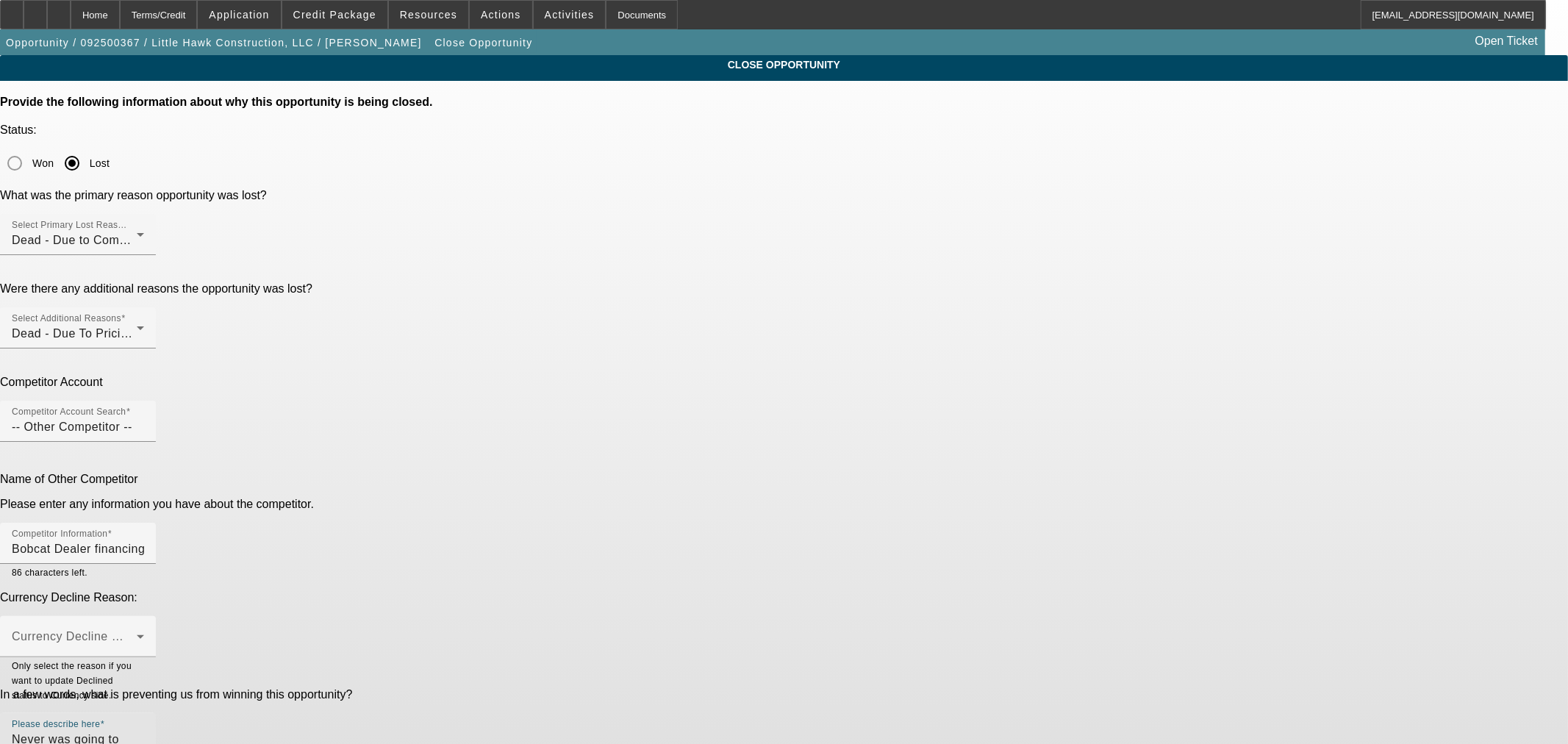
type textarea "Never was going to take a deal with DP. I never should have seen this deal. "I …"
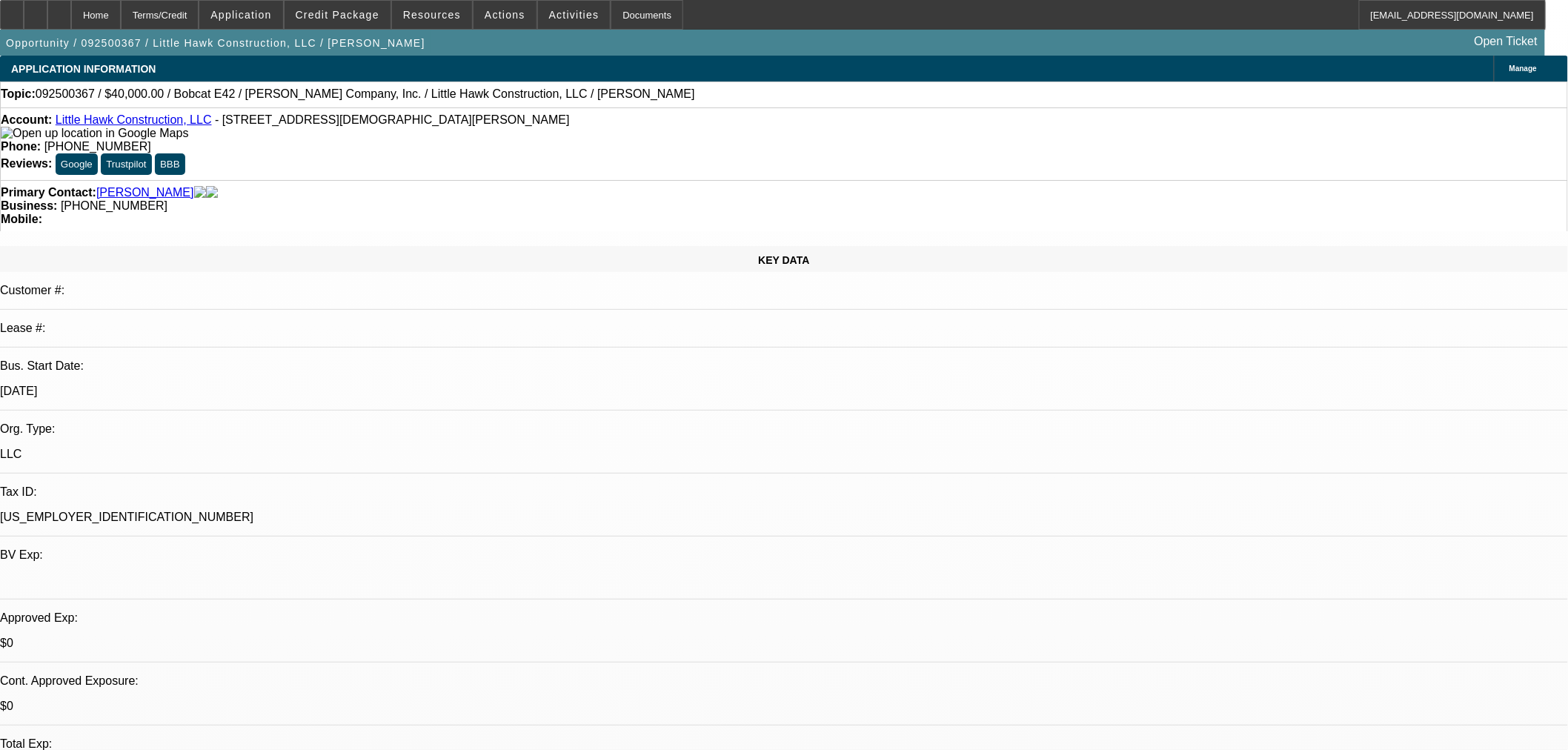
select select "0"
select select "2"
select select "0"
select select "6"
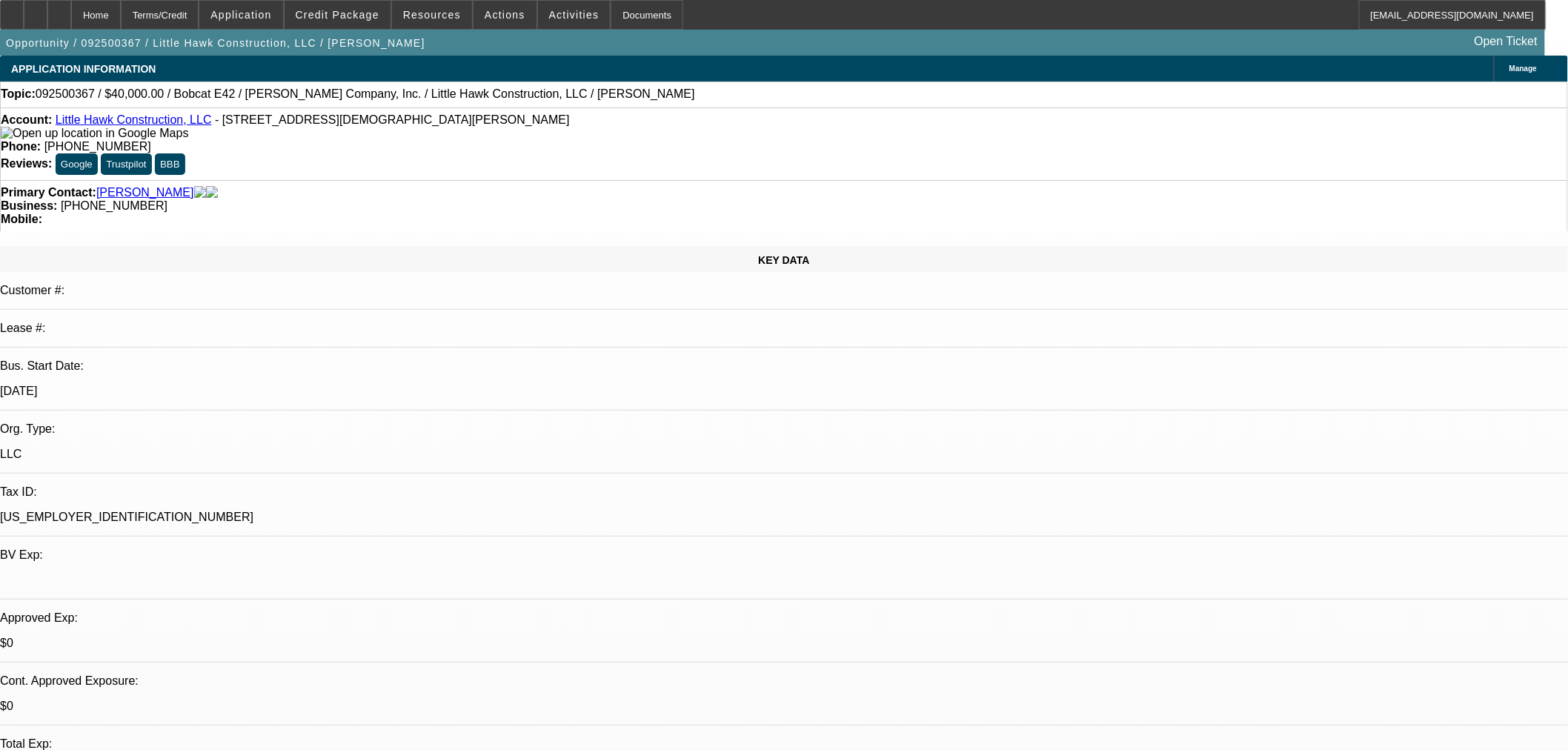
select select "0"
select select "2"
select select "0"
select select "6"
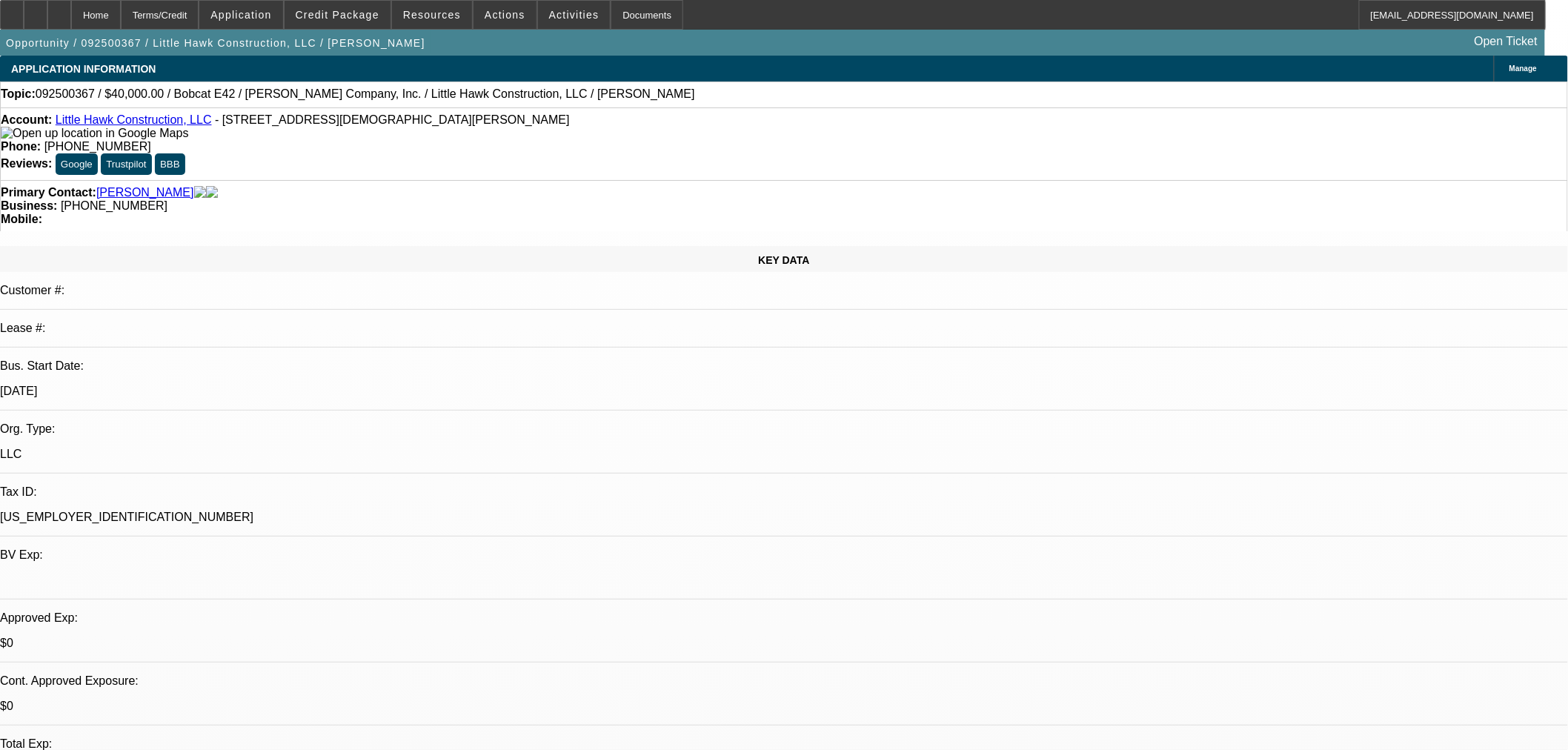
select select "0.1"
select select "2"
select select "0"
select select "6"
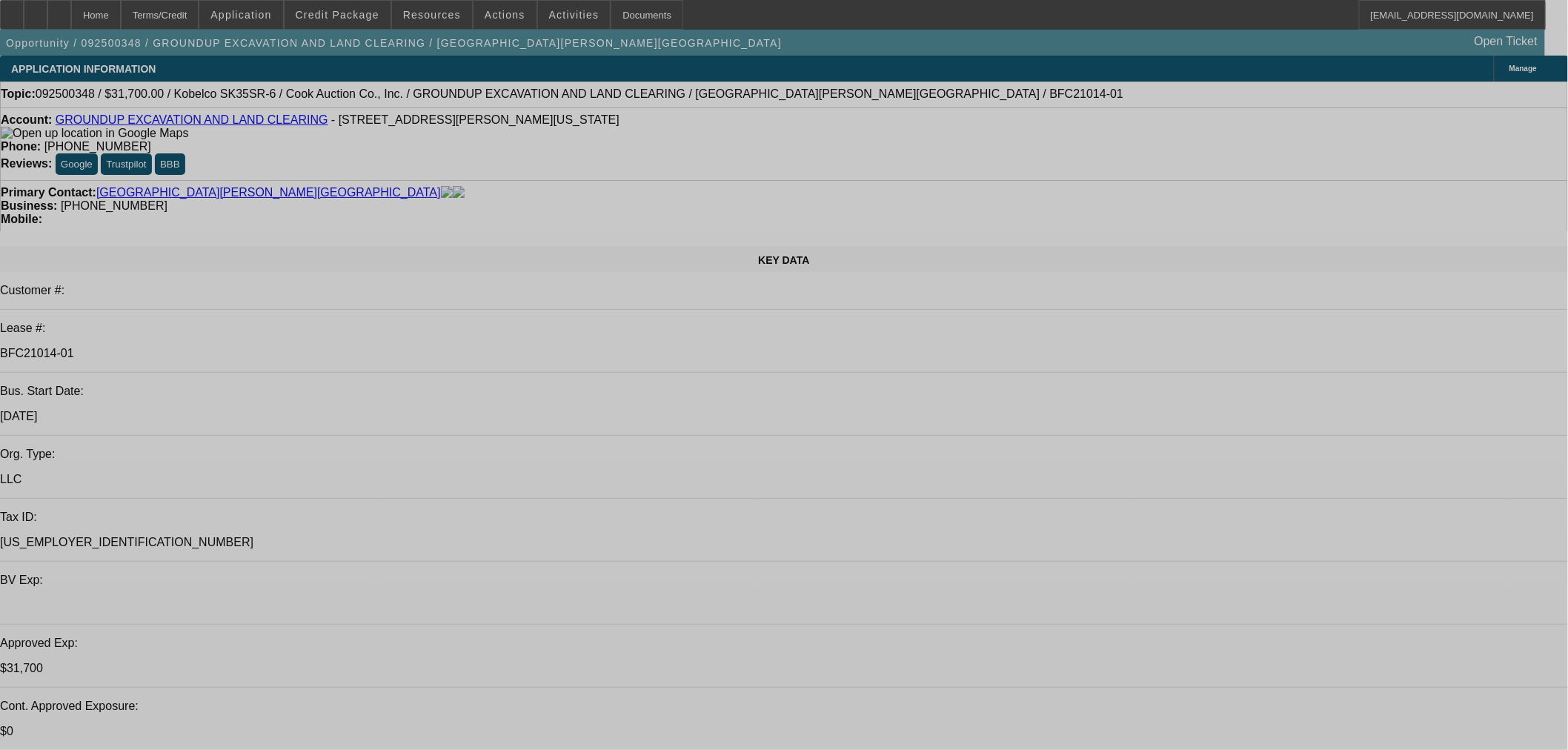
select select "0"
select select "2"
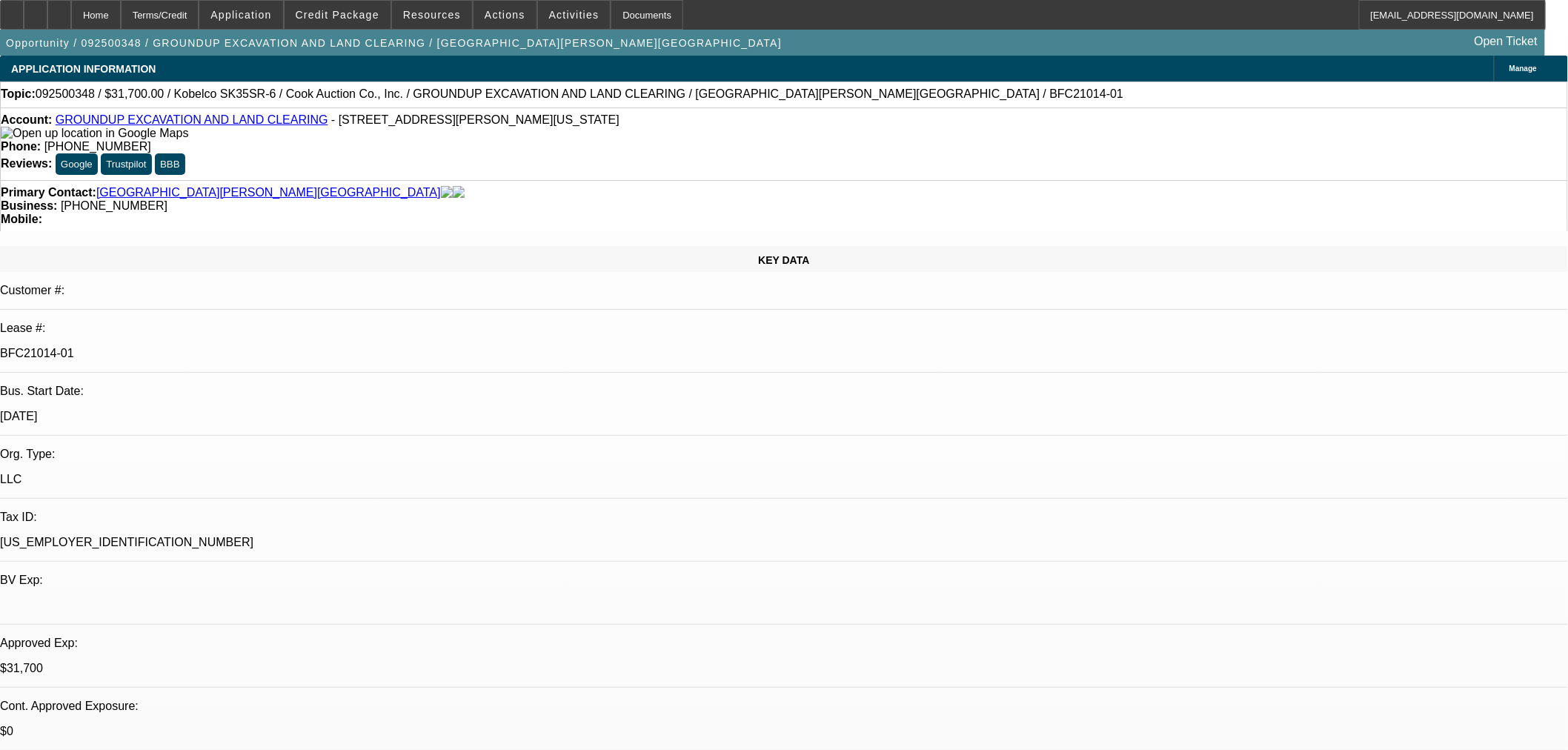
select select "0"
select select "6"
select select "0"
select select "2"
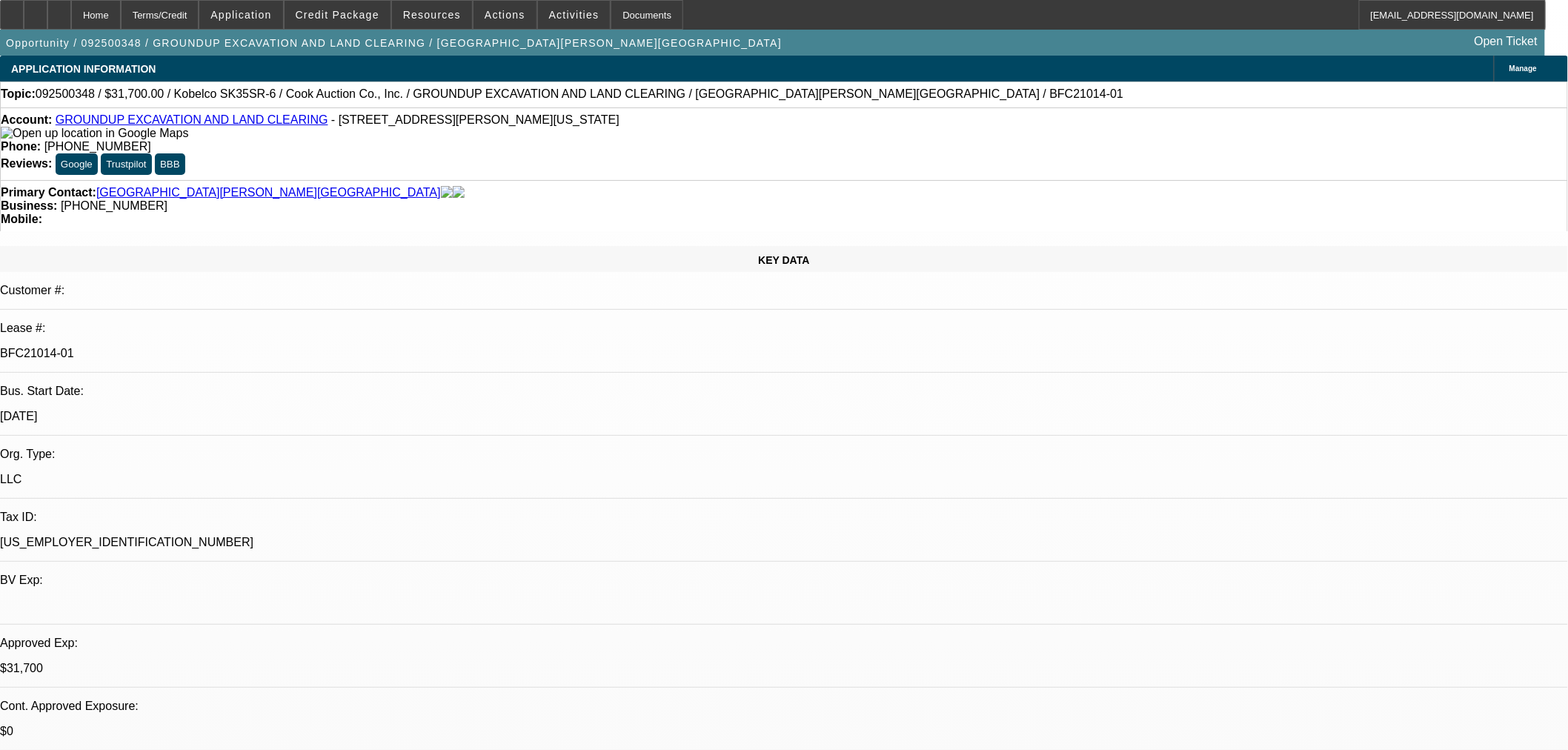
select select "0"
select select "6"
select select "0"
select select "2"
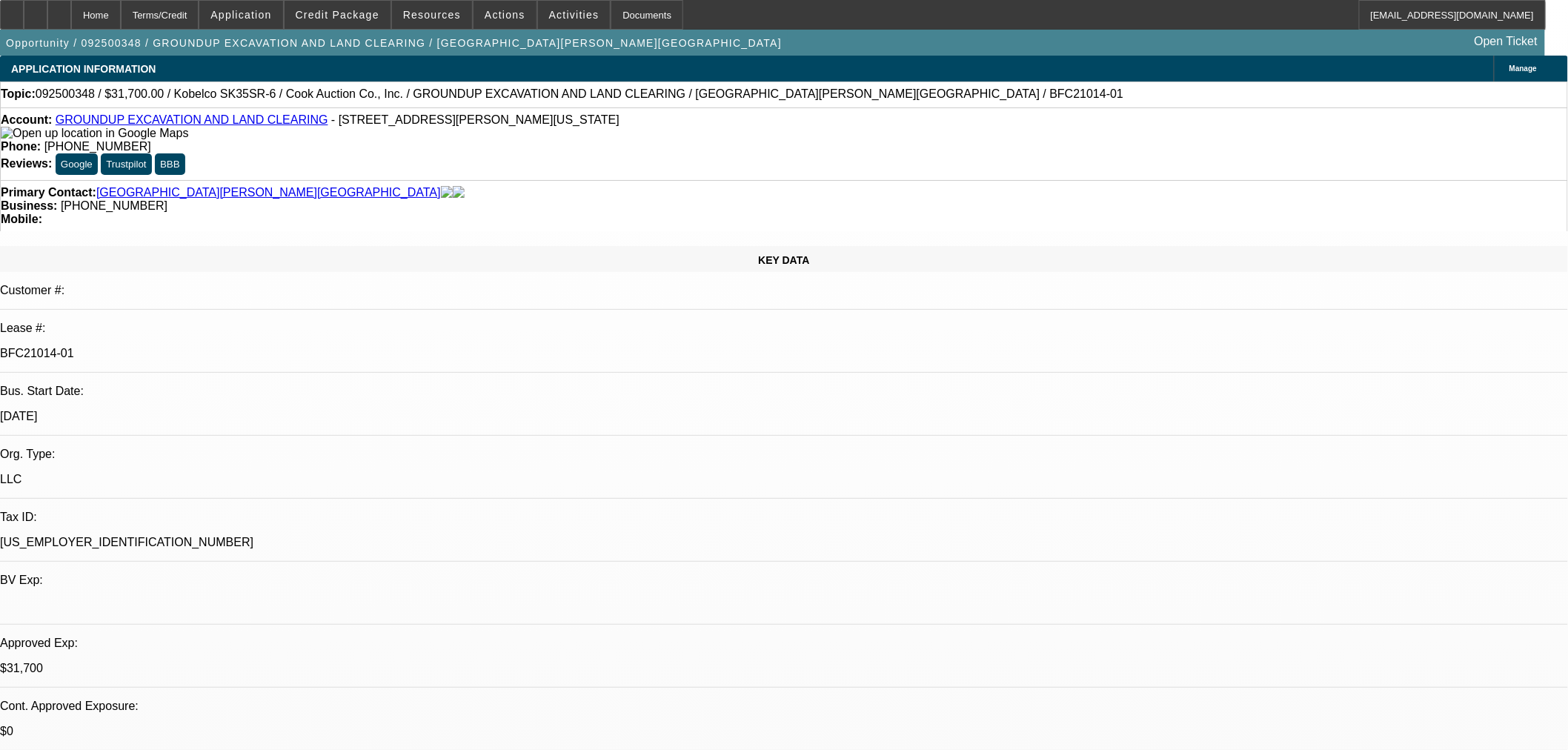
select select "0"
select select "6"
select select "0"
select select "2"
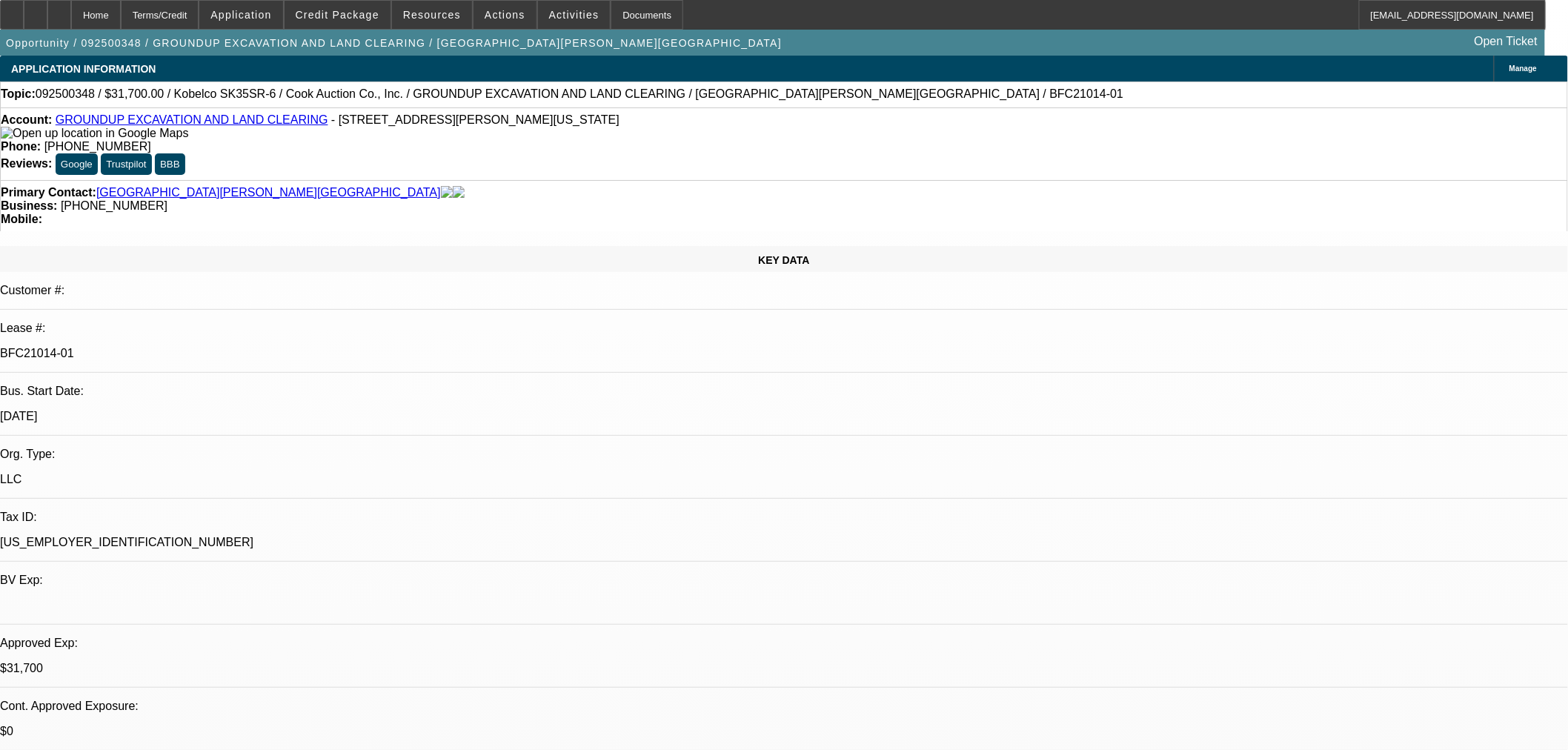
select select "0"
select select "6"
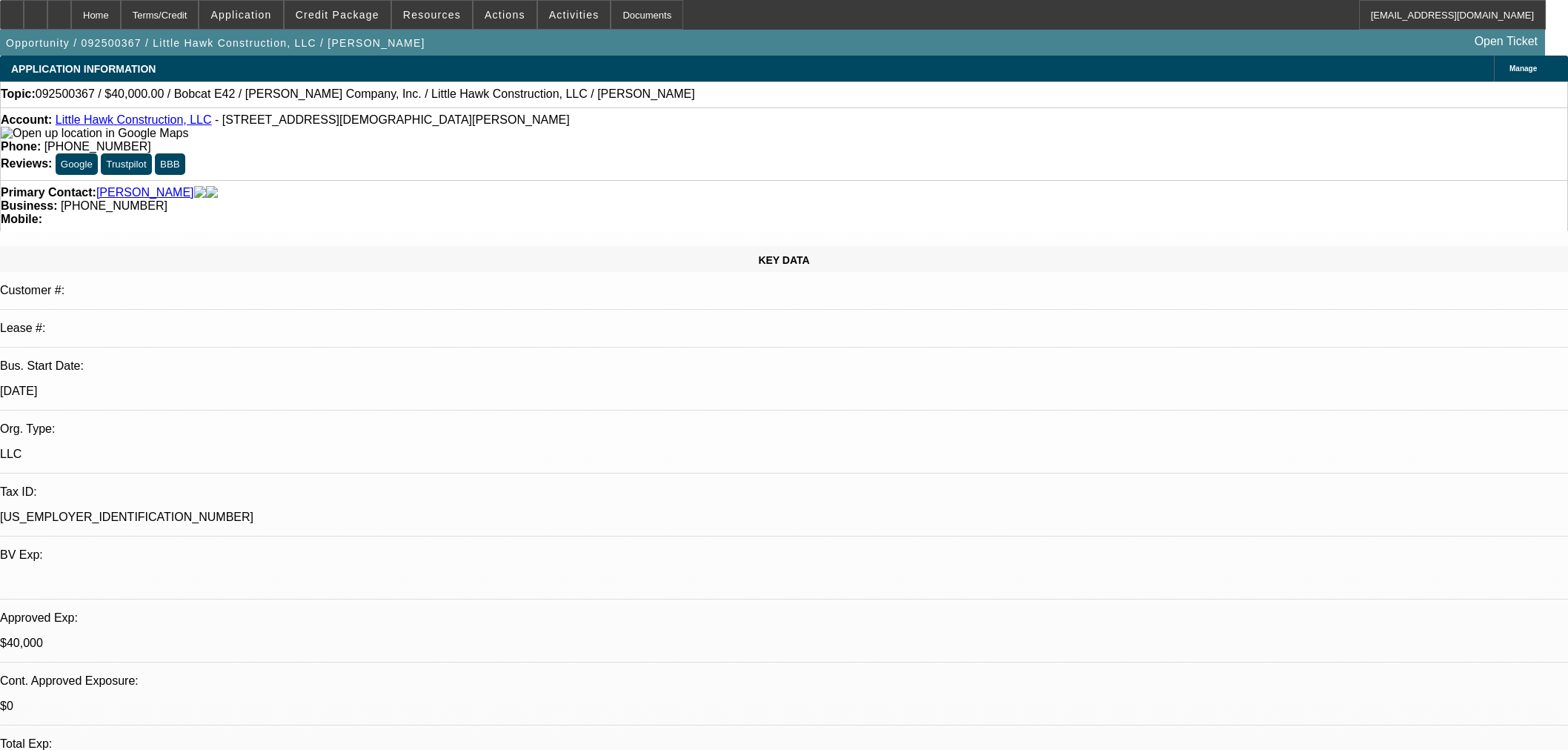
select select "0"
select select "2"
select select "0"
select select "6"
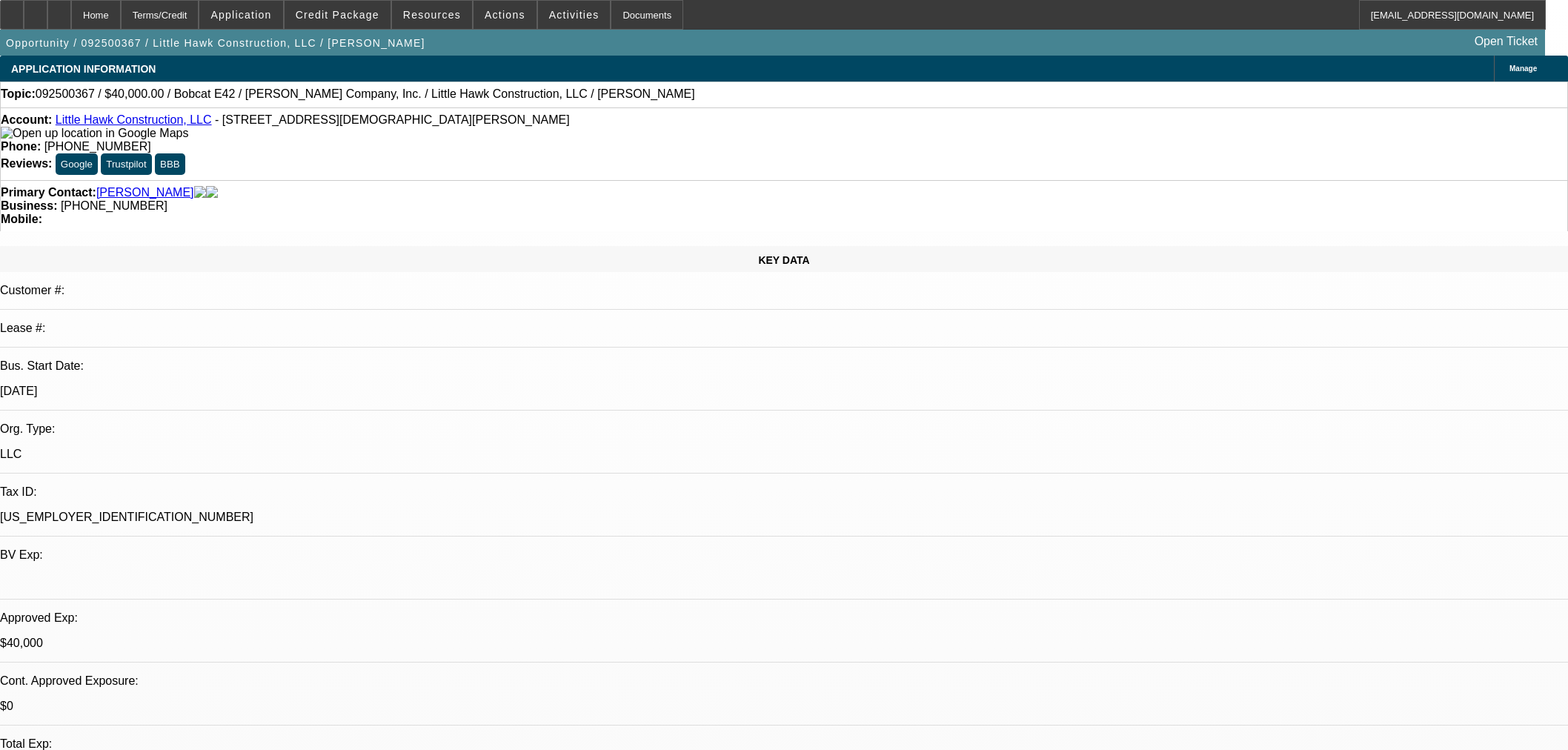
select select "0"
select select "2"
select select "0"
select select "6"
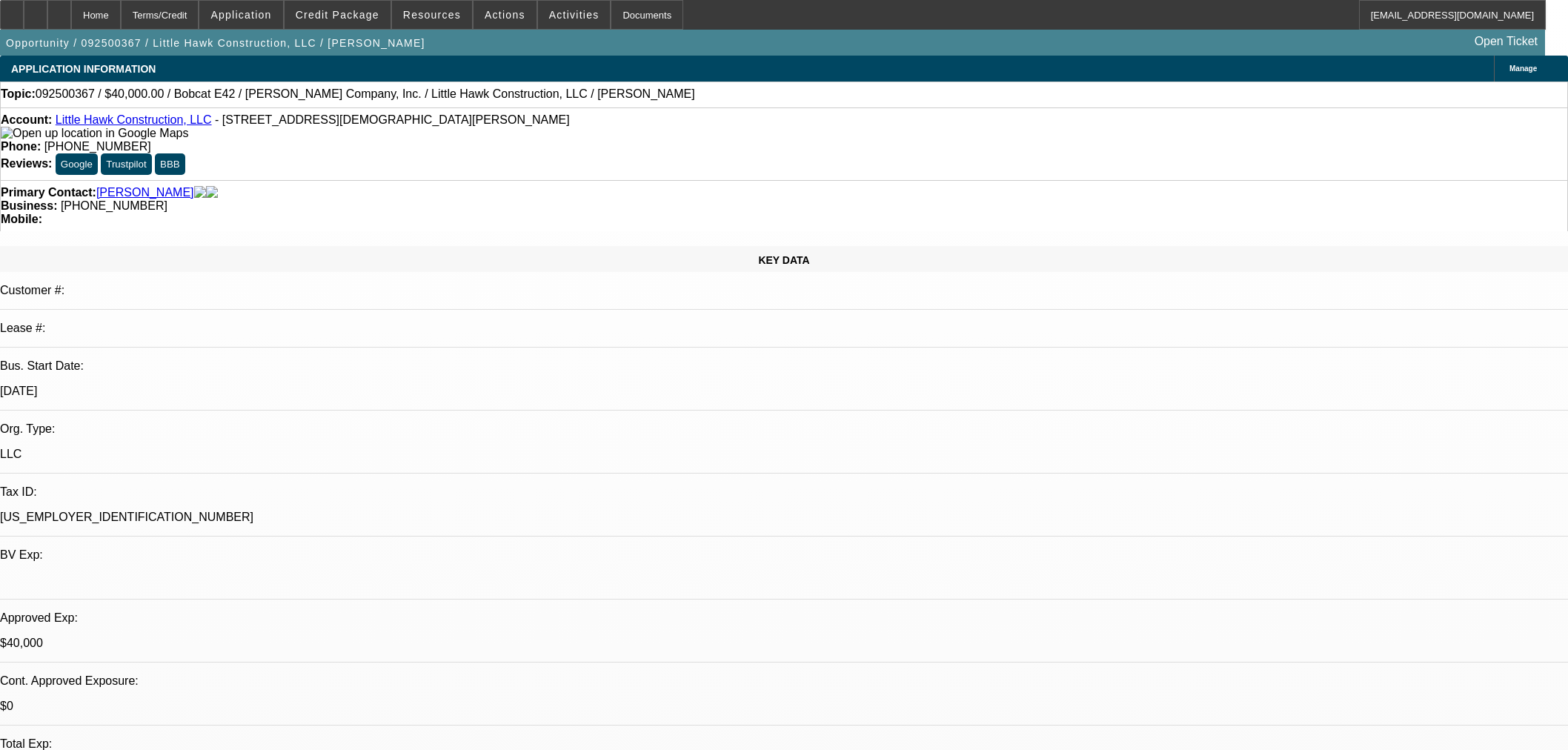
select select "0.1"
select select "2"
select select "0"
select select "6"
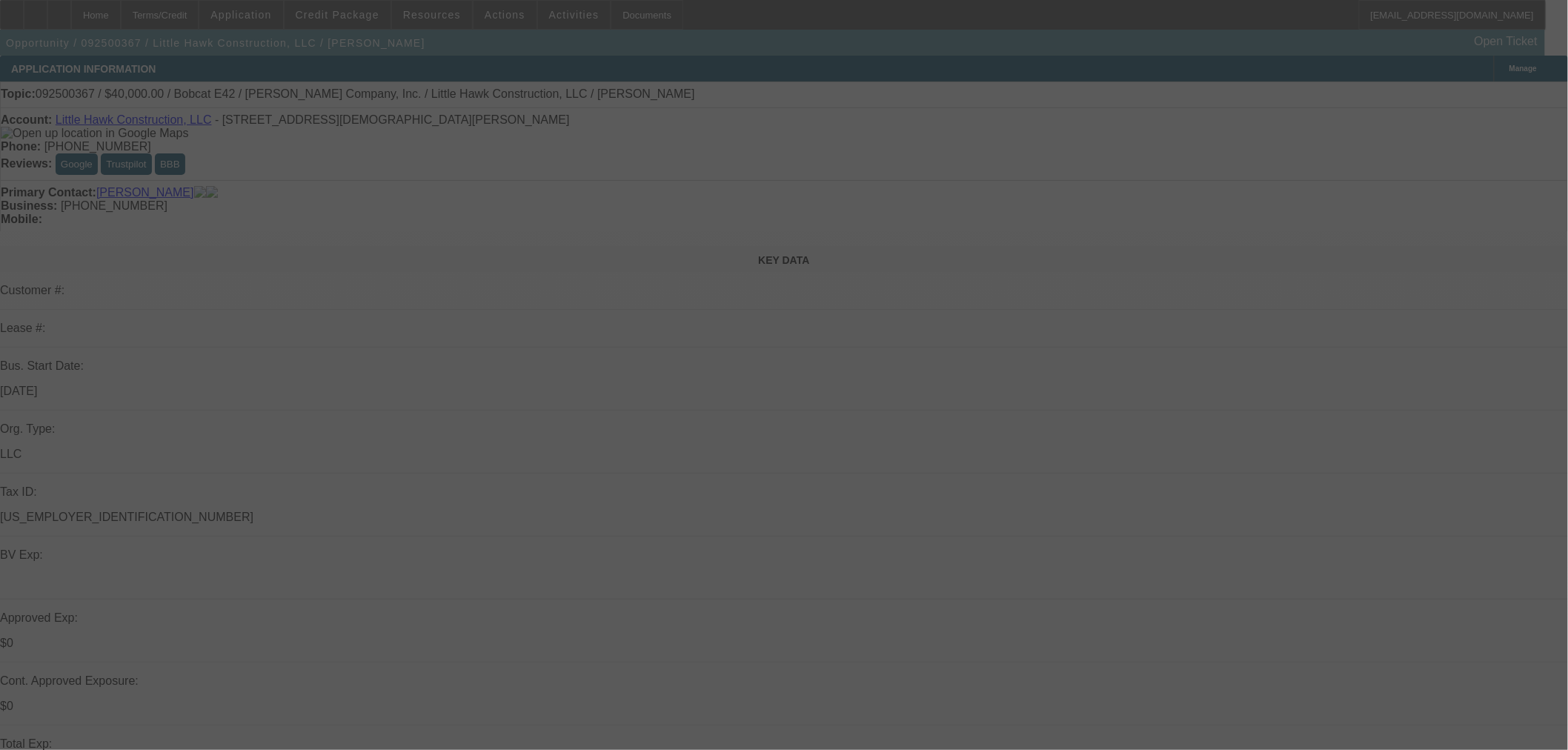
select select "0"
select select "2"
select select "0"
select select "6"
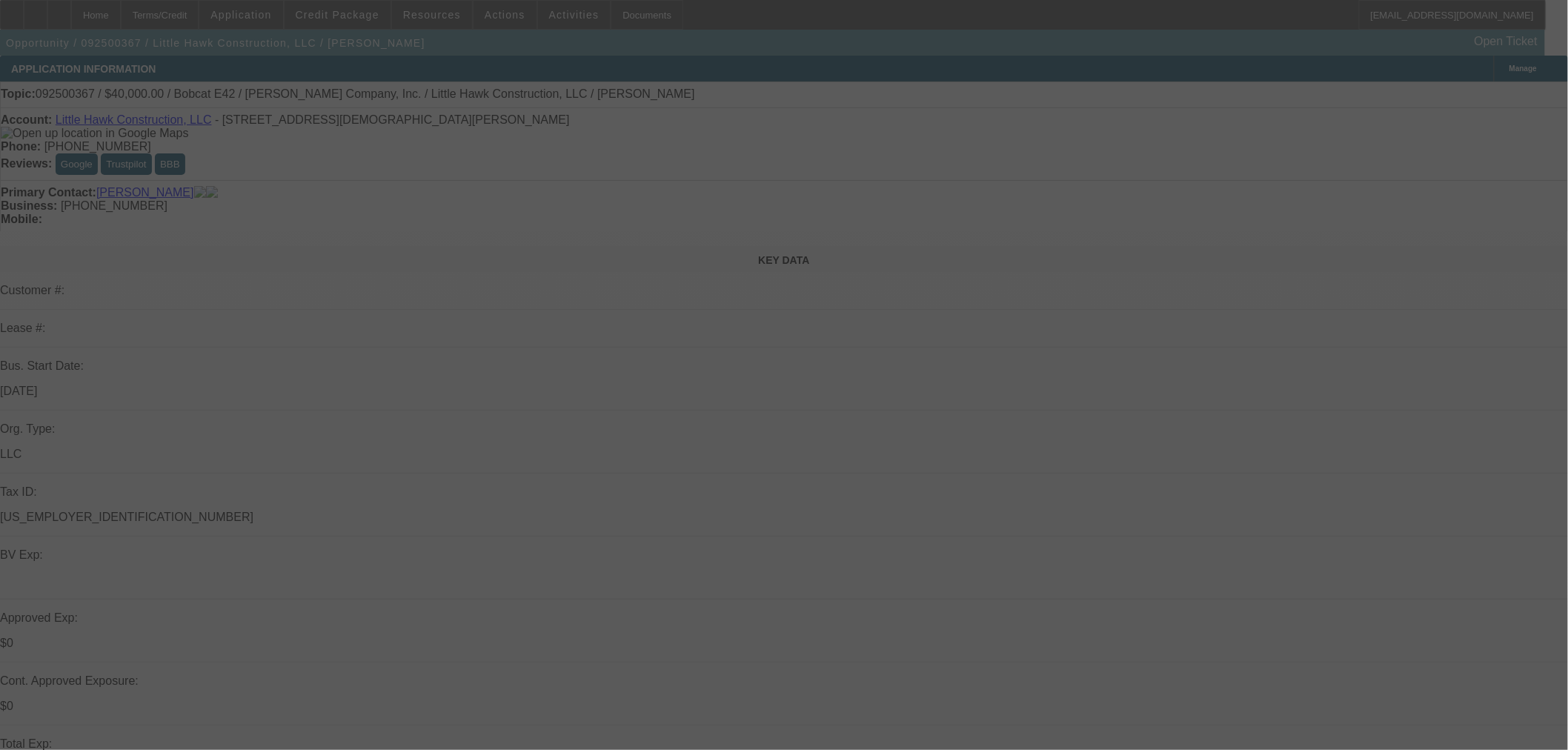
select select "0"
select select "2"
select select "0"
select select "6"
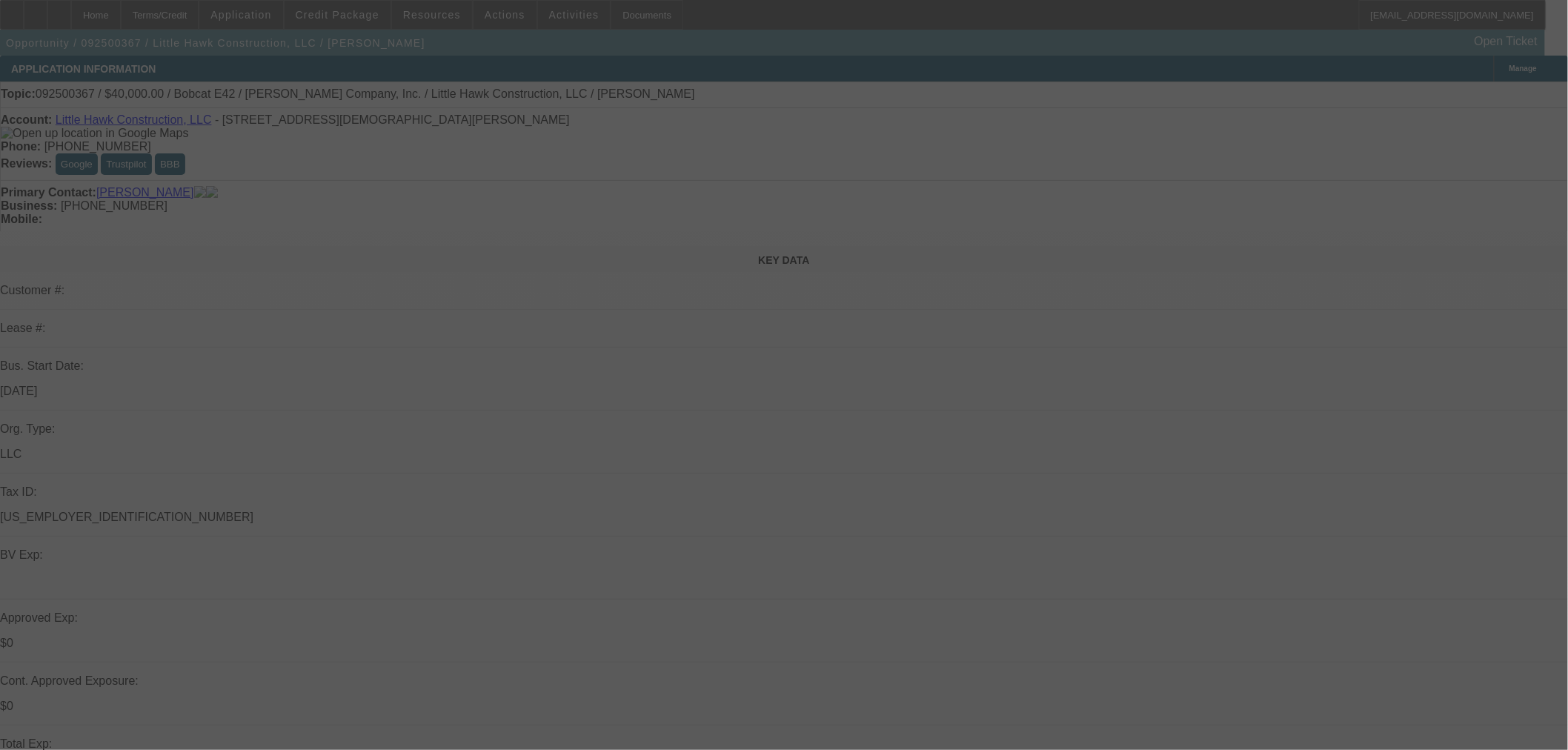
select select "0.1"
select select "2"
select select "0"
select select "6"
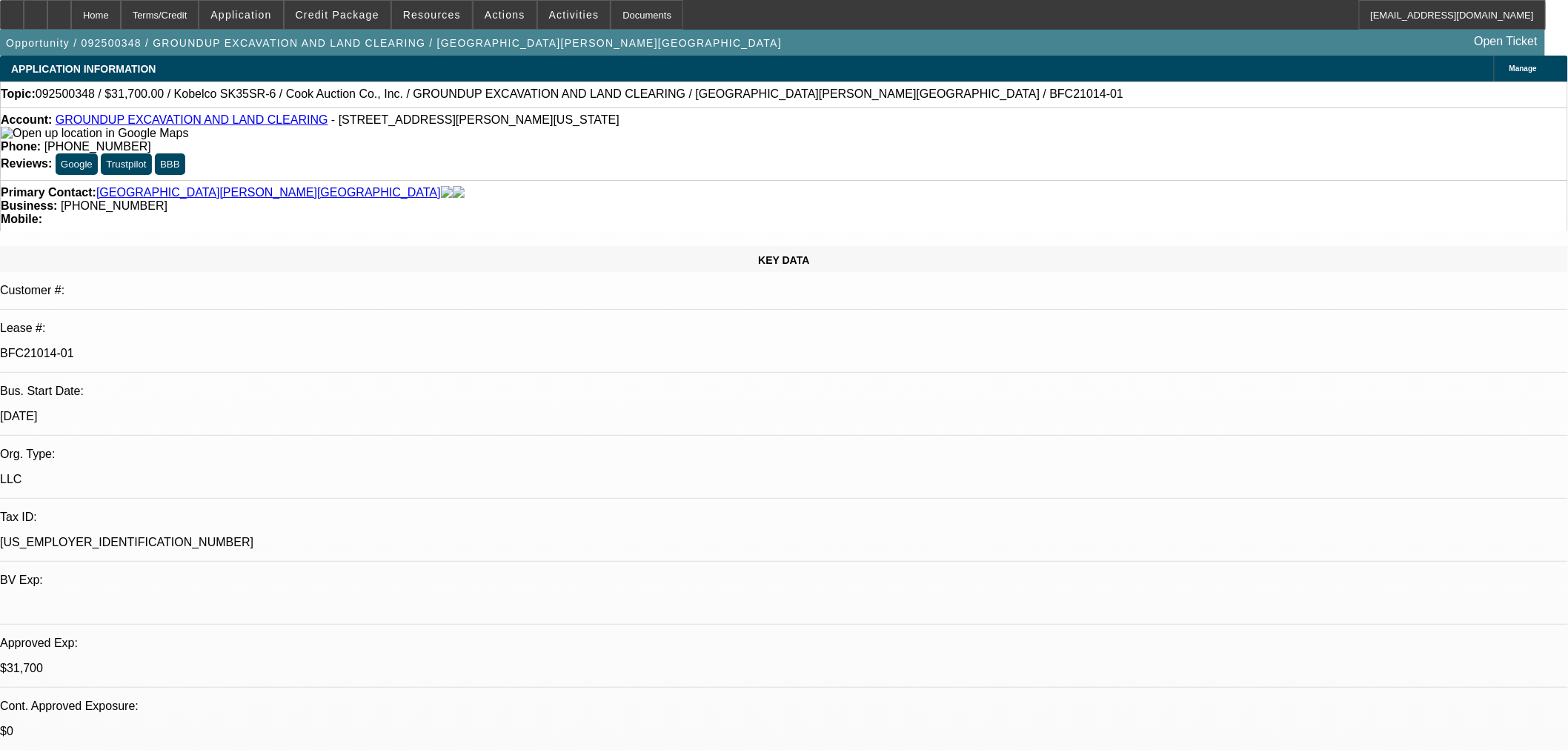
select select "0"
select select "2"
select select "0"
select select "6"
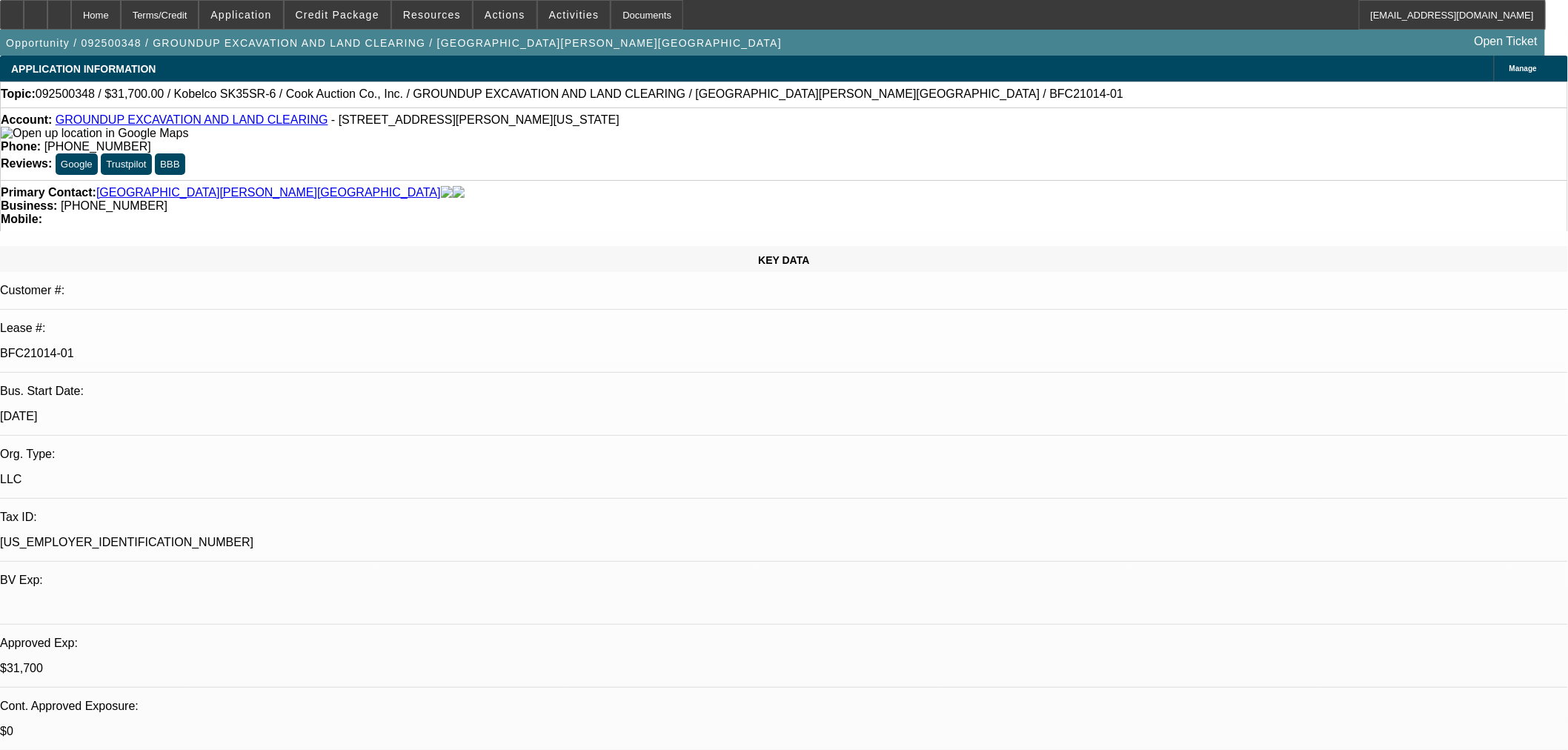
select select "0"
select select "2"
select select "0"
select select "6"
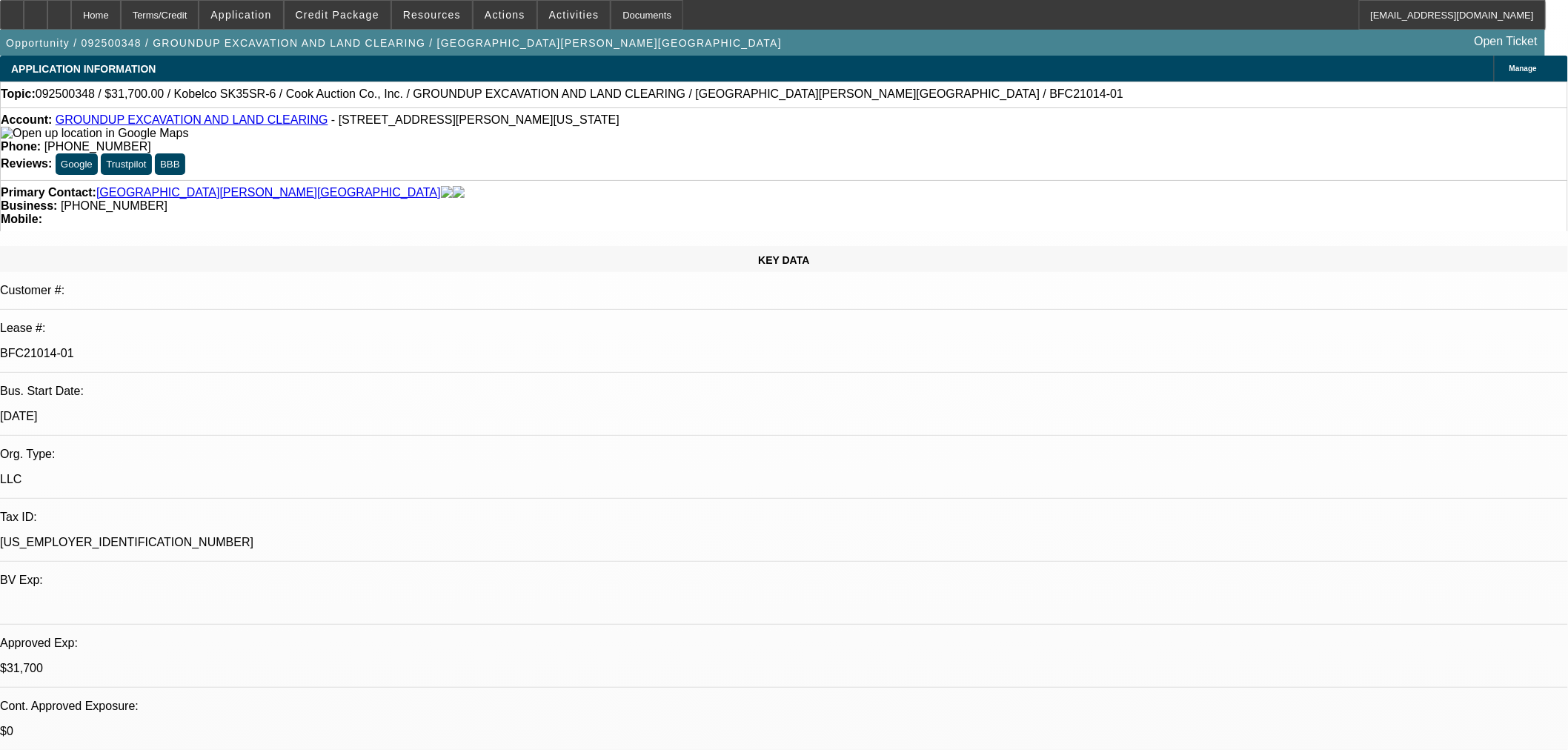
select select "0"
select select "2"
select select "0"
select select "6"
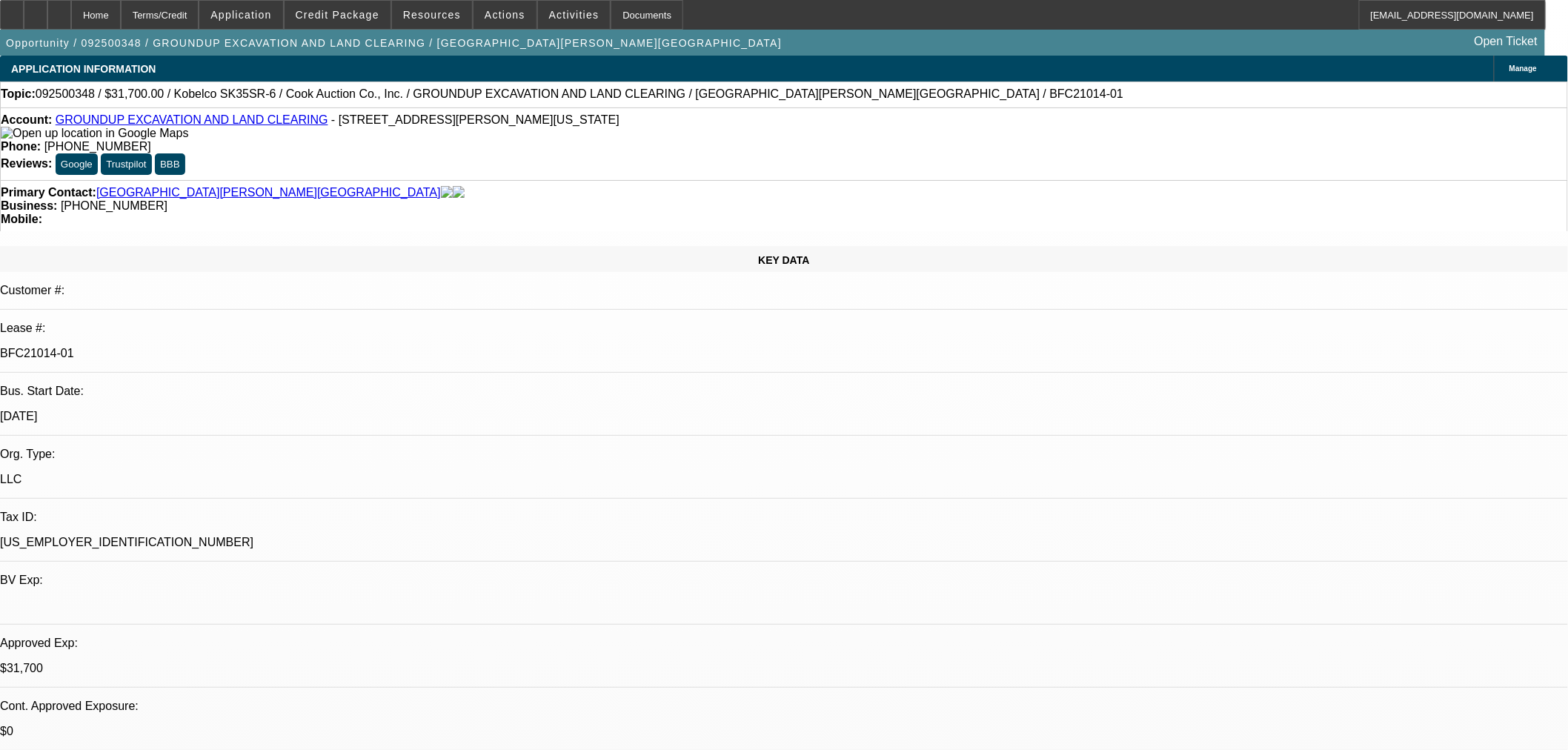
select select "0"
select select "2"
select select "0"
select select "6"
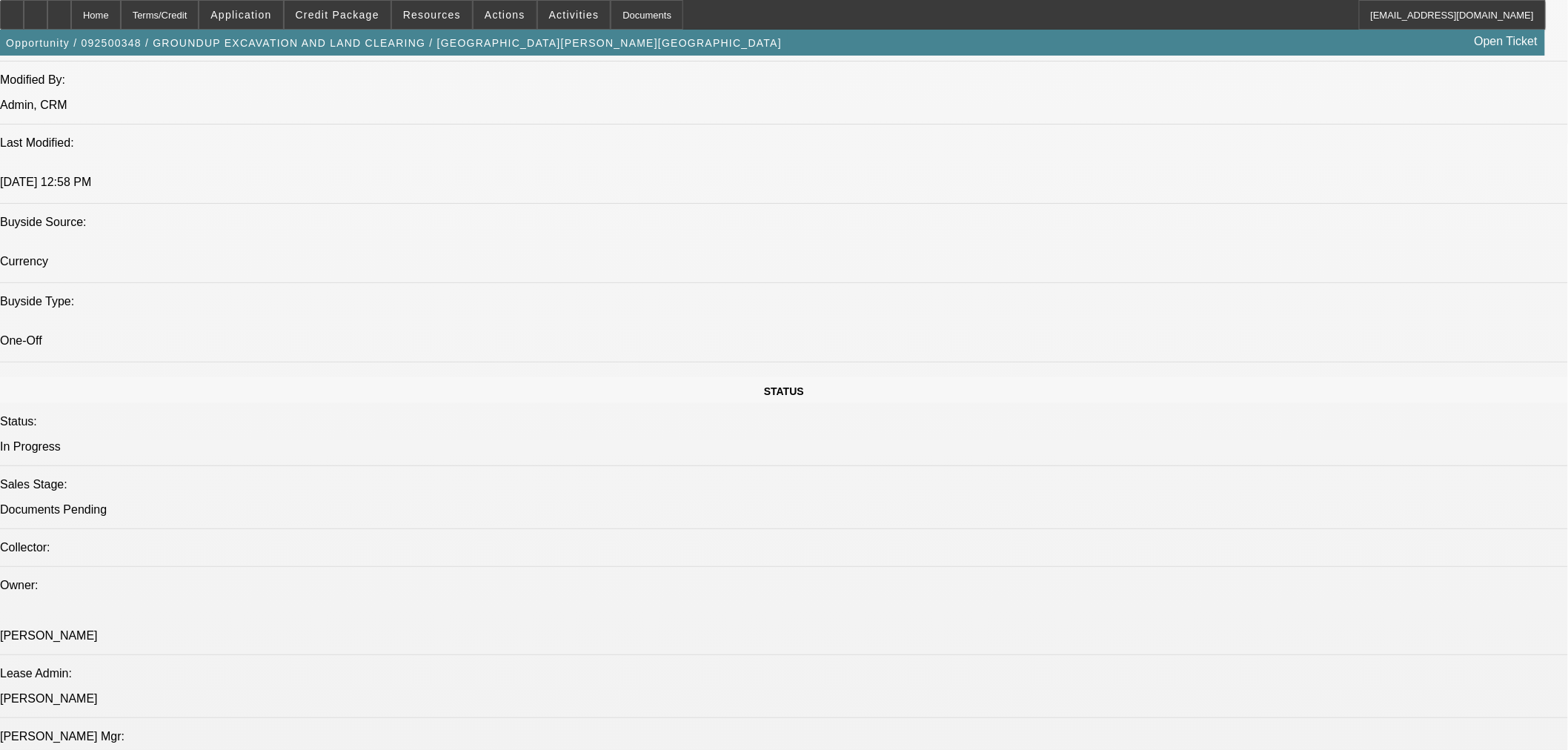
scroll to position [1647, 0]
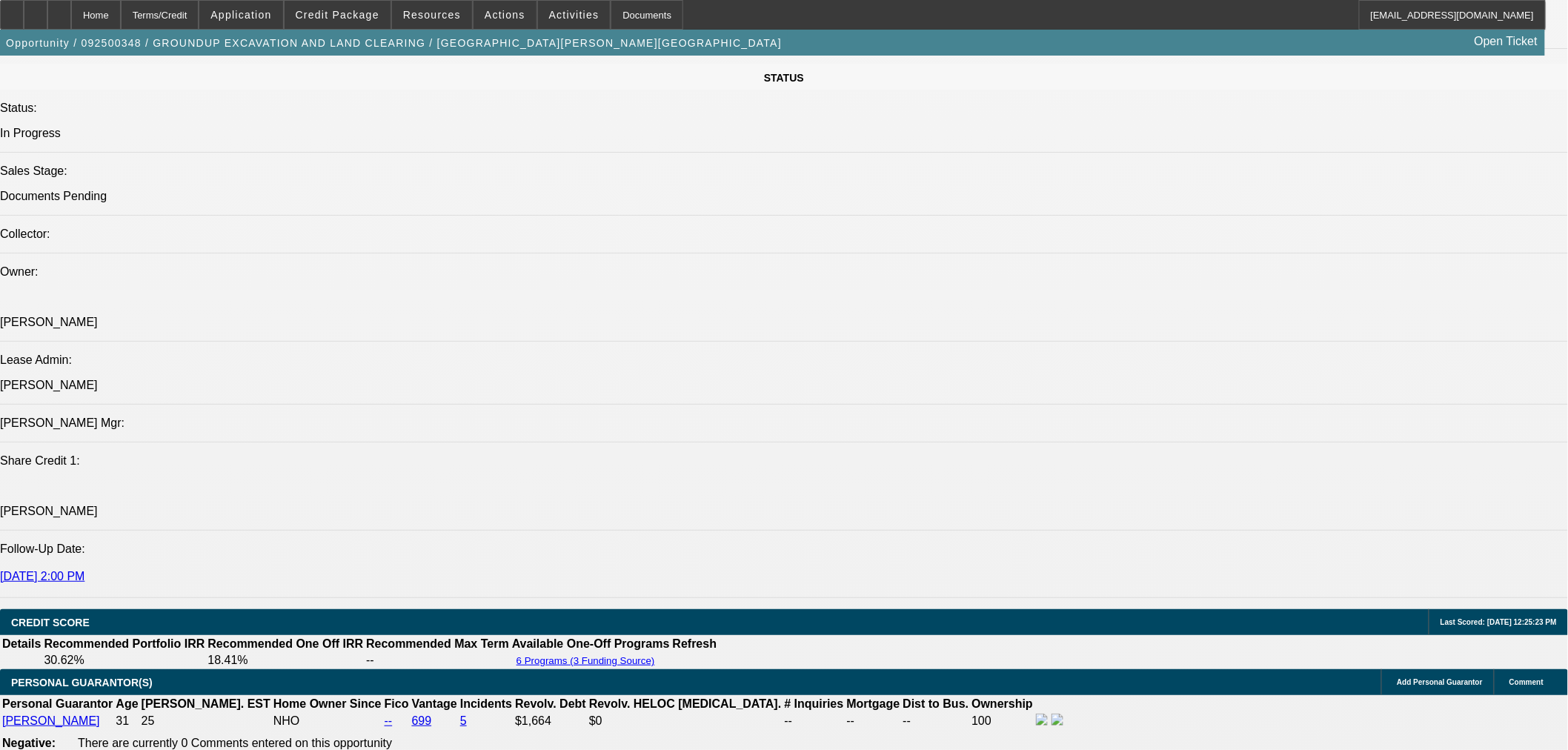
scroll to position [1647, 0]
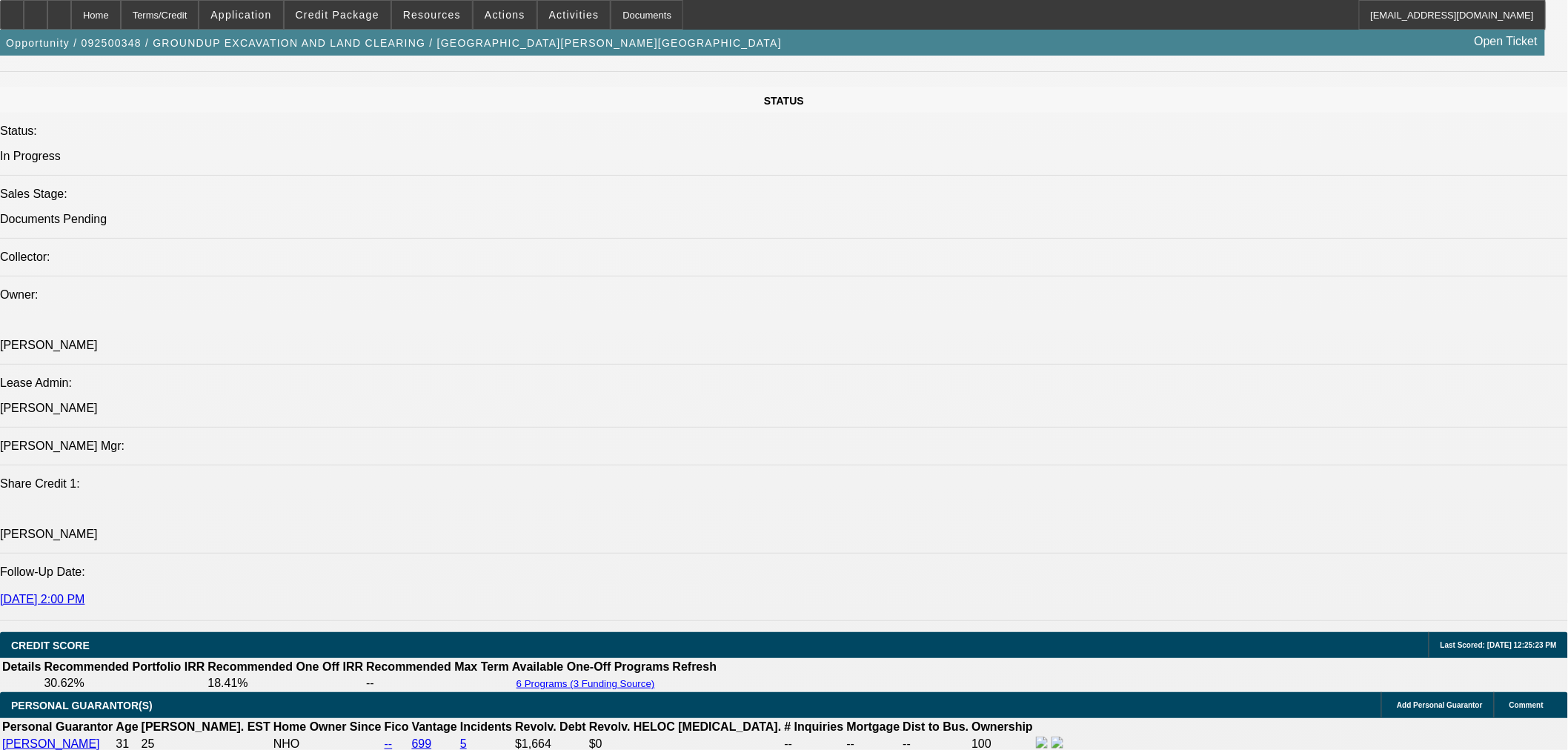
scroll to position [1097, 0]
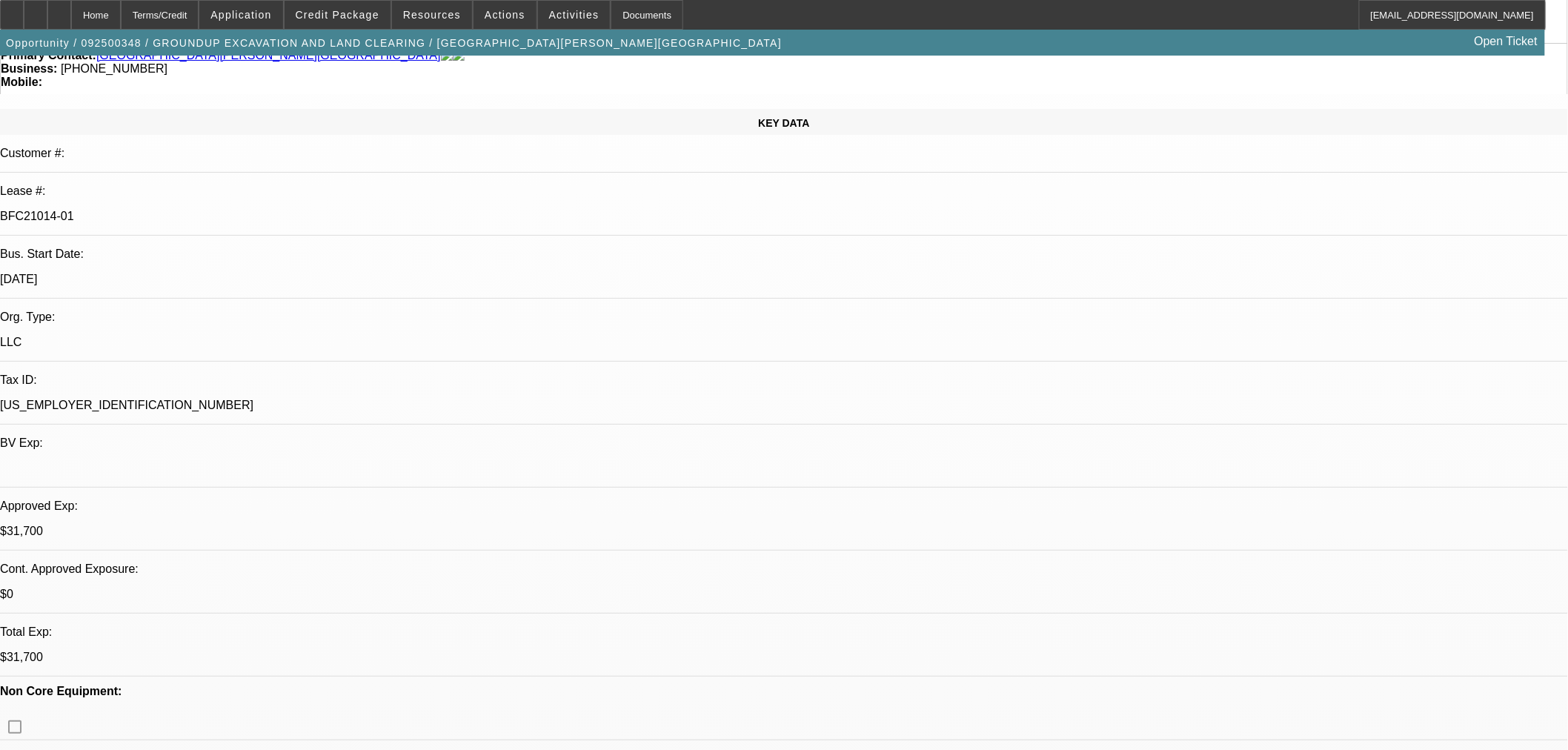
scroll to position [961, 0]
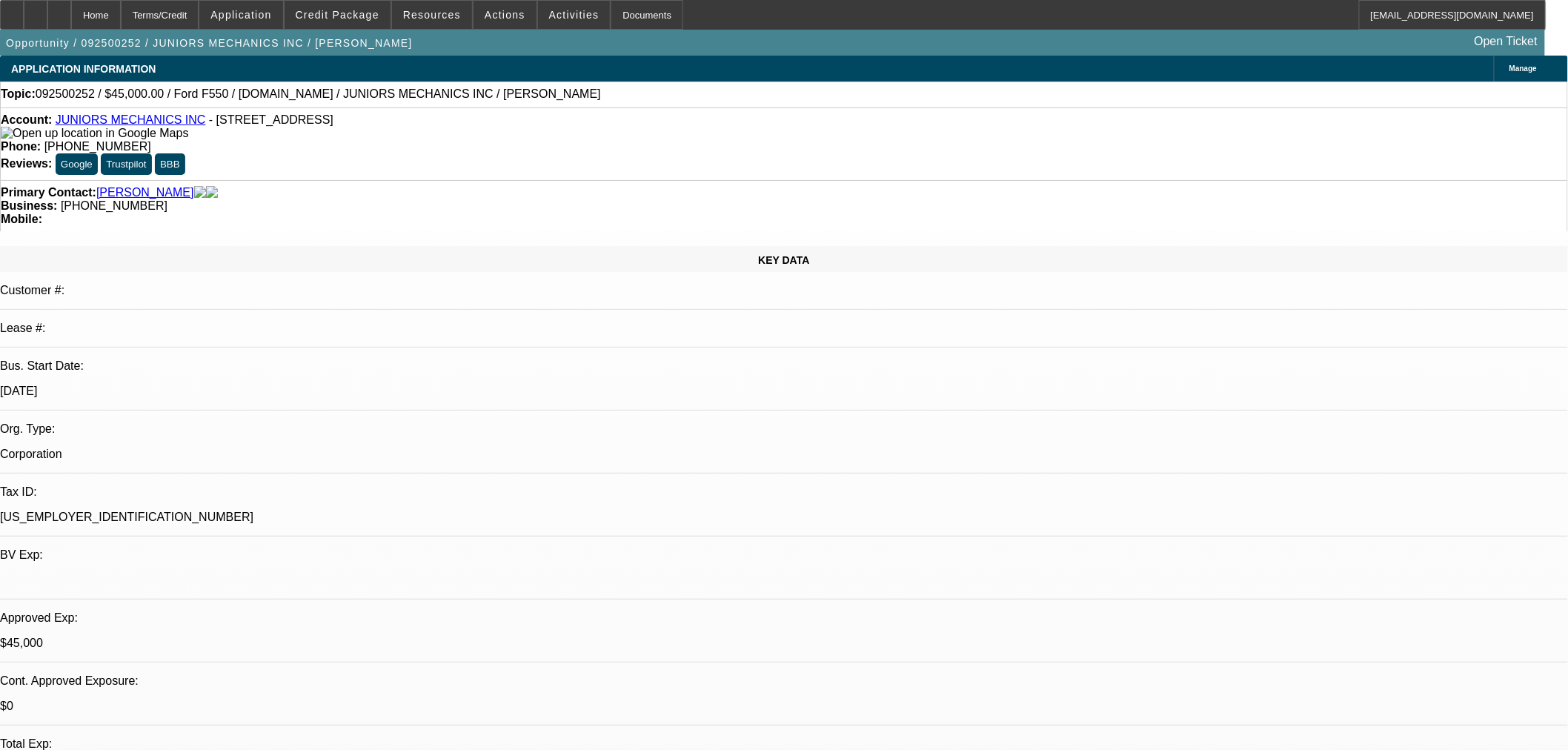
select select "0"
select select "2"
select select "0"
select select "6"
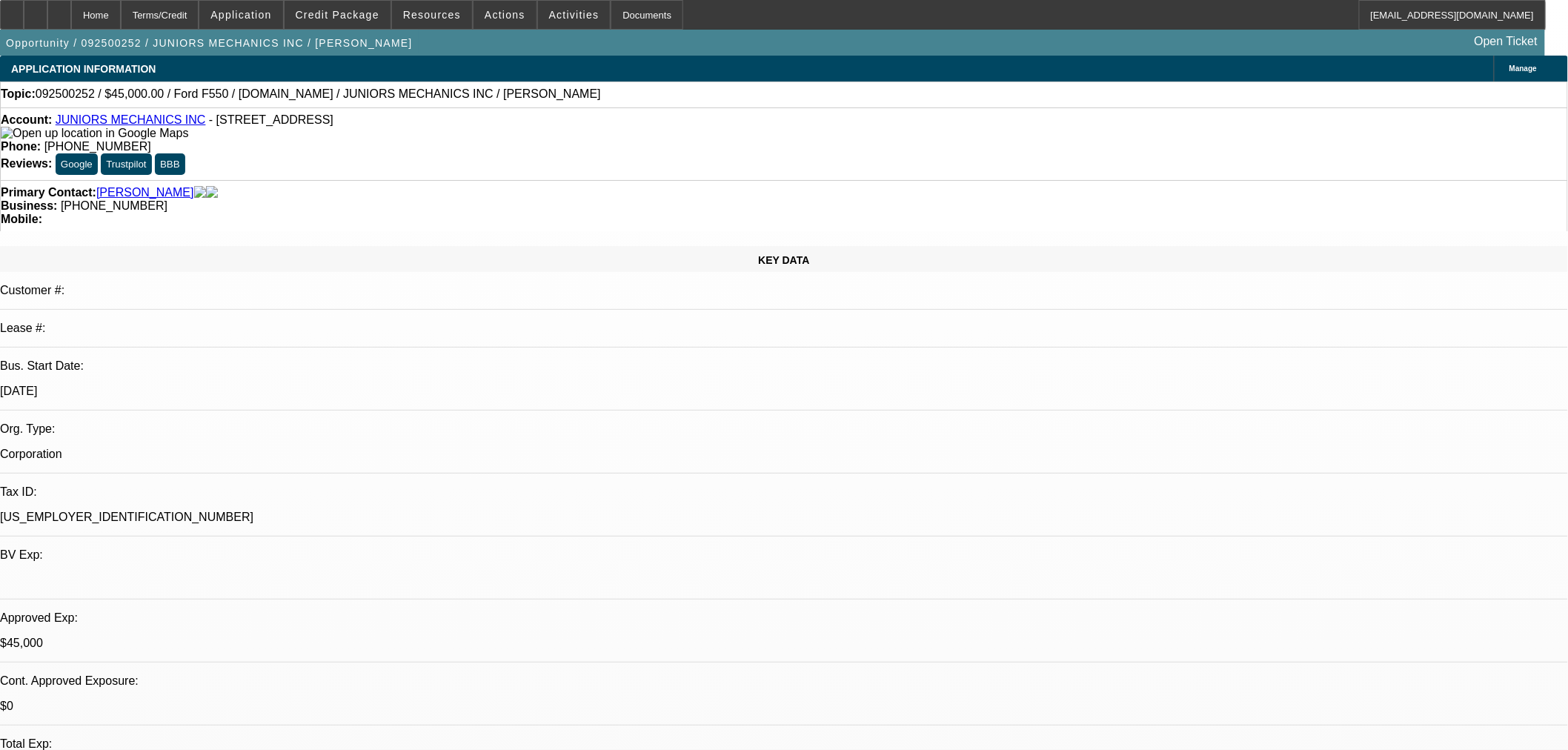
select select "0"
select select "2"
select select "0"
select select "6"
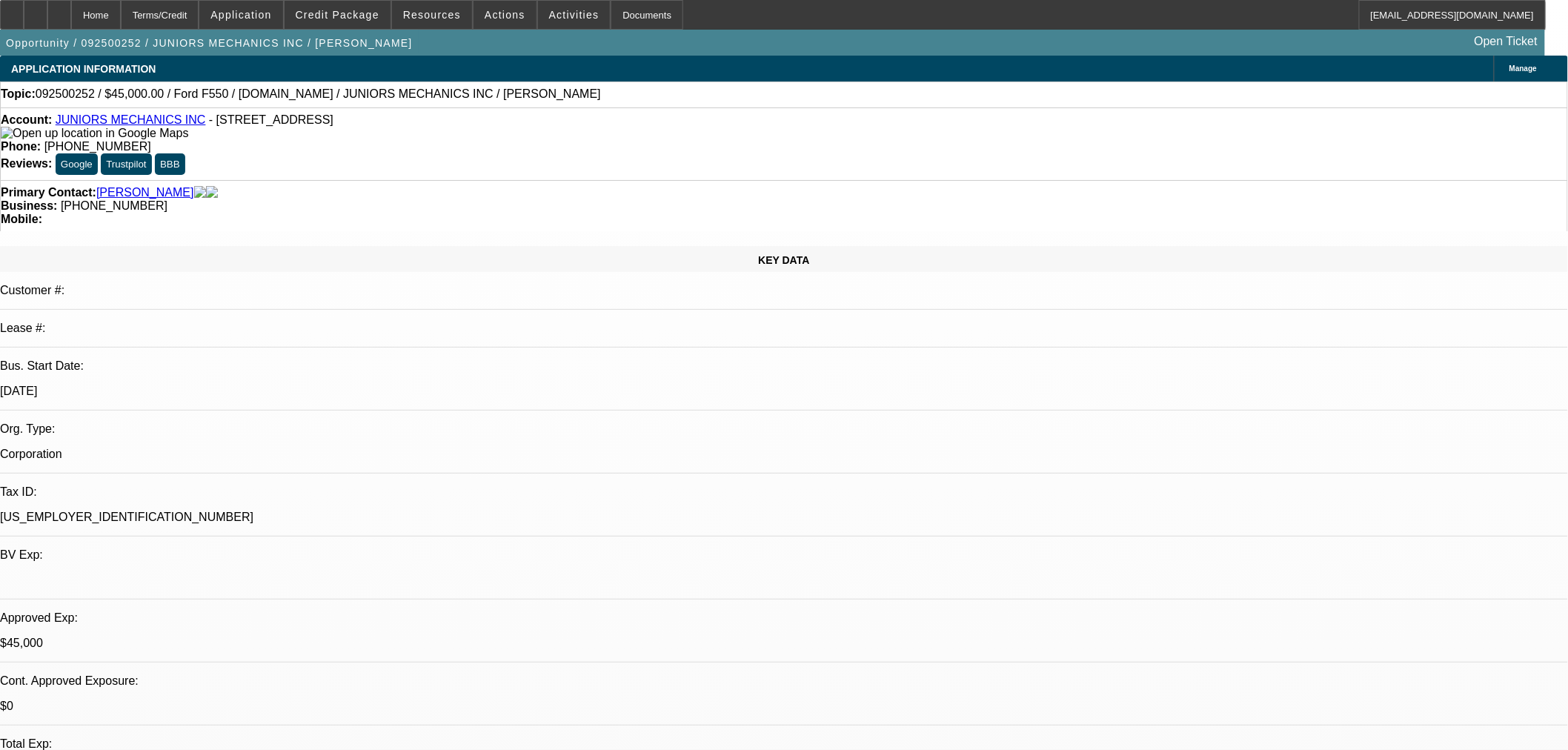
select select "0"
select select "2"
select select "0"
select select "6"
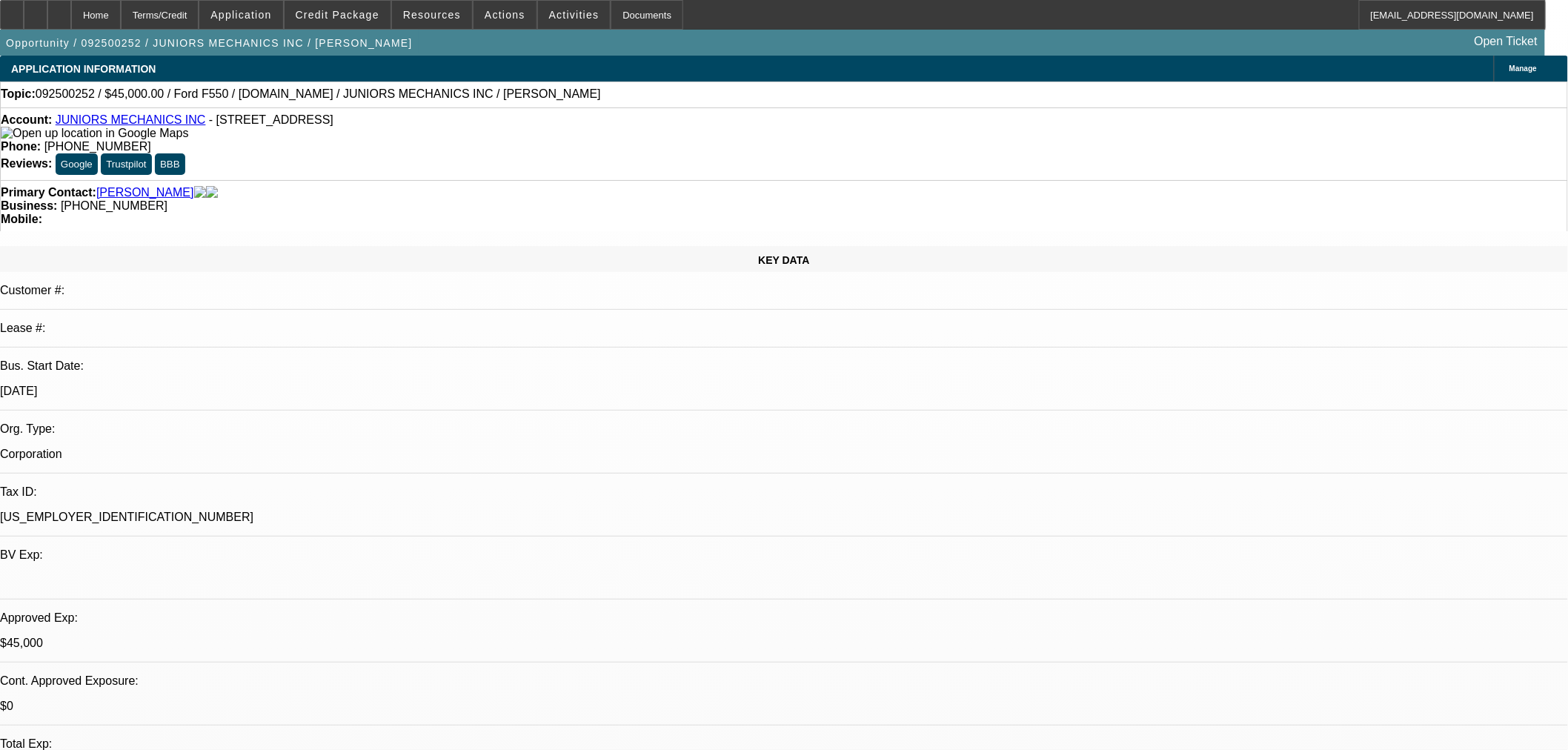
select select "0"
select select "2"
select select "0"
select select "6"
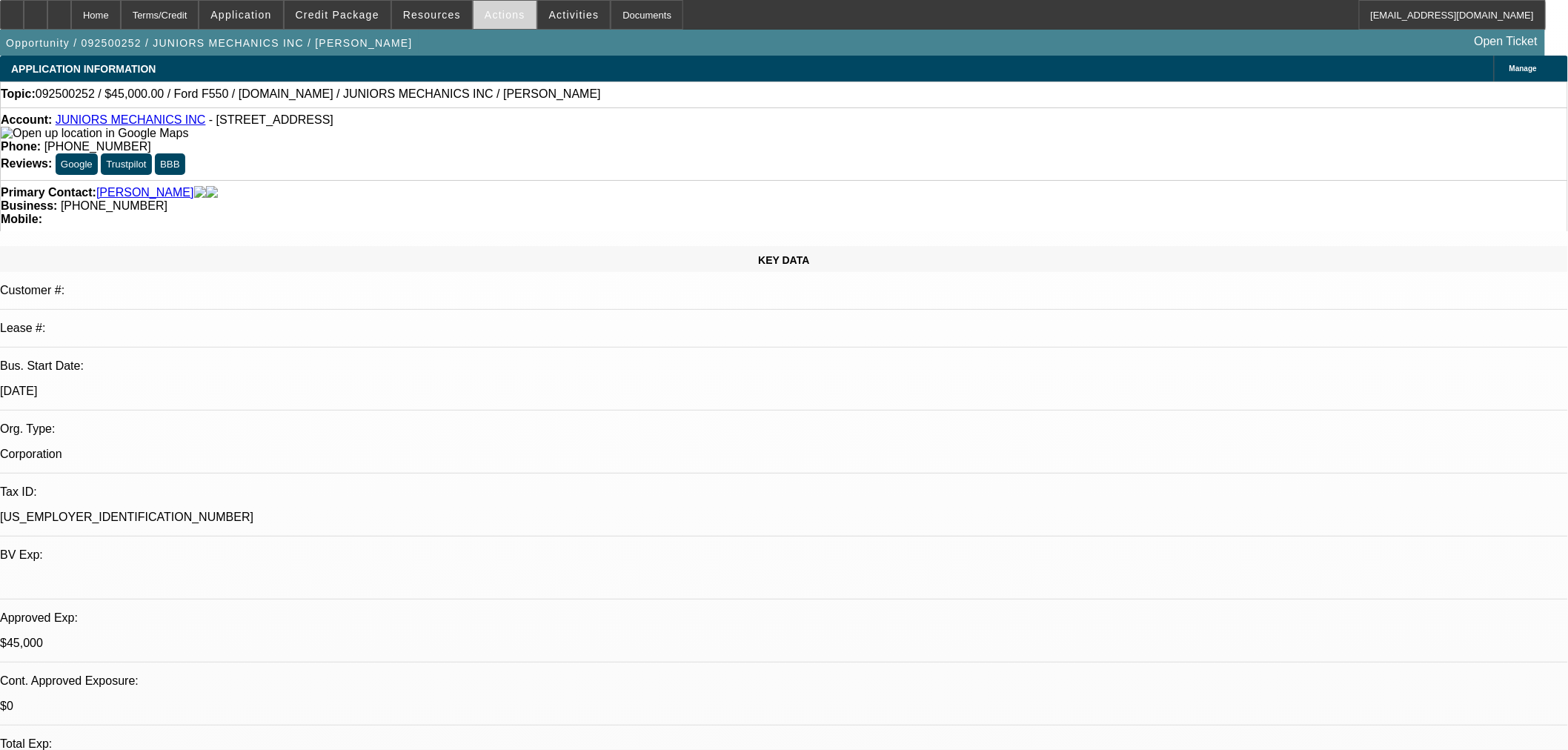
click at [505, 16] on span "Actions" at bounding box center [505, 14] width 41 height 12
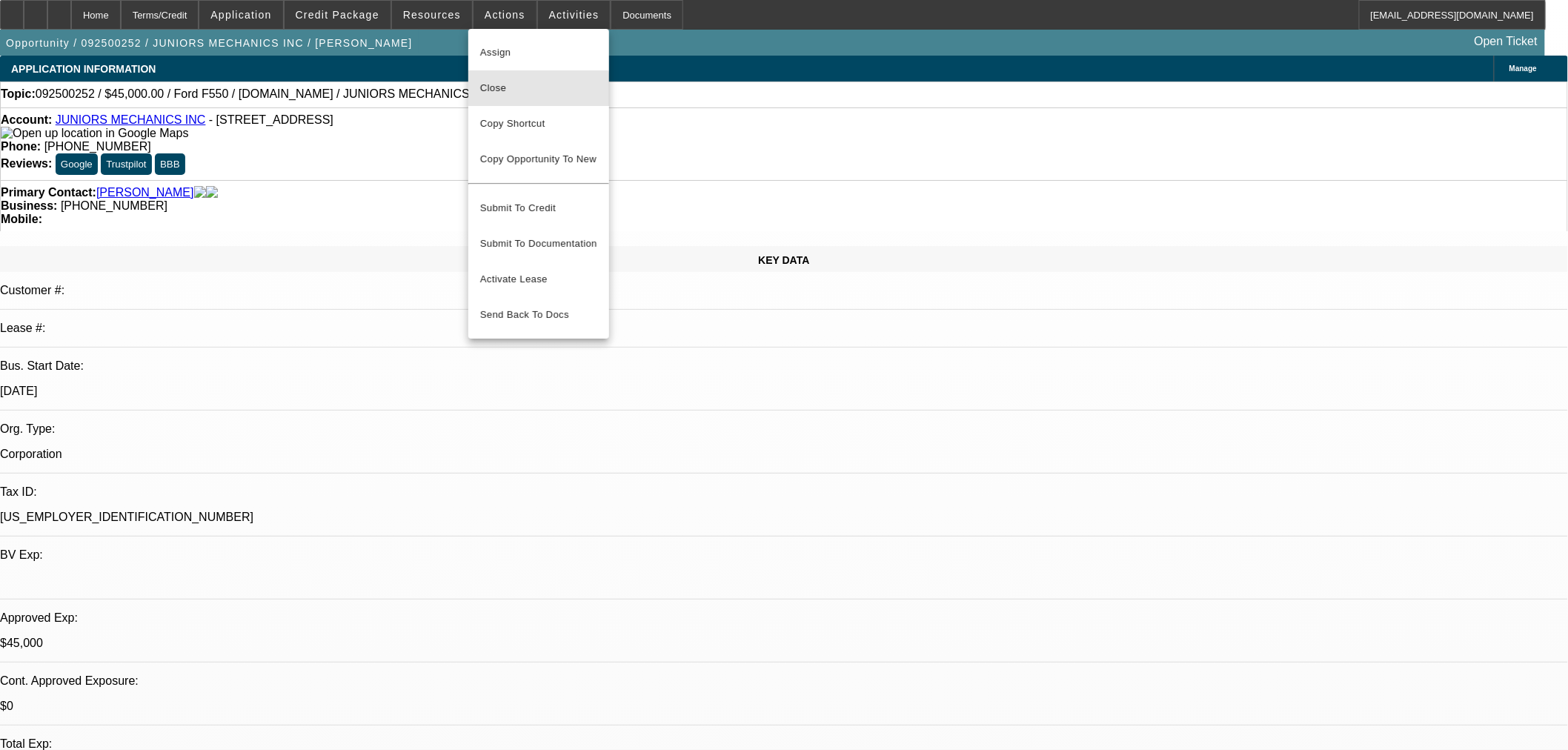
drag, startPoint x: 529, startPoint y: 99, endPoint x: 828, endPoint y: 196, distance: 314.3
click at [529, 100] on button "Close" at bounding box center [539, 88] width 141 height 35
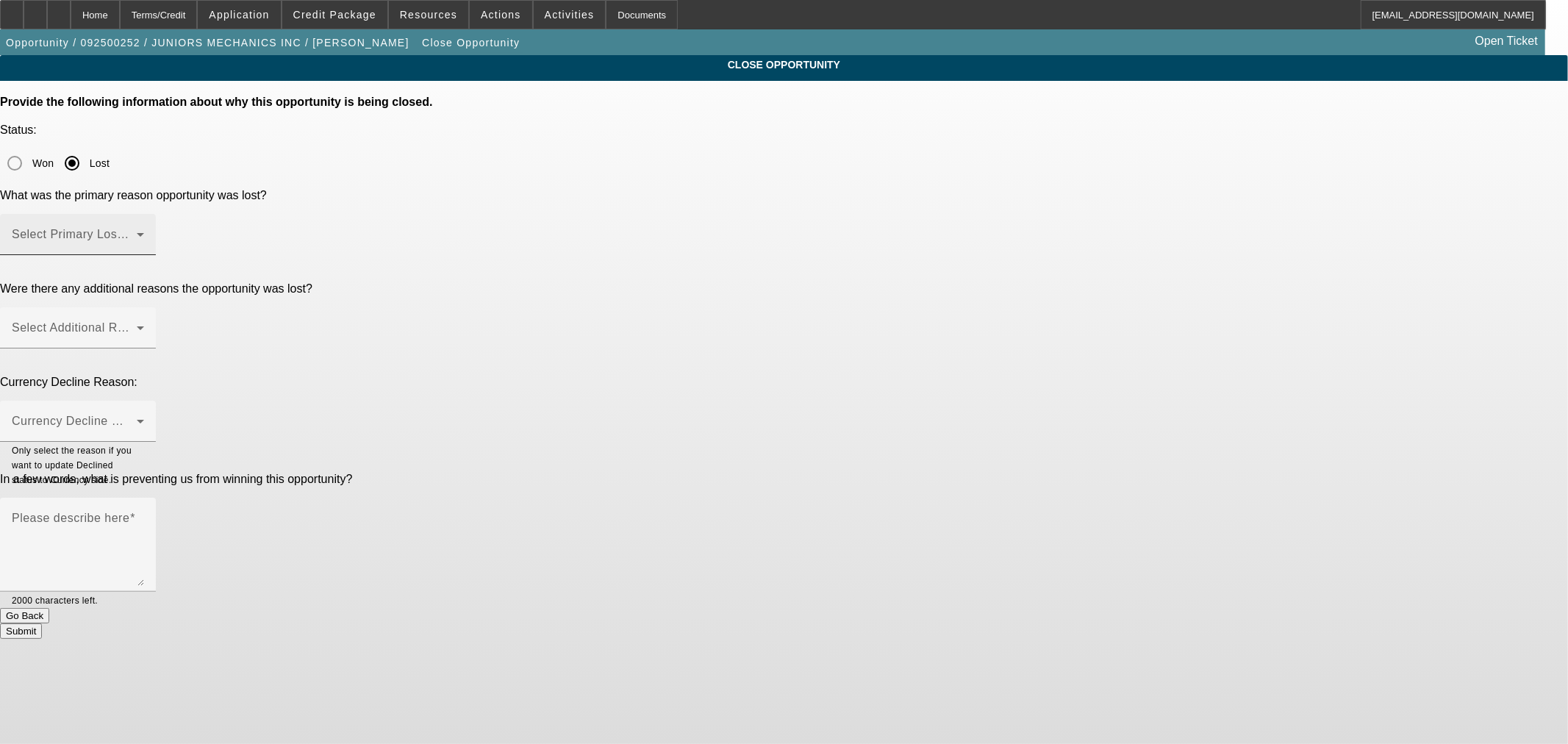
click at [136, 232] on span at bounding box center [74, 241] width 125 height 18
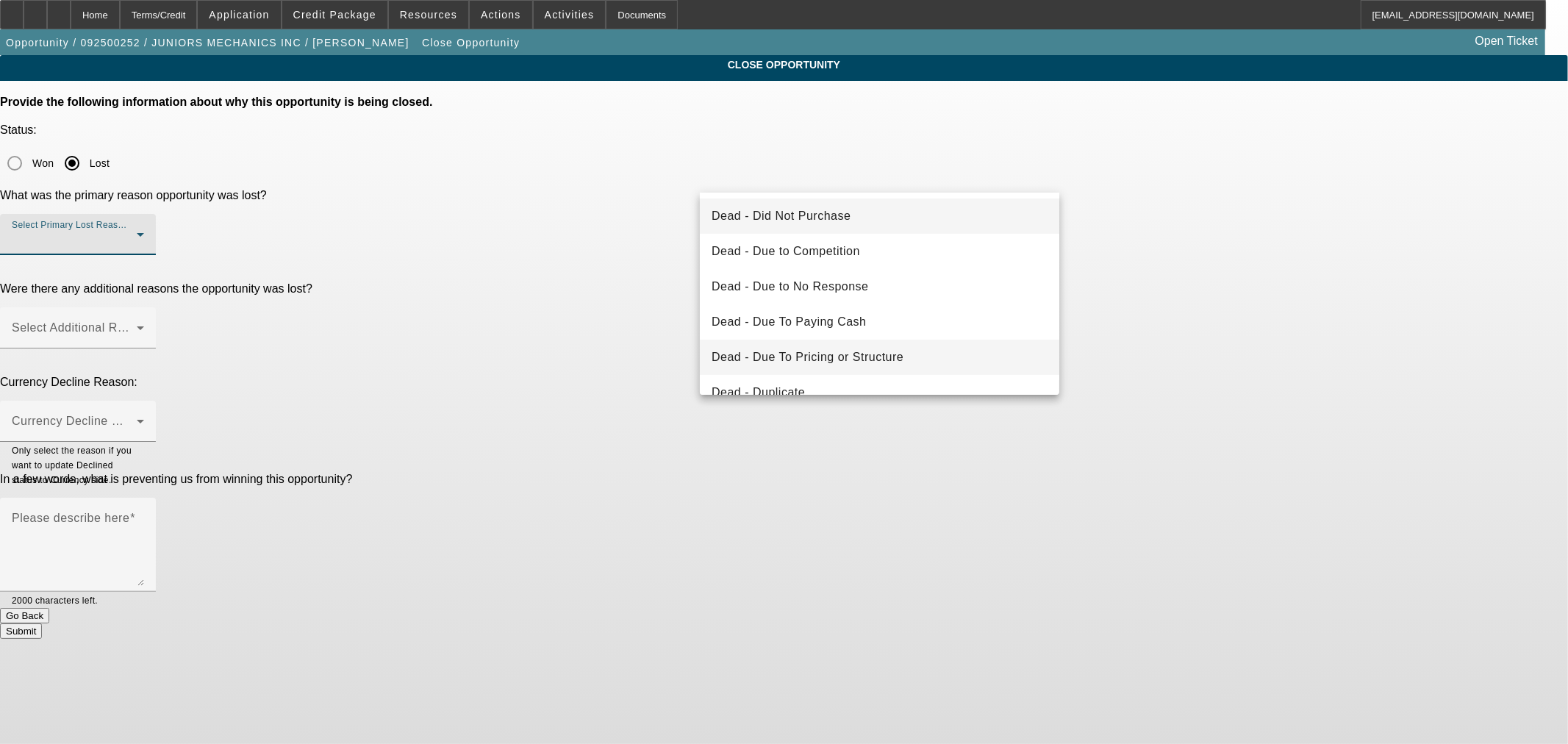
scroll to position [197, 0]
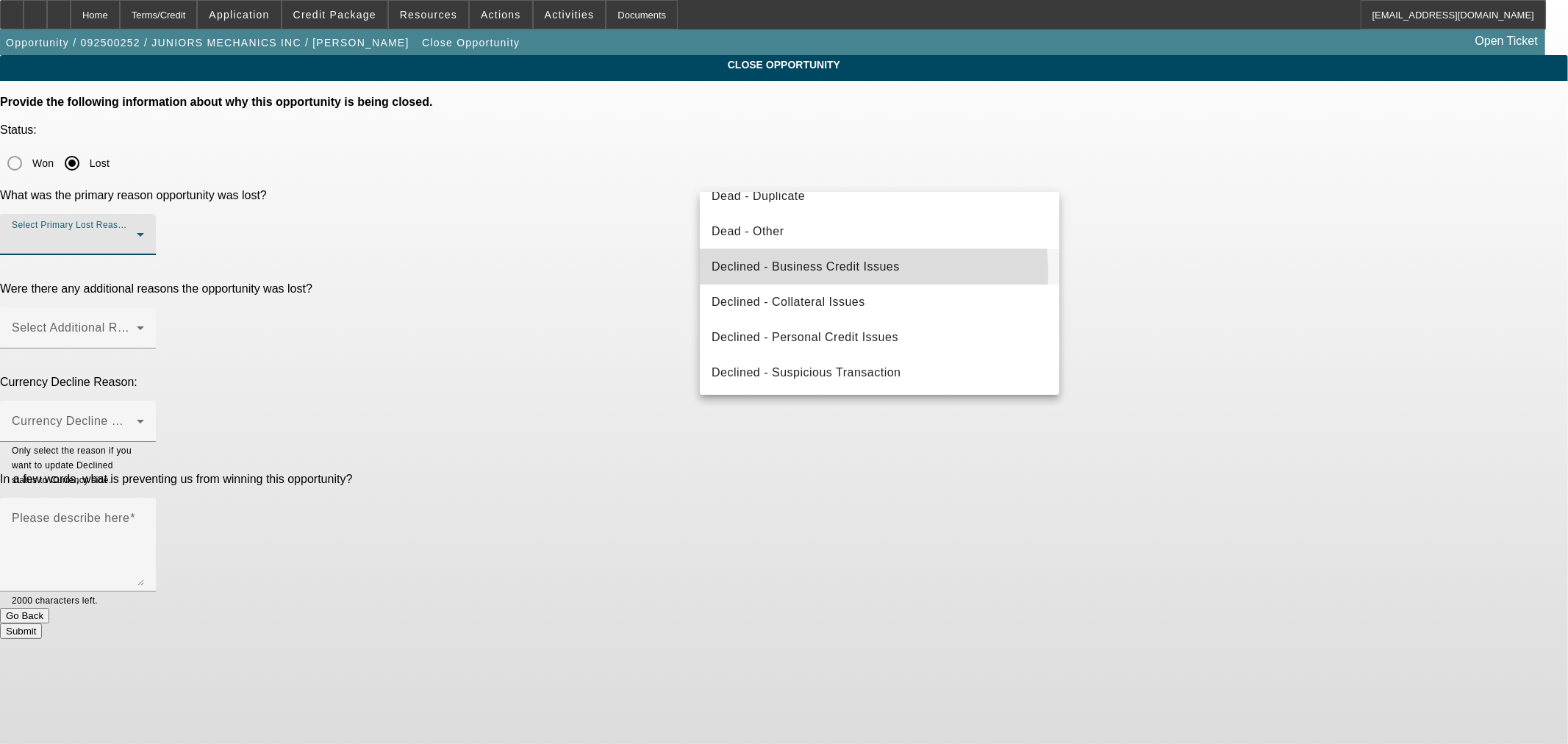
click at [851, 272] on span "Declined - Business Credit Issues" at bounding box center [806, 267] width 188 height 18
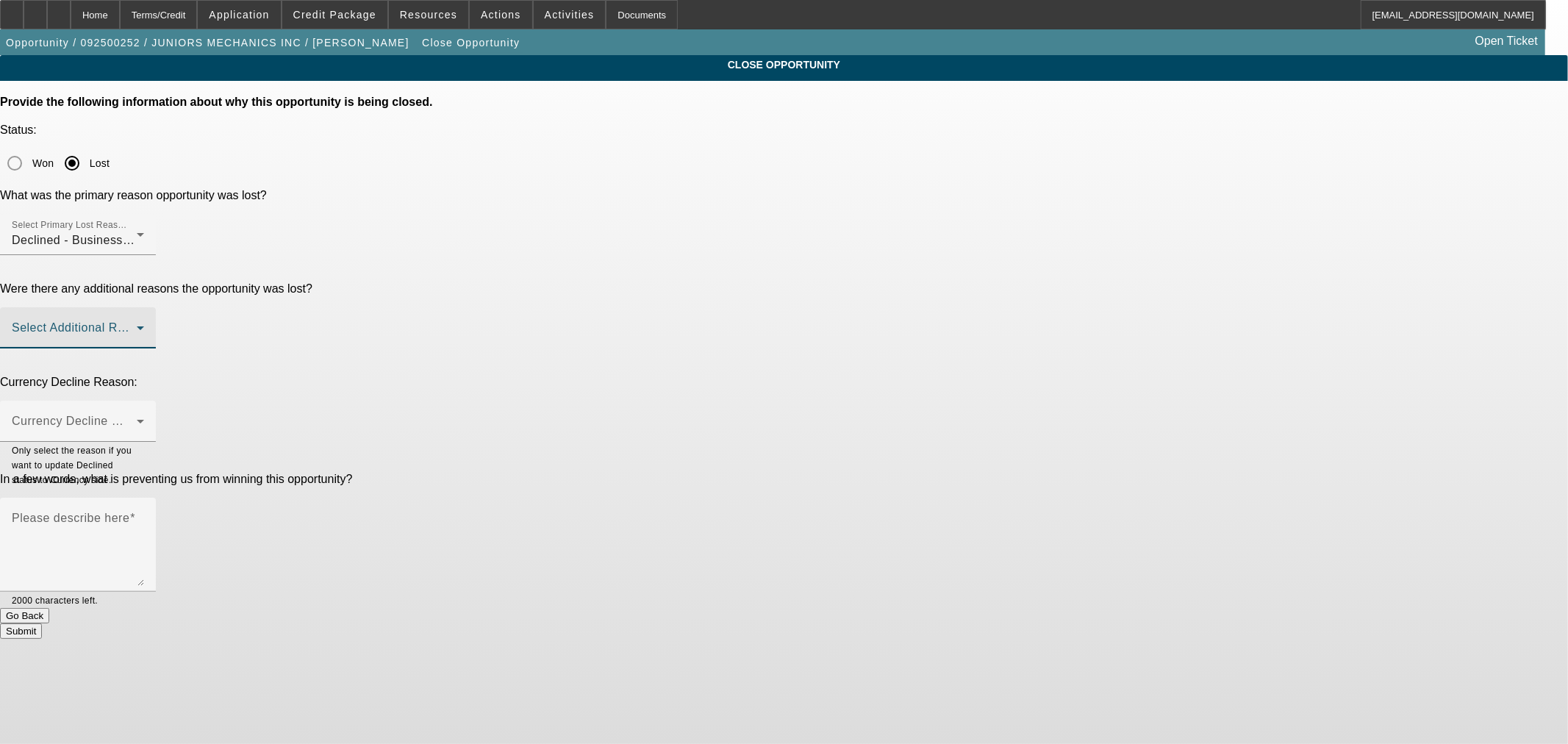
click at [136, 325] on span at bounding box center [74, 334] width 125 height 18
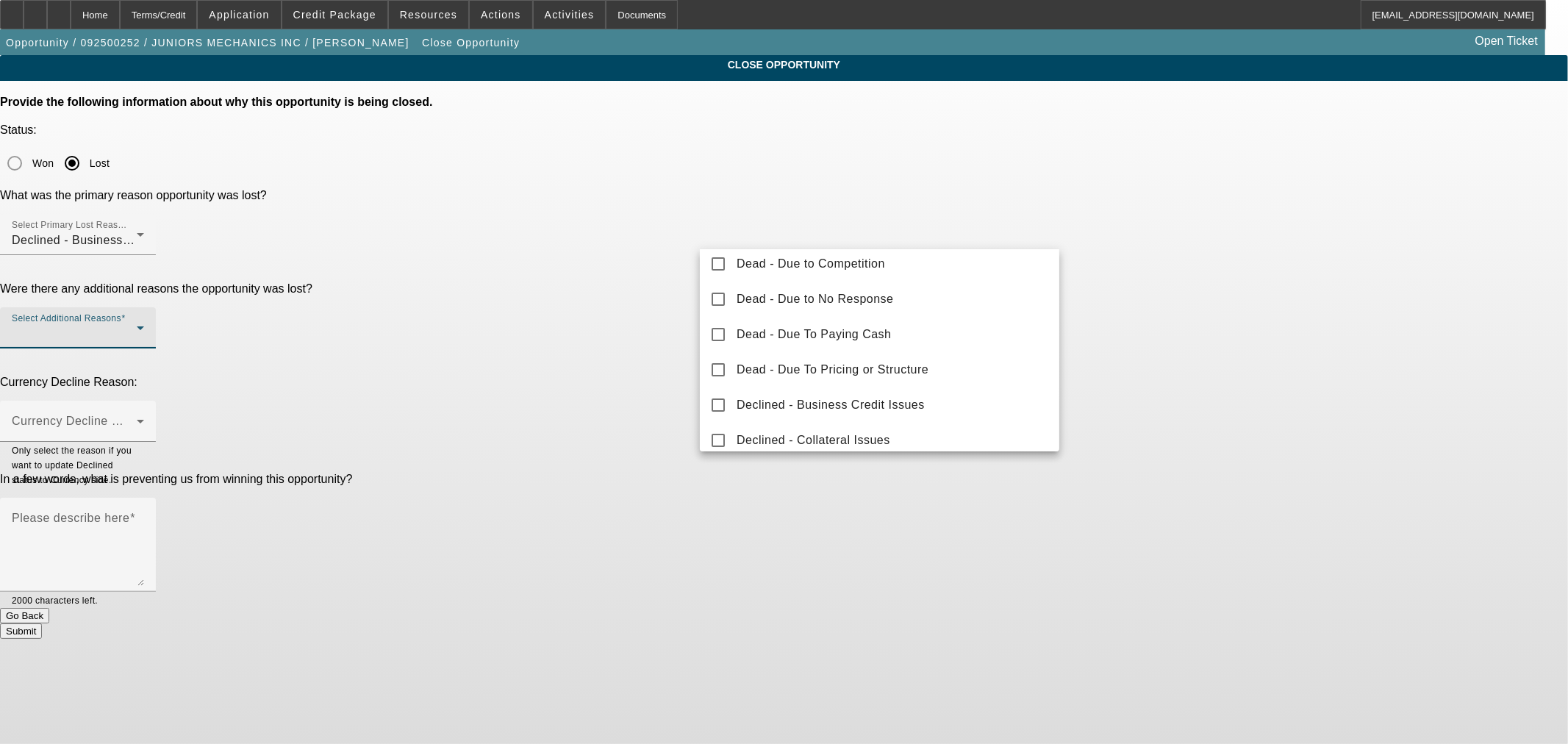
scroll to position [136, 0]
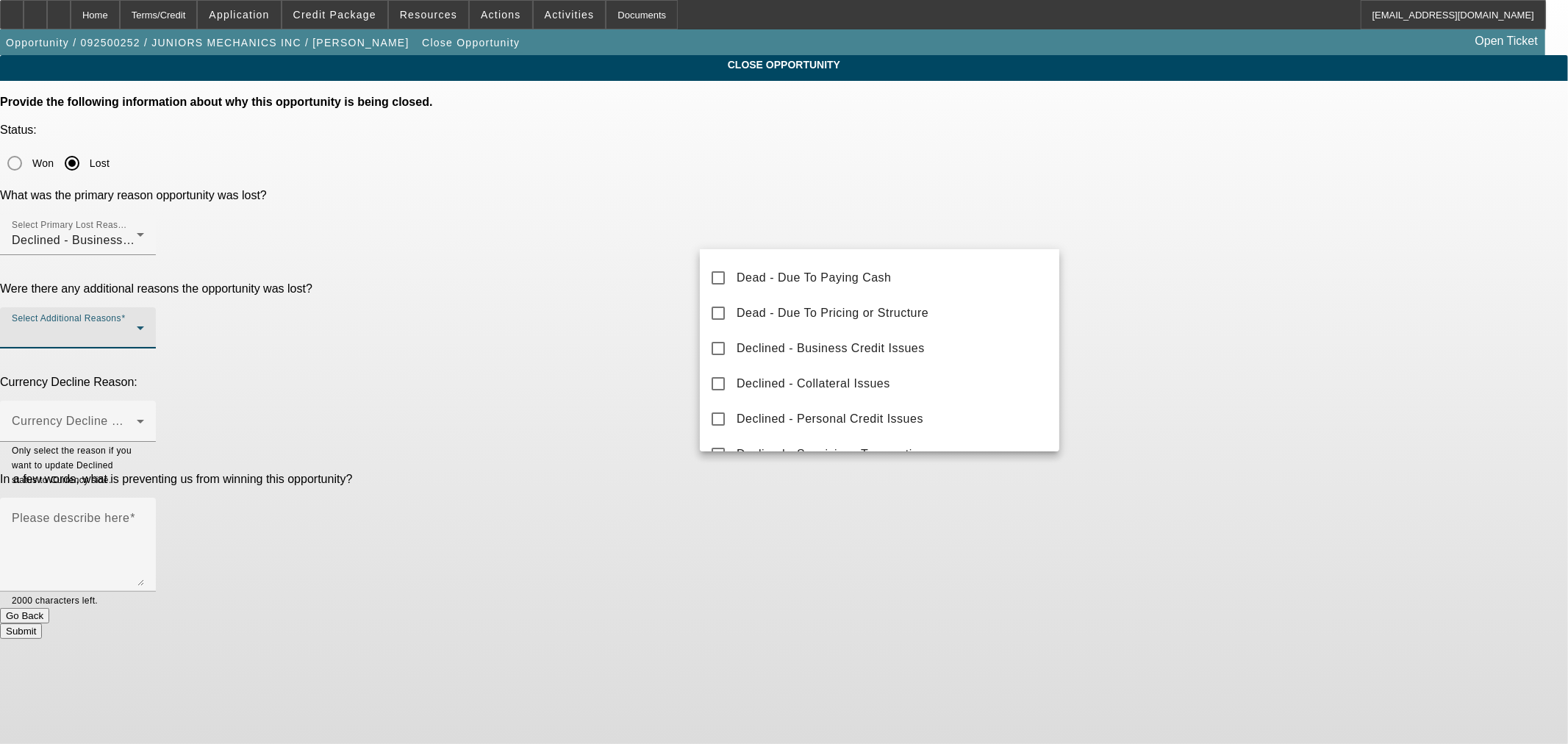
click at [869, 312] on span "Dead - Due To Pricing or Structure" at bounding box center [832, 313] width 192 height 18
click at [622, 251] on div at bounding box center [784, 372] width 1568 height 744
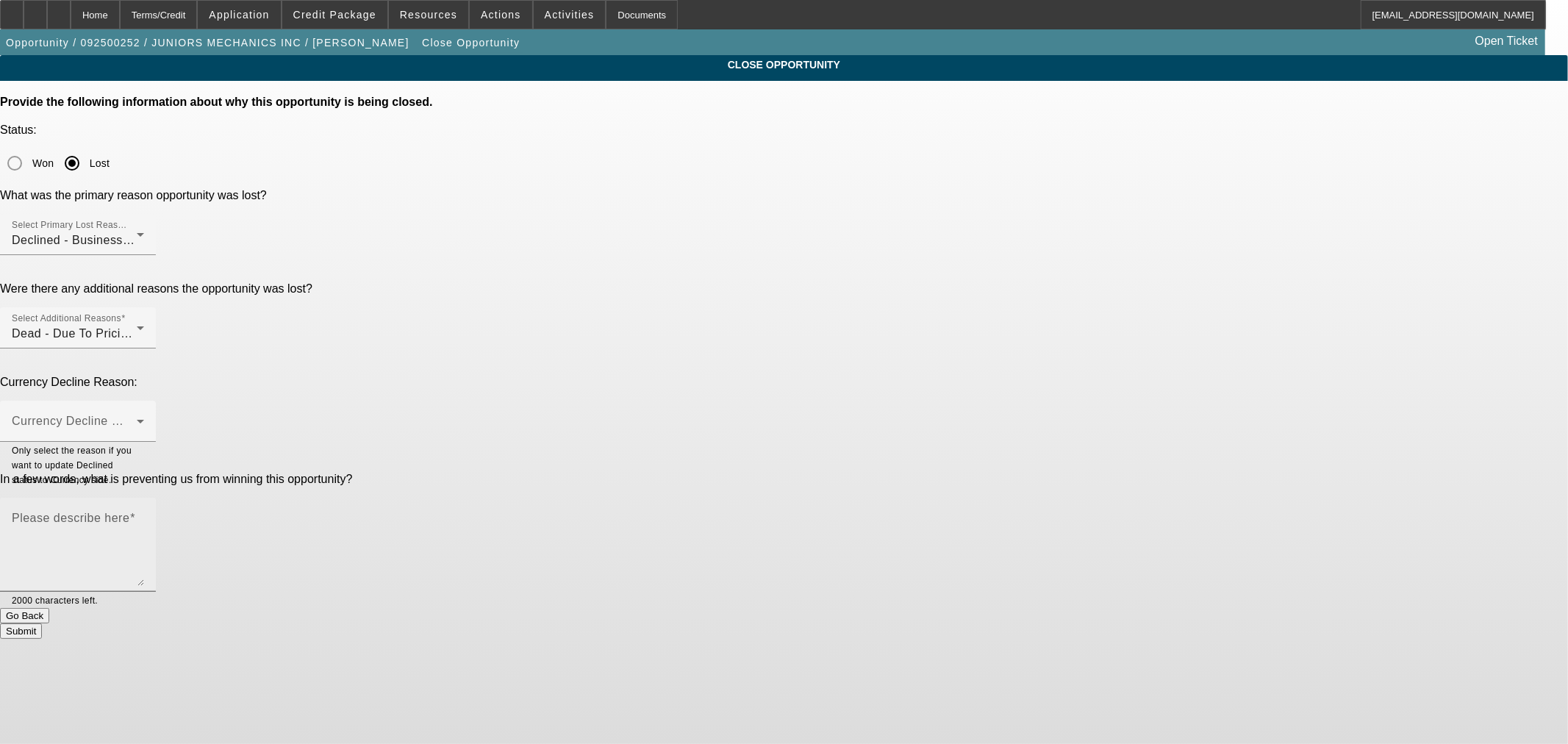
click at [144, 515] on textarea "Please describe here" at bounding box center [77, 550] width 132 height 71
type textarea "T"
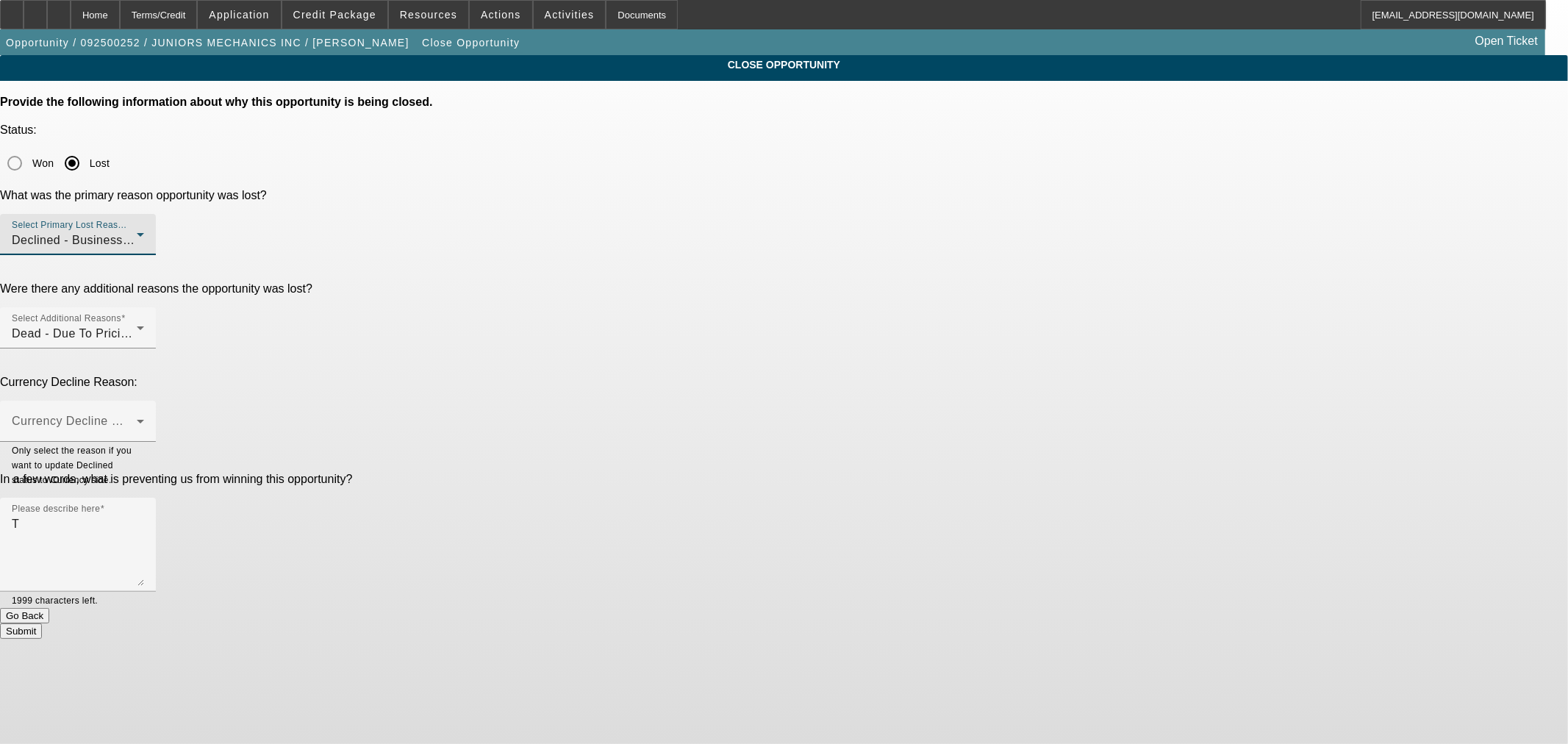
click at [136, 232] on div "Declined - Business Credit Issues" at bounding box center [74, 241] width 125 height 18
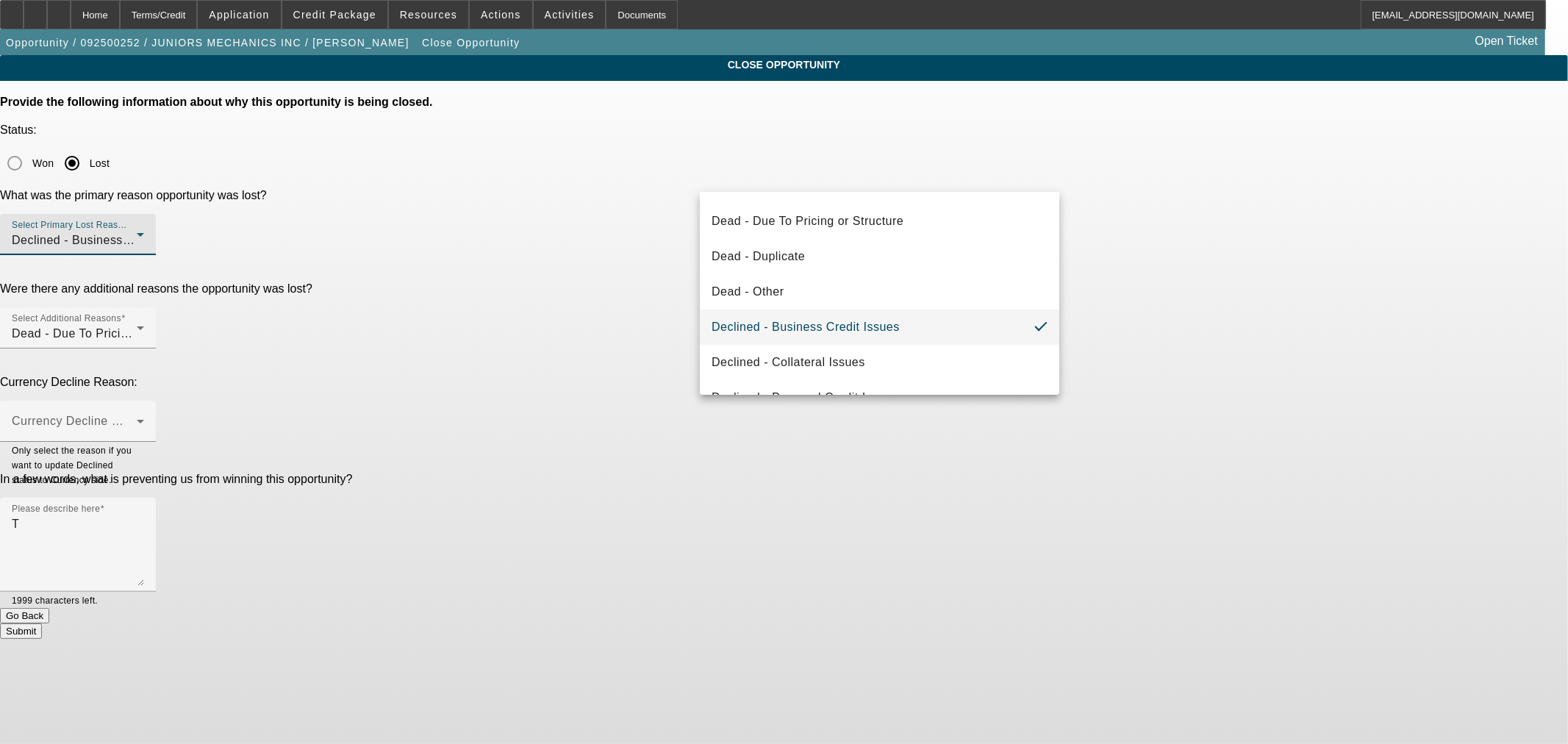
scroll to position [197, 0]
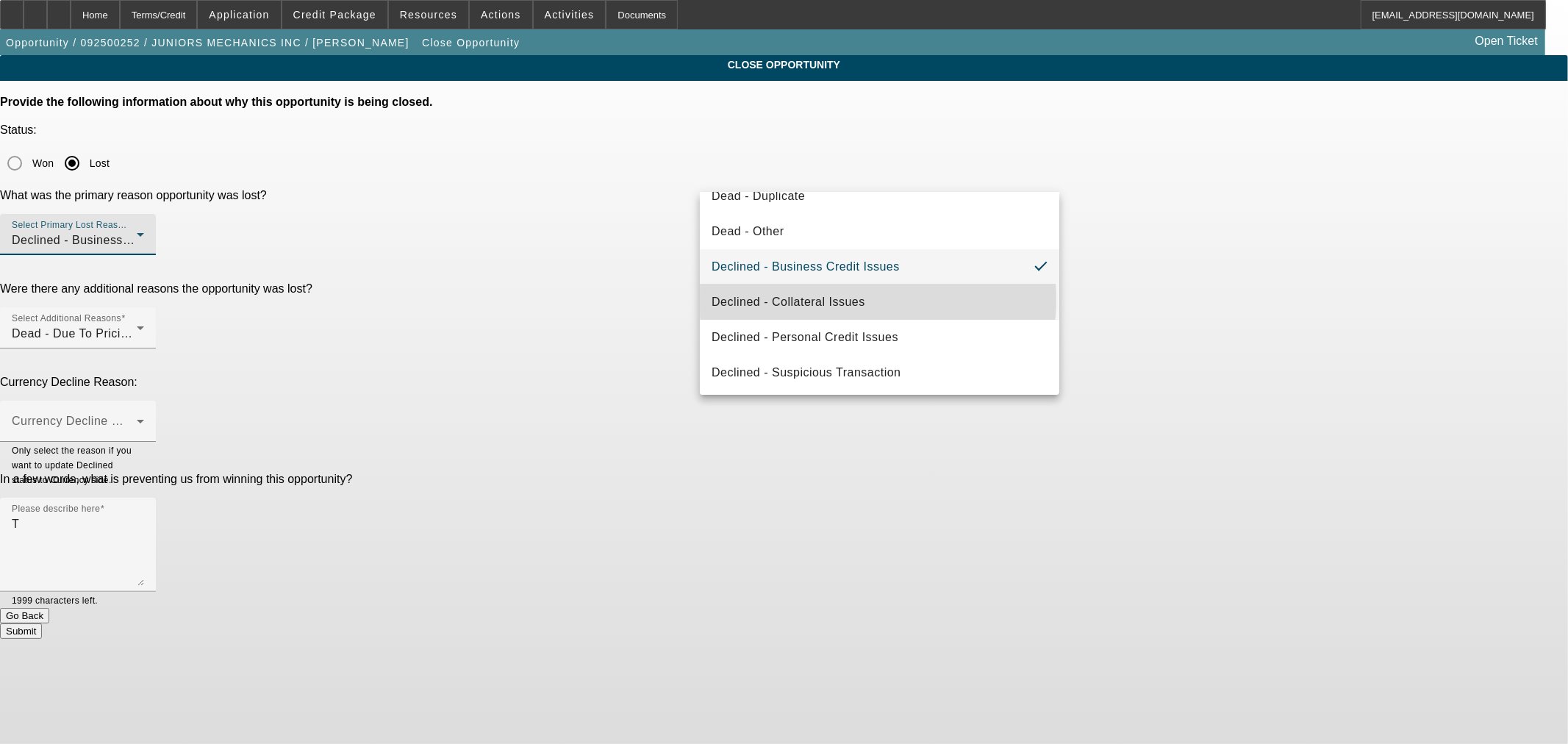
click at [877, 299] on mat-option "Declined - Collateral Issues" at bounding box center [879, 302] width 360 height 35
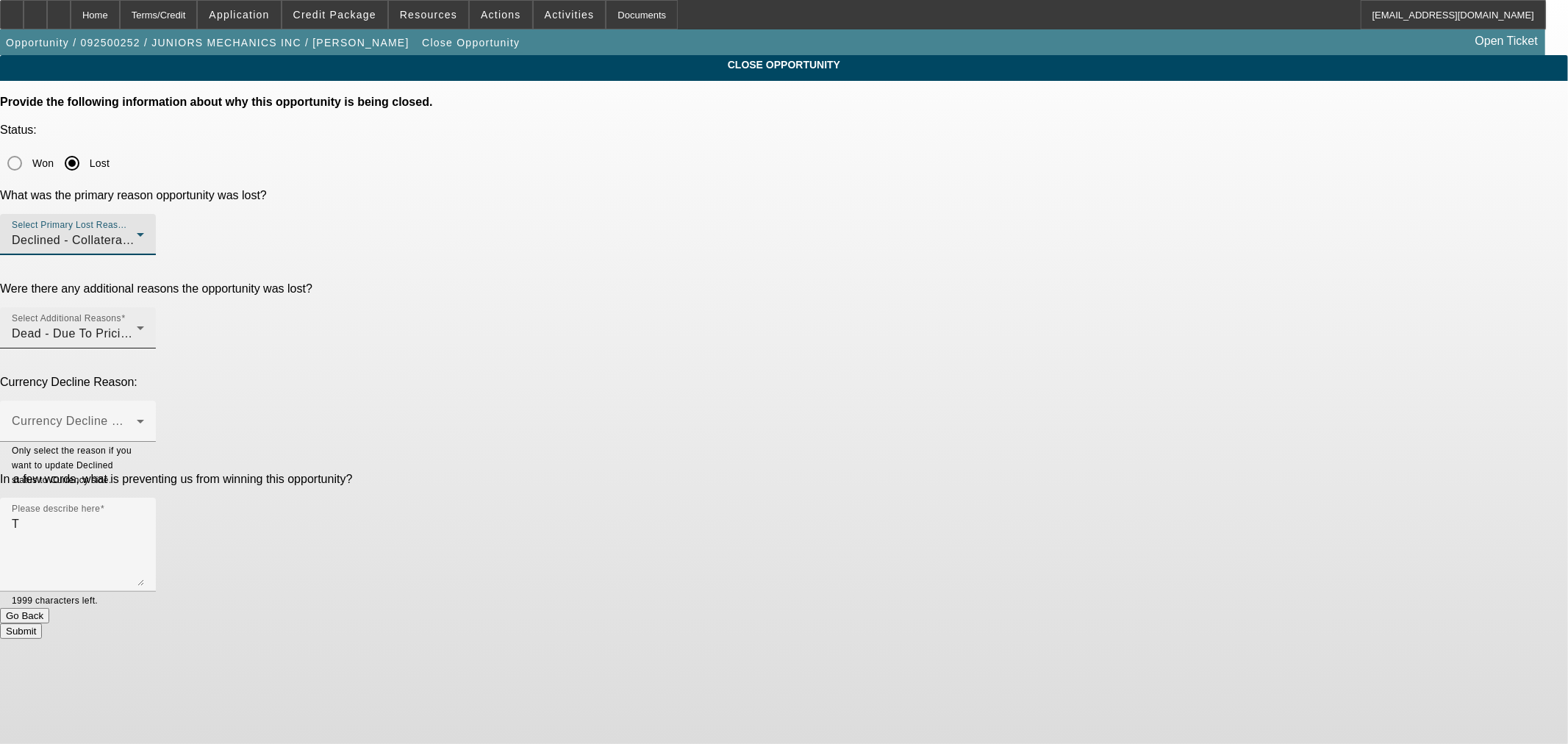
click at [136, 325] on div "Dead - Due To Pricing or Structure" at bounding box center [74, 334] width 125 height 18
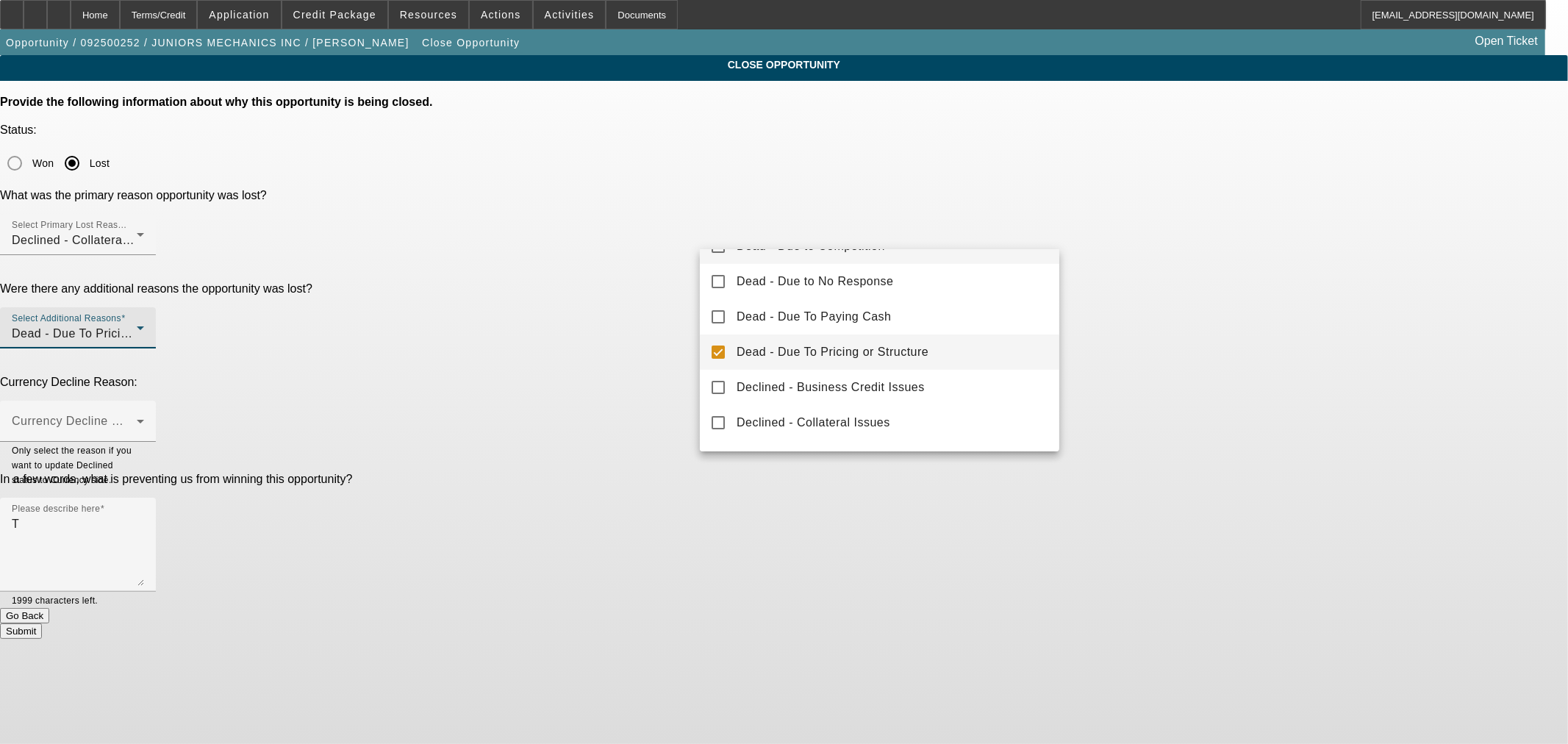
scroll to position [136, 0]
click at [878, 348] on span "Declined - Business Credit Issues" at bounding box center [831, 349] width 188 height 18
click at [527, 309] on div at bounding box center [784, 372] width 1568 height 744
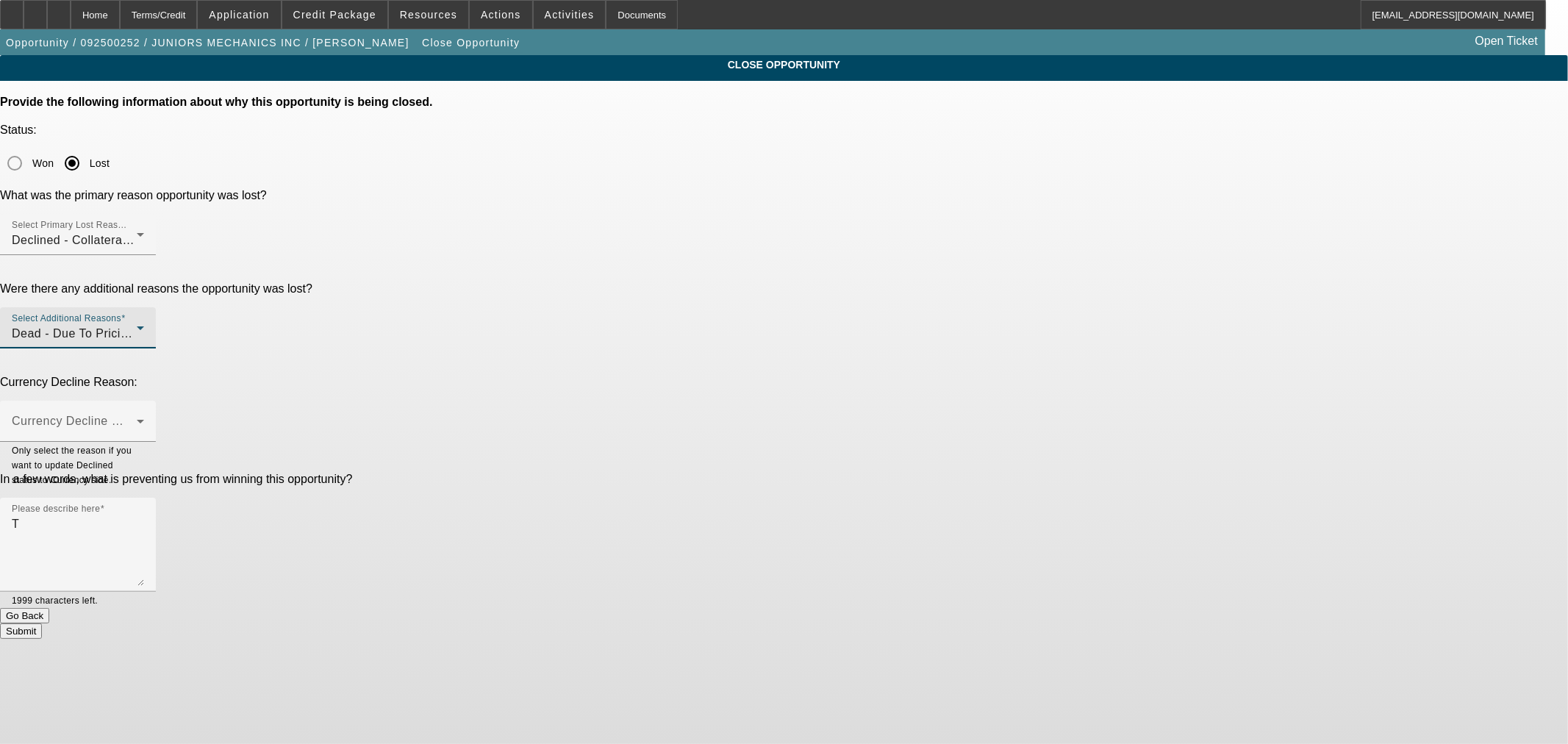
click at [399, 328] on span "Dead - Due To Pricing or Structure, Declined - Business Credit Issues" at bounding box center [205, 334] width 388 height 13
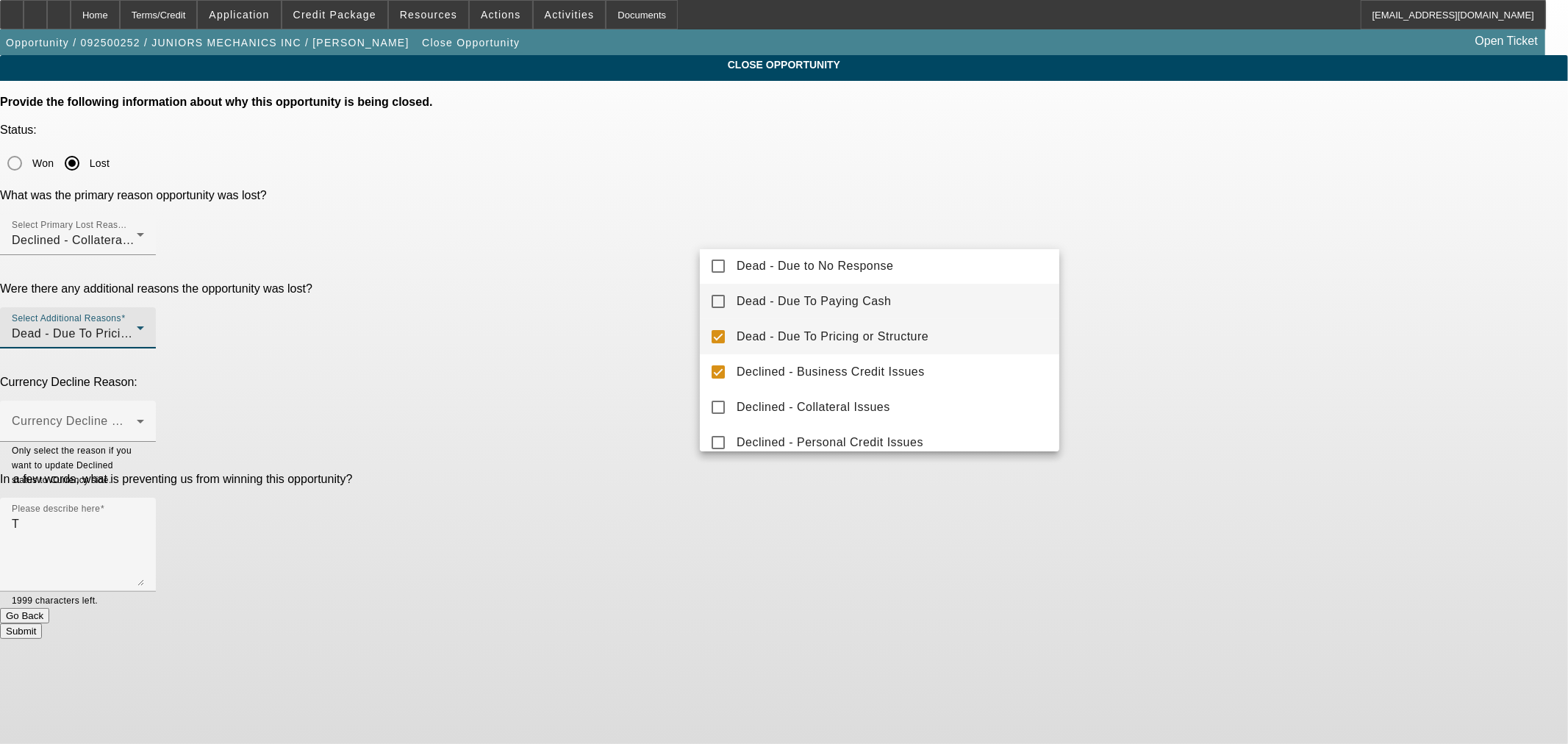
scroll to position [152, 0]
click at [715, 298] on mat-pseudo-checkbox at bounding box center [718, 297] width 13 height 13
click at [611, 326] on div at bounding box center [784, 372] width 1568 height 744
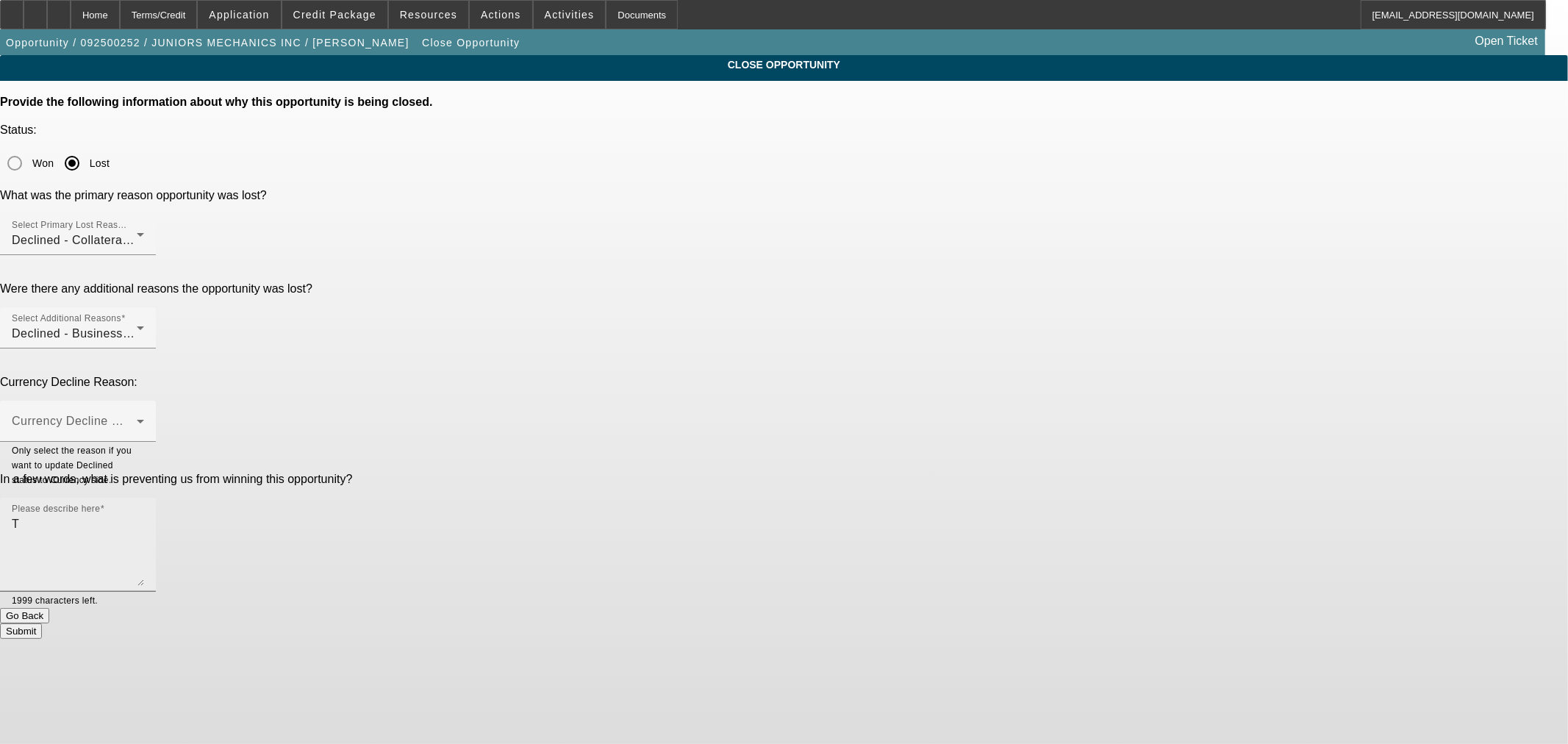
click at [144, 515] on textarea "T" at bounding box center [77, 550] width 132 height 71
type textarea "Approval was only good for that EU truck. It sold. Customer wasn't interested i…"
click at [42, 624] on button "Submit" at bounding box center [21, 631] width 42 height 15
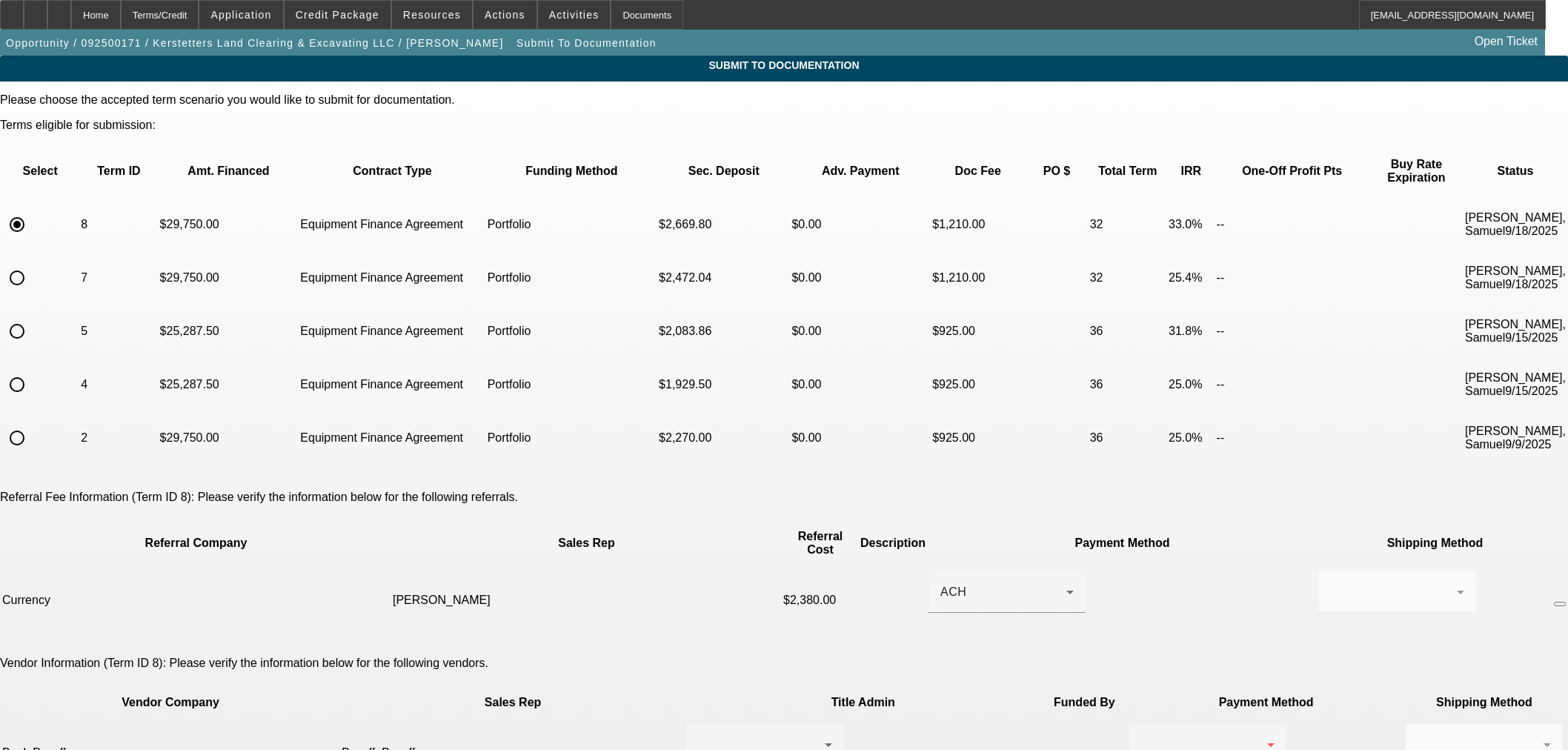
scroll to position [138, 0]
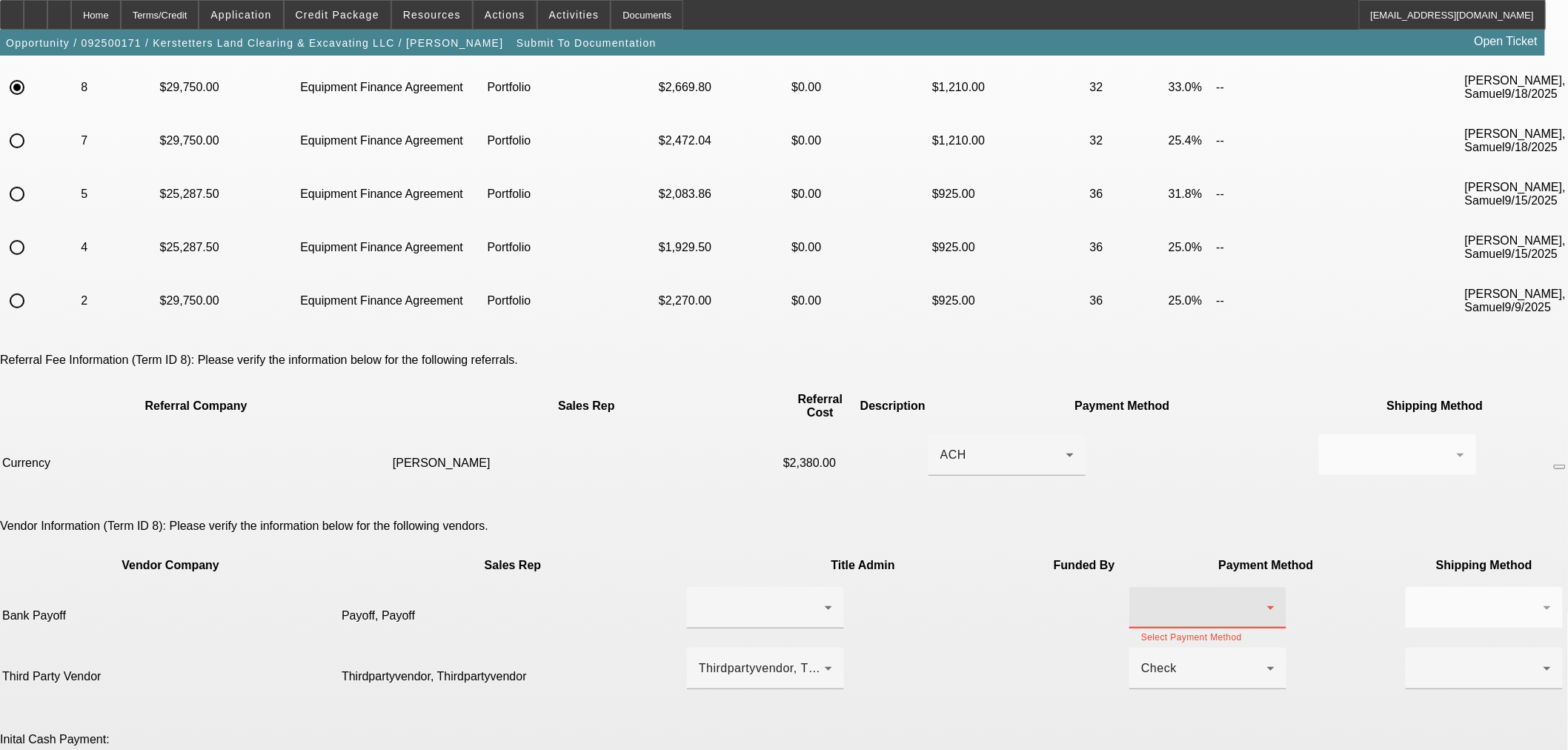
click at [1141, 599] on div at bounding box center [1204, 608] width 126 height 18
click at [973, 552] on mat-option "Check" at bounding box center [938, 549] width 157 height 35
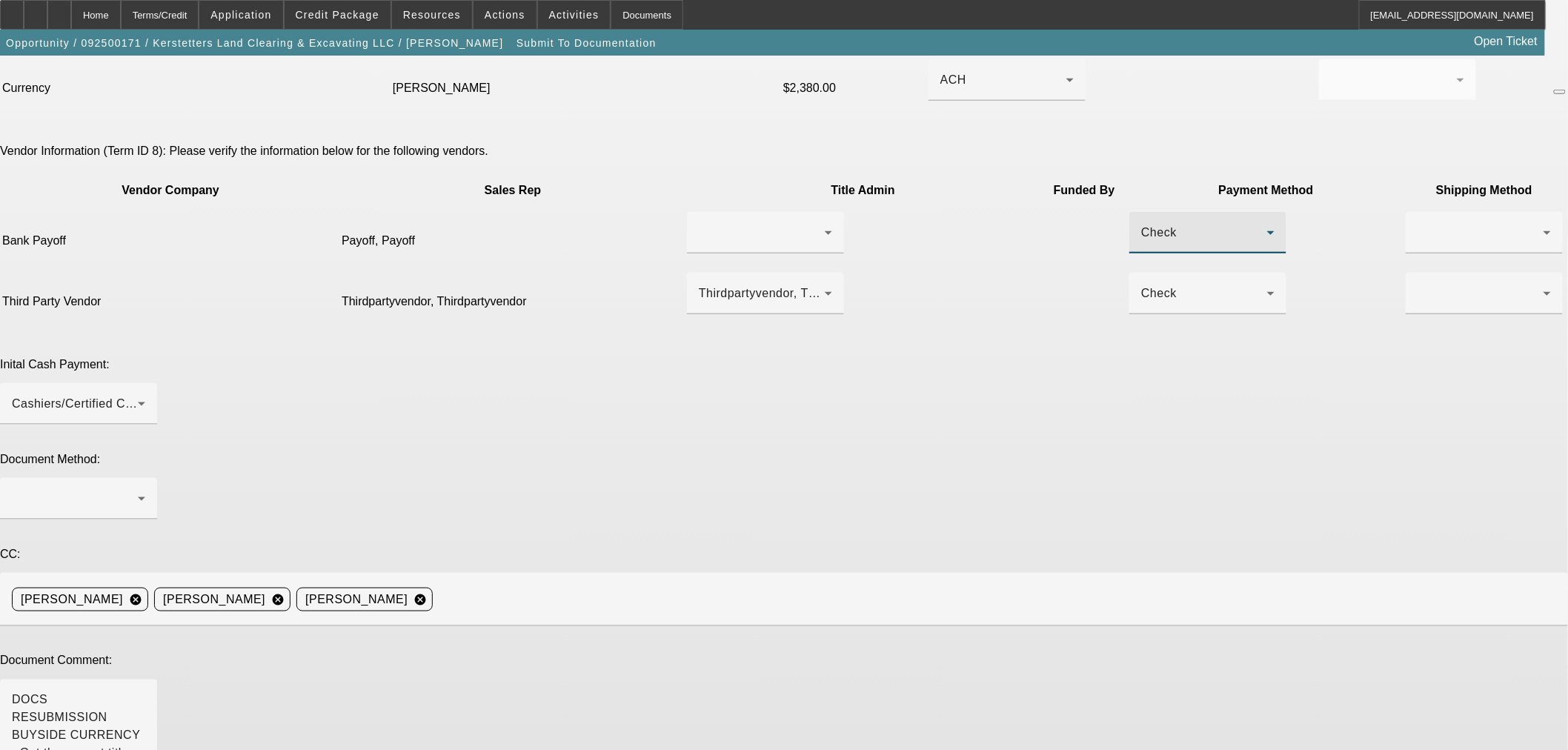
scroll to position [549, 0]
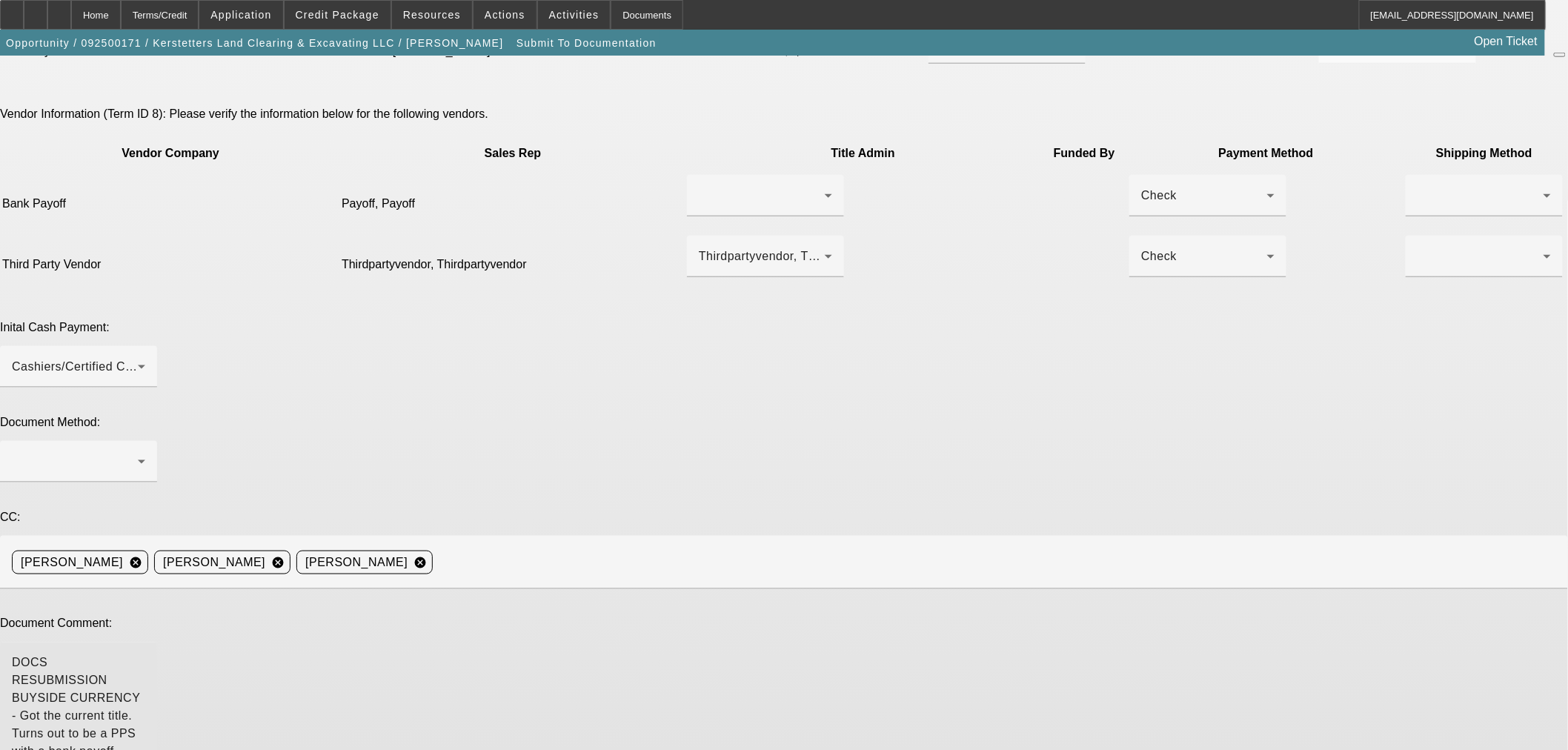
drag, startPoint x: 976, startPoint y: 489, endPoint x: 1202, endPoint y: 527, distance: 229.2
click at [146, 655] on textarea "DOCS RESUBMISSION BUYSIDE CURRENCY - Got the current title. Turns out to be a P…" at bounding box center [78, 748] width 133 height 186
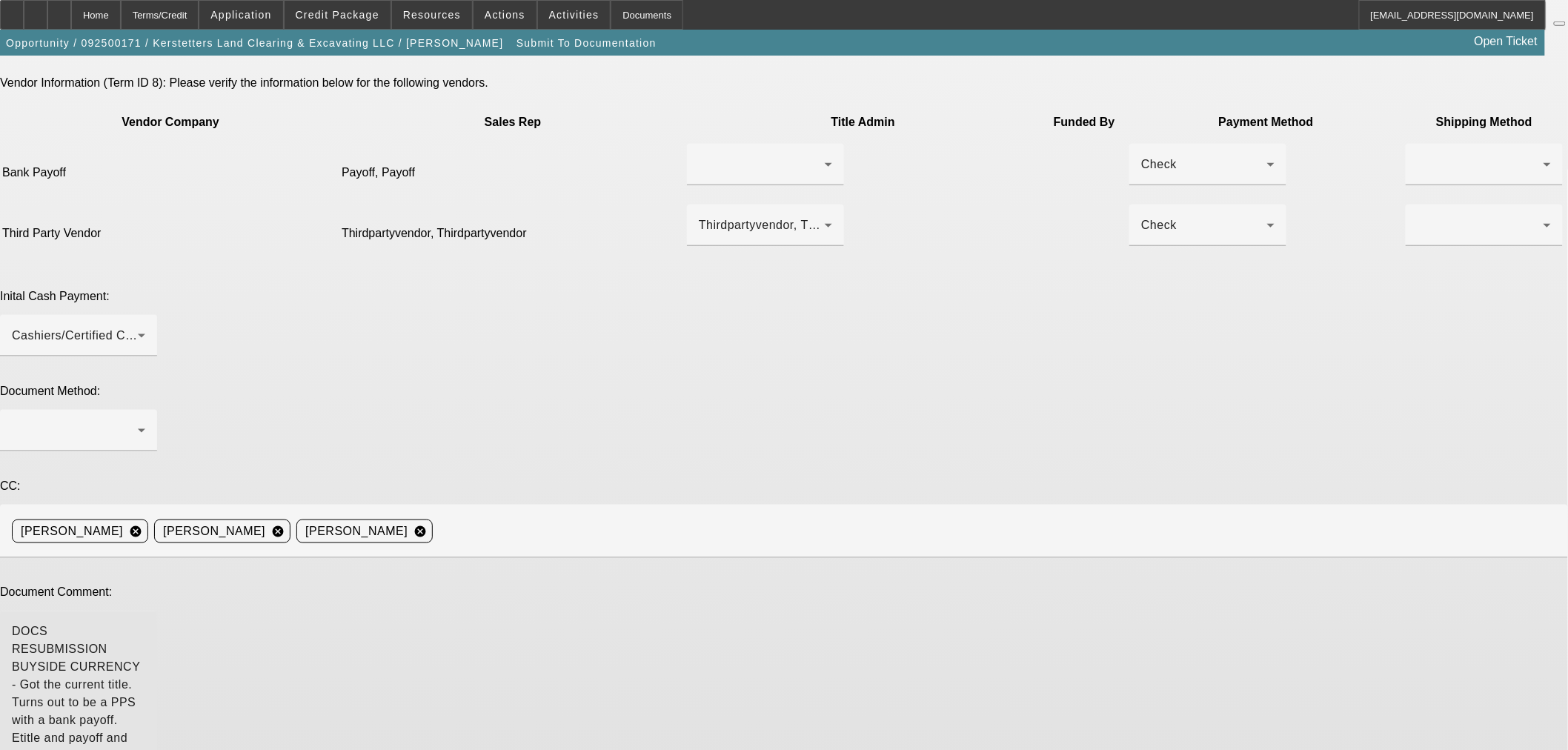
scroll to position [588, 0]
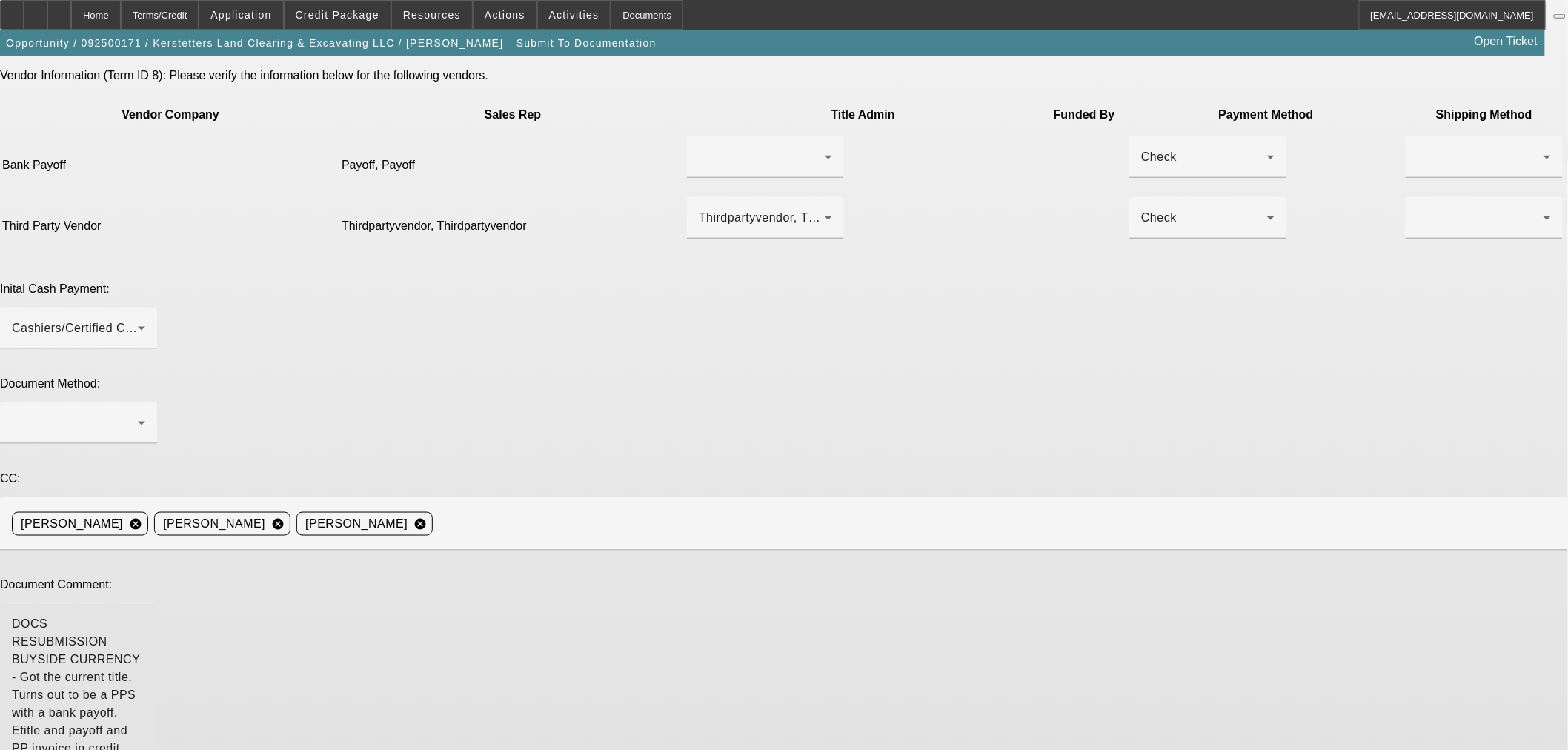
type textarea "DOCS RESUBMISSION BUYSIDE CURRENCY - Got the current title. Turns out to be a P…"
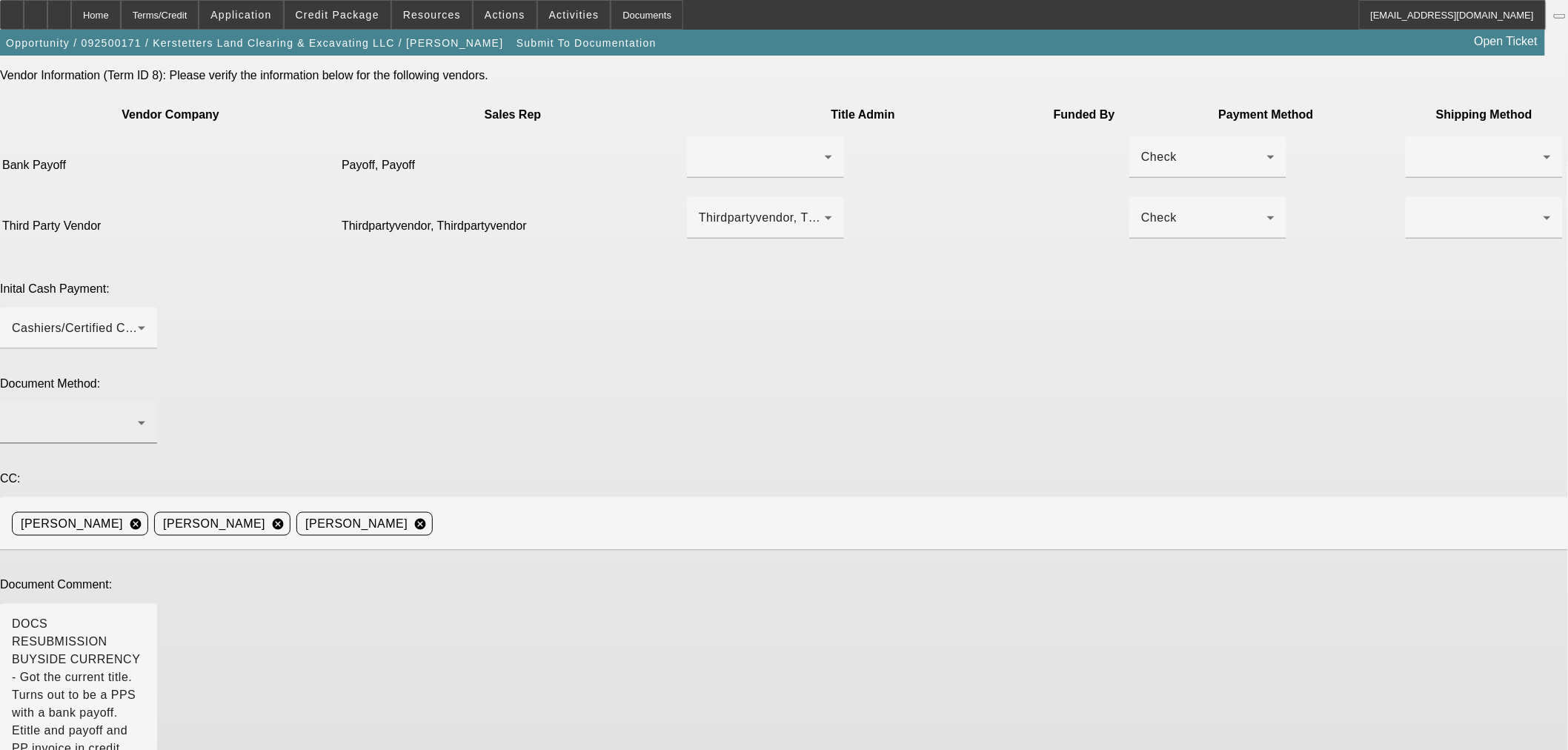
type textarea "8 points for currency. Marked up monthly payment."
click at [137, 414] on div at bounding box center [74, 423] width 126 height 18
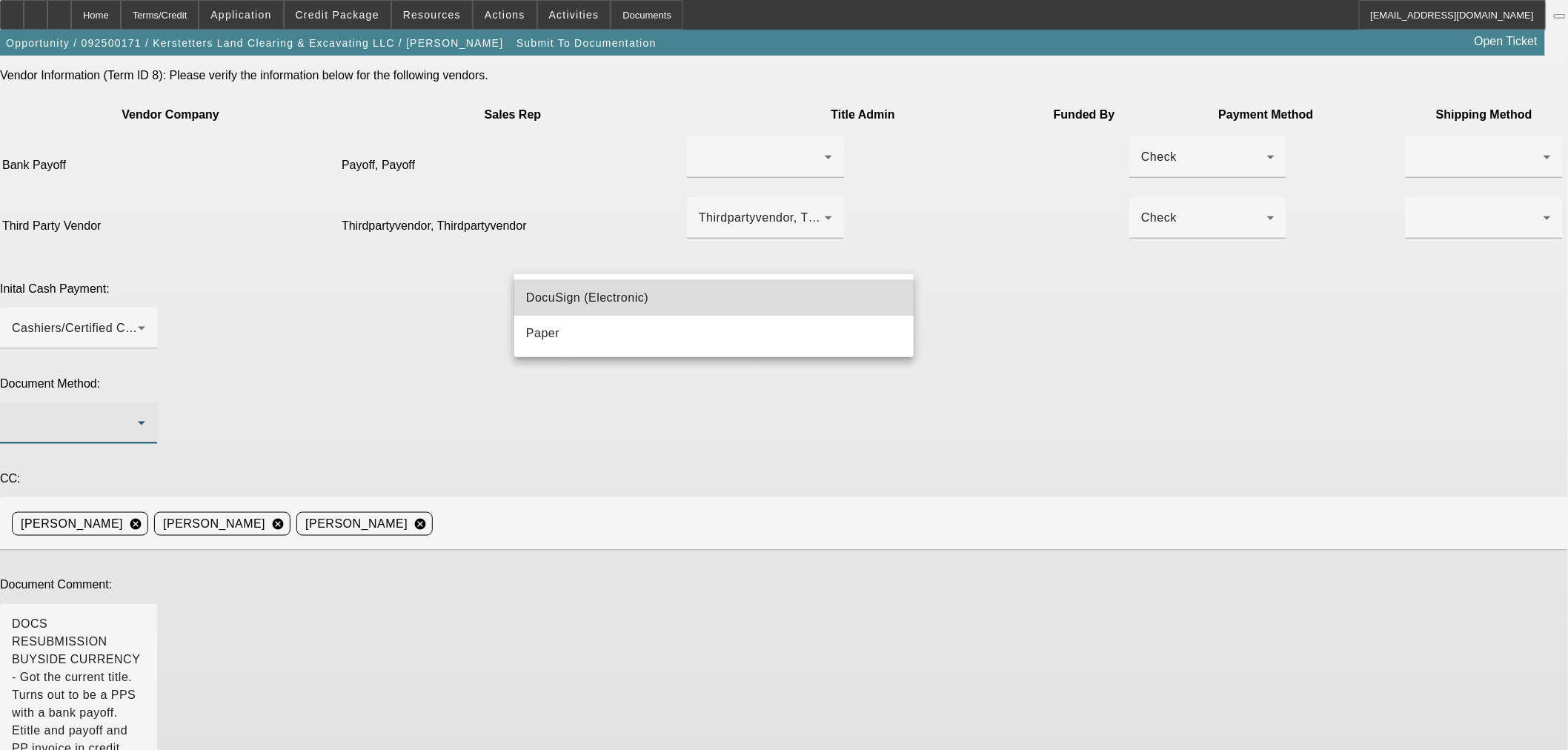
click at [817, 298] on mat-option "DocuSign (Electronic)" at bounding box center [714, 298] width 400 height 35
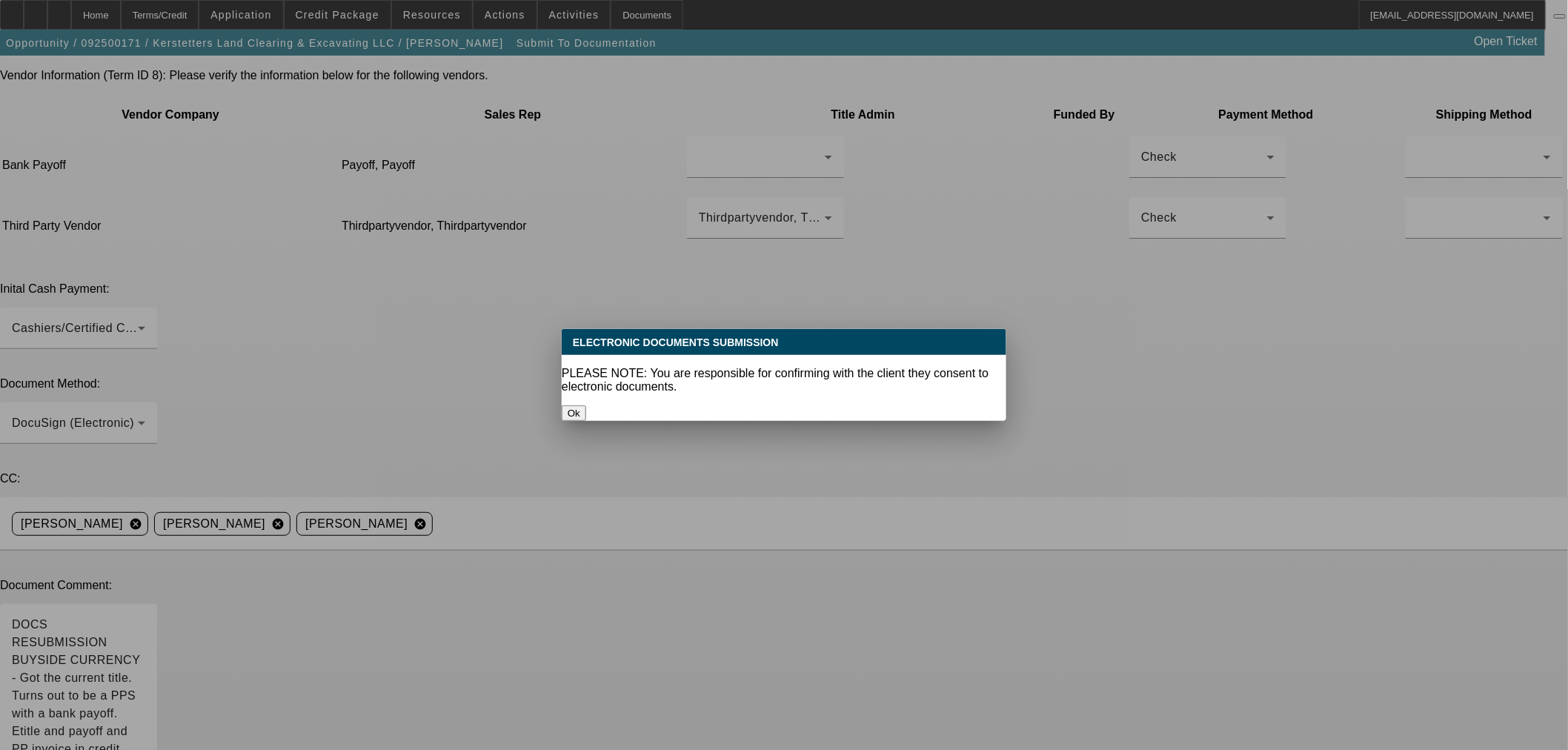
drag, startPoint x: 838, startPoint y: 396, endPoint x: 953, endPoint y: 413, distance: 116.2
click at [586, 405] on button "Ok" at bounding box center [573, 413] width 24 height 15
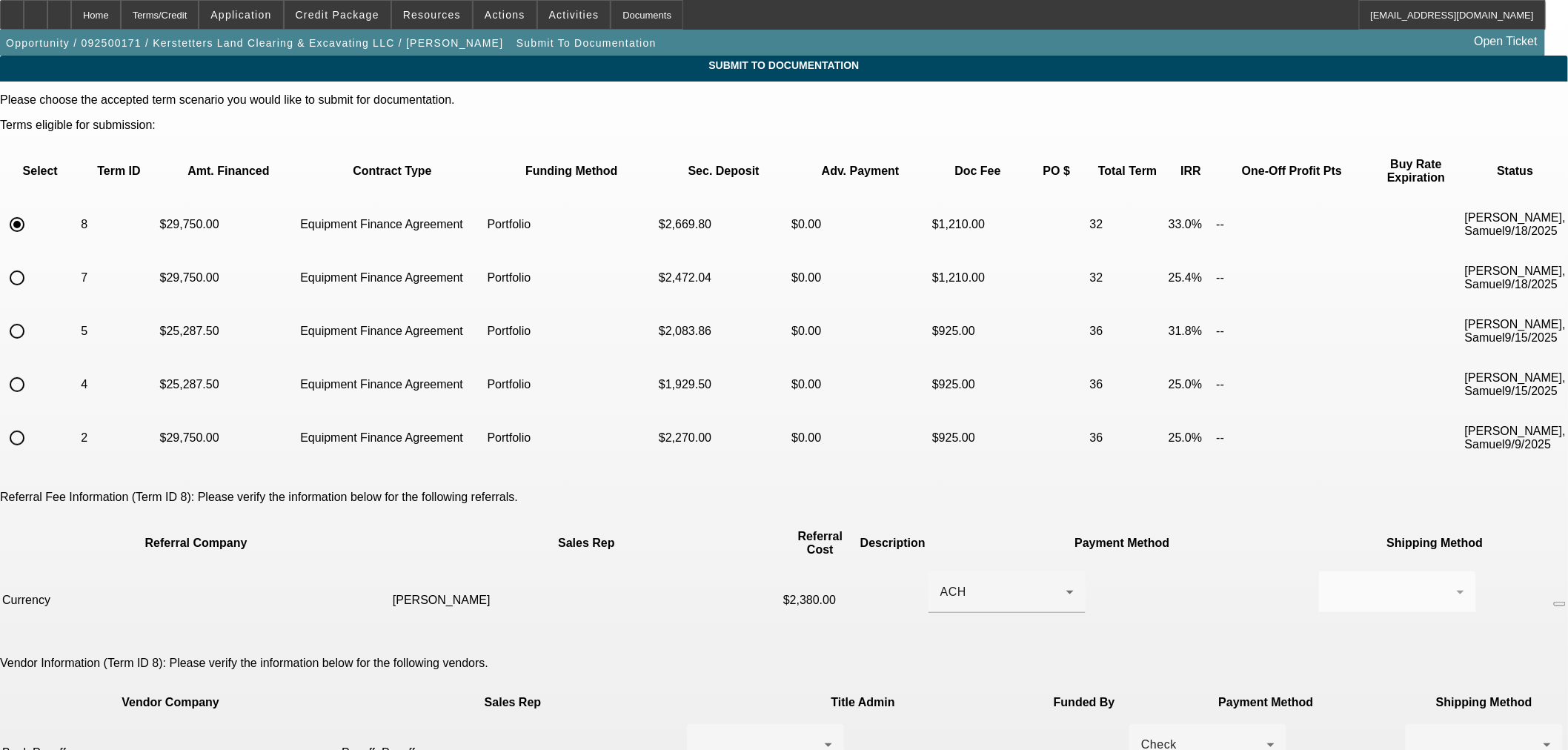
scroll to position [588, 0]
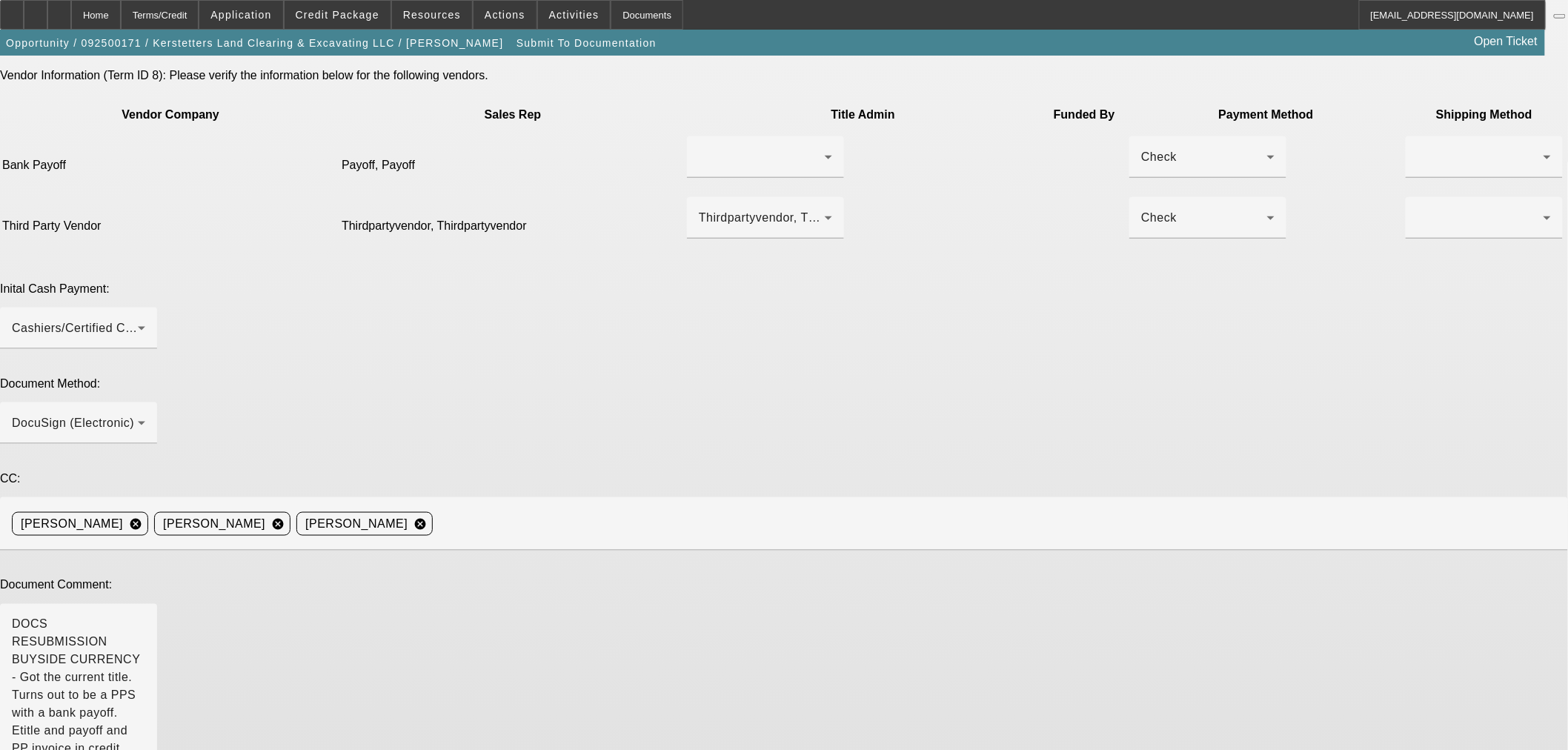
drag, startPoint x: 1138, startPoint y: 725, endPoint x: 1193, endPoint y: 725, distance: 55.0
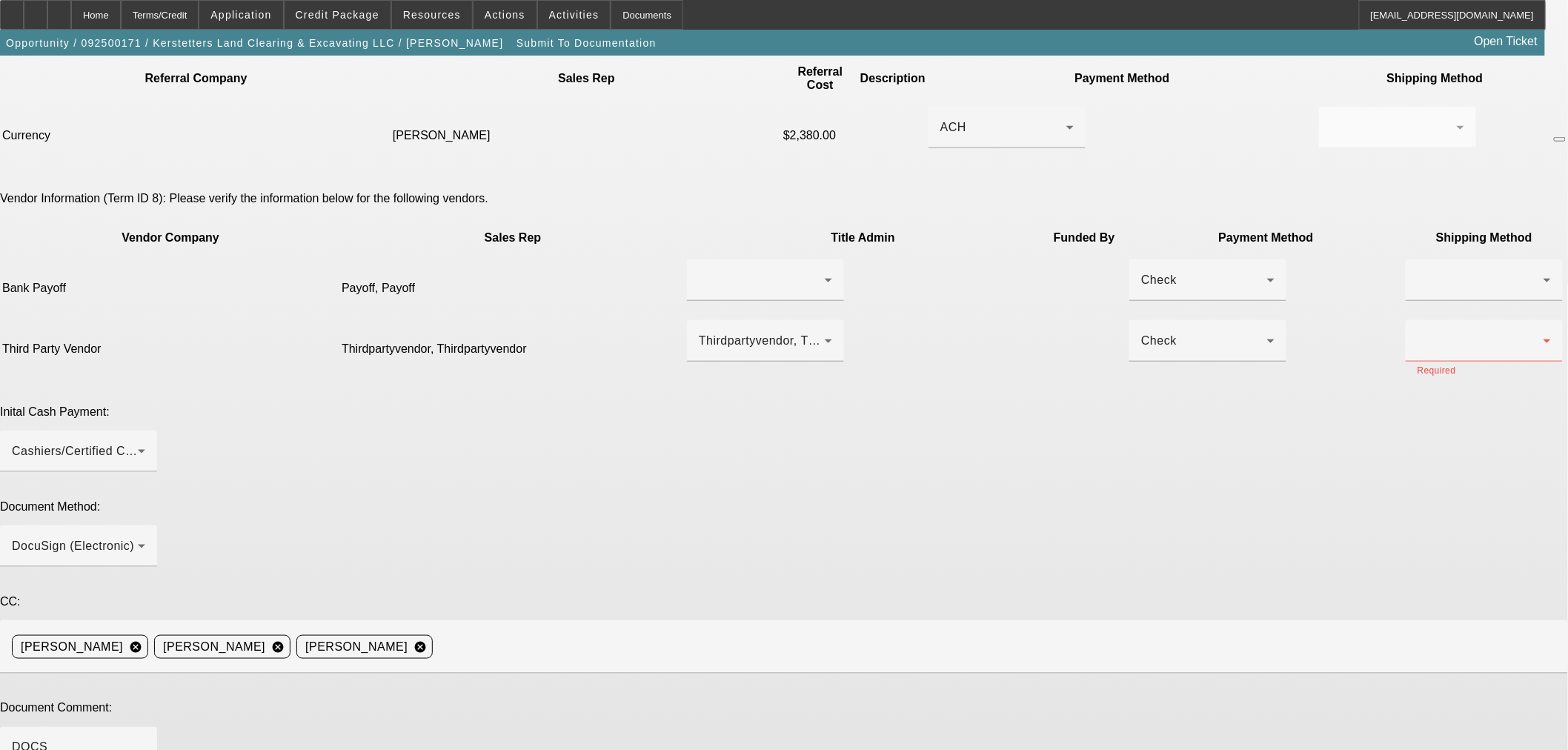
scroll to position [314, 0]
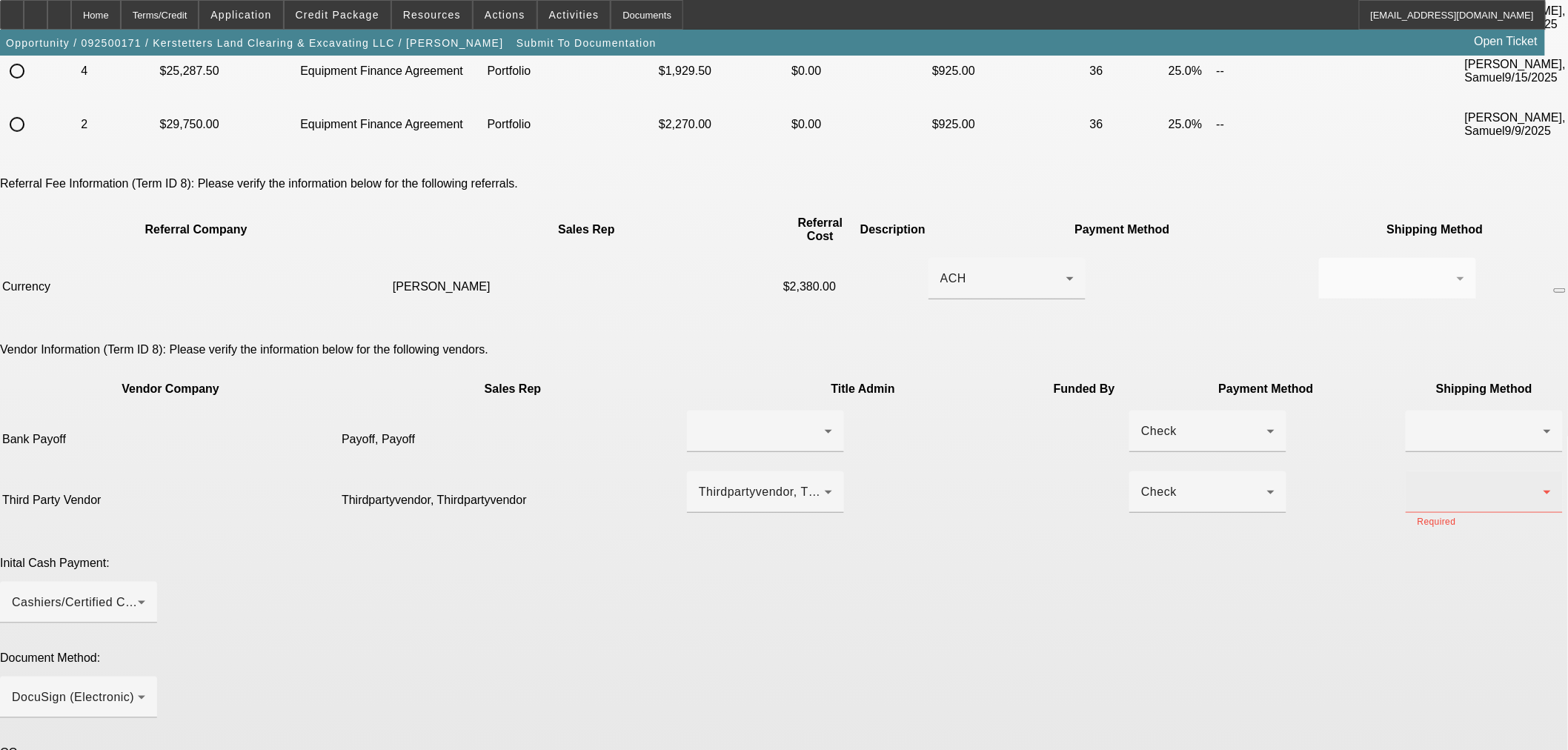
click at [1417, 483] on div at bounding box center [1479, 492] width 126 height 18
click at [1130, 476] on mat-option "Fed Ex" at bounding box center [1103, 475] width 157 height 35
click at [1538, 422] on icon at bounding box center [1547, 432] width 18 height 18
click at [1150, 402] on mat-option "Fed Ex" at bounding box center [1103, 409] width 157 height 35
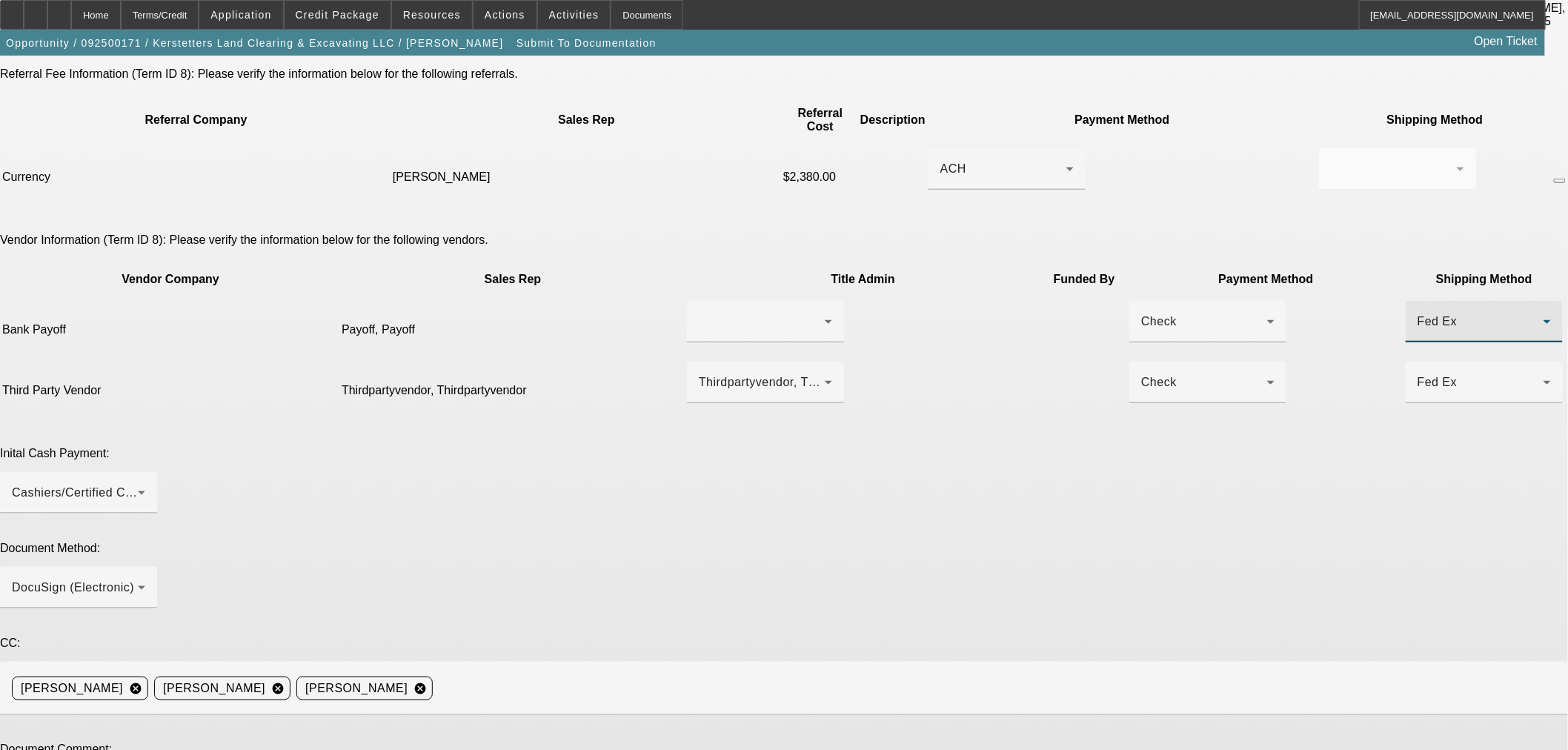
scroll to position [588, 0]
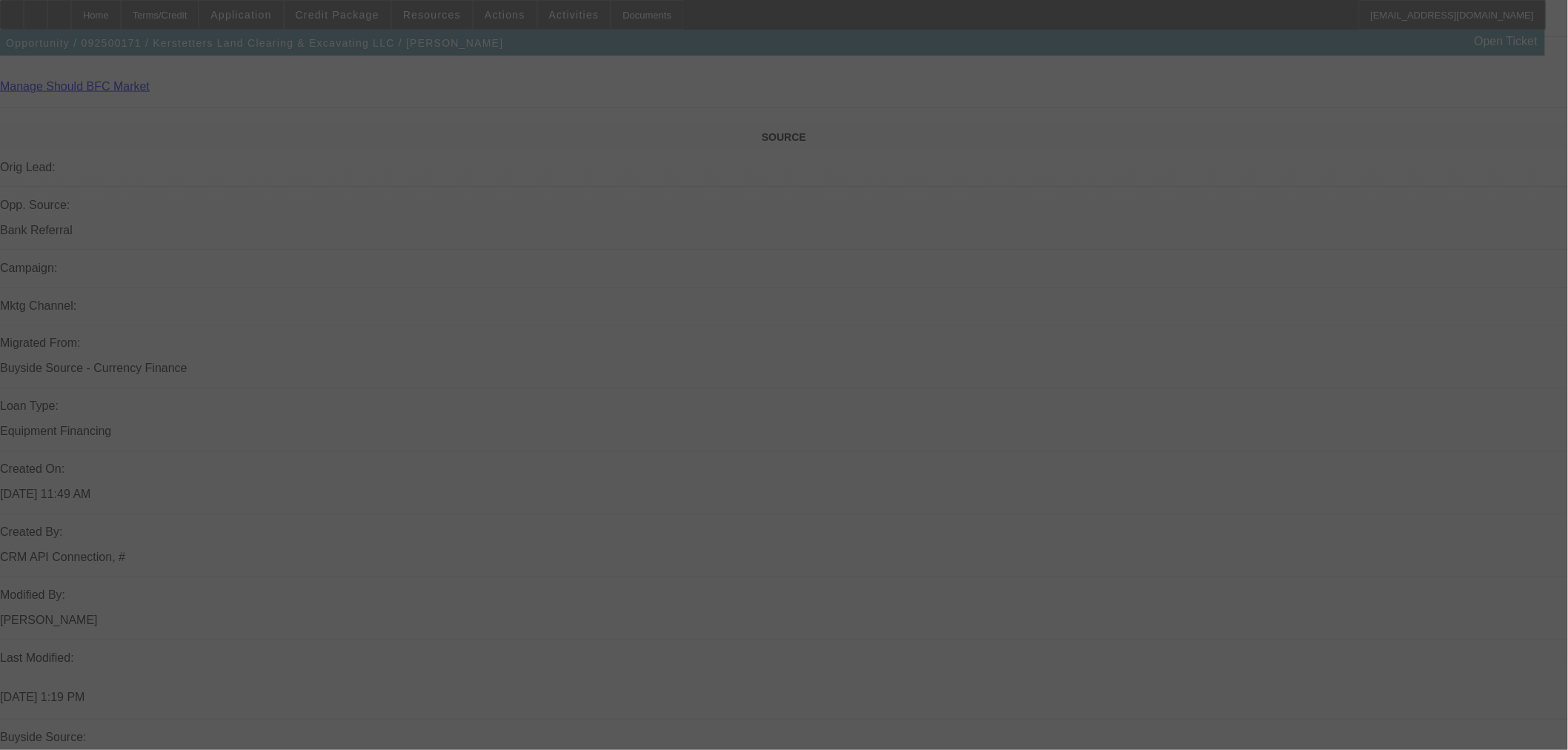
scroll to position [1157, 0]
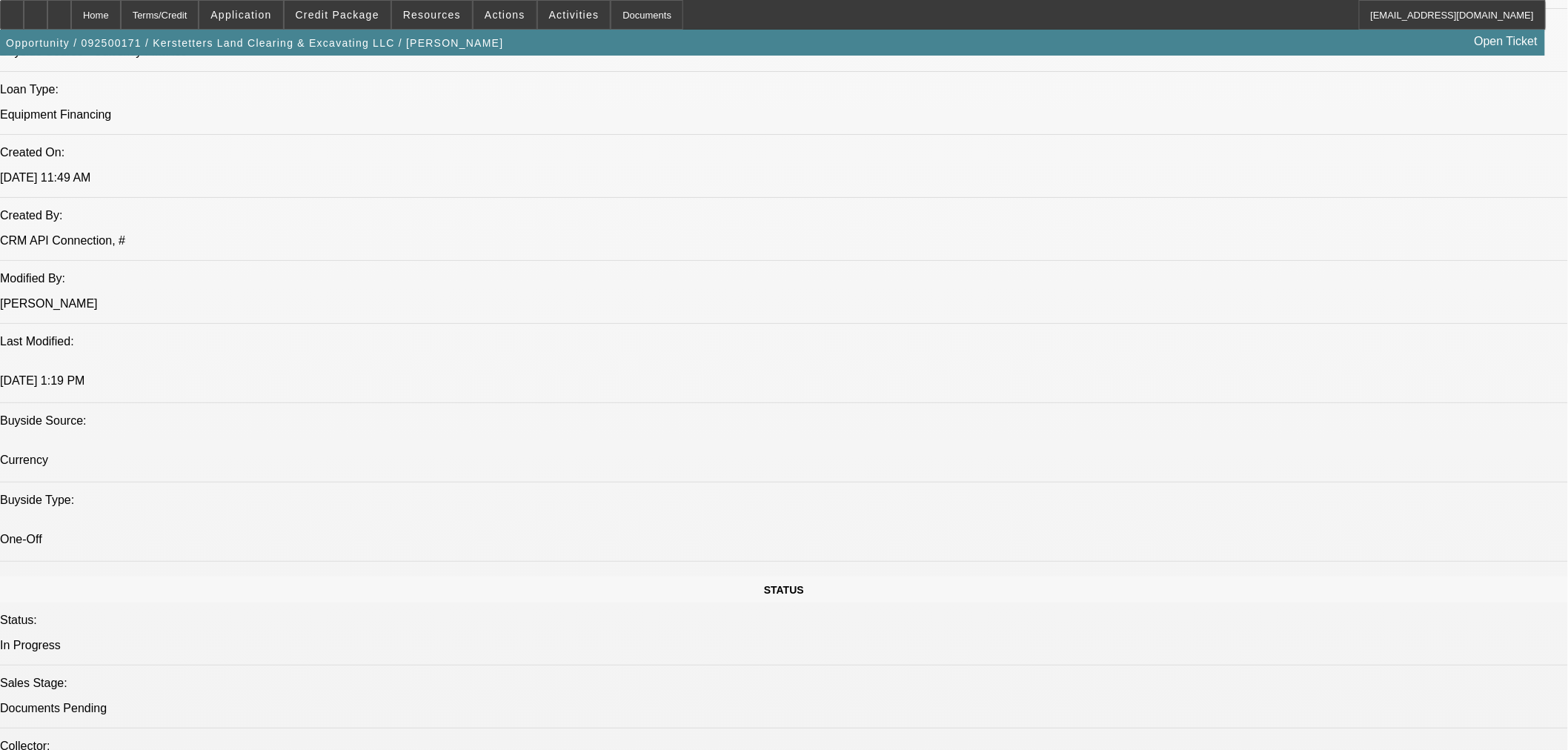
select select "0.15"
select select "2"
select select "0"
select select "6"
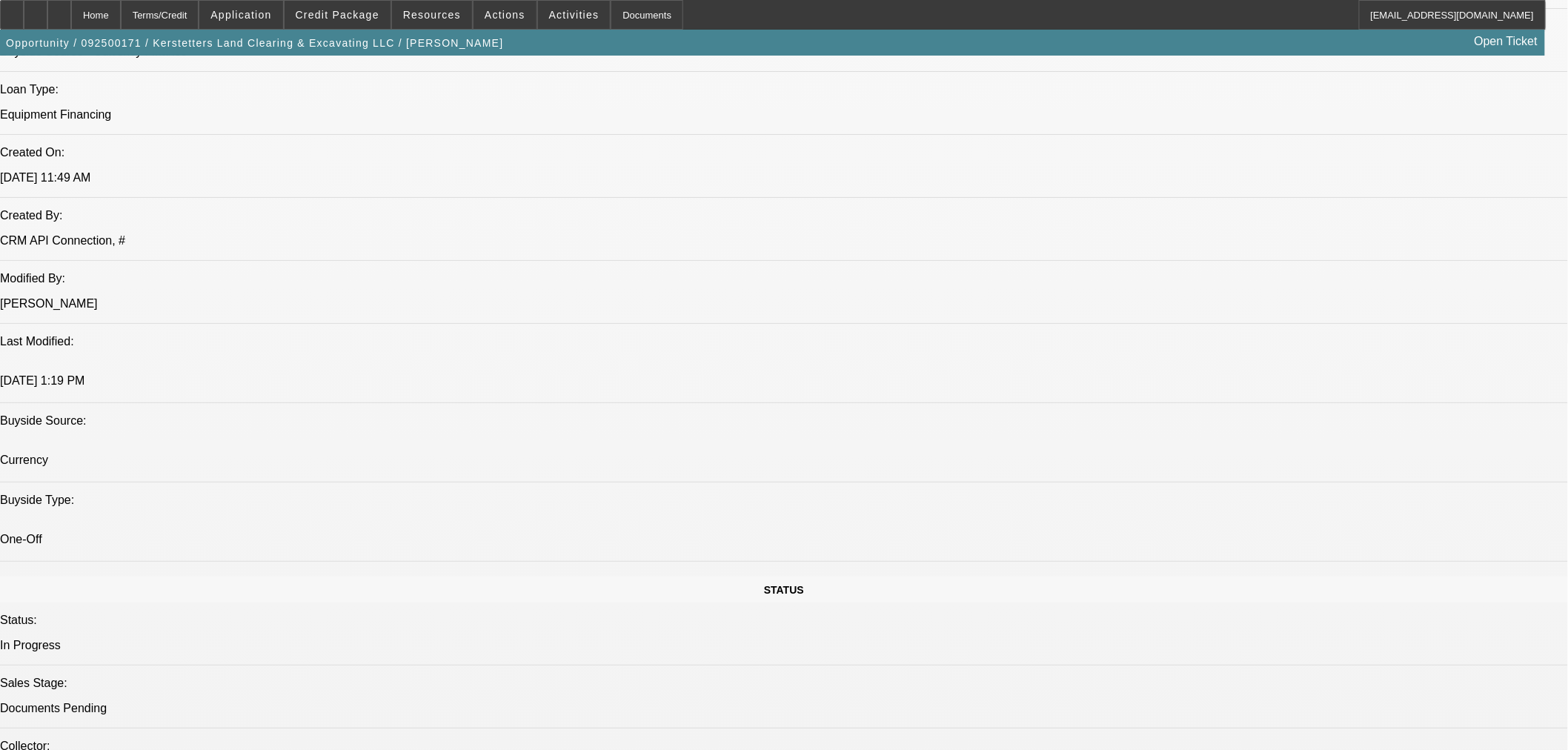
select select "0.15"
select select "2"
select select "0"
select select "6"
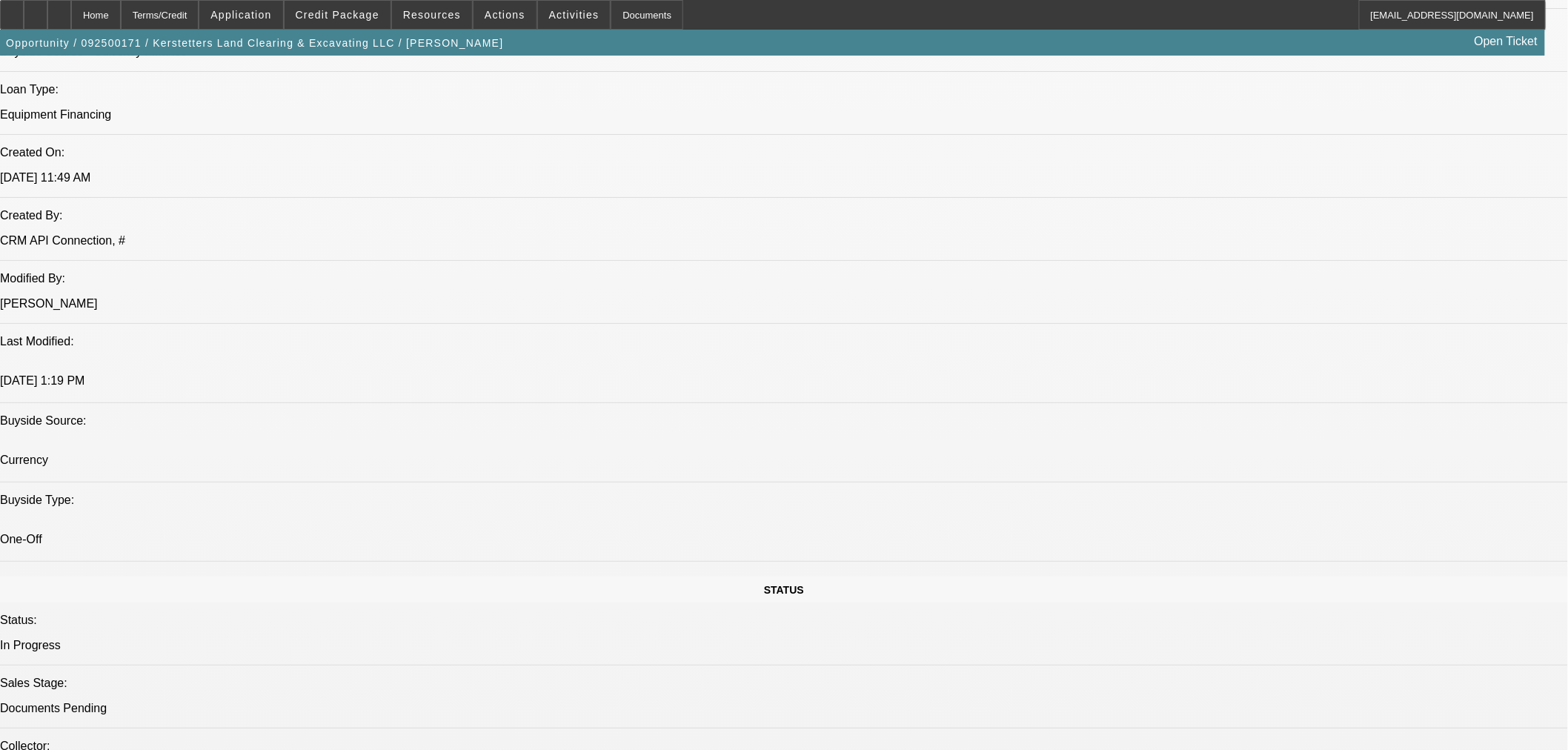
select select "0.15"
select select "2"
select select "0"
select select "6"
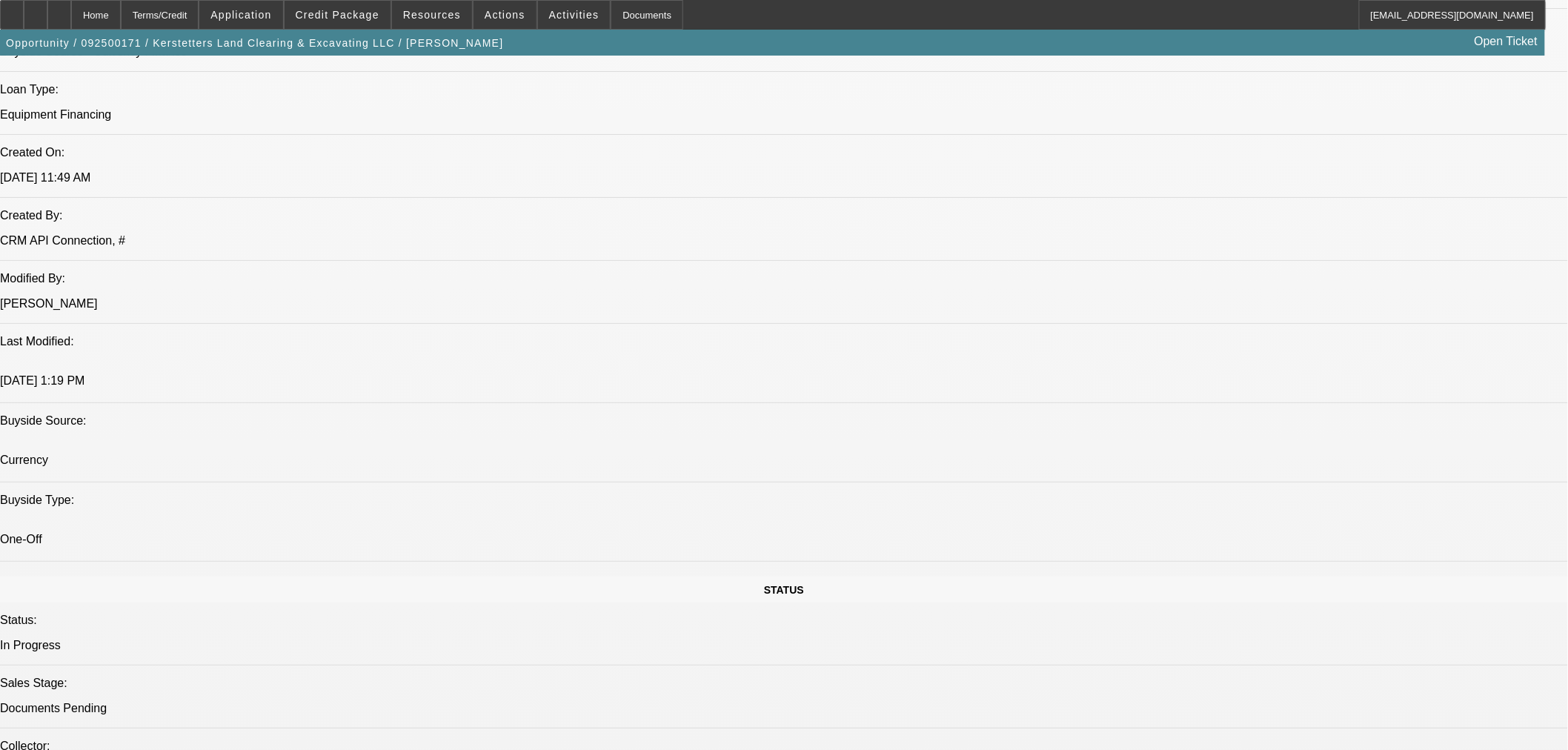
select select "0.15"
select select "2"
select select "0"
select select "6"
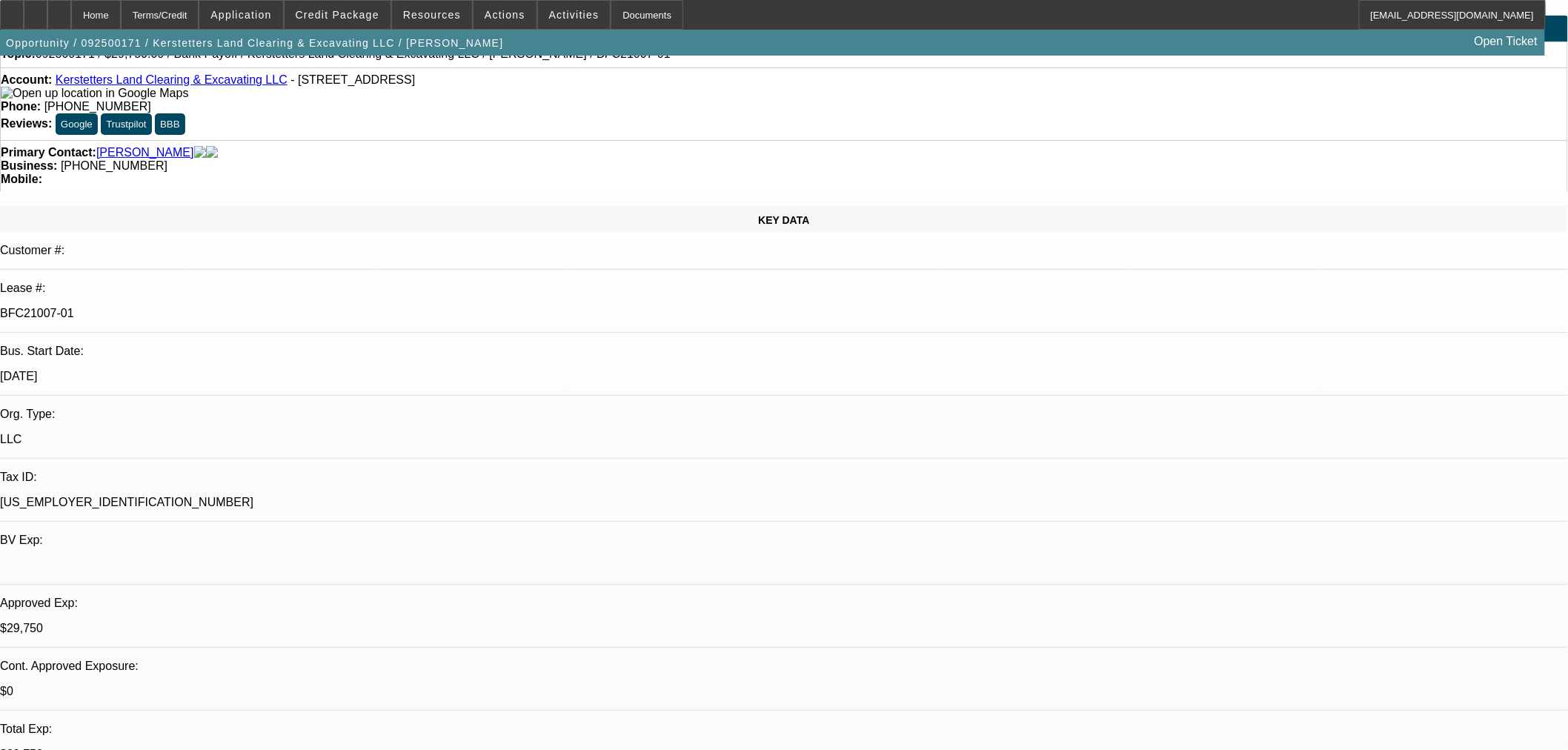
scroll to position [0, 0]
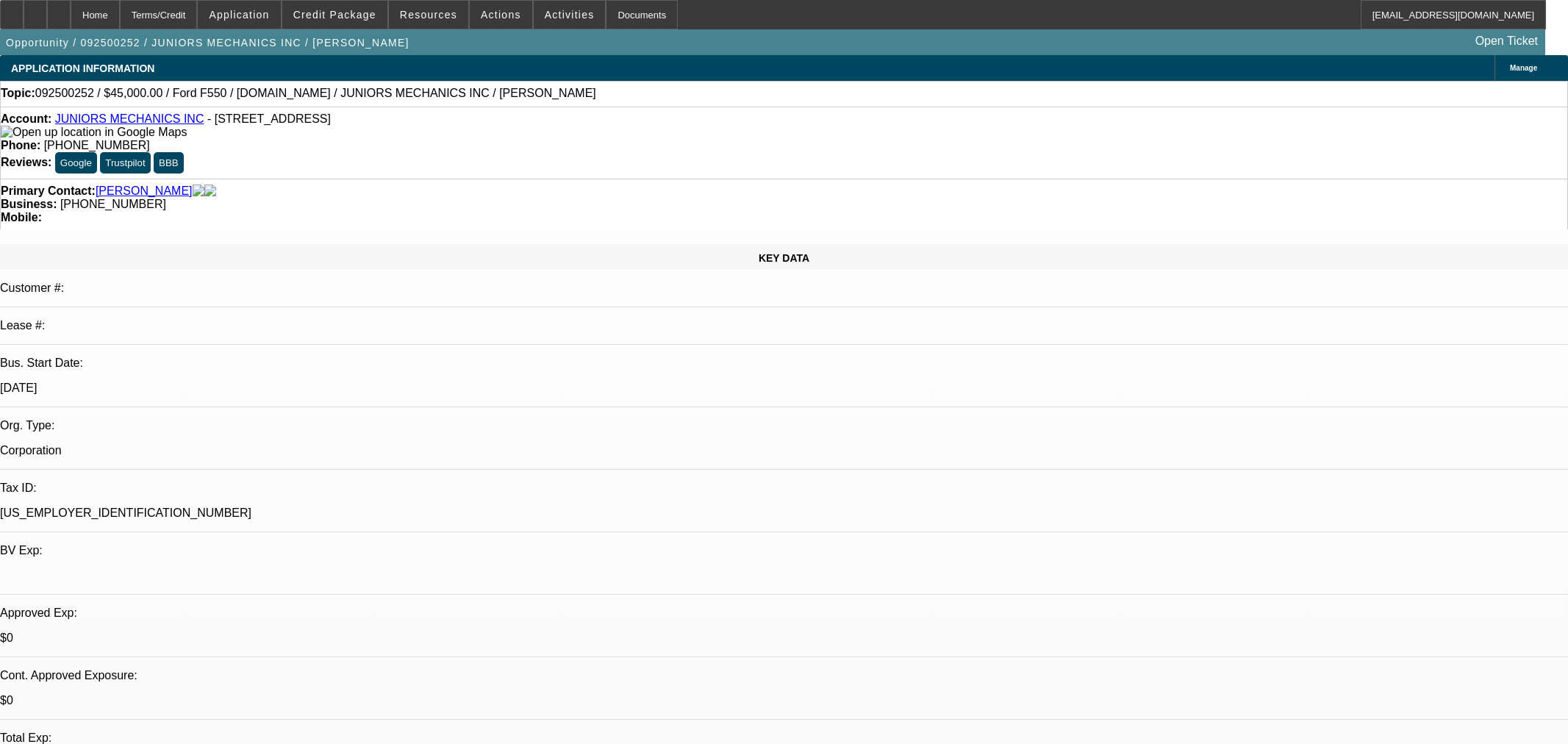
select select "0"
select select "2"
select select "0"
select select "6"
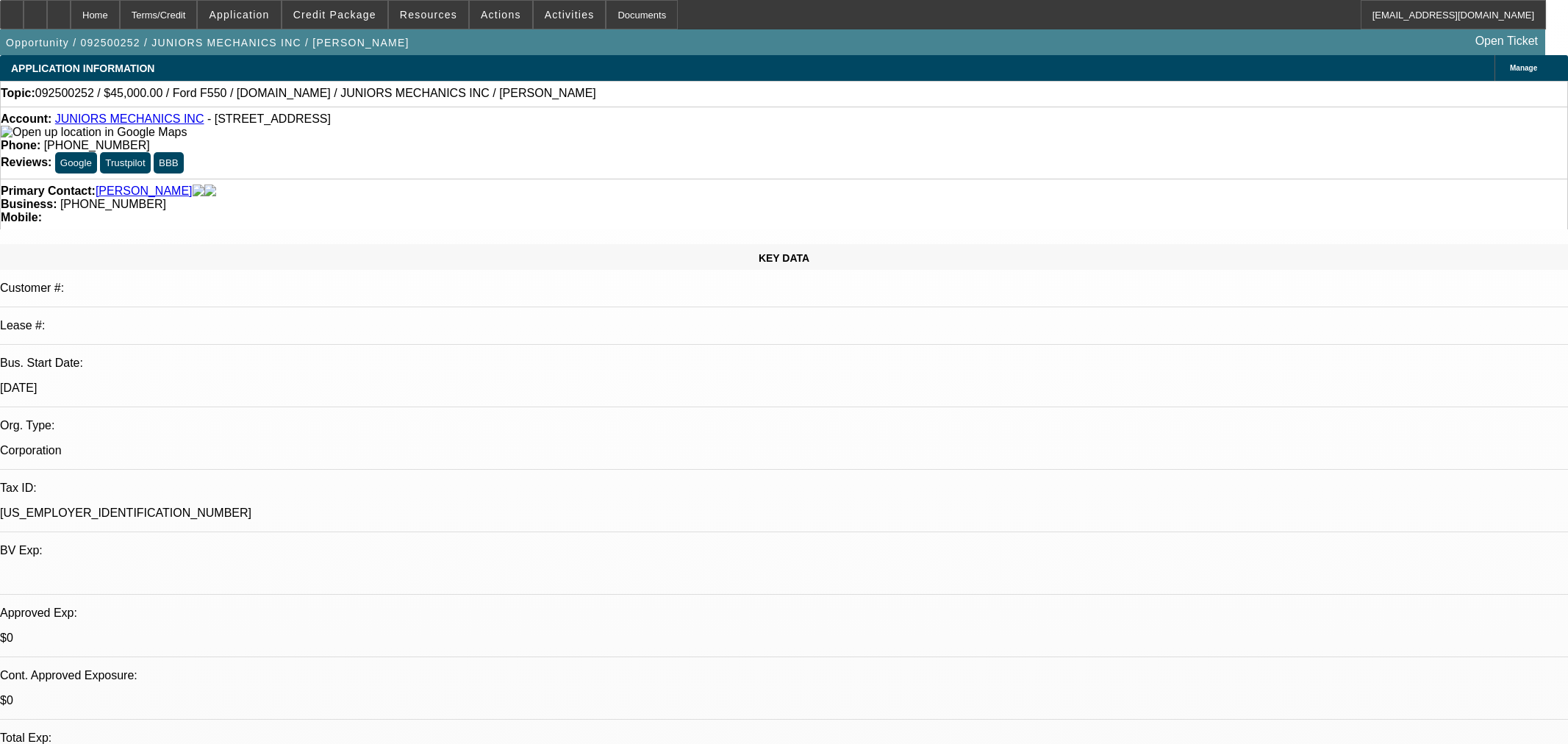
select select "0"
select select "2"
select select "0"
select select "6"
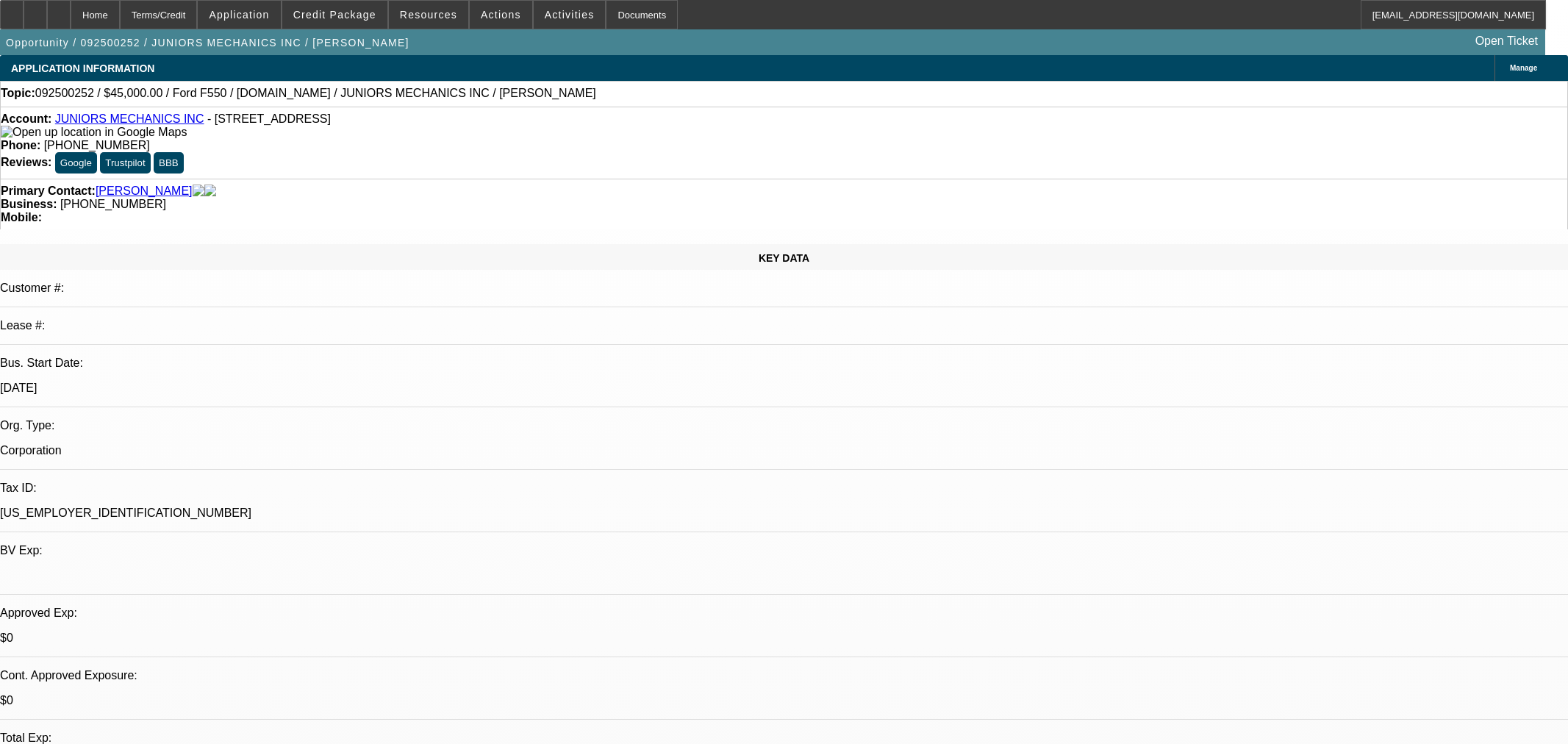
select select "0"
select select "2"
select select "0"
select select "6"
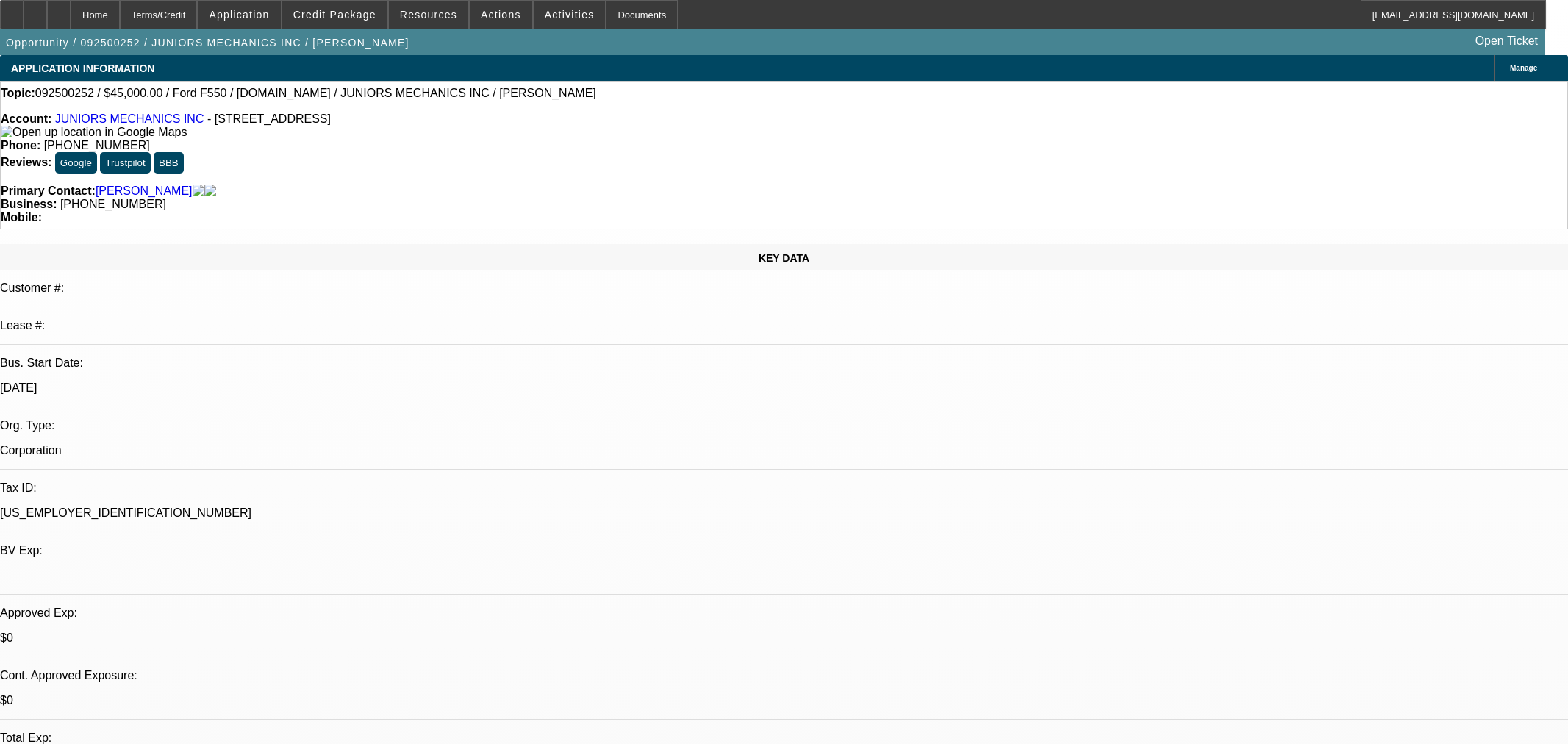
select select "0"
select select "2"
select select "0"
select select "6"
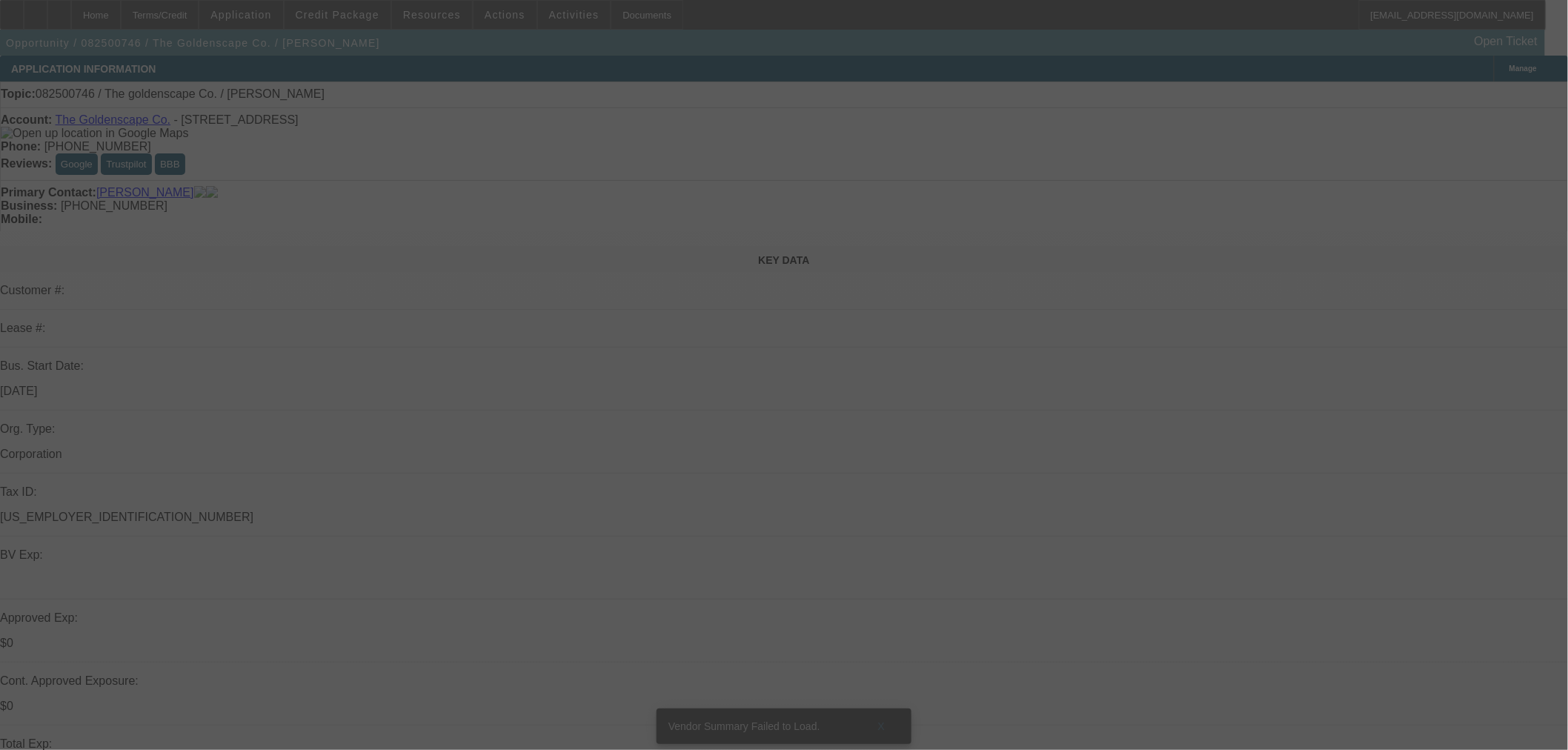
drag, startPoint x: 643, startPoint y: 121, endPoint x: 593, endPoint y: 124, distance: 50.1
click at [593, 124] on div at bounding box center [784, 375] width 1568 height 750
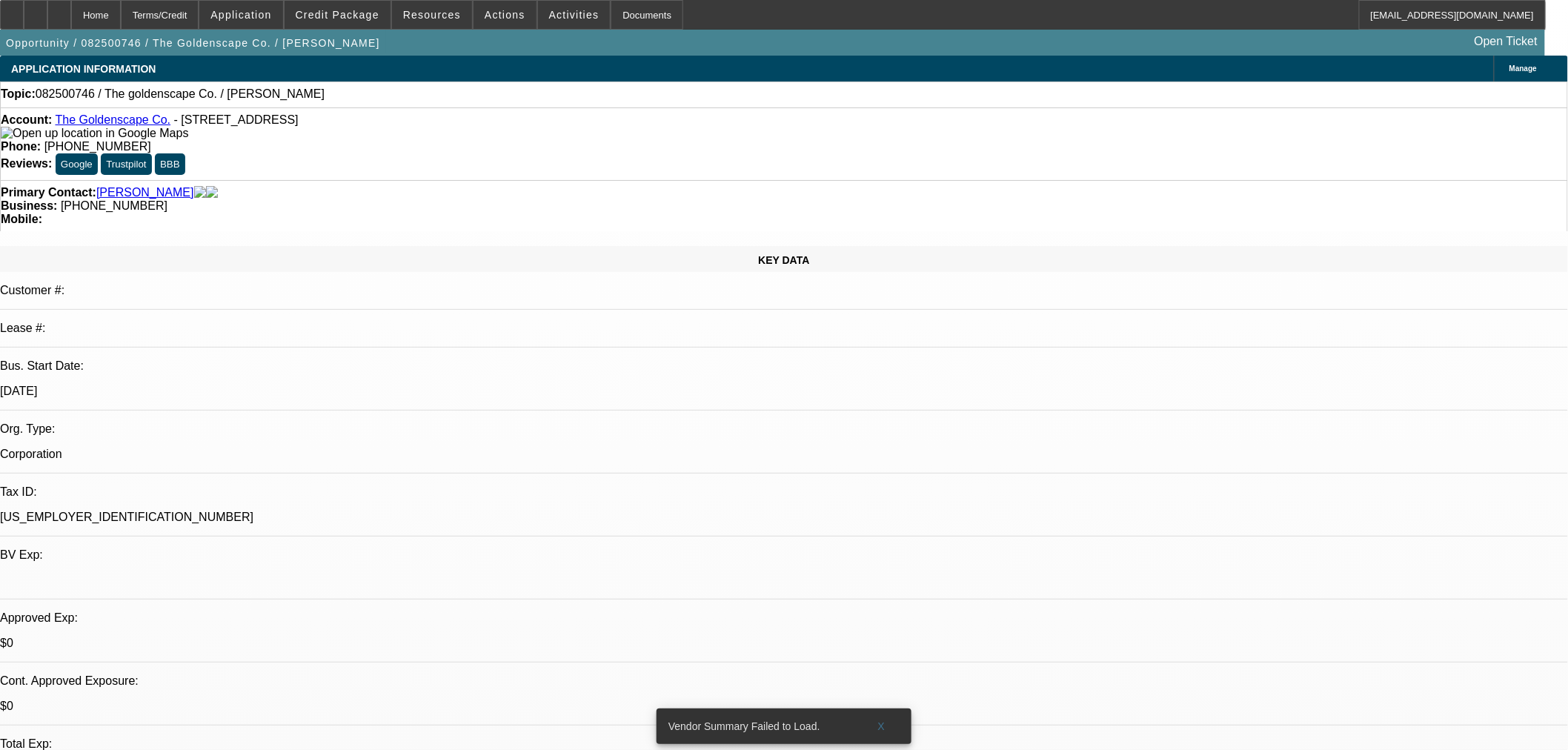
select select "0"
select select "2"
select select "0.1"
select select "4"
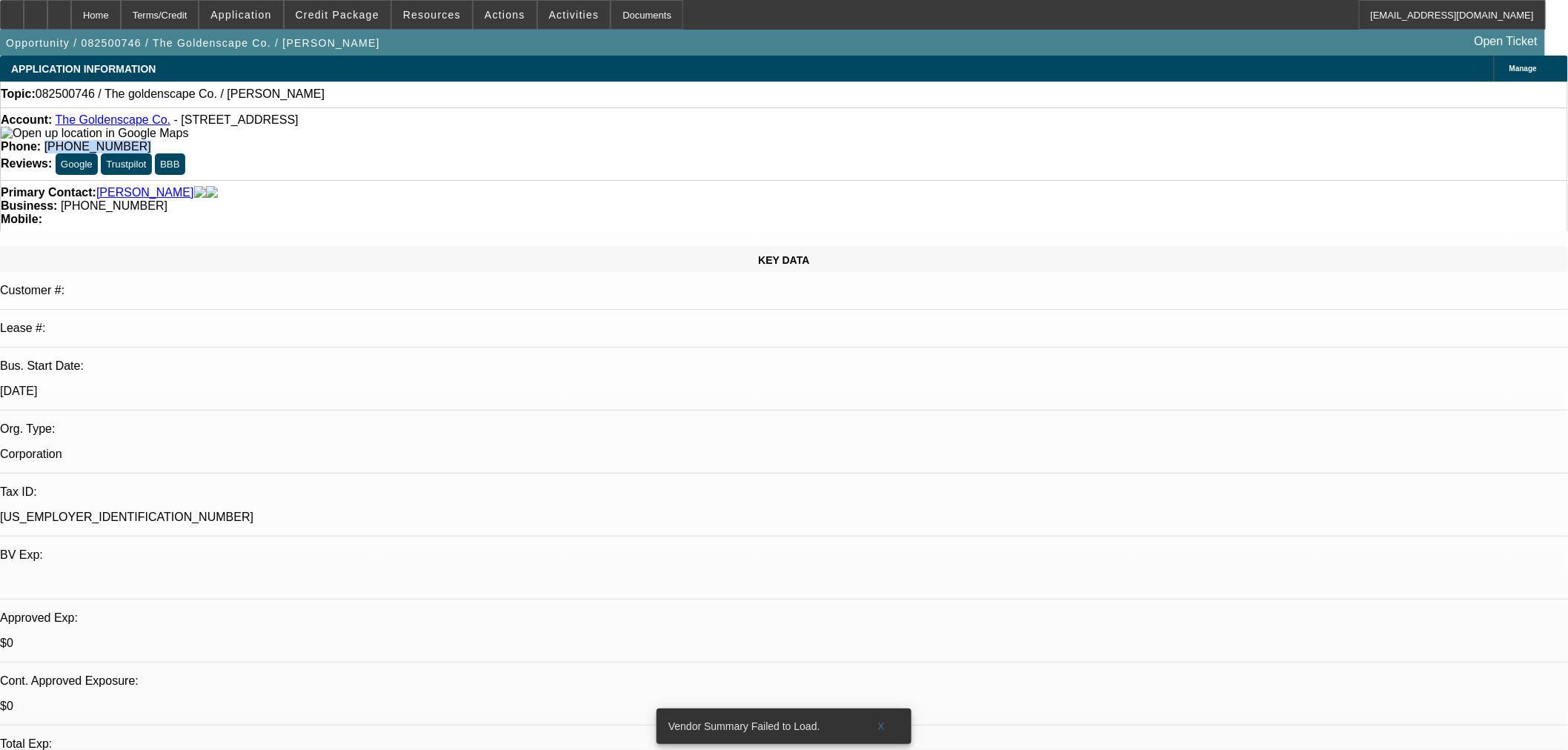
drag, startPoint x: 638, startPoint y: 123, endPoint x: 571, endPoint y: 127, distance: 67.1
click at [571, 140] on div "Phone: [PHONE_NUMBER]" at bounding box center [784, 147] width 1566 height 14
copy span "[PHONE_NUMBER]"
click at [485, 14] on span "Actions" at bounding box center [505, 14] width 41 height 12
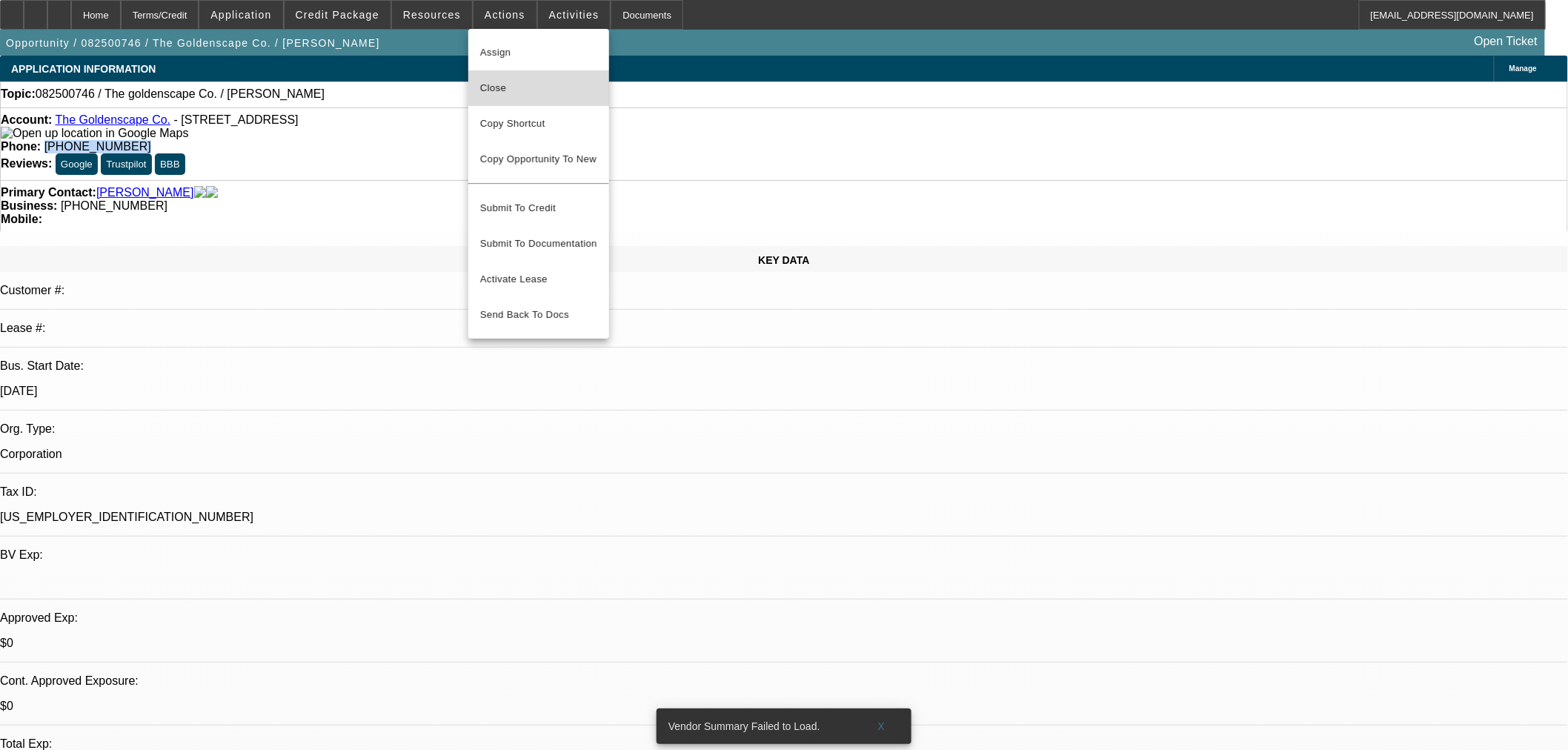
click at [519, 91] on span "Close" at bounding box center [538, 89] width 117 height 18
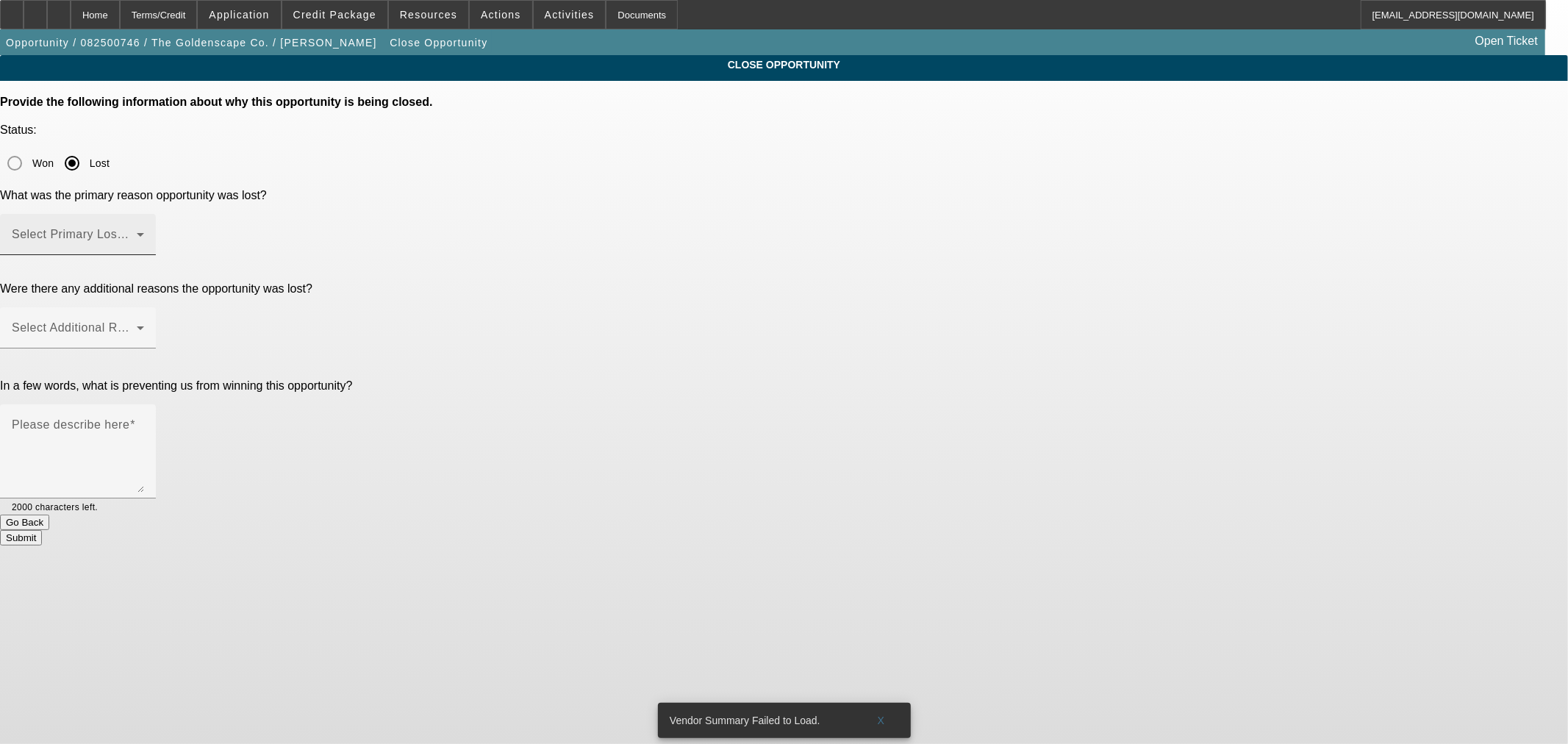
click at [136, 232] on span at bounding box center [74, 241] width 125 height 18
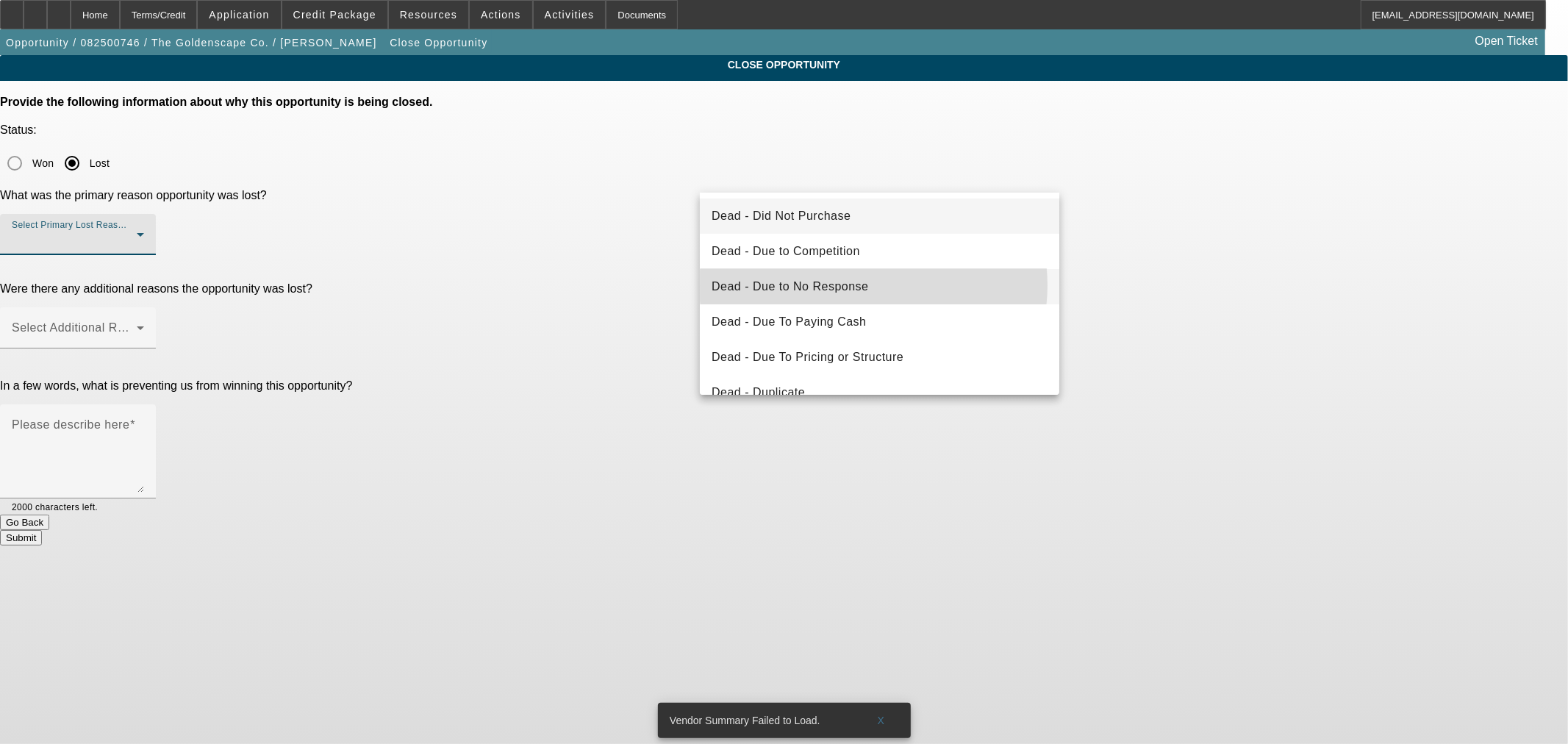
click at [873, 285] on mat-option "Dead - Due to No Response" at bounding box center [879, 286] width 360 height 35
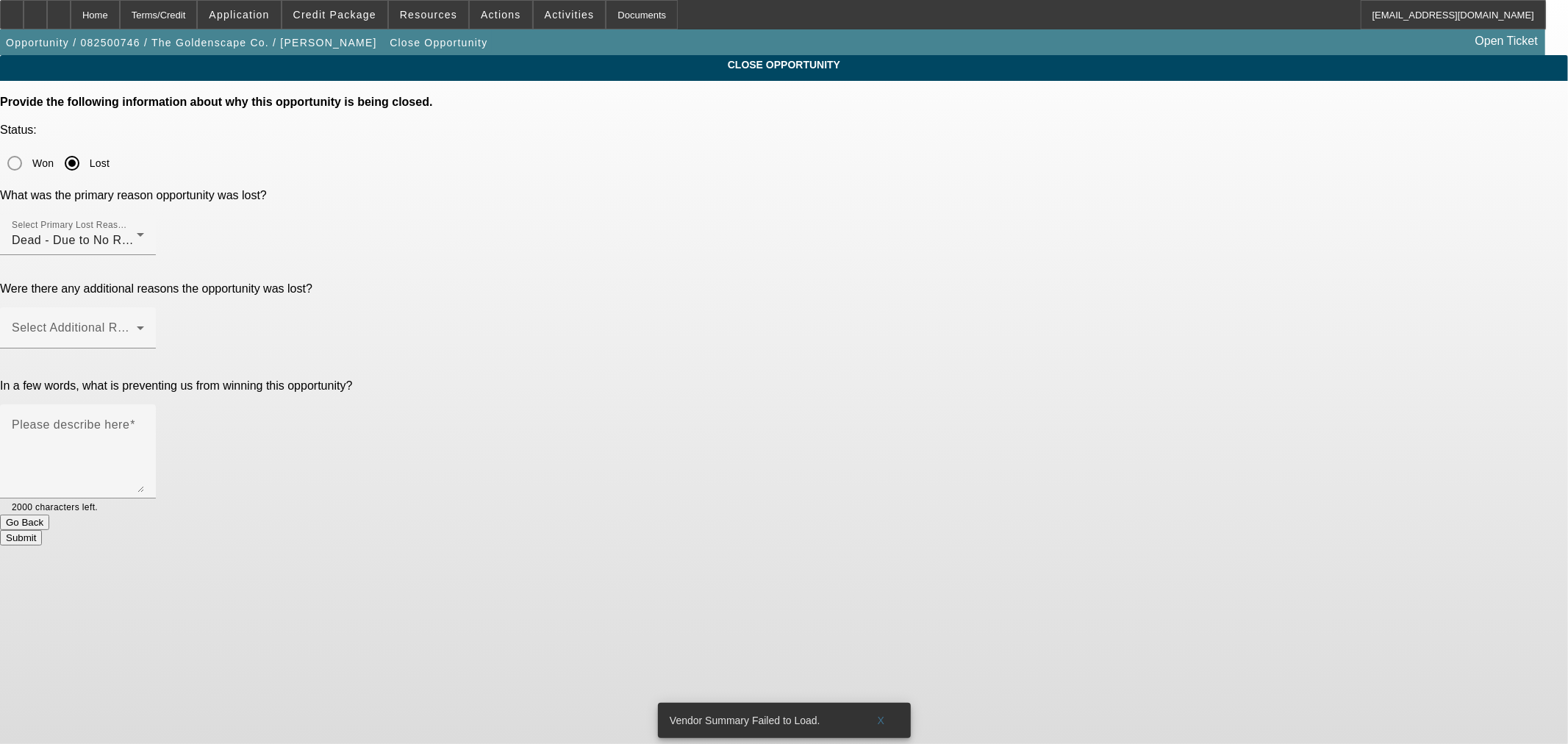
click at [618, 283] on p "Were there any additional reasons the opportunity was lost?" at bounding box center [784, 289] width 1568 height 13
click at [136, 325] on span at bounding box center [74, 334] width 125 height 18
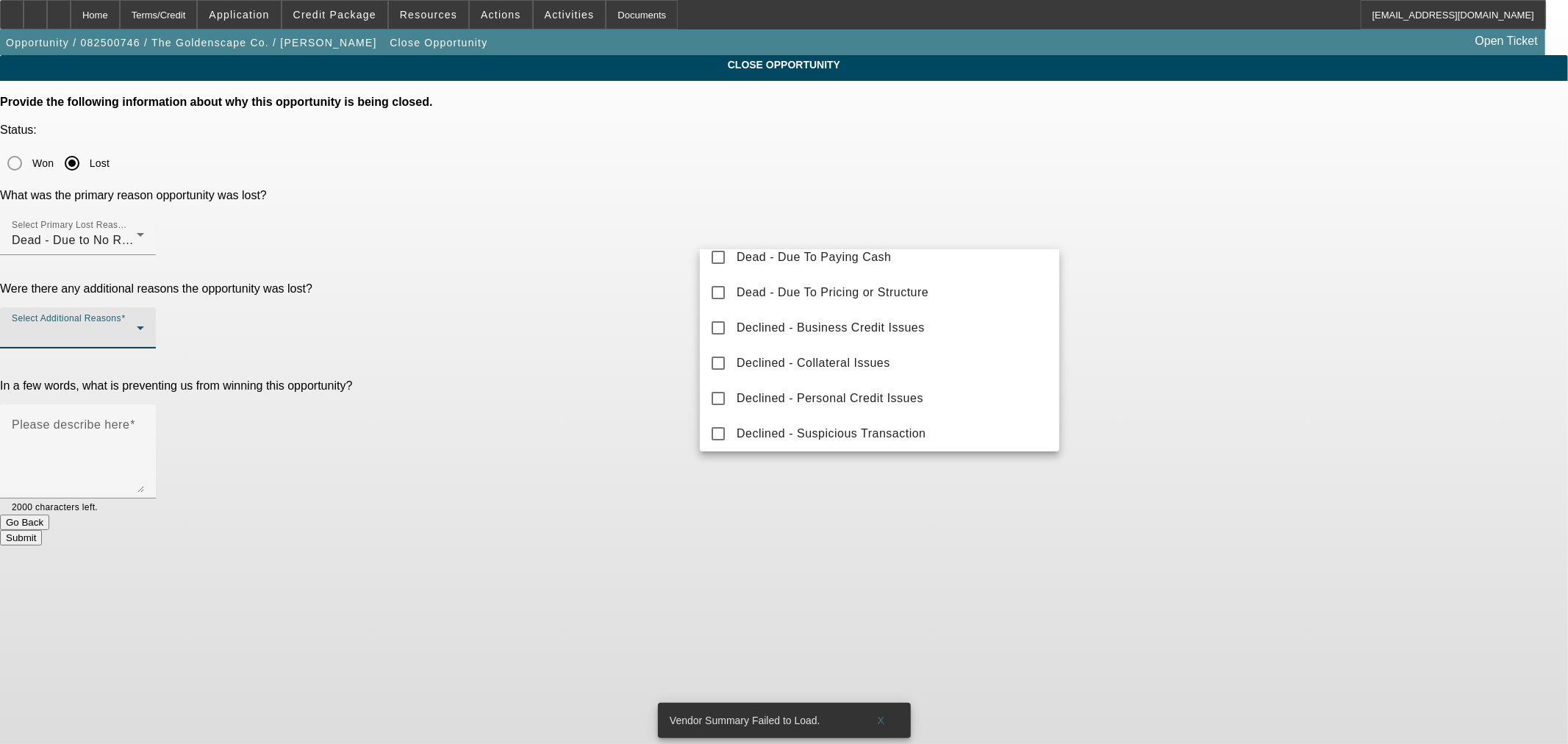
scroll to position [162, 0]
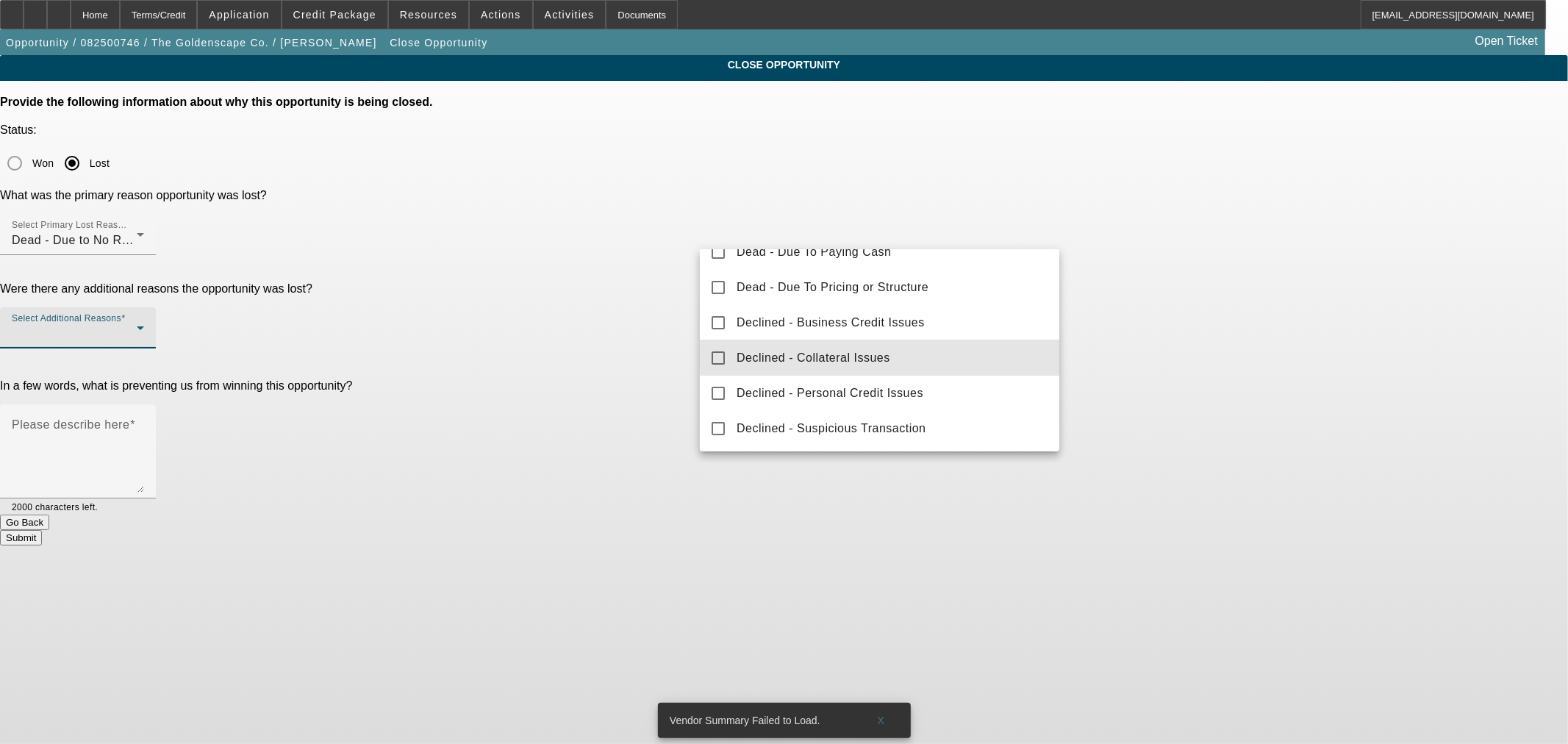
click at [936, 348] on mat-option "Declined - Collateral Issues" at bounding box center [879, 357] width 360 height 35
click at [720, 358] on mat-pseudo-checkbox at bounding box center [718, 358] width 13 height 13
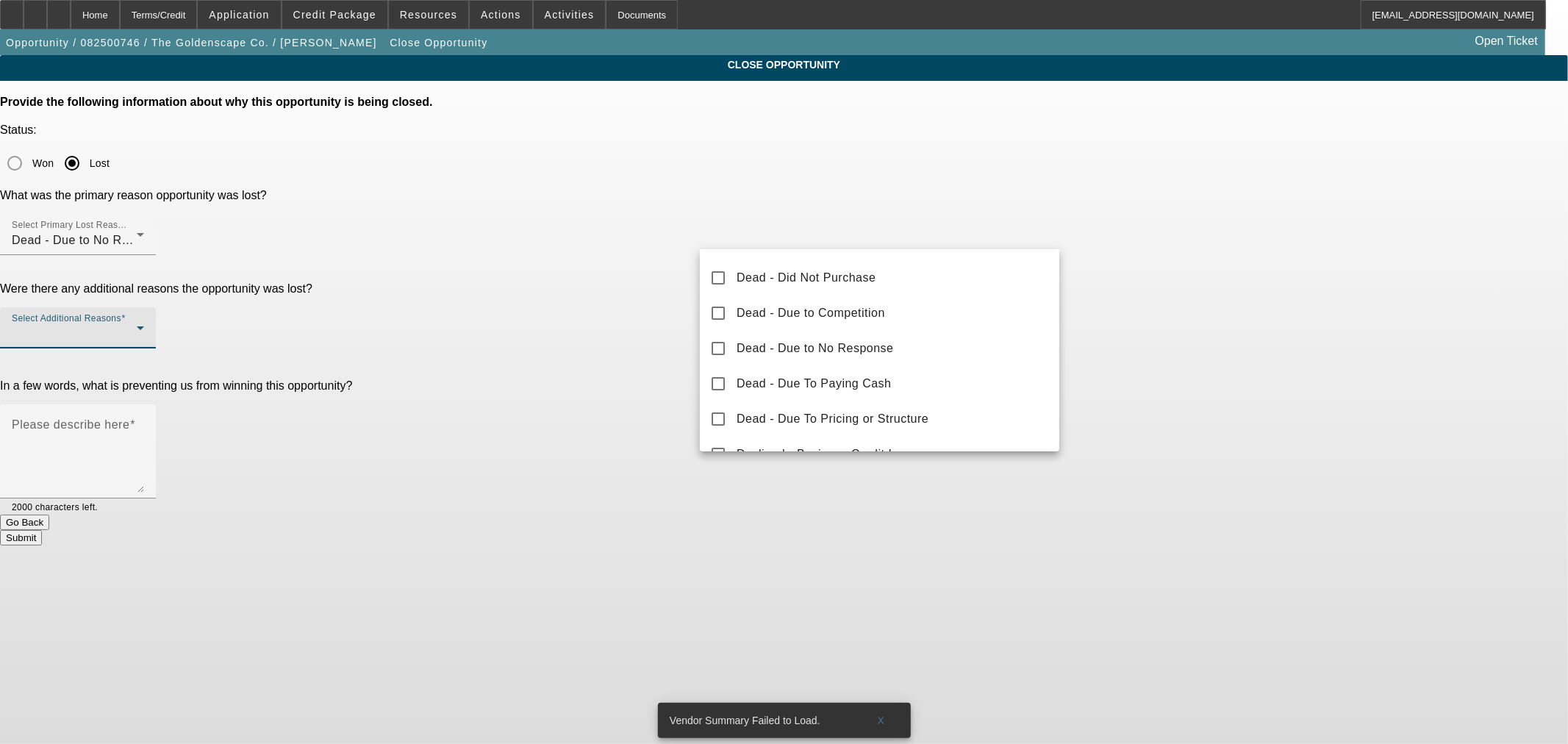
scroll to position [0, 0]
click at [908, 311] on mat-option "Dead - Did Not Purchase" at bounding box center [879, 308] width 360 height 35
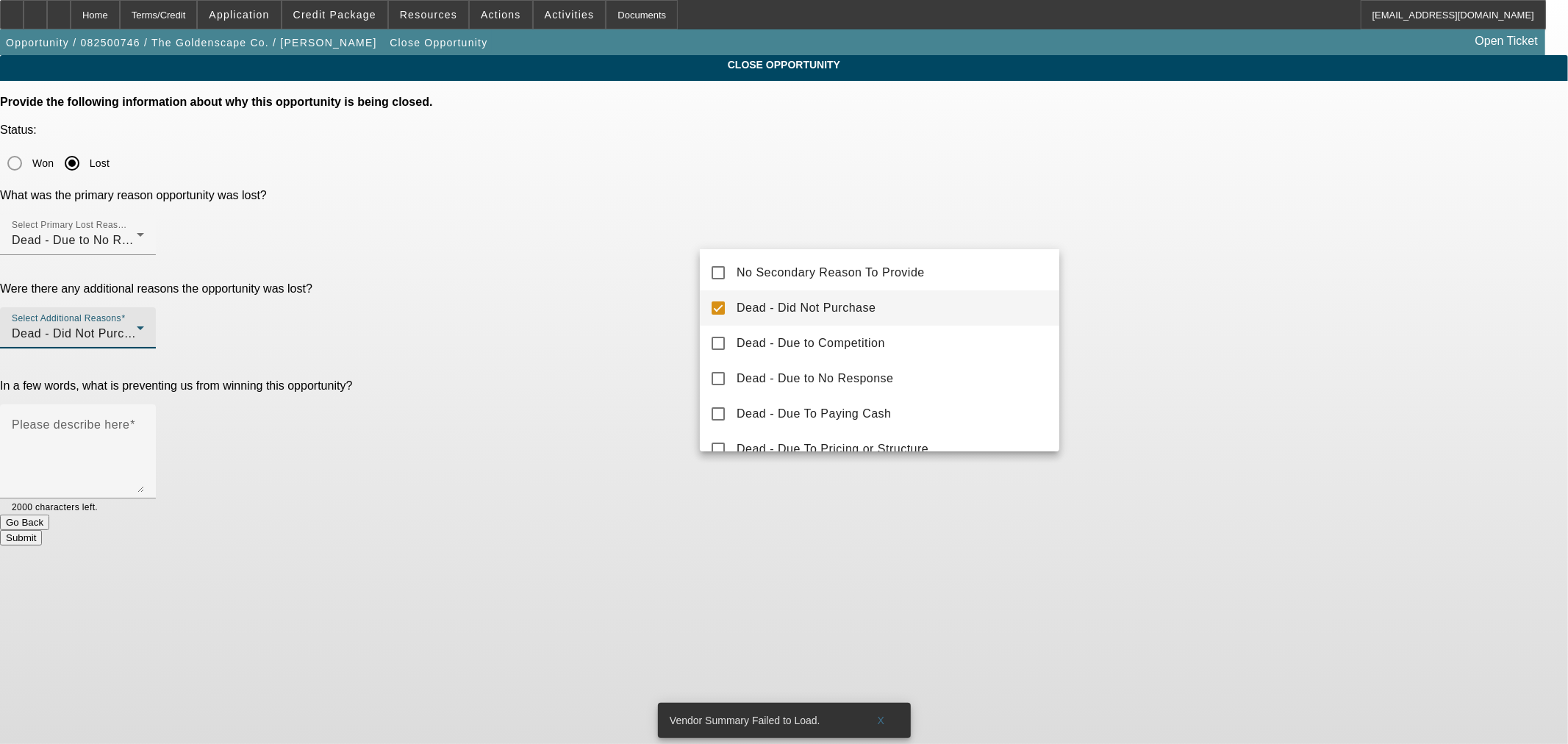
click at [637, 265] on div at bounding box center [784, 372] width 1568 height 744
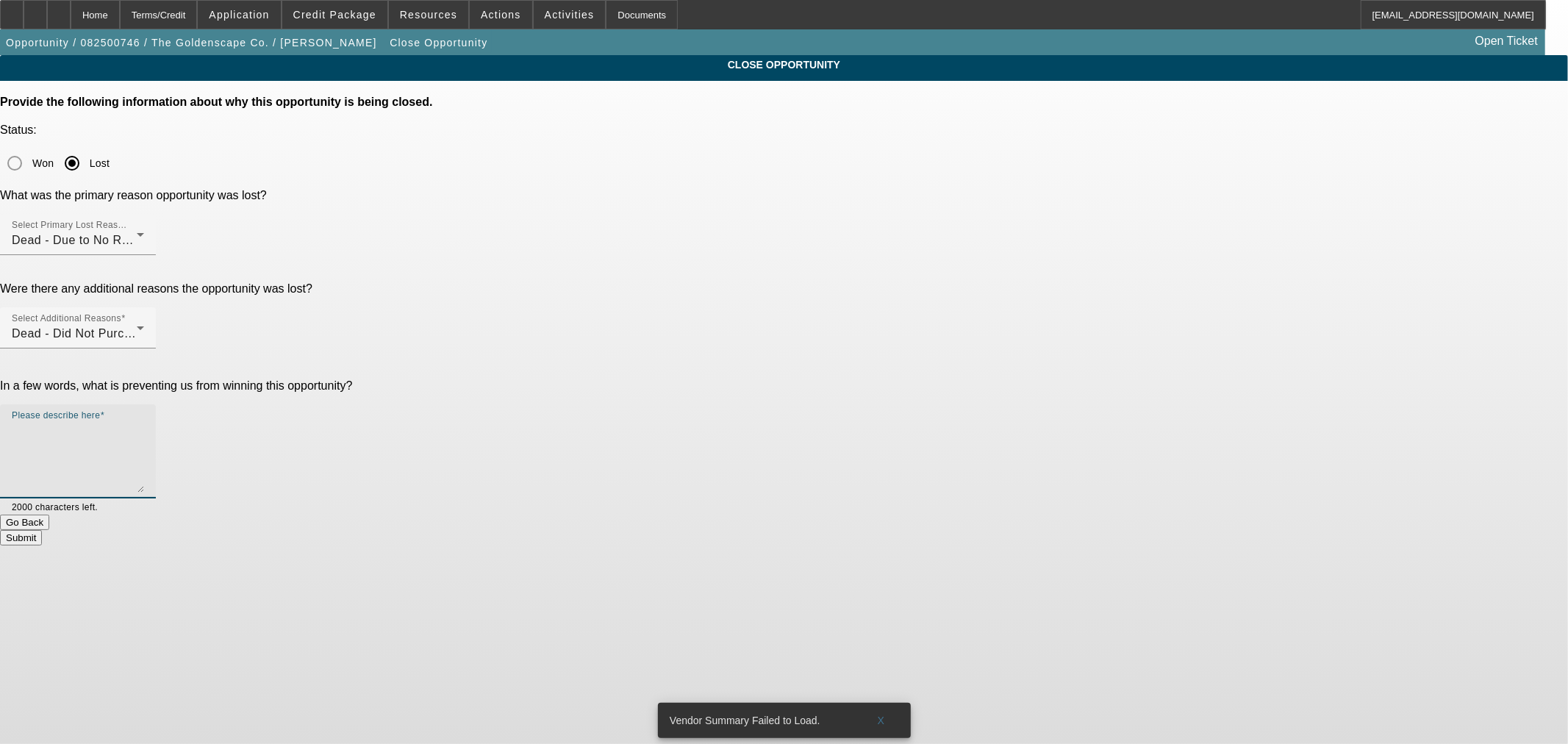
click at [144, 422] on textarea "Please describe here" at bounding box center [77, 457] width 132 height 71
type textarea "S"
drag, startPoint x: 1044, startPoint y: 285, endPoint x: 1069, endPoint y: 265, distance: 32.0
click at [144, 422] on textarea "Wanted Cash in CA. No real option for him. I offered to submit him to Channel a…" at bounding box center [77, 457] width 132 height 71
click at [144, 422] on textarea "Wanted Cash in CA. No real option for him. I offered to submit him to Channel (…" at bounding box center [77, 457] width 132 height 71
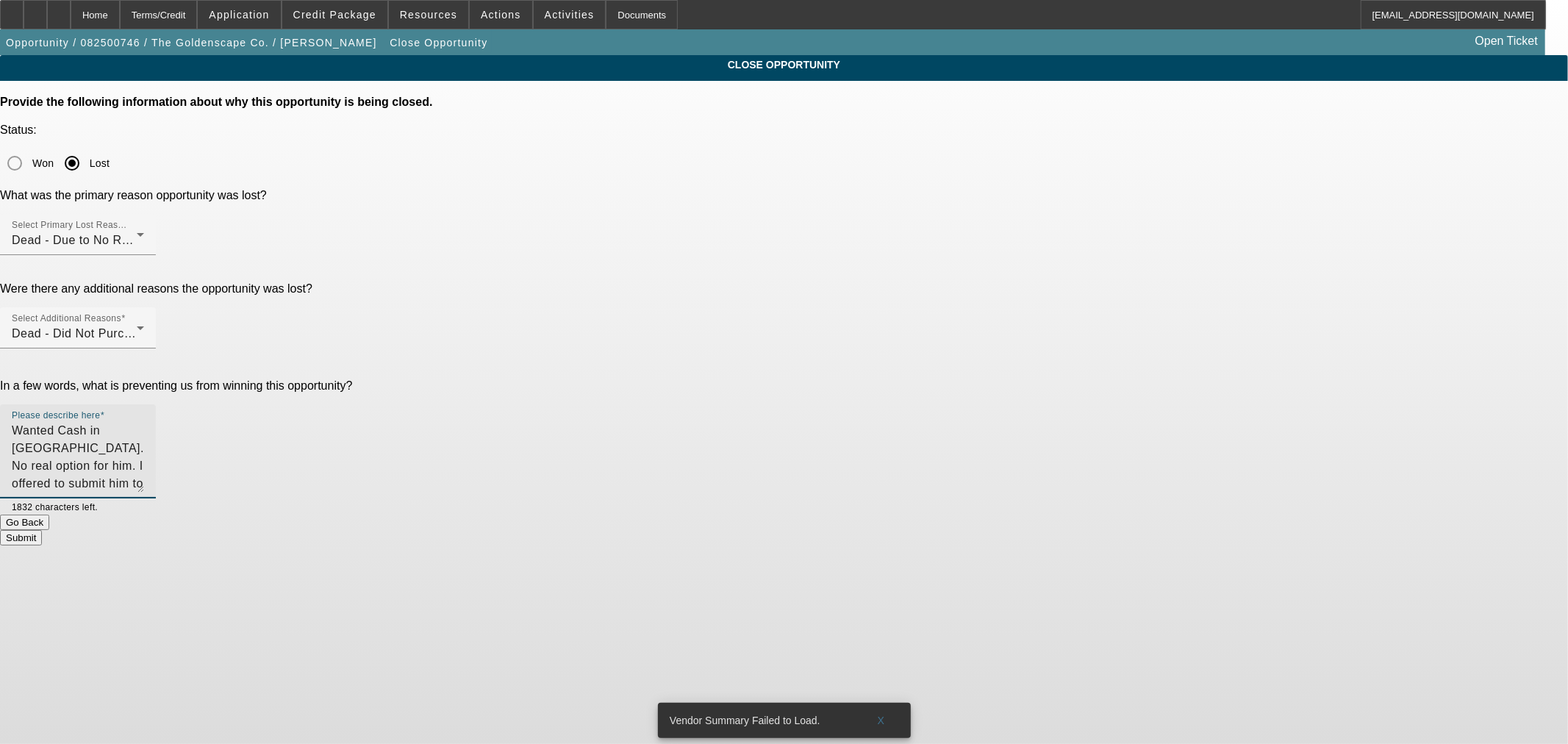
type textarea "Wanted Cash in [GEOGRAPHIC_DATA]. No real option for him. I offered to submit h…"
click at [42, 530] on button "Submit" at bounding box center [21, 538] width 42 height 15
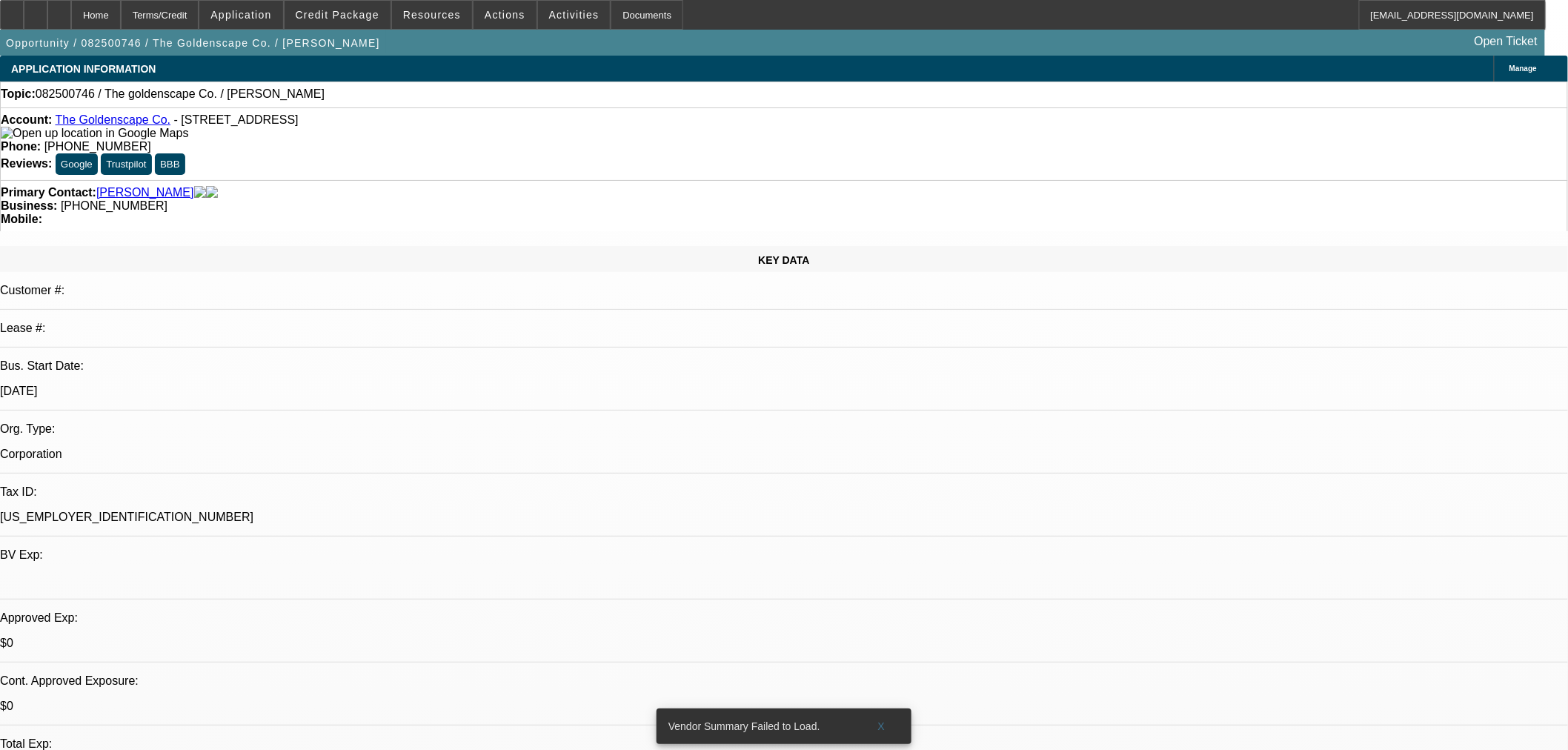
select select "0"
select select "2"
select select "0.1"
select select "1"
select select "2"
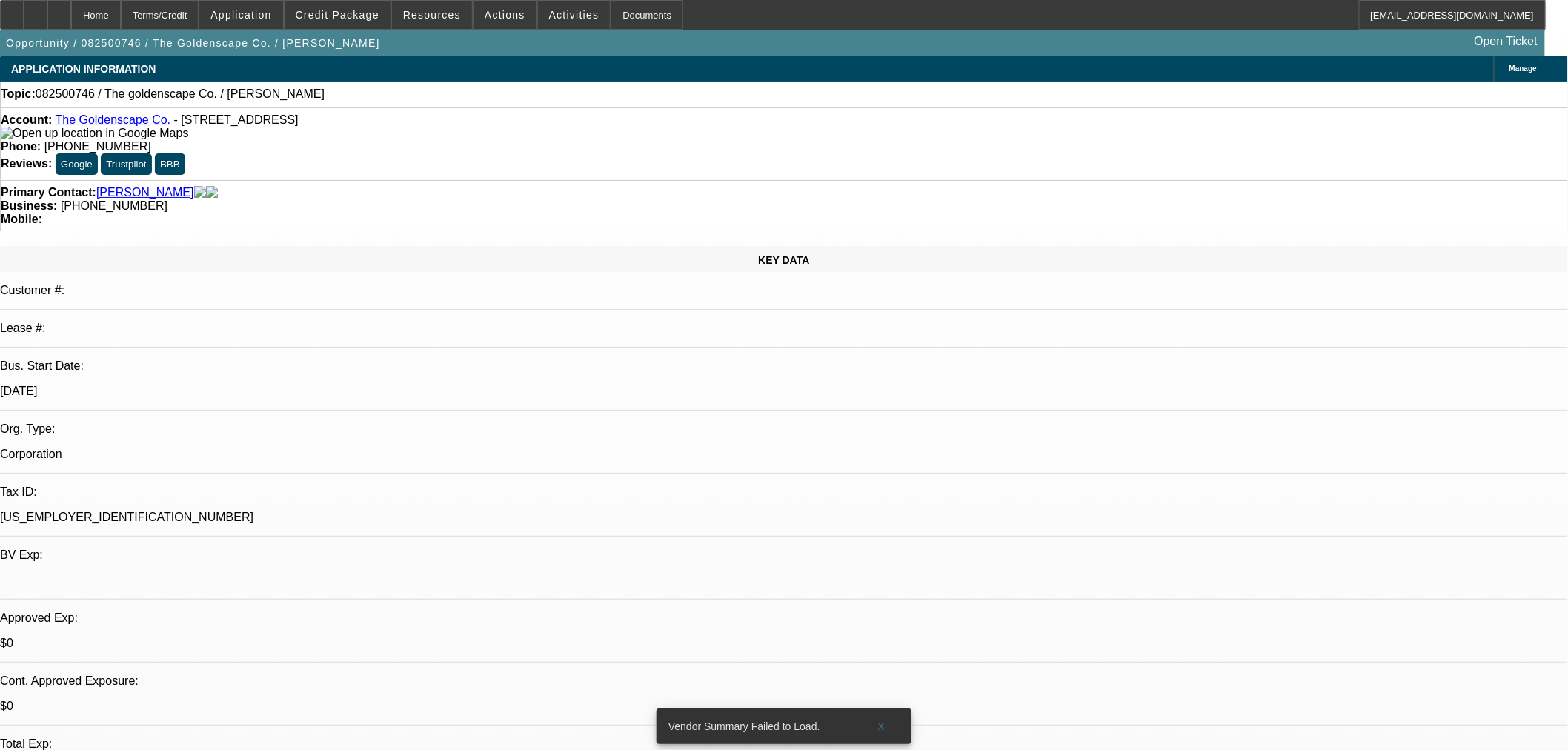
select select "4"
